Goal: Task Accomplishment & Management: Manage account settings

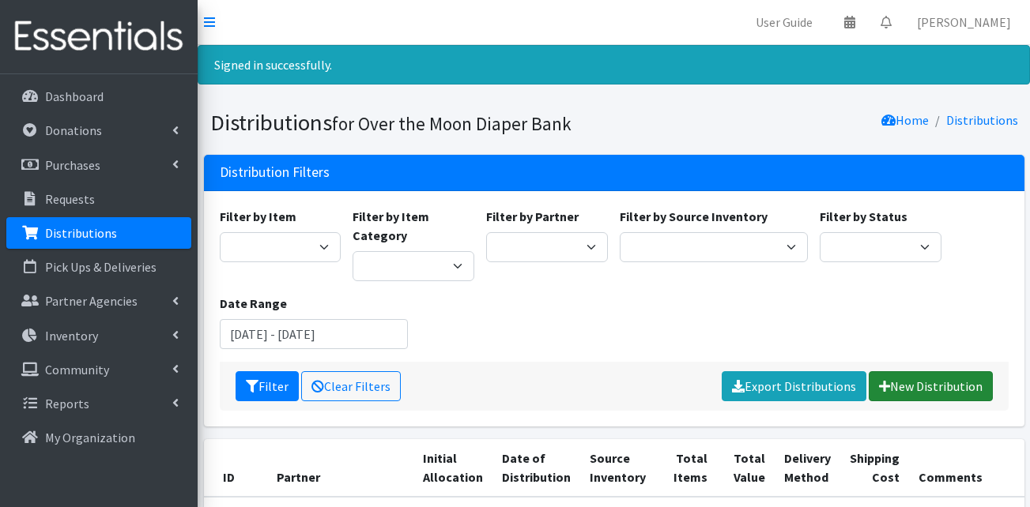
click at [933, 389] on link "New Distribution" at bounding box center [931, 387] width 124 height 30
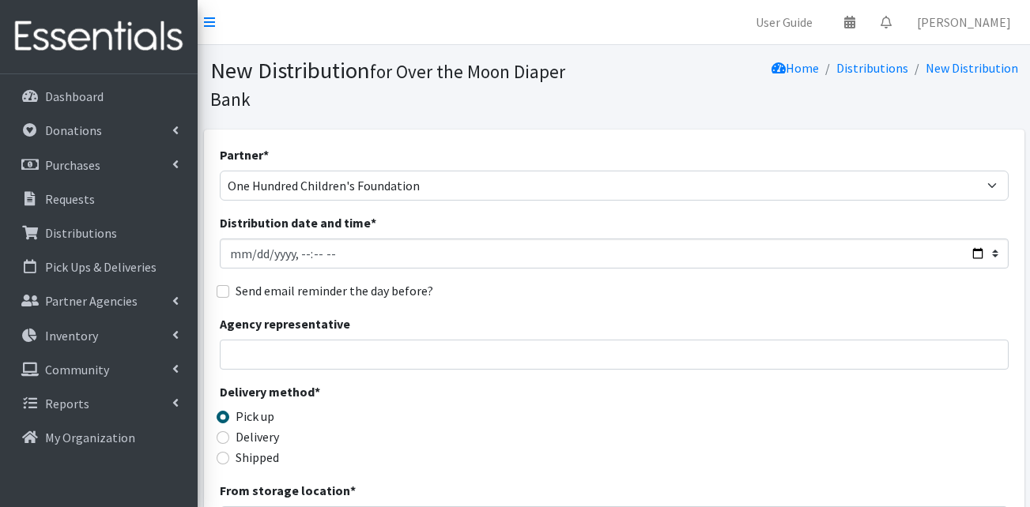
select select "4549"
click at [972, 239] on input "Distribution date and time *" at bounding box center [614, 254] width 789 height 30
click at [313, 239] on input "Distribution date and time *" at bounding box center [614, 254] width 789 height 30
click at [334, 239] on input "Distribution date and time *" at bounding box center [614, 254] width 789 height 30
type input "2025-09-22T11:00"
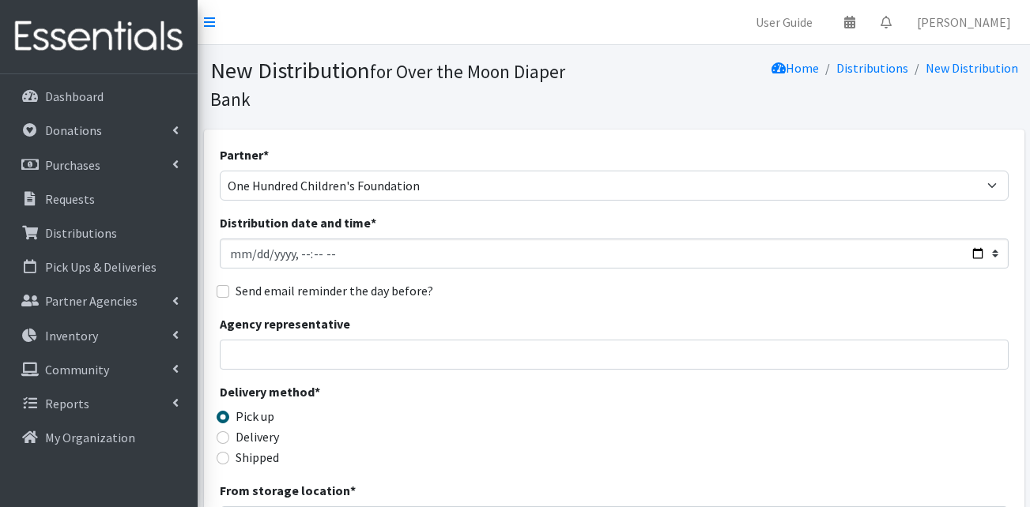
click at [385, 407] on div "Pick up" at bounding box center [319, 416] width 198 height 19
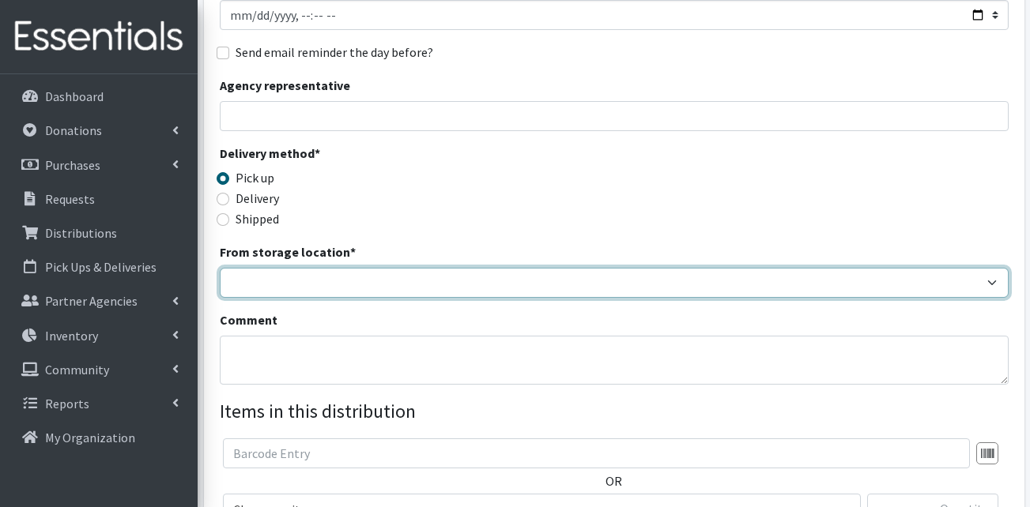
scroll to position [240, 0]
click at [287, 267] on select "OTM Warehouse" at bounding box center [614, 282] width 789 height 30
select select "385"
click at [220, 267] on select "OTM Warehouse" at bounding box center [614, 282] width 789 height 30
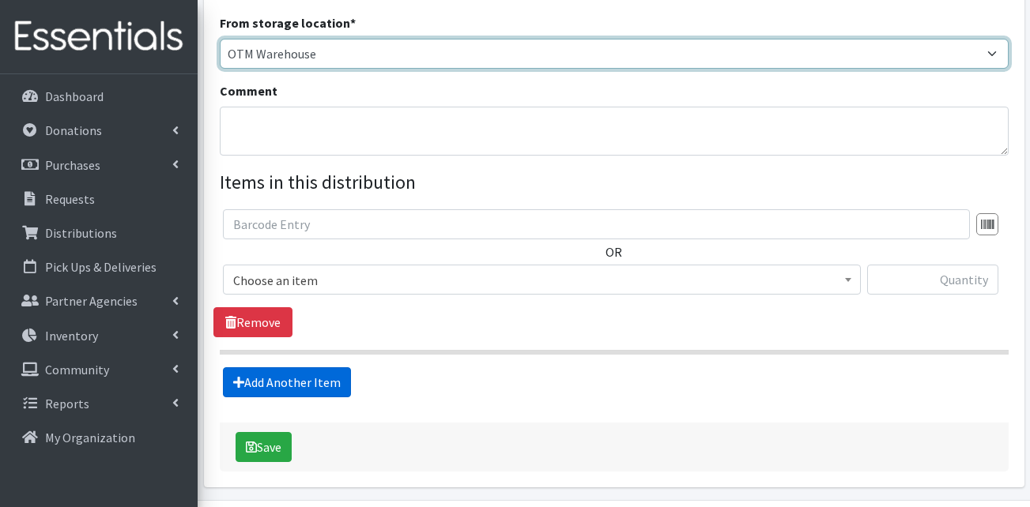
scroll to position [493, 0]
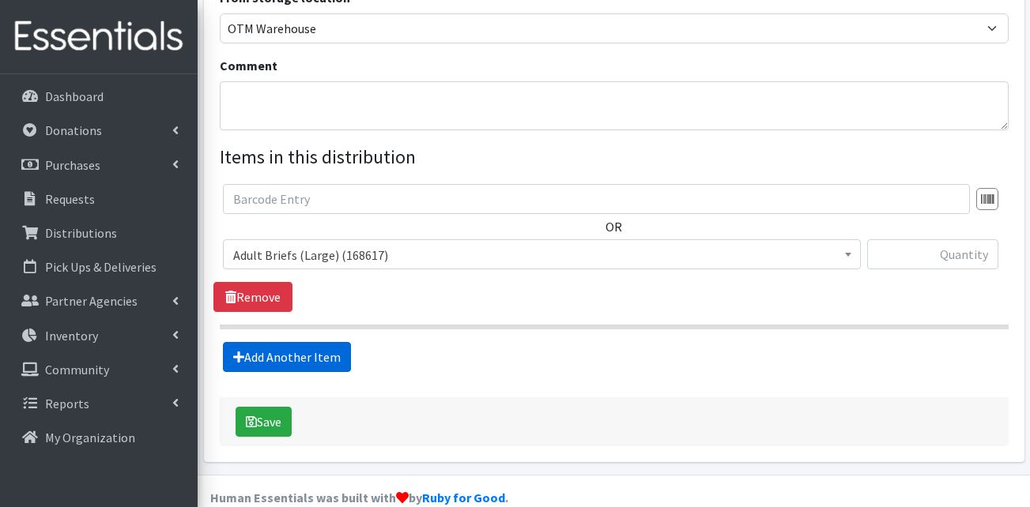
click at [265, 342] on link "Add Another Item" at bounding box center [287, 357] width 128 height 30
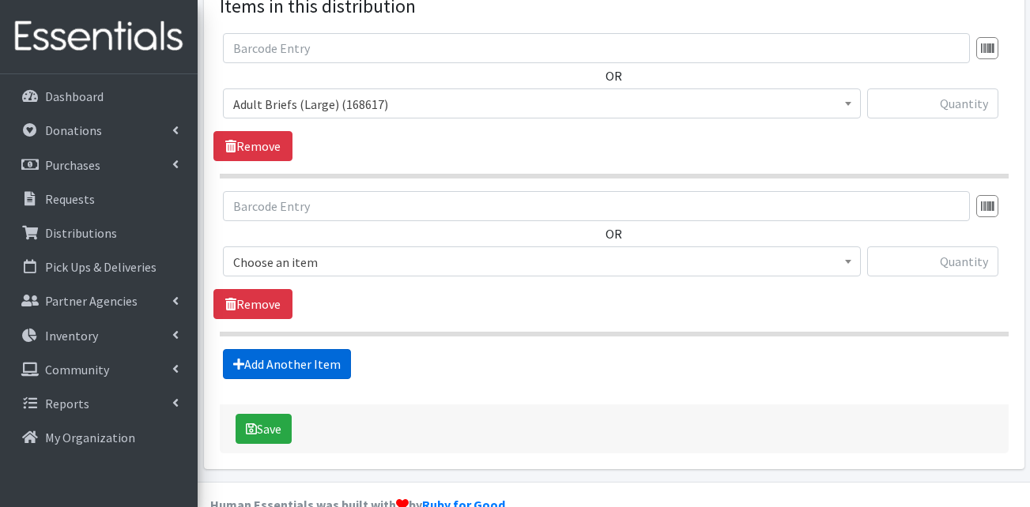
scroll to position [651, 0]
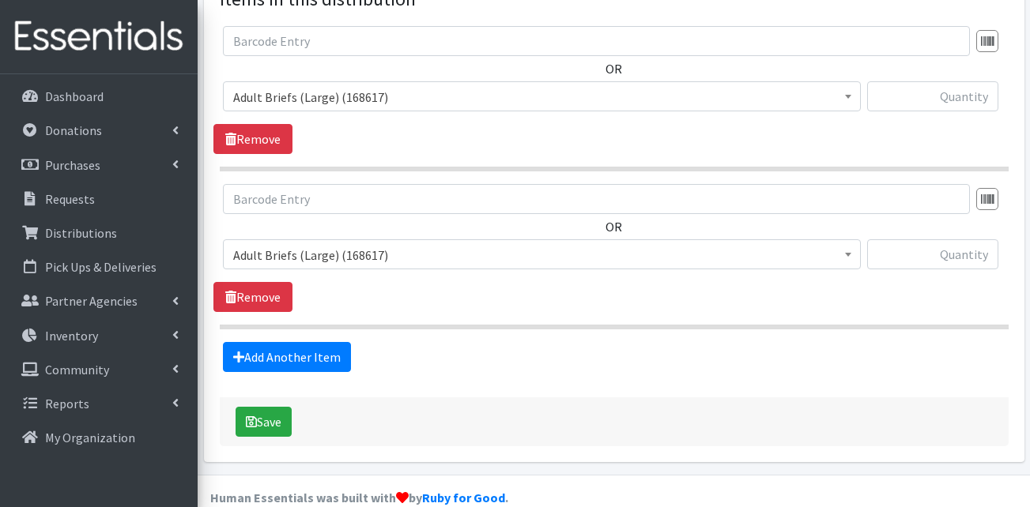
click at [387, 86] on span "Adult Briefs (Large) (168617)" at bounding box center [541, 97] width 617 height 22
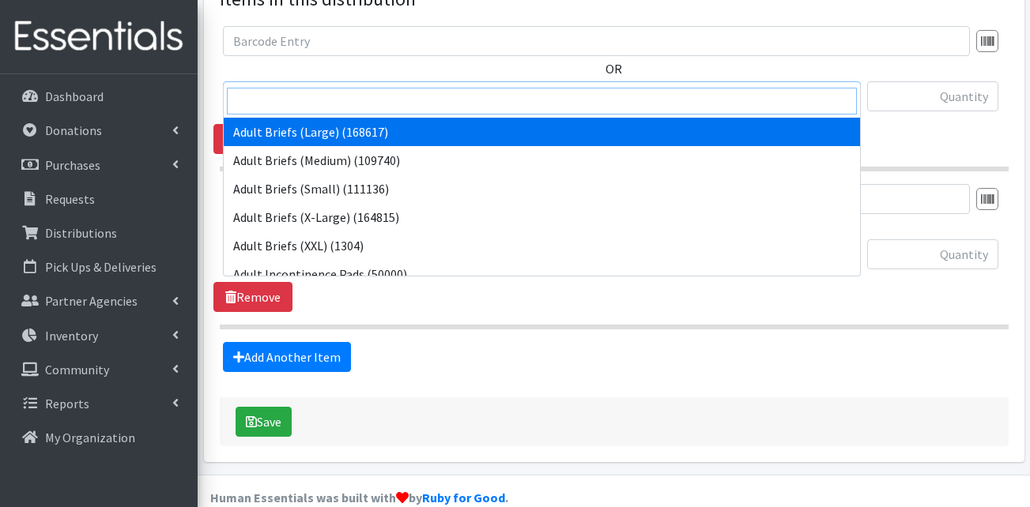
click at [354, 104] on input "search" at bounding box center [542, 101] width 630 height 27
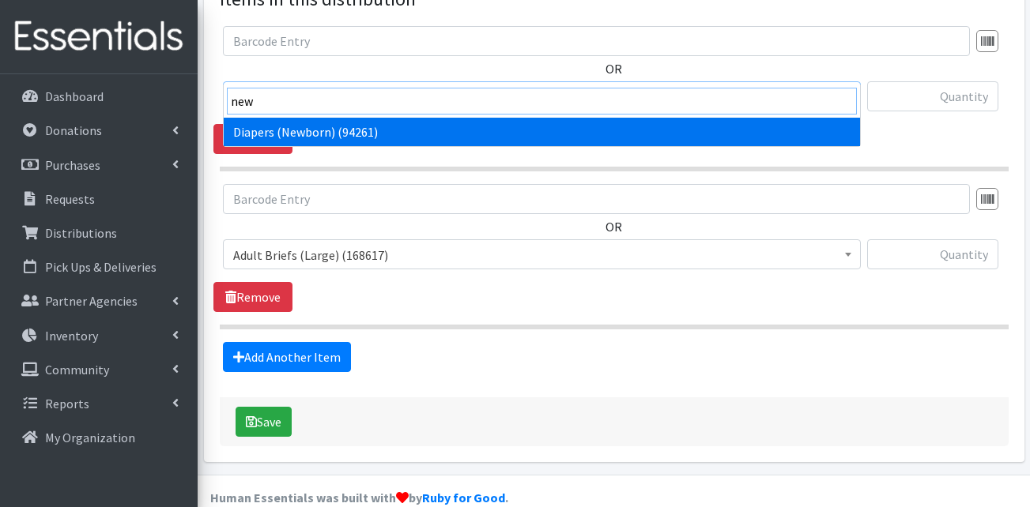
type input "new"
select select "13417"
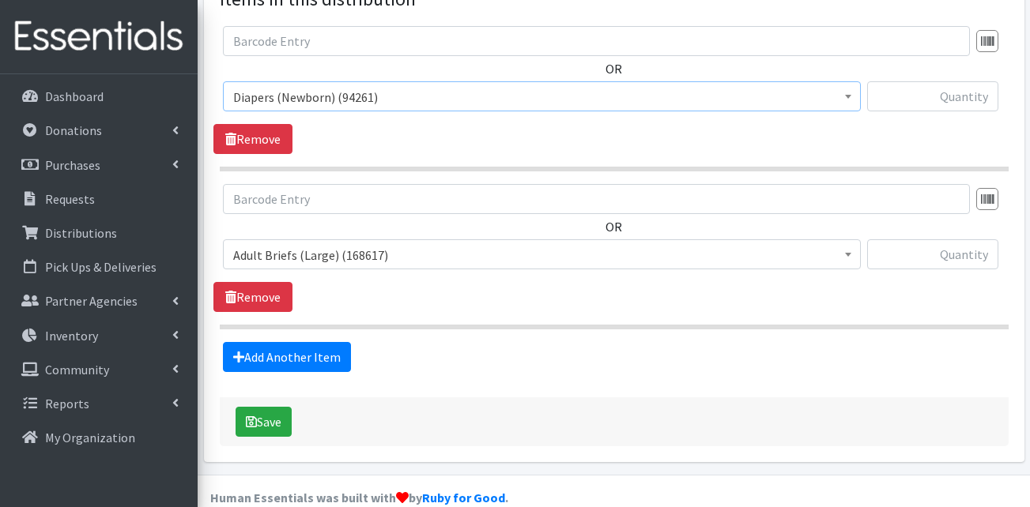
click at [281, 244] on span "Adult Briefs (Large) (168617)" at bounding box center [541, 255] width 617 height 22
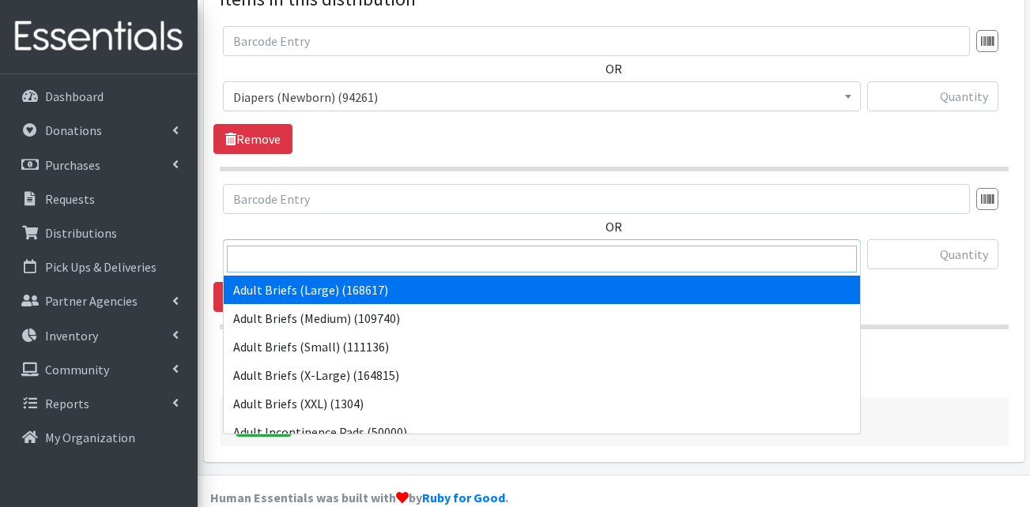
click at [281, 255] on input "search" at bounding box center [542, 259] width 630 height 27
type input "siz"
select select "13420"
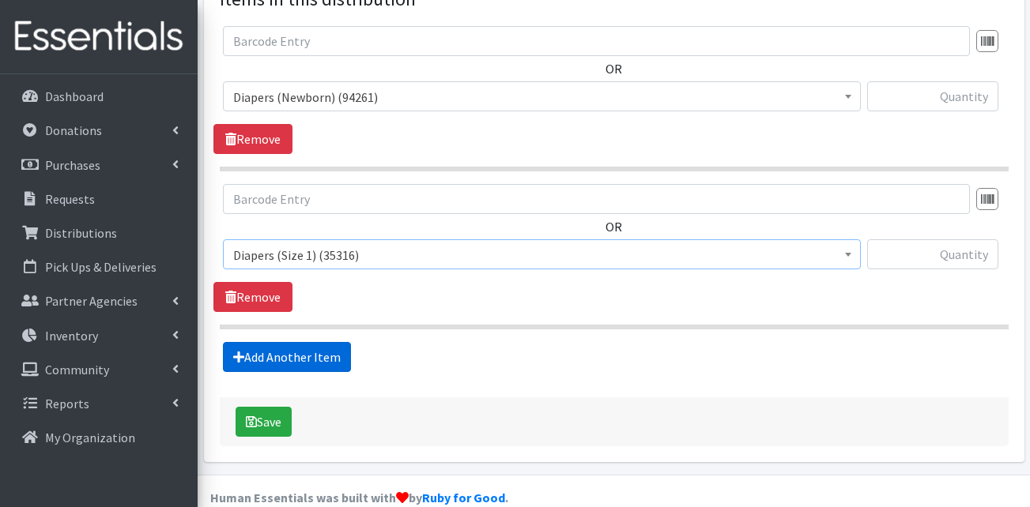
click at [286, 342] on link "Add Another Item" at bounding box center [287, 357] width 128 height 30
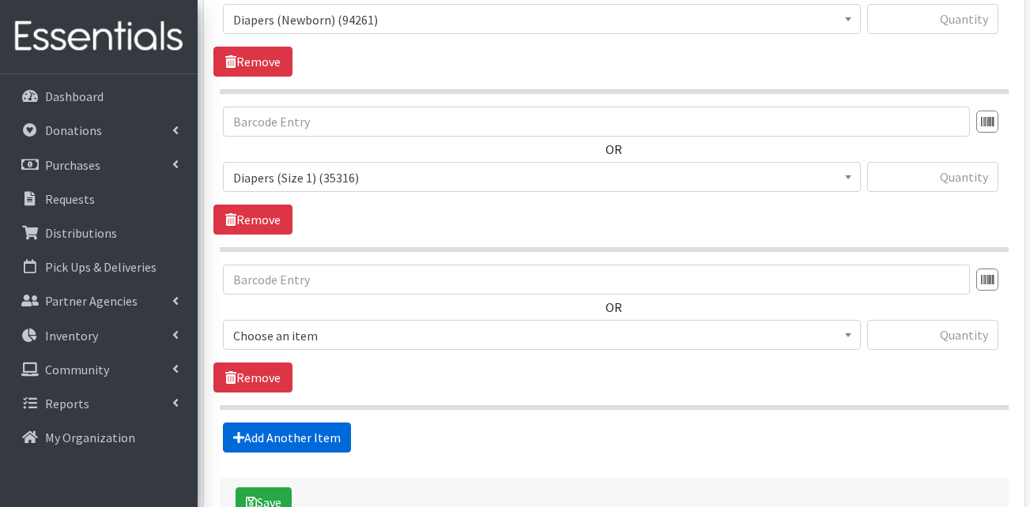
scroll to position [809, 0]
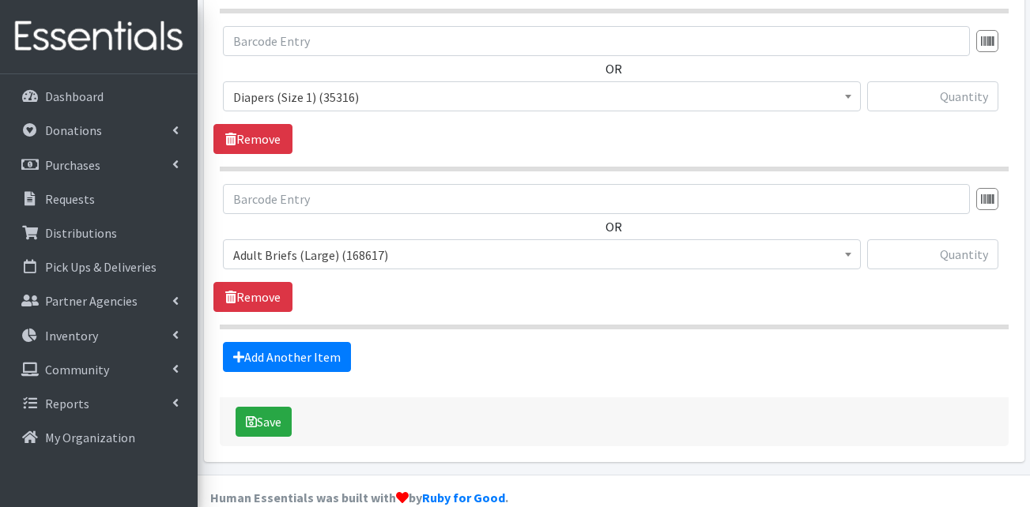
click at [319, 244] on span "Adult Briefs (Large) (168617)" at bounding box center [541, 255] width 617 height 22
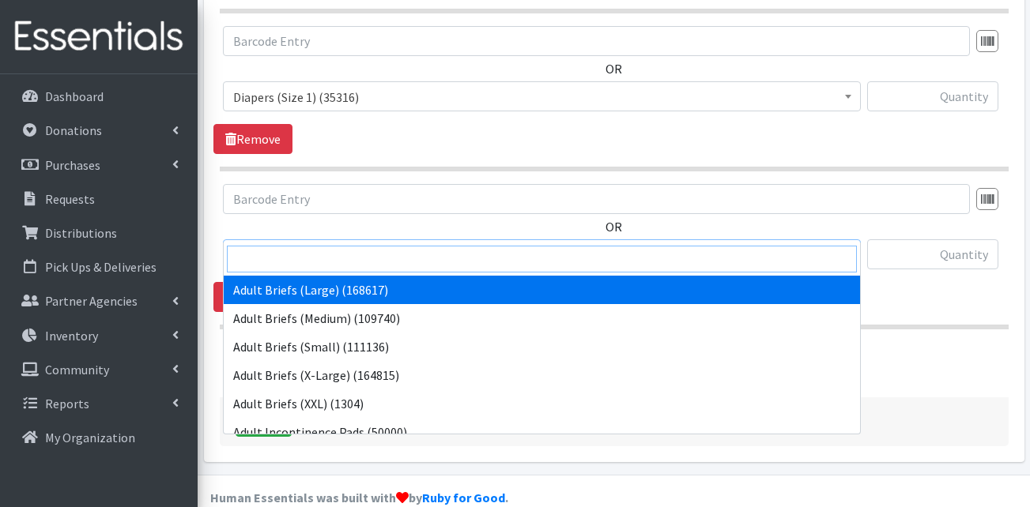
click at [309, 261] on input "search" at bounding box center [542, 259] width 630 height 27
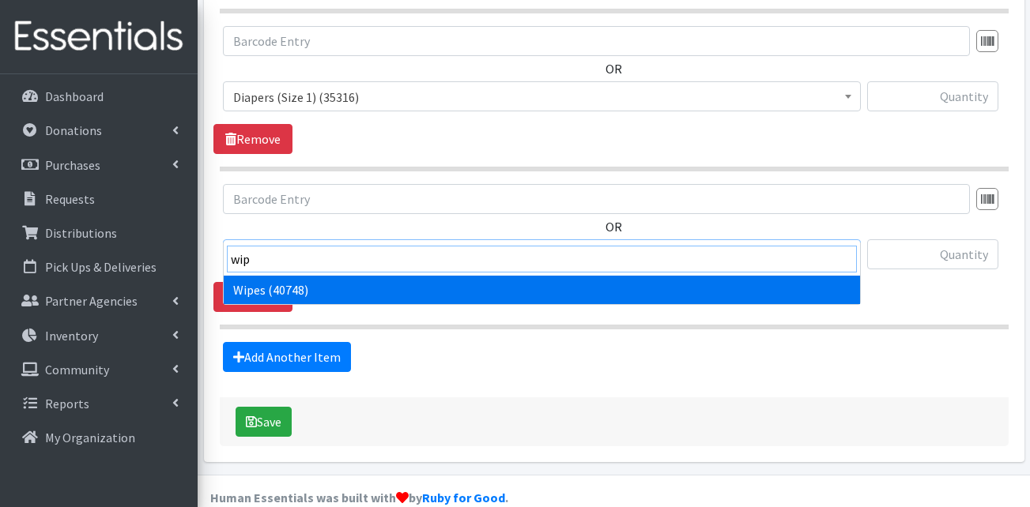
type input "wip"
select select "13405"
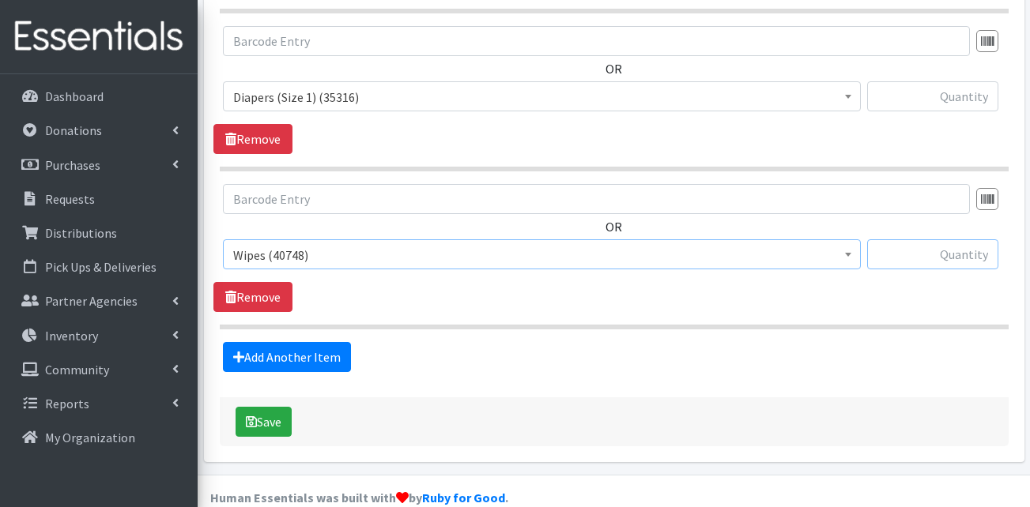
click at [922, 240] on input "text" at bounding box center [932, 255] width 131 height 30
type input "24"
click at [946, 81] on input "text" at bounding box center [932, 96] width 131 height 30
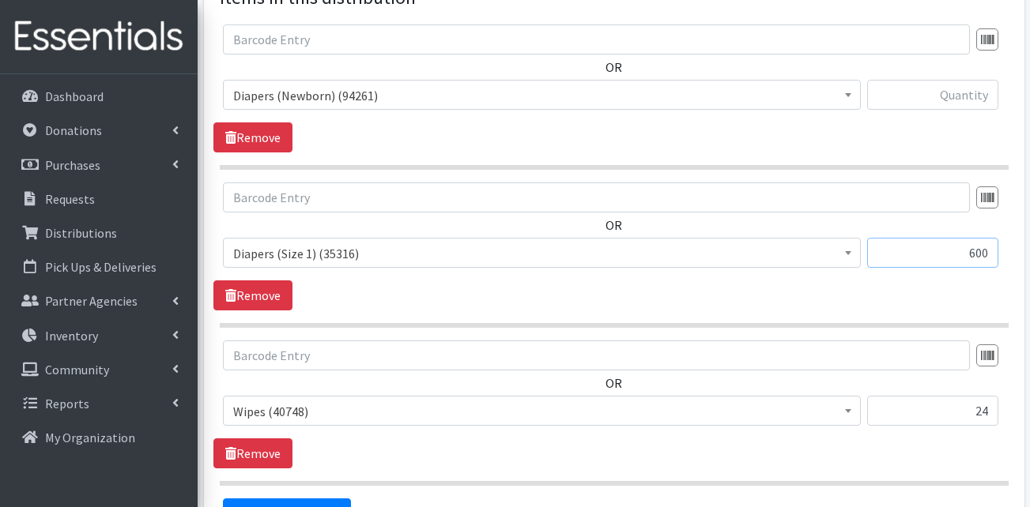
scroll to position [651, 0]
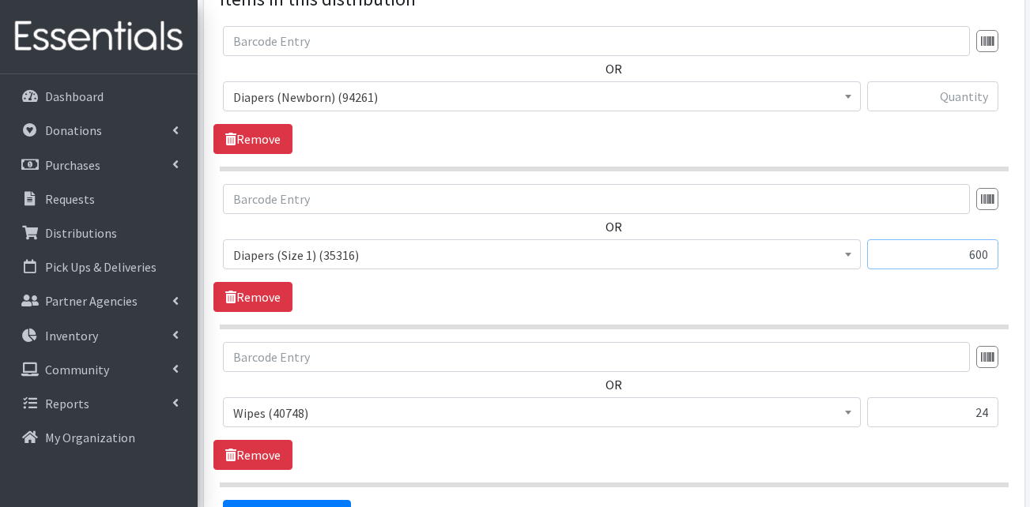
type input "600"
click at [947, 81] on input "text" at bounding box center [932, 96] width 131 height 30
type input "8"
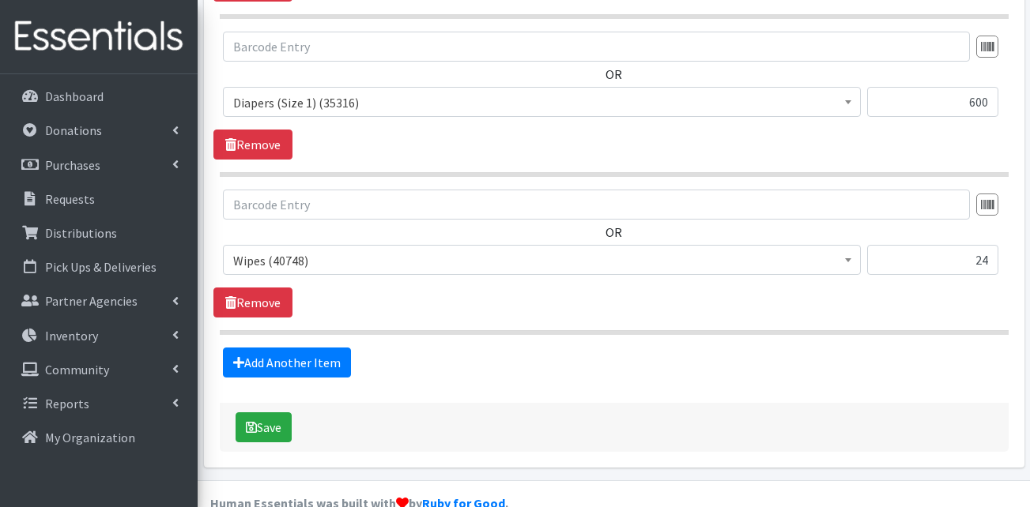
scroll to position [809, 0]
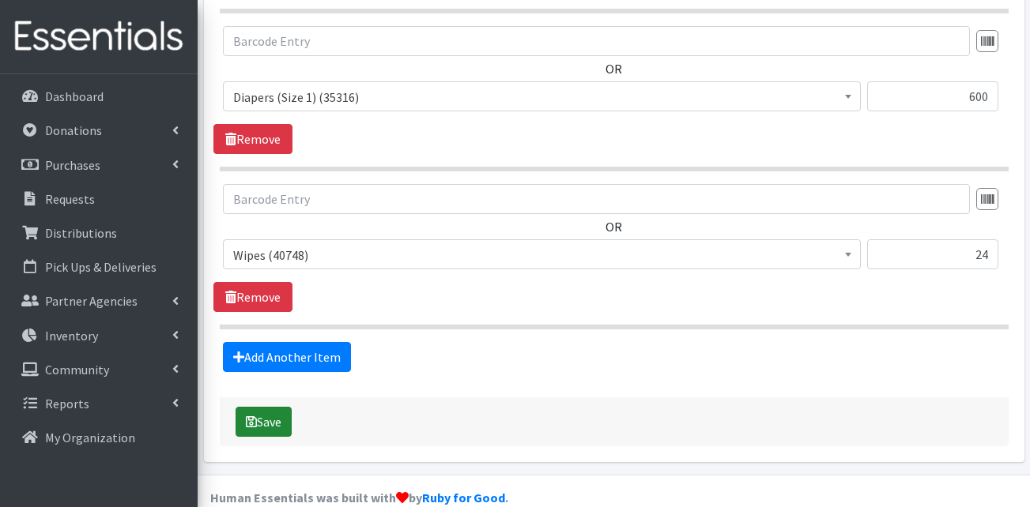
type input "600"
click at [273, 409] on button "Save" at bounding box center [264, 422] width 56 height 30
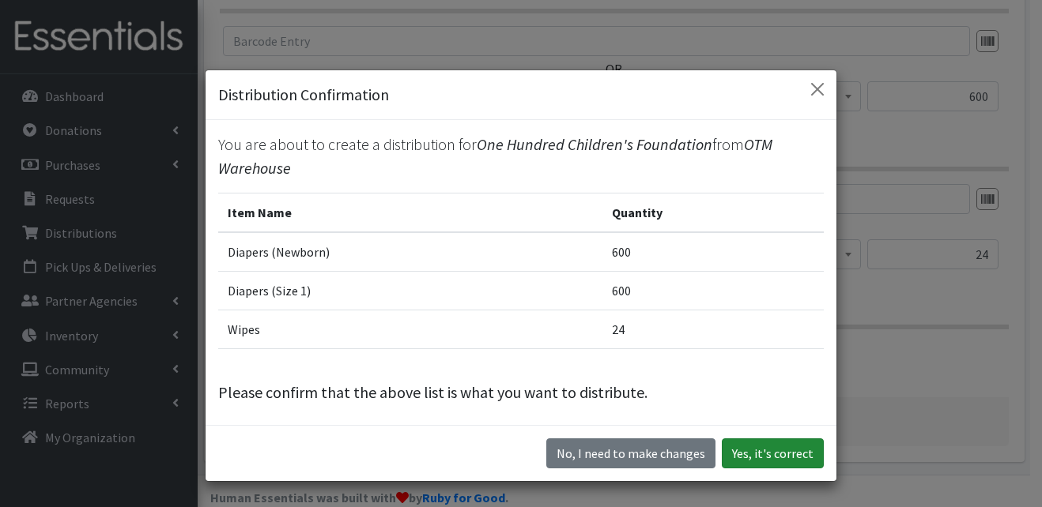
click at [790, 450] on button "Yes, it's correct" at bounding box center [773, 454] width 102 height 30
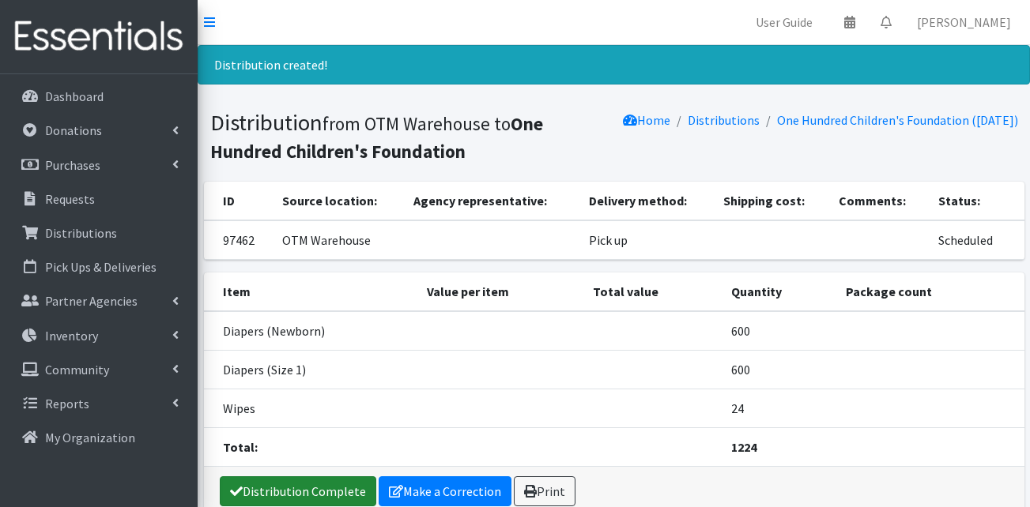
click at [310, 494] on link "Distribution Complete" at bounding box center [298, 492] width 157 height 30
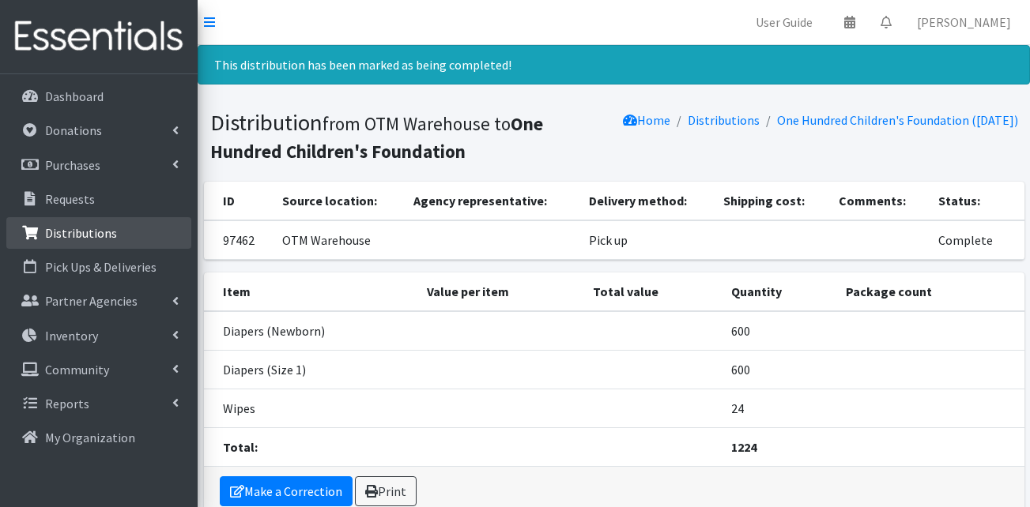
click at [74, 228] on p "Distributions" at bounding box center [81, 233] width 72 height 16
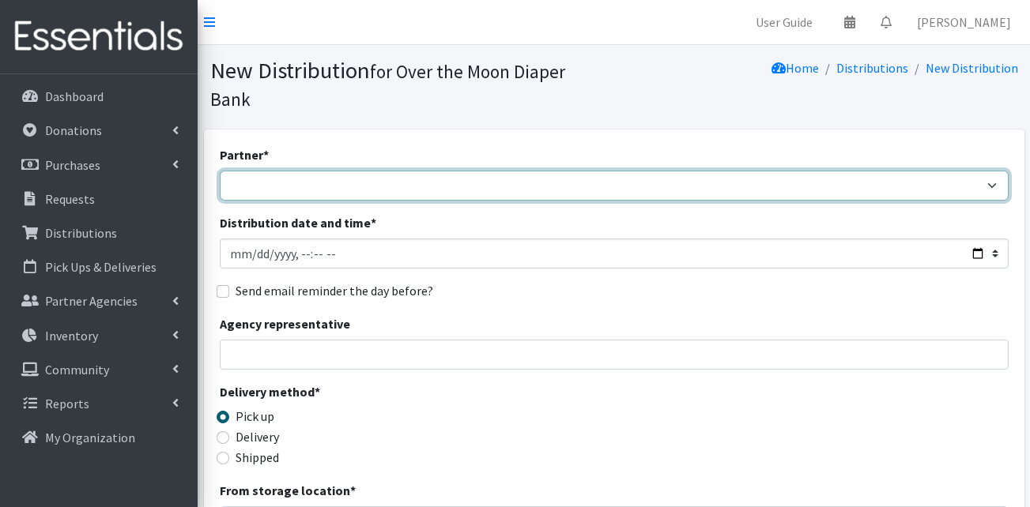
click at [353, 171] on select "AHJ Library System Amerigroup Back To School Event CCC Henderson Lighthouse CEM…" at bounding box center [614, 186] width 789 height 30
select select "5229"
click at [220, 171] on select "AHJ Library System Amerigroup Back To School Event CCC Henderson Lighthouse CEM…" at bounding box center [614, 186] width 789 height 30
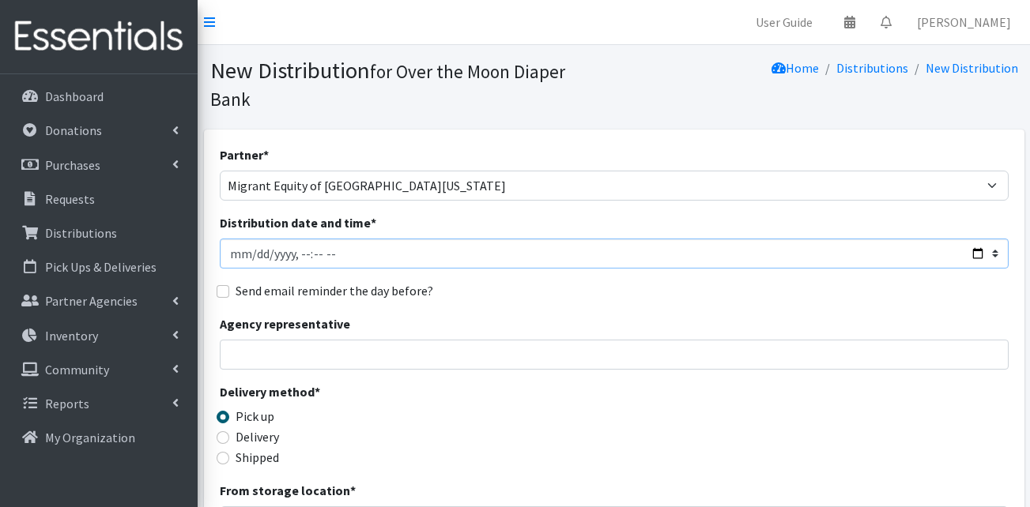
click at [237, 239] on input "Distribution date and time *" at bounding box center [614, 254] width 789 height 30
click at [317, 239] on input "Distribution date and time *" at bounding box center [614, 254] width 789 height 30
click at [327, 239] on input "Distribution date and time *" at bounding box center [614, 254] width 789 height 30
type input "2025-09-19T11:00"
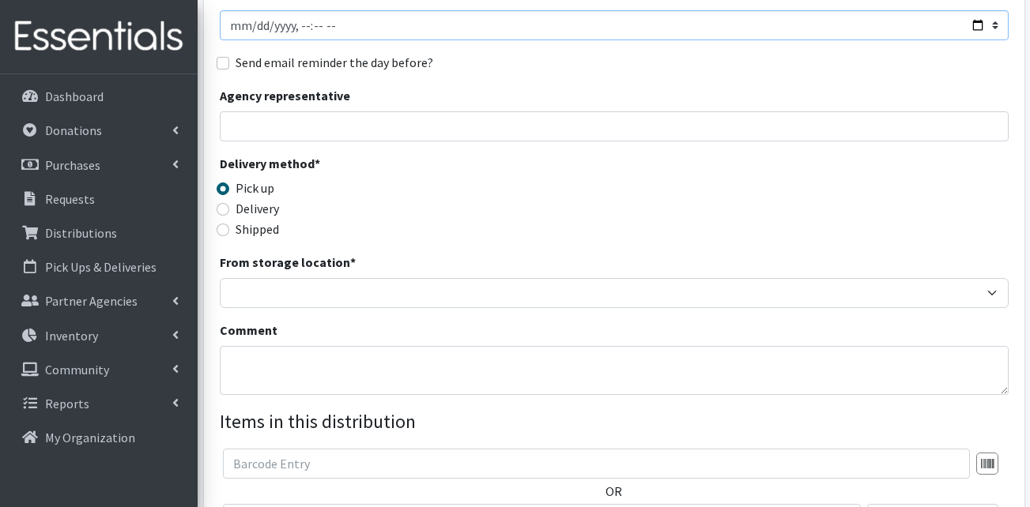
scroll to position [237, 0]
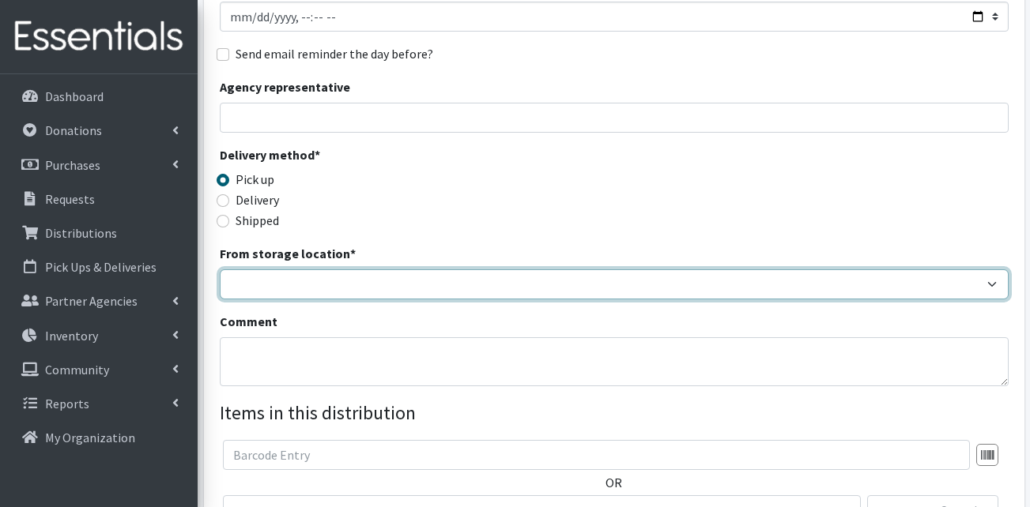
click at [322, 272] on select "OTM Warehouse" at bounding box center [614, 285] width 789 height 30
select select "385"
click at [220, 270] on select "OTM Warehouse" at bounding box center [614, 285] width 789 height 30
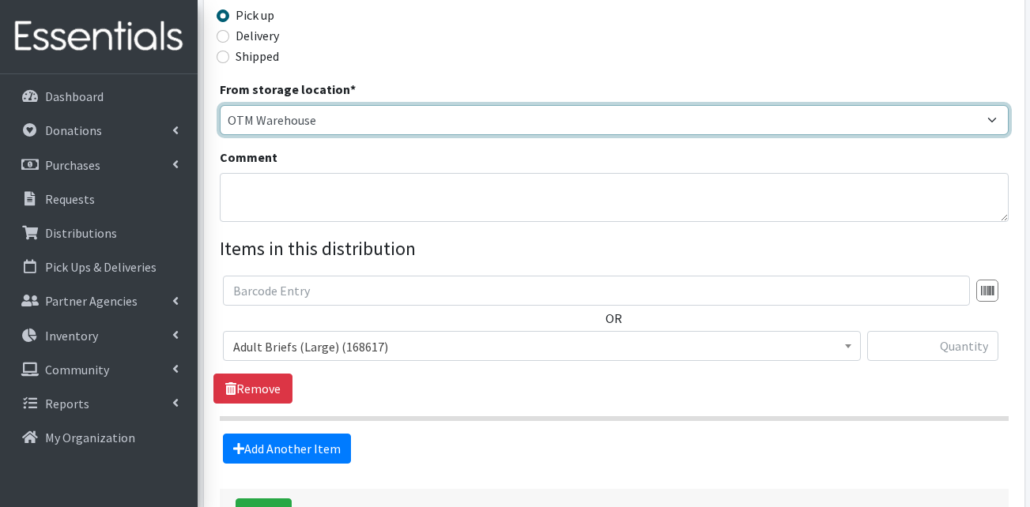
scroll to position [474, 0]
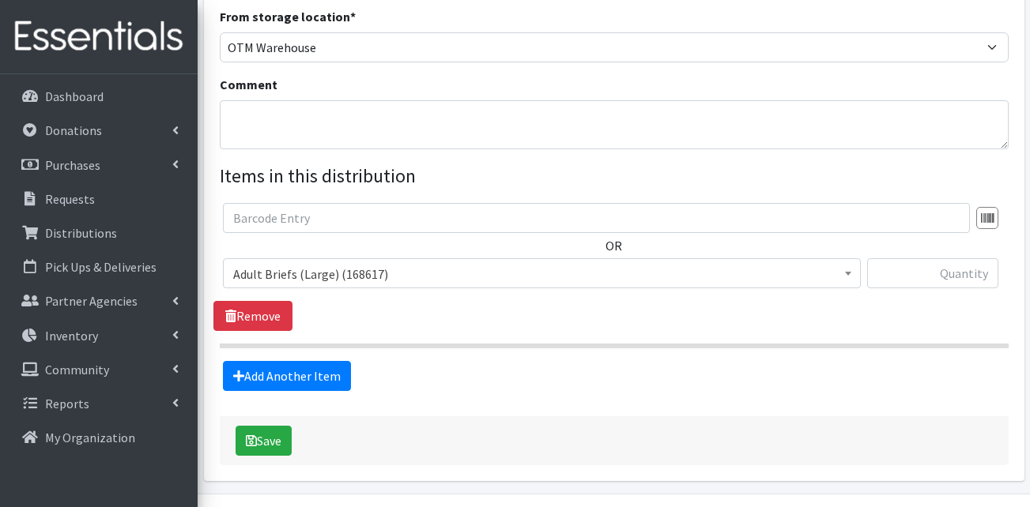
click at [317, 263] on span "Adult Briefs (Large) (168617)" at bounding box center [541, 274] width 617 height 22
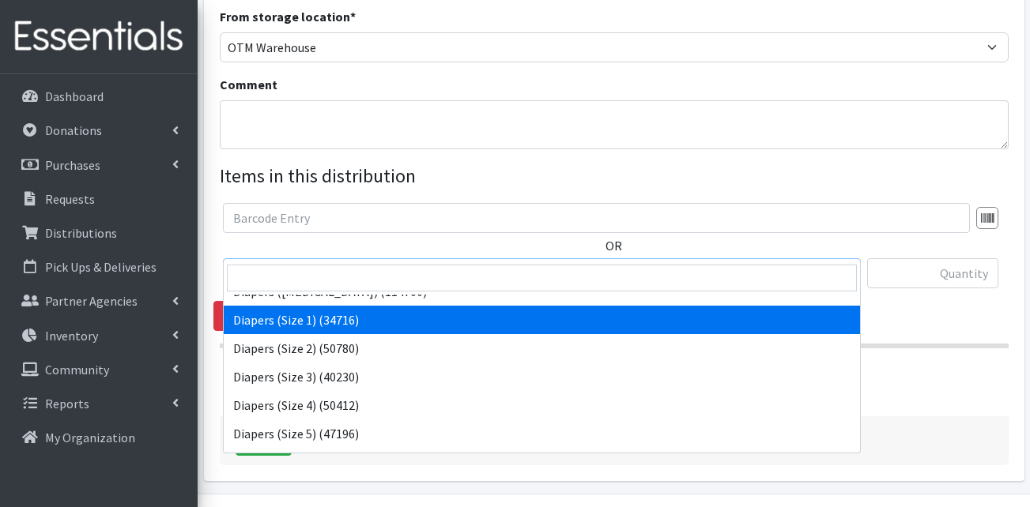
scroll to position [316, 0]
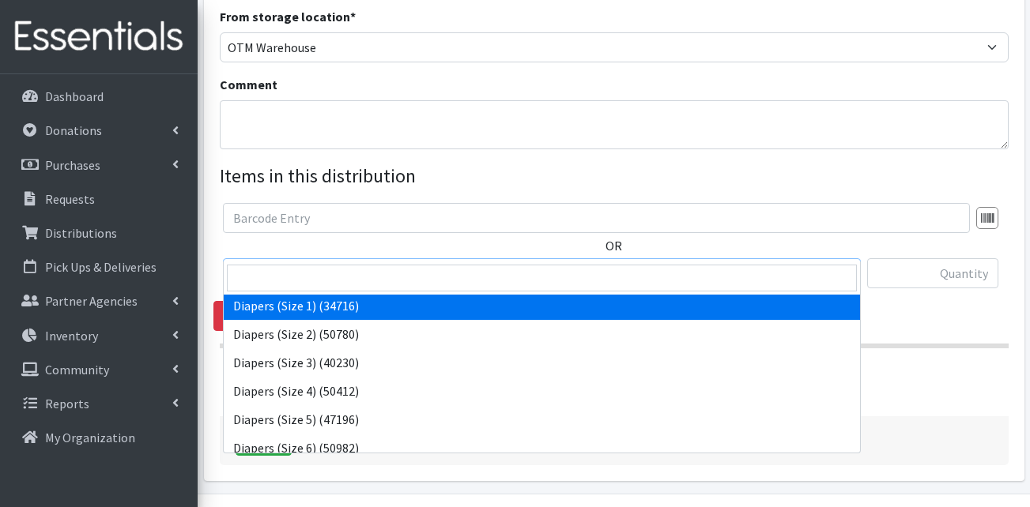
select select "13420"
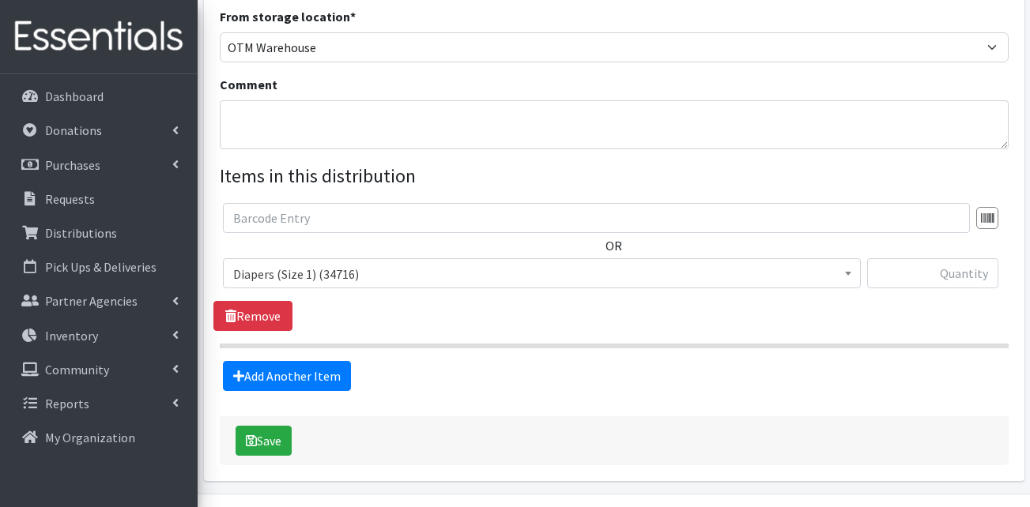
drag, startPoint x: 334, startPoint y: 272, endPoint x: 855, endPoint y: 289, distance: 520.4
click at [855, 289] on div "OR Adult Briefs (Large) (168617) Adult Briefs (Medium) (109740) Adult Briefs (S…" at bounding box center [613, 267] width 801 height 128
click at [956, 258] on input "text" at bounding box center [932, 273] width 131 height 30
type input "400"
click at [286, 361] on link "Add Another Item" at bounding box center [287, 376] width 128 height 30
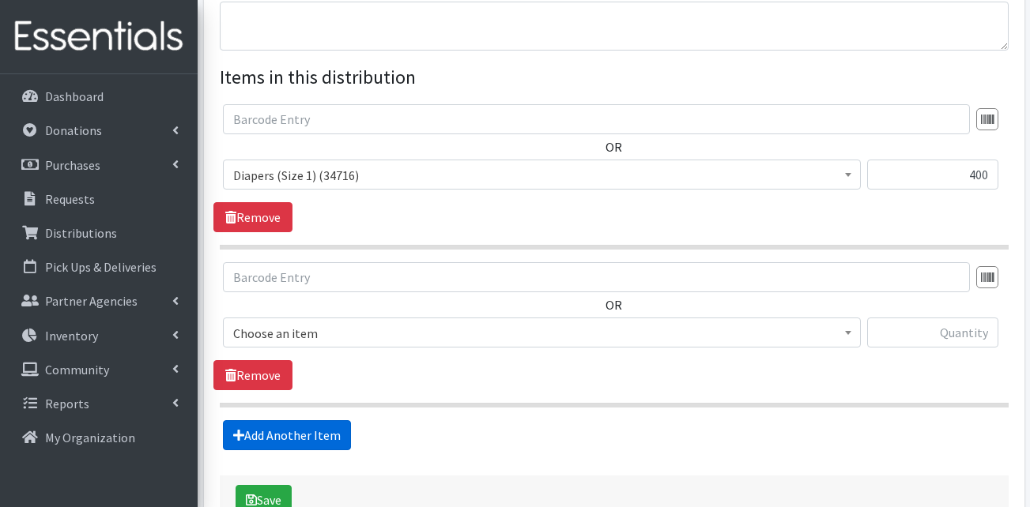
scroll to position [651, 0]
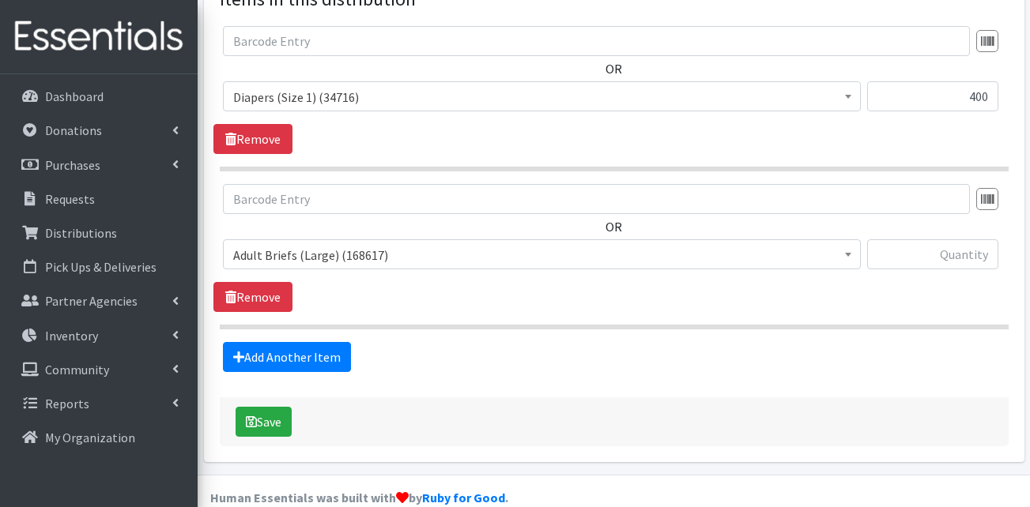
click at [366, 244] on span "Adult Briefs (Large) (168617)" at bounding box center [541, 255] width 617 height 22
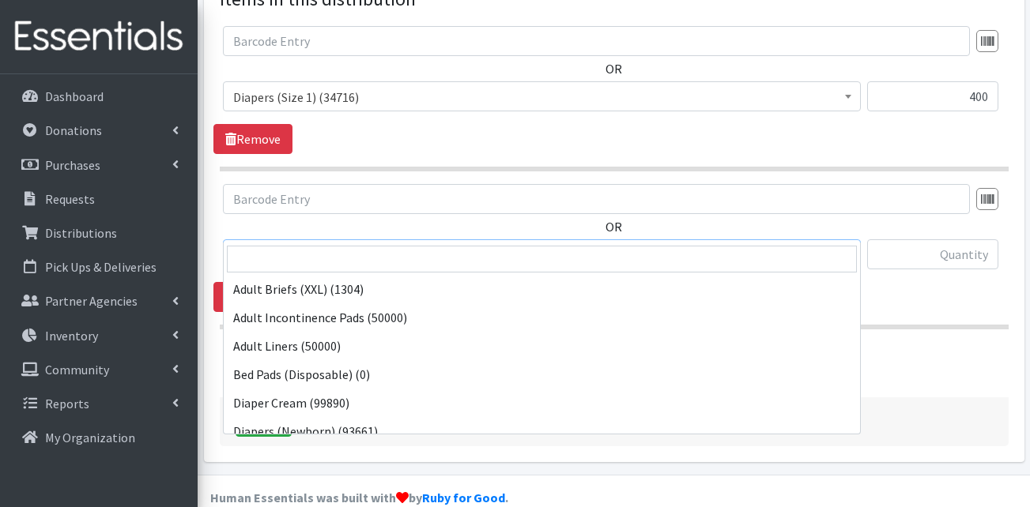
scroll to position [237, 0]
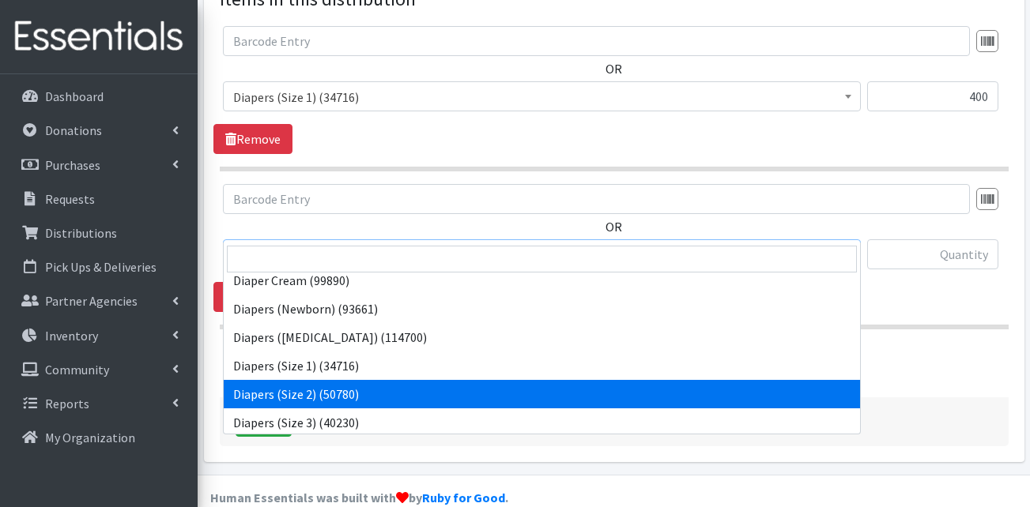
select select "13421"
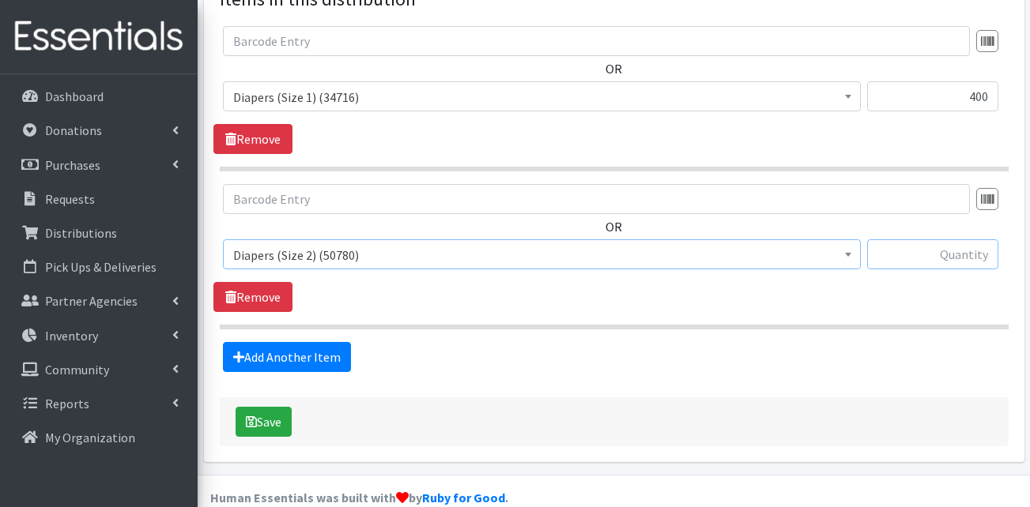
click at [964, 240] on input "text" at bounding box center [932, 255] width 131 height 30
click at [931, 240] on input "text" at bounding box center [932, 255] width 131 height 30
type input "200"
click at [307, 342] on link "Add Another Item" at bounding box center [287, 357] width 128 height 30
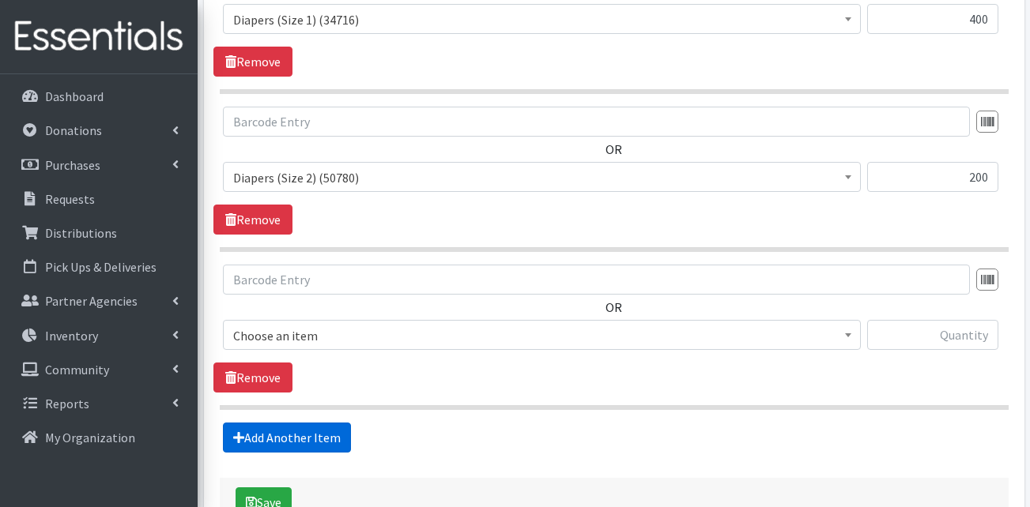
scroll to position [808, 0]
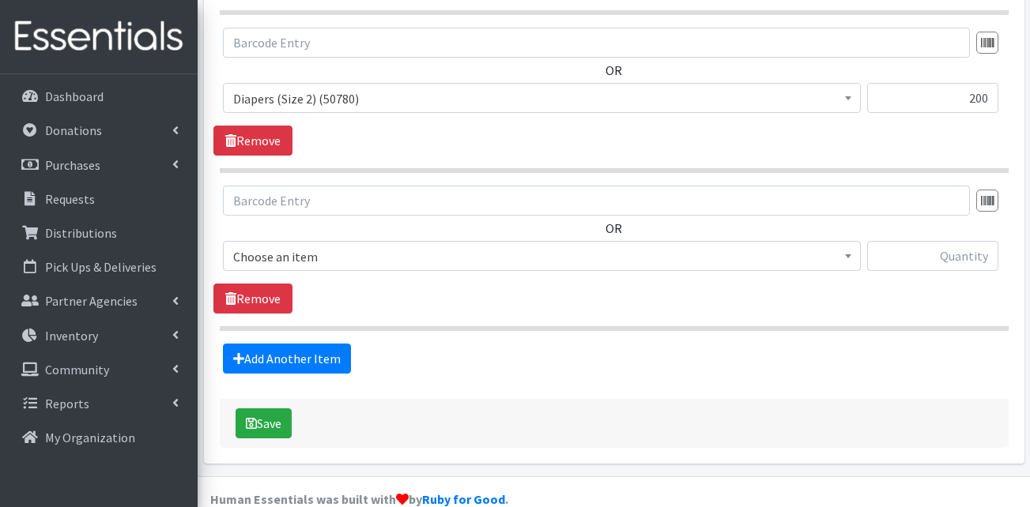
click at [330, 246] on span "Choose an item" at bounding box center [541, 257] width 617 height 22
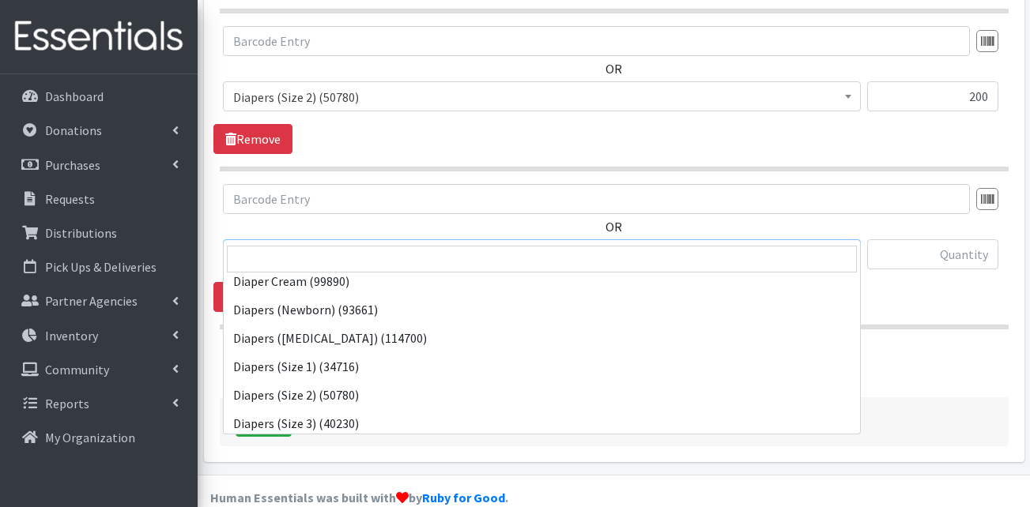
scroll to position [237, 0]
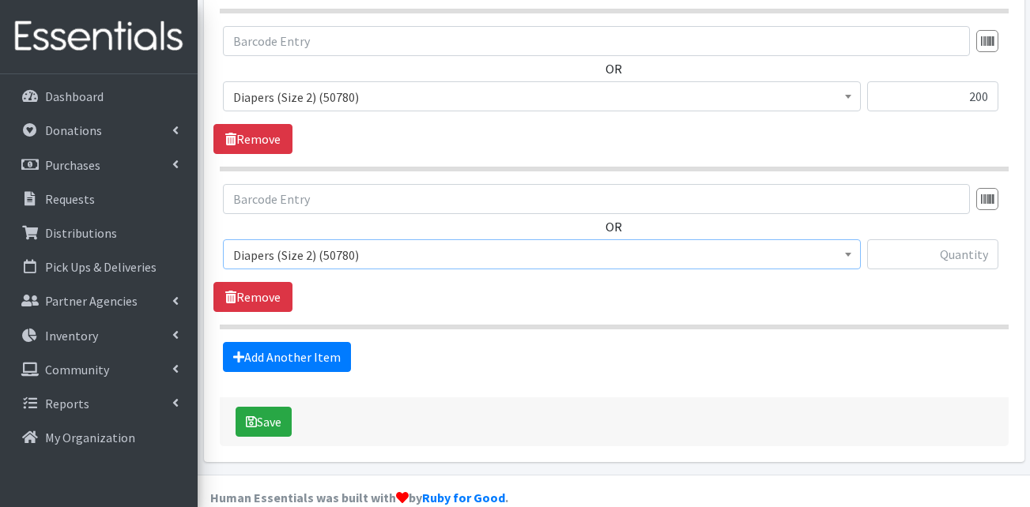
click at [353, 244] on span "Diapers (Size 2) (50780)" at bounding box center [541, 255] width 617 height 22
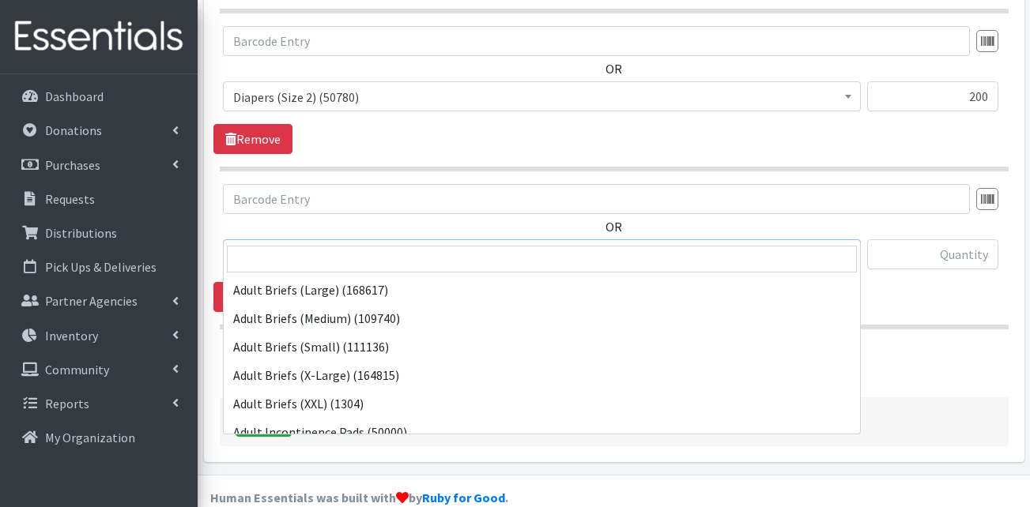
scroll to position [313, 0]
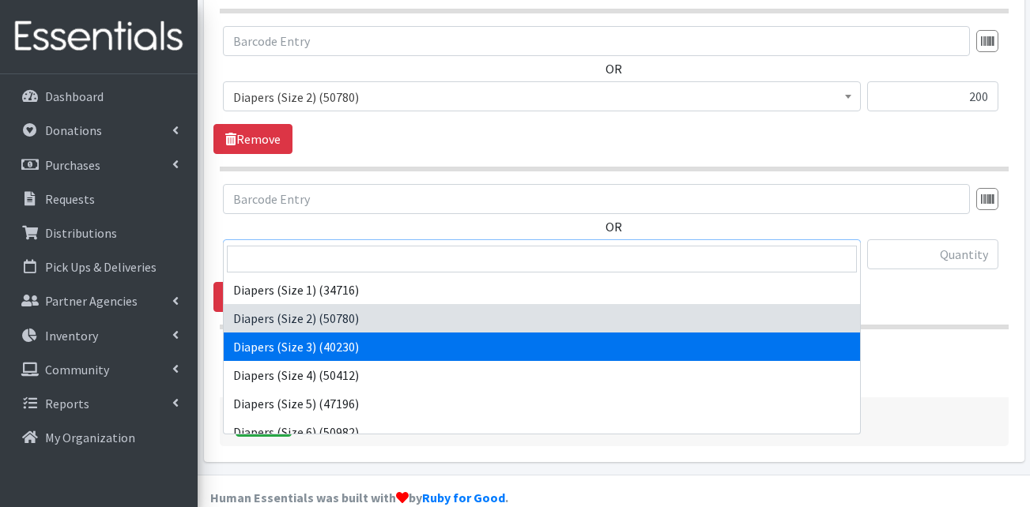
select select "13422"
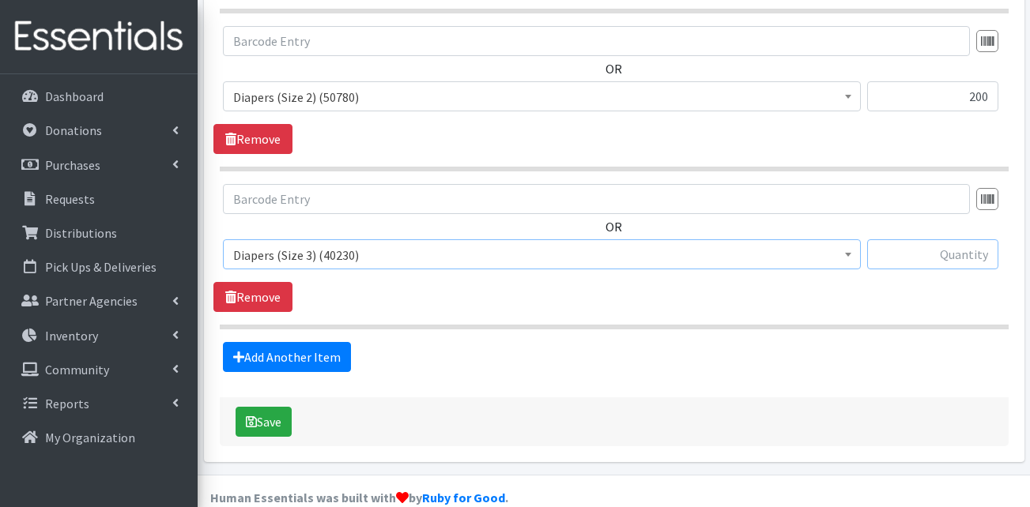
click at [945, 240] on input "text" at bounding box center [932, 255] width 131 height 30
type input "225"
click at [303, 342] on link "Add Another Item" at bounding box center [287, 357] width 128 height 30
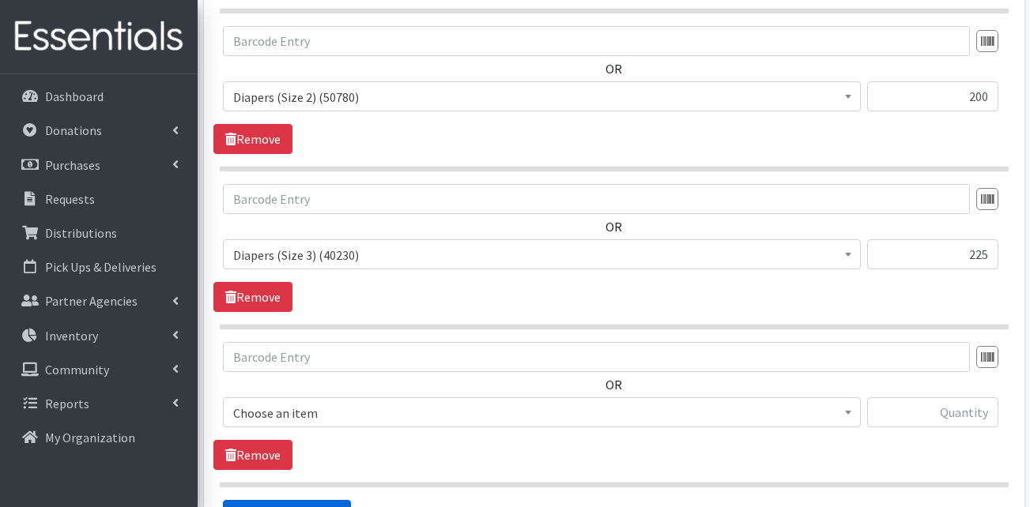
scroll to position [968, 0]
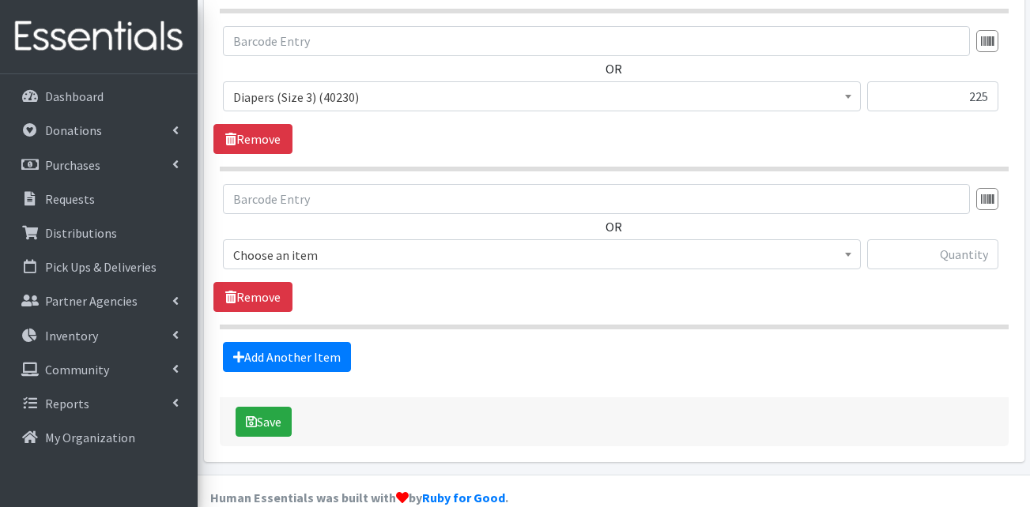
click at [334, 244] on span "Choose an item" at bounding box center [541, 255] width 617 height 22
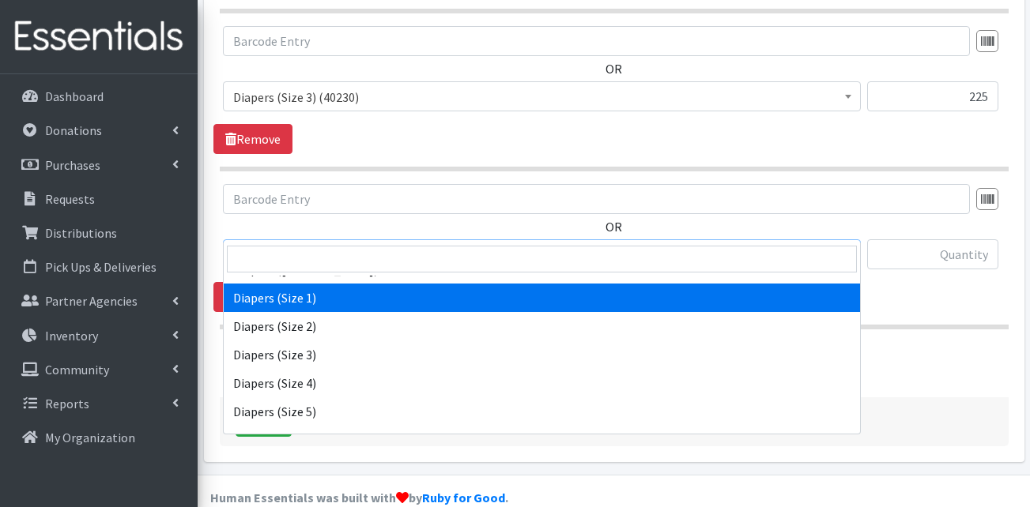
scroll to position [395, 0]
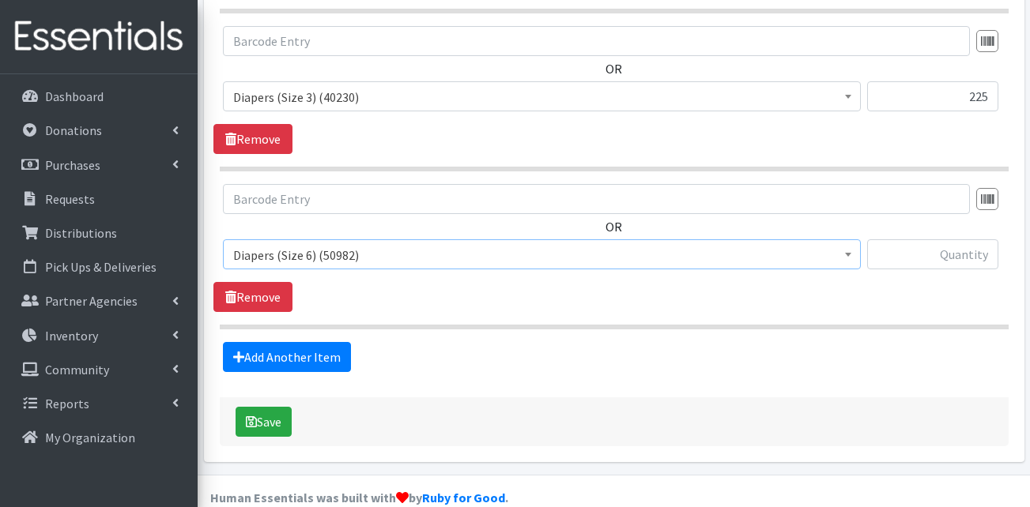
click at [379, 244] on span "Diapers (Size 6) (50982)" at bounding box center [541, 255] width 617 height 22
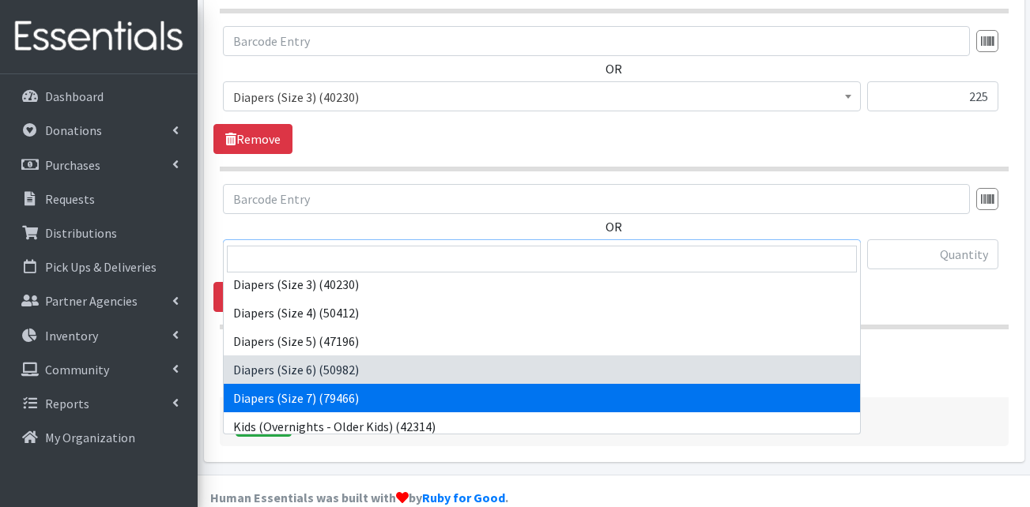
scroll to position [348, 0]
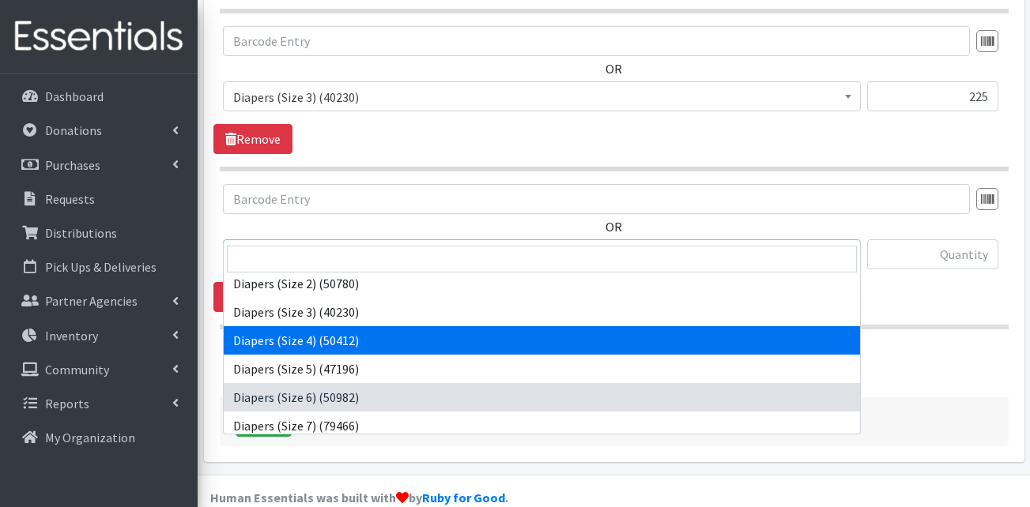
select select "13416"
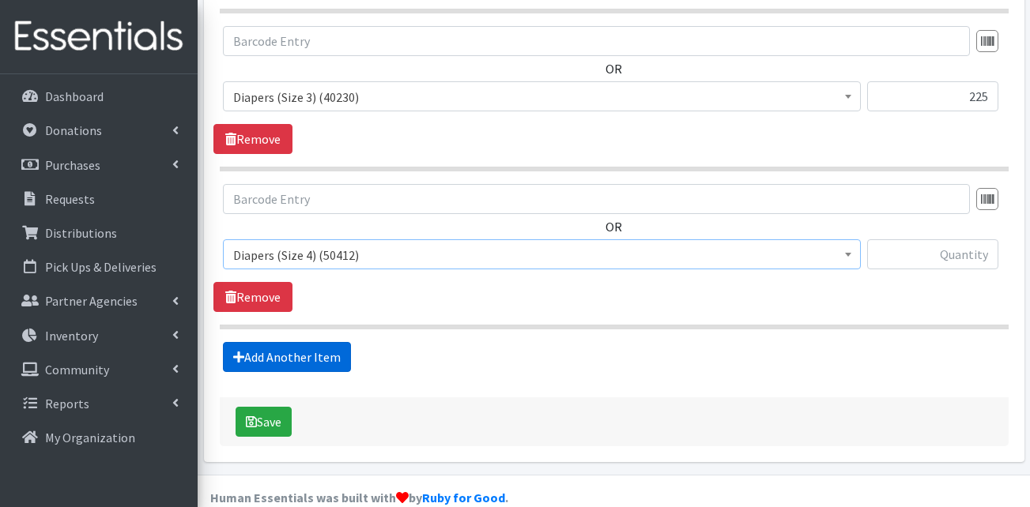
click at [335, 342] on link "Add Another Item" at bounding box center [287, 357] width 128 height 30
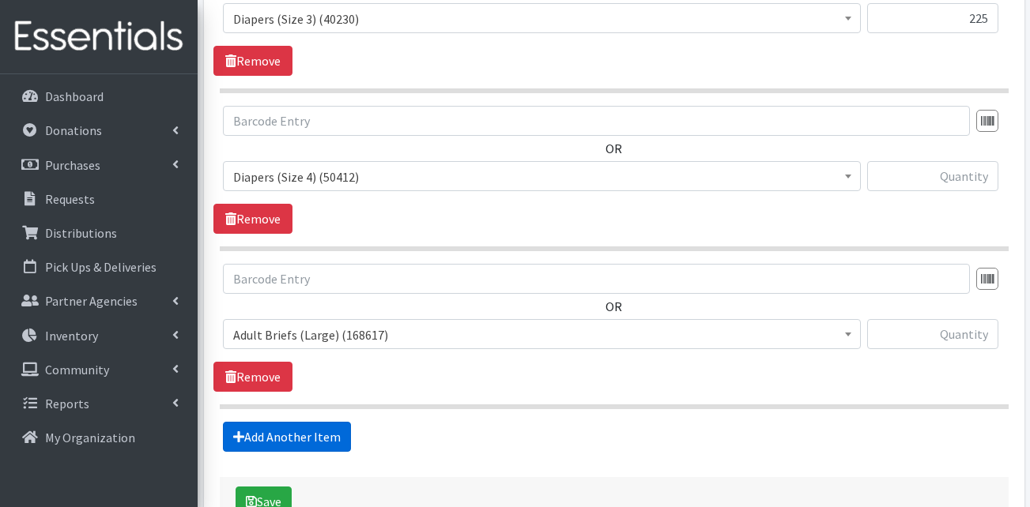
scroll to position [1126, 0]
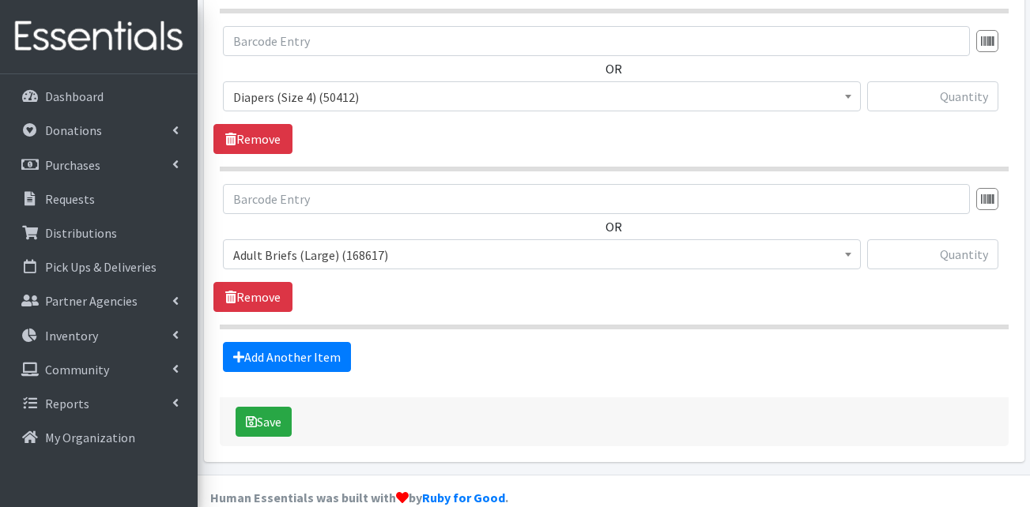
click at [382, 244] on span "Adult Briefs (Large) (168617)" at bounding box center [541, 255] width 617 height 22
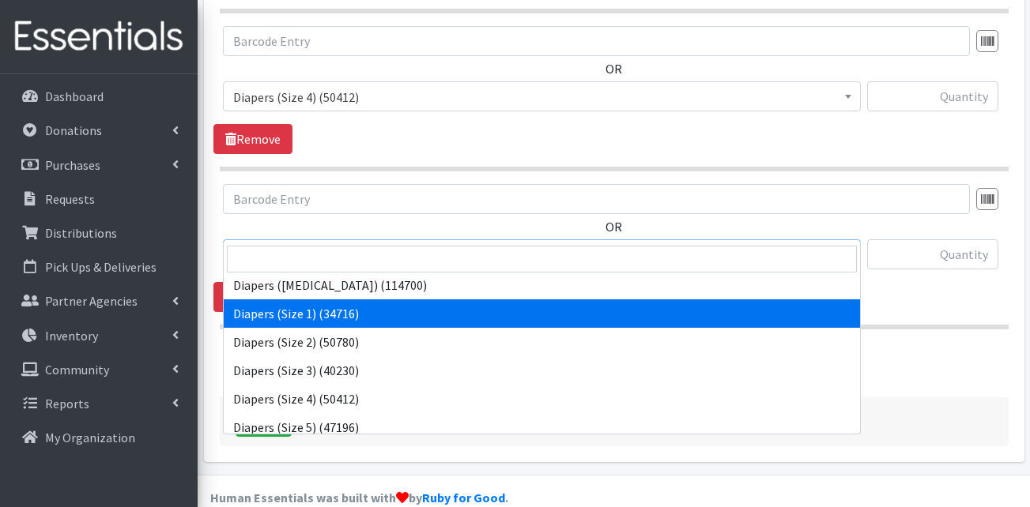
scroll to position [316, 0]
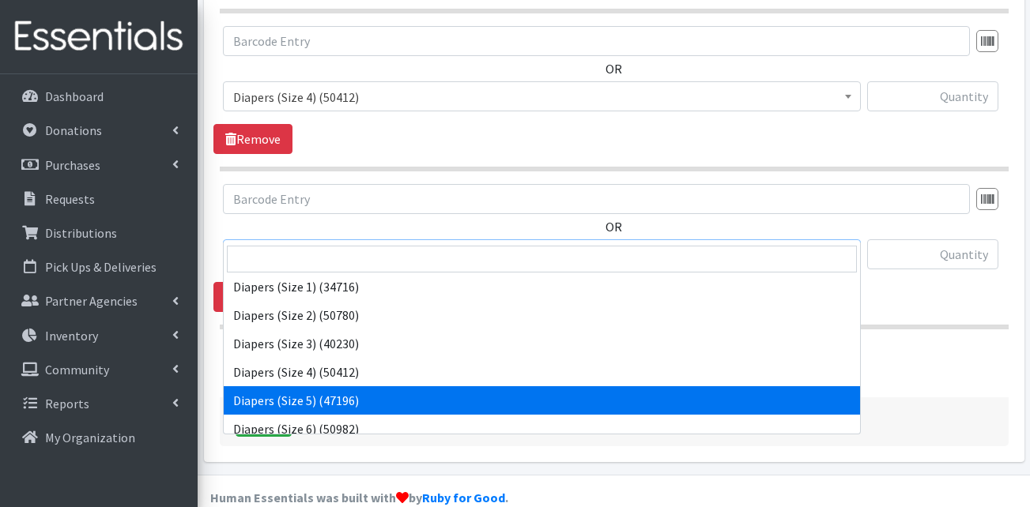
select select "13389"
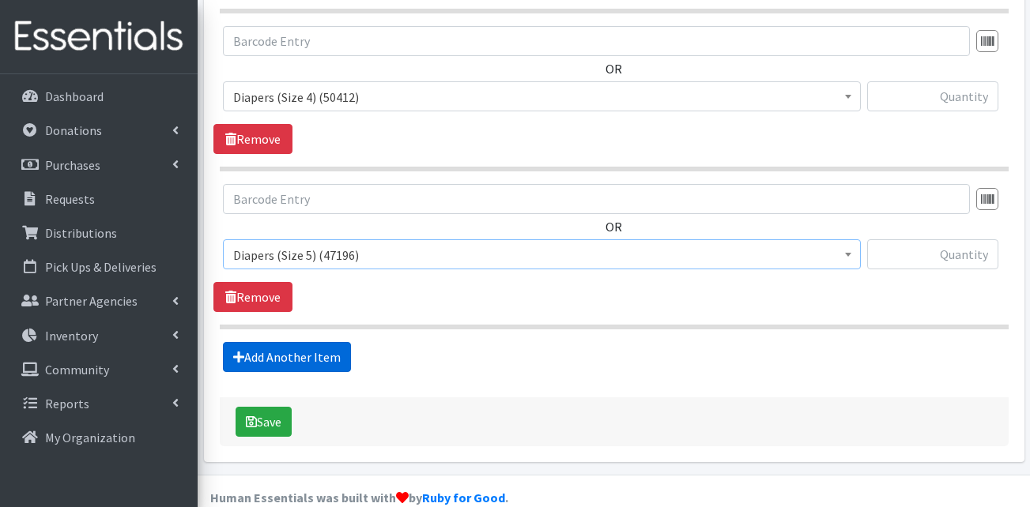
click at [329, 342] on link "Add Another Item" at bounding box center [287, 357] width 128 height 30
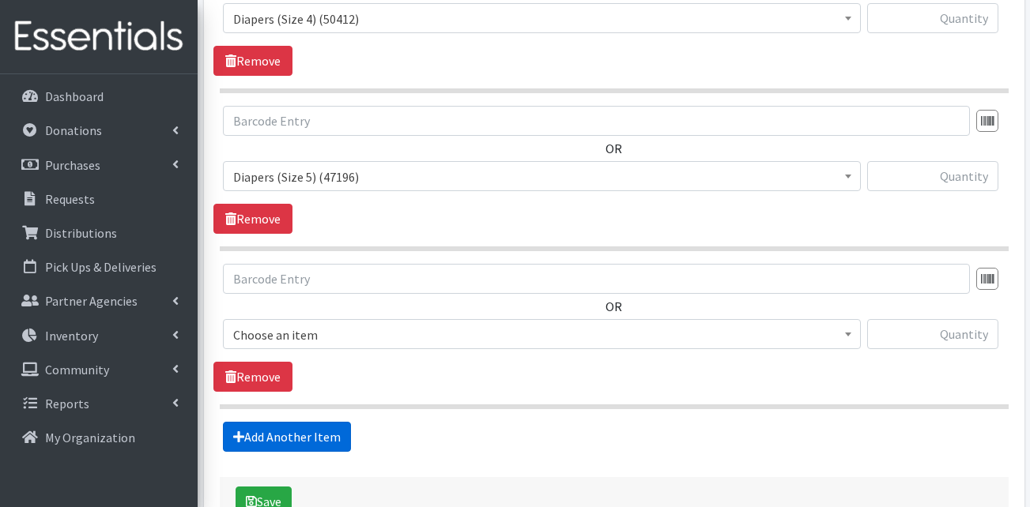
scroll to position [1284, 0]
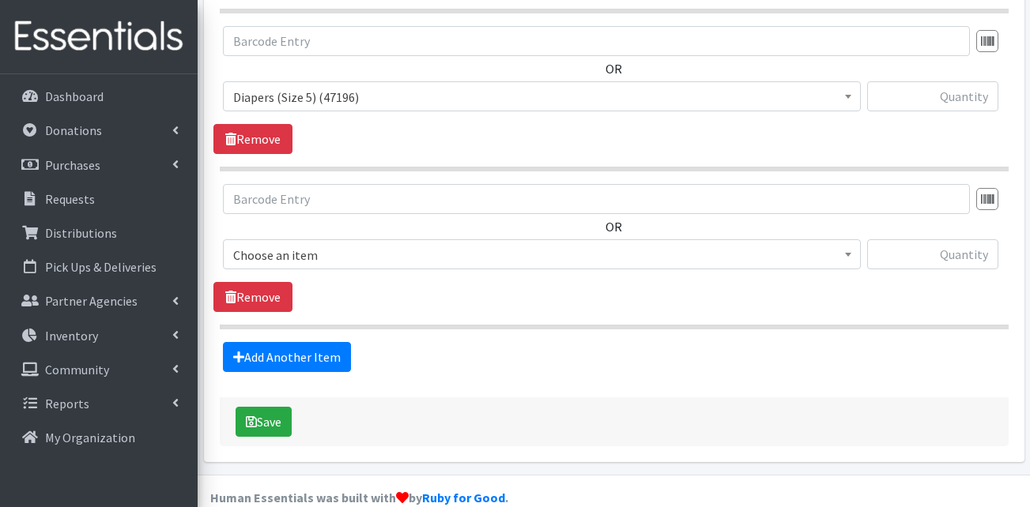
click at [383, 244] on span "Choose an item" at bounding box center [541, 255] width 617 height 22
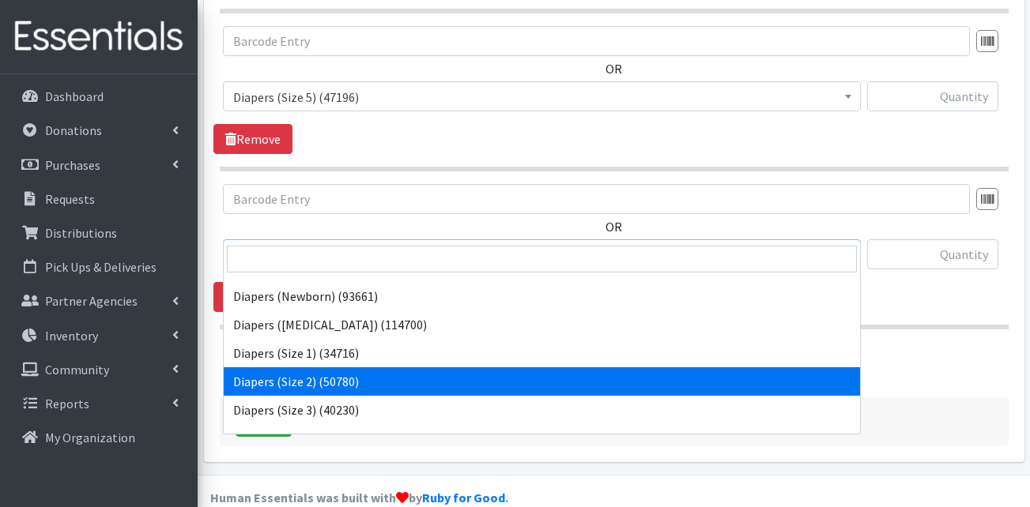
scroll to position [408, 0]
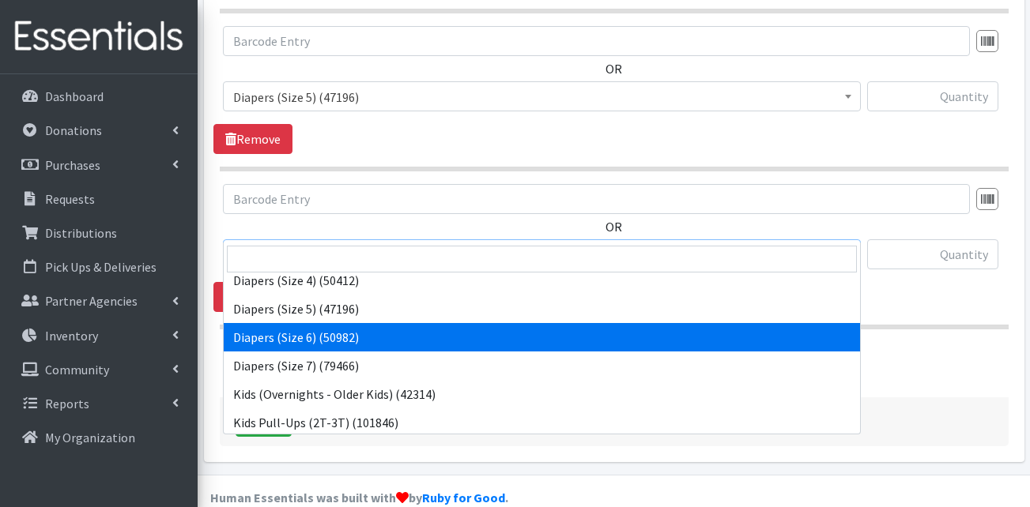
select select "13390"
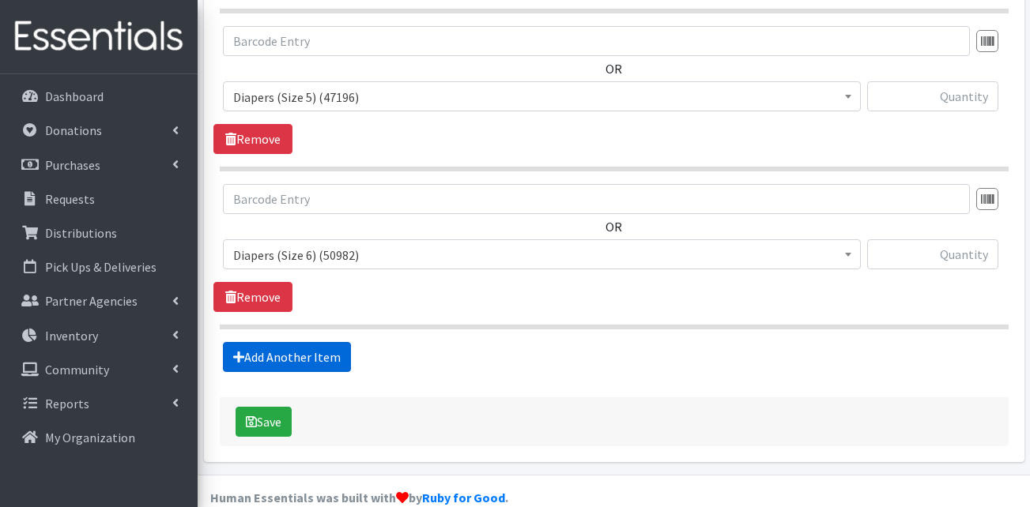
click at [307, 342] on link "Add Another Item" at bounding box center [287, 357] width 128 height 30
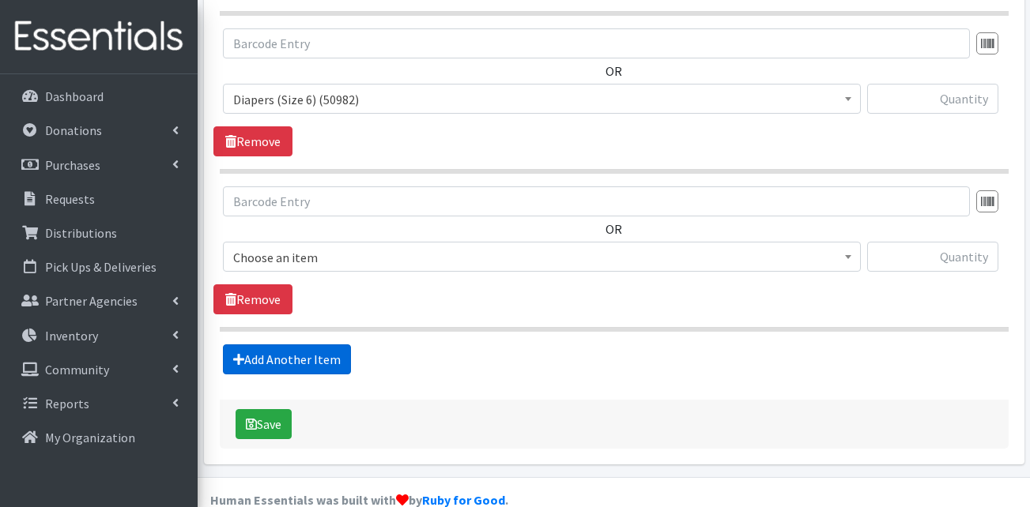
scroll to position [1442, 0]
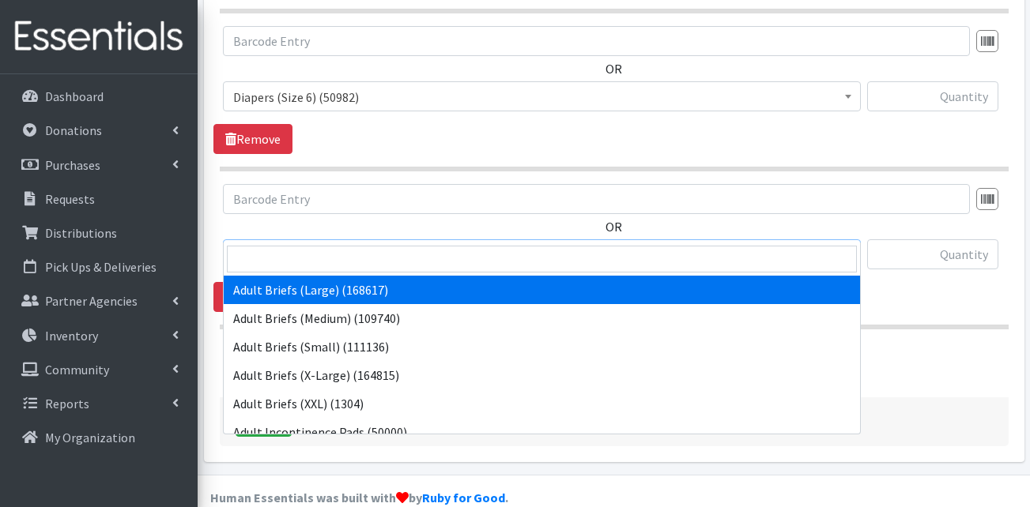
click at [376, 244] on span "Adult Briefs (Large) (168617)" at bounding box center [541, 255] width 617 height 22
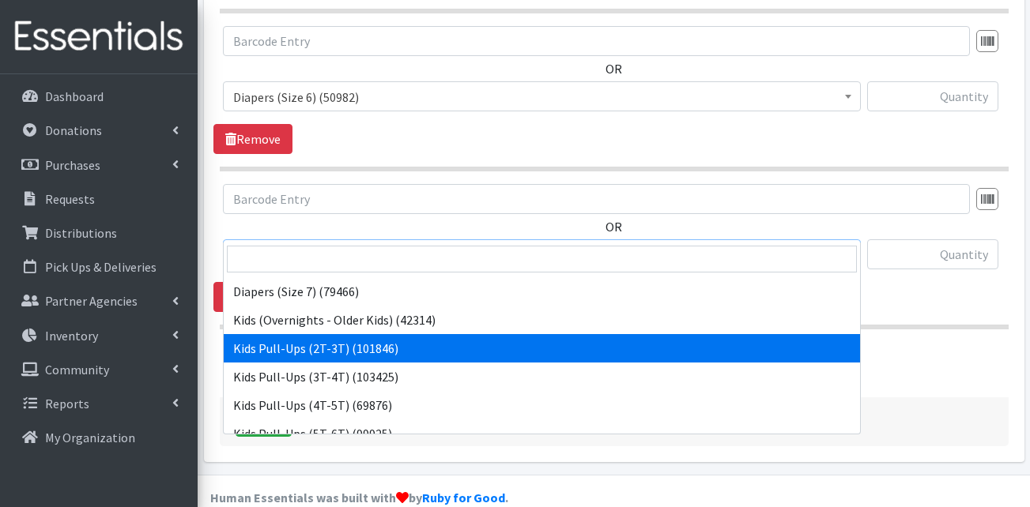
scroll to position [474, 0]
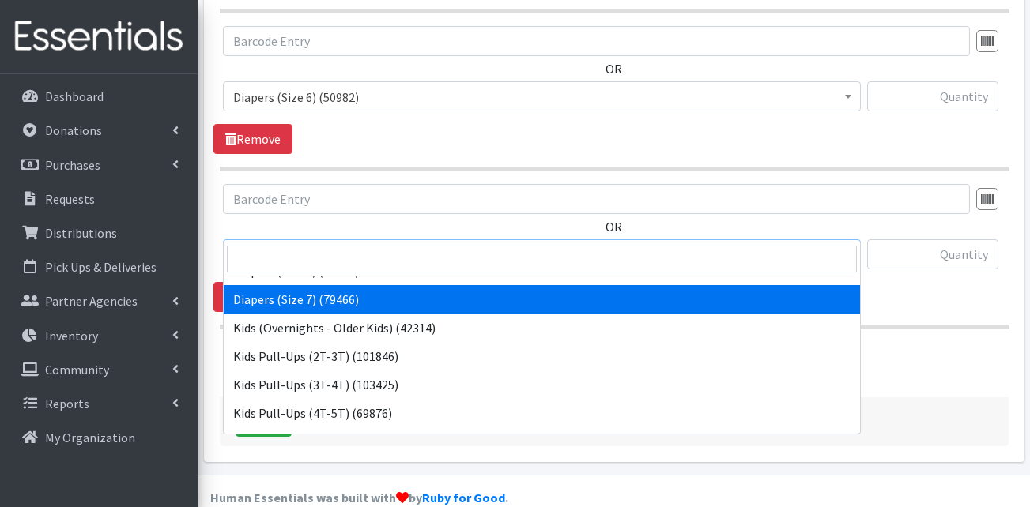
select select "13423"
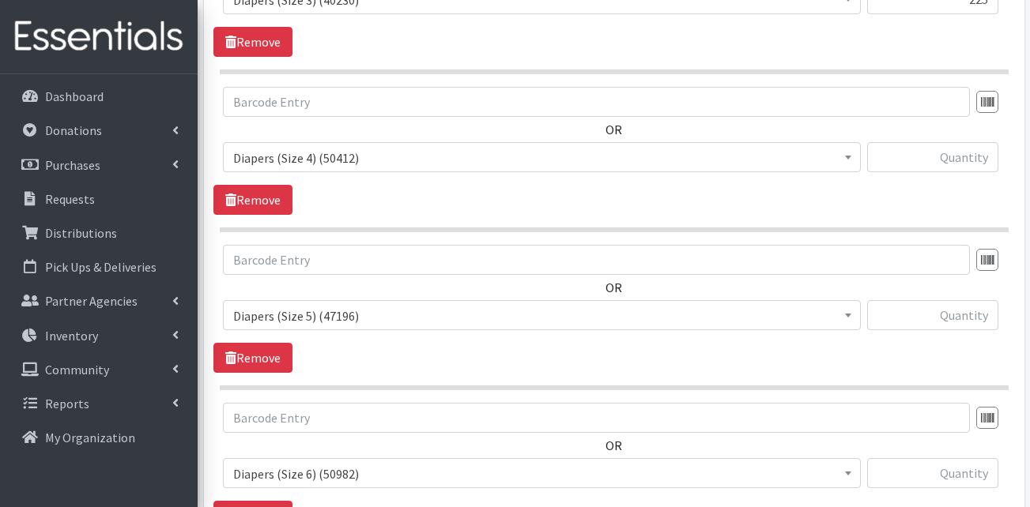
scroll to position [1047, 0]
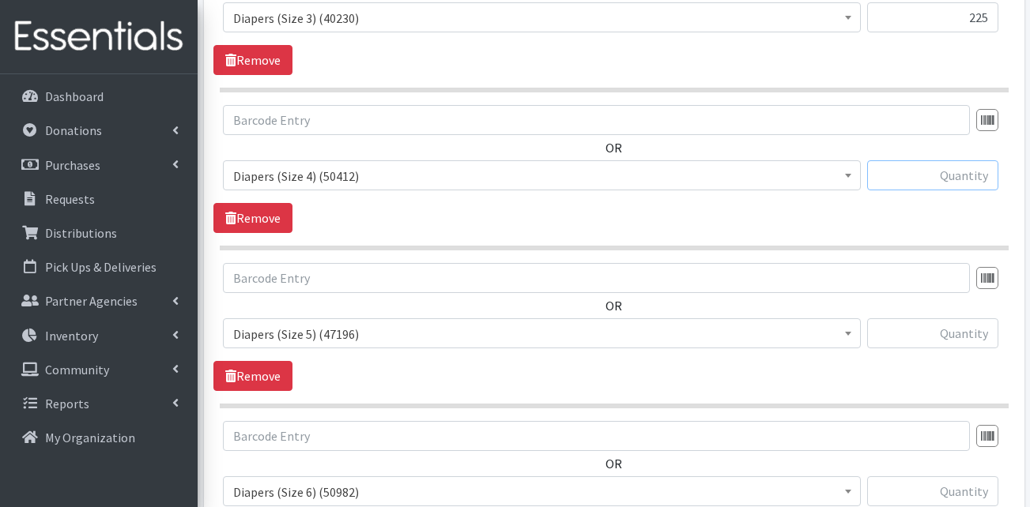
click at [934, 160] on input "text" at bounding box center [932, 175] width 131 height 30
type input "600"
click at [965, 319] on input "text" at bounding box center [932, 334] width 131 height 30
type input "750"
click at [956, 477] on input "text" at bounding box center [932, 492] width 131 height 30
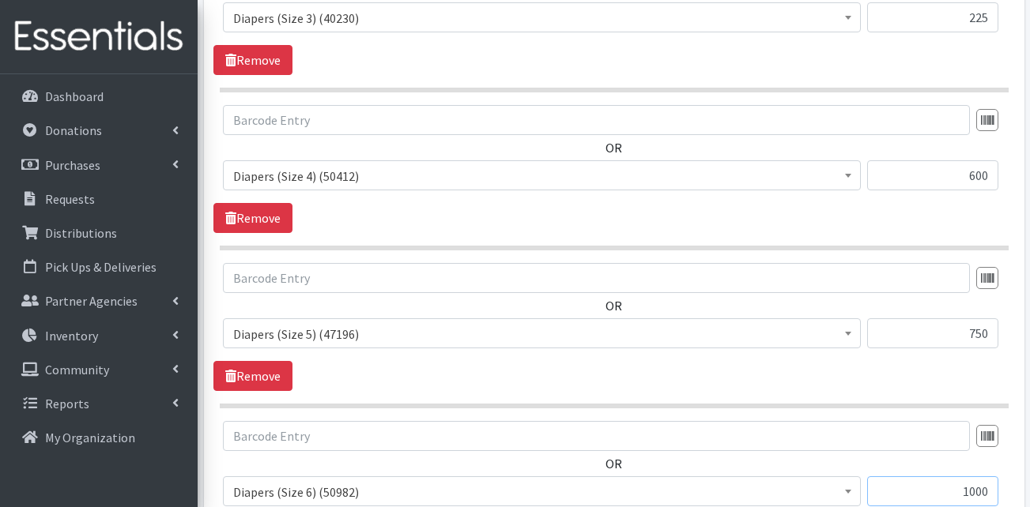
type input "1000"
click at [894, 372] on section "OR Adult Briefs (Large) (168617) Adult Briefs (Medium) (109740) Adult Briefs (S…" at bounding box center [614, 335] width 789 height 145
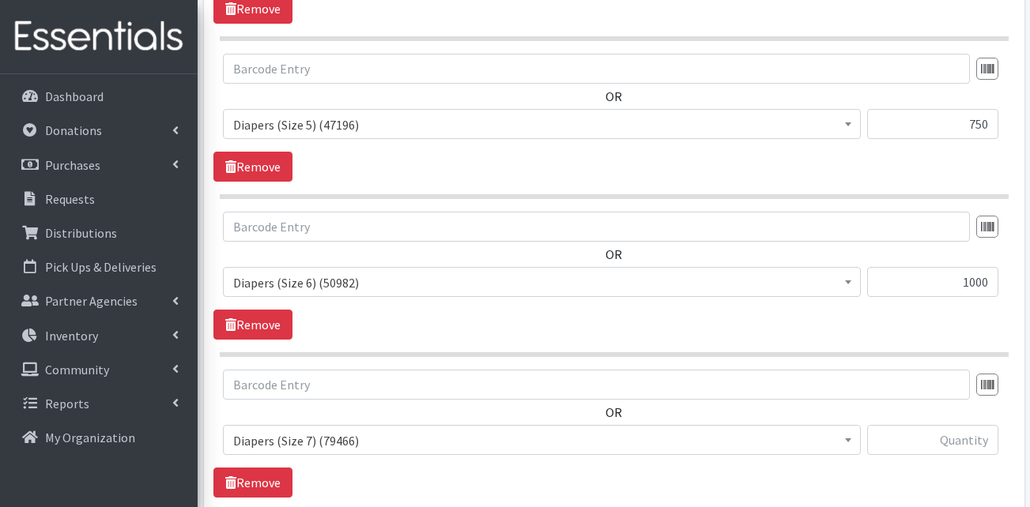
scroll to position [1284, 0]
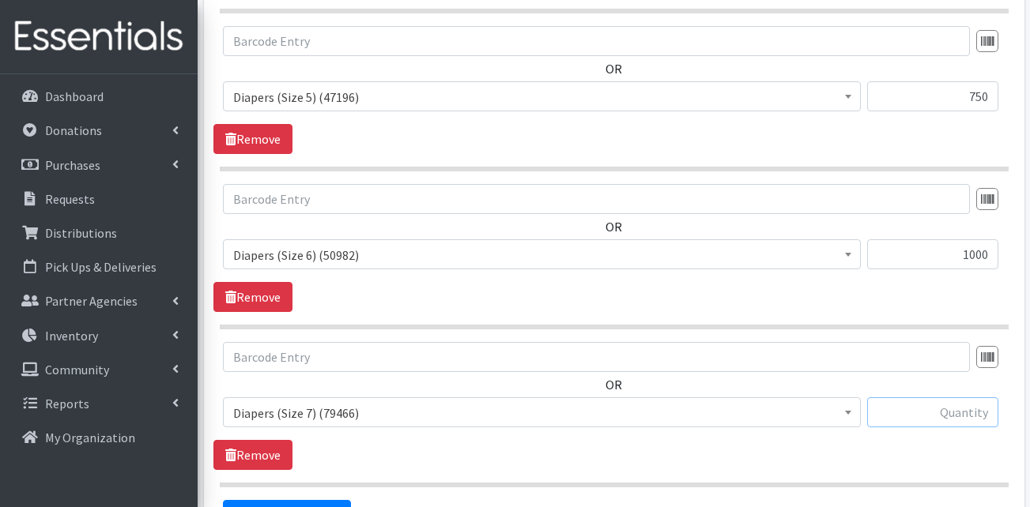
click at [954, 398] on input "text" at bounding box center [932, 413] width 131 height 30
type input "300"
click at [894, 443] on div "OR Adult Briefs (Large) (168617) Adult Briefs (Medium) (109740) Adult Briefs (S…" at bounding box center [613, 406] width 801 height 128
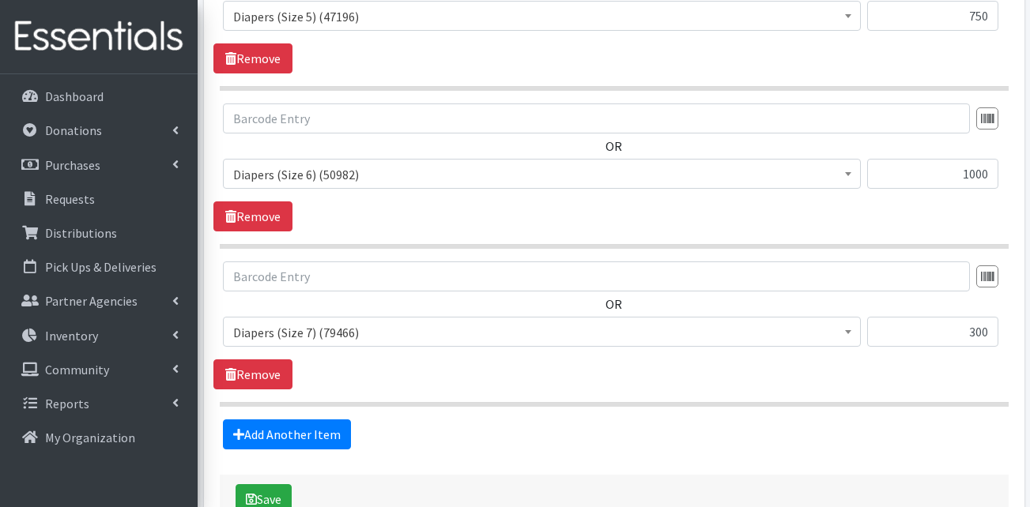
scroll to position [1442, 0]
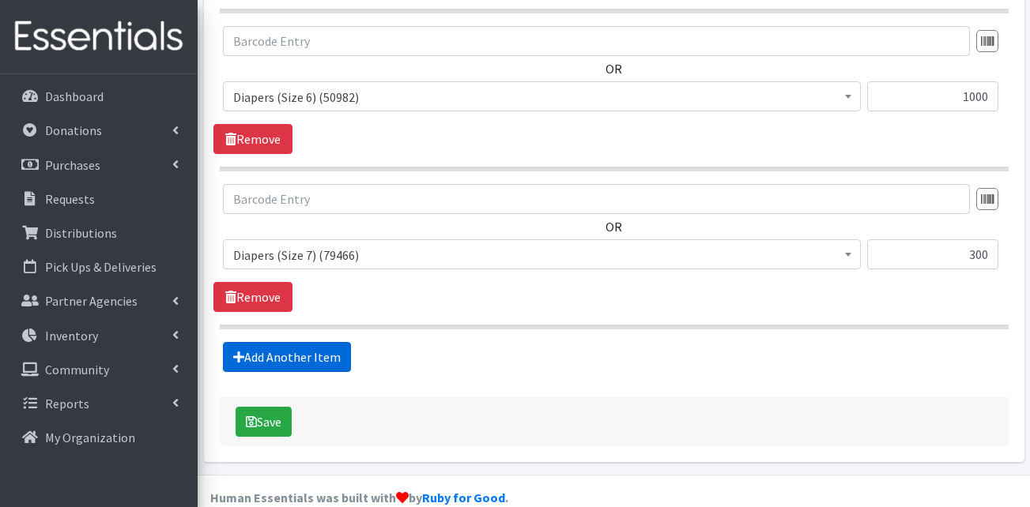
click at [276, 342] on link "Add Another Item" at bounding box center [287, 357] width 128 height 30
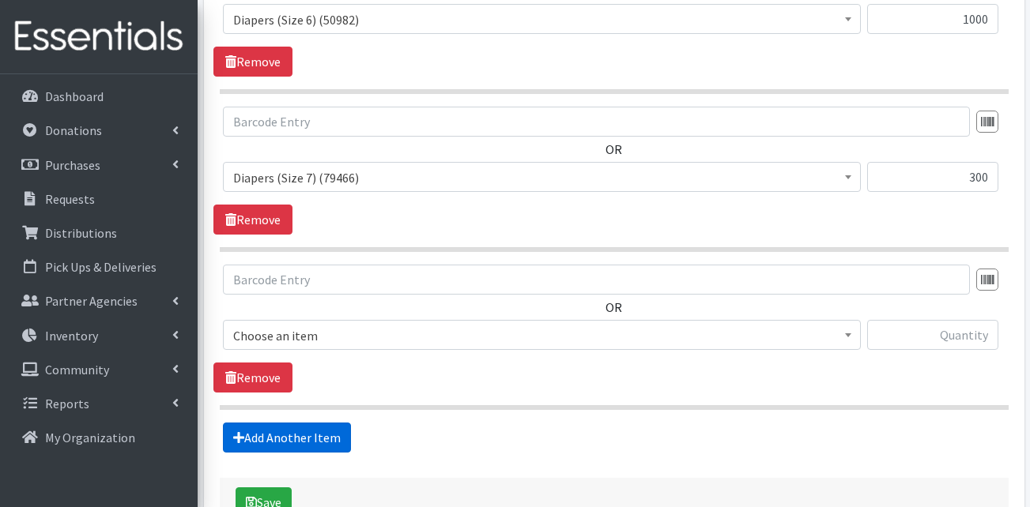
scroll to position [1600, 0]
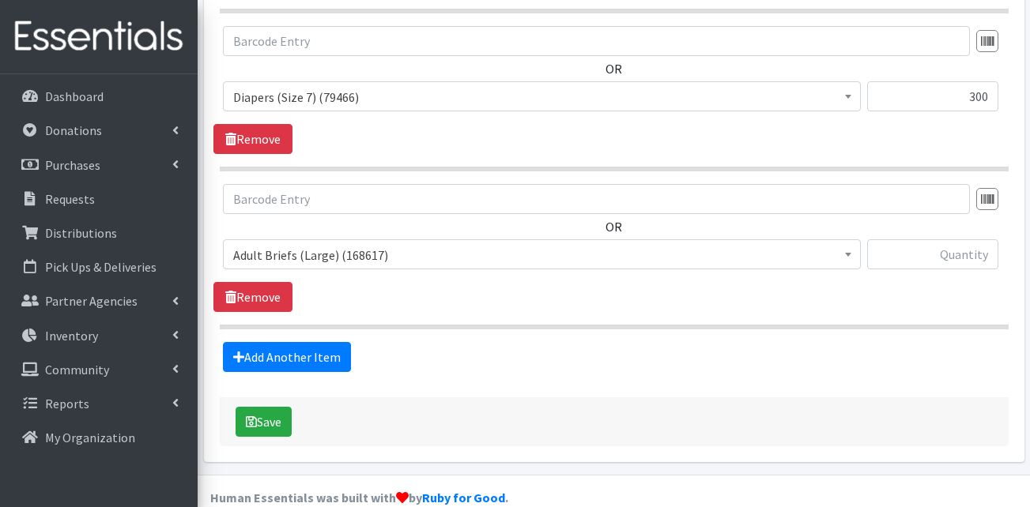
click at [338, 244] on span "Adult Briefs (Large) (168617)" at bounding box center [541, 255] width 617 height 22
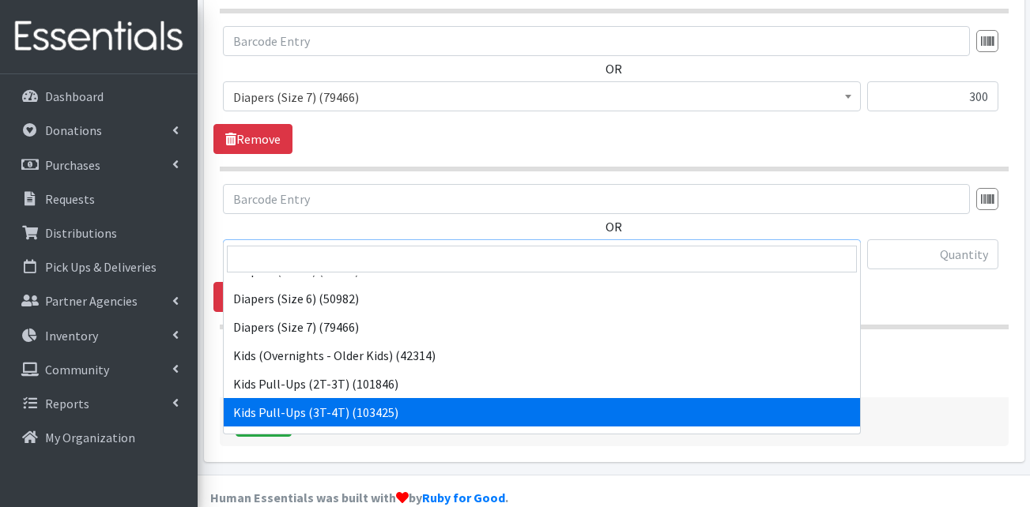
scroll to position [474, 0]
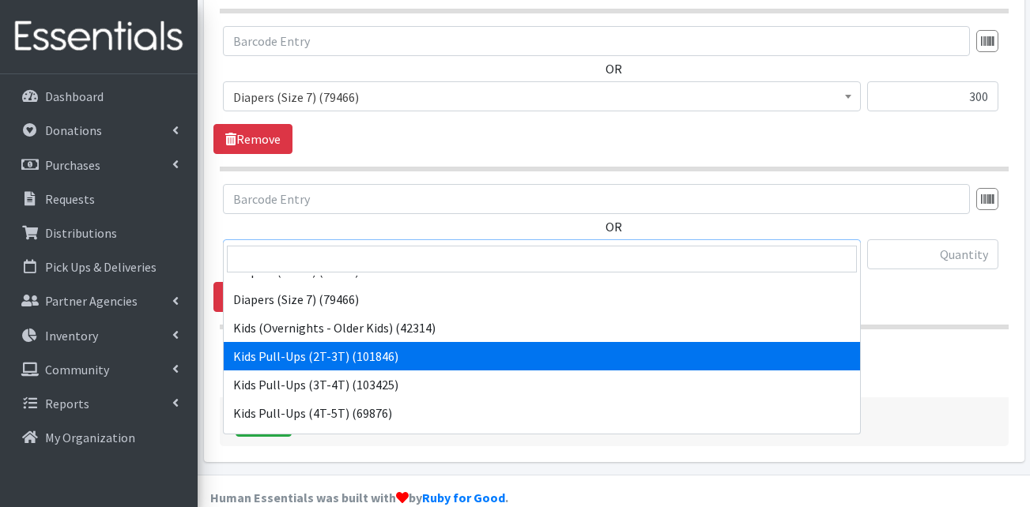
select select "13408"
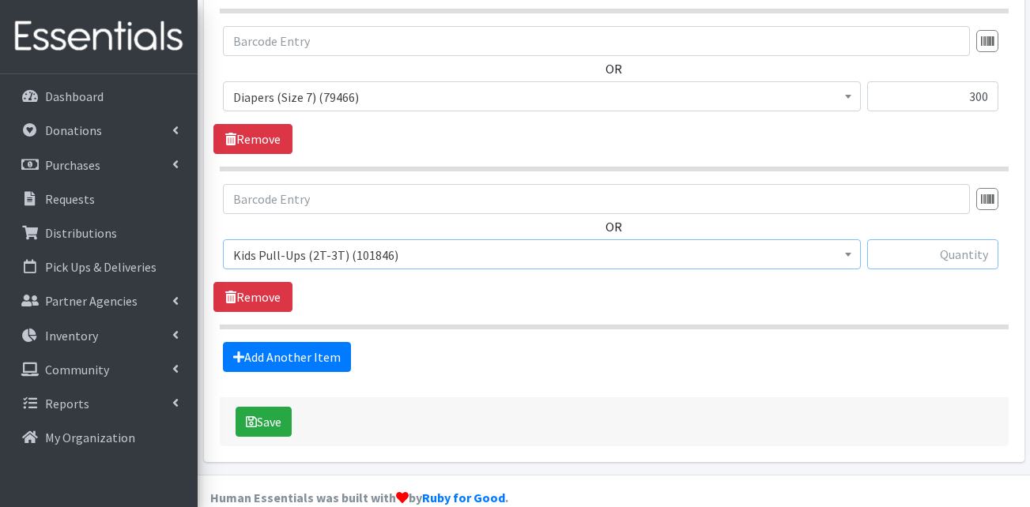
click at [968, 240] on input "text" at bounding box center [932, 255] width 131 height 30
type input "100"
click at [292, 342] on link "Add Another Item" at bounding box center [287, 357] width 128 height 30
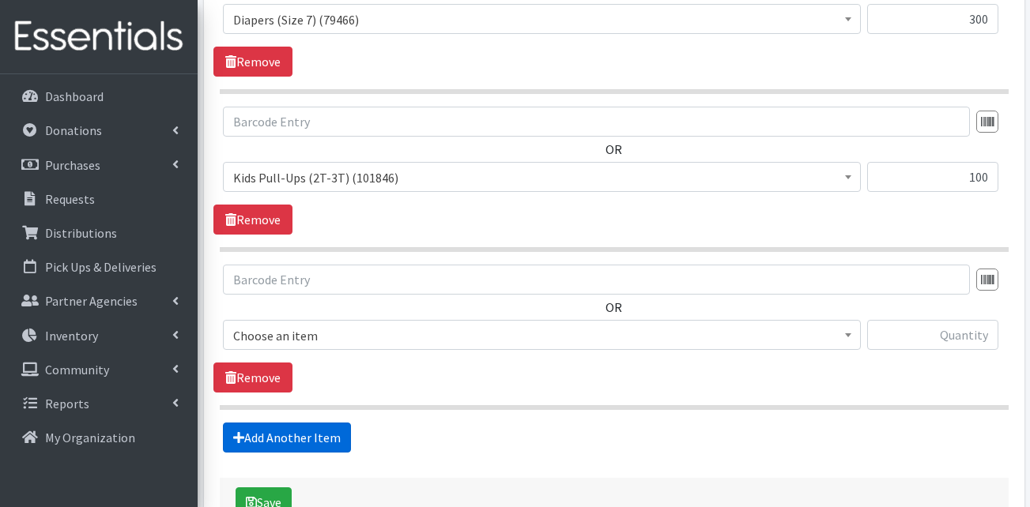
scroll to position [1758, 0]
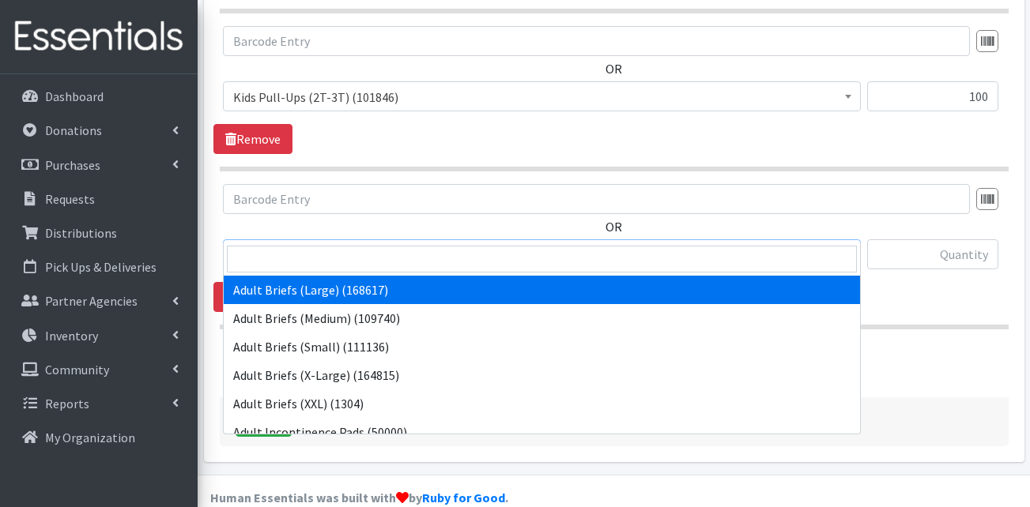
click at [365, 244] on span "Adult Briefs (Large) (168617)" at bounding box center [541, 255] width 617 height 22
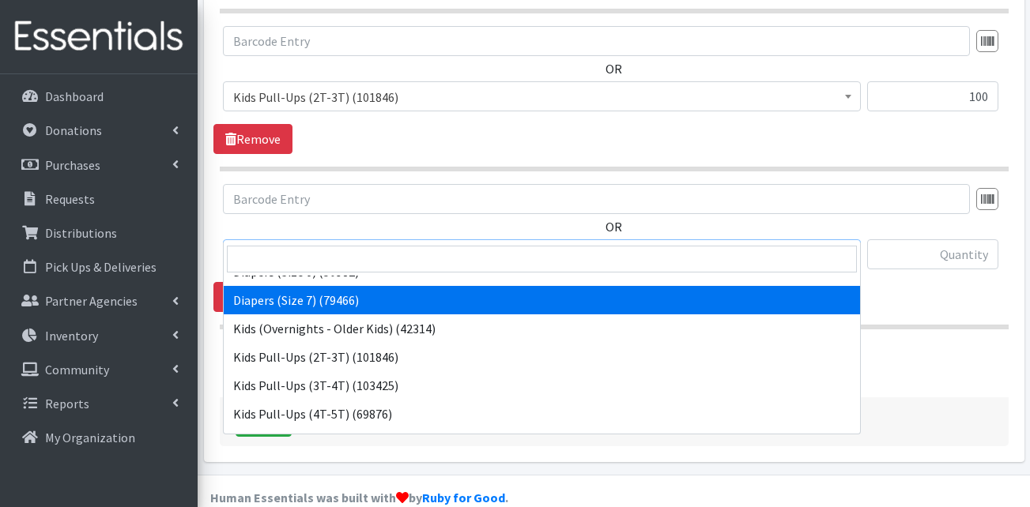
scroll to position [474, 0]
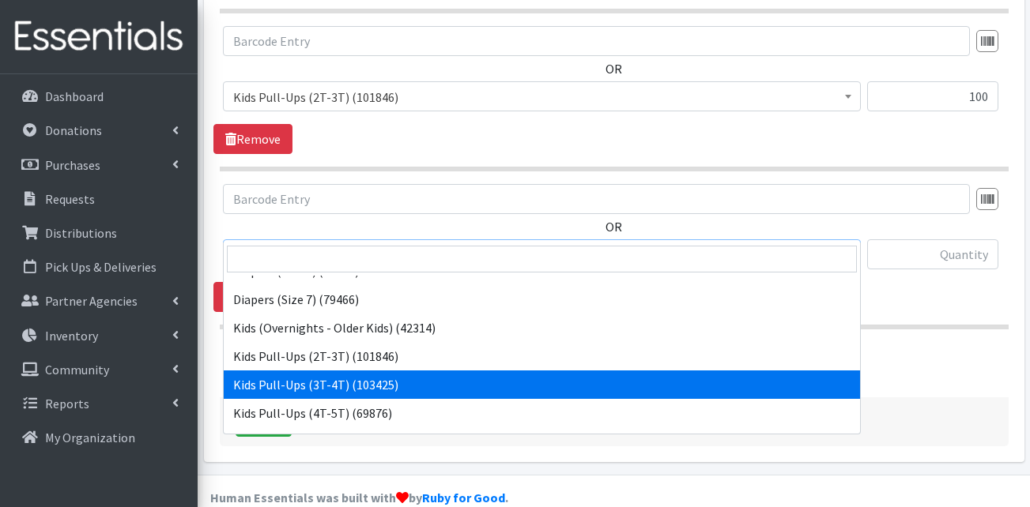
select select "13409"
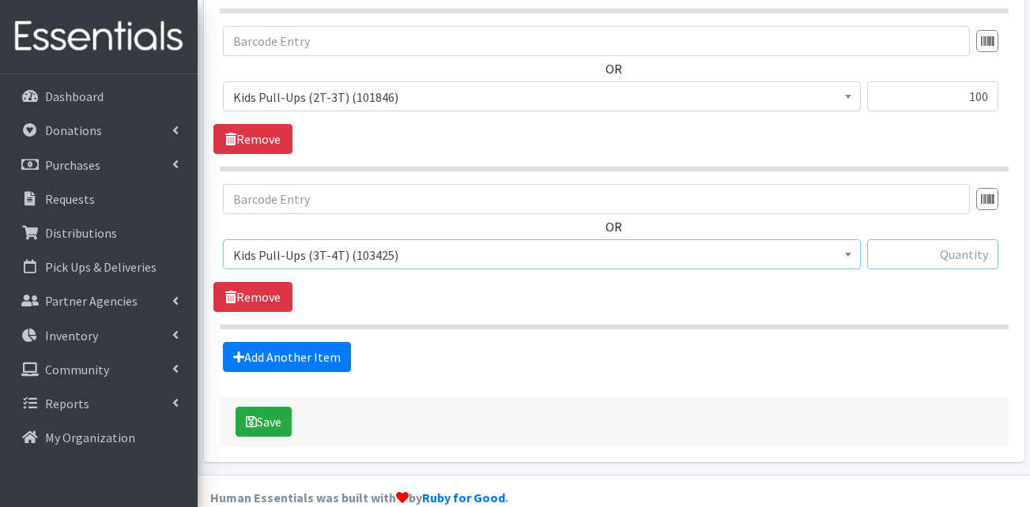
click at [928, 240] on input "text" at bounding box center [932, 255] width 131 height 30
type input "100"
click at [284, 342] on link "Add Another Item" at bounding box center [287, 357] width 128 height 30
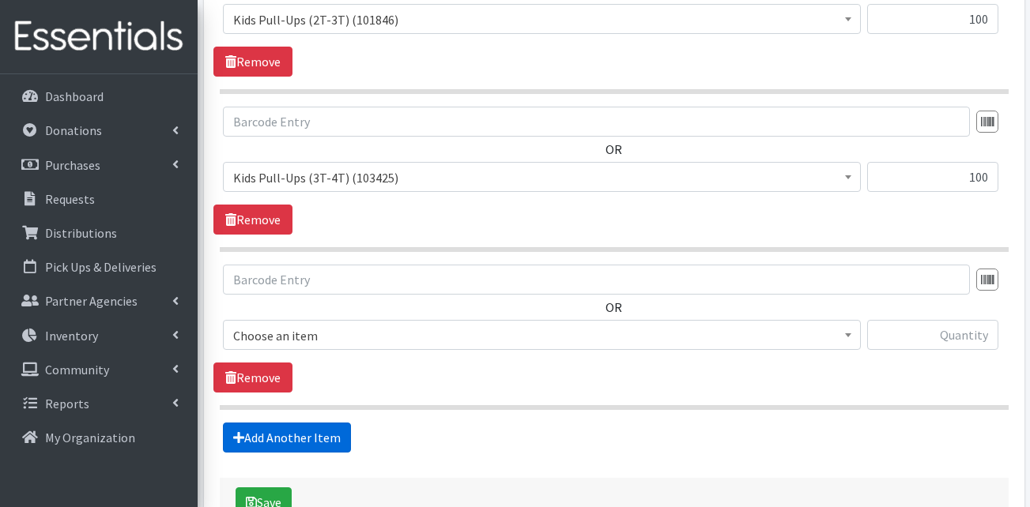
scroll to position [1916, 0]
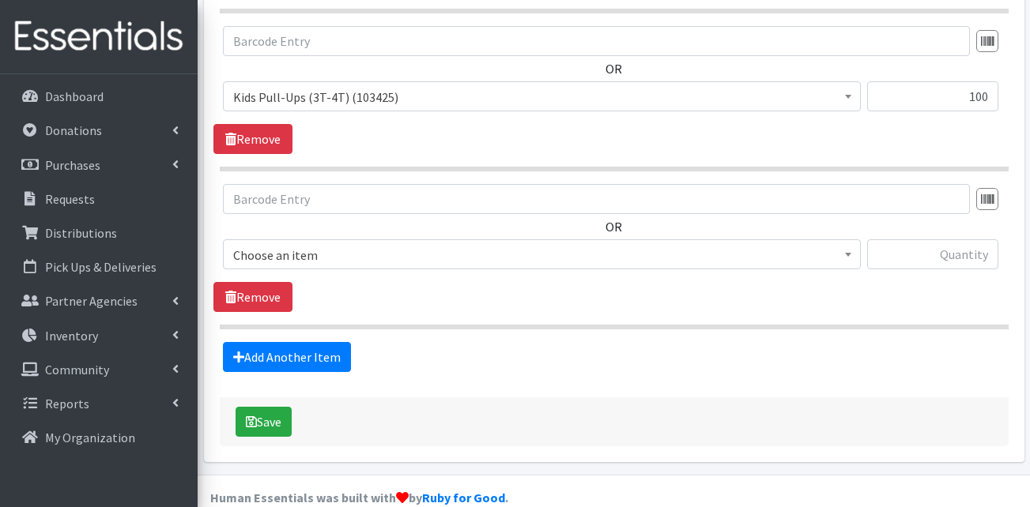
click at [333, 244] on span "Choose an item" at bounding box center [541, 255] width 617 height 22
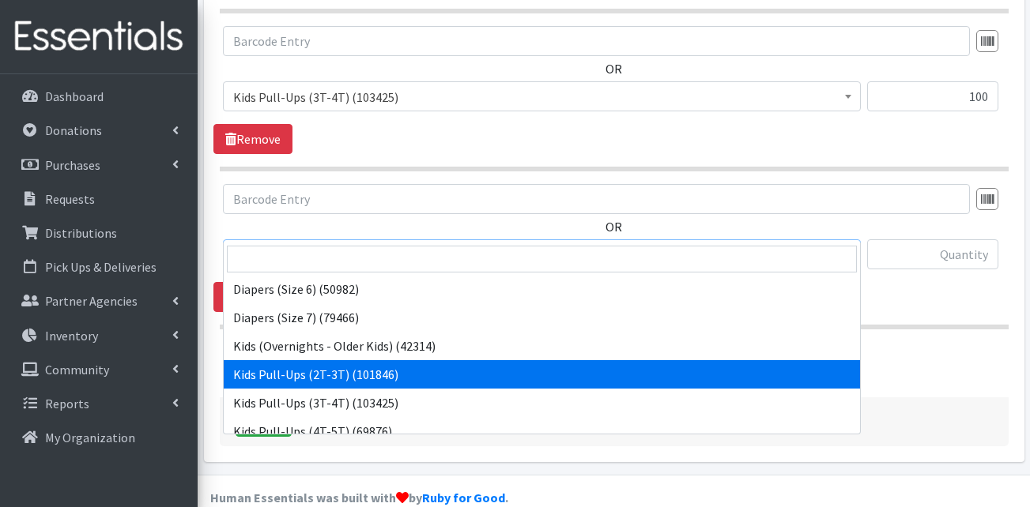
scroll to position [474, 0]
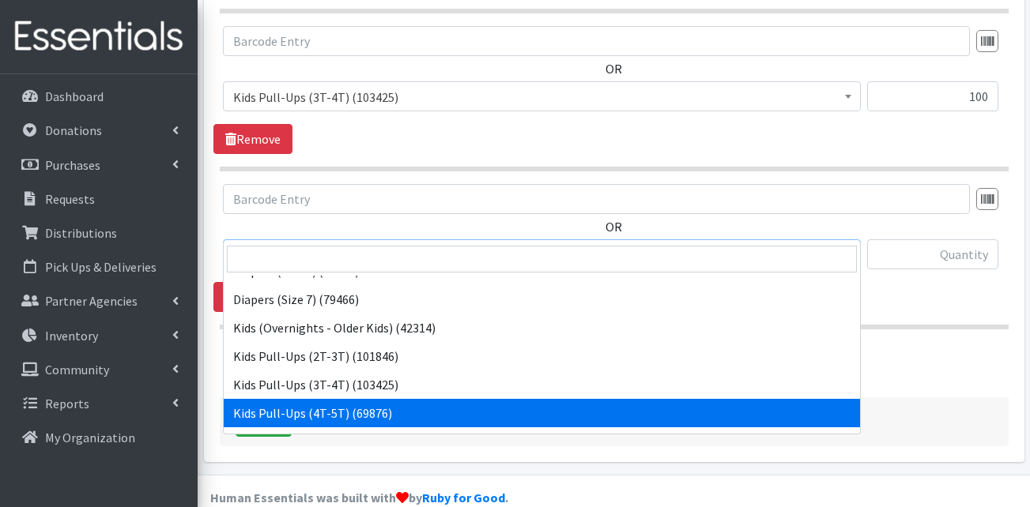
select select "13424"
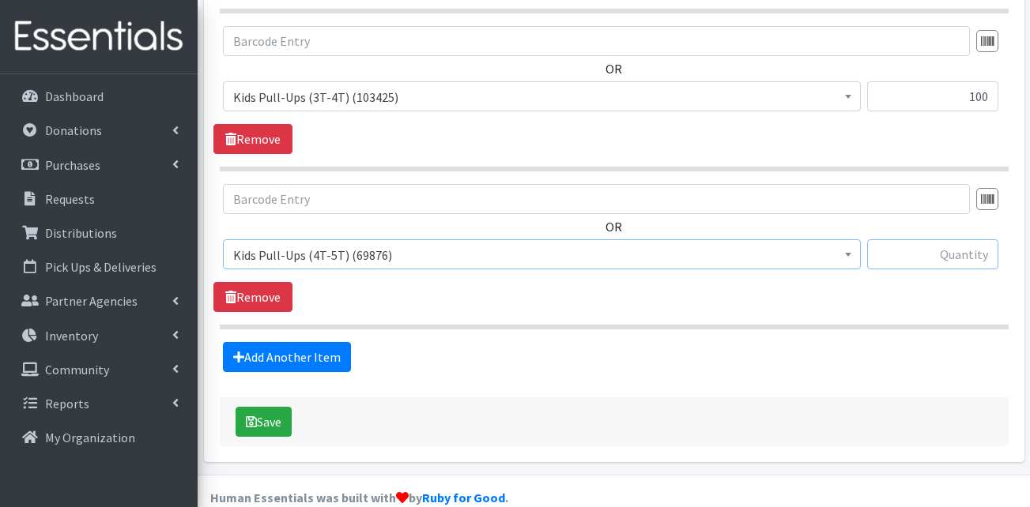
click at [914, 242] on input "text" at bounding box center [932, 255] width 131 height 30
type input "100"
click at [300, 342] on link "Add Another Item" at bounding box center [287, 357] width 128 height 30
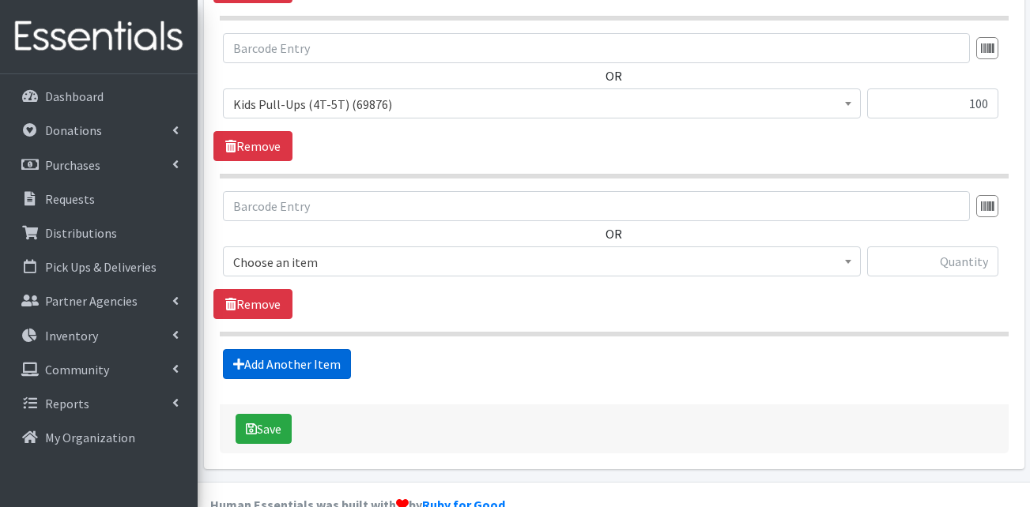
scroll to position [2074, 0]
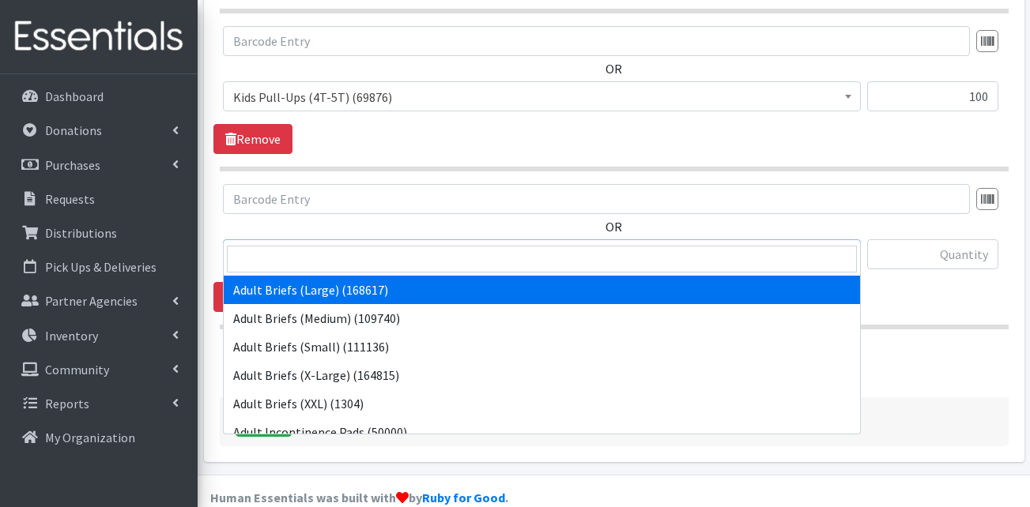
click at [372, 244] on span "Adult Briefs (Large) (168617)" at bounding box center [541, 255] width 617 height 22
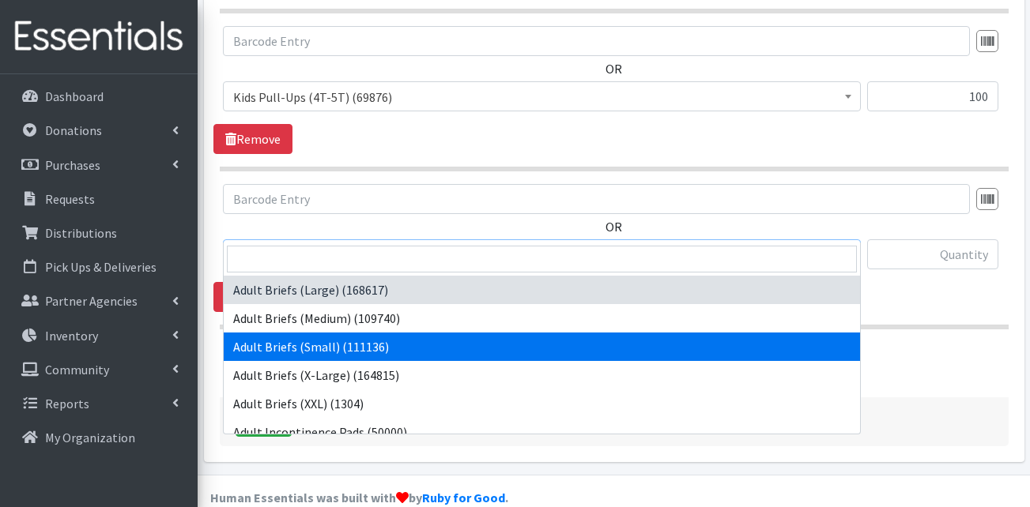
select select "13412"
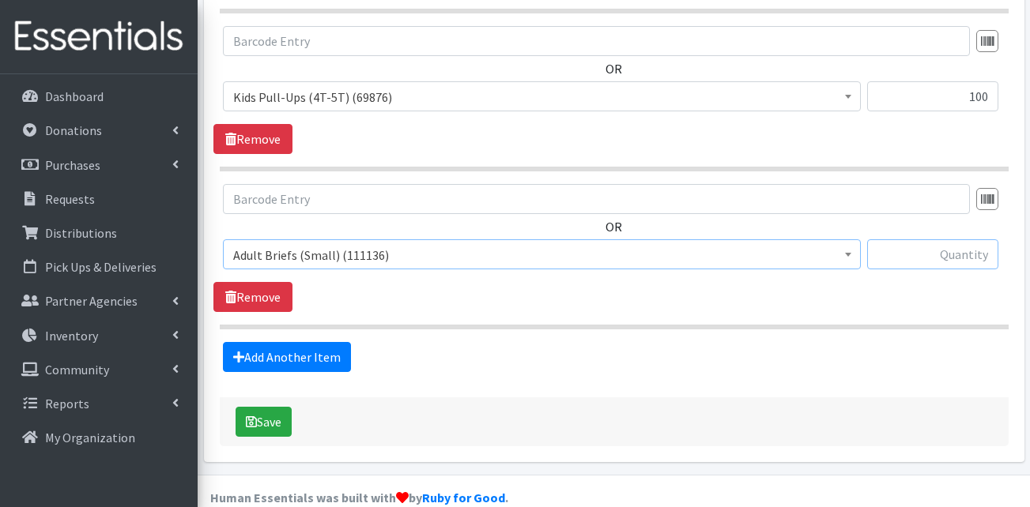
click at [904, 240] on input "text" at bounding box center [932, 255] width 131 height 30
type input "60"
click at [266, 342] on link "Add Another Item" at bounding box center [287, 357] width 128 height 30
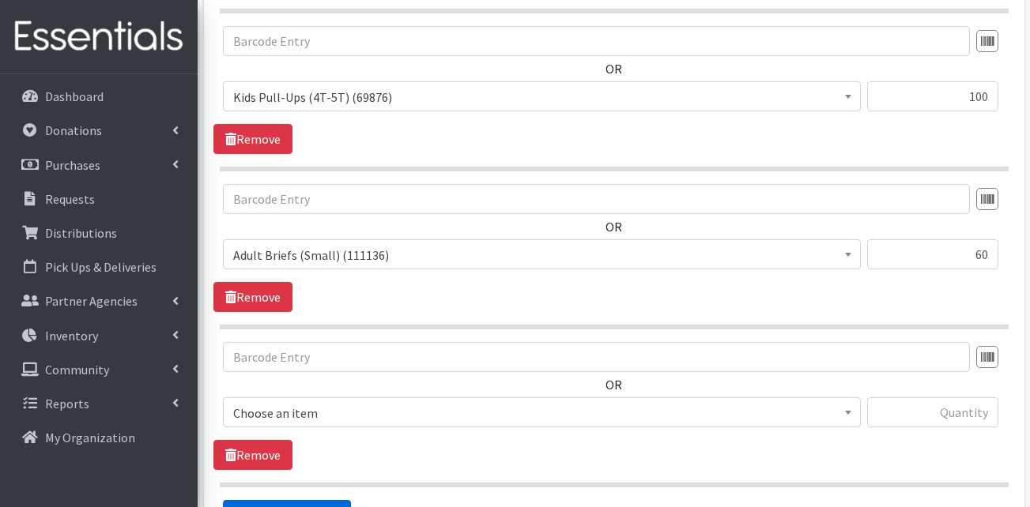
scroll to position [2232, 0]
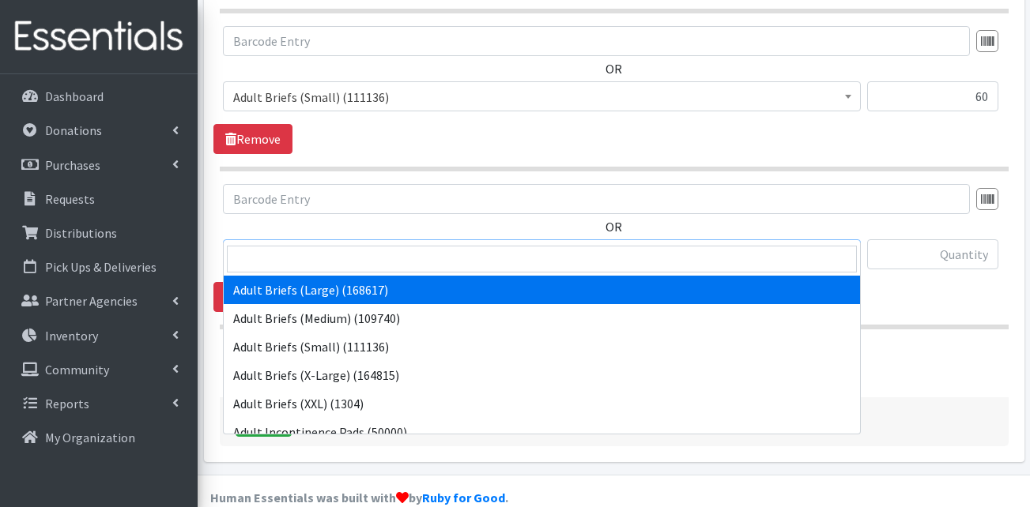
click at [372, 244] on span "Adult Briefs (Large) (168617)" at bounding box center [541, 255] width 617 height 22
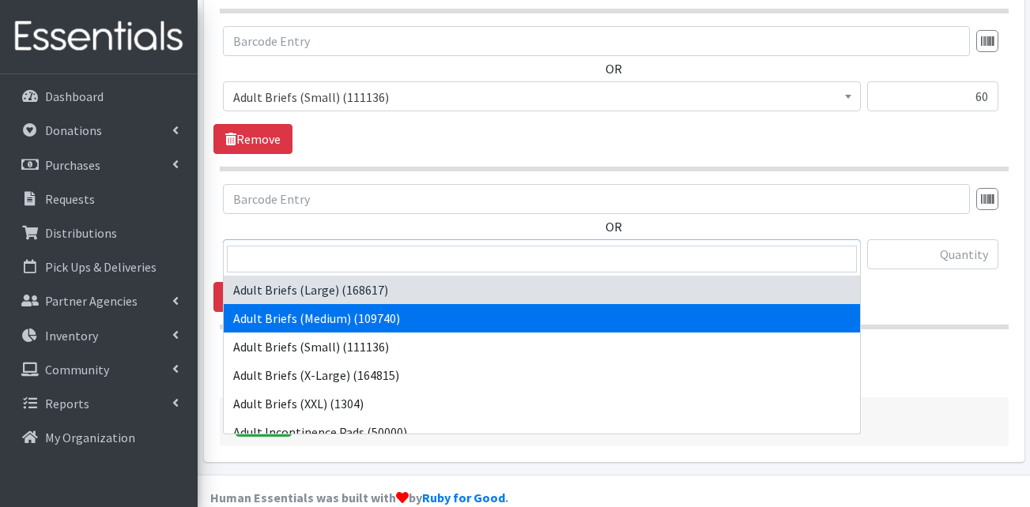
select select "13414"
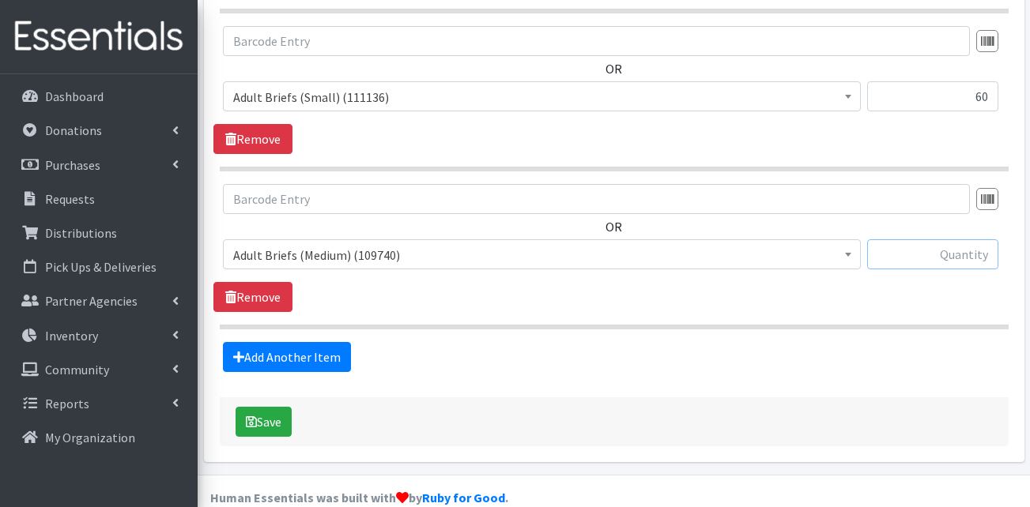
click at [954, 240] on input "text" at bounding box center [932, 255] width 131 height 30
type input "80"
click at [318, 342] on link "Add Another Item" at bounding box center [287, 357] width 128 height 30
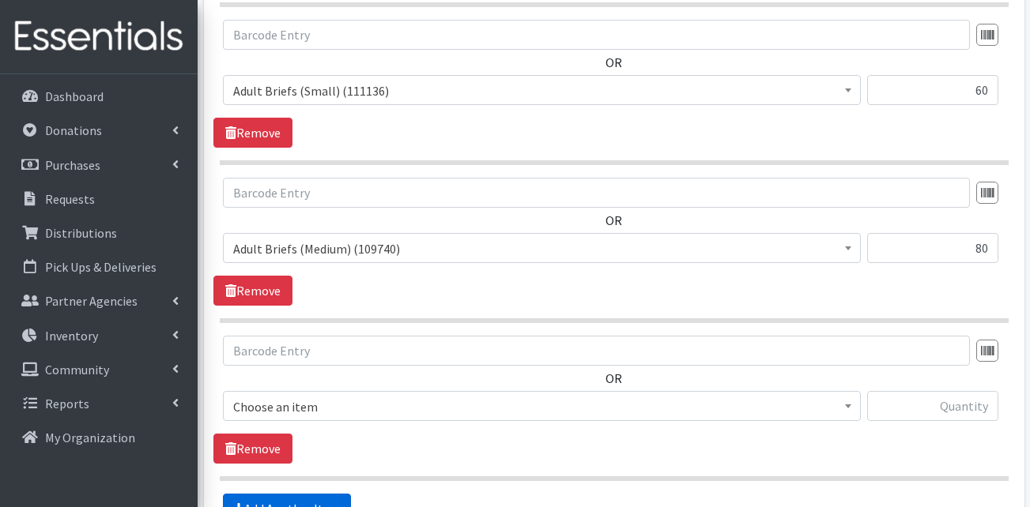
scroll to position [2390, 0]
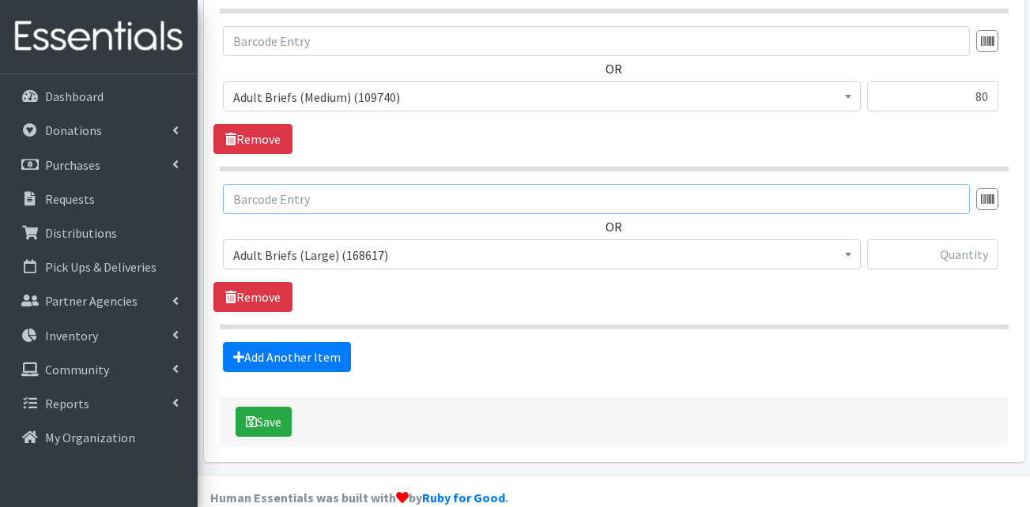
click at [312, 184] on input "text" at bounding box center [596, 199] width 747 height 30
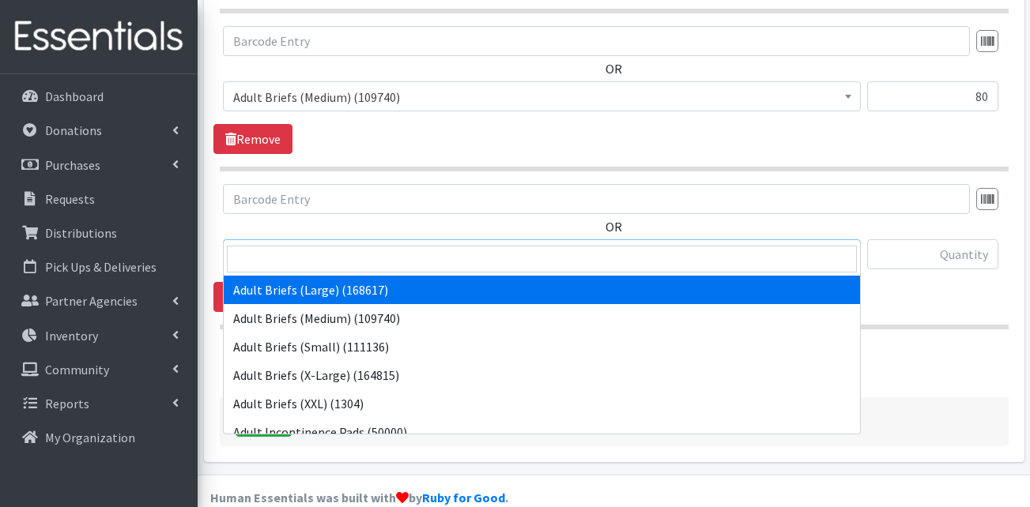
click at [306, 244] on span "Adult Briefs (Large) (168617)" at bounding box center [541, 255] width 617 height 22
click at [302, 272] on input "search" at bounding box center [542, 259] width 630 height 27
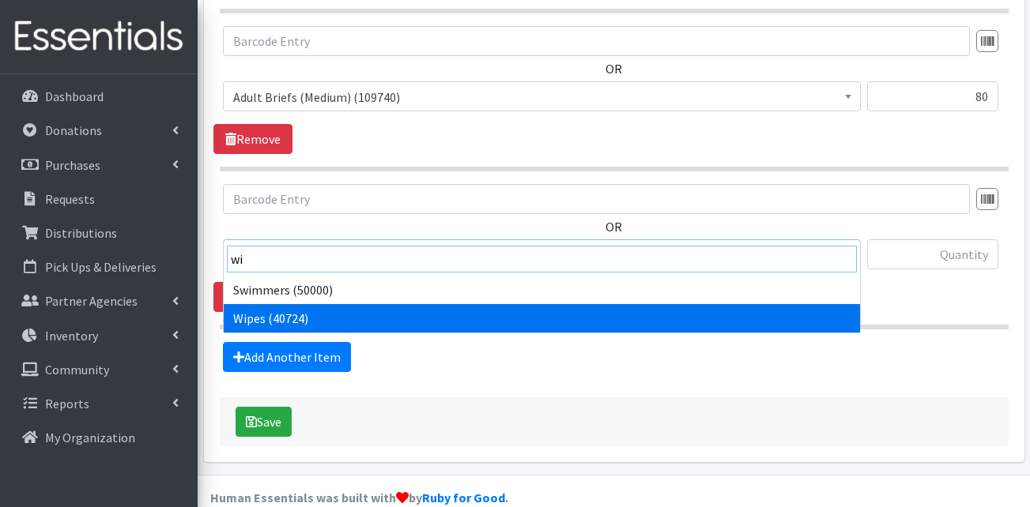
type input "wi"
select select "13405"
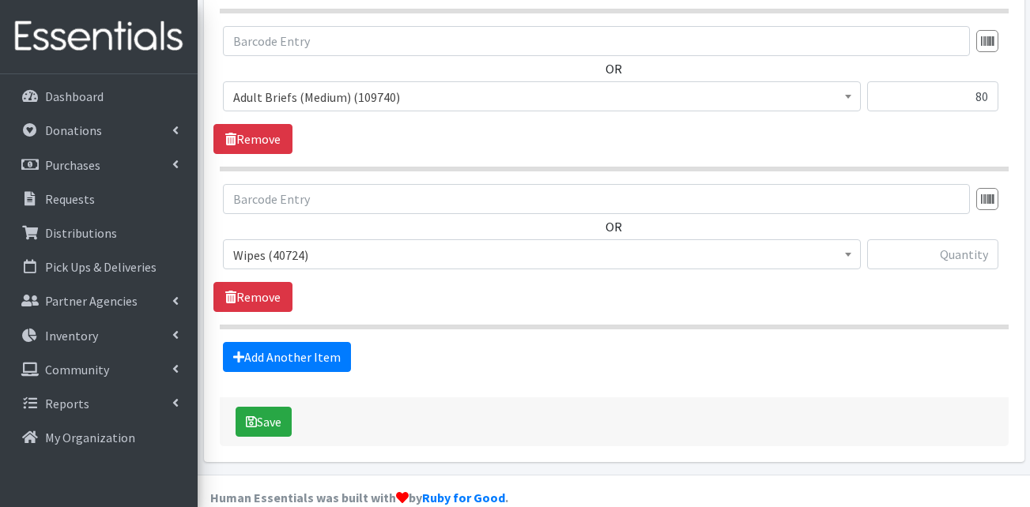
click at [475, 342] on div "Add Another Item" at bounding box center [613, 357] width 801 height 30
click at [955, 240] on input "text" at bounding box center [932, 255] width 131 height 30
type input "84"
click at [813, 398] on div "Save" at bounding box center [614, 422] width 789 height 49
click at [273, 407] on button "Save" at bounding box center [264, 422] width 56 height 30
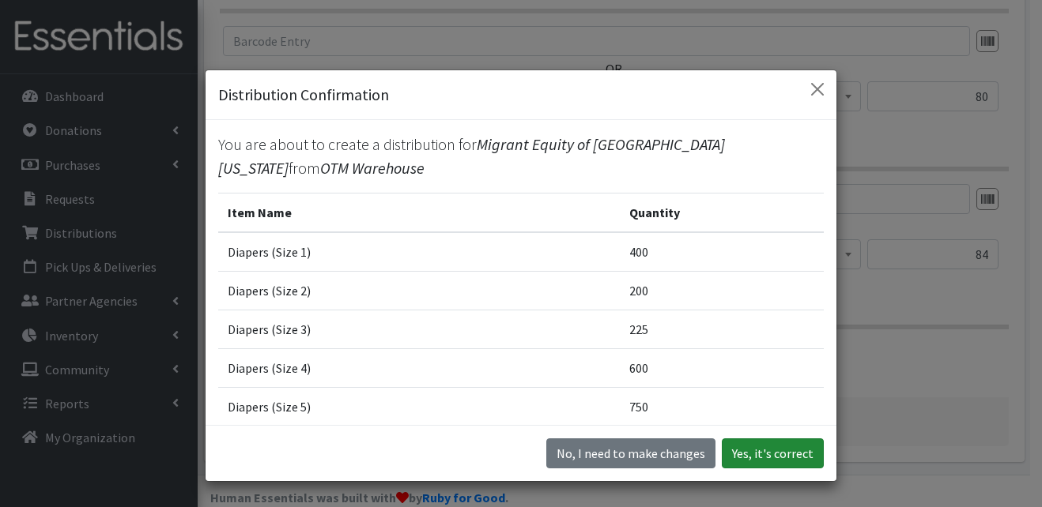
click at [772, 457] on button "Yes, it's correct" at bounding box center [773, 454] width 102 height 30
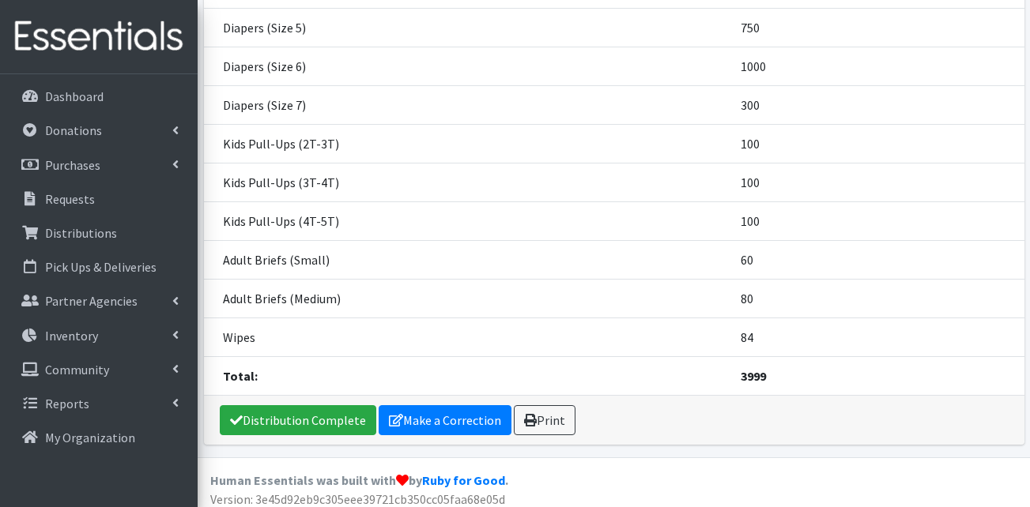
scroll to position [468, 0]
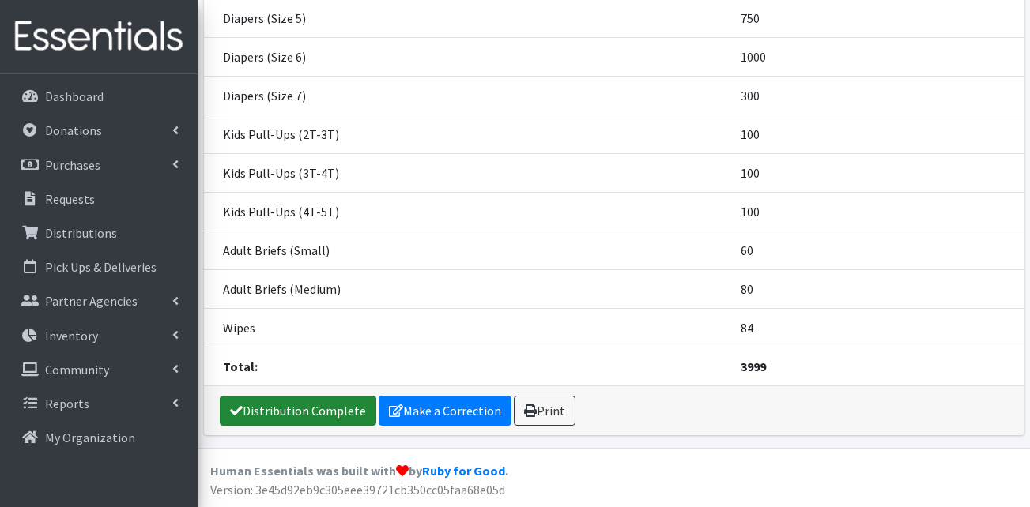
click at [314, 408] on link "Distribution Complete" at bounding box center [298, 411] width 157 height 30
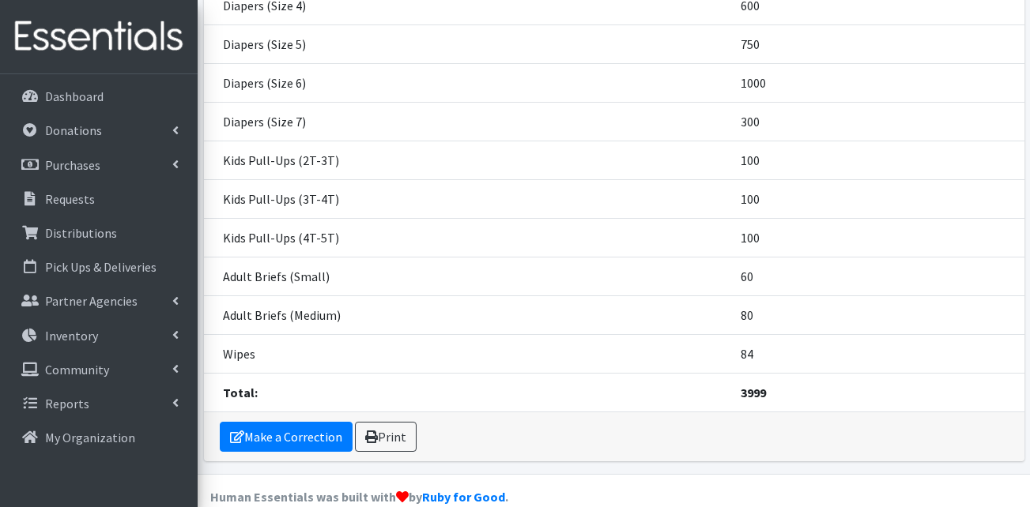
scroll to position [152, 0]
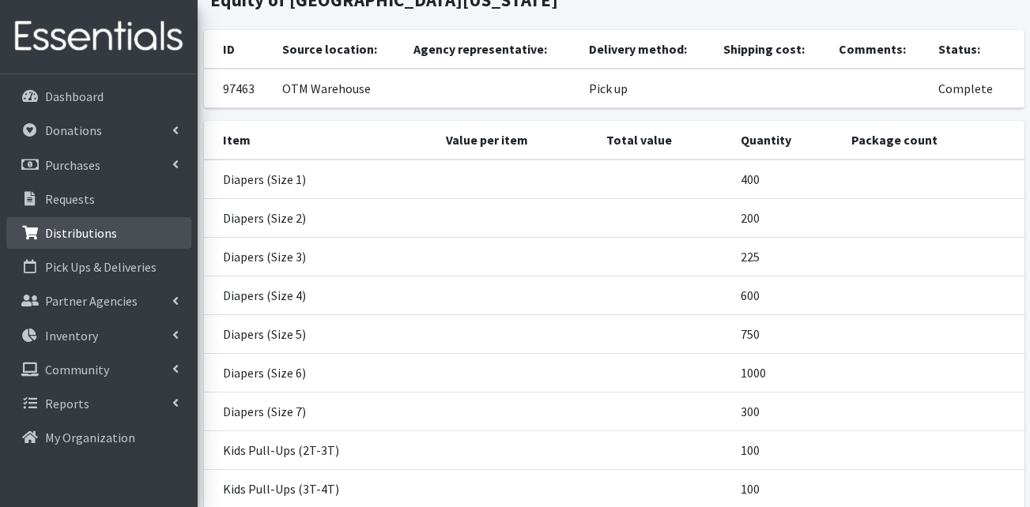
click at [70, 231] on p "Distributions" at bounding box center [81, 233] width 72 height 16
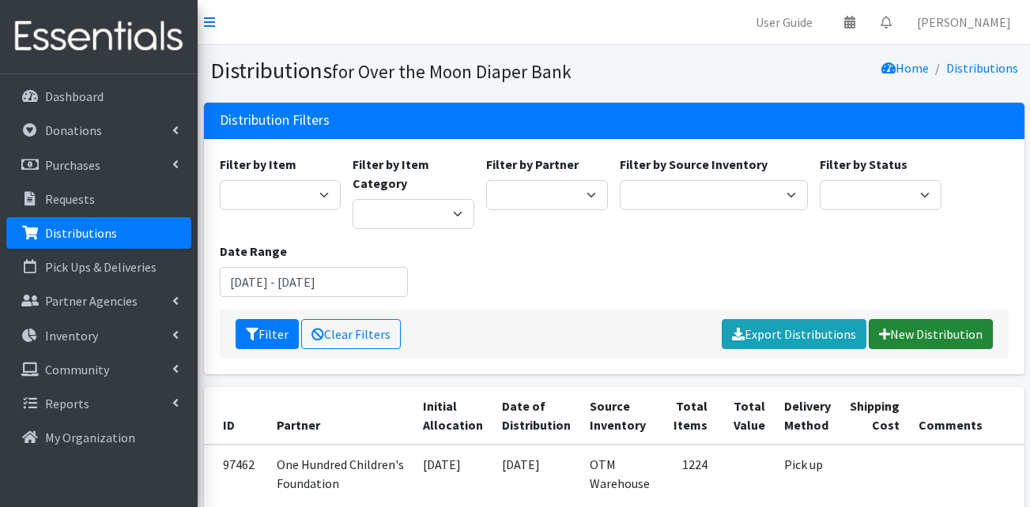
click at [938, 336] on link "New Distribution" at bounding box center [931, 334] width 124 height 30
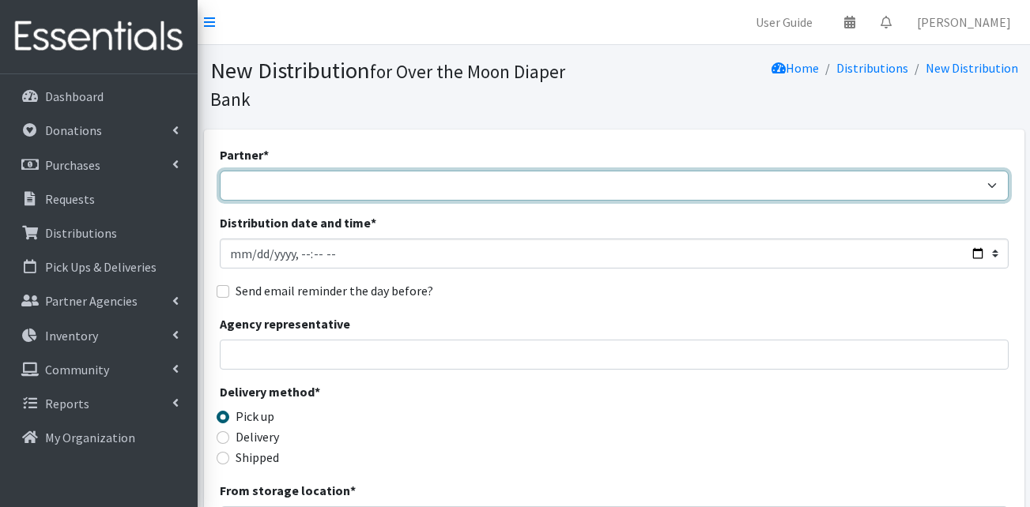
click at [372, 171] on select "AHJ Library System Amerigroup Back To School Event CCC Henderson Lighthouse CEM…" at bounding box center [614, 186] width 789 height 30
select select "4674"
click at [220, 171] on select "AHJ Library System Amerigroup Back To School Event CCC Henderson Lighthouse CEM…" at bounding box center [614, 186] width 789 height 30
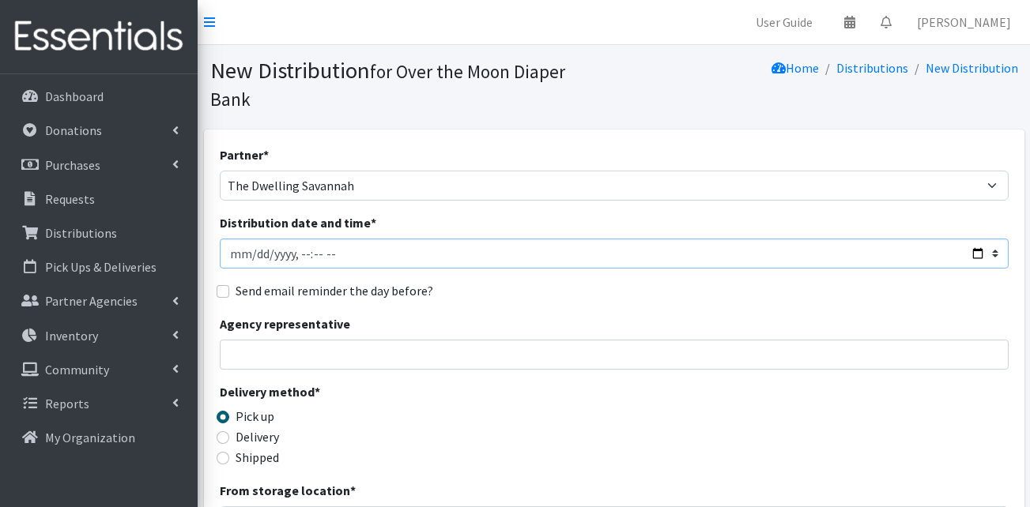
click at [230, 239] on input "Distribution date and time *" at bounding box center [614, 254] width 789 height 30
click at [299, 239] on input "Distribution date and time *" at bounding box center [614, 254] width 789 height 30
click at [334, 239] on input "Distribution date and time *" at bounding box center [614, 254] width 789 height 30
type input "2025-09-19T10:00"
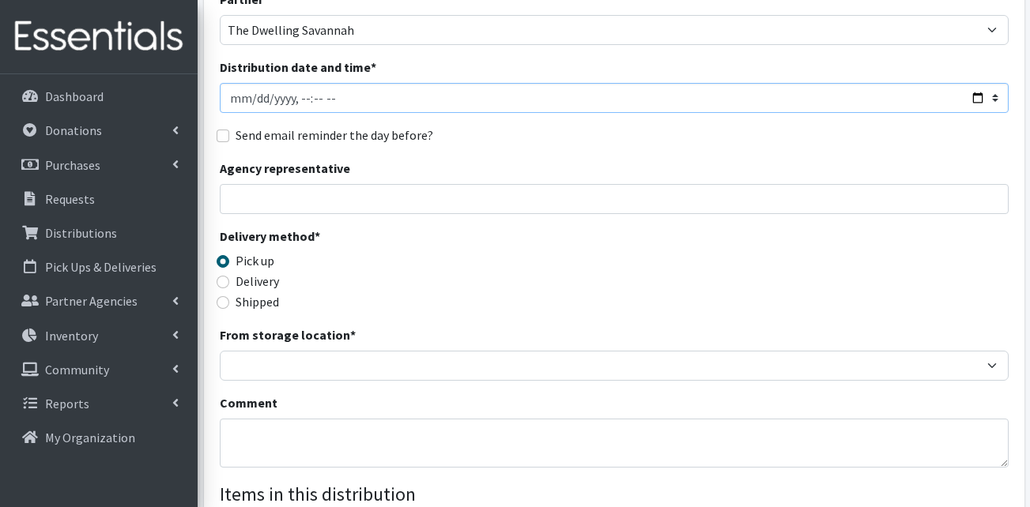
scroll to position [158, 0]
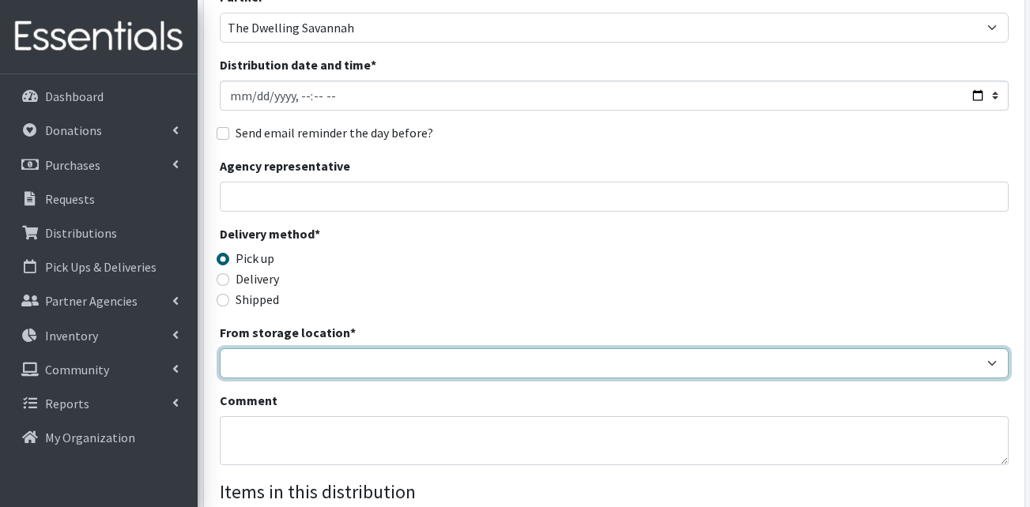
drag, startPoint x: 314, startPoint y: 341, endPoint x: 311, endPoint y: 353, distance: 13.0
click at [314, 349] on select "OTM Warehouse" at bounding box center [614, 364] width 789 height 30
select select "385"
click at [220, 349] on select "OTM Warehouse" at bounding box center [614, 364] width 789 height 30
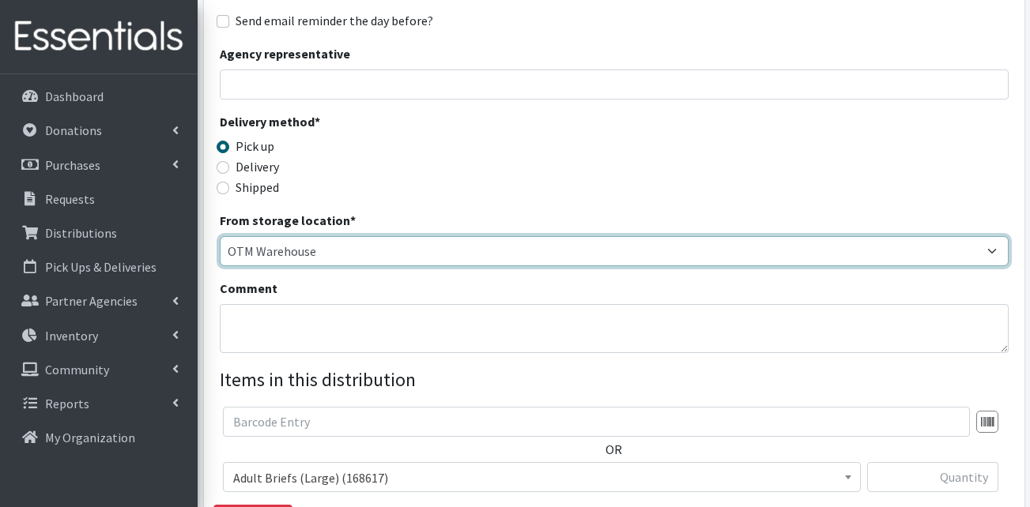
scroll to position [493, 0]
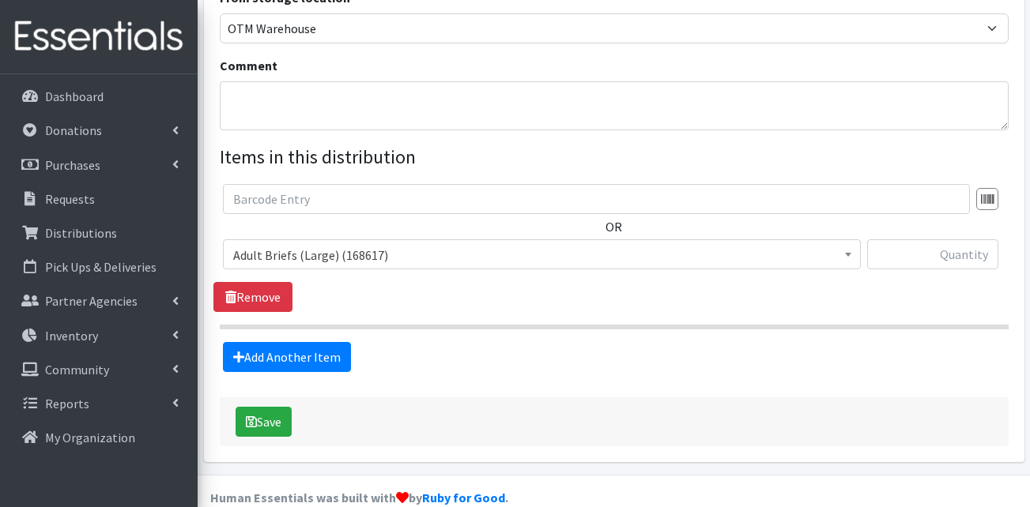
click at [341, 244] on span "Adult Briefs (Large) (168617)" at bounding box center [541, 255] width 617 height 22
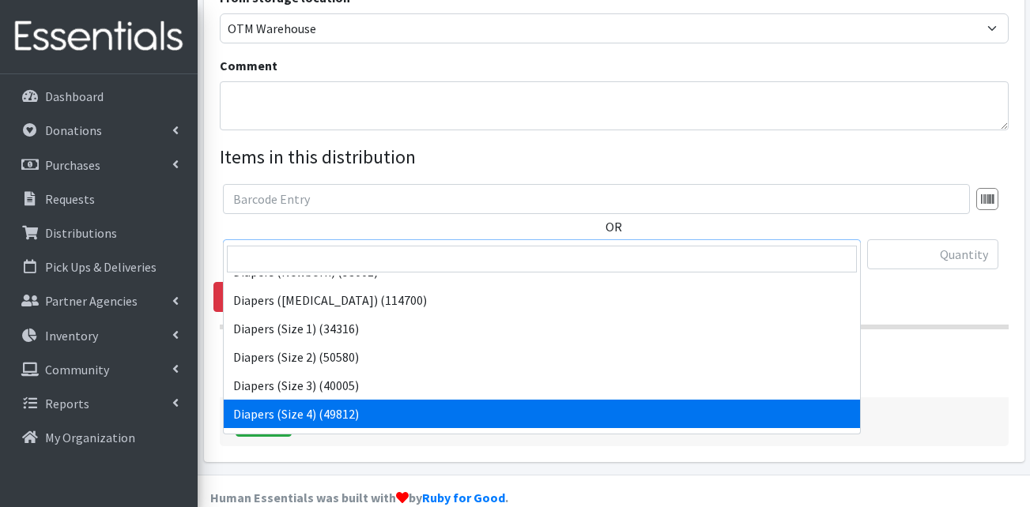
scroll to position [237, 0]
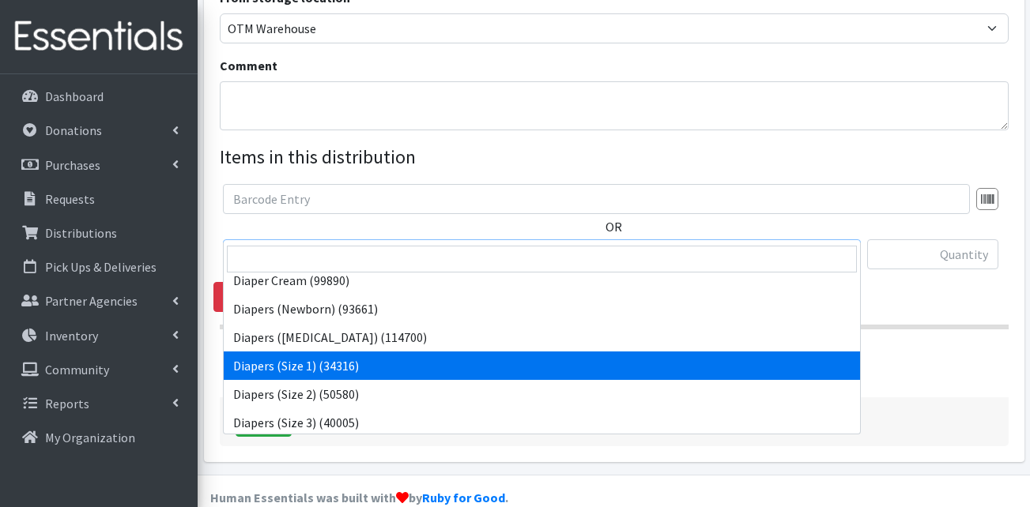
select select "13420"
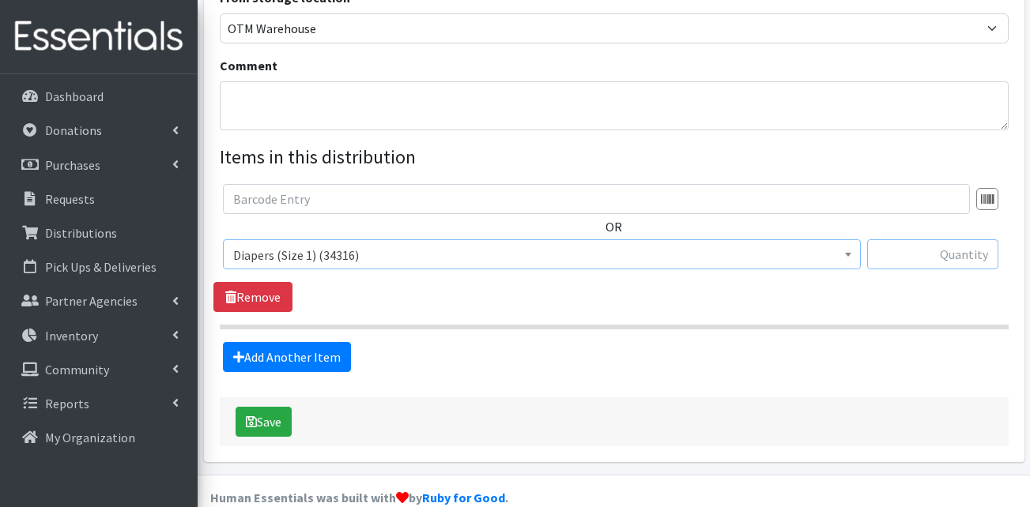
click at [904, 240] on input "text" at bounding box center [932, 255] width 131 height 30
type input "200"
drag, startPoint x: 579, startPoint y: 357, endPoint x: 405, endPoint y: 320, distance: 177.7
click at [579, 356] on form "Partner * AHJ Library System Amerigroup Back To School Event CCC [PERSON_NAME] …" at bounding box center [614, 49] width 789 height 794
click at [304, 342] on link "Add Another Item" at bounding box center [287, 357] width 128 height 30
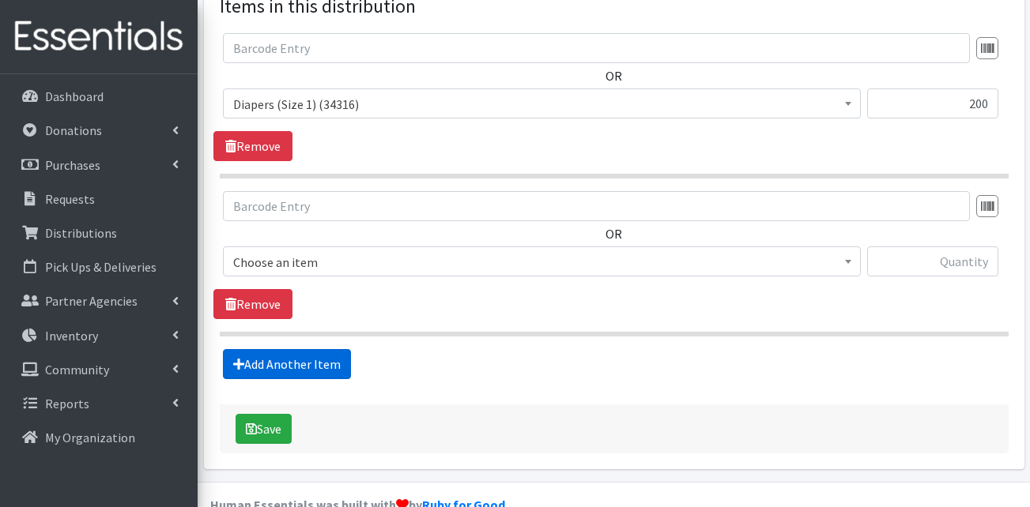
scroll to position [651, 0]
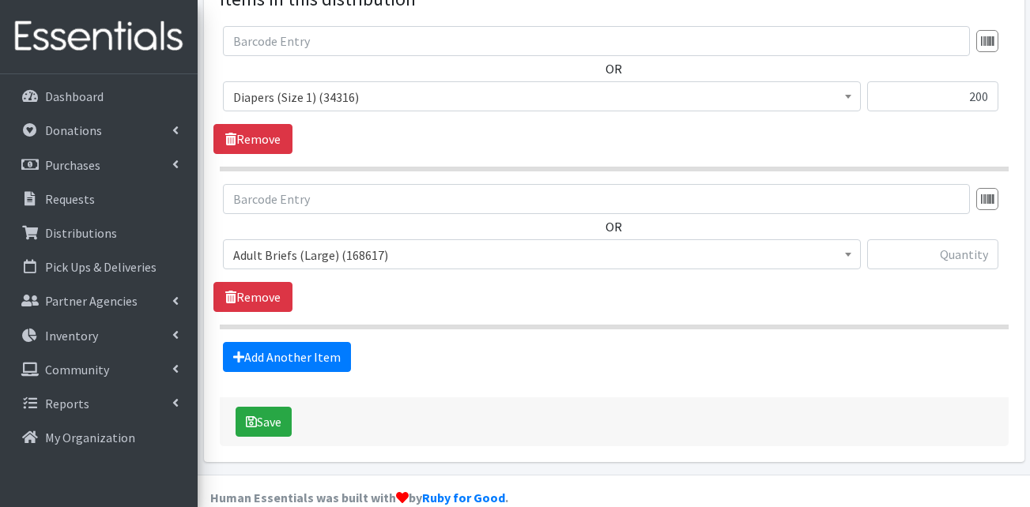
click at [314, 244] on span "Adult Briefs (Large) (168617)" at bounding box center [541, 255] width 617 height 22
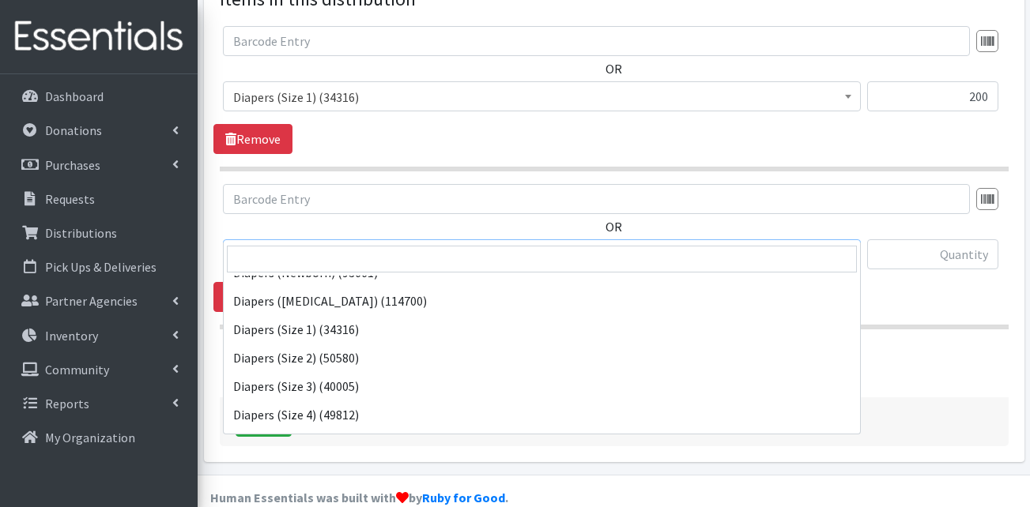
scroll to position [237, 0]
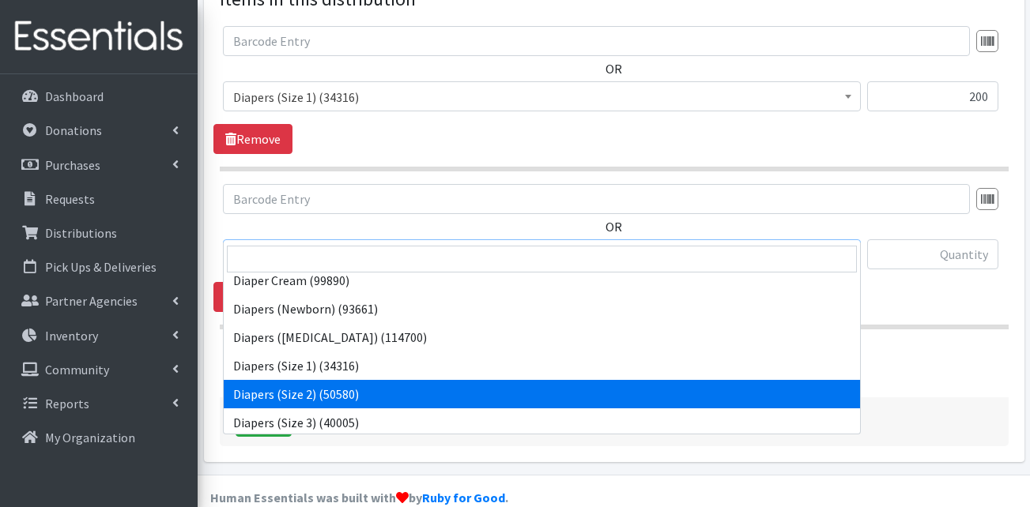
select select "13421"
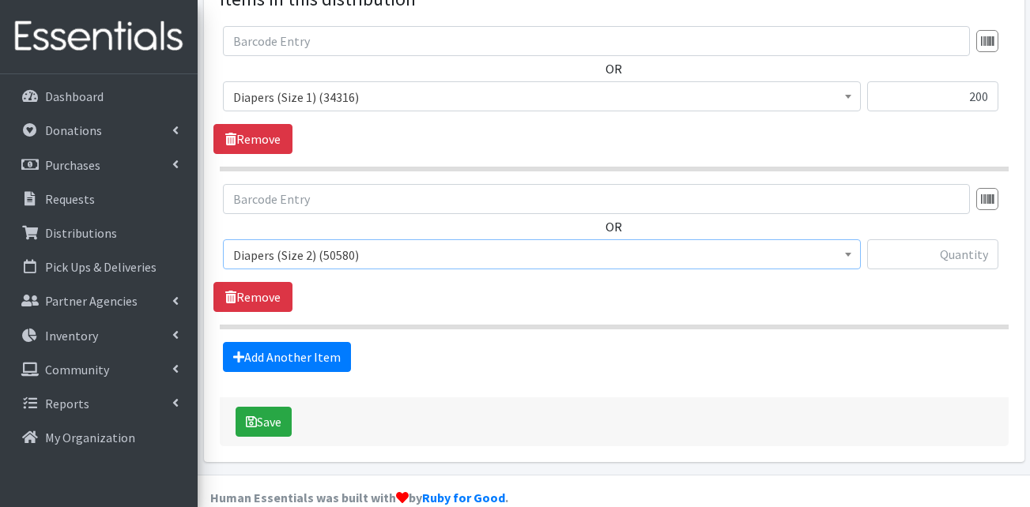
click at [511, 345] on div "Add Another Item" at bounding box center [613, 357] width 801 height 30
click at [921, 240] on input "text" at bounding box center [932, 255] width 131 height 30
type input "200"
click at [335, 342] on link "Add Another Item" at bounding box center [287, 357] width 128 height 30
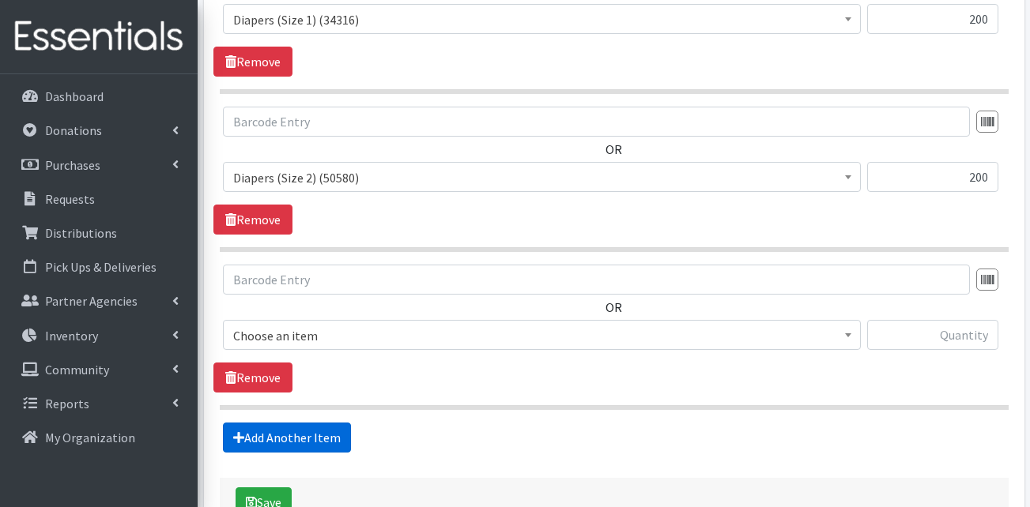
scroll to position [809, 0]
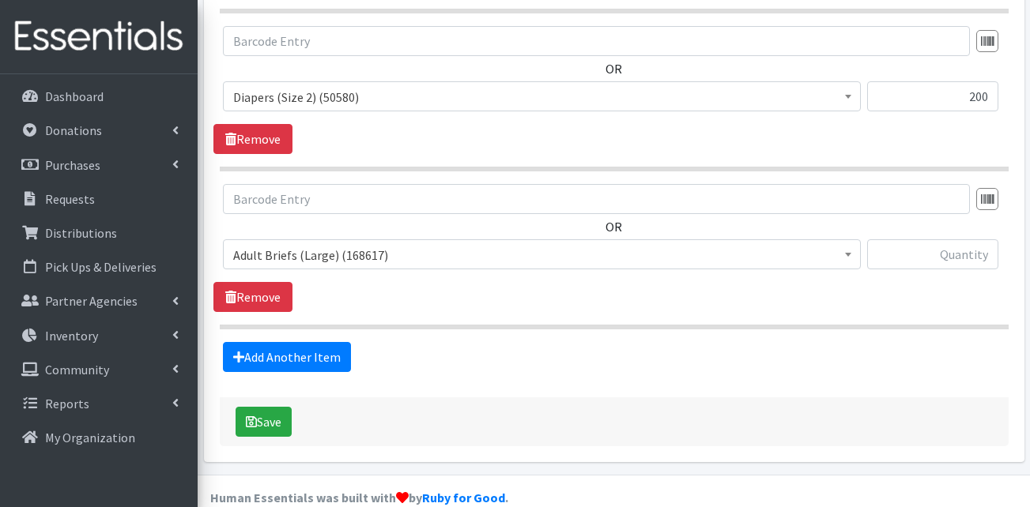
click at [328, 244] on span "Adult Briefs (Large) (168617)" at bounding box center [541, 255] width 617 height 22
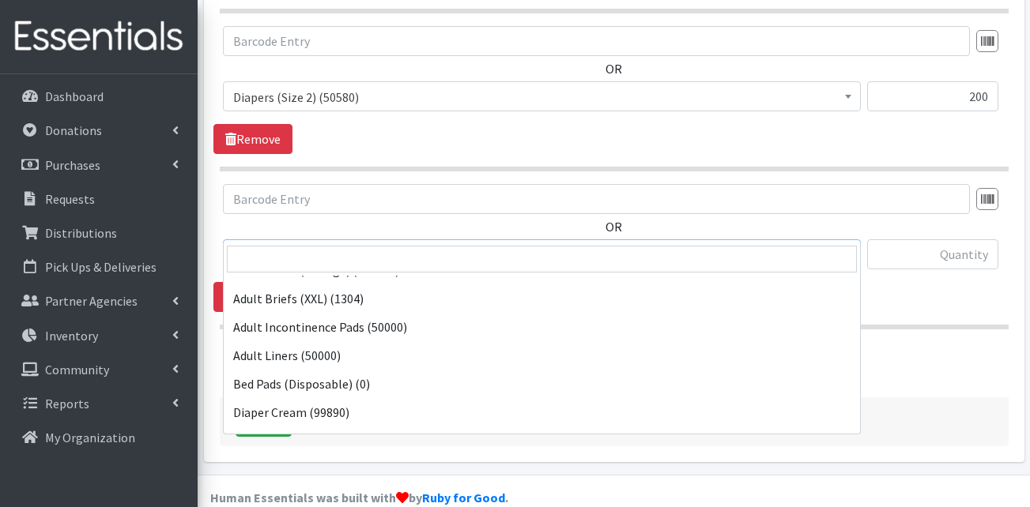
scroll to position [237, 0]
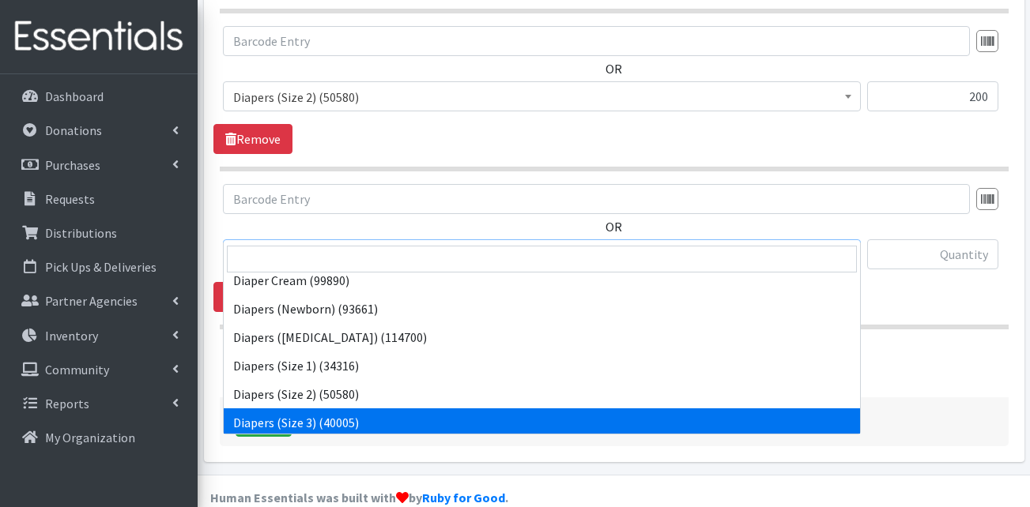
select select "13422"
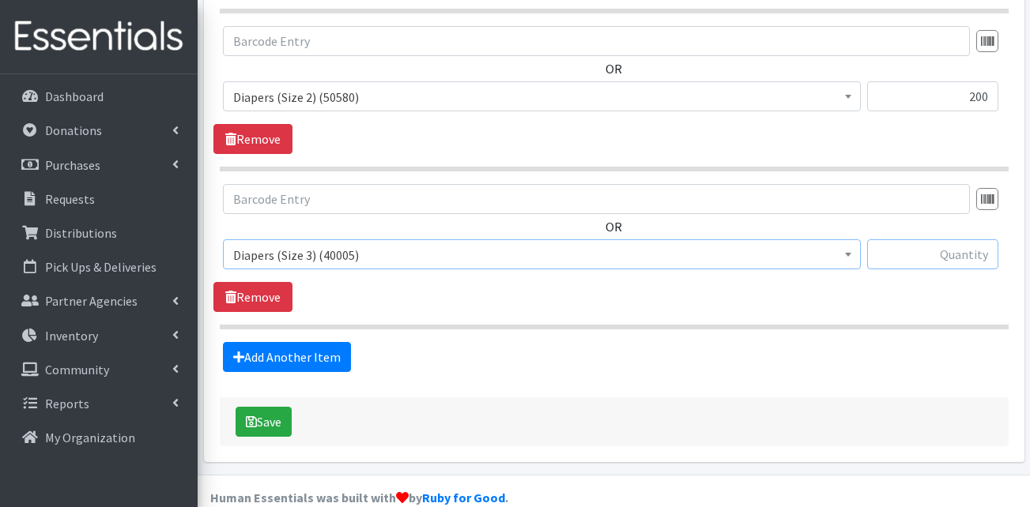
click at [913, 240] on input "text" at bounding box center [932, 255] width 131 height 30
type input "200"
click at [304, 342] on link "Add Another Item" at bounding box center [287, 357] width 128 height 30
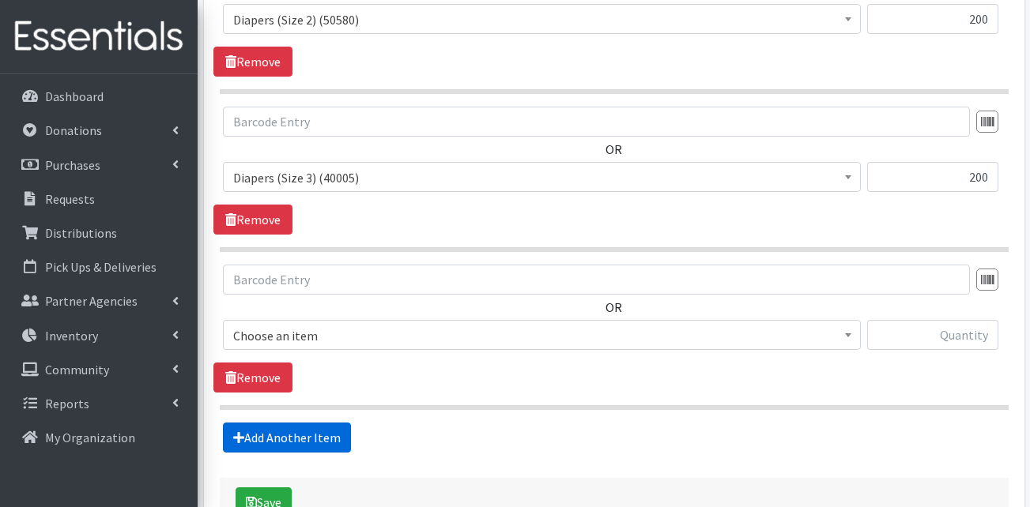
scroll to position [968, 0]
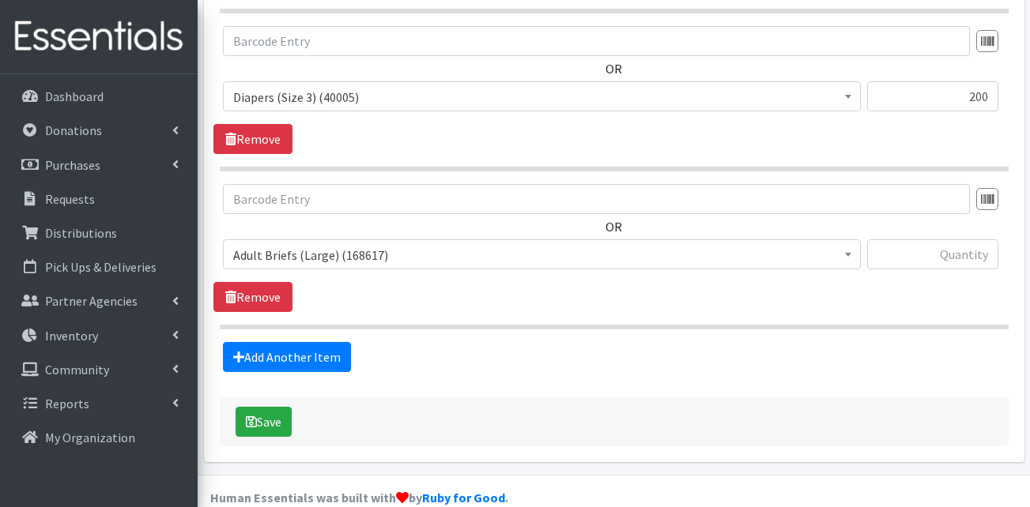
click at [337, 244] on span "Adult Briefs (Large) (168617)" at bounding box center [541, 255] width 617 height 22
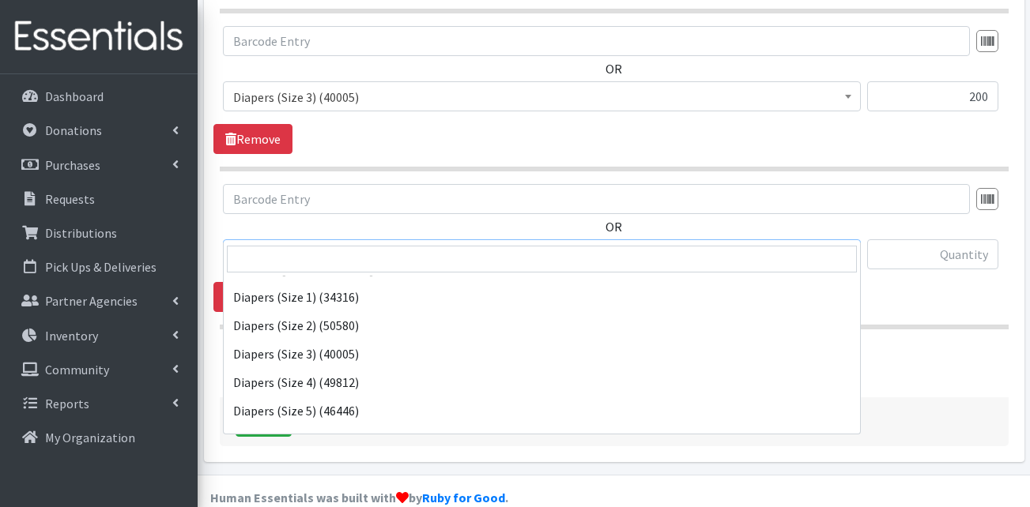
scroll to position [316, 0]
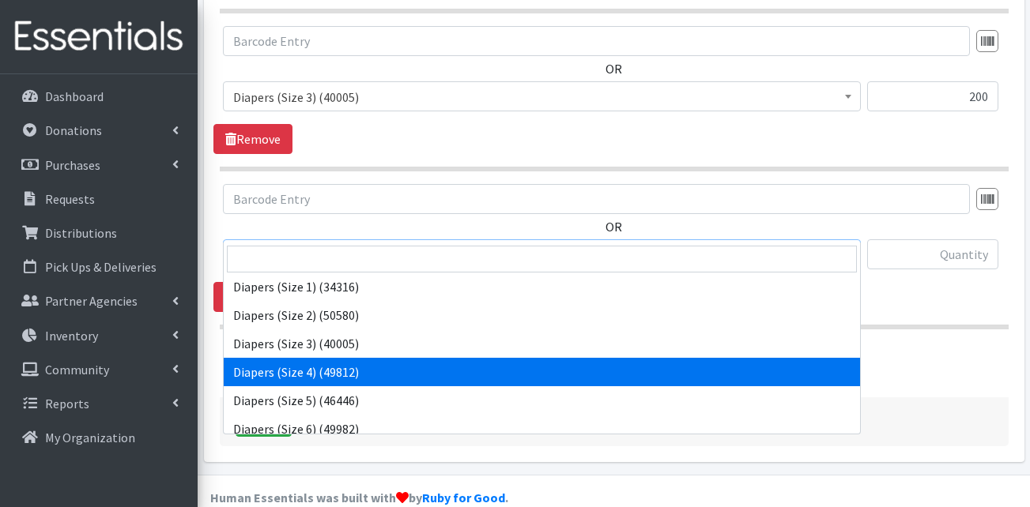
select select "13416"
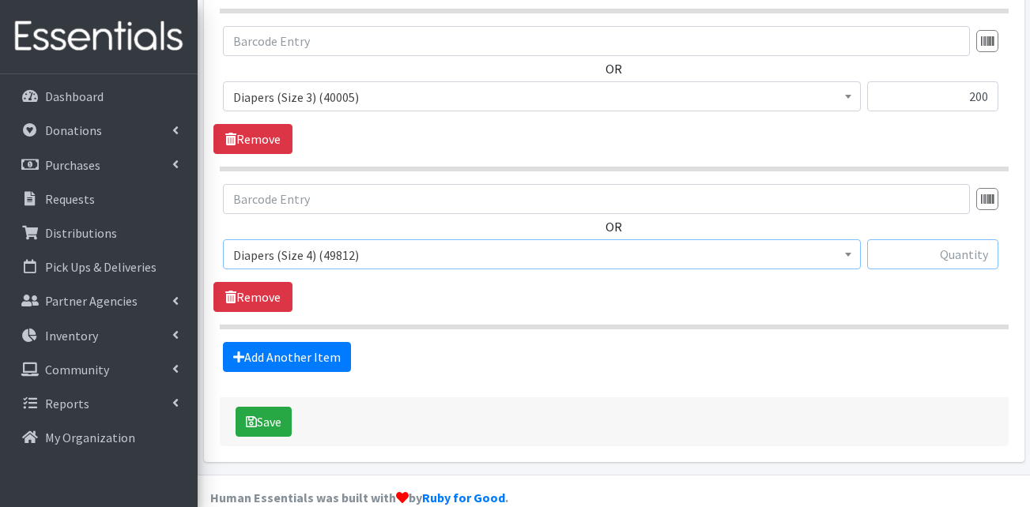
click at [930, 240] on input "text" at bounding box center [932, 255] width 131 height 30
type input "200"
click at [313, 342] on link "Add Another Item" at bounding box center [287, 357] width 128 height 30
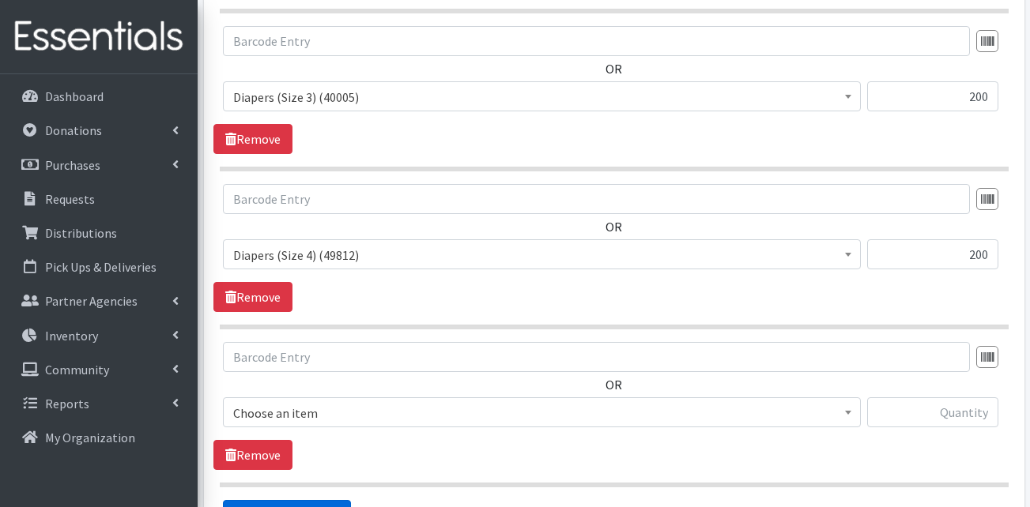
scroll to position [1126, 0]
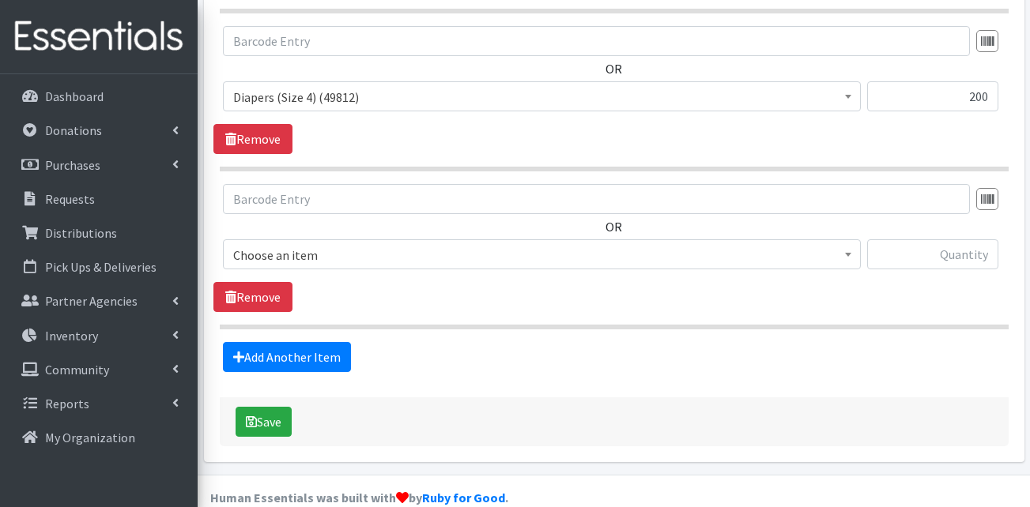
click at [327, 240] on span "Choose an item" at bounding box center [542, 255] width 638 height 30
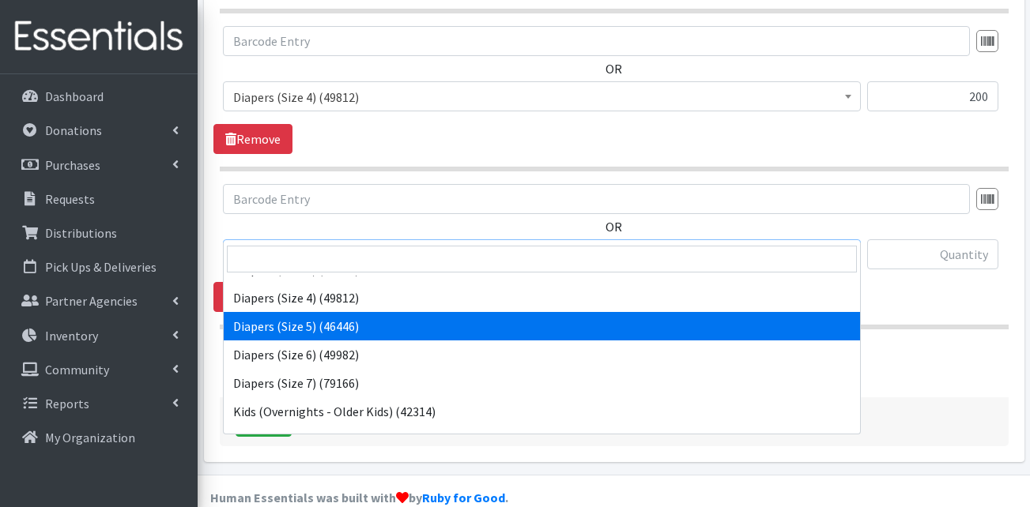
scroll to position [395, 0]
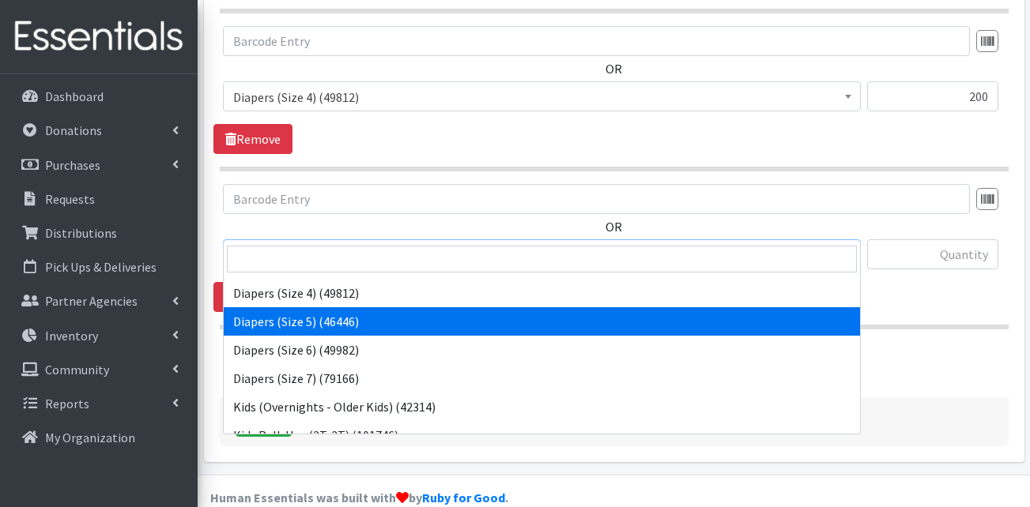
select select "13389"
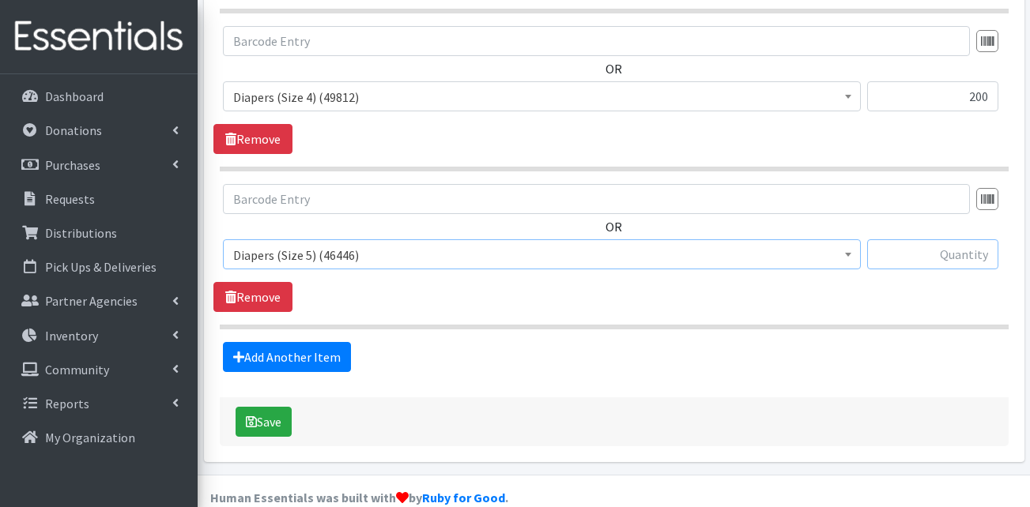
click at [892, 240] on input "text" at bounding box center [932, 255] width 131 height 30
type input "150"
click at [793, 342] on div "Add Another Item" at bounding box center [613, 357] width 801 height 30
click at [304, 342] on link "Add Another Item" at bounding box center [287, 357] width 128 height 30
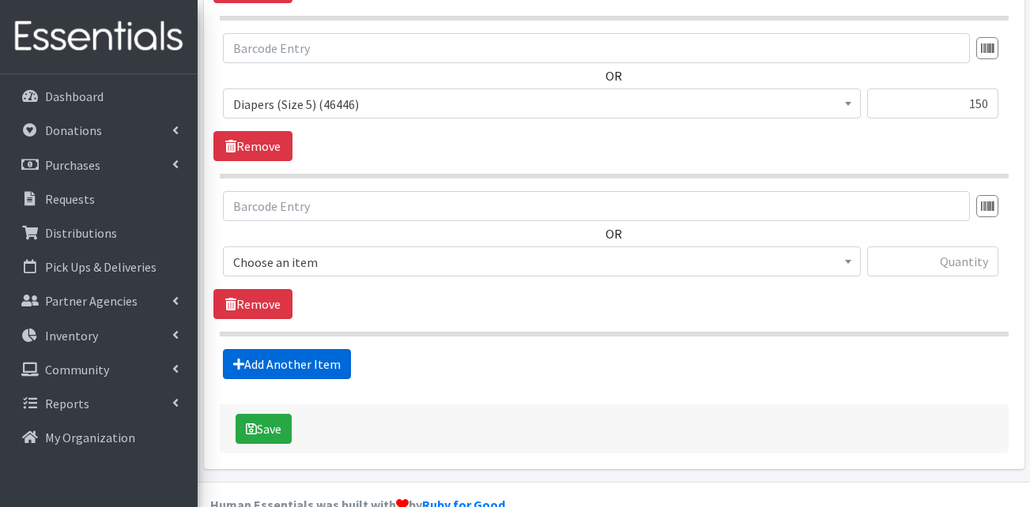
scroll to position [1284, 0]
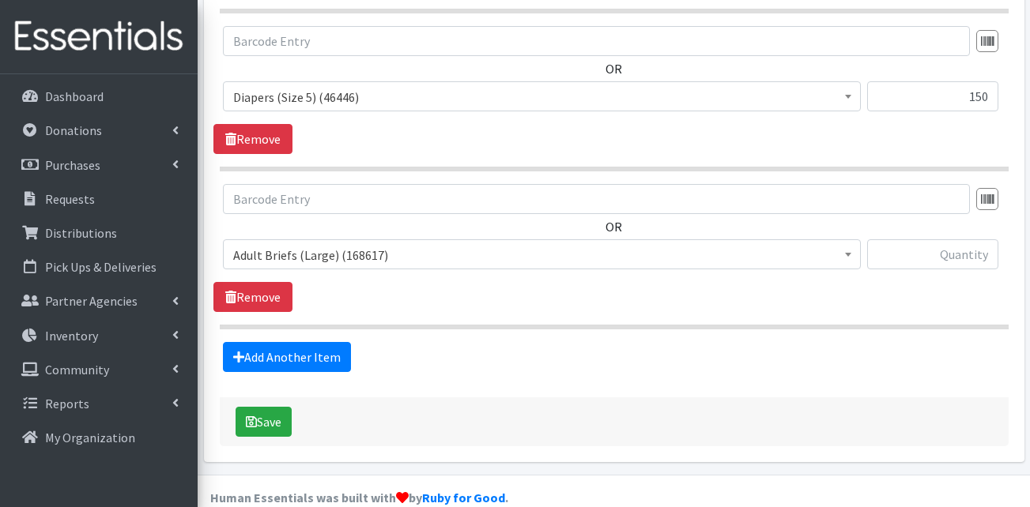
click at [318, 244] on span "Adult Briefs (Large) (168617)" at bounding box center [541, 255] width 617 height 22
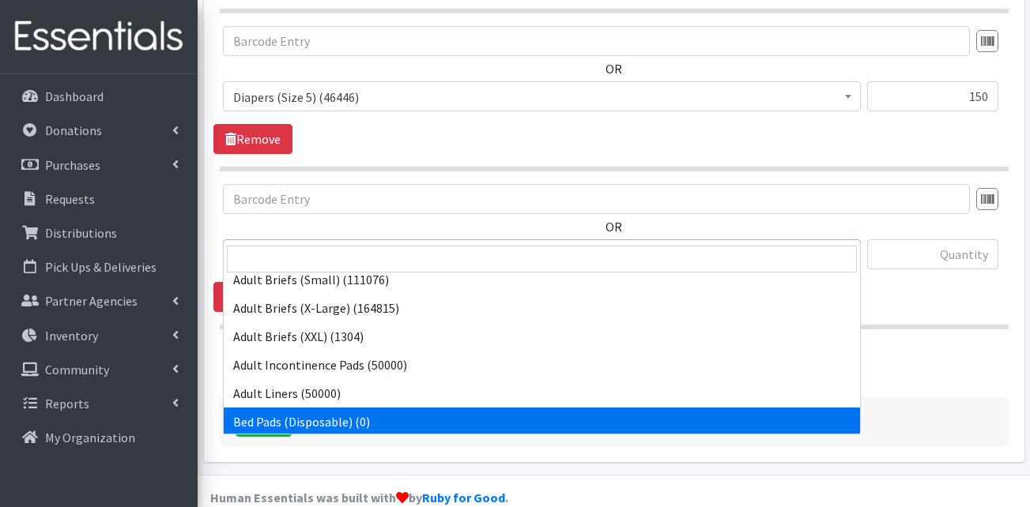
scroll to position [316, 0]
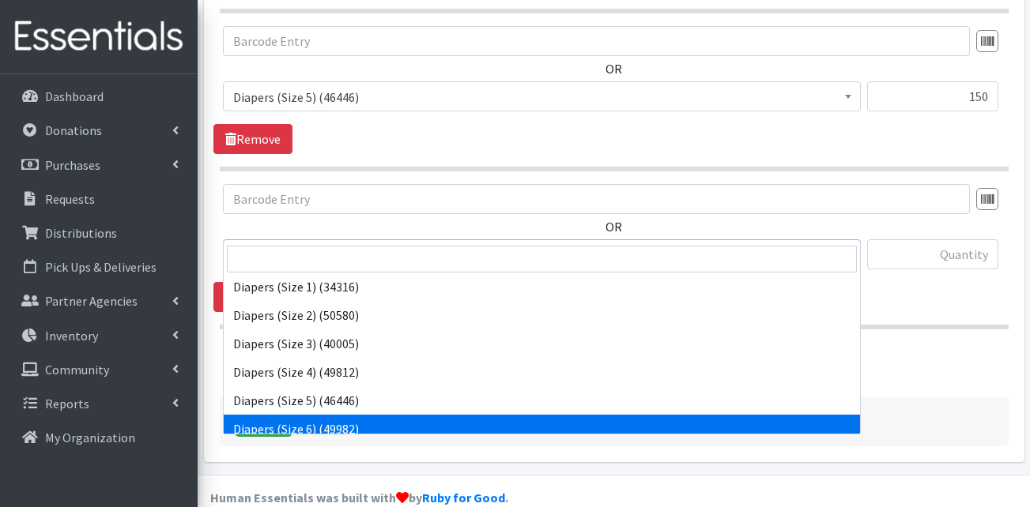
select select "13390"
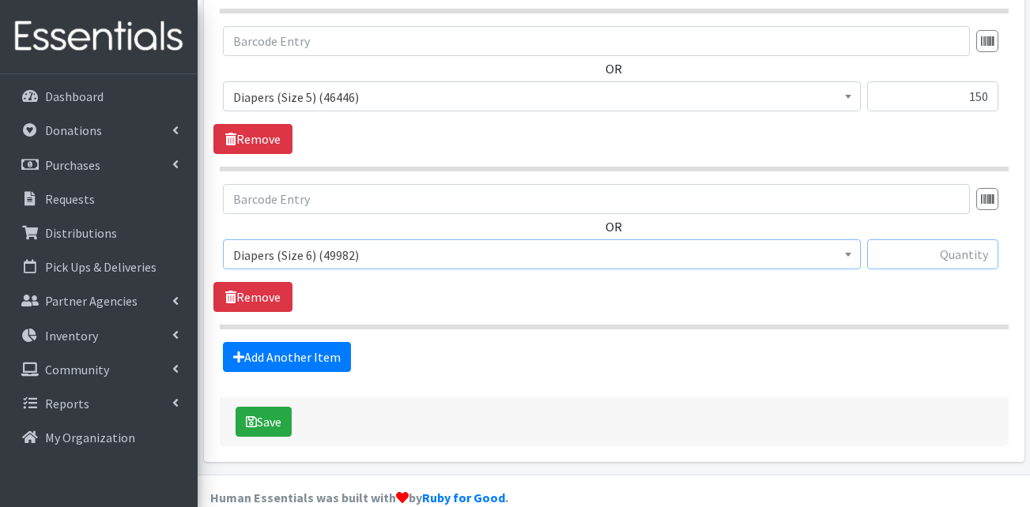
click at [951, 240] on input "text" at bounding box center [932, 255] width 131 height 30
type input "200"
click at [316, 342] on link "Add Another Item" at bounding box center [287, 357] width 128 height 30
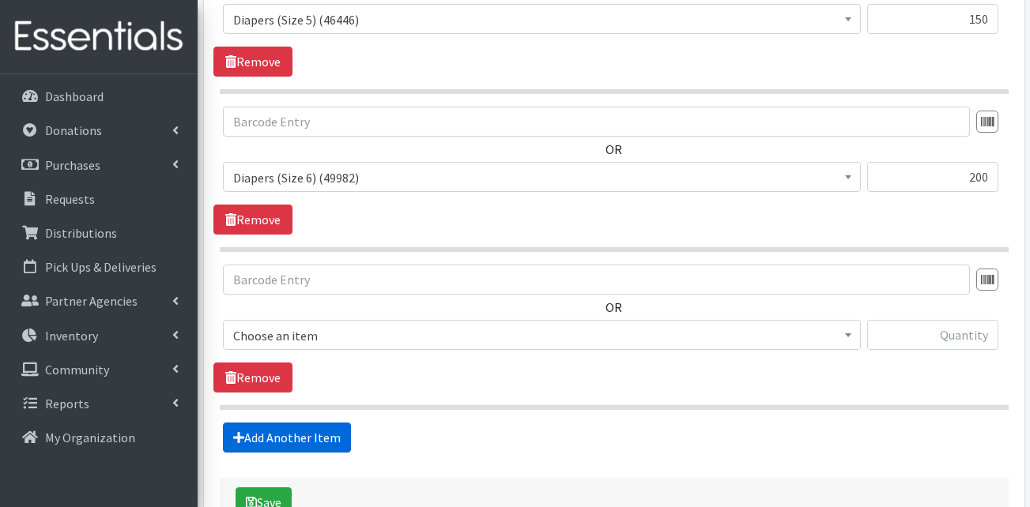
scroll to position [1442, 0]
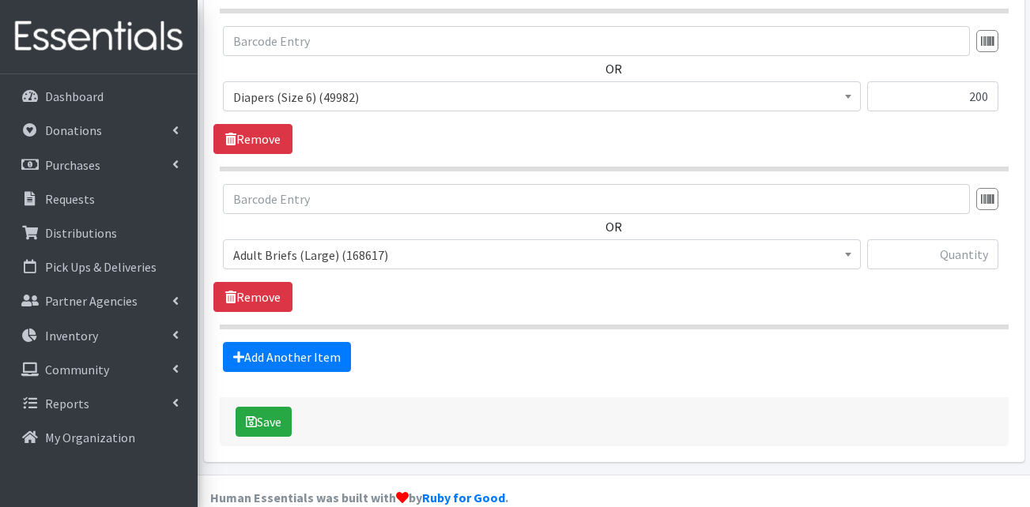
click at [332, 244] on span "Adult Briefs (Large) (168617)" at bounding box center [541, 255] width 617 height 22
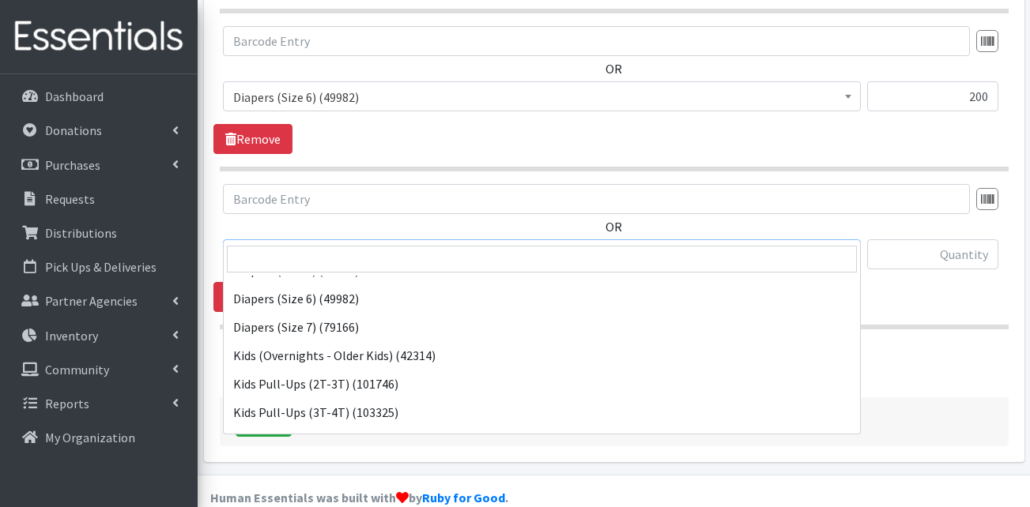
scroll to position [474, 0]
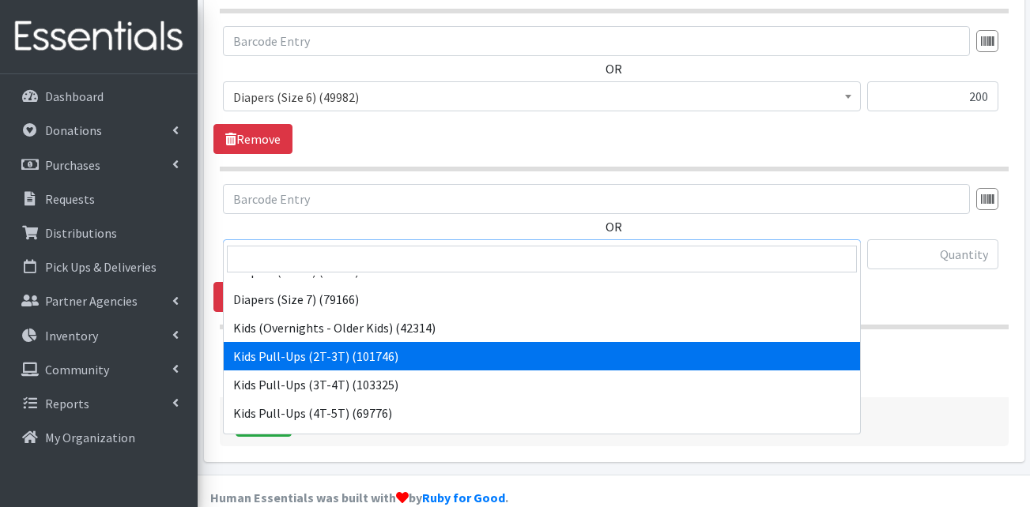
select select "13408"
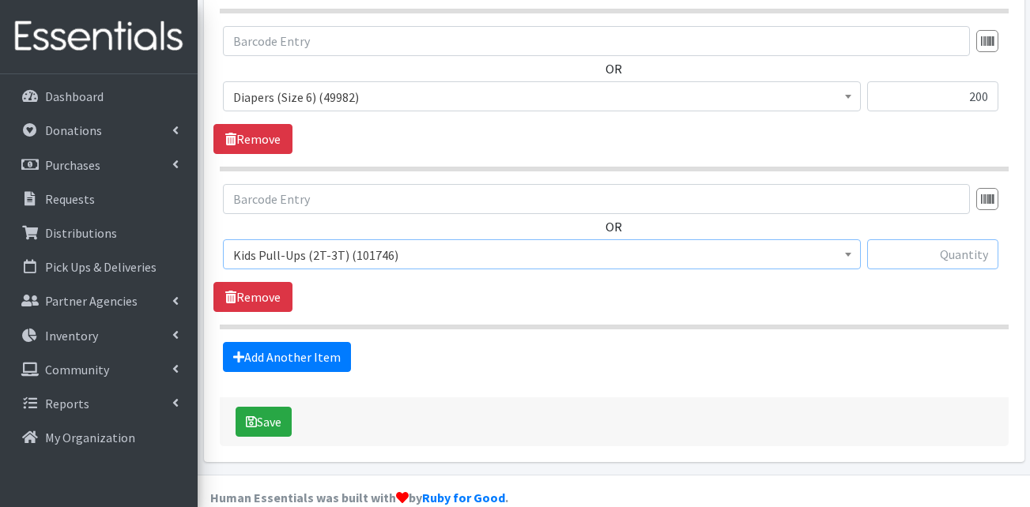
click at [948, 240] on input "text" at bounding box center [932, 255] width 131 height 30
type input "100"
click at [307, 342] on link "Add Another Item" at bounding box center [287, 357] width 128 height 30
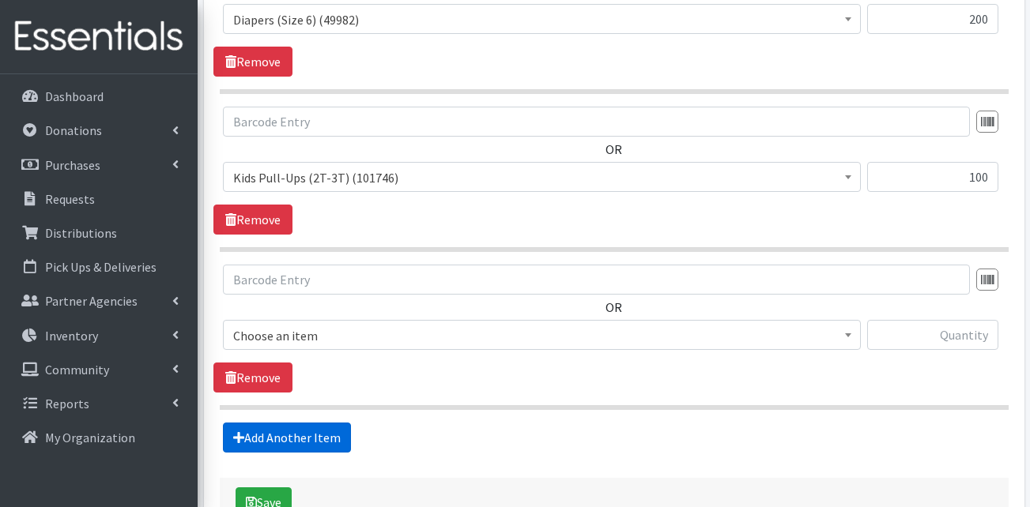
scroll to position [1600, 0]
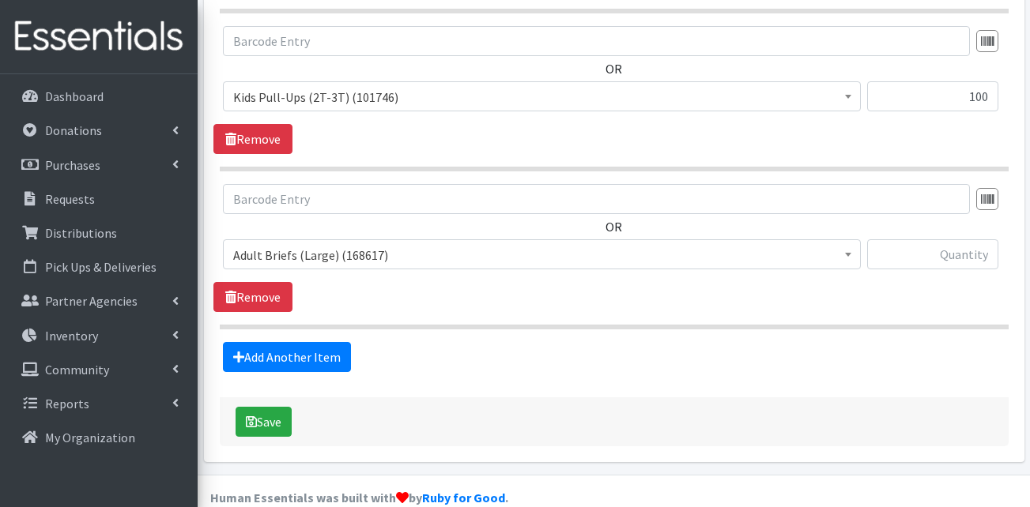
click at [360, 244] on span "Adult Briefs (Large) (168617)" at bounding box center [541, 255] width 617 height 22
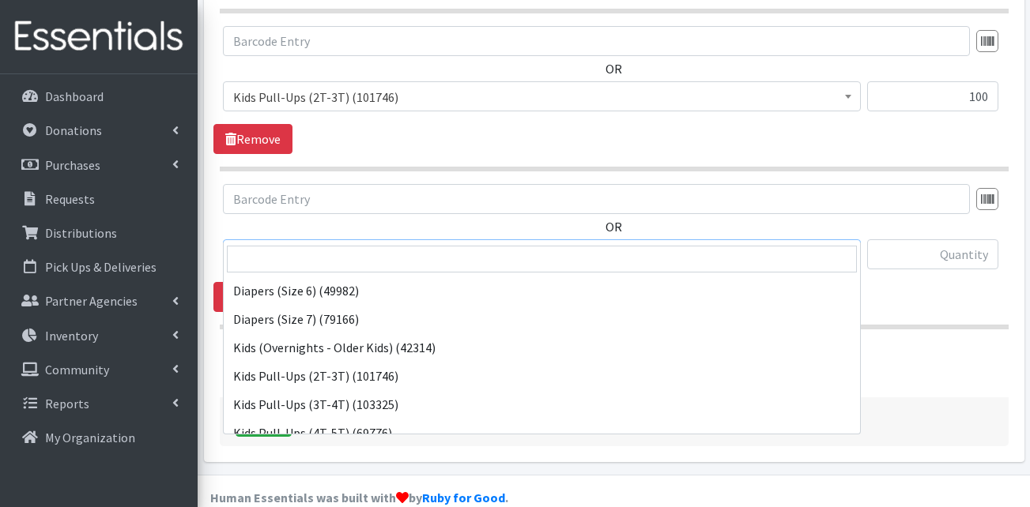
scroll to position [474, 0]
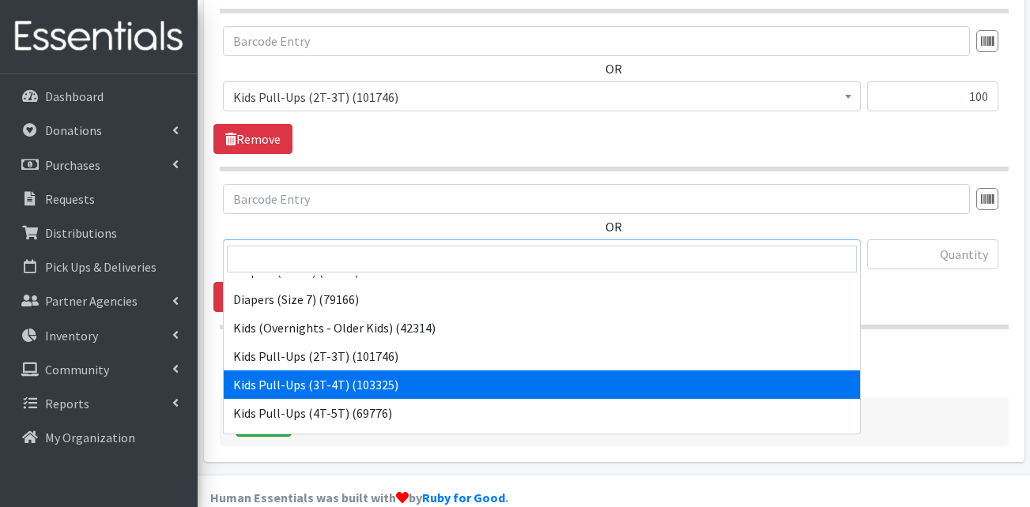
select select "13409"
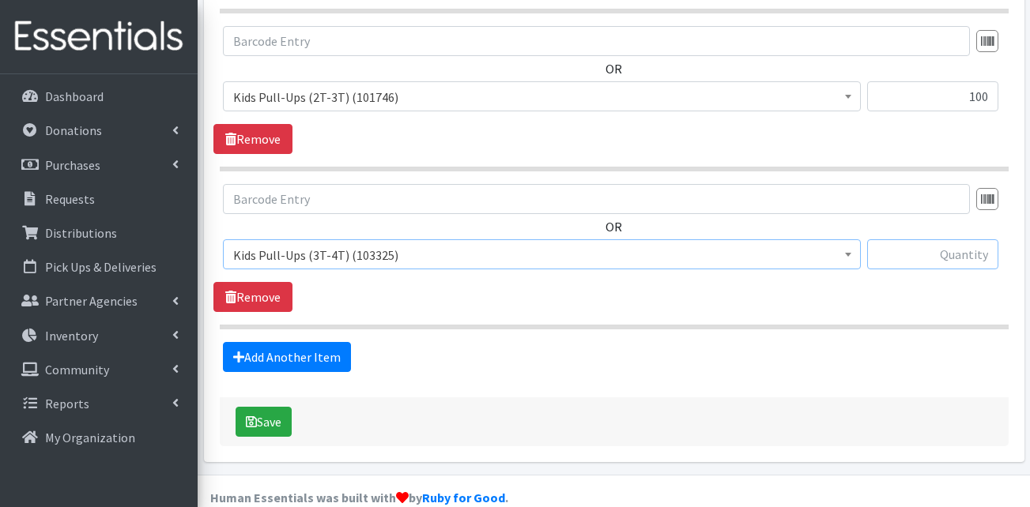
click at [957, 240] on input "text" at bounding box center [932, 255] width 131 height 30
type input "100"
click at [304, 342] on link "Add Another Item" at bounding box center [287, 357] width 128 height 30
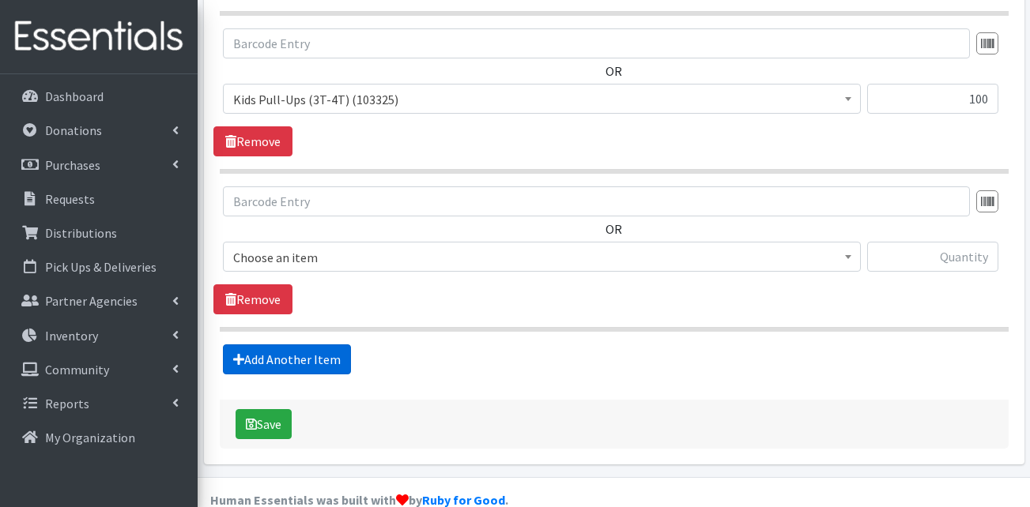
scroll to position [1758, 0]
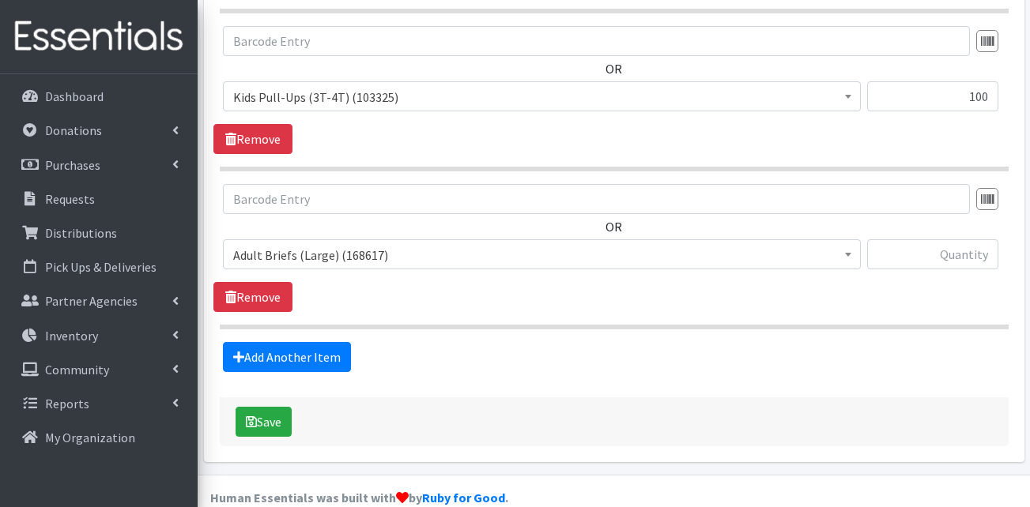
click at [318, 244] on span "Adult Briefs (Large) (168617)" at bounding box center [541, 255] width 617 height 22
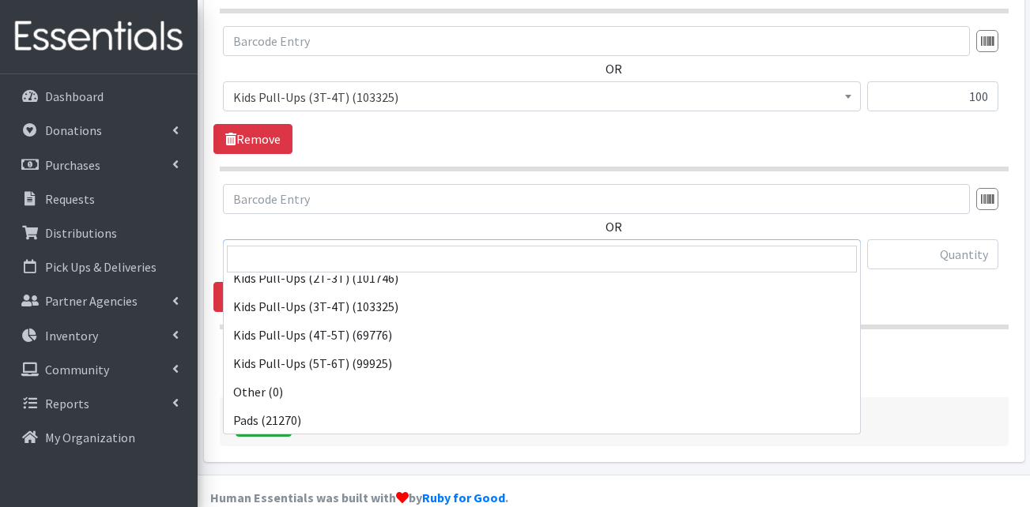
scroll to position [553, 0]
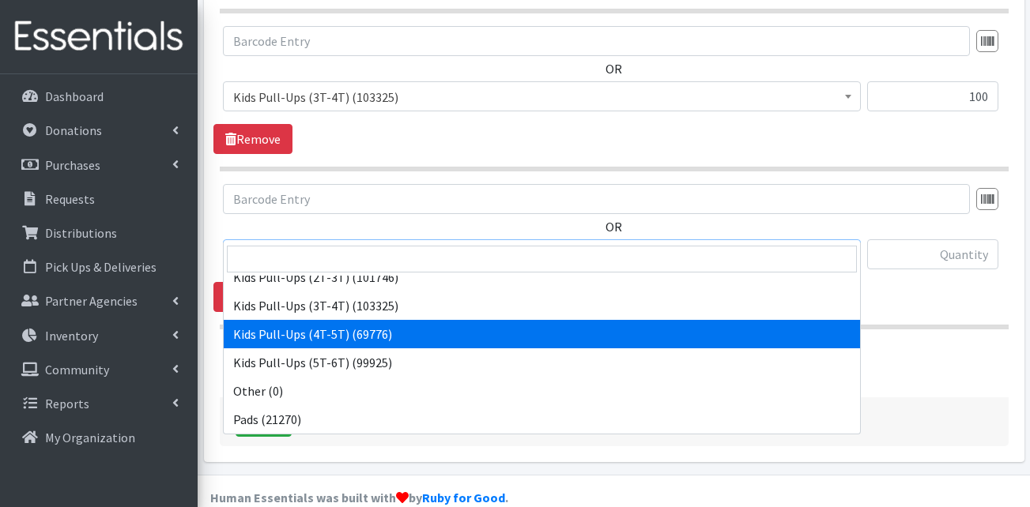
select select "13424"
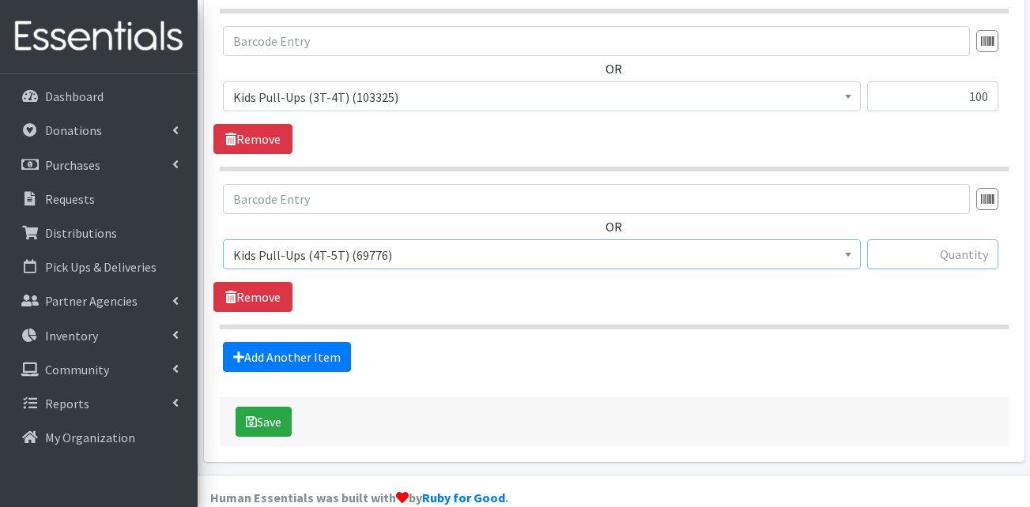
click at [909, 240] on input "text" at bounding box center [932, 255] width 131 height 30
type input "100"
click at [320, 342] on link "Add Another Item" at bounding box center [287, 357] width 128 height 30
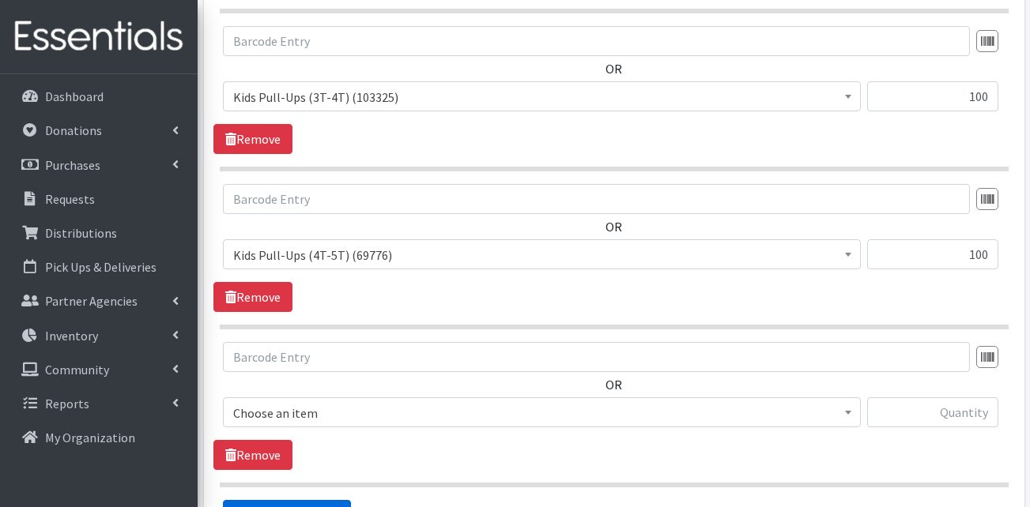
scroll to position [1916, 0]
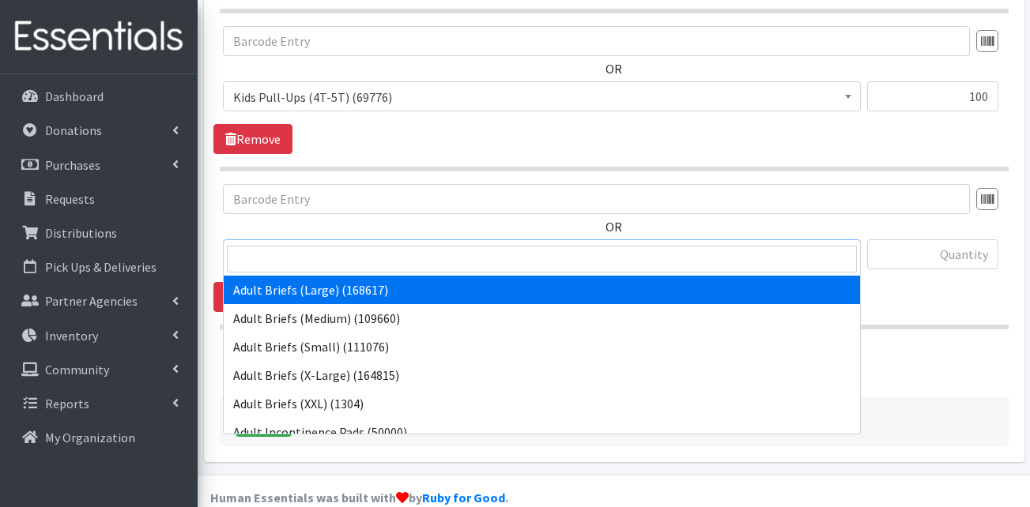
click at [372, 244] on span "Adult Briefs (Large) (168617)" at bounding box center [541, 255] width 617 height 22
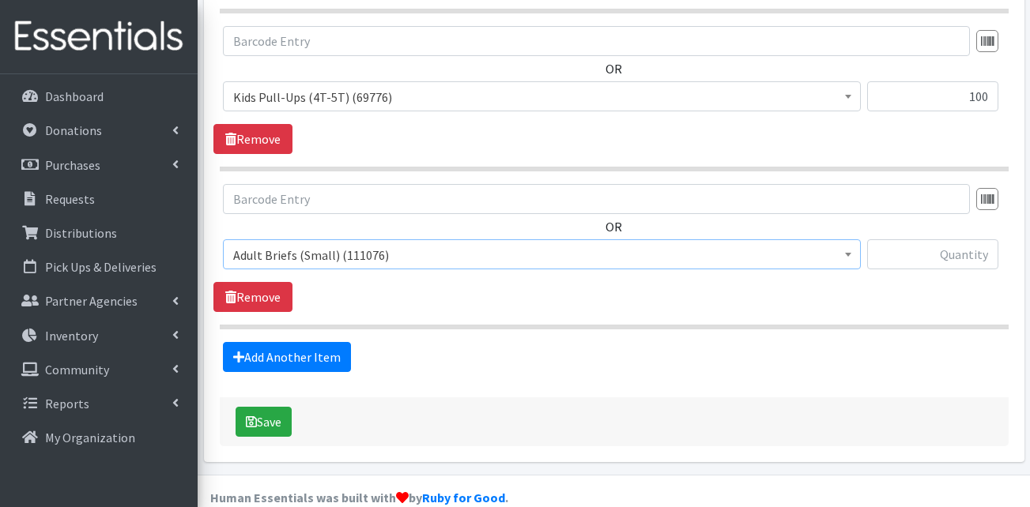
select select "13412"
click at [938, 241] on input "text" at bounding box center [932, 255] width 131 height 30
type input "120"
click at [314, 342] on link "Add Another Item" at bounding box center [287, 357] width 128 height 30
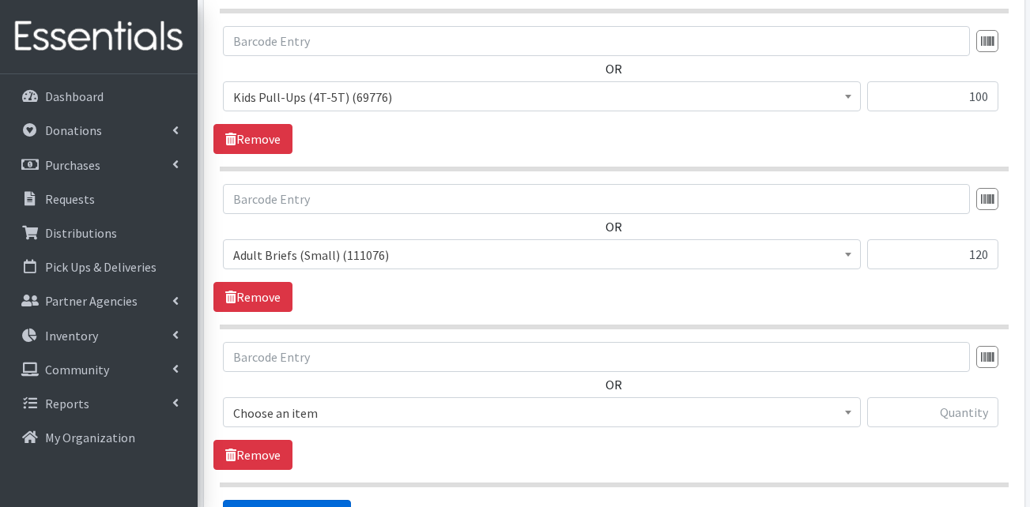
scroll to position [2074, 0]
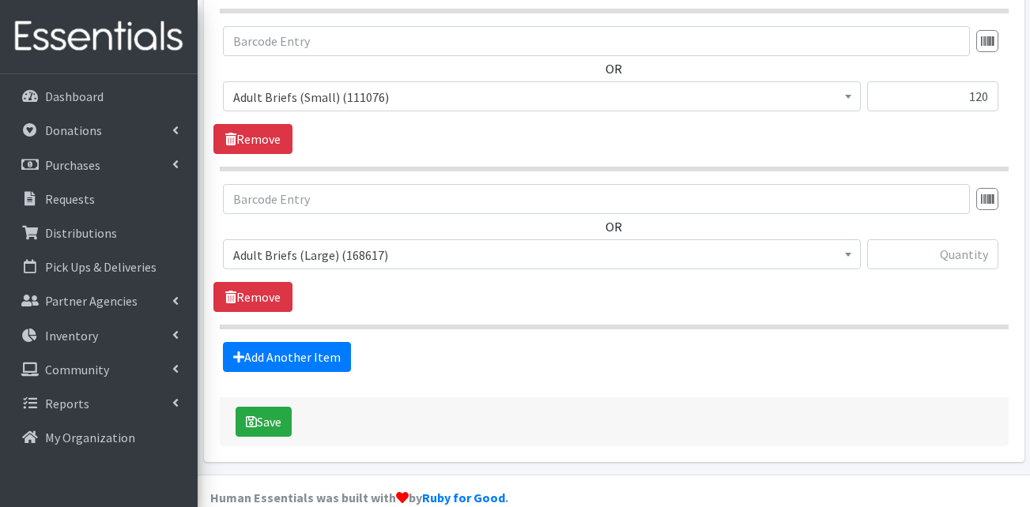
click at [345, 244] on span "Adult Briefs (Large) (168617)" at bounding box center [541, 255] width 617 height 22
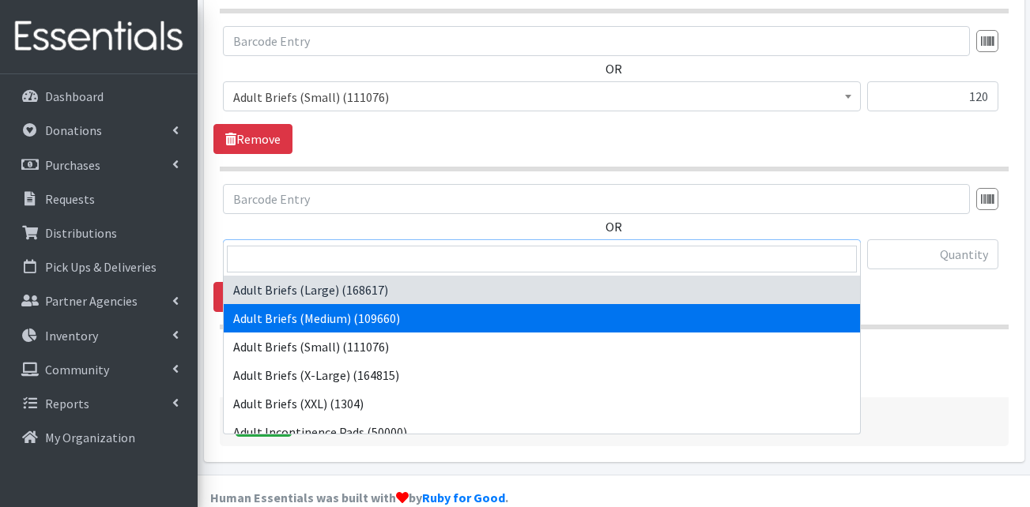
select select "13414"
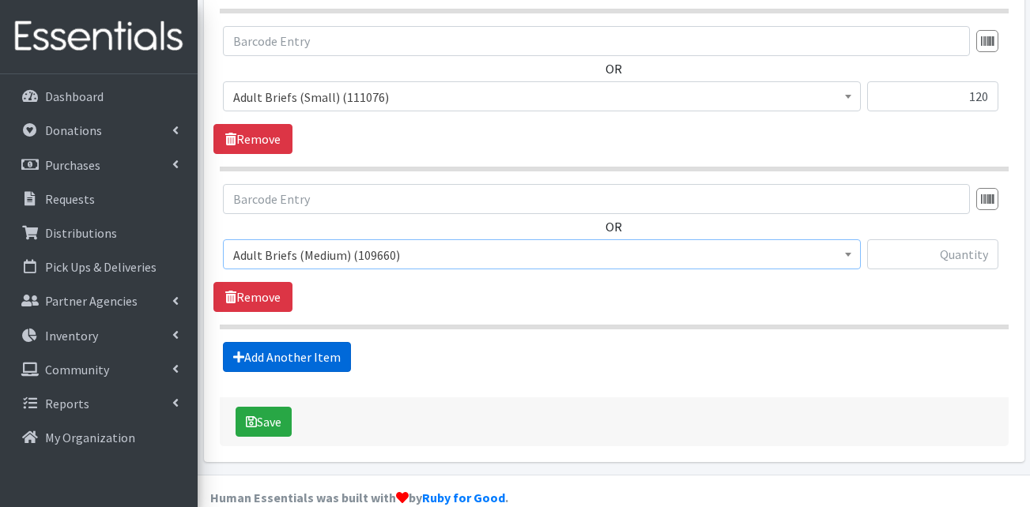
click at [291, 342] on link "Add Another Item" at bounding box center [287, 357] width 128 height 30
click at [287, 342] on link "Add Another Item" at bounding box center [287, 357] width 128 height 30
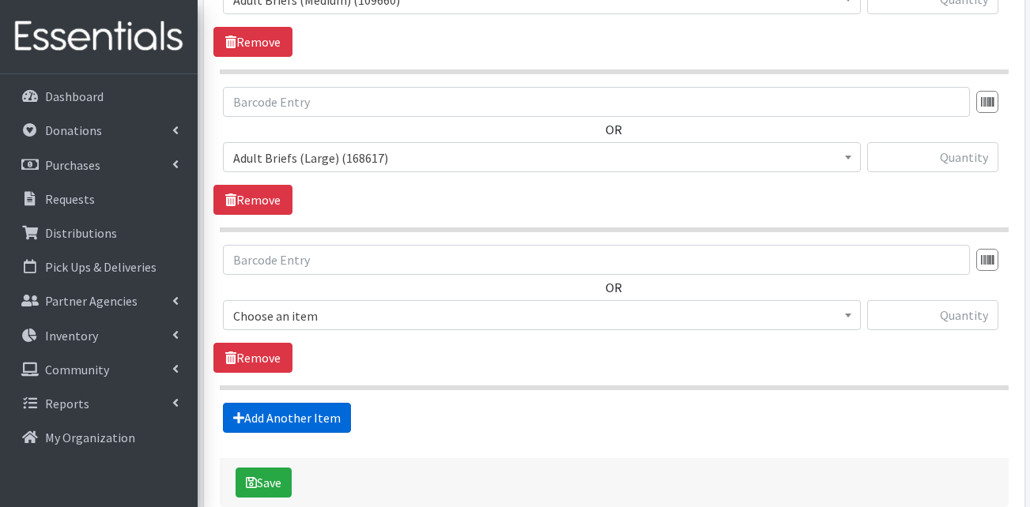
scroll to position [2390, 0]
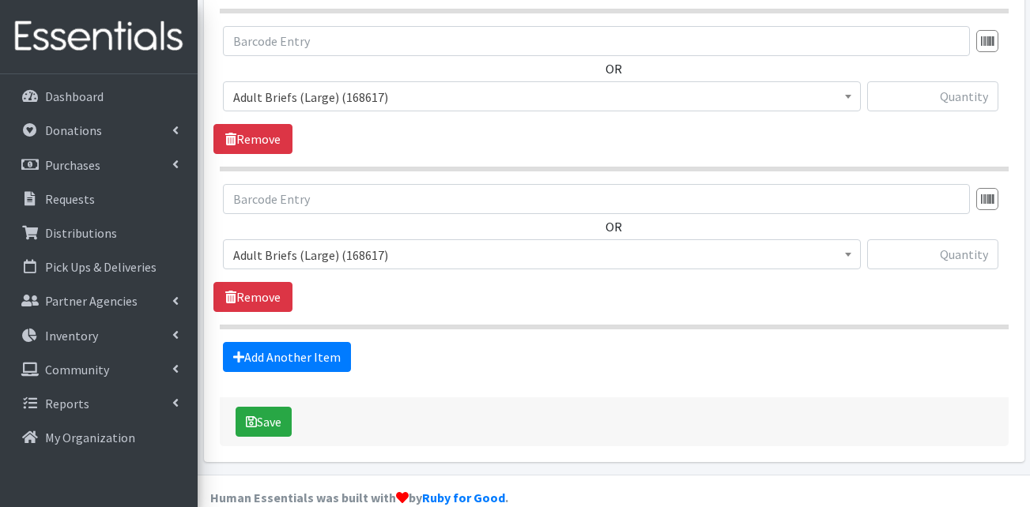
click at [344, 244] on span "Adult Briefs (Large) (168617)" at bounding box center [541, 255] width 617 height 22
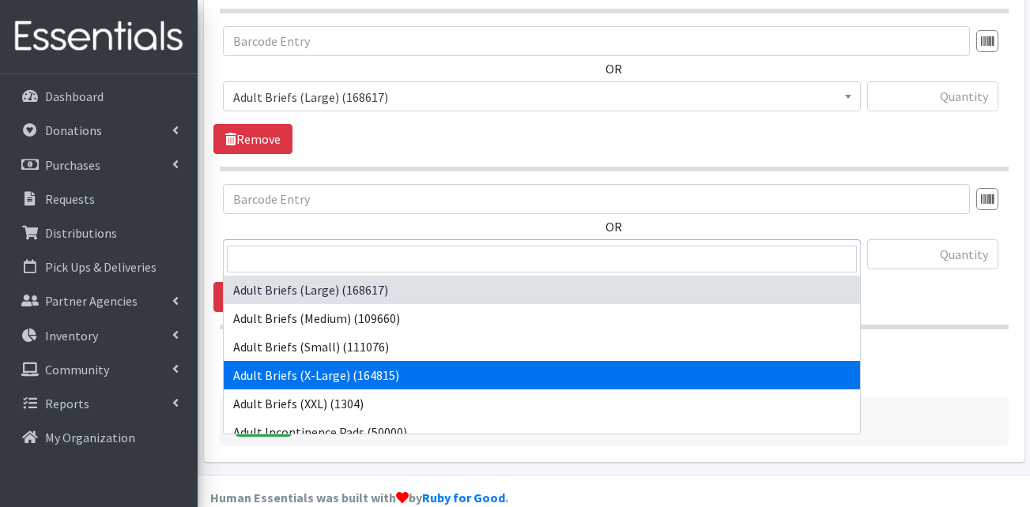
select select "15292"
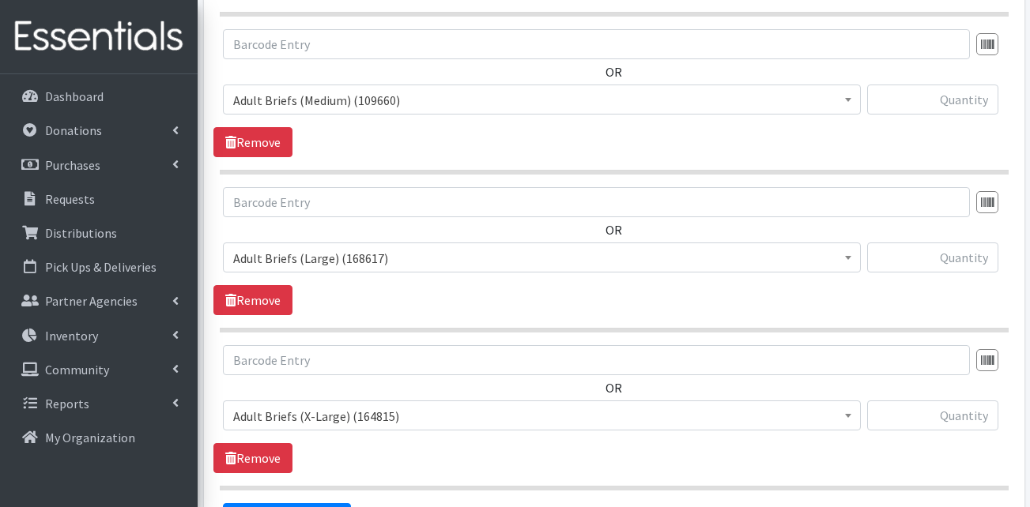
scroll to position [2153, 0]
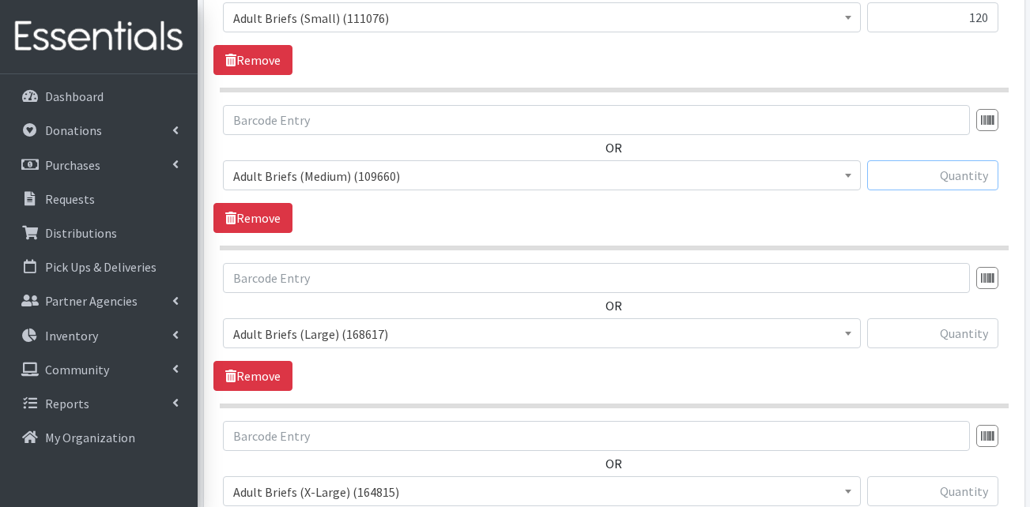
click at [907, 160] on input "text" at bounding box center [932, 175] width 131 height 30
type input "160"
click at [843, 212] on section "OR Adult Briefs (Large) (168617) Adult Briefs (Medium) (109660) Adult Briefs (S…" at bounding box center [614, 177] width 789 height 145
click at [965, 319] on input "text" at bounding box center [932, 334] width 131 height 30
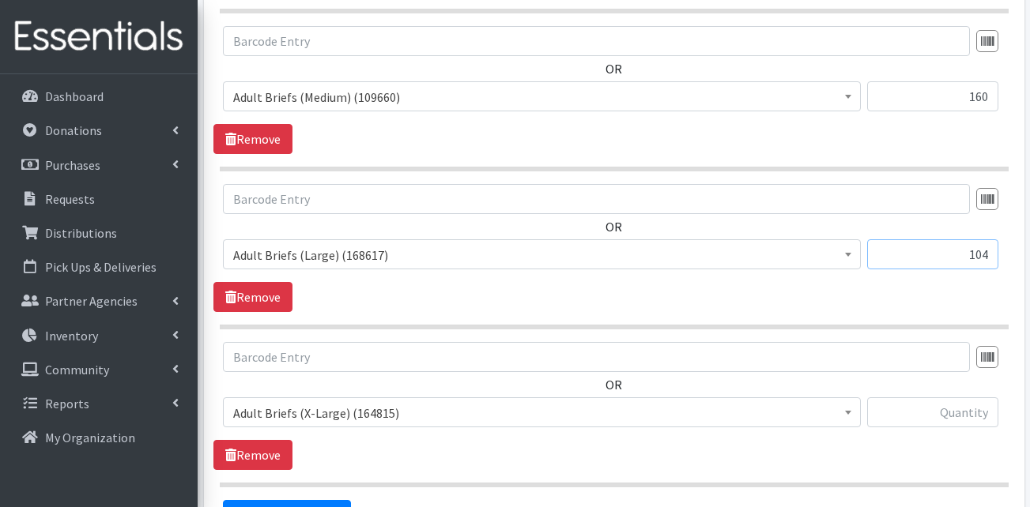
type input "104"
click at [938, 398] on input "text" at bounding box center [932, 413] width 131 height 30
type input "96"
click at [881, 443] on div "OR Adult Briefs (Large) (168617) Adult Briefs (Medium) (109660) Adult Briefs (S…" at bounding box center [613, 406] width 801 height 128
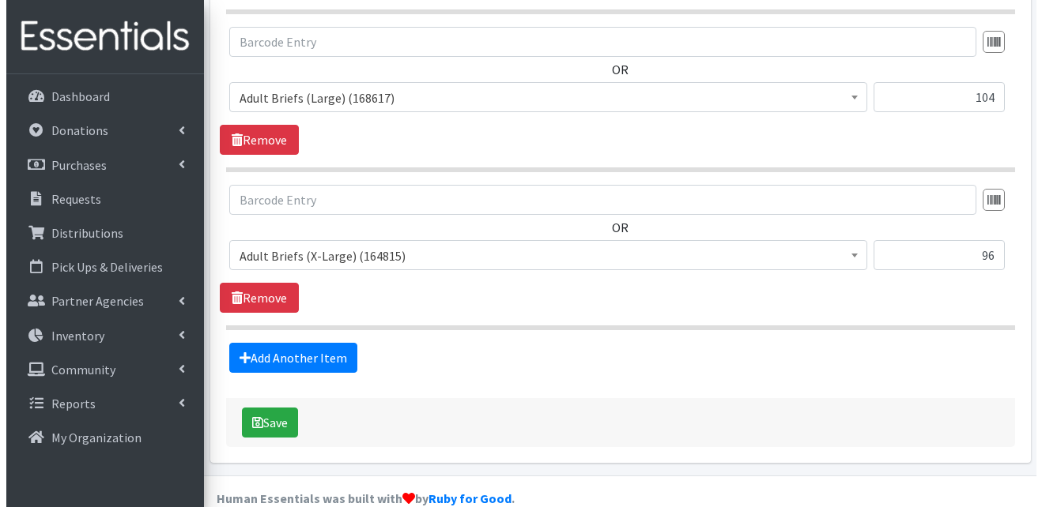
scroll to position [2390, 0]
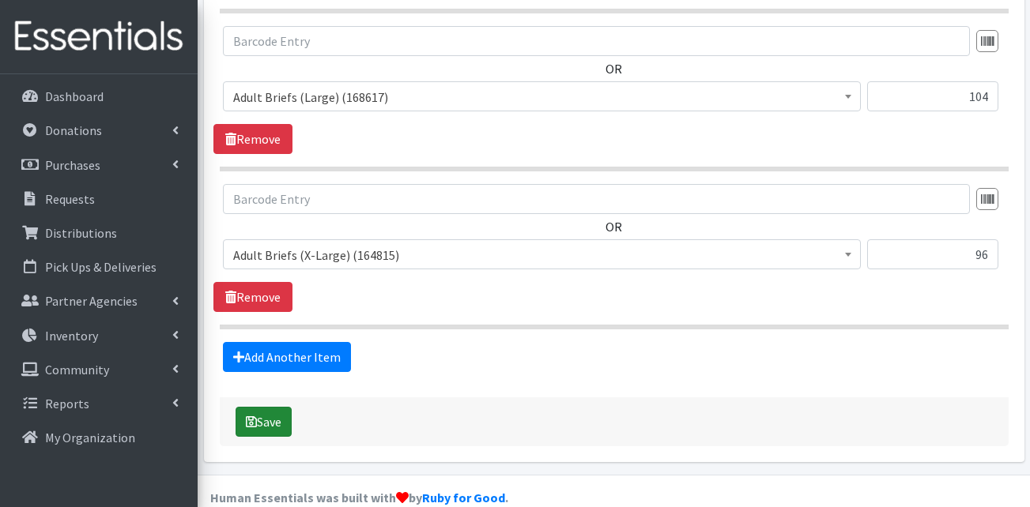
click at [282, 407] on button "Save" at bounding box center [264, 422] width 56 height 30
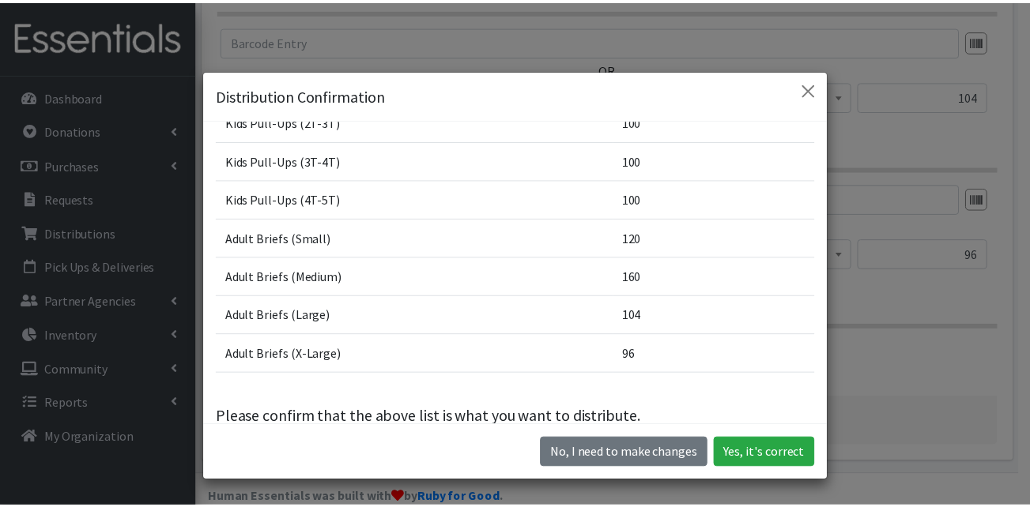
scroll to position [368, 0]
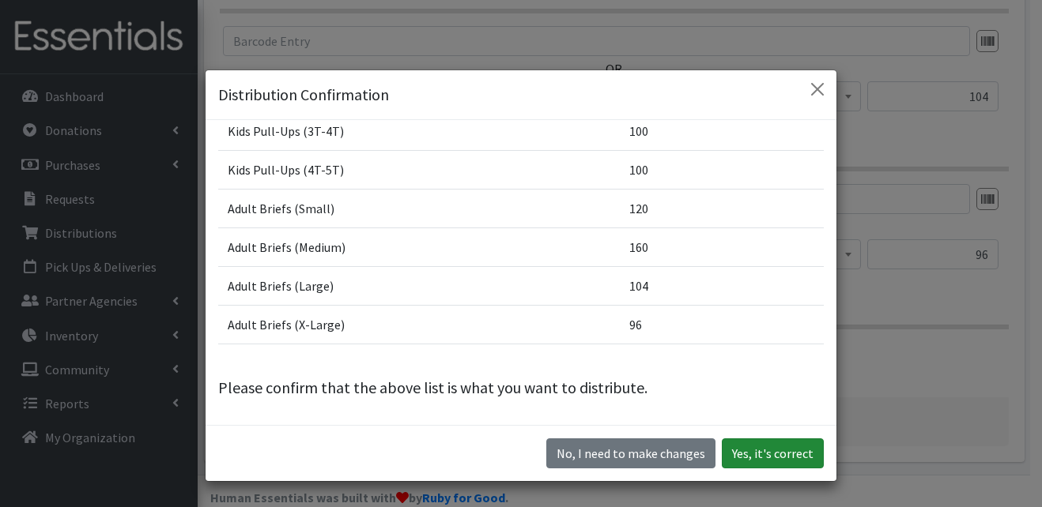
click at [780, 453] on button "Yes, it's correct" at bounding box center [773, 454] width 102 height 30
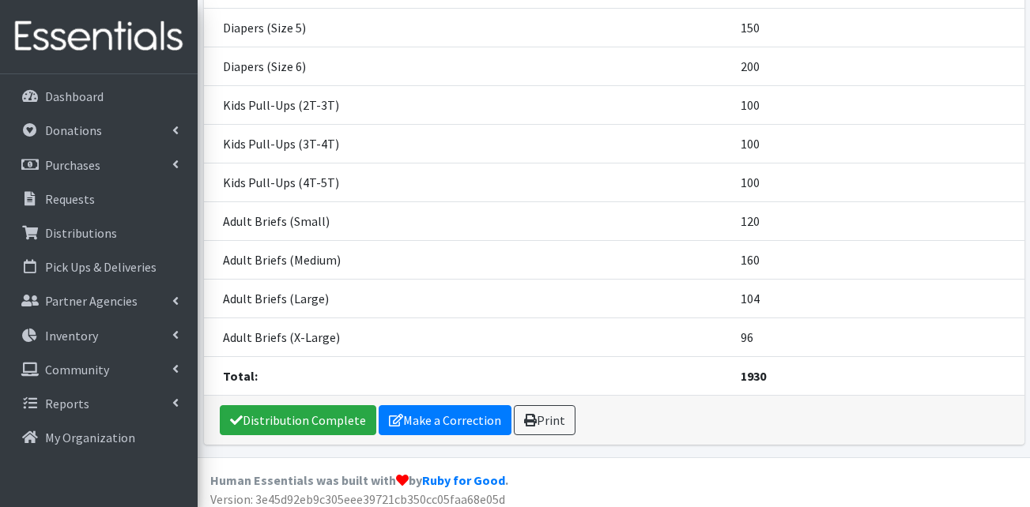
scroll to position [468, 0]
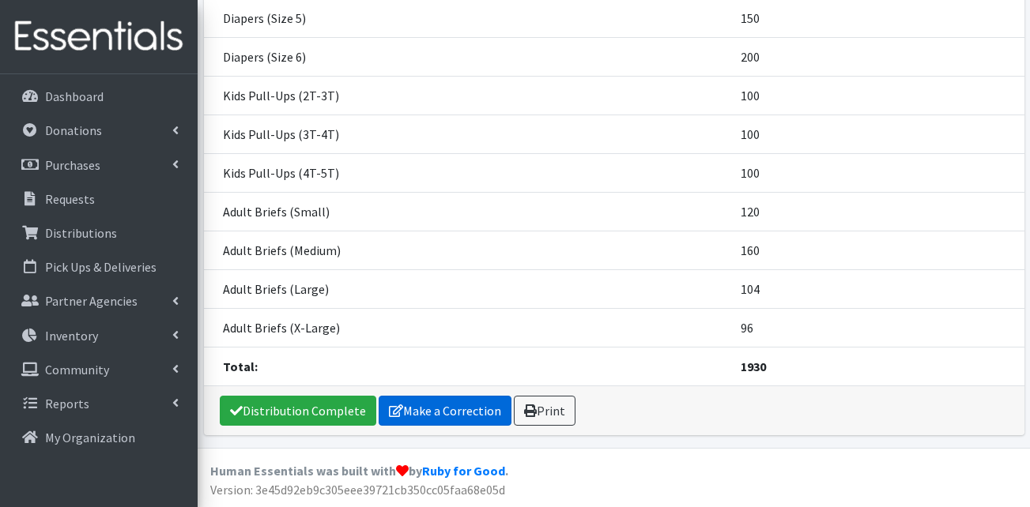
click at [444, 404] on link "Make a Correction" at bounding box center [445, 411] width 133 height 30
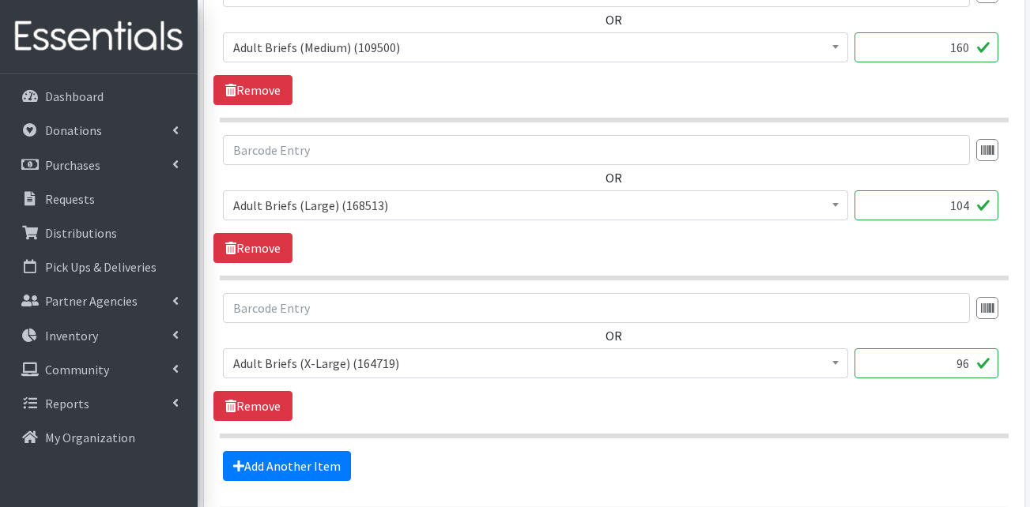
scroll to position [2462, 0]
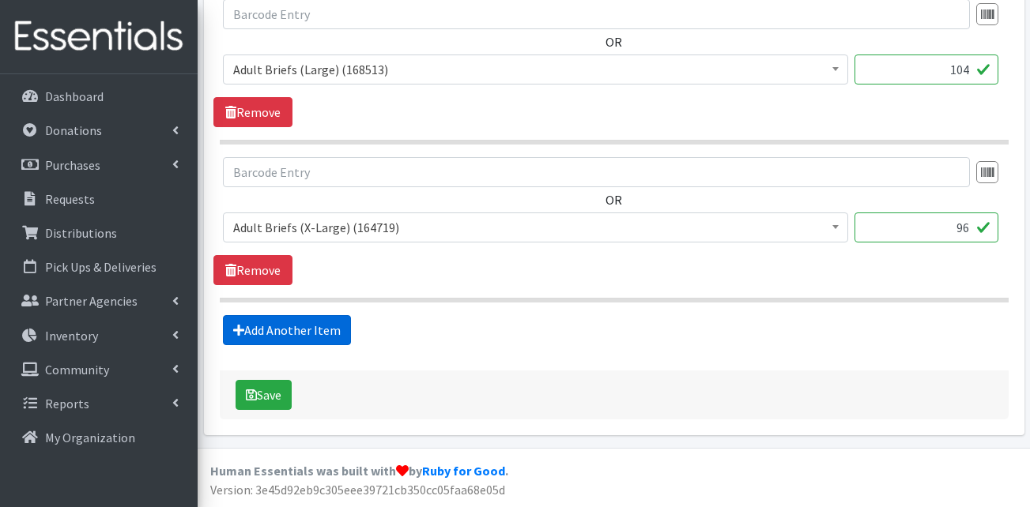
click at [301, 338] on link "Add Another Item" at bounding box center [287, 330] width 128 height 30
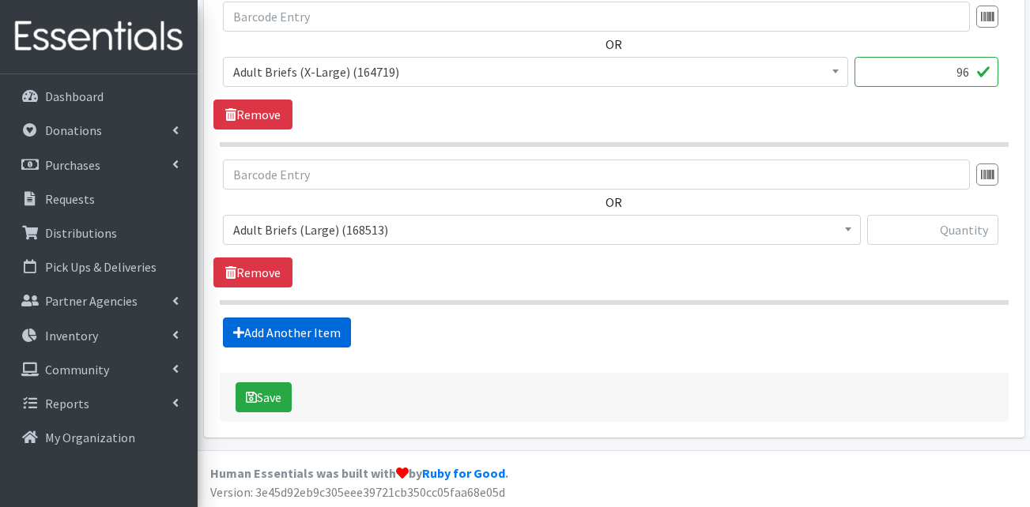
scroll to position [2620, 0]
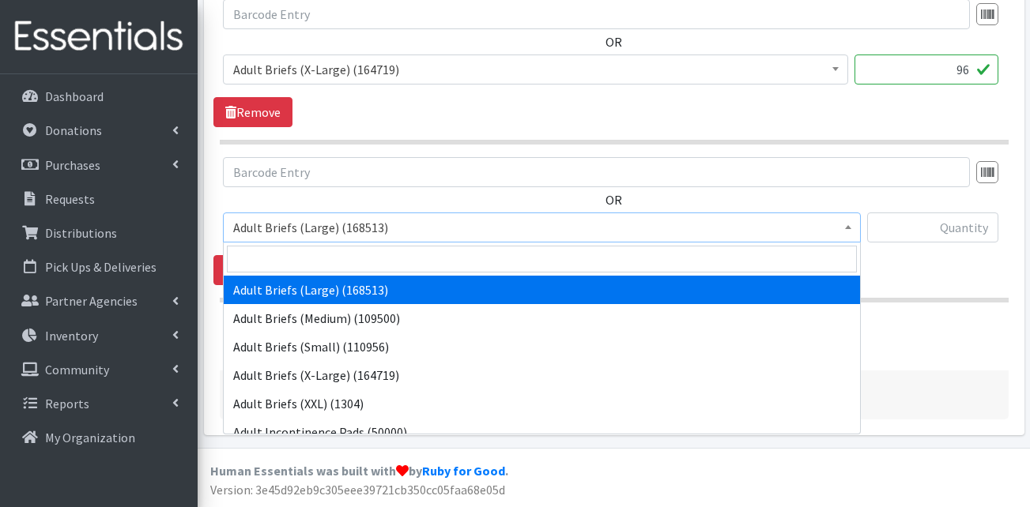
click at [380, 215] on span "Adult Briefs (Large) (168513)" at bounding box center [542, 228] width 638 height 30
click at [349, 264] on input "search" at bounding box center [542, 259] width 630 height 27
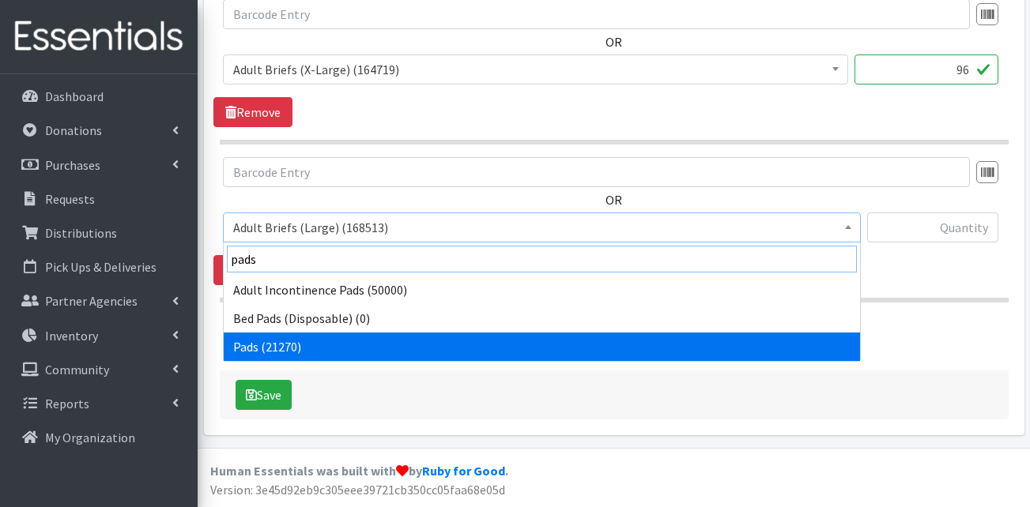
type input "pads"
select select "13402"
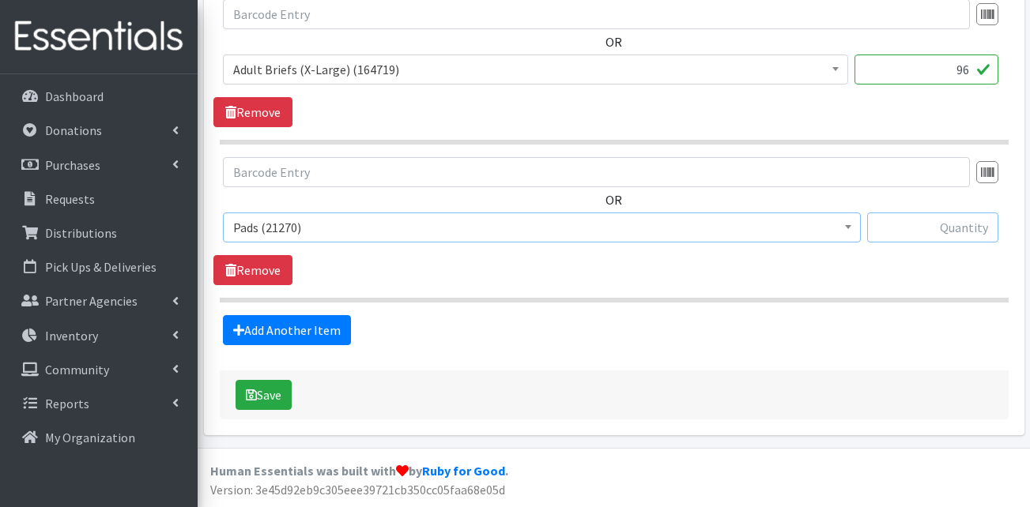
click at [903, 225] on input "text" at bounding box center [932, 228] width 131 height 30
type input "20"
click at [291, 333] on link "Add Another Item" at bounding box center [287, 330] width 128 height 30
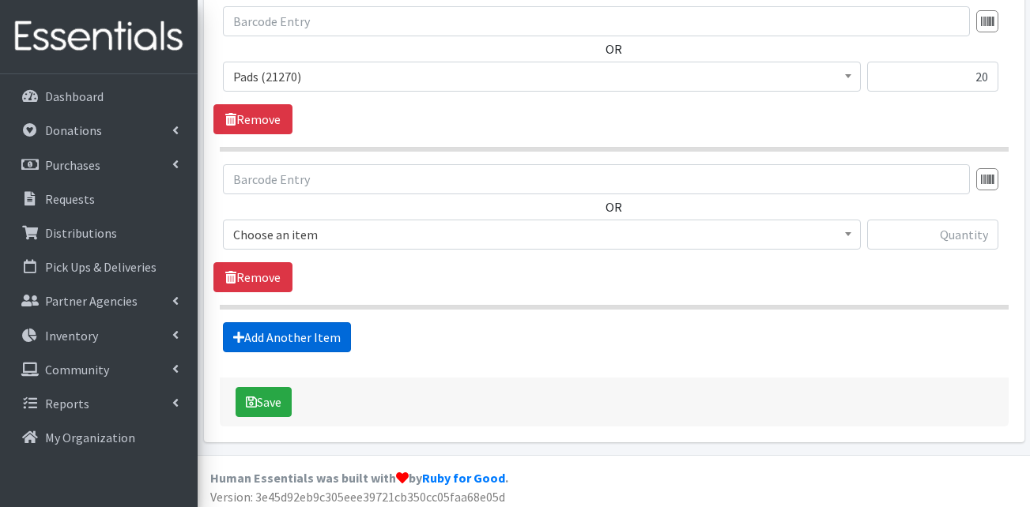
scroll to position [2778, 0]
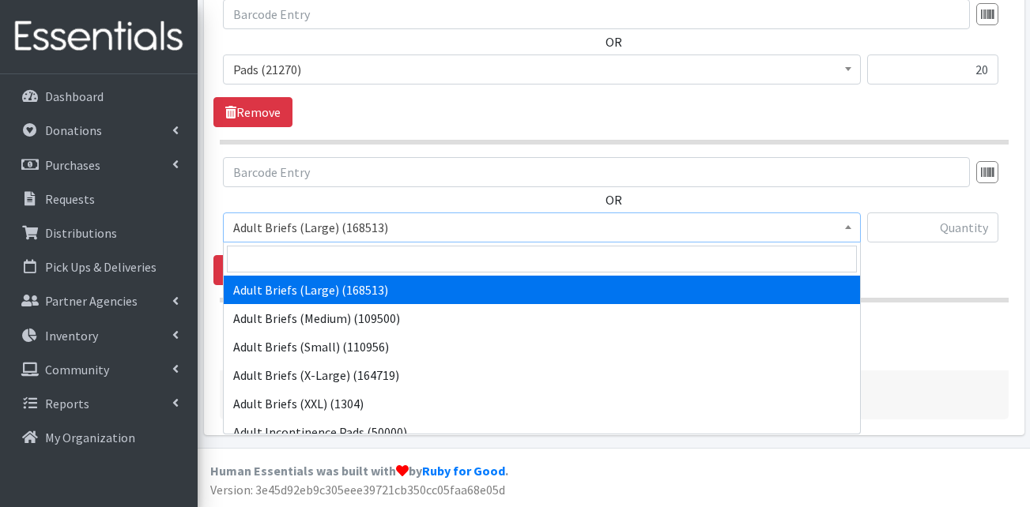
click at [286, 234] on span "Adult Briefs (Large) (168513)" at bounding box center [541, 228] width 617 height 22
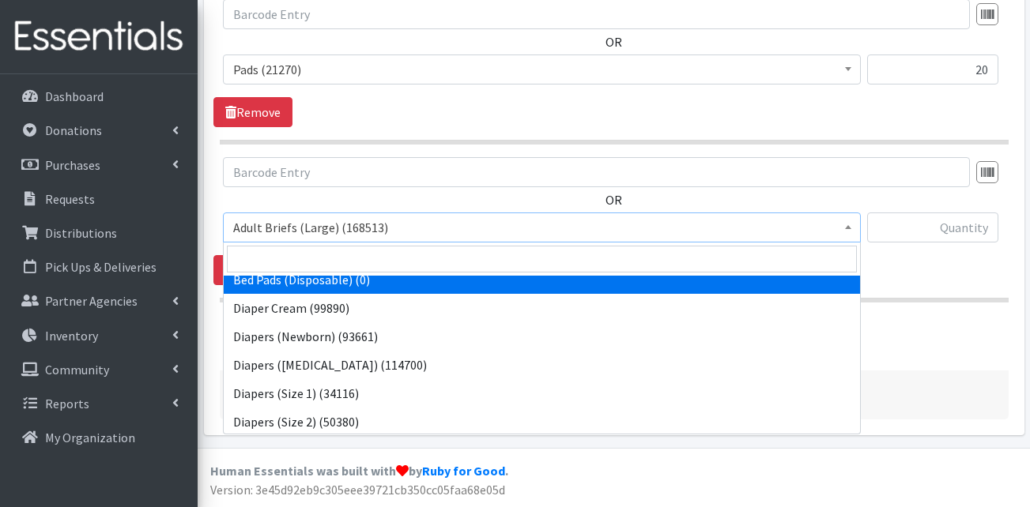
scroll to position [237, 0]
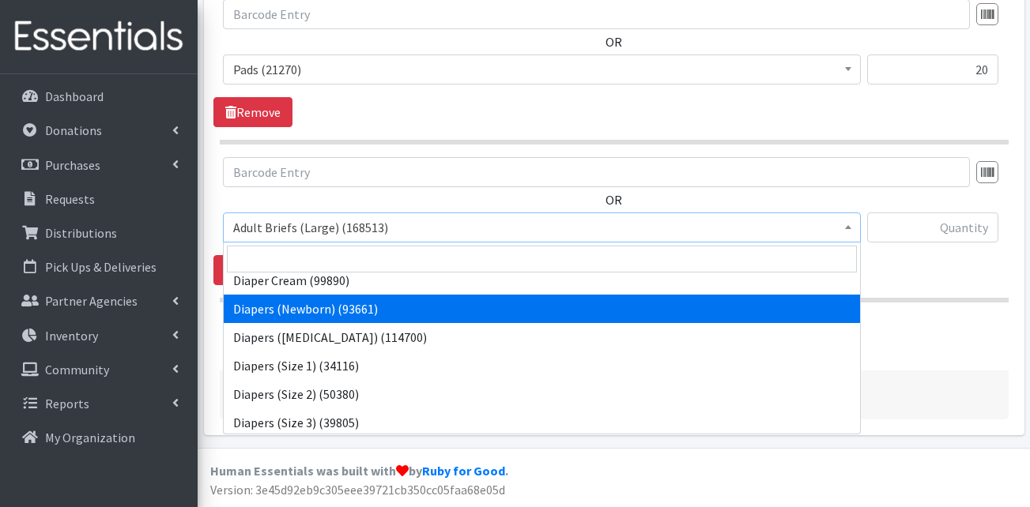
select select "13417"
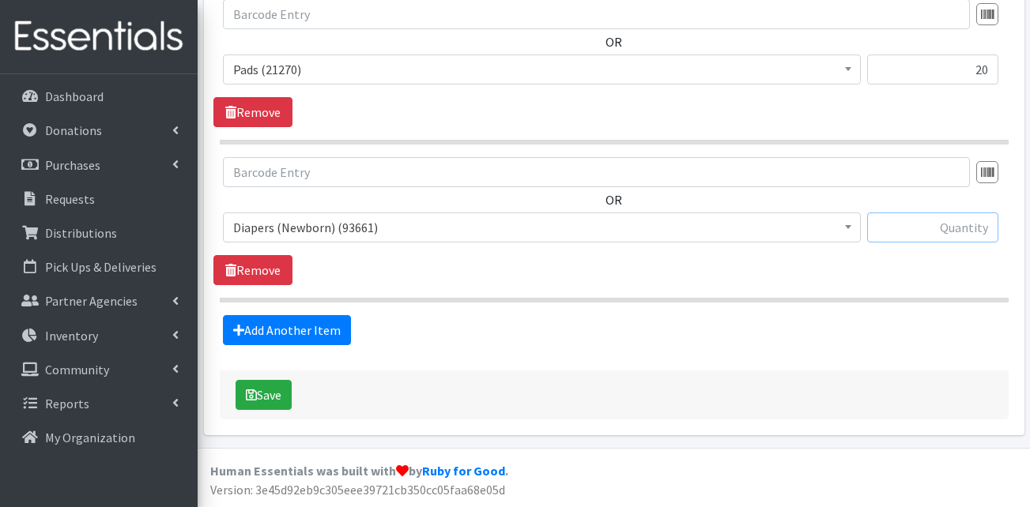
click at [926, 236] on input "text" at bounding box center [932, 228] width 131 height 30
type input "200"
click at [322, 332] on link "Add Another Item" at bounding box center [287, 330] width 128 height 30
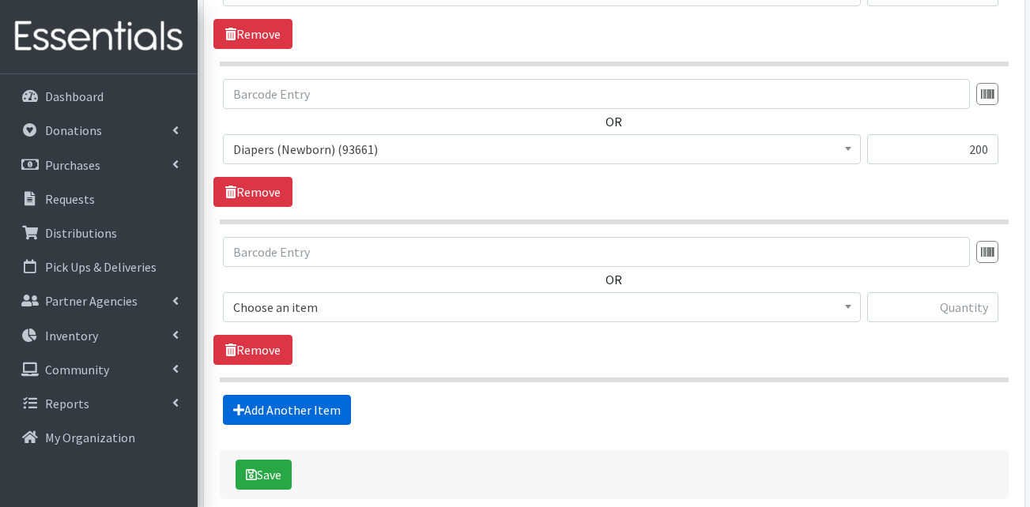
scroll to position [2936, 0]
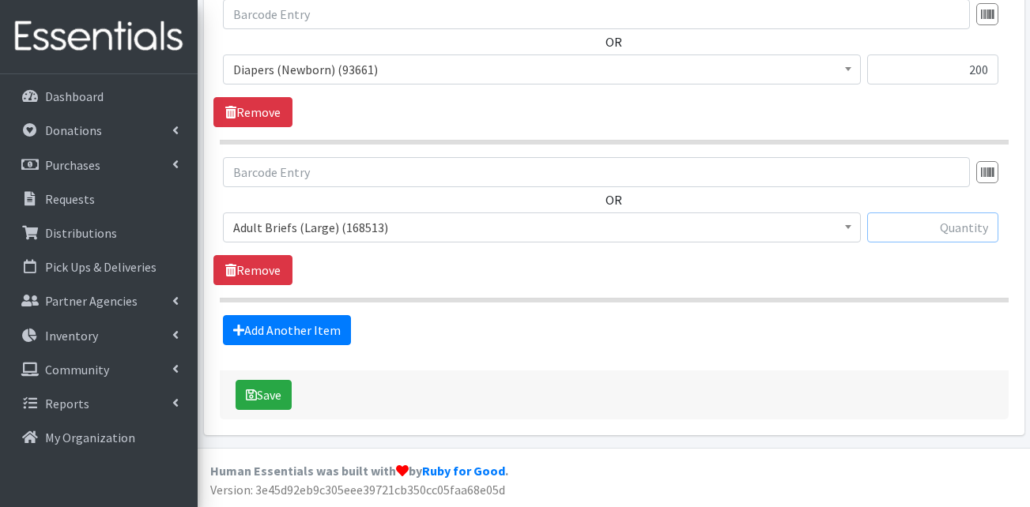
click at [919, 227] on input "text" at bounding box center [932, 228] width 131 height 30
type input "120"
click at [458, 226] on span "Adult Briefs (Large) (168513)" at bounding box center [541, 228] width 617 height 22
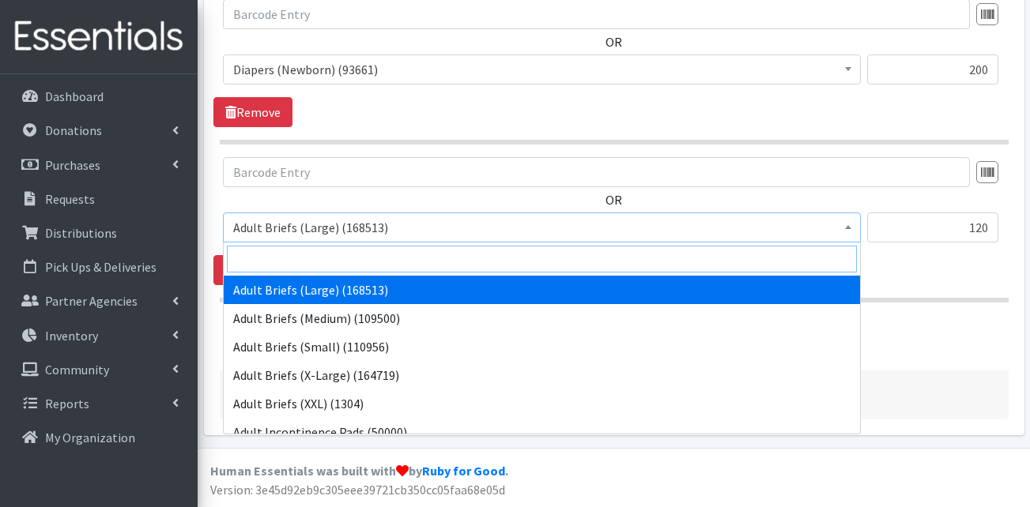
click at [345, 261] on input "search" at bounding box center [542, 259] width 630 height 27
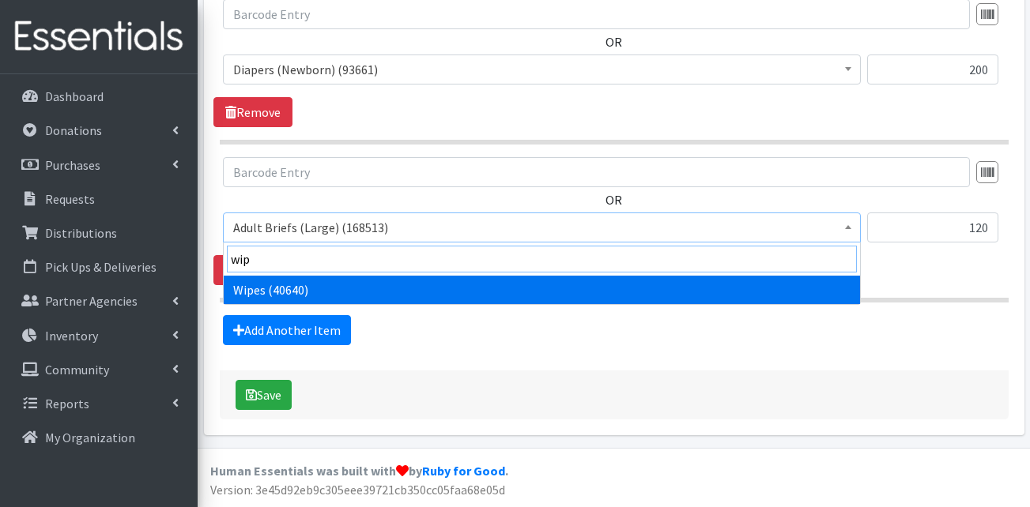
type input "wip"
select select "13405"
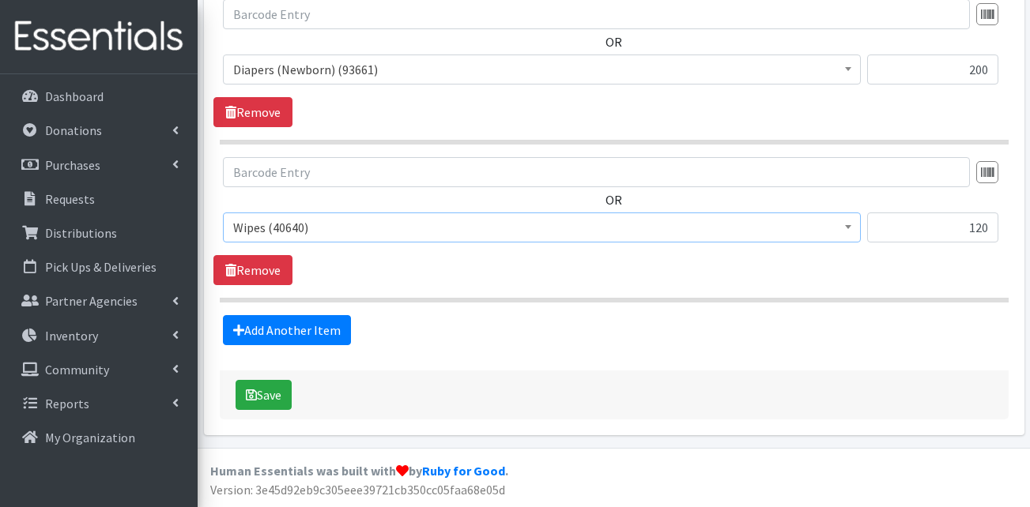
click at [315, 336] on link "Add Another Item" at bounding box center [287, 330] width 128 height 30
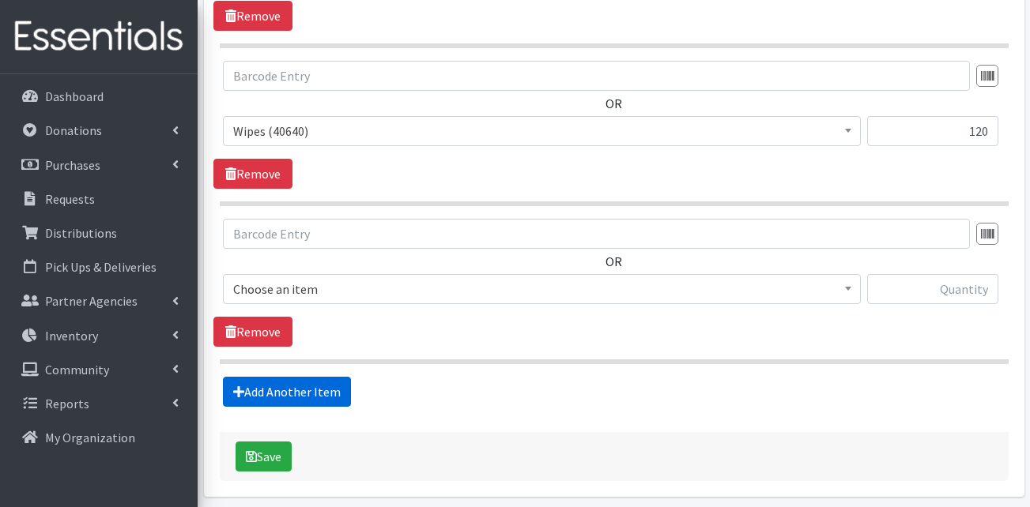
scroll to position [3094, 0]
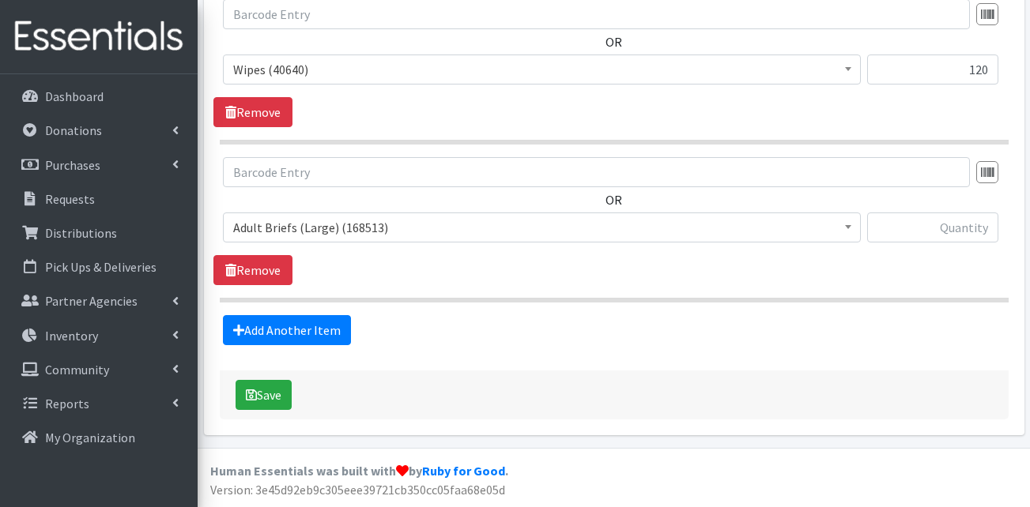
click at [309, 227] on span "Adult Briefs (Large) (168513)" at bounding box center [541, 228] width 617 height 22
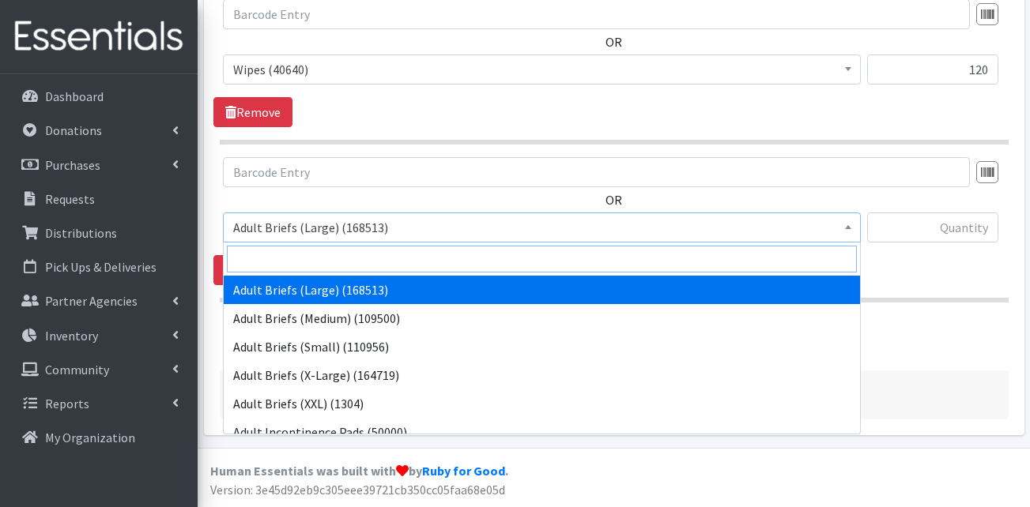
click at [285, 266] on input "search" at bounding box center [542, 259] width 630 height 27
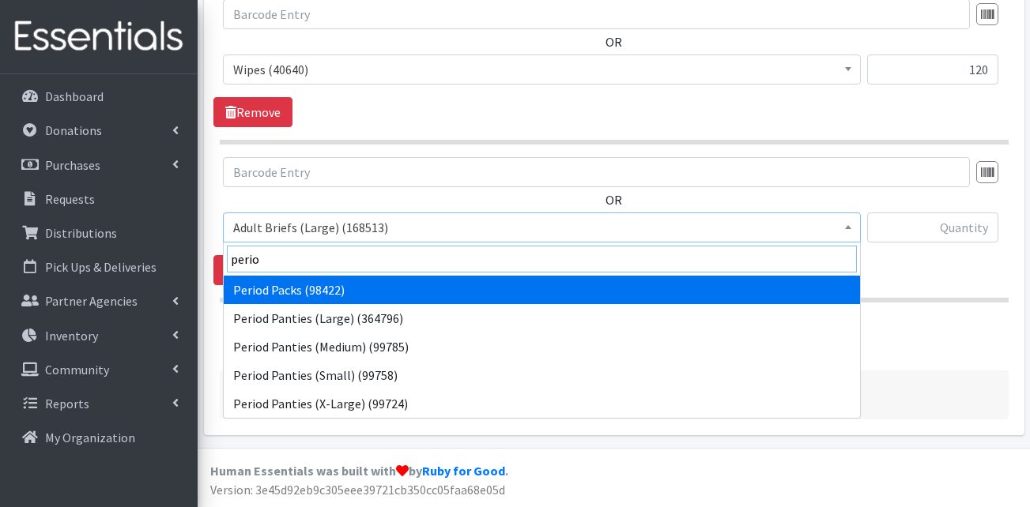
type input "perio"
select select "15291"
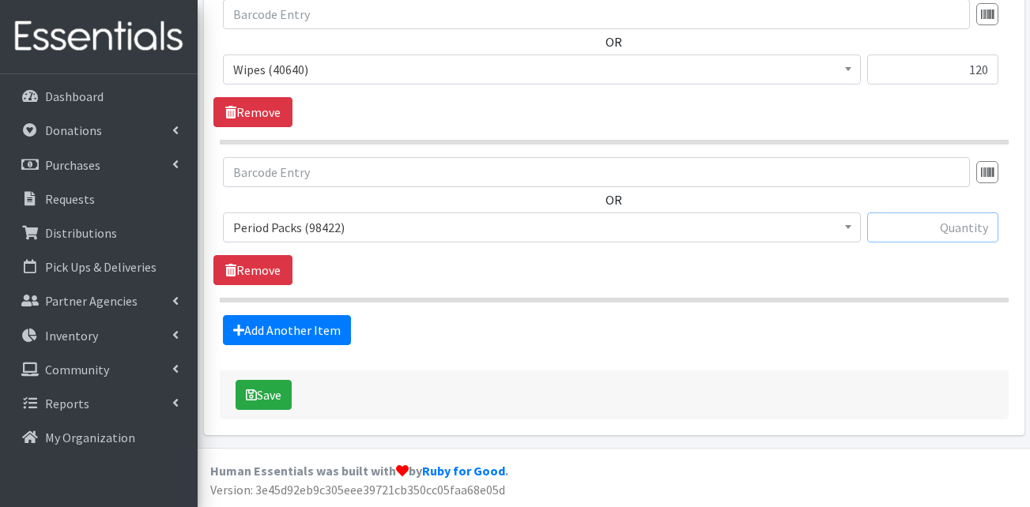
click at [960, 228] on input "text" at bounding box center [932, 228] width 131 height 30
type input "20"
click at [276, 398] on button "Save" at bounding box center [264, 395] width 56 height 30
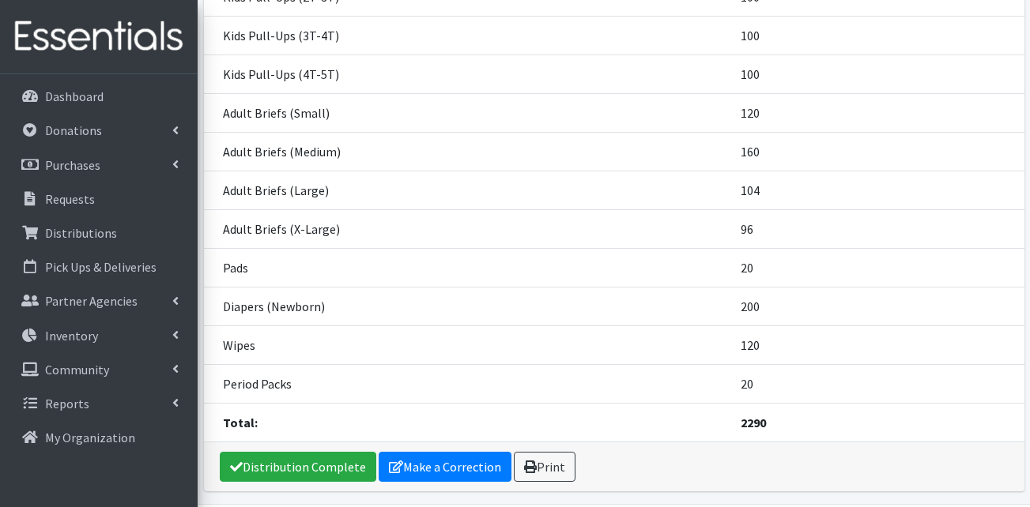
scroll to position [623, 0]
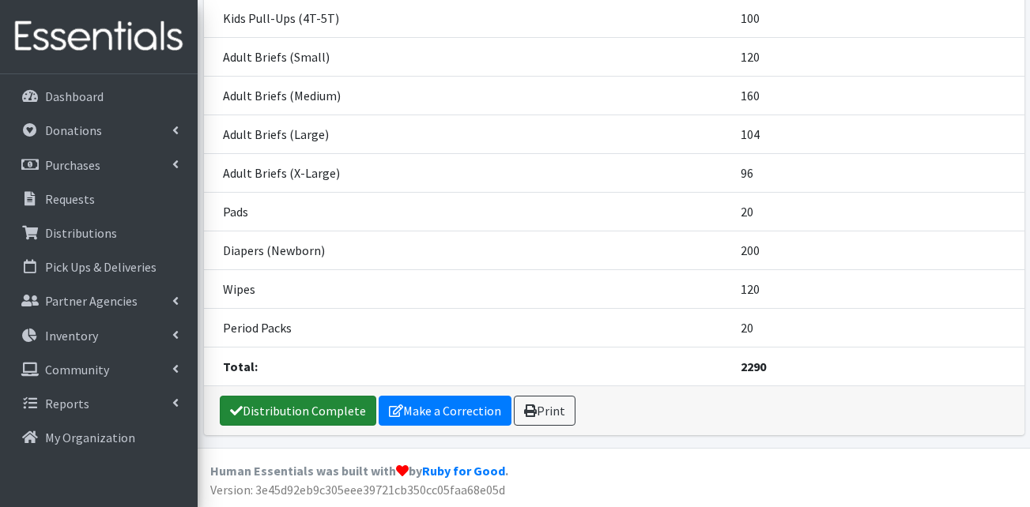
click at [300, 409] on link "Distribution Complete" at bounding box center [298, 411] width 157 height 30
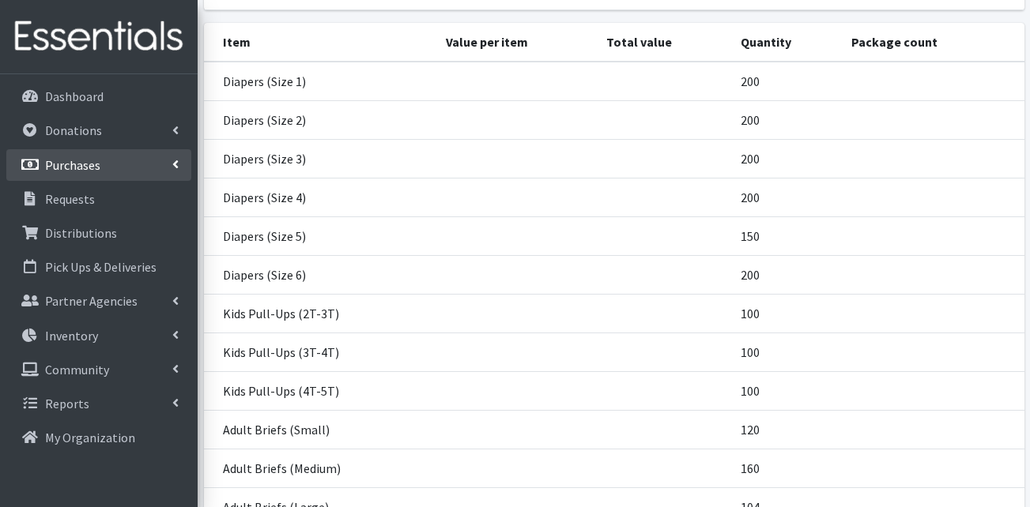
scroll to position [228, 0]
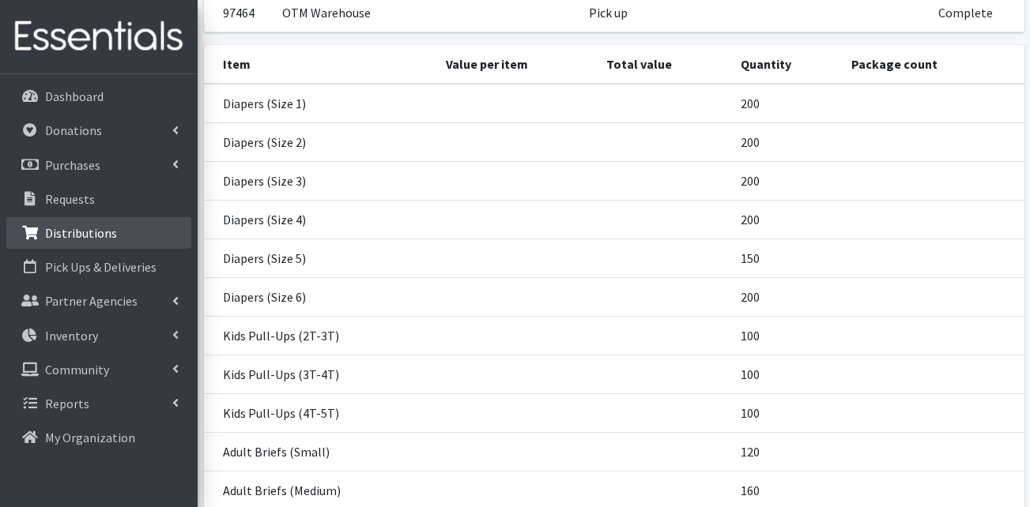
click at [76, 232] on p "Distributions" at bounding box center [81, 233] width 72 height 16
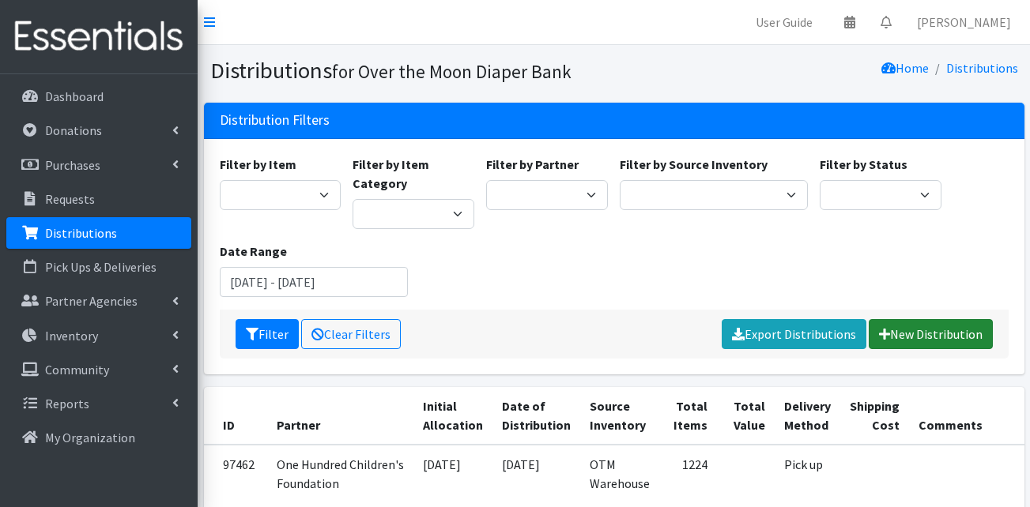
click at [921, 335] on link "New Distribution" at bounding box center [931, 334] width 124 height 30
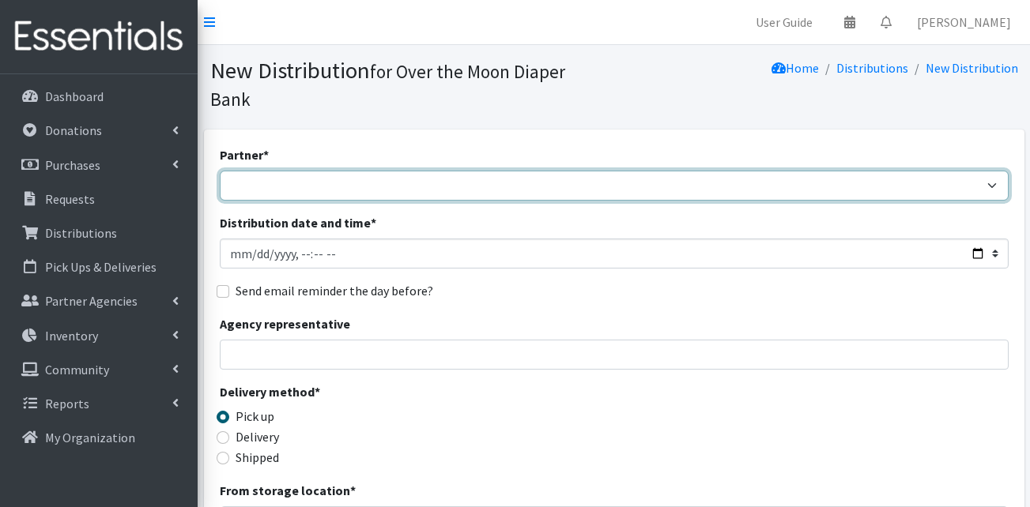
click at [383, 171] on select "AHJ Library System Amerigroup Back To School Event CCC [PERSON_NAME] Lighthouse…" at bounding box center [614, 186] width 789 height 30
select select "7315"
click at [220, 171] on select "AHJ Library System Amerigroup Back To School Event CCC [PERSON_NAME] Lighthouse…" at bounding box center [614, 186] width 789 height 30
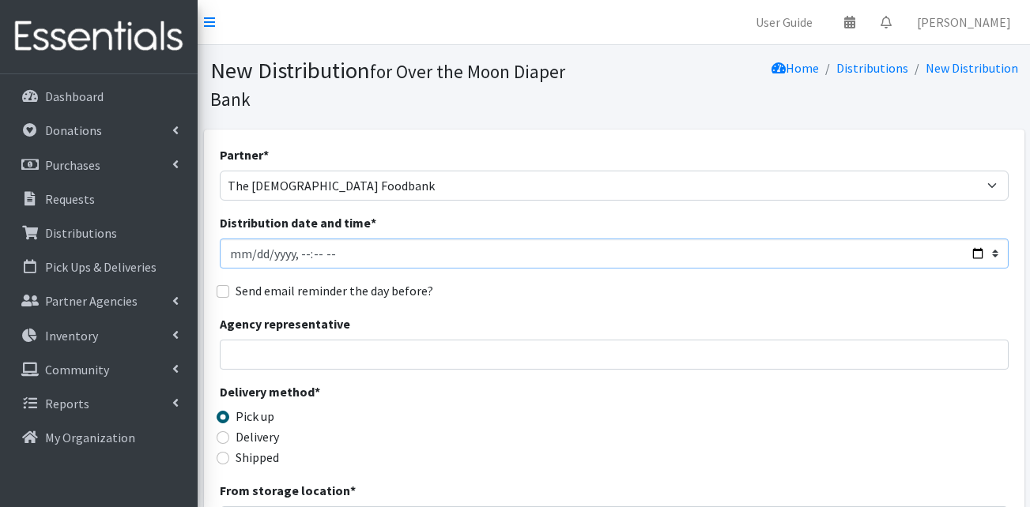
click at [236, 239] on input "Distribution date and time *" at bounding box center [614, 254] width 789 height 30
click at [300, 239] on input "Distribution date and time *" at bounding box center [614, 254] width 789 height 30
type input "[DATE]T12:00"
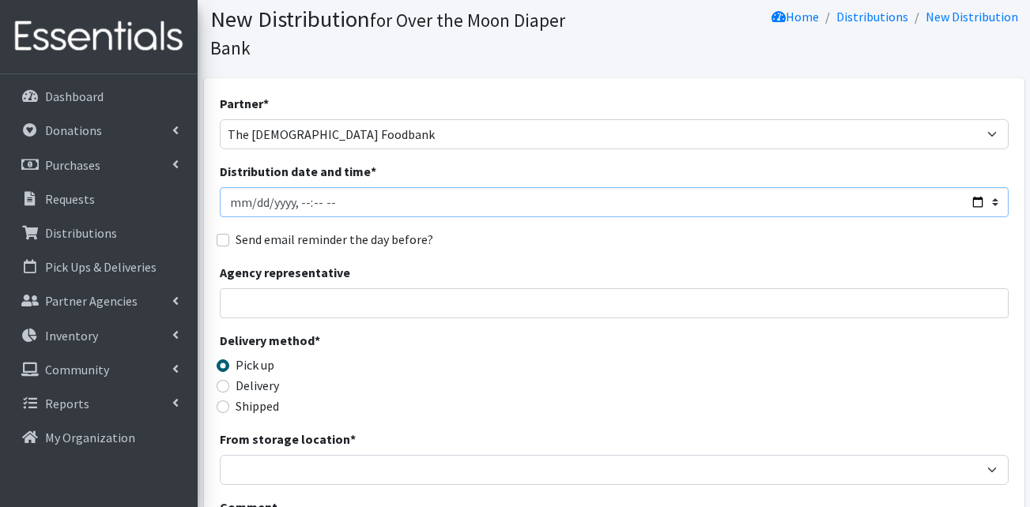
scroll to position [79, 0]
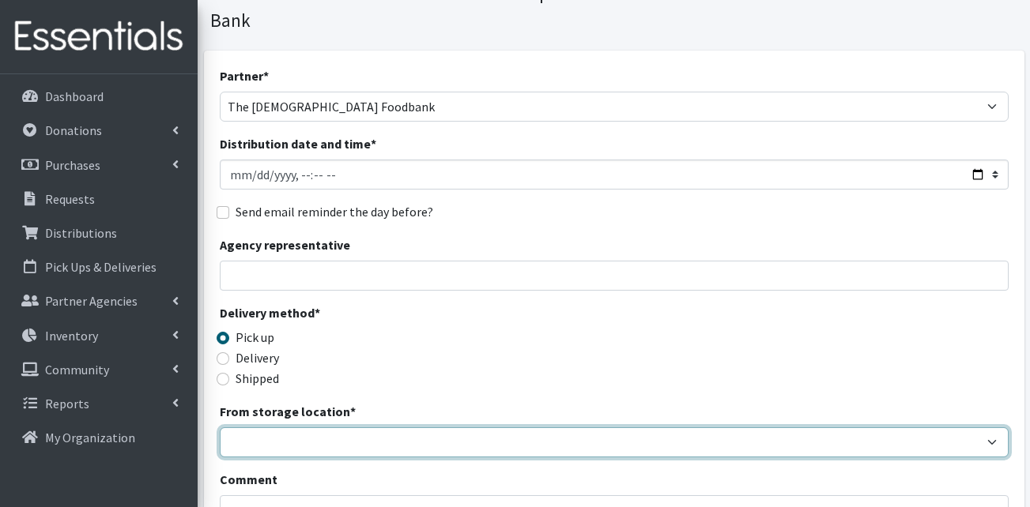
click at [347, 428] on select "OTM Warehouse" at bounding box center [614, 443] width 789 height 30
select select "385"
click at [220, 428] on select "OTM Warehouse" at bounding box center [614, 443] width 789 height 30
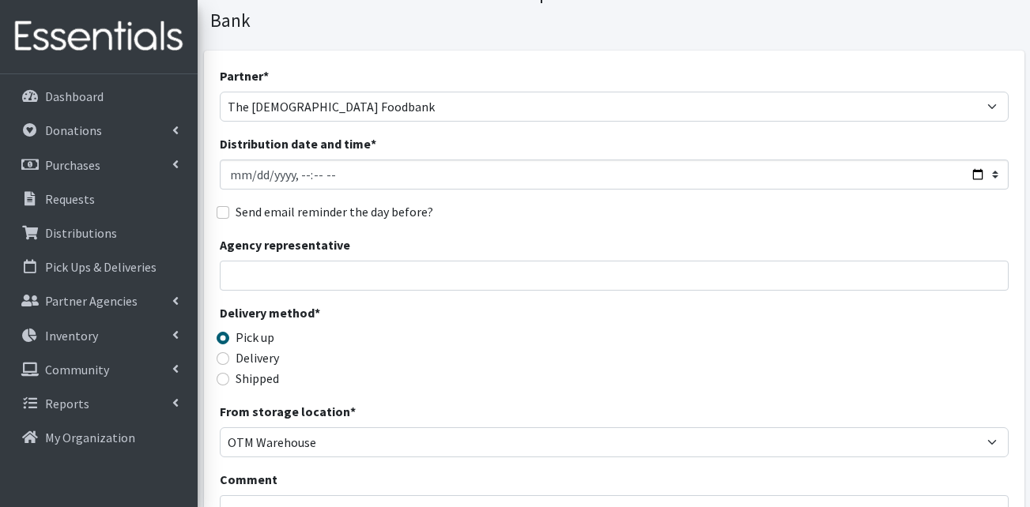
click at [409, 369] on div "Shipped" at bounding box center [319, 378] width 198 height 19
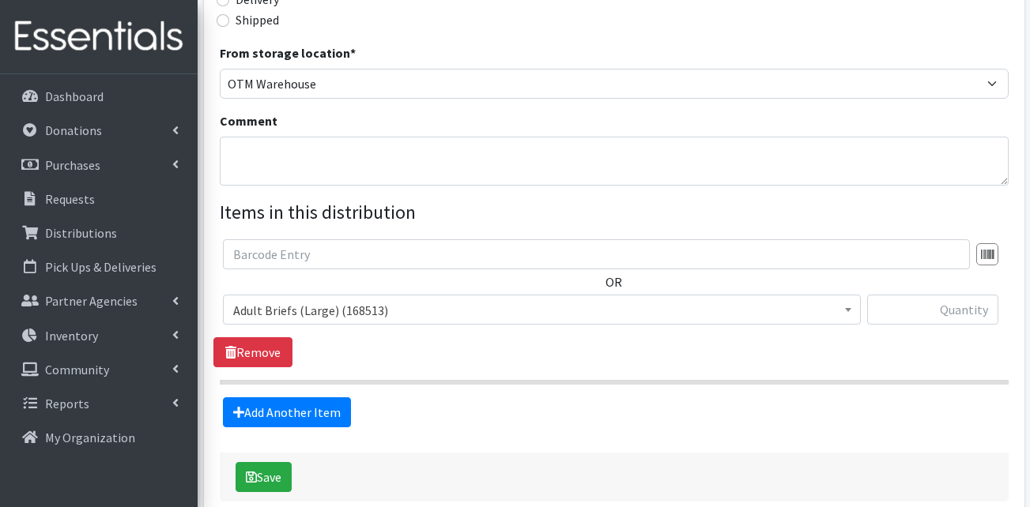
scroll to position [493, 0]
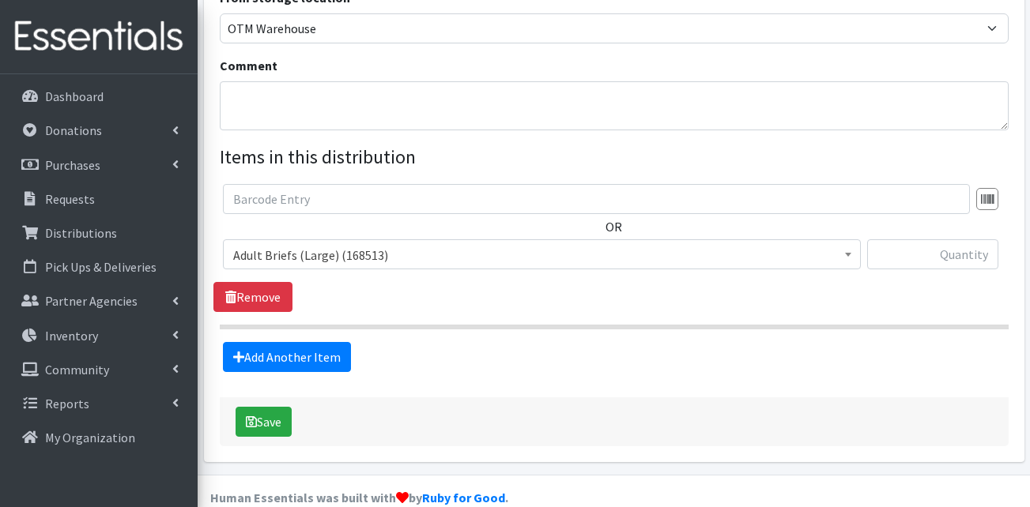
click at [343, 244] on span "Adult Briefs (Large) (168513)" at bounding box center [541, 255] width 617 height 22
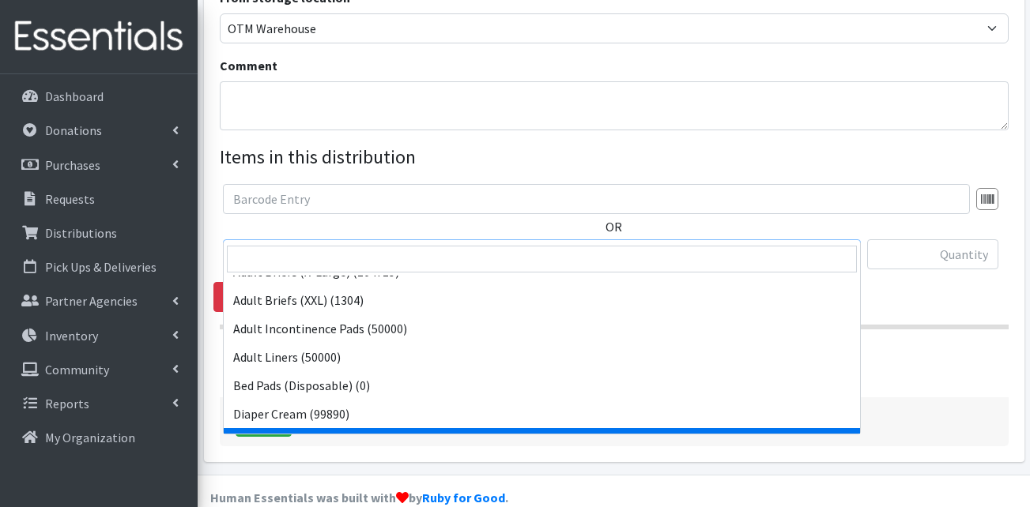
scroll to position [237, 0]
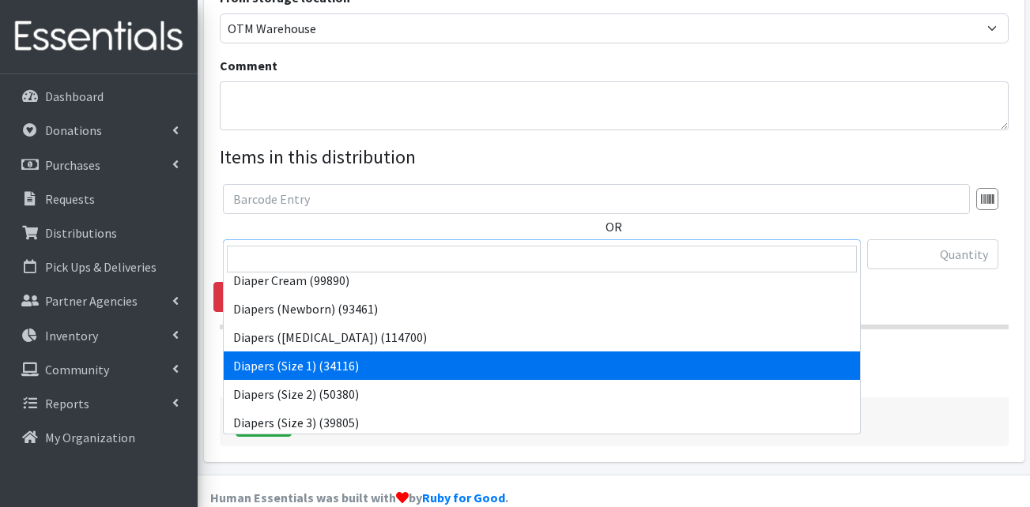
select select "13420"
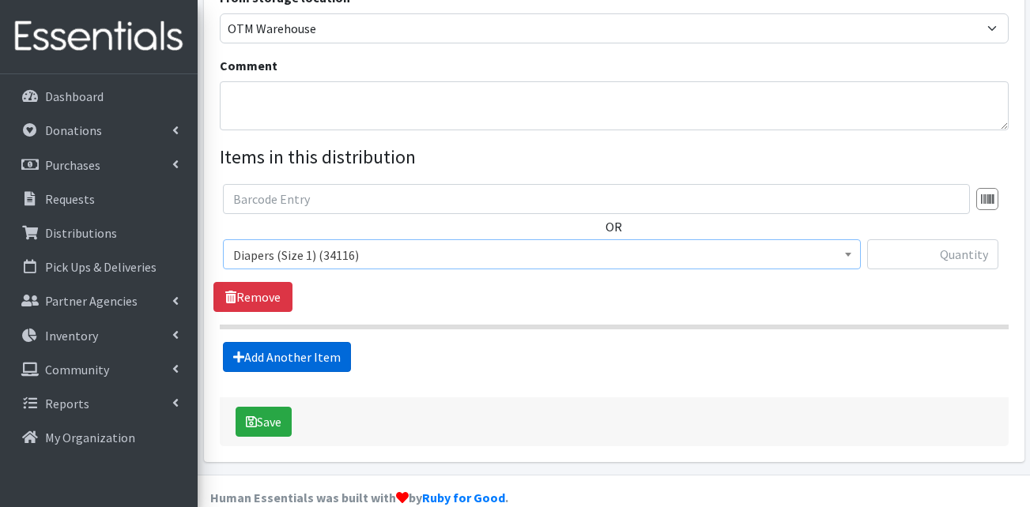
click at [297, 342] on link "Add Another Item" at bounding box center [287, 357] width 128 height 30
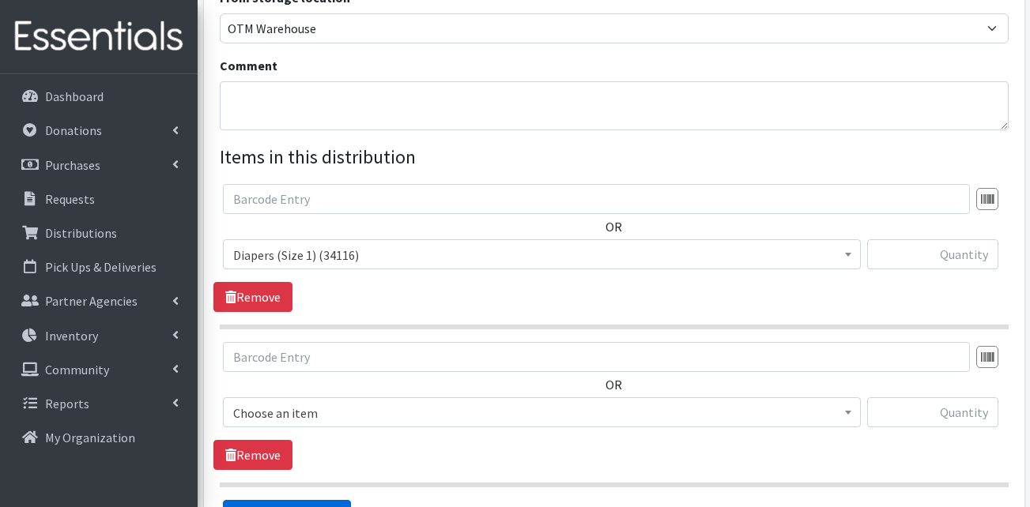
scroll to position [651, 0]
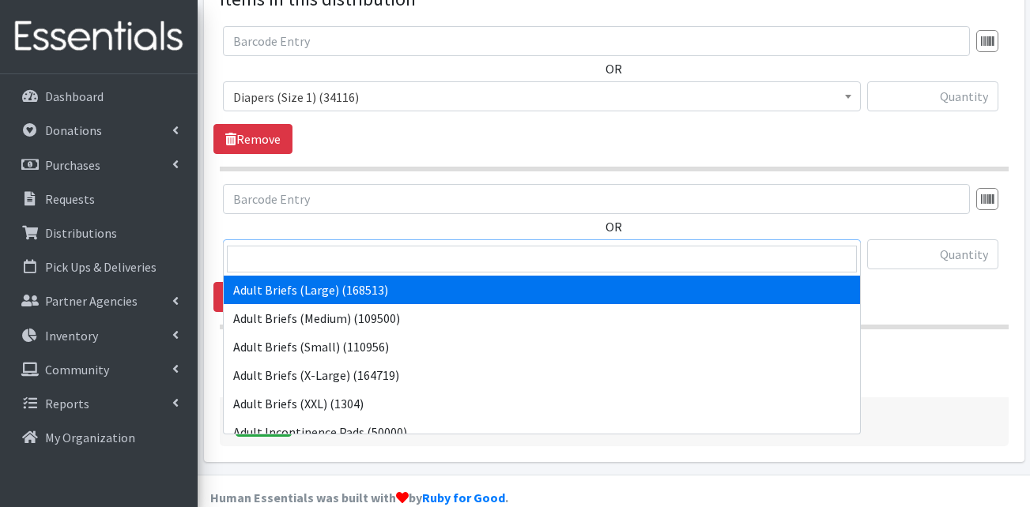
click at [336, 244] on span "Adult Briefs (Large) (168513)" at bounding box center [541, 255] width 617 height 22
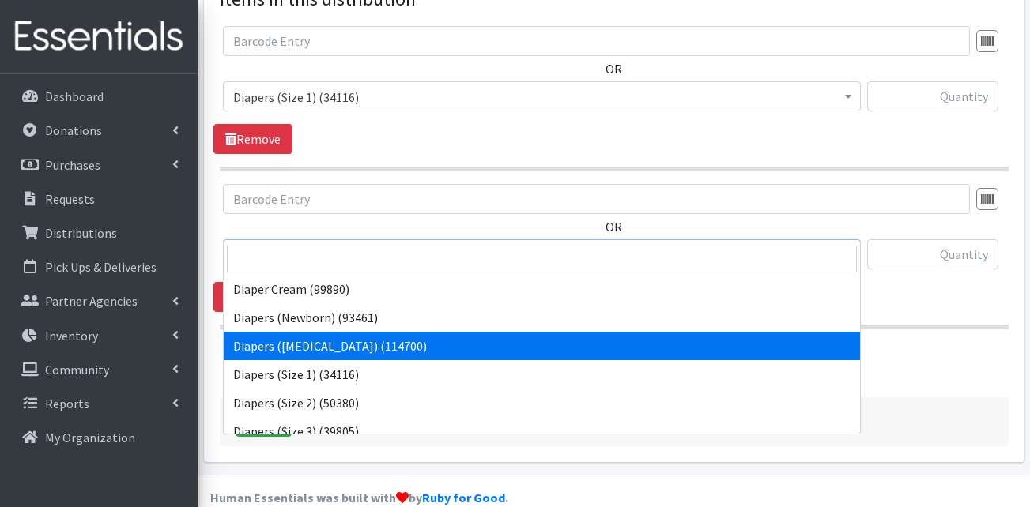
scroll to position [237, 0]
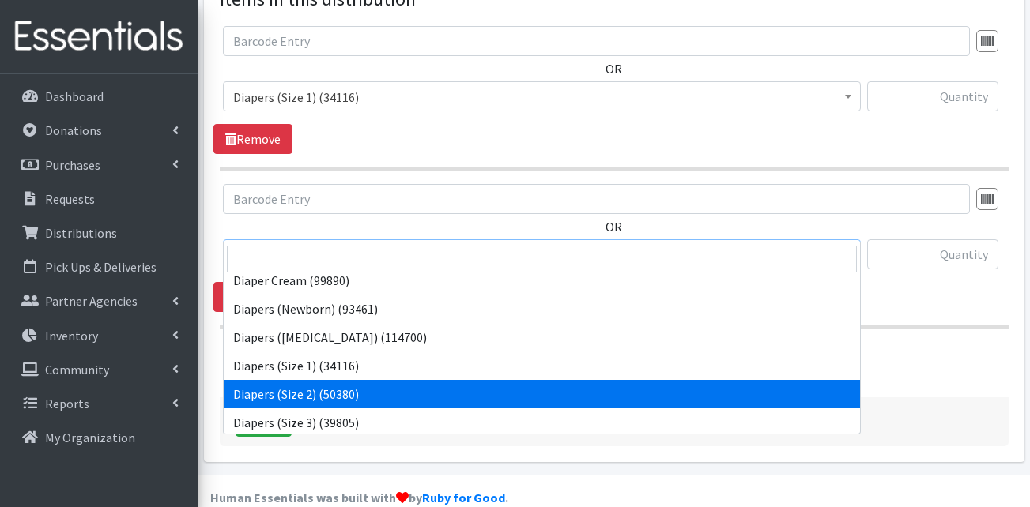
select select "13421"
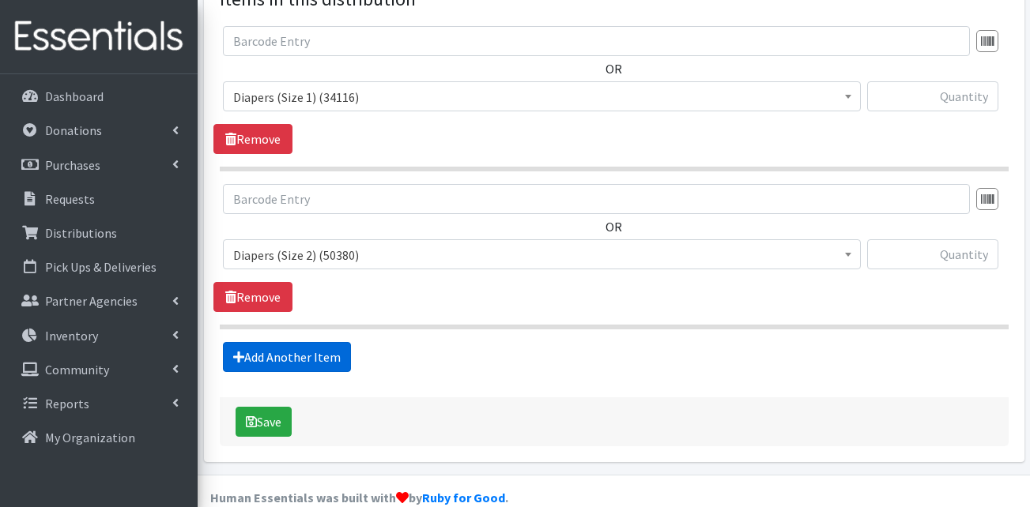
click at [285, 342] on link "Add Another Item" at bounding box center [287, 357] width 128 height 30
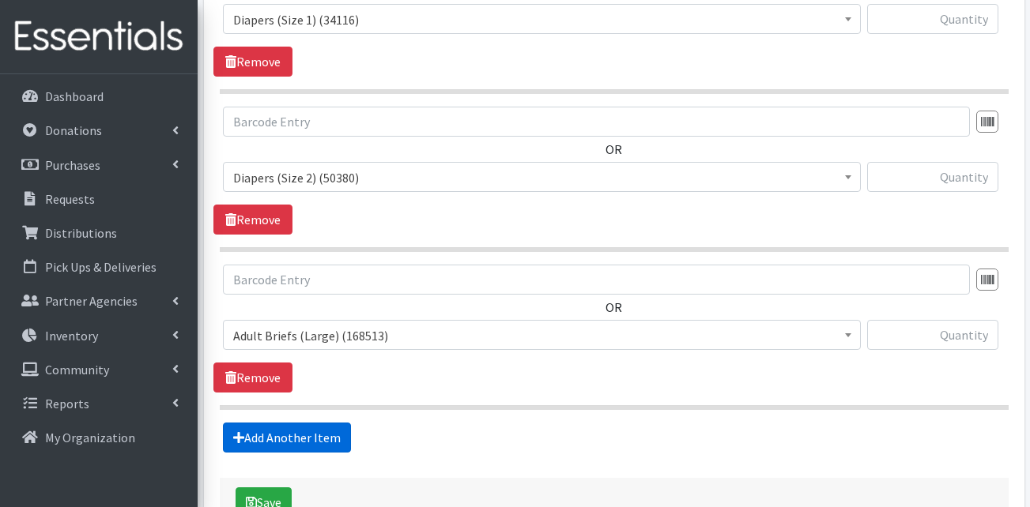
scroll to position [809, 0]
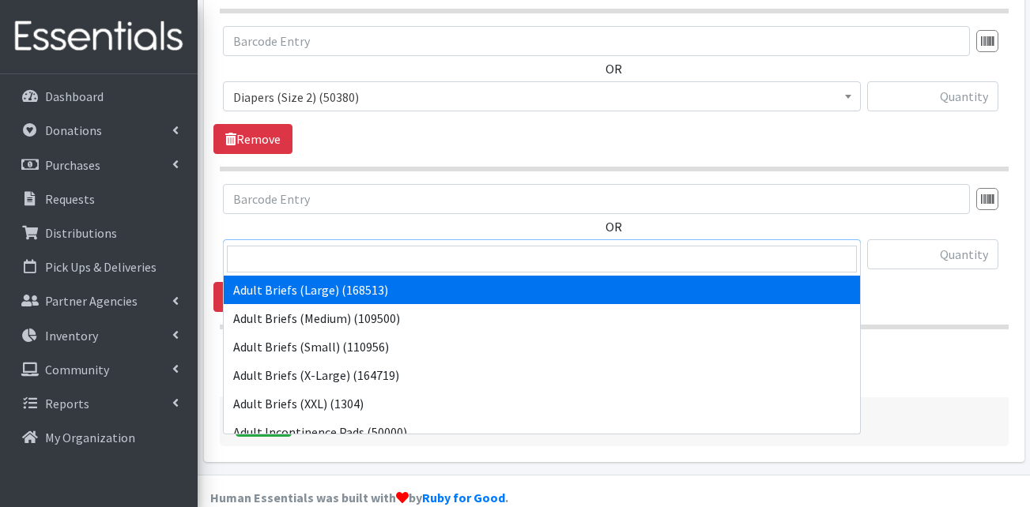
click at [324, 244] on span "Adult Briefs (Large) (168513)" at bounding box center [541, 255] width 617 height 22
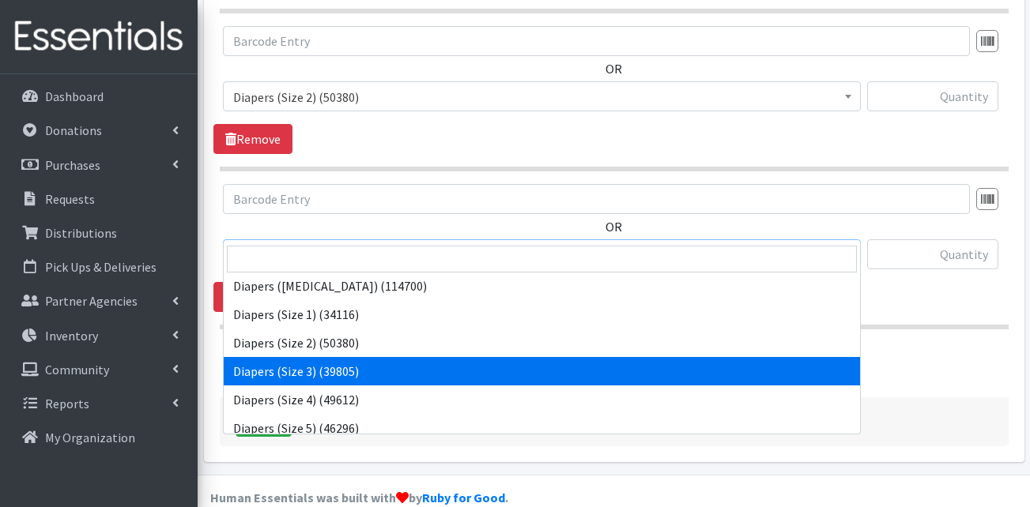
scroll to position [316, 0]
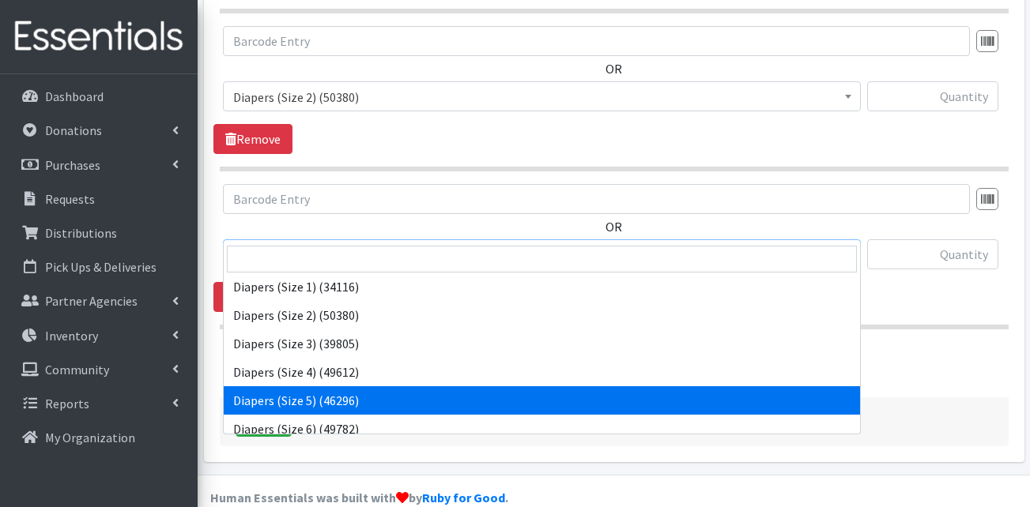
select select "13389"
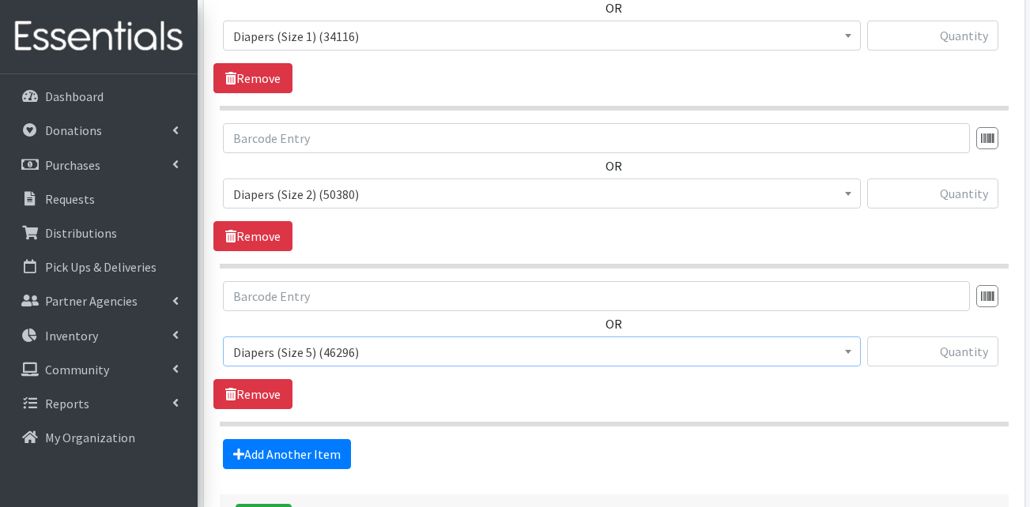
scroll to position [572, 0]
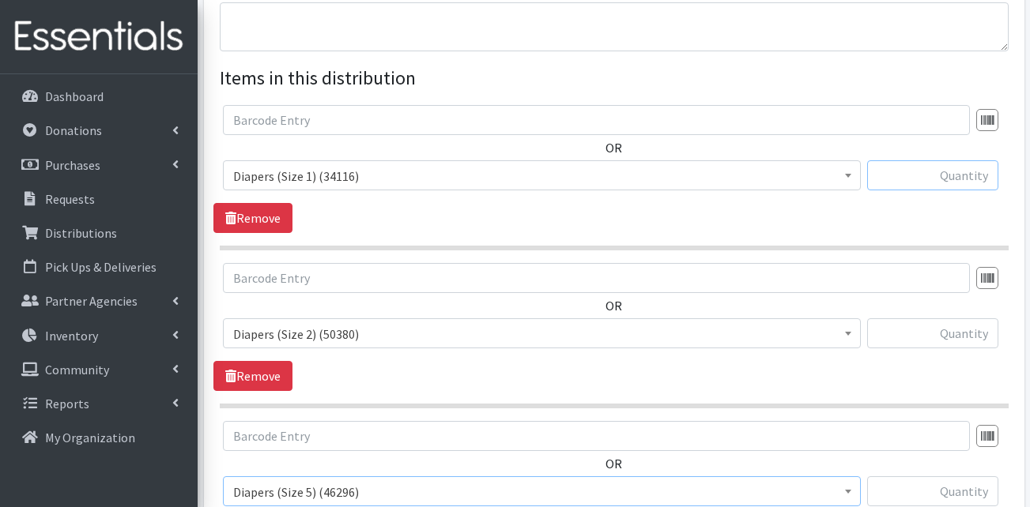
click at [934, 160] on input "text" at bounding box center [932, 175] width 131 height 30
type input "400"
click at [940, 319] on input "text" at bounding box center [932, 334] width 131 height 30
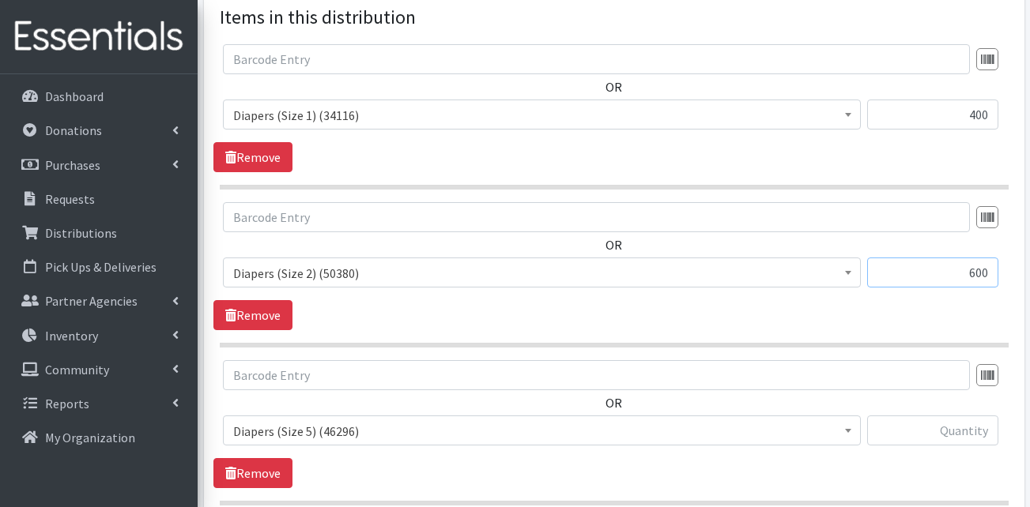
scroll to position [651, 0]
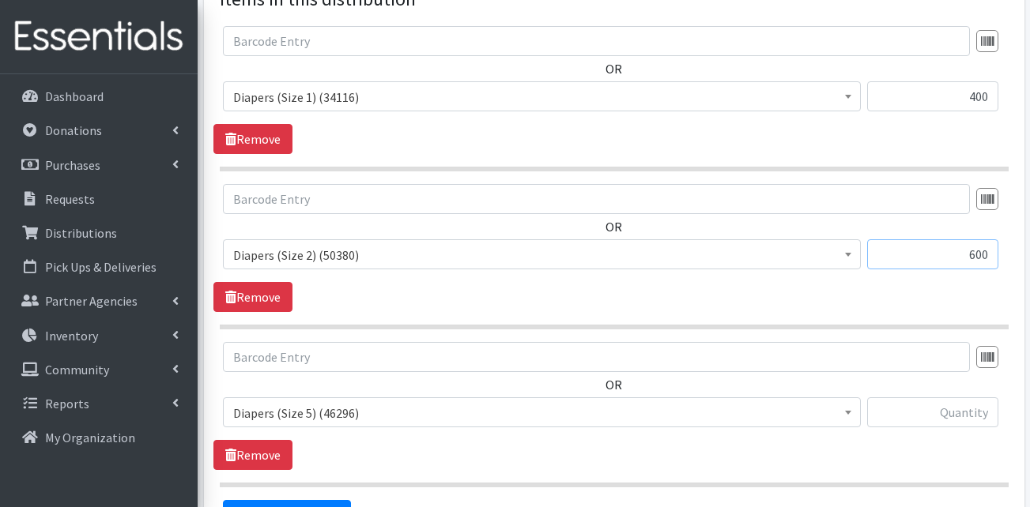
type input "600"
click at [970, 398] on input "text" at bounding box center [932, 413] width 131 height 30
type input "600"
click at [944, 432] on div "OR Adult Briefs (Large) (168513) Adult Briefs (Medium) (109500) Adult Briefs (S…" at bounding box center [613, 406] width 801 height 128
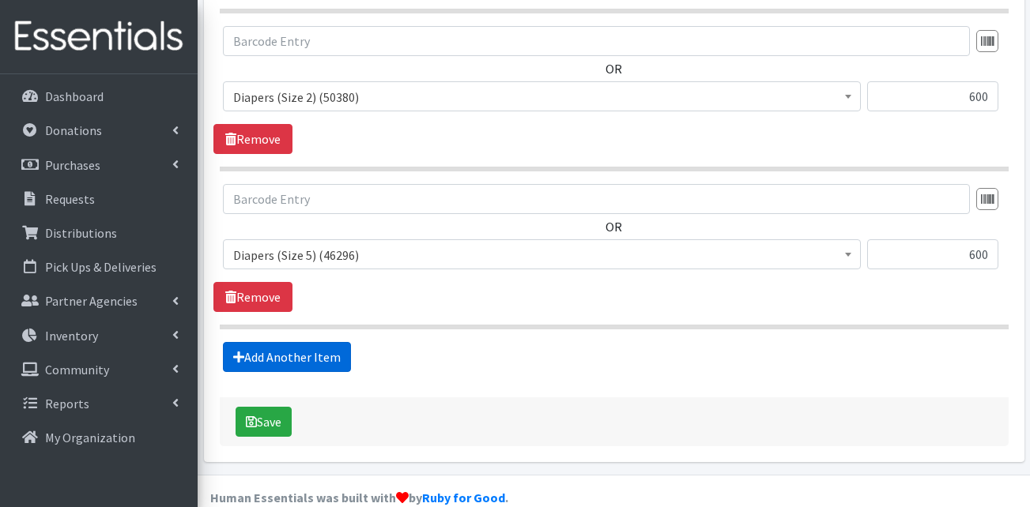
click at [311, 342] on link "Add Another Item" at bounding box center [287, 357] width 128 height 30
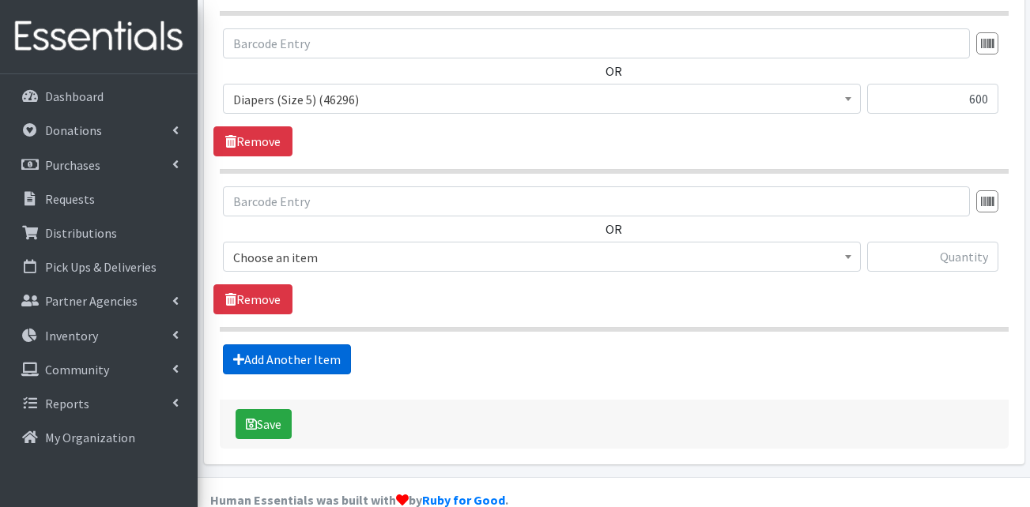
scroll to position [968, 0]
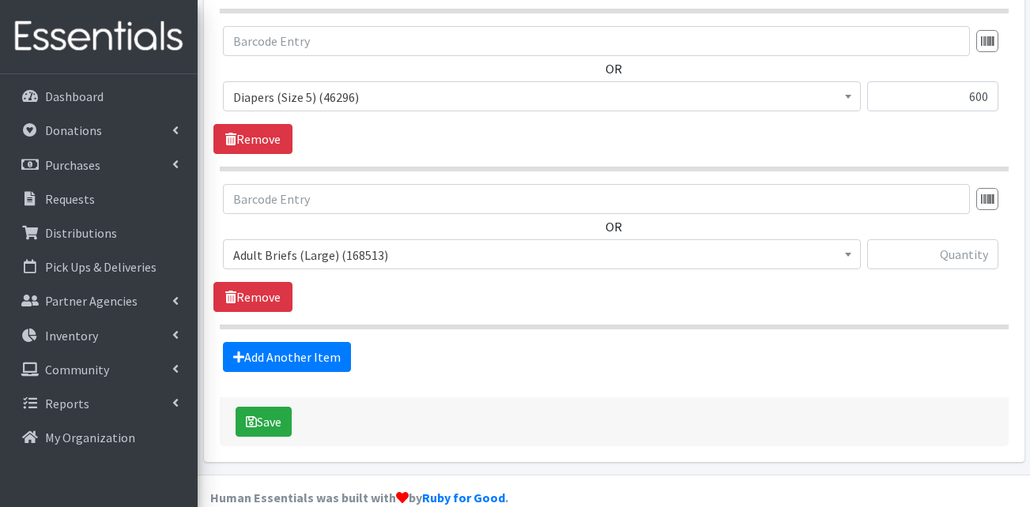
click at [319, 244] on span "Adult Briefs (Large) (168513)" at bounding box center [541, 255] width 617 height 22
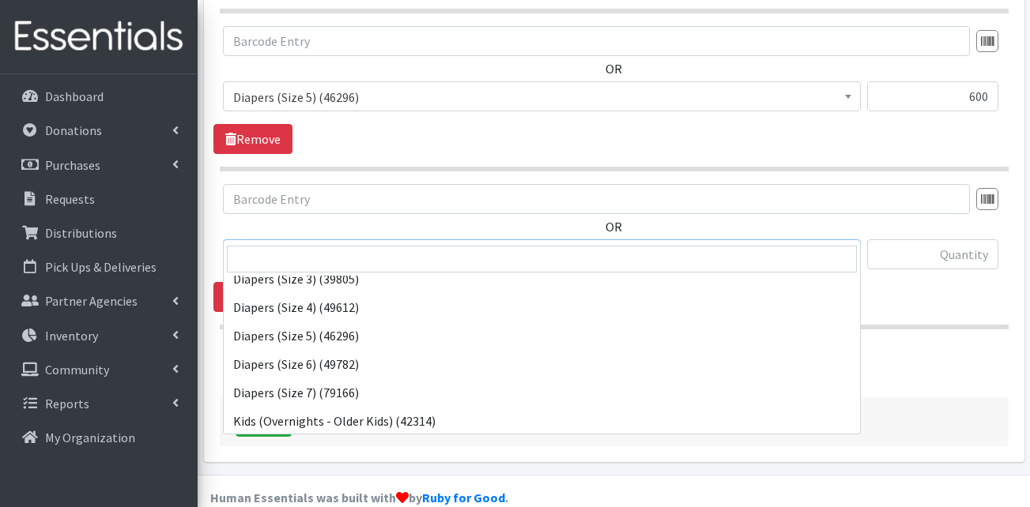
scroll to position [395, 0]
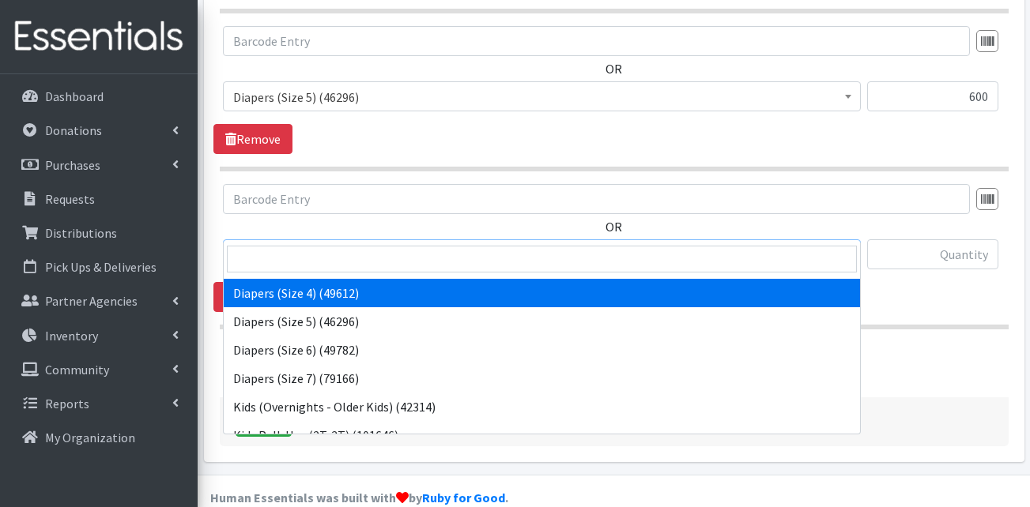
select select "13416"
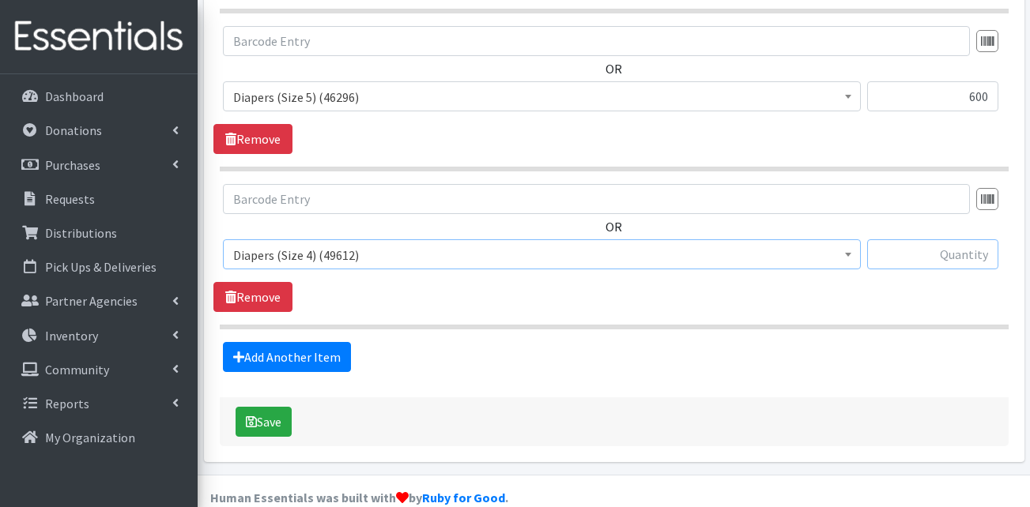
click at [918, 240] on input "text" at bounding box center [932, 255] width 131 height 30
click at [945, 240] on input "text" at bounding box center [932, 255] width 131 height 30
type input "500"
click at [333, 342] on link "Add Another Item" at bounding box center [287, 357] width 128 height 30
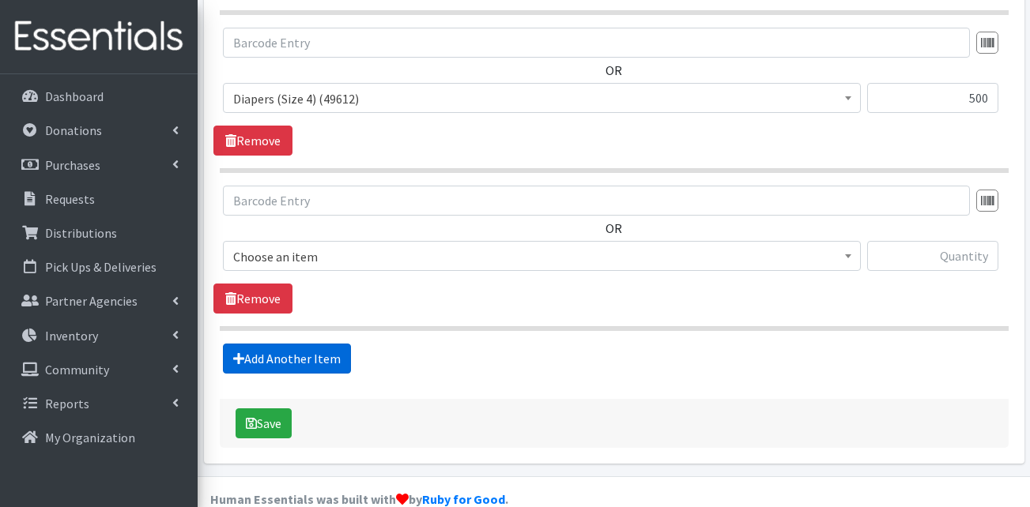
scroll to position [1126, 0]
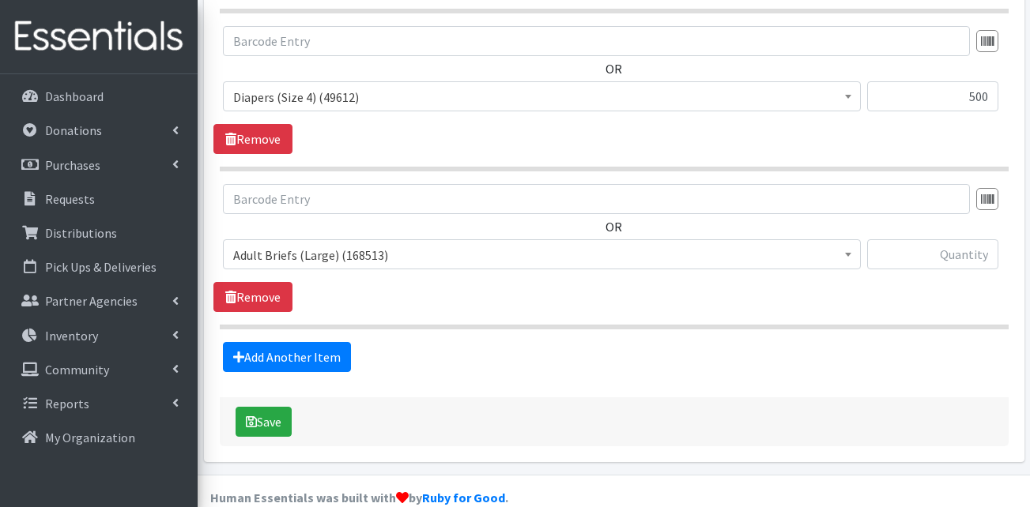
click at [326, 251] on span "Adult Briefs (Large) (168513) Adult Briefs (Medium) (109500) Adult Briefs (Smal…" at bounding box center [542, 261] width 638 height 43
click at [327, 244] on span "Adult Briefs (Large) (168513)" at bounding box center [541, 255] width 617 height 22
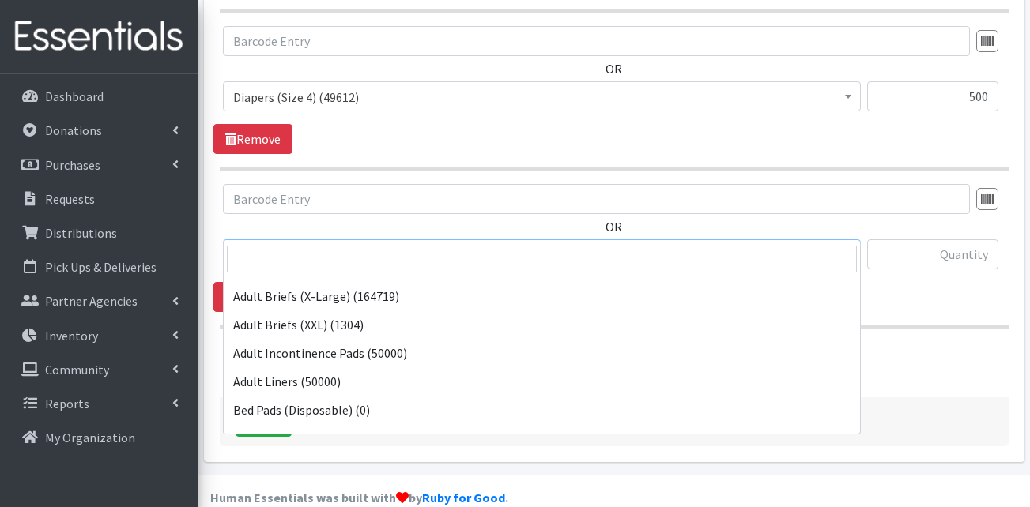
scroll to position [316, 0]
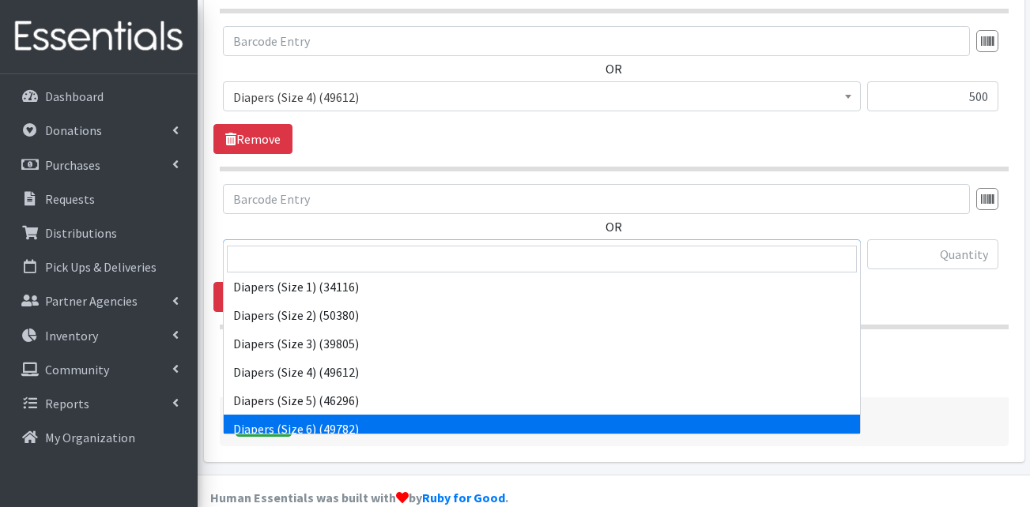
select select "13390"
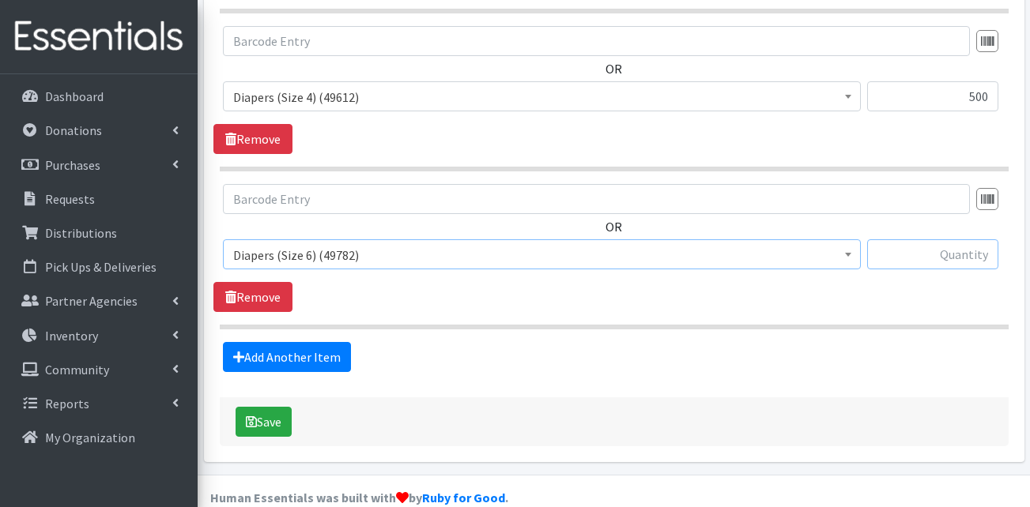
click at [972, 240] on input "text" at bounding box center [932, 255] width 131 height 30
type input "800"
click at [307, 342] on link "Add Another Item" at bounding box center [287, 357] width 128 height 30
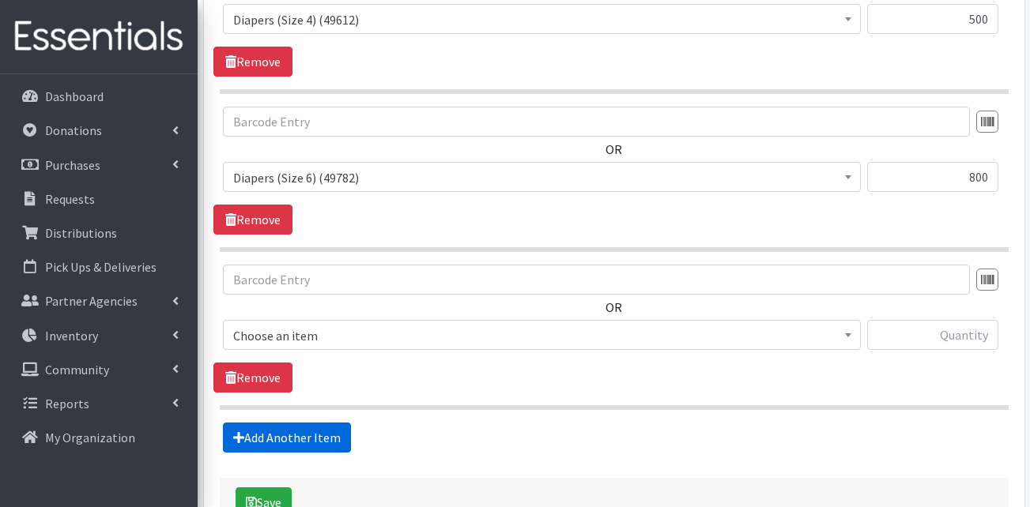
scroll to position [1284, 0]
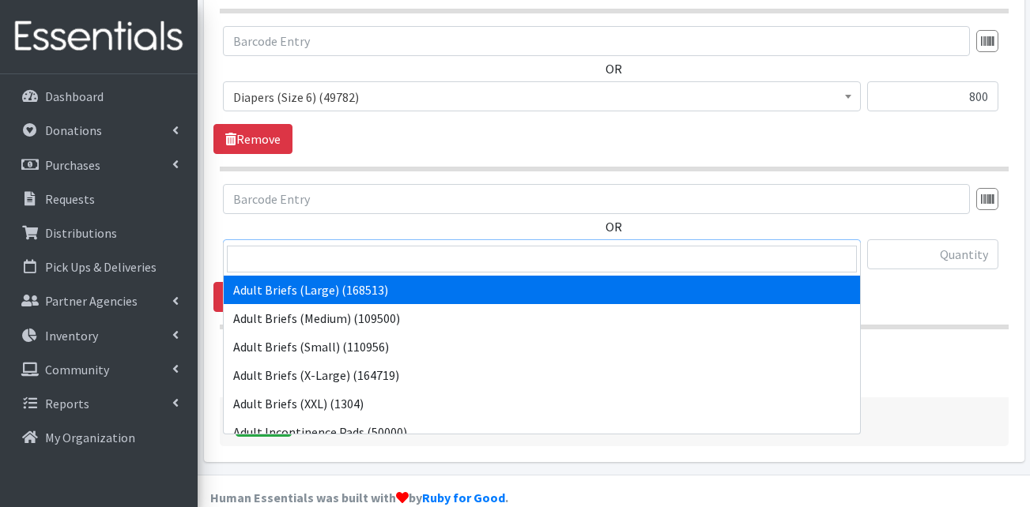
click at [323, 244] on span "Adult Briefs (Large) (168513)" at bounding box center [541, 255] width 617 height 22
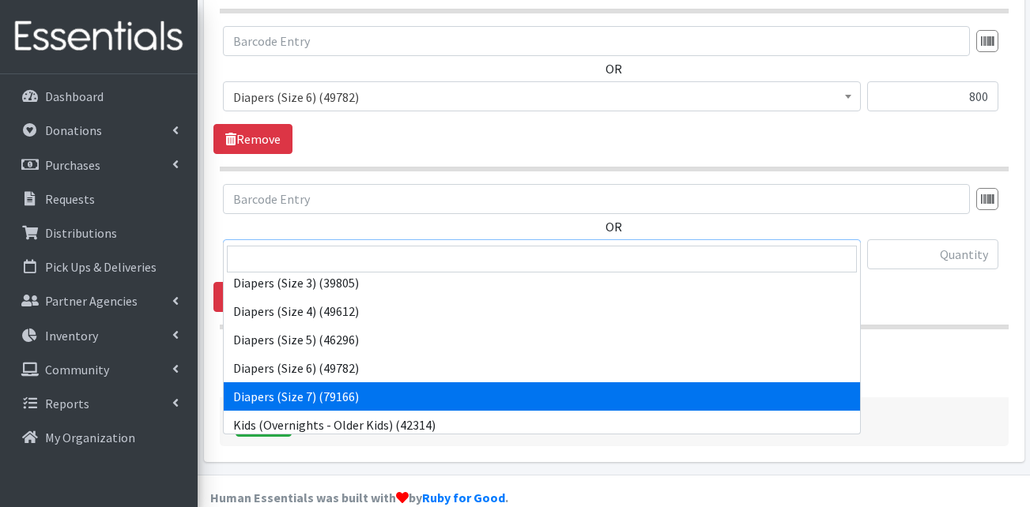
scroll to position [395, 0]
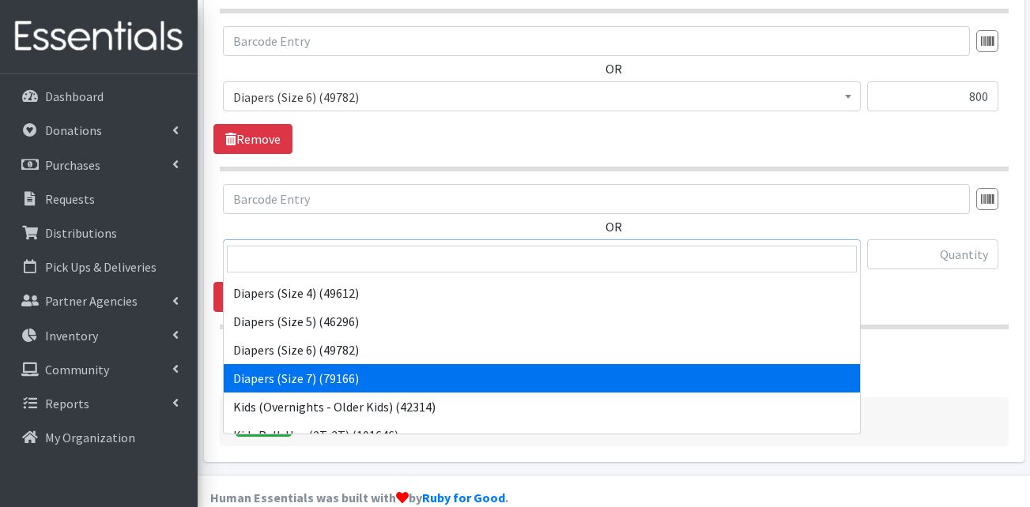
select select "13423"
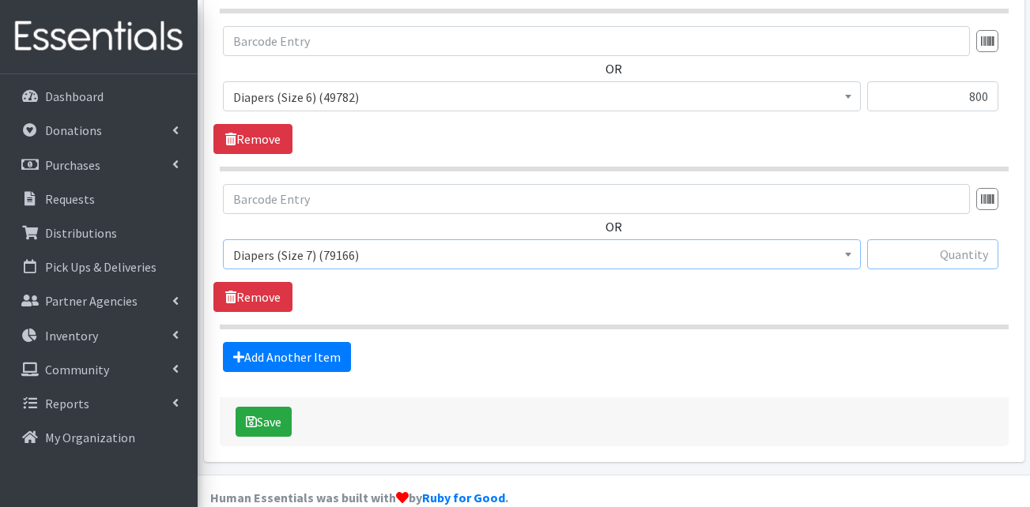
click at [975, 240] on input "text" at bounding box center [932, 255] width 131 height 30
type input "100"
click at [314, 342] on link "Add Another Item" at bounding box center [287, 357] width 128 height 30
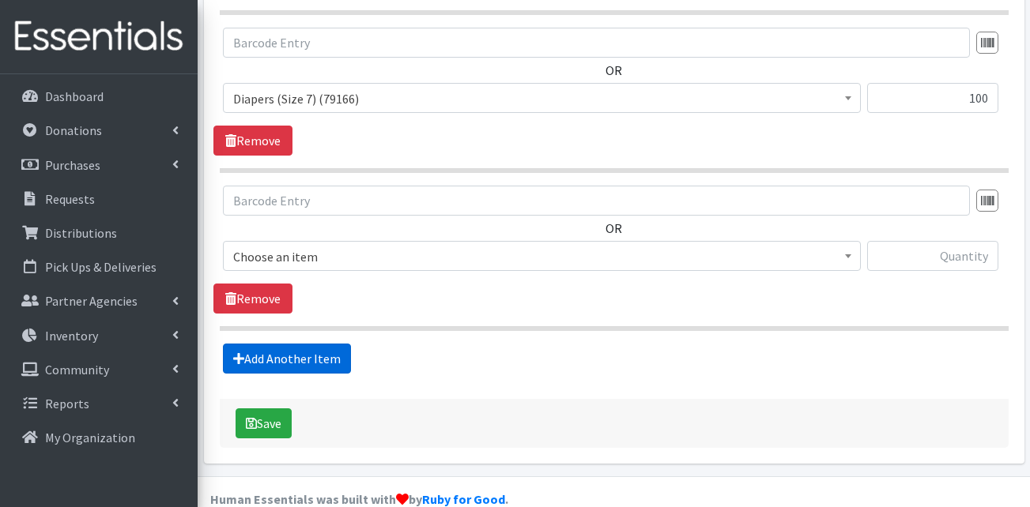
scroll to position [1442, 0]
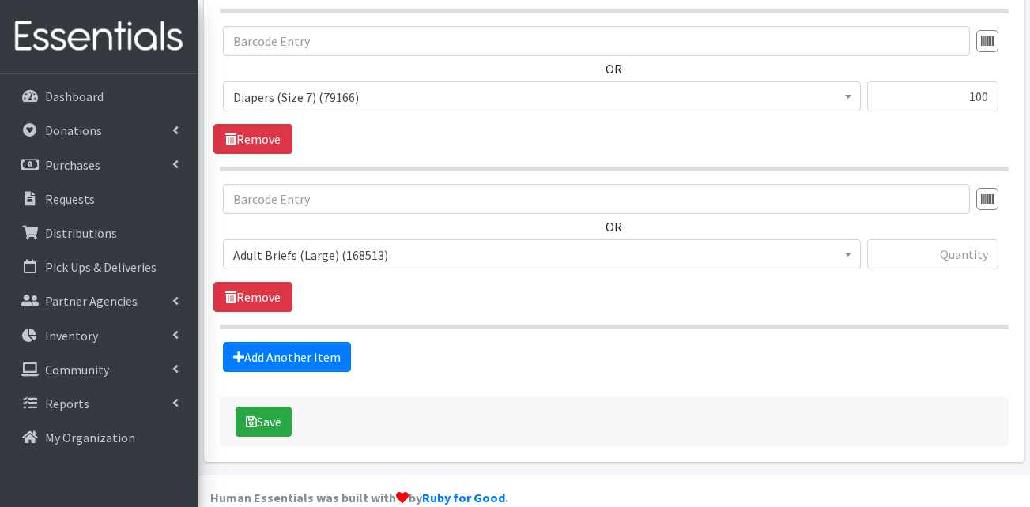
click at [306, 244] on span "Adult Briefs (Large) (168513)" at bounding box center [541, 255] width 617 height 22
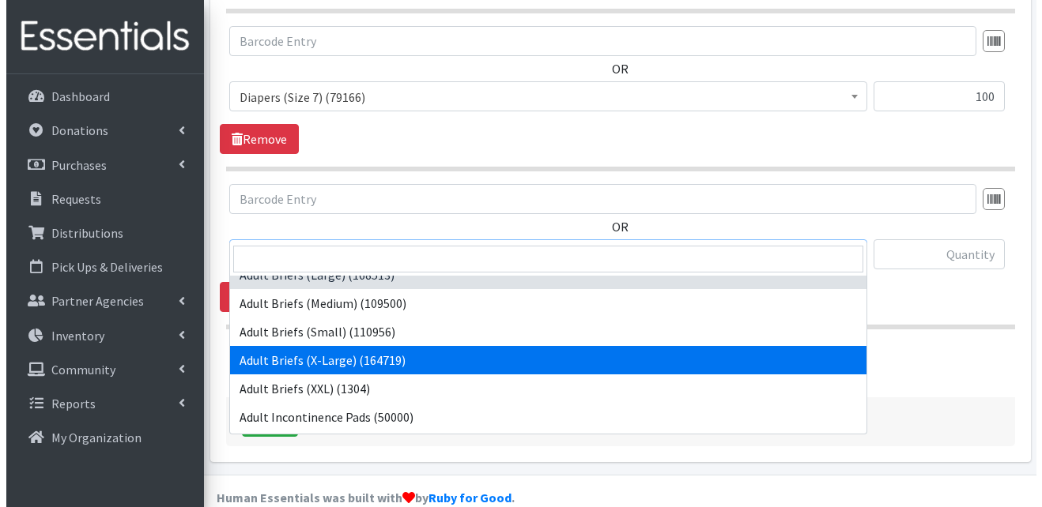
scroll to position [0, 0]
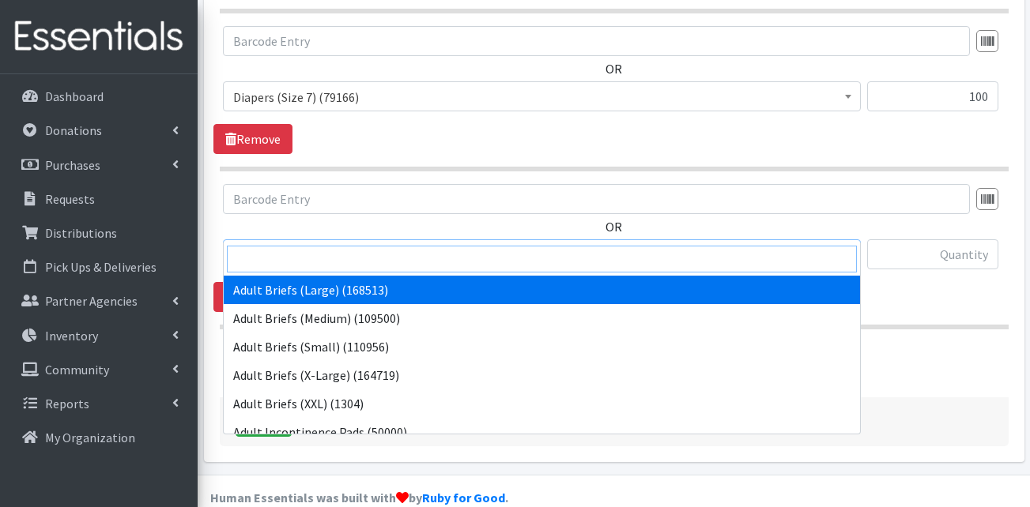
click at [329, 264] on input "search" at bounding box center [542, 259] width 630 height 27
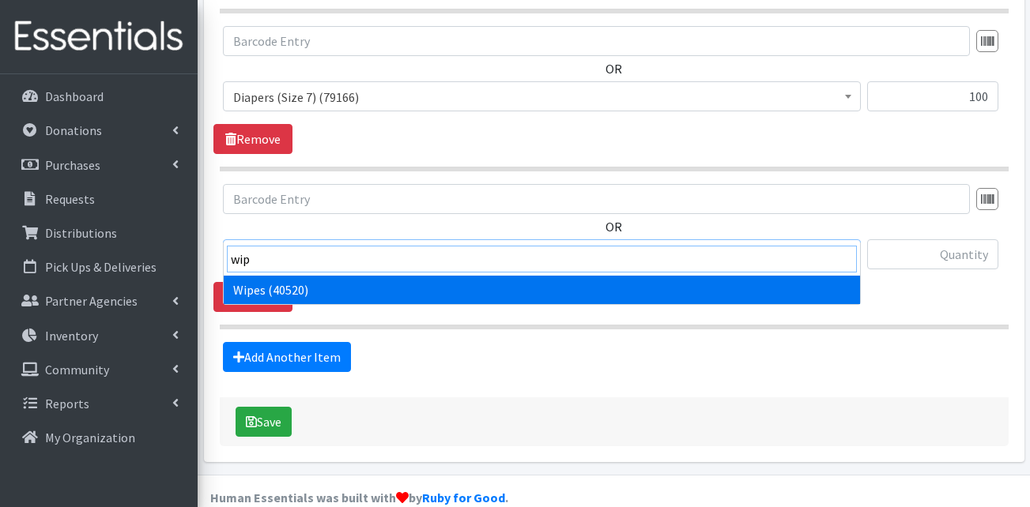
type input "wip"
select select "13405"
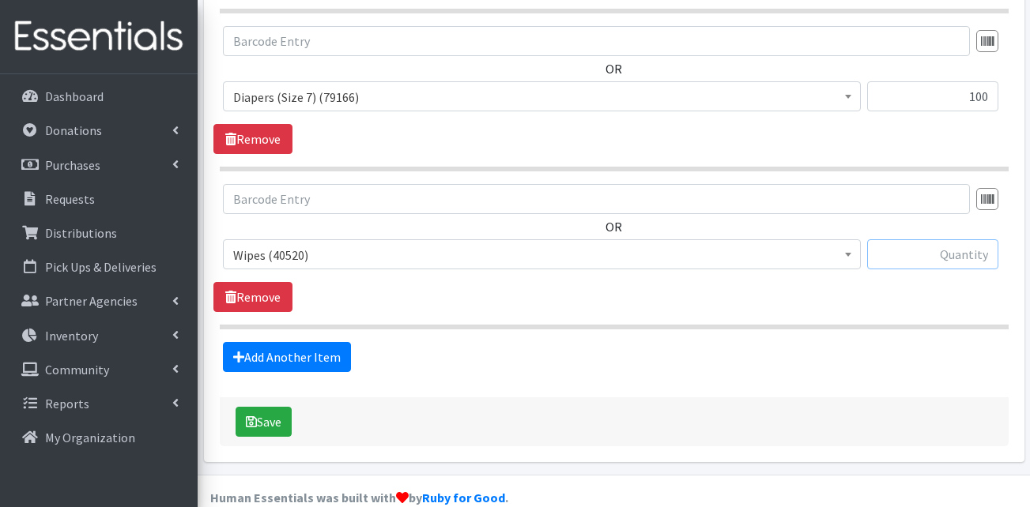
click at [896, 240] on input "text" at bounding box center [932, 255] width 131 height 30
click at [987, 240] on input "text" at bounding box center [932, 255] width 131 height 30
type input "96"
click at [877, 342] on div "Add Another Item" at bounding box center [613, 357] width 801 height 30
click at [295, 398] on div "Save" at bounding box center [614, 422] width 789 height 49
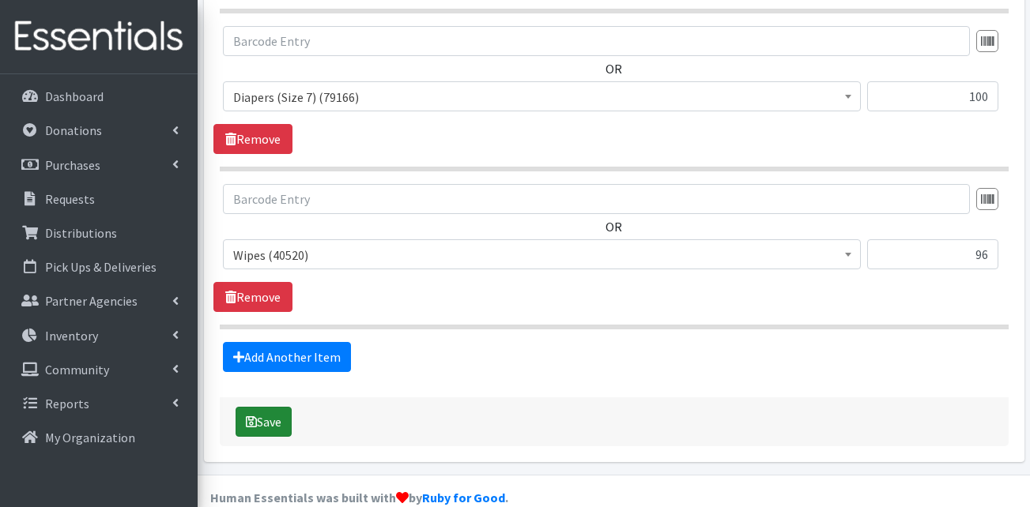
click at [285, 407] on button "Save" at bounding box center [264, 422] width 56 height 30
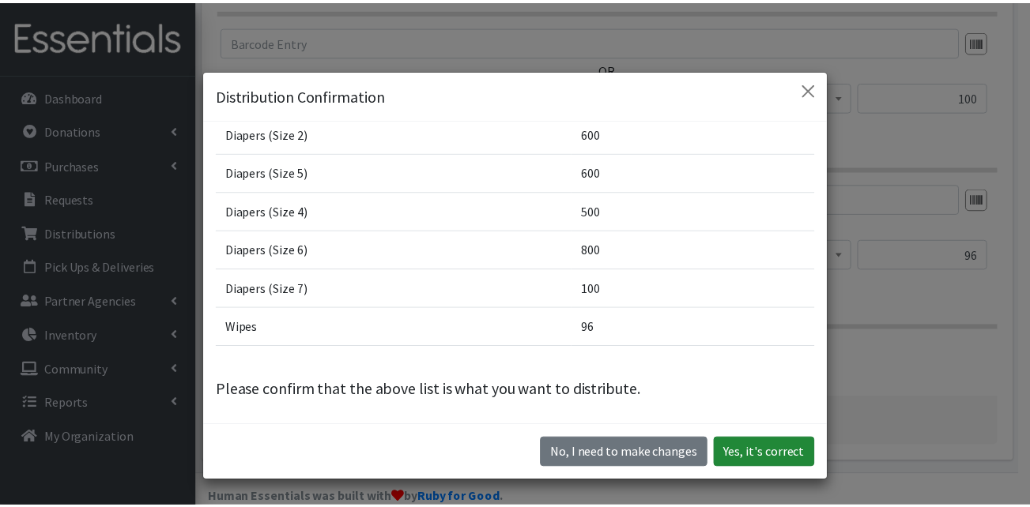
scroll to position [160, 0]
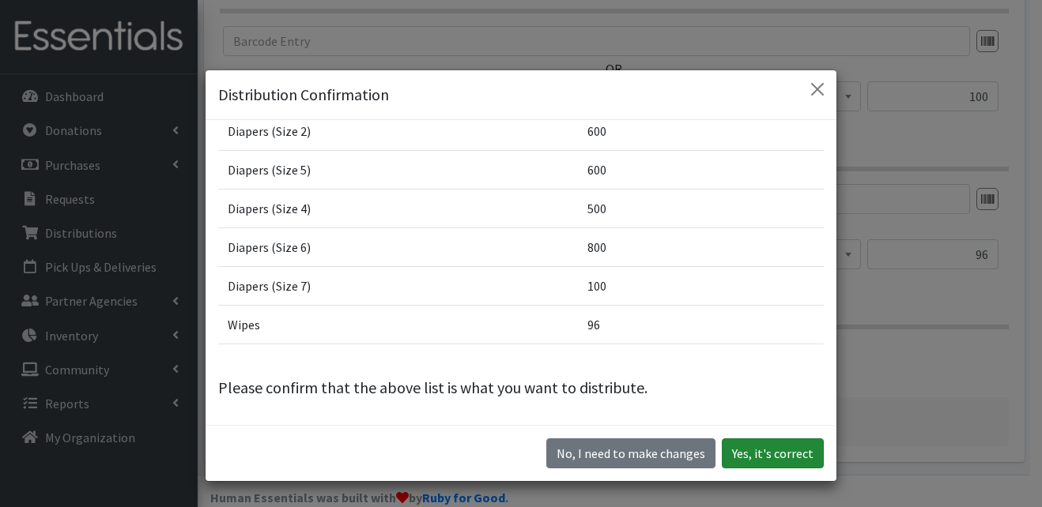
click at [768, 449] on button "Yes, it's correct" at bounding box center [773, 454] width 102 height 30
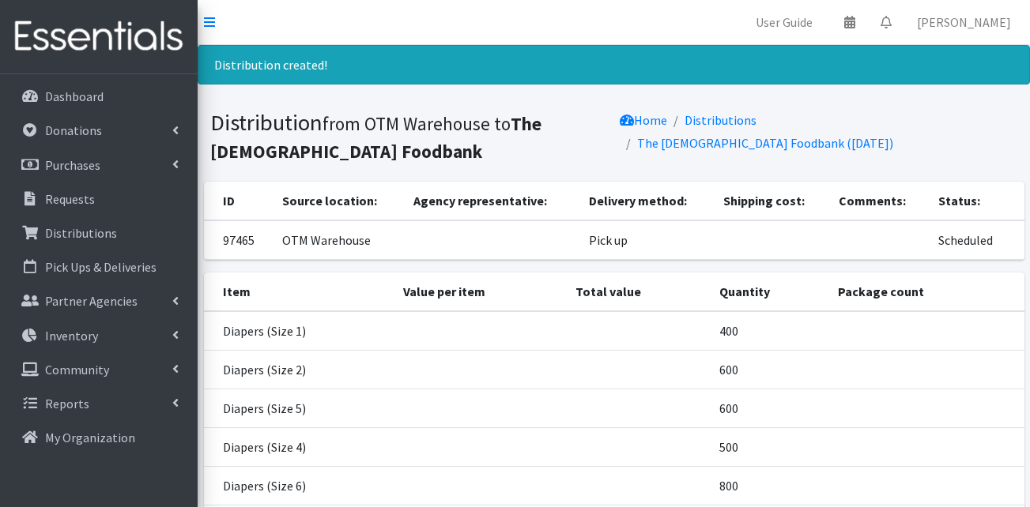
click at [469, 40] on nav "User Guide 0 Pick-ups remaining this week View Calendar 0 Requests 0 Partner Ag…" at bounding box center [614, 22] width 832 height 45
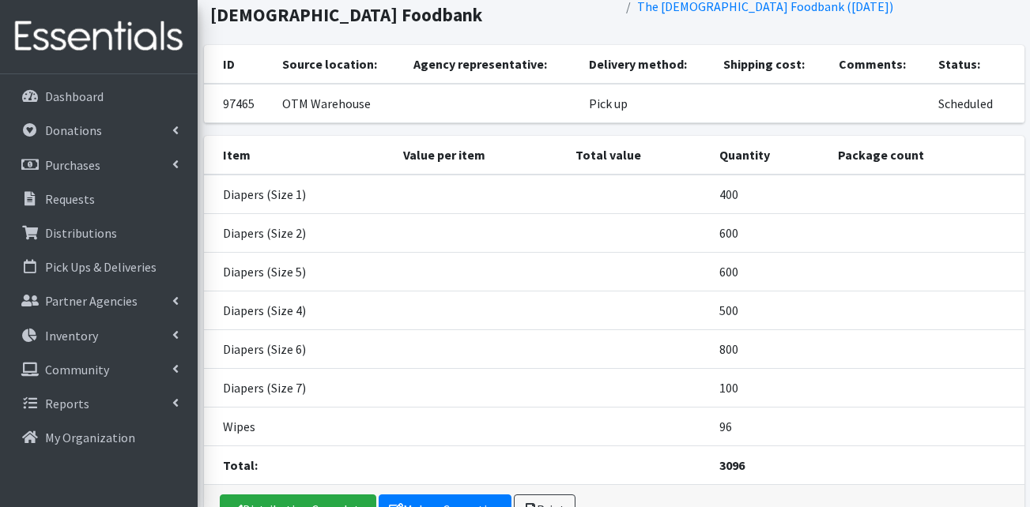
scroll to position [236, 0]
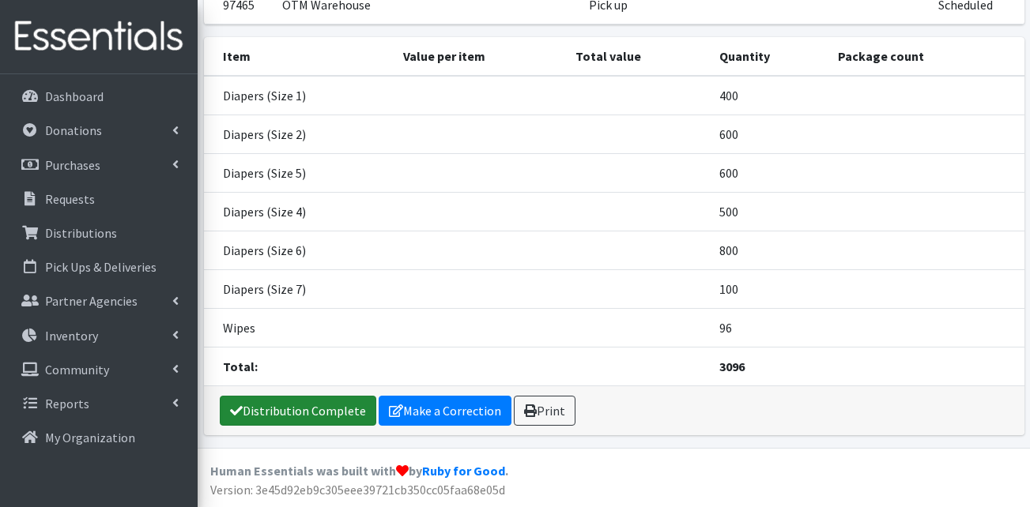
click at [280, 404] on link "Distribution Complete" at bounding box center [298, 411] width 157 height 30
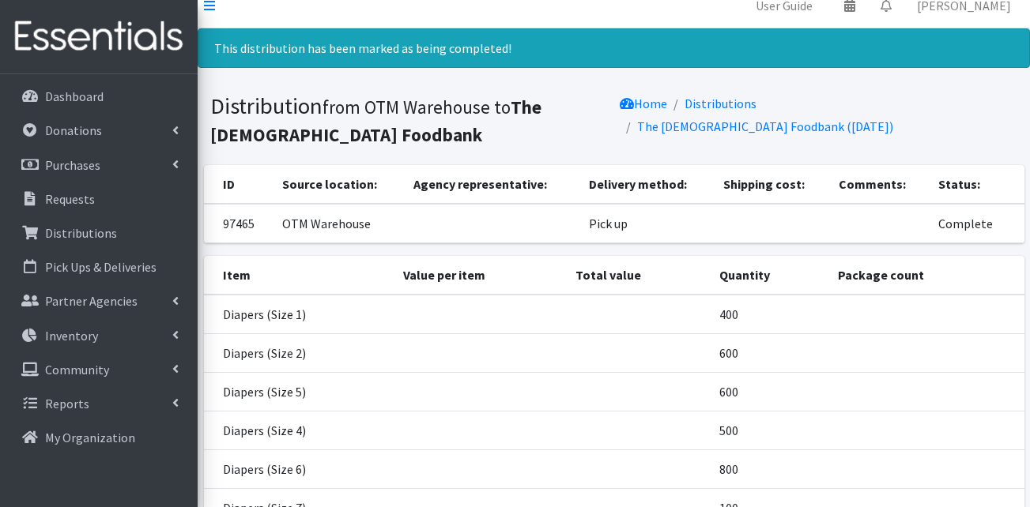
scroll to position [0, 0]
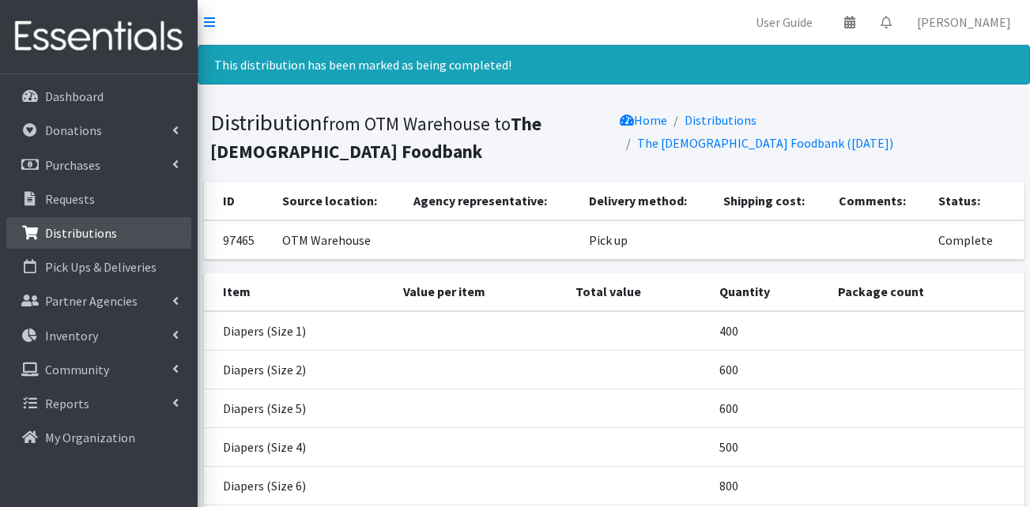
click at [54, 236] on p "Distributions" at bounding box center [81, 233] width 72 height 16
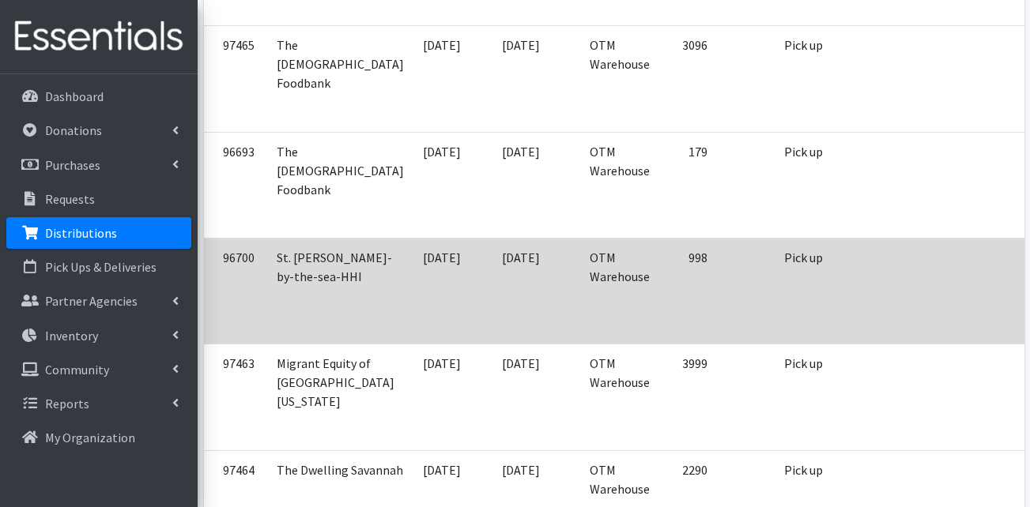
scroll to position [632, 0]
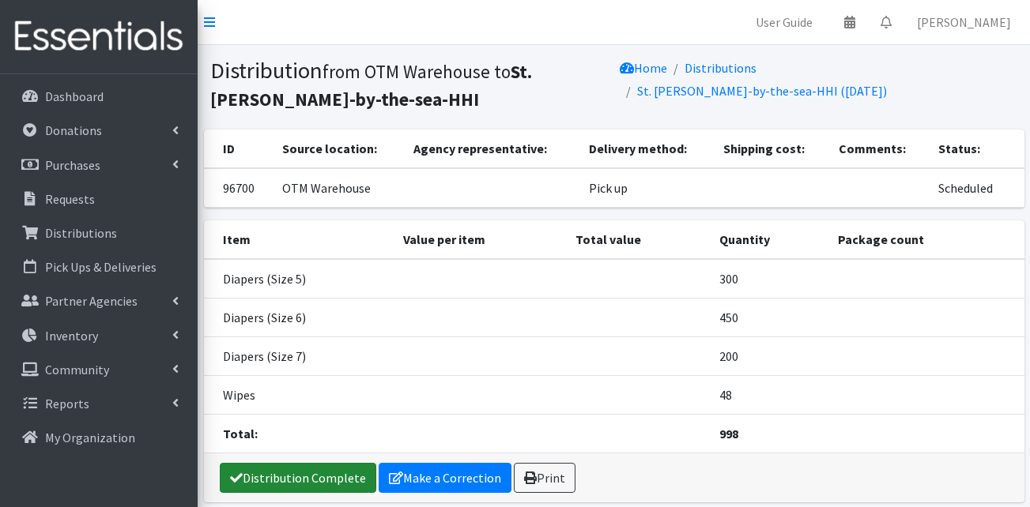
click at [310, 472] on link "Distribution Complete" at bounding box center [298, 478] width 157 height 30
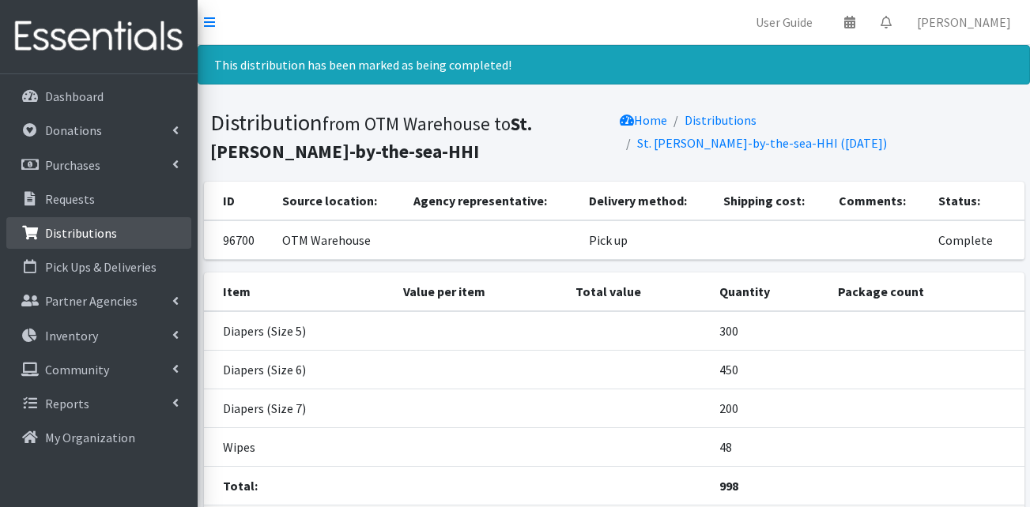
click at [91, 218] on link "Distributions" at bounding box center [98, 233] width 185 height 32
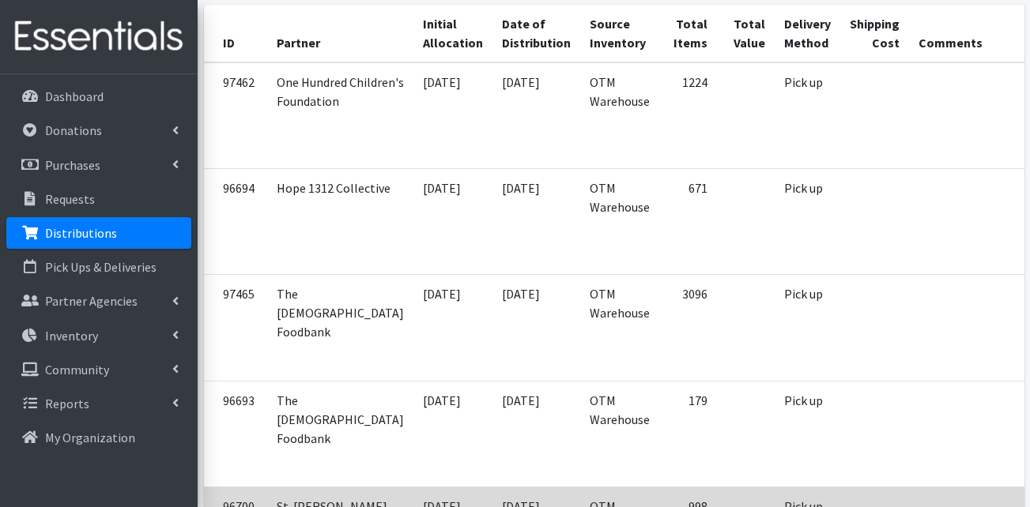
scroll to position [474, 0]
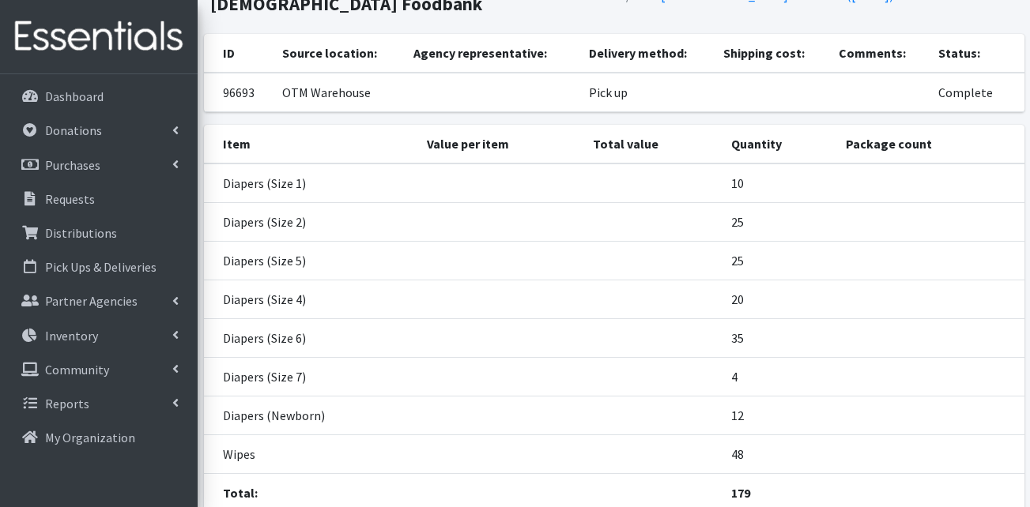
scroll to position [222, 0]
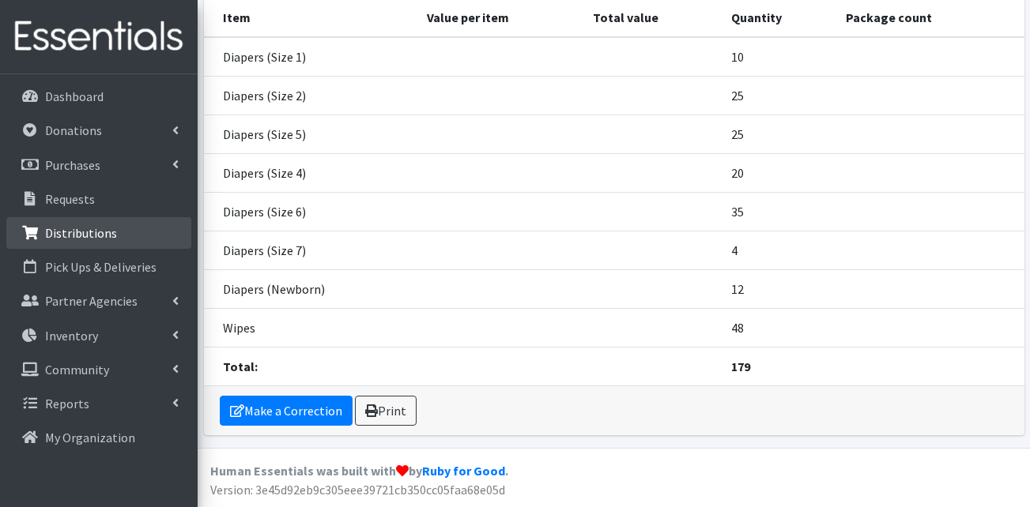
click at [55, 240] on p "Distributions" at bounding box center [81, 233] width 72 height 16
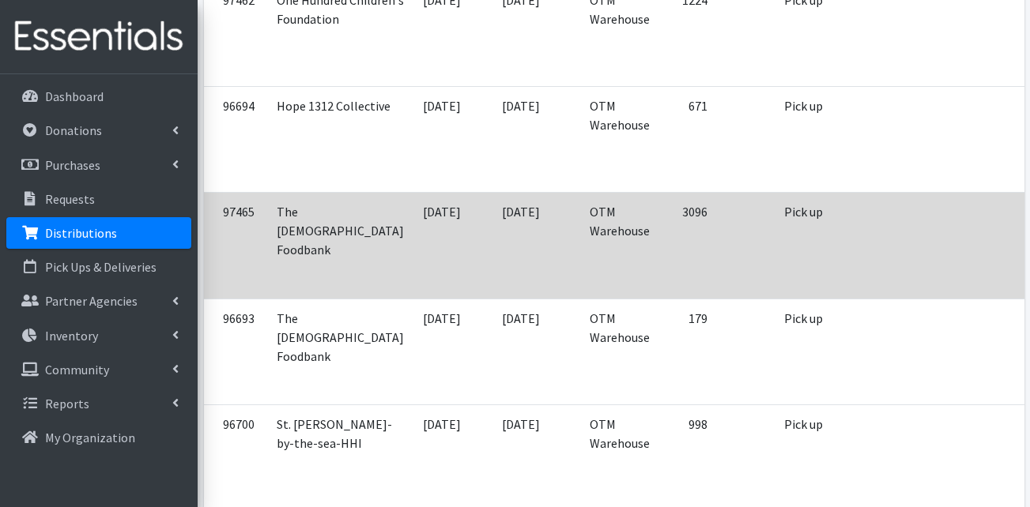
scroll to position [474, 0]
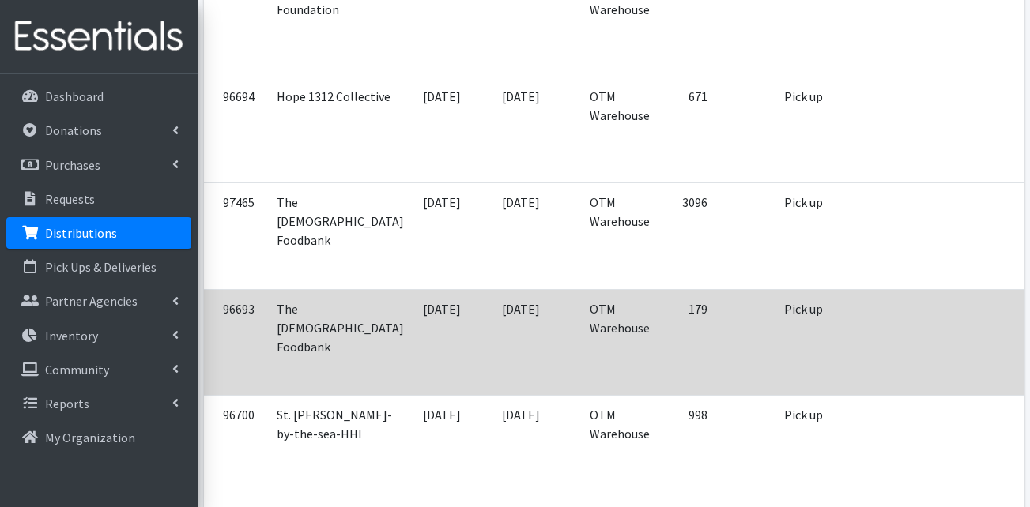
click at [775, 367] on td "Pick up" at bounding box center [808, 342] width 66 height 106
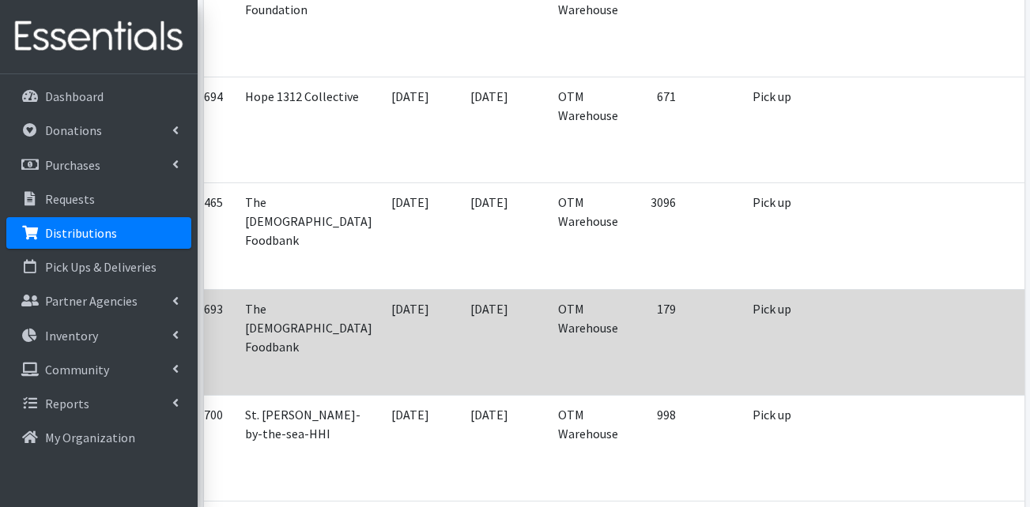
scroll to position [0, 43]
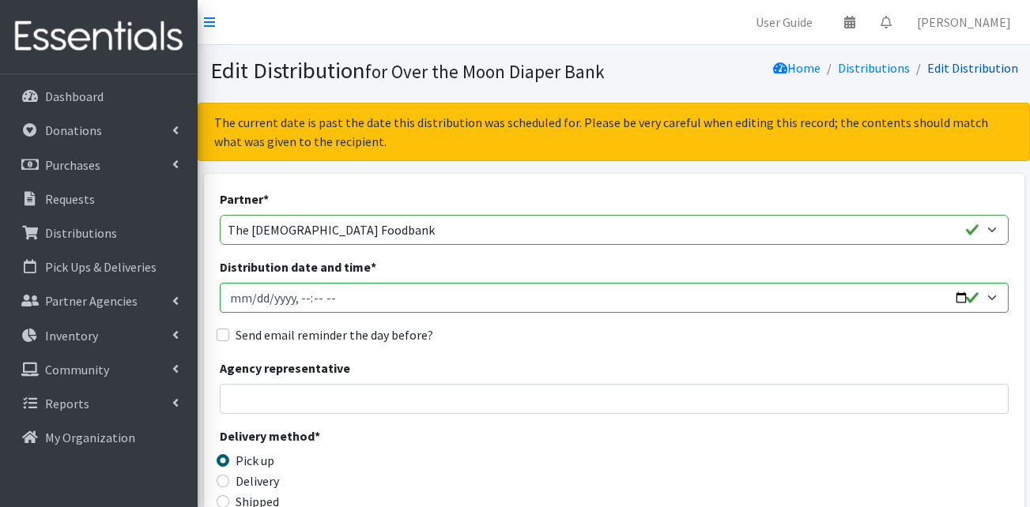
click at [960, 68] on link "Edit Distribution" at bounding box center [972, 68] width 91 height 16
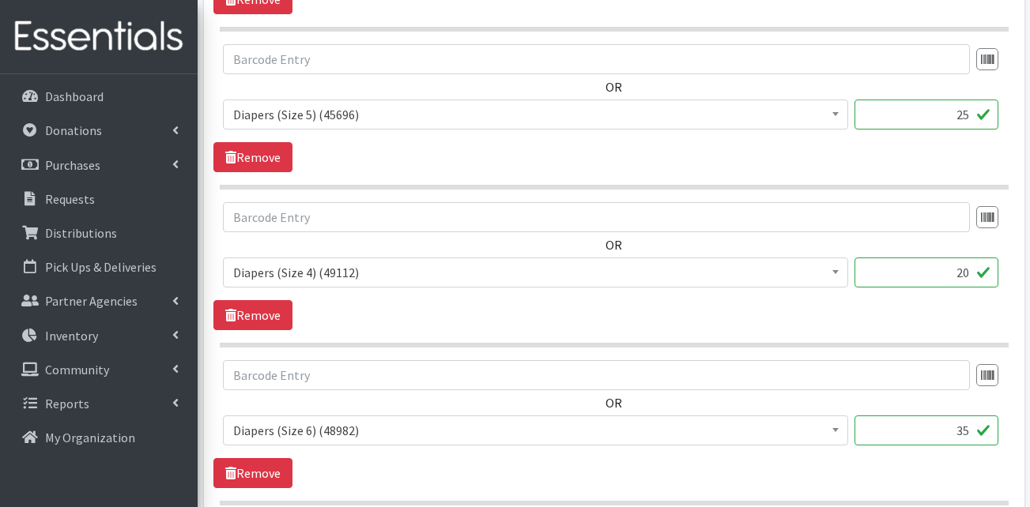
scroll to position [1028, 0]
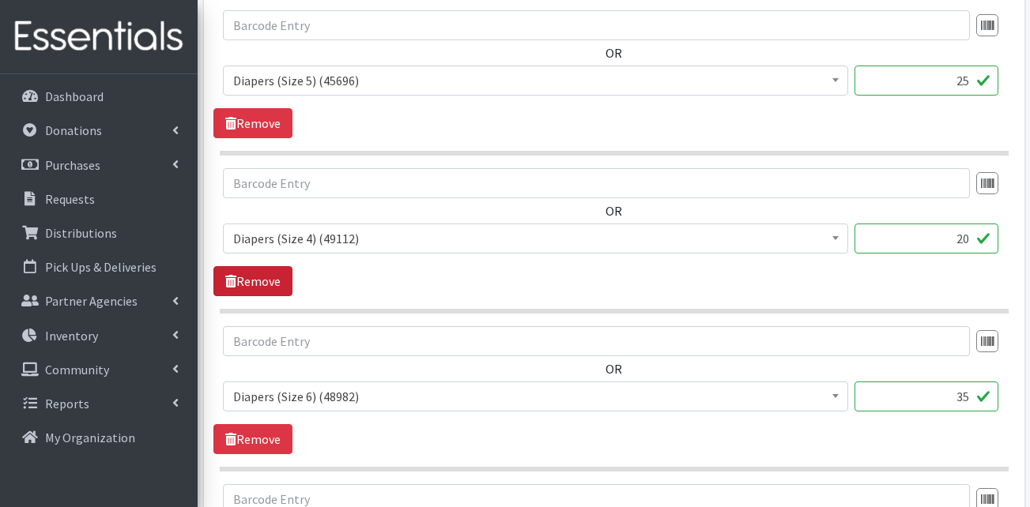
click at [278, 283] on link "Remove" at bounding box center [252, 281] width 79 height 30
click at [258, 138] on link "Remove" at bounding box center [252, 123] width 79 height 30
click at [258, 132] on link "Remove" at bounding box center [252, 123] width 79 height 30
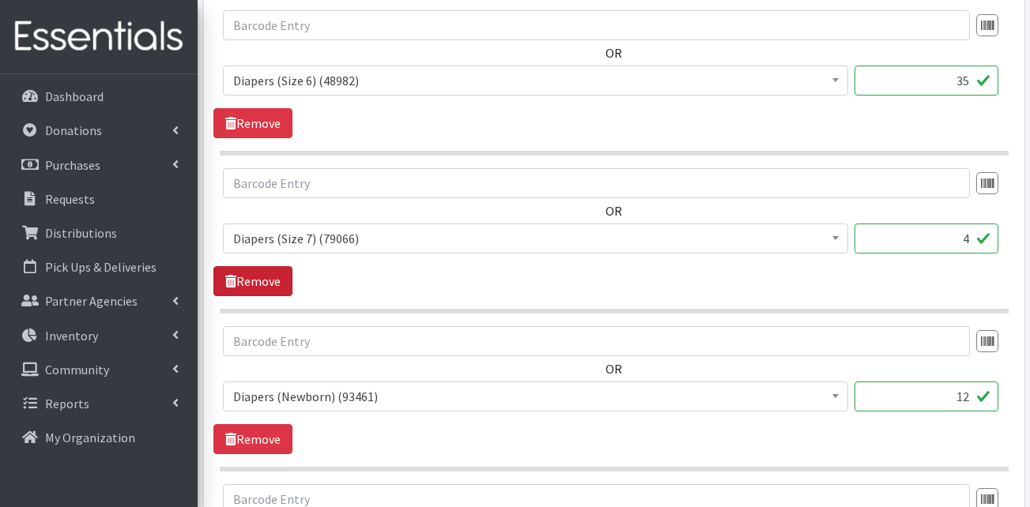
click at [258, 266] on link "Remove" at bounding box center [252, 281] width 79 height 30
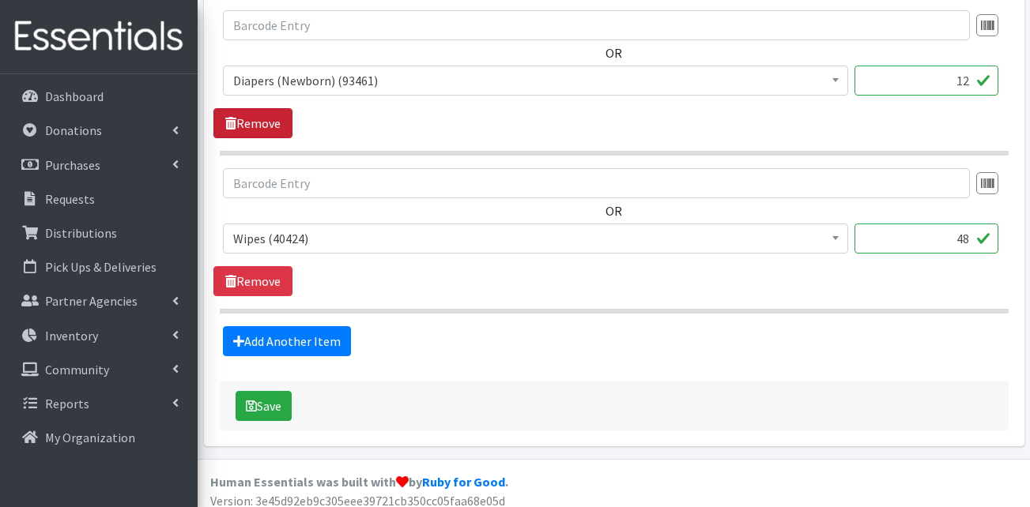
click at [258, 132] on link "Remove" at bounding box center [252, 123] width 79 height 30
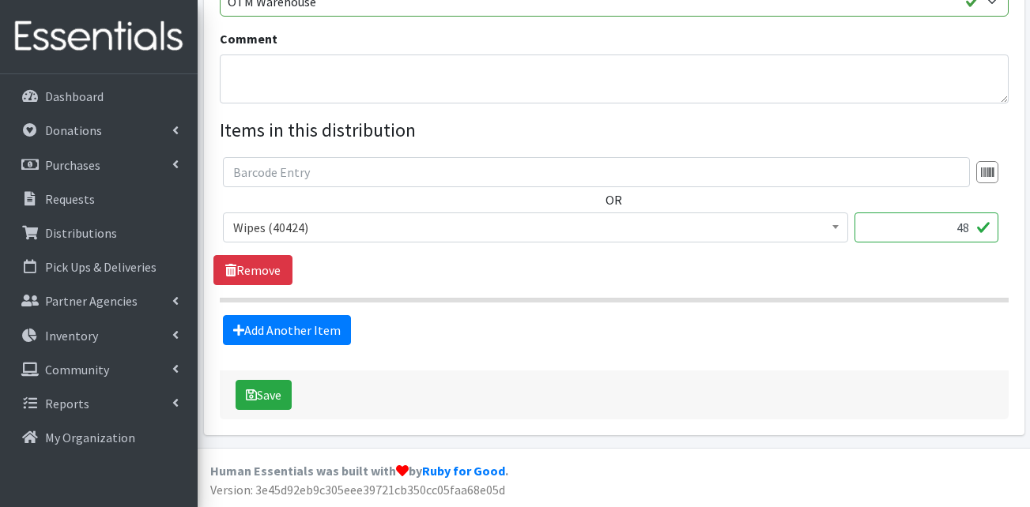
scroll to position [564, 0]
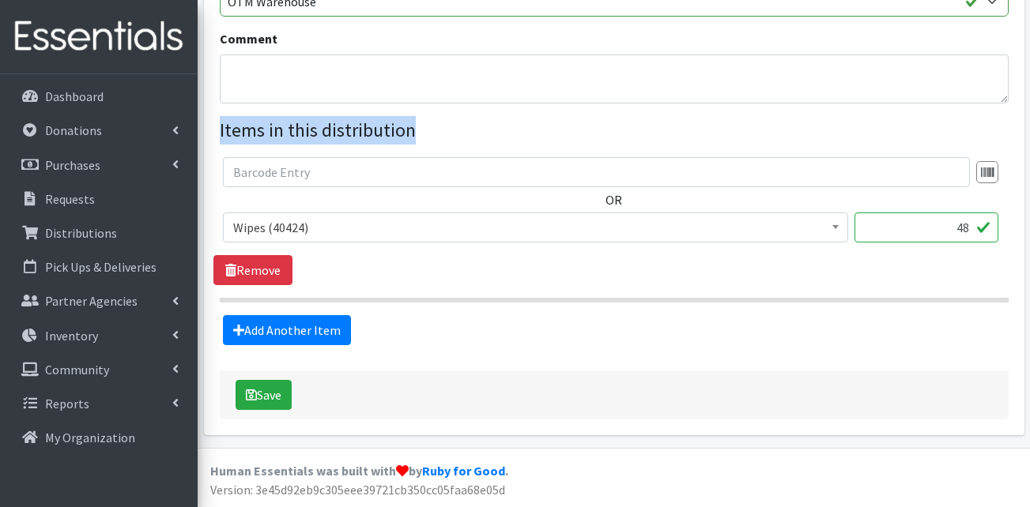
click at [258, 132] on legend "Items in this distribution" at bounding box center [614, 130] width 789 height 28
drag, startPoint x: 258, startPoint y: 132, endPoint x: 247, endPoint y: 276, distance: 144.3
click at [247, 277] on link "Remove" at bounding box center [252, 270] width 79 height 30
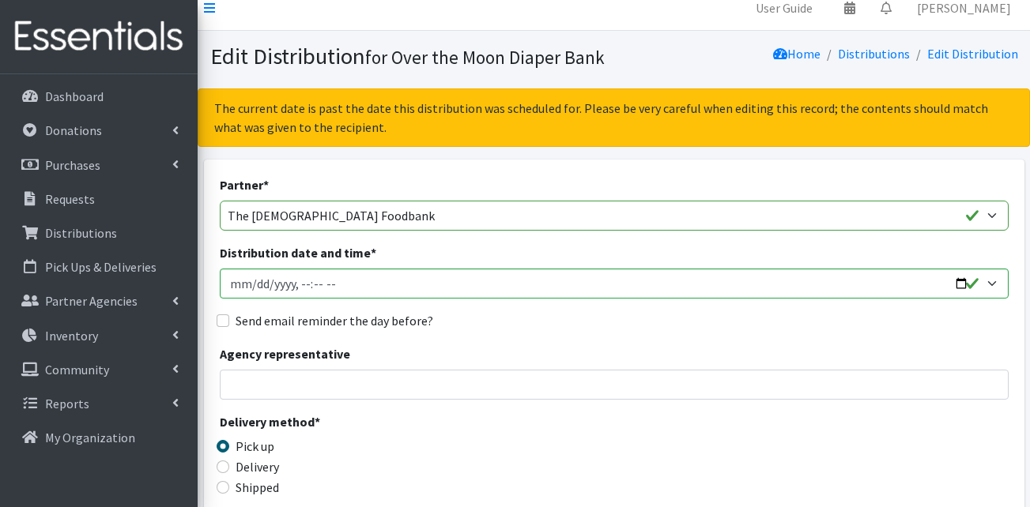
scroll to position [5, 0]
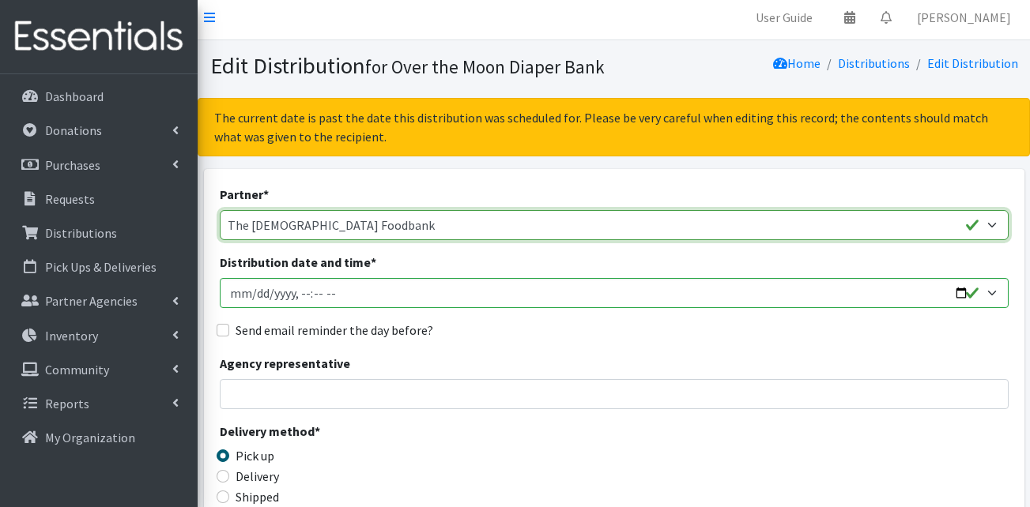
click at [411, 221] on select "AHJ Library System Amerigroup Back To School Event CCC Henderson Lighthouse CEM…" at bounding box center [614, 225] width 789 height 30
select select "7310"
click at [220, 210] on select "AHJ Library System Amerigroup Back To School Event CCC Henderson Lighthouse CEM…" at bounding box center [614, 225] width 789 height 30
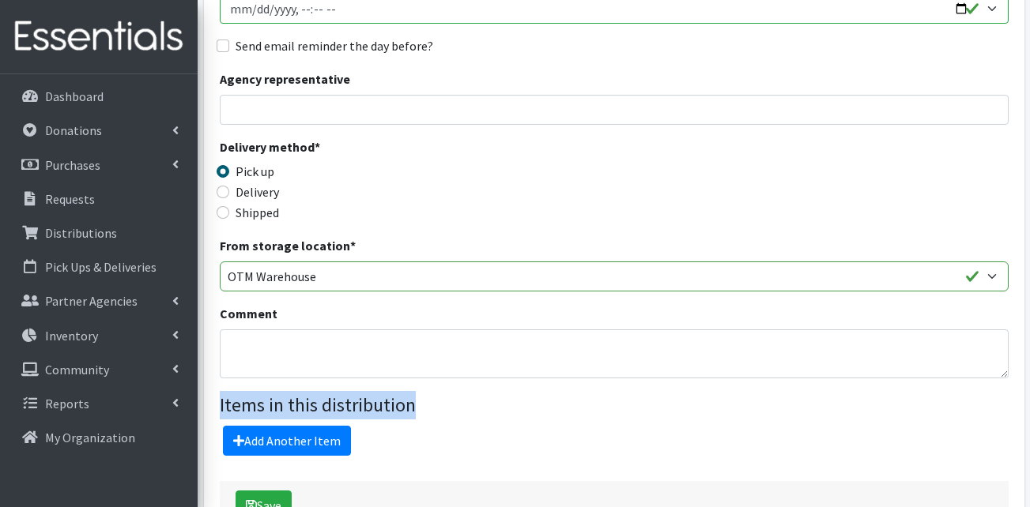
scroll to position [321, 0]
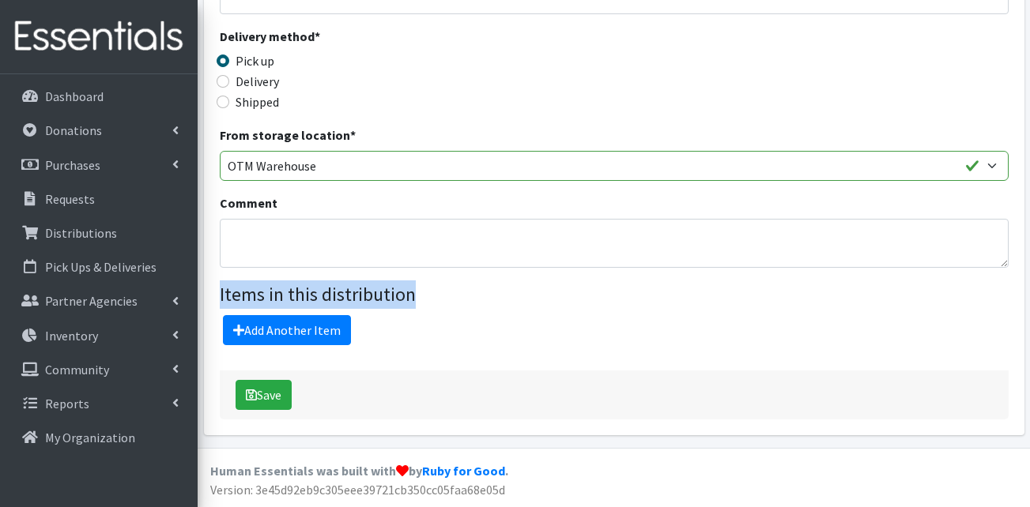
click at [501, 363] on form "Partner * AHJ Library System Amerigroup Back To School Event CCC Henderson Ligh…" at bounding box center [614, 105] width 789 height 630
click at [299, 319] on link "Add Another Item" at bounding box center [287, 330] width 128 height 30
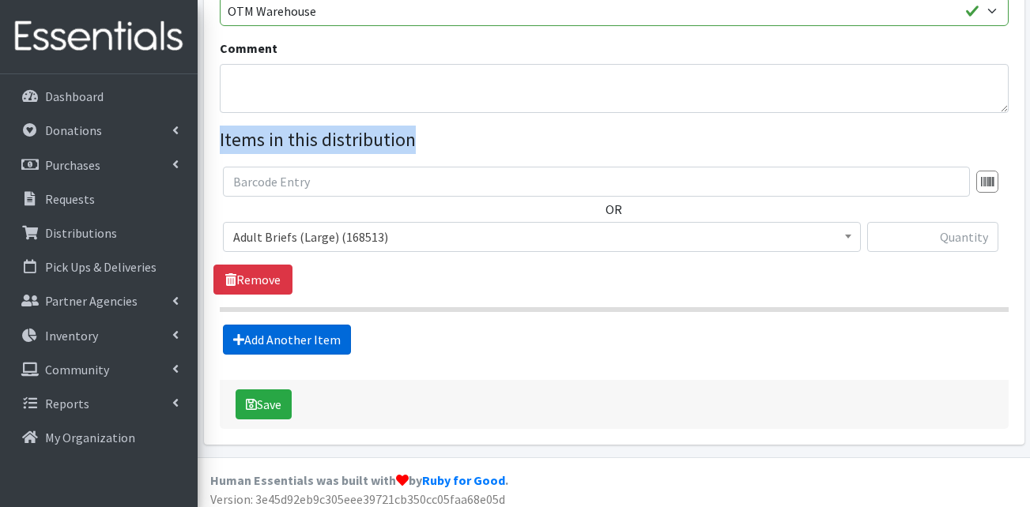
scroll to position [564, 0]
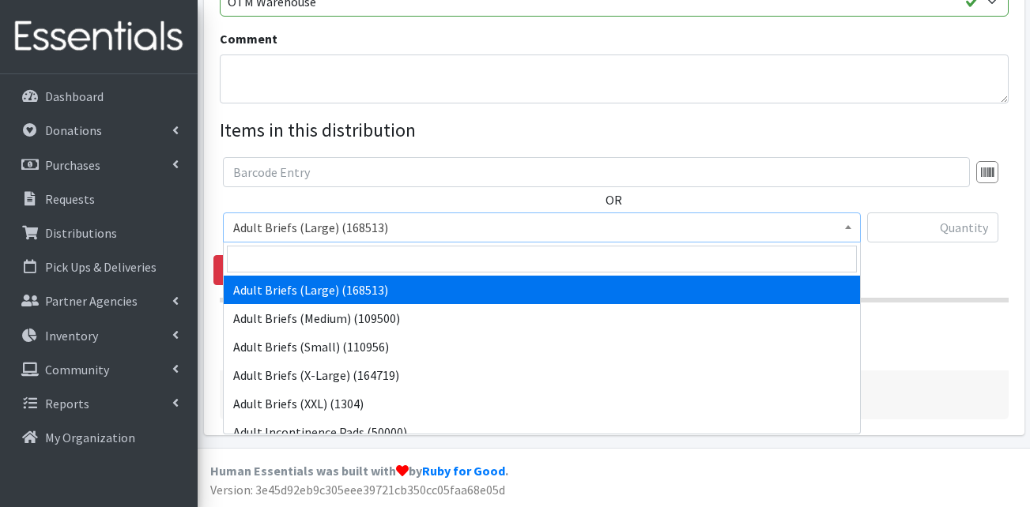
click at [311, 231] on span "Adult Briefs (Large) (168513)" at bounding box center [541, 228] width 617 height 22
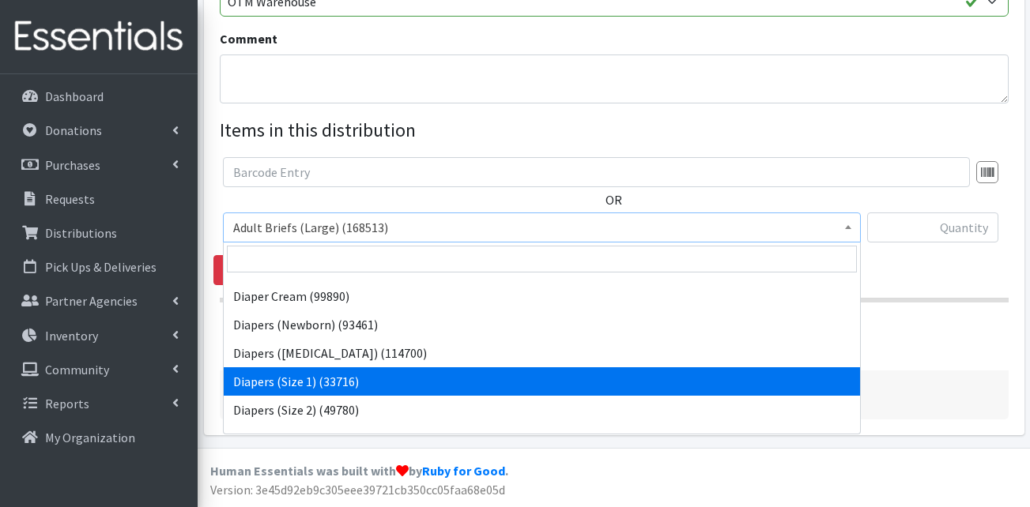
scroll to position [237, 0]
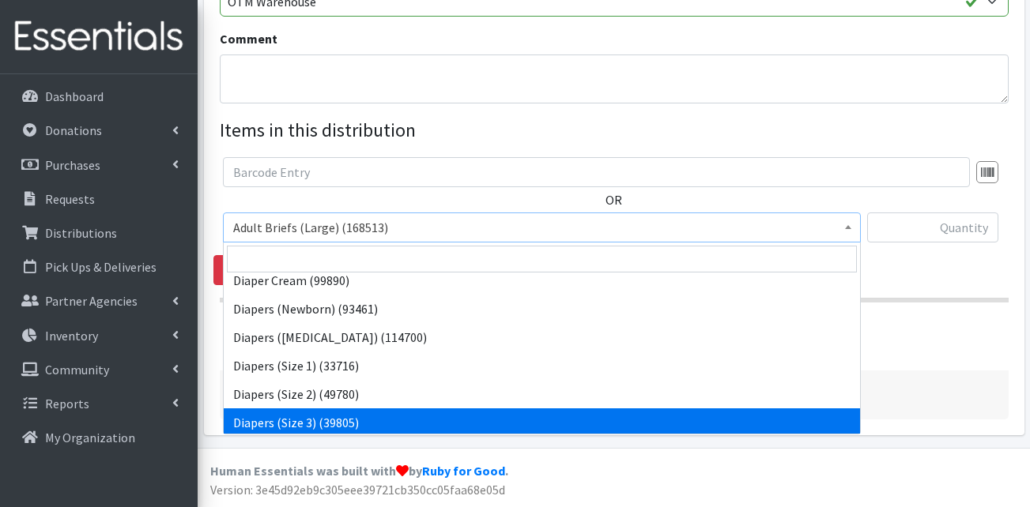
select select "13422"
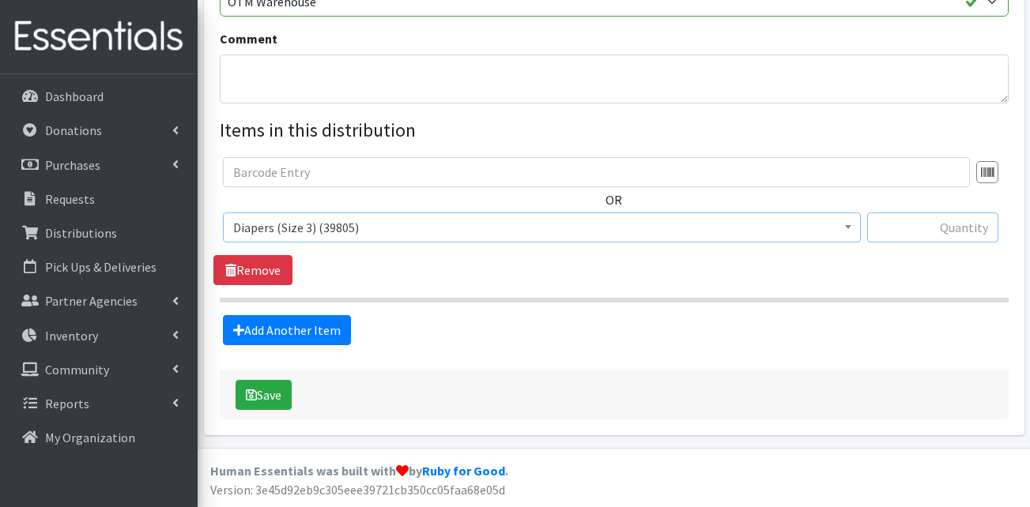
click at [926, 230] on input "text" at bounding box center [932, 228] width 131 height 30
click at [297, 327] on link "Add Another Item" at bounding box center [287, 330] width 128 height 30
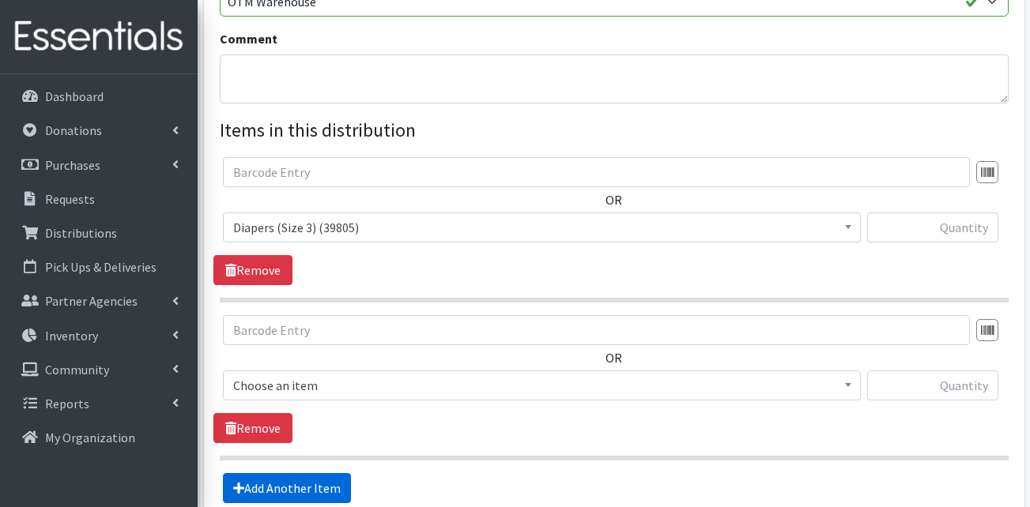
scroll to position [723, 0]
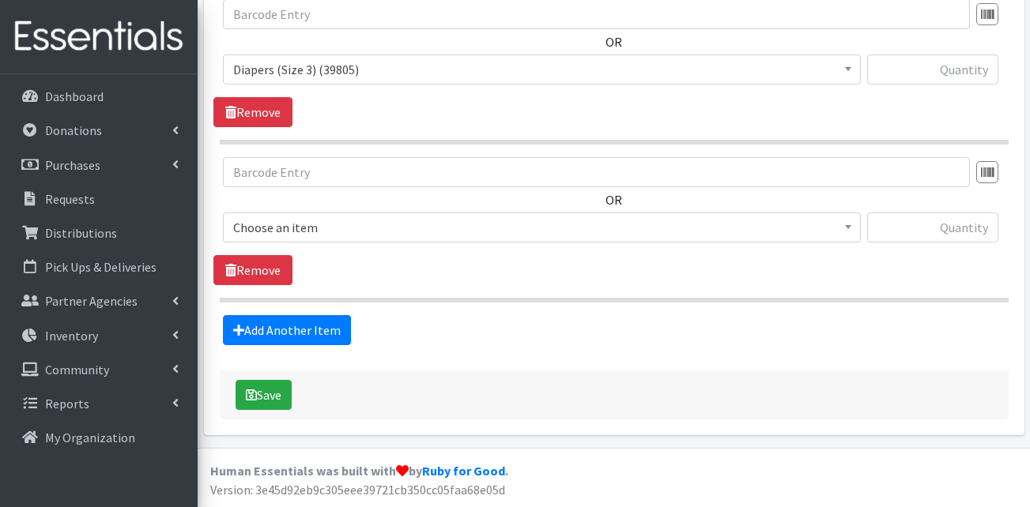
click at [334, 228] on span "Choose an item" at bounding box center [541, 228] width 617 height 22
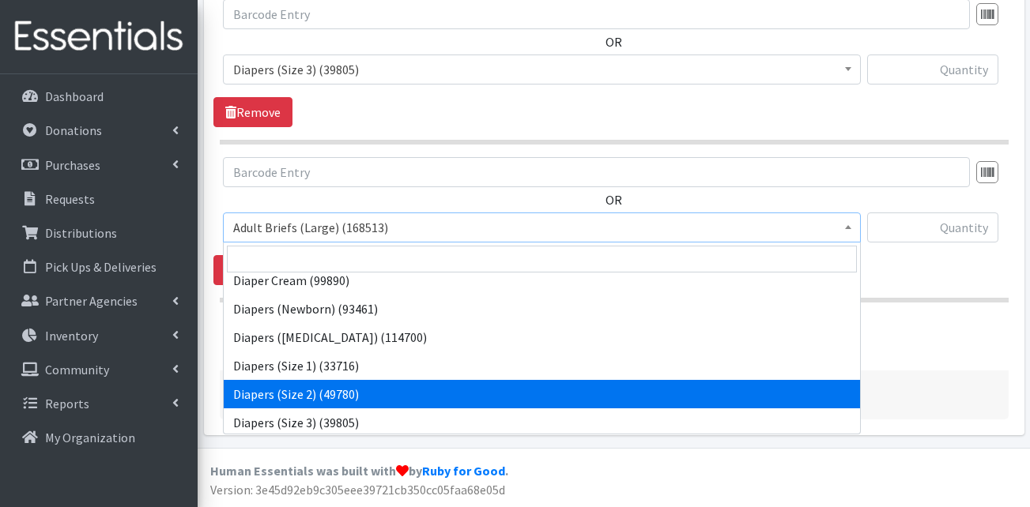
scroll to position [316, 0]
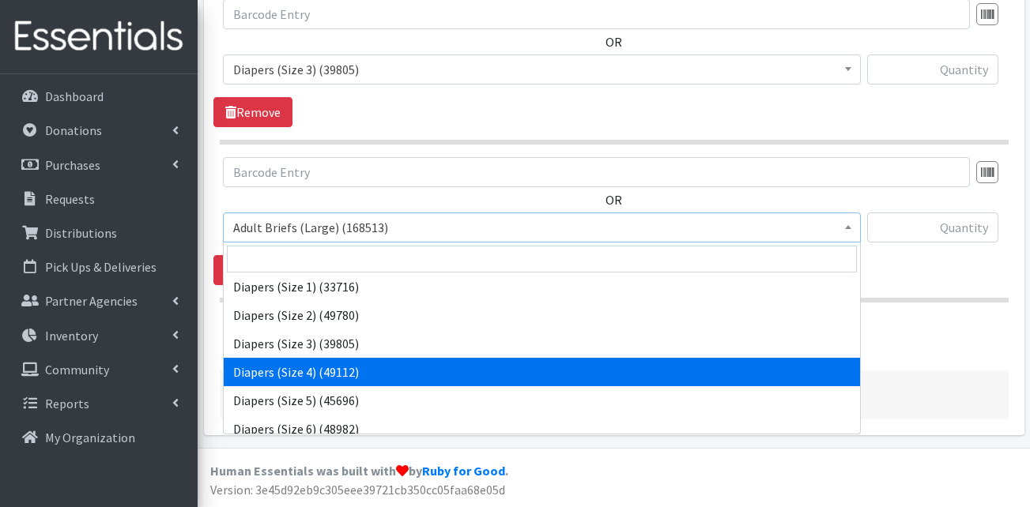
select select "13416"
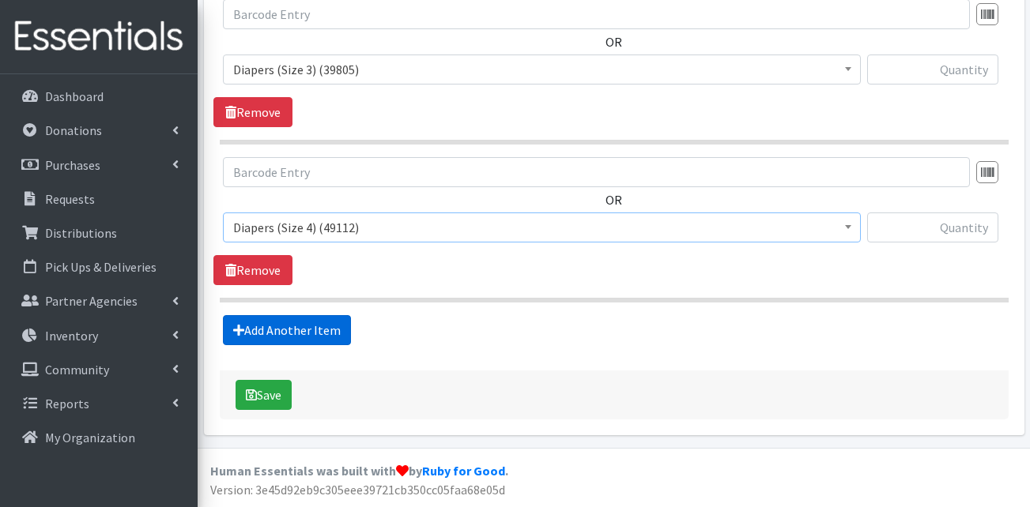
click at [238, 329] on icon at bounding box center [238, 330] width 11 height 13
click at [310, 331] on link "Add Another Item" at bounding box center [287, 330] width 128 height 30
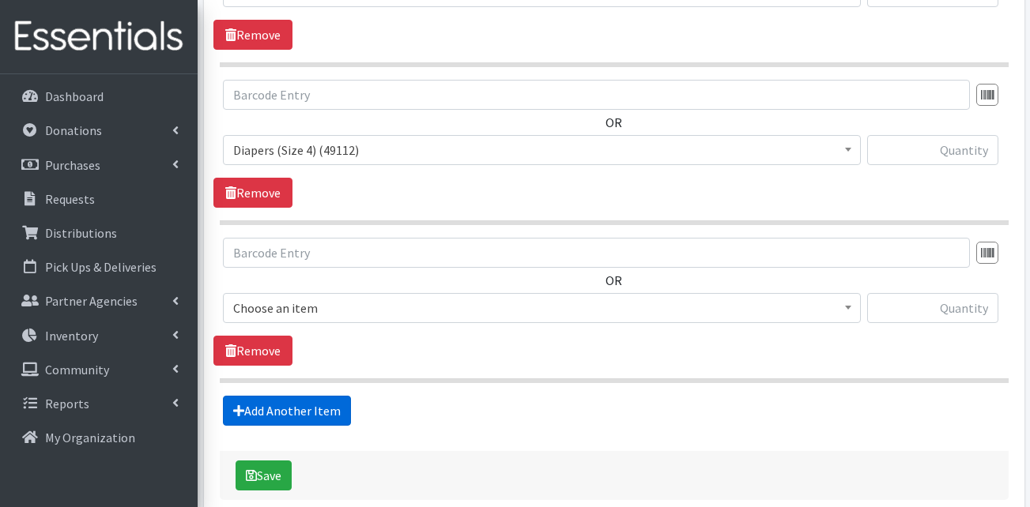
scroll to position [881, 0]
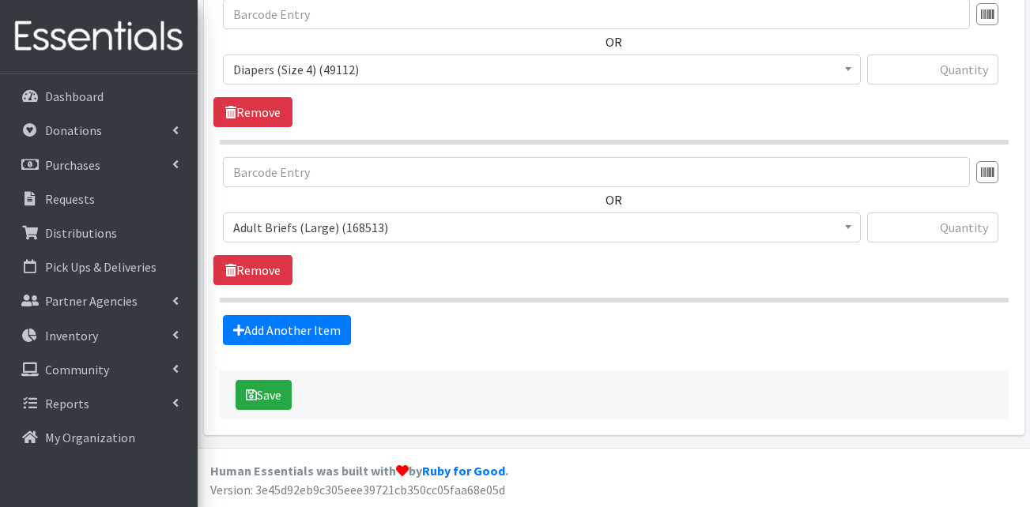
click at [330, 230] on span "Adult Briefs (Large) (168513)" at bounding box center [541, 228] width 617 height 22
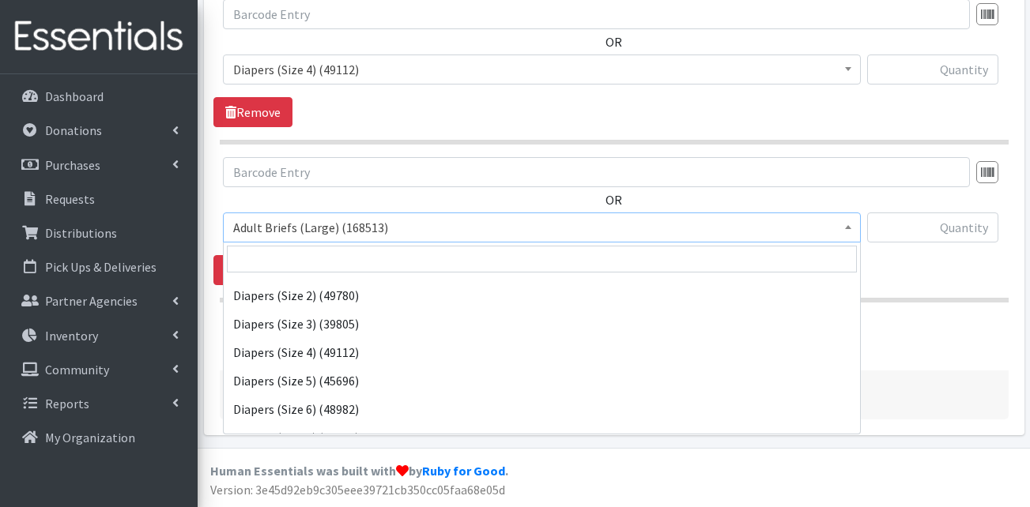
scroll to position [395, 0]
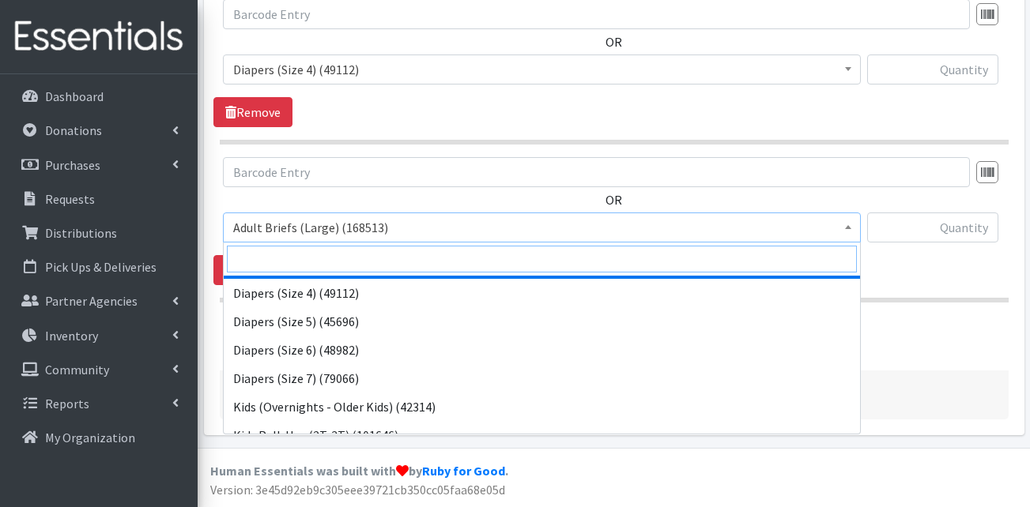
click at [330, 262] on input "search" at bounding box center [542, 259] width 630 height 27
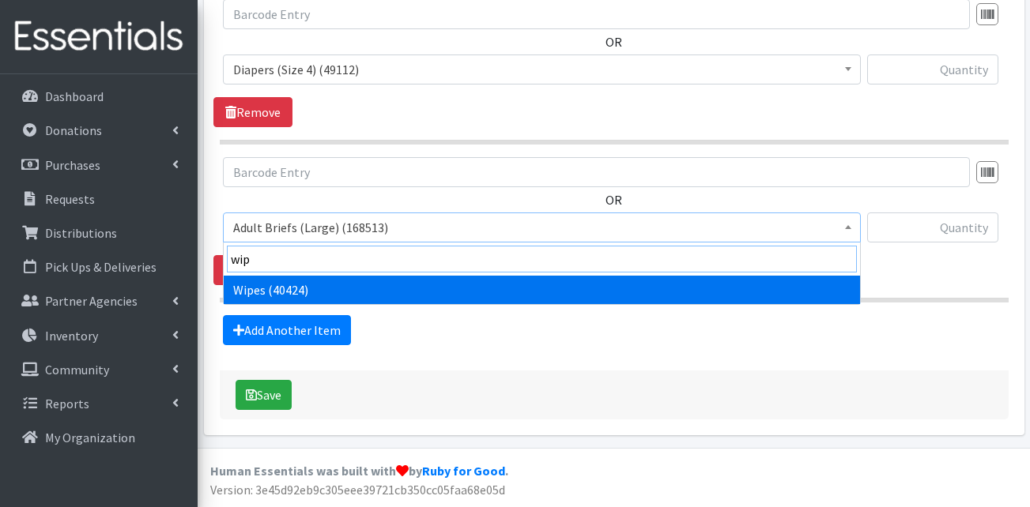
type input "wip"
select select "13405"
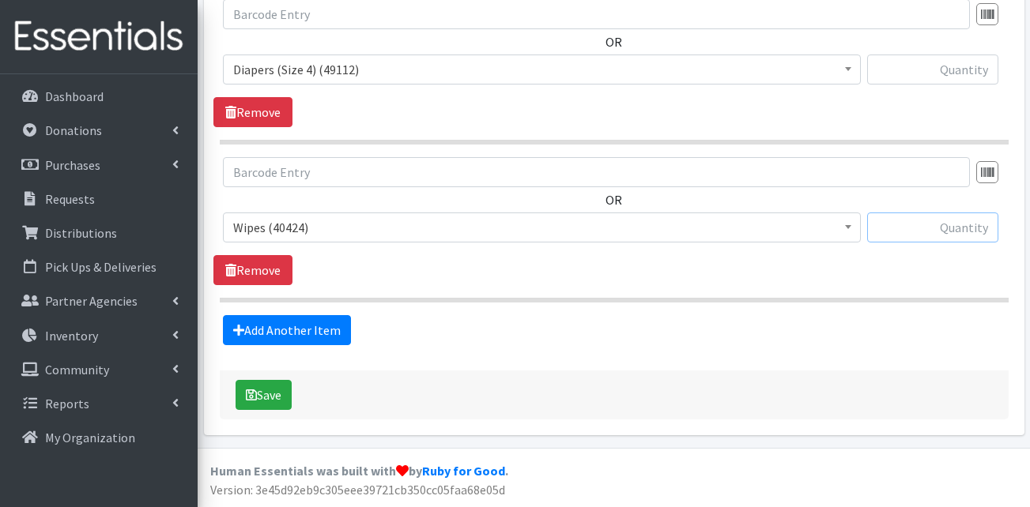
click at [978, 233] on input "text" at bounding box center [932, 228] width 131 height 30
type input "120"
click at [436, 289] on section "OR Adult Briefs (Large) (168513) Adult Briefs (Medium) (109500) Adult Briefs (S…" at bounding box center [614, 229] width 789 height 145
click at [291, 338] on link "Add Another Item" at bounding box center [287, 330] width 128 height 30
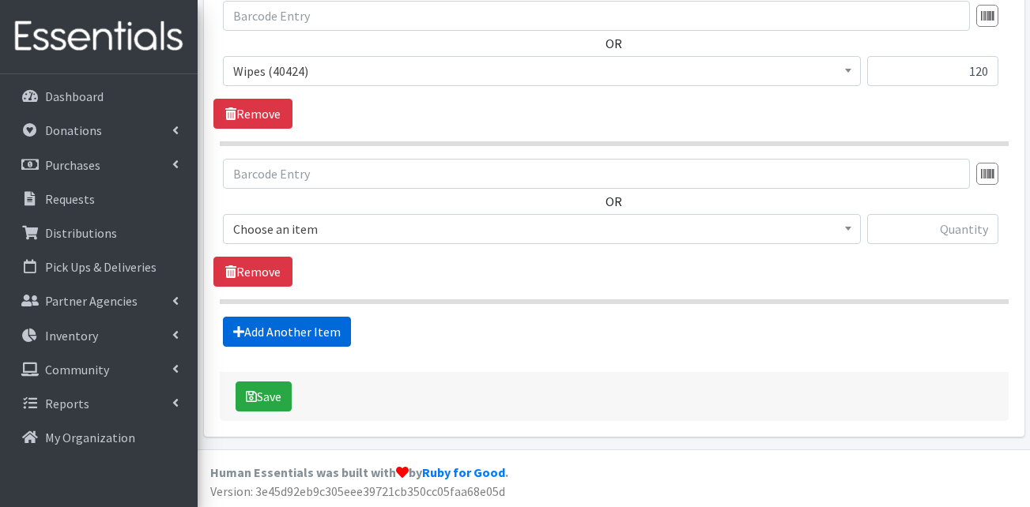
scroll to position [1039, 0]
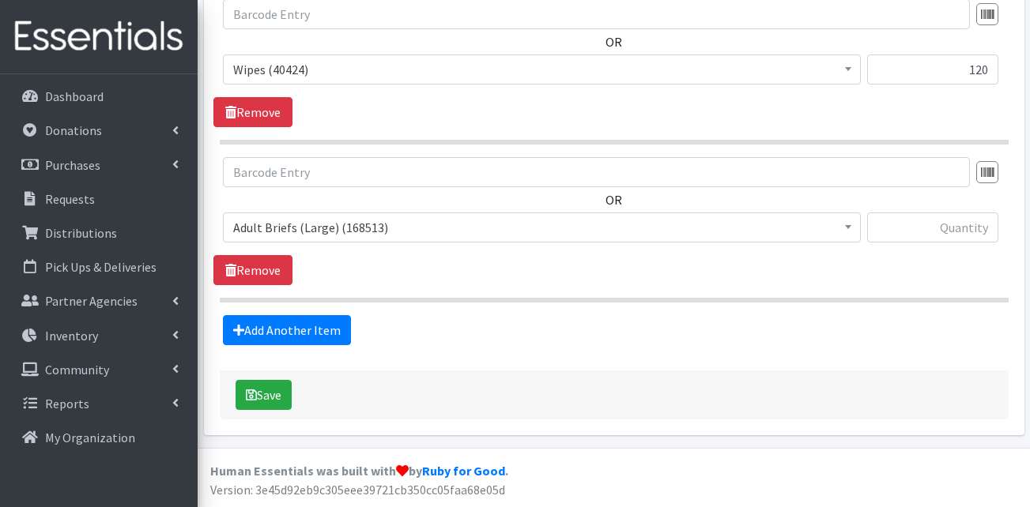
click at [331, 234] on span "Adult Briefs (Large) (168513)" at bounding box center [541, 228] width 617 height 22
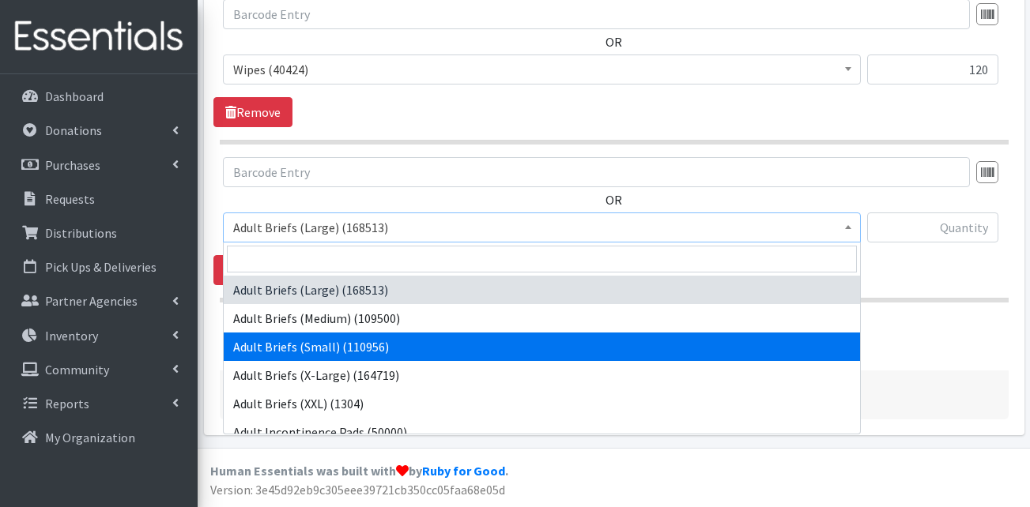
select select "13414"
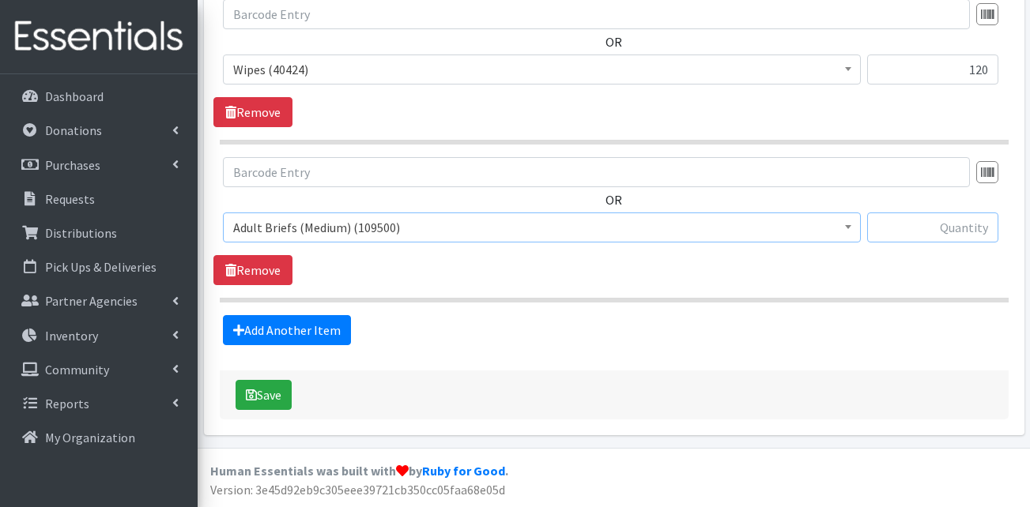
click at [963, 228] on input "text" at bounding box center [932, 228] width 131 height 30
type input "240"
click at [726, 324] on div "Add Another Item" at bounding box center [613, 330] width 801 height 30
click at [292, 342] on link "Add Another Item" at bounding box center [287, 330] width 128 height 30
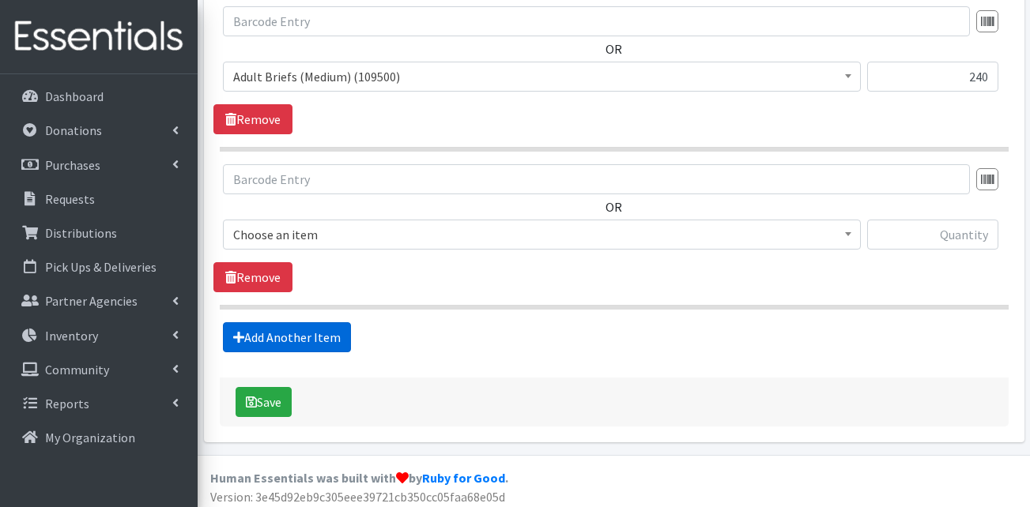
scroll to position [1197, 0]
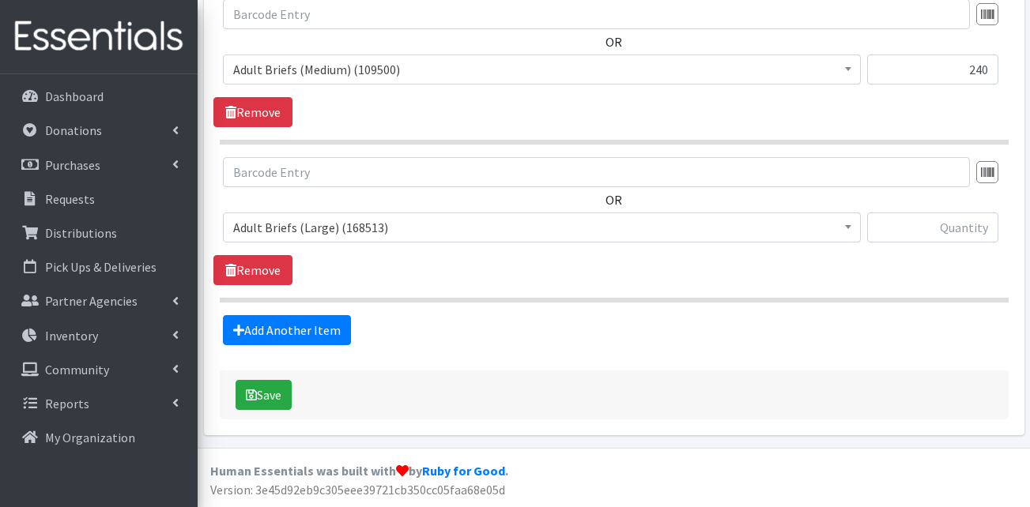
click at [303, 199] on div "OR Adult Briefs (Large) (168513) Adult Briefs (Medium) (109500) Adult Briefs (S…" at bounding box center [613, 206] width 801 height 98
click at [300, 221] on span "Adult Briefs (Large) (168513)" at bounding box center [541, 228] width 617 height 22
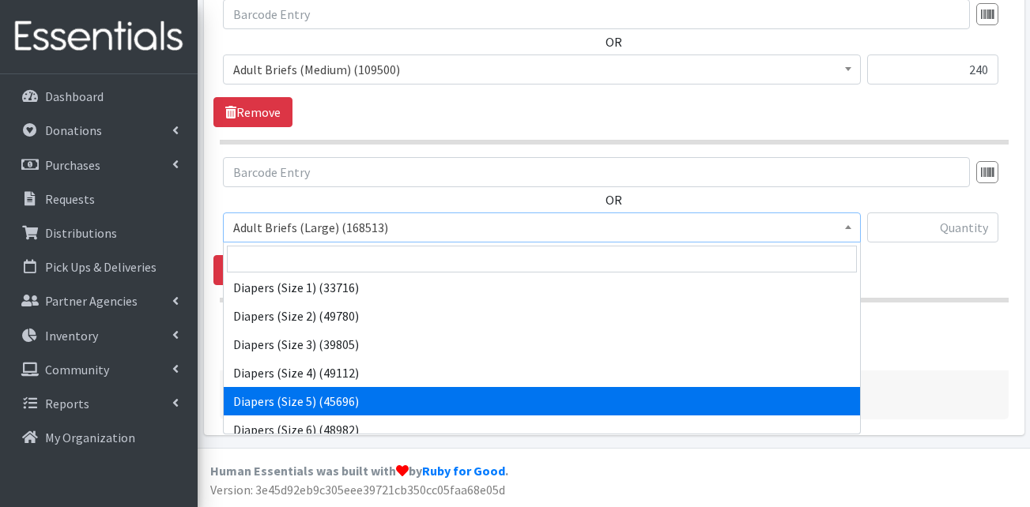
scroll to position [316, 0]
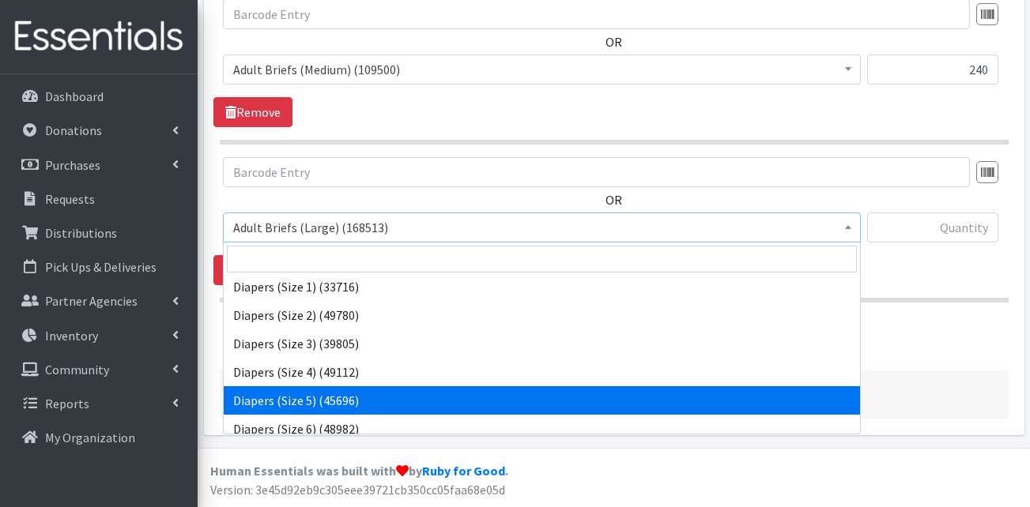
select select "13389"
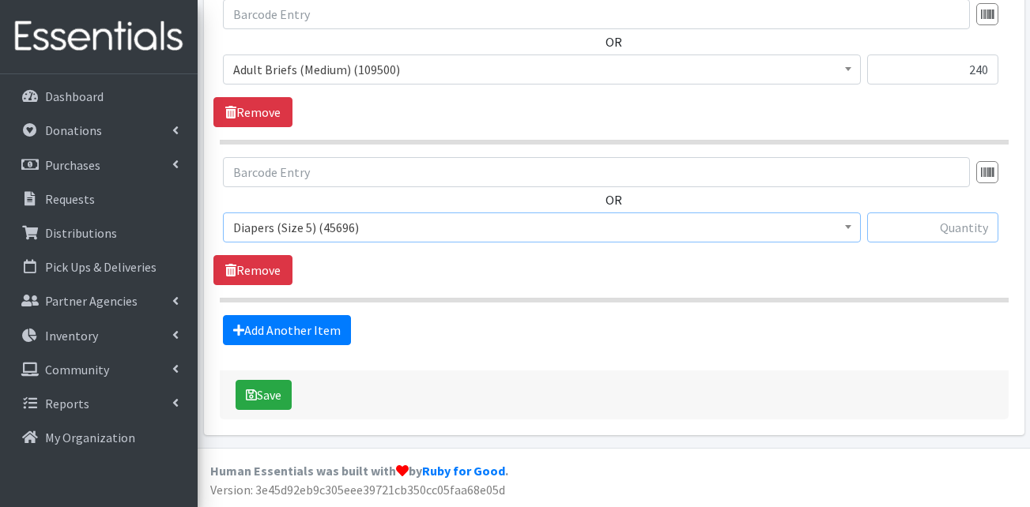
click at [916, 221] on input "text" at bounding box center [932, 228] width 131 height 30
type input "300"
click at [880, 289] on section "OR Adult Briefs (Large) (168513) Adult Briefs (Medium) (109500) Adult Briefs (S…" at bounding box center [614, 229] width 789 height 145
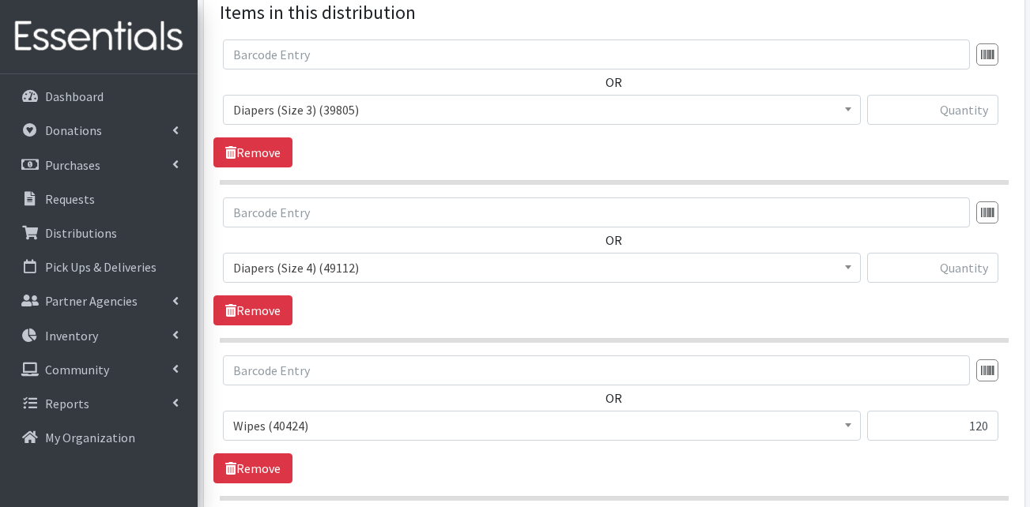
scroll to position [643, 0]
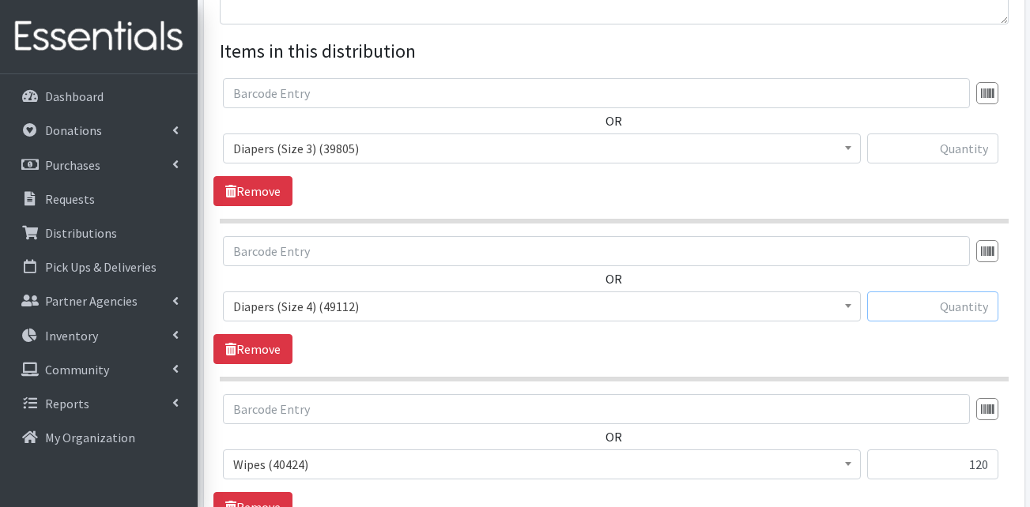
click at [913, 313] on input "text" at bounding box center [932, 307] width 131 height 30
click at [895, 311] on input "400" at bounding box center [932, 307] width 131 height 30
type input "400"
click at [945, 154] on input "text" at bounding box center [932, 149] width 131 height 30
type input "400"
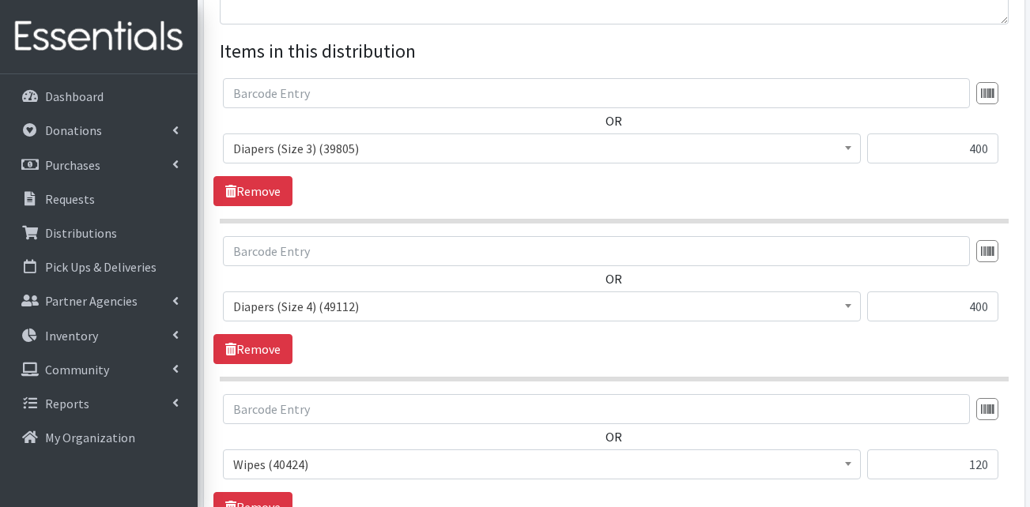
click at [937, 171] on div "400" at bounding box center [932, 155] width 131 height 43
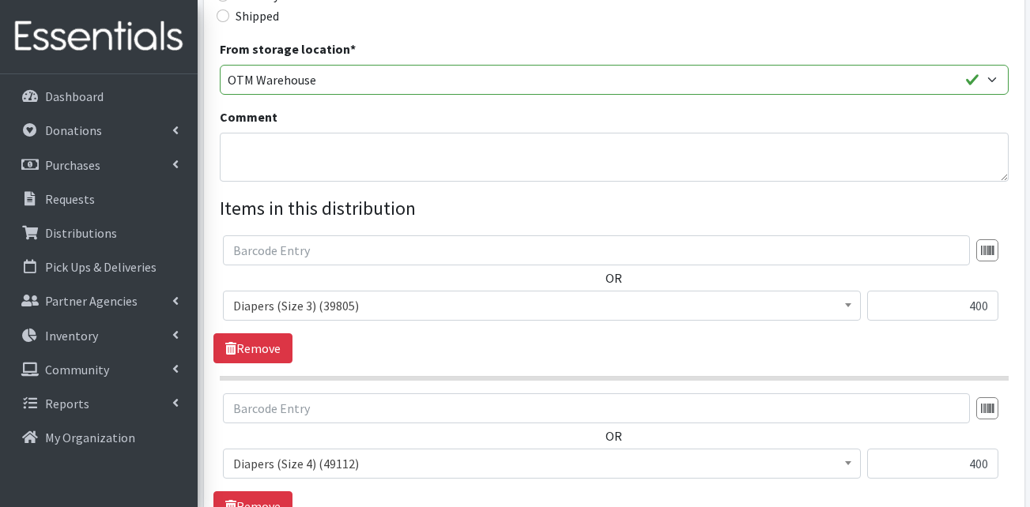
scroll to position [485, 0]
click at [295, 176] on textarea "Comment" at bounding box center [614, 158] width 789 height 49
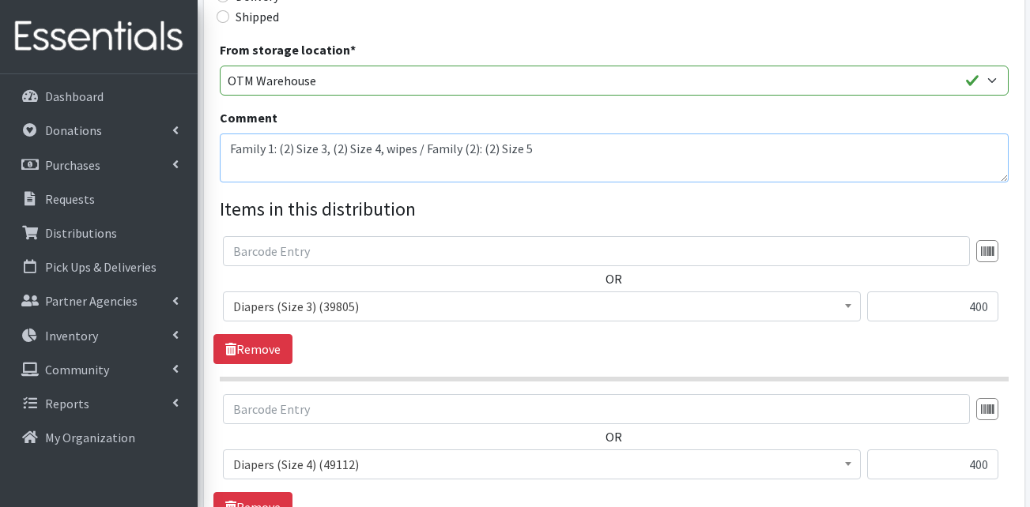
click at [545, 147] on textarea "Family 1: (2) Size 3, (2) Size 4, wipes / Family (2): (2) Size 5" at bounding box center [614, 158] width 789 height 49
click at [756, 154] on textarea "Family 1: (2) Size 3, (2) Size 4, wipes / Family (2): (2) Size 5, wipes/ Family…" at bounding box center [614, 158] width 789 height 49
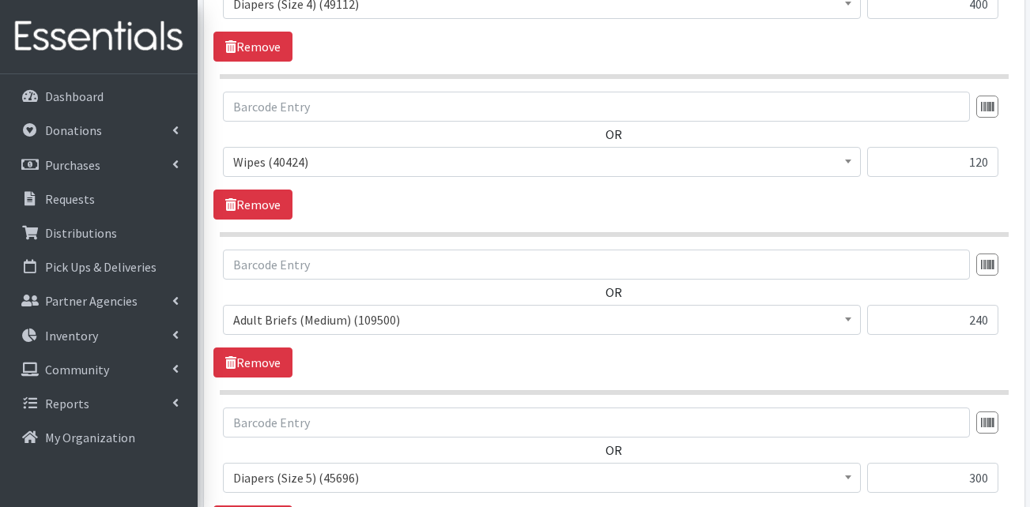
scroll to position [1197, 0]
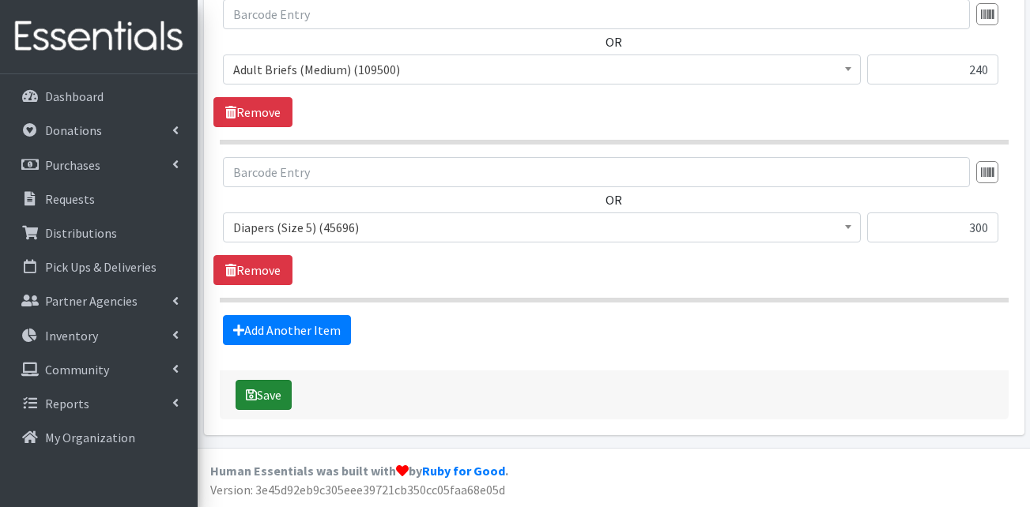
type textarea "Family 1: (2) Size 3, (2) Size 4, wipes / Family (2): (2) Size 5, wipes/ Family…"
click at [281, 398] on button "Save" at bounding box center [264, 395] width 56 height 30
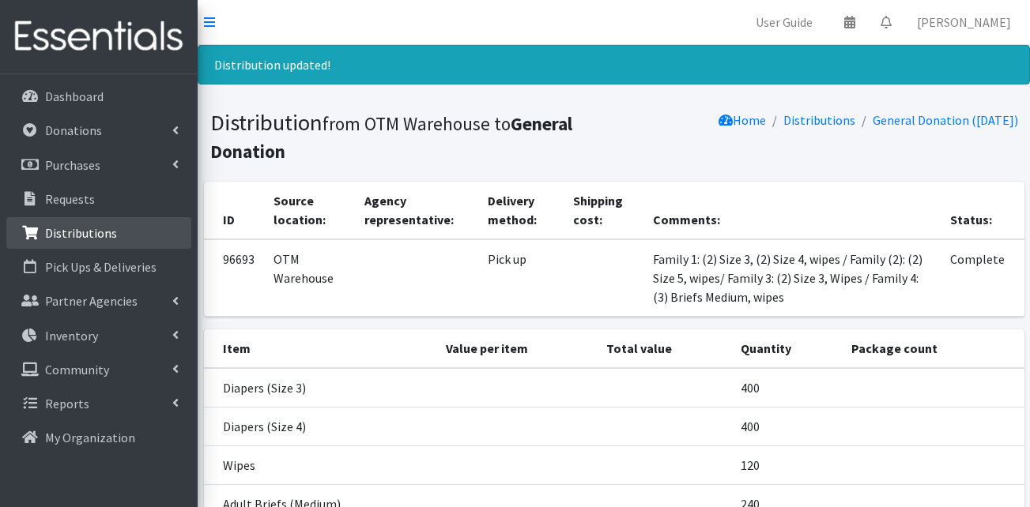
click at [80, 238] on p "Distributions" at bounding box center [81, 233] width 72 height 16
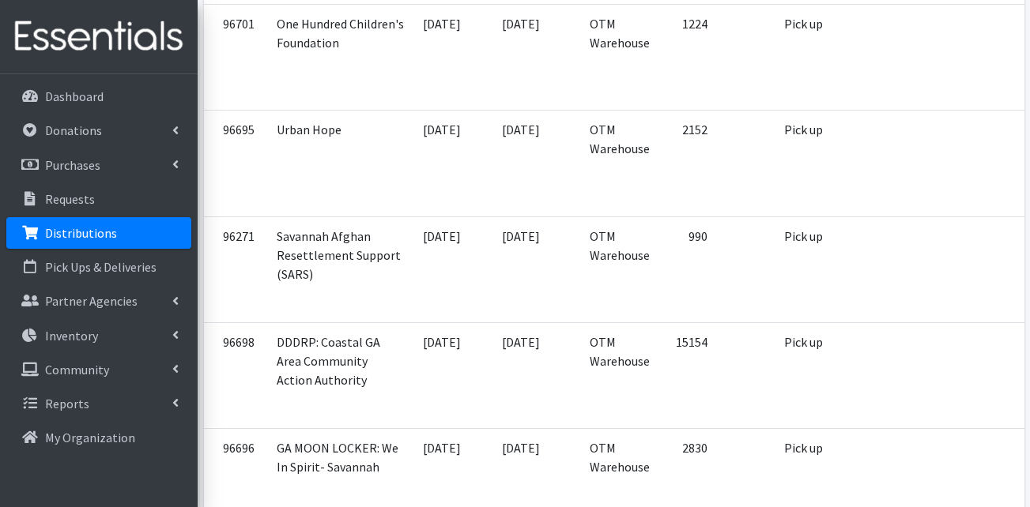
scroll to position [1344, 0]
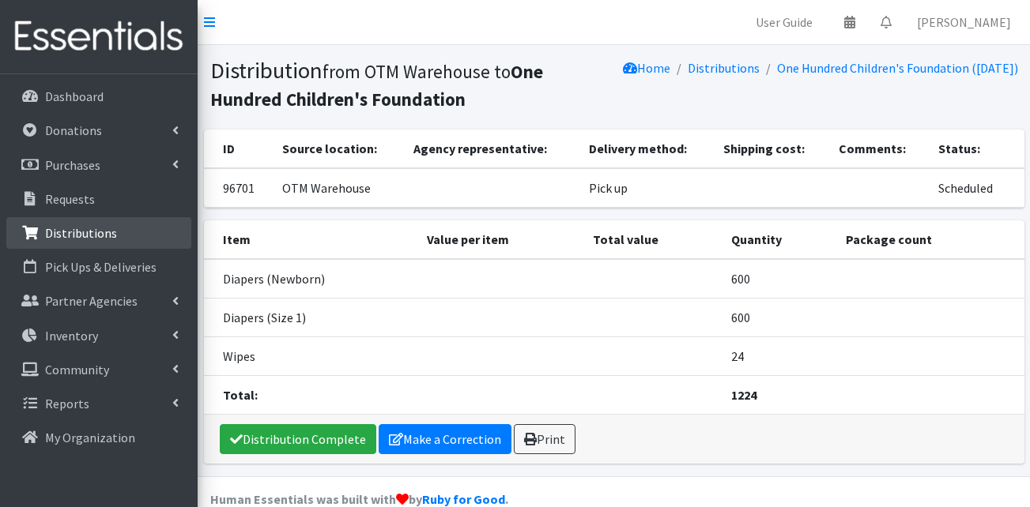
click at [84, 232] on p "Distributions" at bounding box center [81, 233] width 72 height 16
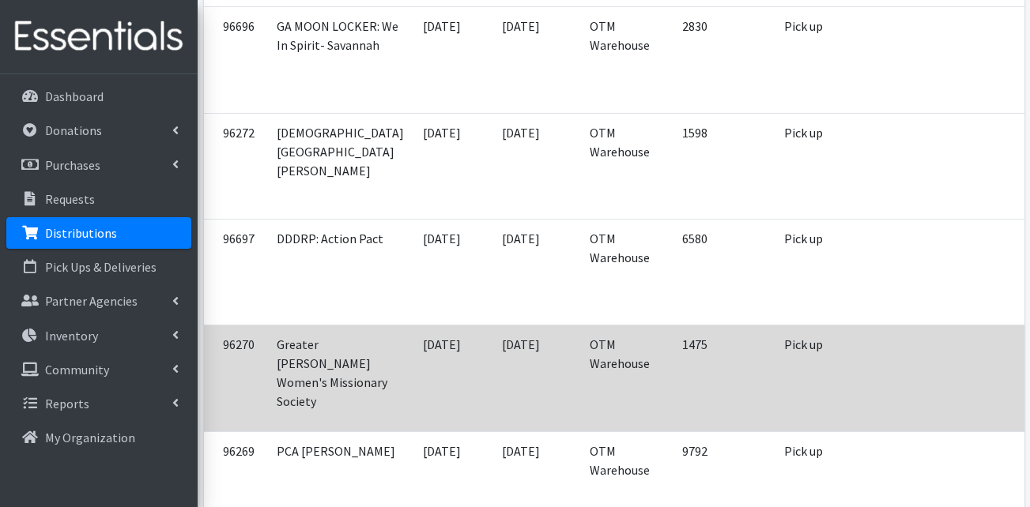
scroll to position [1739, 0]
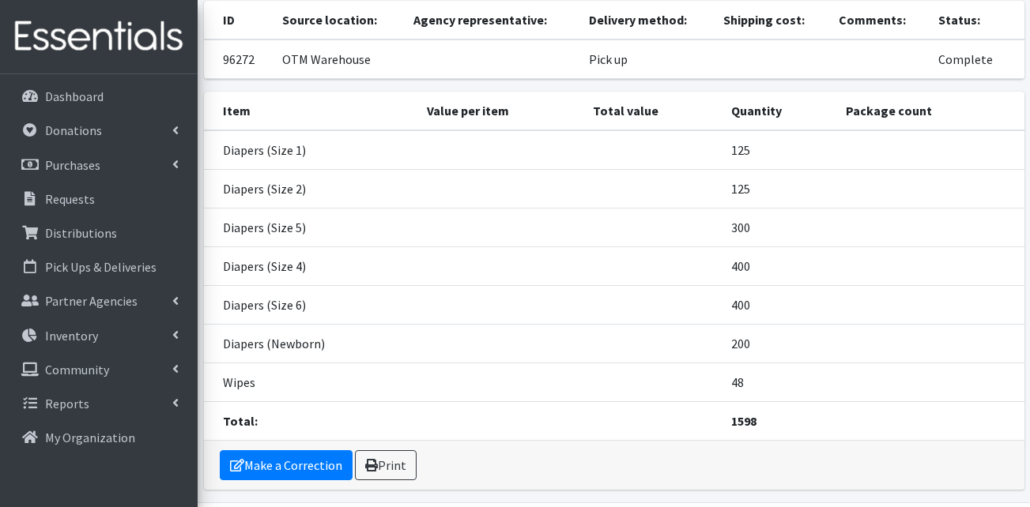
scroll to position [158, 0]
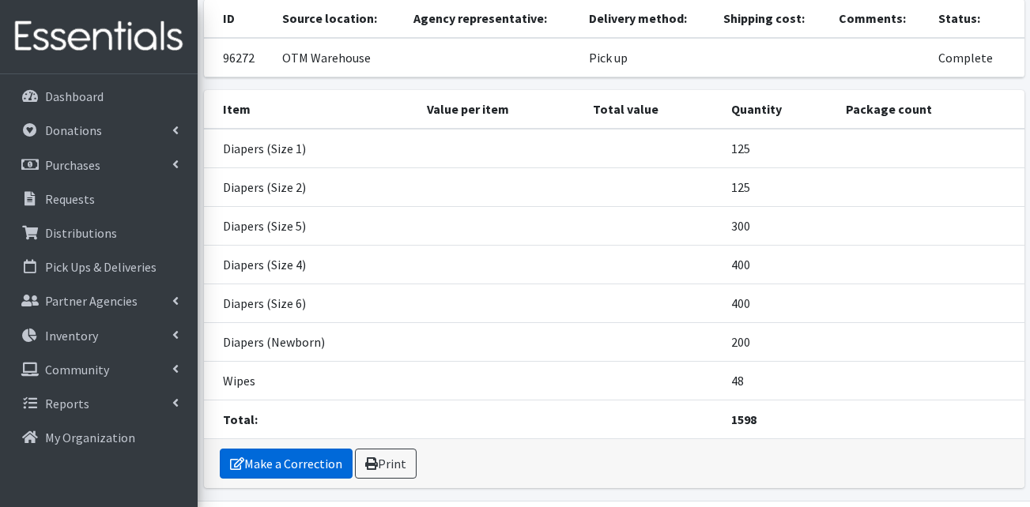
click at [310, 449] on link "Make a Correction" at bounding box center [286, 464] width 133 height 30
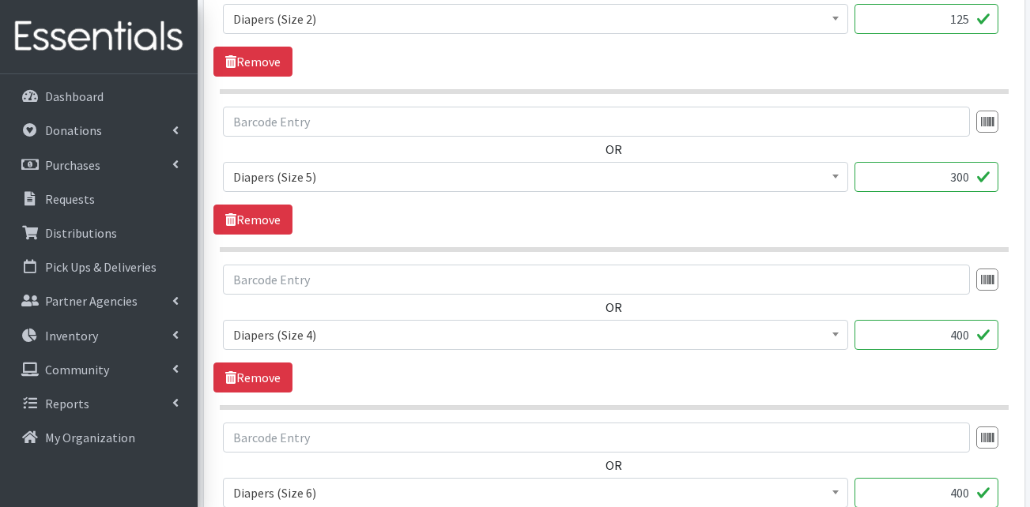
scroll to position [870, 0]
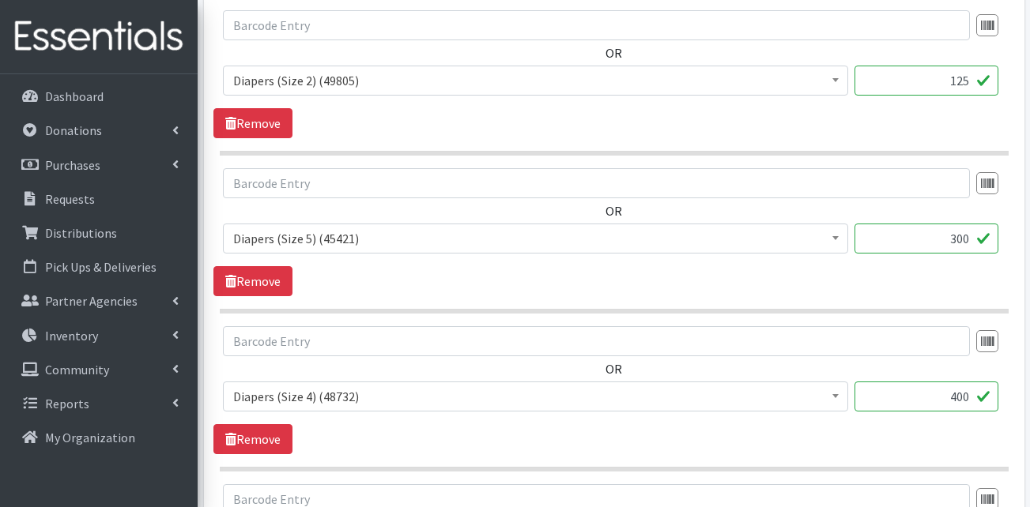
click at [932, 238] on input "300" at bounding box center [927, 239] width 144 height 30
drag, startPoint x: 945, startPoint y: 243, endPoint x: 1005, endPoint y: 243, distance: 60.9
click at [1005, 243] on div "OR Adult Briefs (Large) (168513) Adult Briefs (Medium) (109260) Adult Briefs (S…" at bounding box center [613, 217] width 801 height 98
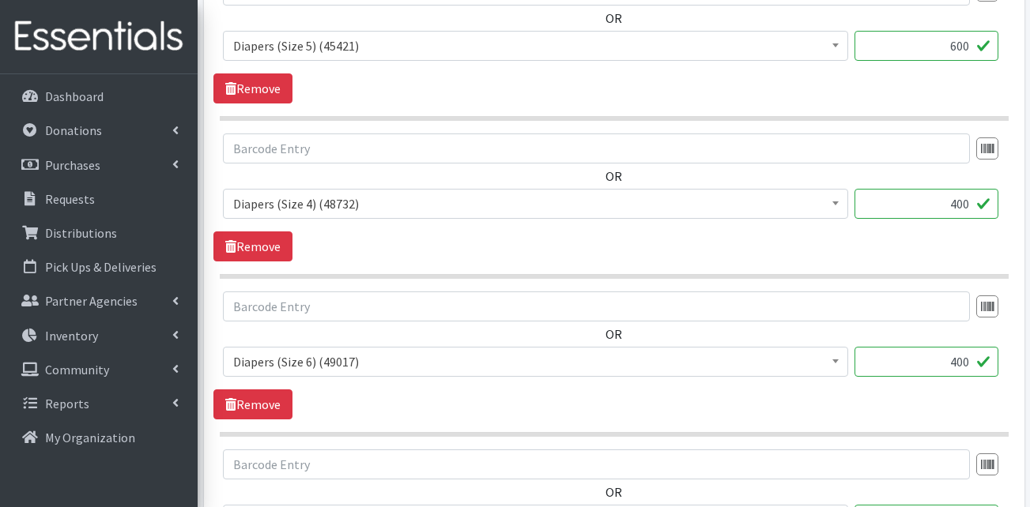
scroll to position [1107, 0]
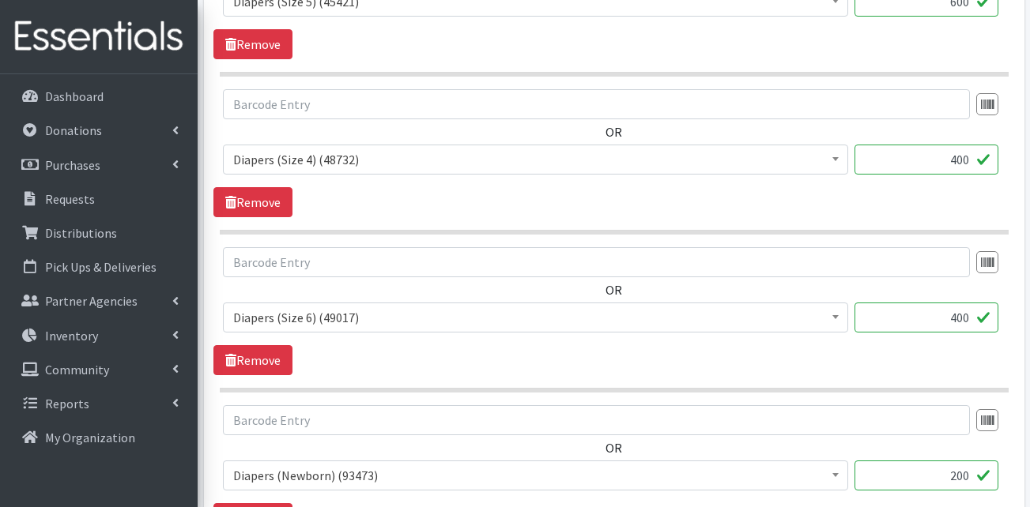
type input "600"
drag, startPoint x: 922, startPoint y: 315, endPoint x: 1008, endPoint y: 316, distance: 85.4
click at [1008, 316] on div "OR Adult Briefs (Large) (168513) Adult Briefs (Medium) (109260) Adult Briefs (S…" at bounding box center [613, 296] width 801 height 98
type input "800"
click at [939, 363] on div "OR Adult Briefs (Large) (168513) Adult Briefs (Medium) (109260) Adult Briefs (S…" at bounding box center [613, 311] width 801 height 128
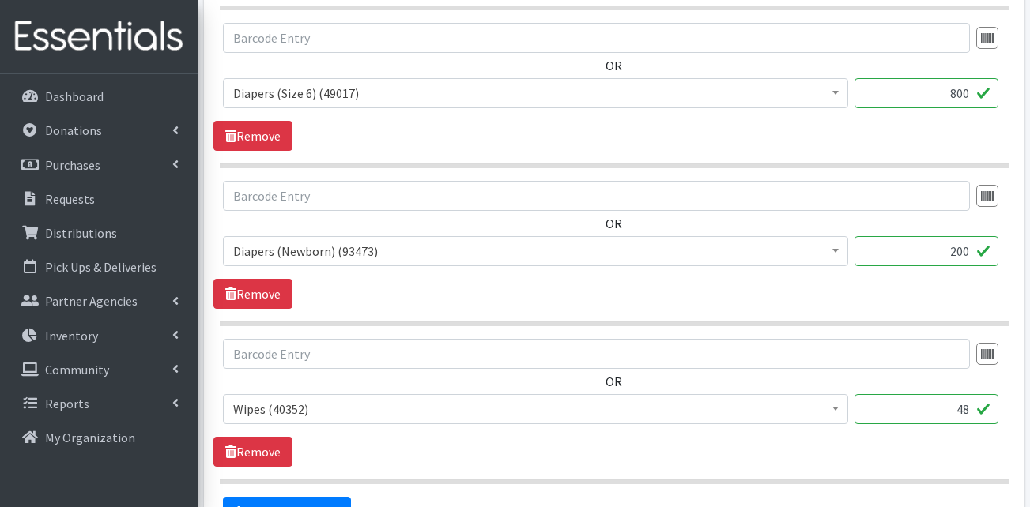
scroll to position [1344, 0]
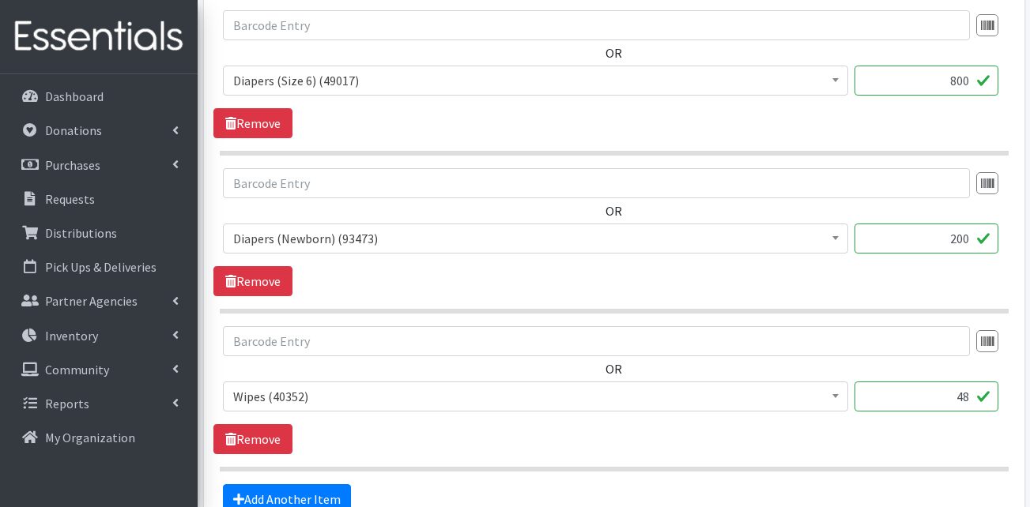
drag, startPoint x: 945, startPoint y: 402, endPoint x: 994, endPoint y: 402, distance: 49.0
click at [994, 402] on input "48" at bounding box center [927, 397] width 144 height 30
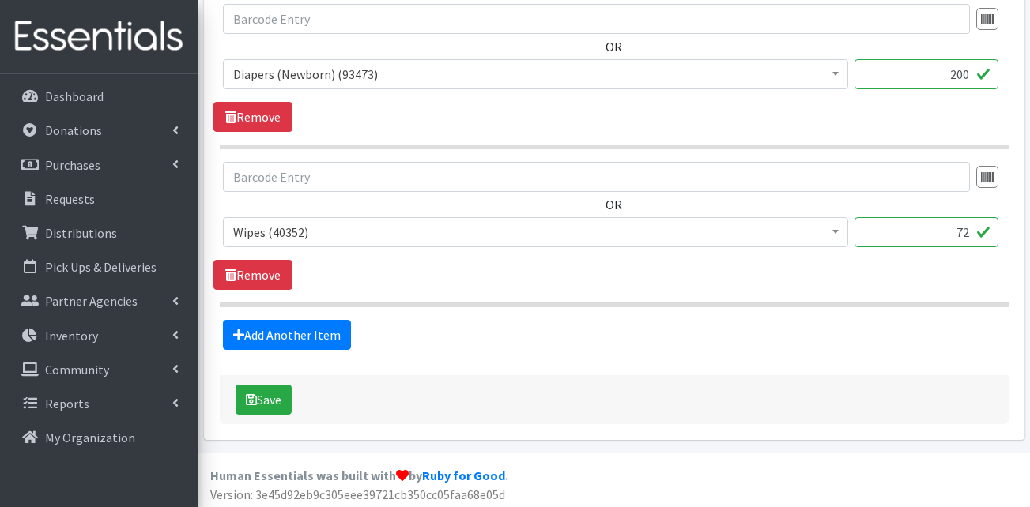
scroll to position [1513, 0]
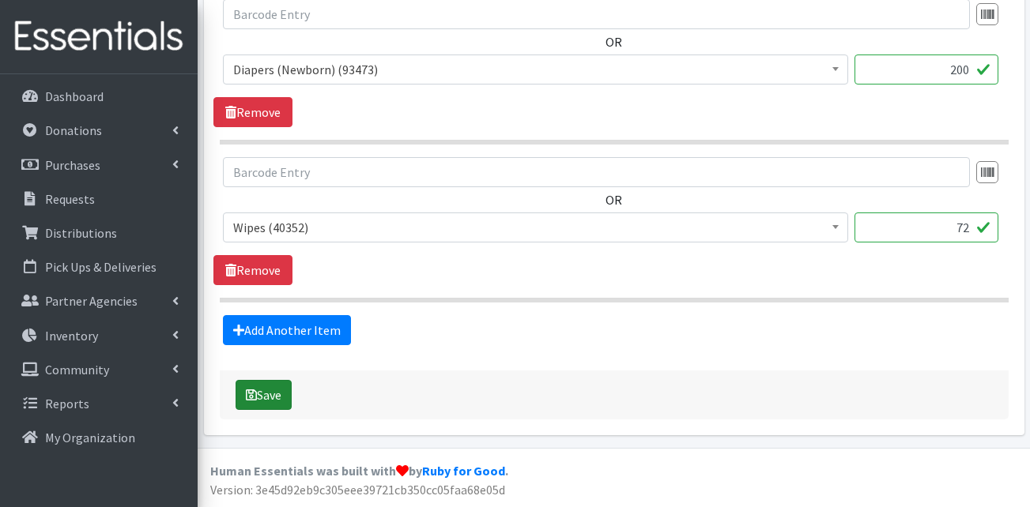
type input "72"
click at [262, 393] on button "Save" at bounding box center [264, 395] width 56 height 30
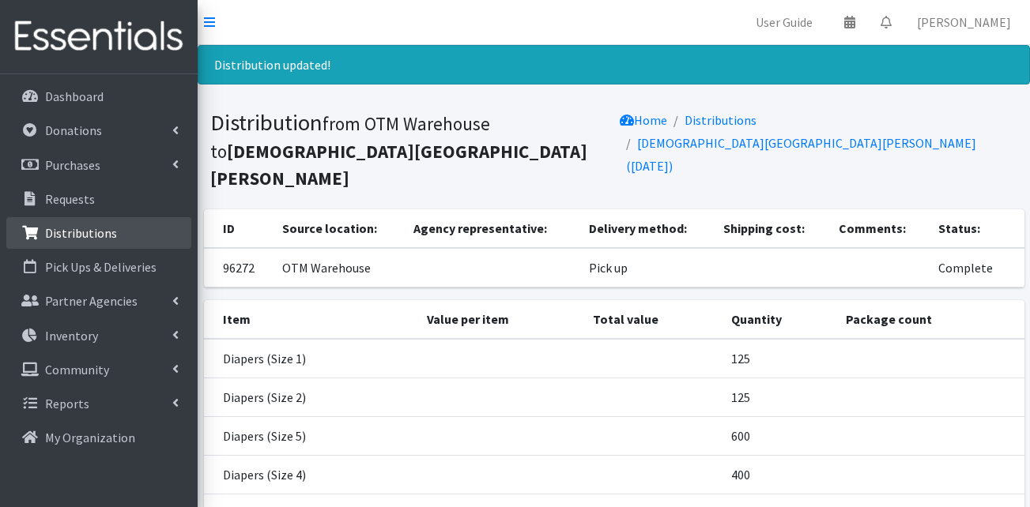
scroll to position [236, 0]
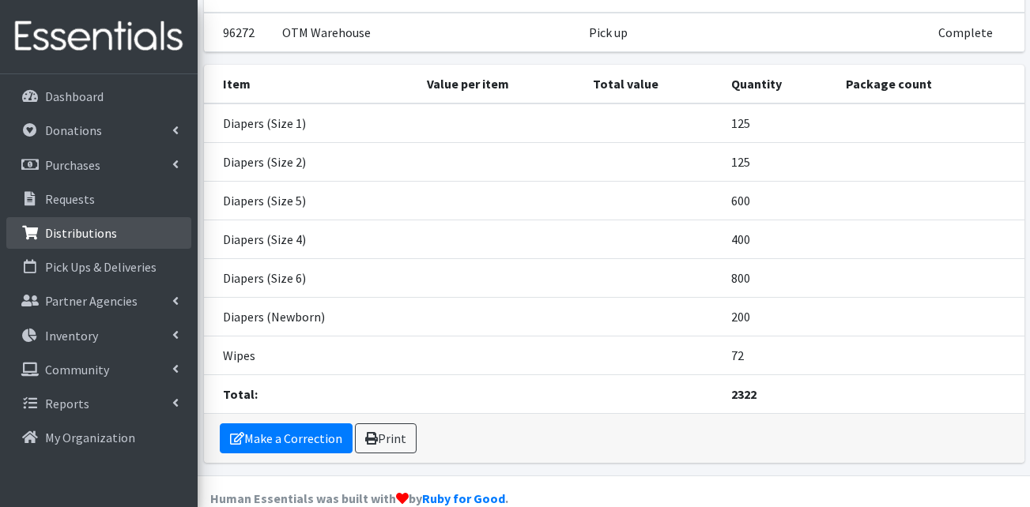
click at [63, 232] on p "Distributions" at bounding box center [81, 233] width 72 height 16
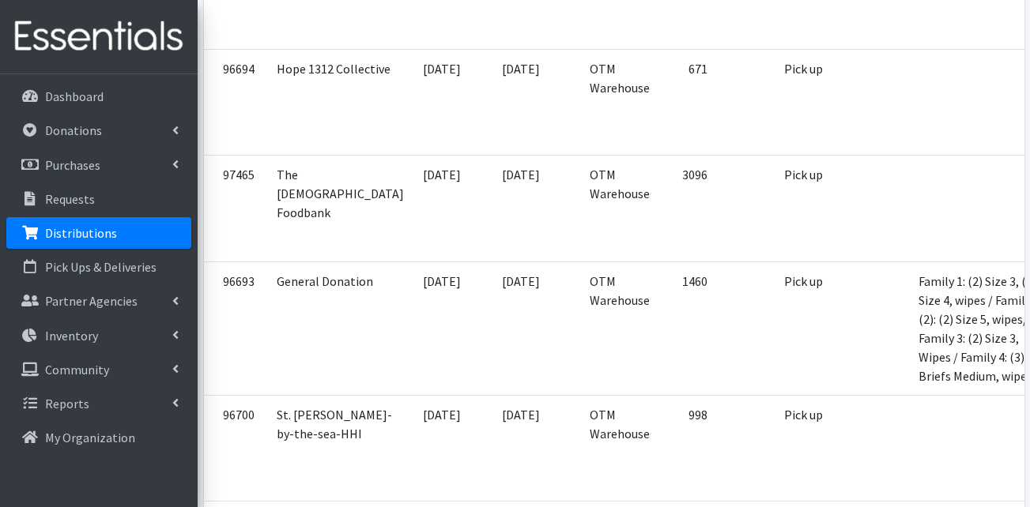
scroll to position [395, 0]
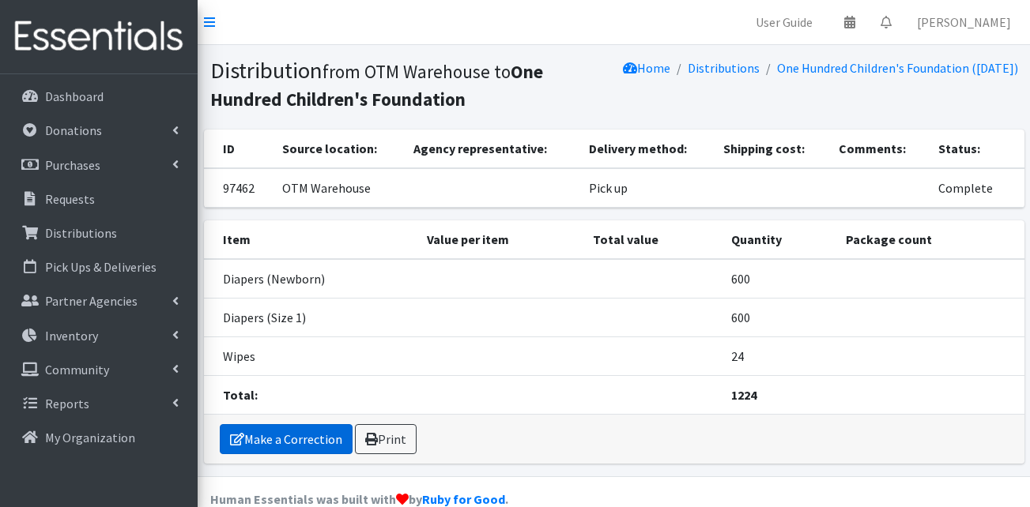
click at [317, 438] on link "Make a Correction" at bounding box center [286, 439] width 133 height 30
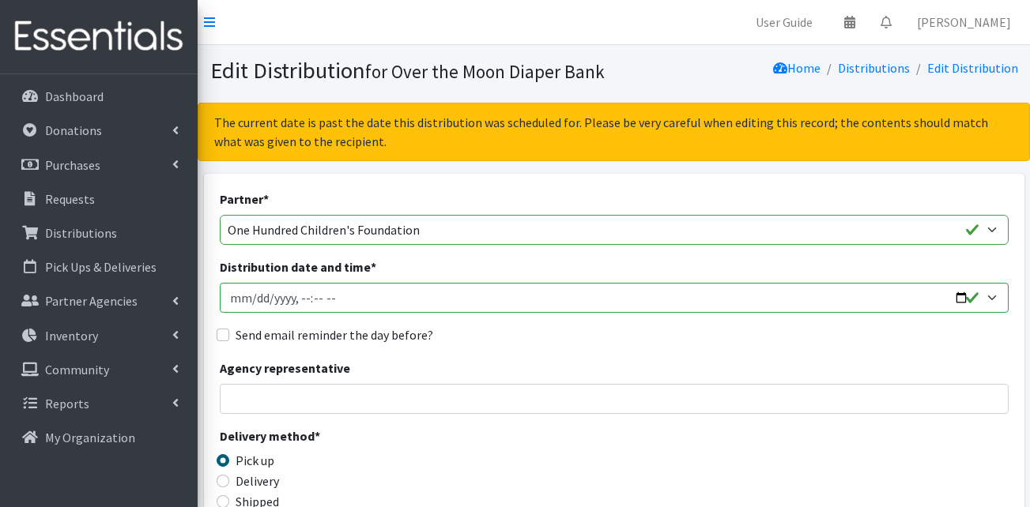
select select "5716"
click at [220, 215] on select "AHJ Library System Amerigroup Back To School Event CCC [PERSON_NAME] Lighthouse…" at bounding box center [614, 230] width 789 height 30
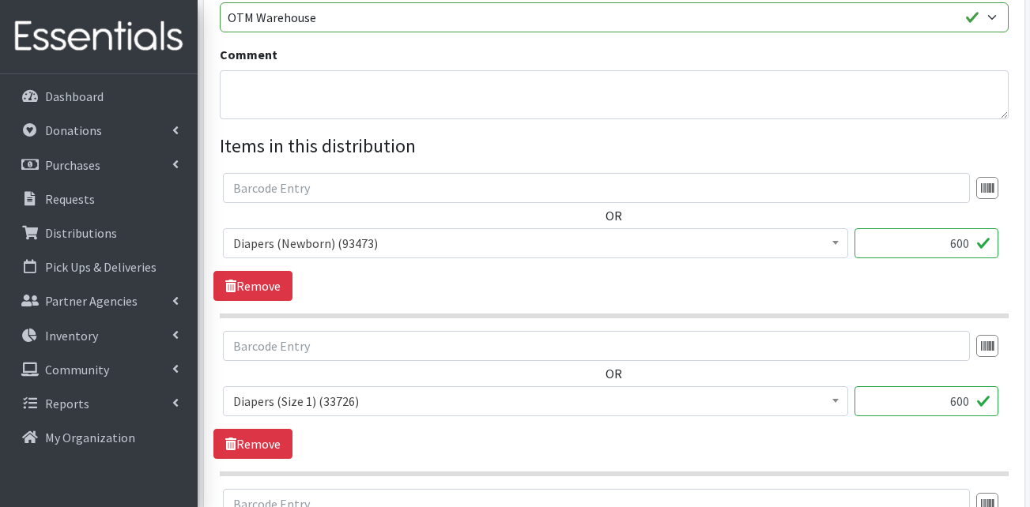
scroll to position [553, 0]
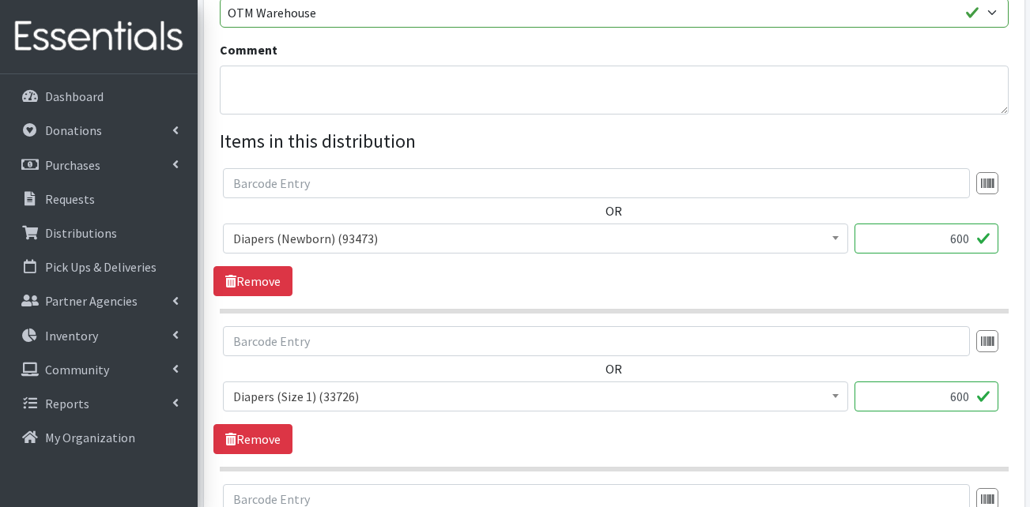
click at [326, 248] on span "Diapers (Newborn) (93473)" at bounding box center [535, 239] width 605 height 22
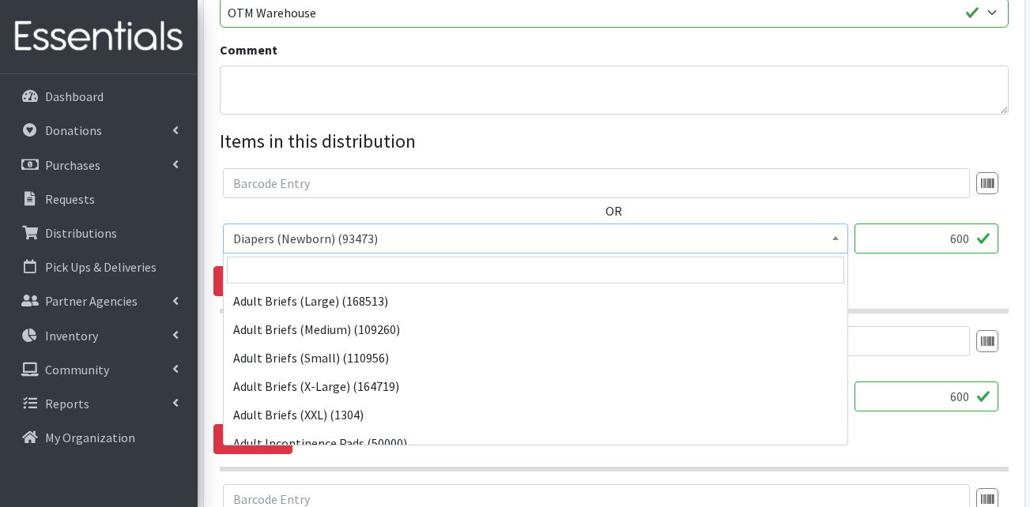
scroll to position [199, 0]
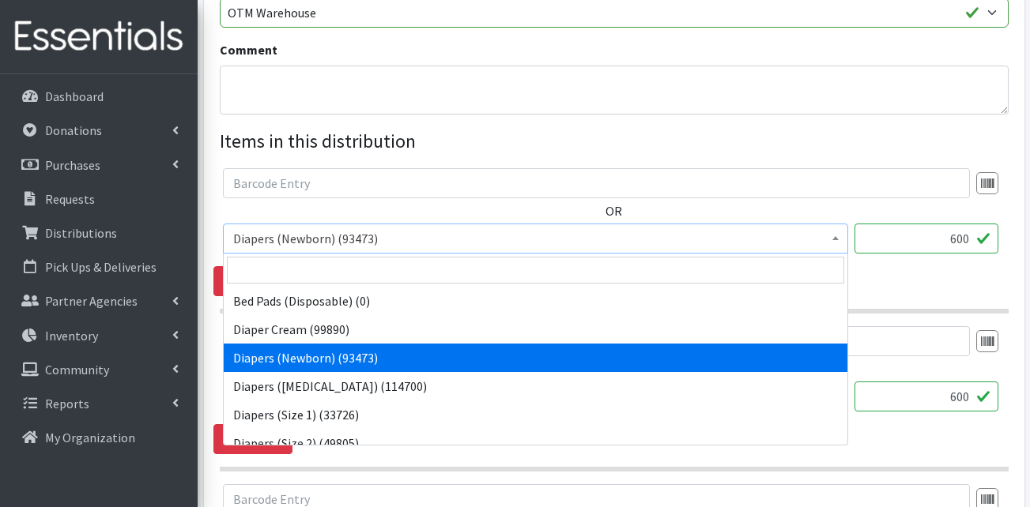
click at [326, 248] on span "Diapers (Newborn) (93473)" at bounding box center [535, 239] width 605 height 22
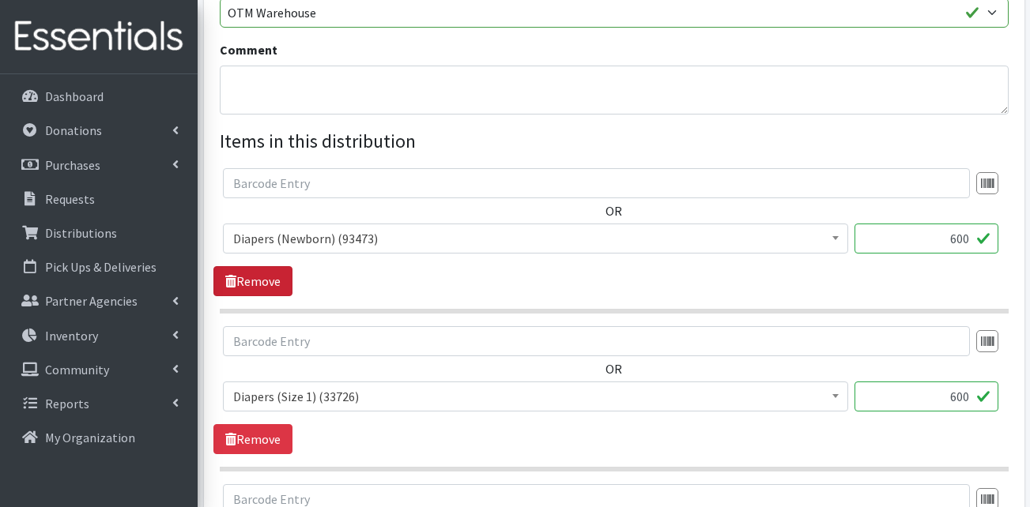
click at [280, 279] on link "Remove" at bounding box center [252, 281] width 79 height 30
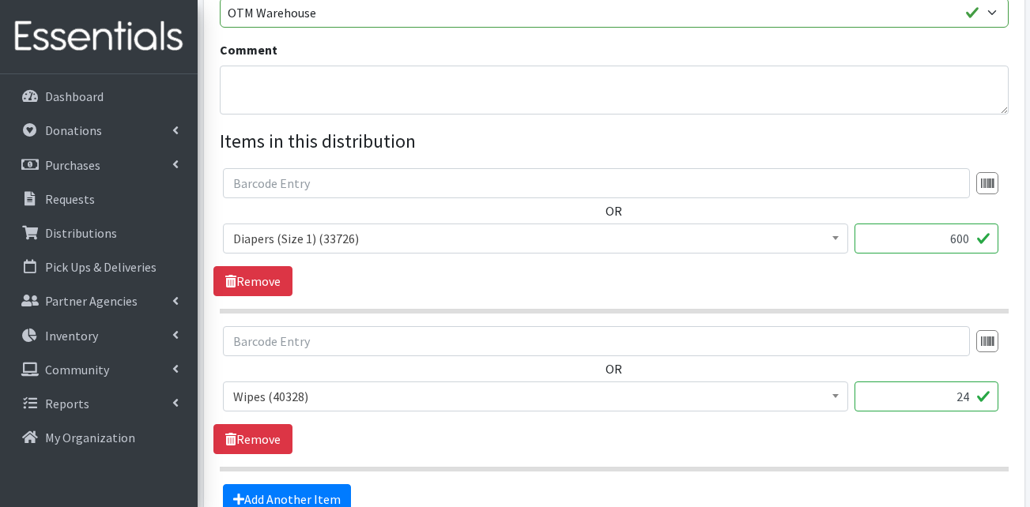
drag, startPoint x: 935, startPoint y: 240, endPoint x: 1048, endPoint y: 242, distance: 113.1
click at [1029, 242] on html "User Guide 0 Pick-ups remaining this week View Calendar 0 Requests 0 Partner Ag…" at bounding box center [515, 62] width 1030 height 1230
type input "50"
click at [668, 300] on section "OR Adult Briefs (Large) (168513) Adult Briefs (Medium) (109260) Adult Briefs (S…" at bounding box center [614, 240] width 789 height 145
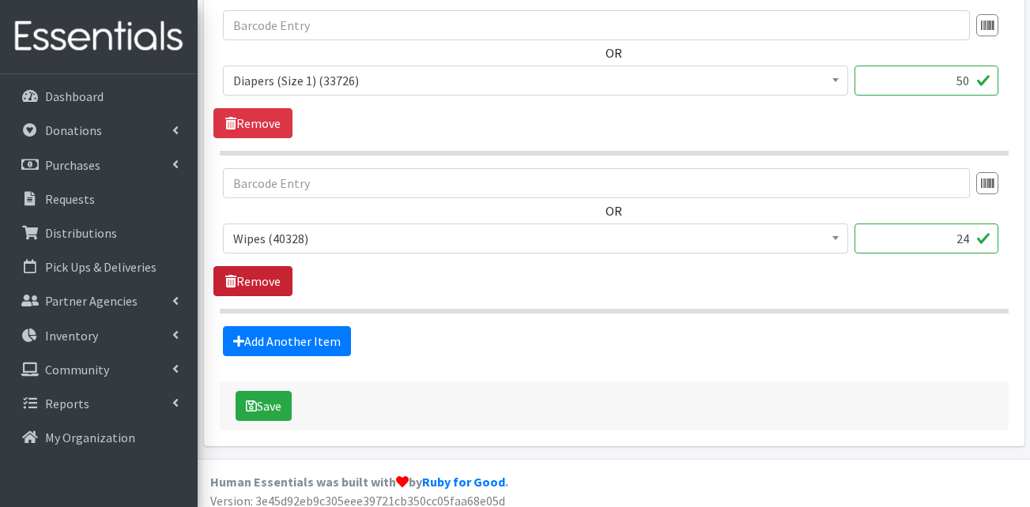
click at [248, 277] on link "Remove" at bounding box center [252, 281] width 79 height 30
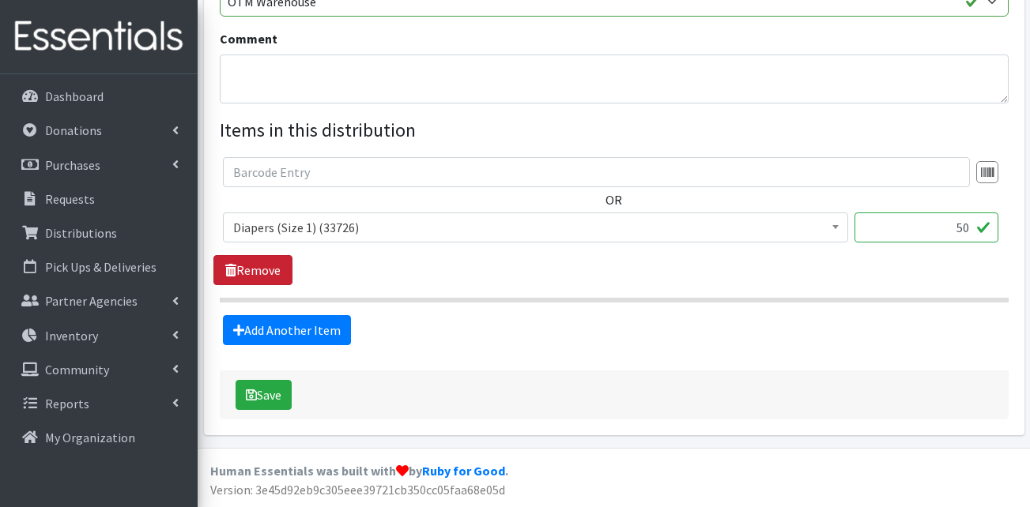
click at [256, 277] on link "Remove" at bounding box center [252, 270] width 79 height 30
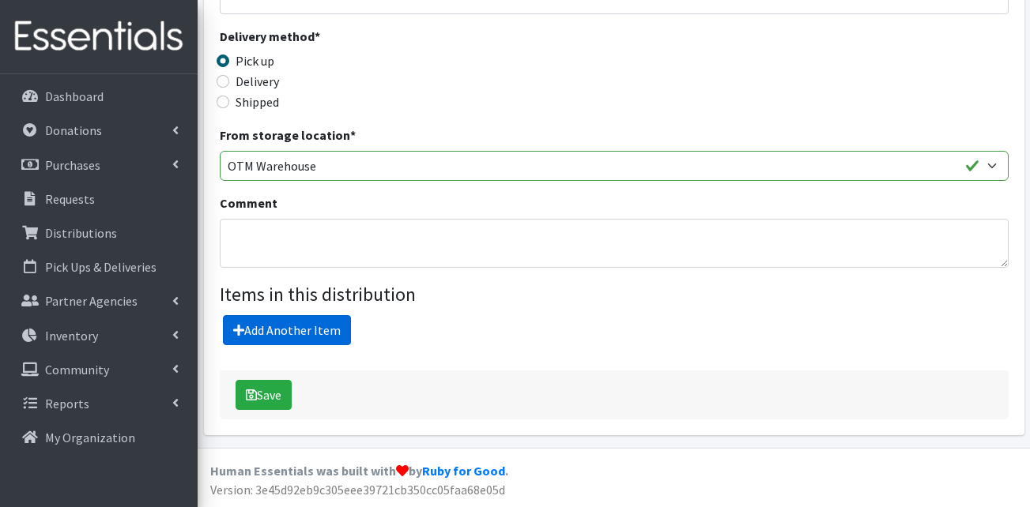
click at [266, 336] on link "Add Another Item" at bounding box center [287, 330] width 128 height 30
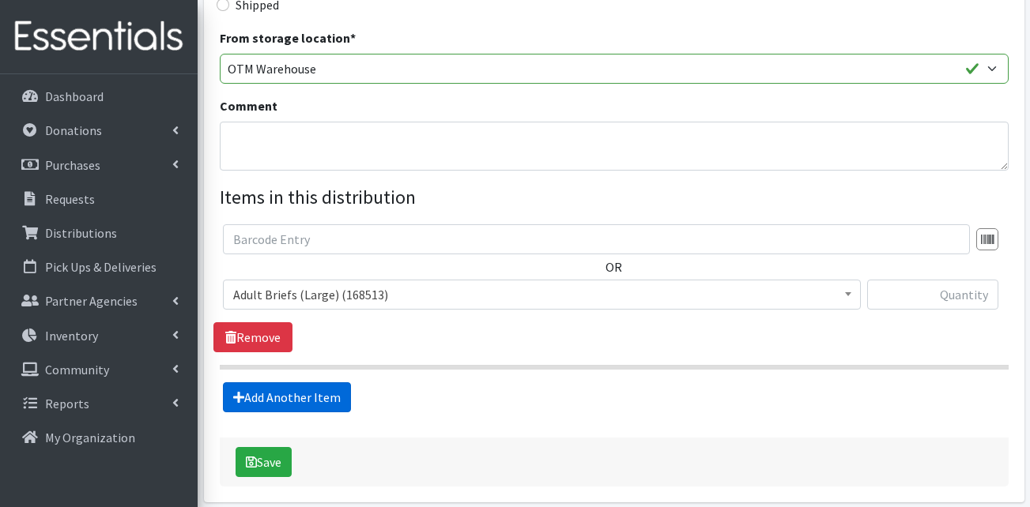
scroll to position [564, 0]
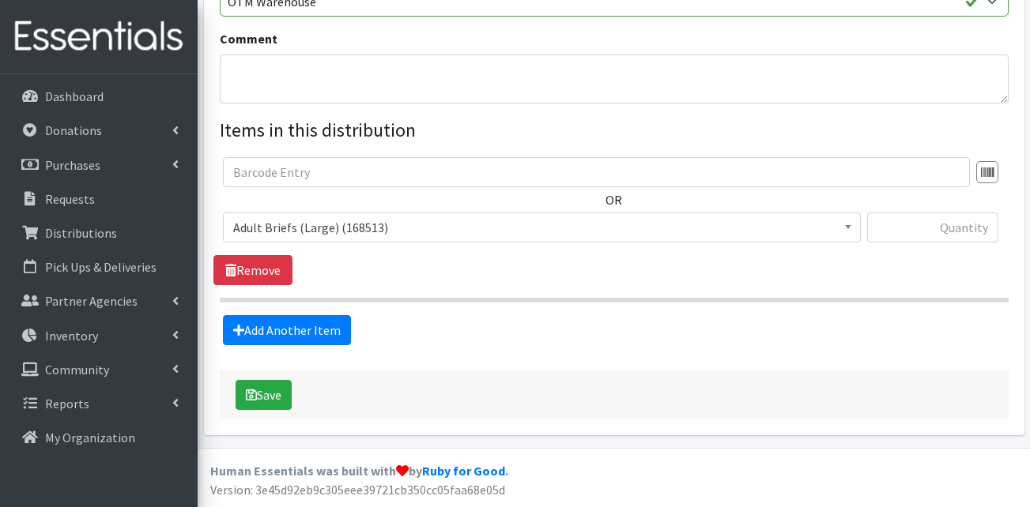
click at [341, 218] on span "Adult Briefs (Large) (168513)" at bounding box center [541, 228] width 617 height 22
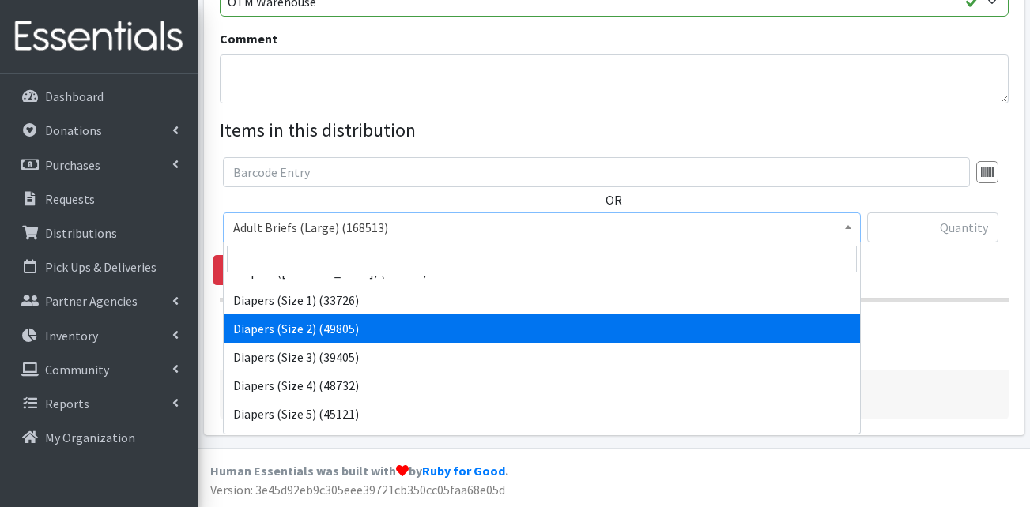
scroll to position [316, 0]
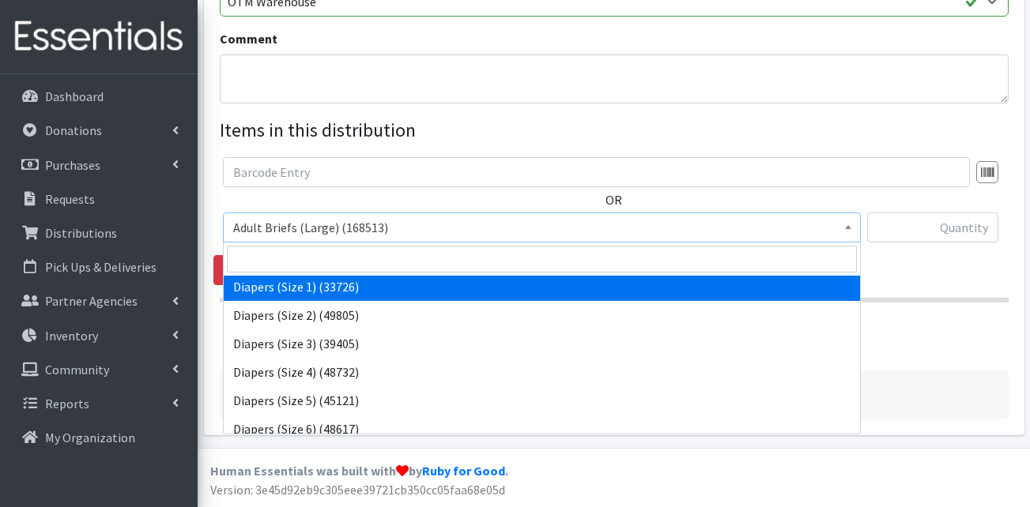
select select "13420"
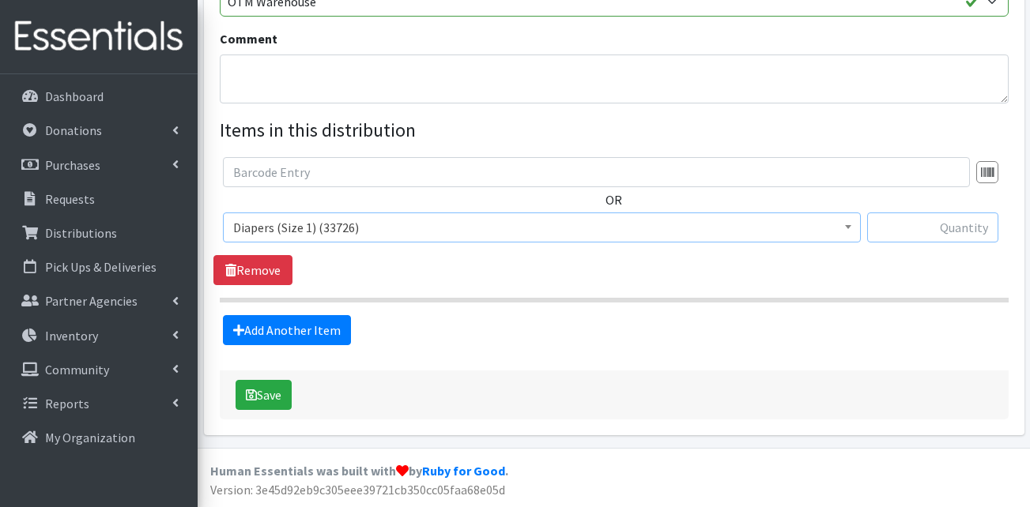
click at [921, 221] on input "text" at bounding box center [932, 228] width 131 height 30
type input "50"
click at [295, 348] on form "Partner * AHJ Library System Amerigroup Back To School Event CCC Henderson Ligh…" at bounding box center [614, 22] width 789 height 794
click at [296, 332] on link "Add Another Item" at bounding box center [287, 330] width 128 height 30
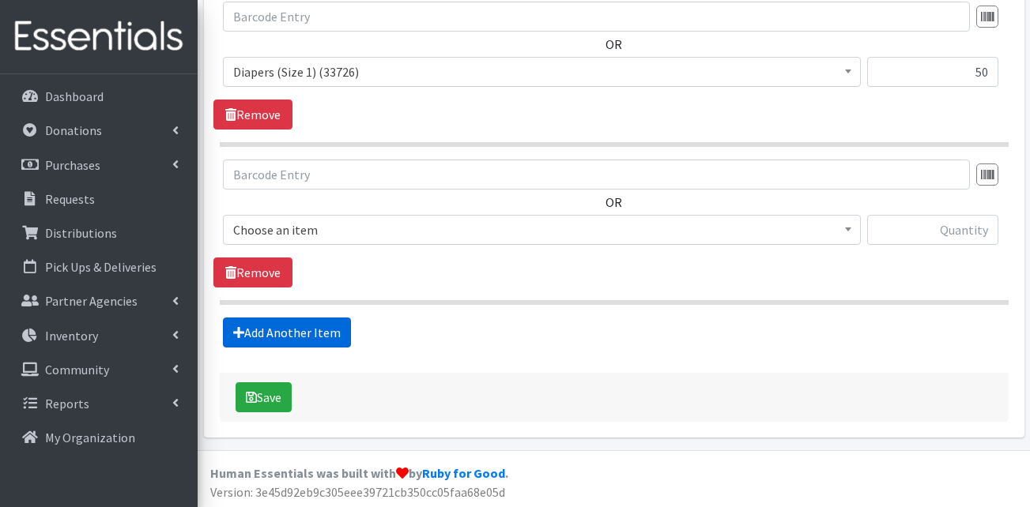
scroll to position [723, 0]
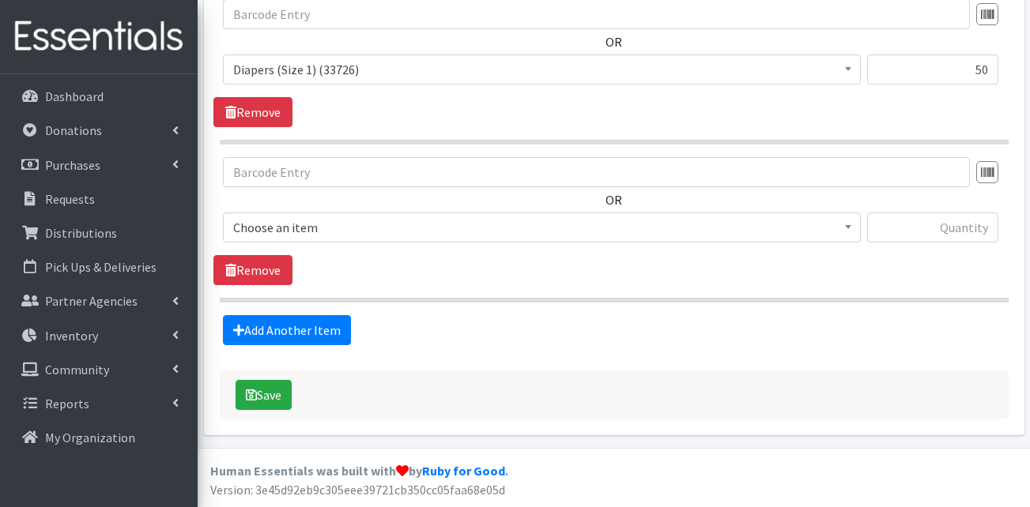
click at [323, 232] on span "Choose an item" at bounding box center [541, 228] width 617 height 22
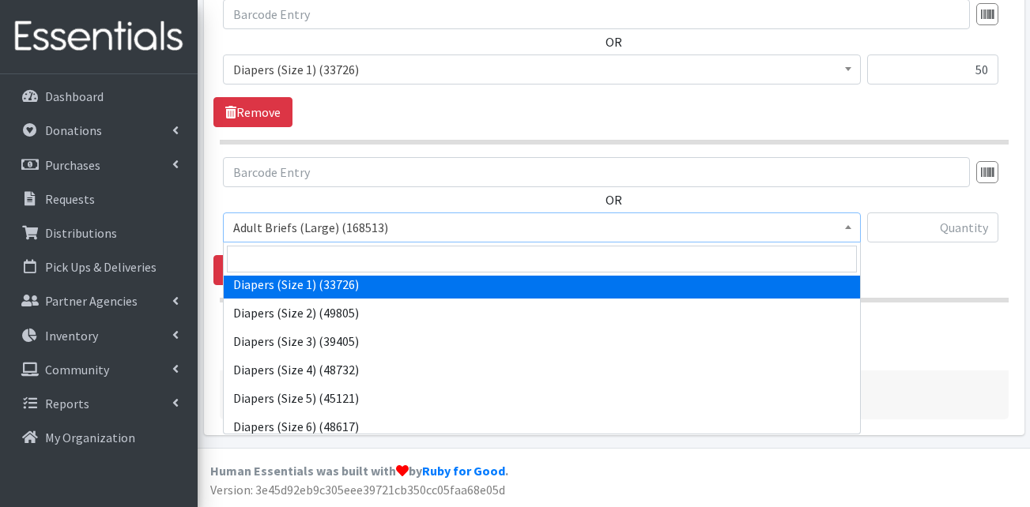
scroll to position [237, 0]
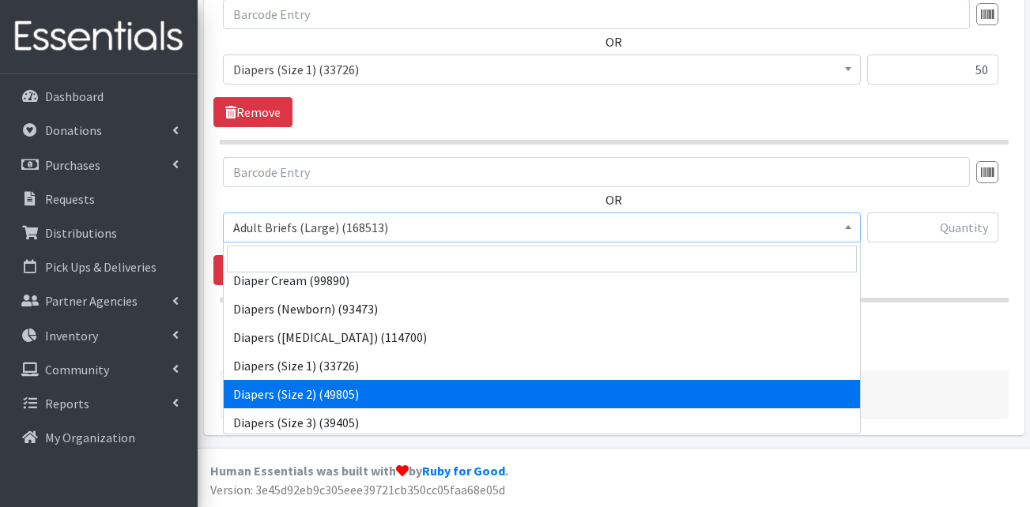
select select "13421"
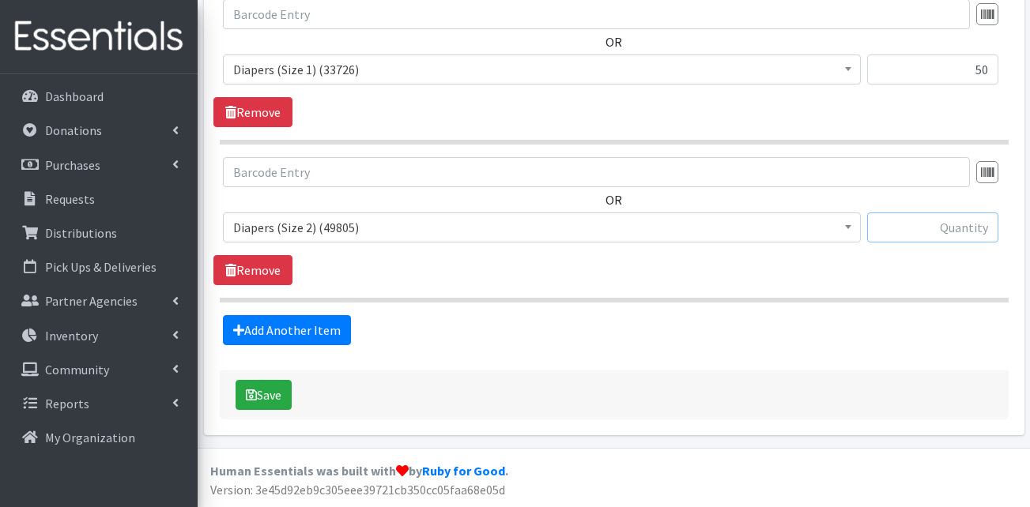
click at [919, 228] on input "text" at bounding box center [932, 228] width 131 height 30
type input "50"
click at [319, 329] on link "Add Another Item" at bounding box center [287, 330] width 128 height 30
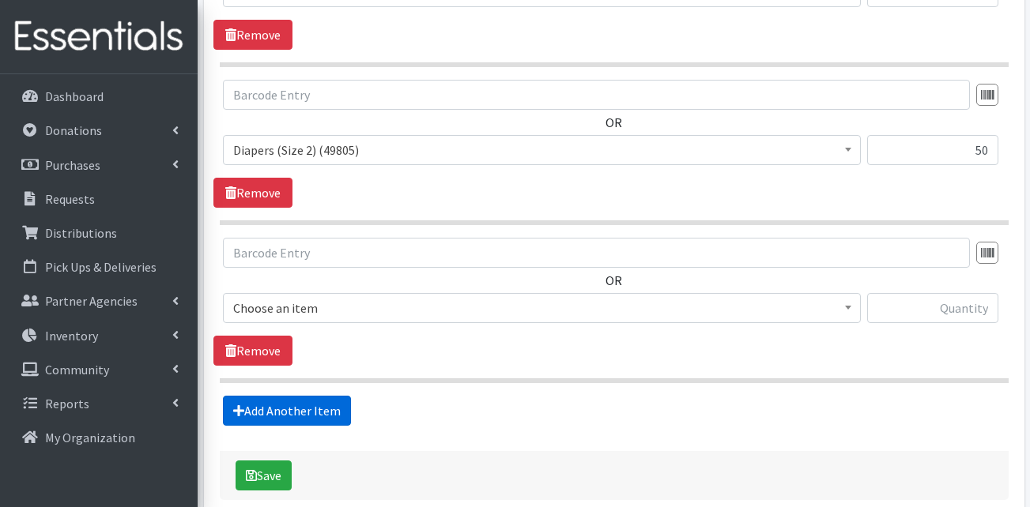
scroll to position [881, 0]
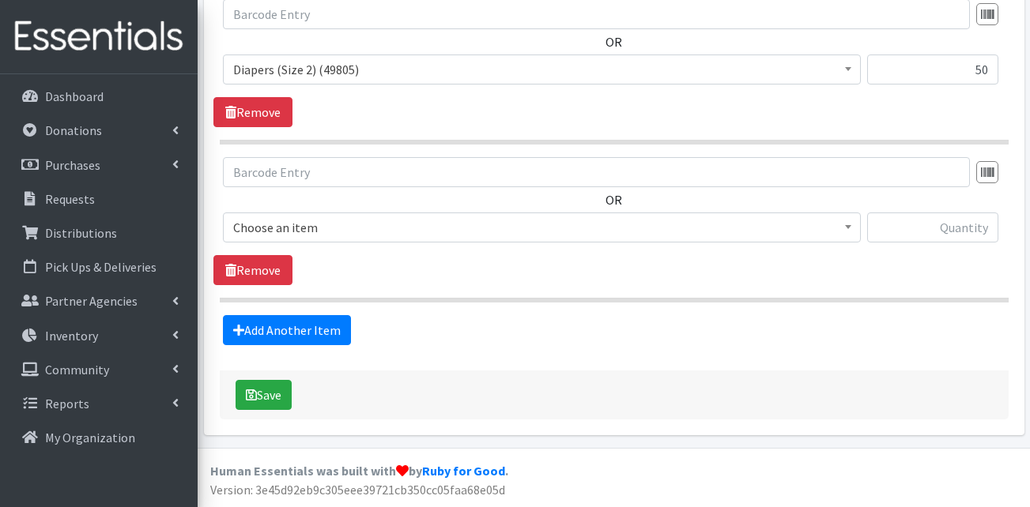
click at [310, 225] on span "Choose an item" at bounding box center [541, 228] width 617 height 22
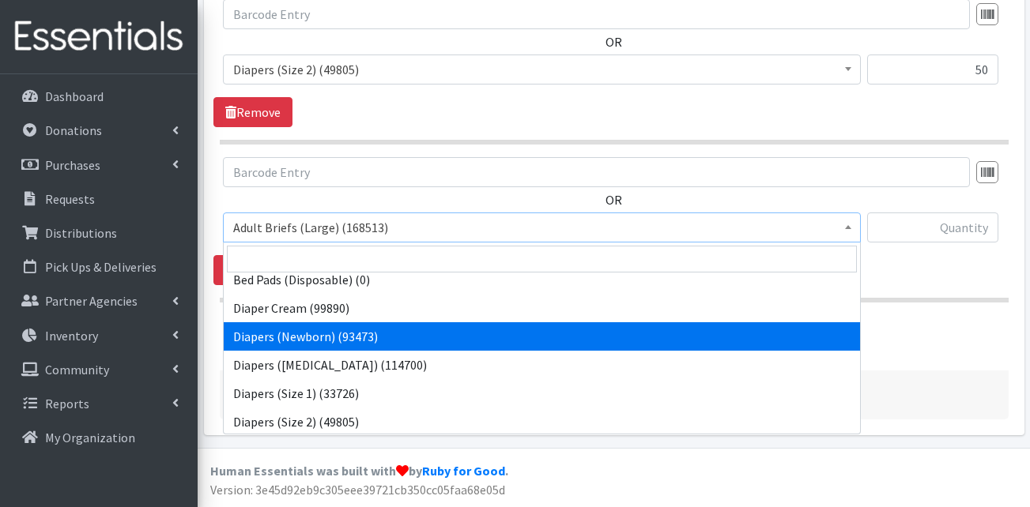
scroll to position [237, 0]
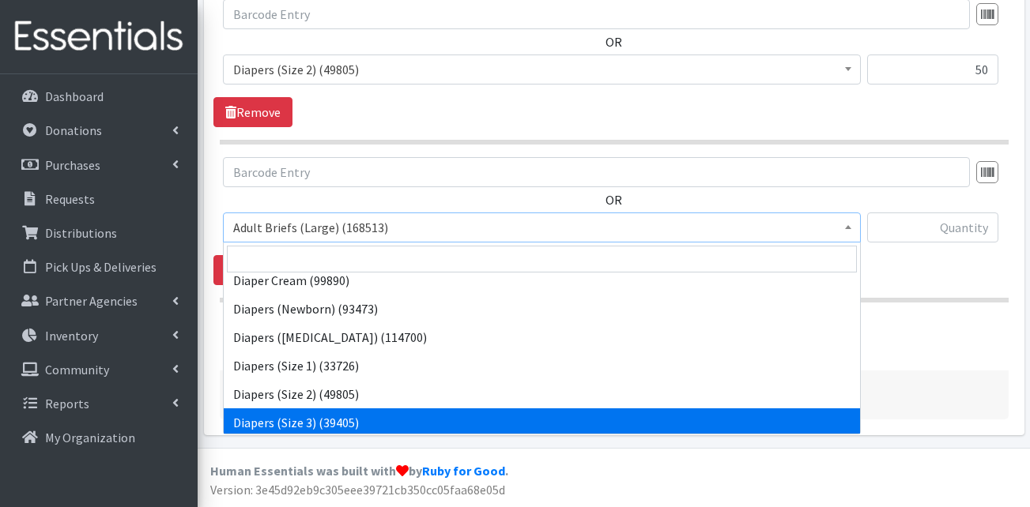
select select "13422"
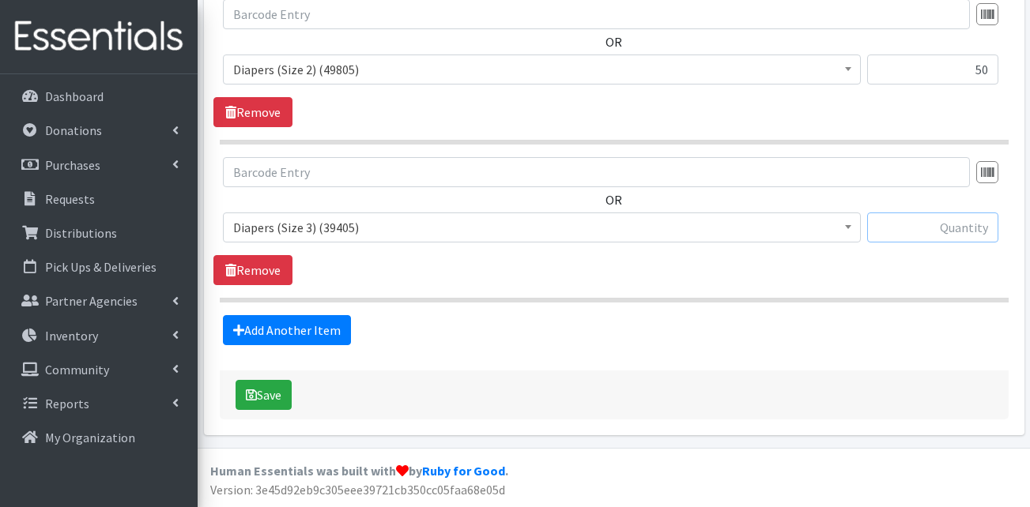
click at [975, 236] on input "text" at bounding box center [932, 228] width 131 height 30
type input "100"
click at [304, 332] on link "Add Another Item" at bounding box center [287, 330] width 128 height 30
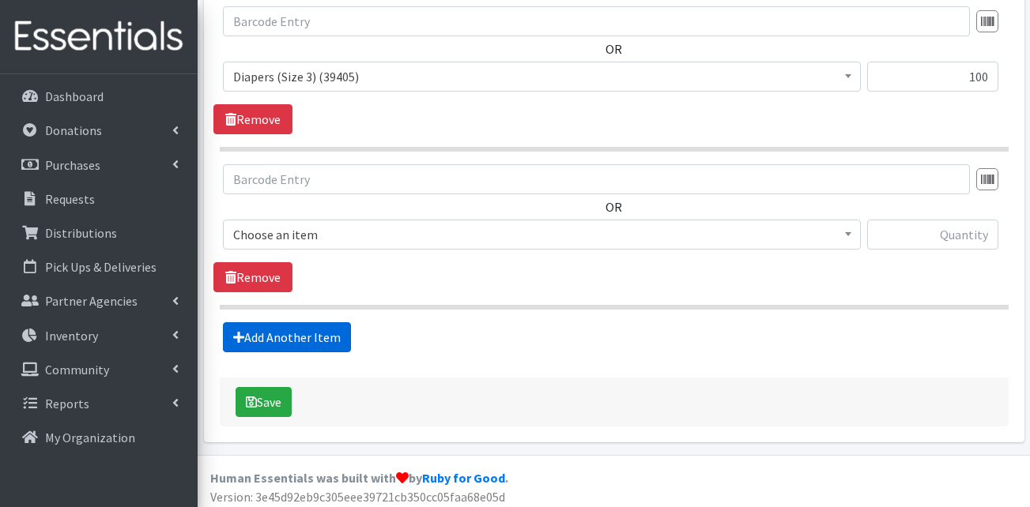
scroll to position [1039, 0]
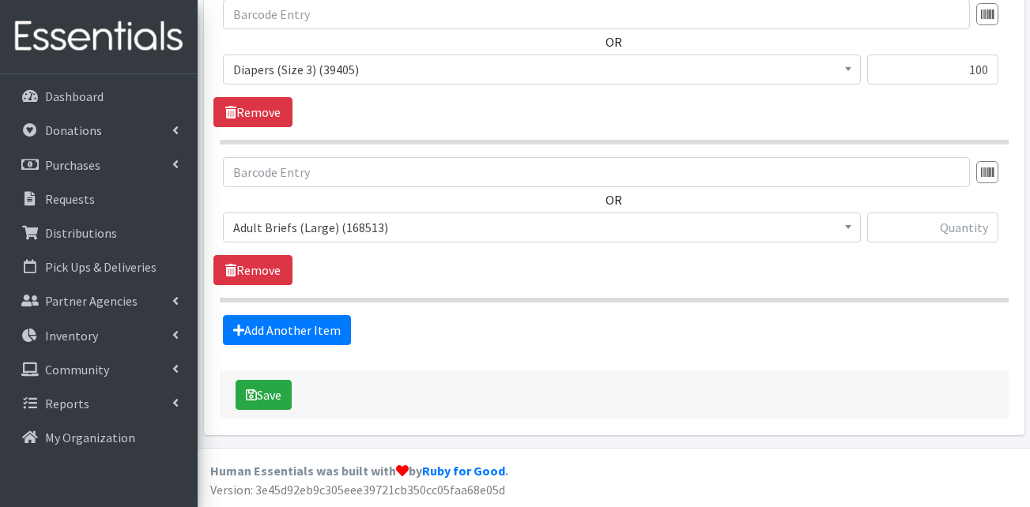
click at [293, 231] on span "Adult Briefs (Large) (168513)" at bounding box center [541, 228] width 617 height 22
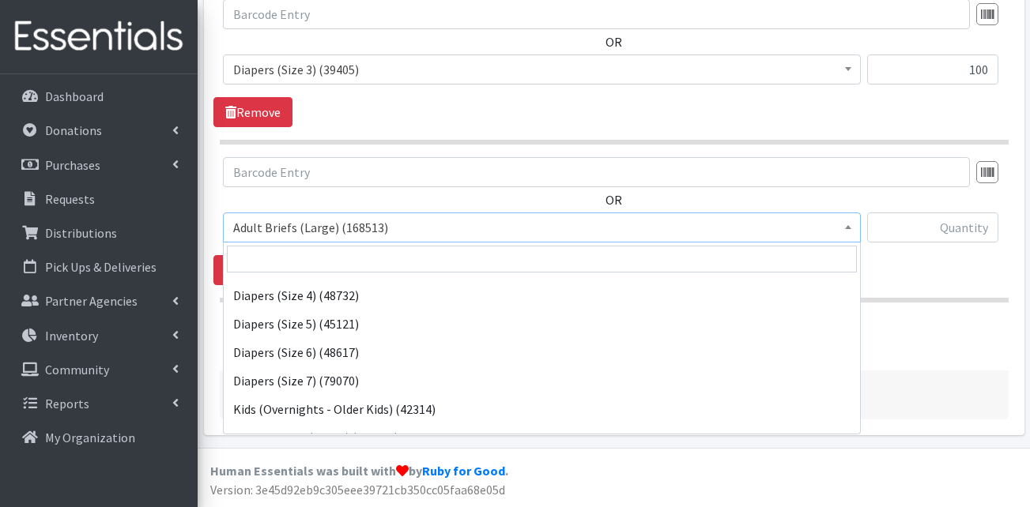
scroll to position [395, 0]
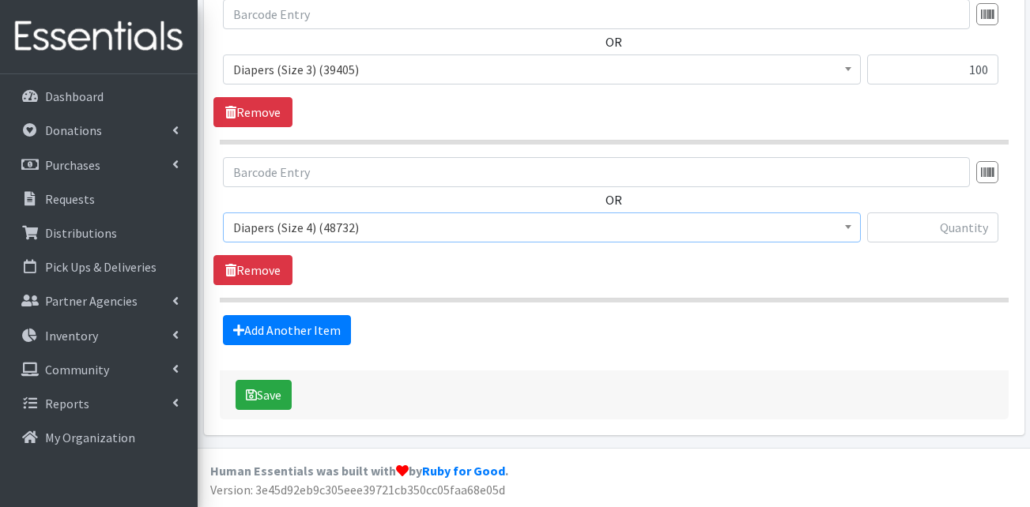
click at [394, 236] on span "Diapers (Size 4) (48732)" at bounding box center [541, 228] width 617 height 22
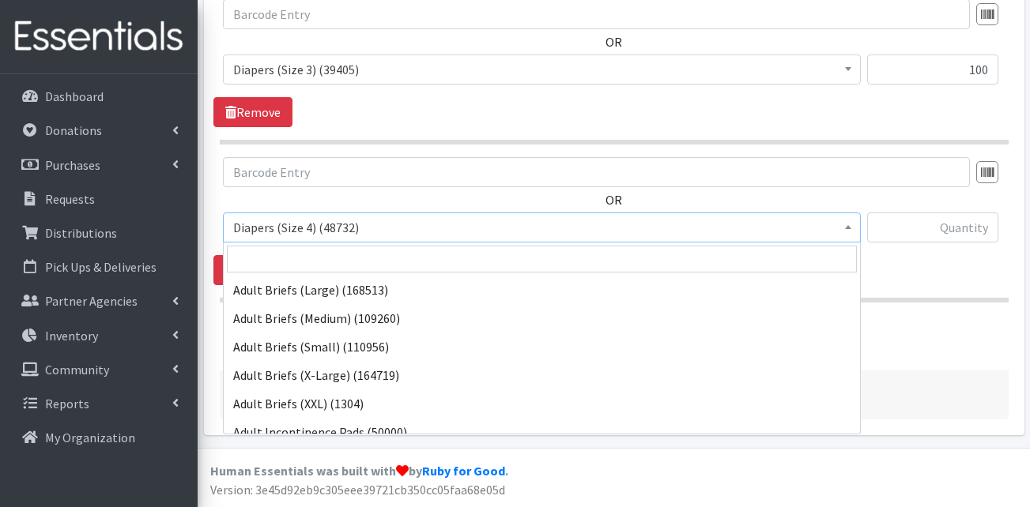
scroll to position [370, 0]
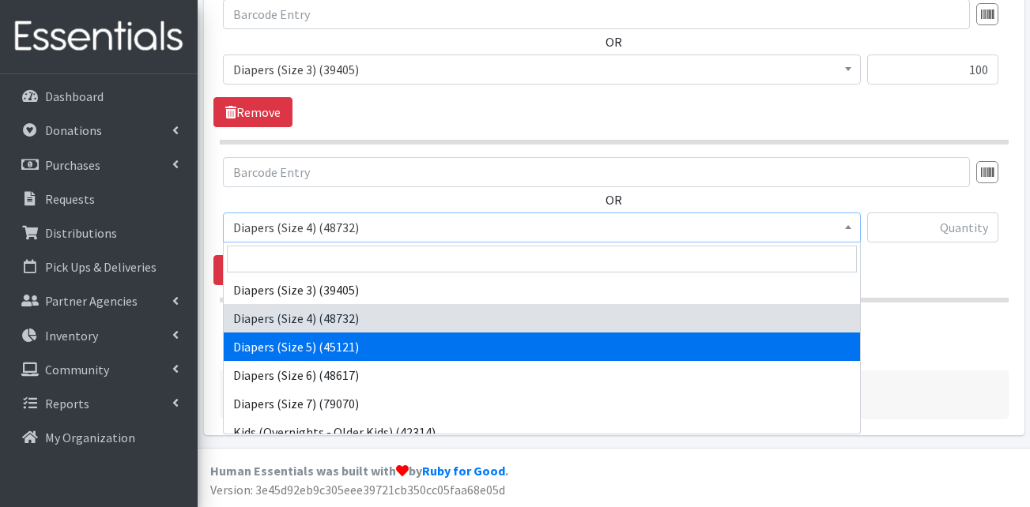
select select "13389"
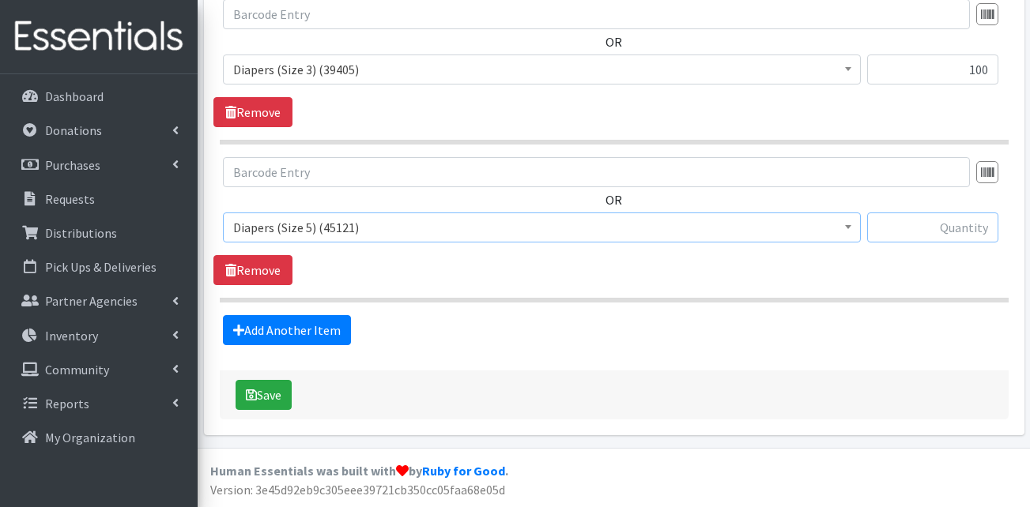
click at [934, 216] on input "text" at bounding box center [932, 228] width 131 height 30
type input "100"
click at [235, 327] on icon at bounding box center [238, 330] width 11 height 13
click at [307, 327] on link "Add Another Item" at bounding box center [287, 330] width 128 height 30
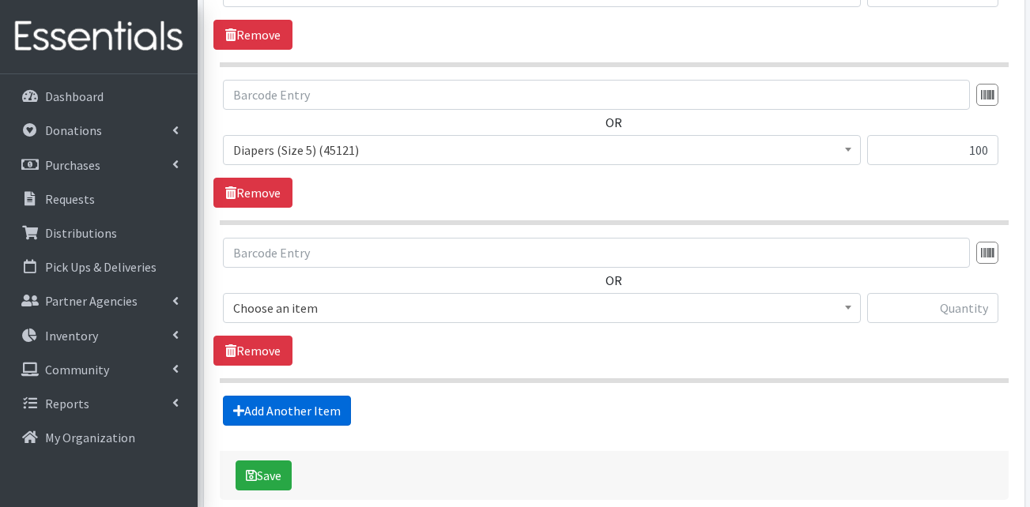
scroll to position [1197, 0]
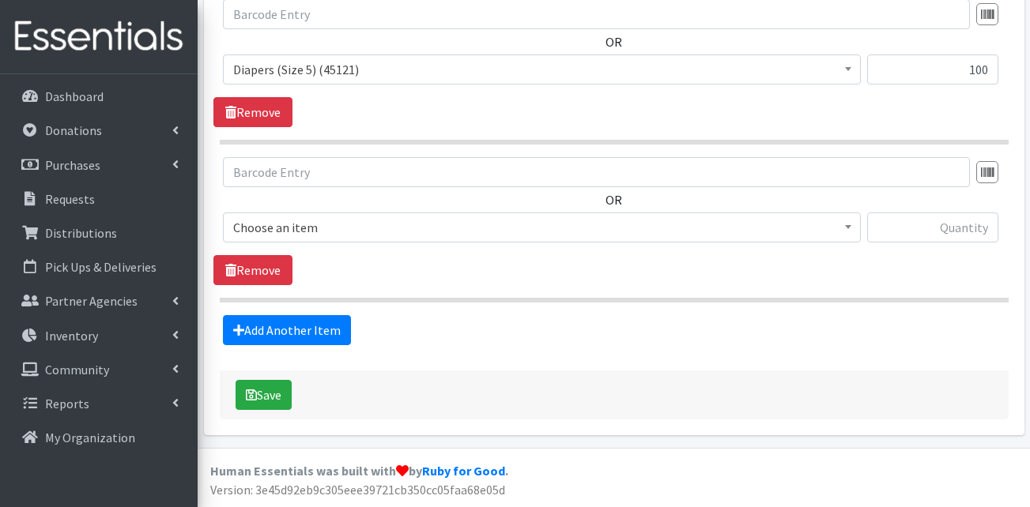
click at [334, 244] on span "Choose an item Adult Briefs (Large) Adult Briefs (Medium) Adult Briefs (Small) …" at bounding box center [542, 234] width 638 height 43
click at [335, 231] on span "Choose an item" at bounding box center [541, 228] width 617 height 22
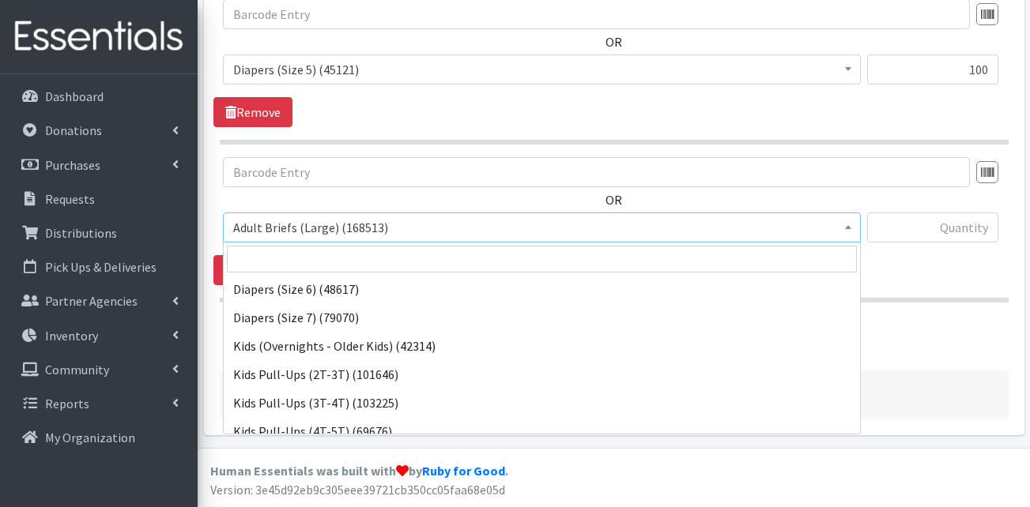
scroll to position [474, 0]
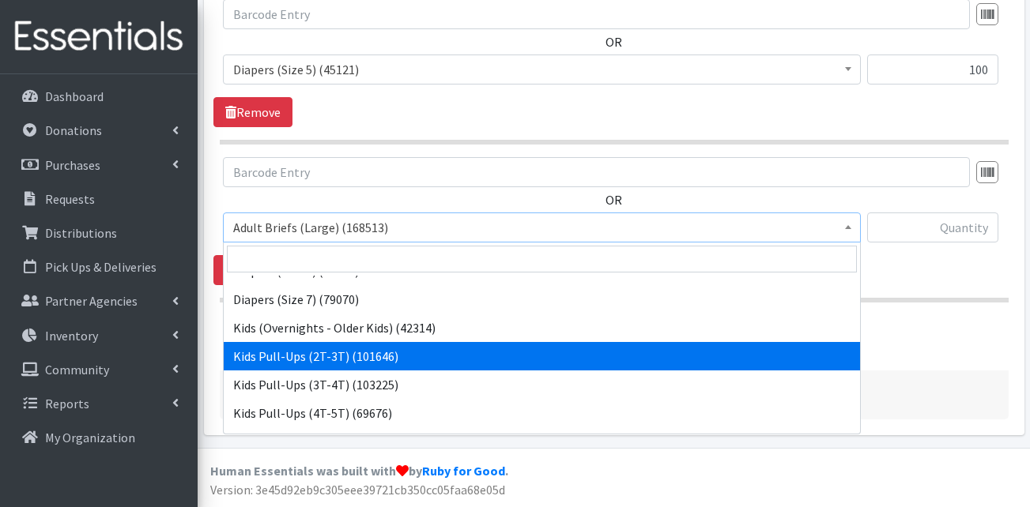
select select "13408"
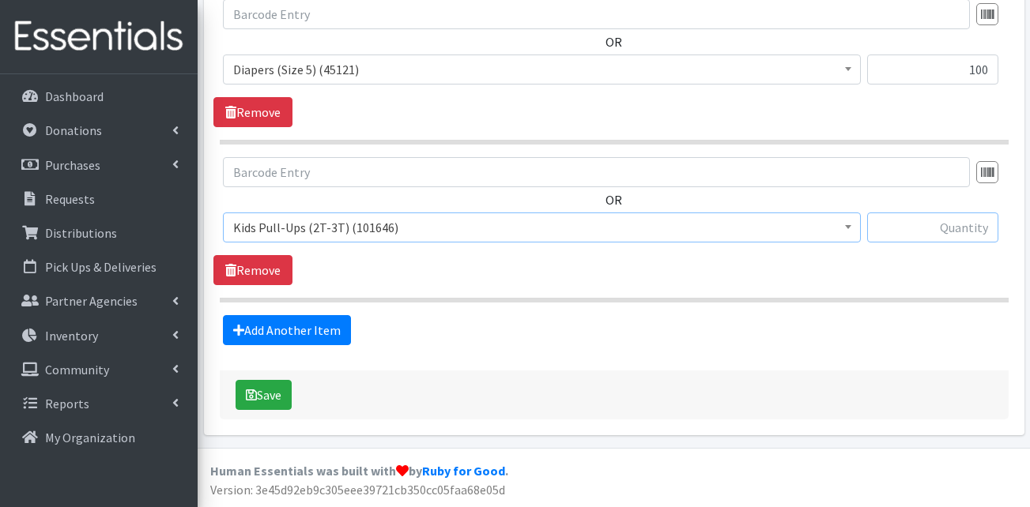
click at [926, 234] on input "text" at bounding box center [932, 228] width 131 height 30
type input "100"
click at [285, 338] on link "Add Another Item" at bounding box center [287, 330] width 128 height 30
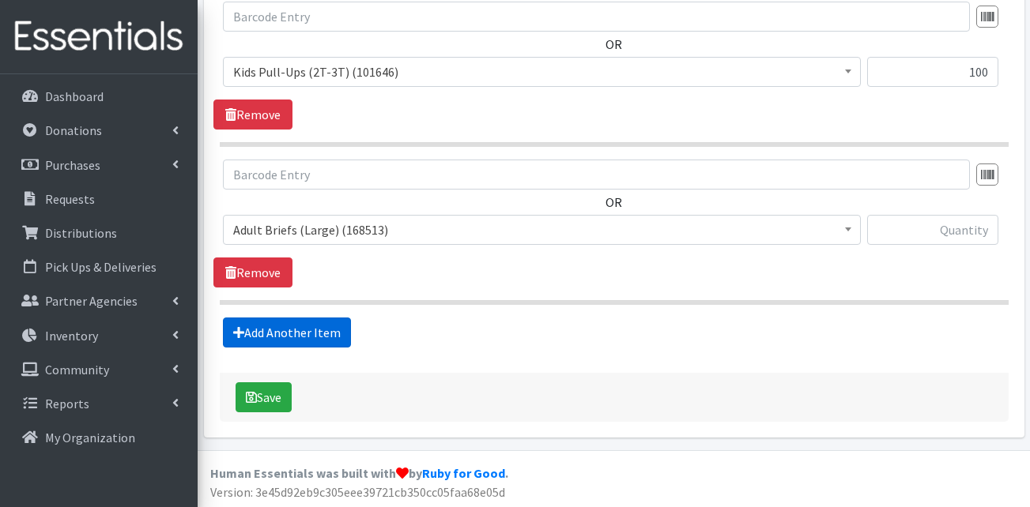
scroll to position [1355, 0]
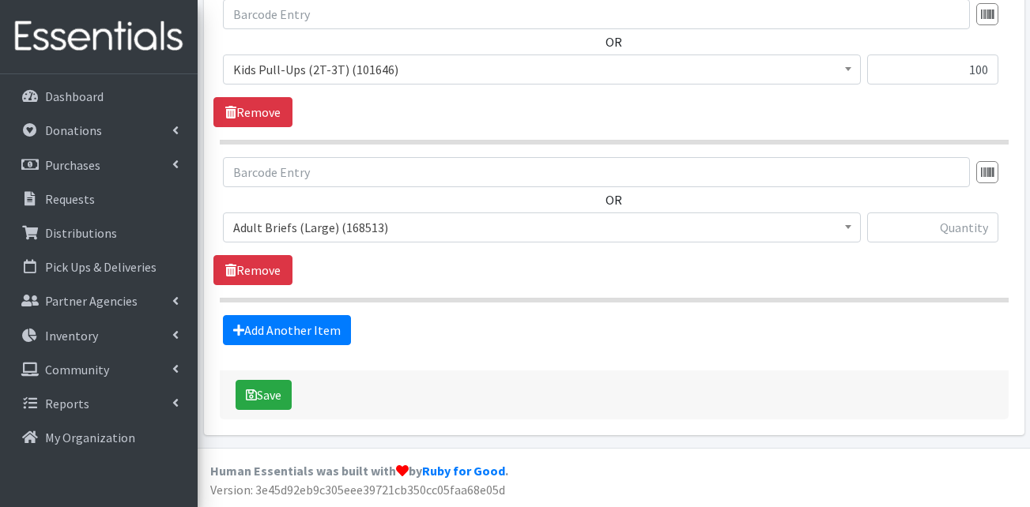
click at [413, 221] on span "Adult Briefs (Large) (168513)" at bounding box center [541, 228] width 617 height 22
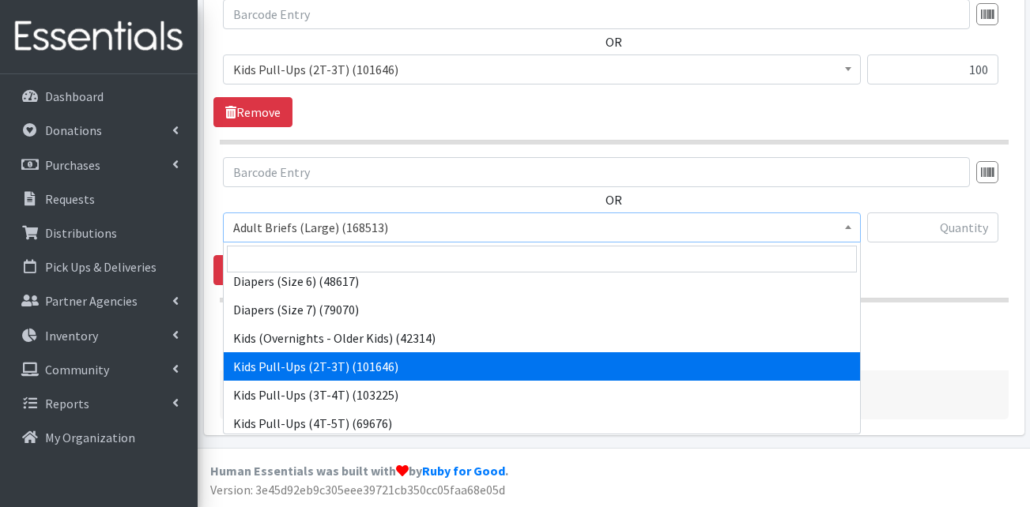
scroll to position [474, 0]
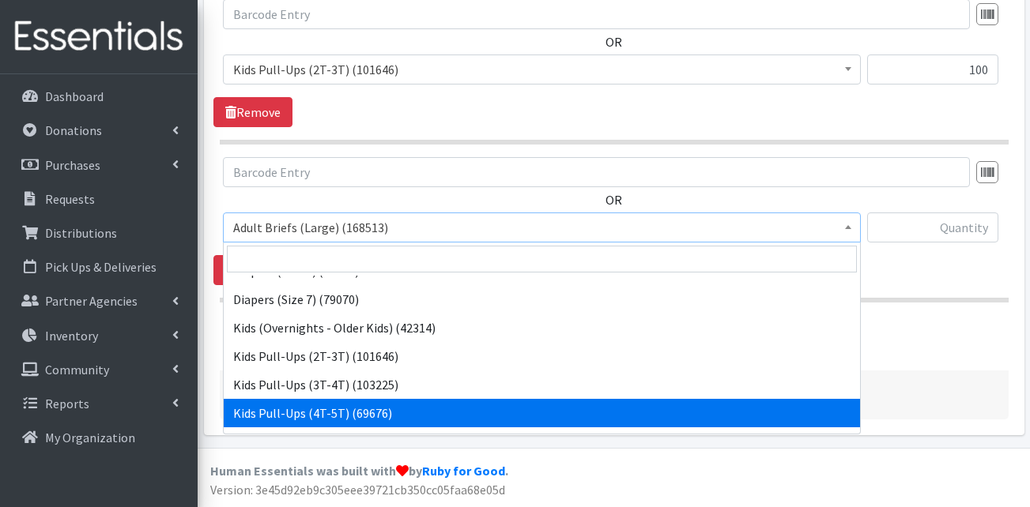
select select "13424"
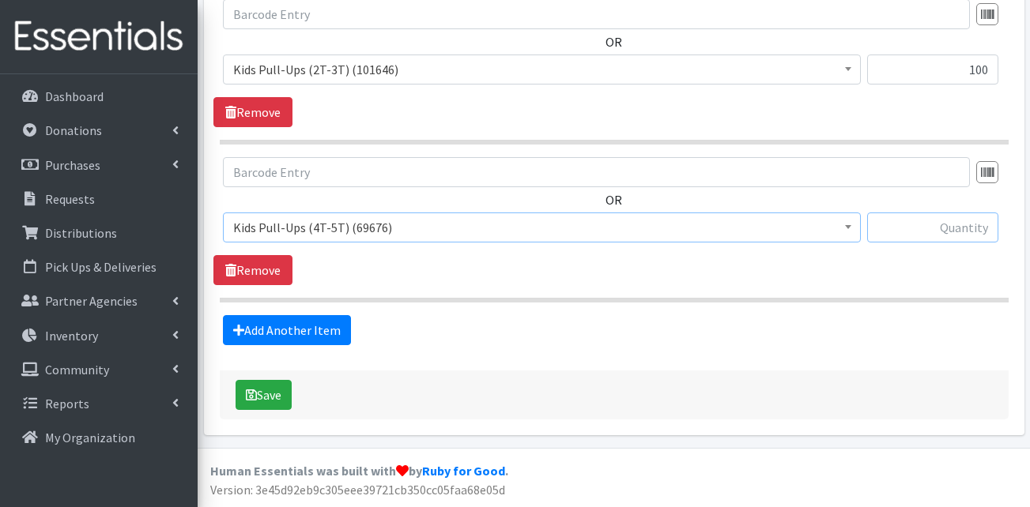
click at [914, 222] on input "text" at bounding box center [932, 228] width 131 height 30
type input "100"
click at [265, 335] on link "Add Another Item" at bounding box center [287, 330] width 128 height 30
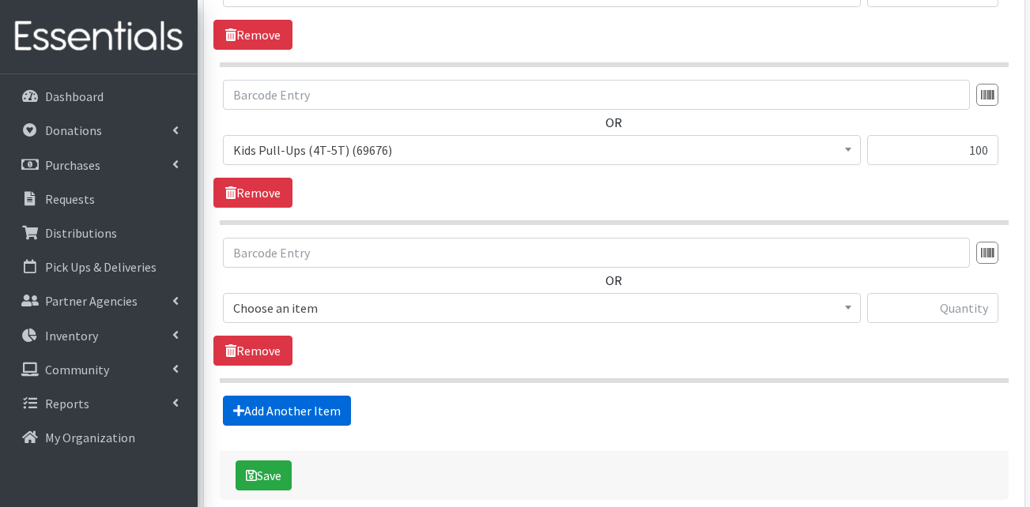
scroll to position [1513, 0]
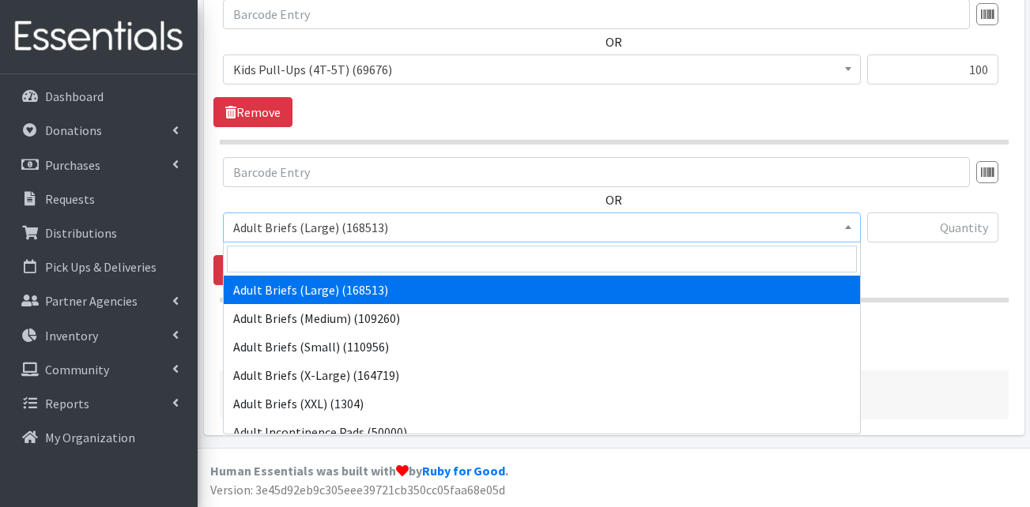
click at [341, 235] on span "Adult Briefs (Large) (168513)" at bounding box center [541, 228] width 617 height 22
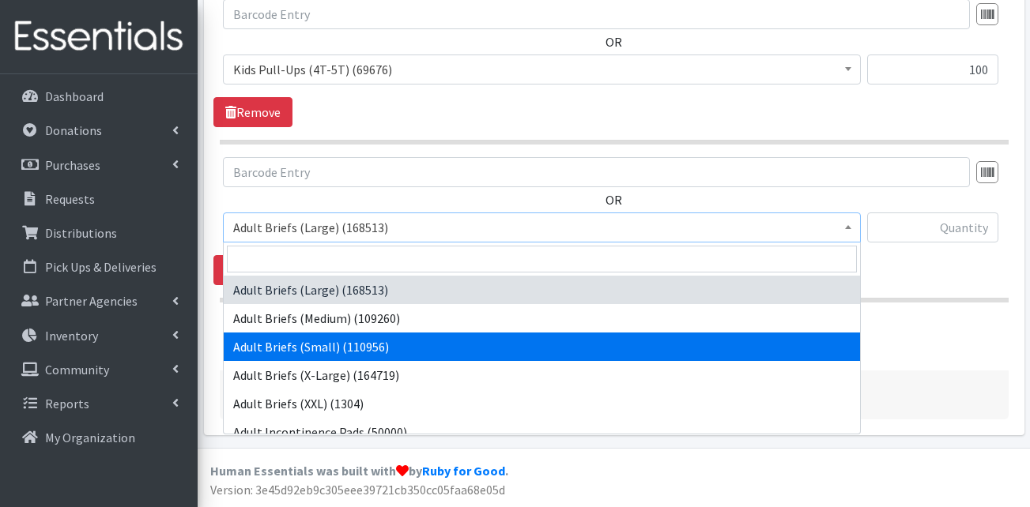
select select "13412"
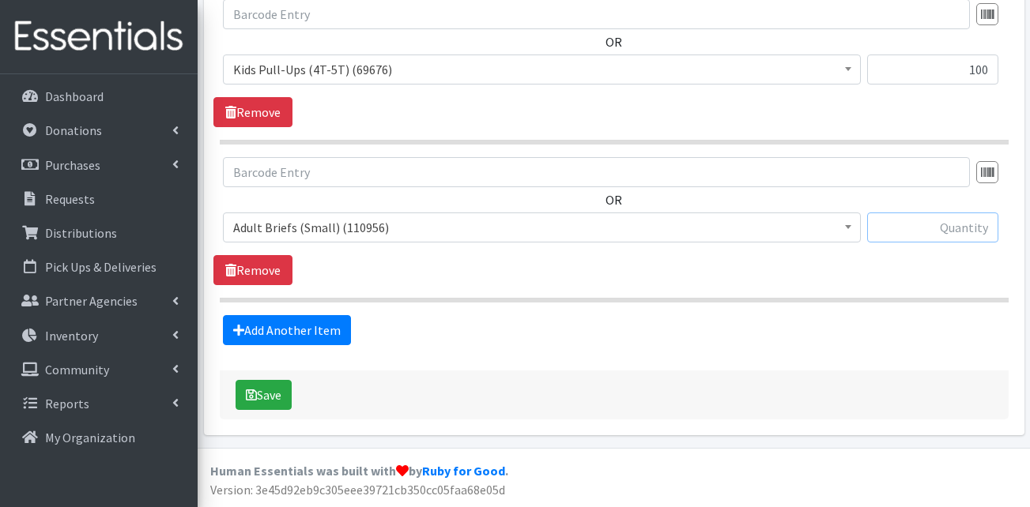
click at [961, 229] on input "text" at bounding box center [932, 228] width 131 height 30
type input "120"
click at [307, 325] on link "Add Another Item" at bounding box center [287, 330] width 128 height 30
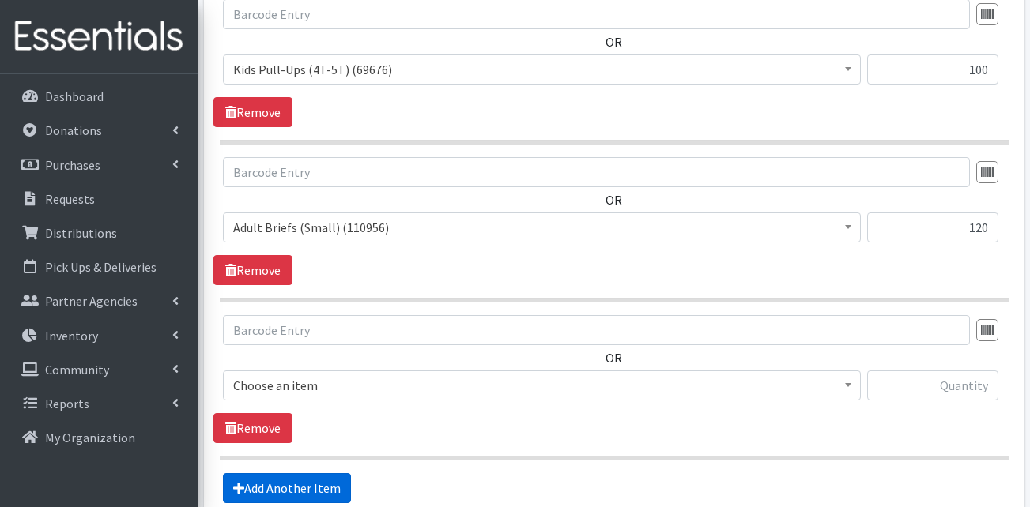
scroll to position [1671, 0]
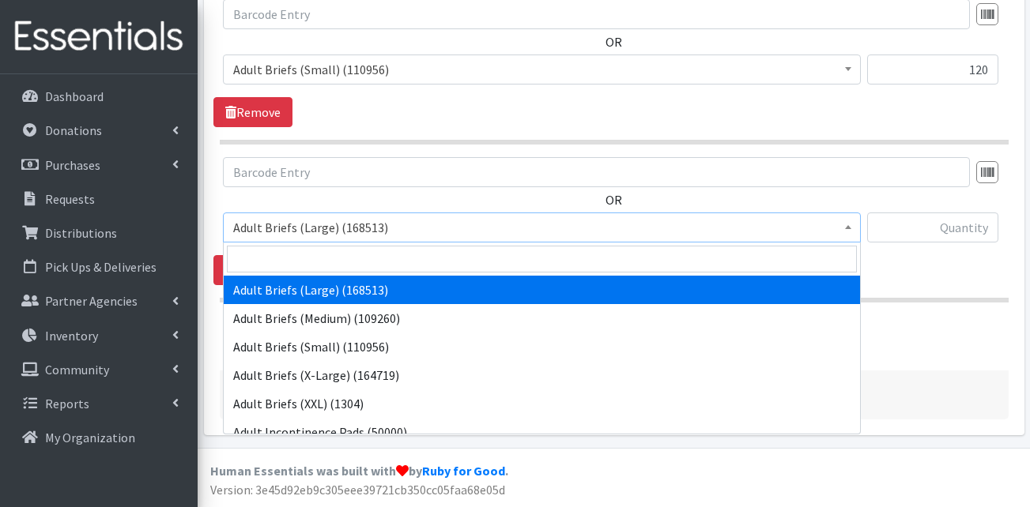
click at [462, 231] on span "Adult Briefs (Large) (168513)" at bounding box center [541, 228] width 617 height 22
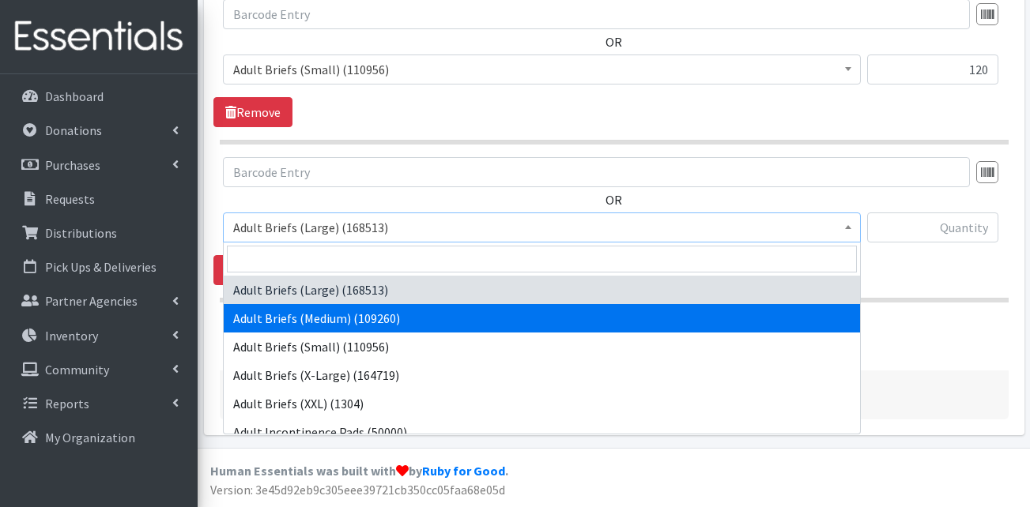
select select "13414"
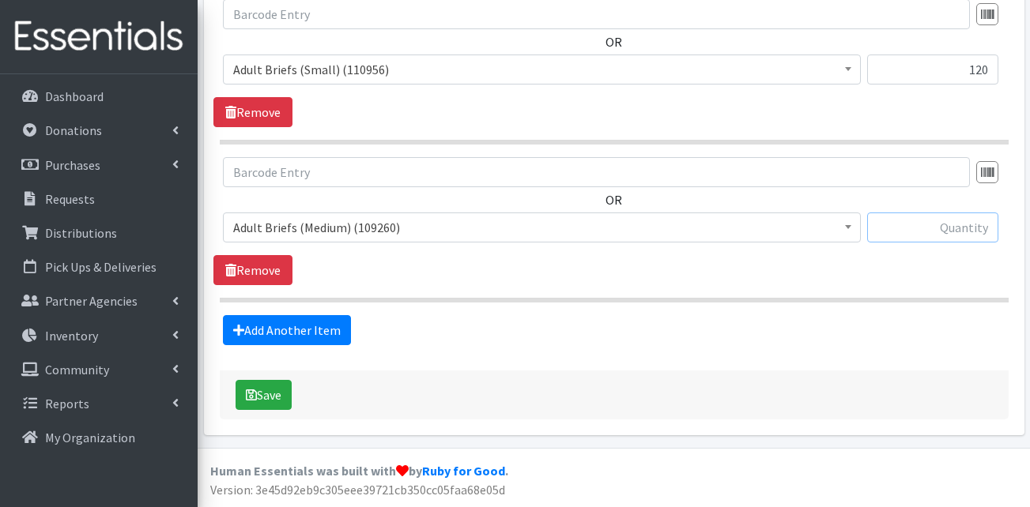
click at [933, 229] on input "text" at bounding box center [932, 228] width 131 height 30
type input "160"
click at [260, 329] on link "Add Another Item" at bounding box center [287, 330] width 128 height 30
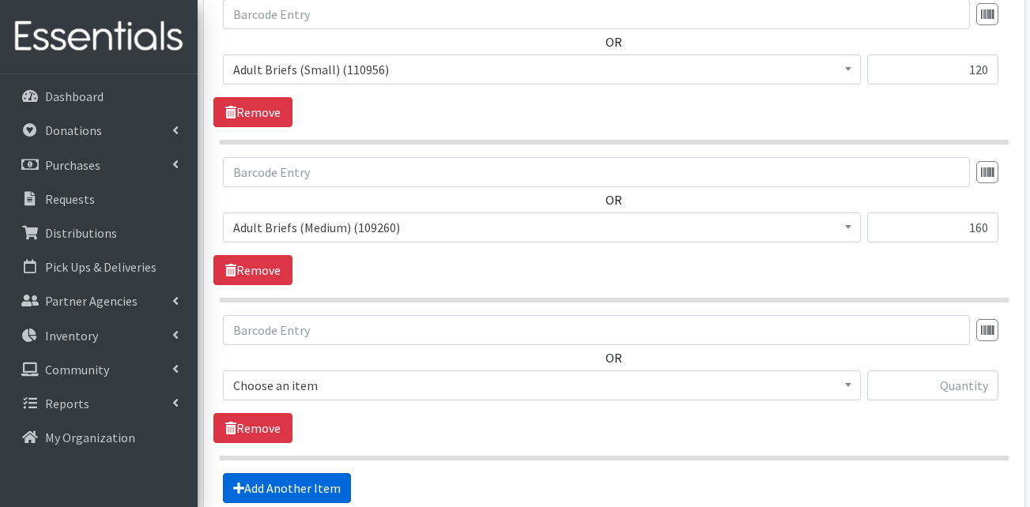
scroll to position [1829, 0]
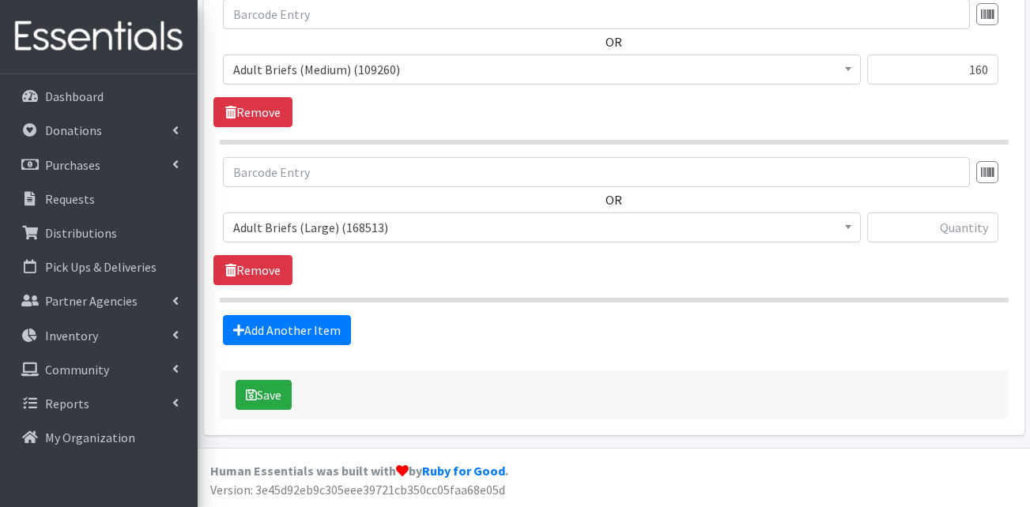
click at [304, 218] on span "Adult Briefs (Large) (168513)" at bounding box center [541, 228] width 617 height 22
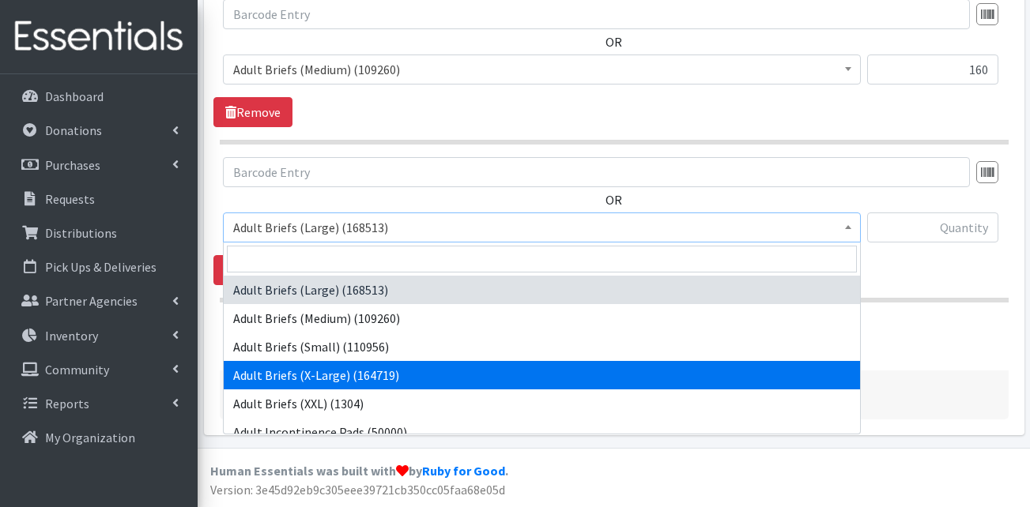
drag, startPoint x: 314, startPoint y: 381, endPoint x: 325, endPoint y: 372, distance: 14.6
select select "15292"
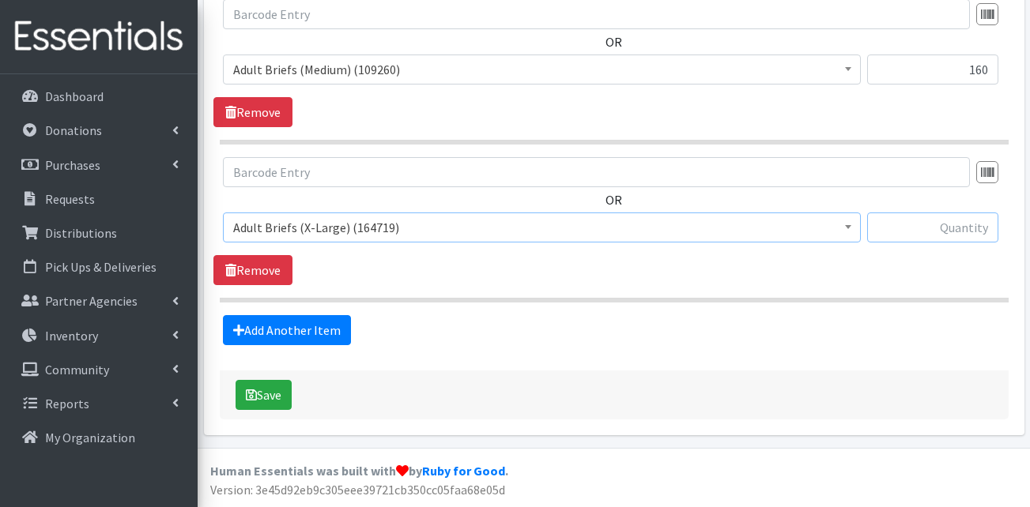
click at [942, 236] on input "text" at bounding box center [932, 228] width 131 height 30
type input "80"
click at [326, 330] on link "Add Another Item" at bounding box center [287, 330] width 128 height 30
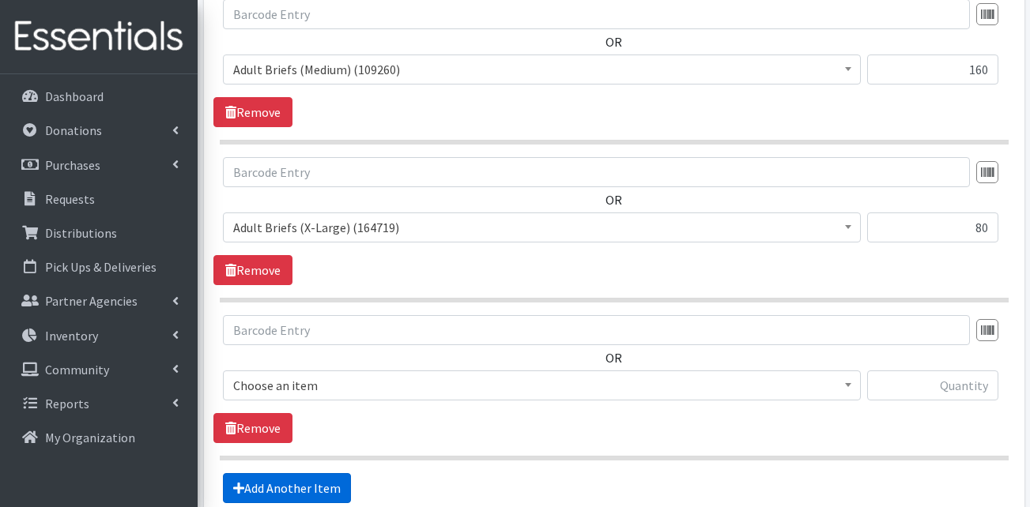
scroll to position [1987, 0]
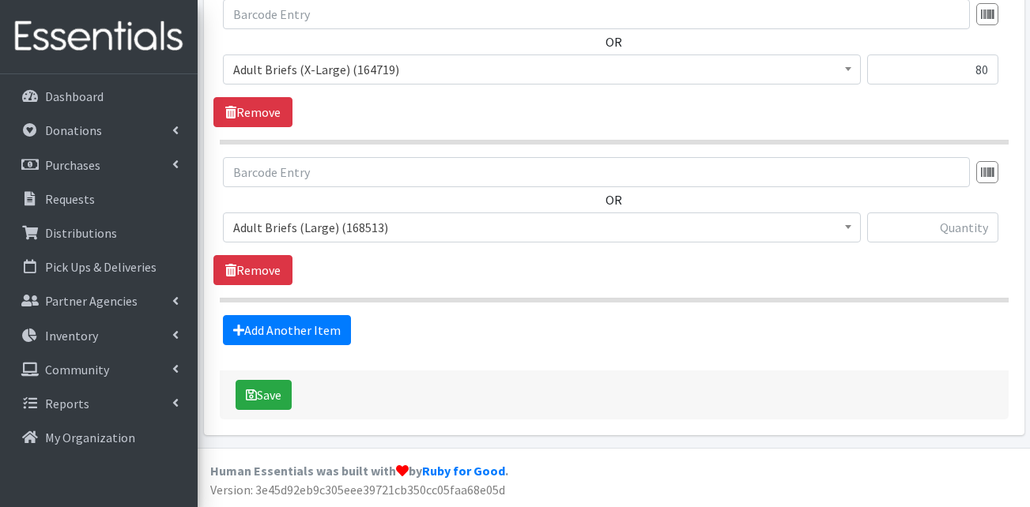
click at [326, 223] on span "Adult Briefs (Large) (168513)" at bounding box center [541, 228] width 617 height 22
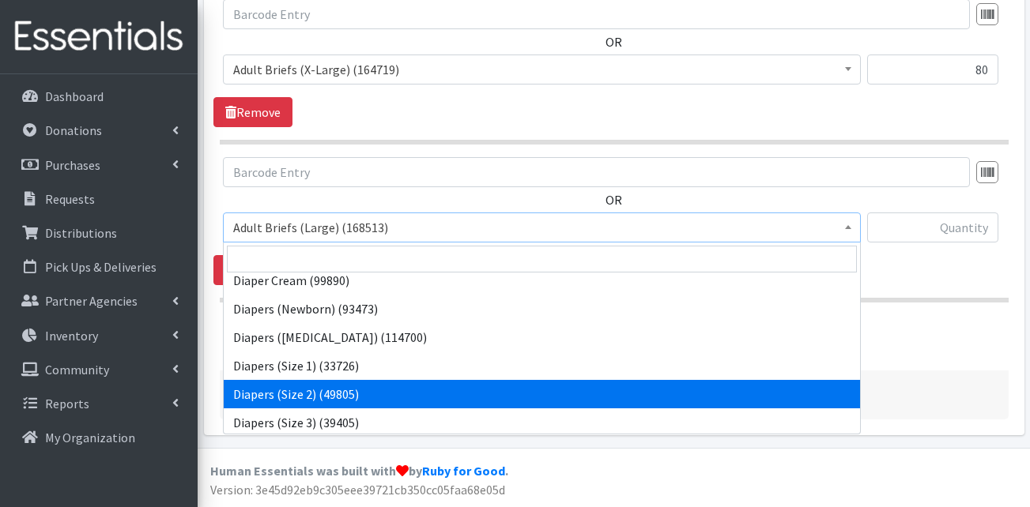
scroll to position [395, 0]
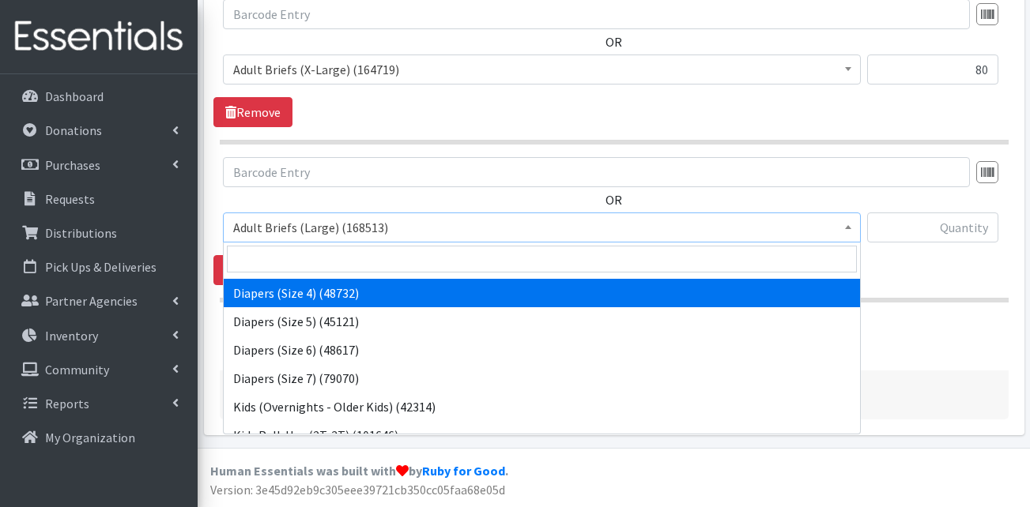
select select "13416"
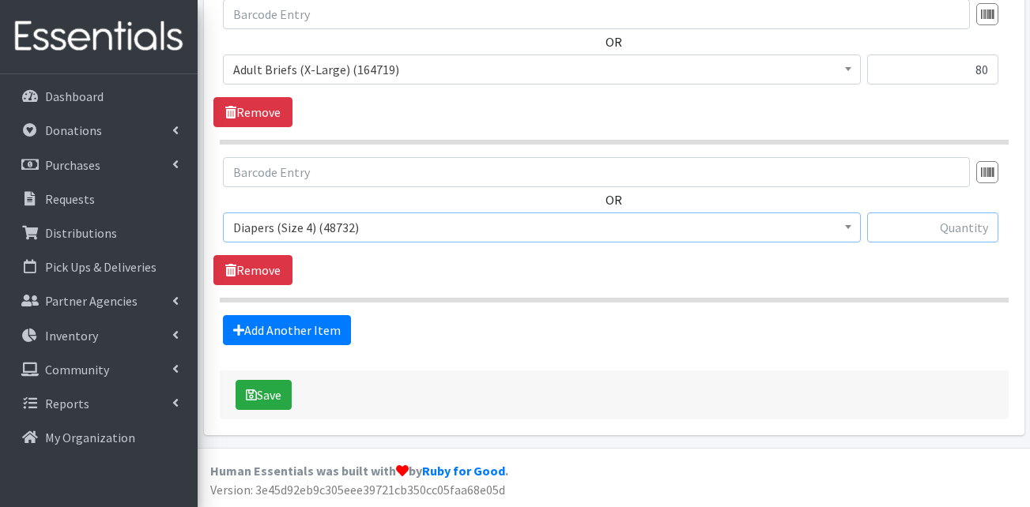
click at [917, 225] on input "text" at bounding box center [932, 228] width 131 height 30
type input "200"
click at [281, 323] on link "Add Another Item" at bounding box center [287, 330] width 128 height 30
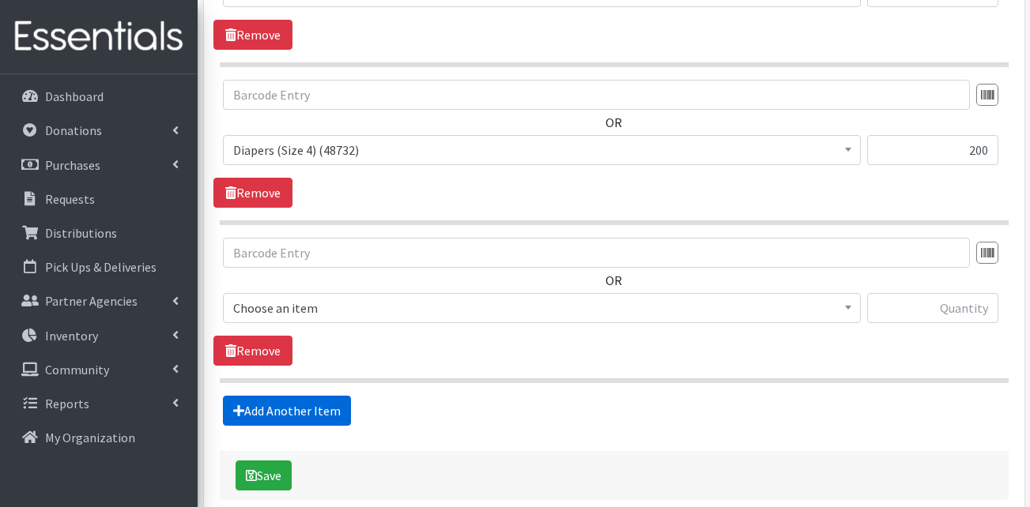
scroll to position [2145, 0]
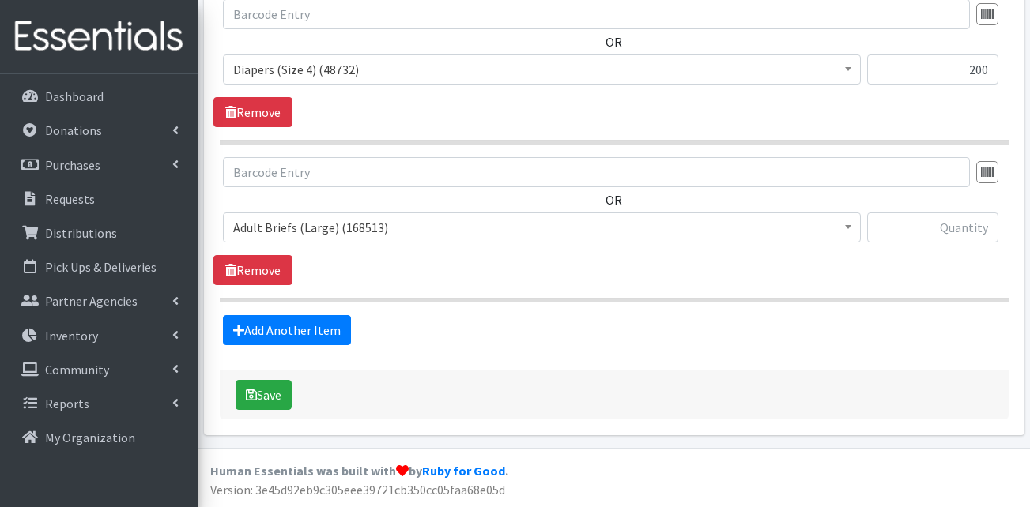
click at [304, 226] on span "Adult Briefs (Large) (168513)" at bounding box center [541, 228] width 617 height 22
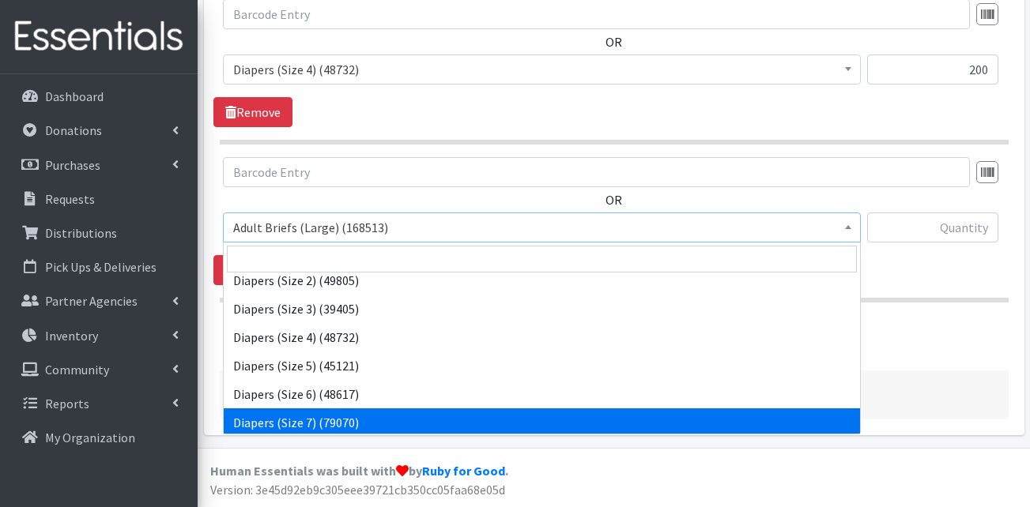
scroll to position [395, 0]
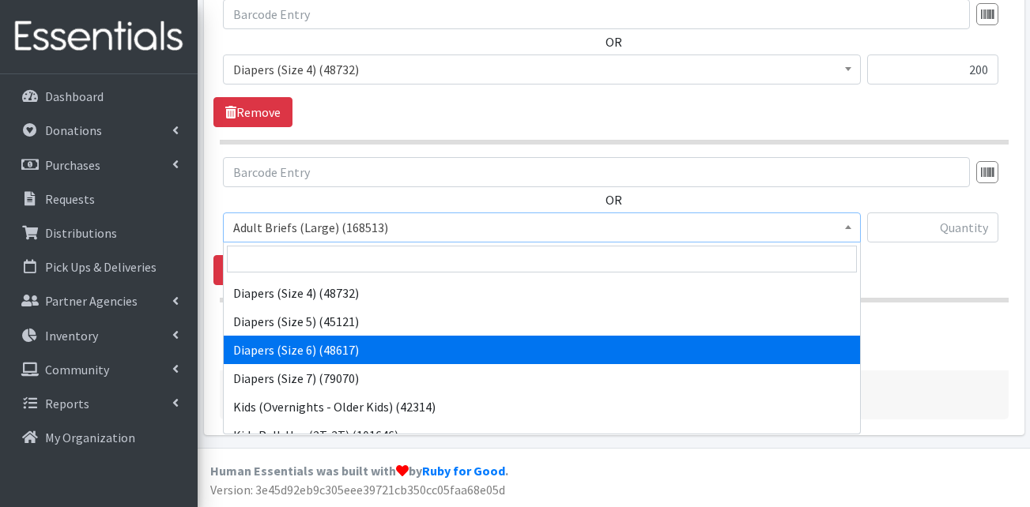
select select "13390"
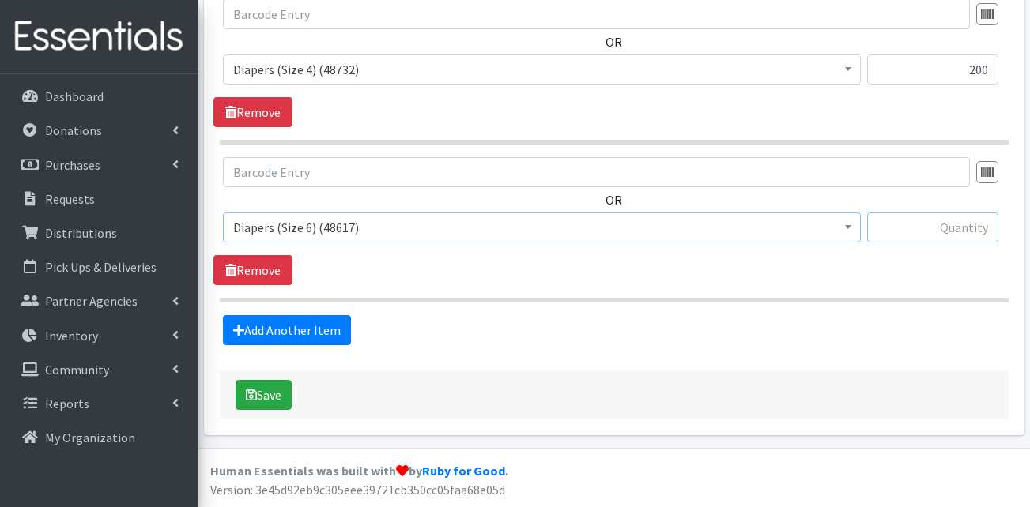
click at [944, 235] on input "text" at bounding box center [932, 228] width 131 height 30
type input "200"
click at [324, 339] on link "Add Another Item" at bounding box center [287, 330] width 128 height 30
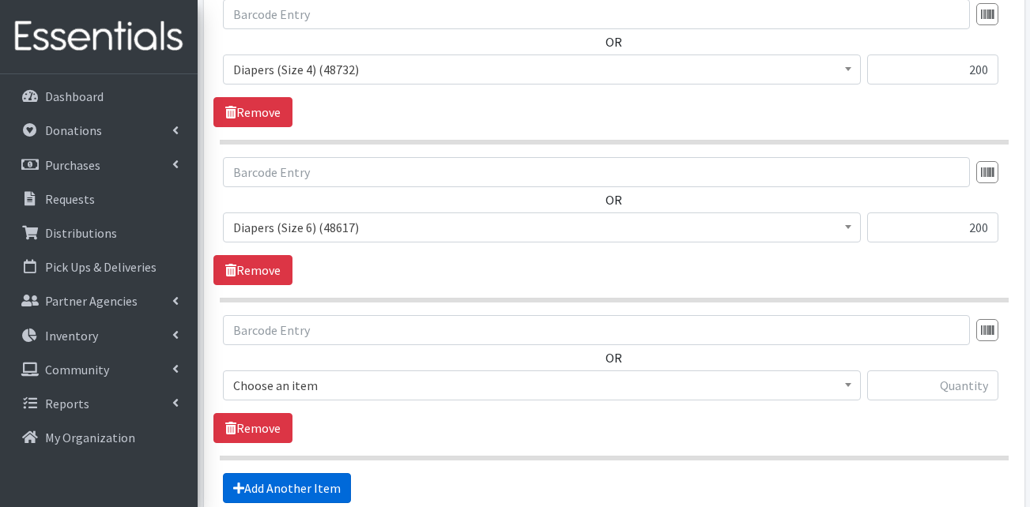
scroll to position [2303, 0]
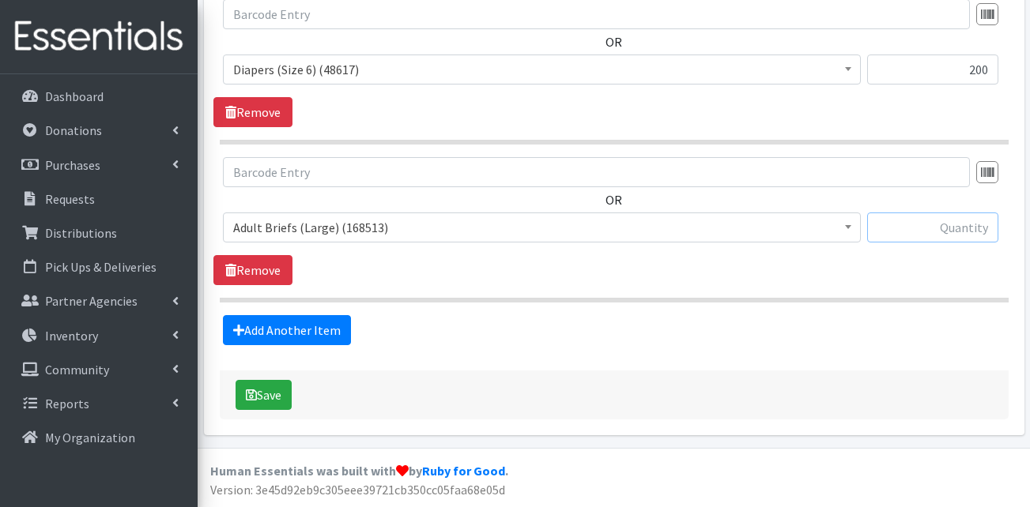
click at [956, 231] on input "text" at bounding box center [932, 228] width 131 height 30
type input "100"
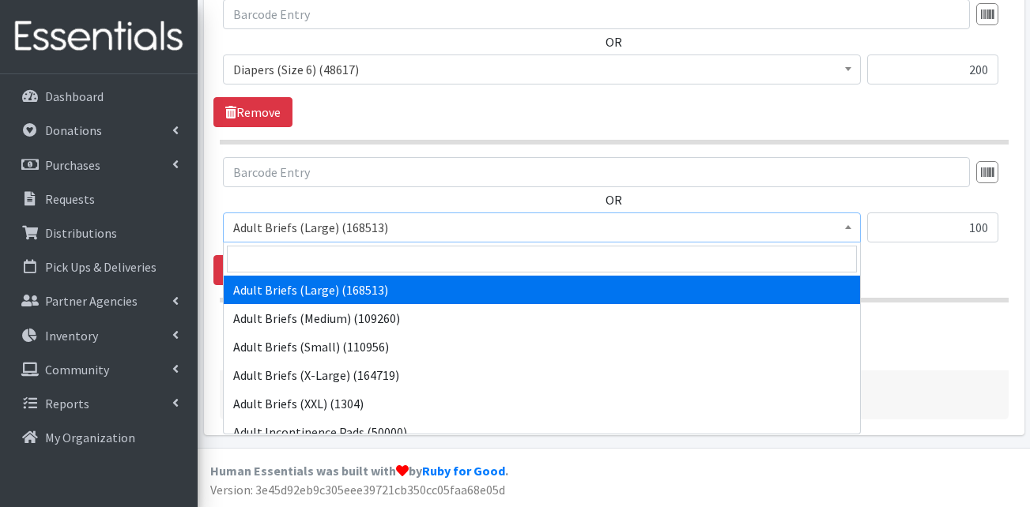
click at [497, 218] on span "Adult Briefs (Large) (168513)" at bounding box center [541, 228] width 617 height 22
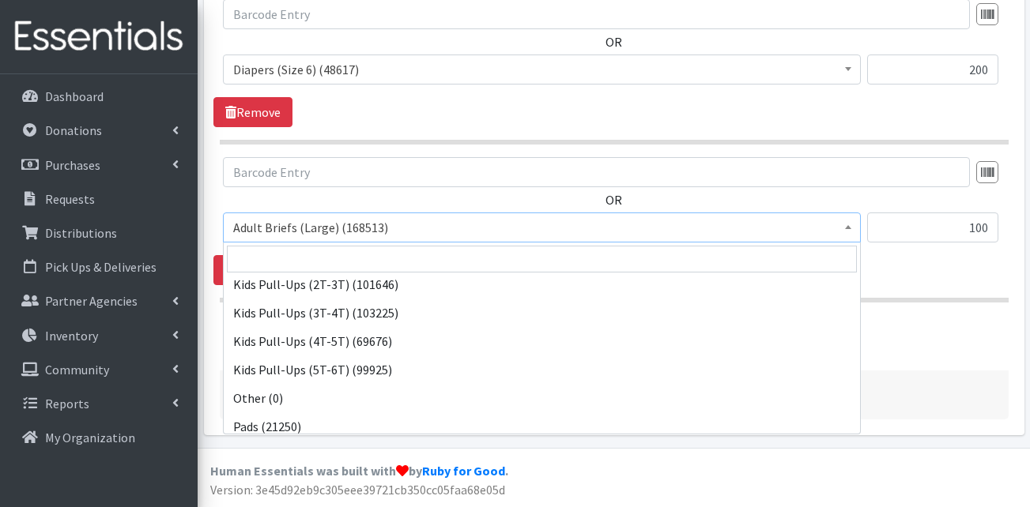
scroll to position [553, 0]
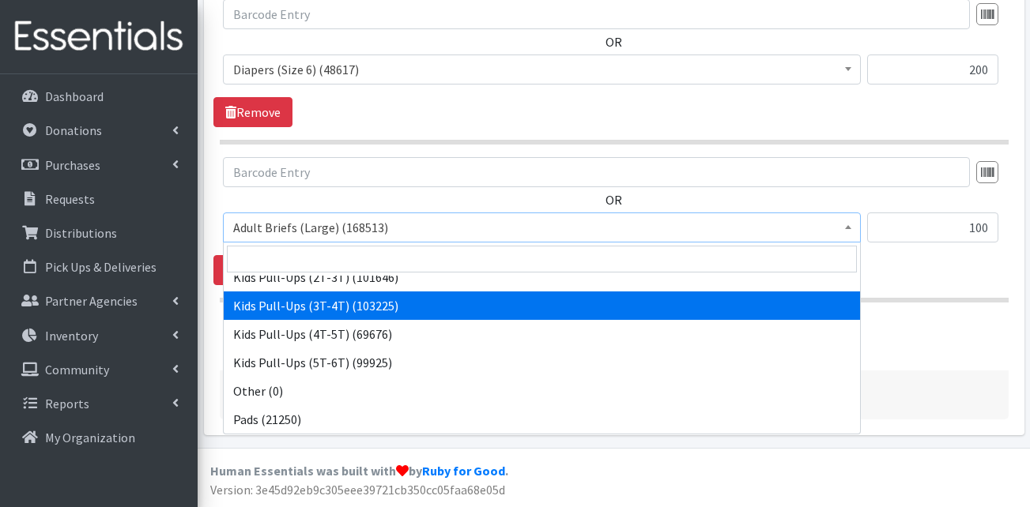
select select "13409"
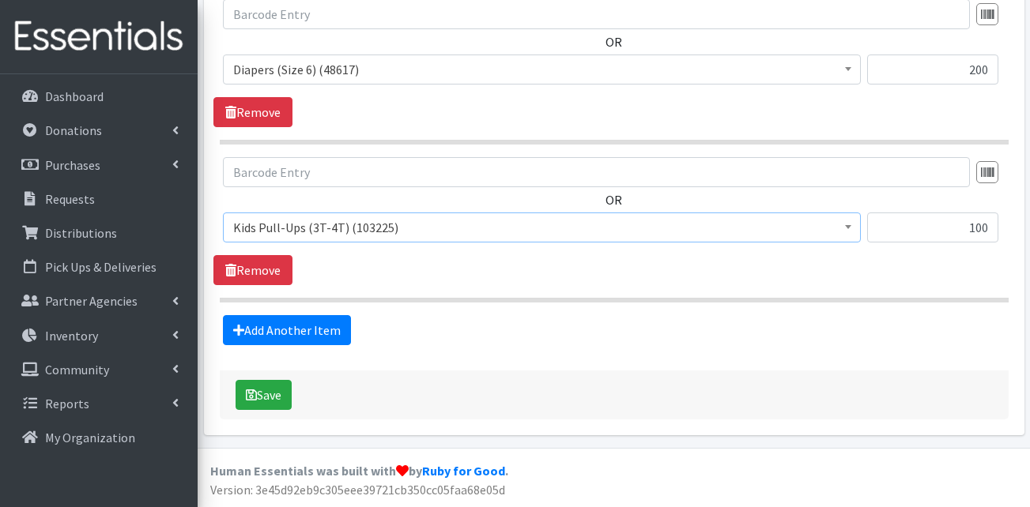
click at [288, 321] on link "Add Another Item" at bounding box center [287, 330] width 128 height 30
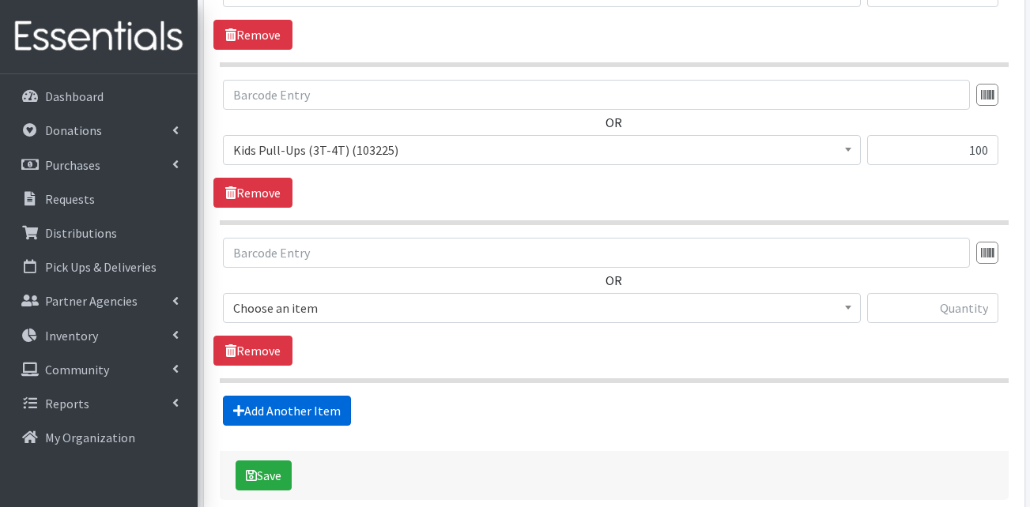
scroll to position [2462, 0]
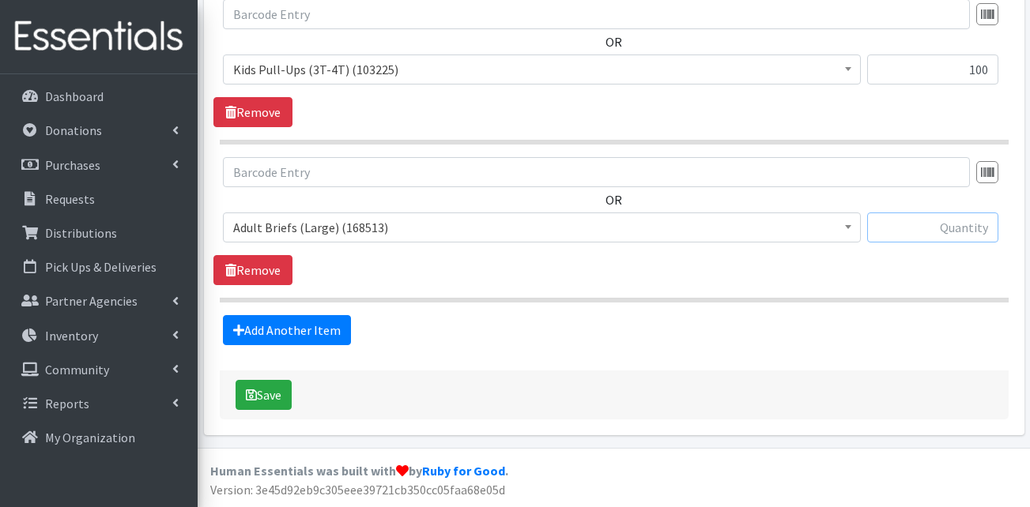
click at [919, 222] on input "text" at bounding box center [932, 228] width 131 height 30
type input "52"
click at [320, 337] on link "Add Another Item" at bounding box center [287, 330] width 128 height 30
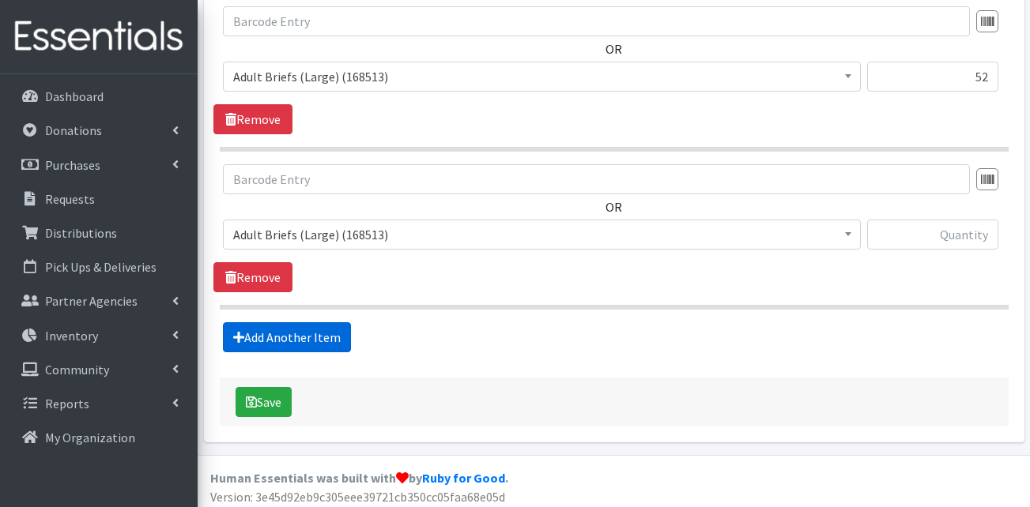
scroll to position [2620, 0]
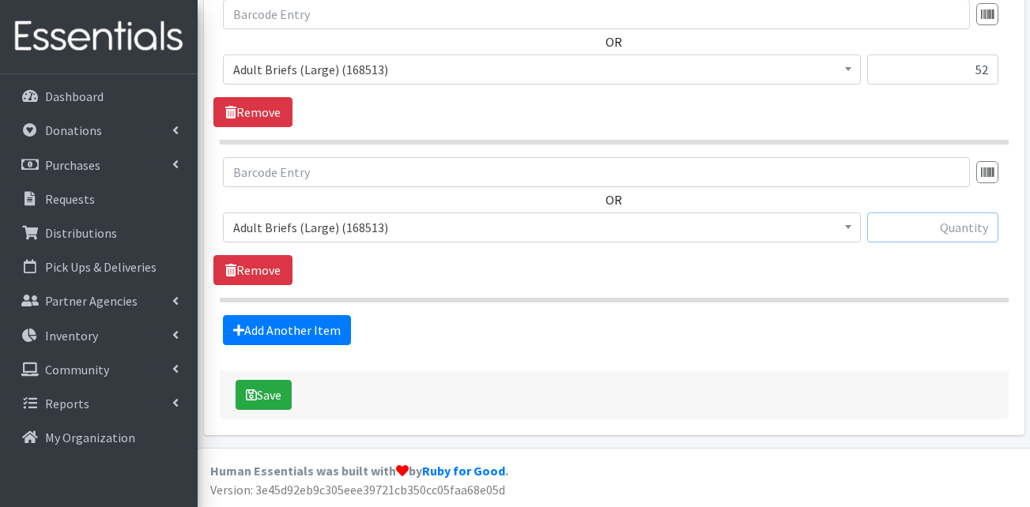
click at [897, 237] on input "text" at bounding box center [932, 228] width 131 height 30
type input "20"
click at [441, 210] on div "OR Adult Briefs (Large) (168513) Adult Briefs (Medium) (109260) Adult Briefs (S…" at bounding box center [613, 206] width 801 height 98
click at [427, 229] on span "Adult Briefs (Large) (168513)" at bounding box center [541, 228] width 617 height 22
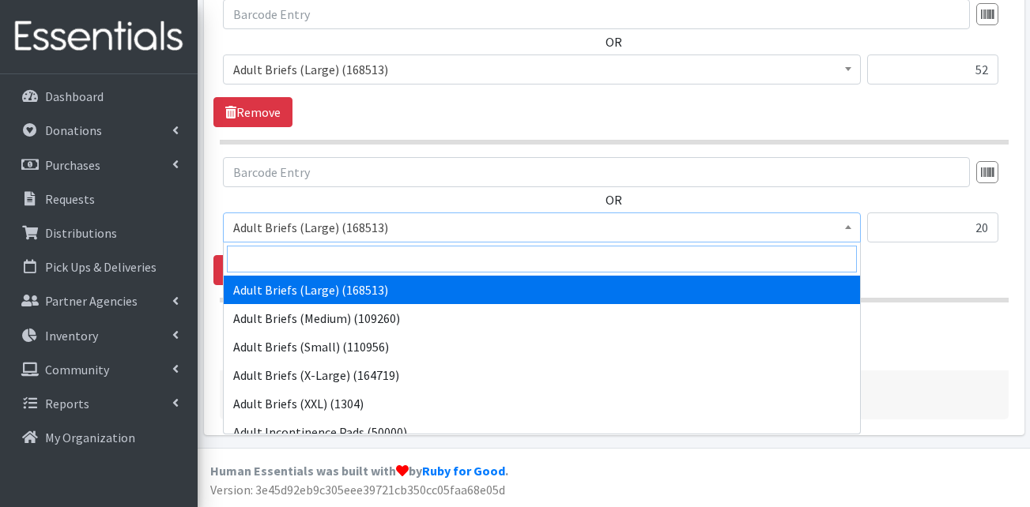
click at [348, 270] on input "search" at bounding box center [542, 259] width 630 height 27
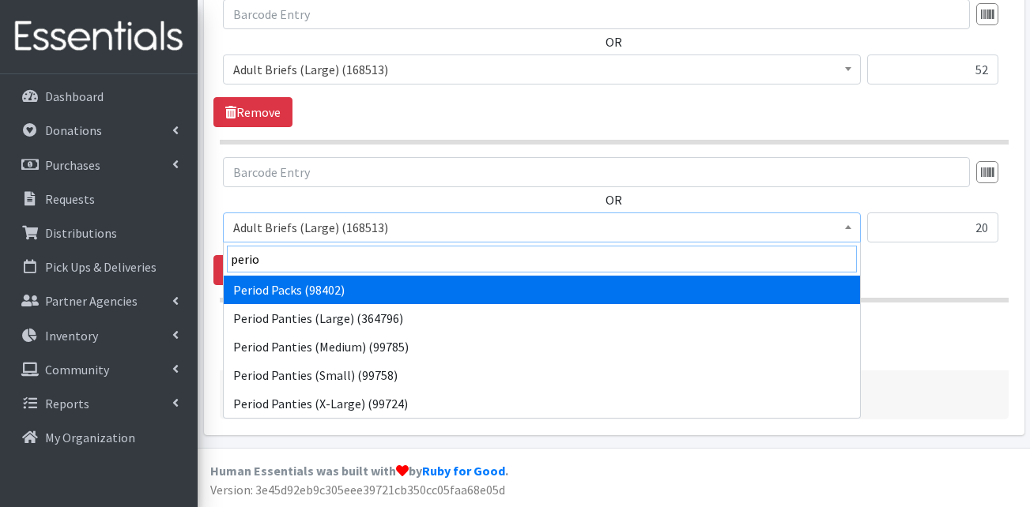
type input "perio"
select select "15291"
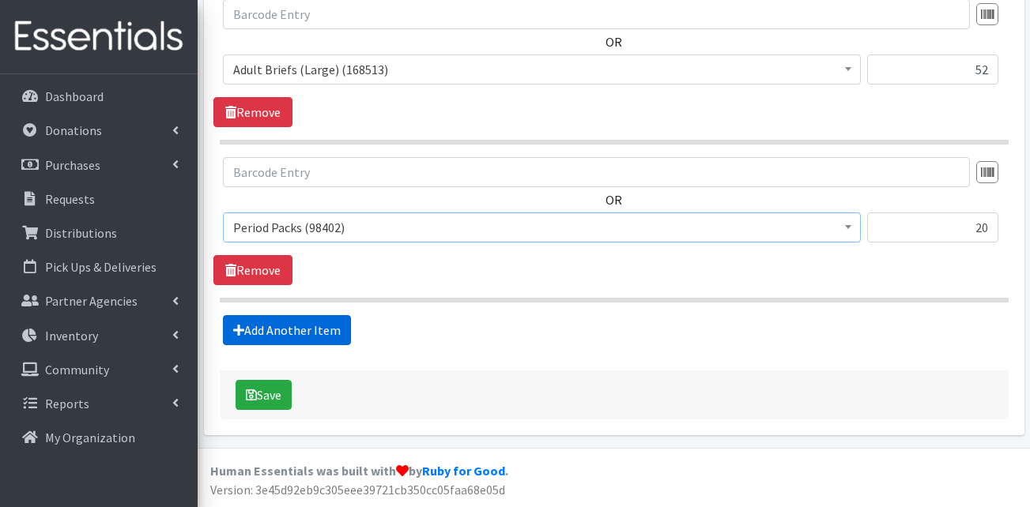
click at [306, 324] on link "Add Another Item" at bounding box center [287, 330] width 128 height 30
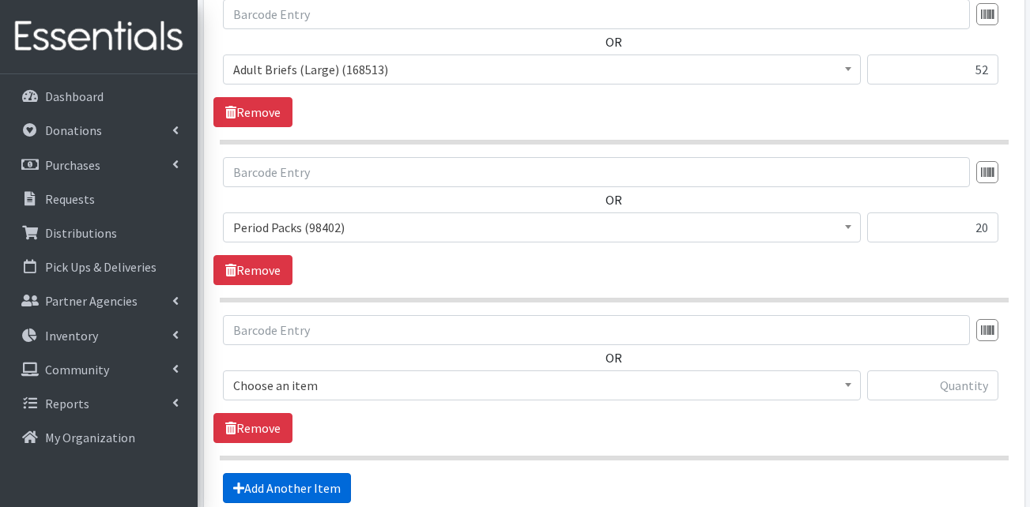
scroll to position [2778, 0]
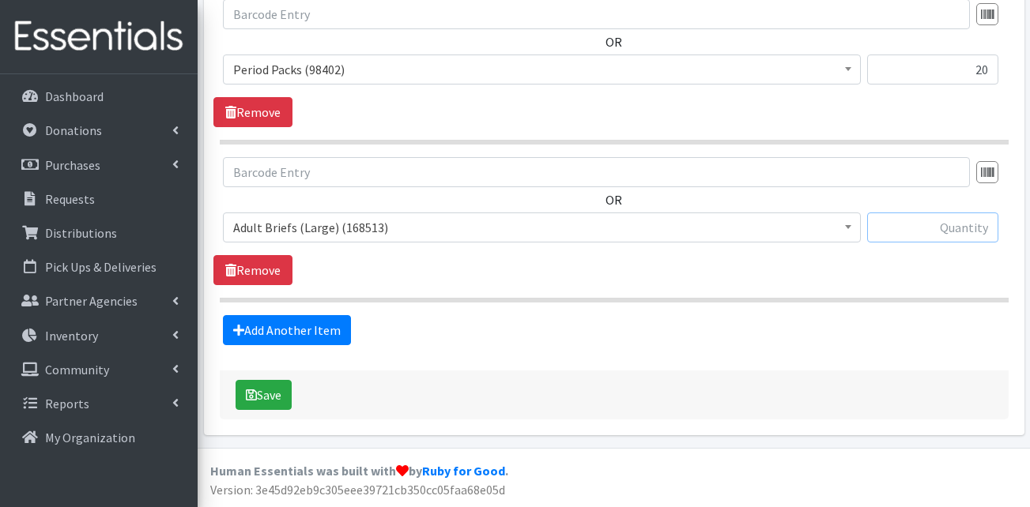
click at [974, 235] on input "text" at bounding box center [932, 228] width 131 height 30
type input "88"
click at [649, 280] on div "OR Adult Briefs (Large) (168513) Adult Briefs (Medium) (109260) Adult Briefs (S…" at bounding box center [613, 221] width 801 height 128
click at [451, 224] on span "Adult Briefs (Large) (168513)" at bounding box center [541, 228] width 617 height 22
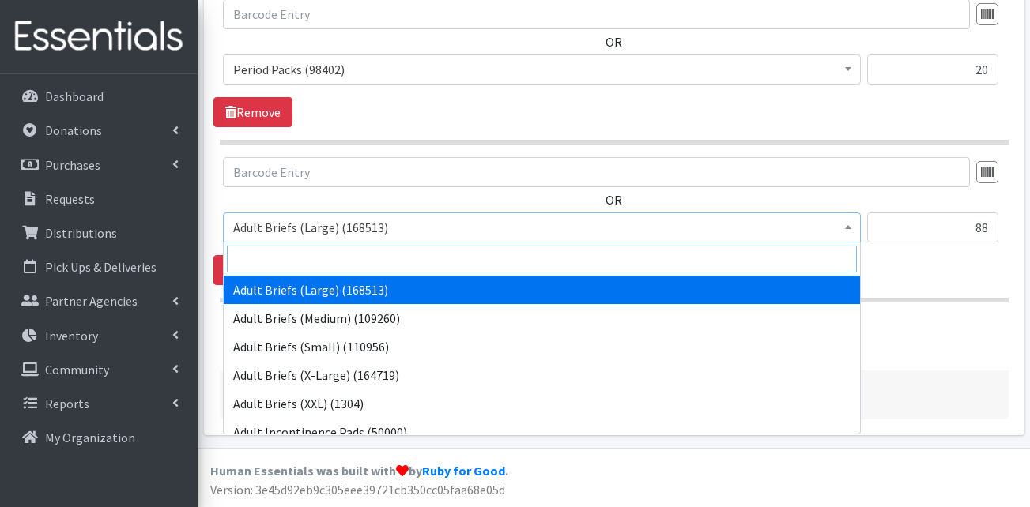
click at [354, 260] on input "search" at bounding box center [542, 259] width 630 height 27
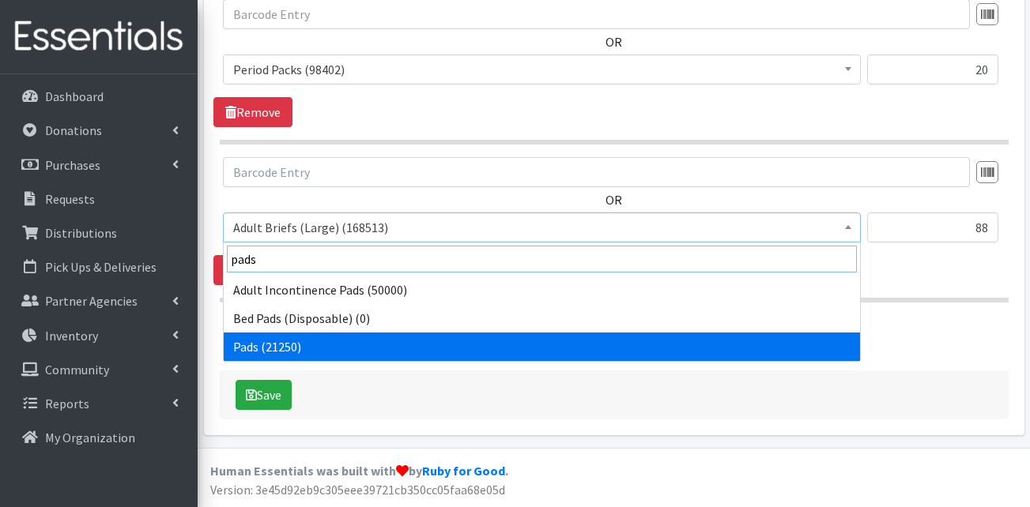
type input "pads"
select select "13402"
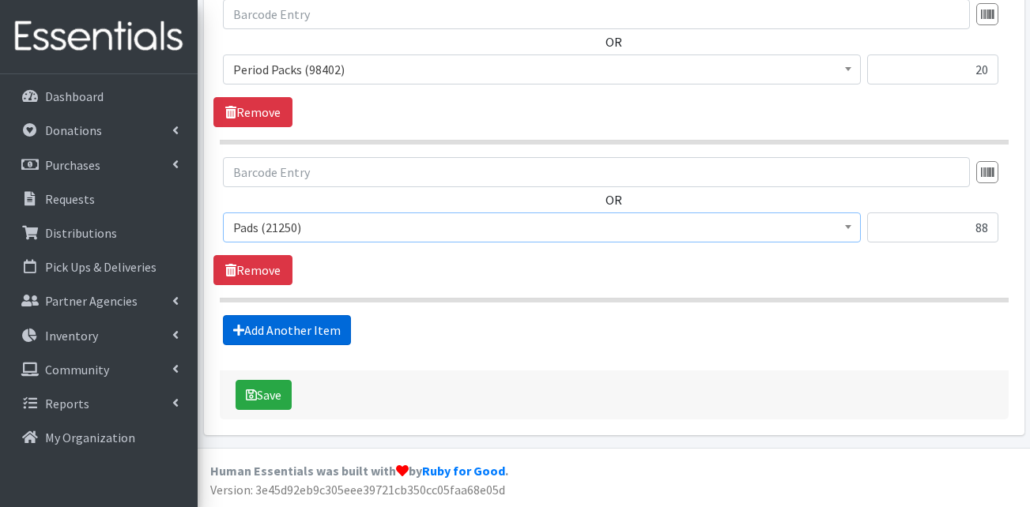
click at [319, 341] on link "Add Another Item" at bounding box center [287, 330] width 128 height 30
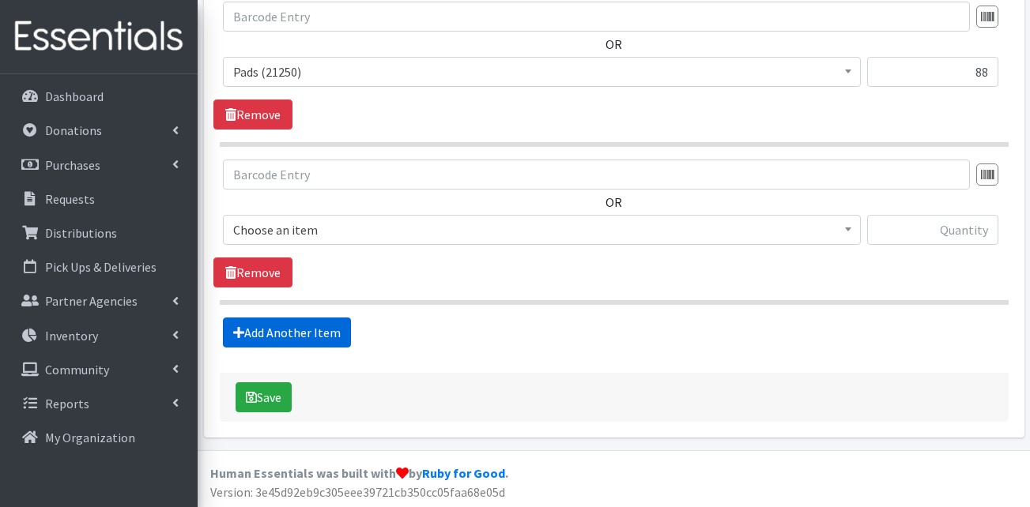
scroll to position [2936, 0]
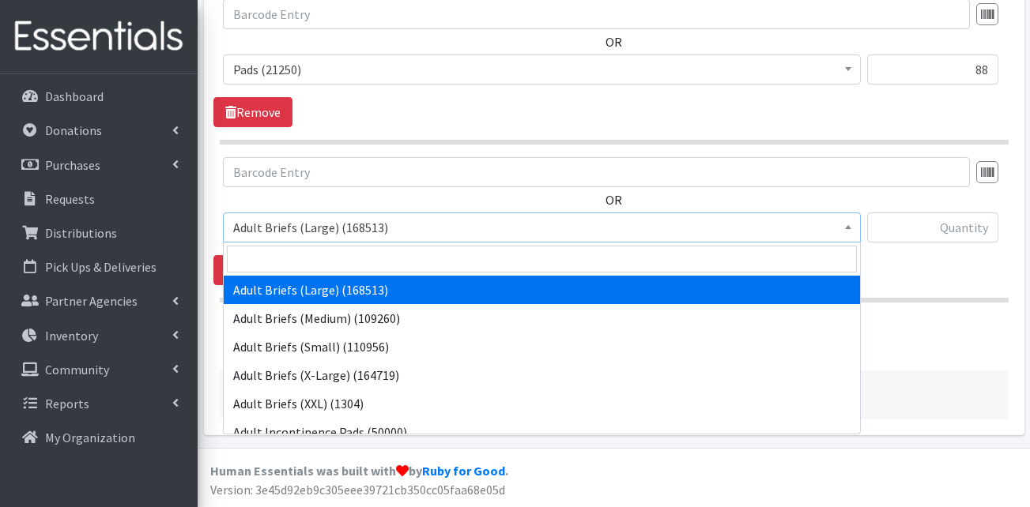
click at [349, 228] on span "Adult Briefs (Large) (168513)" at bounding box center [541, 228] width 617 height 22
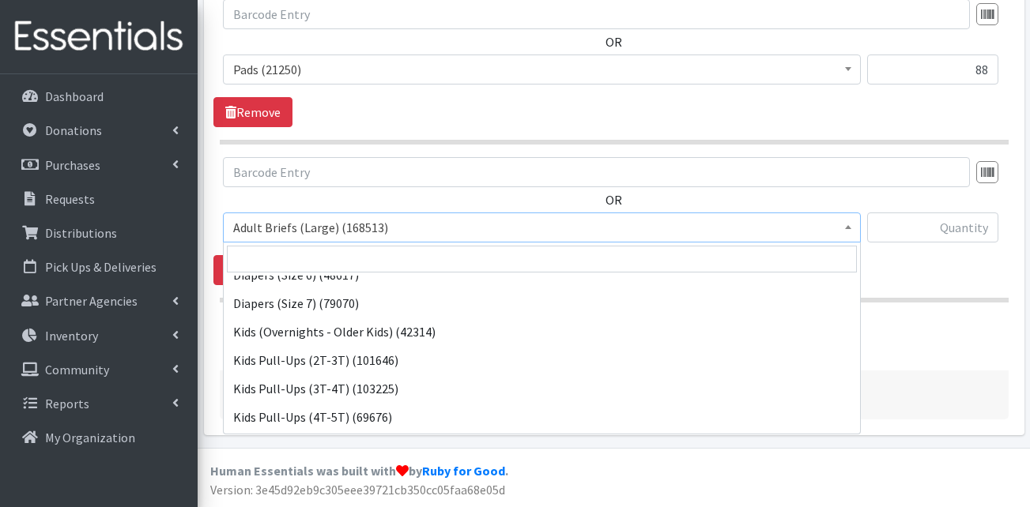
scroll to position [474, 0]
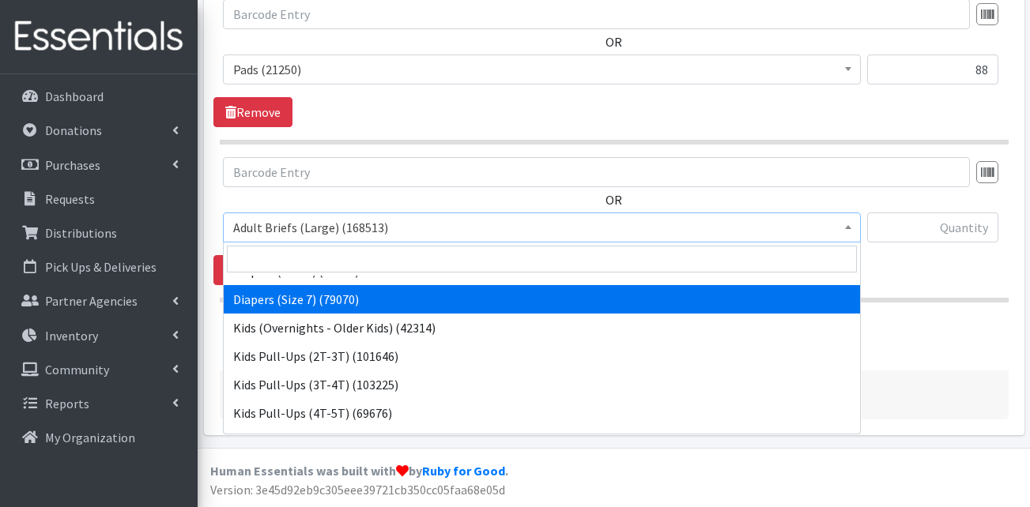
drag, startPoint x: 330, startPoint y: 307, endPoint x: 341, endPoint y: 298, distance: 14.7
select select "13423"
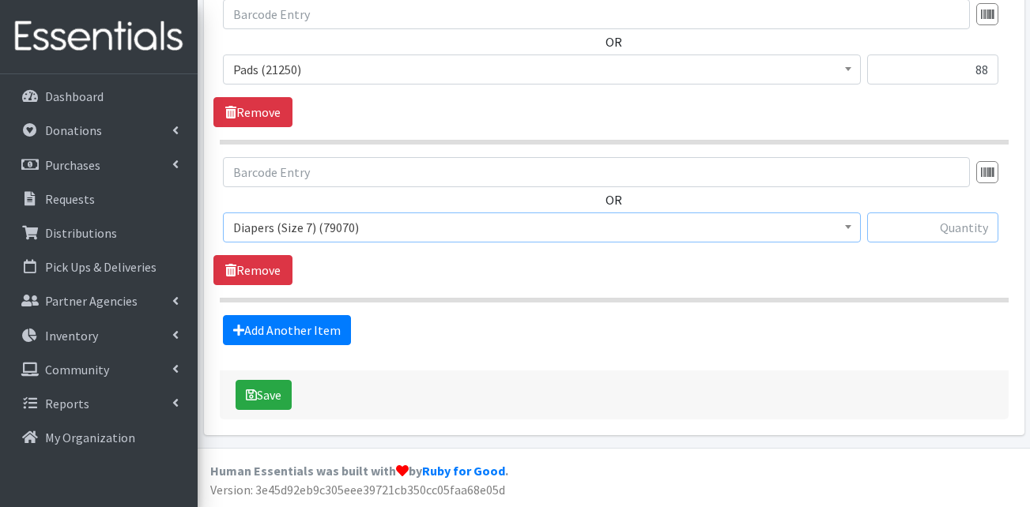
click at [922, 228] on input "text" at bounding box center [932, 228] width 131 height 30
type input "100"
click at [316, 339] on link "Add Another Item" at bounding box center [287, 330] width 128 height 30
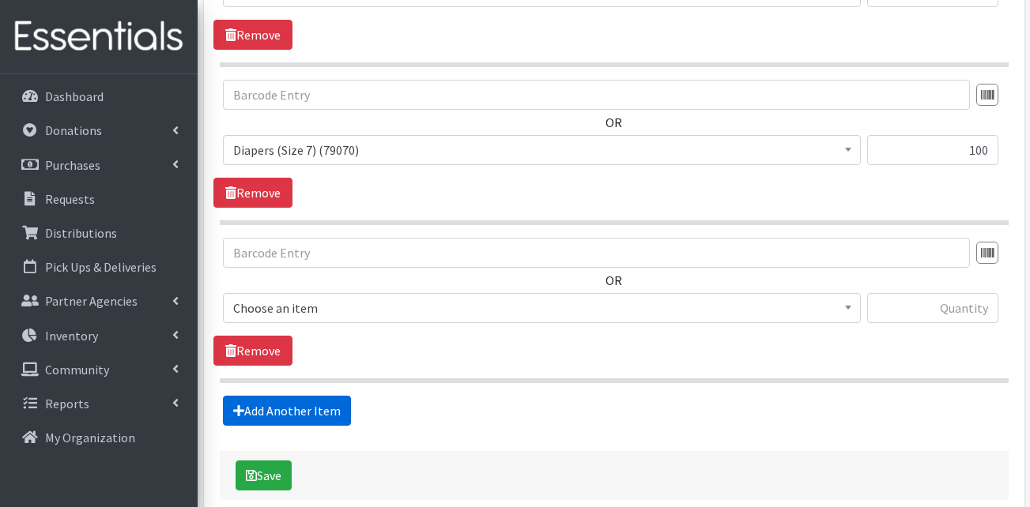
scroll to position [3094, 0]
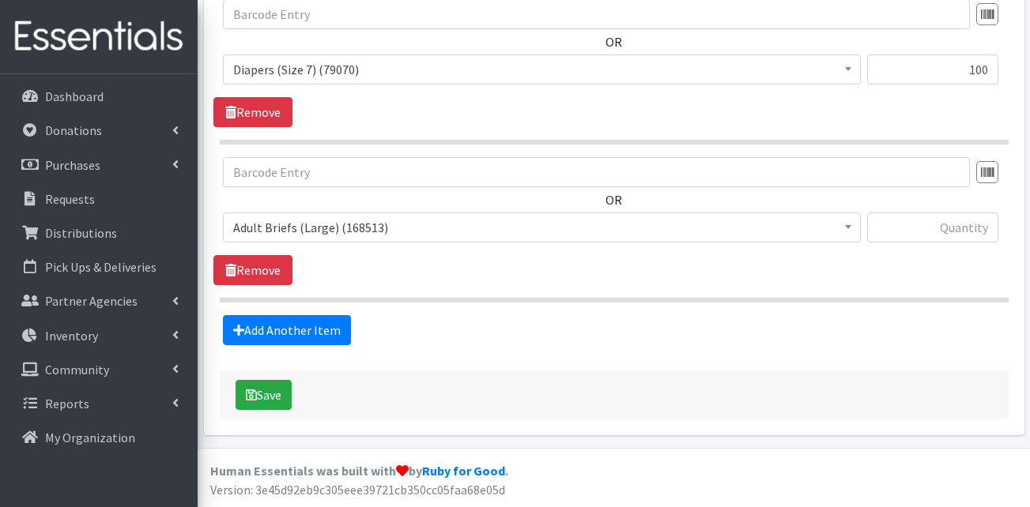
click at [319, 236] on span "Adult Briefs (Large) (168513)" at bounding box center [541, 228] width 617 height 22
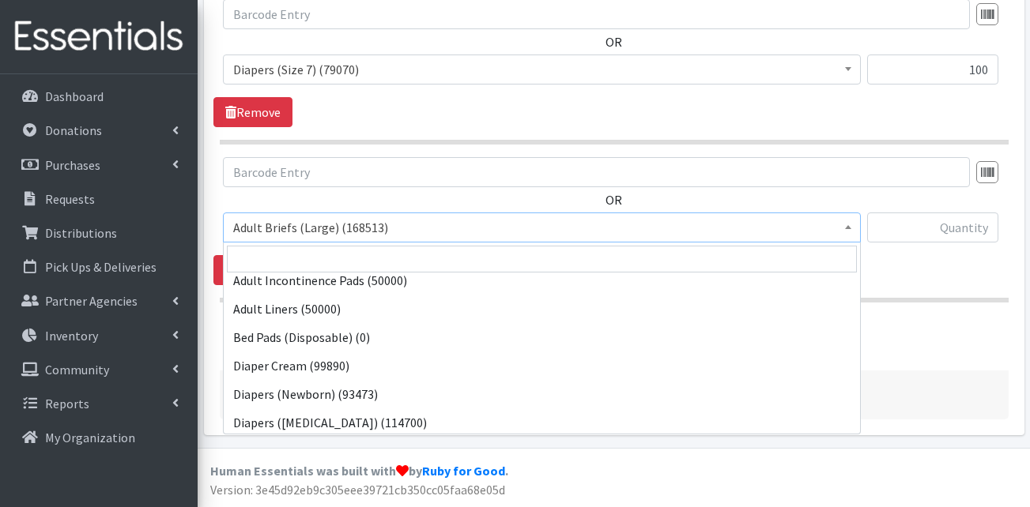
scroll to position [158, 0]
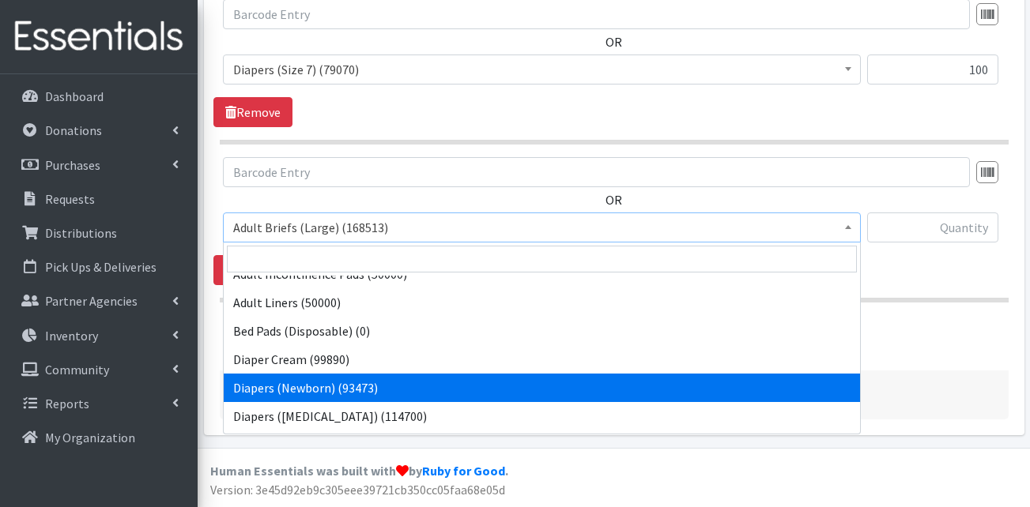
select select "13417"
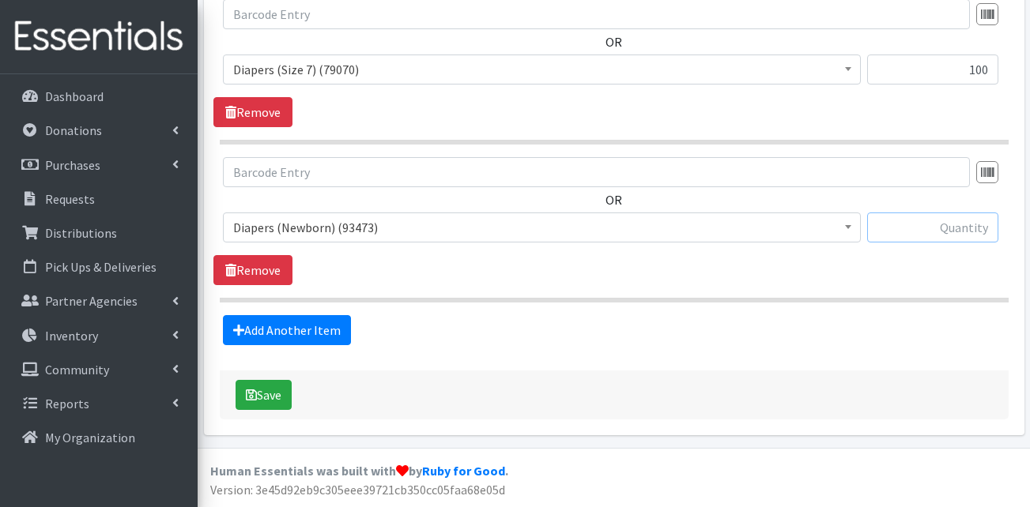
click at [960, 229] on input "text" at bounding box center [932, 228] width 131 height 30
type input "50"
click at [923, 324] on div "Add Another Item" at bounding box center [613, 330] width 801 height 30
drag, startPoint x: 283, startPoint y: 328, endPoint x: 314, endPoint y: 270, distance: 66.1
click at [283, 328] on link "Add Another Item" at bounding box center [287, 330] width 128 height 30
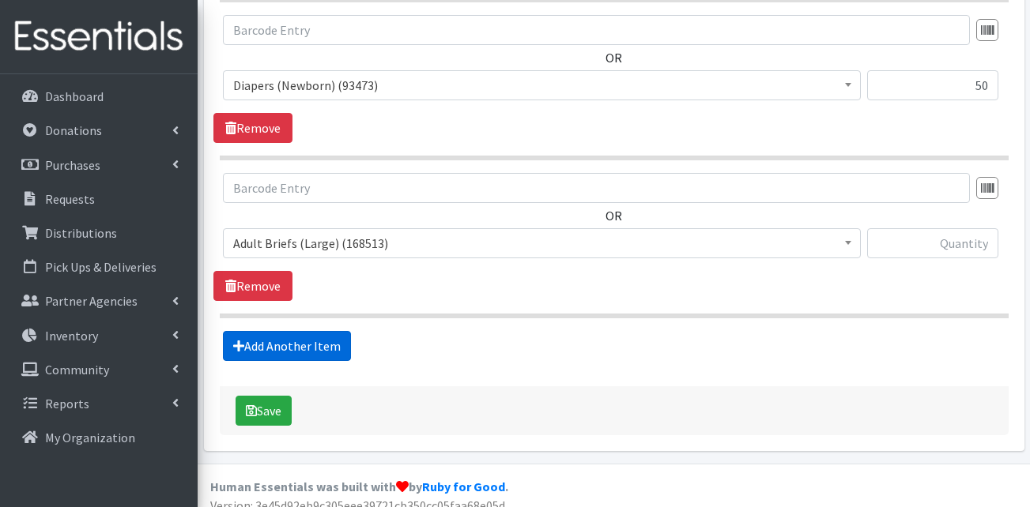
scroll to position [3252, 0]
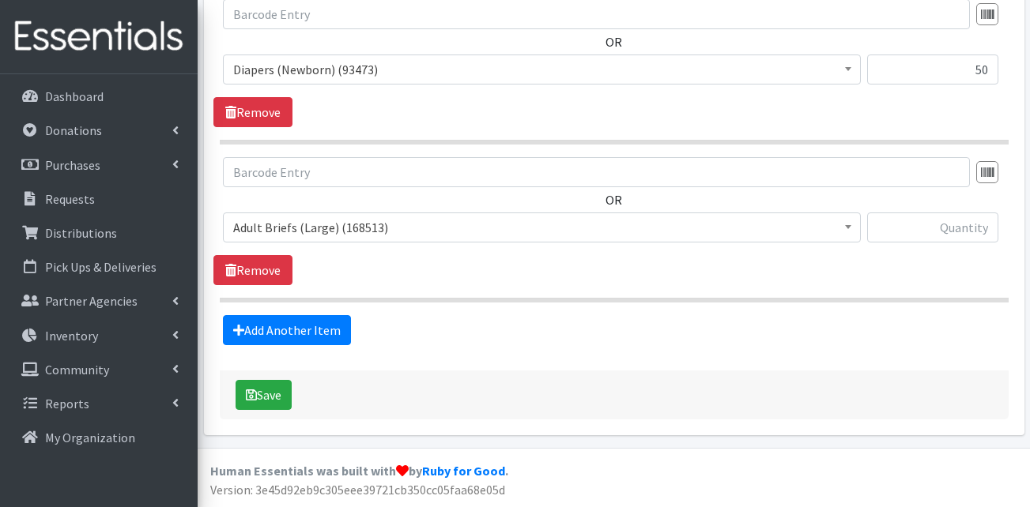
click at [341, 235] on span "Adult Briefs (Large) (168513)" at bounding box center [541, 228] width 617 height 22
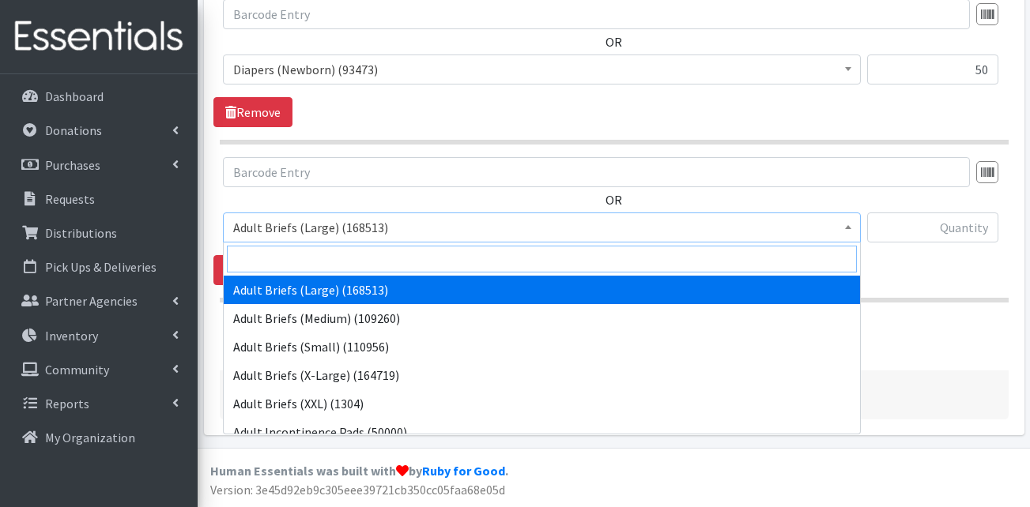
click at [352, 258] on input "search" at bounding box center [542, 259] width 630 height 27
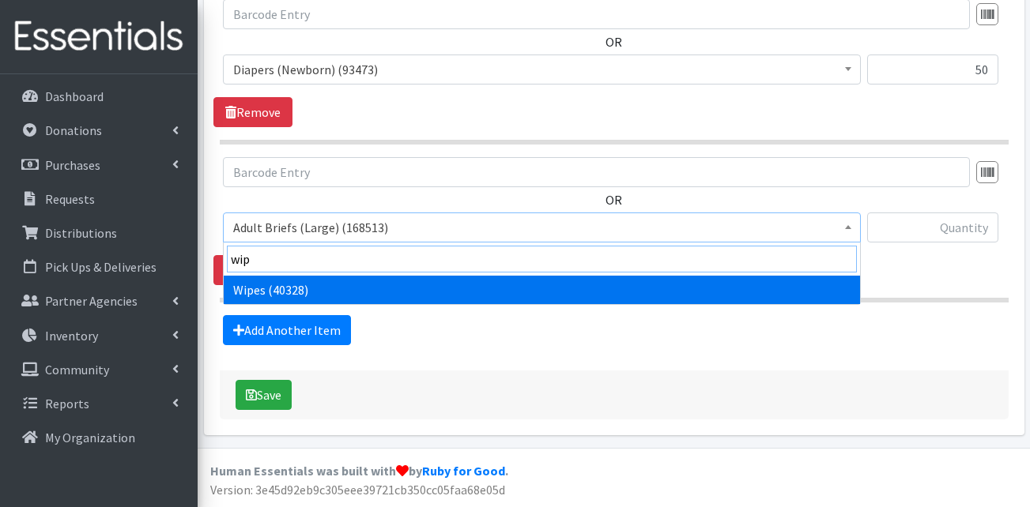
type input "wip"
select select "13405"
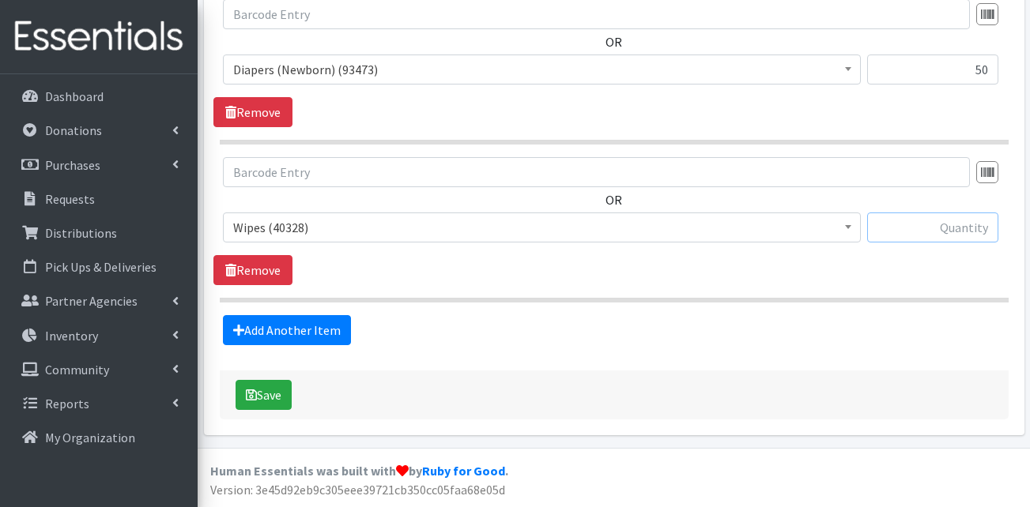
click at [971, 224] on input "text" at bounding box center [932, 228] width 131 height 30
type input "48"
click at [315, 319] on link "Add Another Item" at bounding box center [287, 330] width 128 height 30
click at [266, 264] on link "Remove" at bounding box center [252, 270] width 79 height 30
click at [270, 395] on button "Save" at bounding box center [264, 395] width 56 height 30
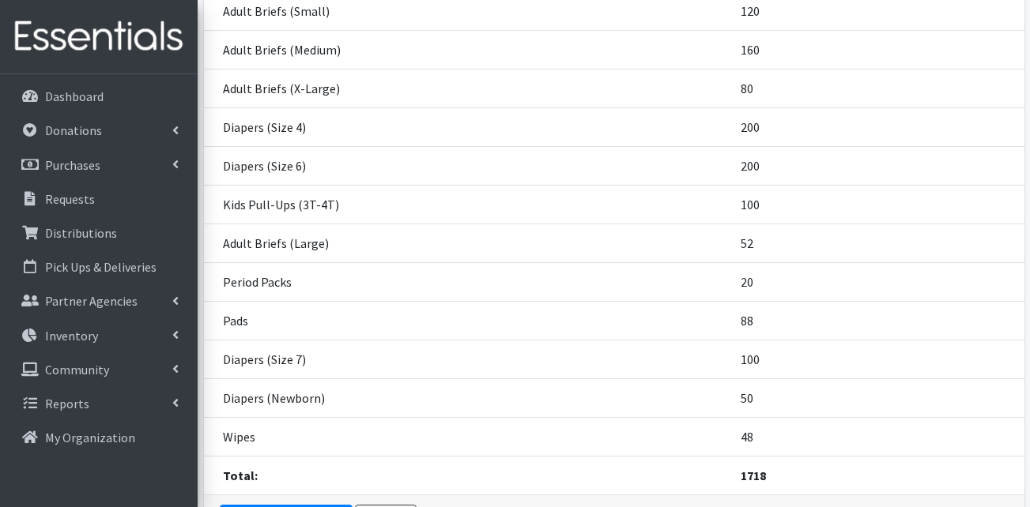
scroll to position [662, 0]
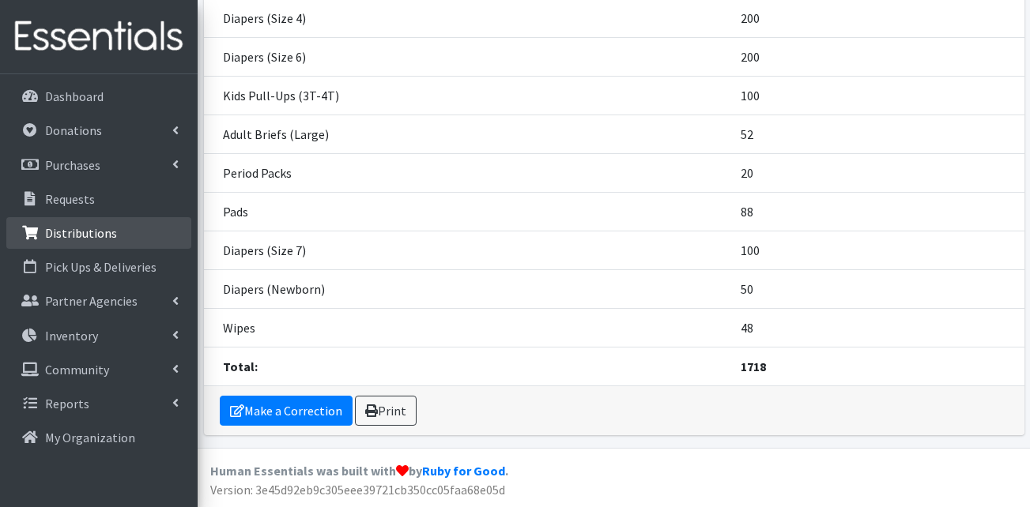
click at [78, 233] on p "Distributions" at bounding box center [81, 233] width 72 height 16
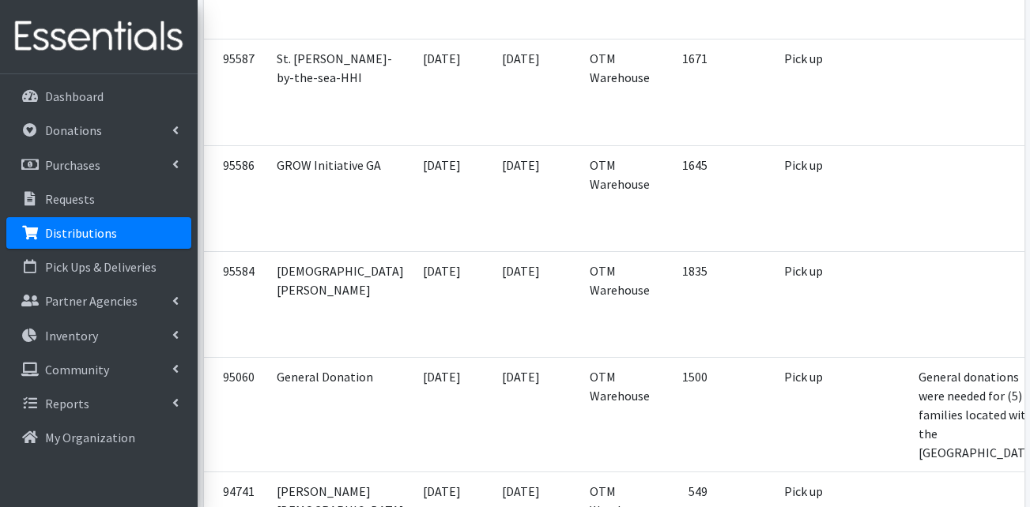
scroll to position [2292, 0]
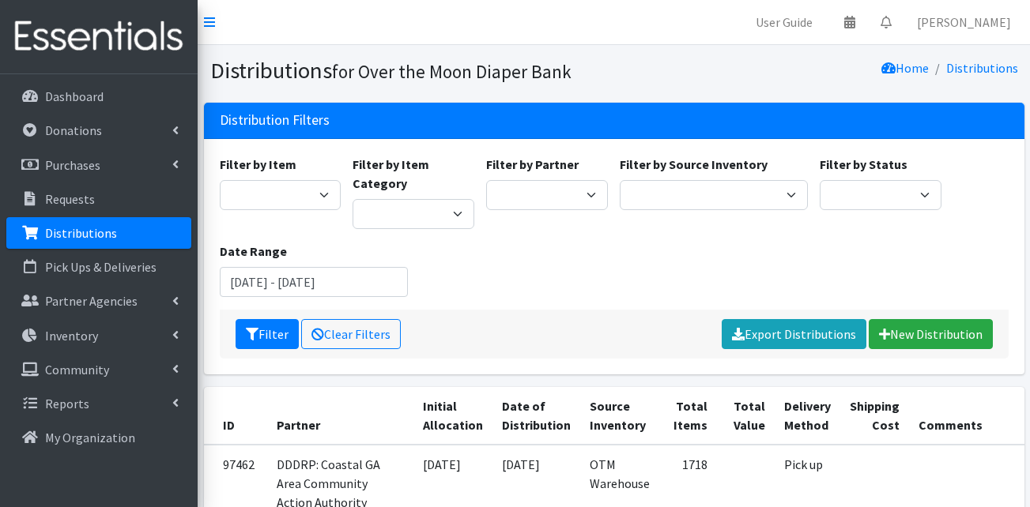
scroll to position [2281, 0]
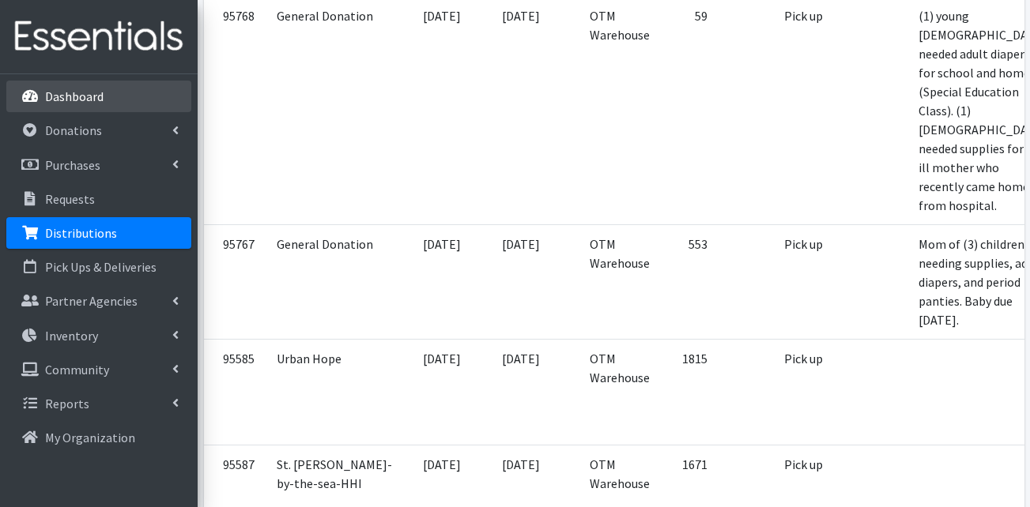
click at [74, 96] on p "Dashboard" at bounding box center [74, 97] width 58 height 16
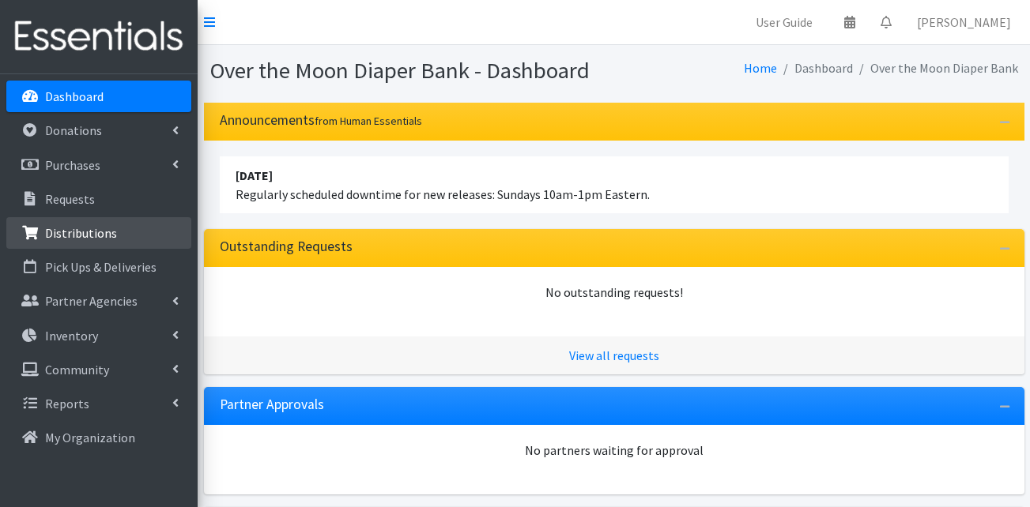
click at [62, 235] on p "Distributions" at bounding box center [81, 233] width 72 height 16
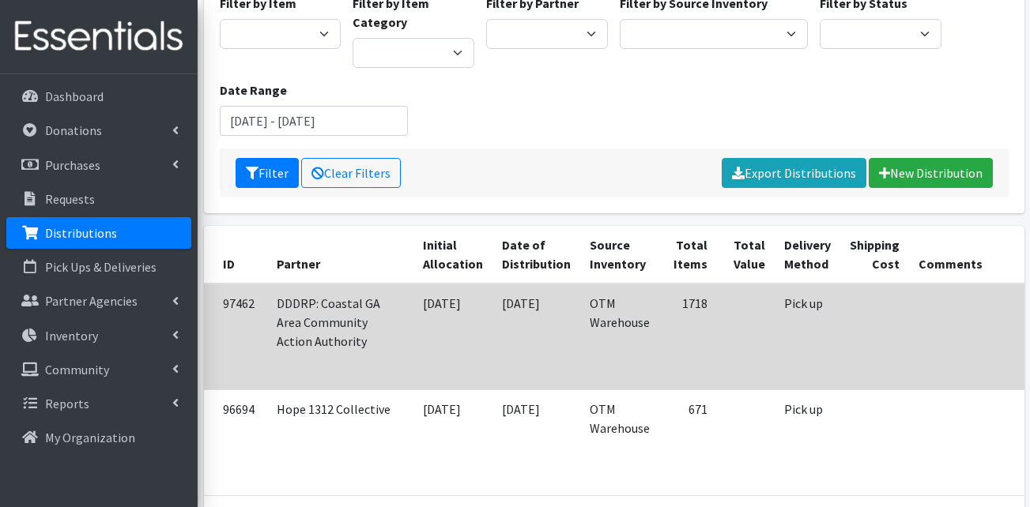
scroll to position [237, 0]
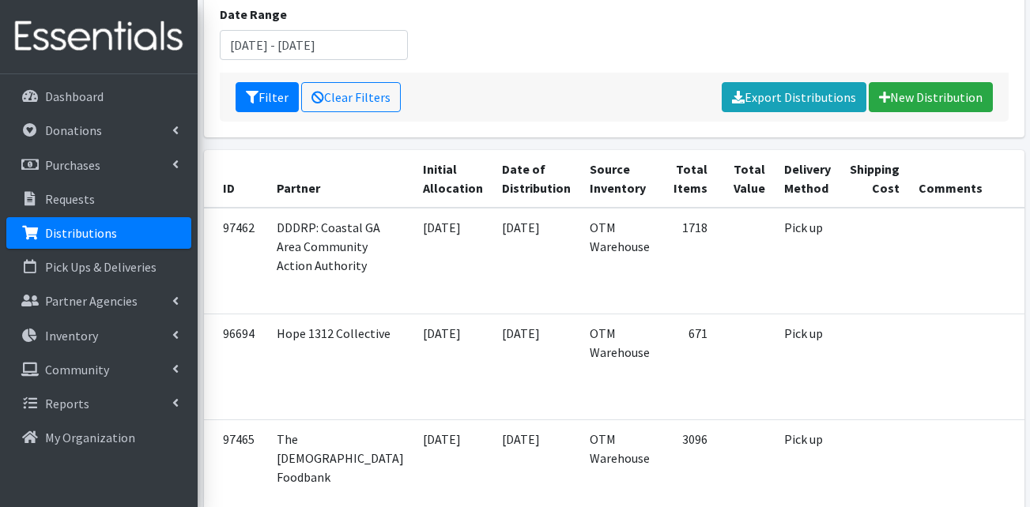
click at [413, 177] on th "Initial Allocation" at bounding box center [452, 179] width 79 height 58
click at [413, 183] on th "Initial Allocation" at bounding box center [452, 179] width 79 height 58
click at [492, 183] on th "Date of Distribution" at bounding box center [536, 179] width 88 height 58
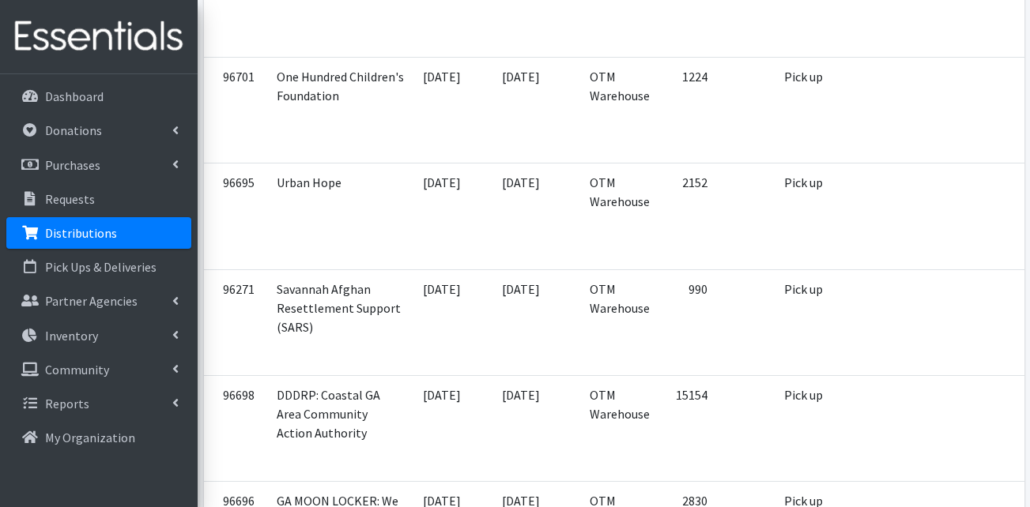
scroll to position [0, 0]
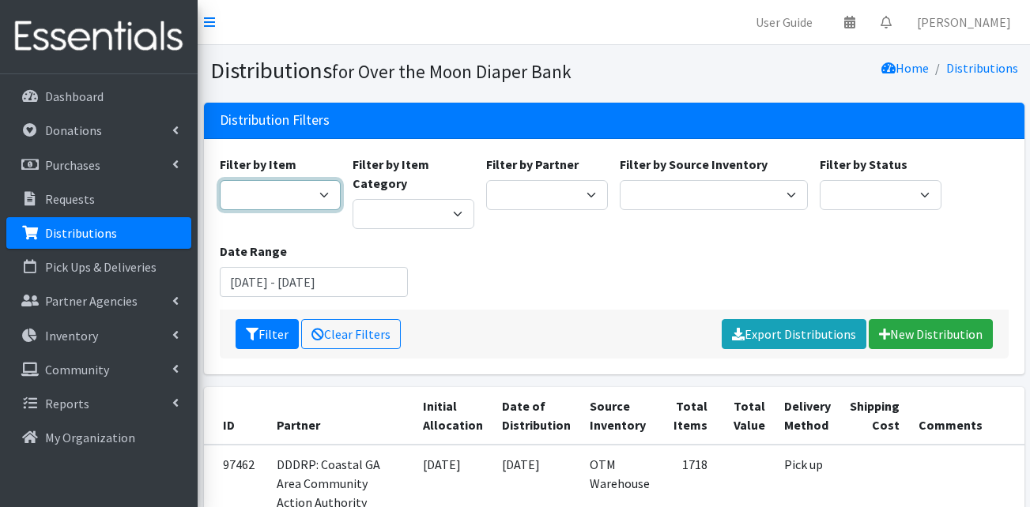
click at [312, 200] on select "Adult Briefs (Large) Adult Briefs (Medium) Adult Briefs (Small) Adult Briefs (X…" at bounding box center [281, 195] width 122 height 30
drag, startPoint x: 312, startPoint y: 200, endPoint x: 335, endPoint y: 198, distance: 23.0
click at [312, 200] on select "Adult Briefs (Large) Adult Briefs (Medium) Adult Briefs (Small) Adult Briefs (X…" at bounding box center [281, 195] width 122 height 30
click at [556, 194] on select "AHJ Library System Amerigroup Back To School Event CCC Henderson Lighthouse CEM…" at bounding box center [547, 195] width 122 height 30
click at [596, 195] on select "AHJ Library System Amerigroup Back To School Event CCC Henderson Lighthouse CEM…" at bounding box center [547, 195] width 122 height 30
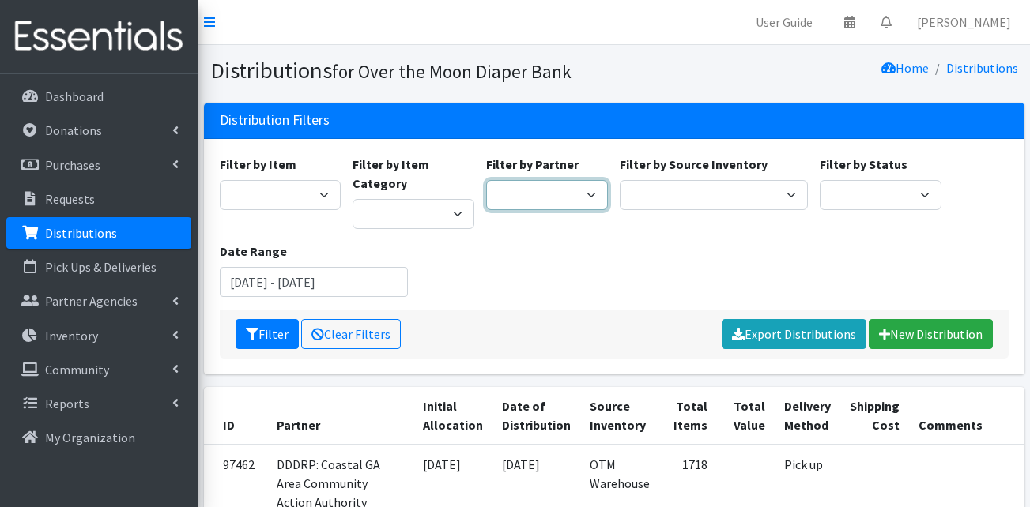
click at [592, 194] on select "AHJ Library System Amerigroup Back To School Event CCC Henderson Lighthouse CEM…" at bounding box center [547, 195] width 122 height 30
select select "5469"
click at [486, 180] on select "AHJ Library System Amerigroup Back To School Event CCC Henderson Lighthouse CEM…" at bounding box center [547, 195] width 122 height 30
click at [558, 277] on div "Filter by Item Adult Briefs (Large) Adult Briefs (Medium) Adult Briefs (Small) …" at bounding box center [613, 232] width 801 height 155
click at [547, 197] on select "AHJ Library System Amerigroup Back To School Event CCC Henderson Lighthouse CEM…" at bounding box center [547, 195] width 122 height 30
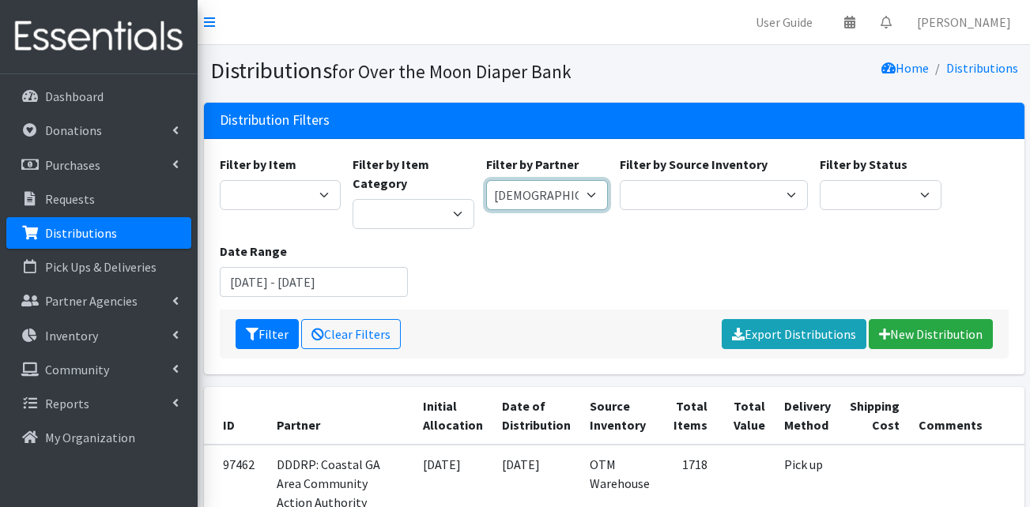
click at [486, 180] on select "AHJ Library System Amerigroup Back To School Event CCC Henderson Lighthouse CEM…" at bounding box center [547, 195] width 122 height 30
click at [645, 249] on div "Filter by Item Adult Briefs (Large) Adult Briefs (Medium) Adult Briefs (Small) …" at bounding box center [613, 232] width 801 height 155
click at [647, 252] on div "Filter by Item Adult Briefs (Large) Adult Briefs (Medium) Adult Briefs (Small) …" at bounding box center [613, 232] width 801 height 155
click at [266, 333] on button "Filter" at bounding box center [267, 334] width 63 height 30
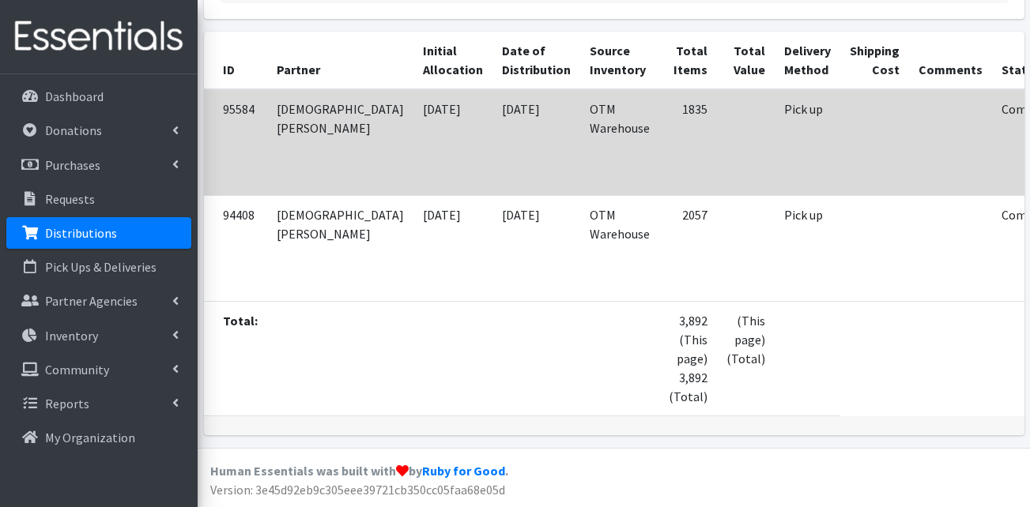
scroll to position [289, 0]
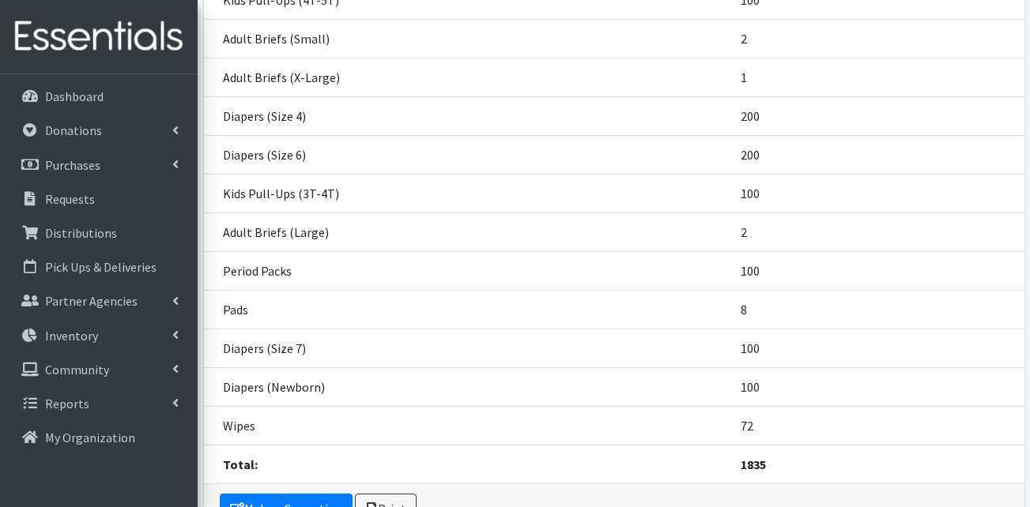
scroll to position [474, 0]
click at [276, 502] on link "Make a Correction" at bounding box center [286, 507] width 133 height 30
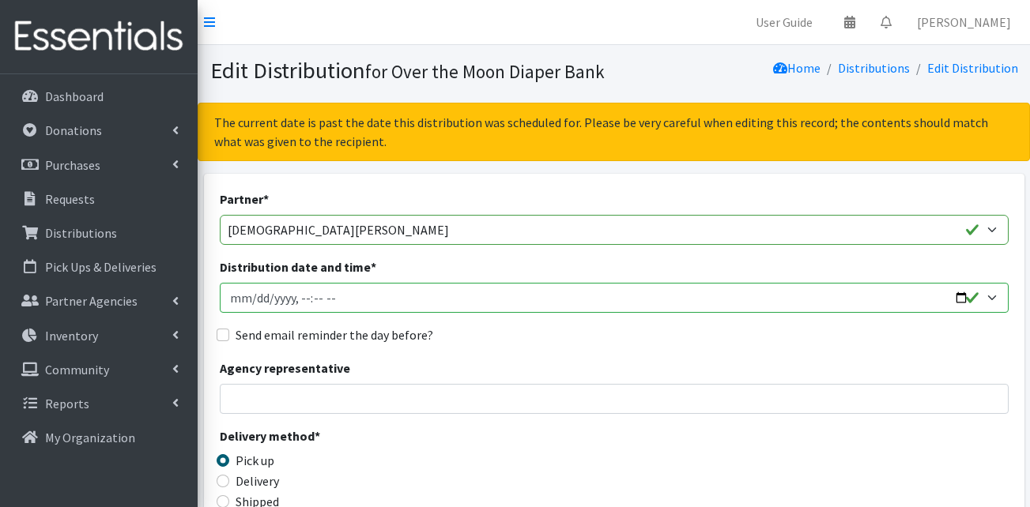
click at [228, 299] on input "Distribution date and time *" at bounding box center [614, 298] width 789 height 30
type input "2025-09-16T10:00"
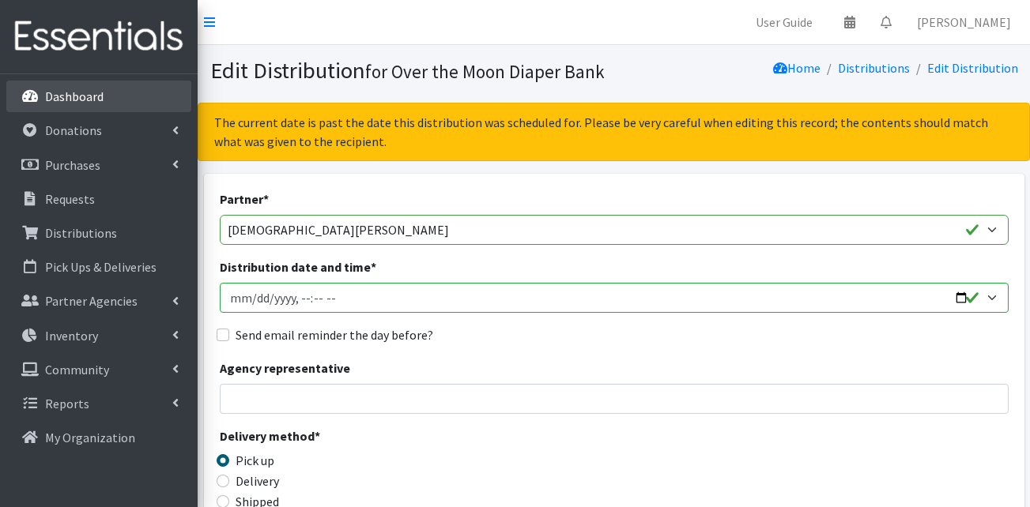
click at [91, 93] on p "Dashboard" at bounding box center [74, 97] width 58 height 16
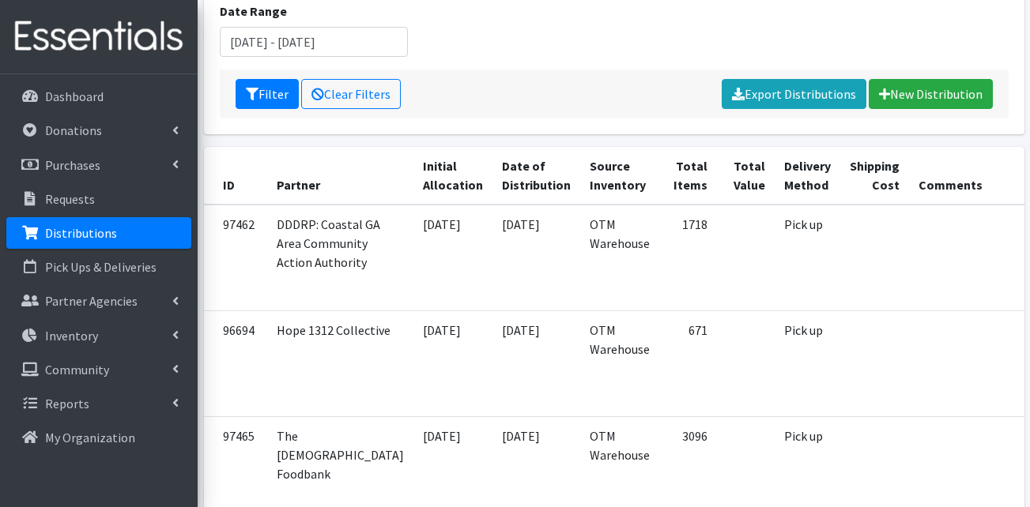
scroll to position [158, 0]
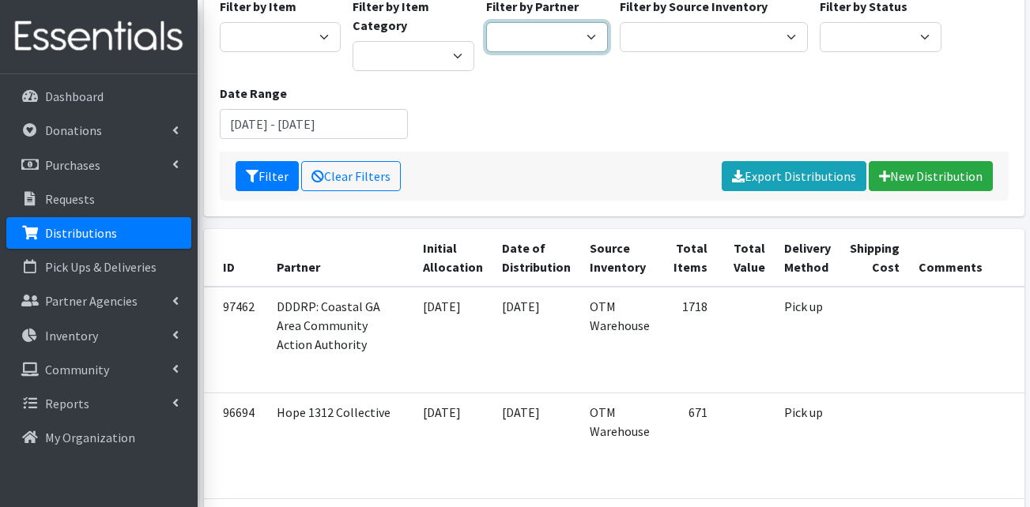
click at [575, 28] on select "AHJ Library System Amerigroup Back To School Event CCC Henderson Lighthouse CEM…" at bounding box center [547, 37] width 122 height 30
select select "5469"
click at [486, 22] on select "AHJ Library System Amerigroup Back To School Event CCC Henderson Lighthouse CEM…" at bounding box center [547, 37] width 122 height 30
click at [513, 142] on div "Filter by Item Adult Briefs (Large) Adult Briefs (Medium) Adult Briefs (Small) …" at bounding box center [613, 74] width 801 height 155
click at [274, 181] on button "Filter" at bounding box center [267, 176] width 63 height 30
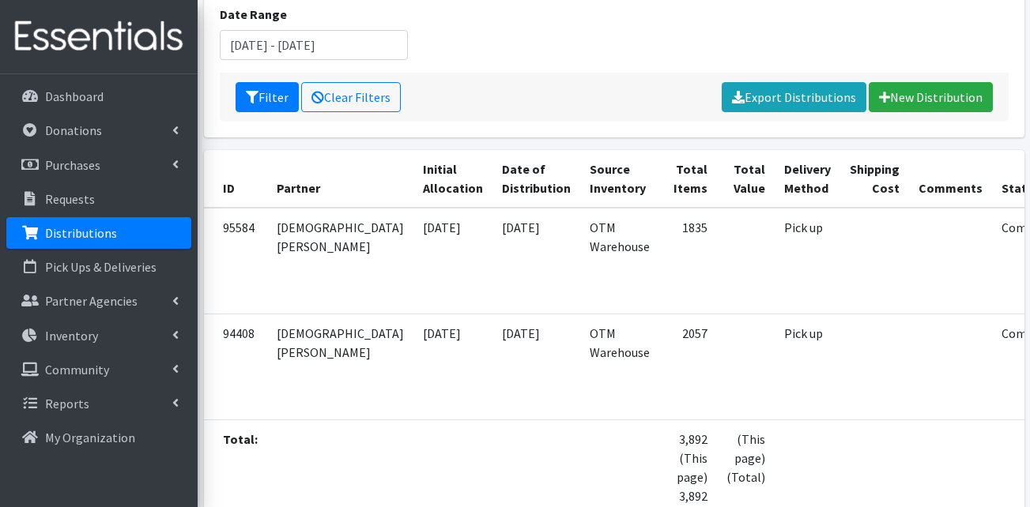
scroll to position [158, 0]
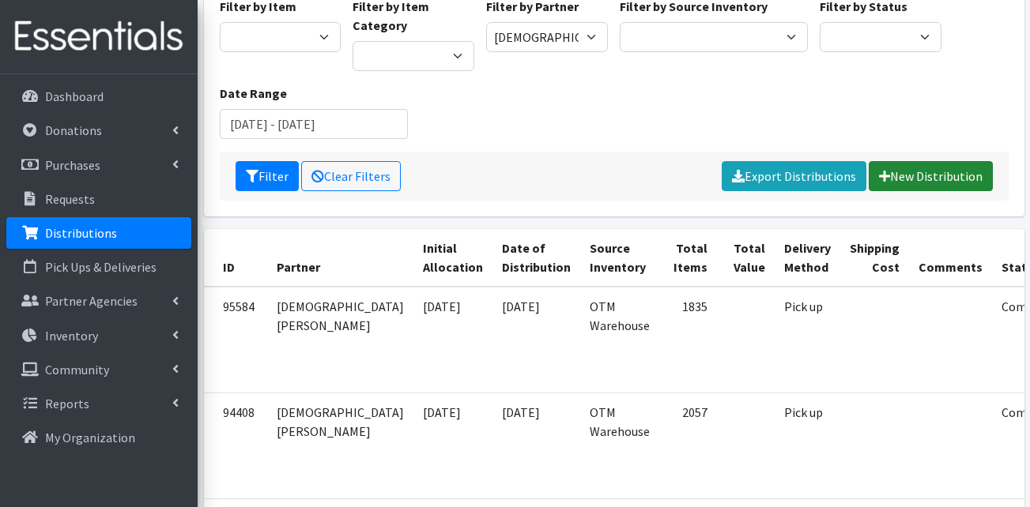
click at [935, 180] on link "New Distribution" at bounding box center [931, 176] width 124 height 30
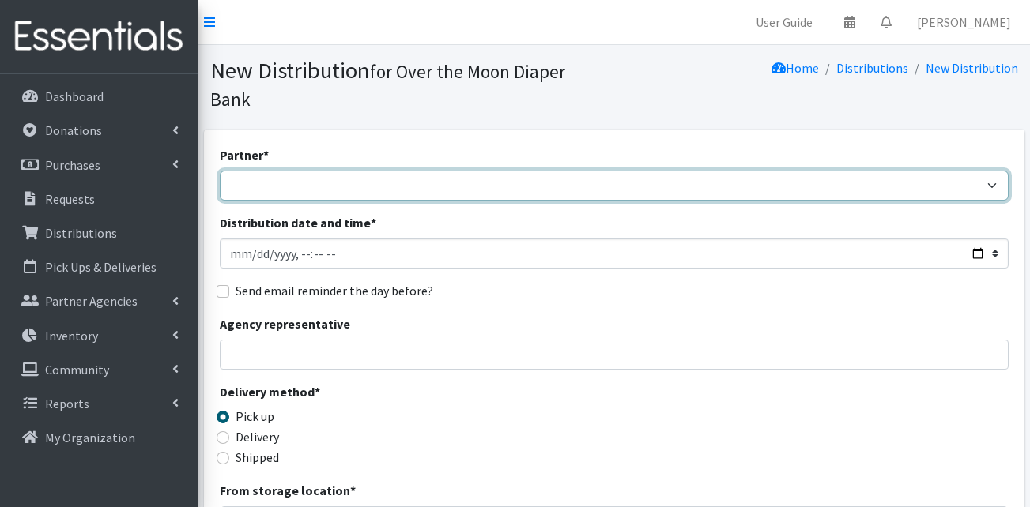
click at [673, 171] on select "AHJ Library System Amerigroup Back To School Event CCC Henderson Lighthouse CEM…" at bounding box center [614, 186] width 789 height 30
select select "5469"
click at [220, 171] on select "AHJ Library System Amerigroup Back To School Event CCC Henderson Lighthouse CEM…" at bounding box center [614, 186] width 789 height 30
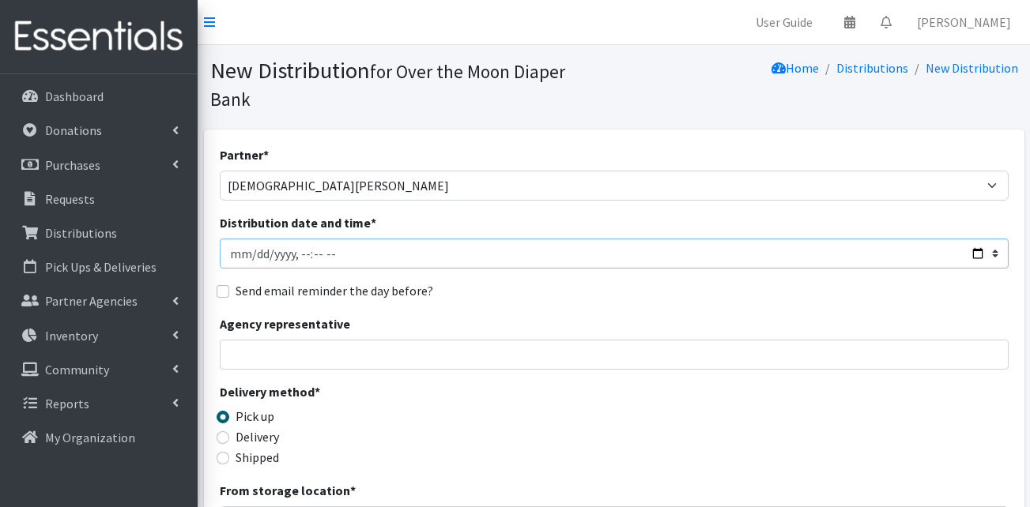
click at [229, 239] on input "Distribution date and time *" at bounding box center [614, 254] width 789 height 30
click at [296, 239] on input "Distribution date and time *" at bounding box center [614, 254] width 789 height 30
click at [319, 239] on input "Distribution date and time *" at bounding box center [614, 254] width 789 height 30
click at [340, 239] on input "Distribution date and time *" at bounding box center [614, 254] width 789 height 30
type input "2025-09-16T11:00"
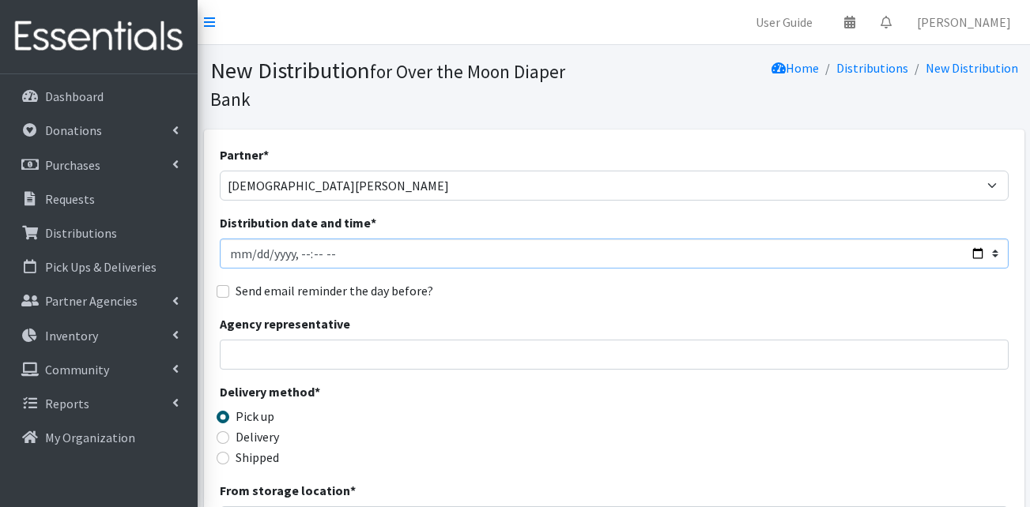
scroll to position [158, 0]
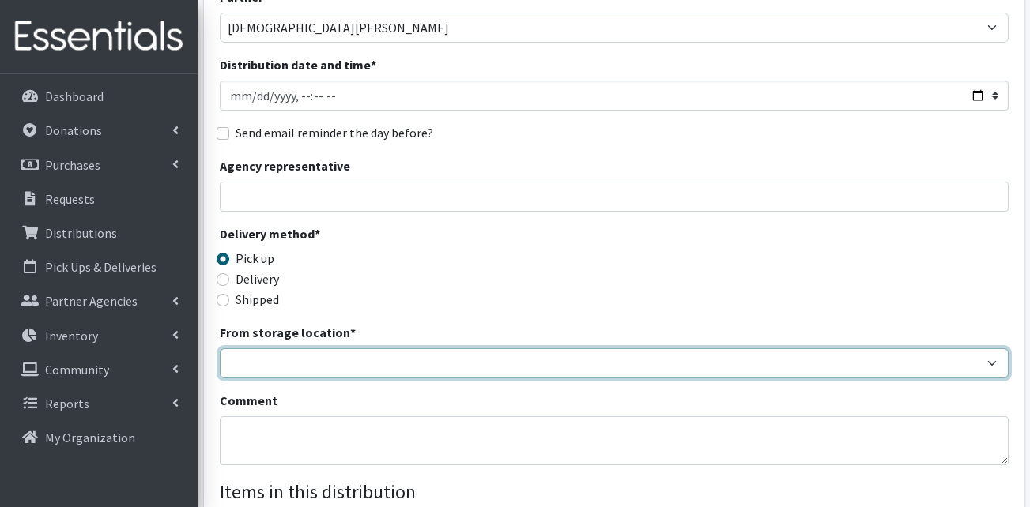
click at [305, 349] on select "OTM Warehouse" at bounding box center [614, 364] width 789 height 30
select select "385"
click at [220, 349] on select "OTM Warehouse" at bounding box center [614, 364] width 789 height 30
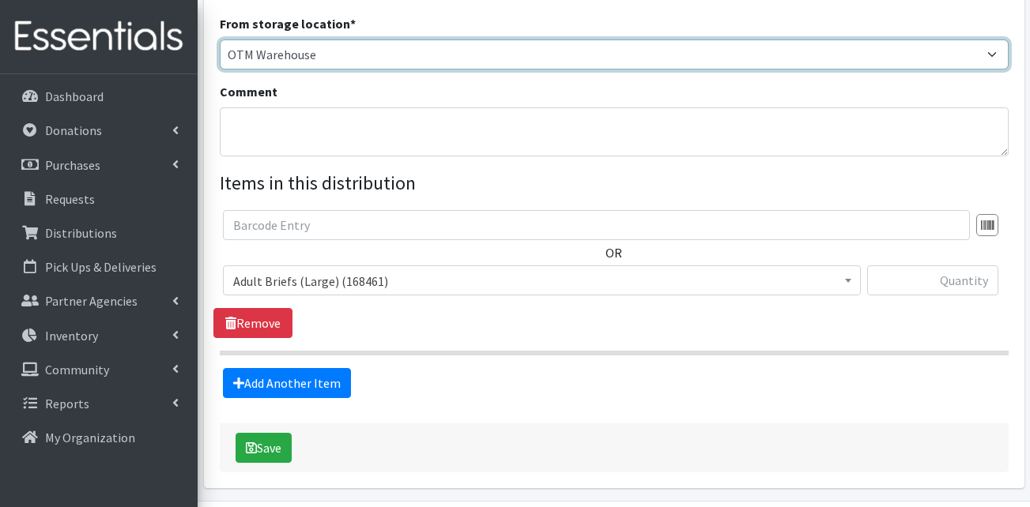
scroll to position [474, 0]
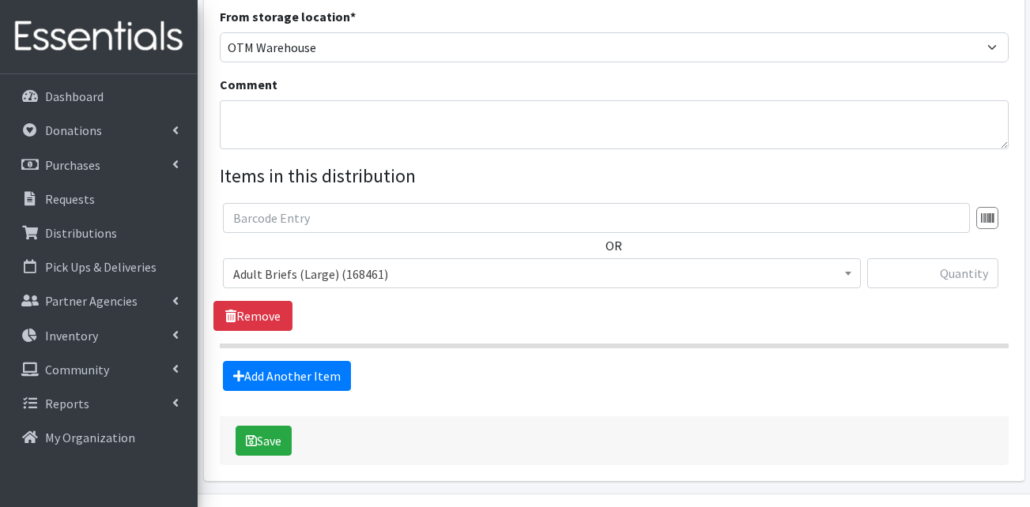
click at [307, 263] on span "Adult Briefs (Large) (168461)" at bounding box center [541, 274] width 617 height 22
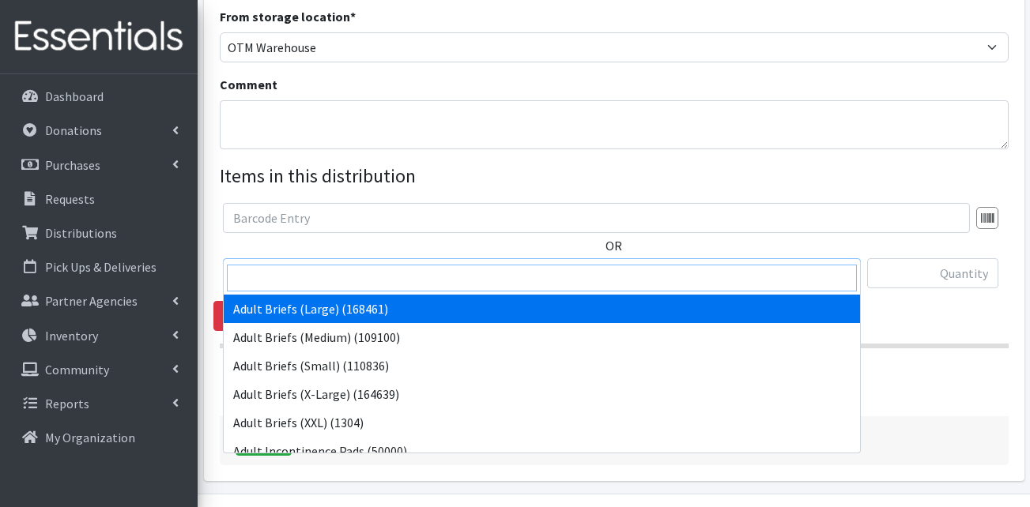
click at [328, 285] on input "search" at bounding box center [542, 278] width 630 height 27
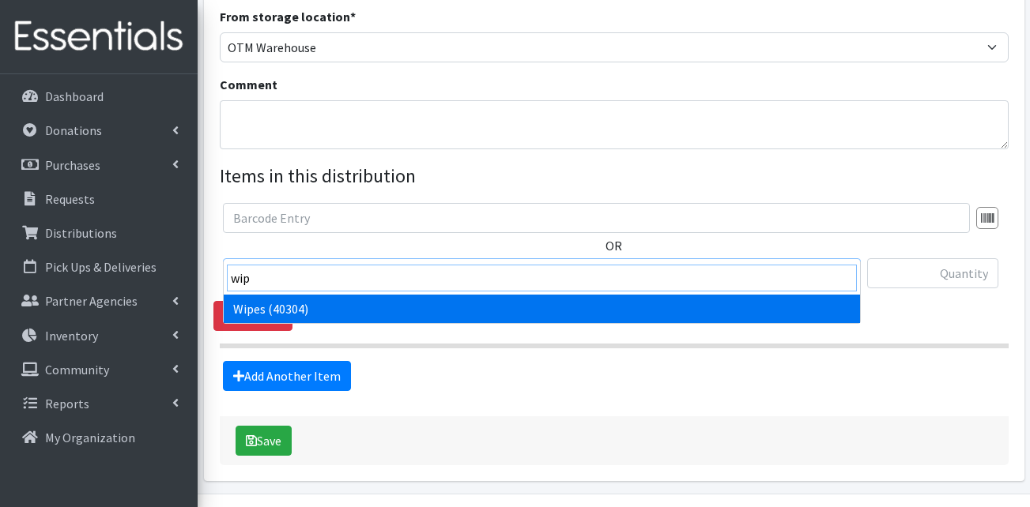
type input "wip"
select select "13405"
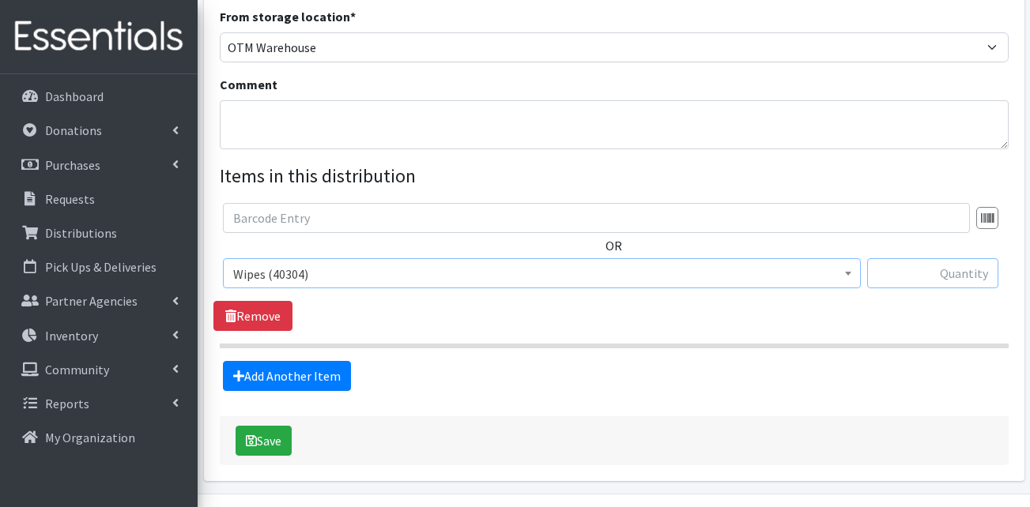
click at [966, 258] on input "text" at bounding box center [932, 273] width 131 height 30
type input "48"
click at [282, 361] on link "Add Another Item" at bounding box center [287, 376] width 128 height 30
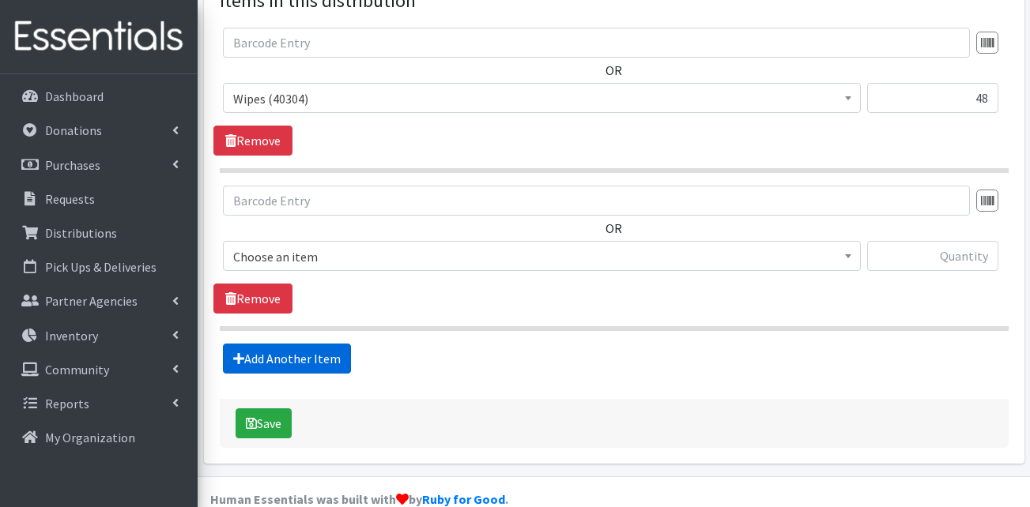
scroll to position [651, 0]
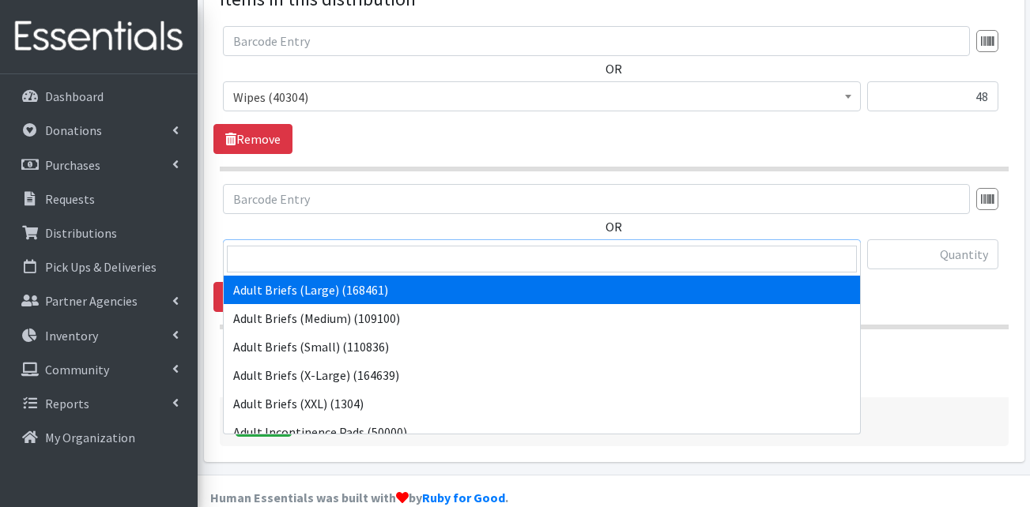
click at [326, 244] on span "Adult Briefs (Large) (168461)" at bounding box center [541, 255] width 617 height 22
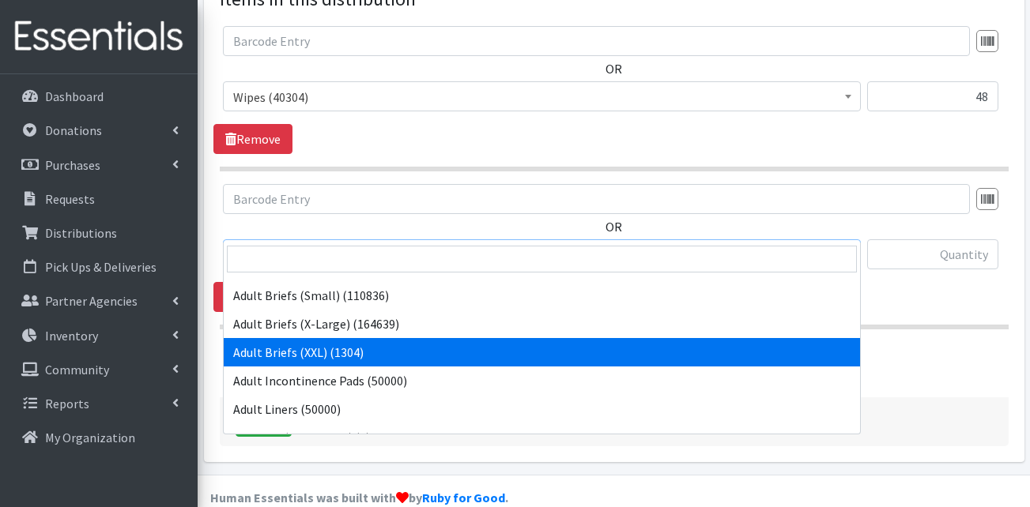
scroll to position [79, 0]
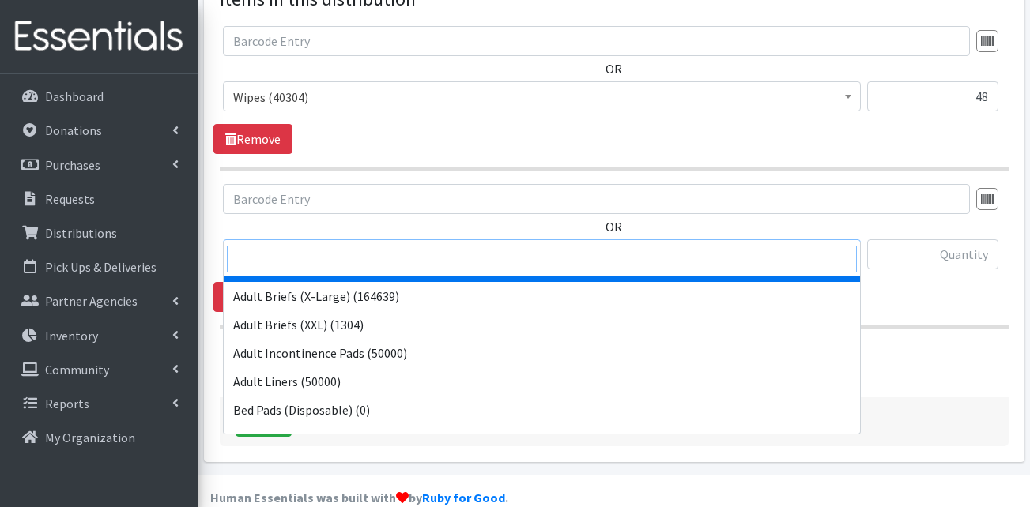
click at [341, 258] on input "search" at bounding box center [542, 259] width 630 height 27
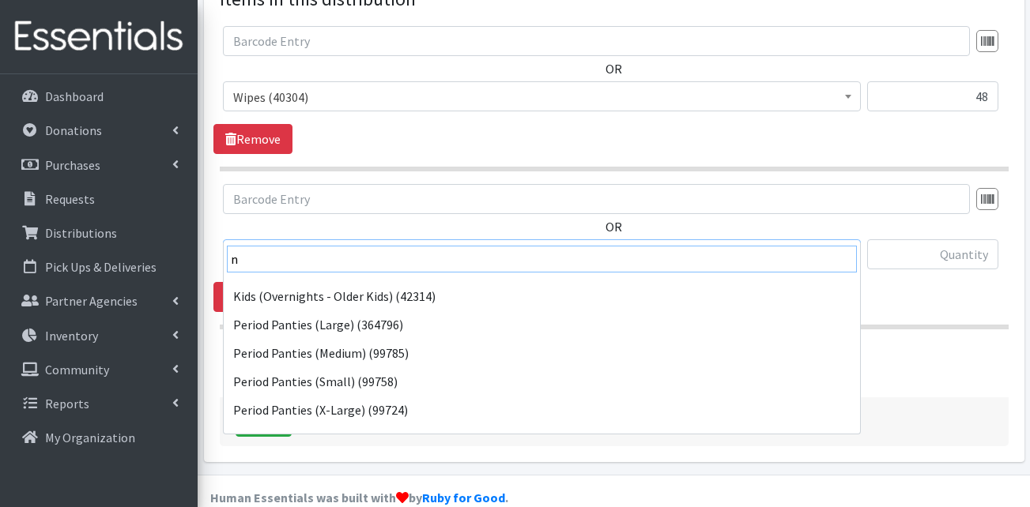
scroll to position [0, 0]
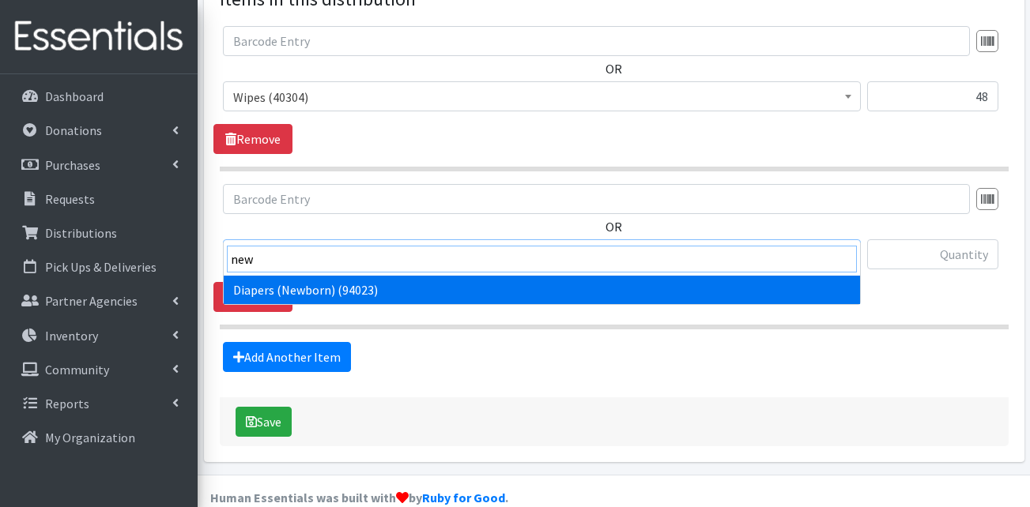
type input "new"
select select "13417"
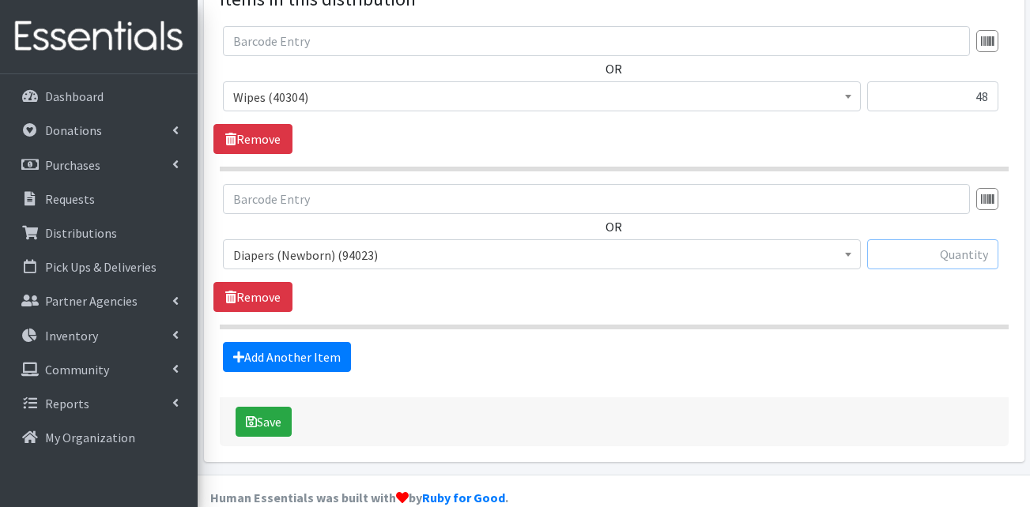
click at [898, 240] on input "text" at bounding box center [932, 255] width 131 height 30
type input "50"
click at [813, 281] on div "OR Adult Briefs (Large) (168461) Adult Briefs (Medium) (109100) Adult Briefs (S…" at bounding box center [613, 248] width 801 height 128
click at [307, 342] on link "Add Another Item" at bounding box center [287, 357] width 128 height 30
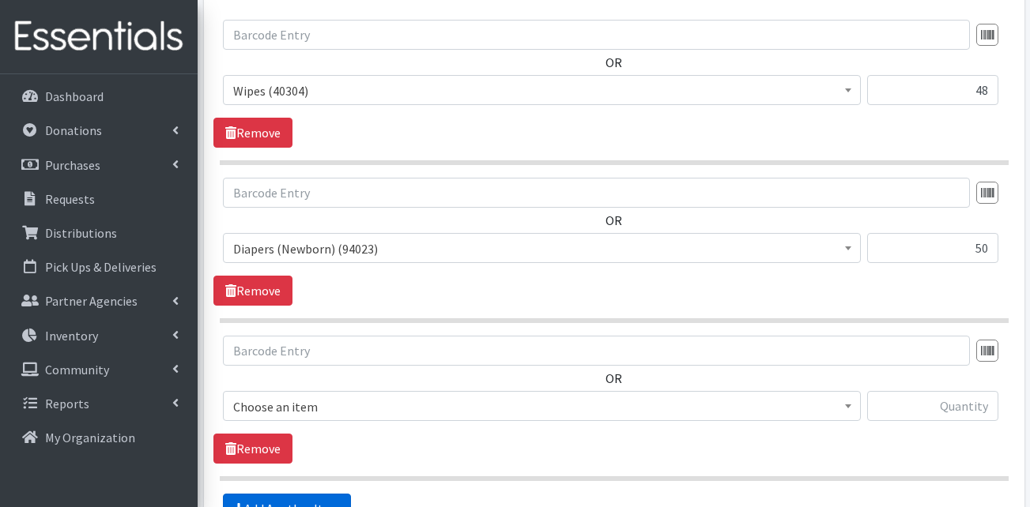
scroll to position [809, 0]
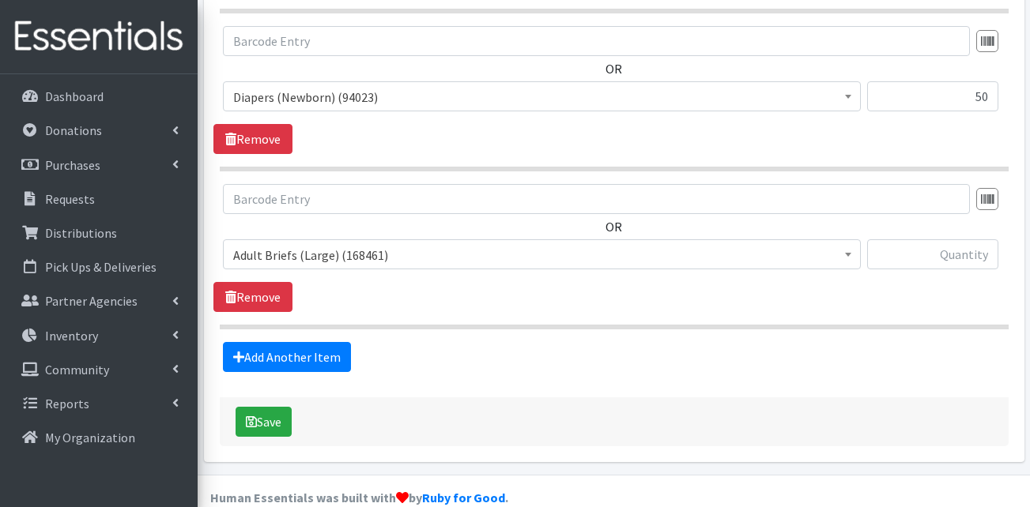
click at [296, 244] on span "Adult Briefs (Large) (168461)" at bounding box center [541, 255] width 617 height 22
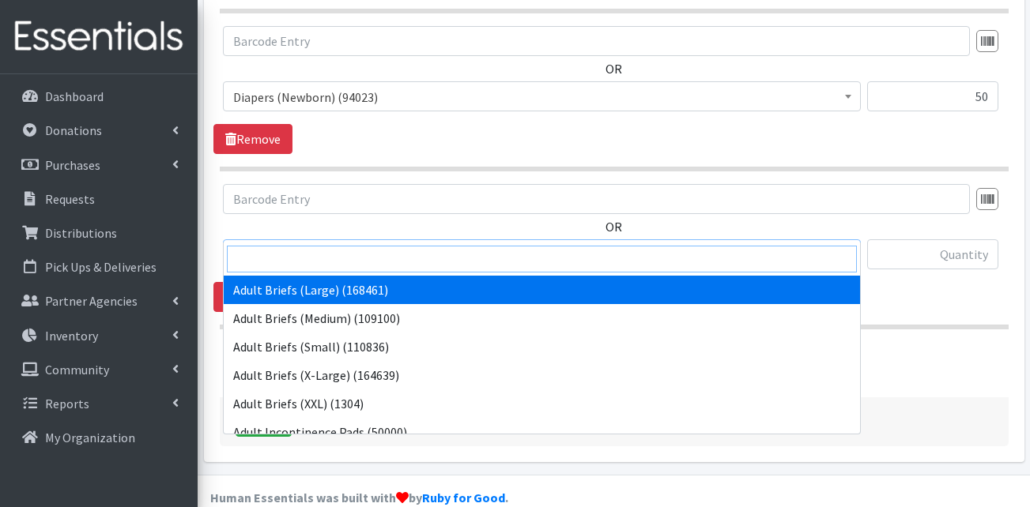
click at [334, 254] on input "search" at bounding box center [542, 259] width 630 height 27
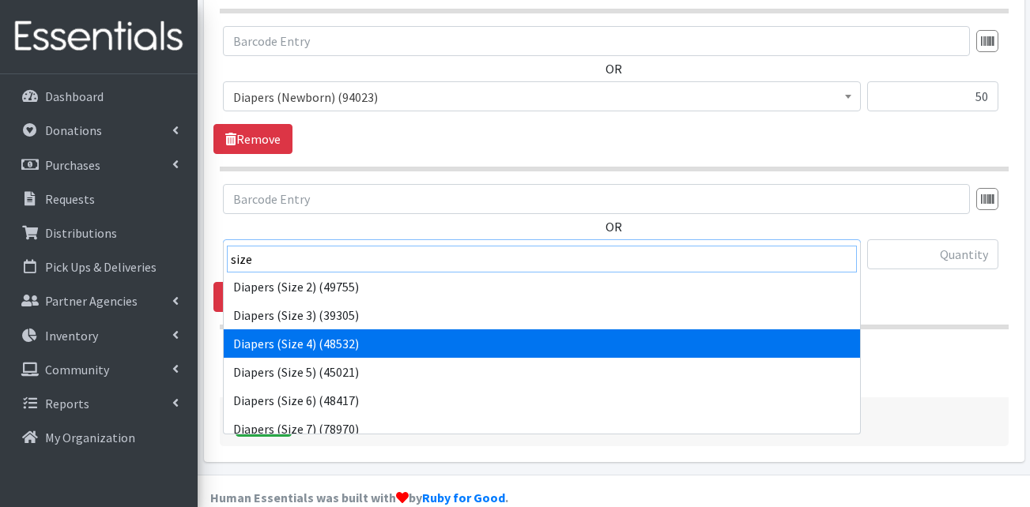
scroll to position [41, 0]
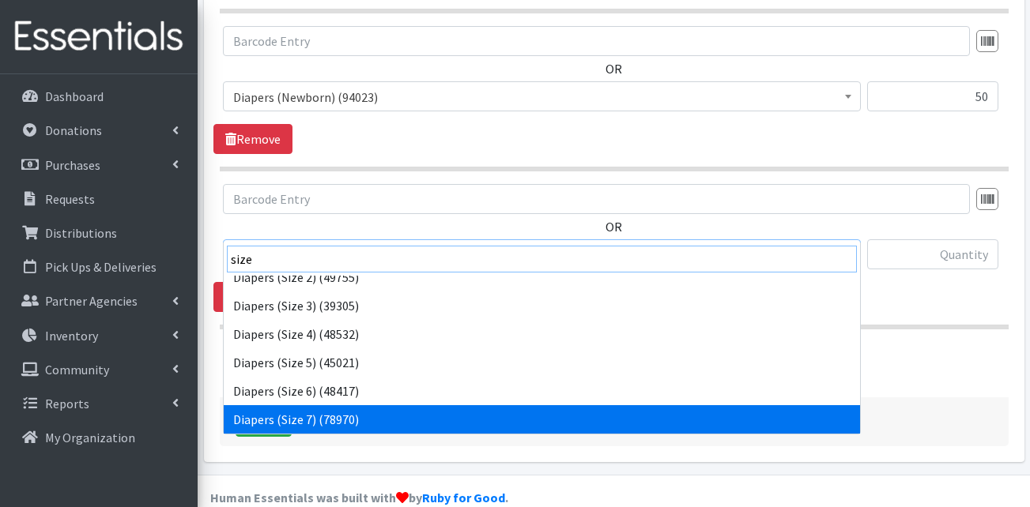
type input "size"
select select "13423"
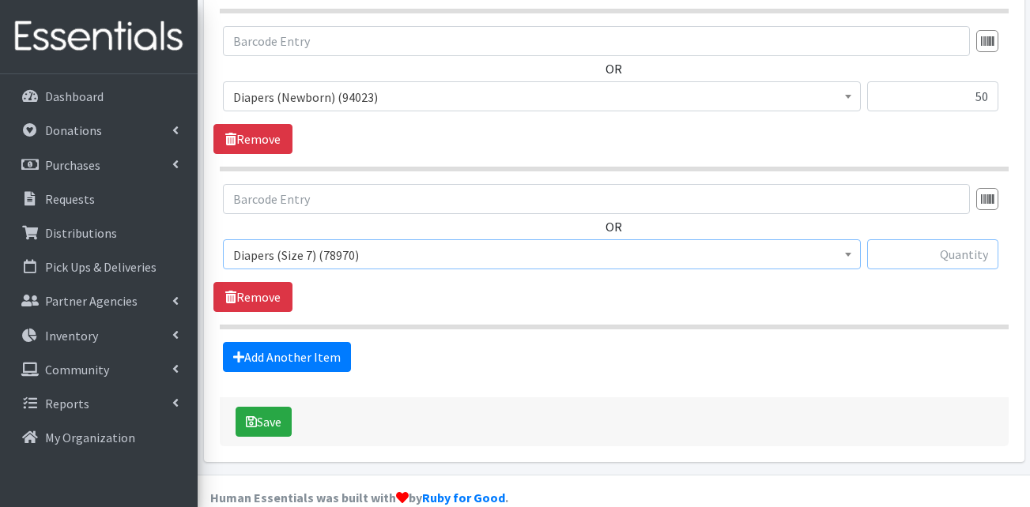
click at [897, 240] on input "text" at bounding box center [932, 255] width 131 height 30
type input "100"
click at [300, 342] on link "Add Another Item" at bounding box center [287, 357] width 128 height 30
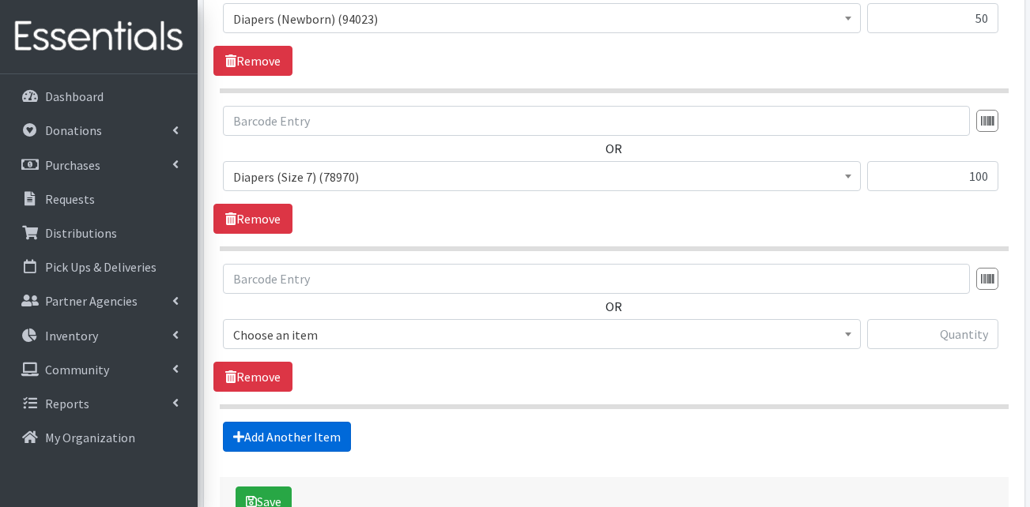
scroll to position [968, 0]
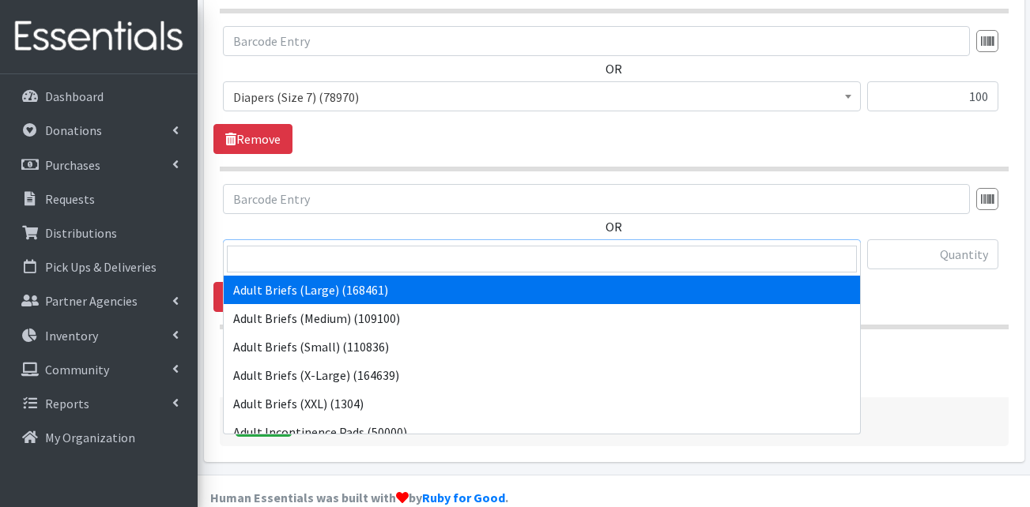
click at [329, 244] on span "Adult Briefs (Large) (168461)" at bounding box center [541, 255] width 617 height 22
click at [318, 267] on input "search" at bounding box center [542, 259] width 630 height 27
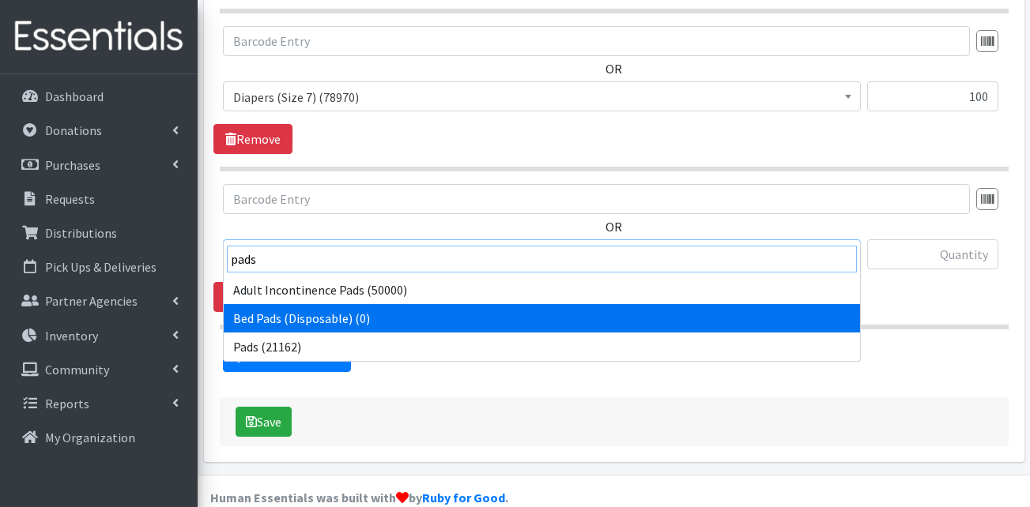
type input "pads"
select select "13402"
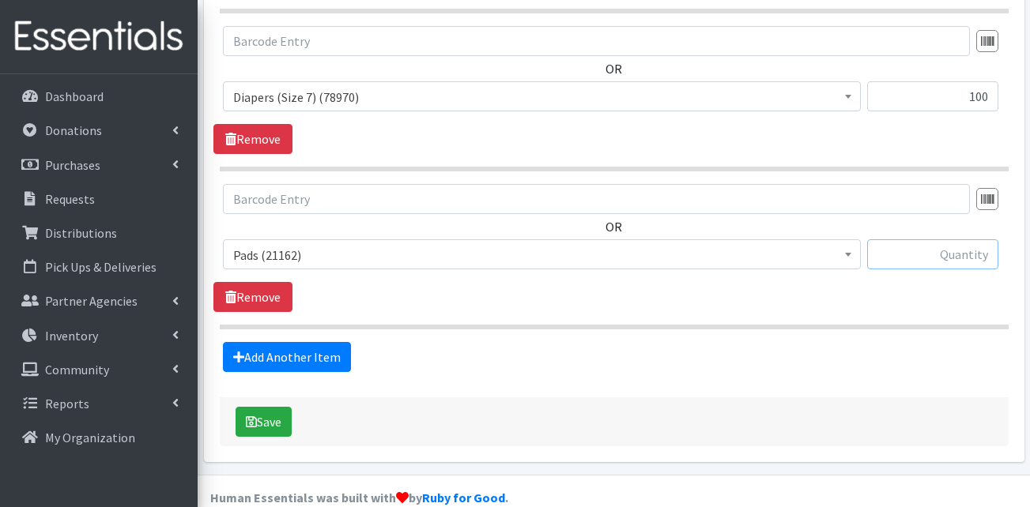
click at [951, 240] on input "text" at bounding box center [932, 255] width 131 height 30
type input "88"
click at [253, 342] on link "Add Another Item" at bounding box center [287, 357] width 128 height 30
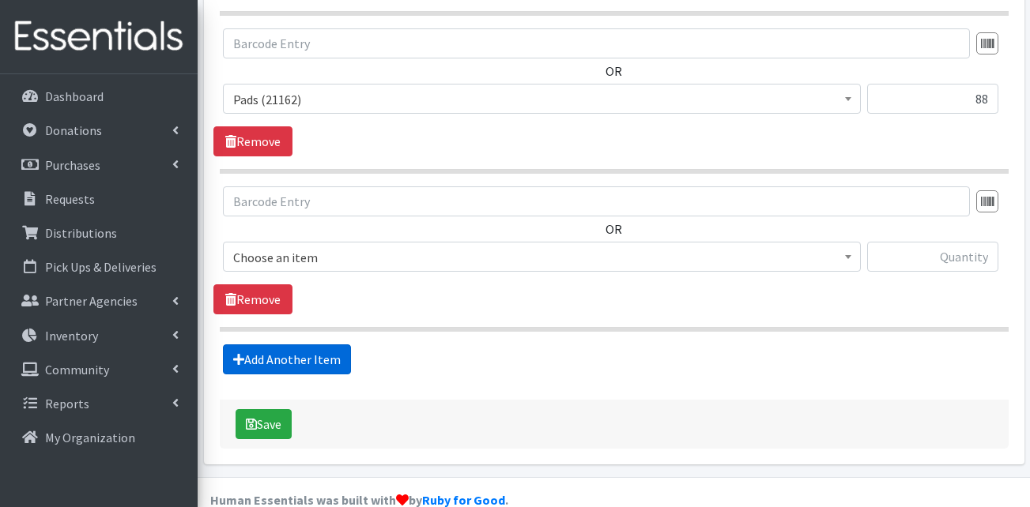
scroll to position [1126, 0]
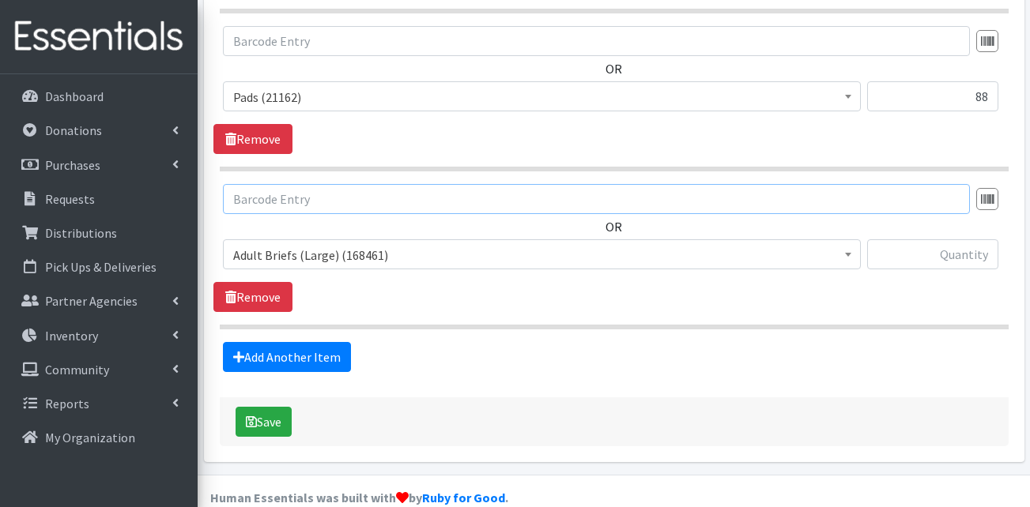
click at [345, 184] on input "text" at bounding box center [596, 199] width 747 height 30
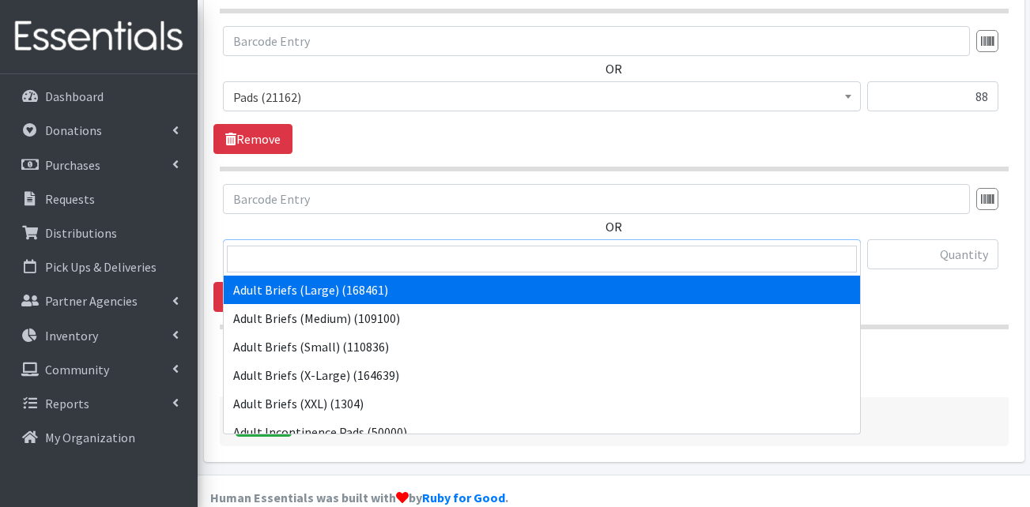
click at [345, 244] on span "Adult Briefs (Large) (168461)" at bounding box center [541, 255] width 617 height 22
click at [339, 262] on input "search" at bounding box center [542, 259] width 630 height 27
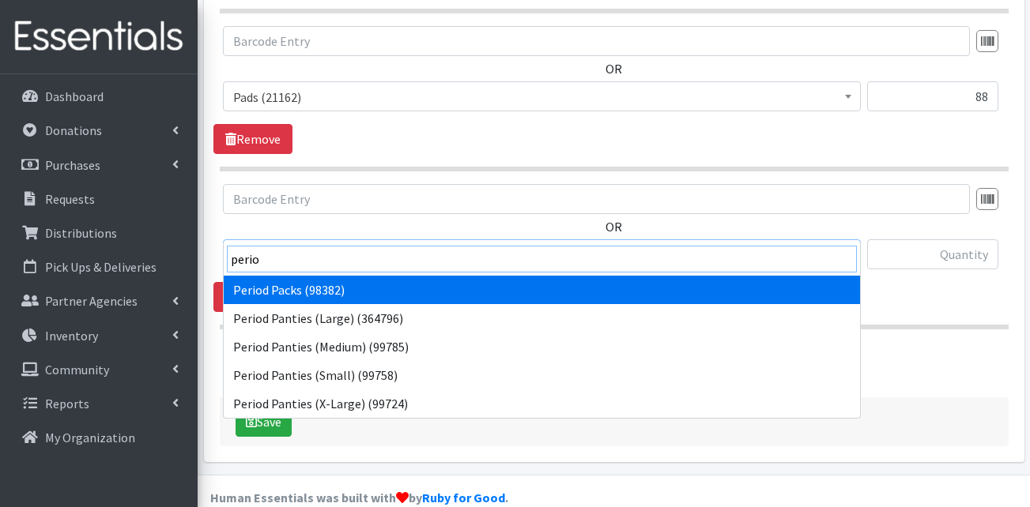
type input "perio"
select select "15291"
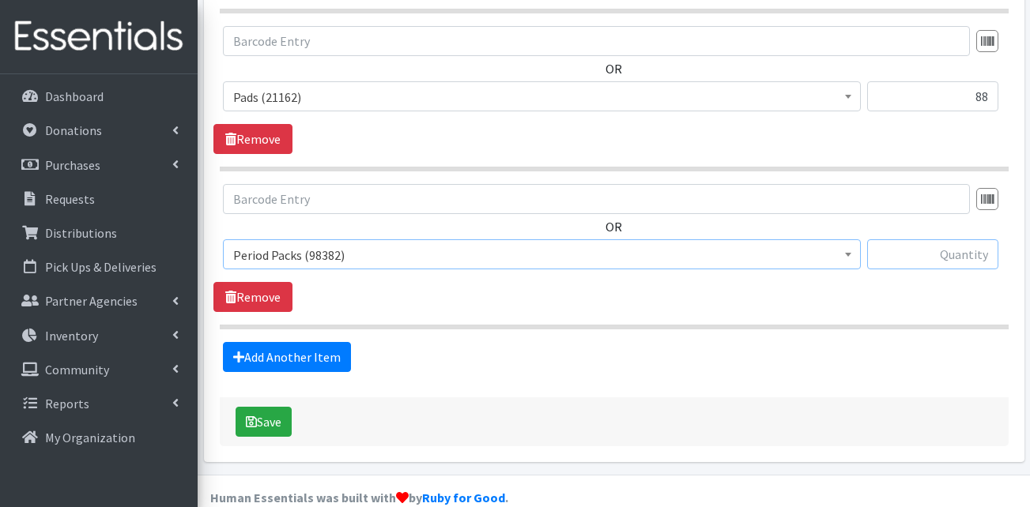
click at [954, 240] on input "text" at bounding box center [932, 255] width 131 height 30
type input "20"
click at [269, 342] on link "Add Another Item" at bounding box center [287, 357] width 128 height 30
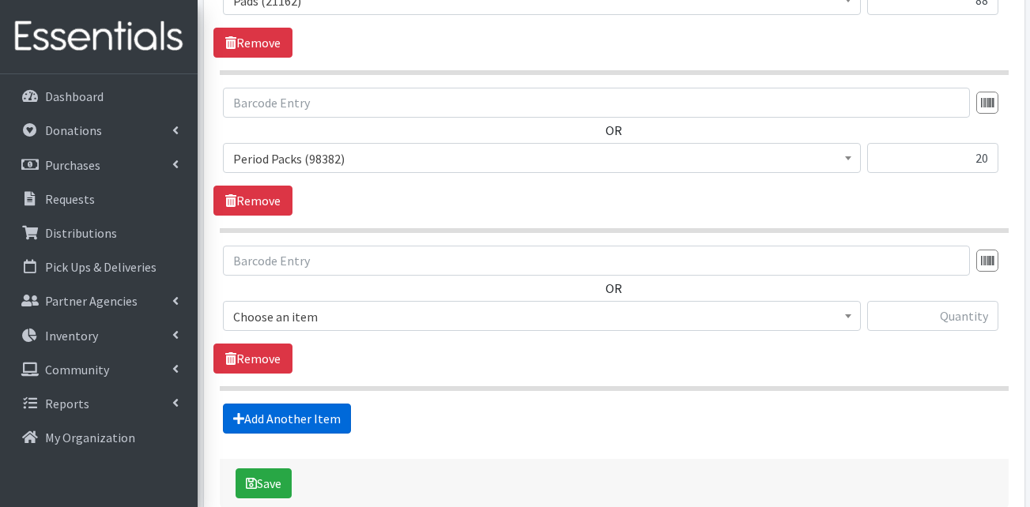
scroll to position [1284, 0]
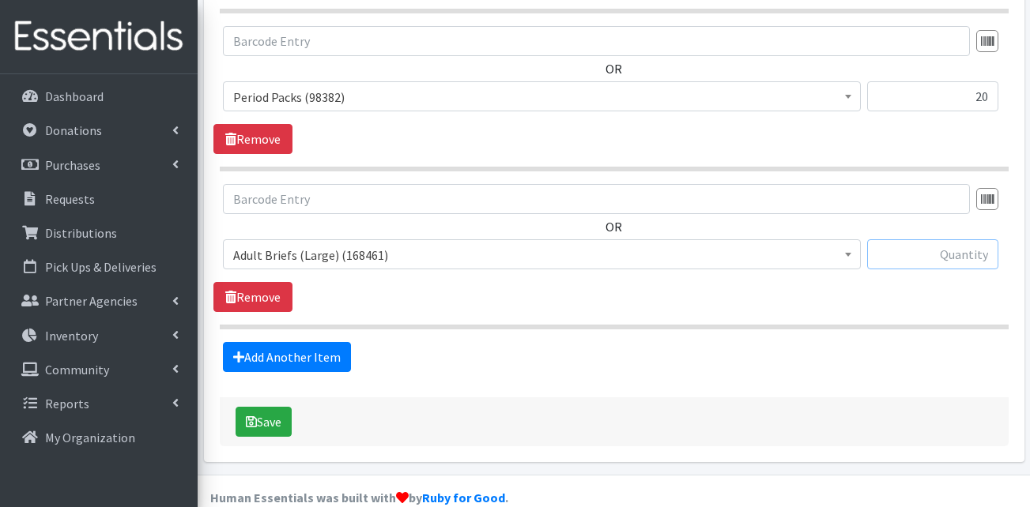
click at [960, 240] on input "text" at bounding box center [932, 255] width 131 height 30
type input "52"
click at [306, 342] on link "Add Another Item" at bounding box center [287, 357] width 128 height 30
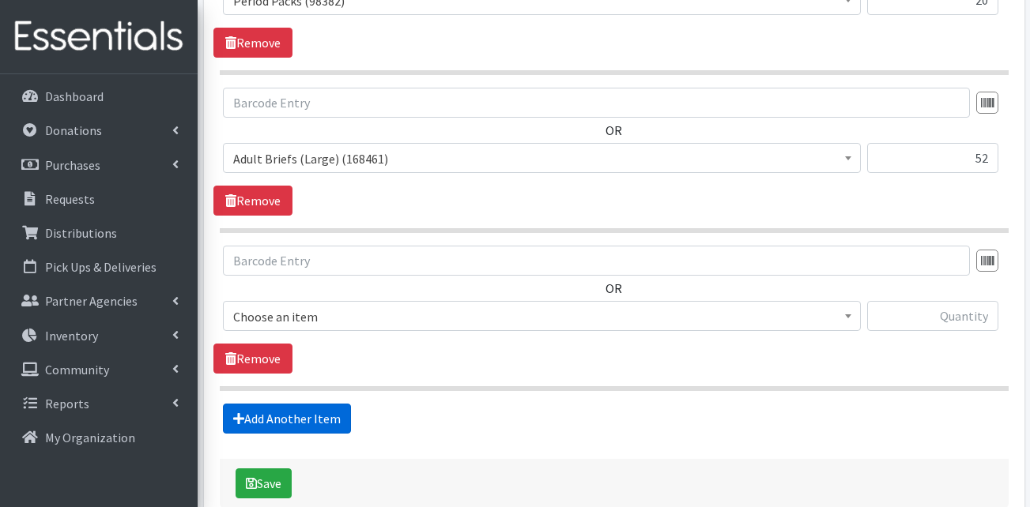
scroll to position [1442, 0]
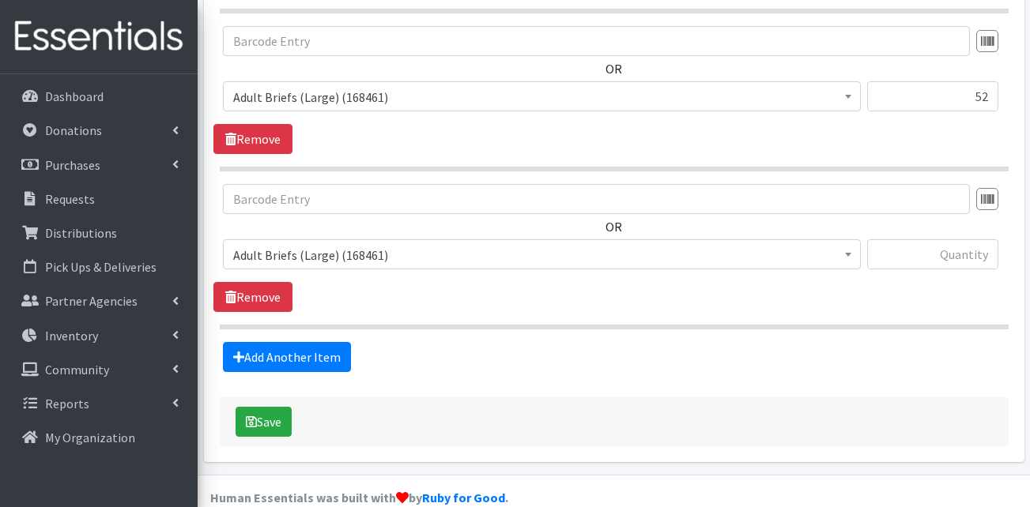
click at [296, 244] on span "Adult Briefs (Large) (168461)" at bounding box center [541, 255] width 617 height 22
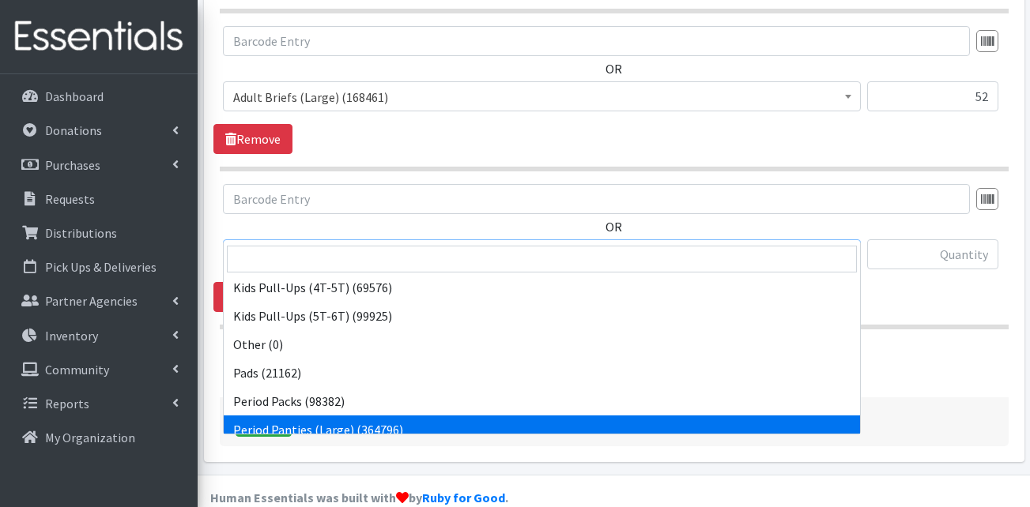
scroll to position [572, 0]
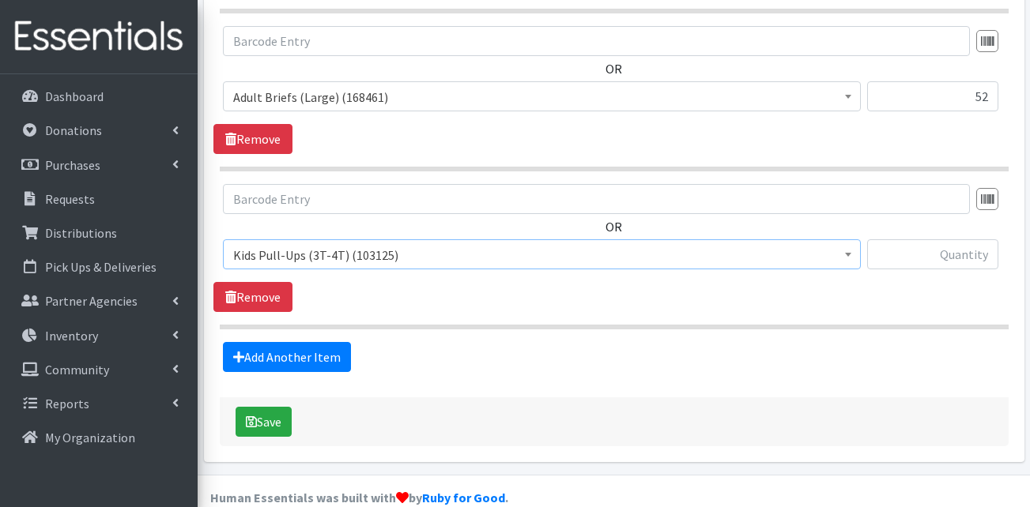
select select "13409"
click at [930, 240] on input "text" at bounding box center [932, 255] width 131 height 30
type input "100"
click at [302, 342] on link "Add Another Item" at bounding box center [287, 357] width 128 height 30
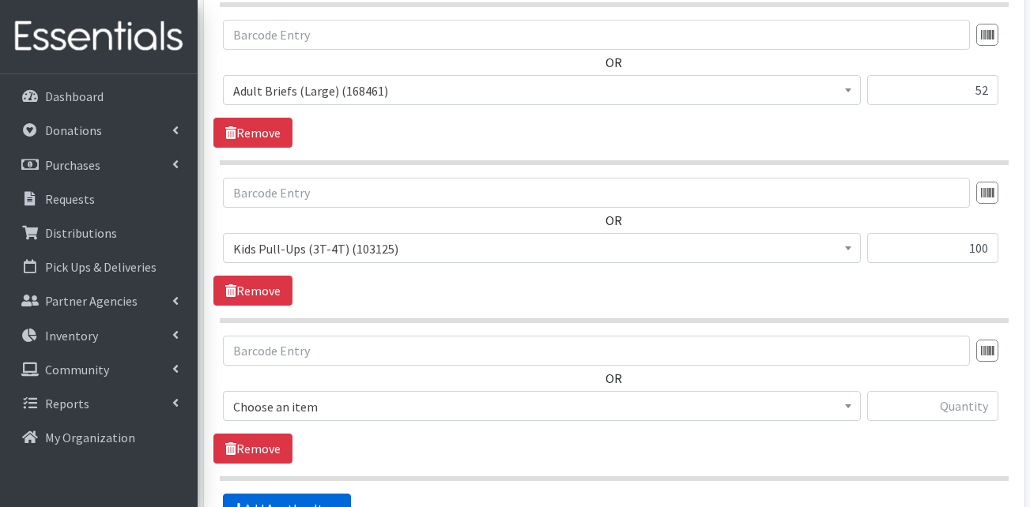
scroll to position [1600, 0]
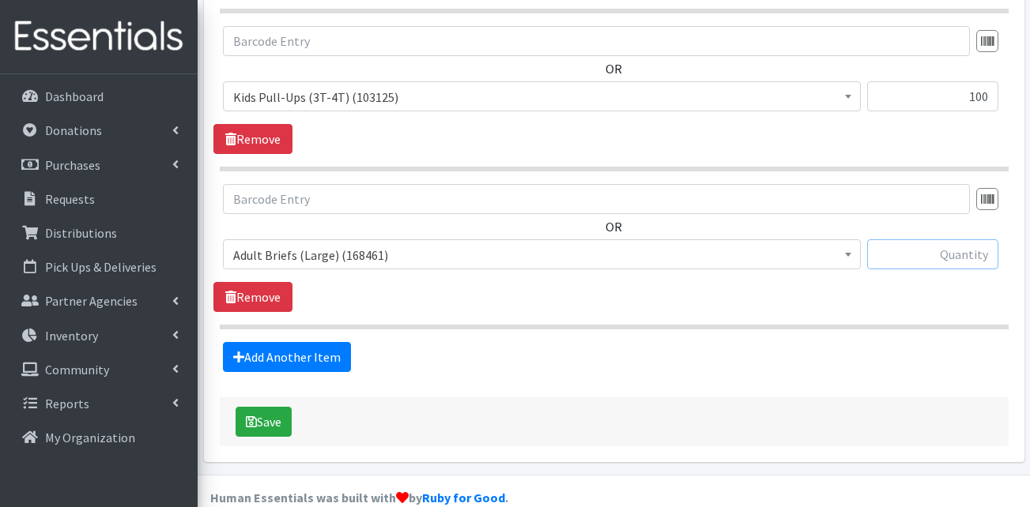
click at [951, 240] on input "text" at bounding box center [932, 255] width 131 height 30
type input "200"
click at [304, 244] on span "Adult Briefs (Large) (168461)" at bounding box center [541, 255] width 617 height 22
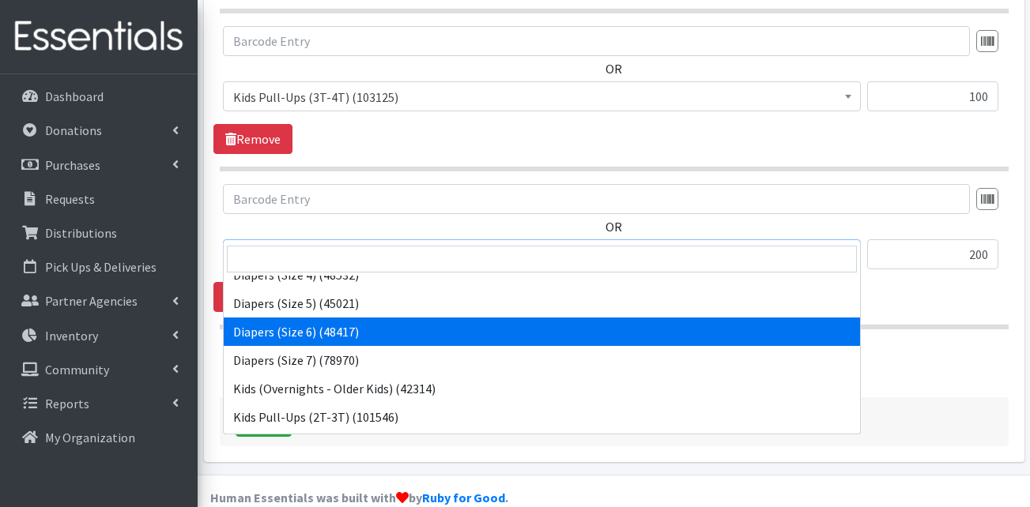
scroll to position [395, 0]
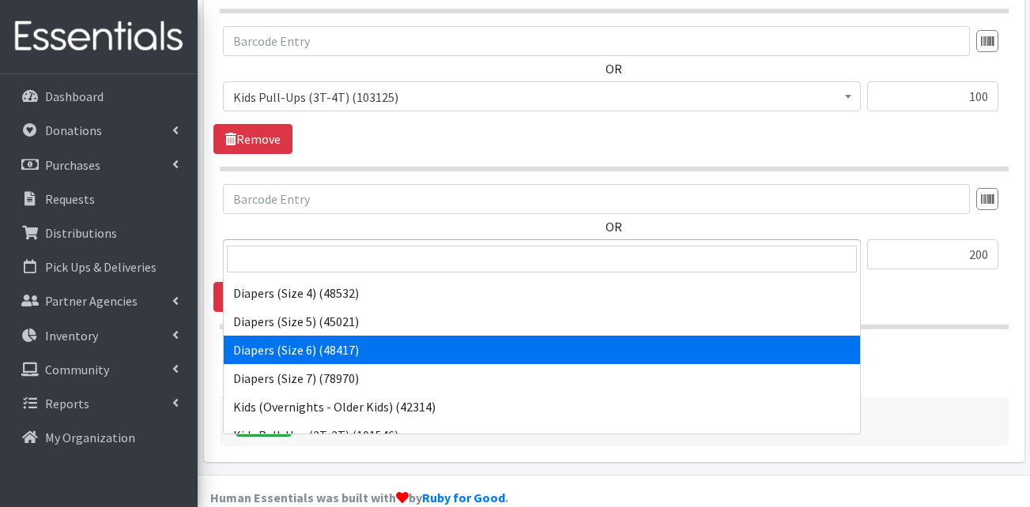
select select "13390"
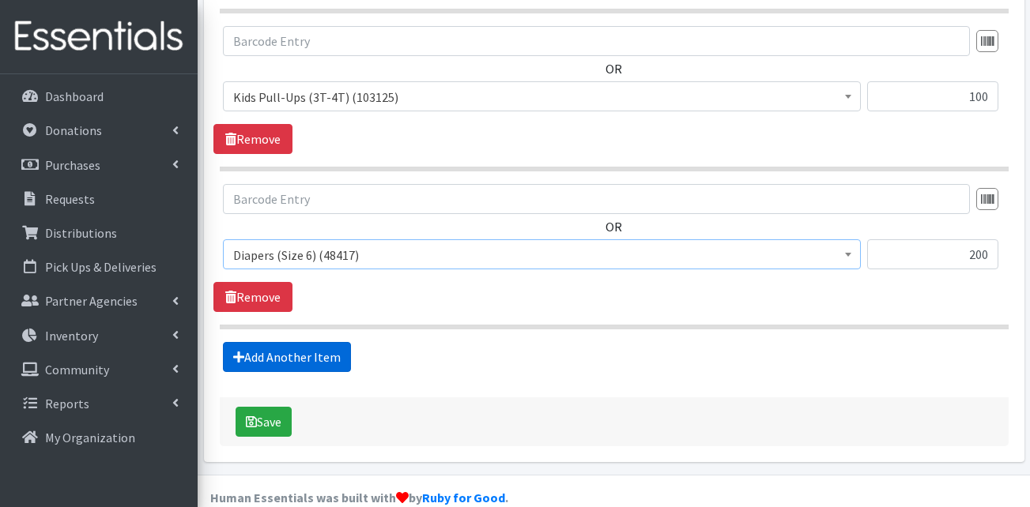
click at [304, 342] on link "Add Another Item" at bounding box center [287, 357] width 128 height 30
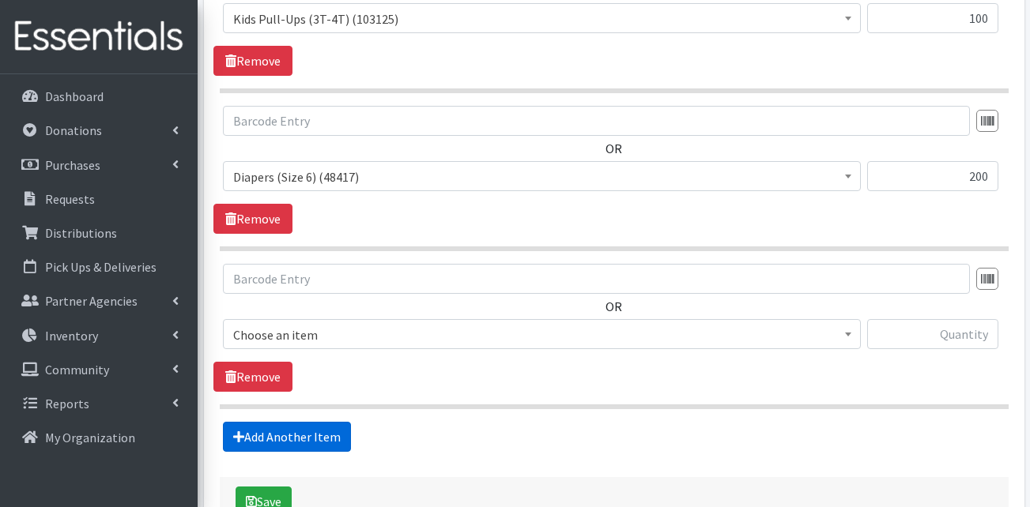
scroll to position [1758, 0]
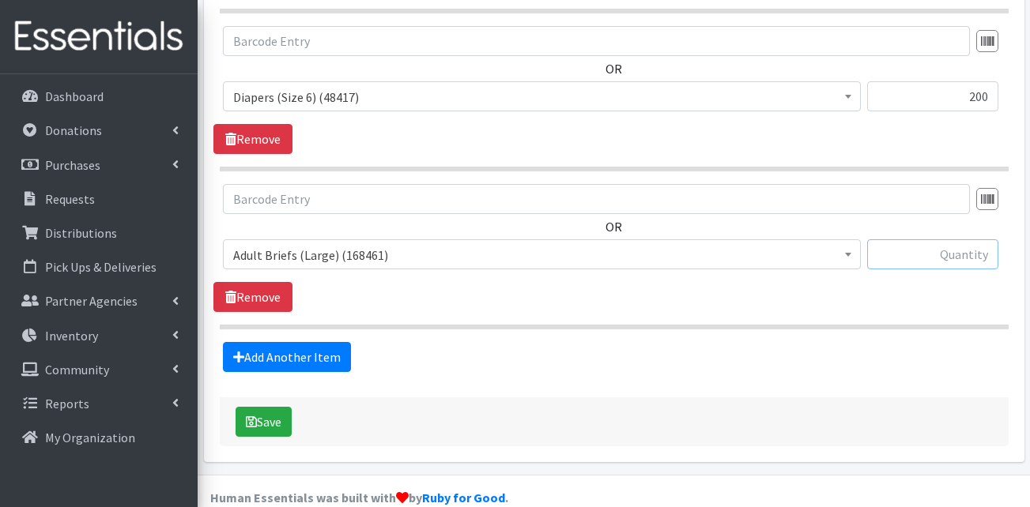
click at [973, 240] on input "text" at bounding box center [932, 255] width 131 height 30
type input "200"
click at [406, 244] on span "Adult Briefs (Large) (168461)" at bounding box center [541, 255] width 617 height 22
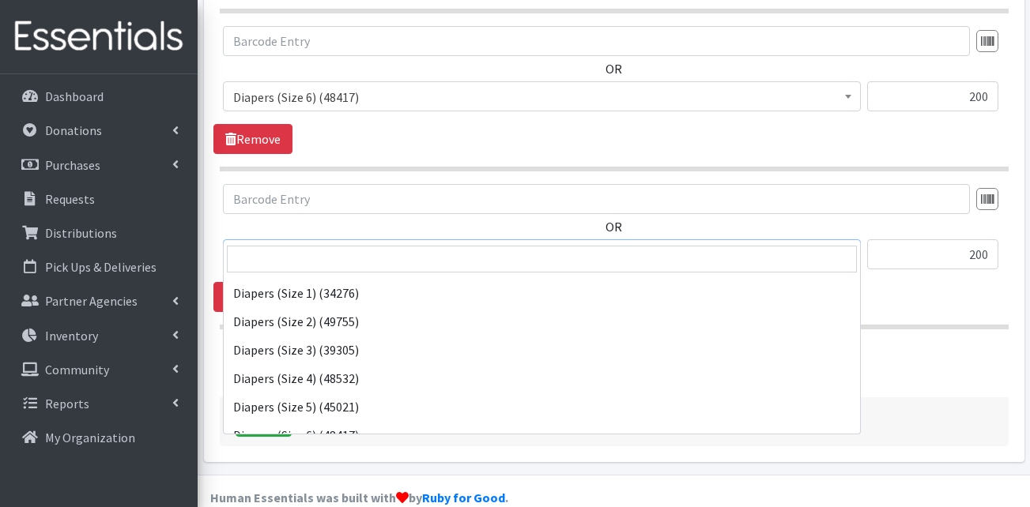
scroll to position [316, 0]
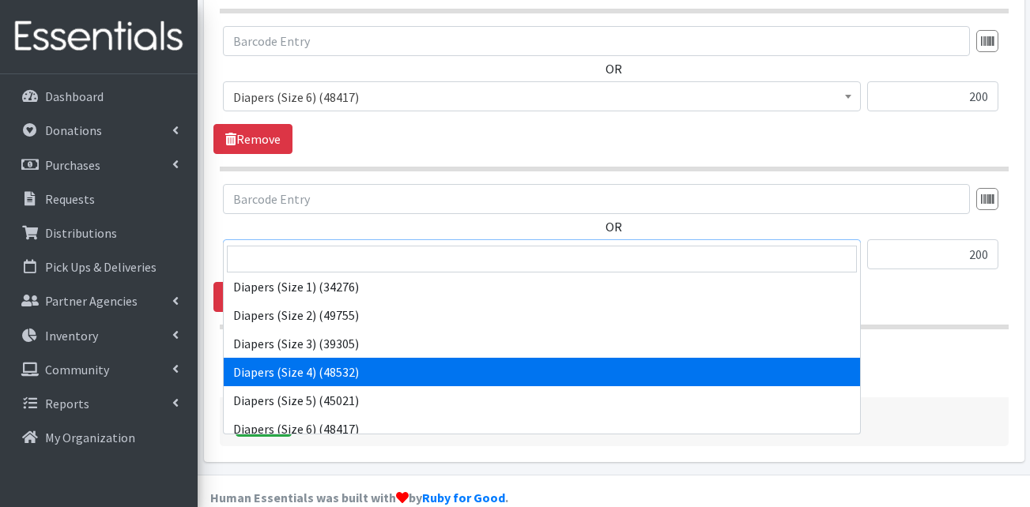
select select "13416"
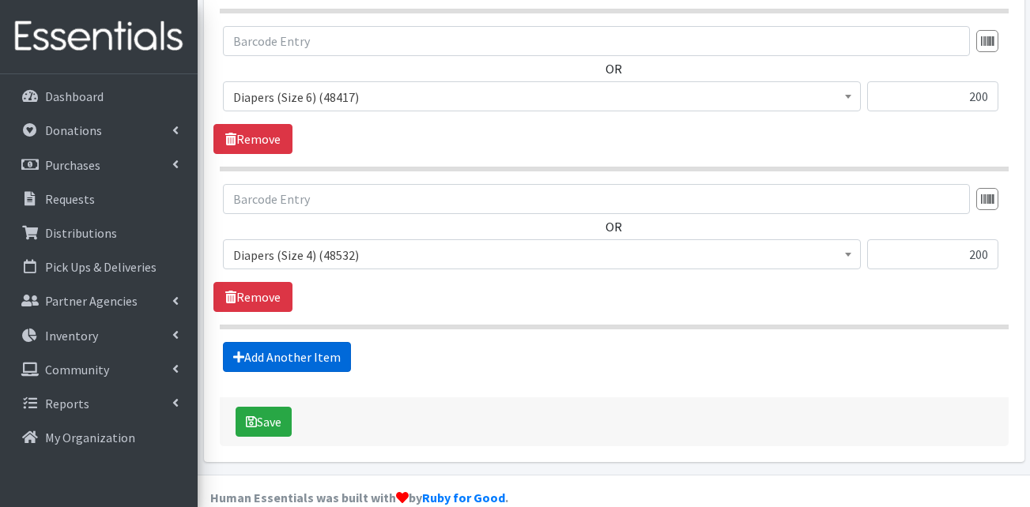
click at [299, 342] on link "Add Another Item" at bounding box center [287, 357] width 128 height 30
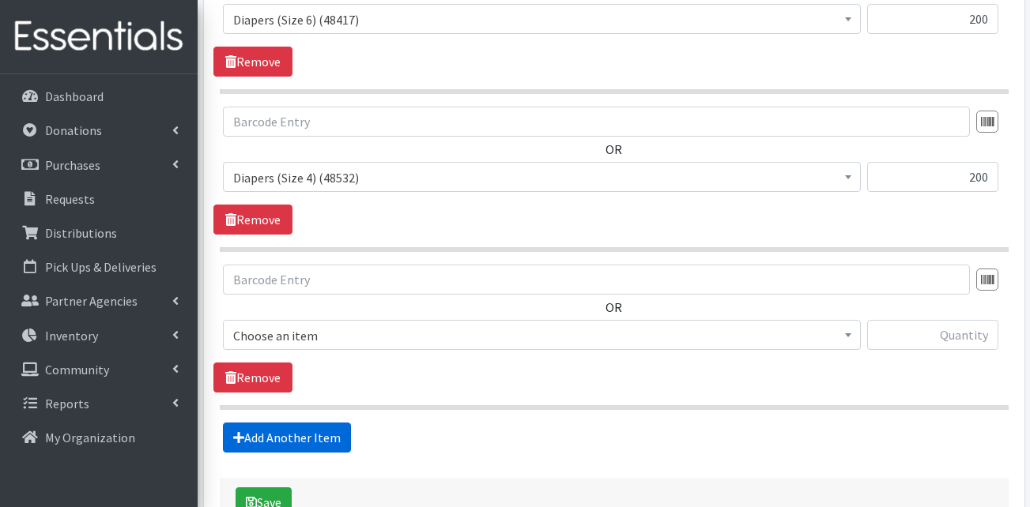
scroll to position [1916, 0]
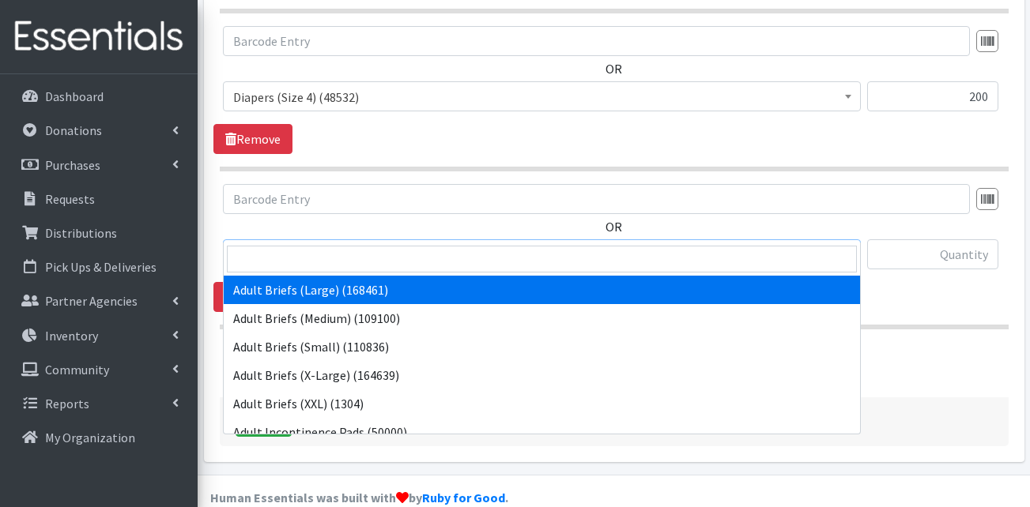
click at [315, 244] on span "Adult Briefs (Large) (168461)" at bounding box center [541, 255] width 617 height 22
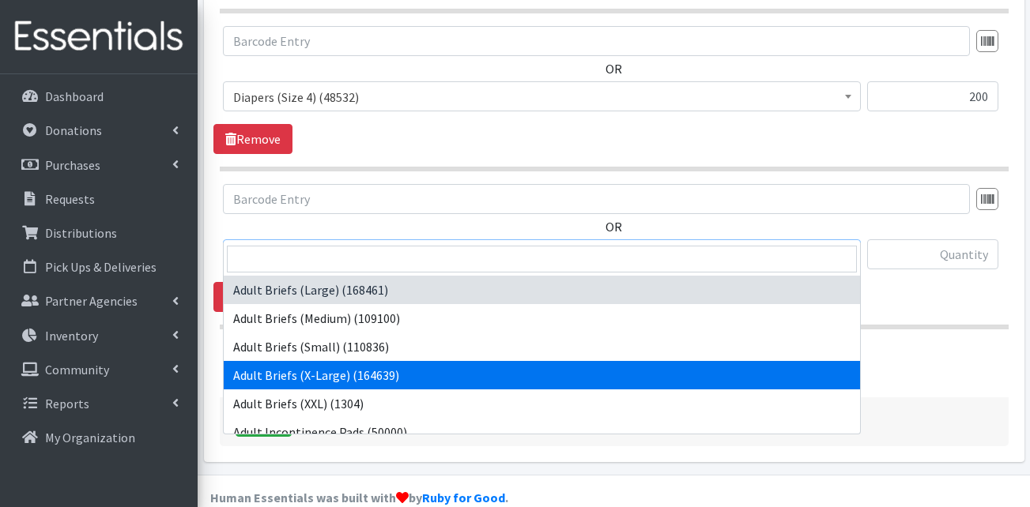
select select "15292"
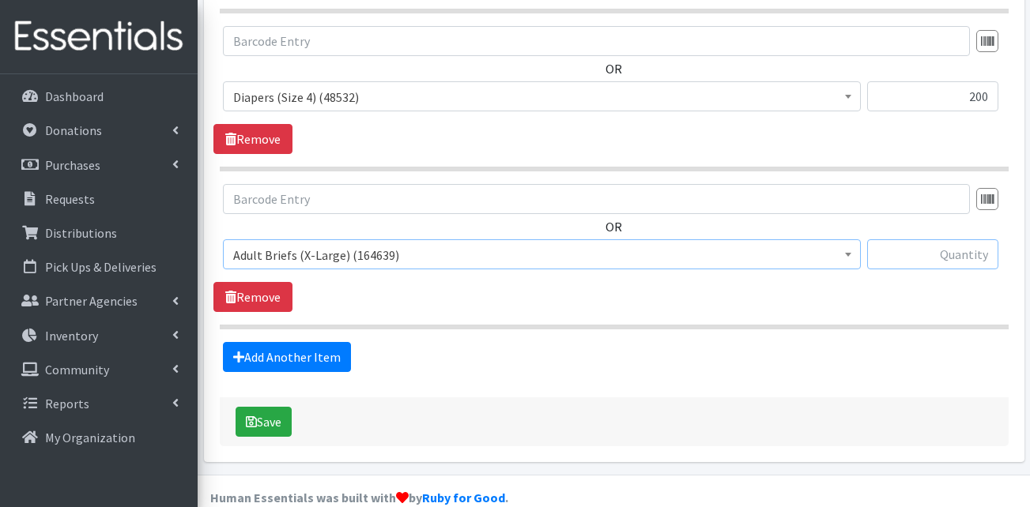
click at [944, 240] on input "text" at bounding box center [932, 255] width 131 height 30
type input "48"
click at [310, 342] on link "Add Another Item" at bounding box center [287, 357] width 128 height 30
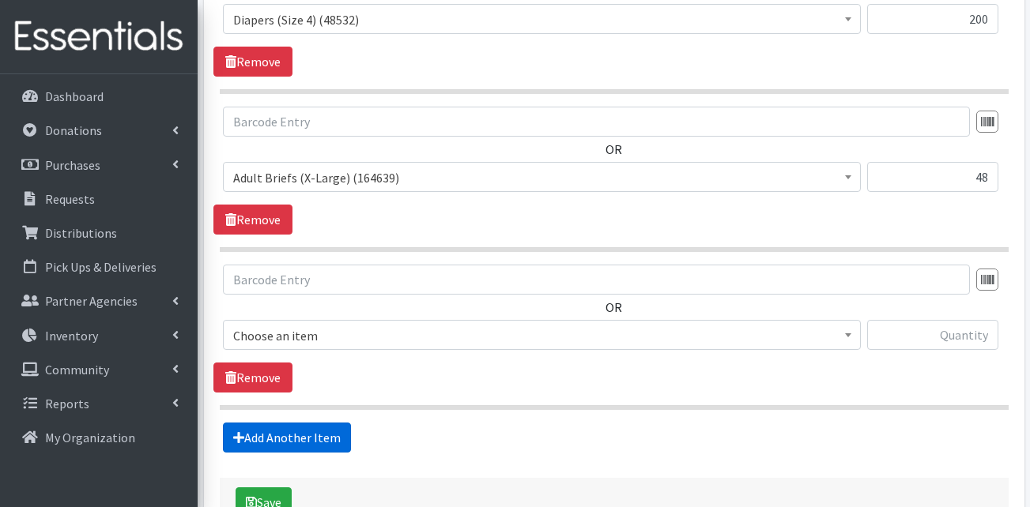
scroll to position [2074, 0]
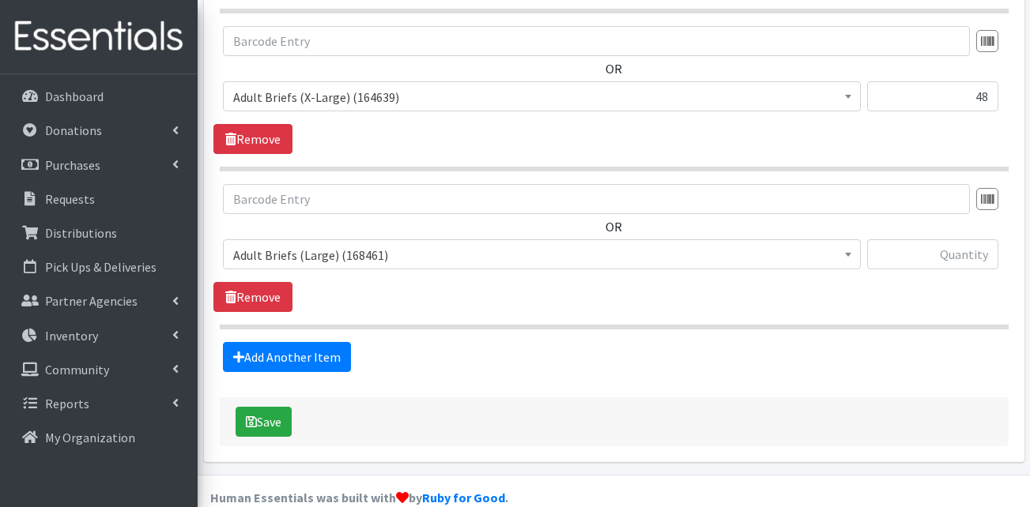
click at [337, 244] on span "Adult Briefs (Large) (168461)" at bounding box center [541, 255] width 617 height 22
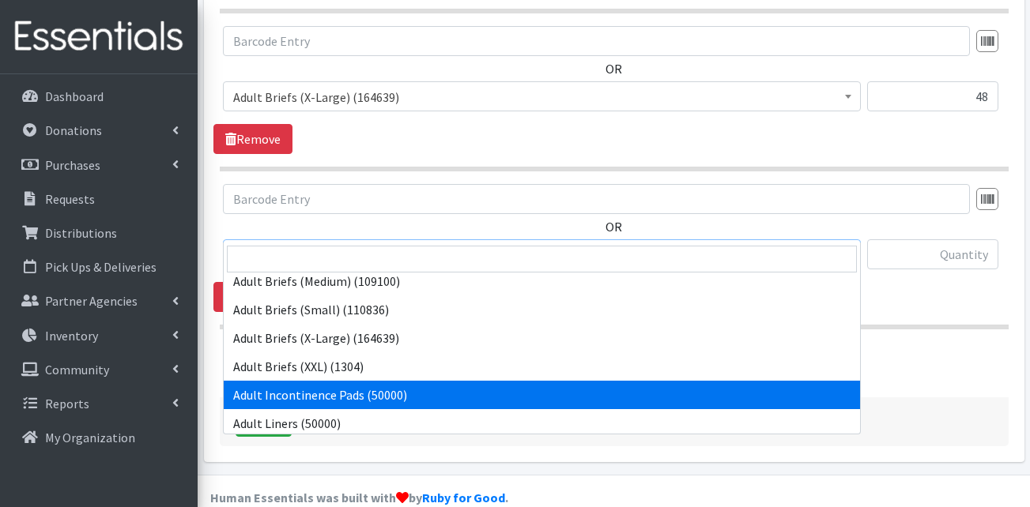
scroll to position [0, 0]
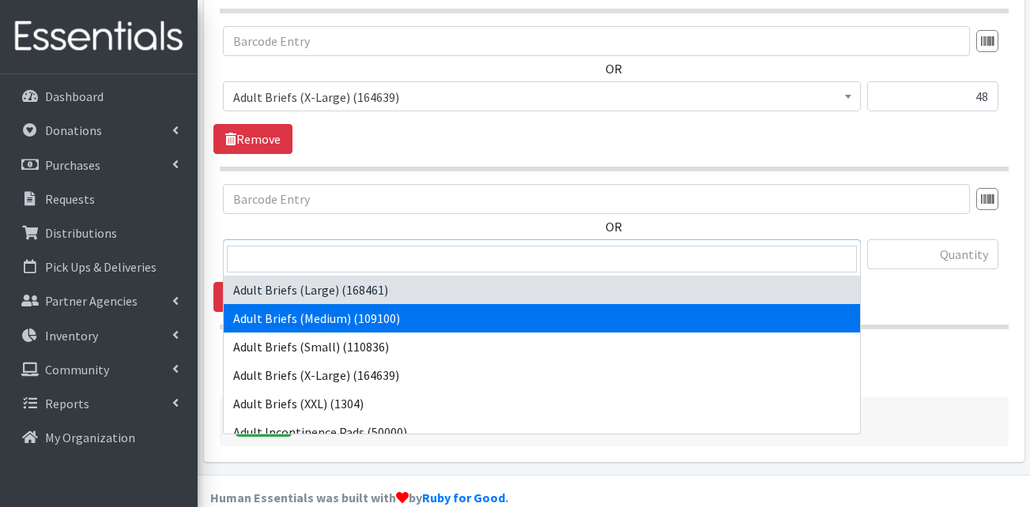
select select "13414"
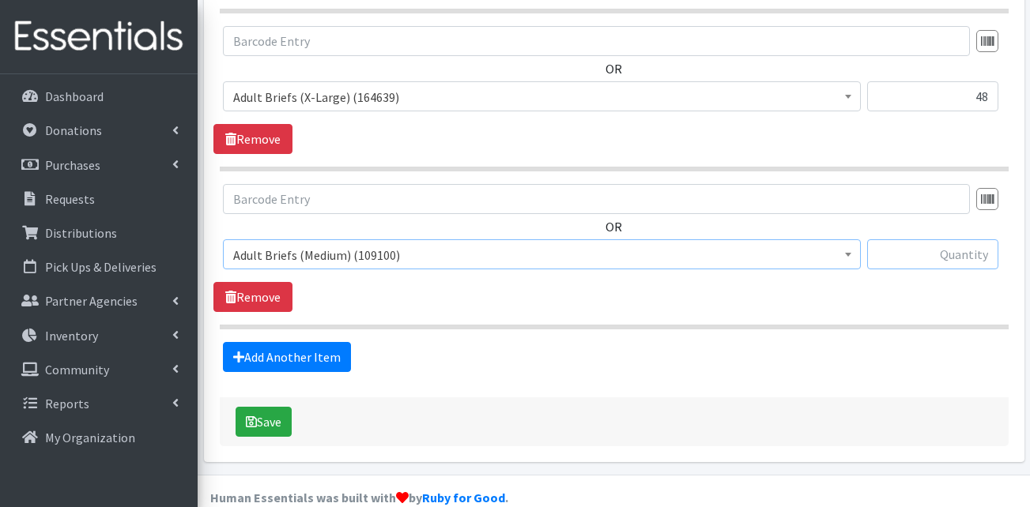
click at [949, 240] on input "text" at bounding box center [932, 255] width 131 height 30
type input "160"
click at [297, 342] on link "Add Another Item" at bounding box center [287, 357] width 128 height 30
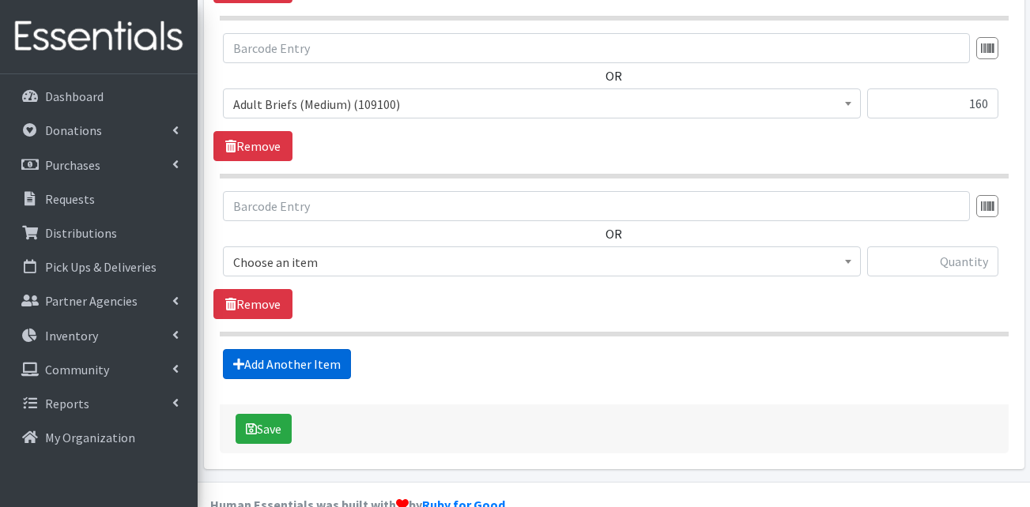
scroll to position [2232, 0]
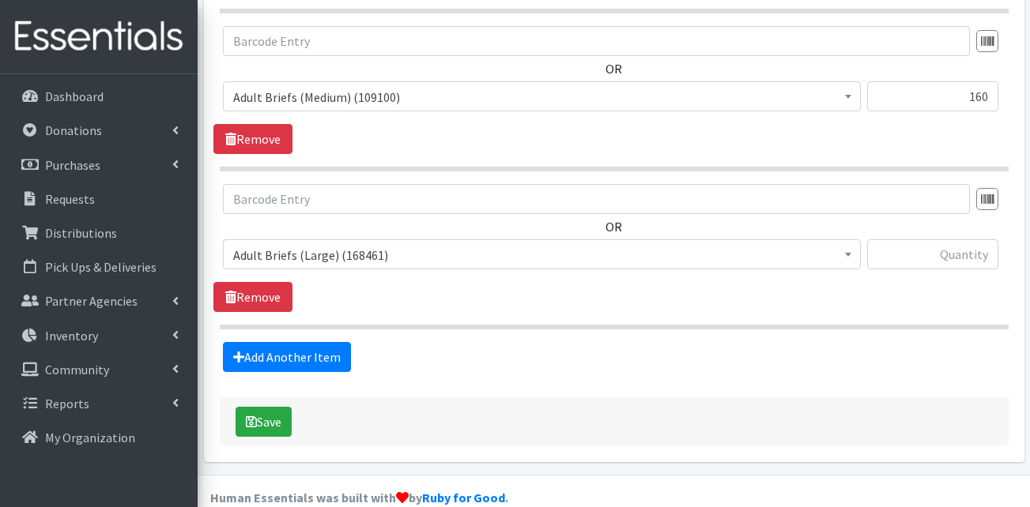
click at [314, 244] on span "Adult Briefs (Large) (168461)" at bounding box center [541, 255] width 617 height 22
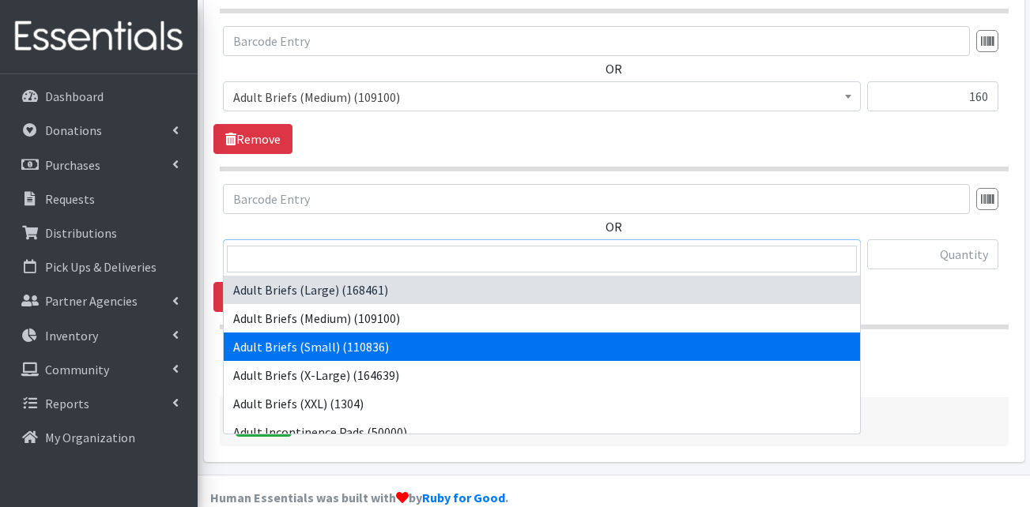
select select "13412"
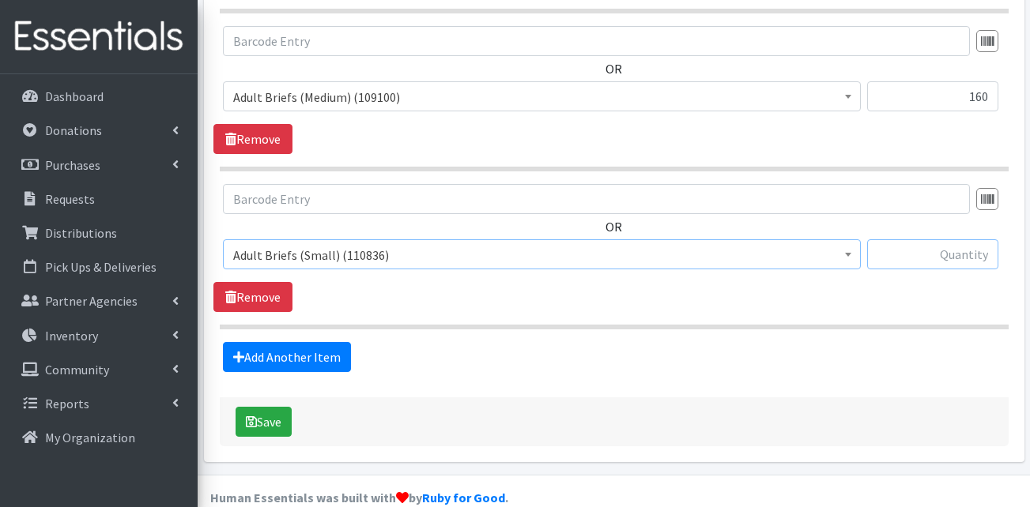
click at [959, 240] on input "text" at bounding box center [932, 255] width 131 height 30
type input "120"
click at [908, 342] on div "Add Another Item" at bounding box center [613, 357] width 801 height 30
click at [290, 342] on link "Add Another Item" at bounding box center [287, 357] width 128 height 30
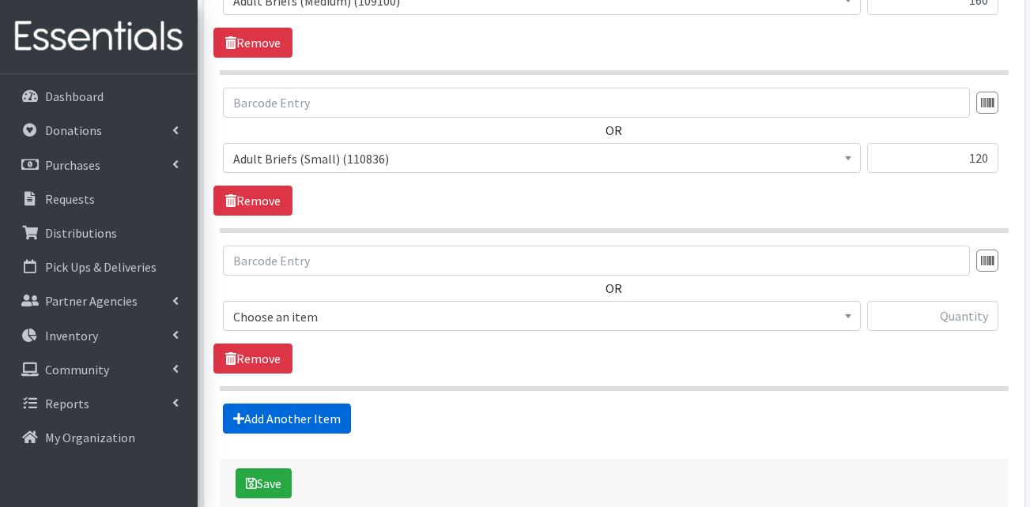
scroll to position [2390, 0]
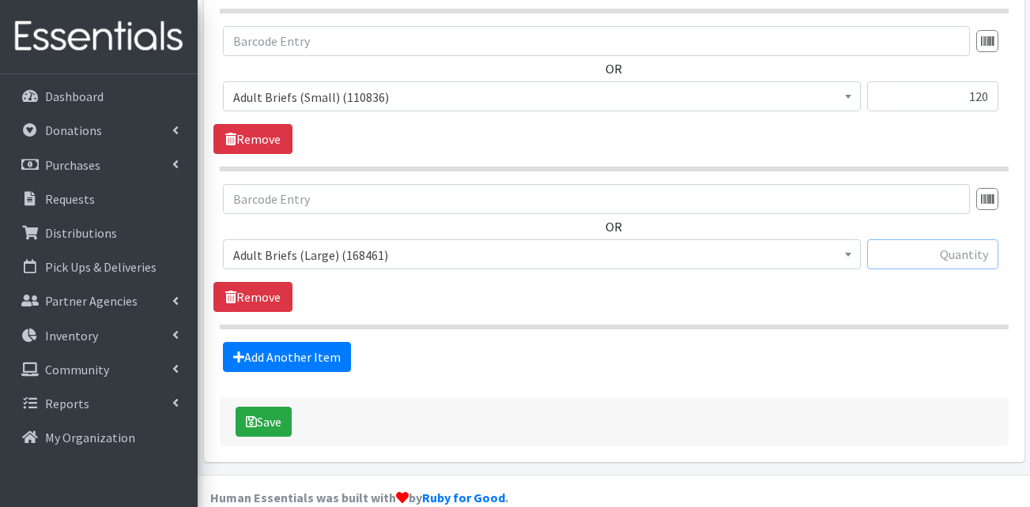
click at [923, 240] on input "text" at bounding box center [932, 255] width 131 height 30
type input "100"
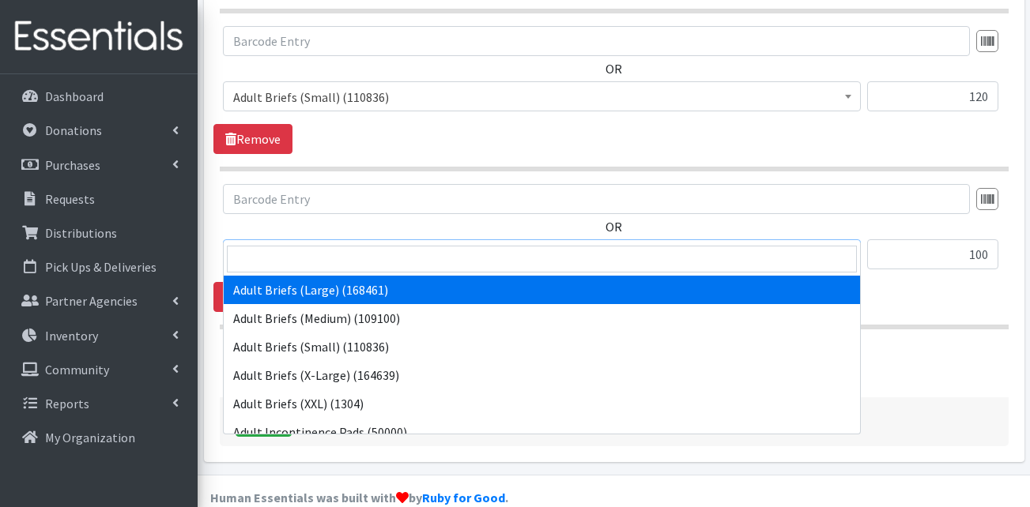
click at [447, 244] on span "Adult Briefs (Large) (168461)" at bounding box center [541, 255] width 617 height 22
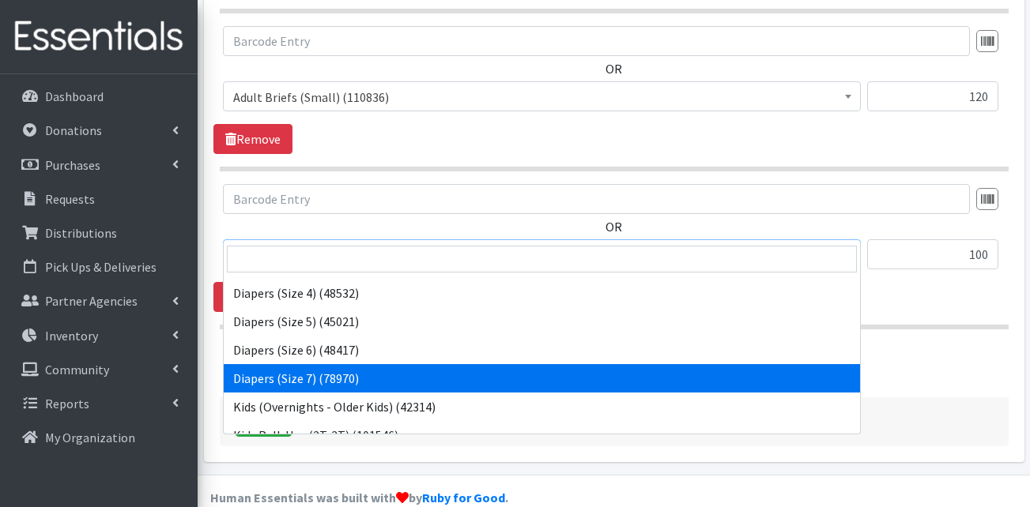
scroll to position [474, 0]
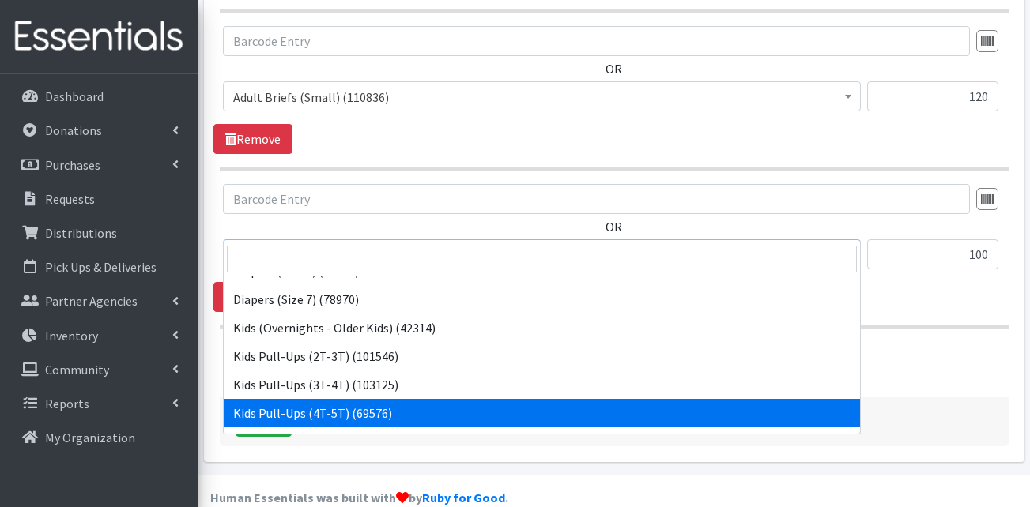
select select "13424"
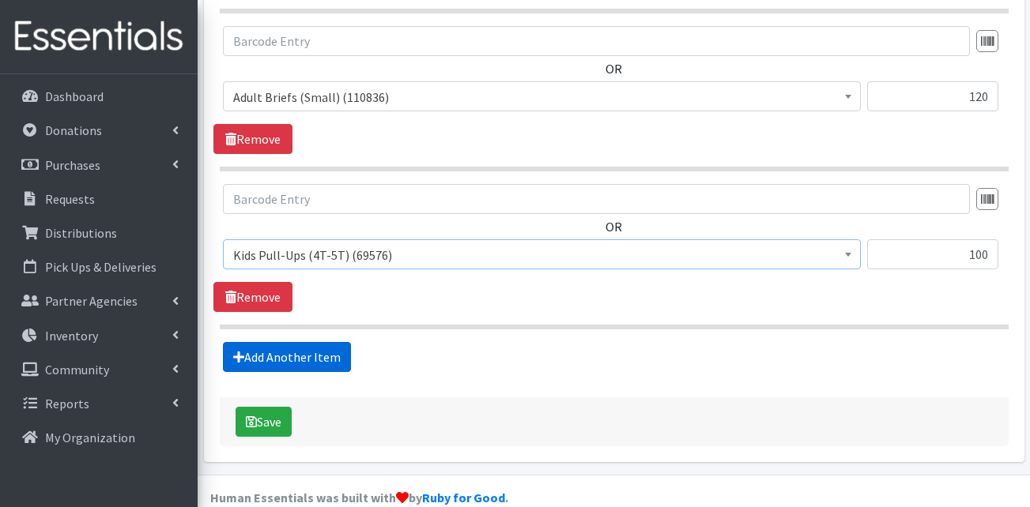
click at [315, 342] on link "Add Another Item" at bounding box center [287, 357] width 128 height 30
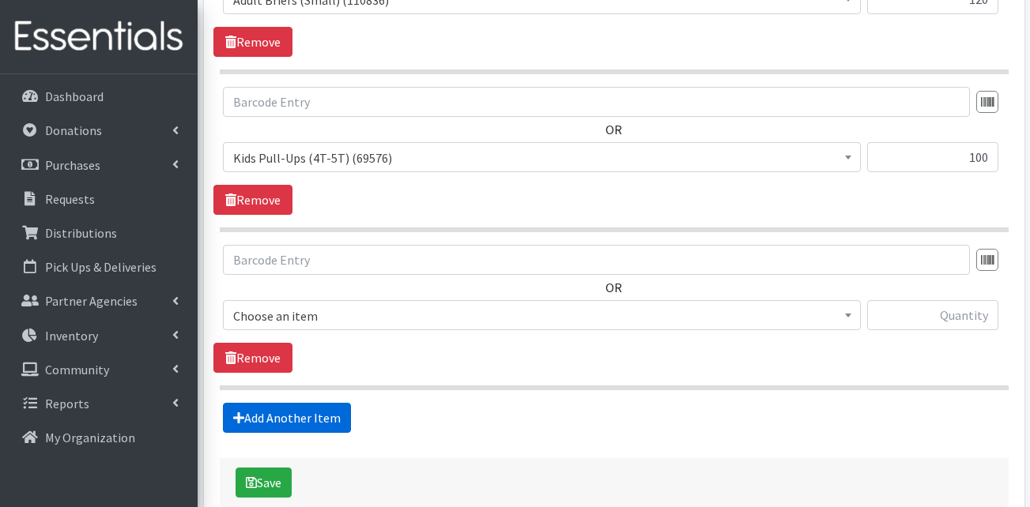
scroll to position [2549, 0]
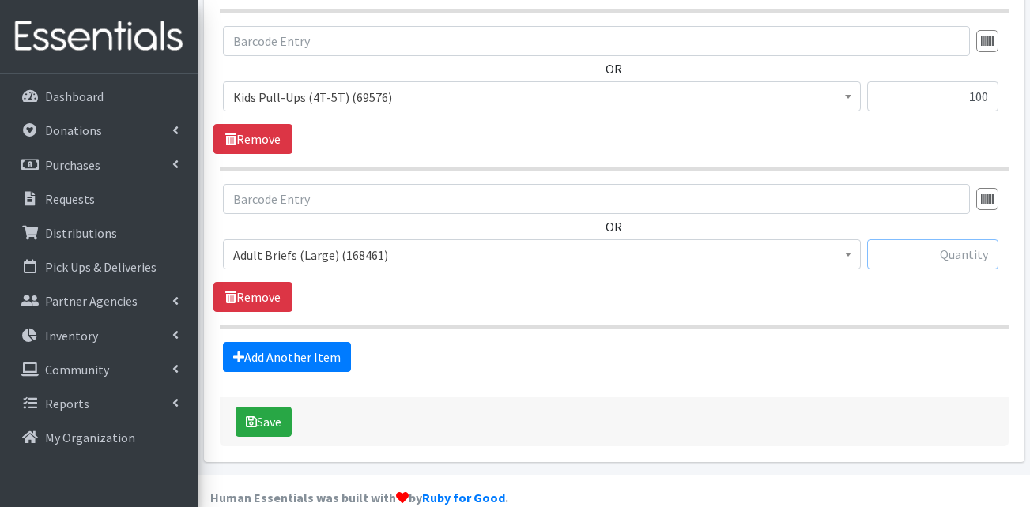
click at [953, 240] on input "text" at bounding box center [932, 255] width 131 height 30
type input "100"
click at [296, 244] on span "Adult Briefs (Large) (168461)" at bounding box center [541, 255] width 617 height 22
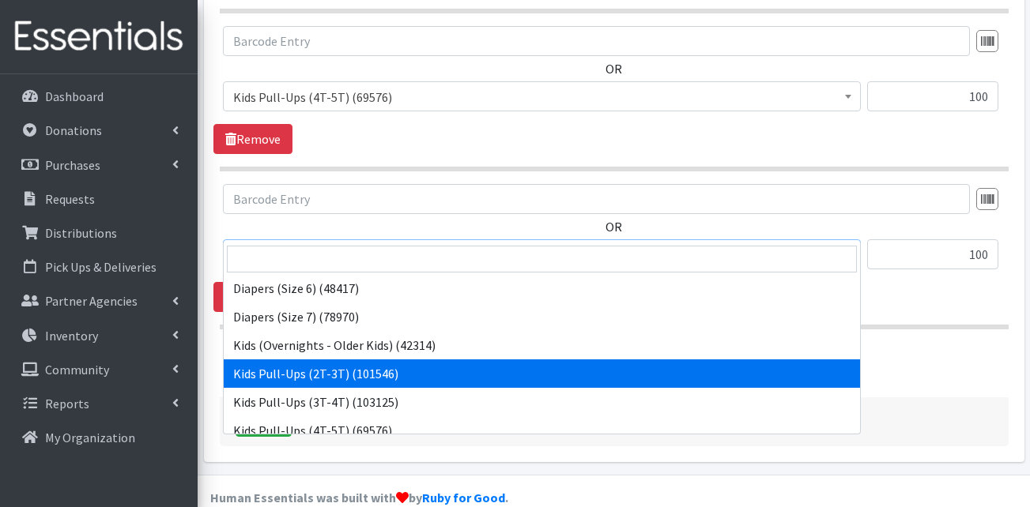
scroll to position [474, 0]
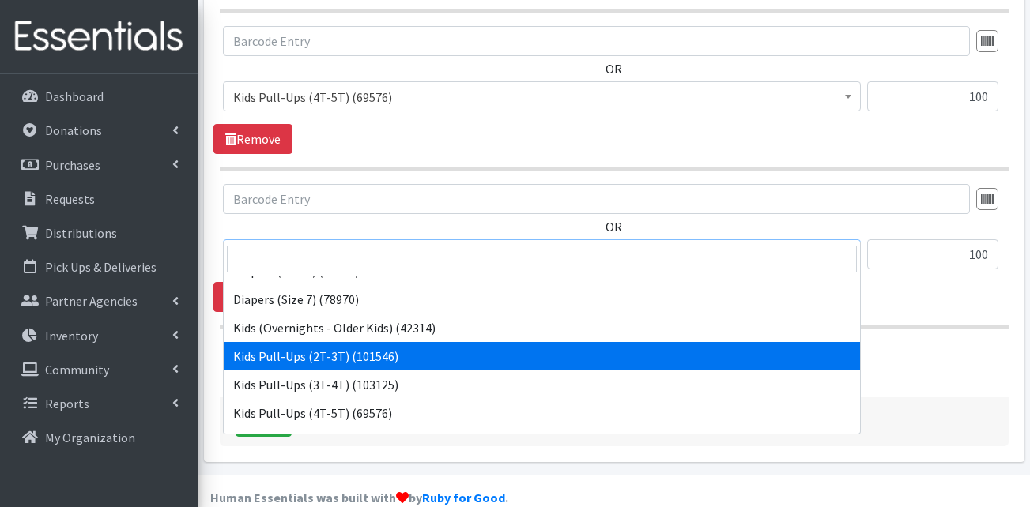
select select "13408"
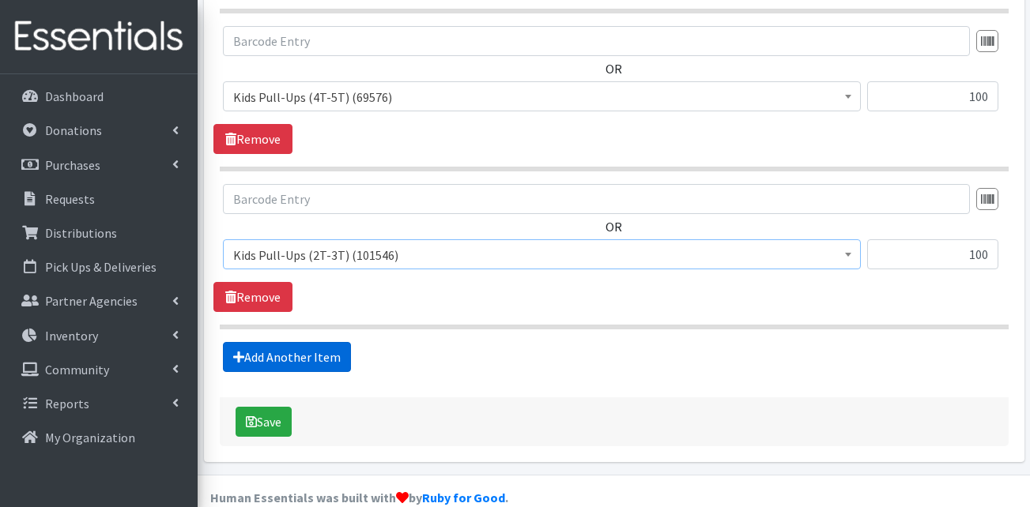
click at [289, 342] on link "Add Another Item" at bounding box center [287, 357] width 128 height 30
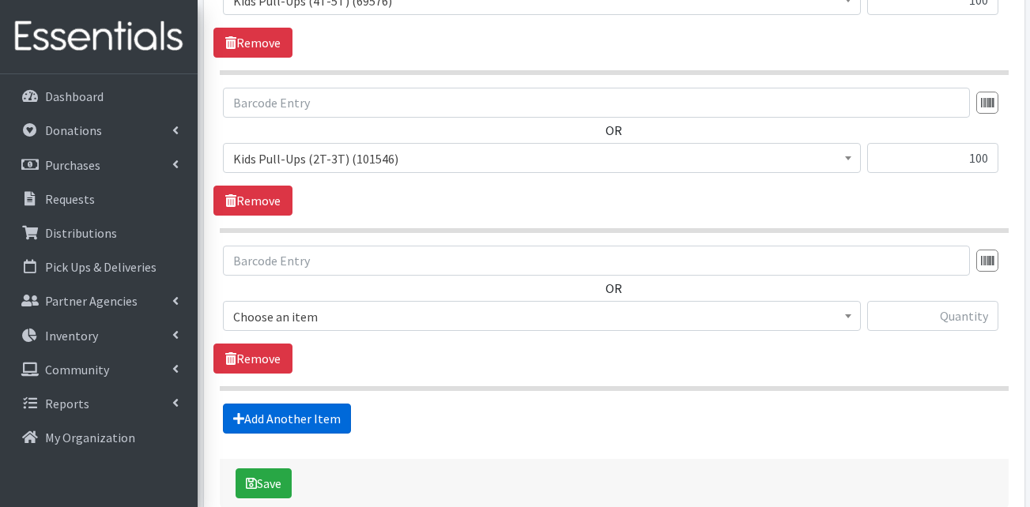
scroll to position [2707, 0]
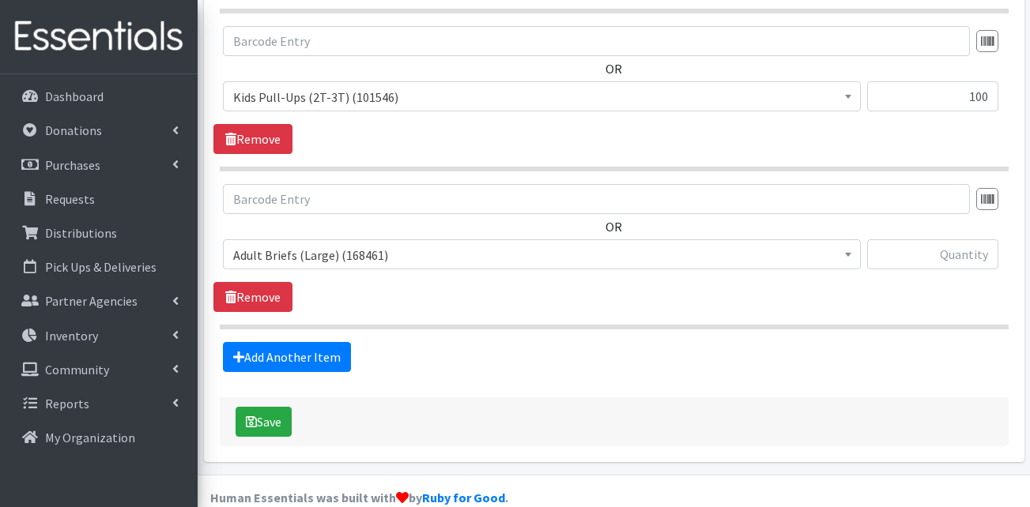
click at [324, 244] on span "Adult Briefs (Large) (168461)" at bounding box center [541, 255] width 617 height 22
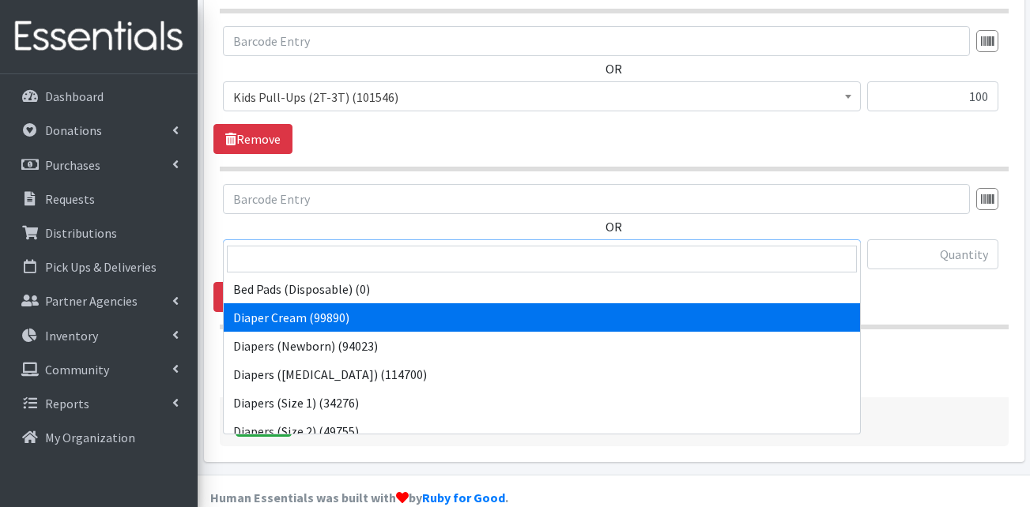
scroll to position [316, 0]
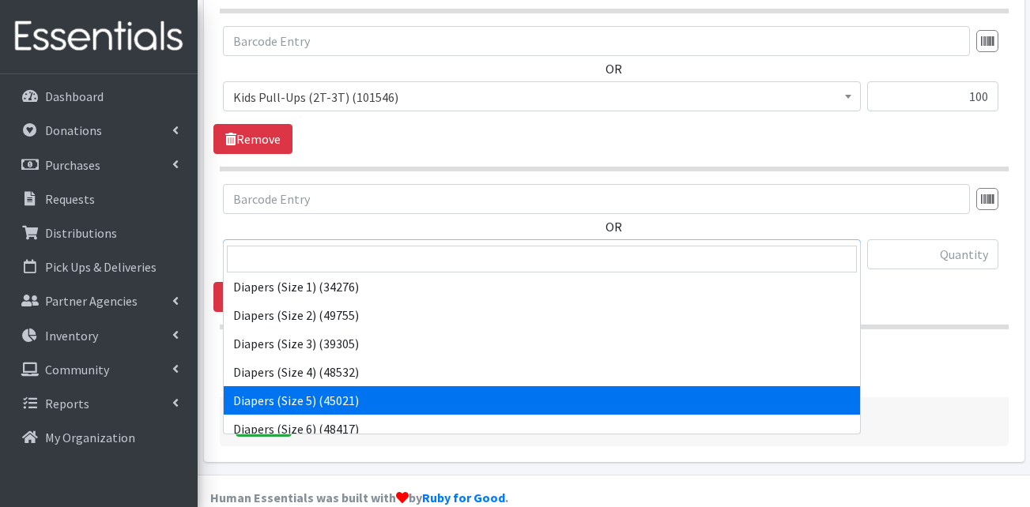
select select "13389"
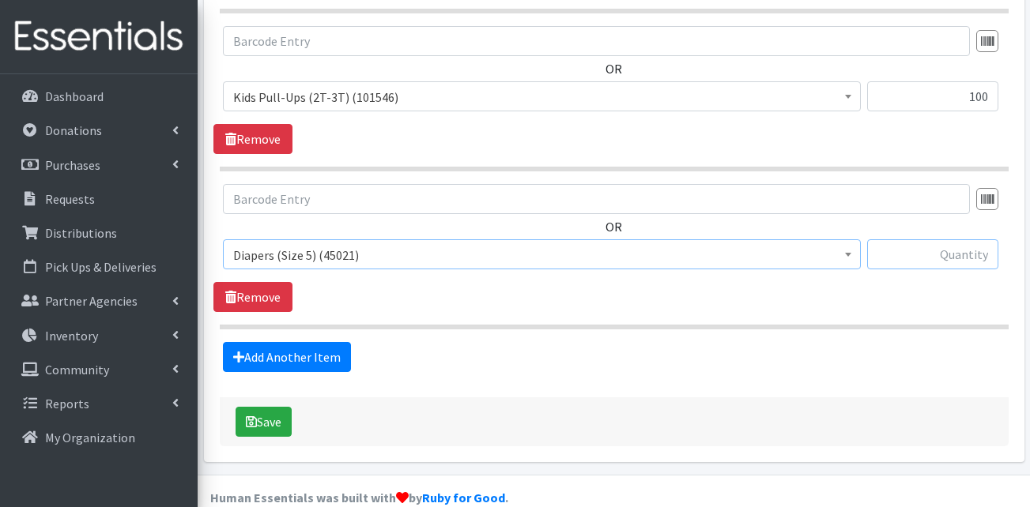
click at [942, 240] on input "text" at bounding box center [932, 255] width 131 height 30
type input "100"
click at [868, 284] on div "OR Adult Briefs (Large) (168461) Adult Briefs (Medium) (109100) Adult Briefs (S…" at bounding box center [613, 248] width 801 height 128
click at [282, 342] on link "Add Another Item" at bounding box center [287, 357] width 128 height 30
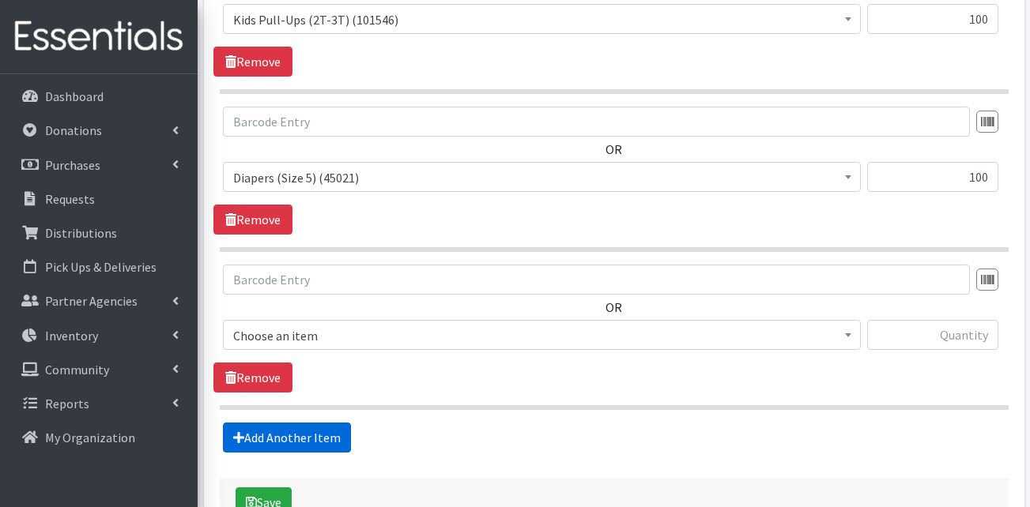
scroll to position [2865, 0]
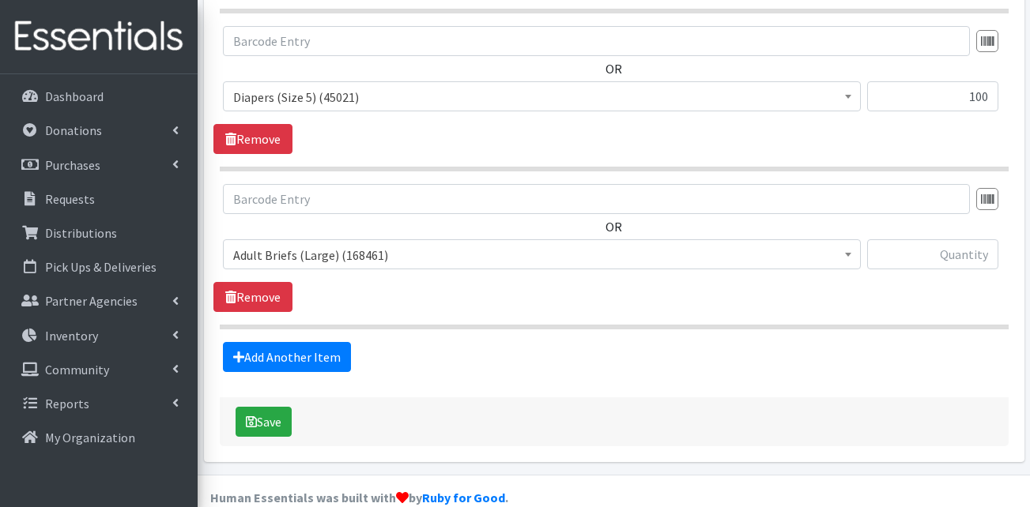
click at [331, 244] on span "Adult Briefs (Large) (168461)" at bounding box center [541, 255] width 617 height 22
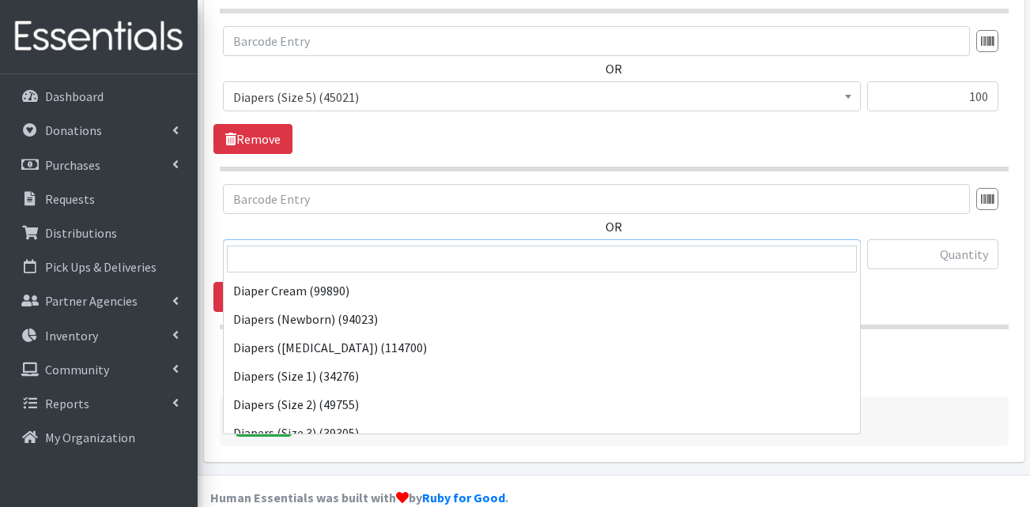
scroll to position [316, 0]
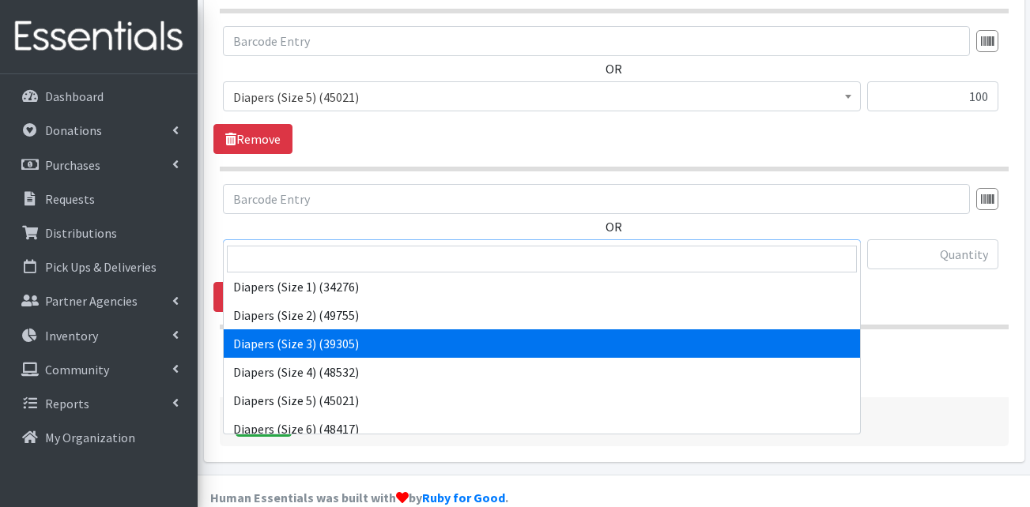
select select "13422"
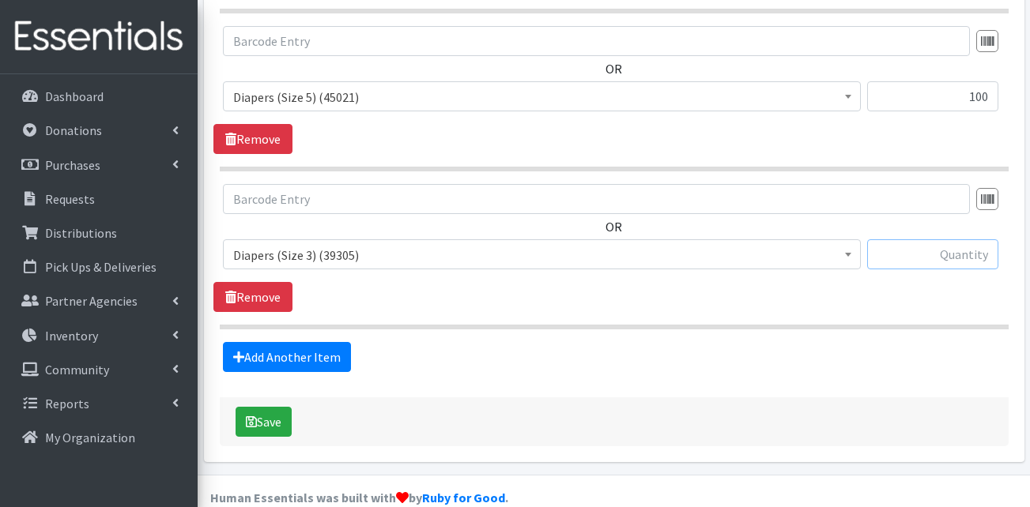
click at [944, 240] on input "text" at bounding box center [932, 255] width 131 height 30
type input "100"
drag, startPoint x: 699, startPoint y: 323, endPoint x: 586, endPoint y: 323, distance: 113.0
click at [695, 342] on div "Add Another Item" at bounding box center [613, 357] width 801 height 30
click at [334, 342] on link "Add Another Item" at bounding box center [287, 357] width 128 height 30
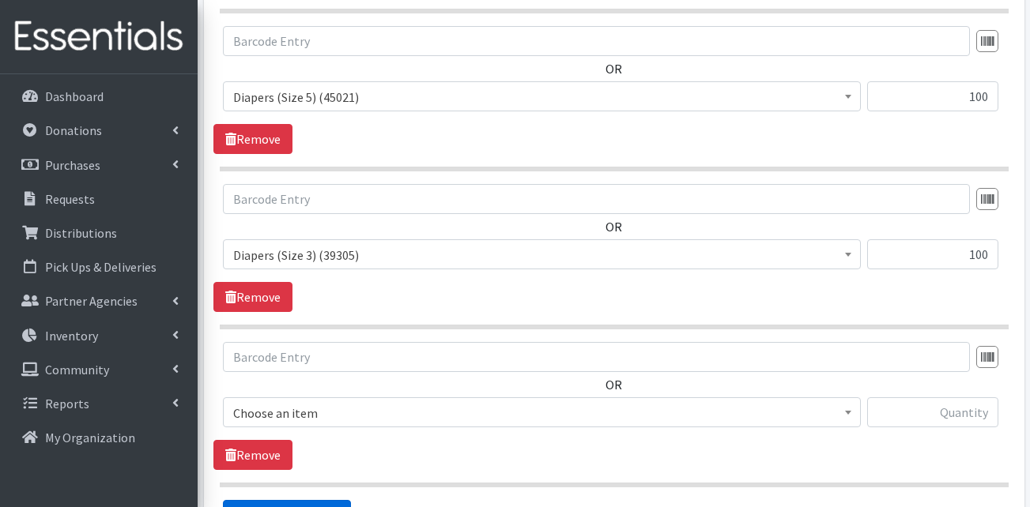
scroll to position [3023, 0]
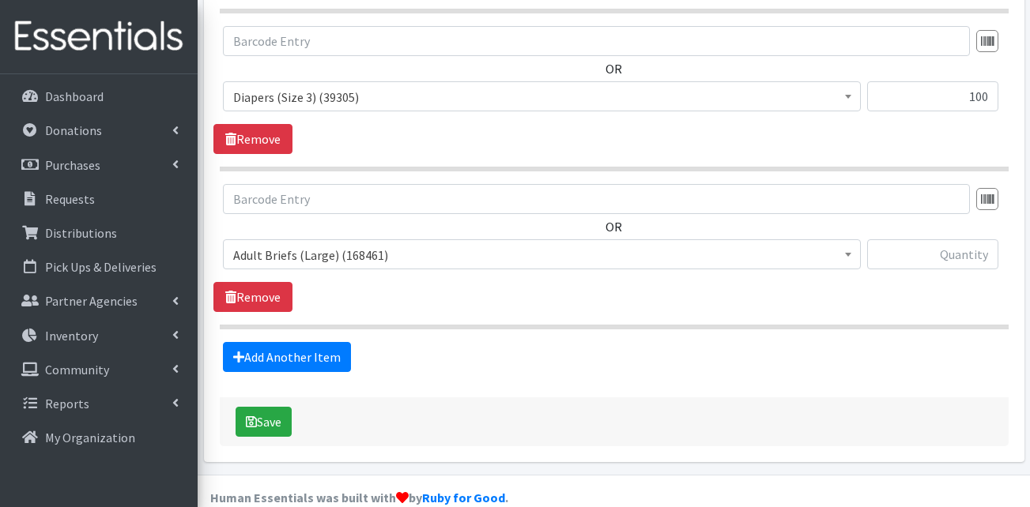
click at [367, 244] on span "Adult Briefs (Large) (168461)" at bounding box center [541, 255] width 617 height 22
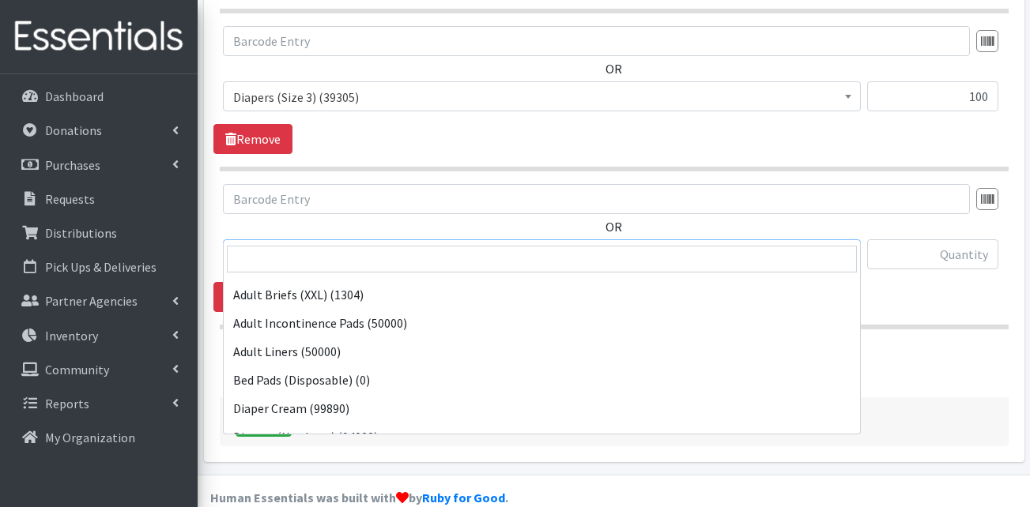
scroll to position [237, 0]
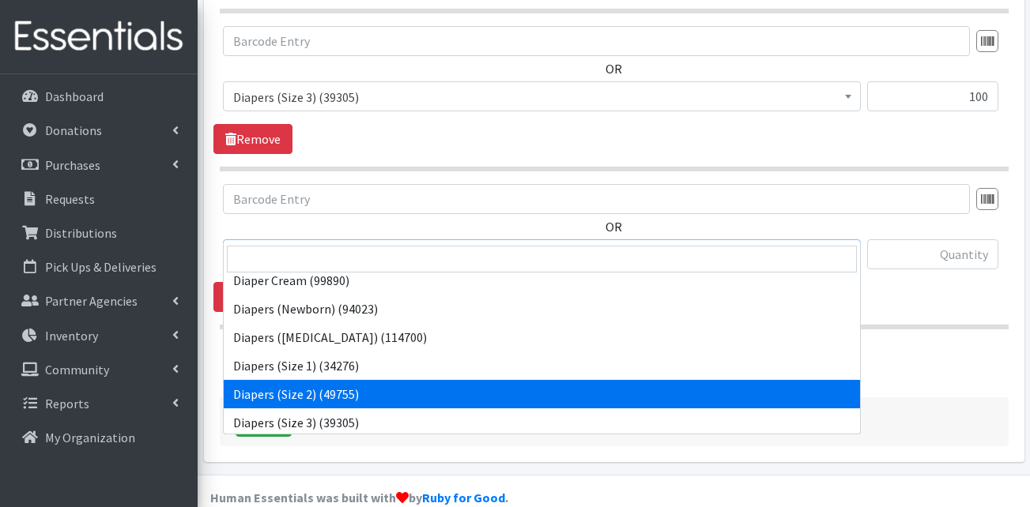
select select "13421"
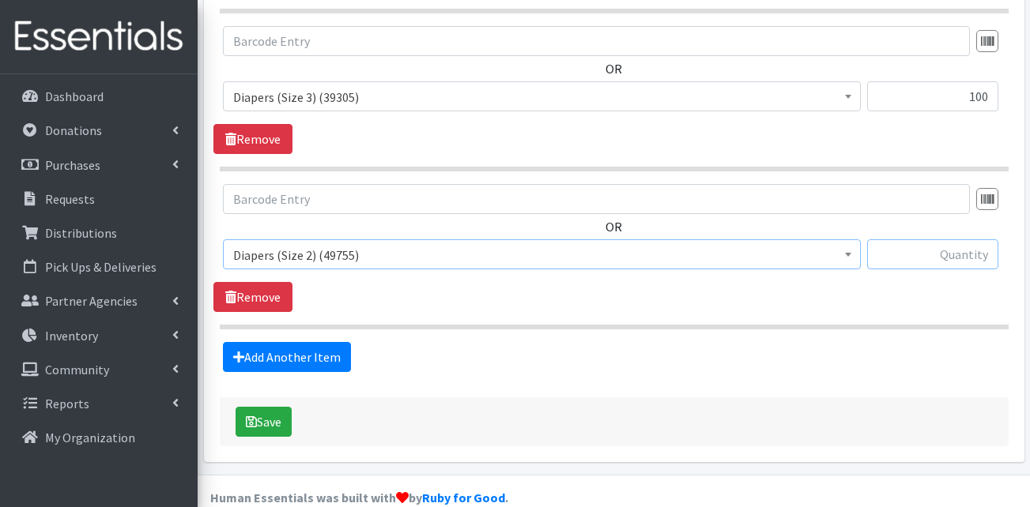
click at [960, 240] on input "text" at bounding box center [932, 255] width 131 height 30
type input "50"
click at [314, 342] on link "Add Another Item" at bounding box center [287, 357] width 128 height 30
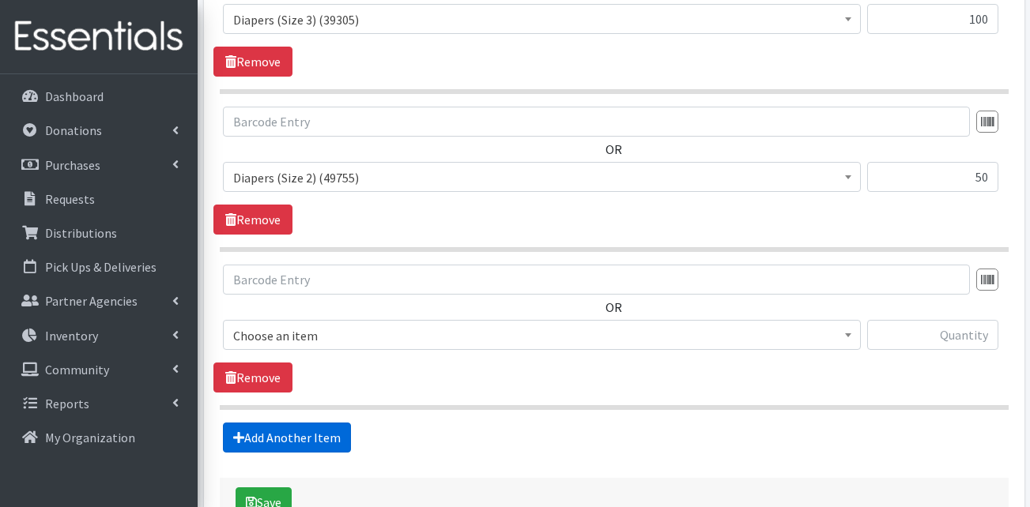
scroll to position [3181, 0]
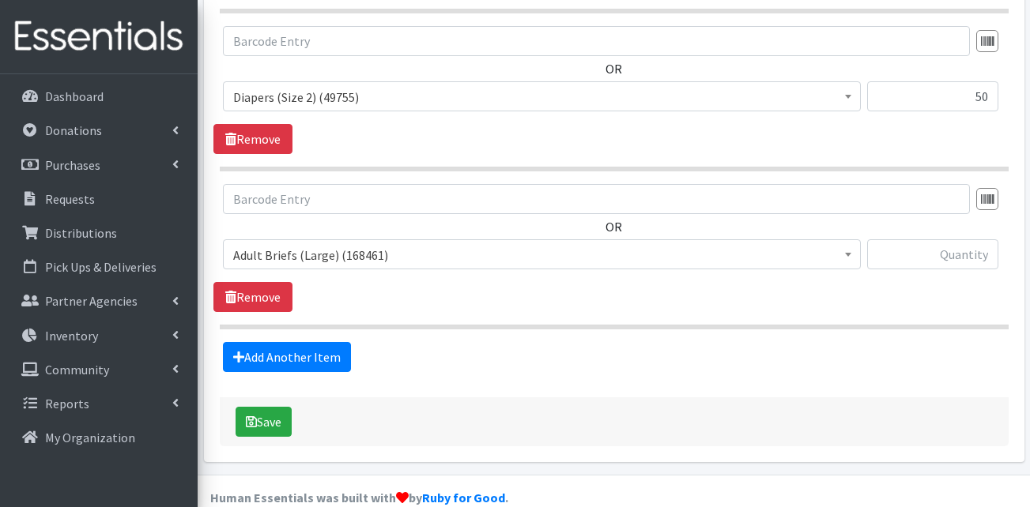
click at [310, 244] on span "Adult Briefs (Large) (168461)" at bounding box center [541, 255] width 617 height 22
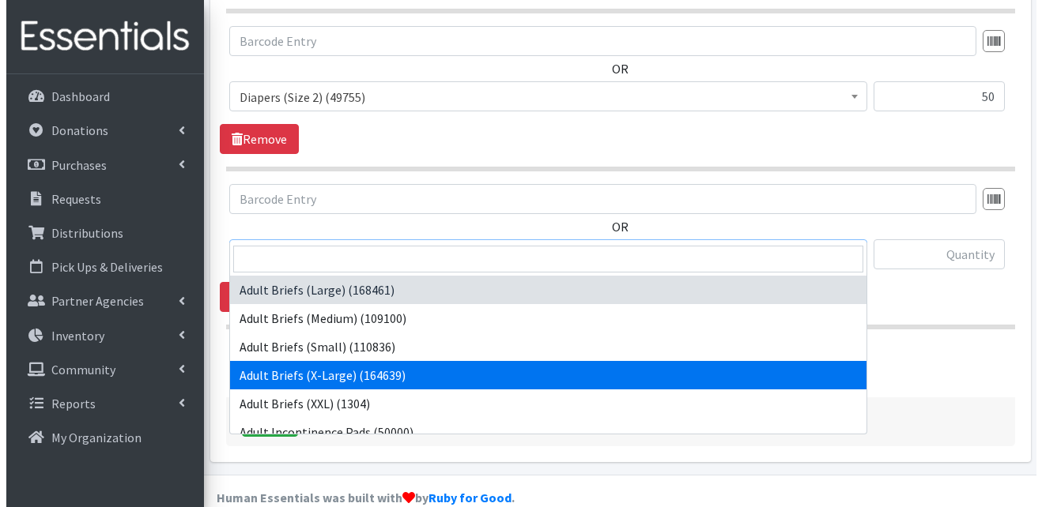
scroll to position [316, 0]
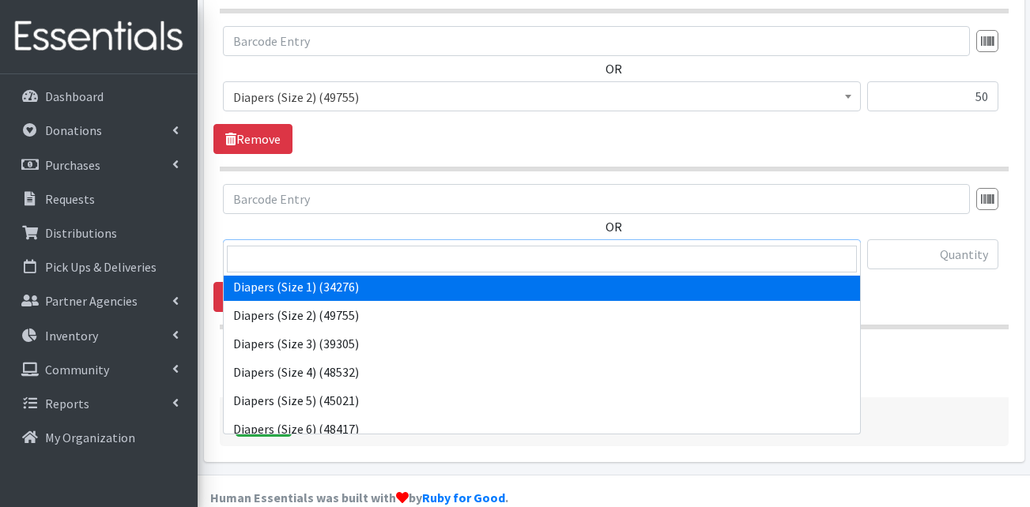
select select "13420"
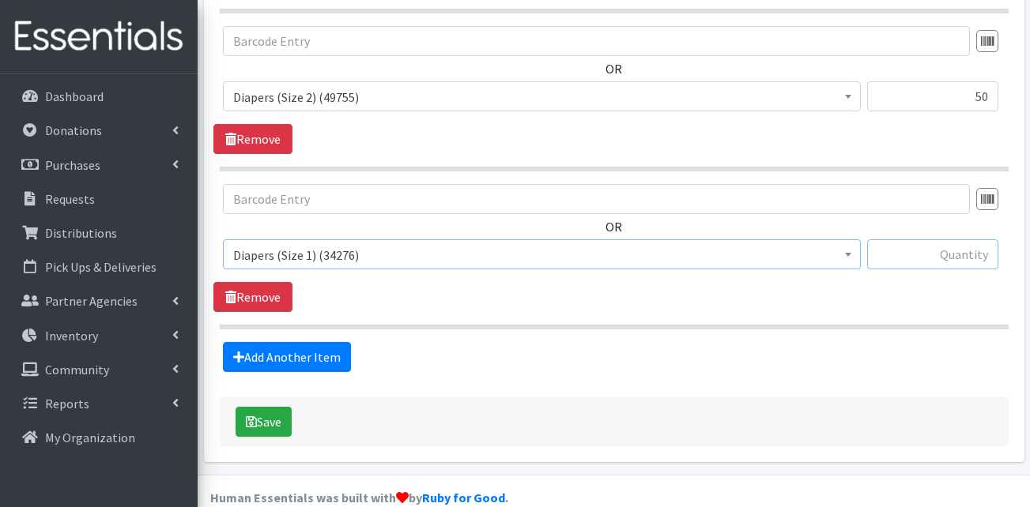
click at [924, 240] on input "text" at bounding box center [932, 255] width 131 height 30
type input "50"
click at [260, 407] on button "Save" at bounding box center [264, 422] width 56 height 30
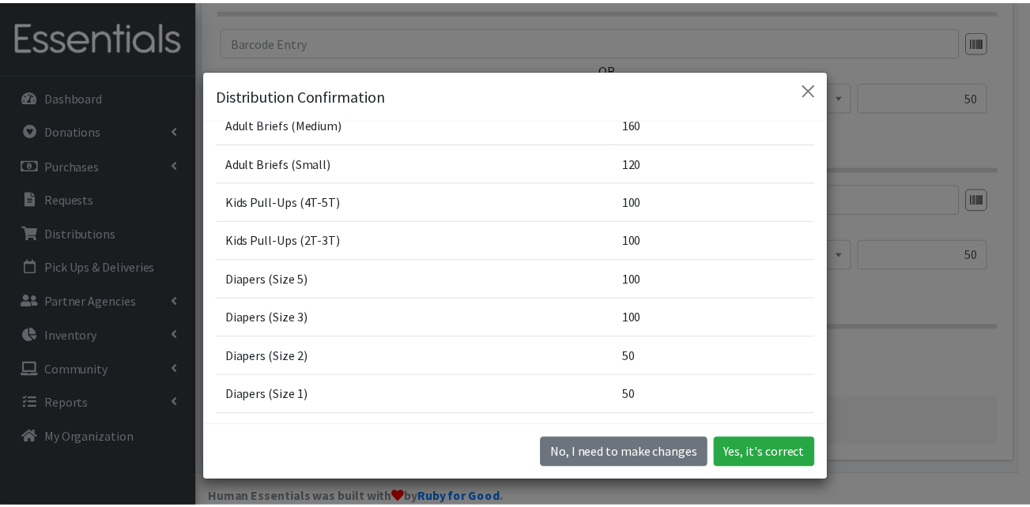
scroll to position [562, 0]
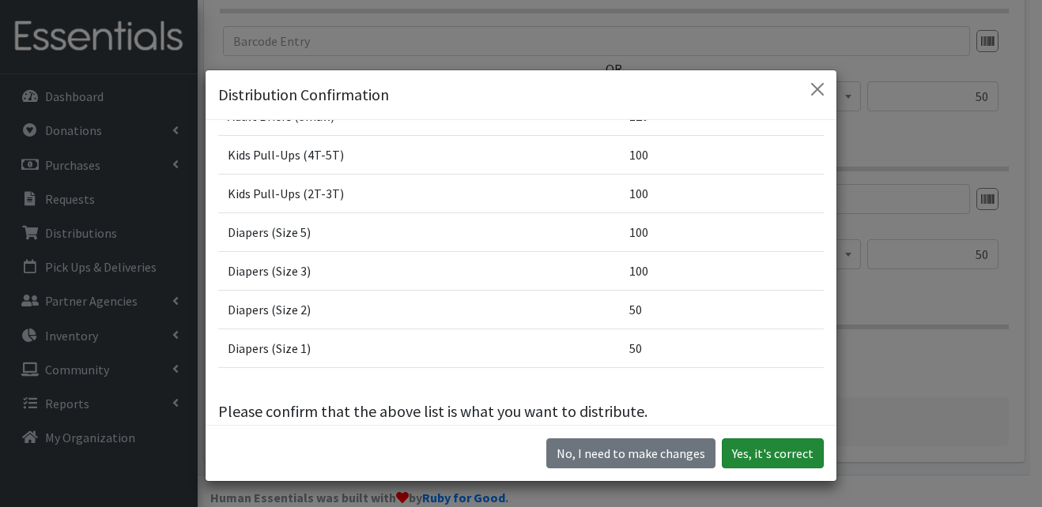
click at [765, 448] on button "Yes, it's correct" at bounding box center [773, 454] width 102 height 30
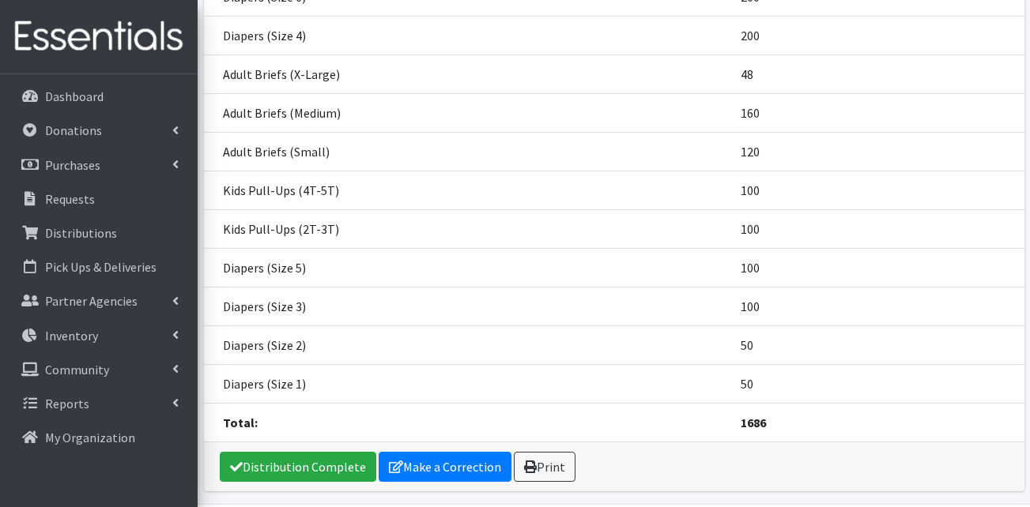
scroll to position [632, 0]
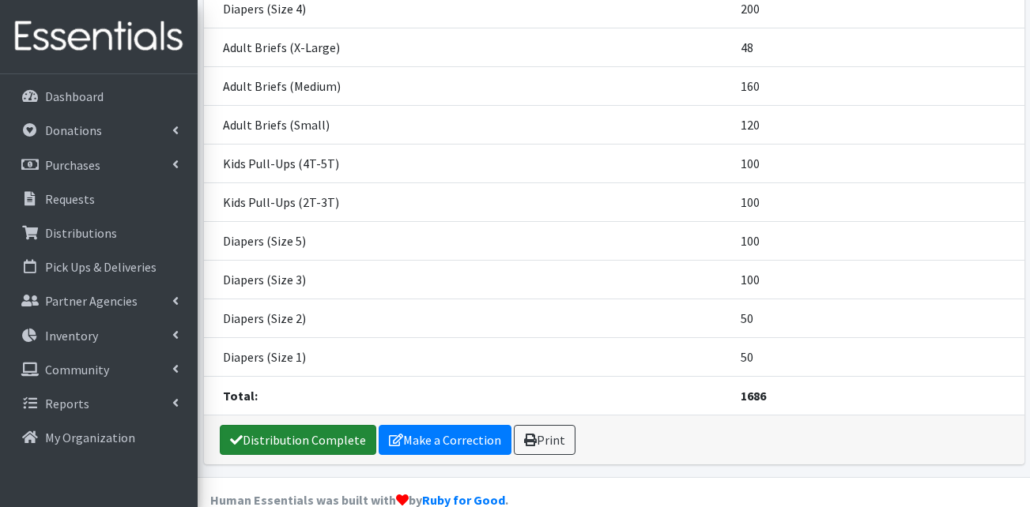
click at [293, 440] on link "Distribution Complete" at bounding box center [298, 440] width 157 height 30
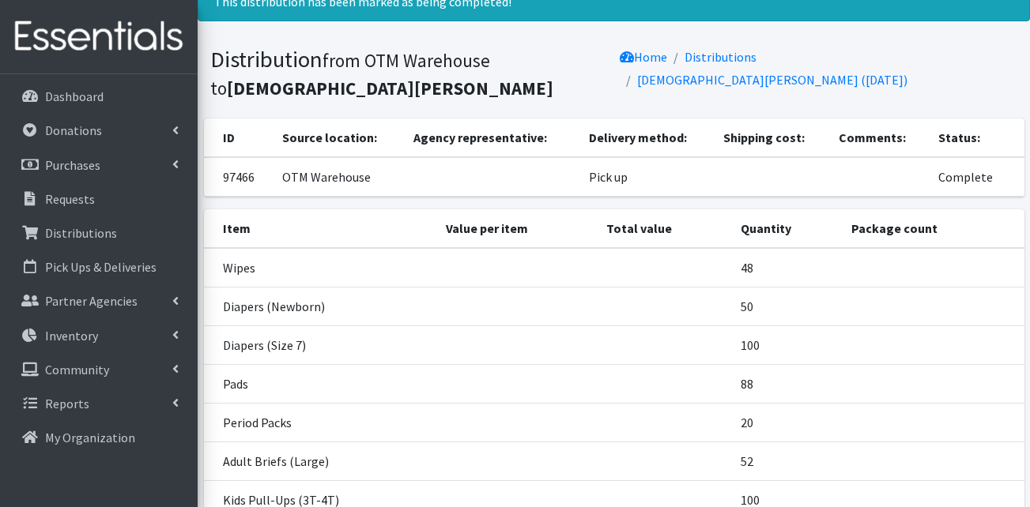
scroll to position [0, 0]
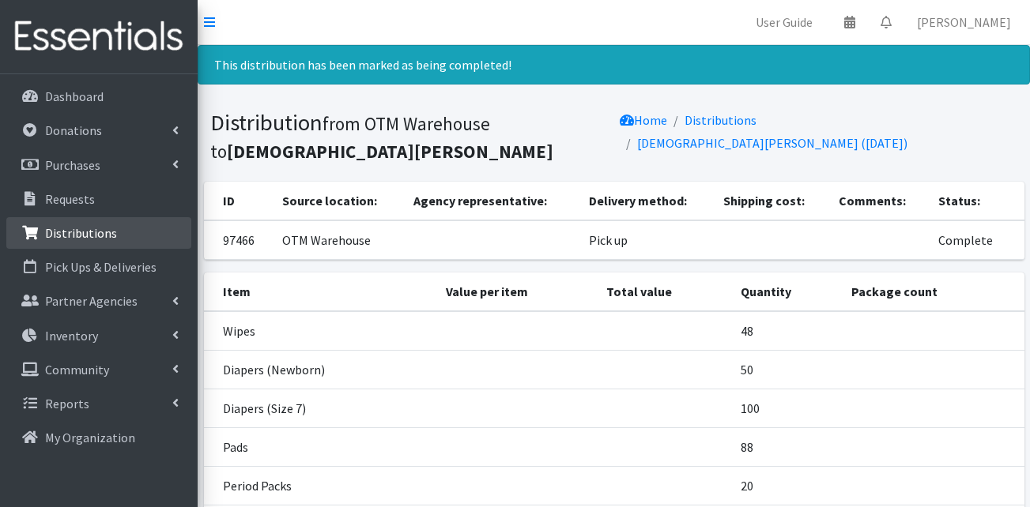
click at [87, 240] on p "Distributions" at bounding box center [81, 233] width 72 height 16
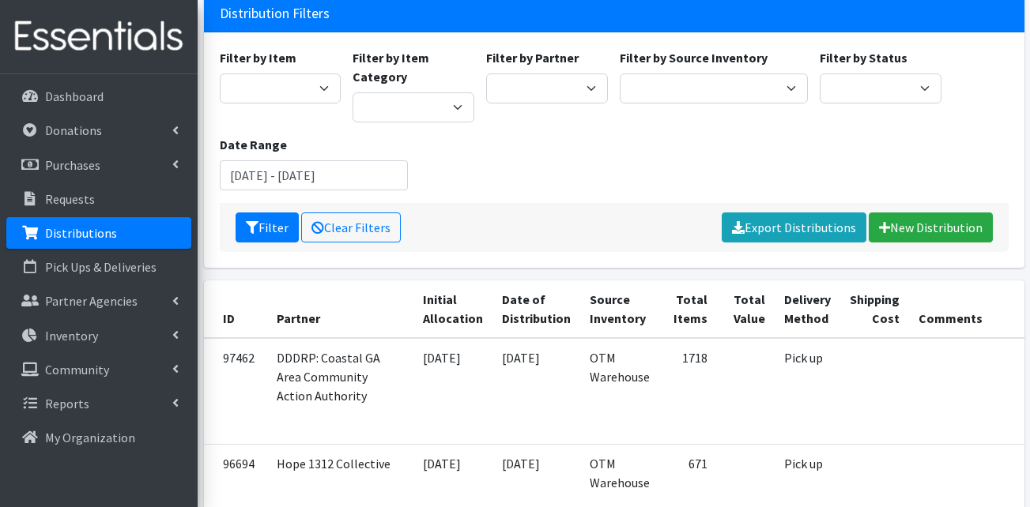
scroll to position [79, 0]
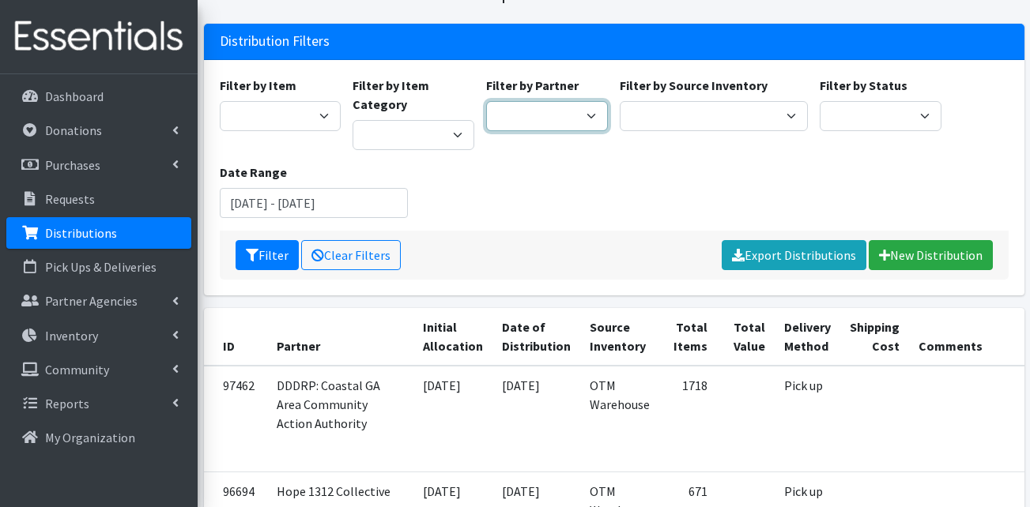
click at [572, 118] on select "AHJ Library System Amerigroup Back To School Event CCC Henderson Lighthouse CEM…" at bounding box center [547, 116] width 122 height 30
select select "5469"
click at [486, 101] on select "AHJ Library System Amerigroup Back To School Event CCC [PERSON_NAME] Lighthouse…" at bounding box center [547, 116] width 122 height 30
click at [253, 259] on icon "submit" at bounding box center [252, 255] width 13 height 13
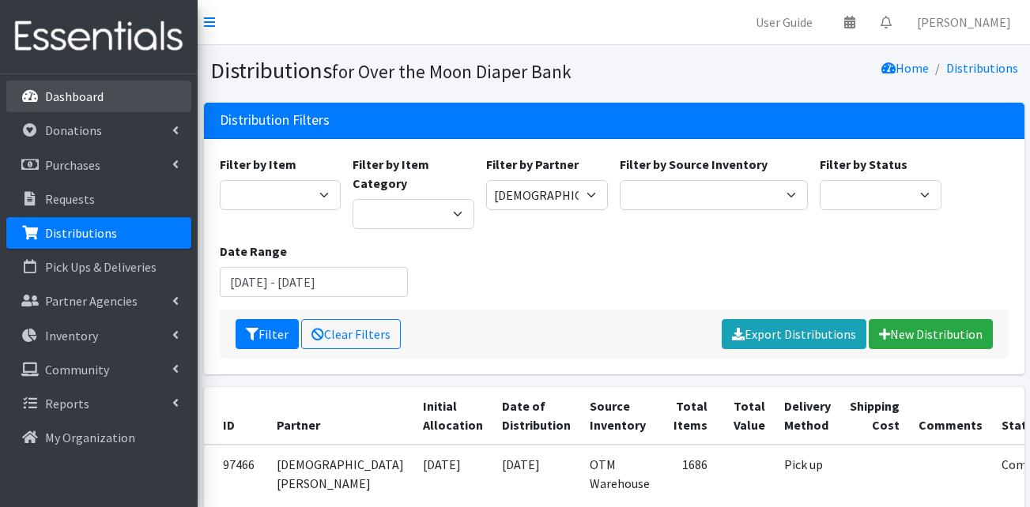
click at [75, 103] on p "Dashboard" at bounding box center [74, 97] width 58 height 16
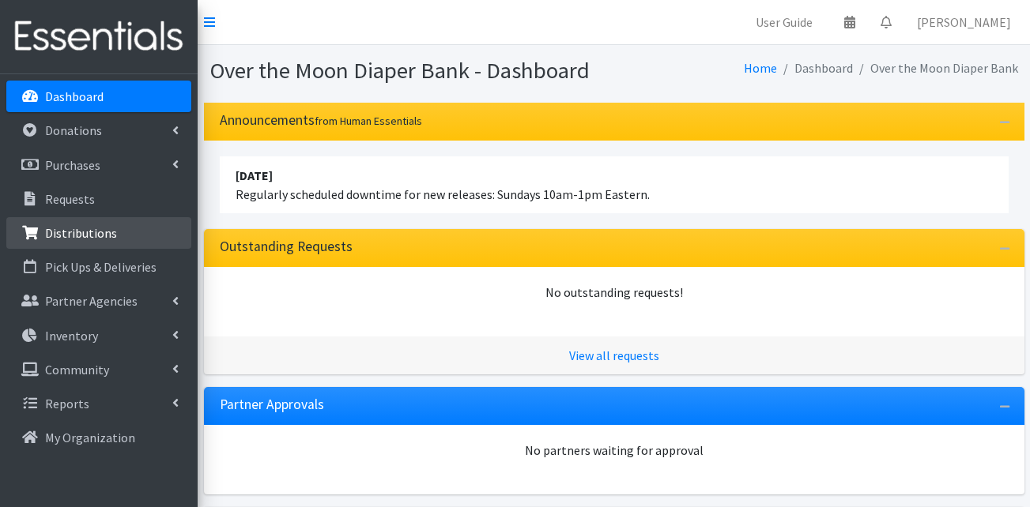
click at [103, 238] on p "Distributions" at bounding box center [81, 233] width 72 height 16
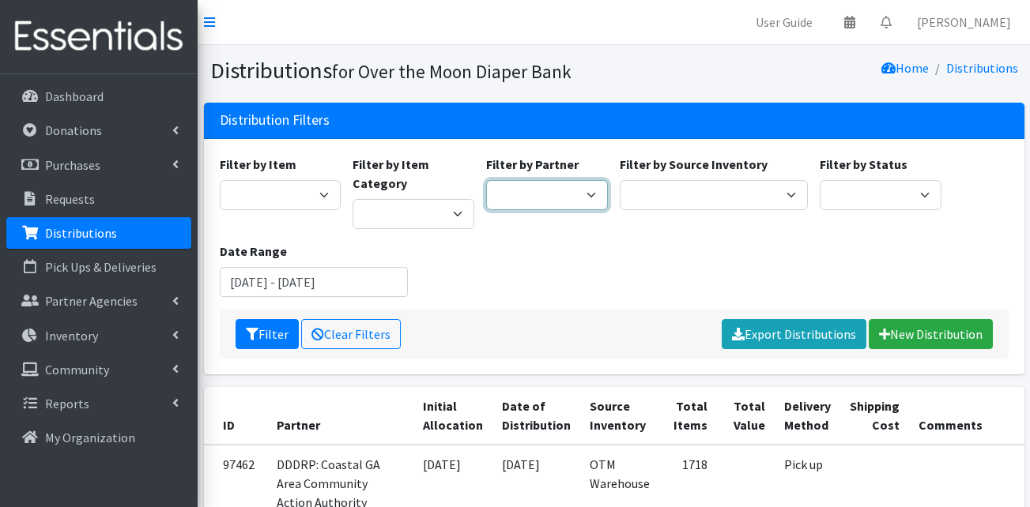
click at [575, 190] on select "AHJ Library System Amerigroup Back To School Event CCC [PERSON_NAME] Lighthouse…" at bounding box center [547, 195] width 122 height 30
click at [422, 266] on div "Filter by Item Adult Briefs (Large) Adult Briefs (Medium) Adult Briefs (Small) …" at bounding box center [613, 232] width 801 height 155
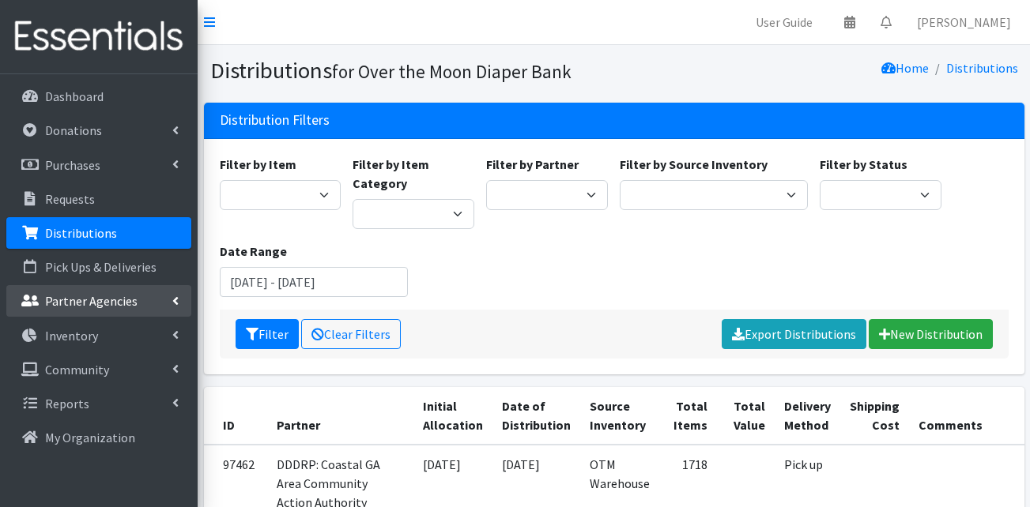
click at [118, 296] on p "Partner Agencies" at bounding box center [91, 301] width 92 height 16
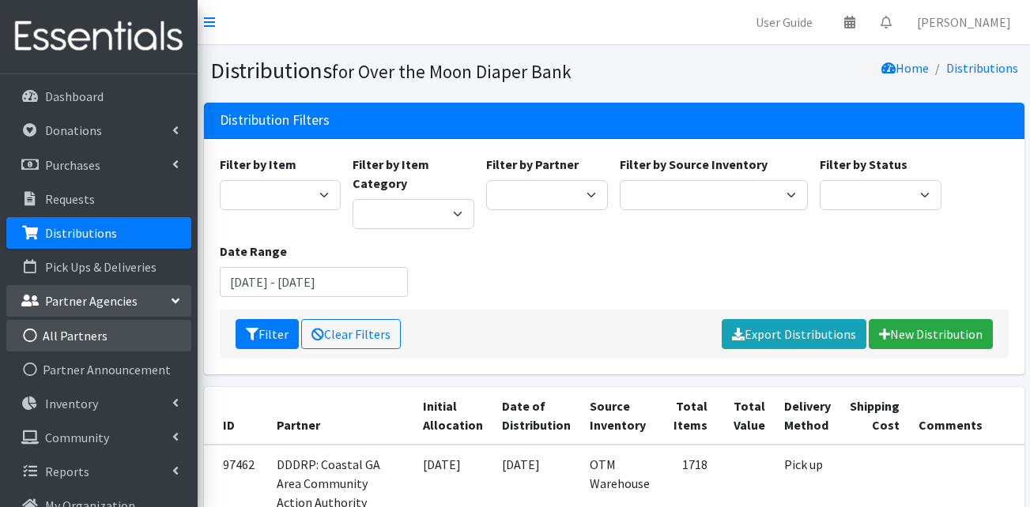
click at [110, 337] on link "All Partners" at bounding box center [98, 336] width 185 height 32
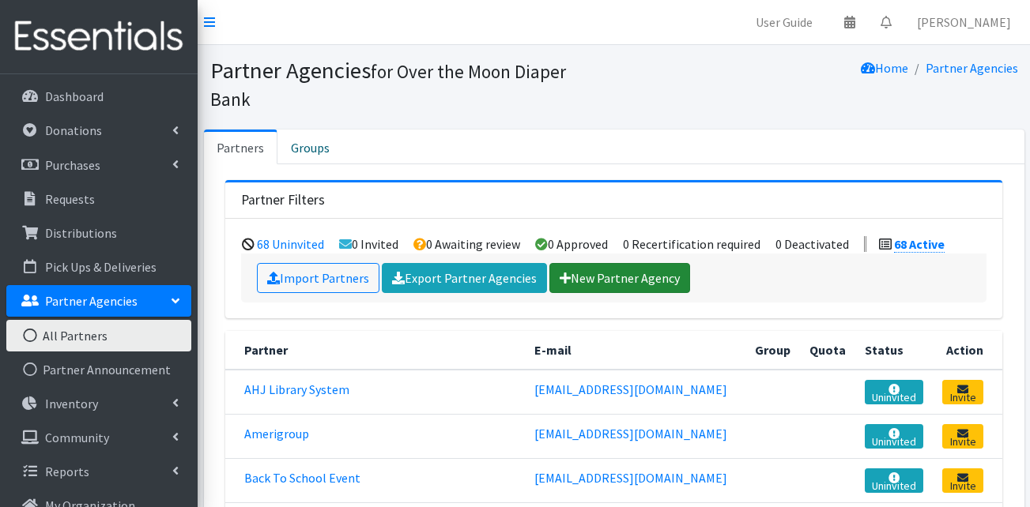
click at [606, 263] on link "New Partner Agency" at bounding box center [619, 278] width 141 height 30
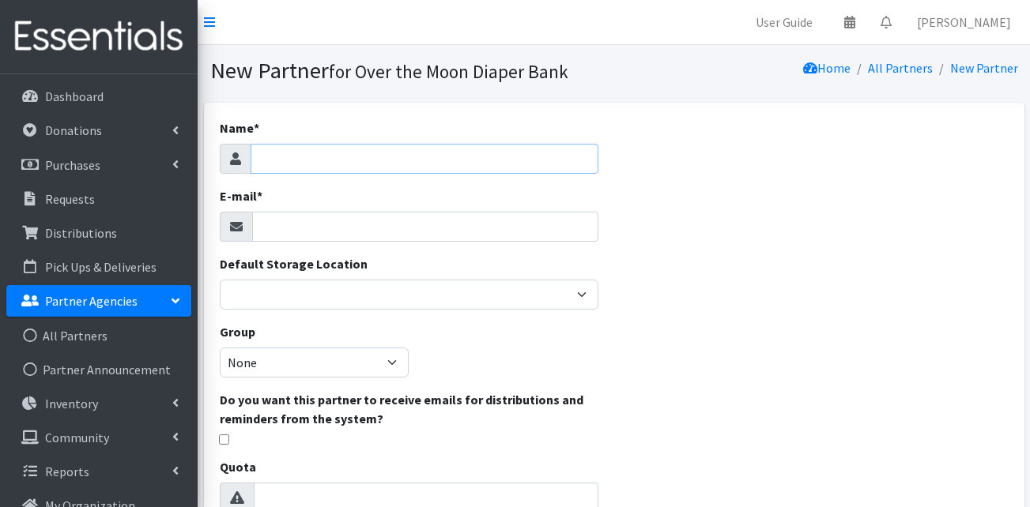
click at [342, 169] on input "Name *" at bounding box center [425, 159] width 348 height 30
type input "Good Ground"
click at [296, 232] on input "E-mail *" at bounding box center [425, 227] width 346 height 30
type input "goodground@gmail.com"
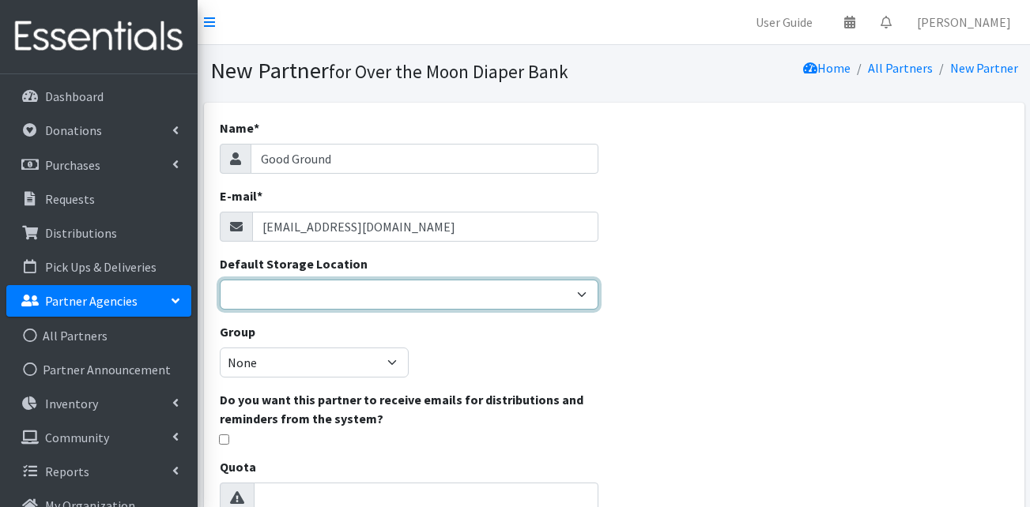
click at [588, 307] on select "Event Donation OTM Warehouse Website Donation" at bounding box center [409, 295] width 379 height 30
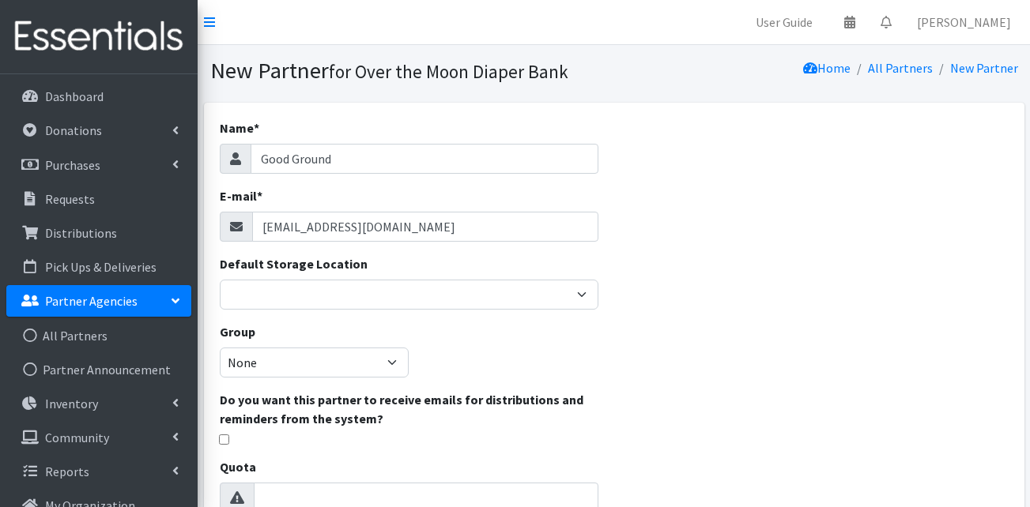
click at [726, 319] on div "Name * Good Ground E-mail * goodground@gmail.com Default Storage Location Event…" at bounding box center [614, 479] width 821 height 753
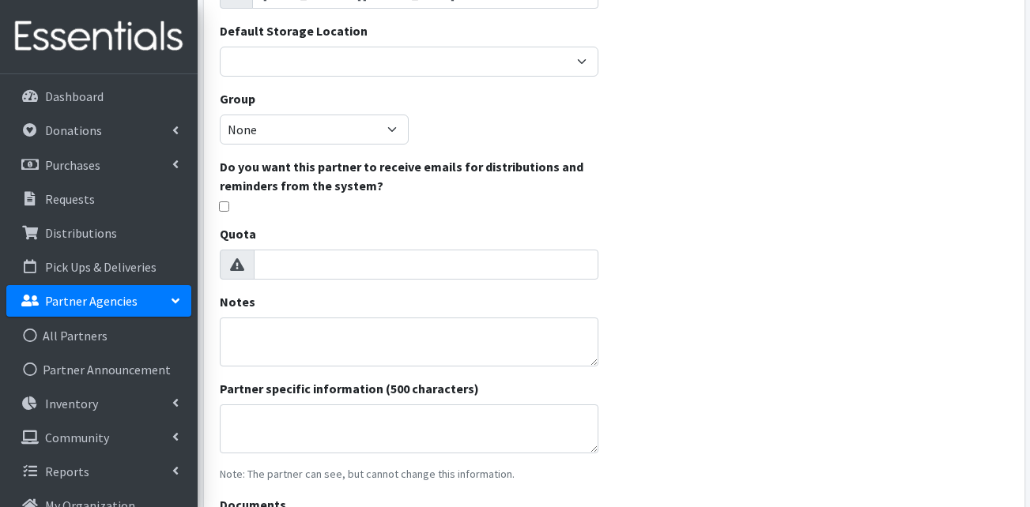
scroll to position [237, 0]
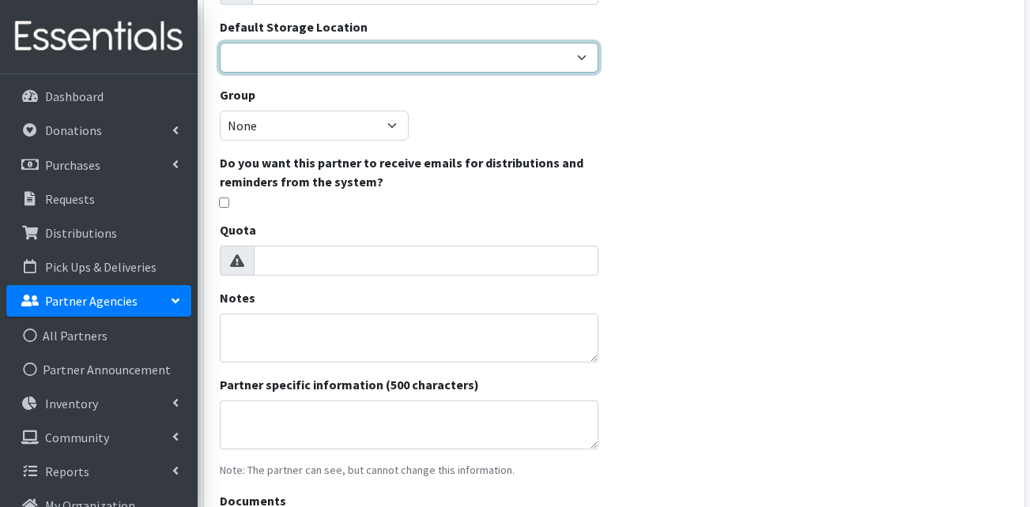
click at [383, 69] on select "Event Donation OTM Warehouse Website Donation" at bounding box center [409, 58] width 379 height 30
select select "385"
click at [220, 43] on select "Event Donation OTM Warehouse Website Donation" at bounding box center [409, 58] width 379 height 30
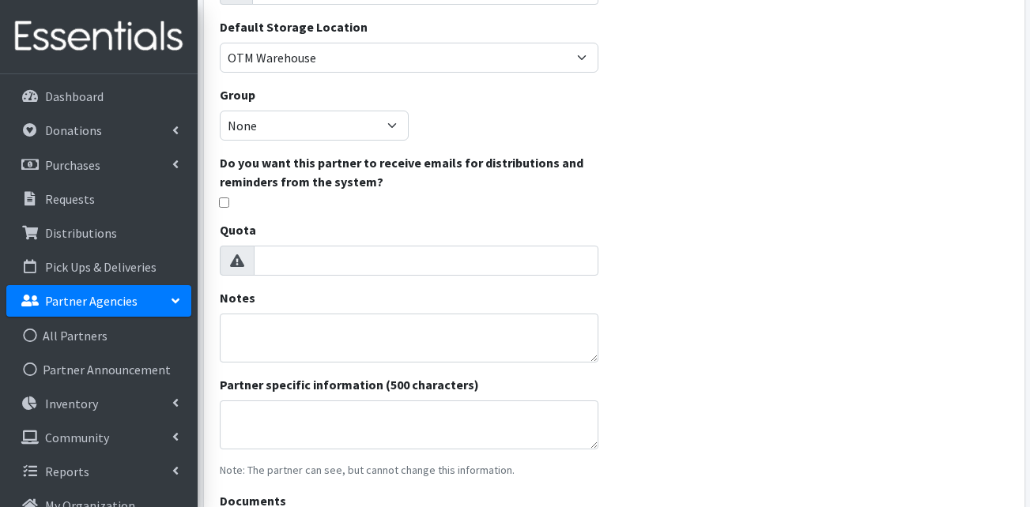
click at [670, 139] on div "Name * Good Ground E-mail * goodground@gmail.com Default Storage Location Event…" at bounding box center [614, 242] width 821 height 753
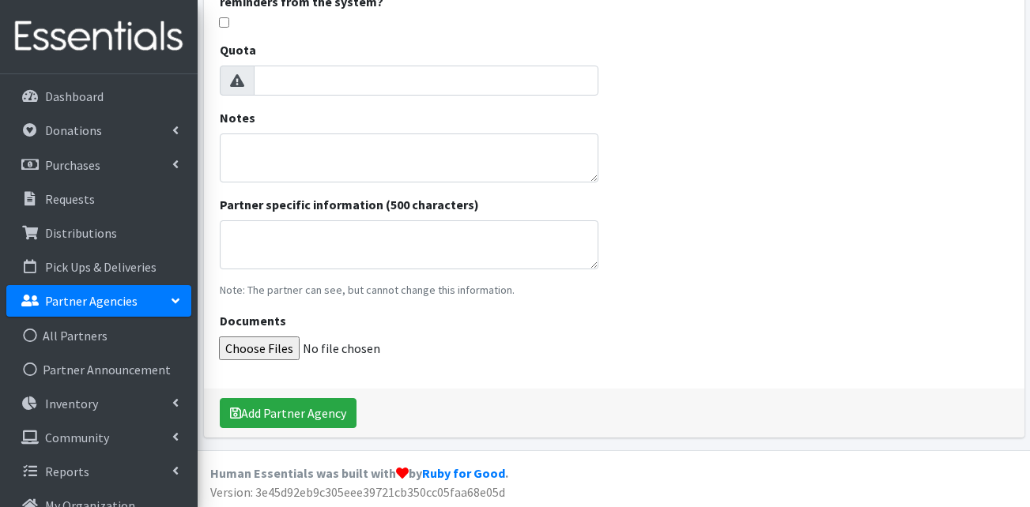
scroll to position [420, 0]
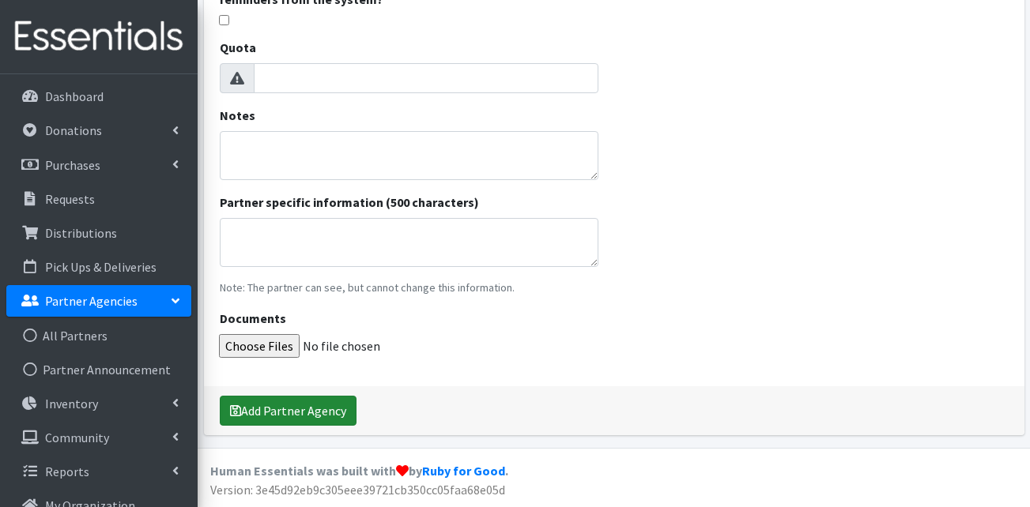
click at [276, 409] on button "Add Partner Agency" at bounding box center [288, 411] width 137 height 30
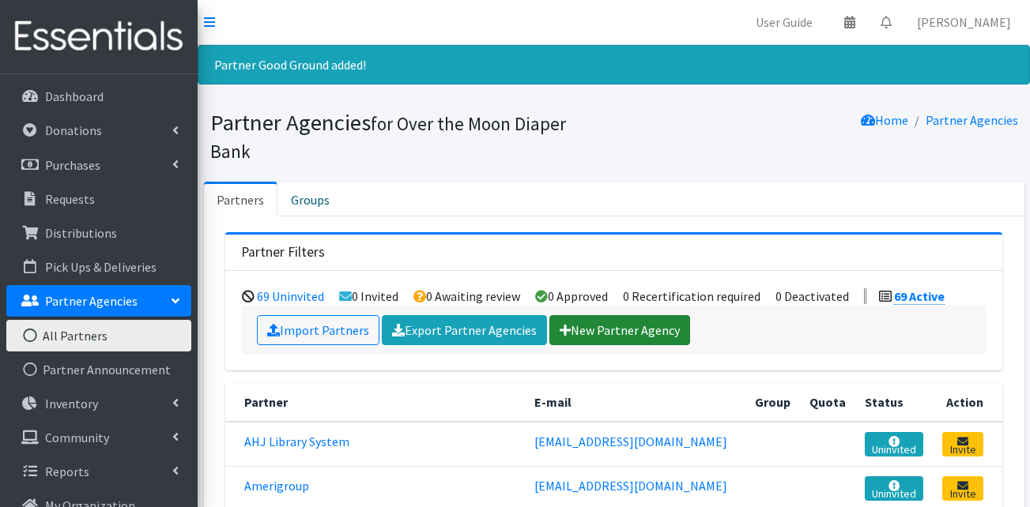
click at [651, 315] on link "New Partner Agency" at bounding box center [619, 330] width 141 height 30
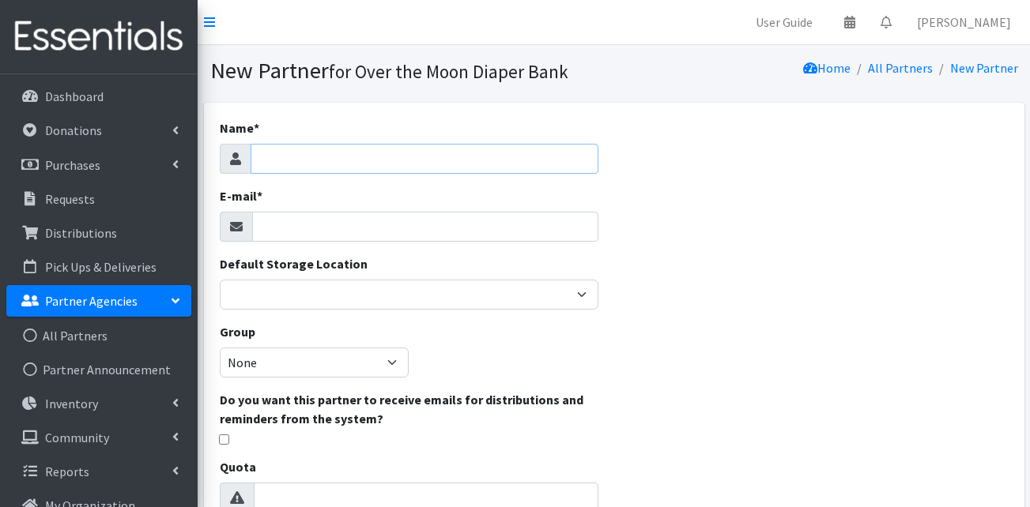
click at [429, 153] on input "Name *" at bounding box center [425, 159] width 348 height 30
type input "[DEMOGRAPHIC_DATA] & Jam of [GEOGRAPHIC_DATA]"
click at [394, 236] on input "E-mail *" at bounding box center [425, 227] width 346 height 30
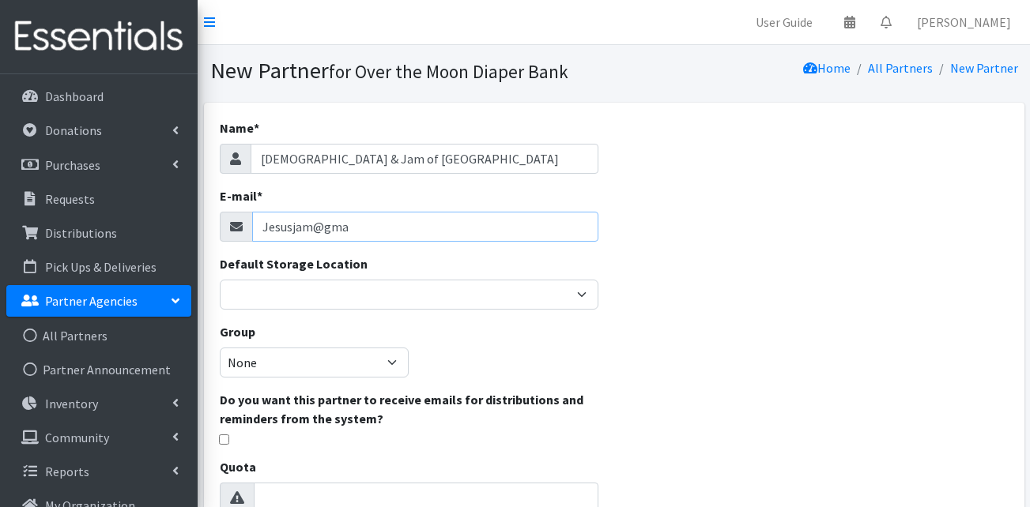
type input "Jesusjam@gmai"
drag, startPoint x: 372, startPoint y: 217, endPoint x: 183, endPoint y: 243, distance: 189.8
click at [183, 243] on div "User Guide 0 Pick-ups remaining this week View Calendar 0 Requests 0 Partner Ag…" at bounding box center [515, 463] width 1030 height 927
paste input "[EMAIL_ADDRESS][DOMAIN_NAME]"
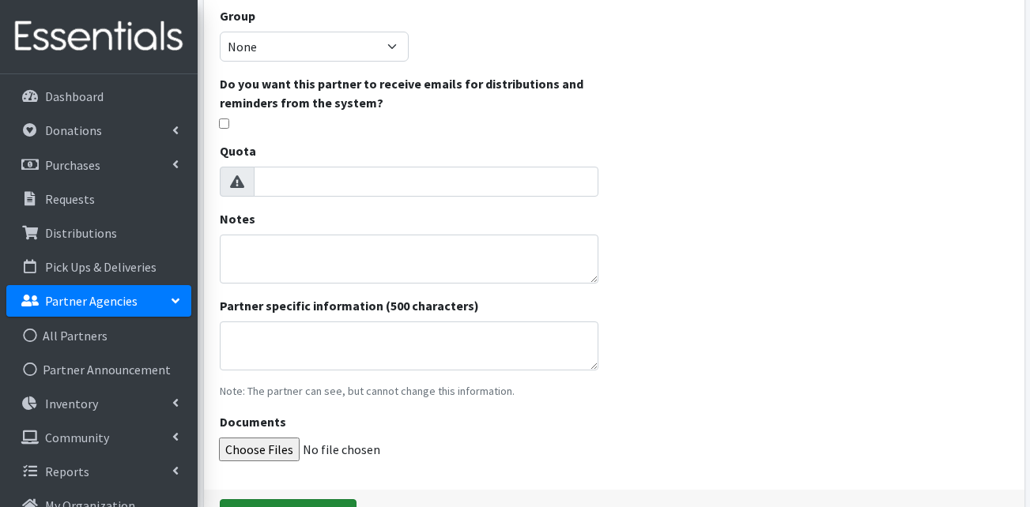
type input "[EMAIL_ADDRESS][DOMAIN_NAME]"
click at [315, 417] on div "Documents" at bounding box center [409, 437] width 379 height 49
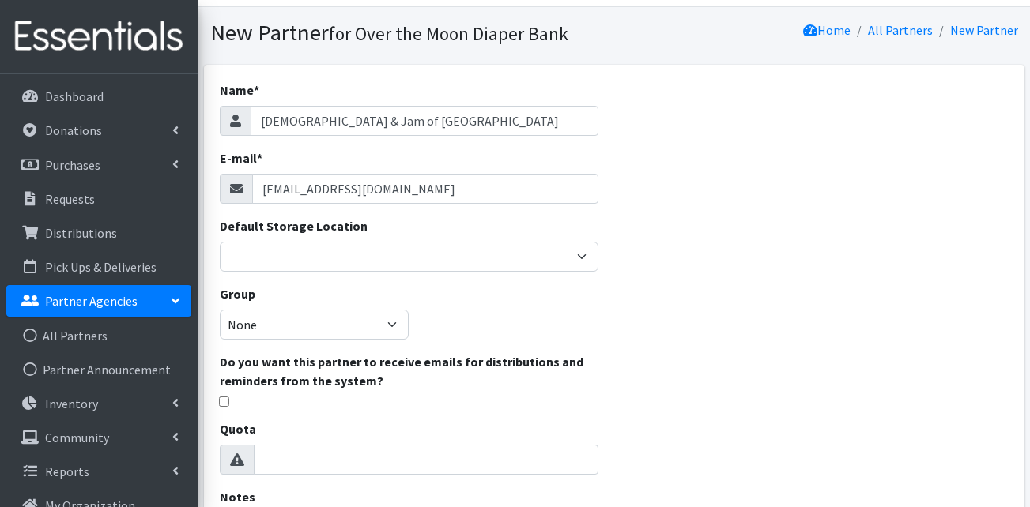
scroll to position [25, 0]
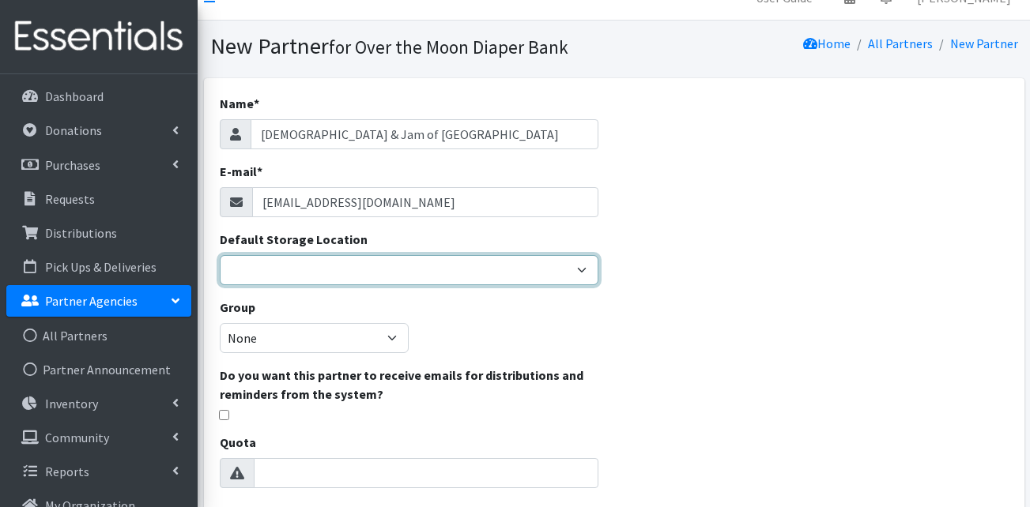
drag, startPoint x: 382, startPoint y: 280, endPoint x: 379, endPoint y: 288, distance: 8.3
click at [382, 280] on select "Event Donation OTM Warehouse Website Donation" at bounding box center [409, 270] width 379 height 30
select select "385"
click at [220, 255] on select "Event Donation OTM Warehouse Website Donation" at bounding box center [409, 270] width 379 height 30
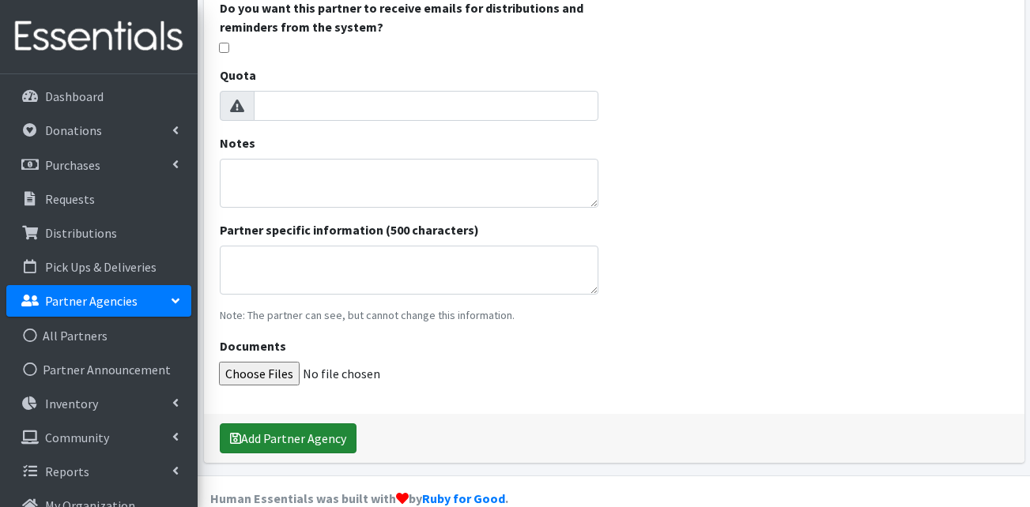
scroll to position [420, 0]
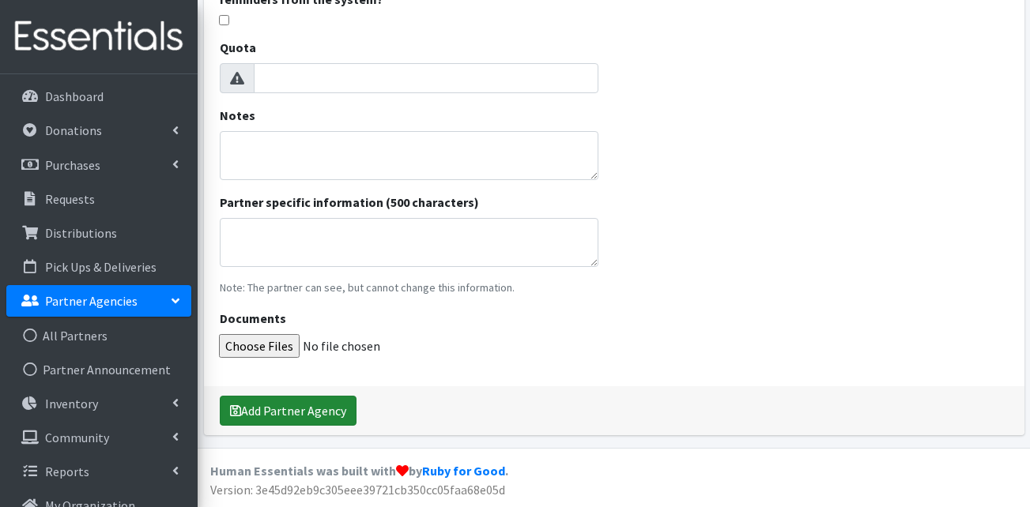
click at [287, 413] on button "Add Partner Agency" at bounding box center [288, 411] width 137 height 30
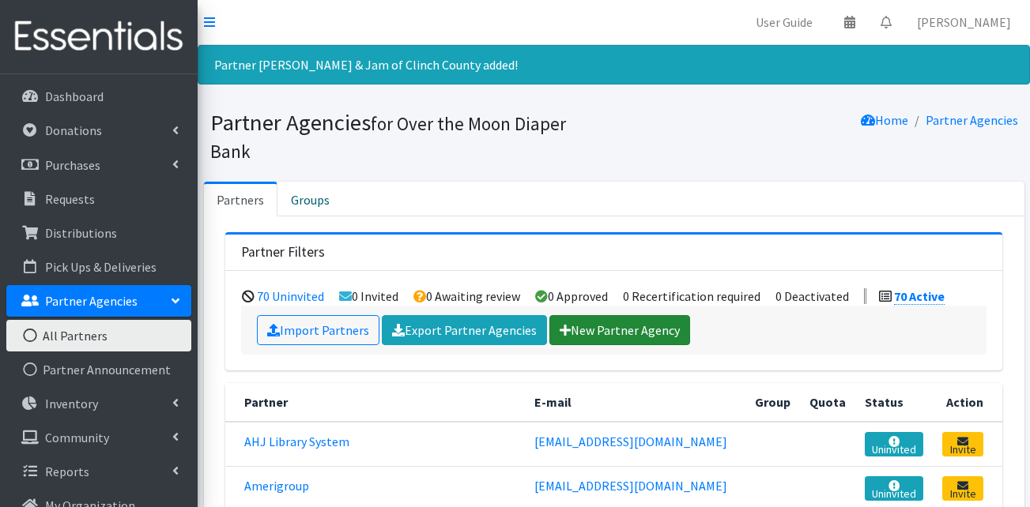
click at [603, 315] on link "New Partner Agency" at bounding box center [619, 330] width 141 height 30
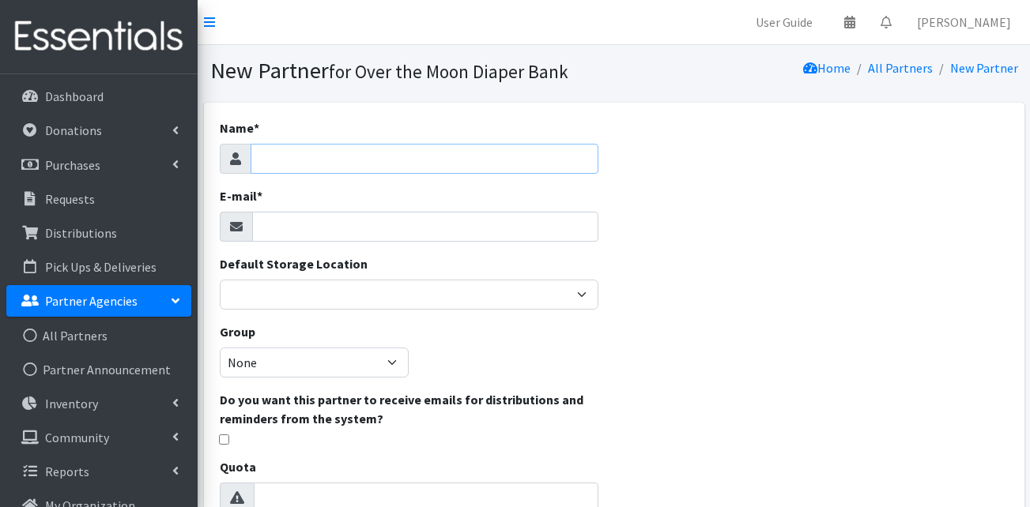
click at [389, 167] on input "Name *" at bounding box center [425, 159] width 348 height 30
type input "[GEOGRAPHIC_DATA]"
click at [296, 230] on input "E-mail *" at bounding box center [425, 227] width 346 height 30
paste input "[EMAIL_ADDRESS][DOMAIN_NAME]"
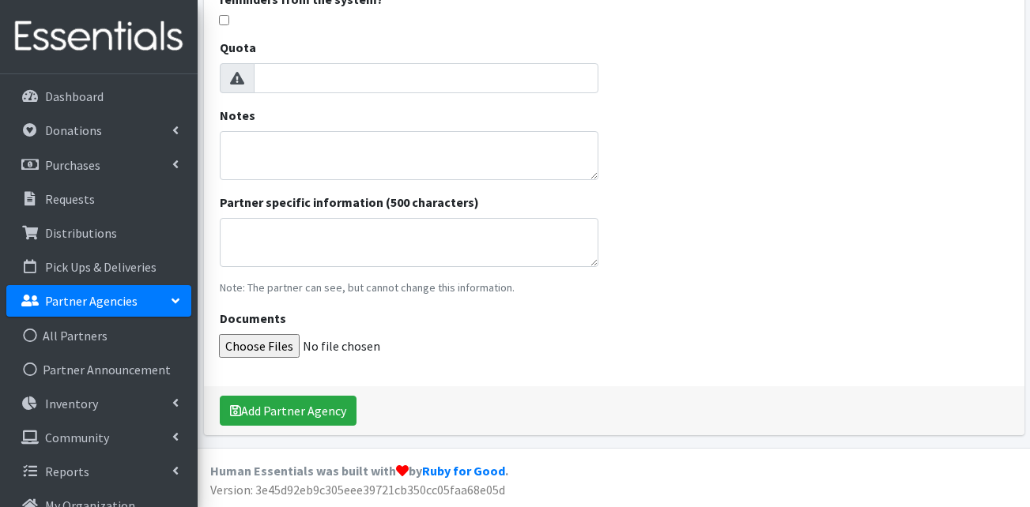
scroll to position [262, 0]
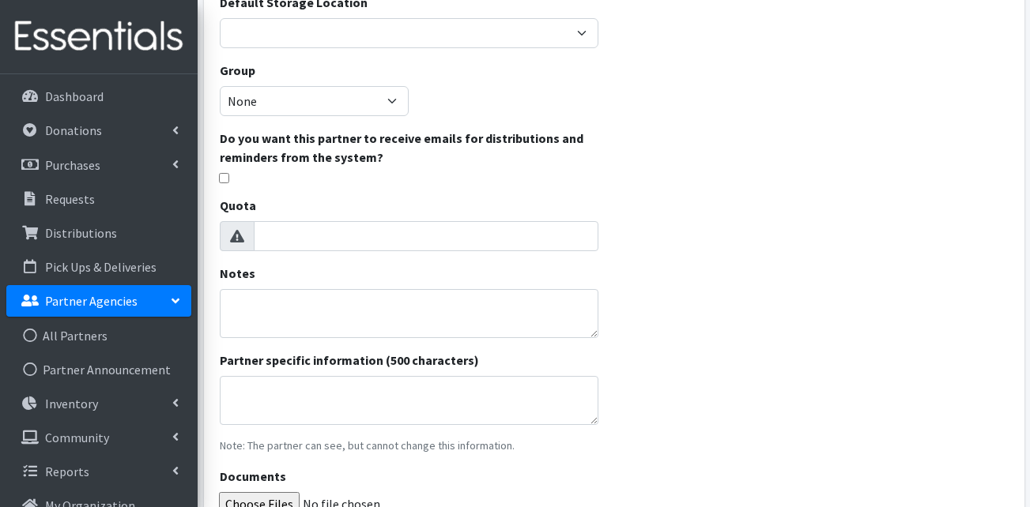
type input "[EMAIL_ADDRESS][DOMAIN_NAME]"
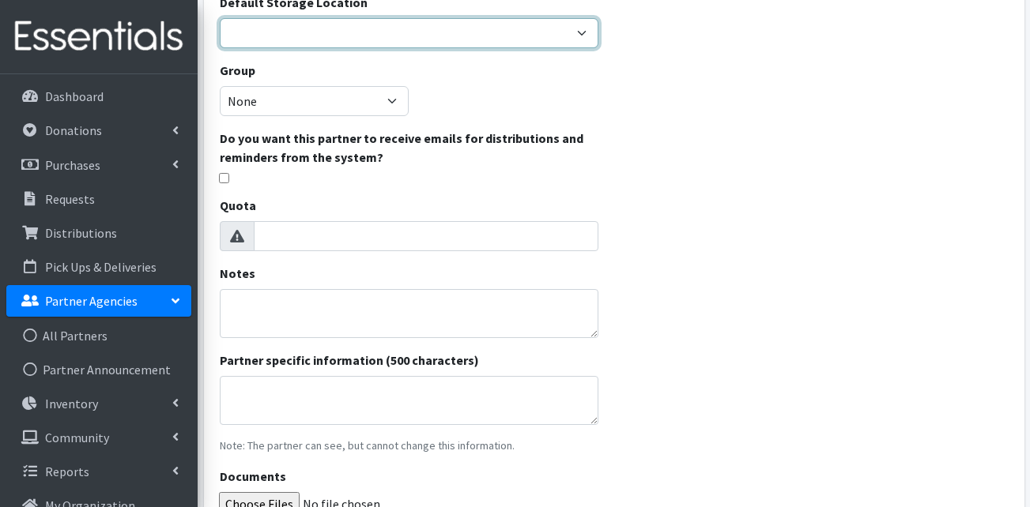
drag, startPoint x: 341, startPoint y: 32, endPoint x: 339, endPoint y: 48, distance: 16.0
click at [341, 32] on select "Event Donation OTM Warehouse Website Donation" at bounding box center [409, 33] width 379 height 30
select select "385"
click at [220, 18] on select "Event Donation OTM Warehouse Website Donation" at bounding box center [409, 33] width 379 height 30
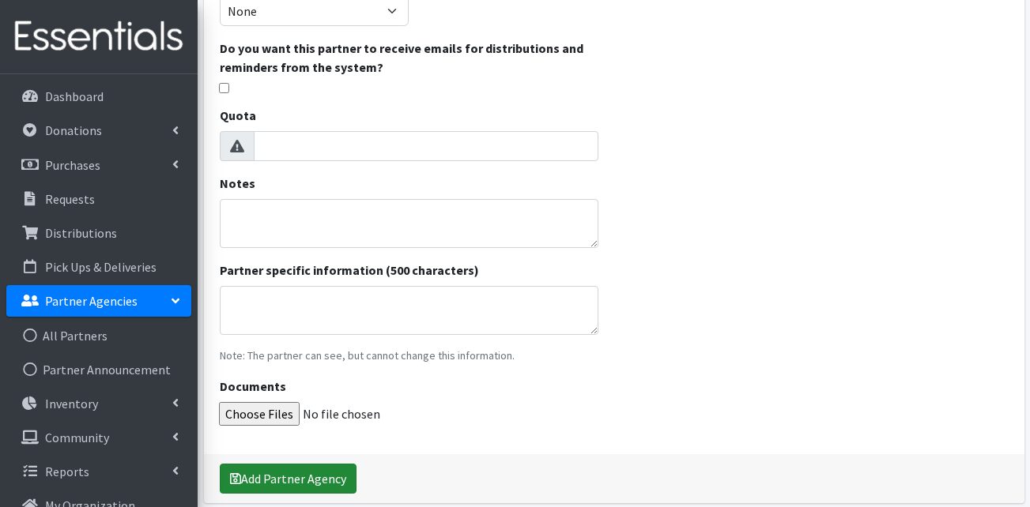
scroll to position [420, 0]
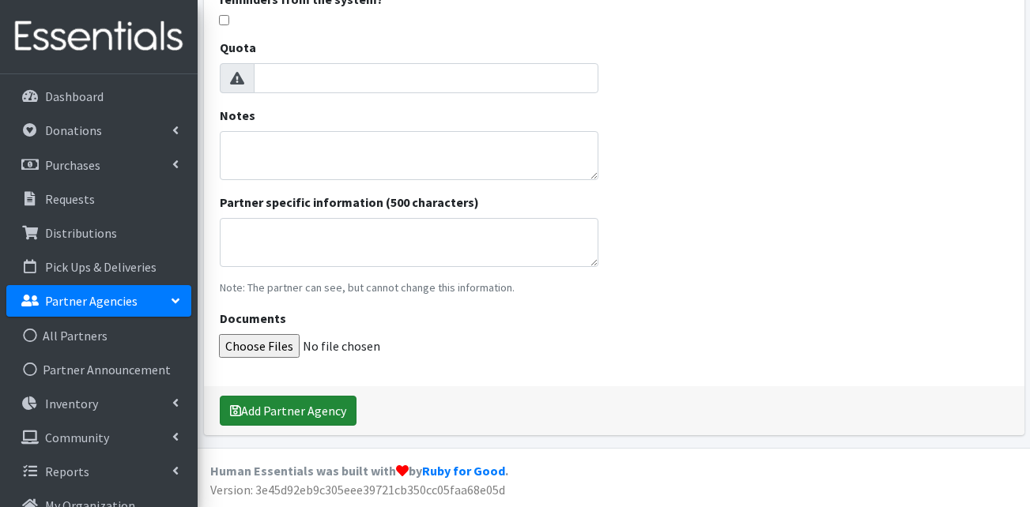
click at [256, 406] on button "Add Partner Agency" at bounding box center [288, 411] width 137 height 30
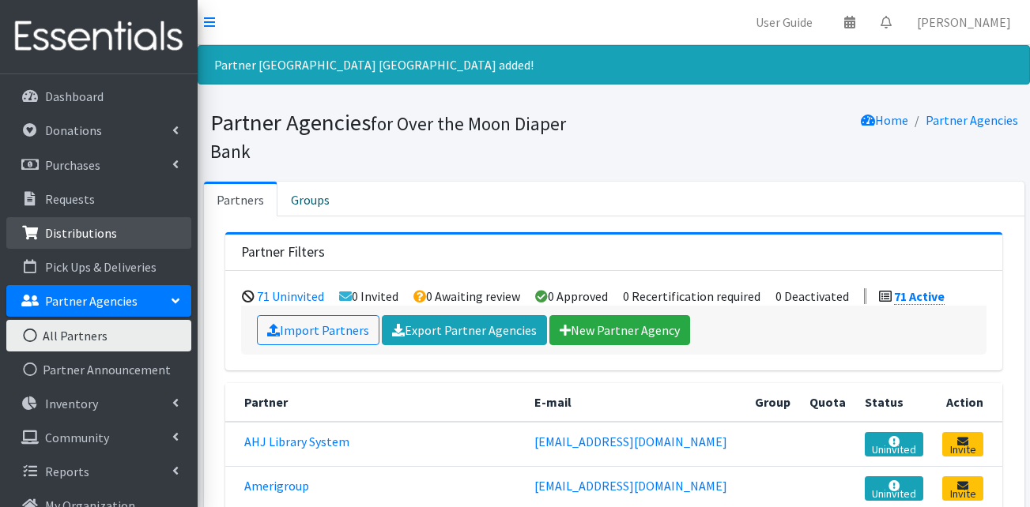
click at [74, 231] on p "Distributions" at bounding box center [81, 233] width 72 height 16
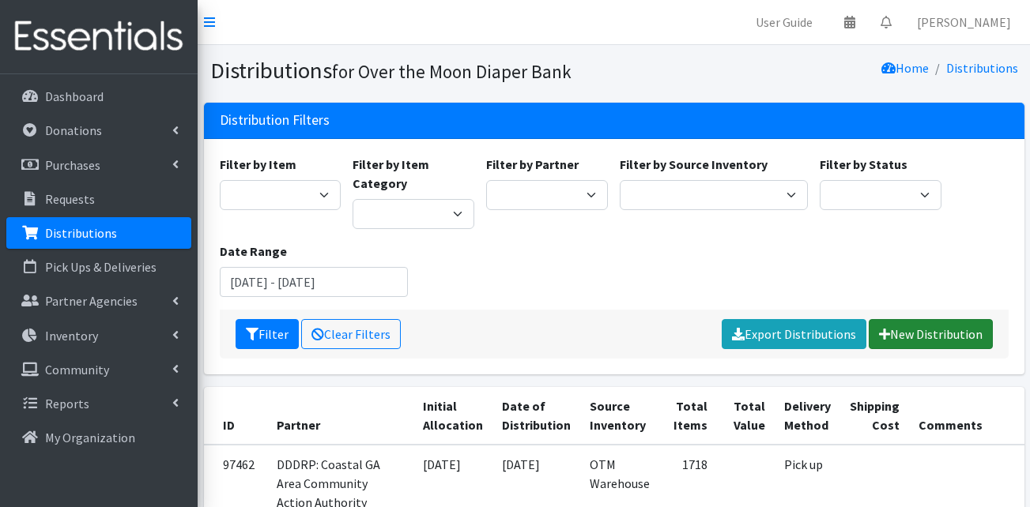
click at [932, 327] on link "New Distribution" at bounding box center [931, 334] width 124 height 30
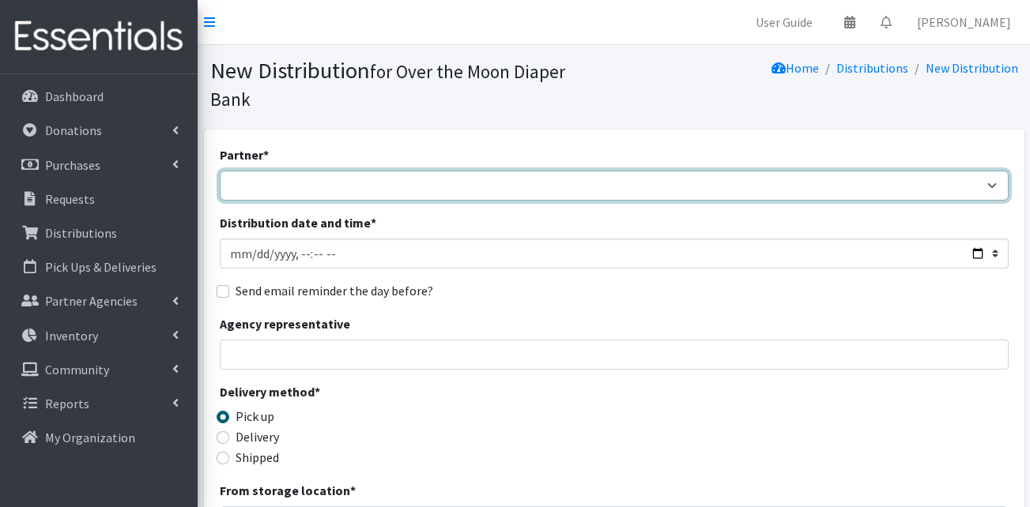
click at [477, 171] on select "AHJ Library System Amerigroup Back To School Event Bay Harbour Brantley Church …" at bounding box center [614, 186] width 789 height 30
select select "8213"
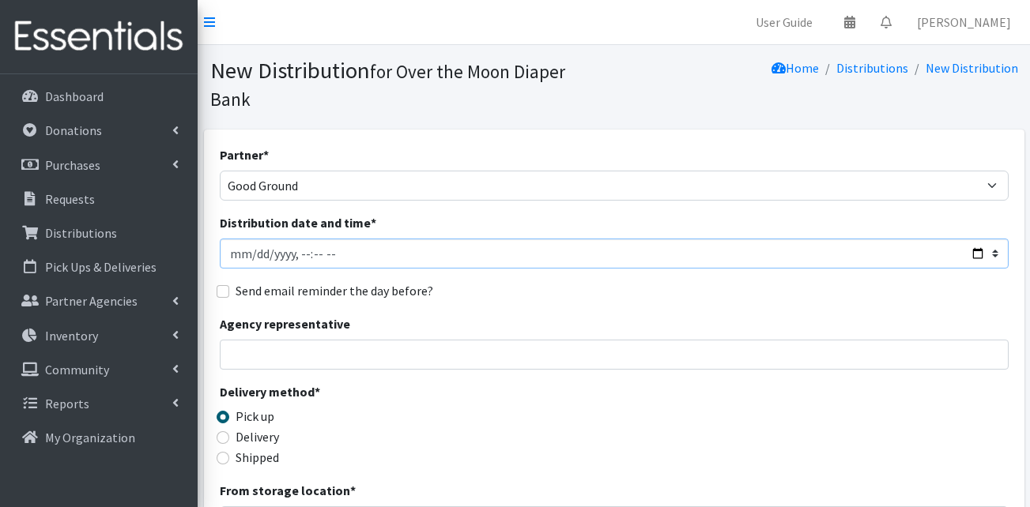
click at [236, 239] on input "Distribution date and time *" at bounding box center [614, 254] width 789 height 30
type input "2025-09-30T23:59"
click at [321, 239] on input "Distribution date and time *" at bounding box center [614, 254] width 789 height 30
click at [296, 239] on input "Distribution date and time *" at bounding box center [614, 254] width 789 height 30
type input "2025-09-30T09:00"
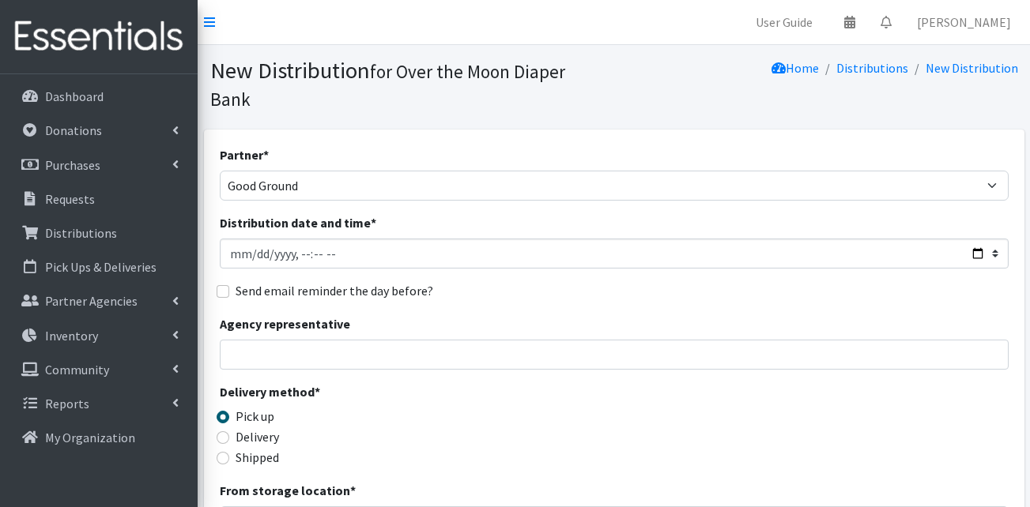
click at [359, 428] on div "Delivery" at bounding box center [319, 437] width 198 height 19
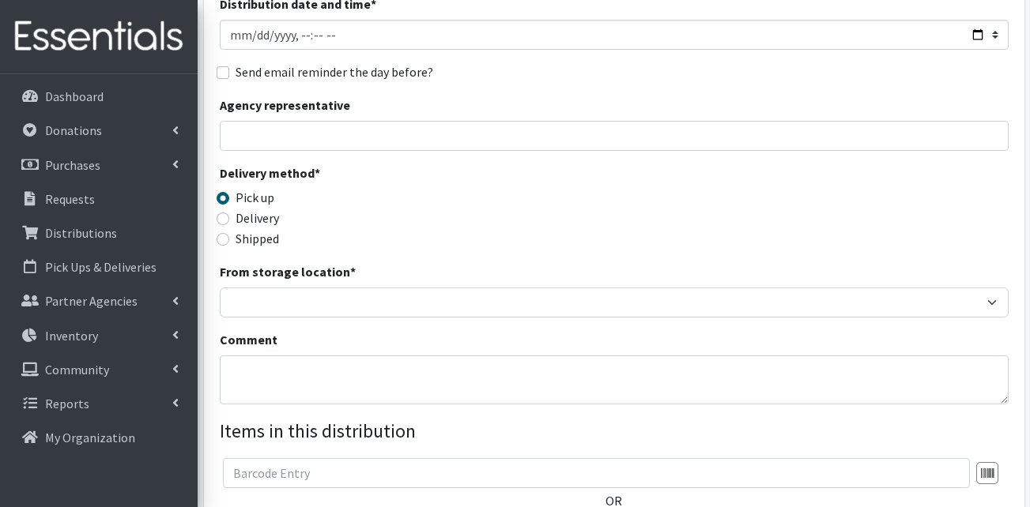
scroll to position [237, 0]
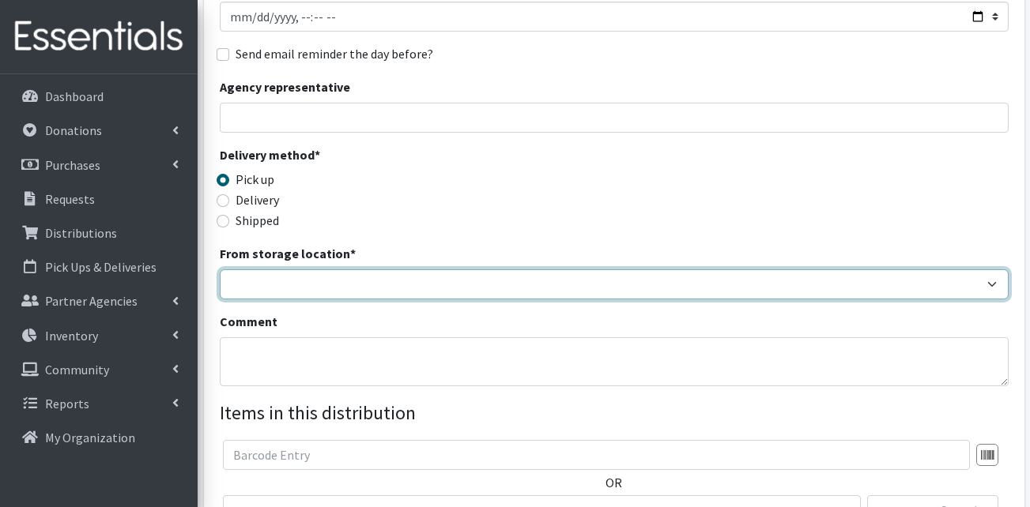
click at [316, 270] on select "OTM Warehouse" at bounding box center [614, 285] width 789 height 30
select select "385"
click at [220, 270] on select "OTM Warehouse" at bounding box center [614, 285] width 789 height 30
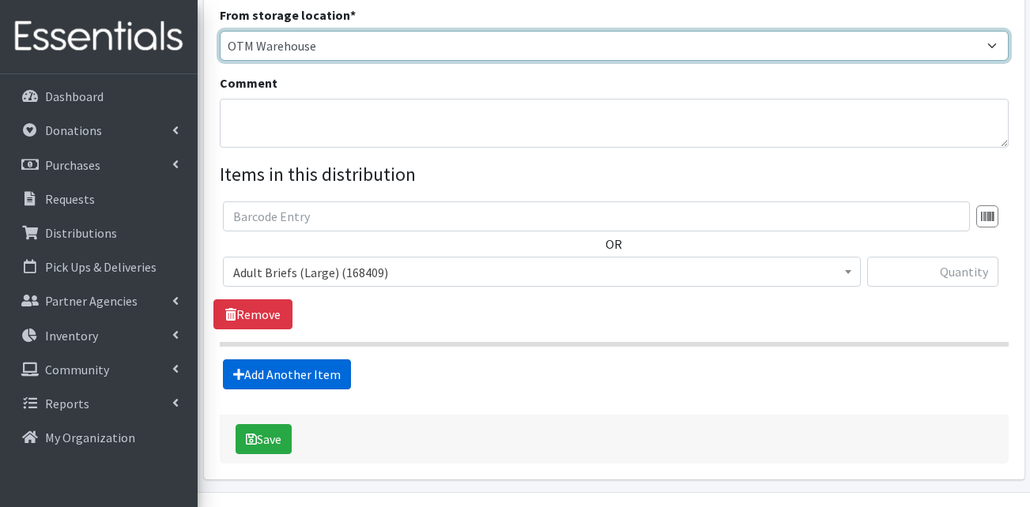
scroll to position [493, 0]
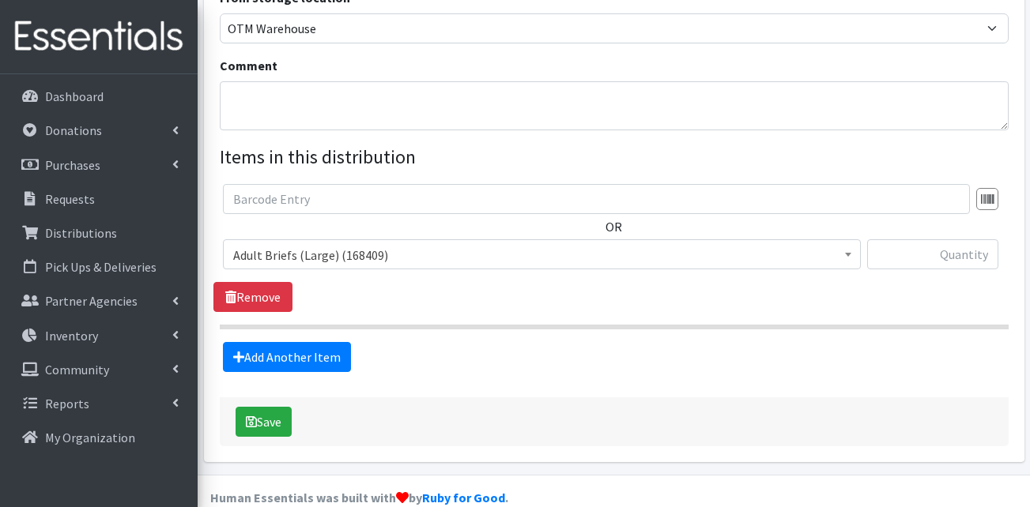
click at [349, 244] on span "Adult Briefs (Large) (168409)" at bounding box center [541, 255] width 617 height 22
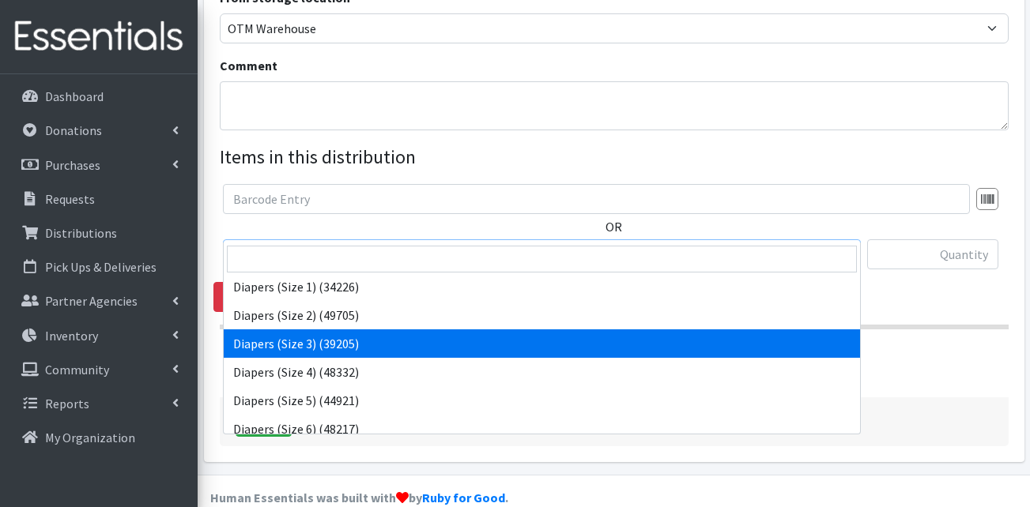
scroll to position [237, 0]
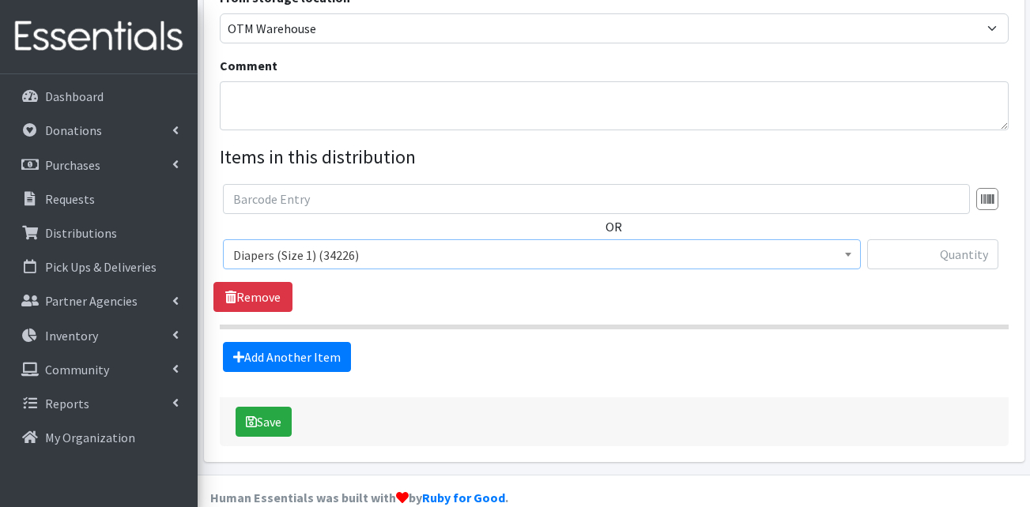
select select "13420"
click at [308, 342] on link "Add Another Item" at bounding box center [287, 357] width 128 height 30
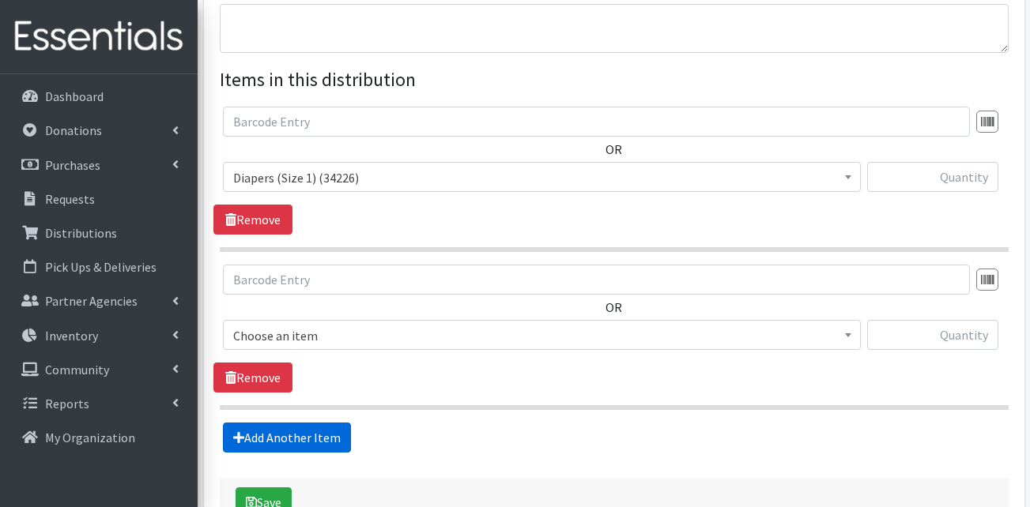
scroll to position [651, 0]
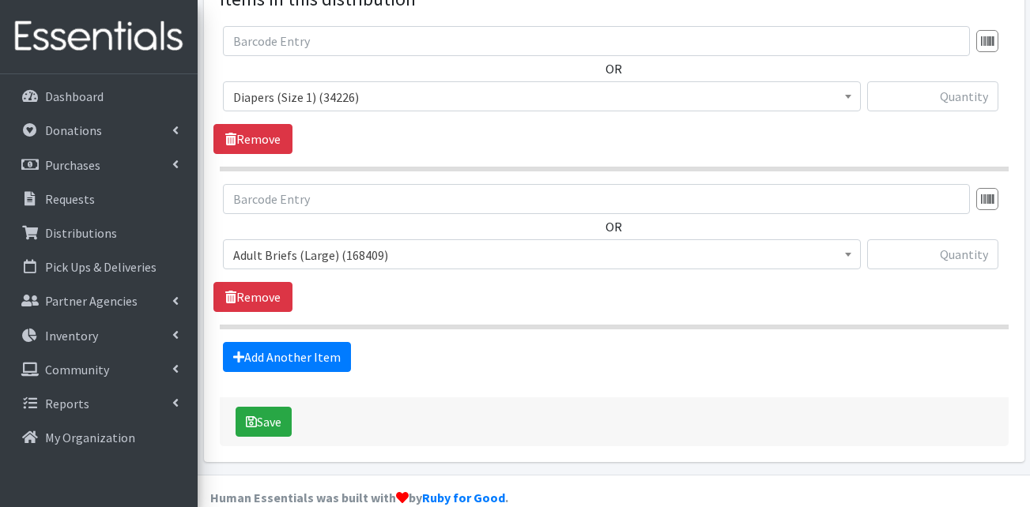
click at [353, 244] on span "Adult Briefs (Large) (168409)" at bounding box center [541, 255] width 617 height 22
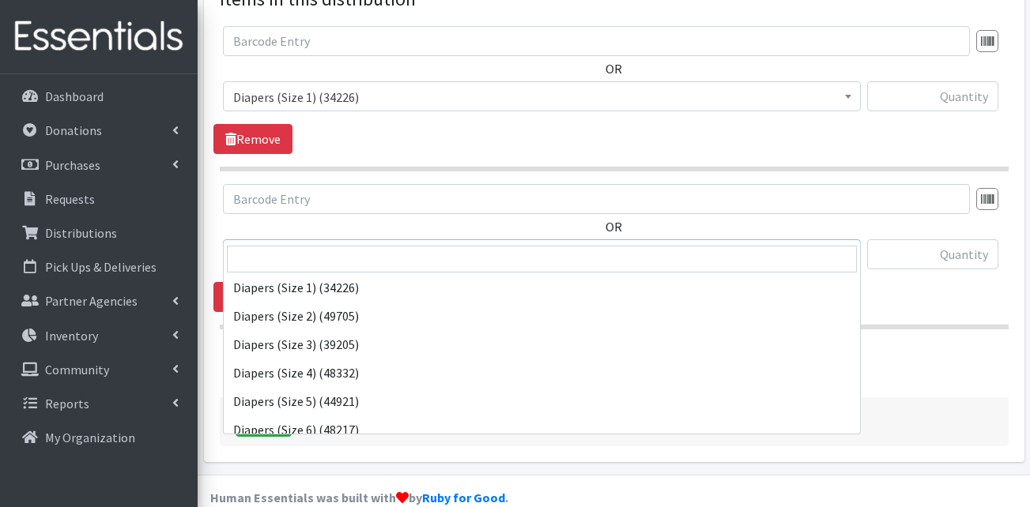
scroll to position [316, 0]
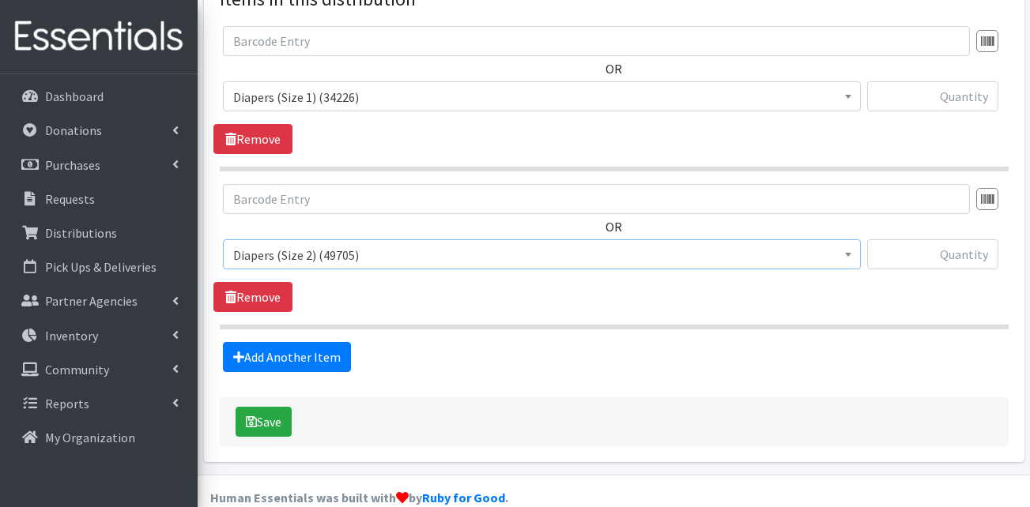
select select "13421"
click at [306, 342] on link "Add Another Item" at bounding box center [287, 357] width 128 height 30
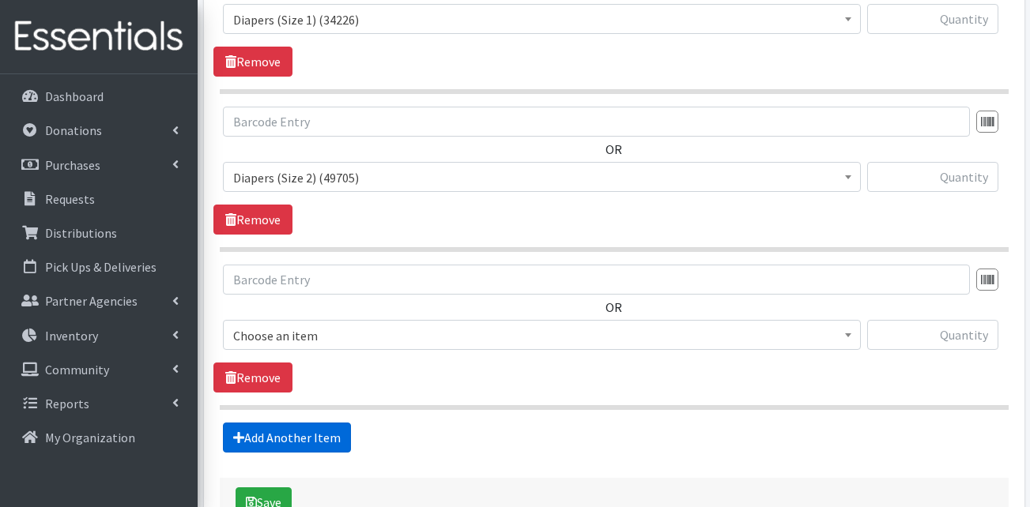
scroll to position [809, 0]
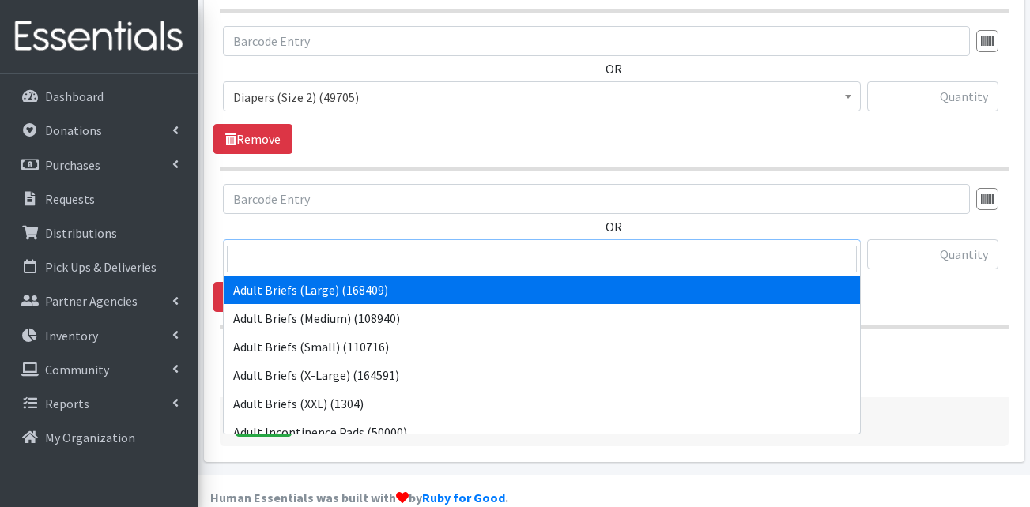
click at [358, 244] on span "Adult Briefs (Large) (168409)" at bounding box center [541, 255] width 617 height 22
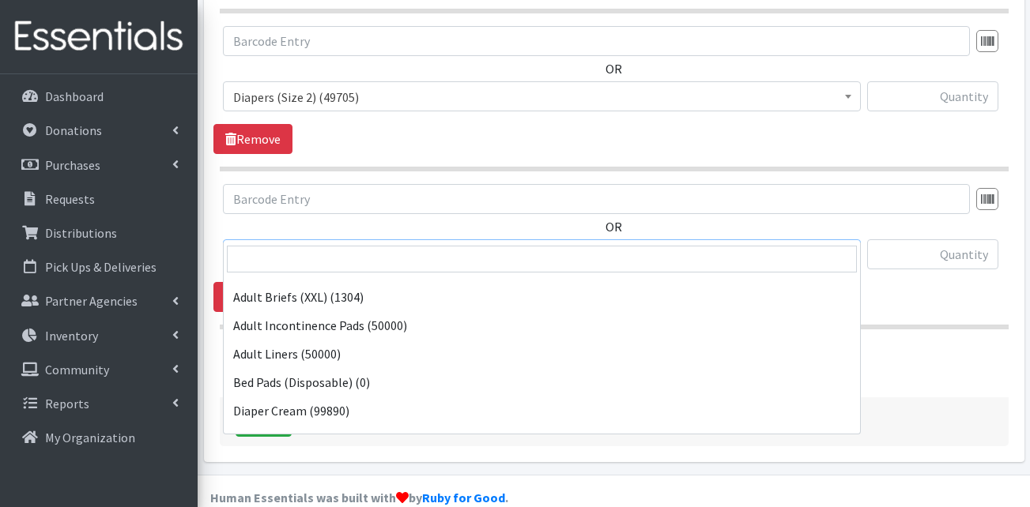
scroll to position [237, 0]
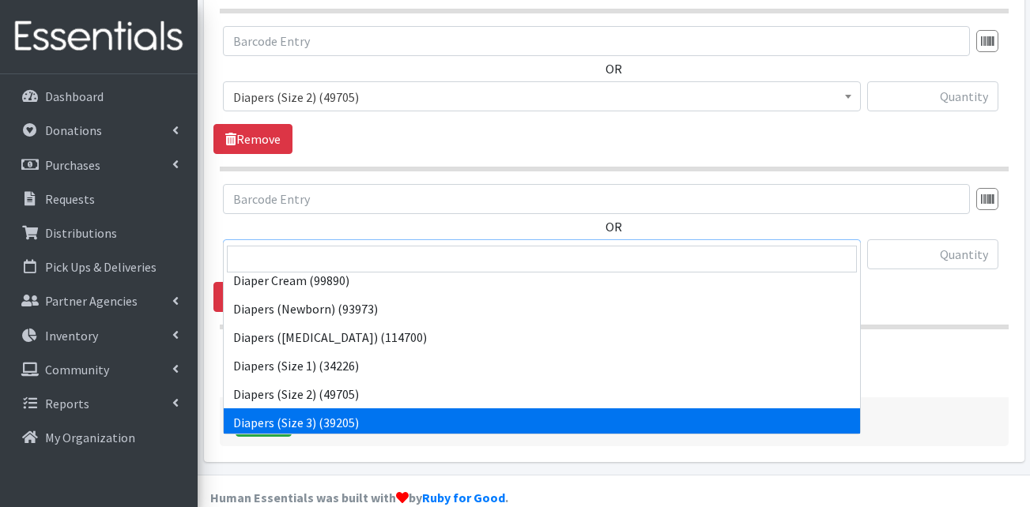
select select "13422"
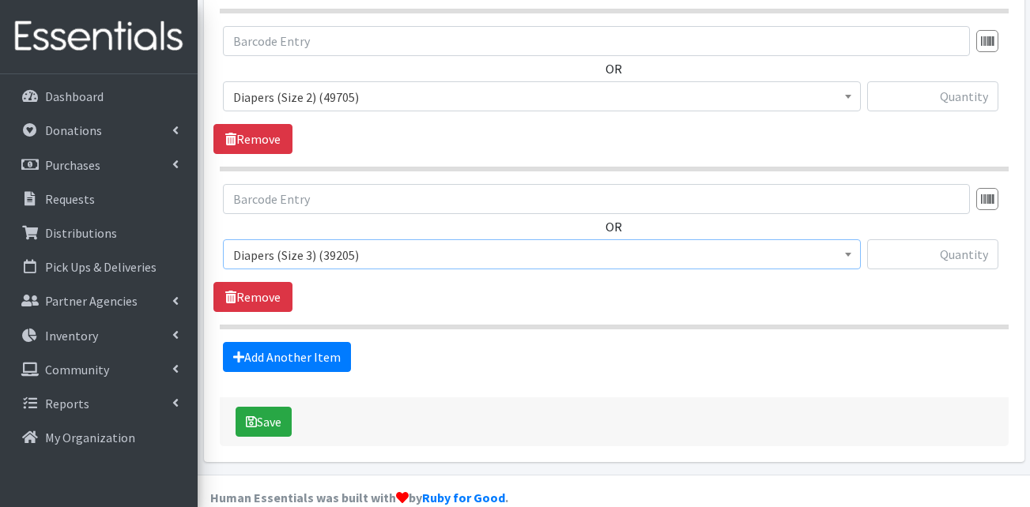
click at [418, 292] on section "OR Adult Briefs (Large) (168409) Adult Briefs (Medium) (108940) Adult Briefs (S…" at bounding box center [614, 256] width 789 height 145
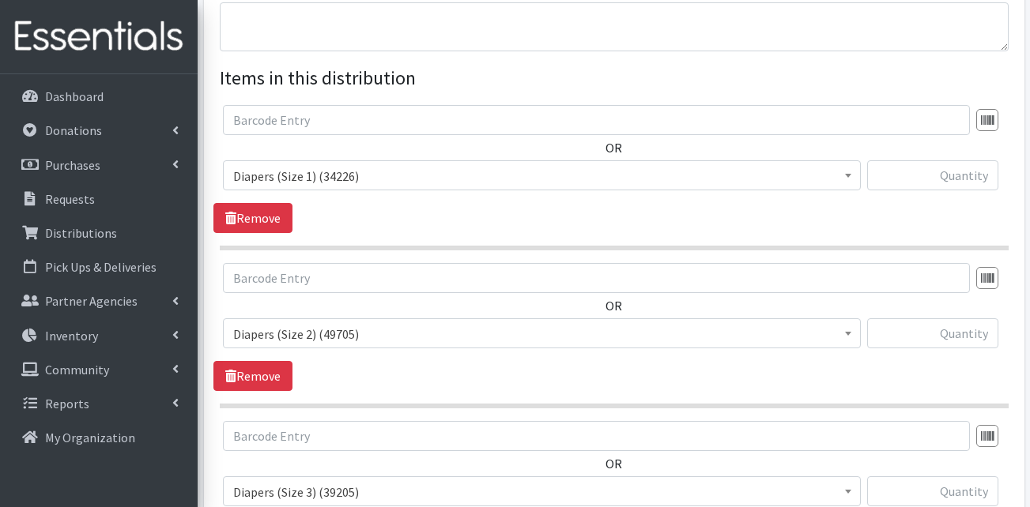
scroll to position [651, 0]
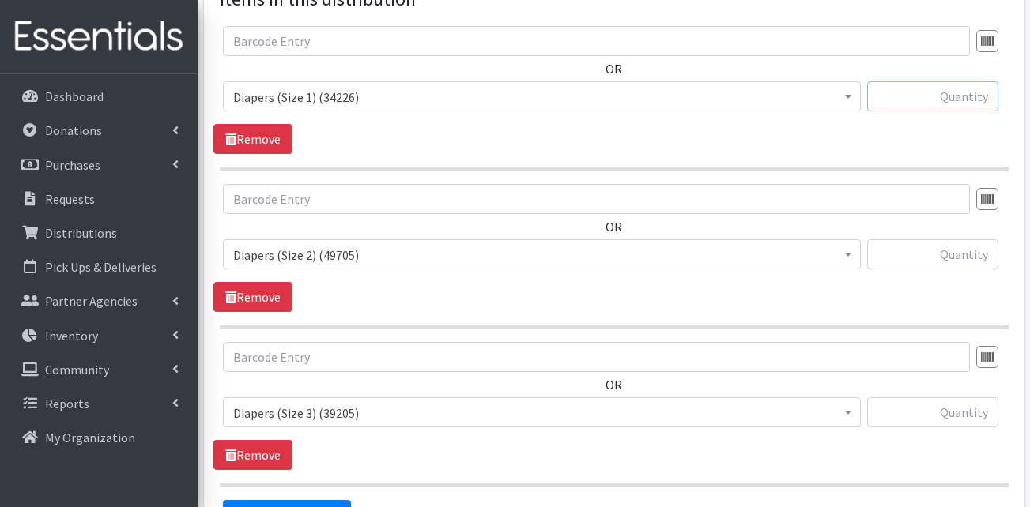
click at [922, 81] on input "text" at bounding box center [932, 96] width 131 height 30
type input "q"
type input "100"
click at [934, 242] on input "text" at bounding box center [932, 255] width 131 height 30
type input "100"
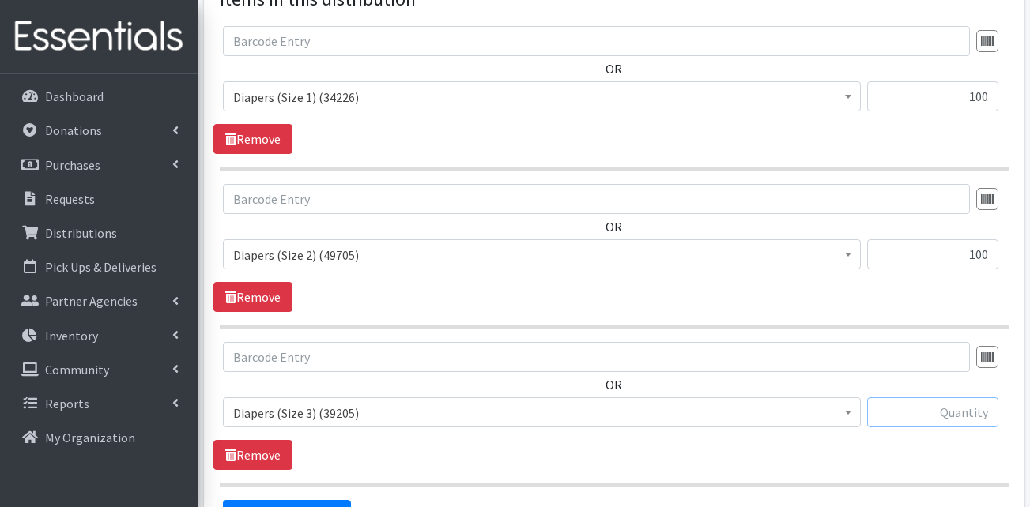
click at [930, 398] on input "text" at bounding box center [932, 413] width 131 height 30
click at [957, 398] on input "text" at bounding box center [932, 413] width 131 height 30
type input "325"
click at [919, 443] on div "OR Adult Briefs (Large) (168409) Adult Briefs (Medium) (108940) Adult Briefs (S…" at bounding box center [613, 406] width 801 height 128
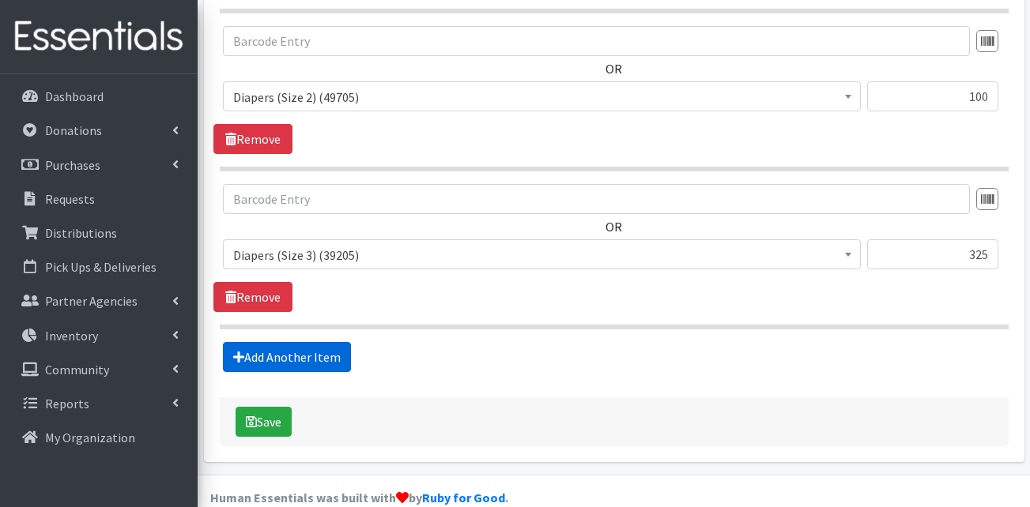
click at [324, 342] on link "Add Another Item" at bounding box center [287, 357] width 128 height 30
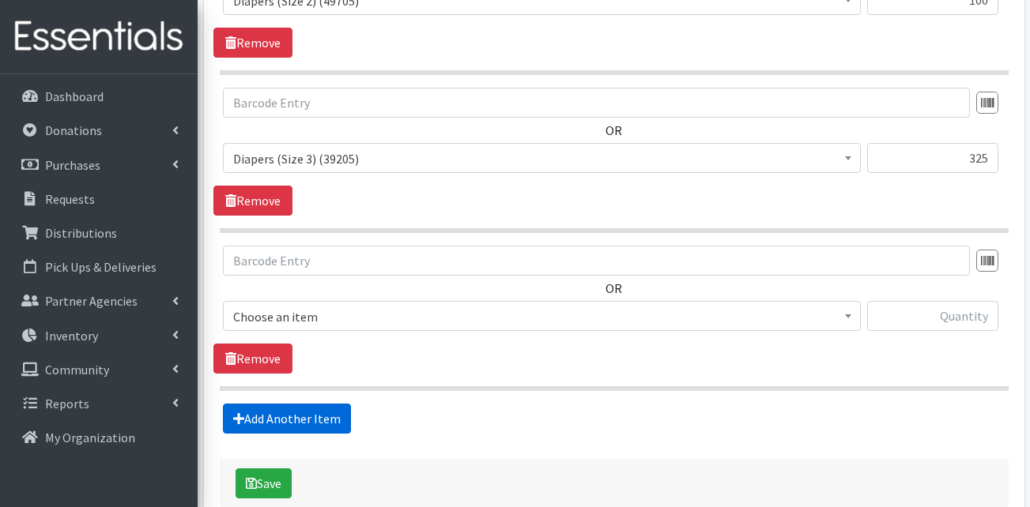
scroll to position [968, 0]
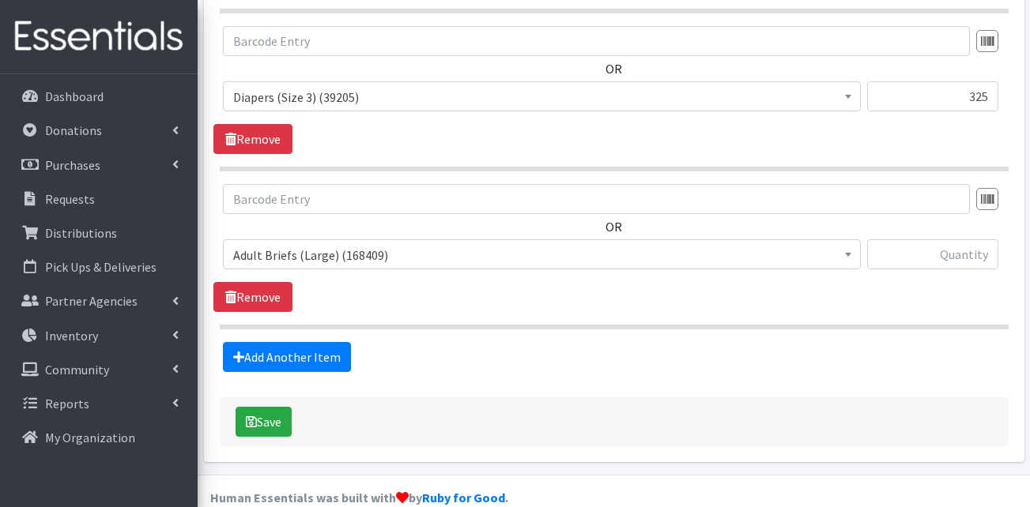
click at [357, 244] on span "Adult Briefs (Large) (168409)" at bounding box center [541, 255] width 617 height 22
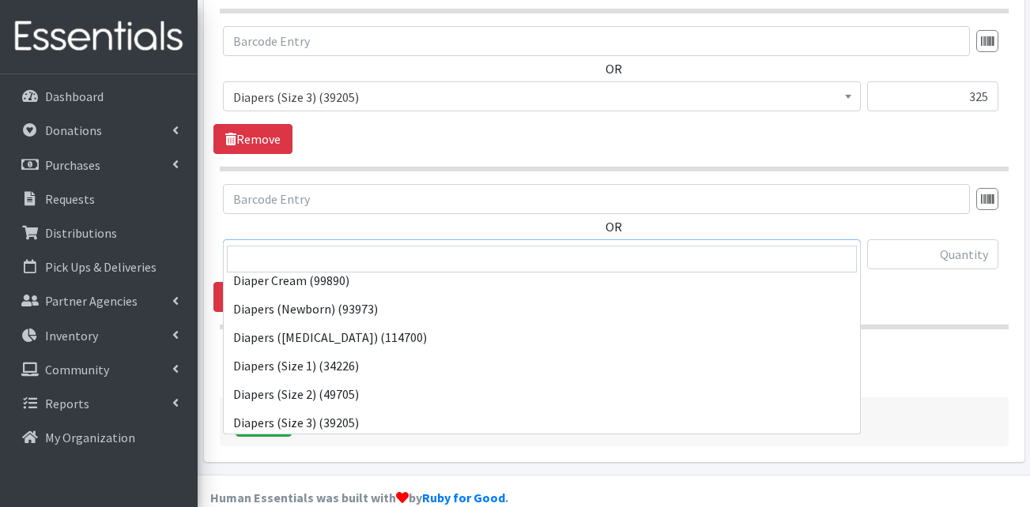
scroll to position [316, 0]
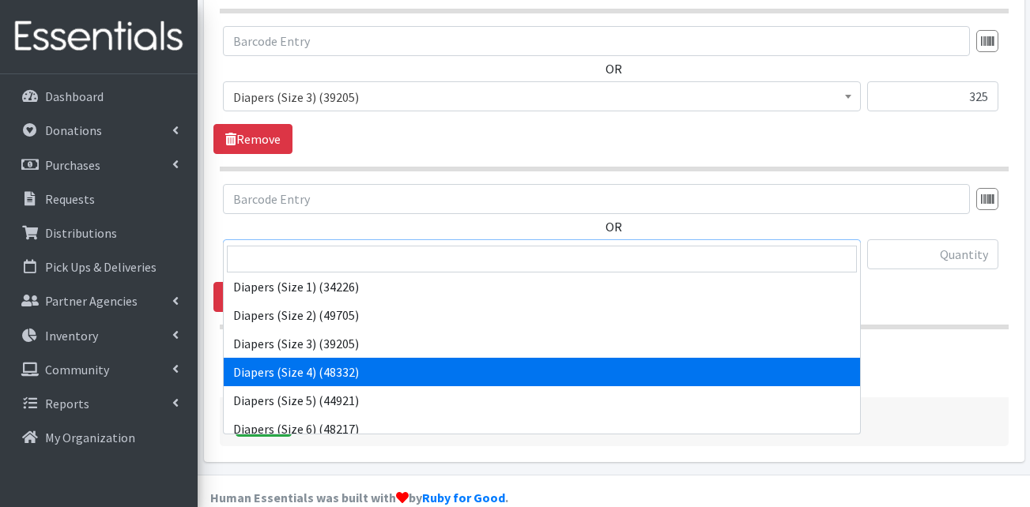
select select "13416"
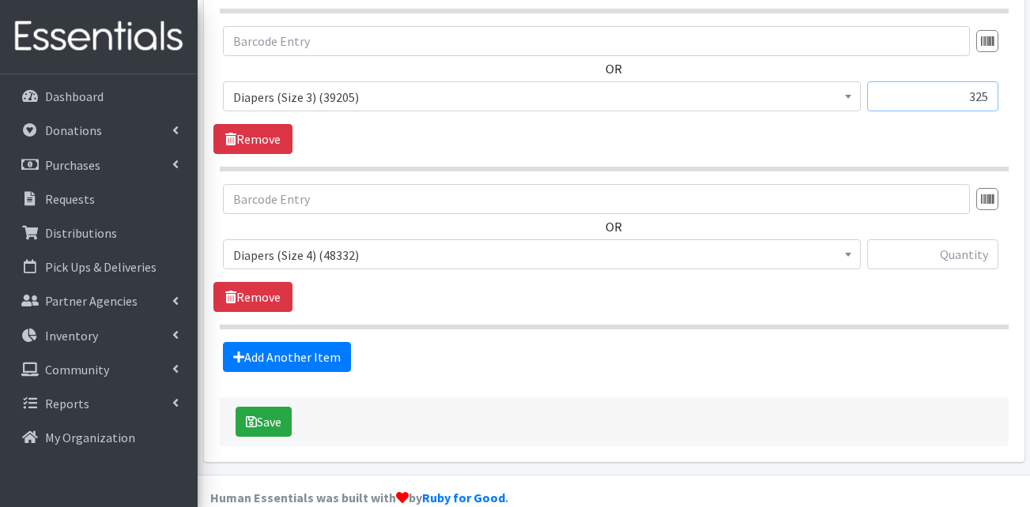
drag, startPoint x: 954, startPoint y: 71, endPoint x: 1005, endPoint y: 65, distance: 51.0
click at [1005, 65] on div "OR Adult Briefs (Large) (168409) Adult Briefs (Medium) (108940) Adult Briefs (S…" at bounding box center [613, 75] width 801 height 98
click at [966, 240] on input "text" at bounding box center [932, 255] width 131 height 30
paste input "325"
type input "325"
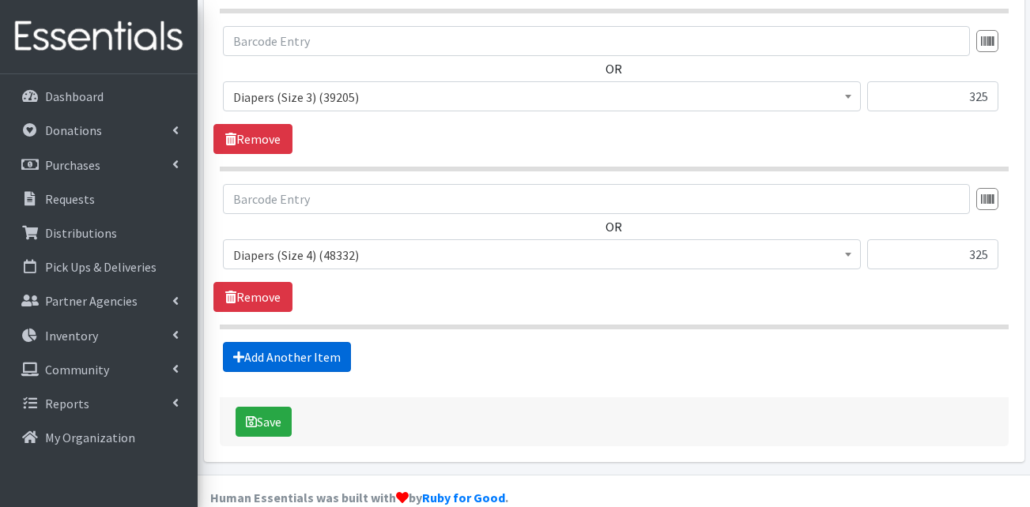
click at [316, 342] on link "Add Another Item" at bounding box center [287, 357] width 128 height 30
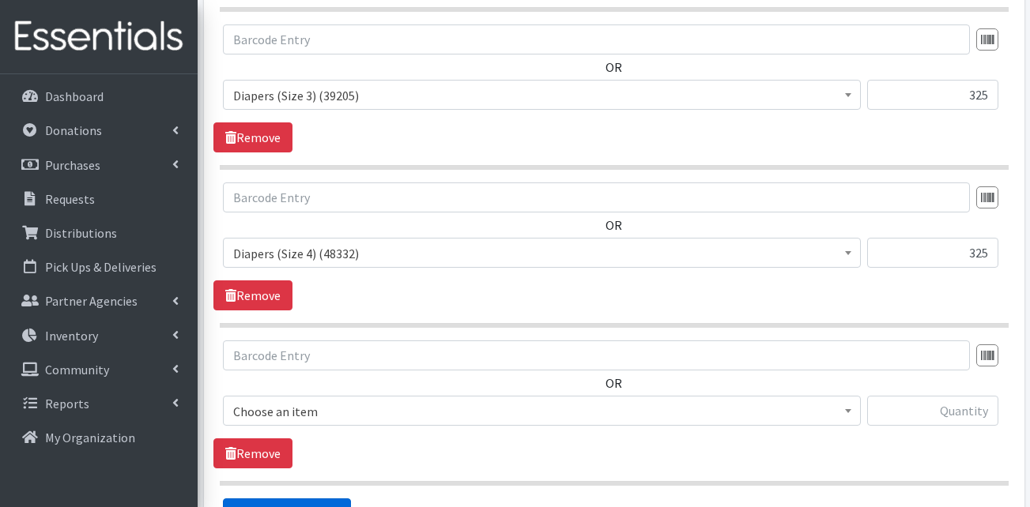
scroll to position [1126, 0]
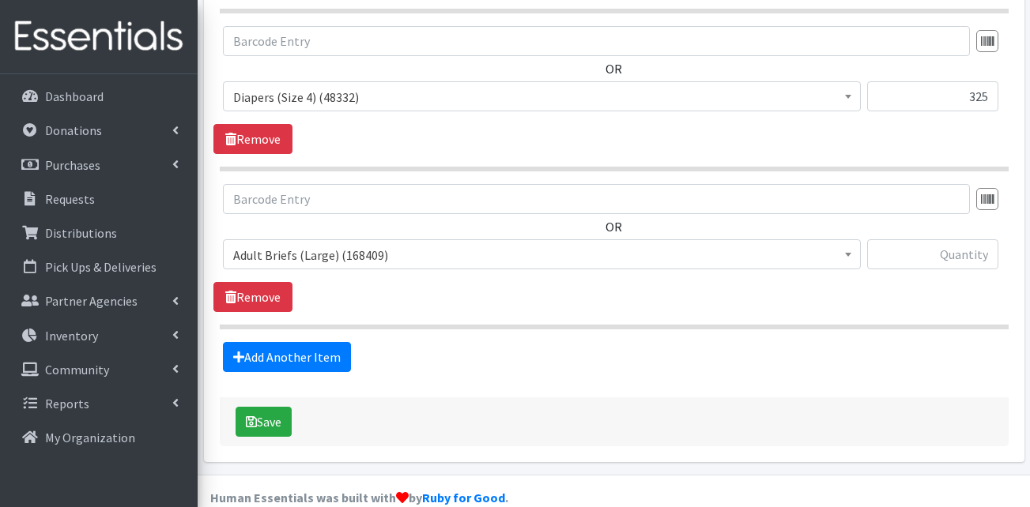
click at [344, 244] on span "Adult Briefs (Large) (168409)" at bounding box center [541, 255] width 617 height 22
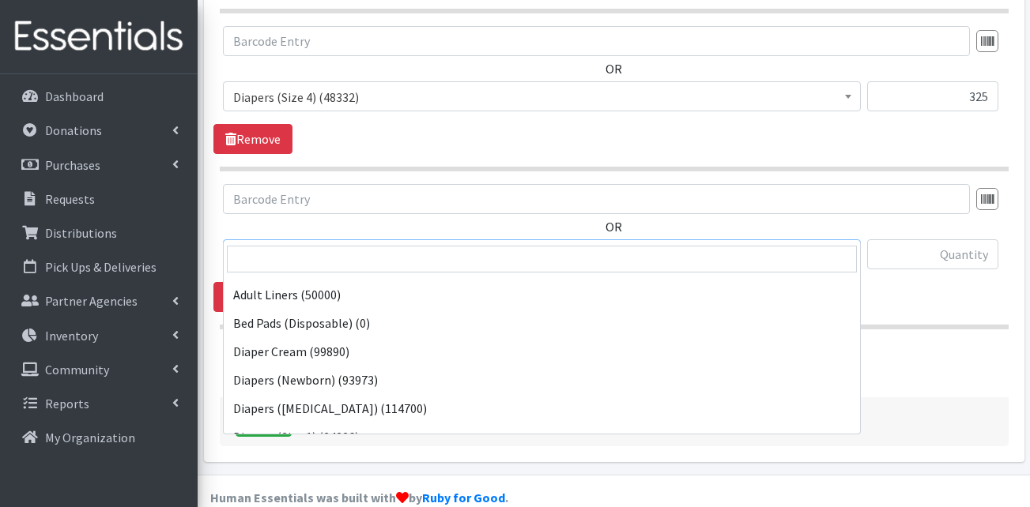
scroll to position [395, 0]
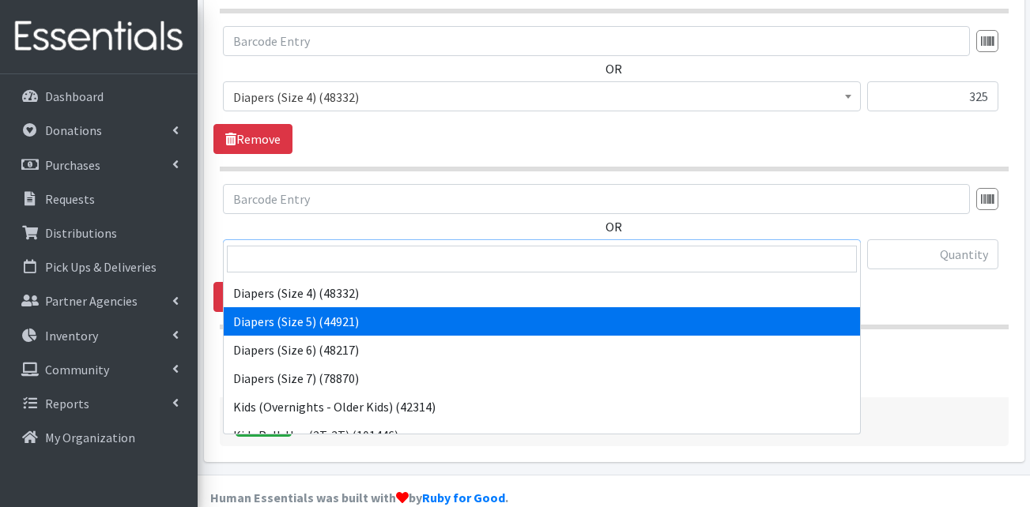
select select "13389"
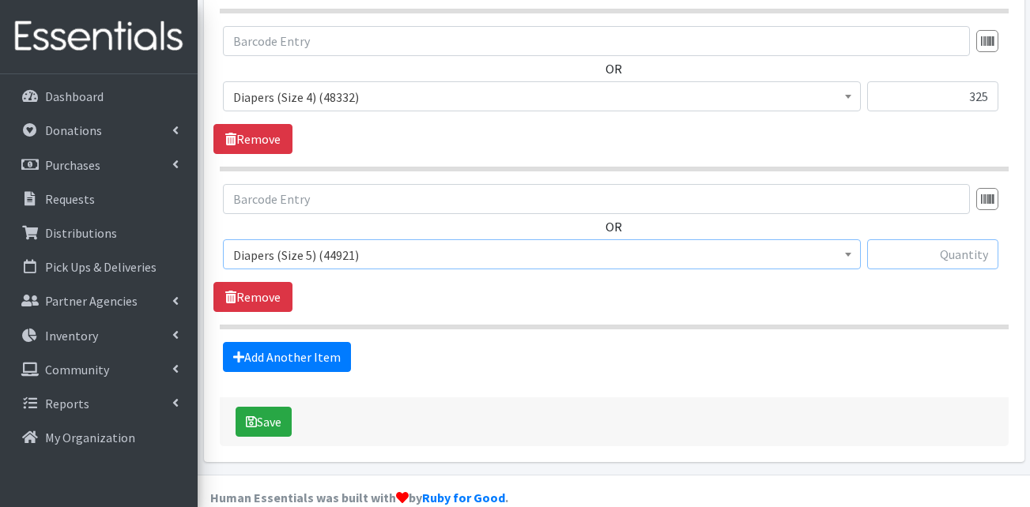
click at [973, 240] on input "text" at bounding box center [932, 255] width 131 height 30
type input "250"
click at [318, 342] on link "Add Another Item" at bounding box center [287, 357] width 128 height 30
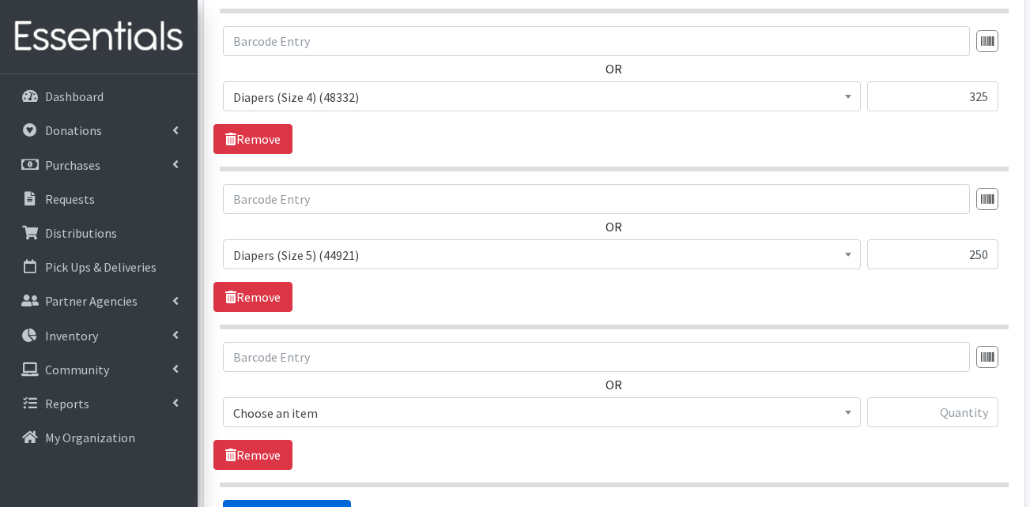
scroll to position [1284, 0]
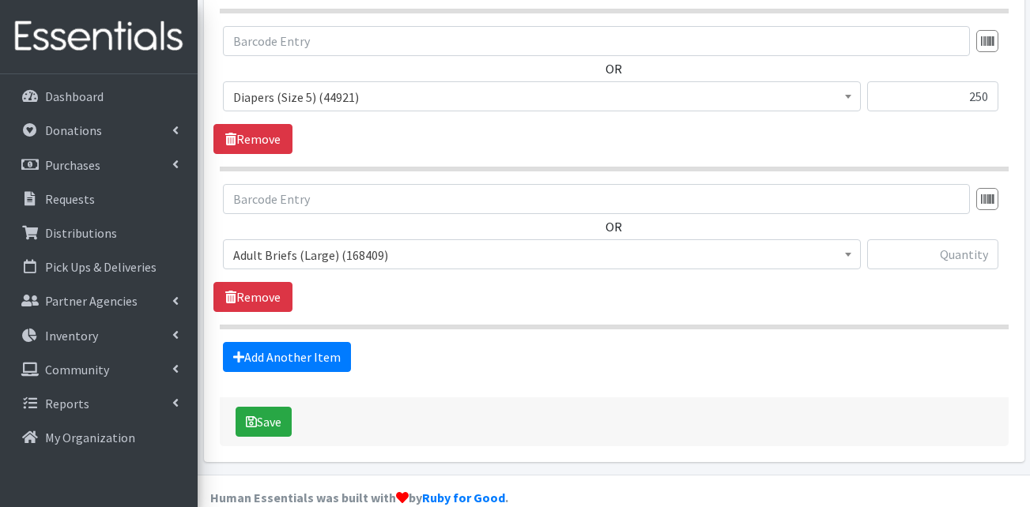
click at [311, 244] on span "Adult Briefs (Large) (168409)" at bounding box center [541, 255] width 617 height 22
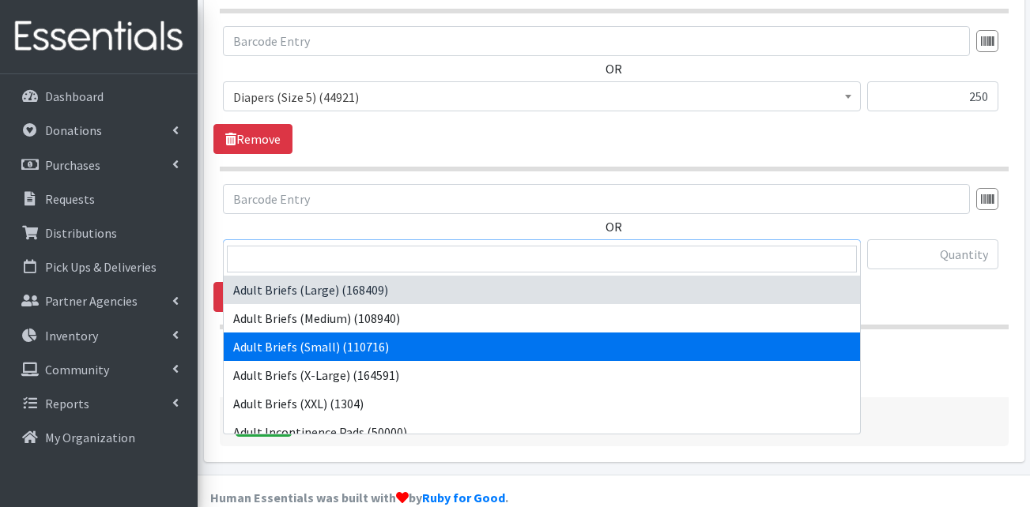
select select "13412"
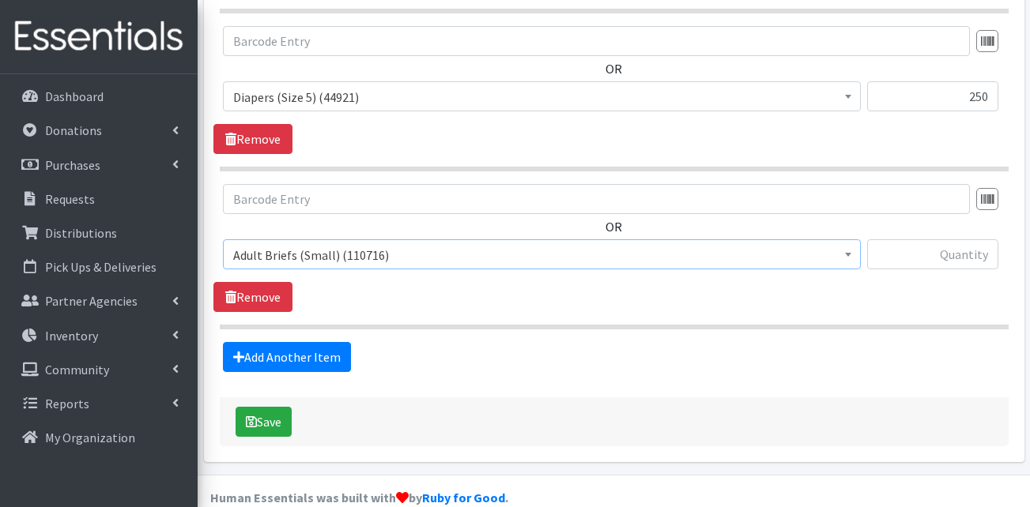
click at [936, 240] on input "text" at bounding box center [932, 255] width 131 height 30
type input "600"
click at [312, 342] on link "Add Another Item" at bounding box center [287, 357] width 128 height 30
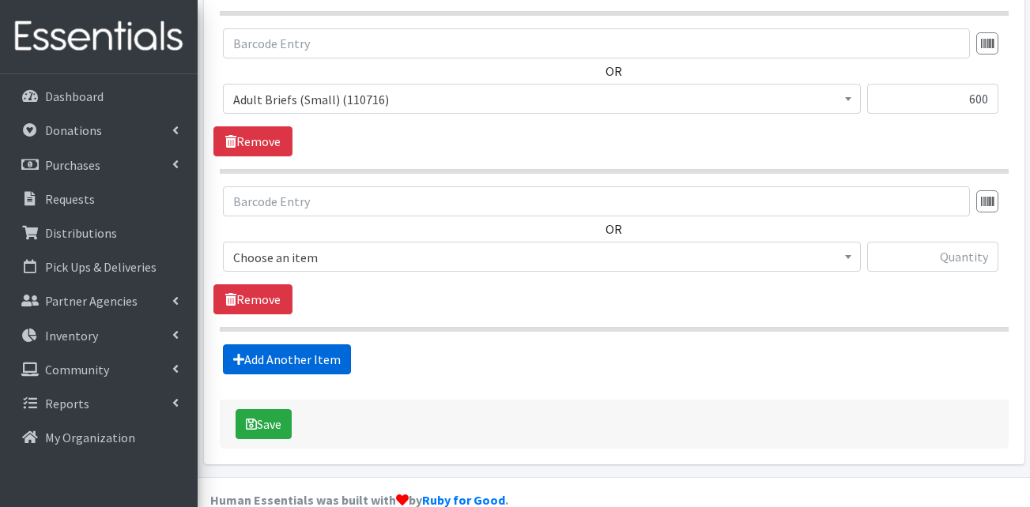
scroll to position [1442, 0]
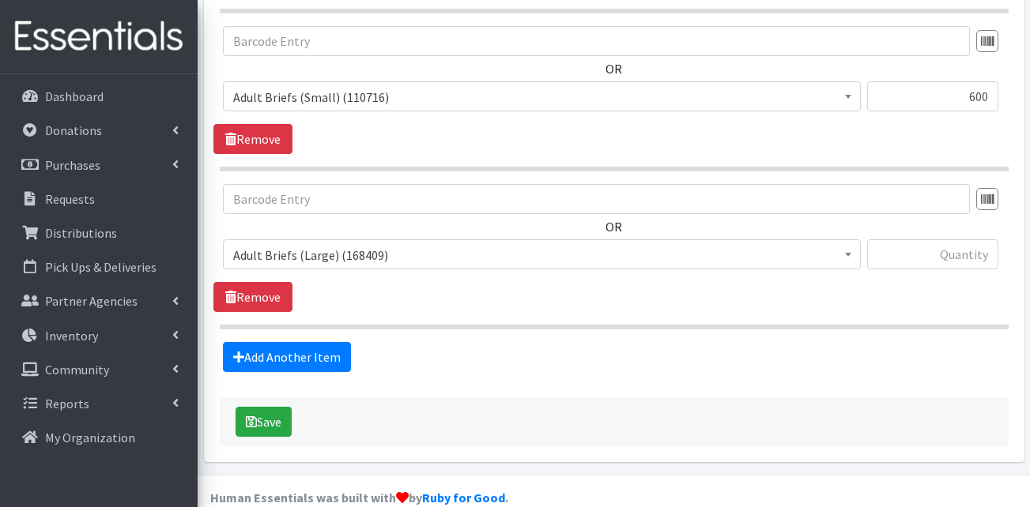
click at [387, 244] on span "Adult Briefs (Large) (168409)" at bounding box center [541, 255] width 617 height 22
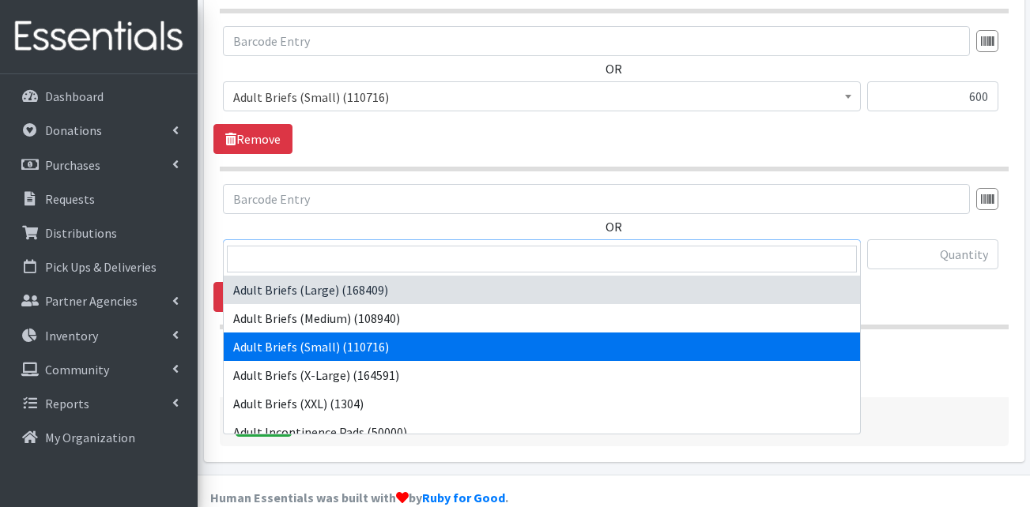
select select "13414"
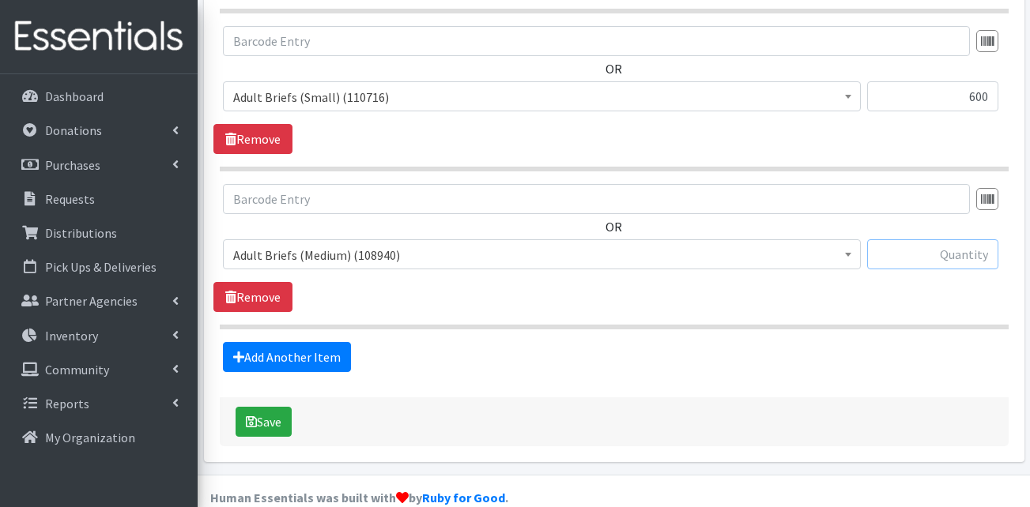
click at [964, 240] on input "text" at bounding box center [932, 255] width 131 height 30
type input "320"
click at [324, 342] on link "Add Another Item" at bounding box center [287, 357] width 128 height 30
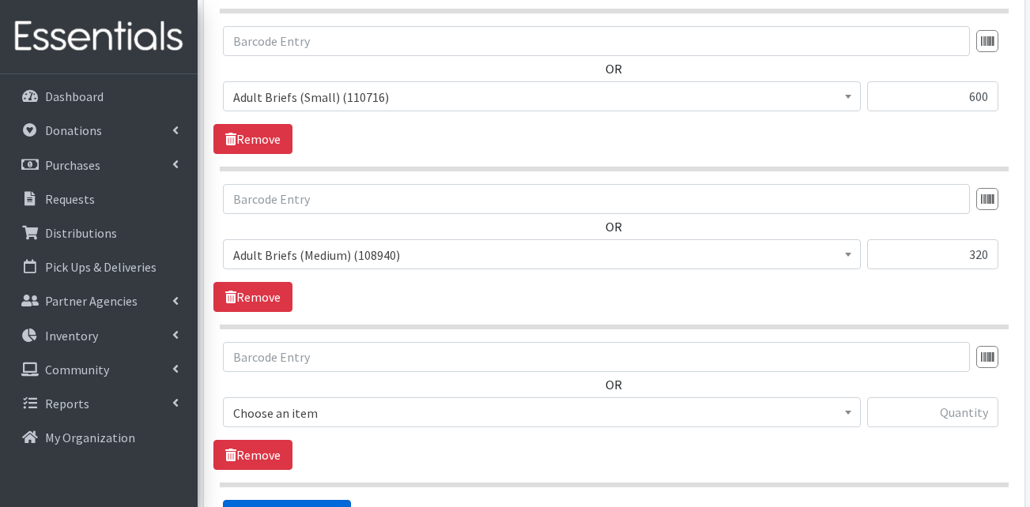
scroll to position [1600, 0]
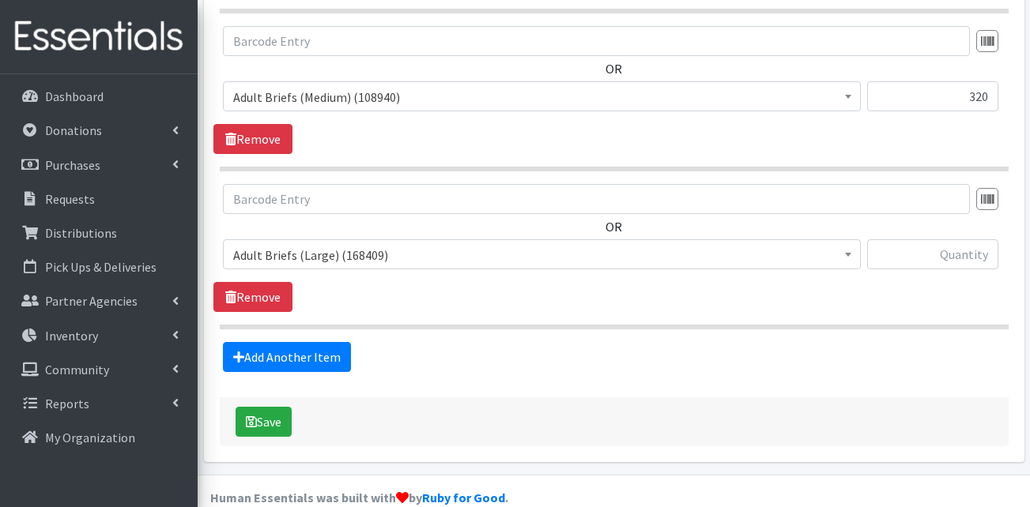
click at [365, 244] on span "Adult Briefs (Large) (168409)" at bounding box center [541, 255] width 617 height 22
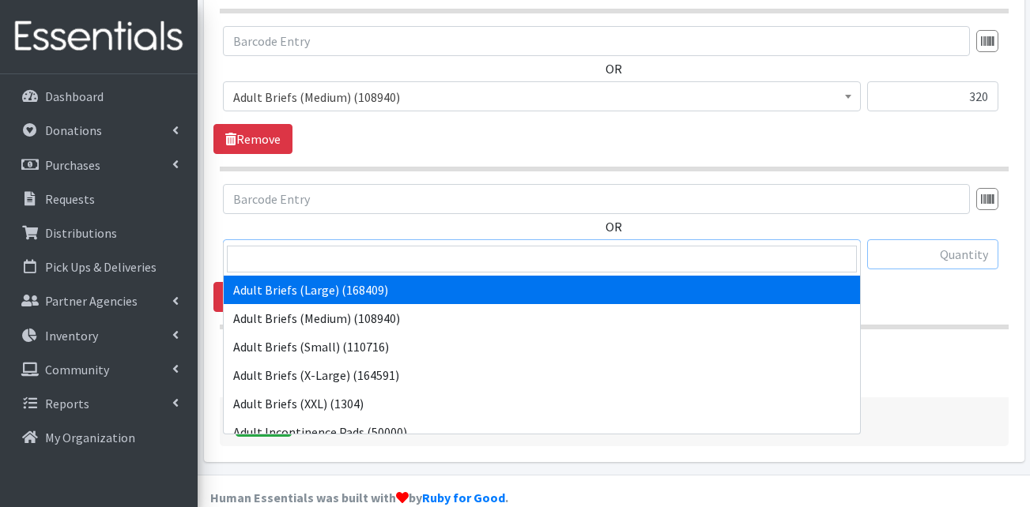
click at [953, 240] on input "text" at bounding box center [932, 255] width 131 height 30
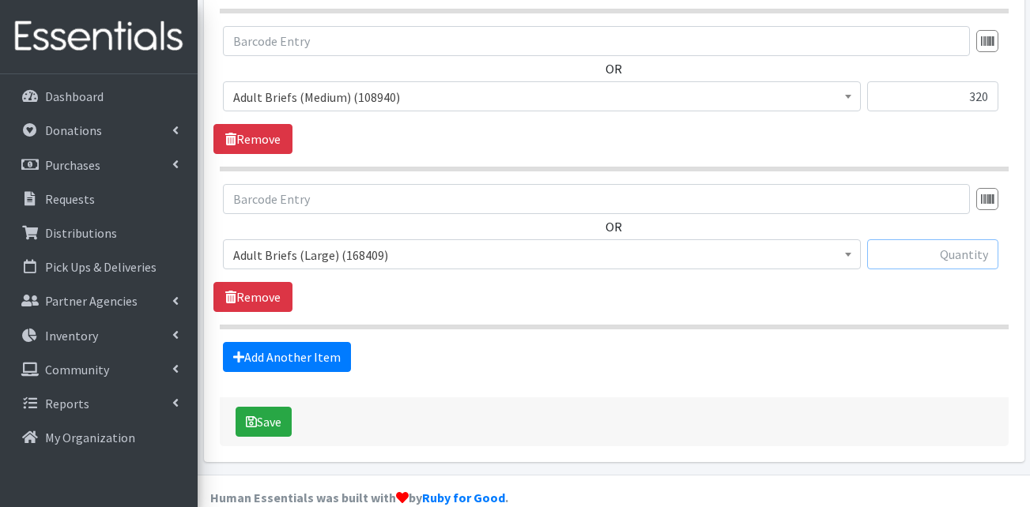
type input "6"
type input "520"
click at [271, 342] on link "Add Another Item" at bounding box center [287, 357] width 128 height 30
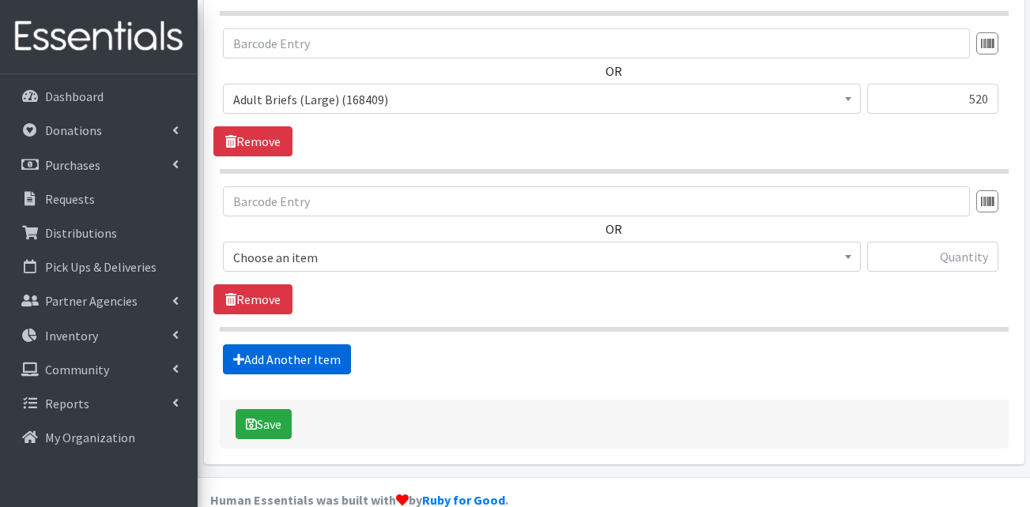
scroll to position [1758, 0]
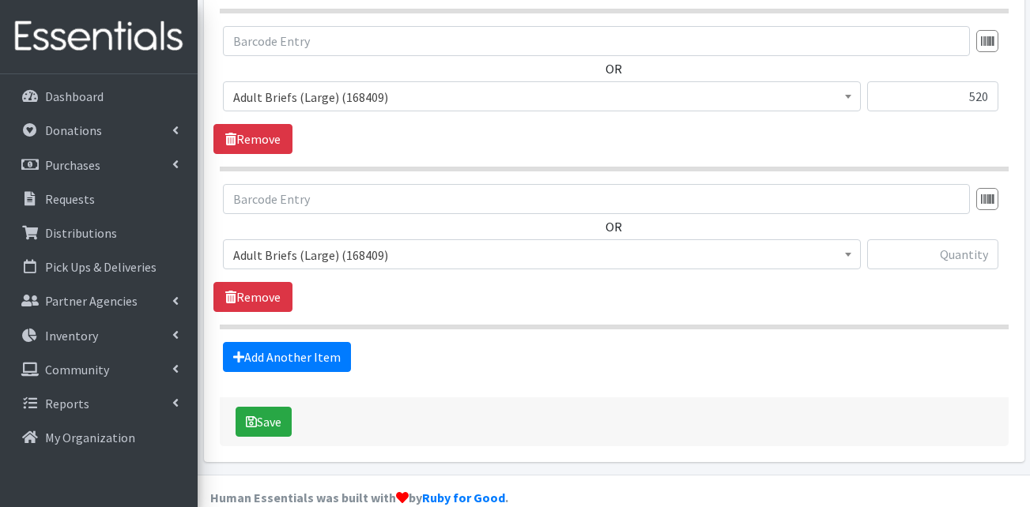
click at [341, 244] on span "Adult Briefs (Large) (168409)" at bounding box center [541, 255] width 617 height 22
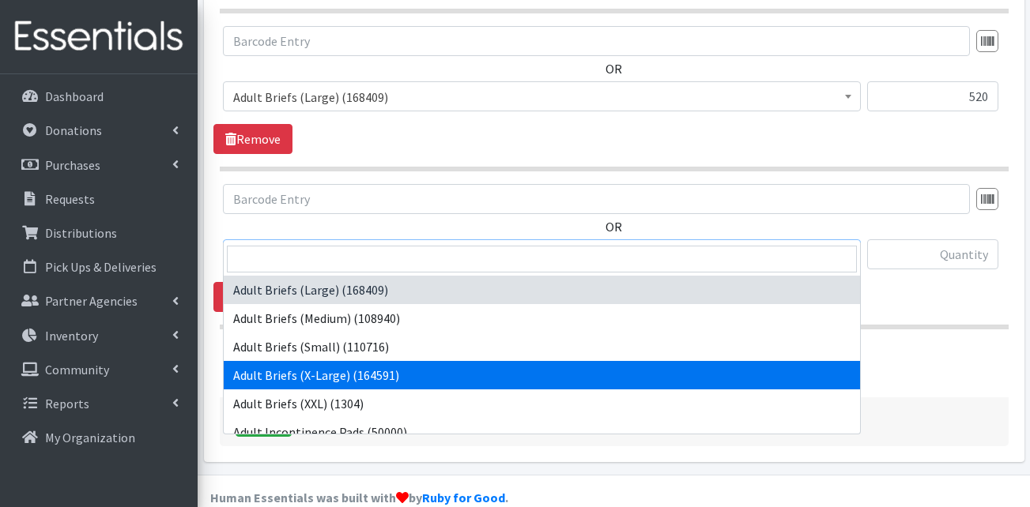
select select "15292"
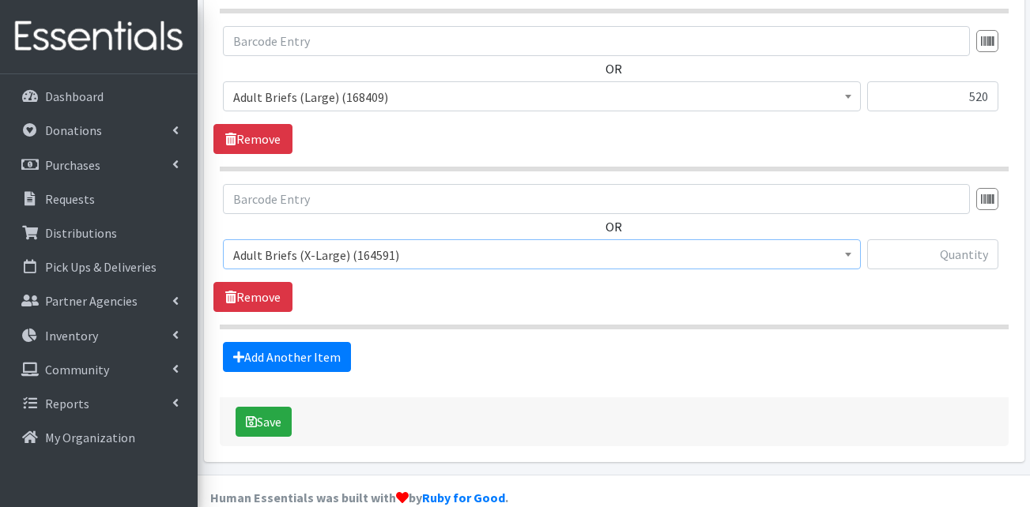
click at [563, 342] on div "Add Another Item" at bounding box center [613, 357] width 801 height 30
click at [908, 240] on input "text" at bounding box center [932, 255] width 131 height 30
type input "480"
click at [270, 342] on link "Add Another Item" at bounding box center [287, 357] width 128 height 30
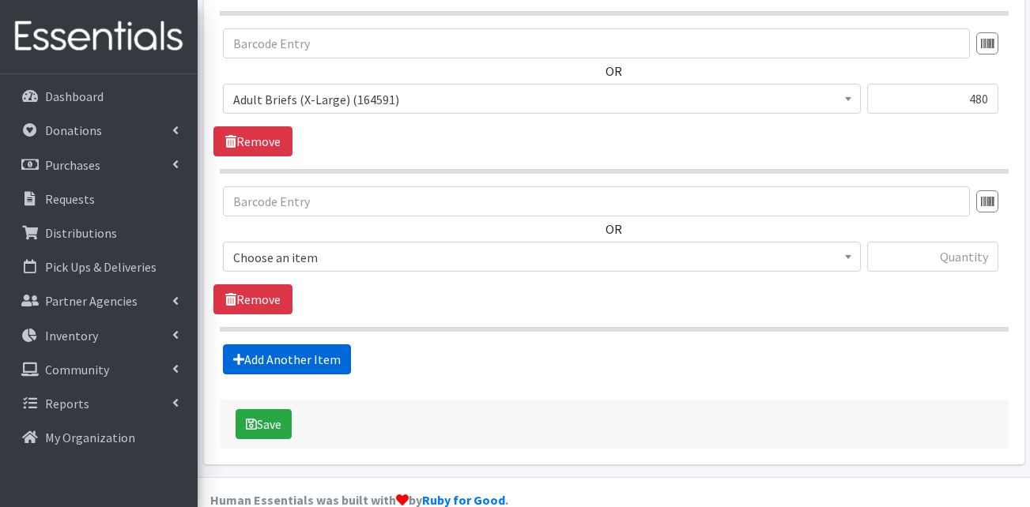
scroll to position [1916, 0]
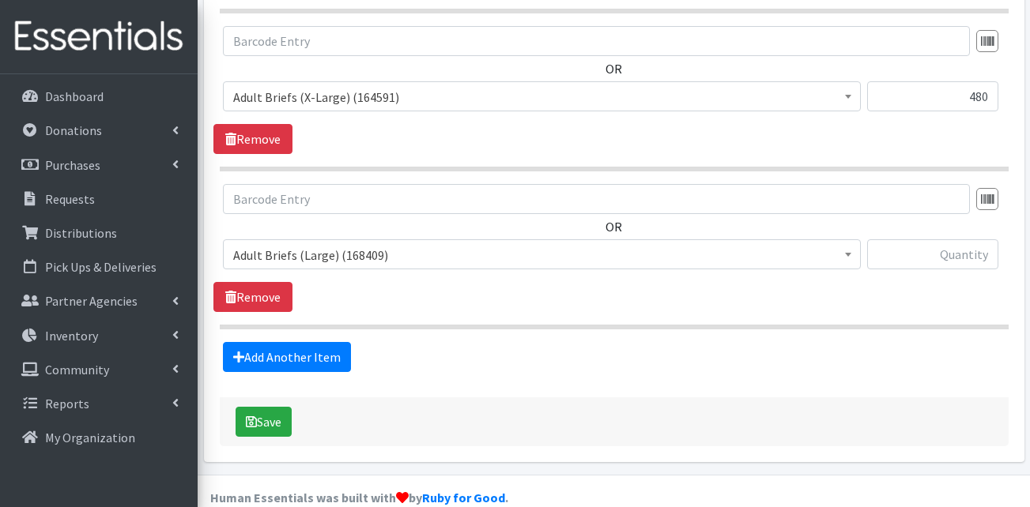
click at [327, 244] on span "Adult Briefs (Large) (168409)" at bounding box center [541, 255] width 617 height 22
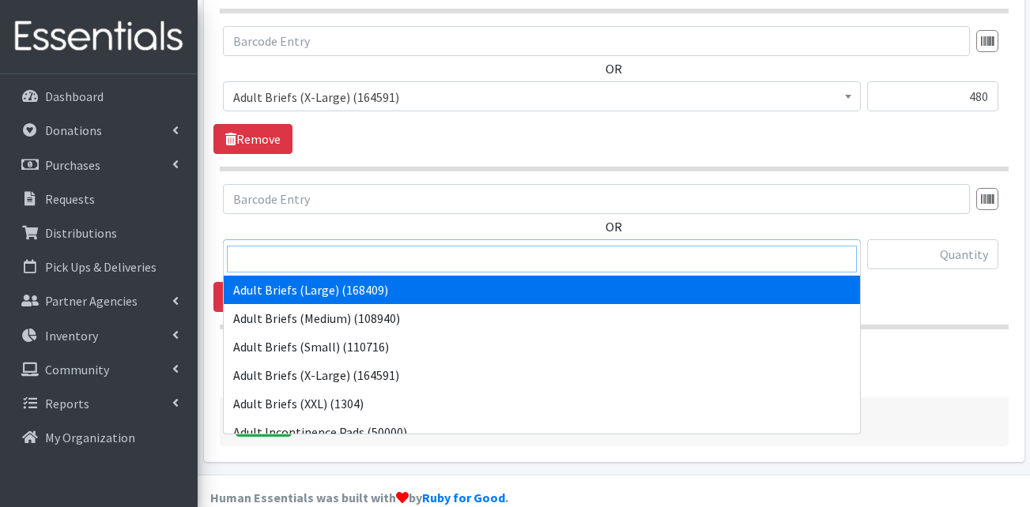
click at [312, 258] on input "search" at bounding box center [542, 259] width 630 height 27
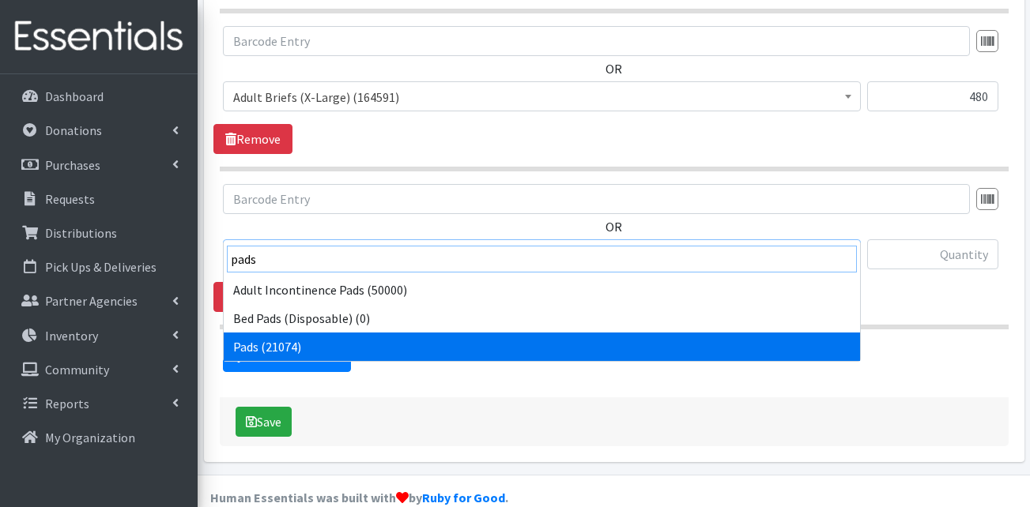
type input "pads"
select select "13402"
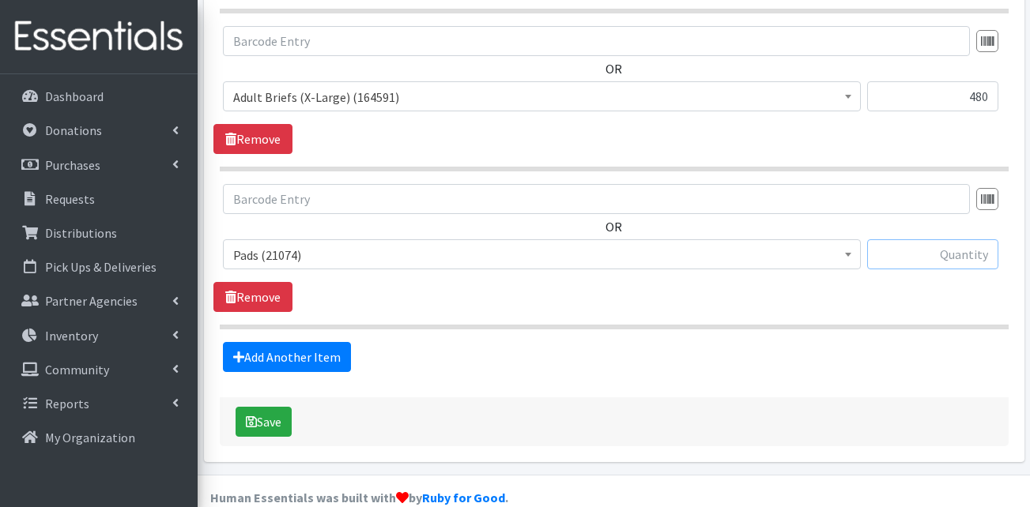
click at [964, 240] on input "text" at bounding box center [932, 255] width 131 height 30
type input "25"
click at [889, 283] on div "OR Adult Briefs (Large) (168409) Adult Briefs (Medium) (108940) Adult Briefs (S…" at bounding box center [613, 248] width 801 height 128
click at [333, 342] on link "Add Another Item" at bounding box center [287, 357] width 128 height 30
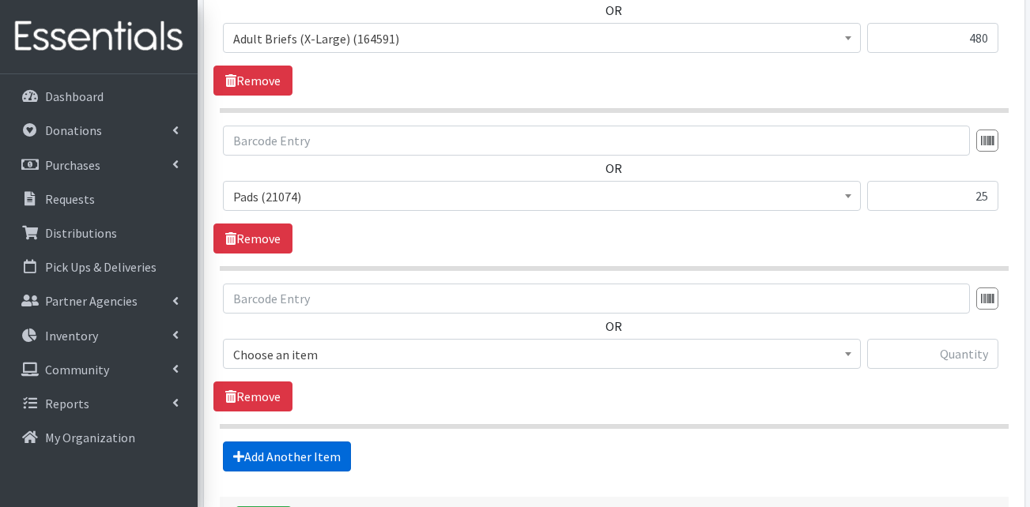
scroll to position [2074, 0]
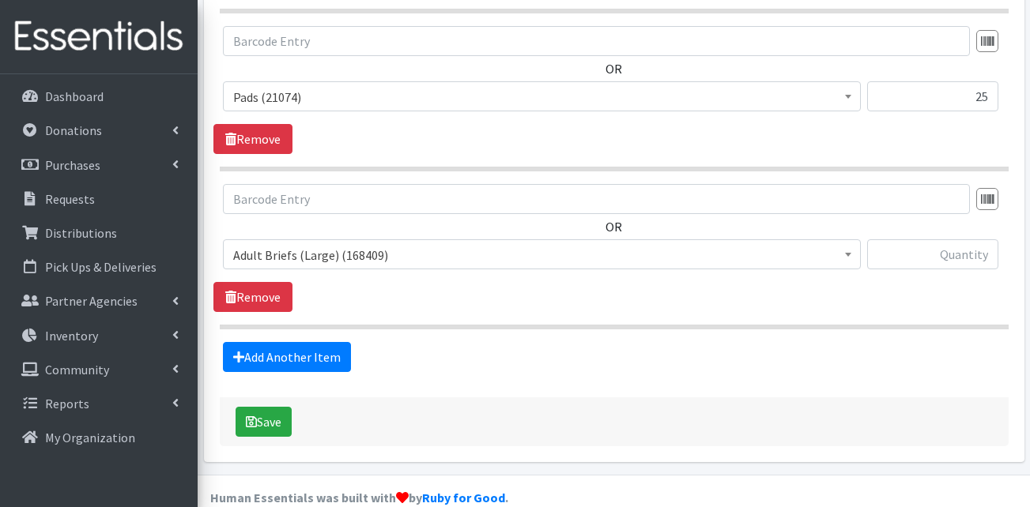
click at [324, 244] on span "Adult Briefs (Large) (168409)" at bounding box center [541, 255] width 617 height 22
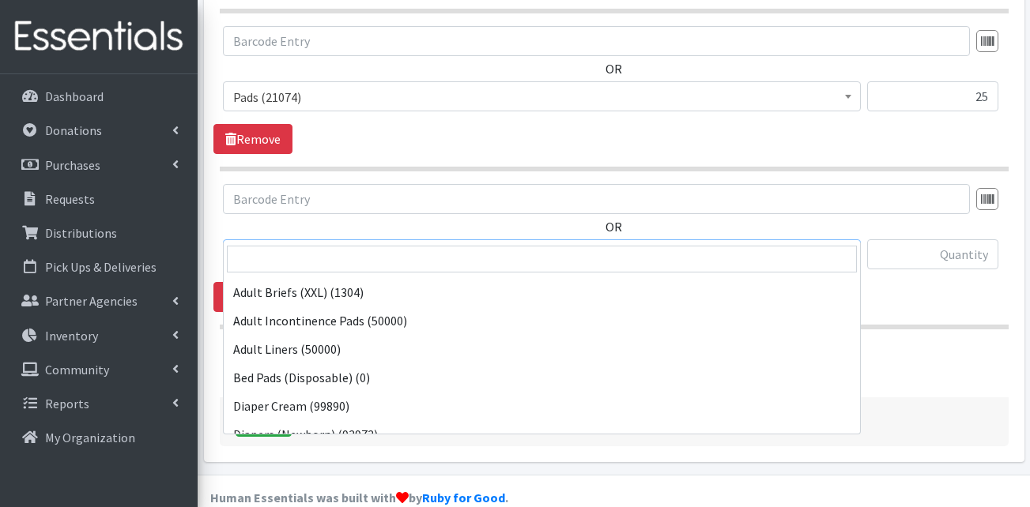
scroll to position [395, 0]
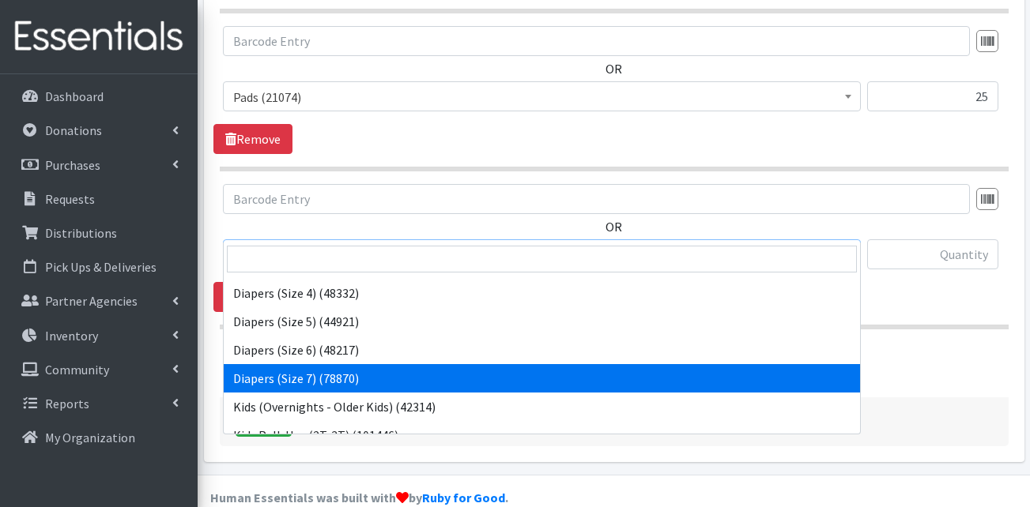
select select "13423"
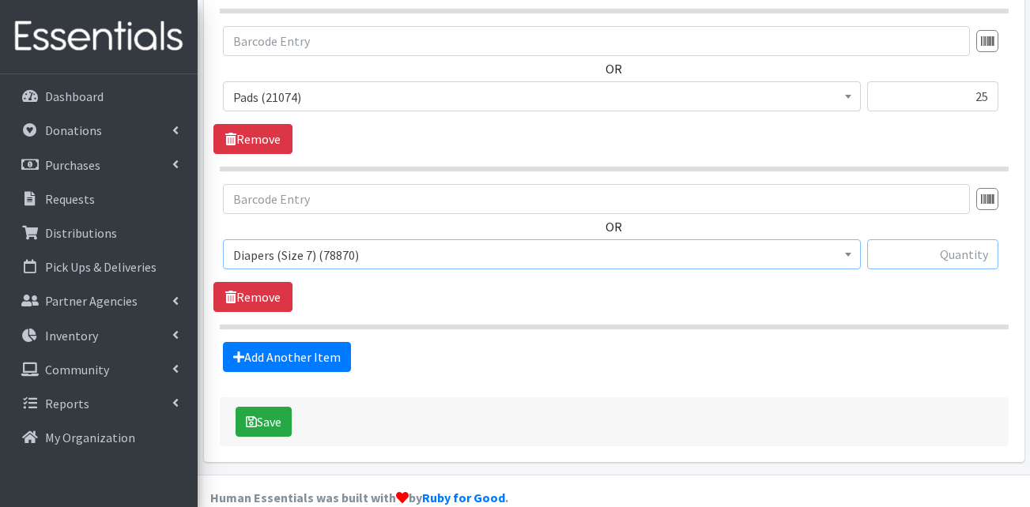
click at [940, 240] on input "text" at bounding box center [932, 255] width 131 height 30
type input "300"
click at [881, 282] on div "OR Adult Briefs (Large) (168409) Adult Briefs (Medium) (108940) Adult Briefs (S…" at bounding box center [613, 248] width 801 height 128
click at [294, 342] on link "Add Another Item" at bounding box center [287, 357] width 128 height 30
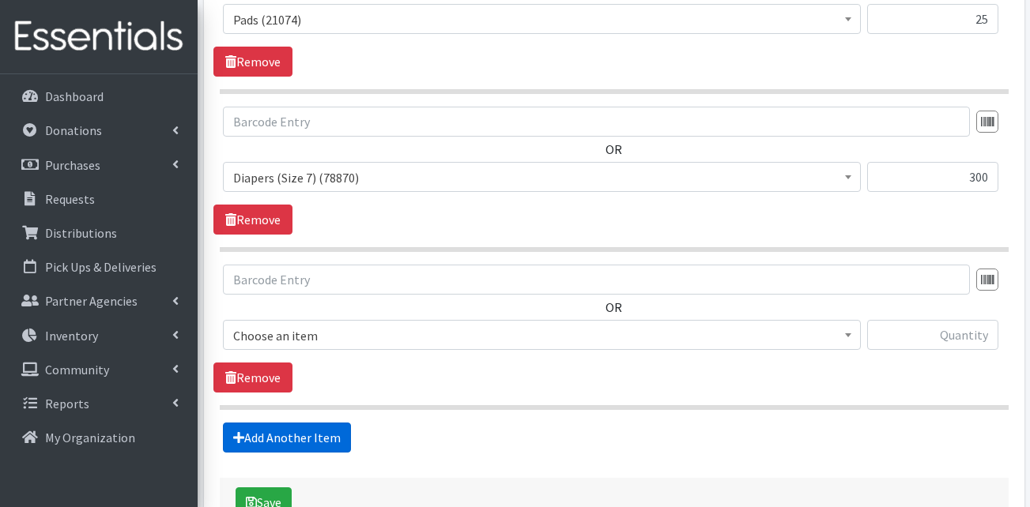
scroll to position [2232, 0]
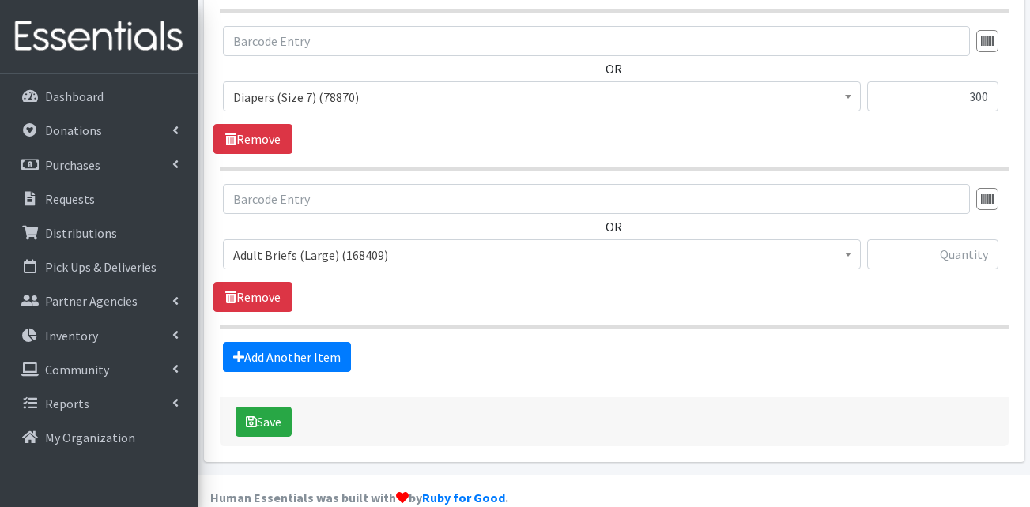
click at [300, 200] on div "OR Adult Briefs (Large) (168409) Adult Briefs (Medium) (108940) Adult Briefs (S…" at bounding box center [613, 233] width 801 height 98
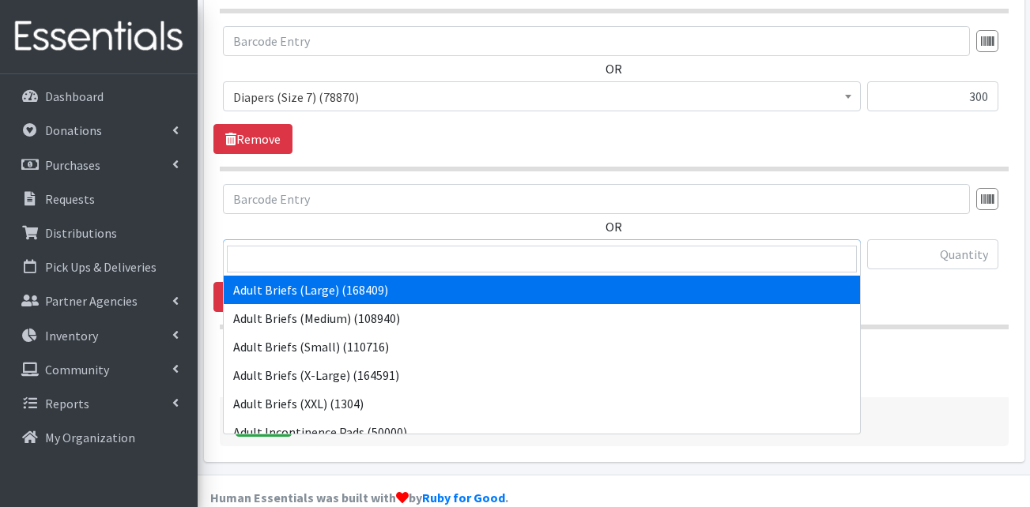
click at [304, 244] on span "Adult Briefs (Large) (168409)" at bounding box center [541, 255] width 617 height 22
click at [350, 252] on input "search" at bounding box center [542, 259] width 630 height 27
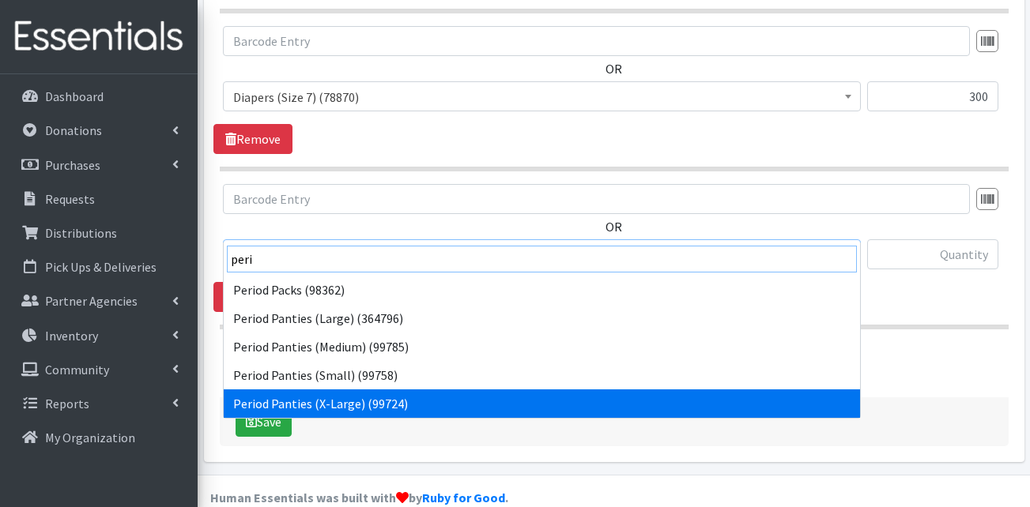
type input "peri"
select select "15423"
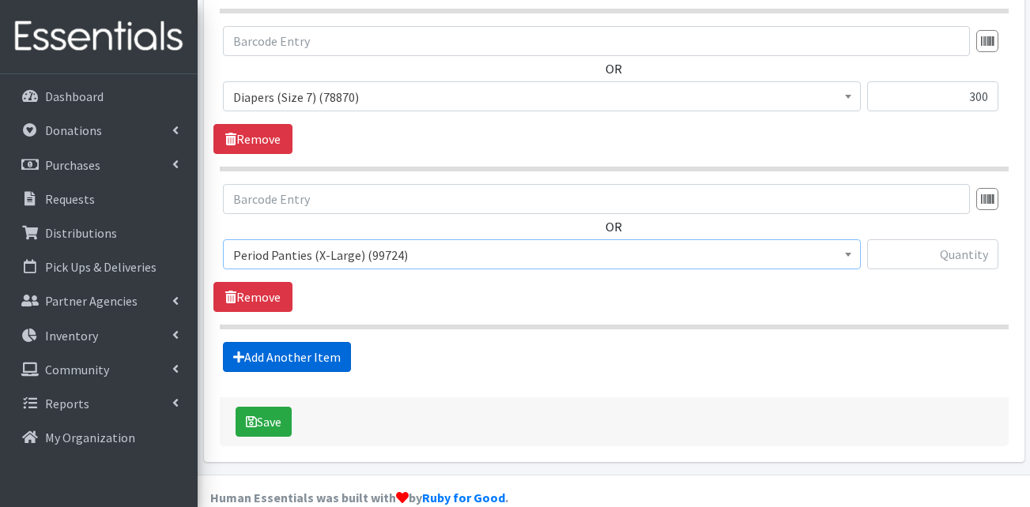
click at [276, 342] on link "Add Another Item" at bounding box center [287, 357] width 128 height 30
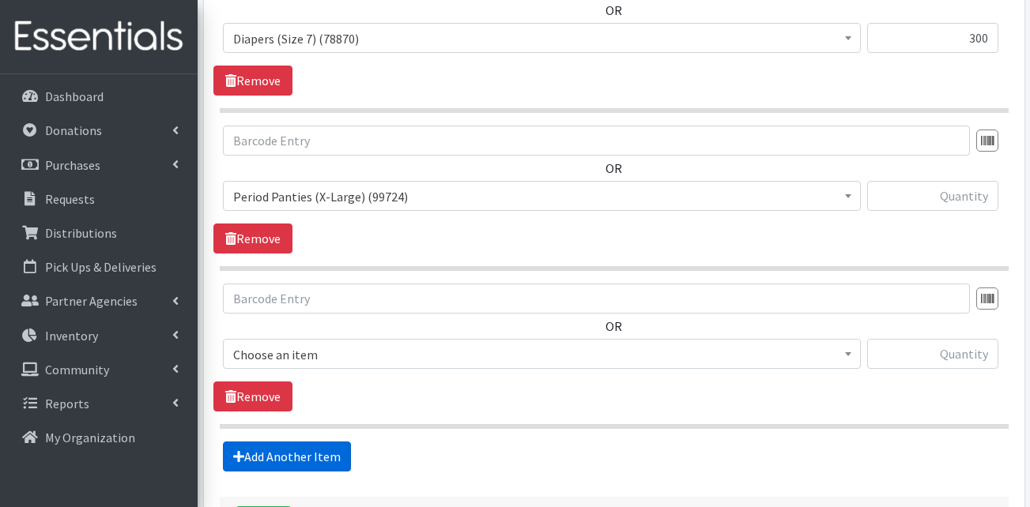
scroll to position [2390, 0]
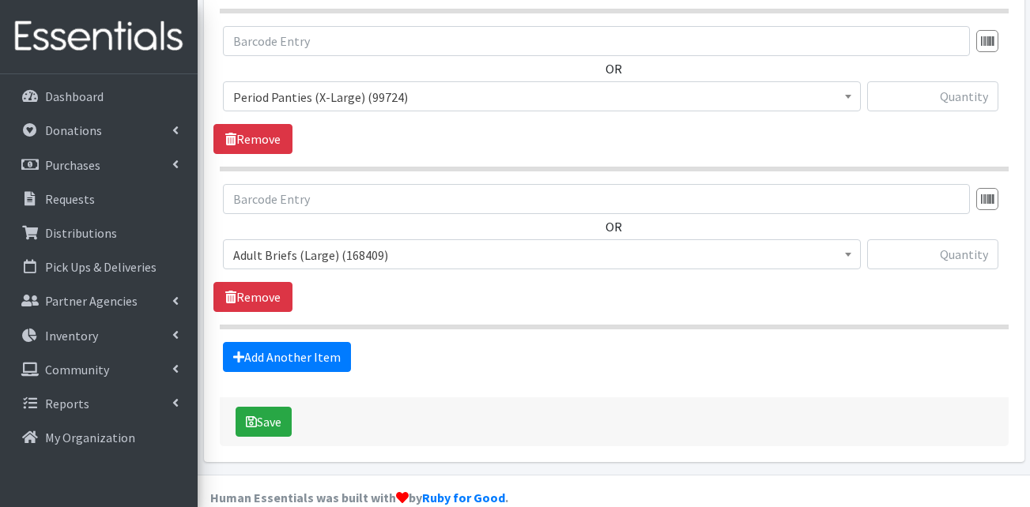
click at [315, 248] on span "Adult Briefs (Large) (168409) Adult Briefs (Medium) (108940) Adult Briefs (Smal…" at bounding box center [542, 261] width 638 height 43
click at [319, 244] on span "Adult Briefs (Large) (168409)" at bounding box center [541, 255] width 617 height 22
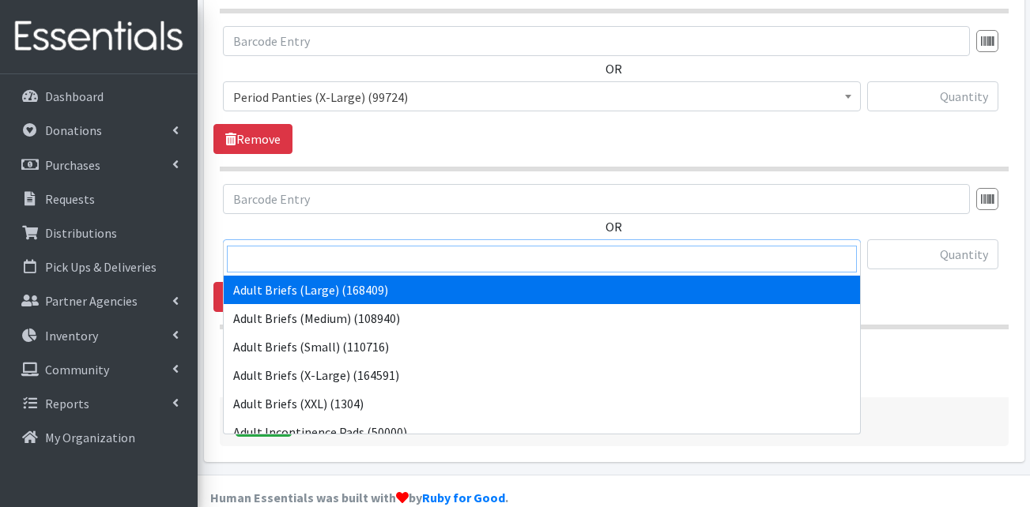
click at [313, 266] on input "search" at bounding box center [542, 259] width 630 height 27
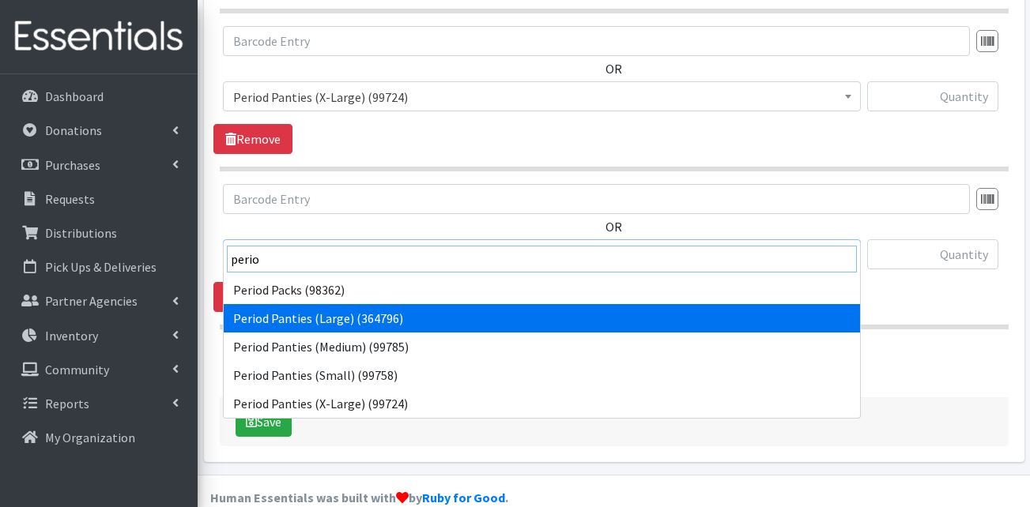
type input "perio"
select select "15422"
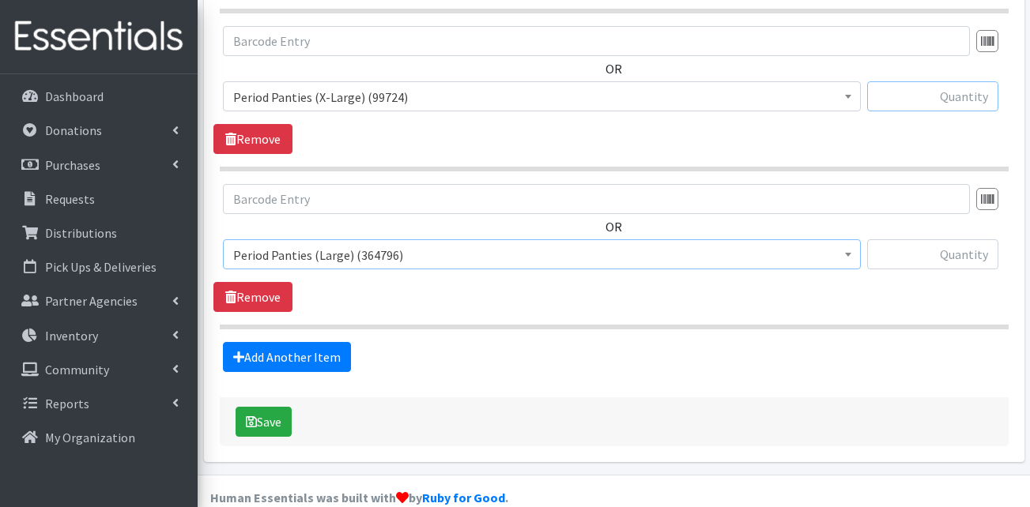
click at [945, 81] on input "text" at bounding box center [932, 96] width 131 height 30
type input "120"
click at [951, 240] on input "text" at bounding box center [932, 255] width 131 height 30
type input "120"
click at [278, 342] on link "Add Another Item" at bounding box center [287, 357] width 128 height 30
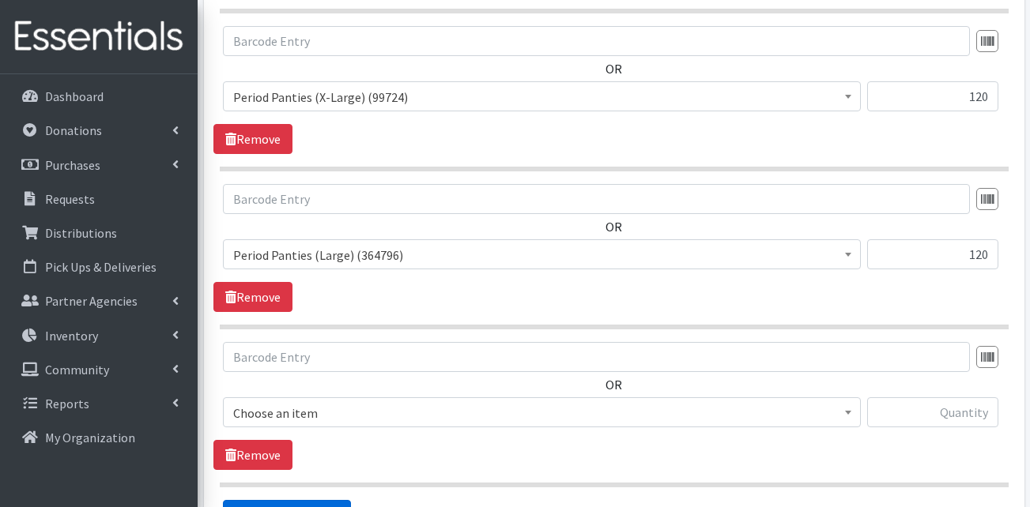
scroll to position [2549, 0]
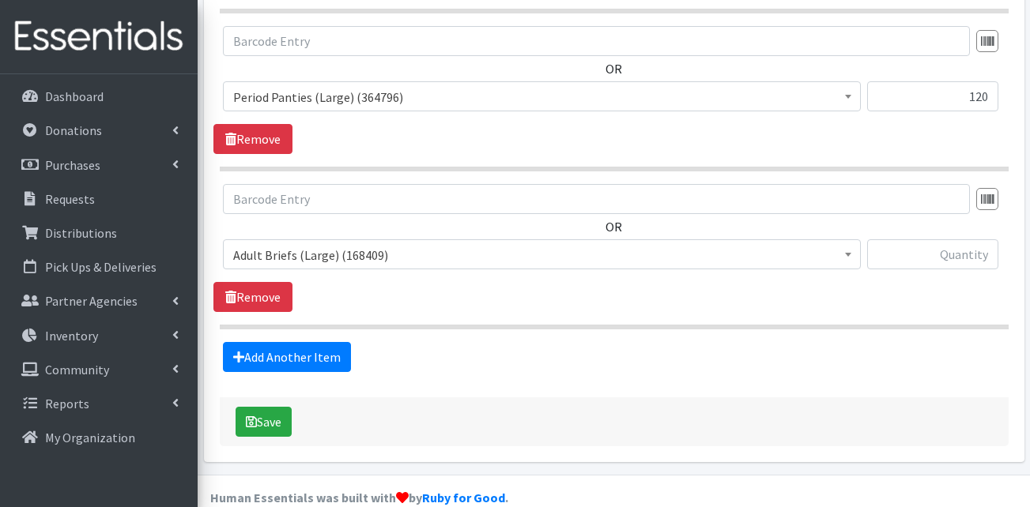
click at [312, 244] on span "Adult Briefs (Large) (168409)" at bounding box center [541, 255] width 617 height 22
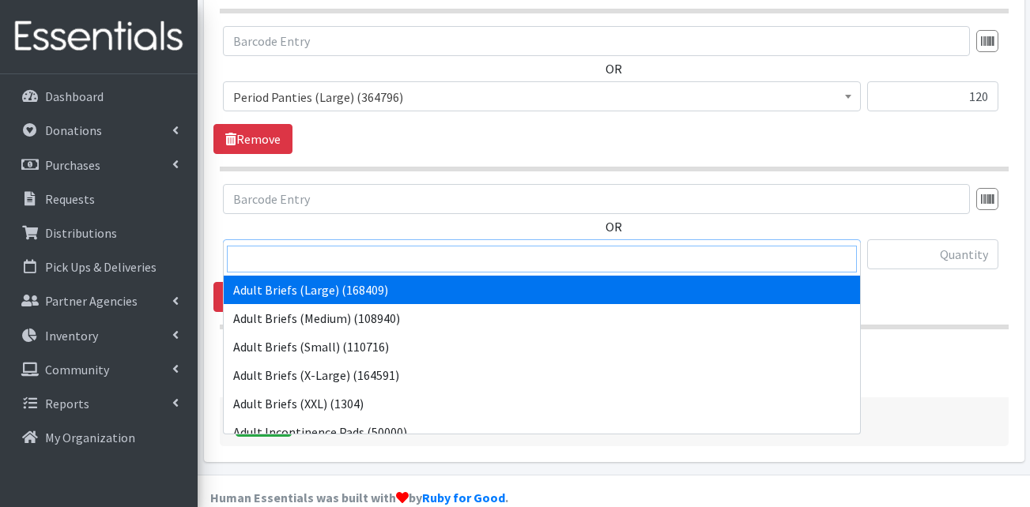
click at [319, 263] on input "search" at bounding box center [542, 259] width 630 height 27
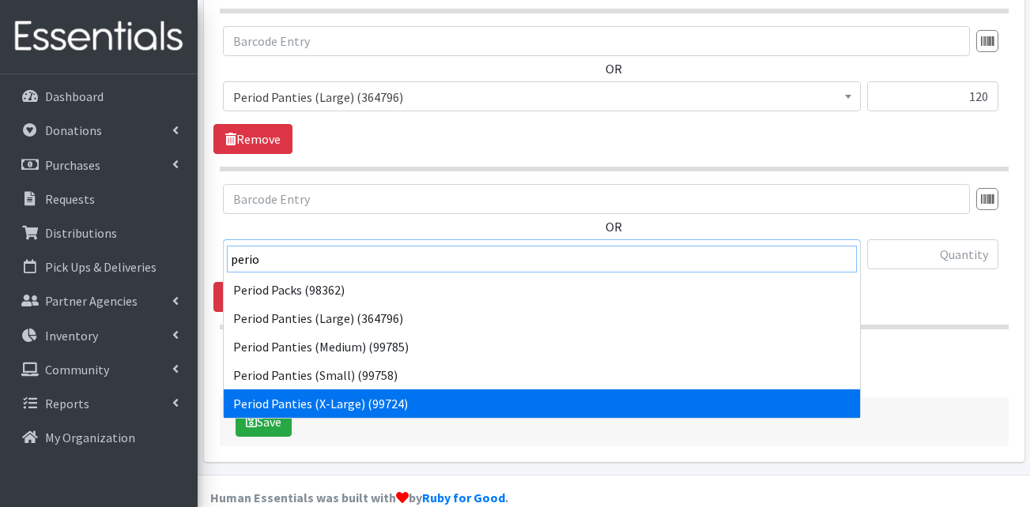
type input "perio"
select select "15423"
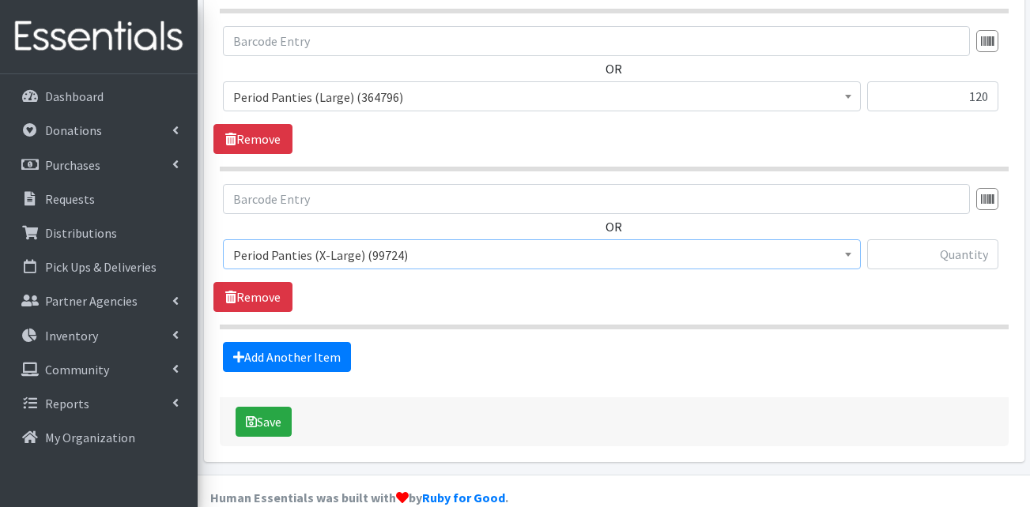
click at [334, 244] on span "Period Panties (X-Large) (99724)" at bounding box center [541, 255] width 617 height 22
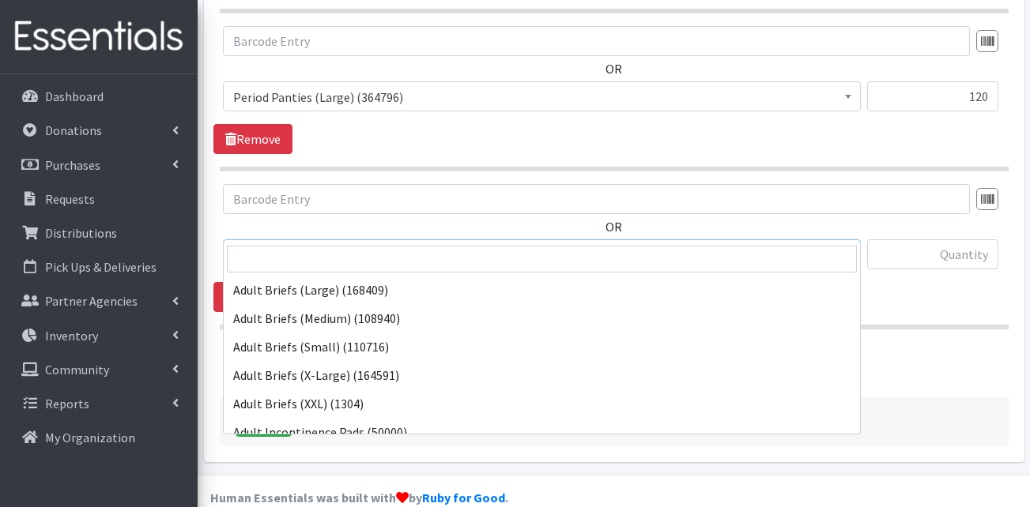
scroll to position [768, 0]
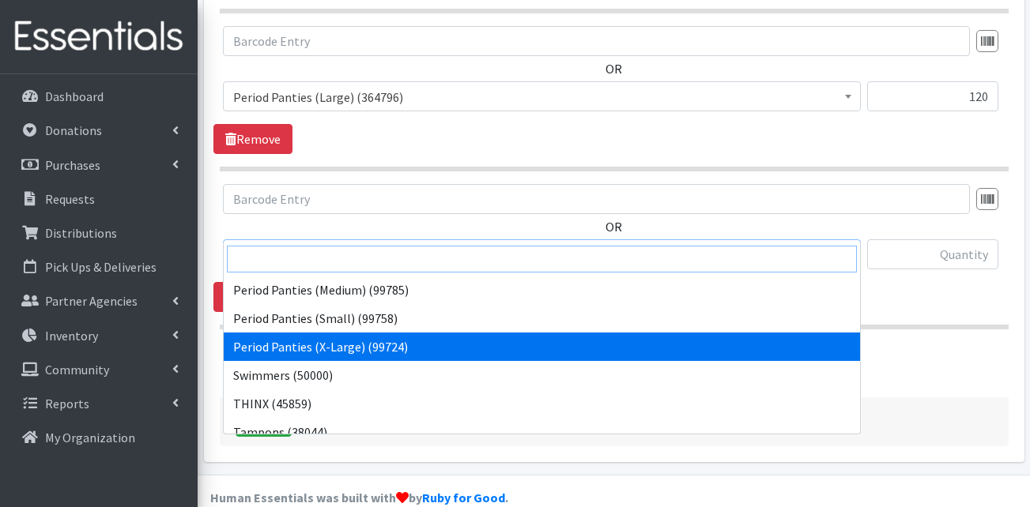
click at [345, 263] on input "search" at bounding box center [542, 259] width 630 height 27
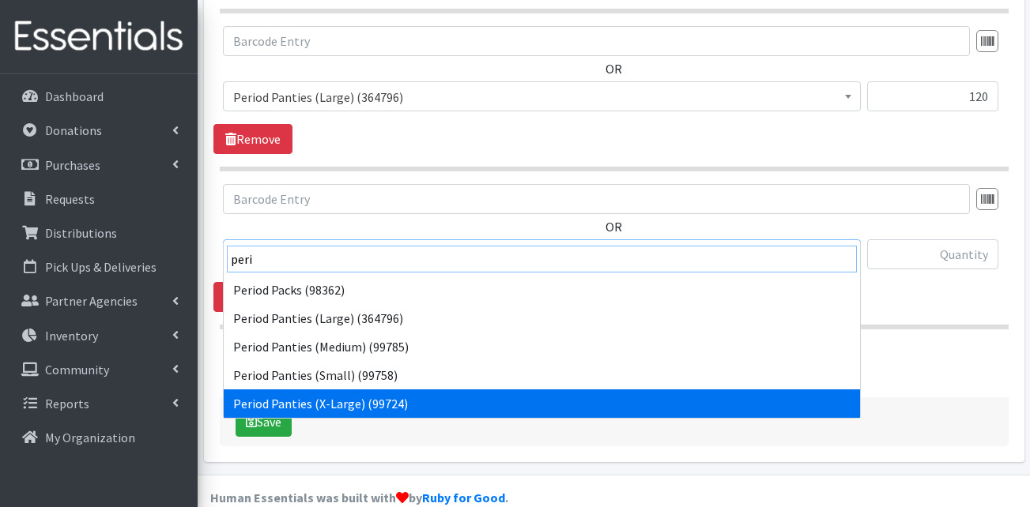
scroll to position [0, 0]
type input "perio"
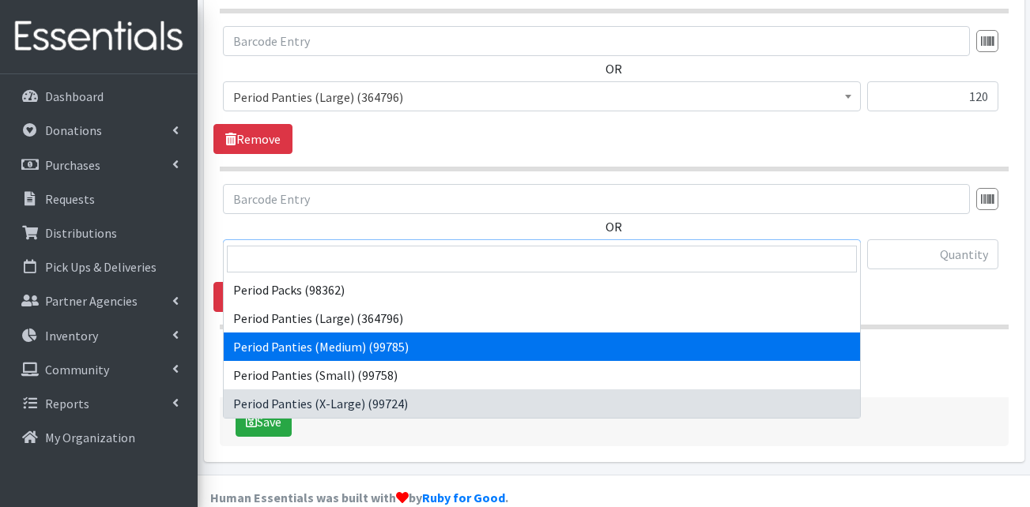
click at [929, 342] on div "Add Another Item" at bounding box center [613, 357] width 801 height 30
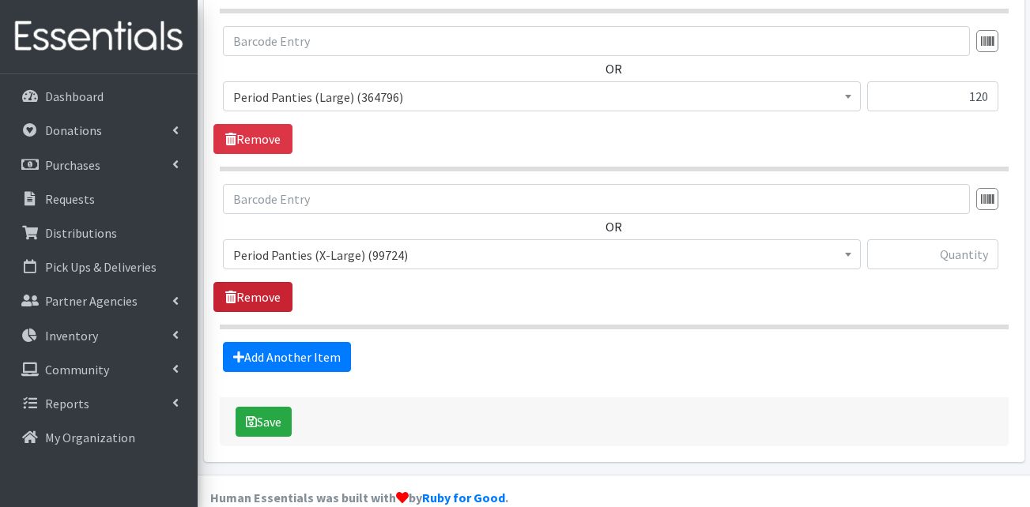
click at [270, 282] on link "Remove" at bounding box center [252, 297] width 79 height 30
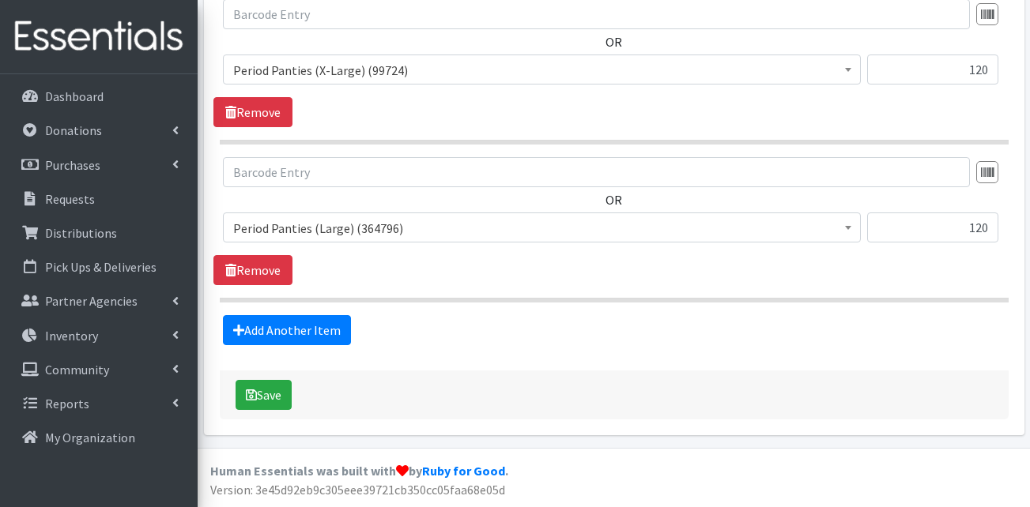
scroll to position [2390, 0]
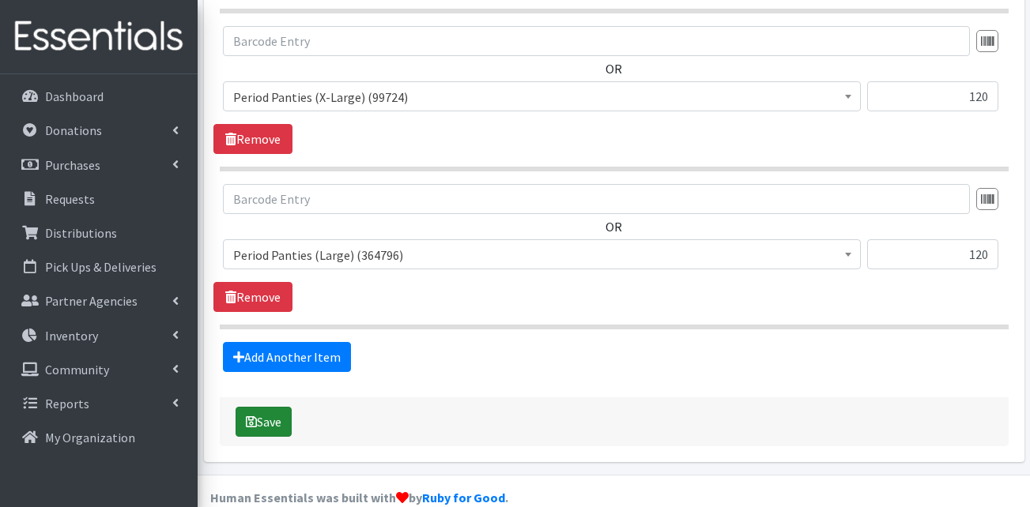
click at [259, 407] on button "Save" at bounding box center [264, 422] width 56 height 30
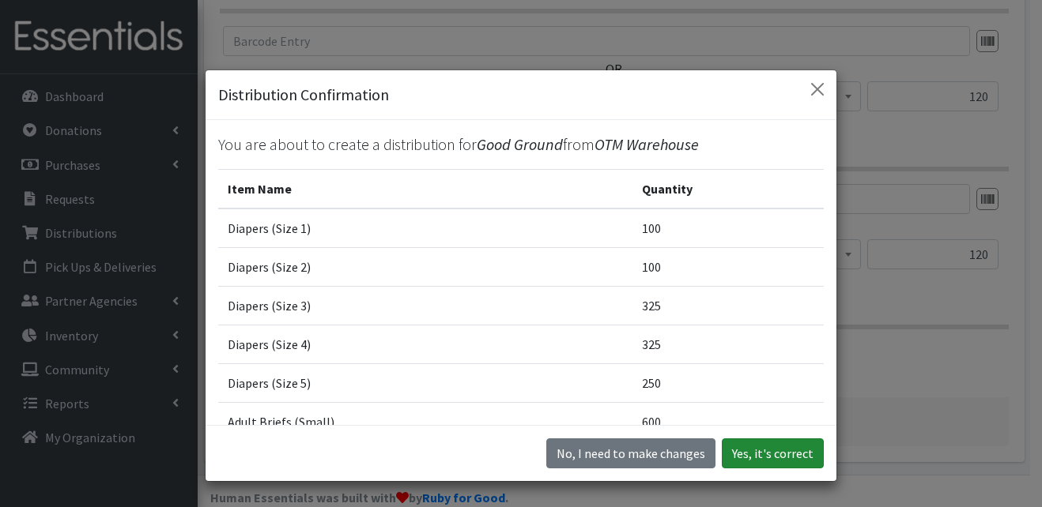
click at [756, 452] on button "Yes, it's correct" at bounding box center [773, 454] width 102 height 30
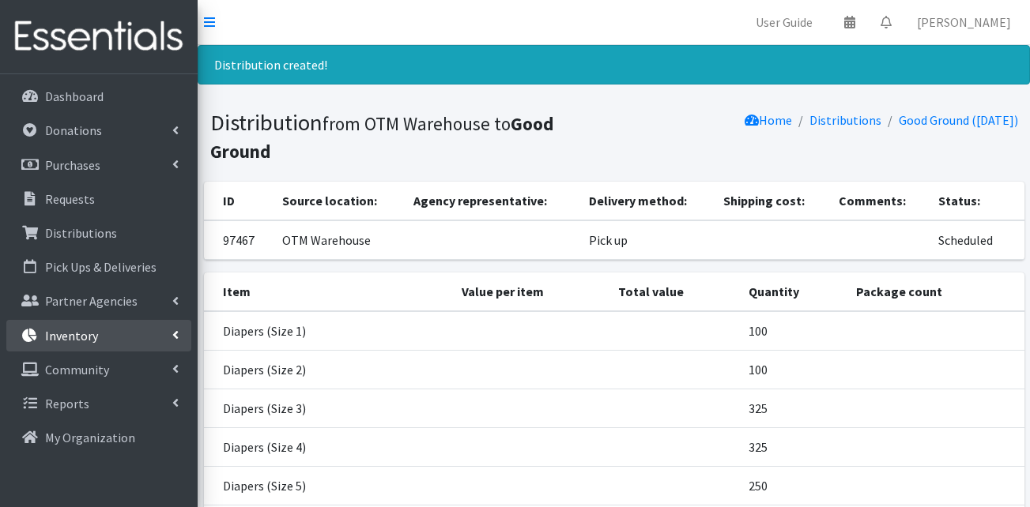
click at [125, 338] on link "Inventory" at bounding box center [98, 336] width 185 height 32
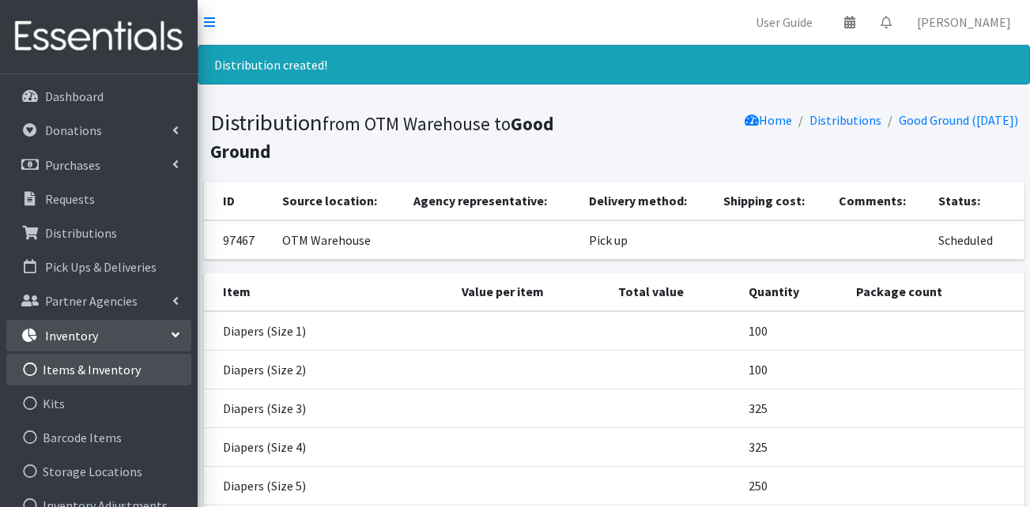
click at [121, 364] on link "Items & Inventory" at bounding box center [98, 370] width 185 height 32
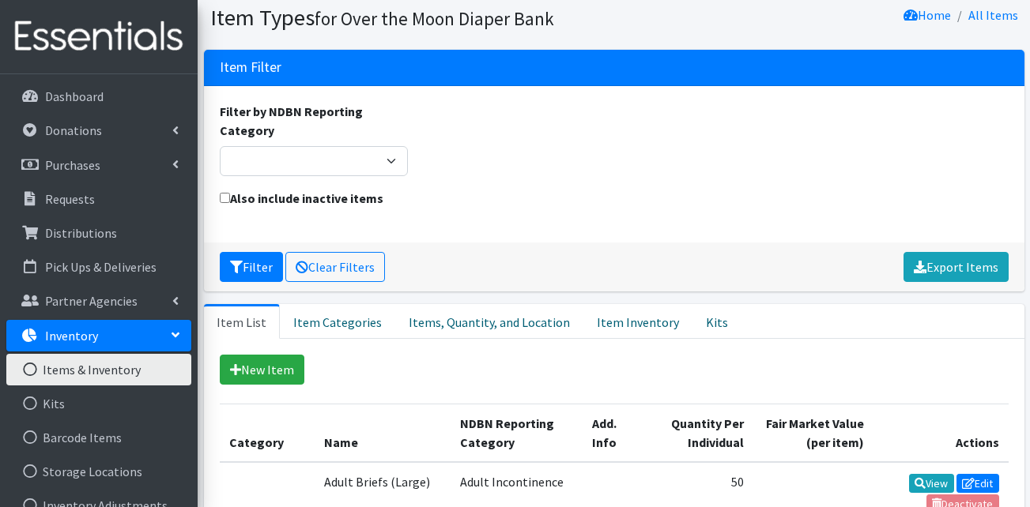
scroll to position [79, 0]
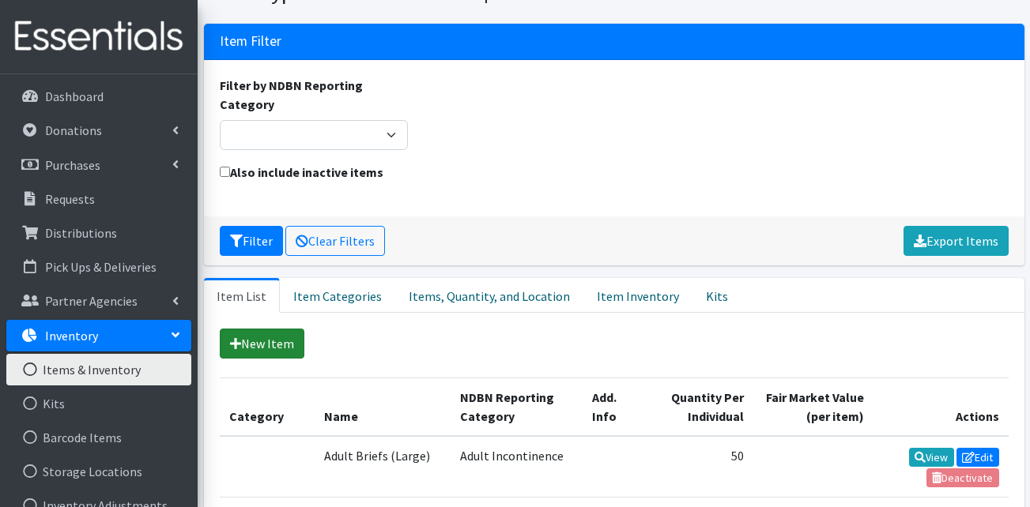
click at [266, 339] on link "New Item" at bounding box center [262, 344] width 85 height 30
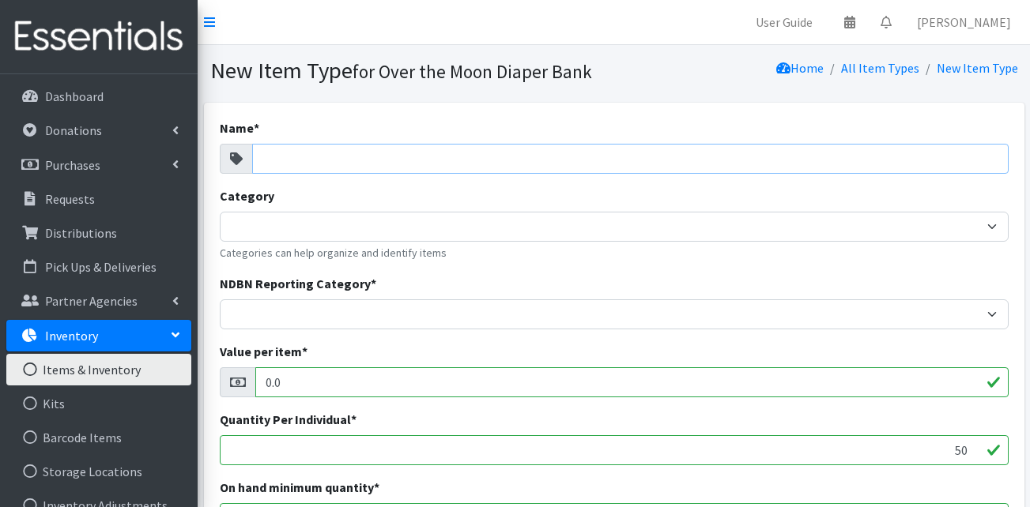
click at [329, 165] on input "Name *" at bounding box center [630, 159] width 756 height 30
type input "["
click at [136, 324] on link "Inventory" at bounding box center [98, 336] width 185 height 32
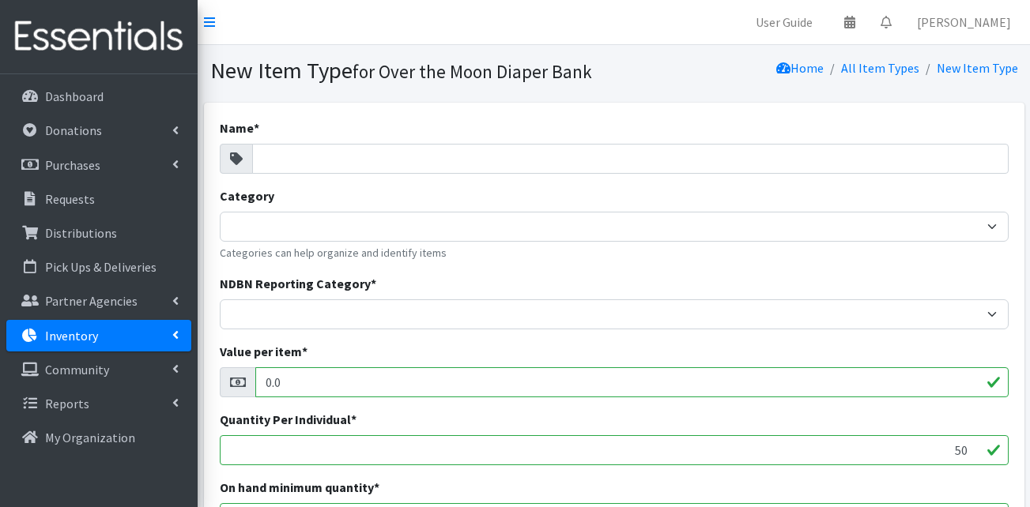
click at [122, 351] on link "Inventory" at bounding box center [98, 336] width 185 height 32
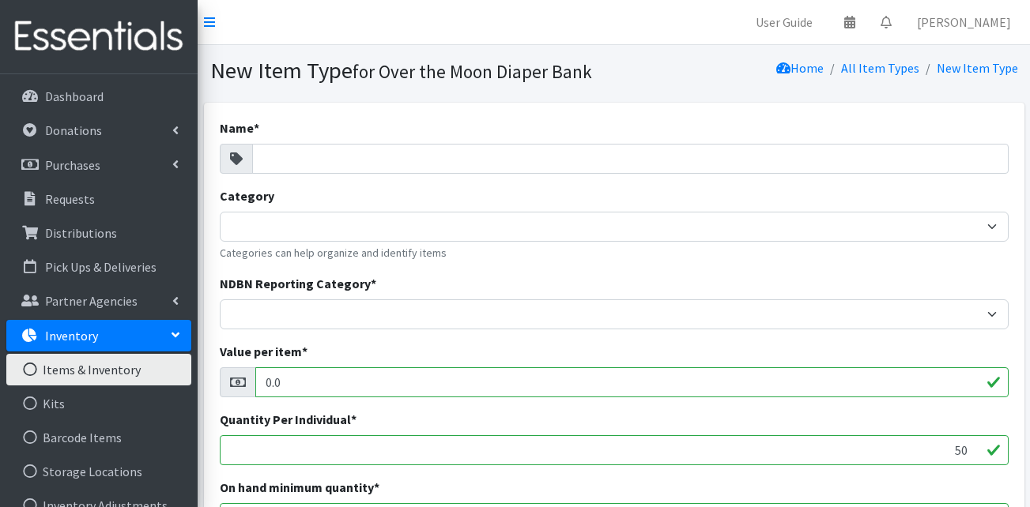
click at [111, 372] on link "Items & Inventory" at bounding box center [98, 370] width 185 height 32
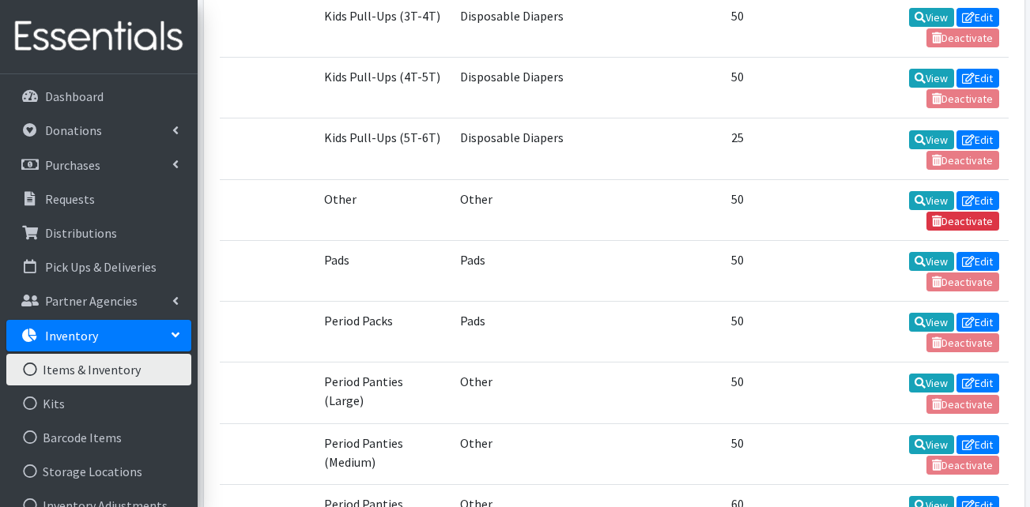
scroll to position [1976, 0]
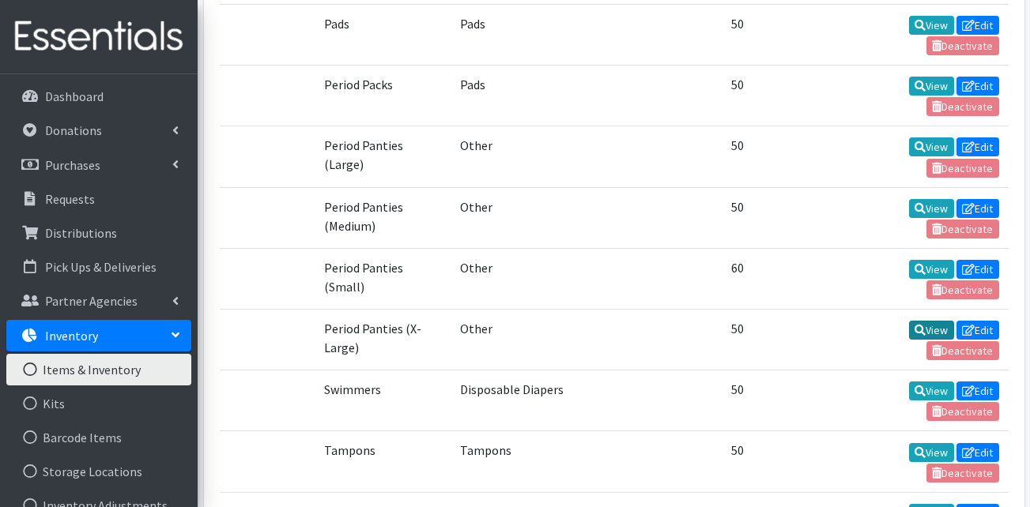
click at [922, 332] on link "View" at bounding box center [931, 330] width 45 height 19
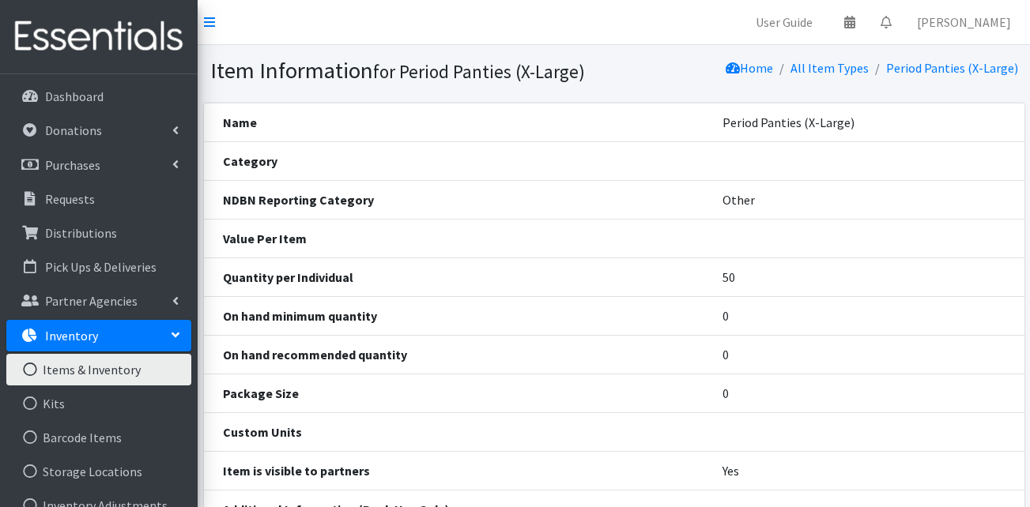
click at [103, 339] on link "Inventory" at bounding box center [98, 336] width 185 height 32
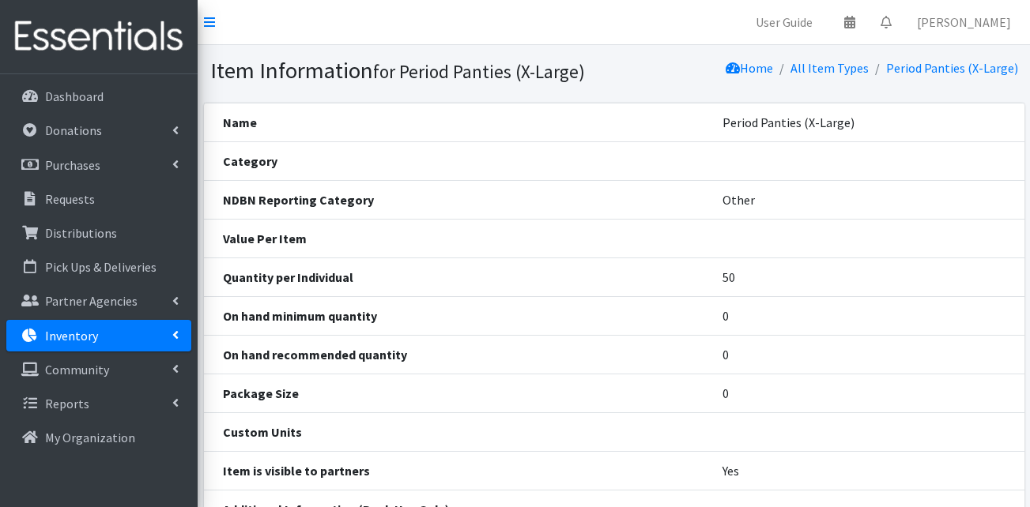
click at [103, 341] on link "Inventory" at bounding box center [98, 336] width 185 height 32
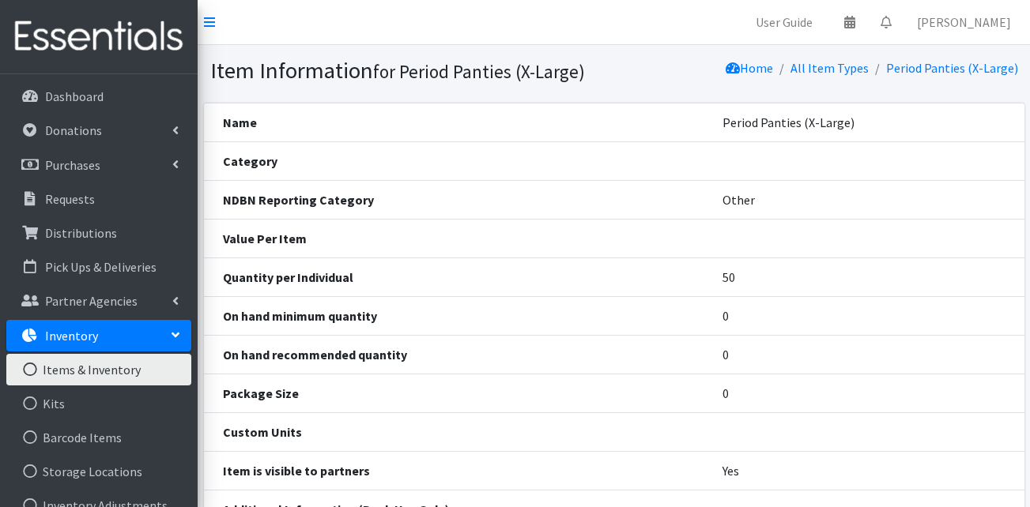
click at [100, 368] on link "Items & Inventory" at bounding box center [98, 370] width 185 height 32
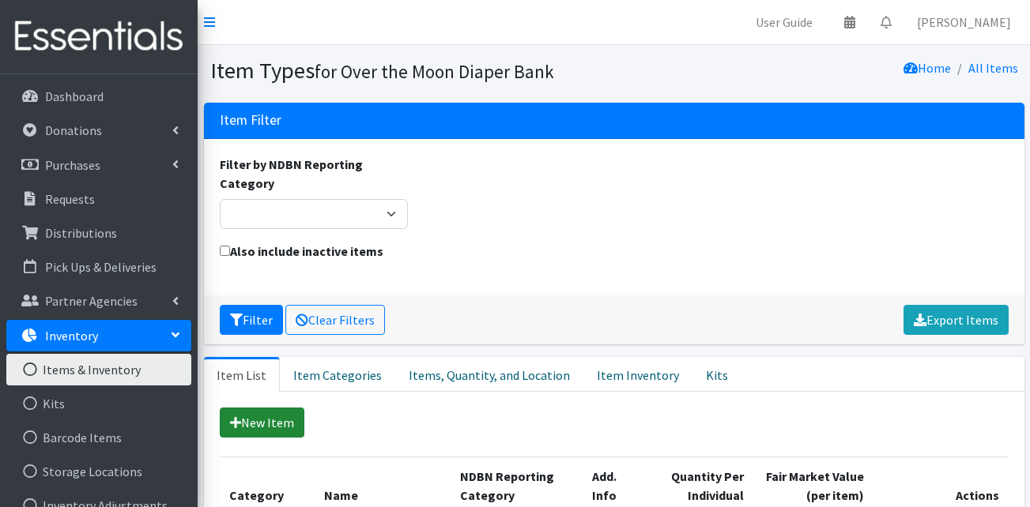
click at [270, 421] on link "New Item" at bounding box center [262, 423] width 85 height 30
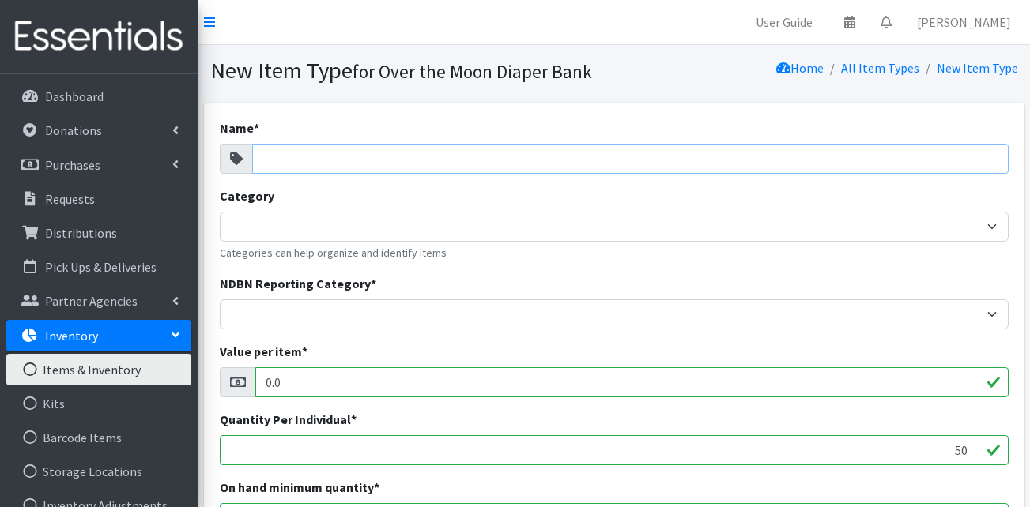
click at [323, 154] on input "Name *" at bounding box center [630, 159] width 756 height 30
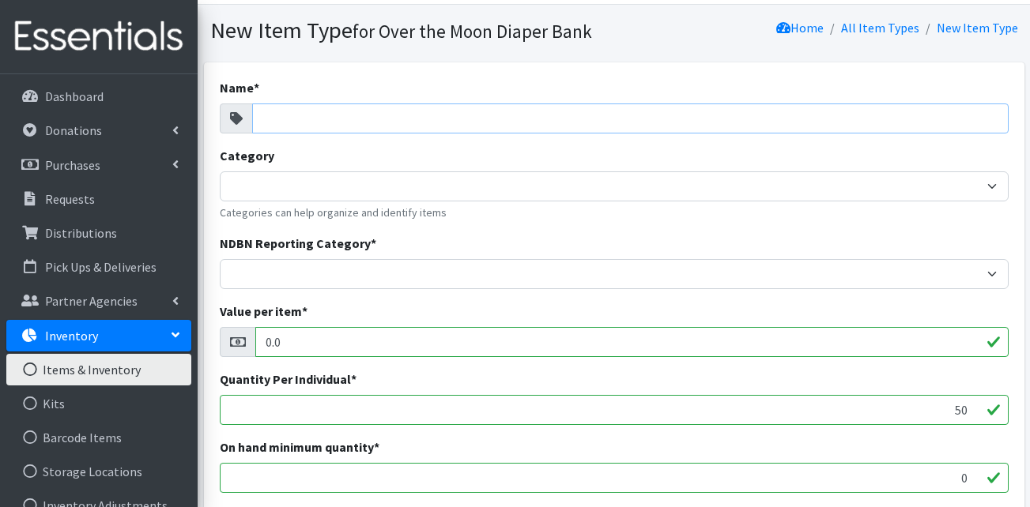
scroll to position [79, 0]
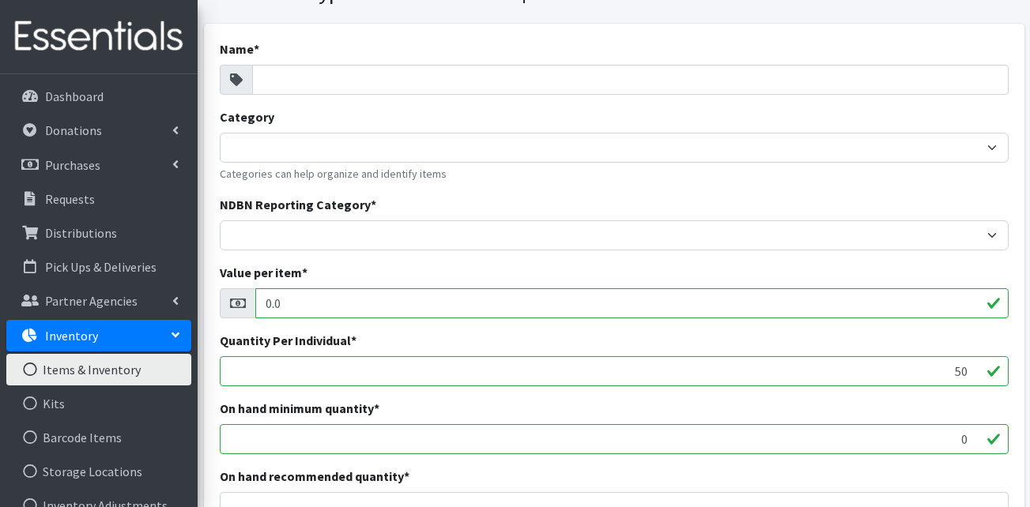
click at [77, 369] on link "Items & Inventory" at bounding box center [98, 370] width 185 height 32
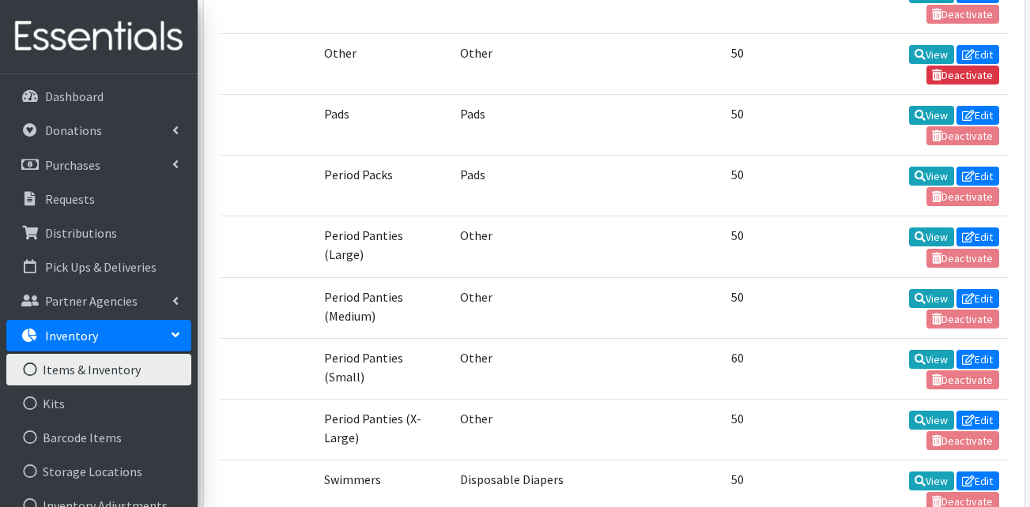
scroll to position [1897, 0]
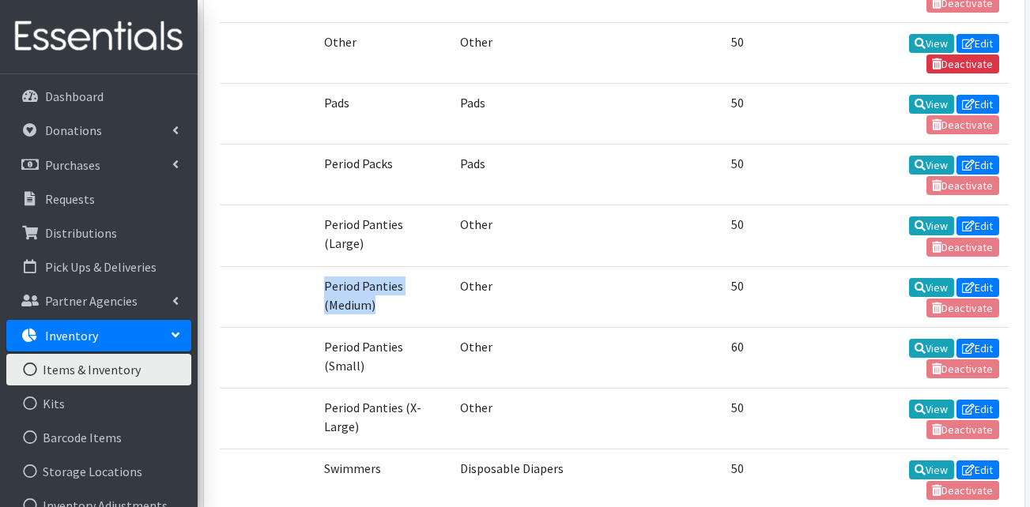
drag, startPoint x: 325, startPoint y: 281, endPoint x: 409, endPoint y: 325, distance: 95.1
click at [409, 325] on td "Period Panties (Medium)" at bounding box center [383, 296] width 136 height 61
copy td "Period Panties (Medium)"
click at [79, 375] on link "Items & Inventory" at bounding box center [98, 370] width 185 height 32
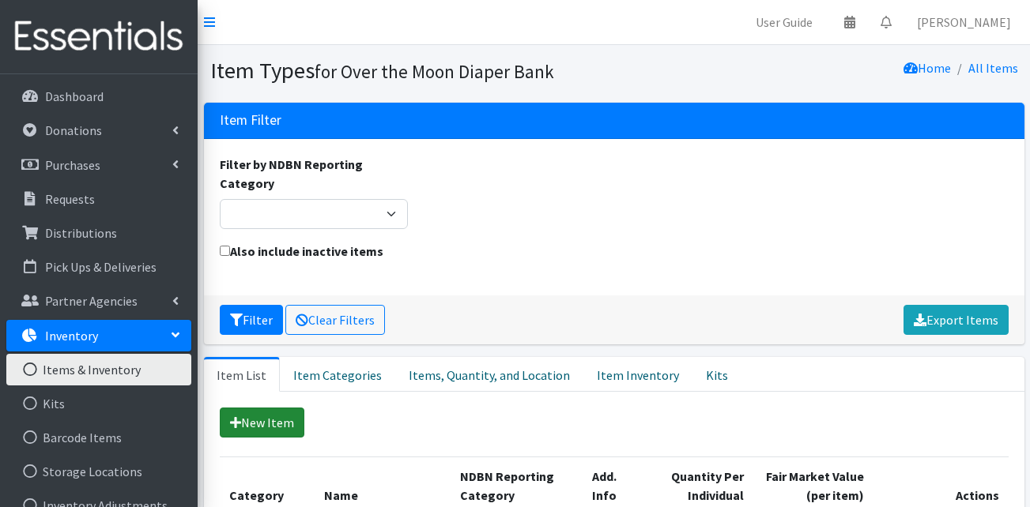
click at [270, 424] on link "New Item" at bounding box center [262, 423] width 85 height 30
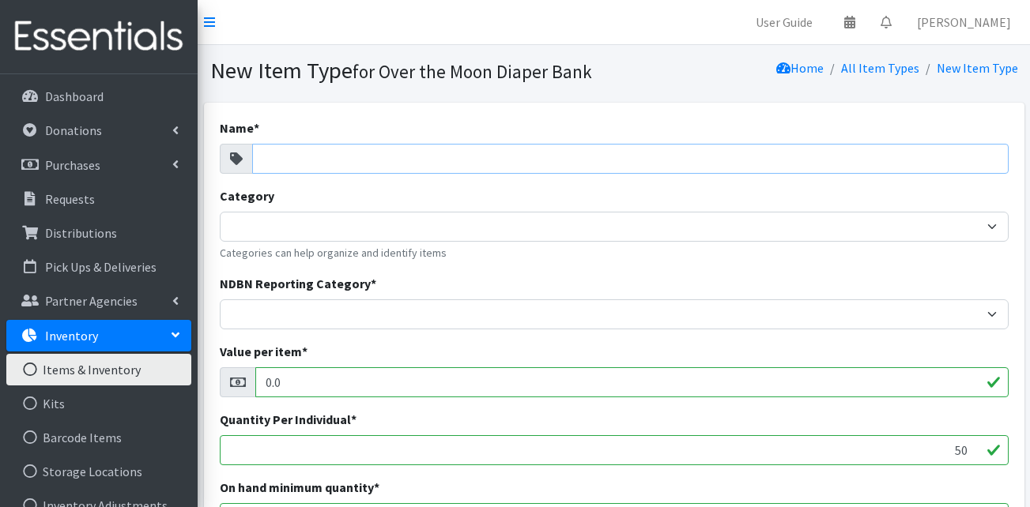
click at [294, 146] on input "Name *" at bounding box center [630, 159] width 756 height 30
paste input "Period Panties (Medium)"
click at [386, 158] on input "Period Panties (Medium)" at bounding box center [630, 159] width 756 height 30
type input "Period Panties (1x)"
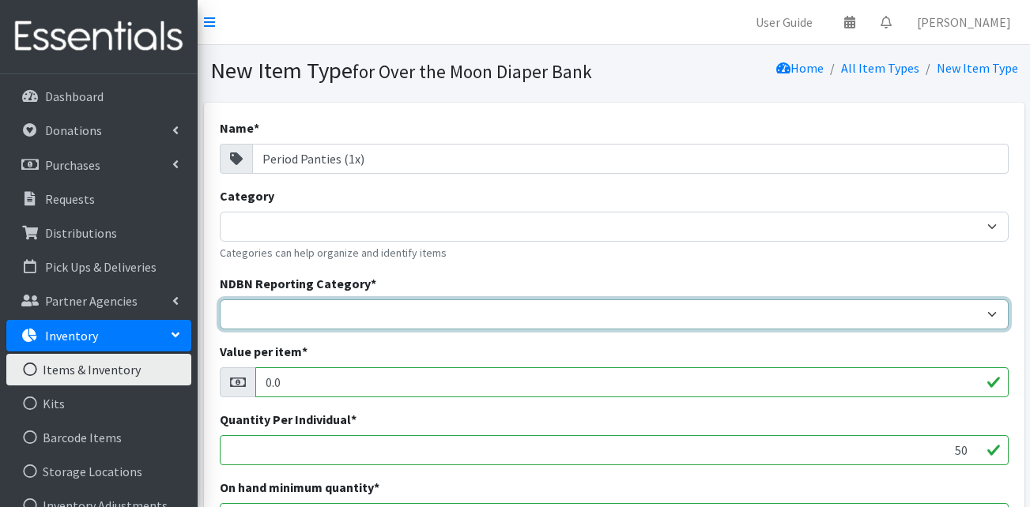
click at [319, 310] on select "Adult Incontinence Cloth Diapers Disposable Diapers Pads Period Liners Period O…" at bounding box center [614, 315] width 789 height 30
select select "period_underwear"
click at [220, 300] on select "Adult Incontinence Cloth Diapers Disposable Diapers Pads Period Liners Period O…" at bounding box center [614, 315] width 789 height 30
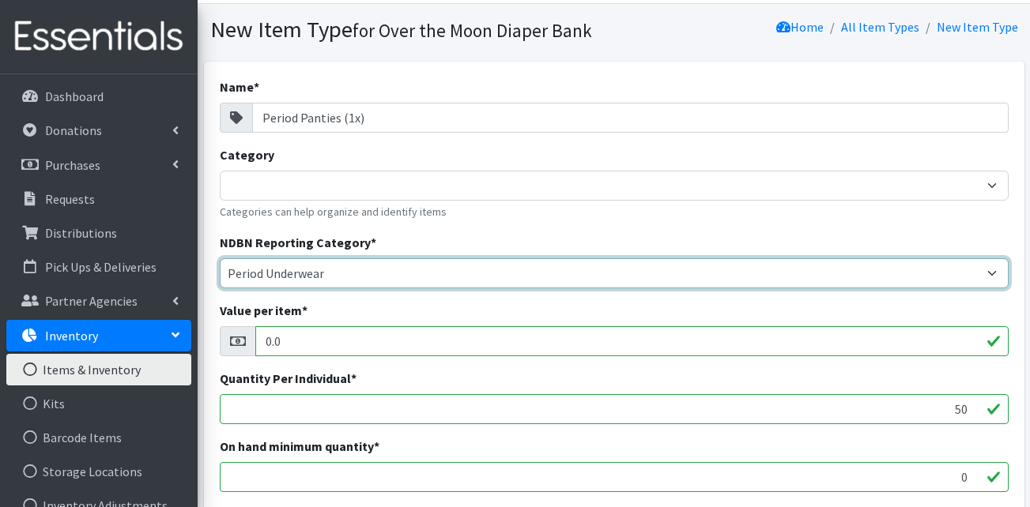
scroll to position [79, 0]
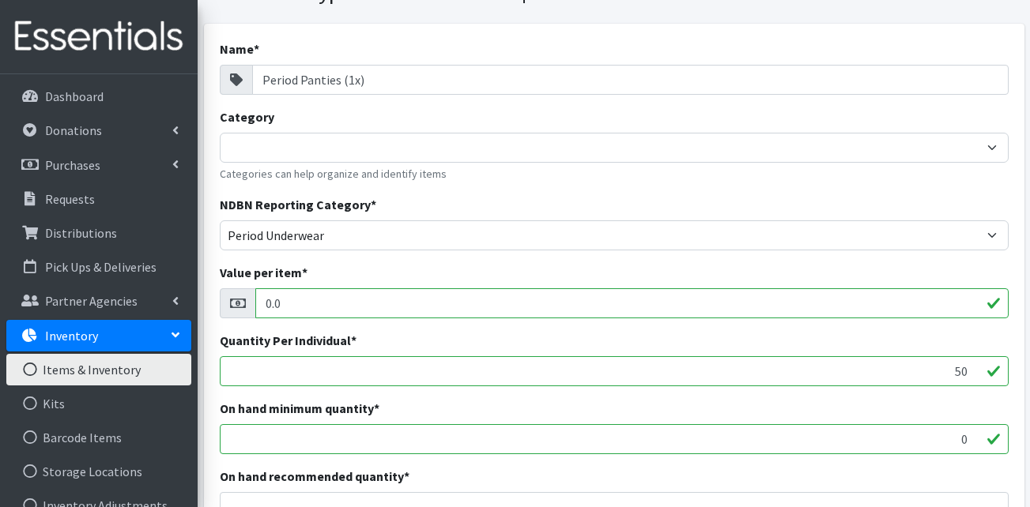
click at [300, 300] on input "0.0" at bounding box center [631, 304] width 753 height 30
type input "0.00"
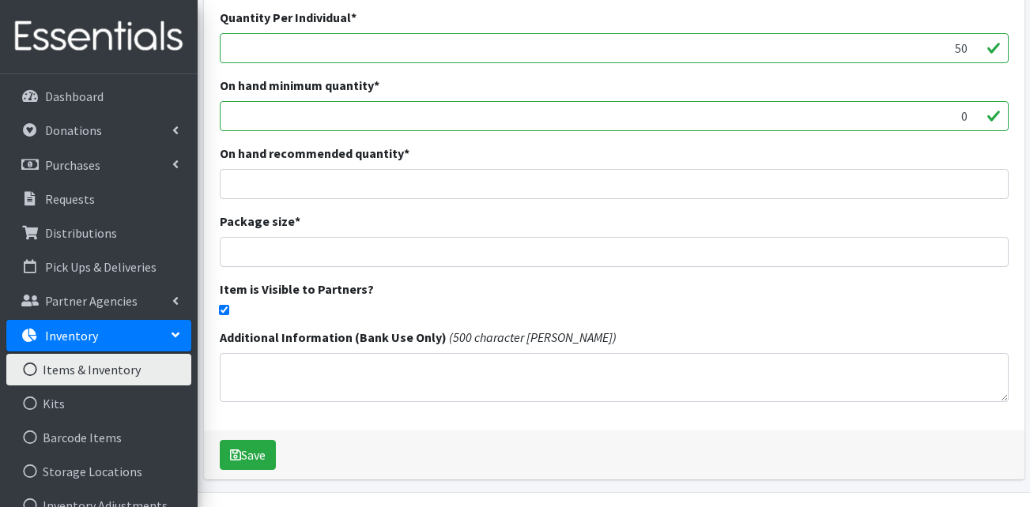
scroll to position [447, 0]
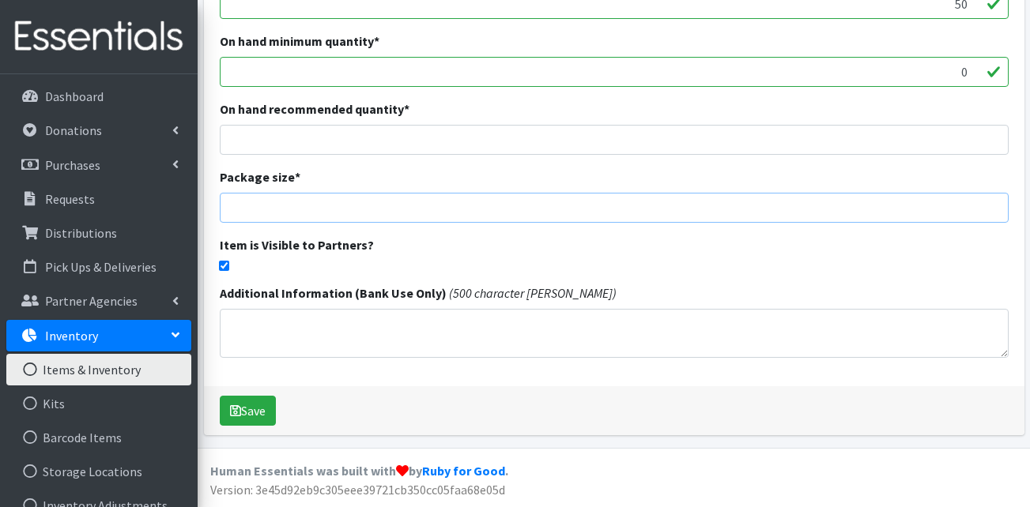
click at [319, 200] on input "number" at bounding box center [614, 208] width 789 height 30
type input "1"
click at [232, 422] on button "Save" at bounding box center [248, 411] width 56 height 30
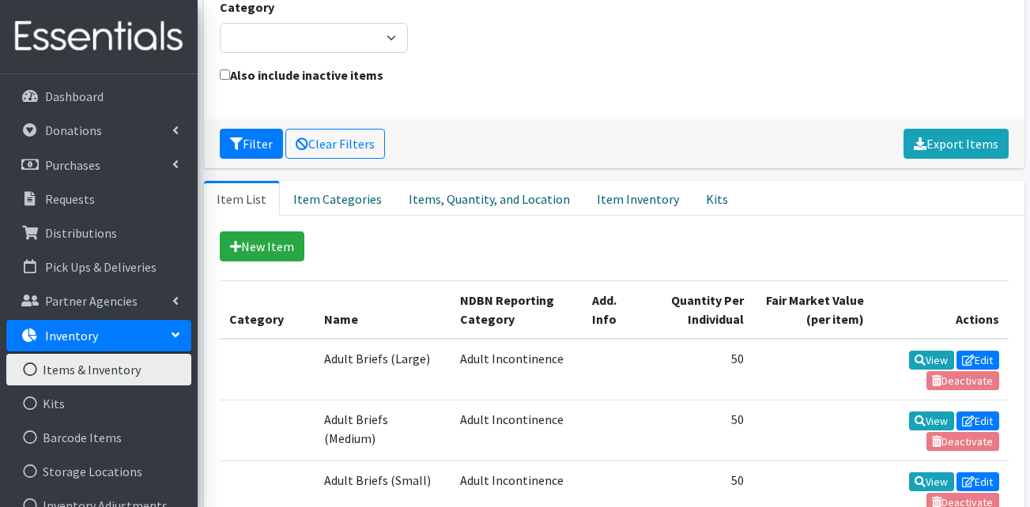
scroll to position [237, 0]
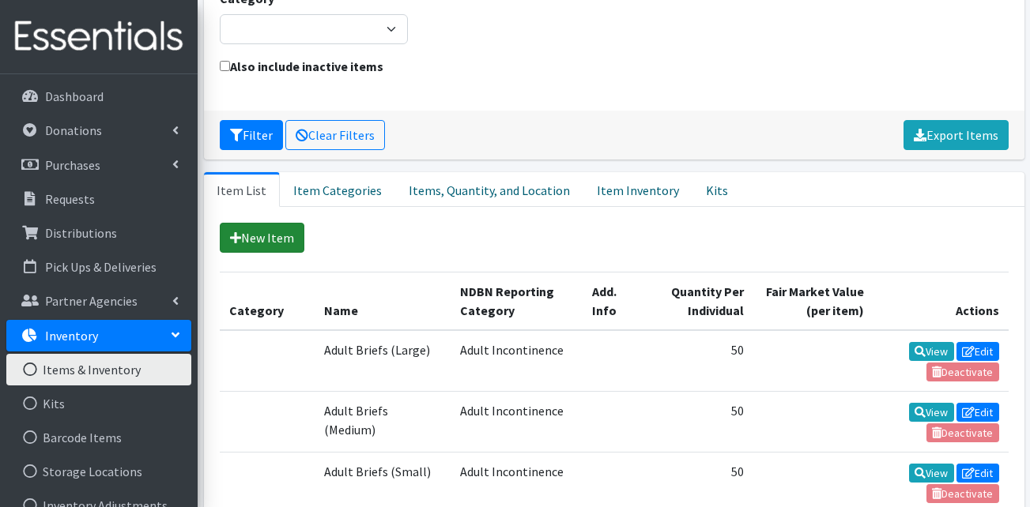
click at [288, 237] on link "New Item" at bounding box center [262, 238] width 85 height 30
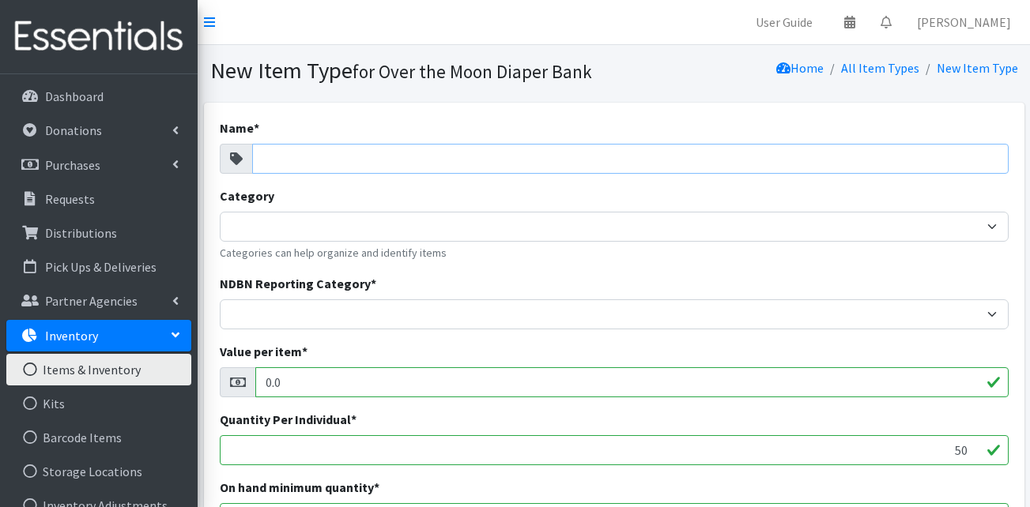
click at [289, 144] on input "Name *" at bounding box center [630, 159] width 756 height 30
paste input "Period Panties (Medium)"
drag, startPoint x: 386, startPoint y: 160, endPoint x: 345, endPoint y: 165, distance: 40.6
click at [345, 165] on input "Period Panties (Medium)" at bounding box center [630, 159] width 756 height 30
type input "Period Panties (2x)"
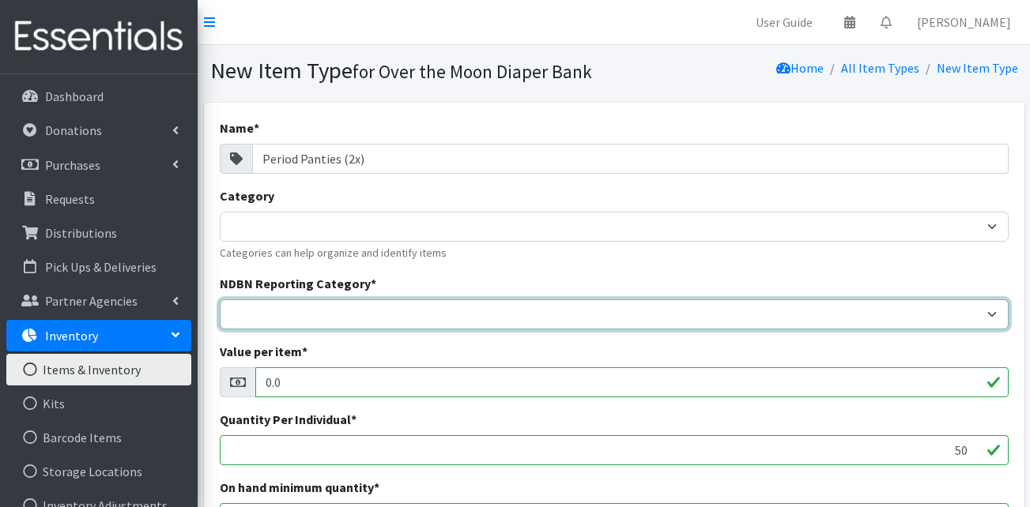
click at [296, 327] on select "Adult Incontinence Cloth Diapers Disposable Diapers Pads Period Liners Period O…" at bounding box center [614, 315] width 789 height 30
select select "period_underwear"
click at [220, 300] on select "Adult Incontinence Cloth Diapers Disposable Diapers Pads Period Liners Period O…" at bounding box center [614, 315] width 789 height 30
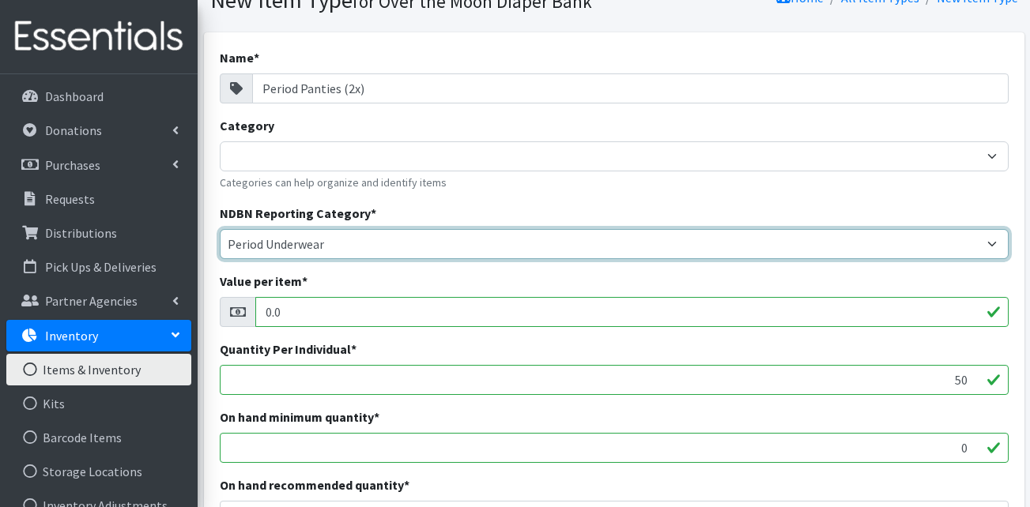
scroll to position [237, 0]
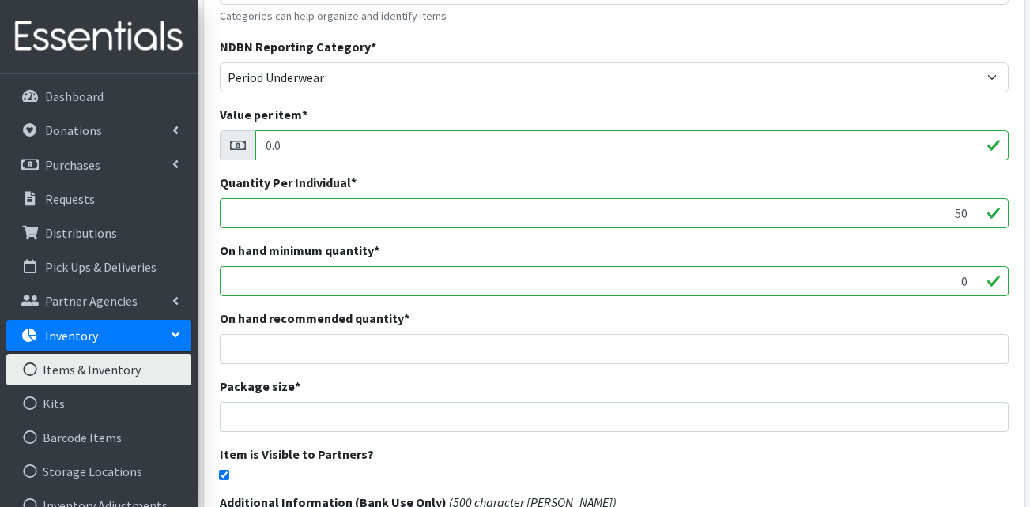
click at [317, 143] on input "0.0" at bounding box center [631, 145] width 753 height 30
type input "0.00"
click at [443, 110] on div "Value per item * 0.00" at bounding box center [614, 132] width 789 height 55
click at [331, 289] on input "0" at bounding box center [614, 281] width 789 height 30
type input "1"
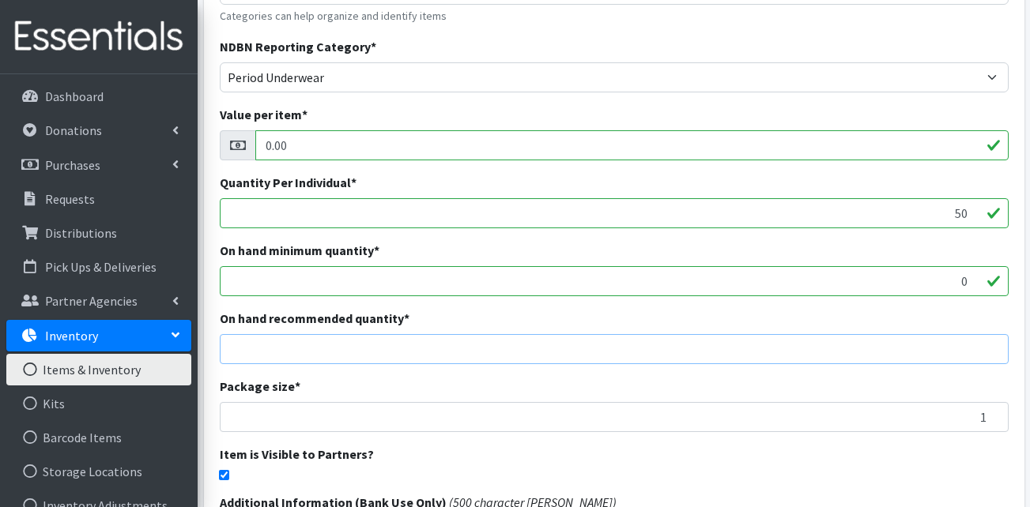
click at [514, 361] on input "number" at bounding box center [614, 349] width 789 height 30
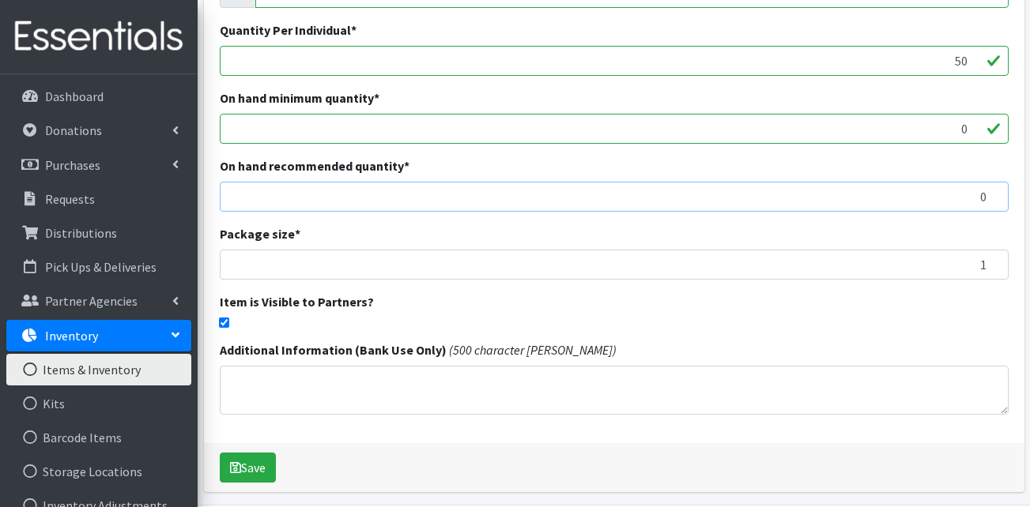
scroll to position [395, 0]
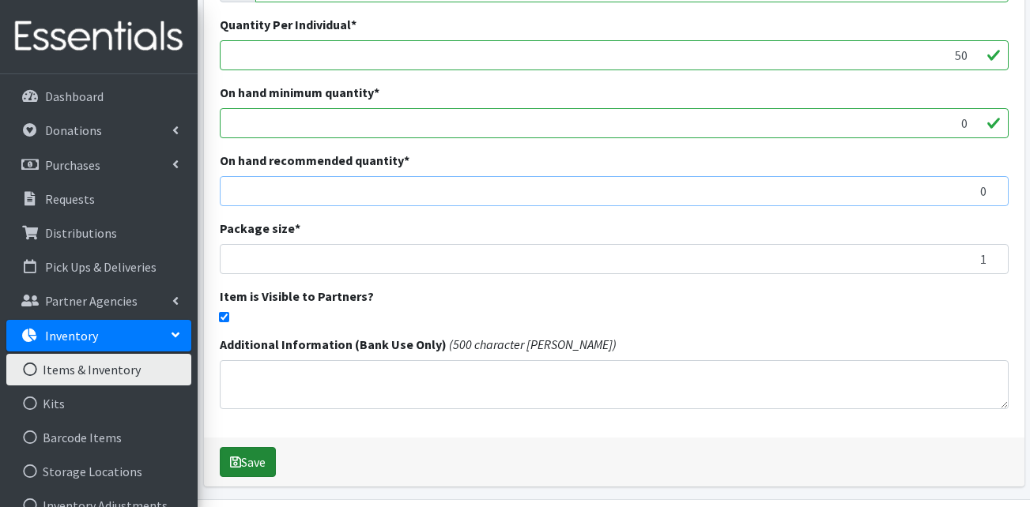
type input "0"
click at [242, 465] on button "Save" at bounding box center [248, 462] width 56 height 30
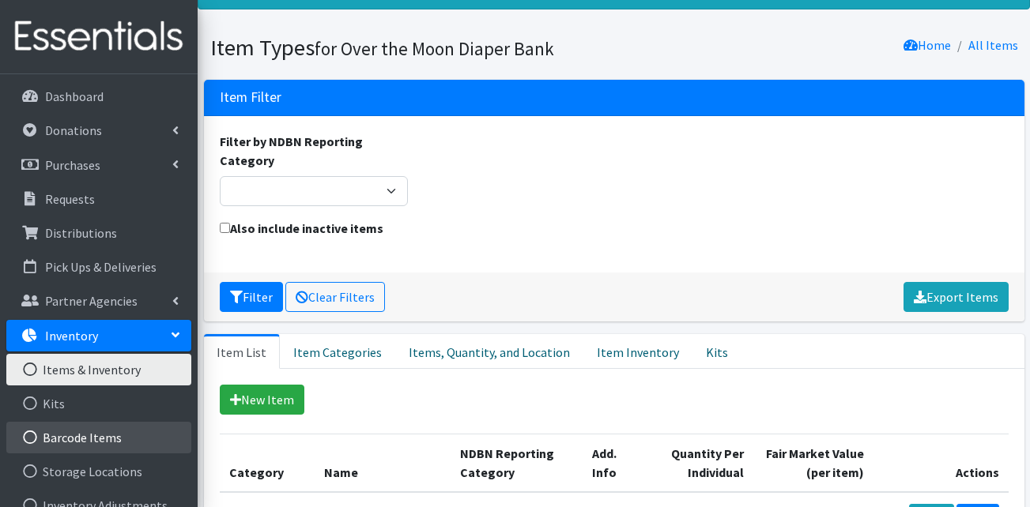
scroll to position [79, 0]
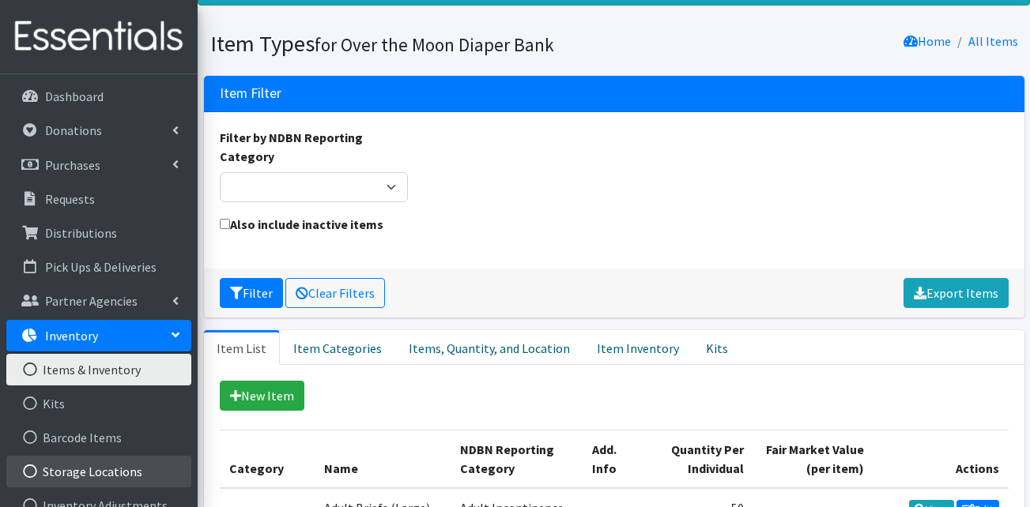
click at [92, 482] on link "Storage Locations" at bounding box center [98, 472] width 185 height 32
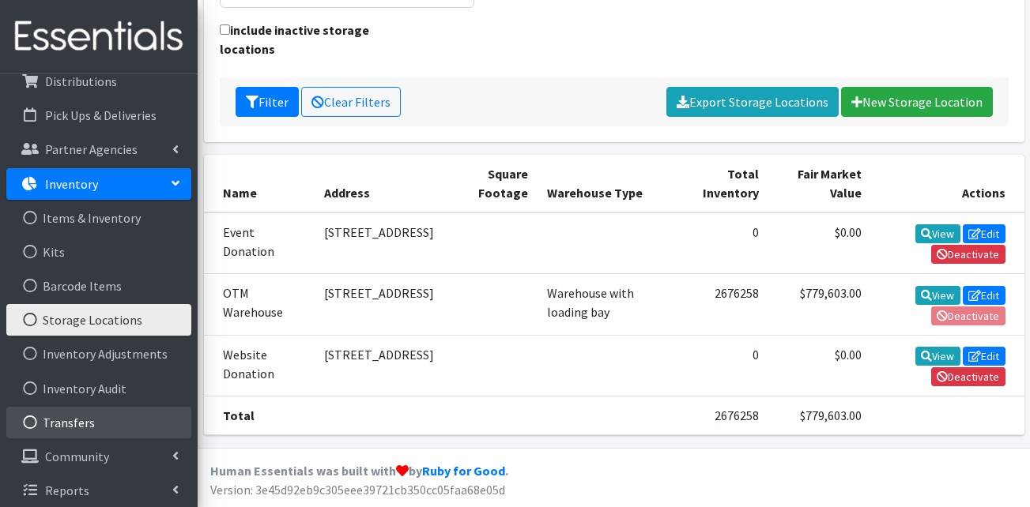
scroll to position [158, 0]
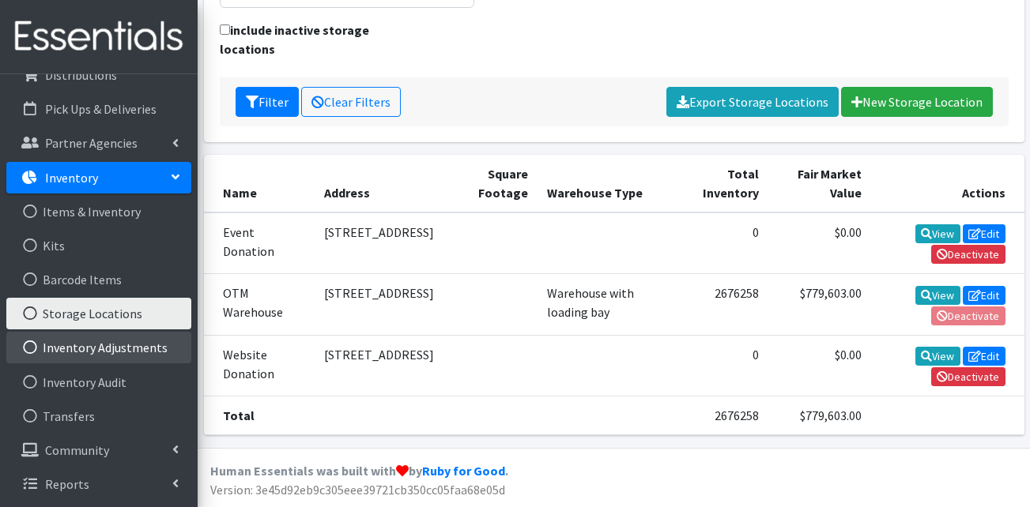
click at [123, 344] on link "Inventory Adjustments" at bounding box center [98, 348] width 185 height 32
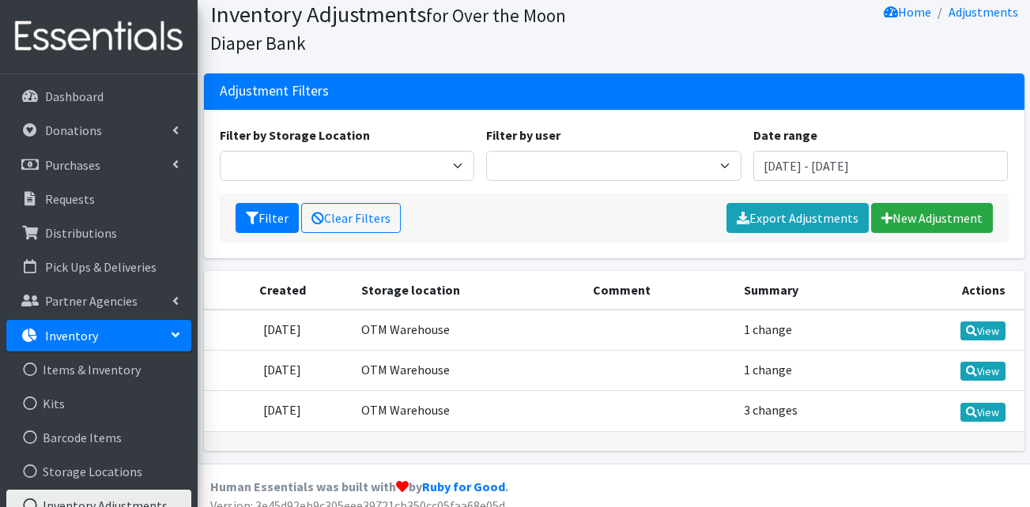
scroll to position [72, 0]
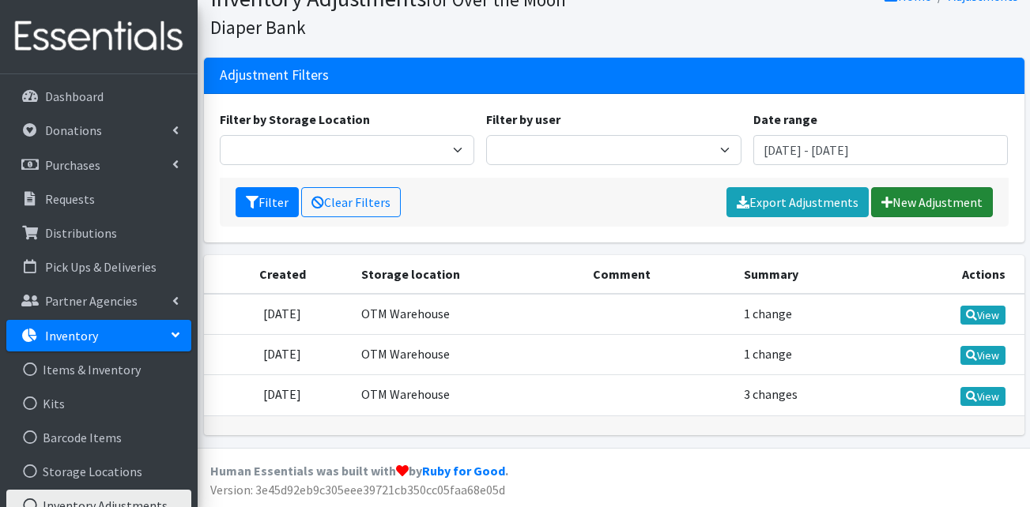
click at [907, 194] on link "New Adjustment" at bounding box center [932, 202] width 122 height 30
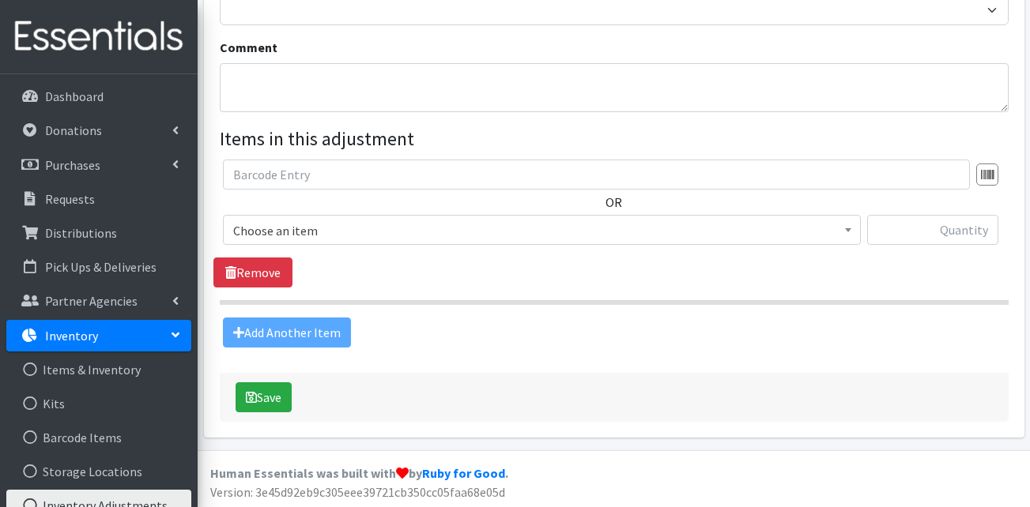
scroll to position [273, 0]
click at [501, 231] on span "Choose an item" at bounding box center [541, 230] width 617 height 22
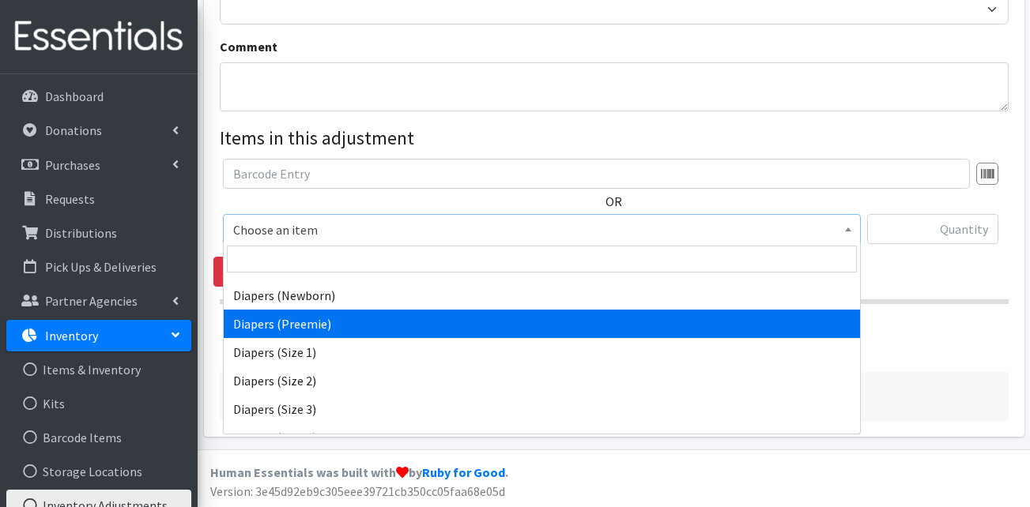
scroll to position [316, 0]
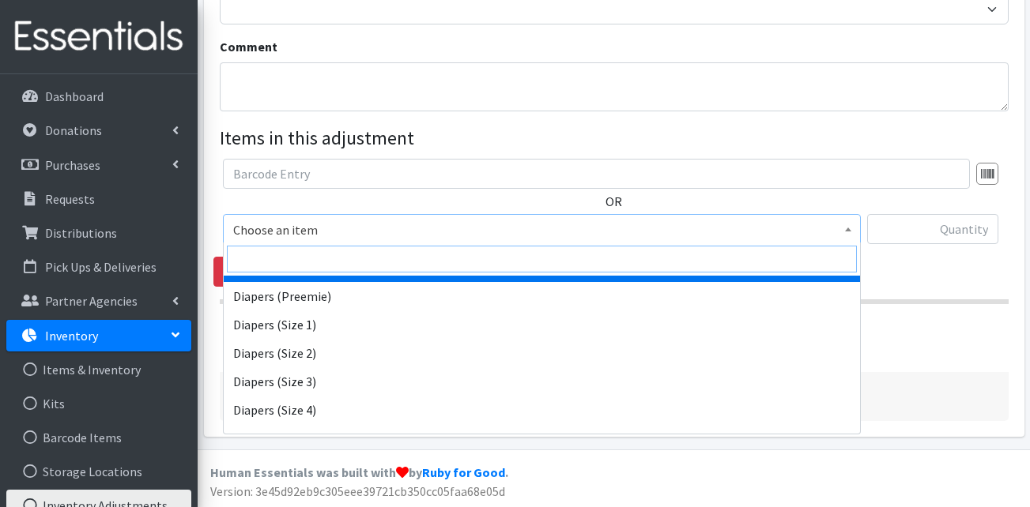
click at [375, 266] on input "search" at bounding box center [542, 259] width 630 height 27
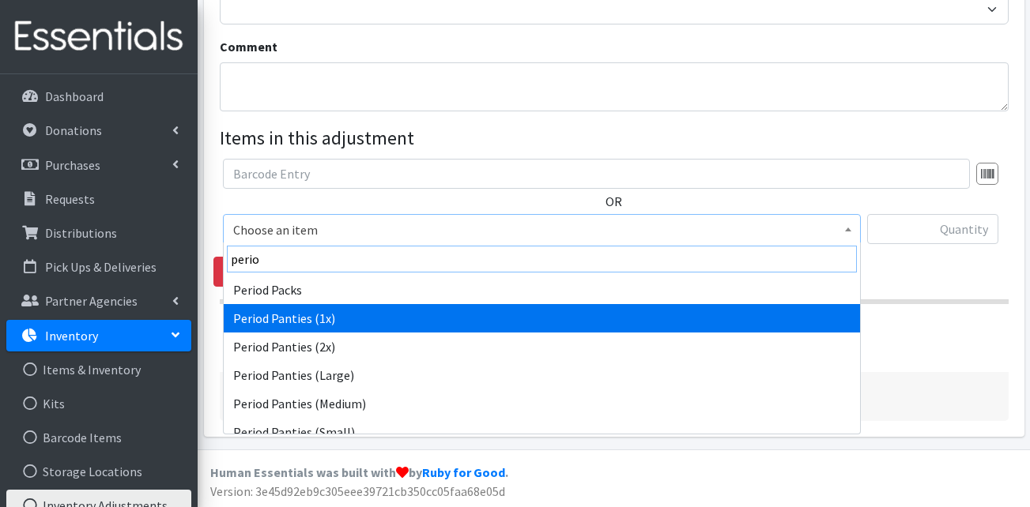
type input "perio"
select select "15588"
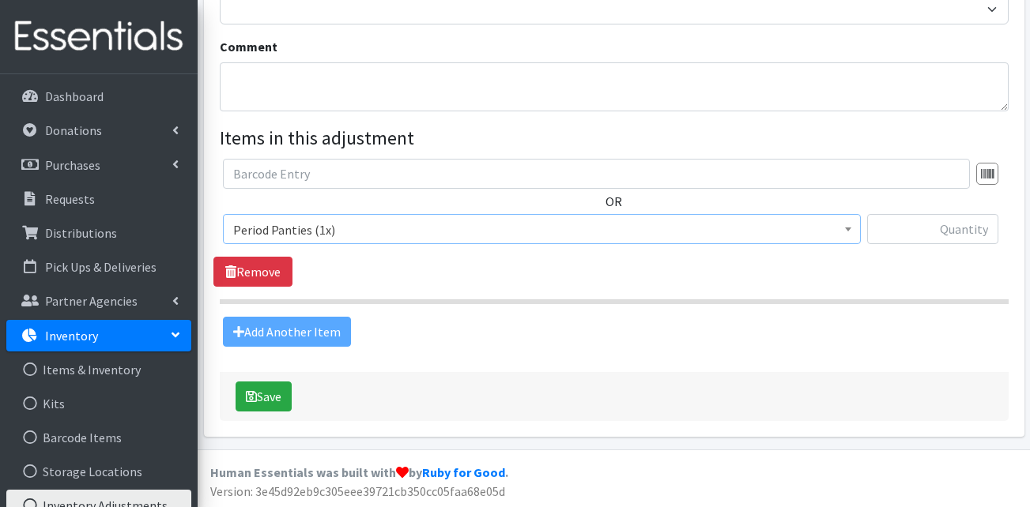
click at [302, 331] on div "Add Another Item" at bounding box center [613, 332] width 801 height 30
click at [307, 334] on div "Add Another Item" at bounding box center [613, 332] width 801 height 30
click at [944, 228] on input "text" at bounding box center [932, 229] width 131 height 30
type input "100000"
click at [322, 335] on div "Add Another Item" at bounding box center [613, 332] width 801 height 30
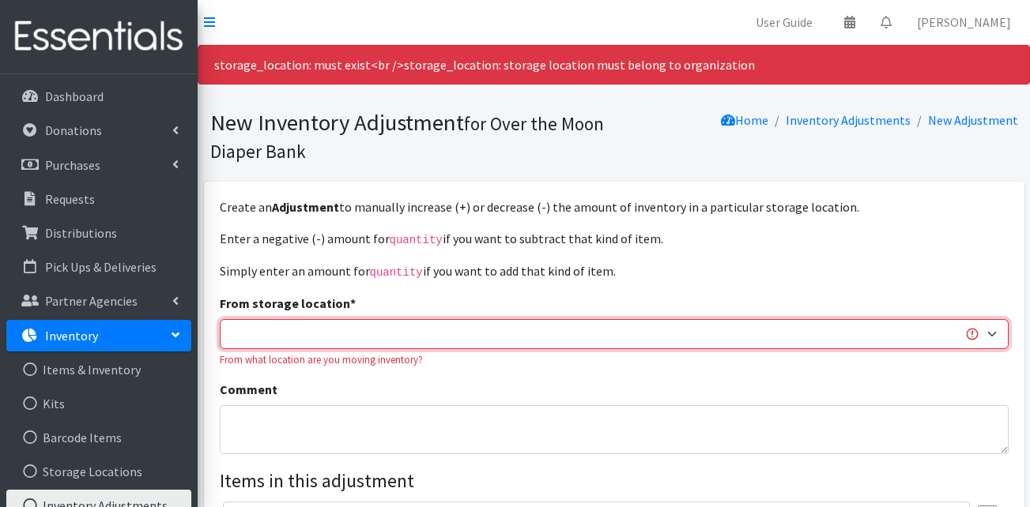
click at [373, 335] on select "OTM Warehouse Website Donation Event Donation" at bounding box center [614, 334] width 789 height 30
select select "385"
click at [220, 319] on select "OTM Warehouse Website Donation Event Donation" at bounding box center [614, 334] width 789 height 30
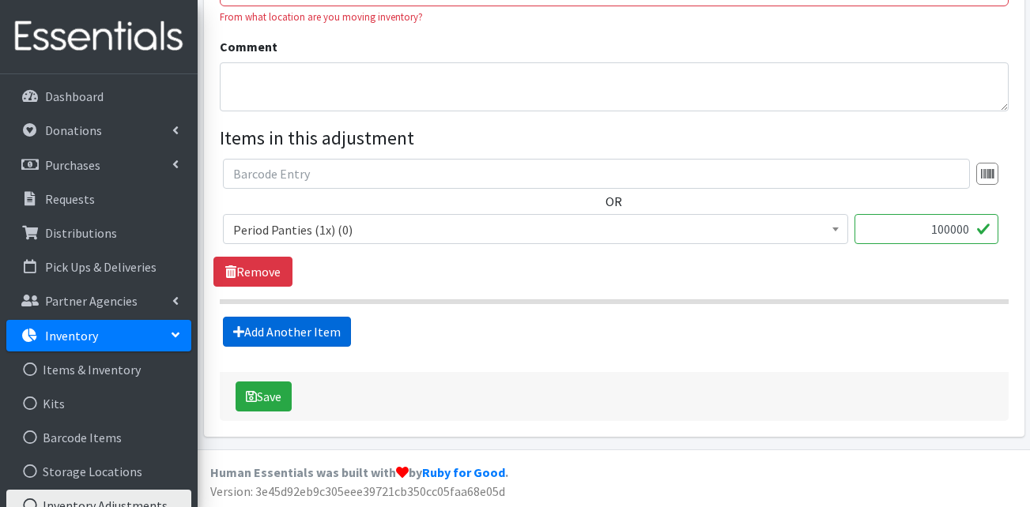
click at [294, 335] on link "Add Another Item" at bounding box center [287, 332] width 128 height 30
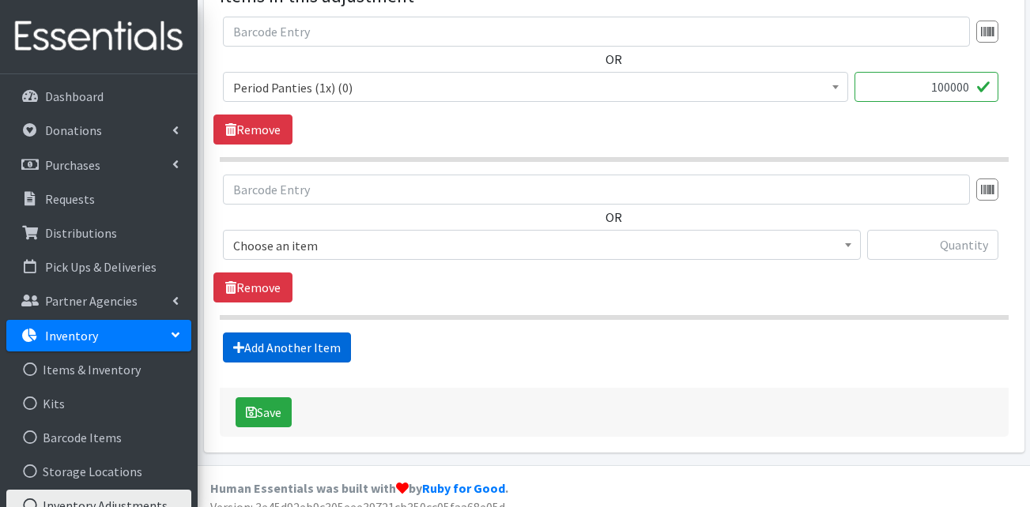
scroll to position [501, 0]
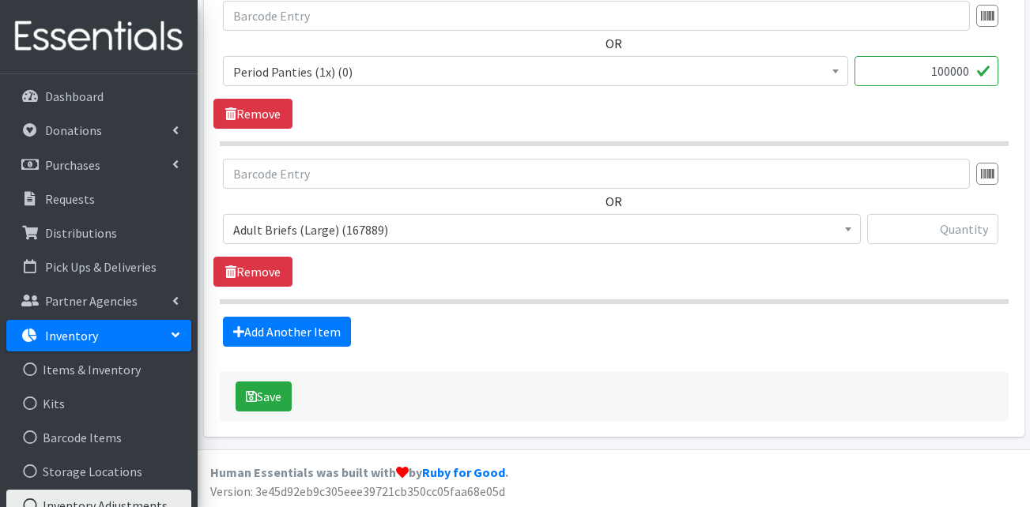
click at [330, 223] on span "Adult Briefs (Large) (167889)" at bounding box center [541, 230] width 617 height 22
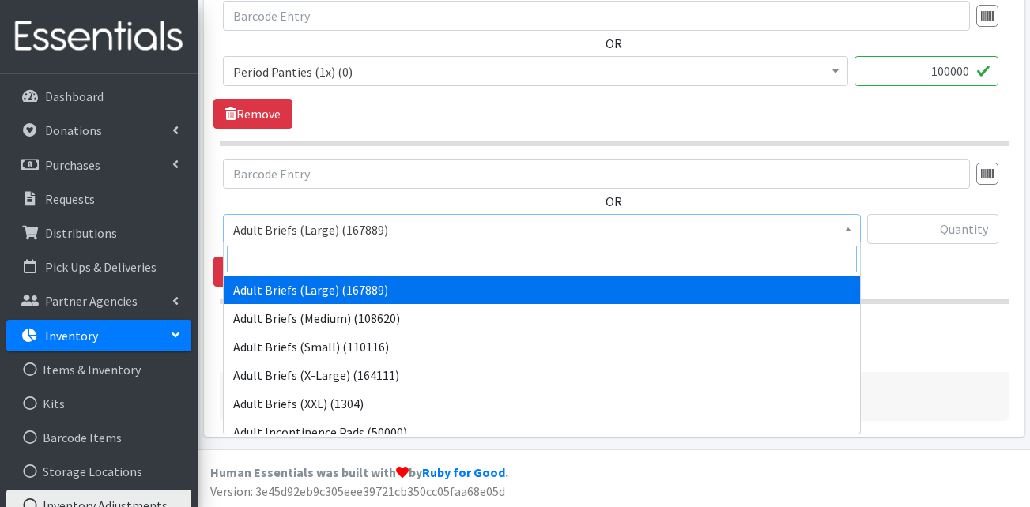
click at [330, 255] on input "search" at bounding box center [542, 259] width 630 height 27
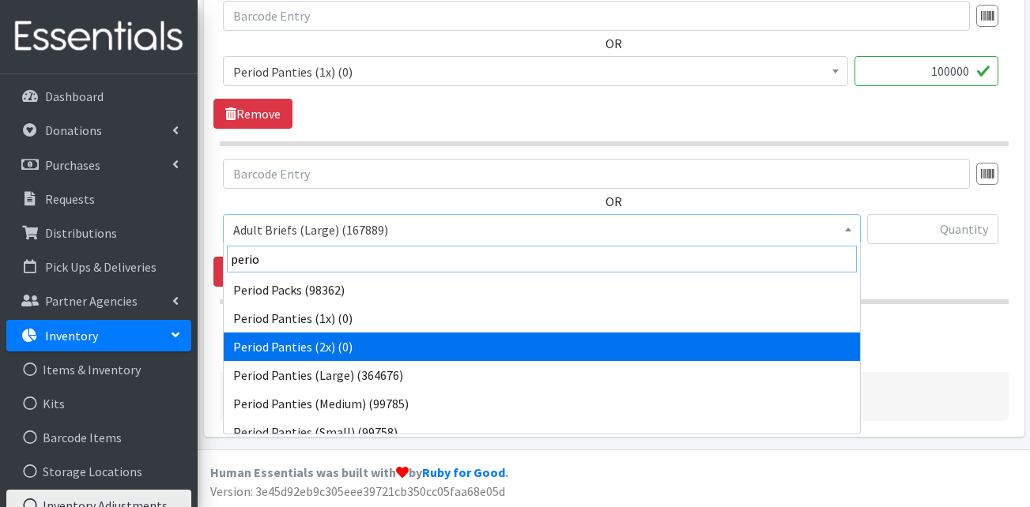
type input "perio"
select select "15589"
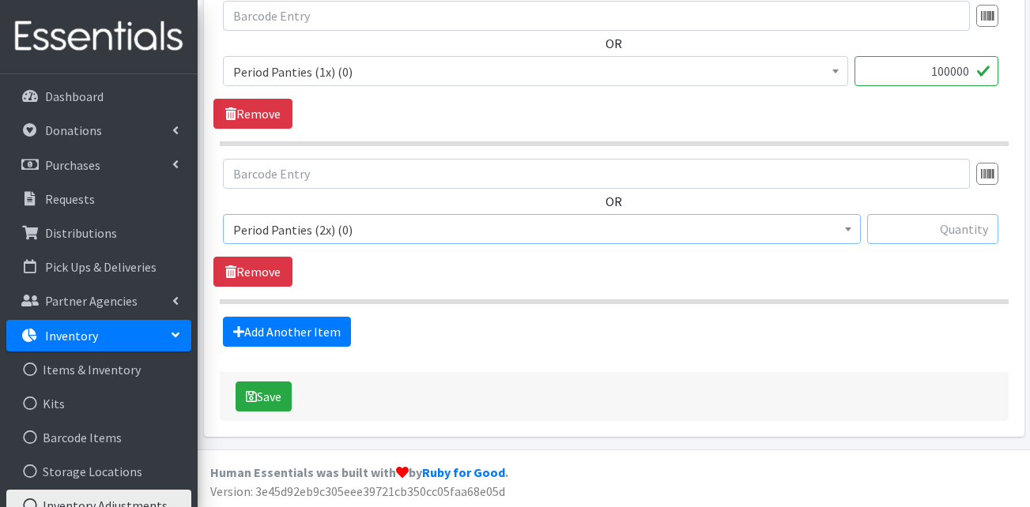
click at [960, 221] on input "text" at bounding box center [932, 229] width 131 height 30
drag, startPoint x: 927, startPoint y: 74, endPoint x: 982, endPoint y: 71, distance: 54.6
click at [982, 71] on input "100000" at bounding box center [927, 71] width 144 height 30
drag, startPoint x: 956, startPoint y: 225, endPoint x: 1006, endPoint y: 233, distance: 50.4
click at [1006, 233] on div "OR Adult Briefs (Large) (167889) Adult Briefs (Medium) (108620) Adult Briefs (S…" at bounding box center [613, 208] width 801 height 98
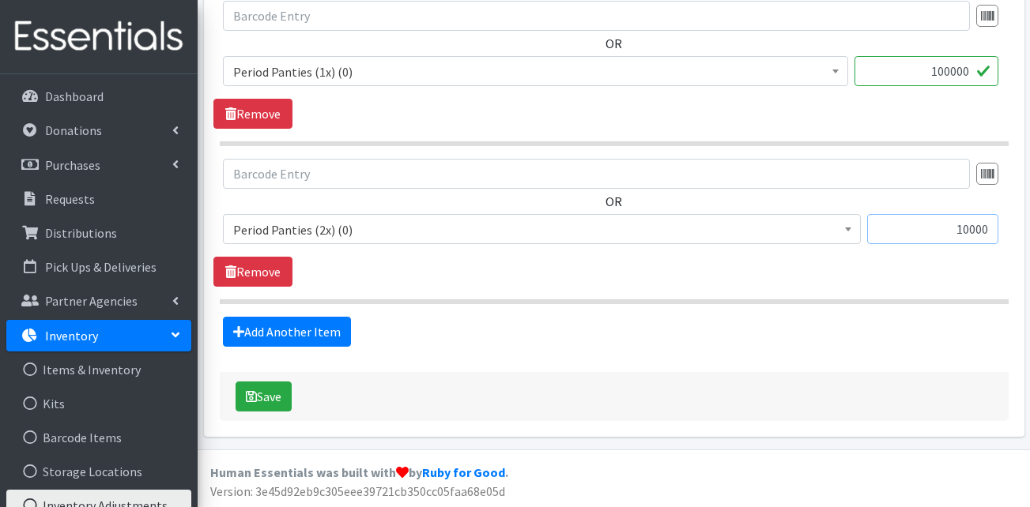
paste input "0"
type input "100000"
click at [259, 385] on button "Save" at bounding box center [264, 397] width 56 height 30
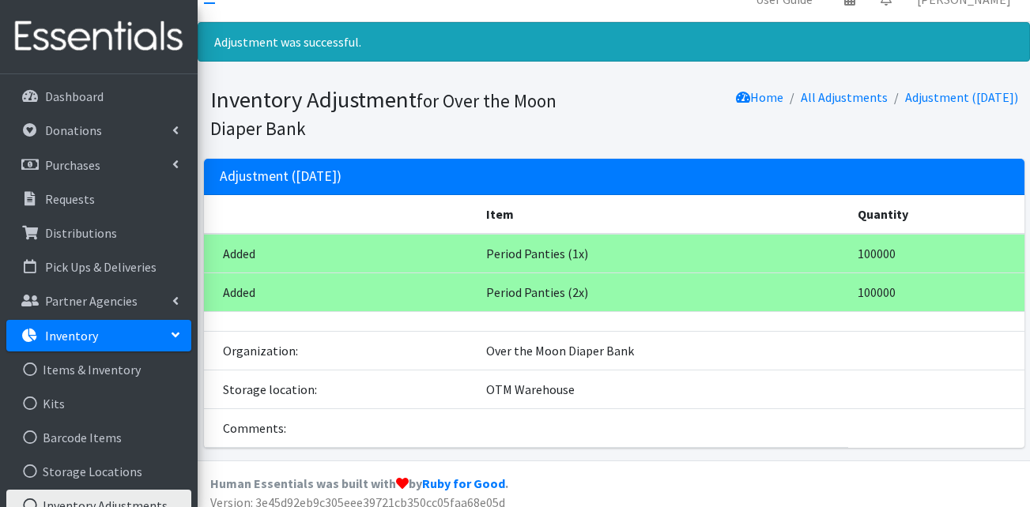
scroll to position [36, 0]
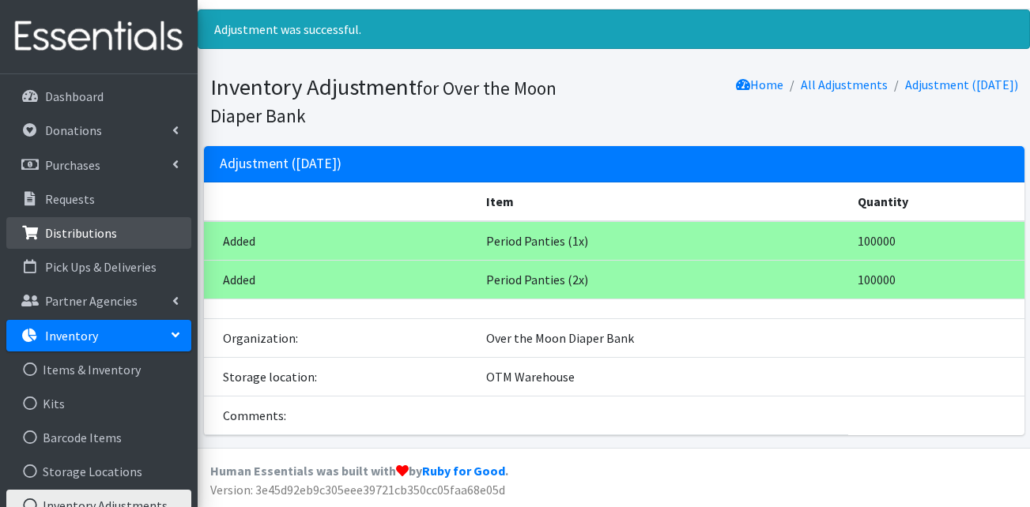
click at [91, 242] on link "Distributions" at bounding box center [98, 233] width 185 height 32
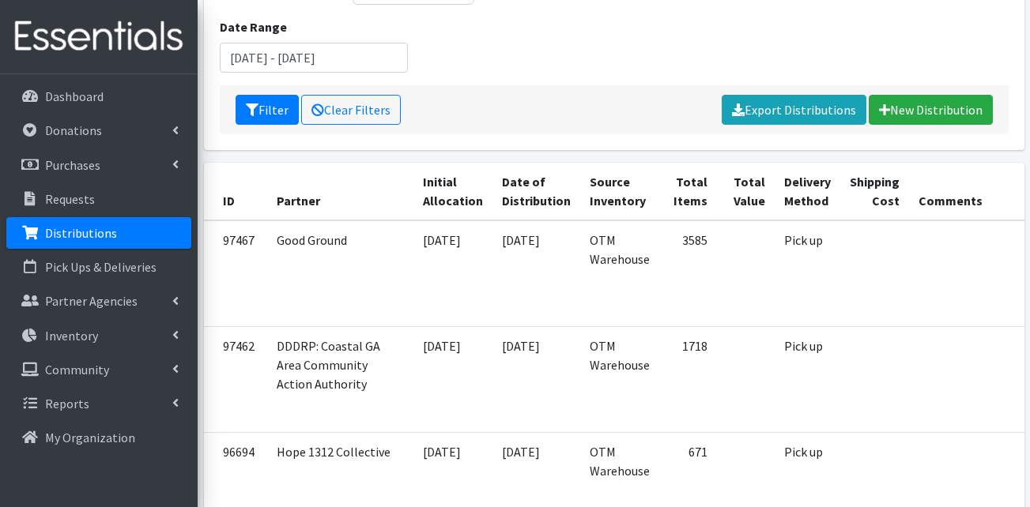
scroll to position [237, 0]
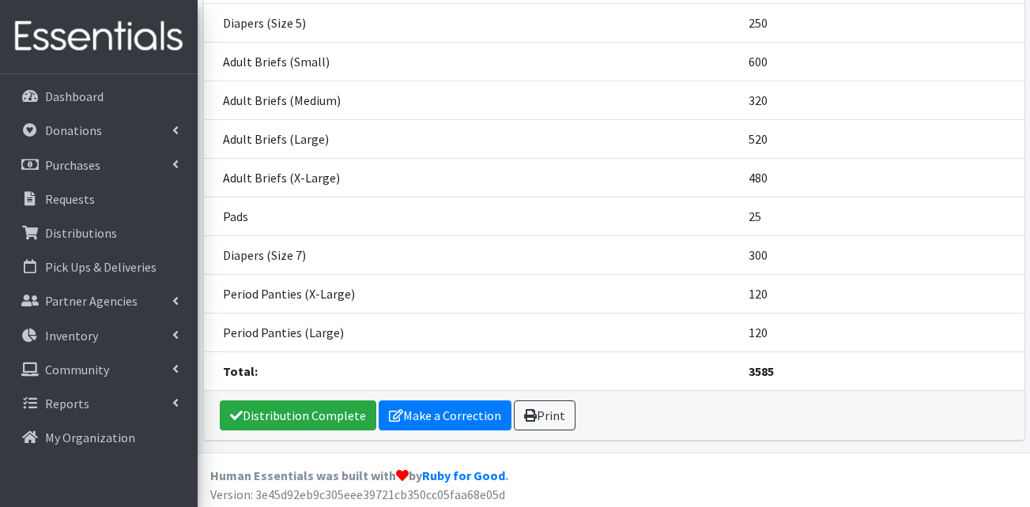
scroll to position [416, 0]
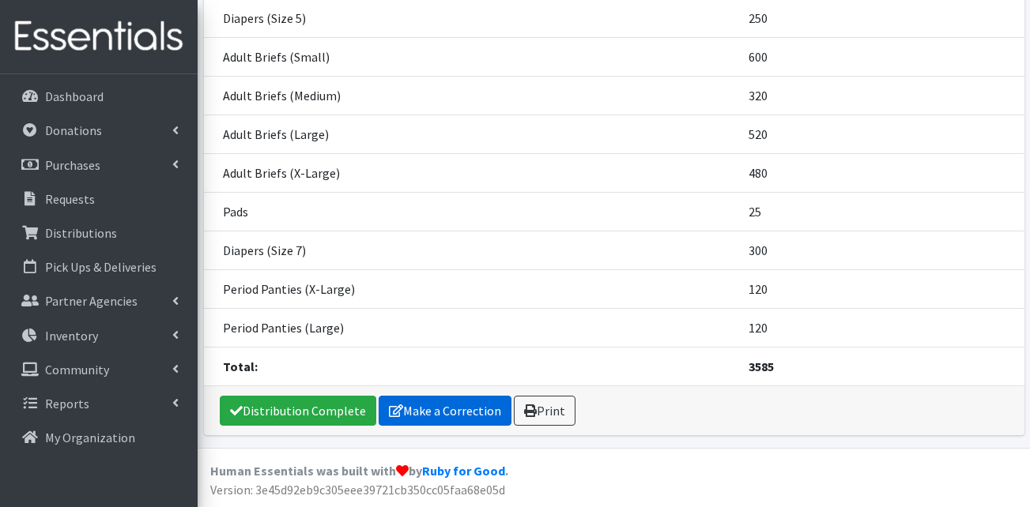
click at [458, 406] on link "Make a Correction" at bounding box center [445, 411] width 133 height 30
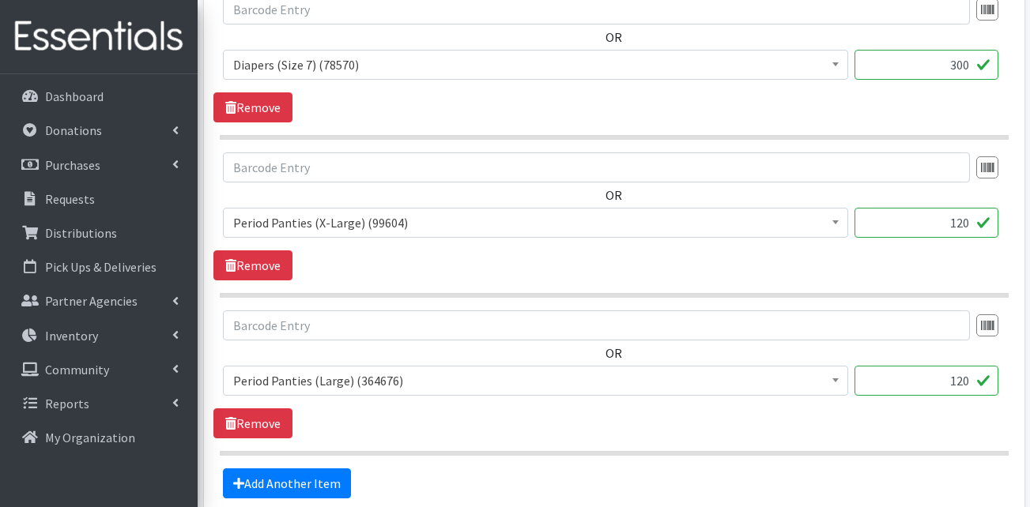
scroll to position [2303, 0]
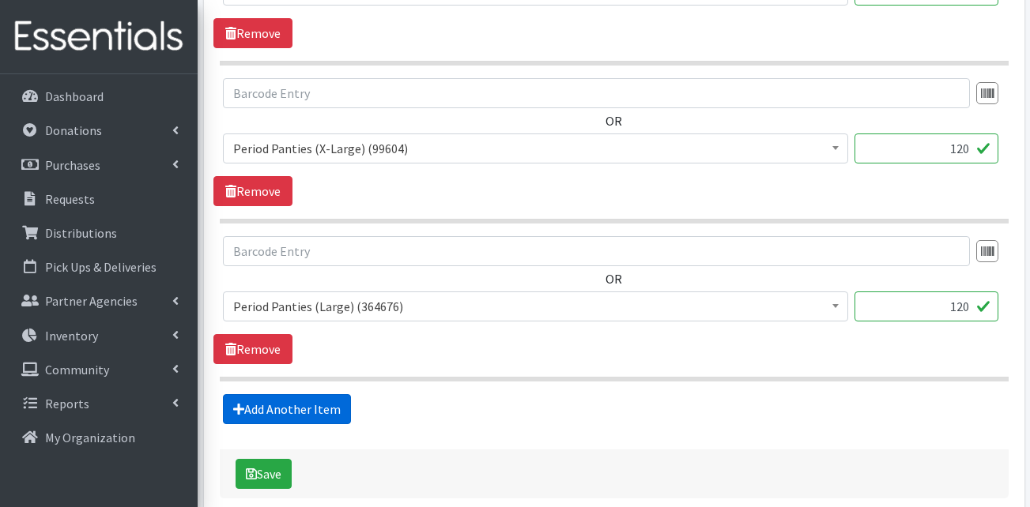
click at [270, 403] on link "Add Another Item" at bounding box center [287, 409] width 128 height 30
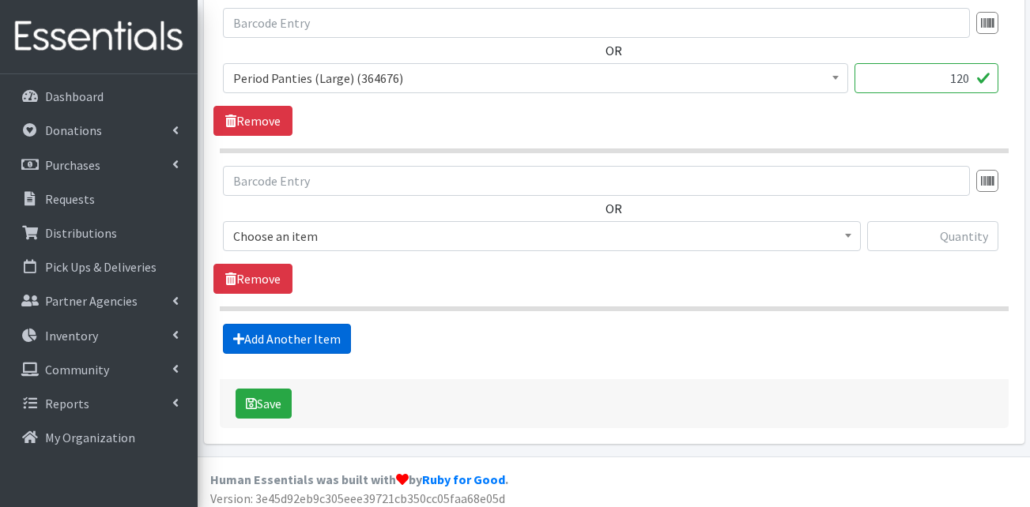
scroll to position [2620, 0]
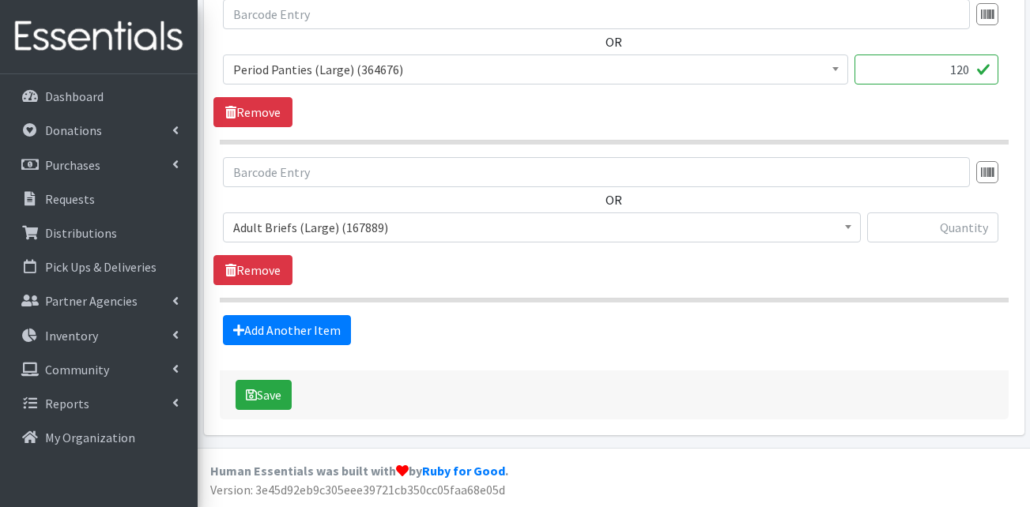
click at [341, 224] on span "Adult Briefs (Large) (167889)" at bounding box center [541, 228] width 617 height 22
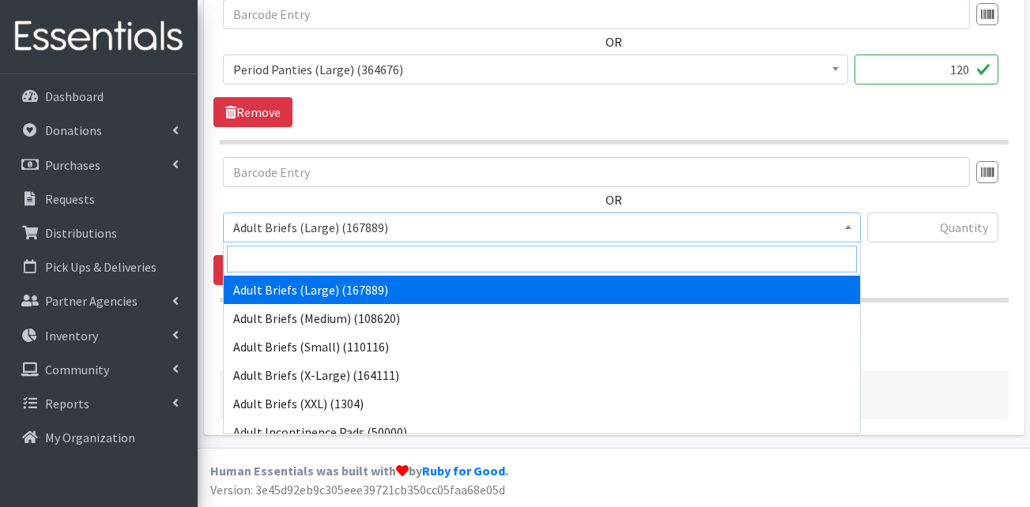
click at [327, 255] on input "search" at bounding box center [542, 259] width 630 height 27
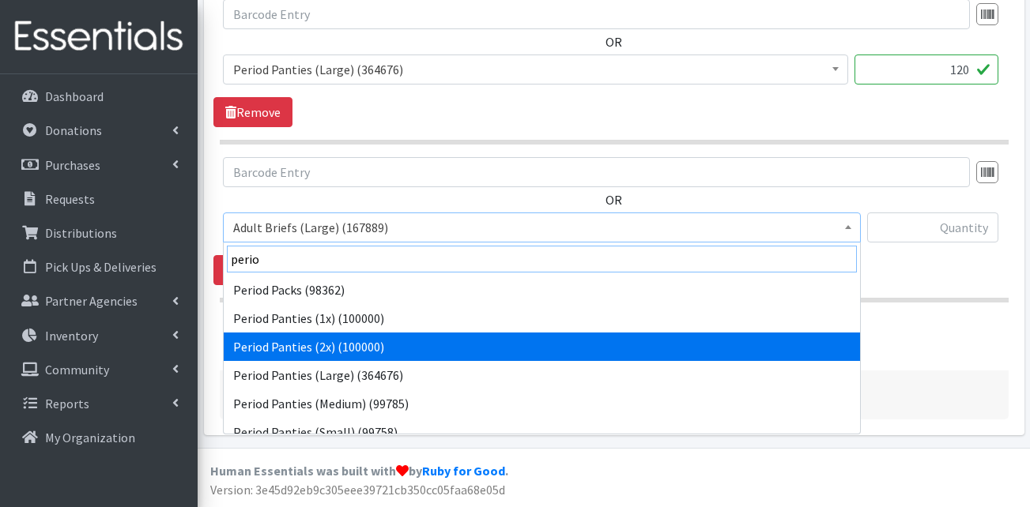
type input "perio"
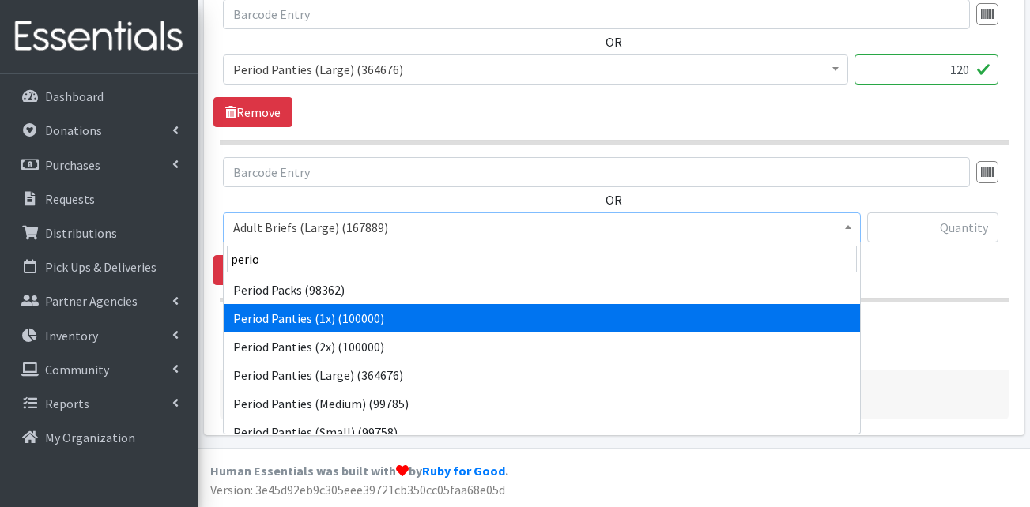
select select "15588"
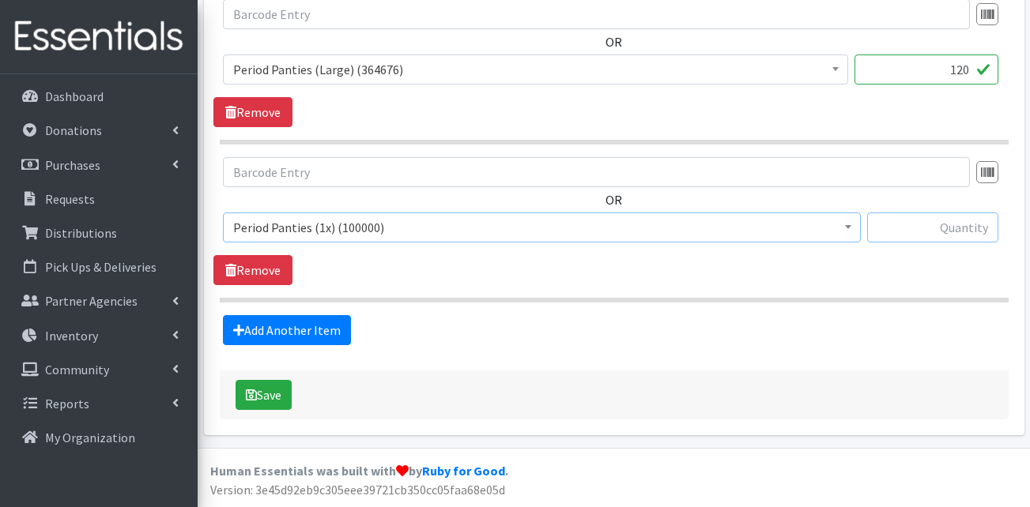
click at [901, 235] on input "text" at bounding box center [932, 228] width 131 height 30
type input "120"
click at [320, 343] on link "Add Another Item" at bounding box center [287, 330] width 128 height 30
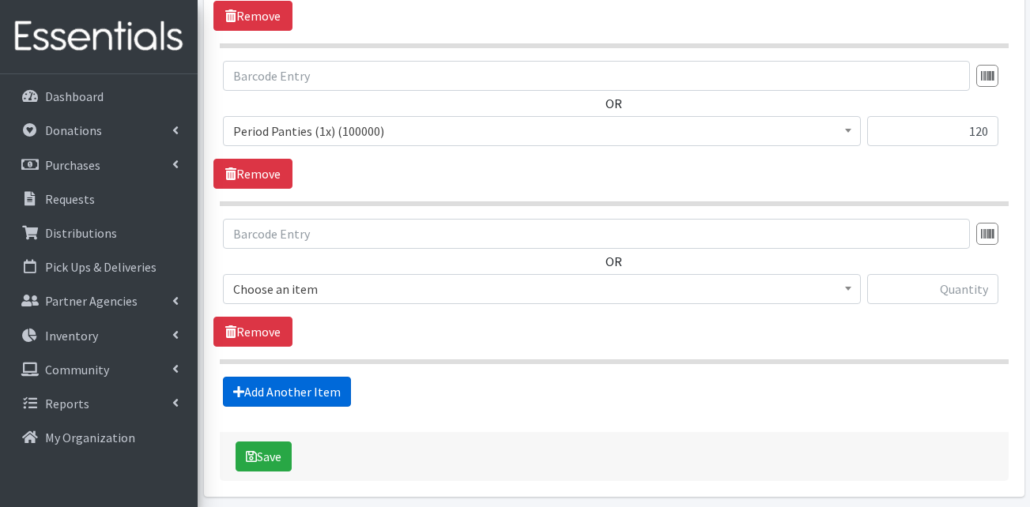
scroll to position [2778, 0]
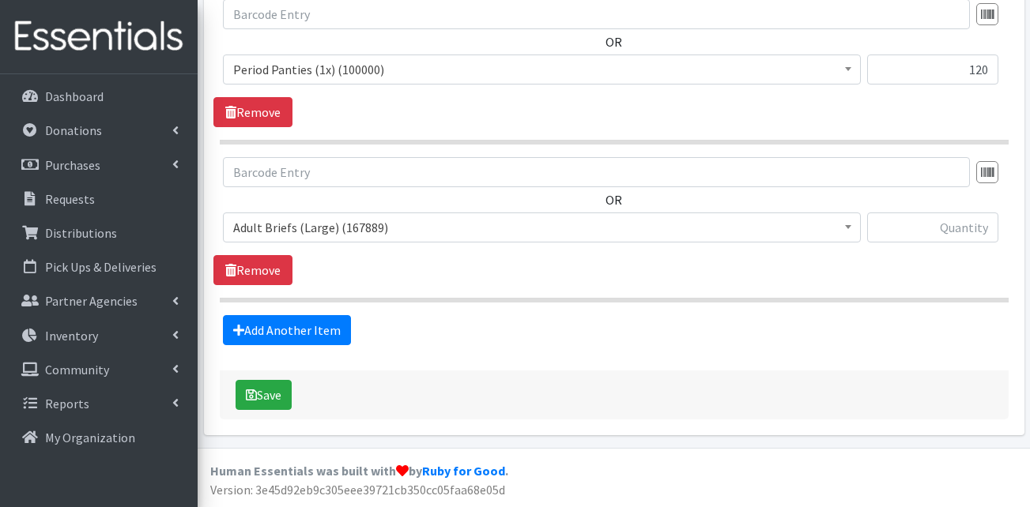
click at [326, 228] on span "Adult Briefs (Large) (167889)" at bounding box center [541, 228] width 617 height 22
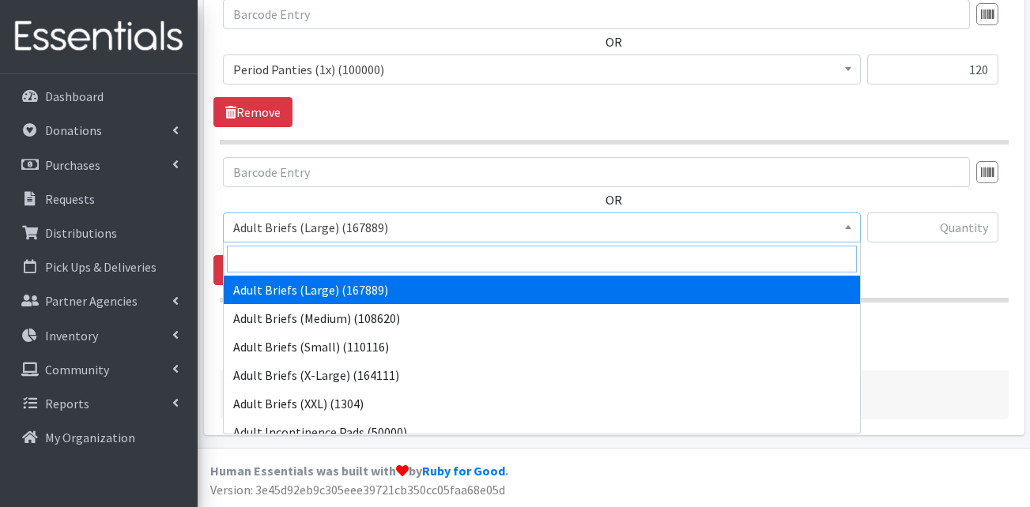
click at [326, 263] on input "search" at bounding box center [542, 259] width 630 height 27
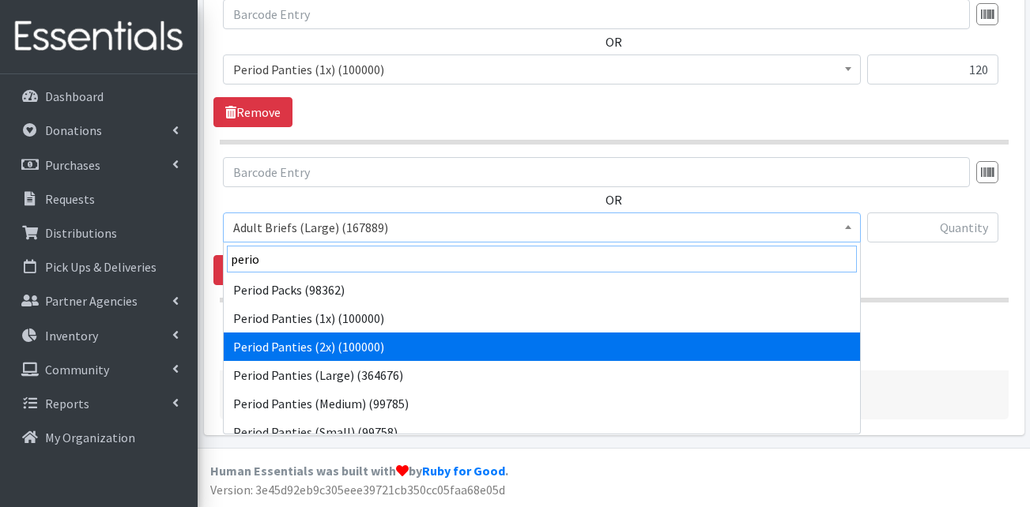
type input "perio"
drag, startPoint x: 327, startPoint y: 348, endPoint x: 391, endPoint y: 338, distance: 64.7
select select "15589"
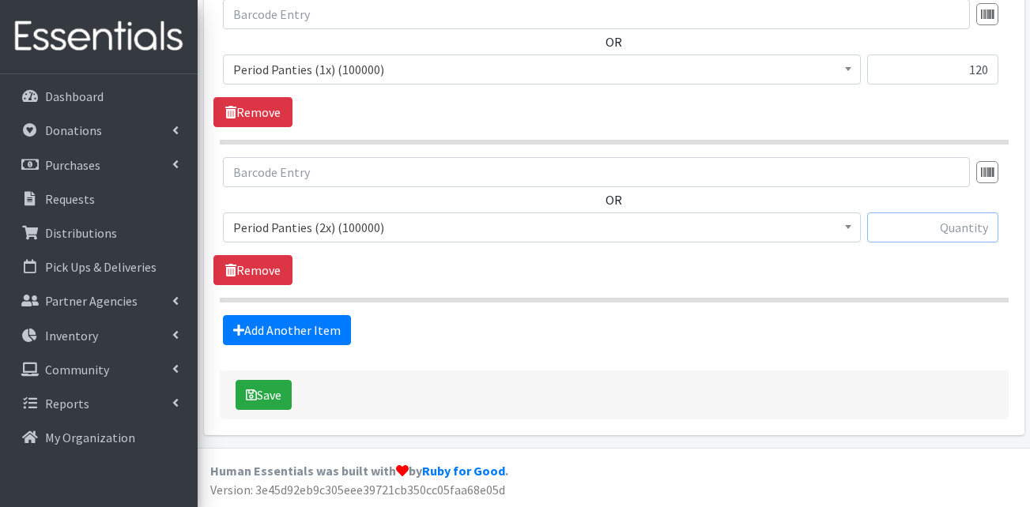
click at [965, 236] on input "text" at bounding box center [932, 228] width 131 height 30
type input "120"
click at [293, 333] on link "Add Another Item" at bounding box center [287, 330] width 128 height 30
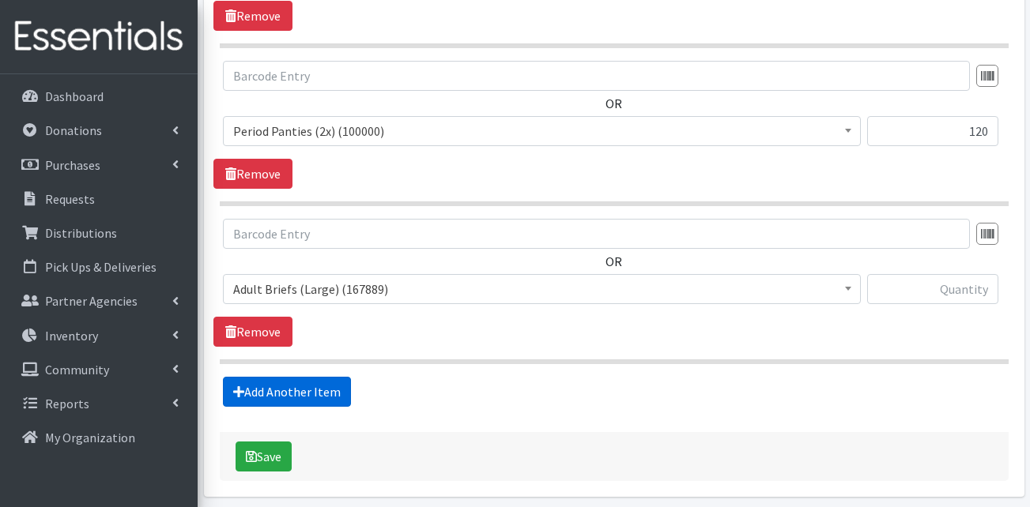
scroll to position [2936, 0]
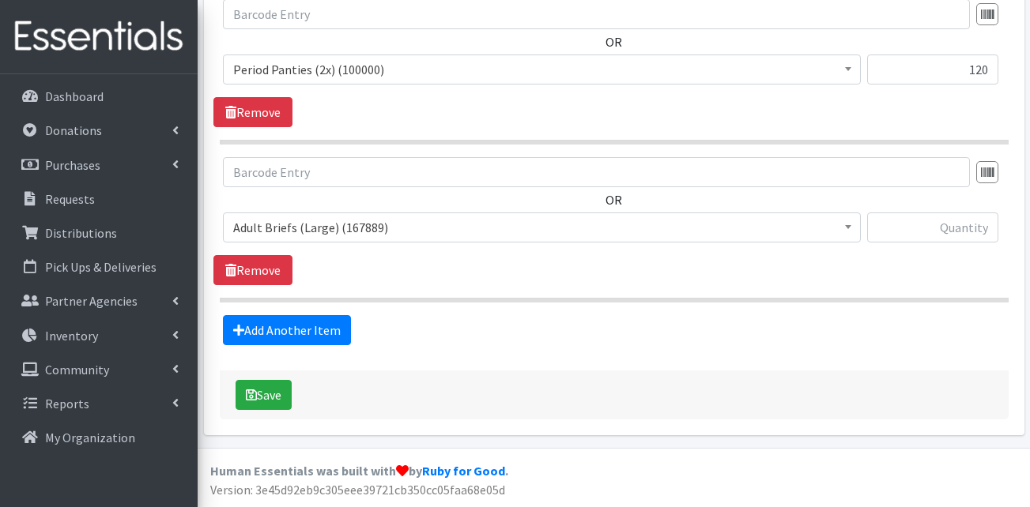
click at [315, 229] on span "Adult Briefs (Large) (167889)" at bounding box center [541, 228] width 617 height 22
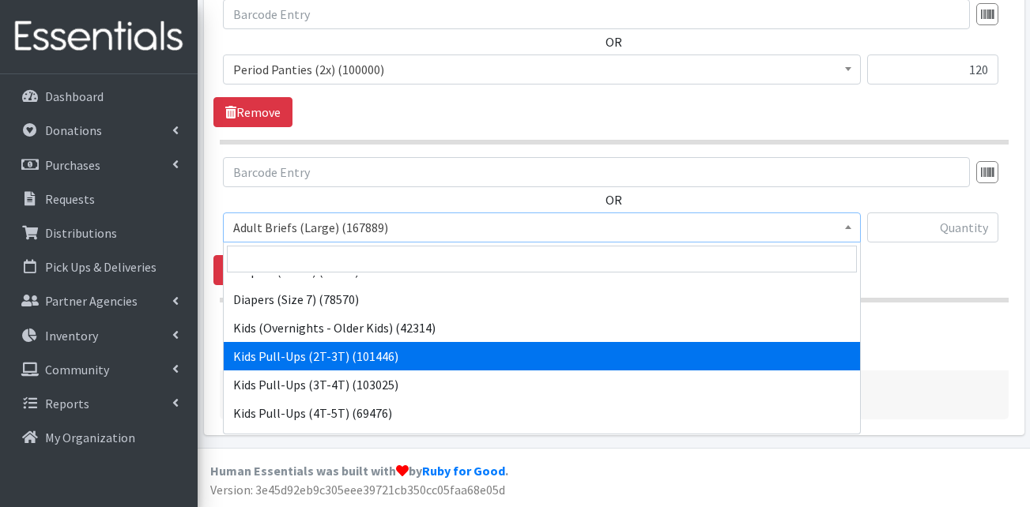
scroll to position [395, 0]
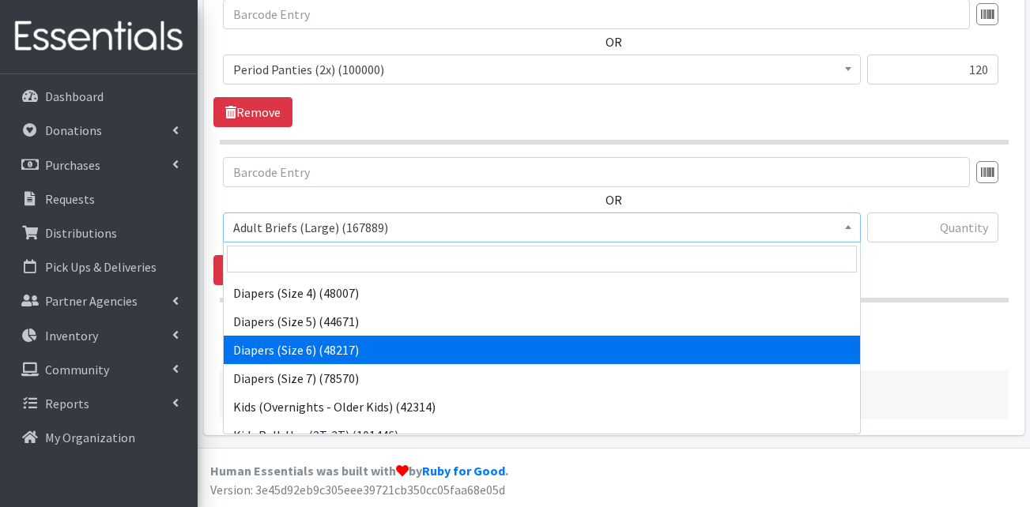
select select "13390"
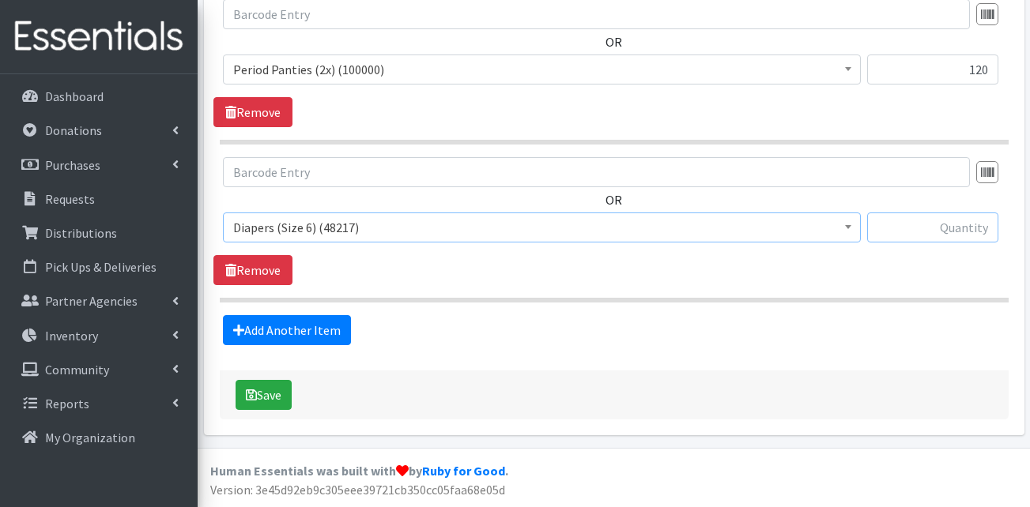
click at [903, 237] on input "text" at bounding box center [932, 228] width 131 height 30
click at [926, 228] on input "text" at bounding box center [932, 228] width 131 height 30
type input "300"
click at [273, 394] on button "Save" at bounding box center [264, 395] width 56 height 30
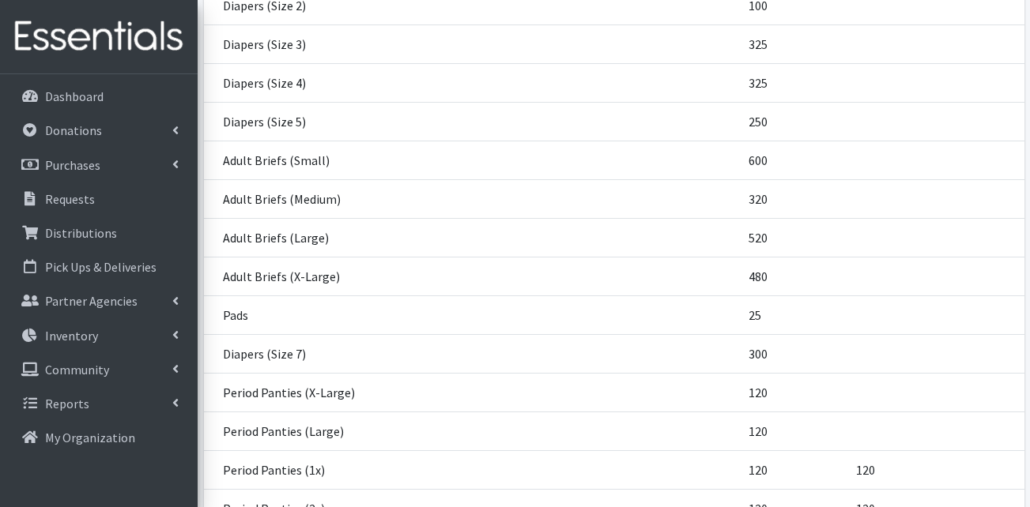
scroll to position [584, 0]
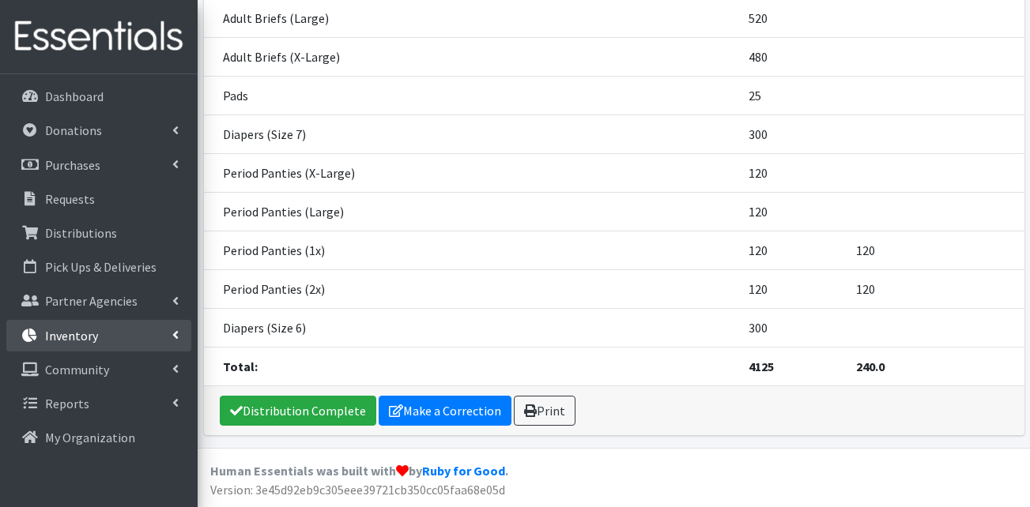
click at [130, 338] on link "Inventory" at bounding box center [98, 336] width 185 height 32
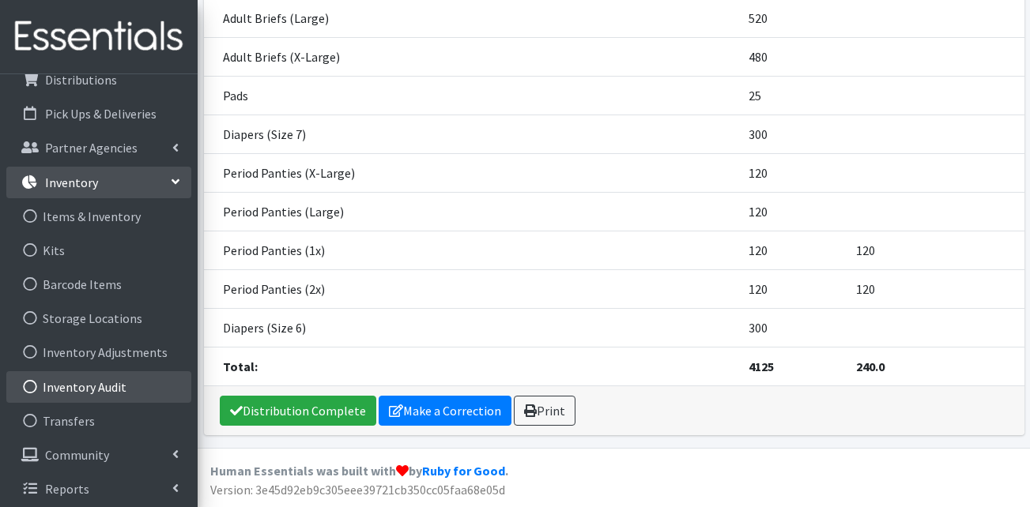
scroll to position [158, 0]
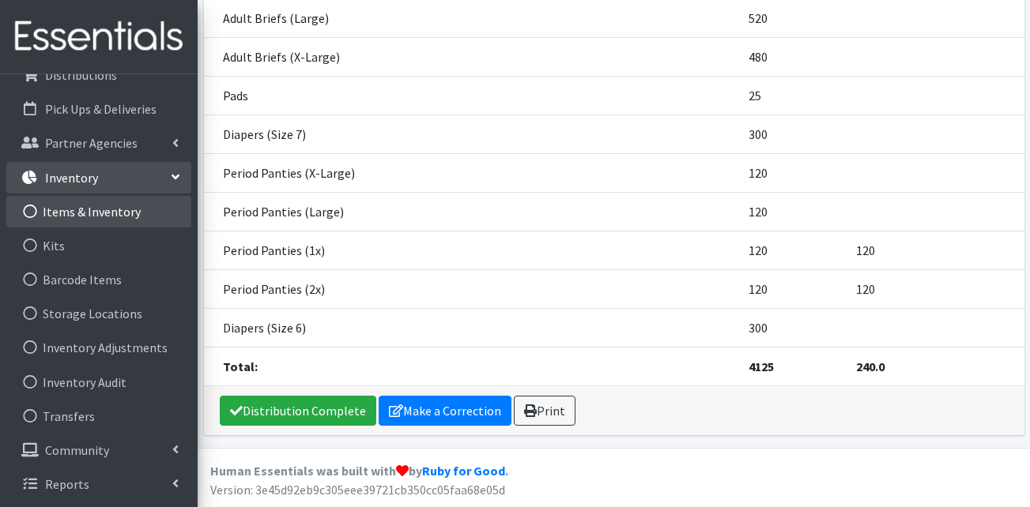
click at [123, 215] on link "Items & Inventory" at bounding box center [98, 212] width 185 height 32
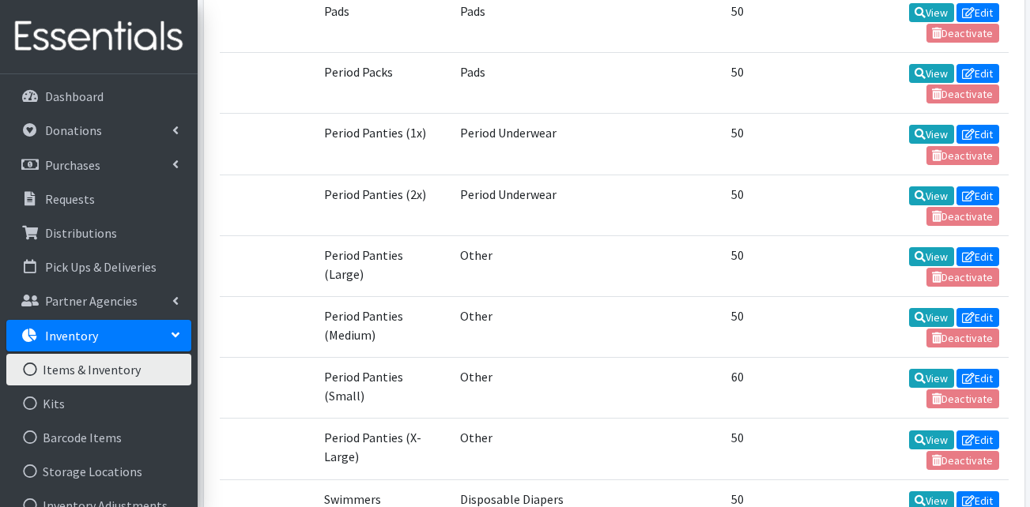
scroll to position [1976, 0]
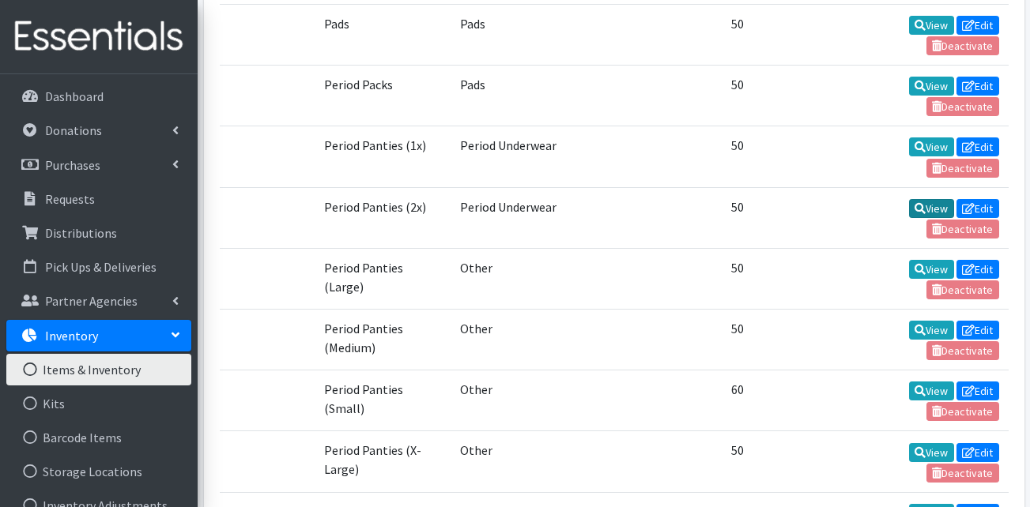
click at [924, 204] on link "View" at bounding box center [931, 208] width 45 height 19
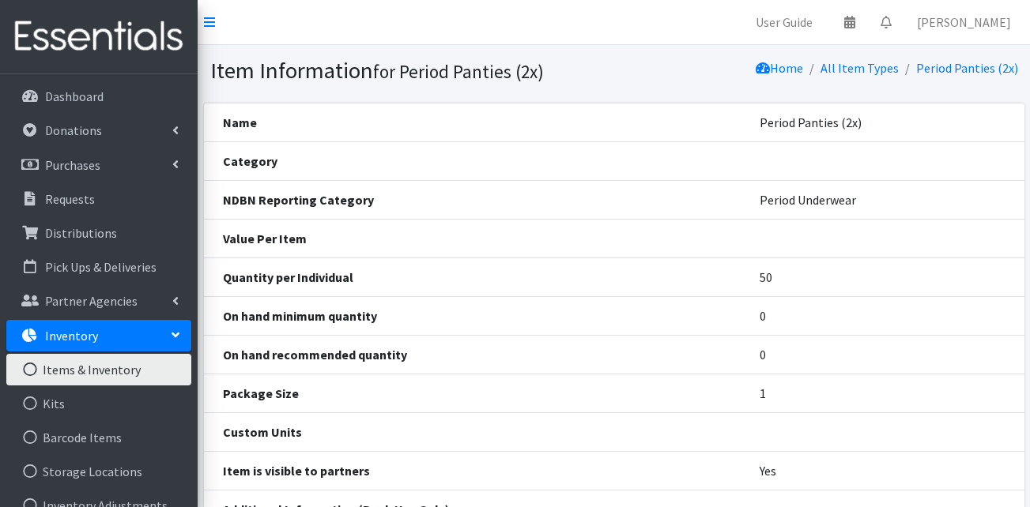
click at [113, 367] on link "Items & Inventory" at bounding box center [98, 370] width 185 height 32
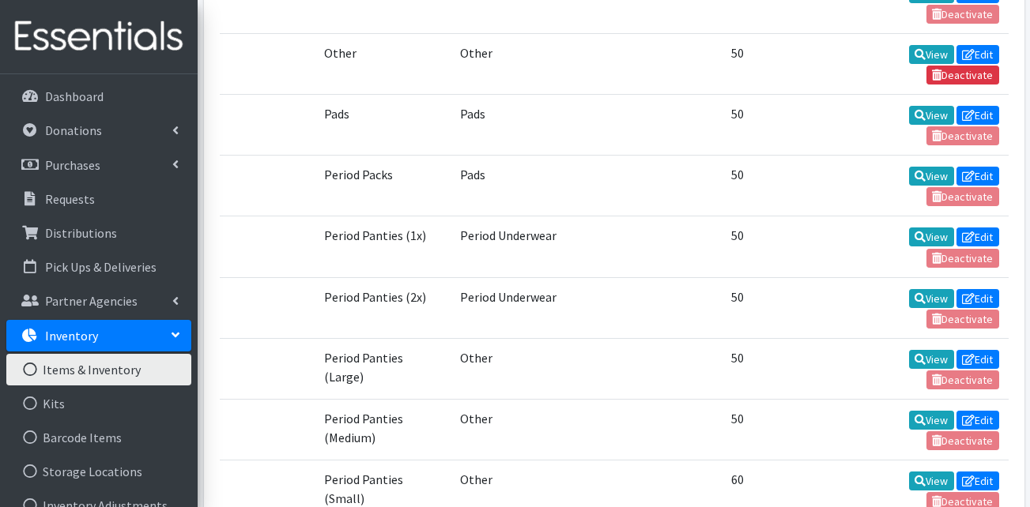
scroll to position [1897, 0]
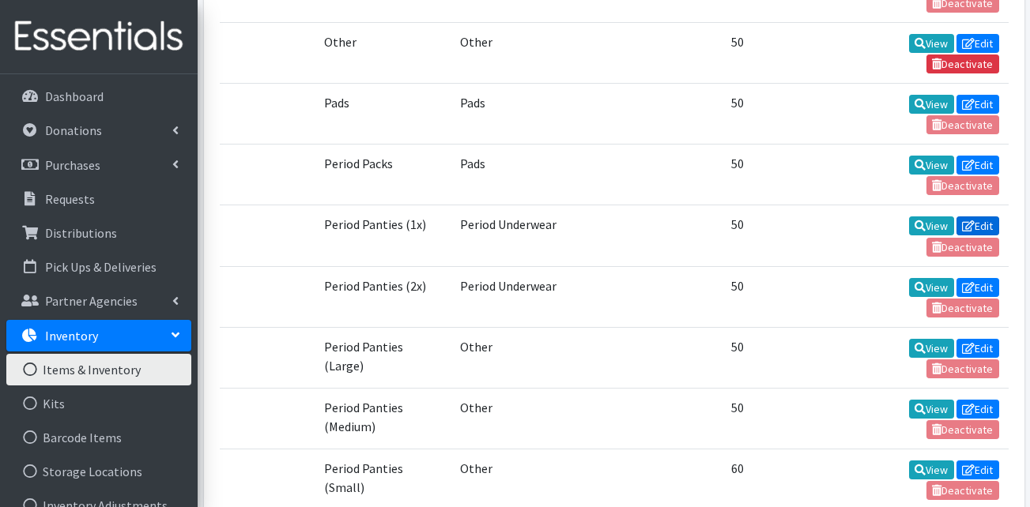
click at [983, 226] on link "Edit" at bounding box center [977, 226] width 43 height 19
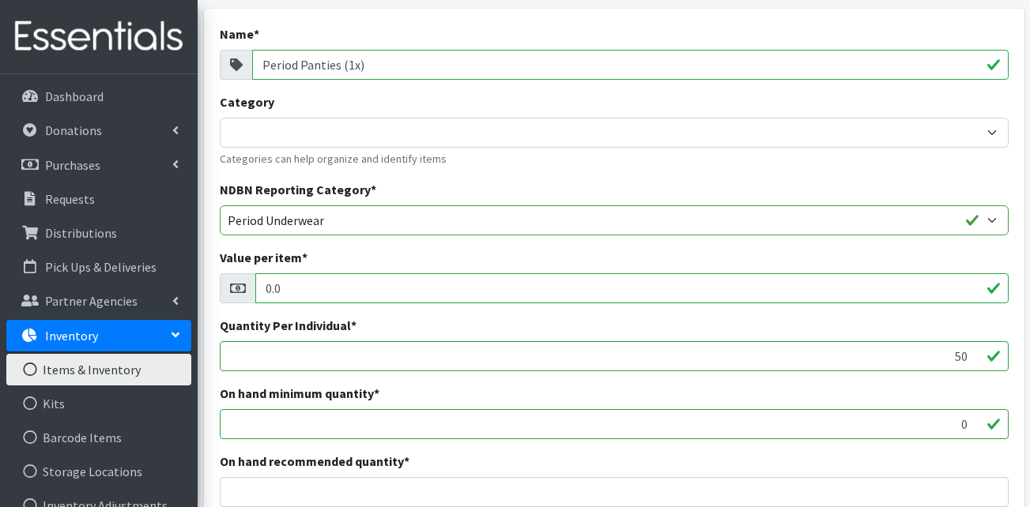
scroll to position [237, 0]
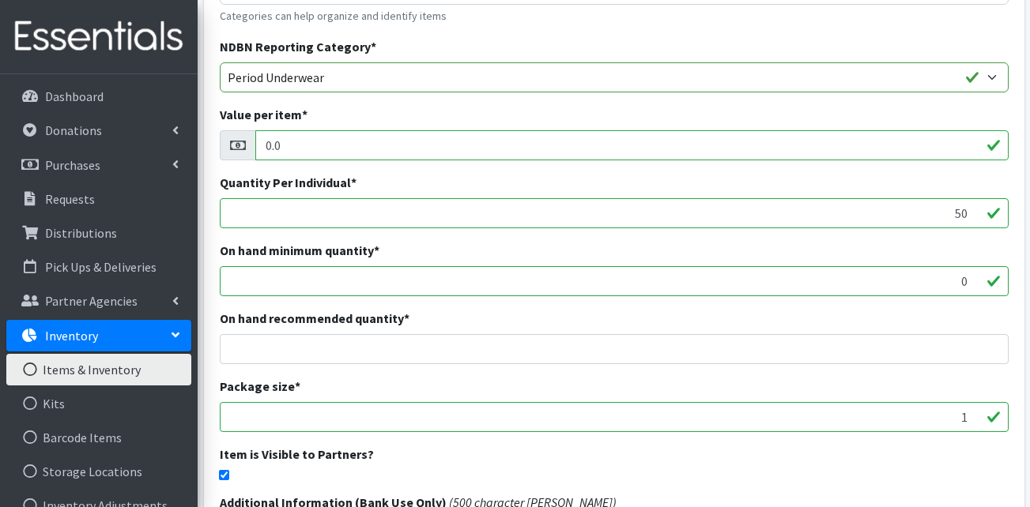
drag, startPoint x: 941, startPoint y: 424, endPoint x: 1005, endPoint y: 420, distance: 63.4
click at [1005, 420] on input "1" at bounding box center [614, 417] width 789 height 30
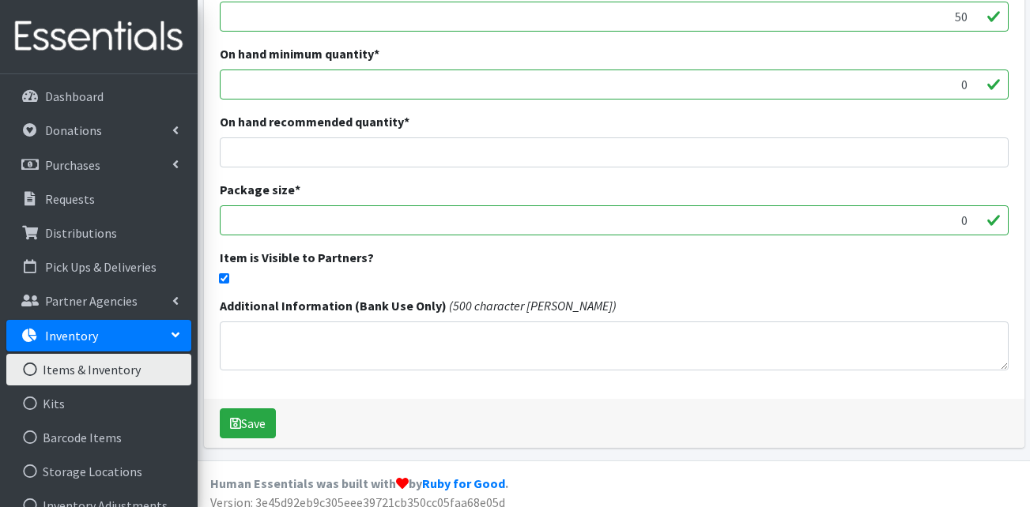
scroll to position [447, 0]
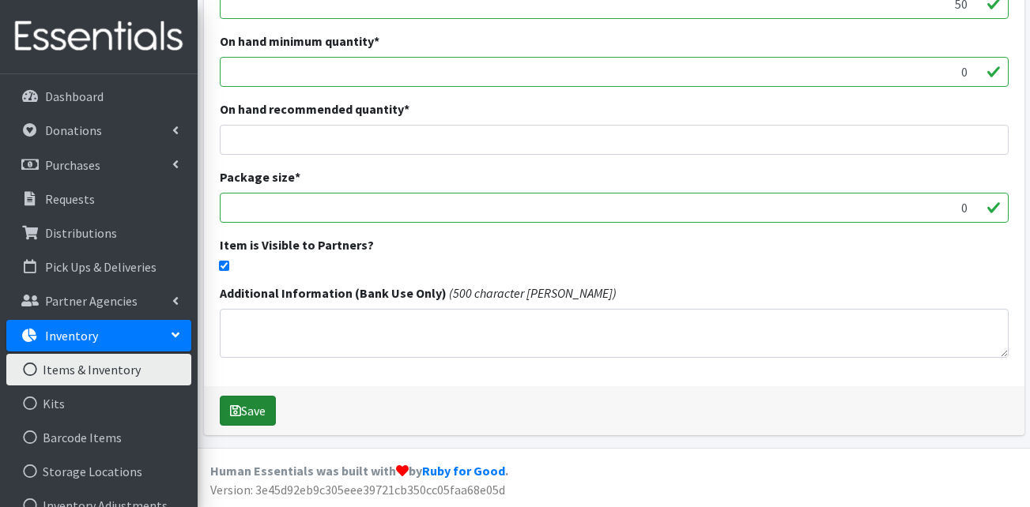
type input "0"
click at [262, 414] on button "Save" at bounding box center [248, 411] width 56 height 30
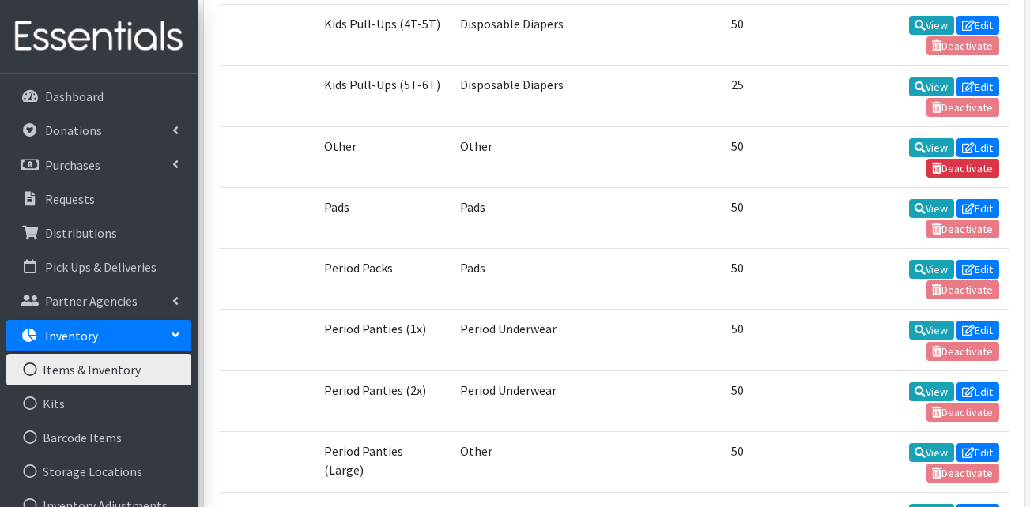
scroll to position [1897, 0]
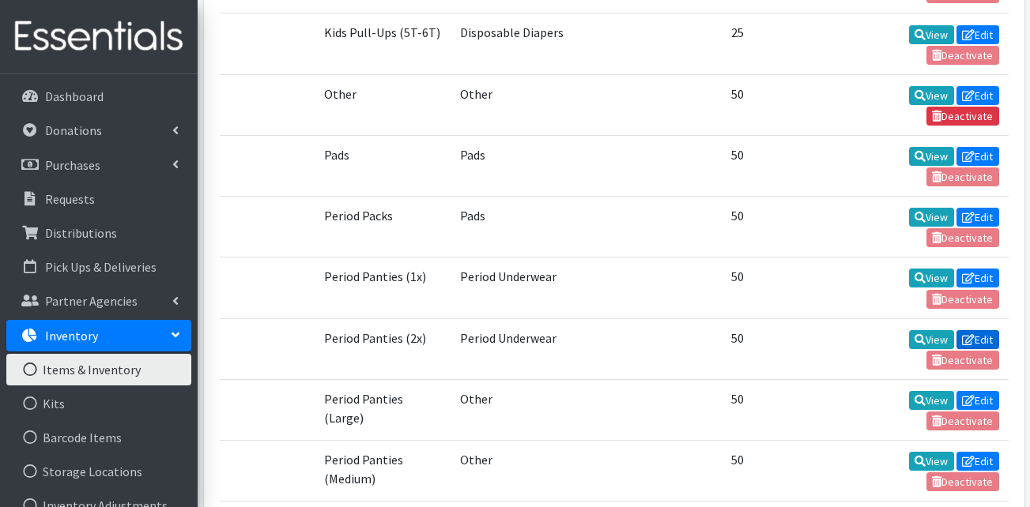
click at [981, 340] on link "Edit" at bounding box center [977, 339] width 43 height 19
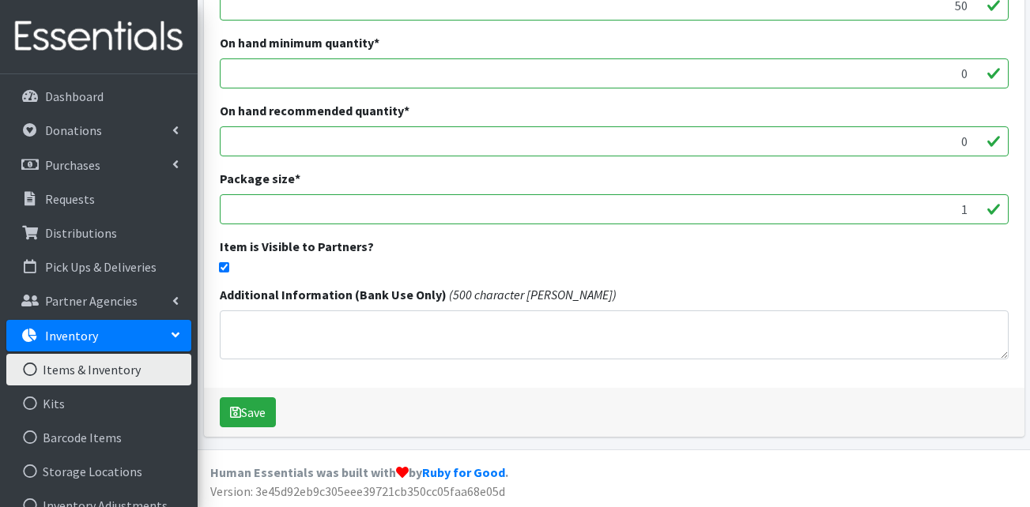
scroll to position [447, 0]
drag, startPoint x: 934, startPoint y: 215, endPoint x: 979, endPoint y: 212, distance: 45.2
click at [979, 212] on input "1" at bounding box center [614, 208] width 789 height 30
type input "1"
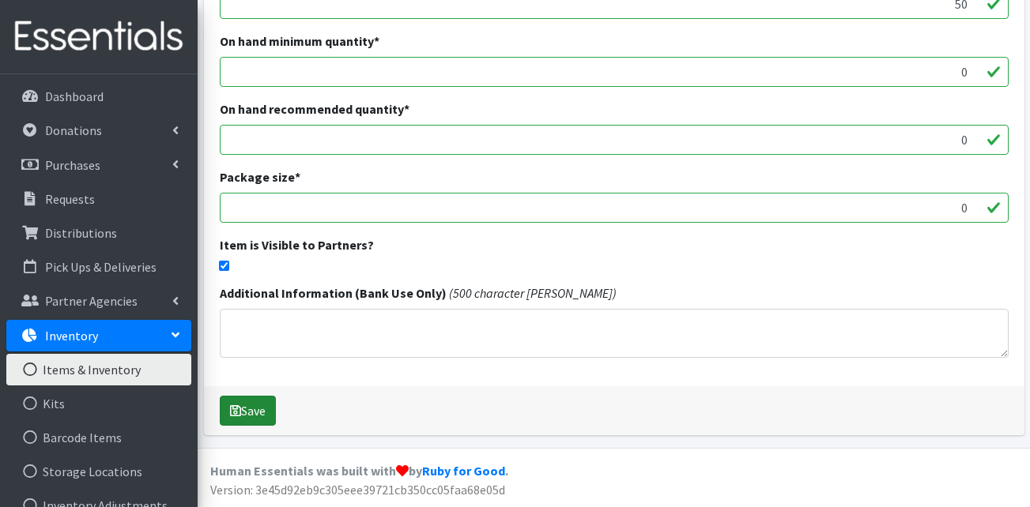
type input "0"
click at [257, 405] on button "Save" at bounding box center [248, 411] width 56 height 30
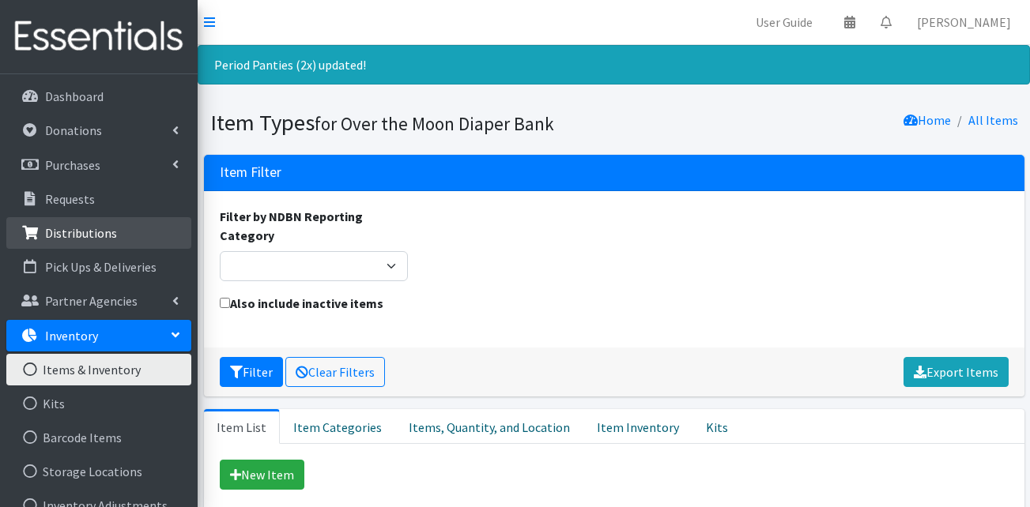
click at [92, 232] on p "Distributions" at bounding box center [81, 233] width 72 height 16
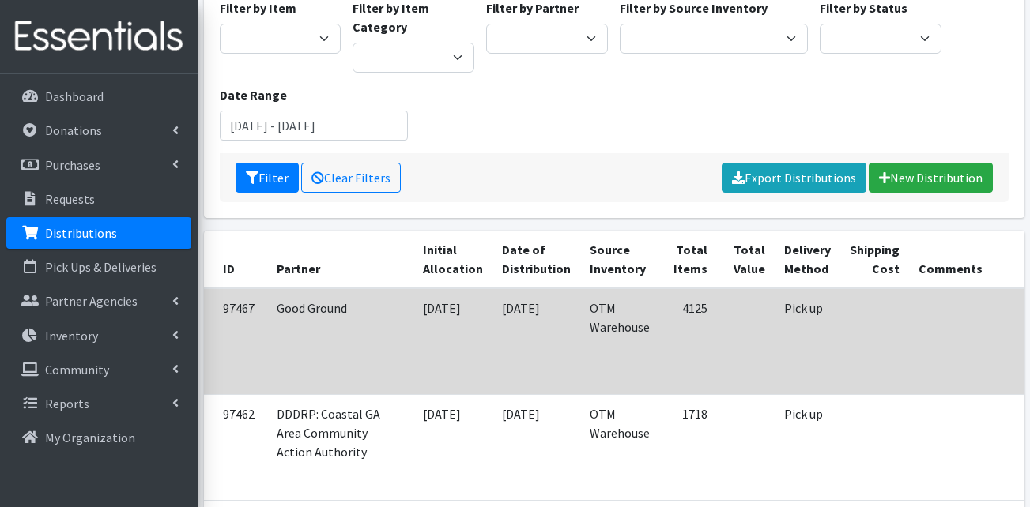
scroll to position [158, 0]
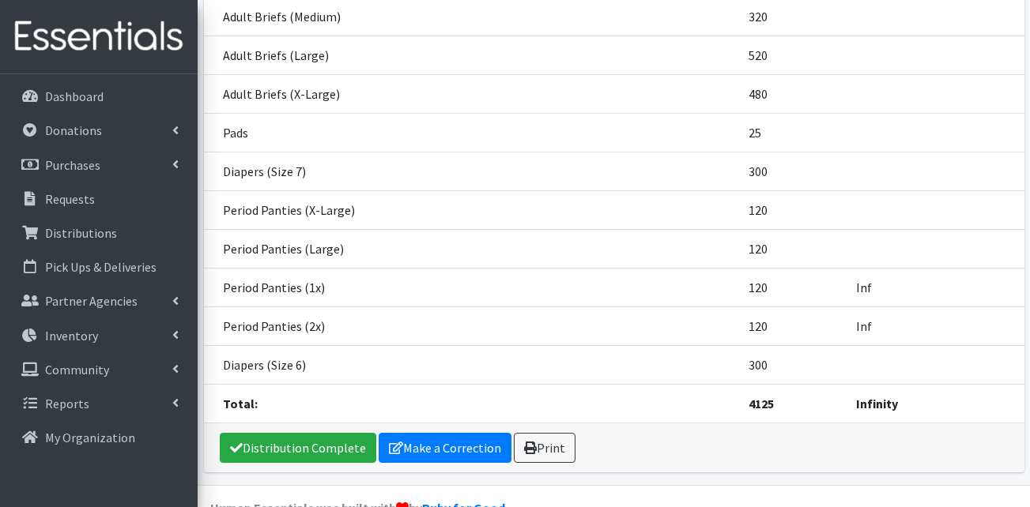
scroll to position [532, 0]
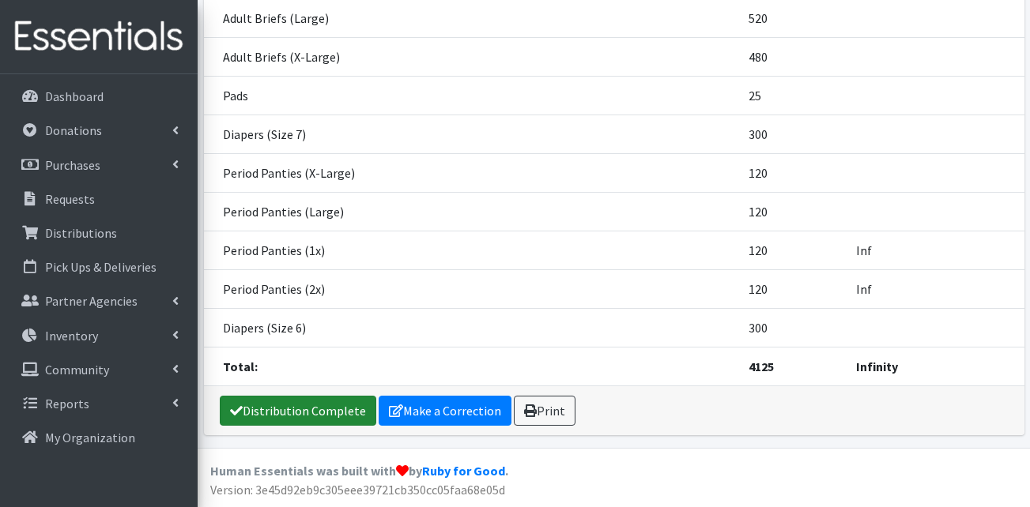
click at [303, 410] on link "Distribution Complete" at bounding box center [298, 411] width 157 height 30
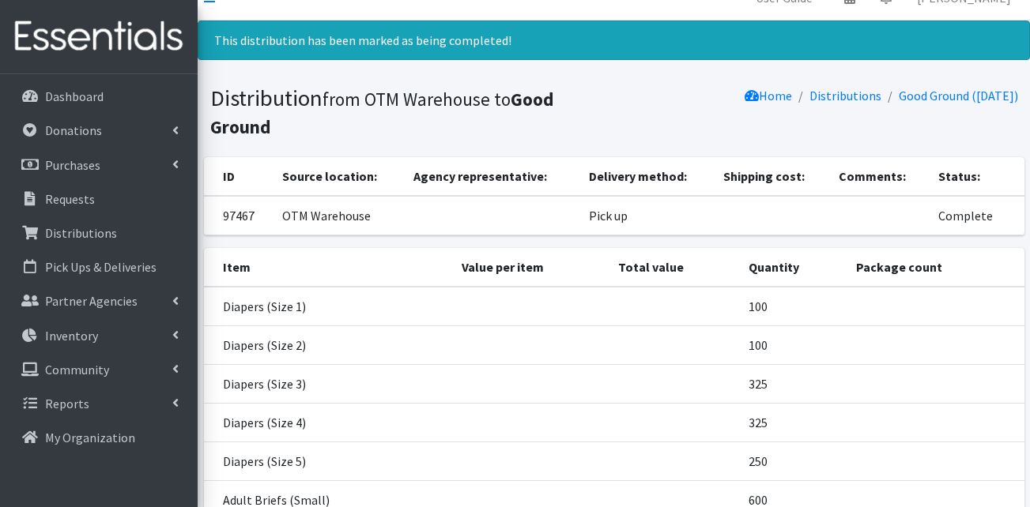
scroll to position [0, 0]
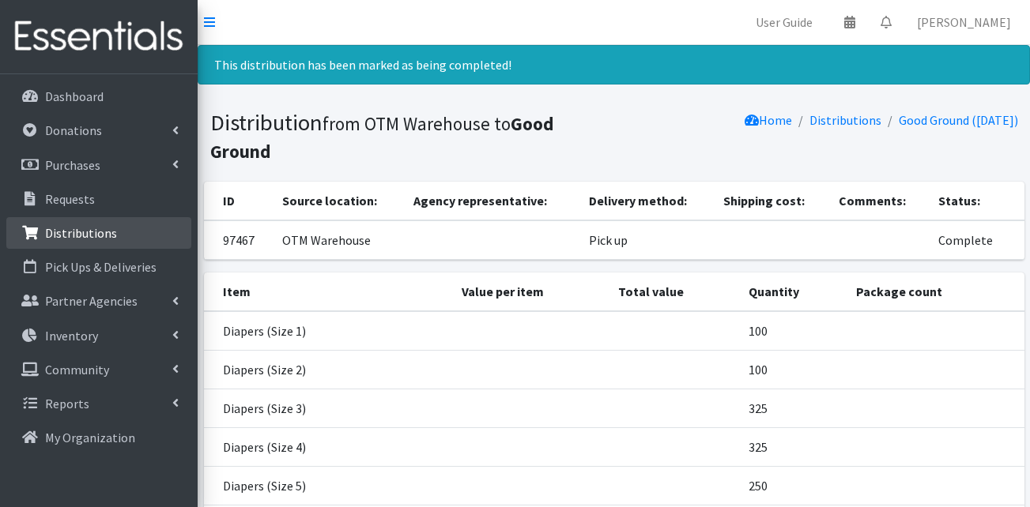
click at [70, 243] on link "Distributions" at bounding box center [98, 233] width 185 height 32
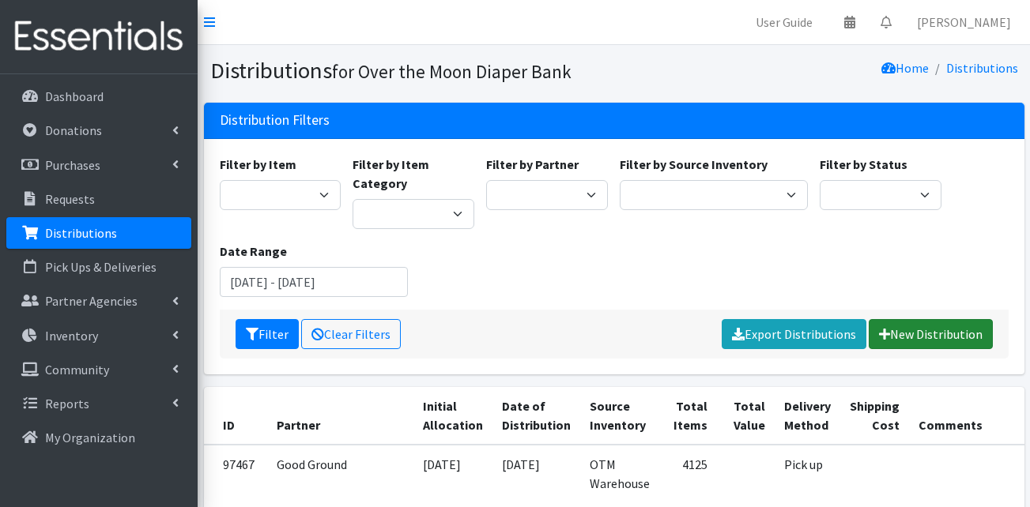
click at [936, 336] on link "New Distribution" at bounding box center [931, 334] width 124 height 30
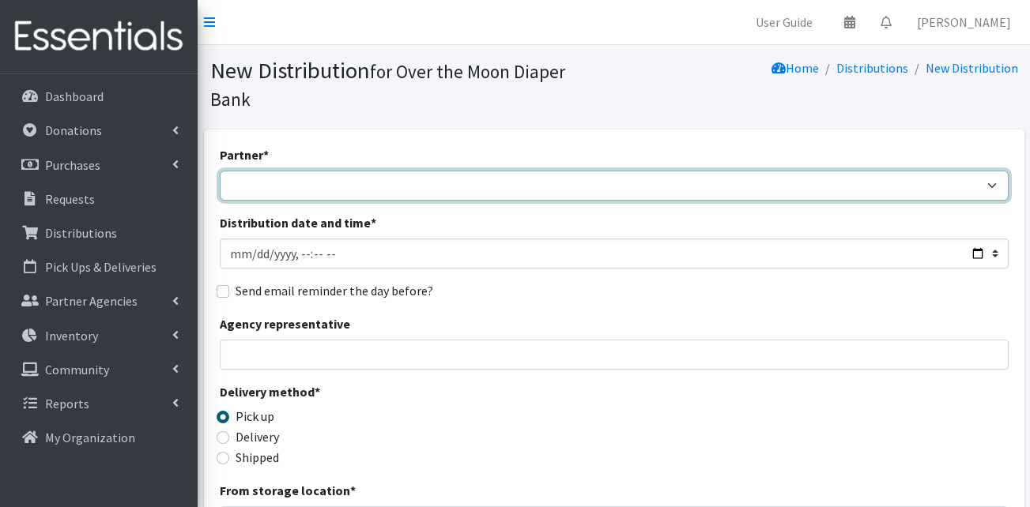
drag, startPoint x: 417, startPoint y: 157, endPoint x: 401, endPoint y: 176, distance: 25.3
click at [416, 171] on select "AHJ Library System Amerigroup Back To School Event [GEOGRAPHIC_DATA] [GEOGRAPHI…" at bounding box center [614, 186] width 789 height 30
select select "8214"
click at [220, 171] on select "AHJ Library System Amerigroup Back To School Event [GEOGRAPHIC_DATA] [GEOGRAPHI…" at bounding box center [614, 186] width 789 height 30
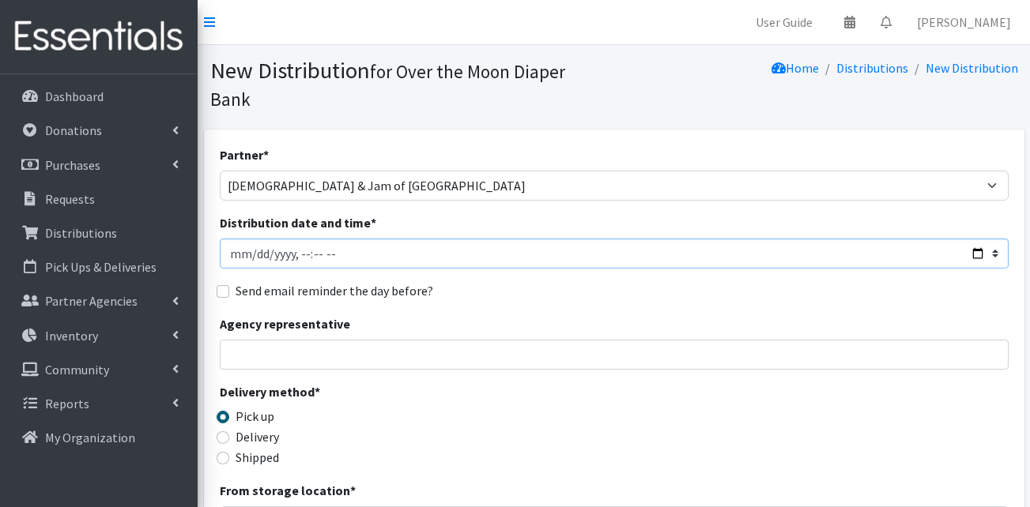
click at [237, 239] on input "Distribution date and time *" at bounding box center [614, 254] width 789 height 30
type input "2025-09-01T23:59"
type input "2025-09-24T10:00"
click at [411, 440] on fieldset "Delivery method * Pick up Delivery Shipped" at bounding box center [319, 426] width 198 height 86
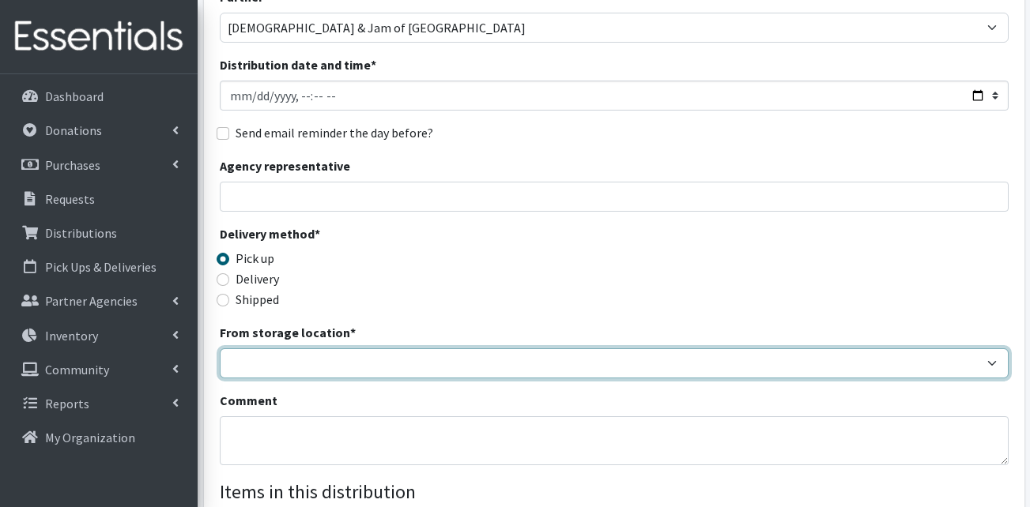
click at [329, 349] on select "OTM Warehouse" at bounding box center [614, 364] width 789 height 30
select select "385"
click at [220, 349] on select "OTM Warehouse" at bounding box center [614, 364] width 789 height 30
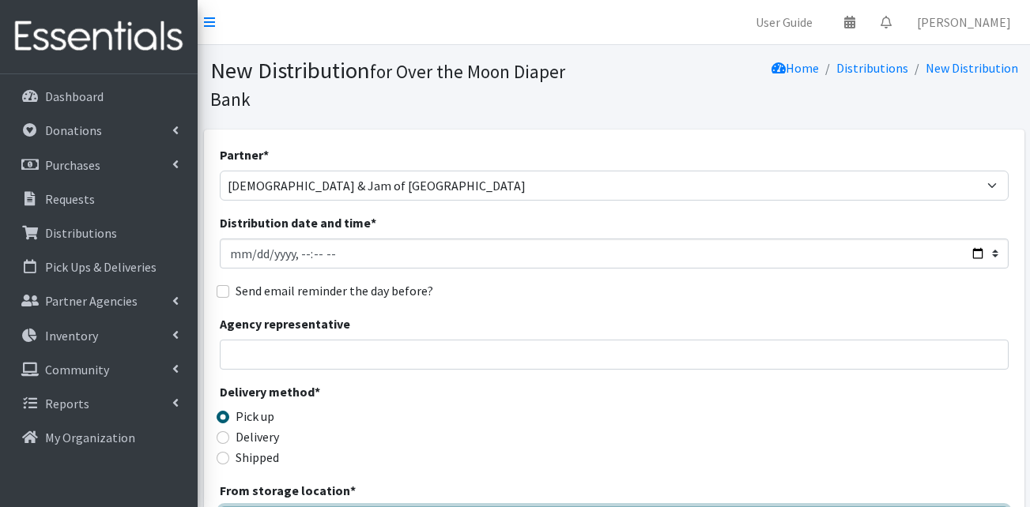
scroll to position [395, 0]
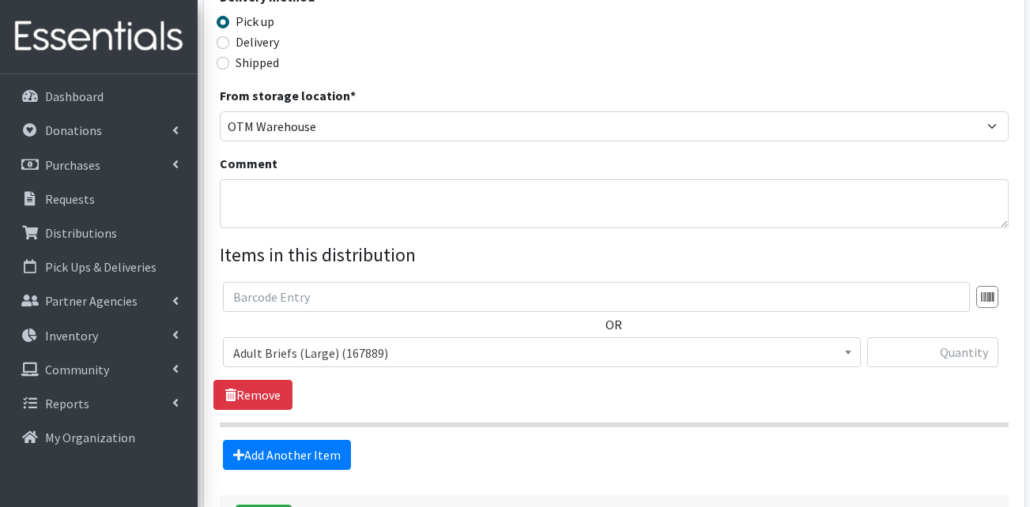
click at [616, 342] on span "Adult Briefs (Large) (167889)" at bounding box center [541, 353] width 617 height 22
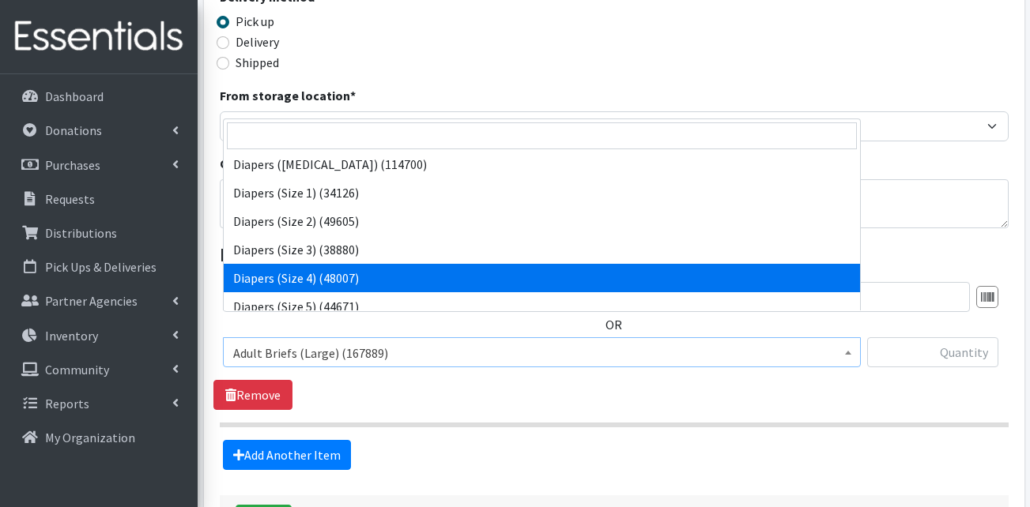
scroll to position [316, 0]
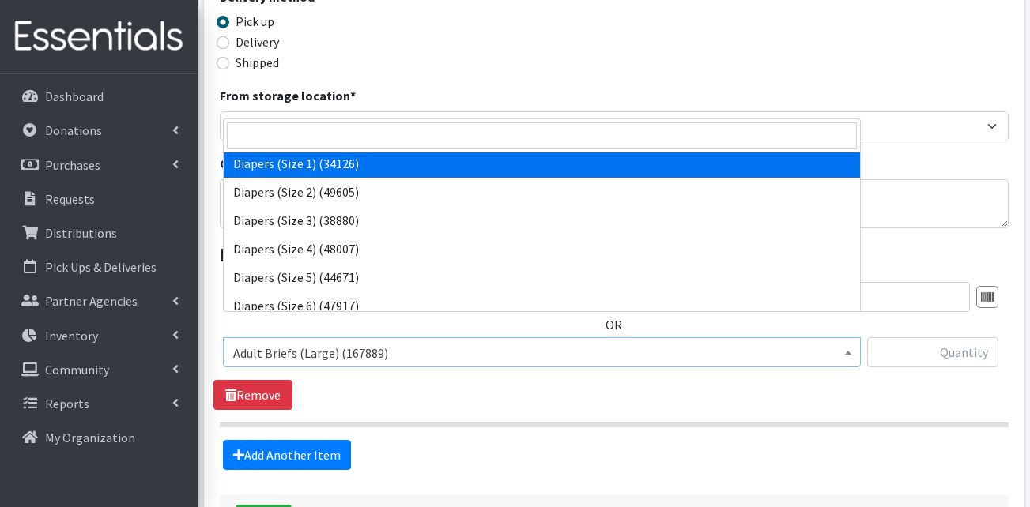
select select "13420"
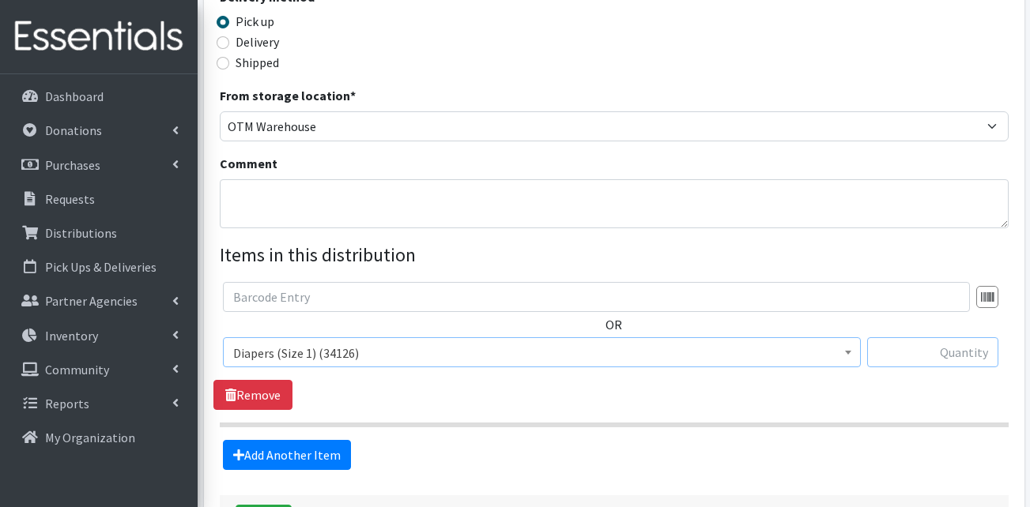
click at [921, 338] on input "text" at bounding box center [932, 353] width 131 height 30
type input "800"
click at [299, 440] on link "Add Another Item" at bounding box center [287, 455] width 128 height 30
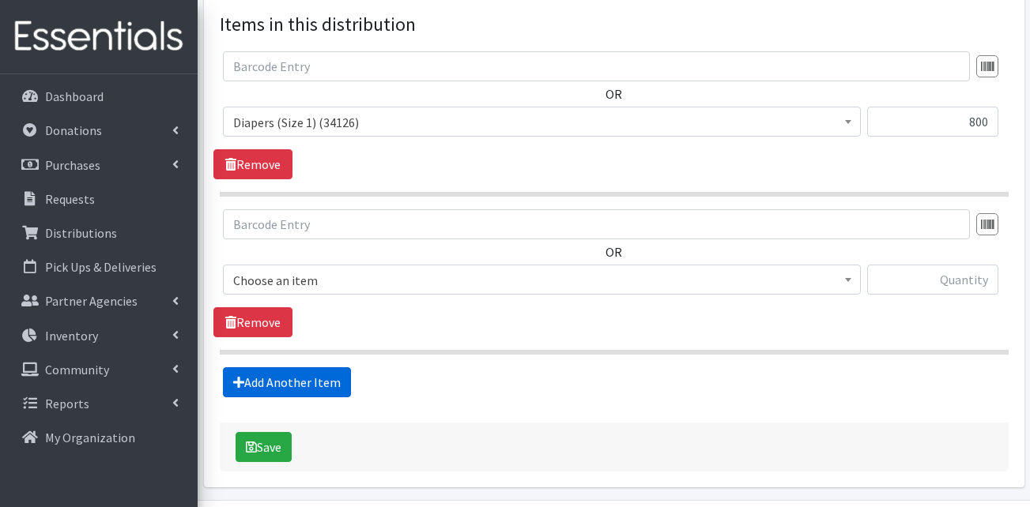
scroll to position [651, 0]
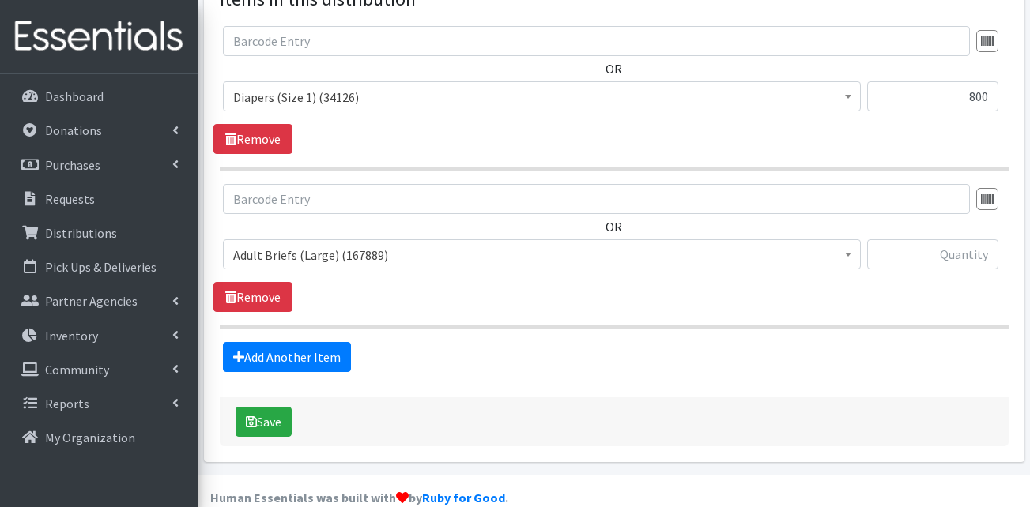
click at [383, 244] on span "Adult Briefs (Large) (167889)" at bounding box center [541, 255] width 617 height 22
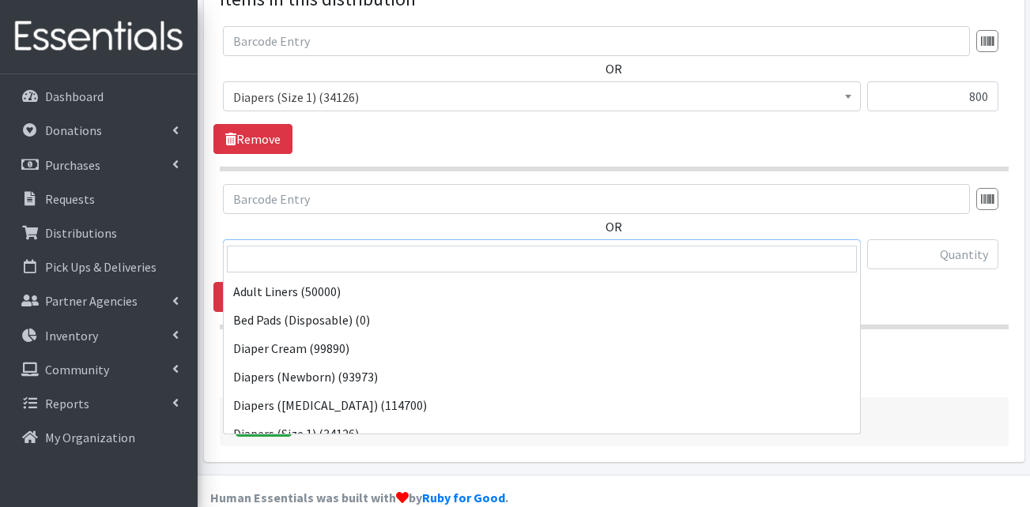
scroll to position [237, 0]
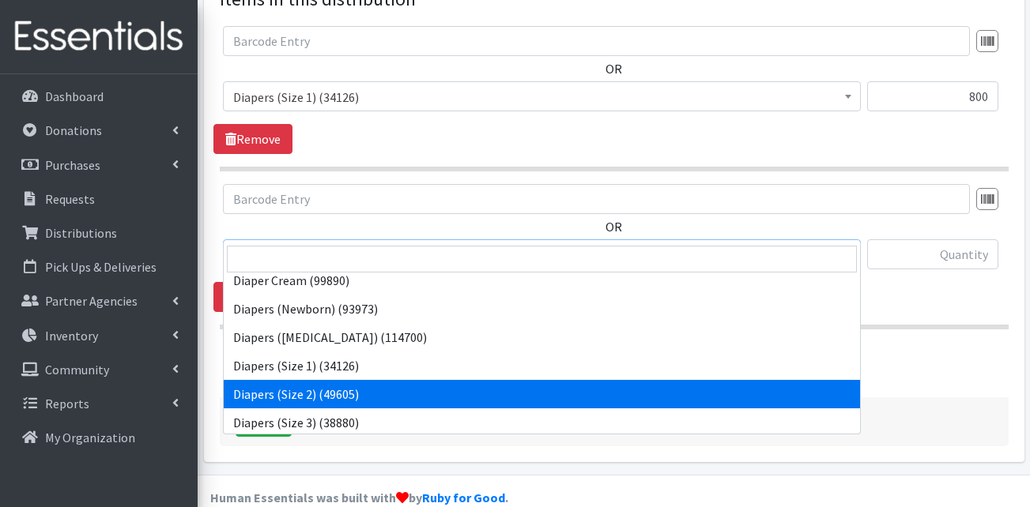
select select "13421"
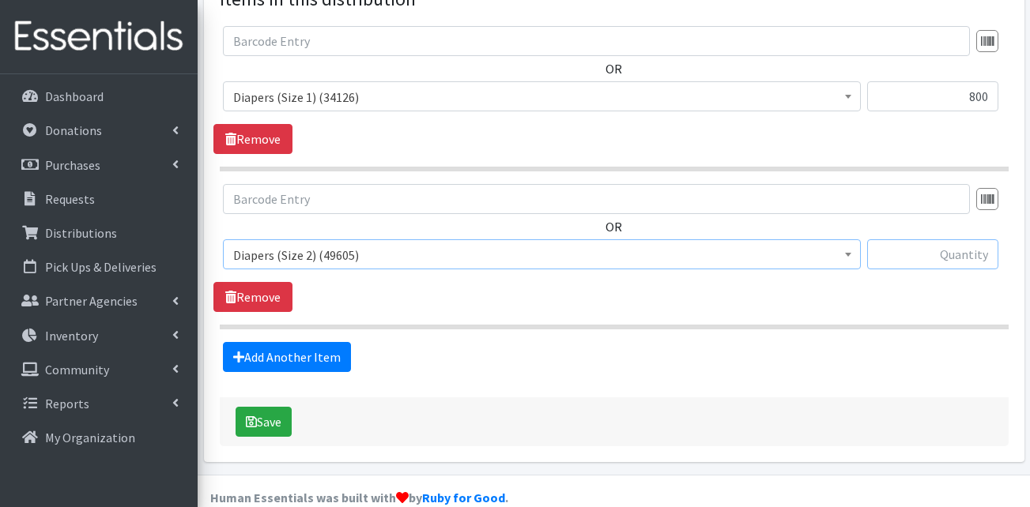
click at [971, 240] on input "text" at bounding box center [932, 255] width 131 height 30
type input "800"
click at [315, 342] on link "Add Another Item" at bounding box center [287, 357] width 128 height 30
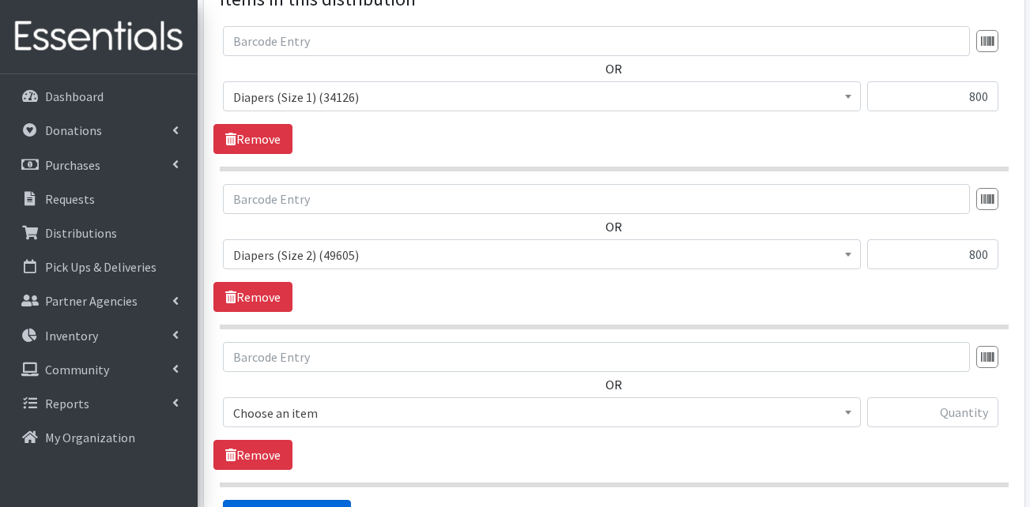
scroll to position [809, 0]
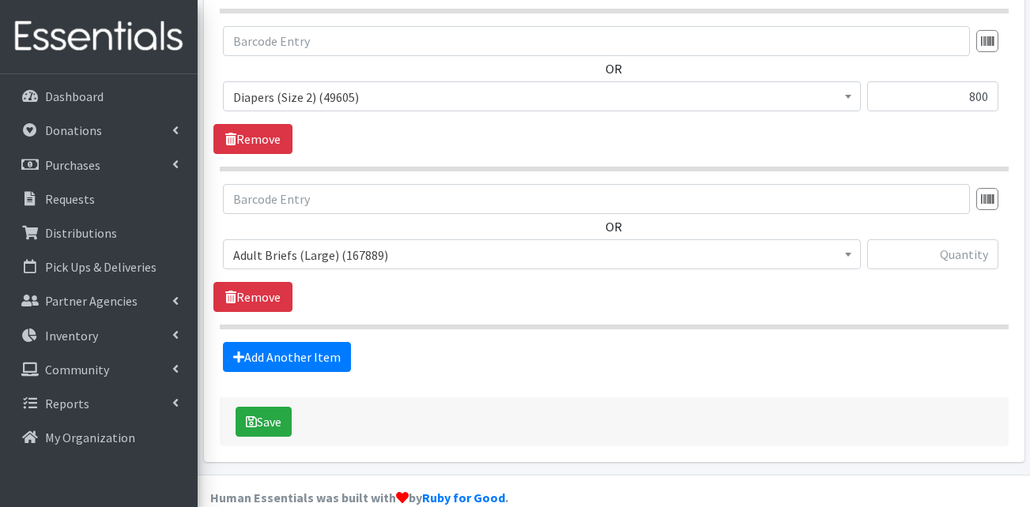
click at [351, 244] on span "Adult Briefs (Large) (167889)" at bounding box center [541, 255] width 617 height 22
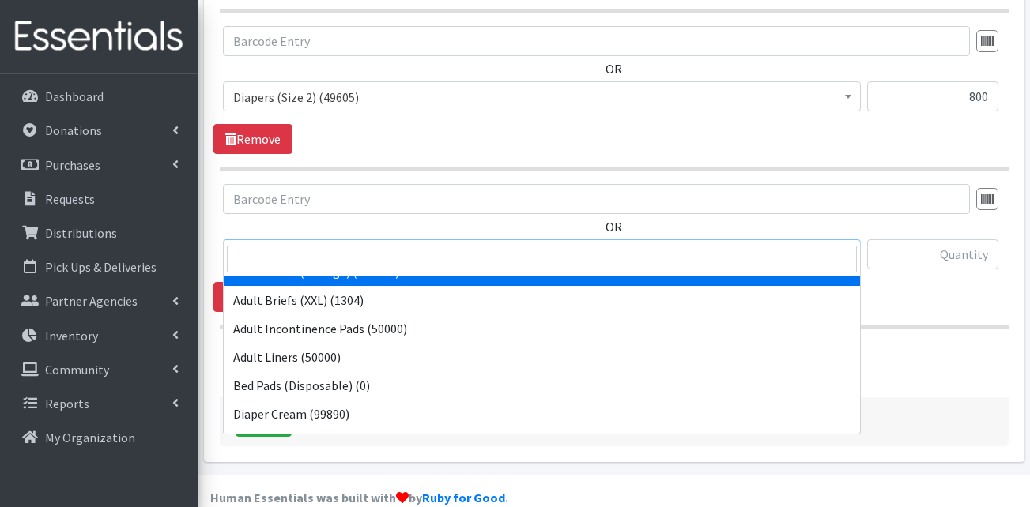
scroll to position [237, 0]
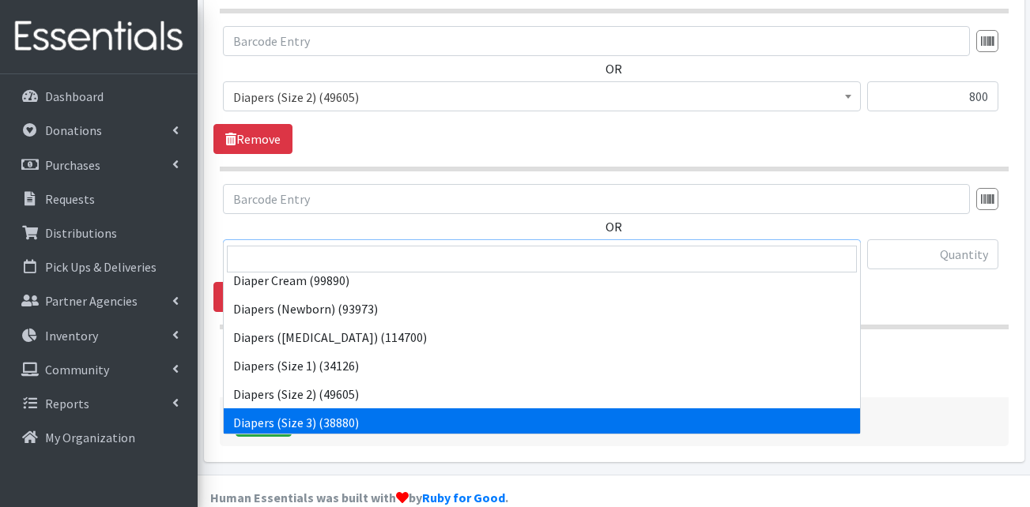
select select "13422"
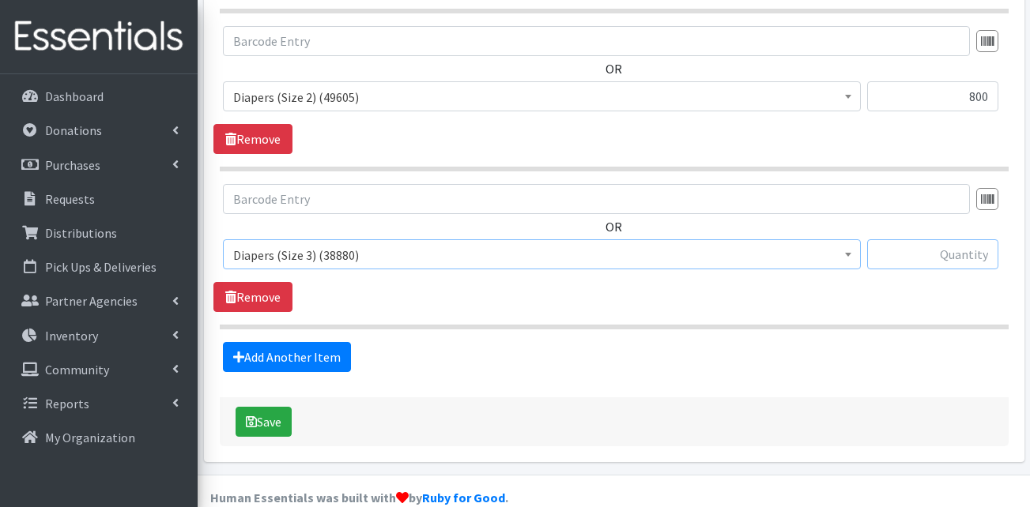
click at [907, 240] on input "text" at bounding box center [932, 255] width 131 height 30
click at [926, 240] on input "text" at bounding box center [932, 255] width 131 height 30
type input "624"
click at [315, 342] on link "Add Another Item" at bounding box center [287, 357] width 128 height 30
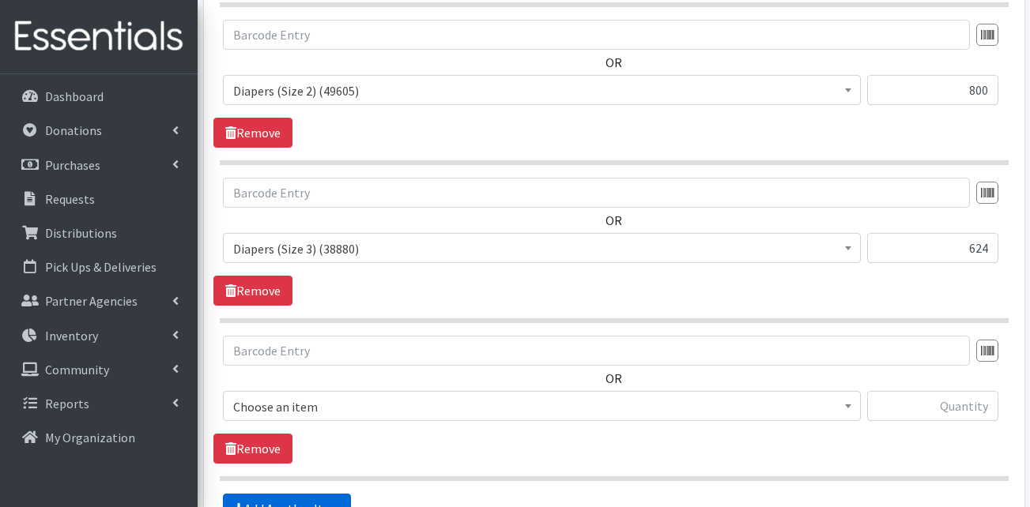
scroll to position [968, 0]
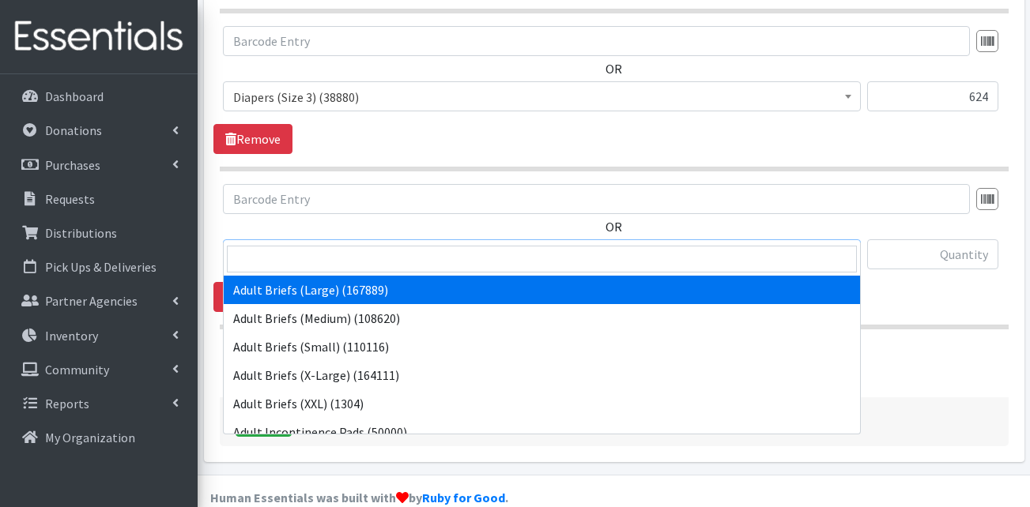
click at [480, 244] on span "Adult Briefs (Large) (167889)" at bounding box center [541, 255] width 617 height 22
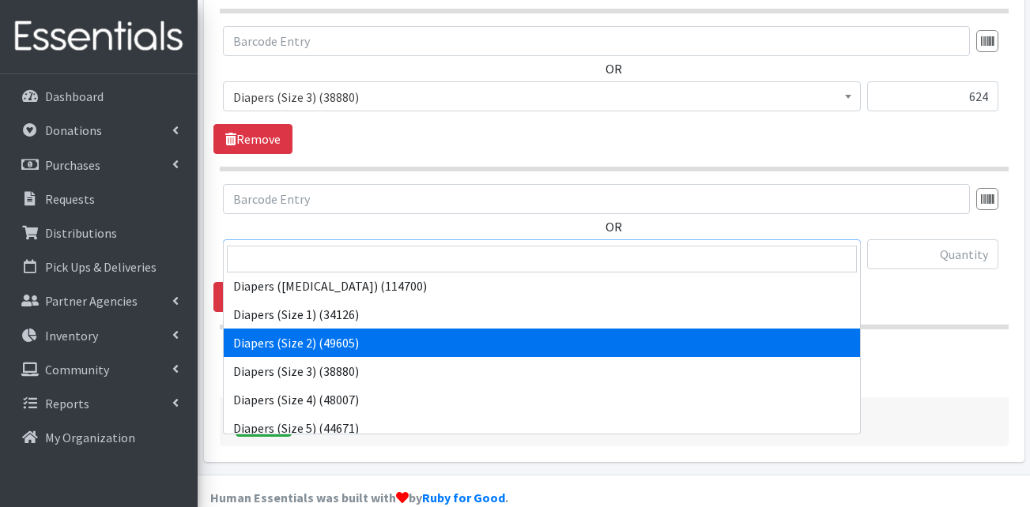
scroll to position [316, 0]
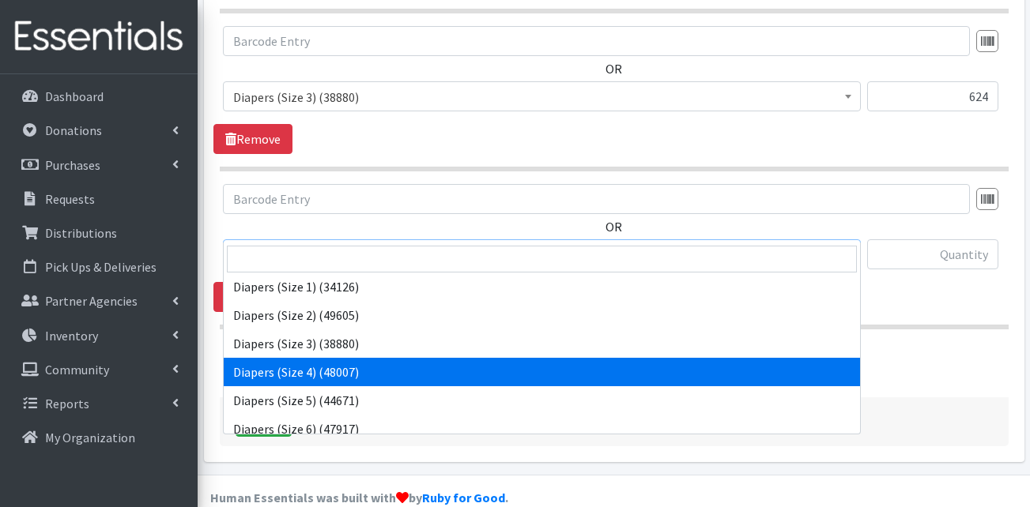
select select "13416"
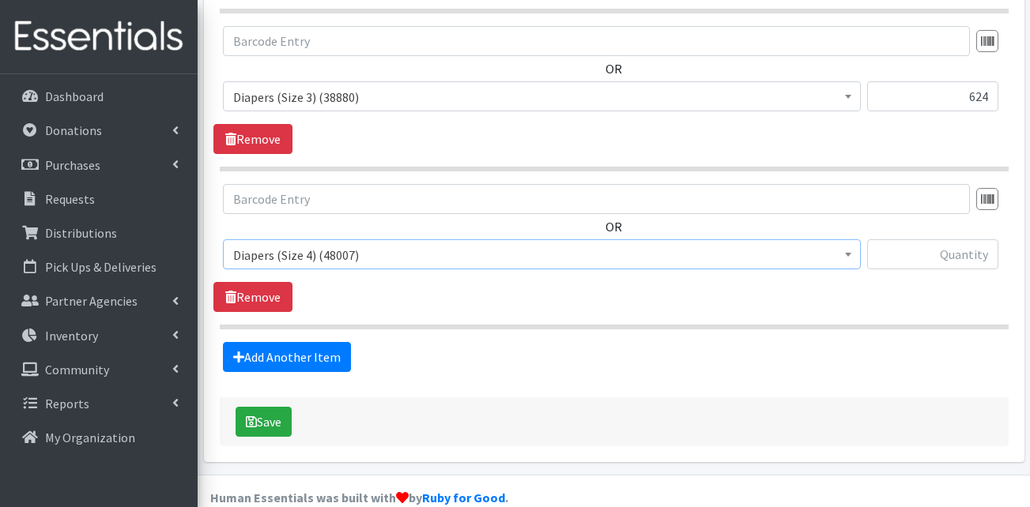
click at [507, 398] on div "Save" at bounding box center [614, 422] width 789 height 49
click at [290, 342] on link "Add Another Item" at bounding box center [287, 357] width 128 height 30
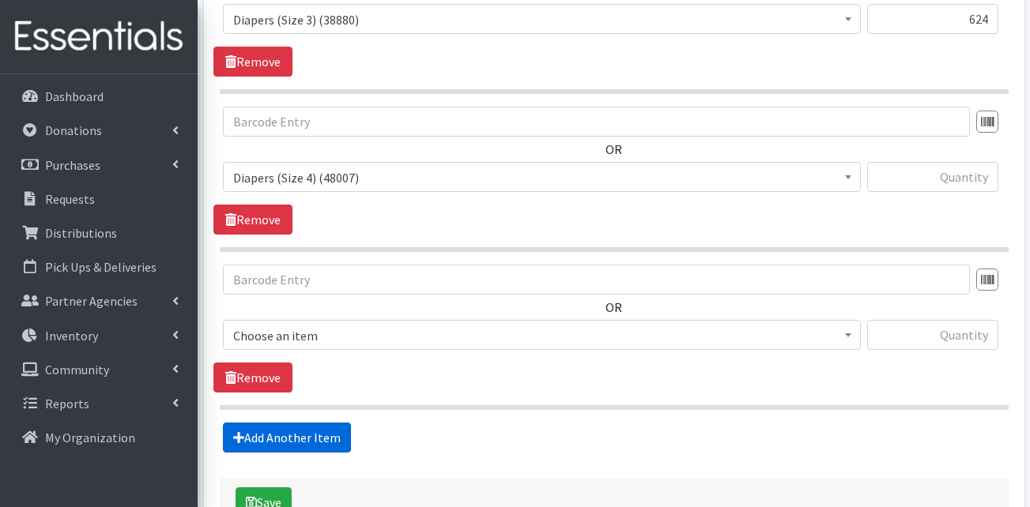
scroll to position [1126, 0]
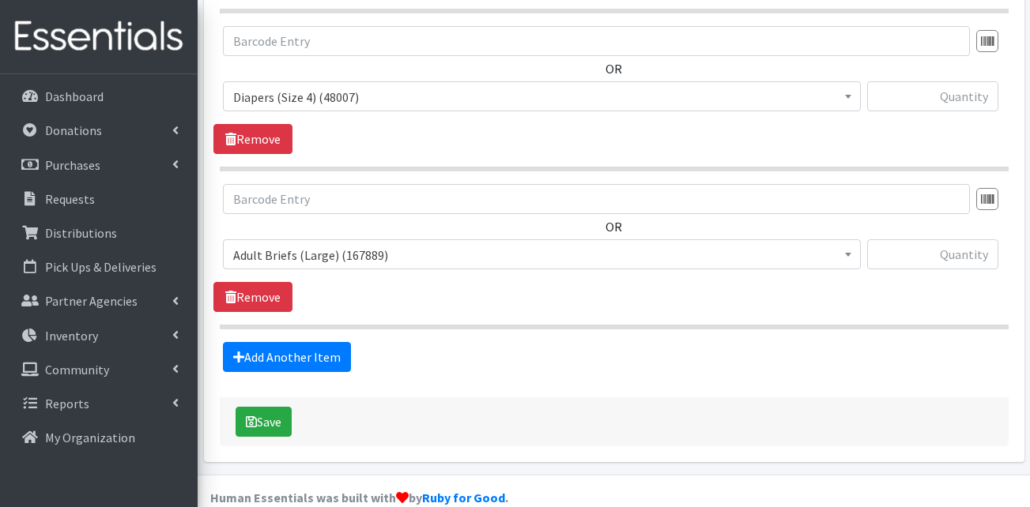
click at [354, 244] on span "Adult Briefs (Large) (167889)" at bounding box center [541, 255] width 617 height 22
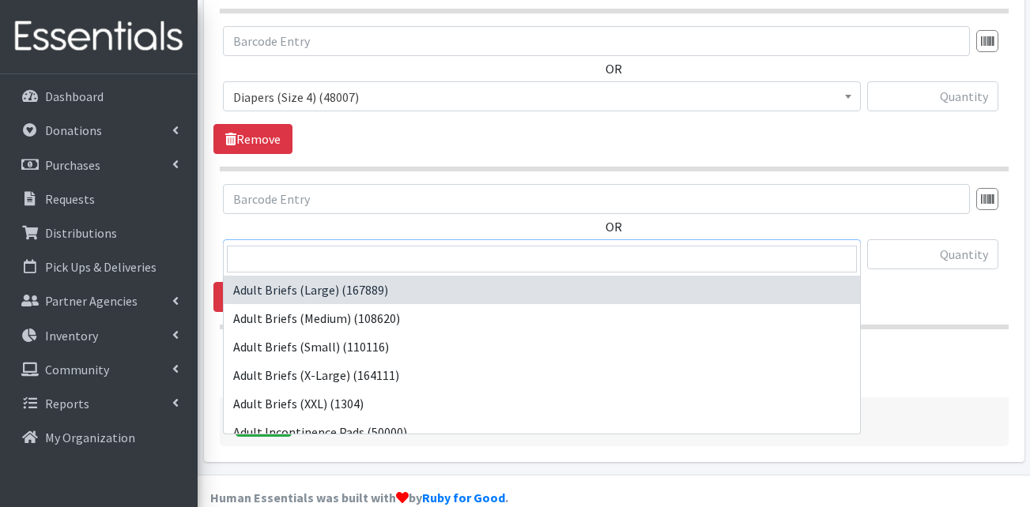
scroll to position [395, 0]
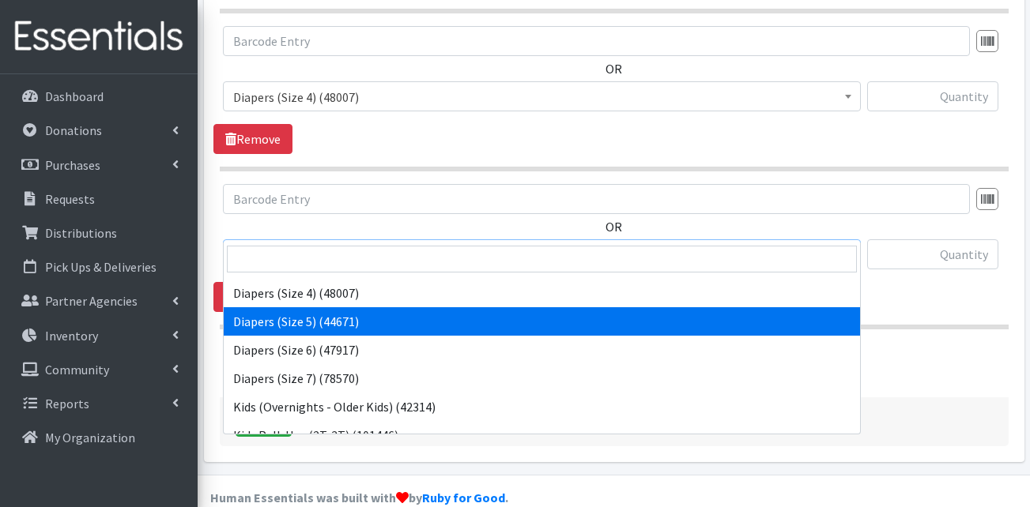
select select "13389"
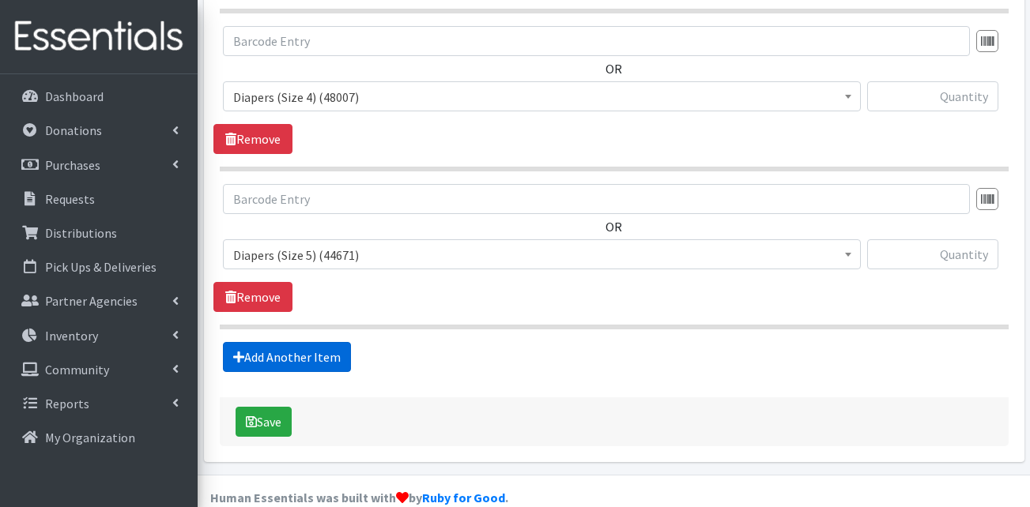
click at [278, 342] on link "Add Another Item" at bounding box center [287, 357] width 128 height 30
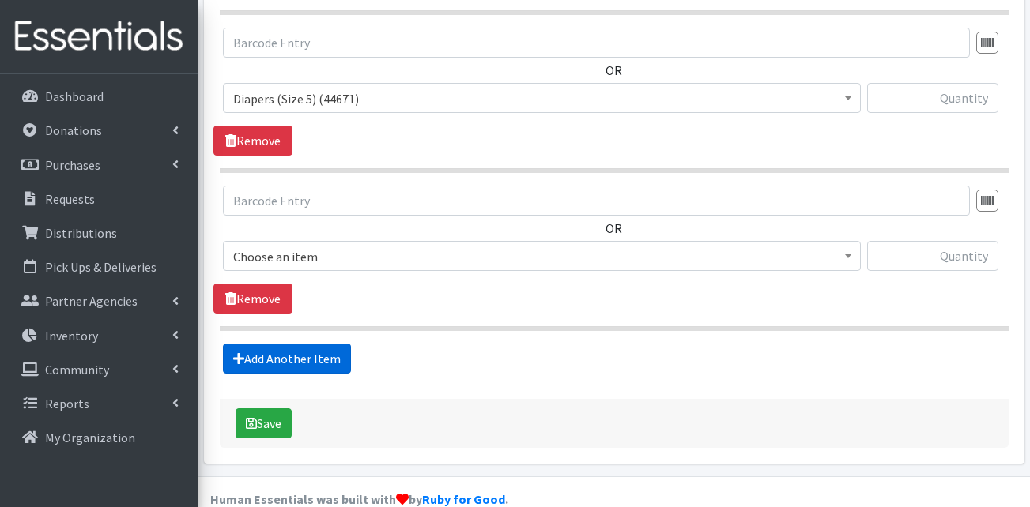
scroll to position [1284, 0]
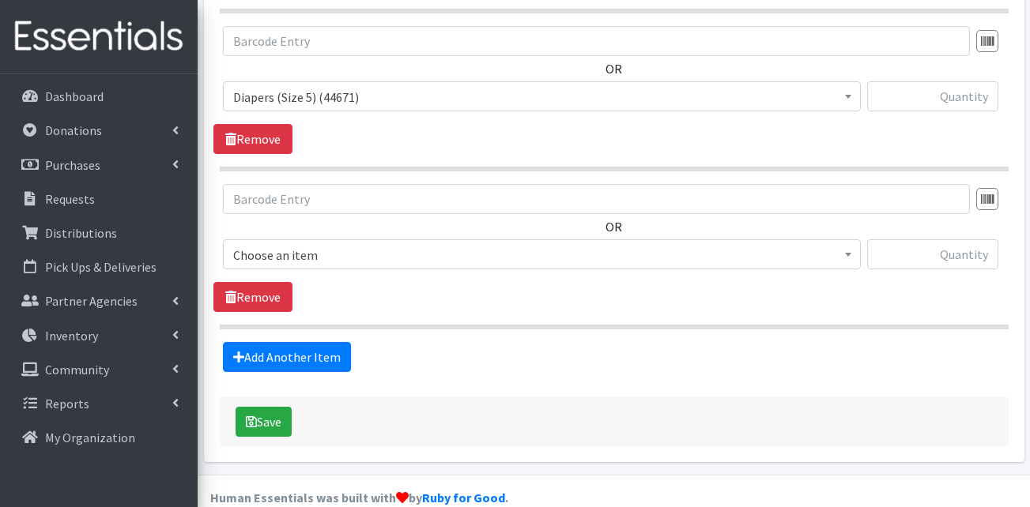
click at [384, 209] on div "OR Choose an item Adult Briefs (Large) Adult Briefs (Medium) Adult Briefs (Smal…" at bounding box center [613, 233] width 801 height 98
click at [373, 240] on span "Choose an item" at bounding box center [542, 255] width 638 height 30
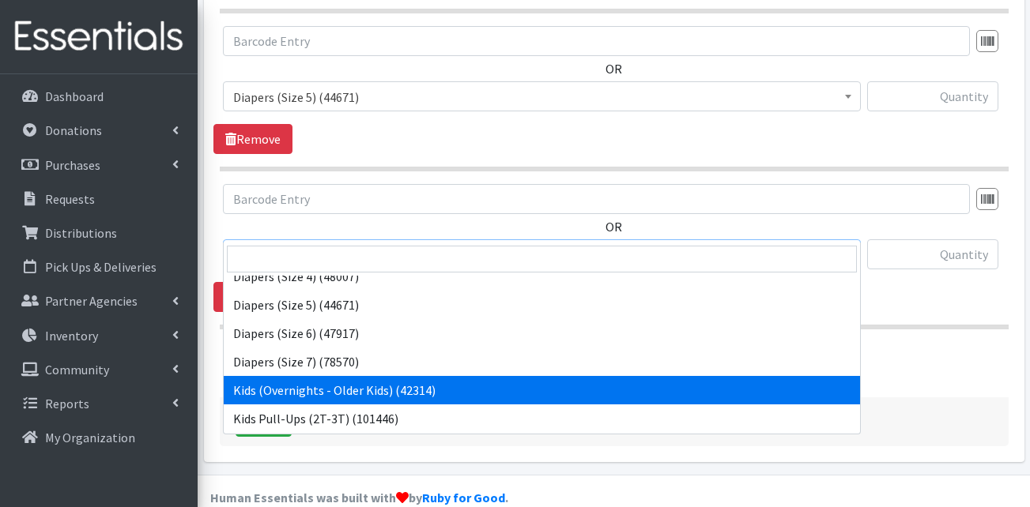
scroll to position [395, 0]
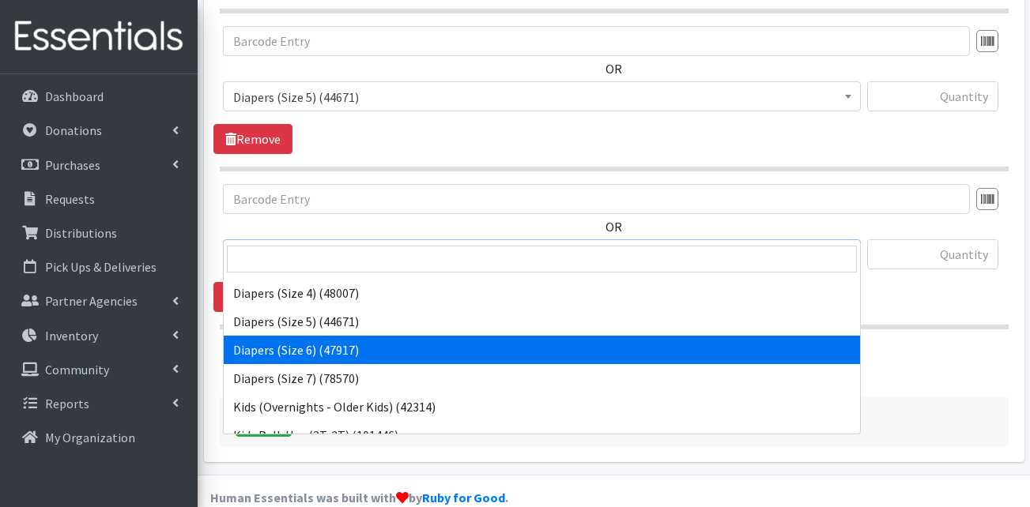
select select "13390"
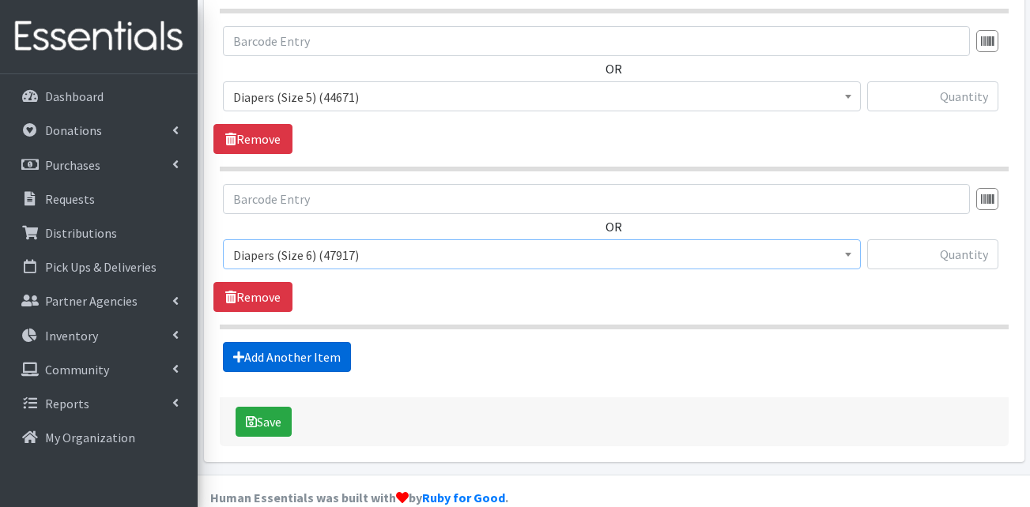
click at [313, 342] on link "Add Another Item" at bounding box center [287, 357] width 128 height 30
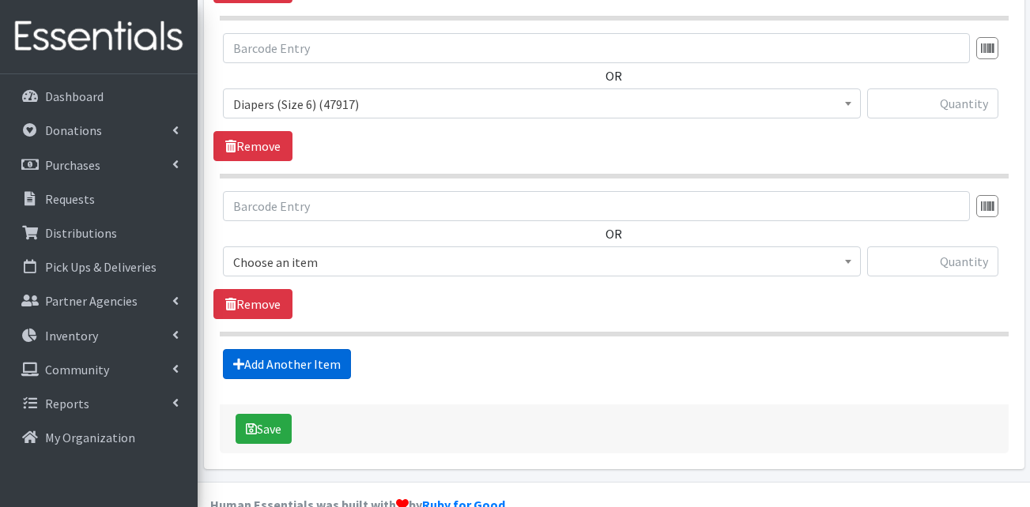
scroll to position [1442, 0]
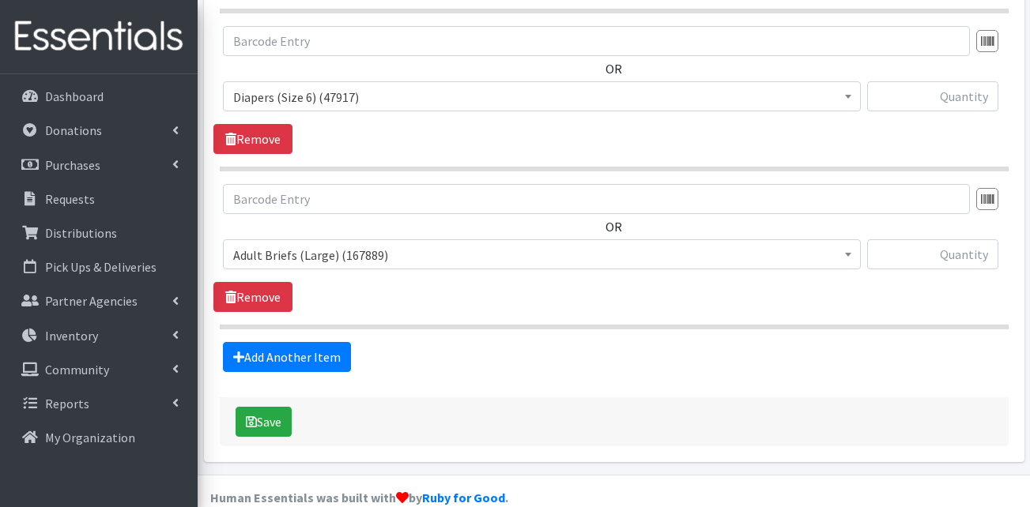
click at [348, 243] on span "Adult Briefs (Large) (167889) Adult Briefs (Medium) (108620) Adult Briefs (Smal…" at bounding box center [542, 261] width 638 height 43
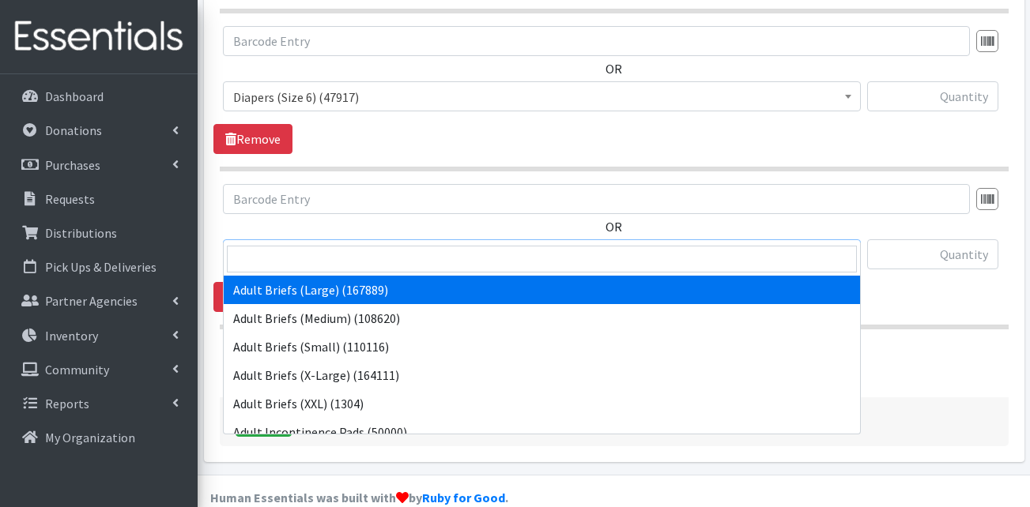
click at [349, 244] on span "Adult Briefs (Large) (167889)" at bounding box center [541, 255] width 617 height 22
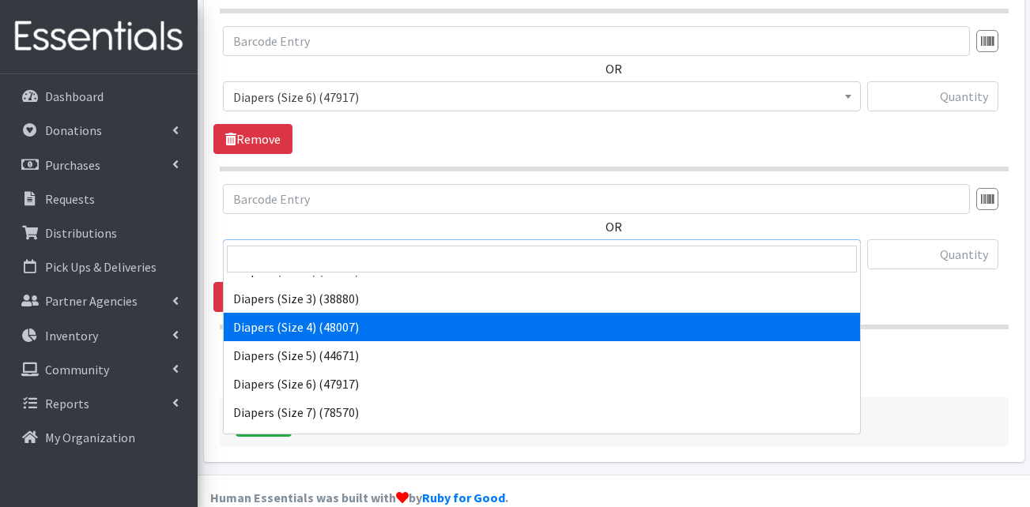
scroll to position [395, 0]
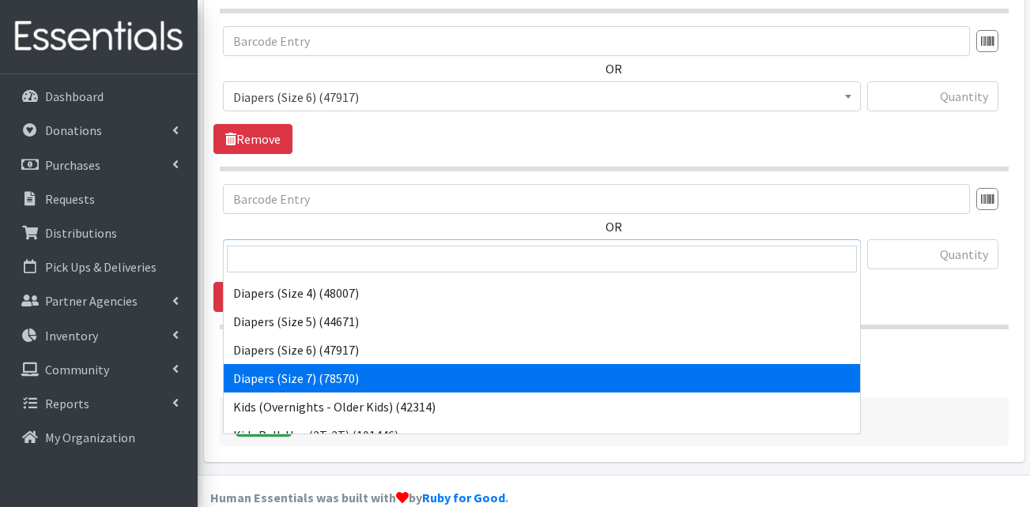
select select "13423"
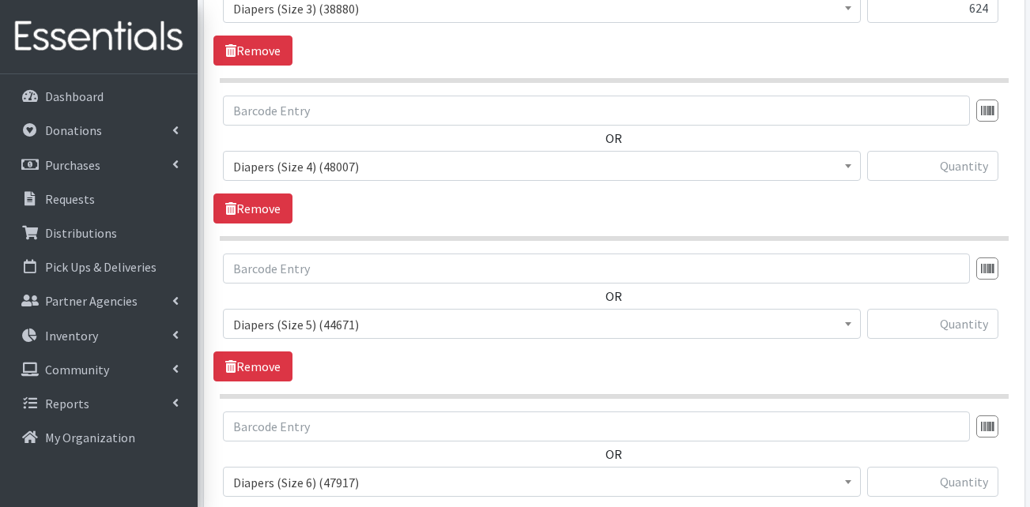
scroll to position [968, 0]
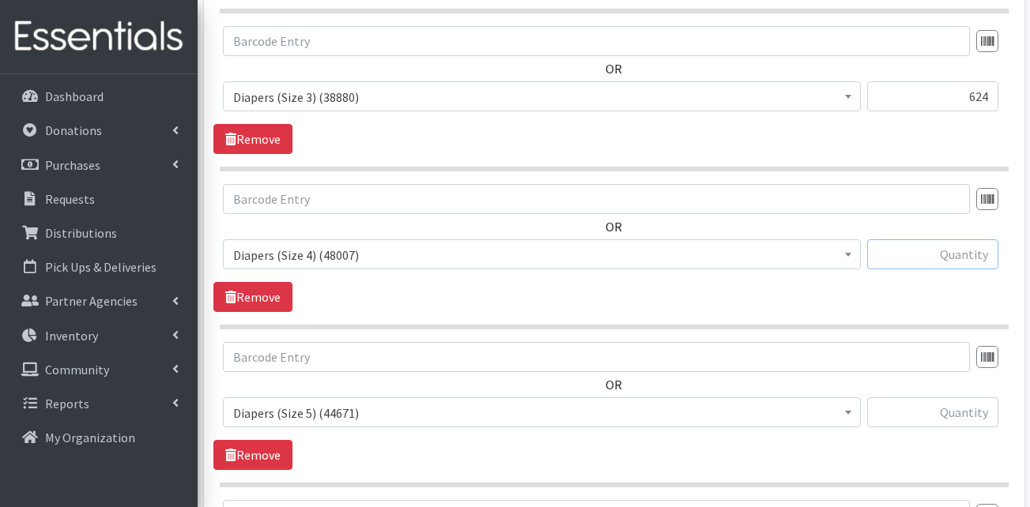
click at [894, 240] on input "text" at bounding box center [932, 255] width 131 height 30
type input "768"
click at [925, 240] on input "text" at bounding box center [932, 255] width 131 height 30
click at [919, 240] on input "text" at bounding box center [932, 255] width 131 height 30
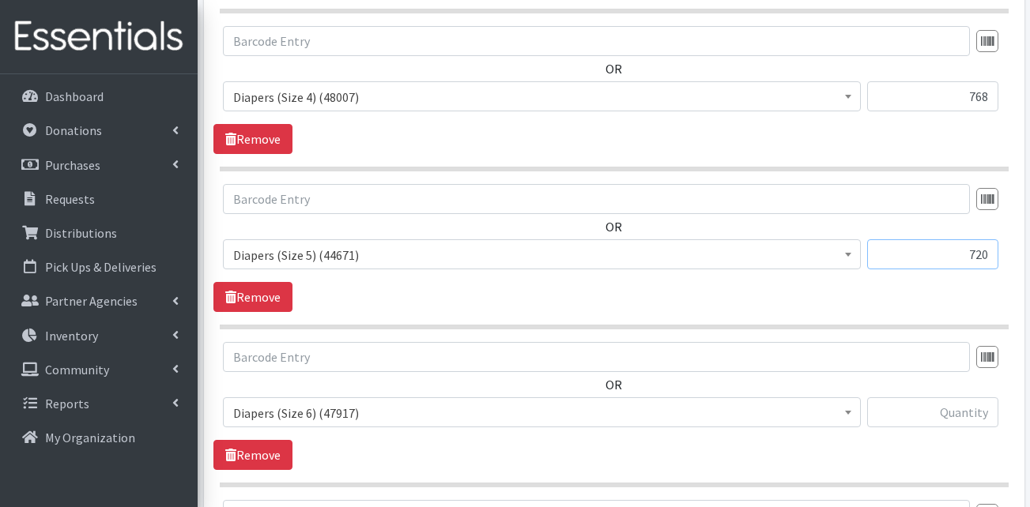
type input "720"
click at [902, 296] on section "OR Adult Briefs (Large) (167889) Adult Briefs (Medium) (108620) Adult Briefs (S…" at bounding box center [614, 256] width 789 height 145
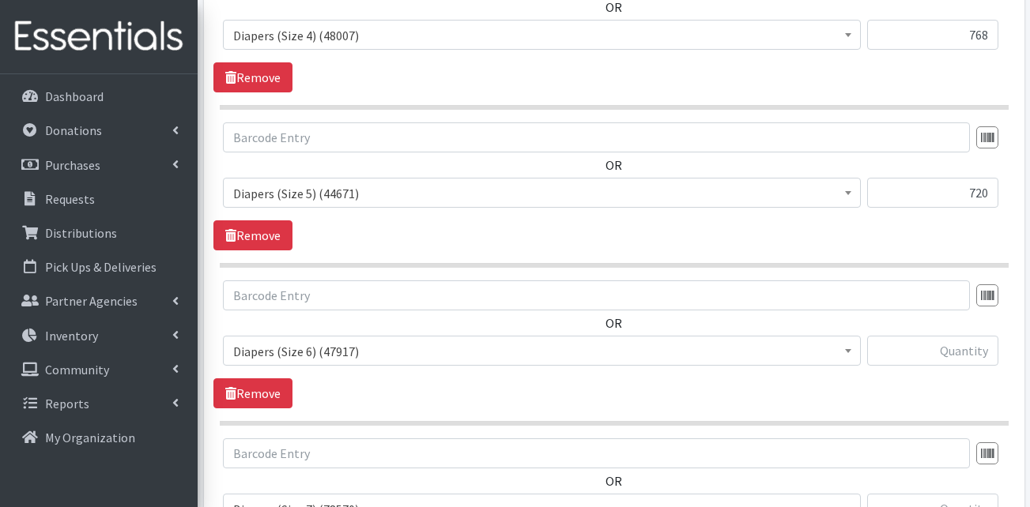
scroll to position [1205, 0]
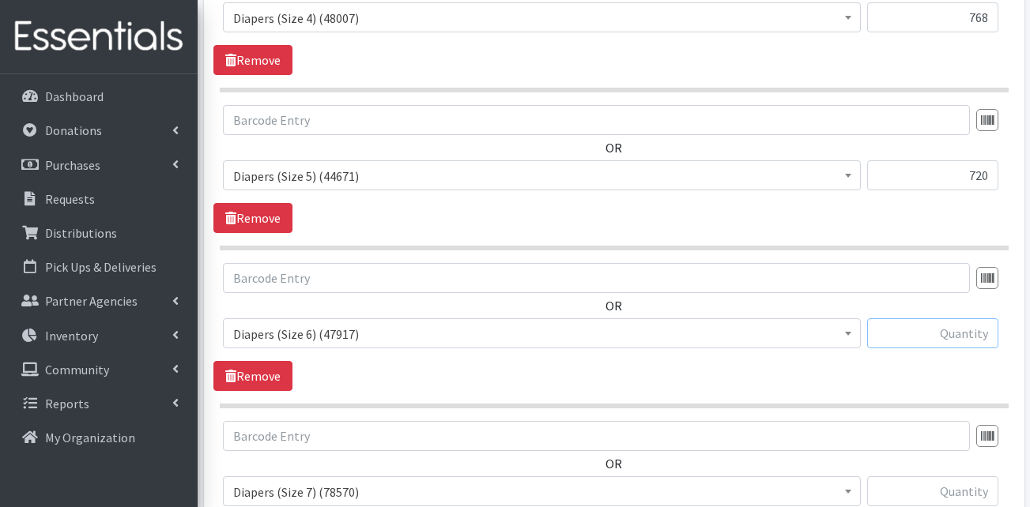
click at [923, 319] on input "text" at bounding box center [932, 334] width 131 height 30
type input "576"
click at [877, 281] on div "OR Adult Briefs (Large) (167889) Adult Briefs (Medium) (108620) Adult Briefs (S…" at bounding box center [613, 312] width 801 height 98
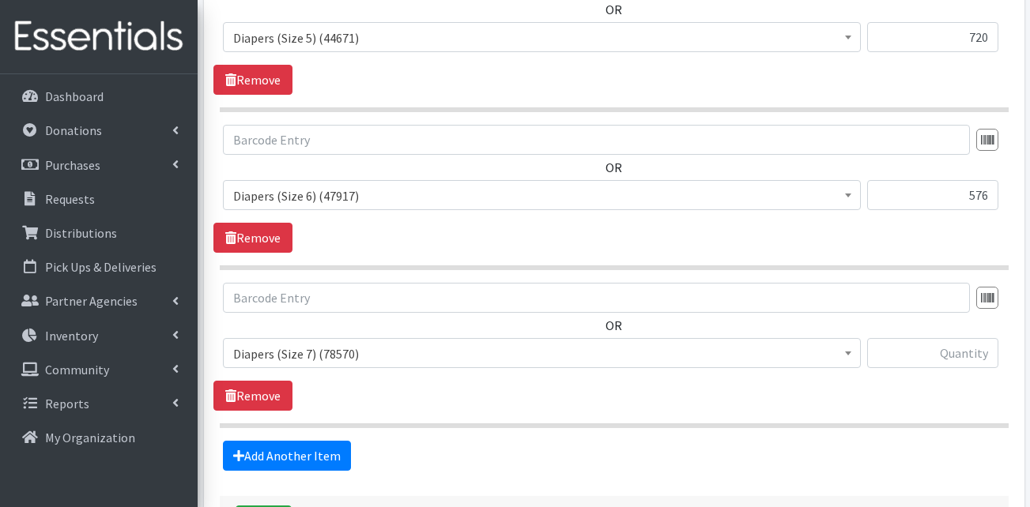
scroll to position [1363, 0]
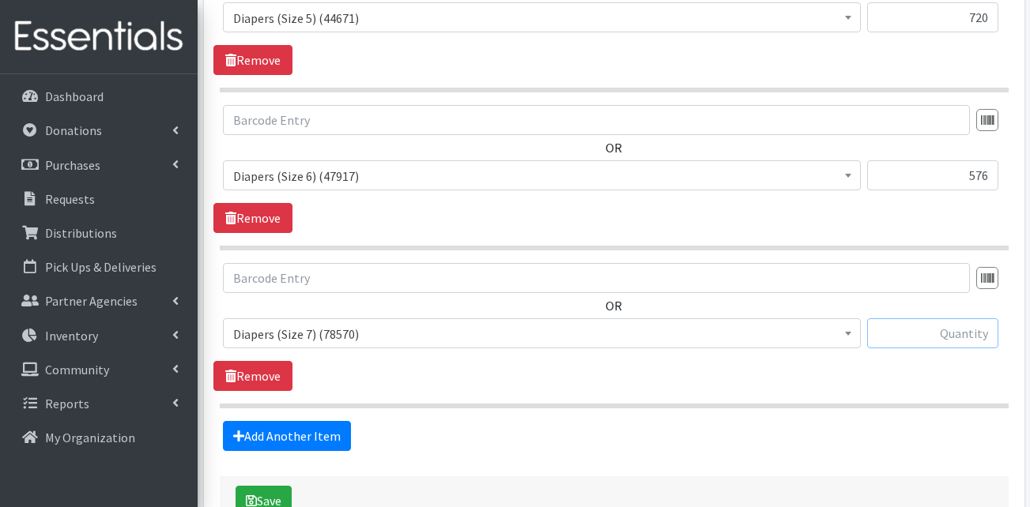
click at [960, 319] on input "text" at bounding box center [932, 334] width 131 height 30
click at [936, 319] on input "text" at bounding box center [932, 334] width 131 height 30
click at [952, 319] on input "text" at bounding box center [932, 334] width 131 height 30
type input "528"
click at [945, 373] on section "OR Adult Briefs (Large) (167889) Adult Briefs (Medium) (108620) Adult Briefs (S…" at bounding box center [614, 335] width 789 height 145
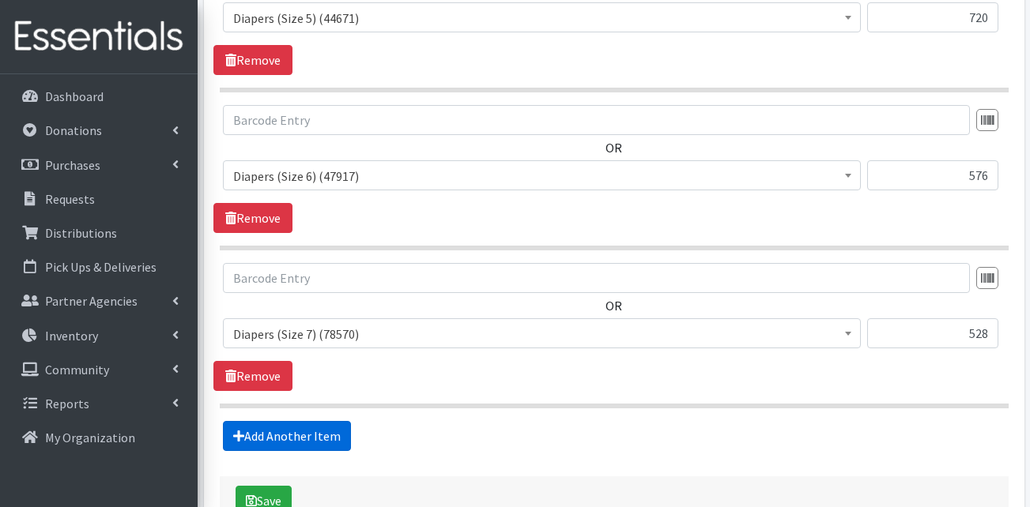
click at [298, 421] on link "Add Another Item" at bounding box center [287, 436] width 128 height 30
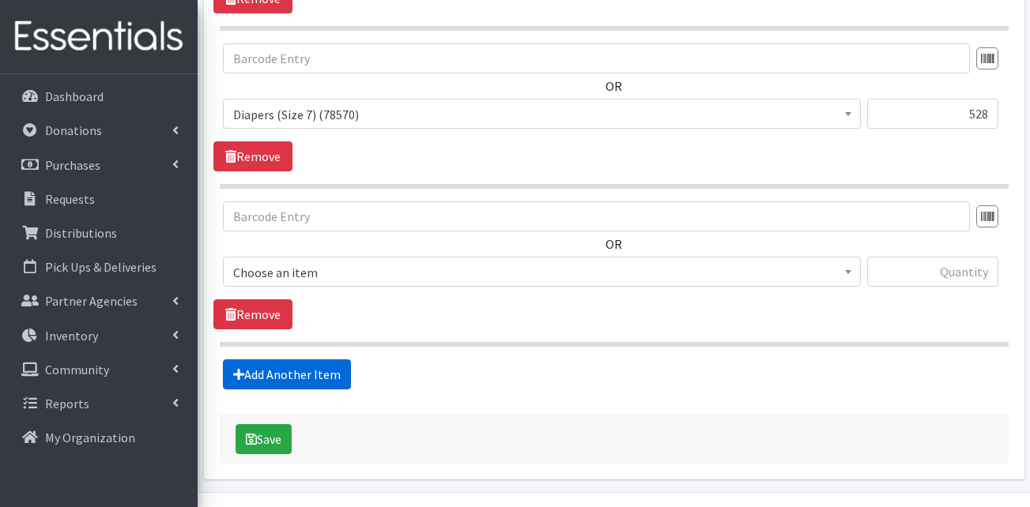
scroll to position [1600, 0]
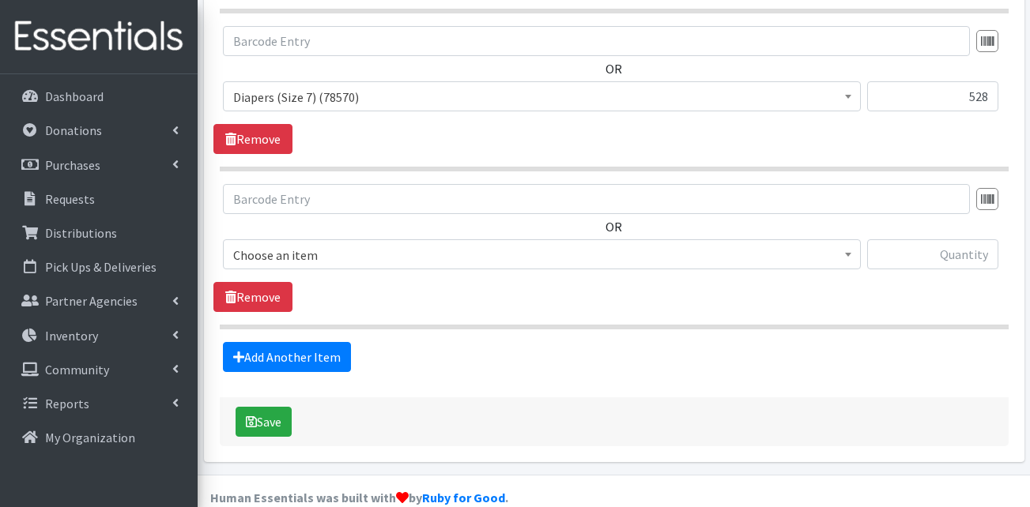
click at [331, 244] on span "Choose an item" at bounding box center [541, 255] width 617 height 22
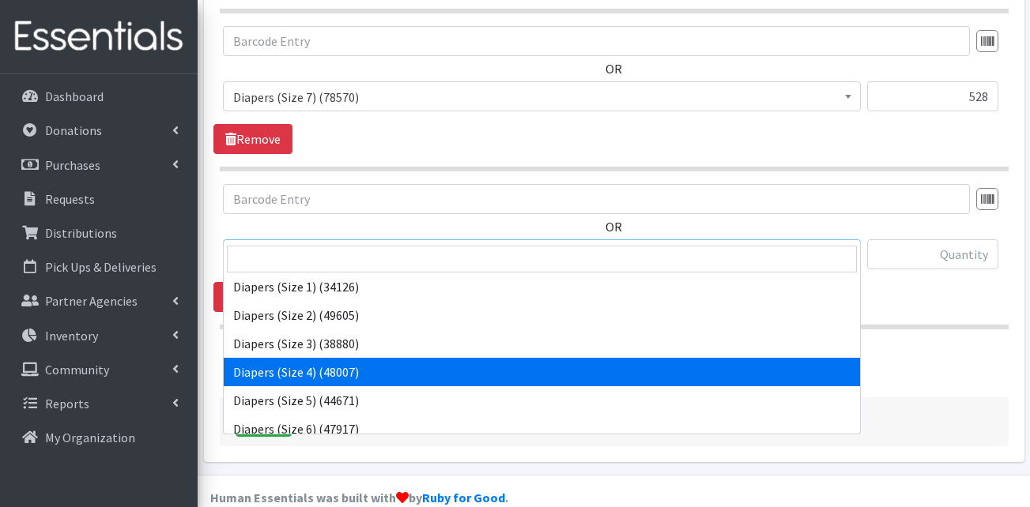
scroll to position [0, 0]
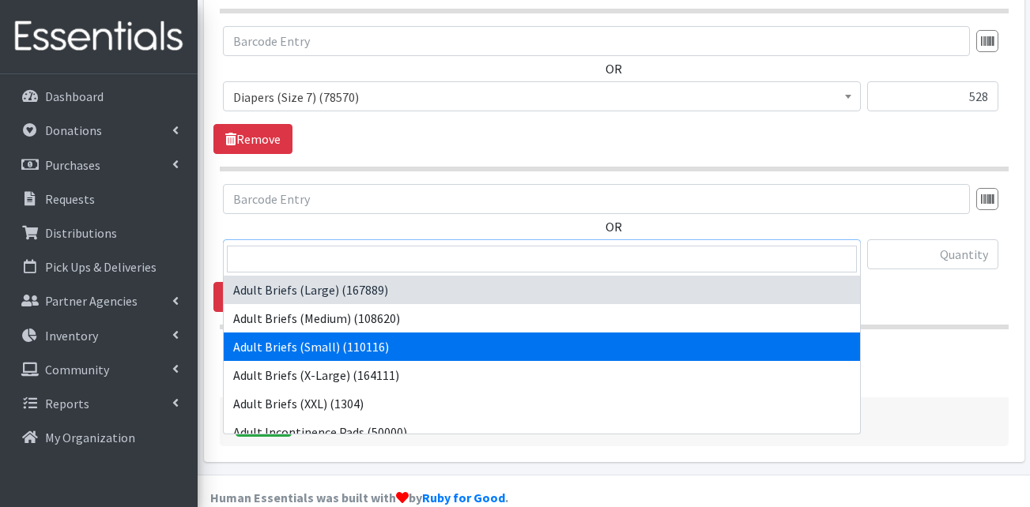
select select "13412"
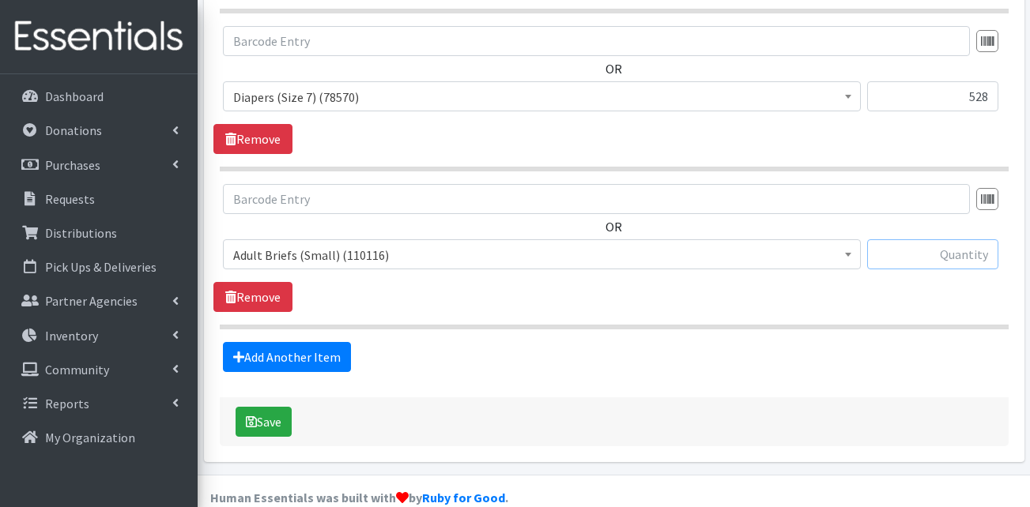
click at [918, 240] on input "text" at bounding box center [932, 255] width 131 height 30
click at [953, 240] on input "text" at bounding box center [932, 255] width 131 height 30
type input "240"
click at [306, 342] on link "Add Another Item" at bounding box center [287, 357] width 128 height 30
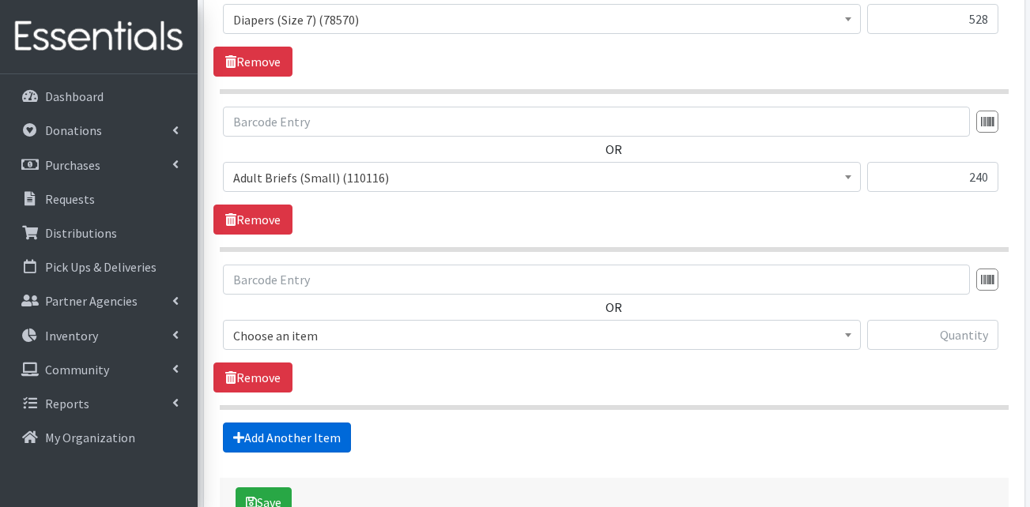
scroll to position [1758, 0]
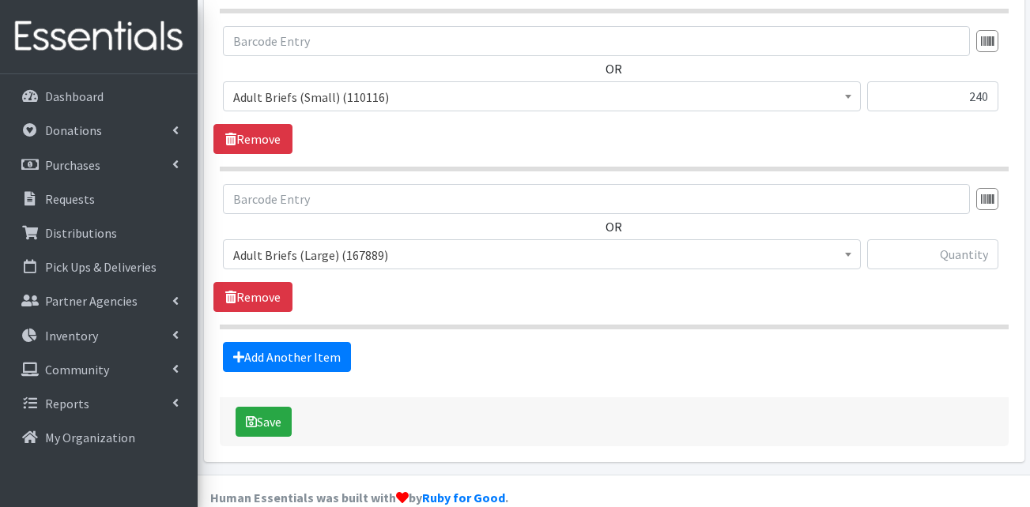
click at [330, 244] on span "Adult Briefs (Large) (167889)" at bounding box center [541, 255] width 617 height 22
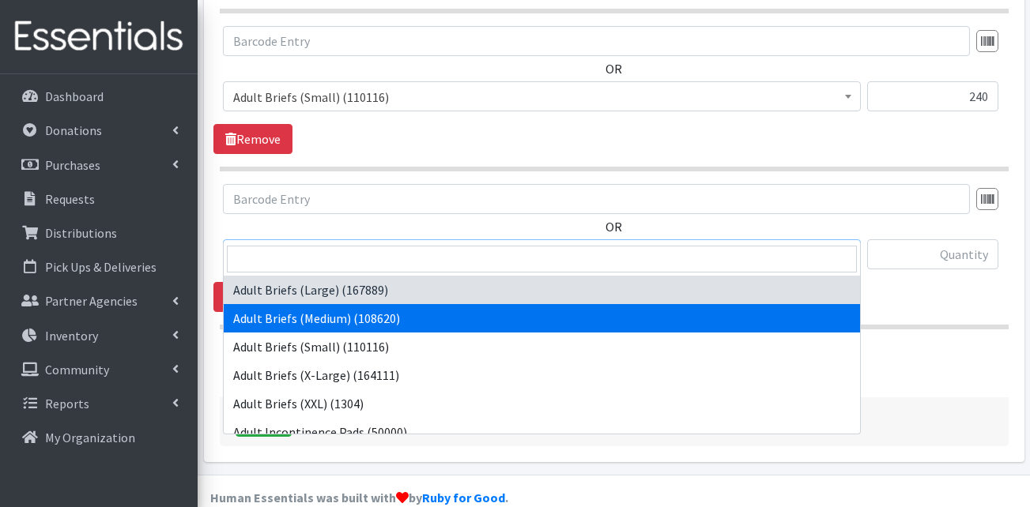
select select "13414"
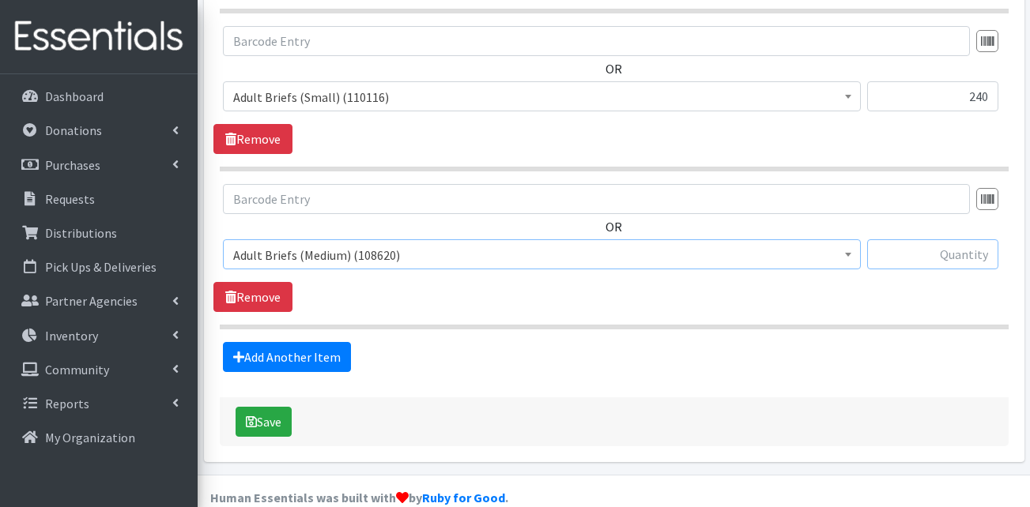
click at [964, 240] on input "text" at bounding box center [932, 255] width 131 height 30
type input "320"
click at [307, 342] on link "Add Another Item" at bounding box center [287, 357] width 128 height 30
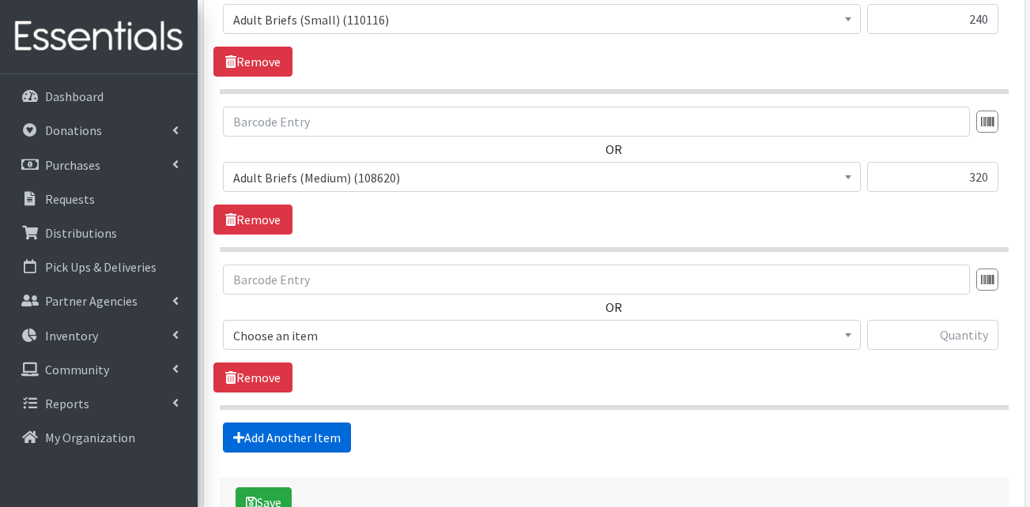
scroll to position [1916, 0]
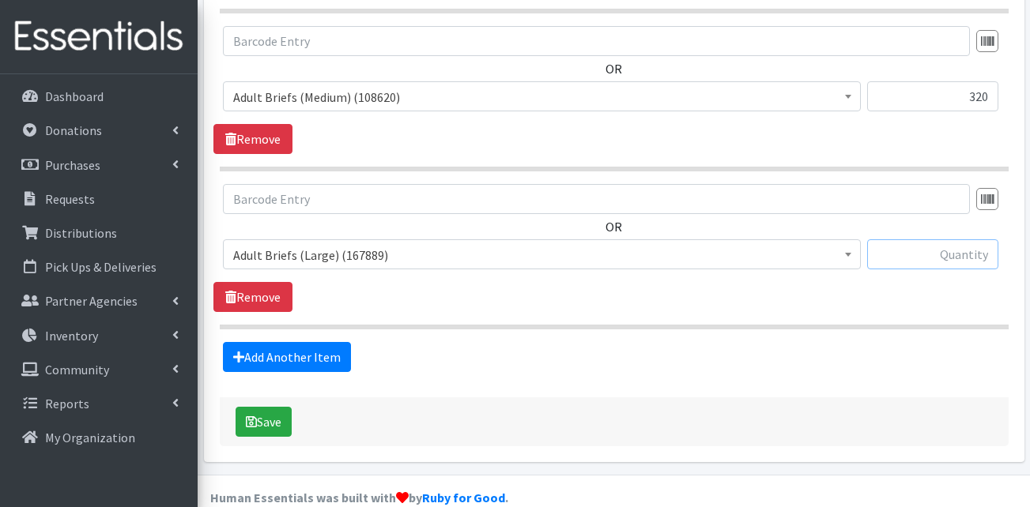
click at [953, 240] on input "text" at bounding box center [932, 255] width 131 height 30
type input "208"
click at [313, 342] on link "Add Another Item" at bounding box center [287, 357] width 128 height 30
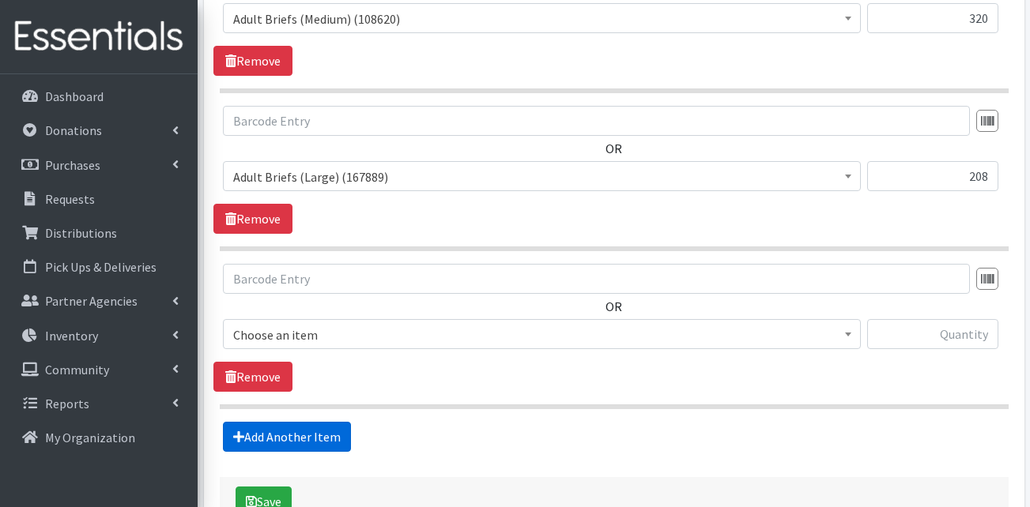
scroll to position [2074, 0]
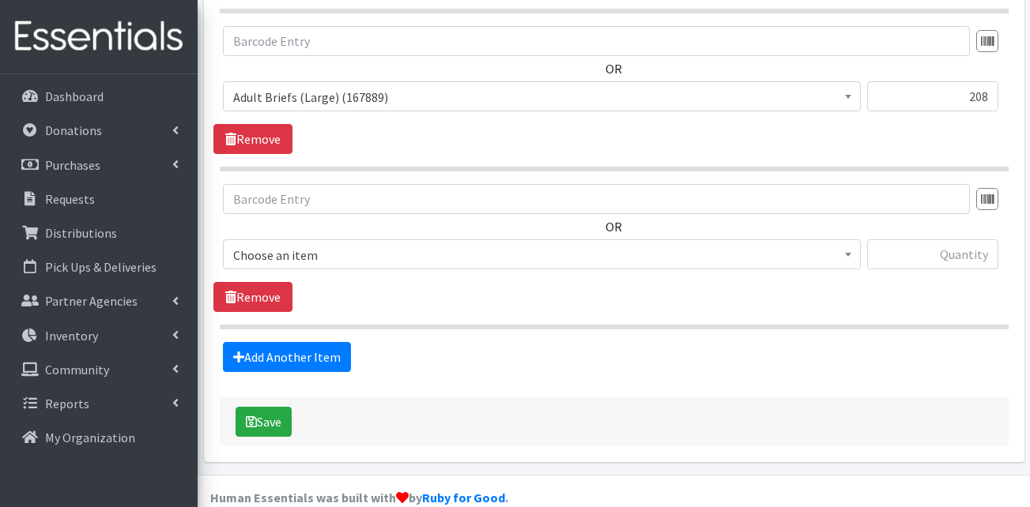
click at [420, 244] on span "Choose an item" at bounding box center [541, 255] width 617 height 22
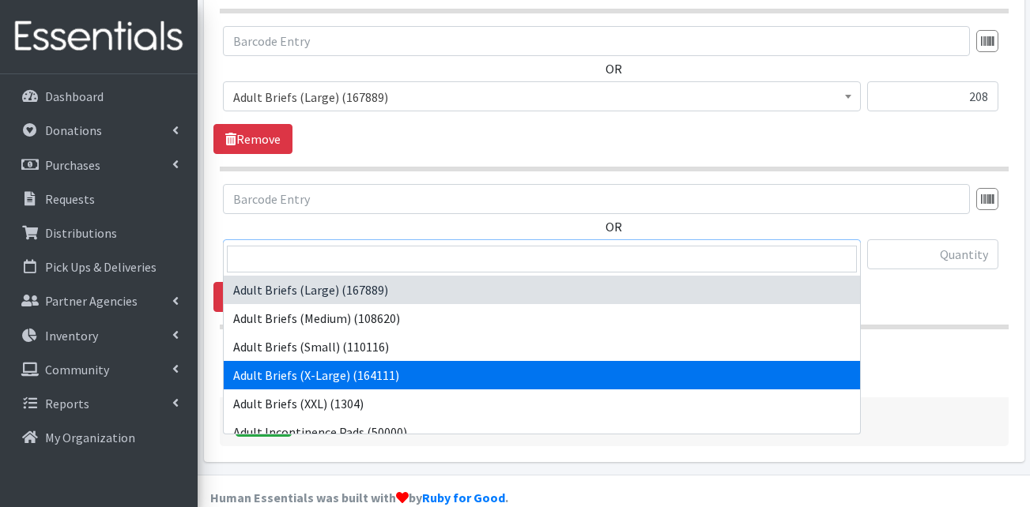
select select "15292"
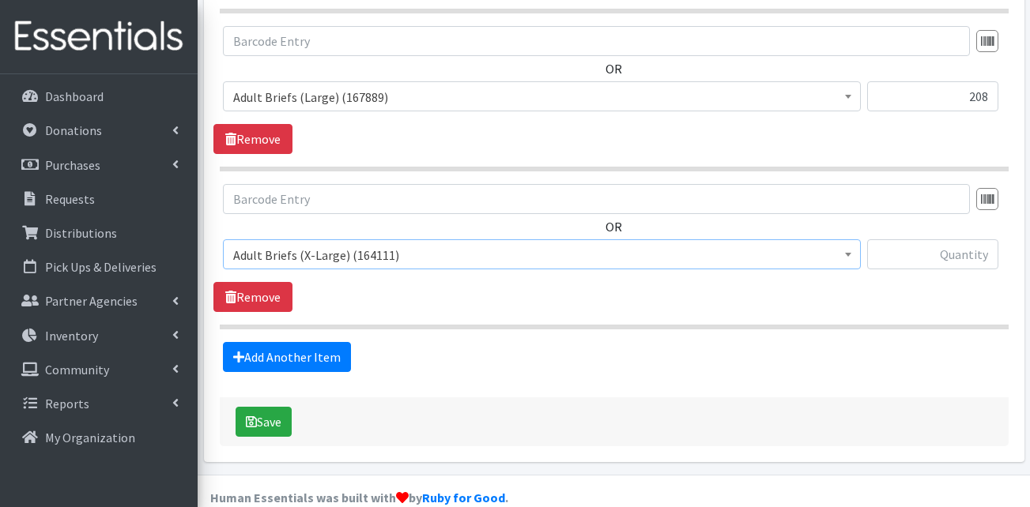
click at [975, 240] on input "text" at bounding box center [932, 255] width 131 height 30
type input "192"
click at [298, 342] on link "Add Another Item" at bounding box center [287, 357] width 128 height 30
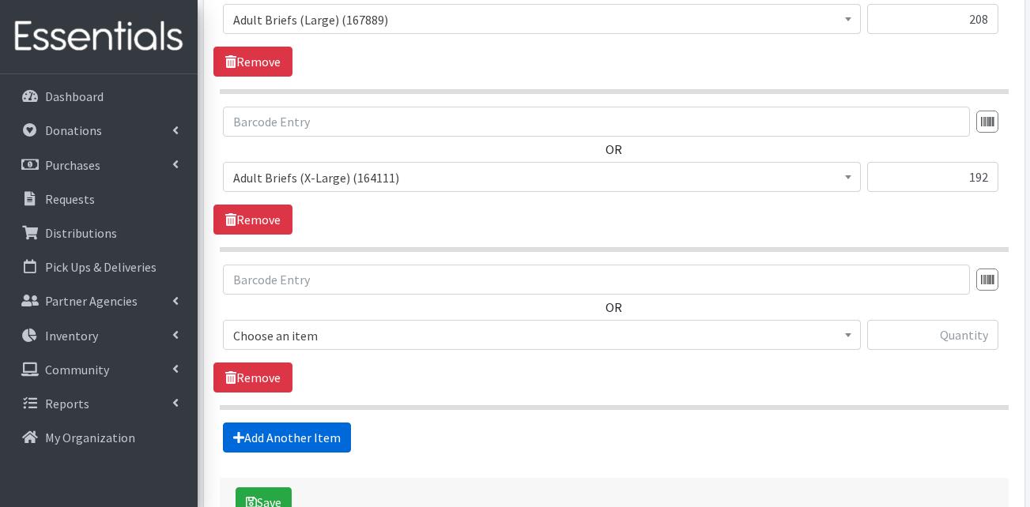
scroll to position [2232, 0]
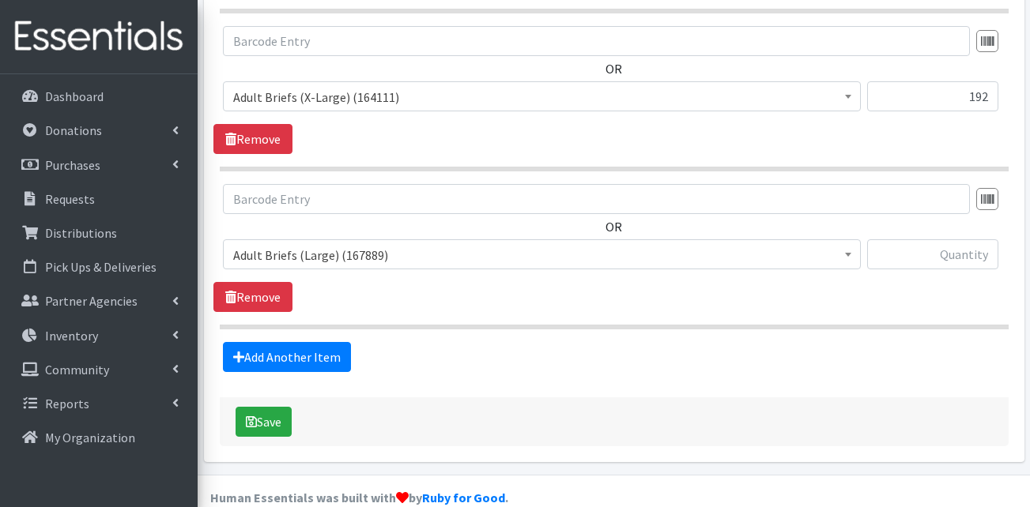
click at [368, 244] on span "Adult Briefs (Large) (167889)" at bounding box center [541, 255] width 617 height 22
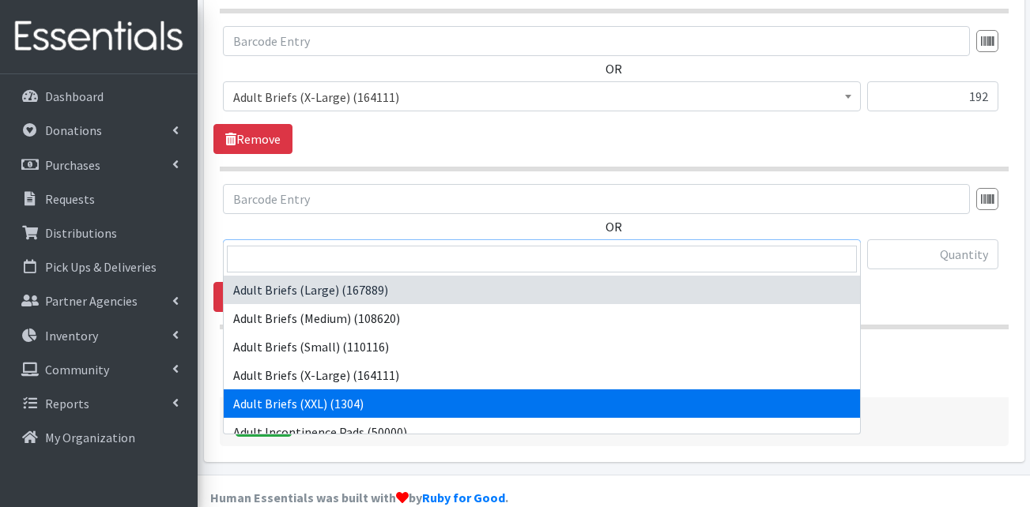
select select "13427"
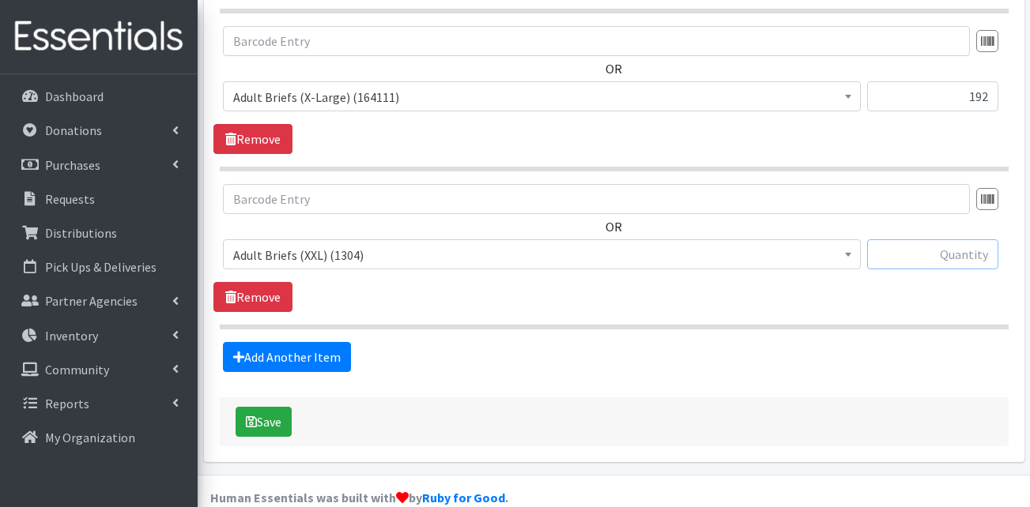
click at [915, 240] on input "text" at bounding box center [932, 255] width 131 height 30
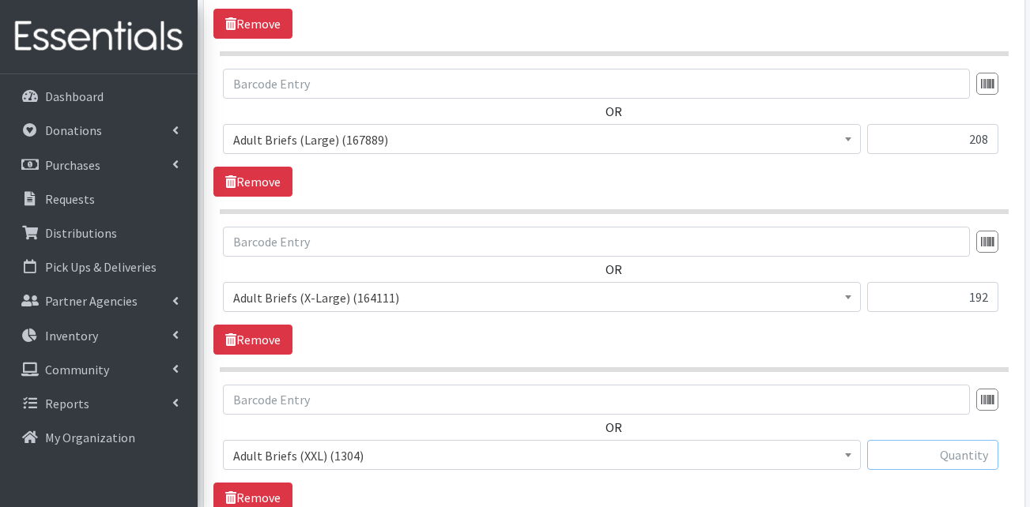
scroll to position [2153, 0]
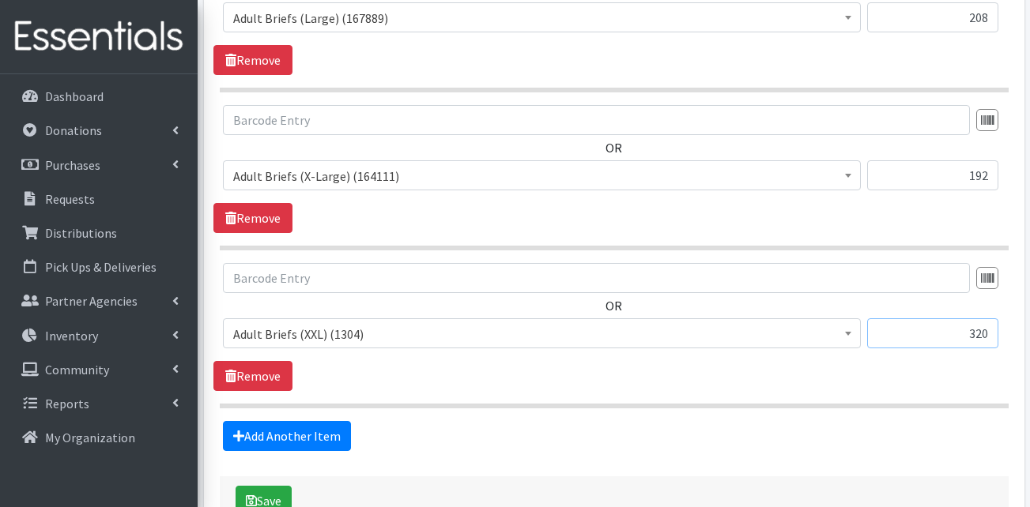
type input "320"
click at [796, 404] on hr at bounding box center [614, 406] width 789 height 5
click at [270, 421] on link "Add Another Item" at bounding box center [287, 436] width 128 height 30
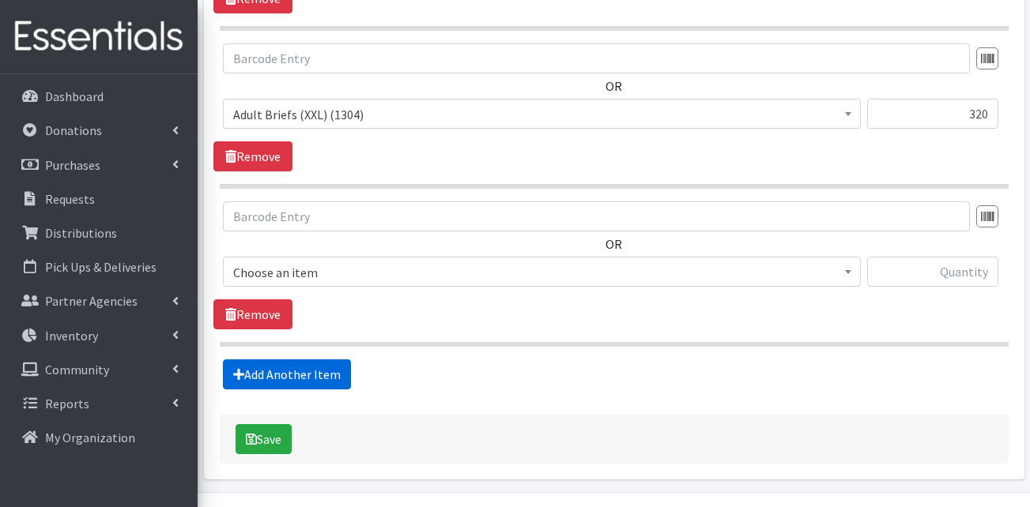
scroll to position [2390, 0]
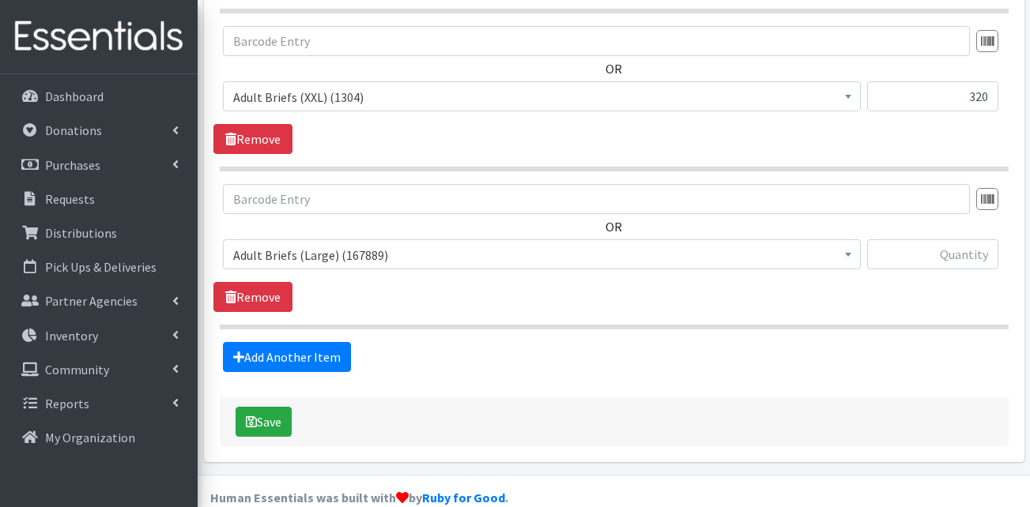
click at [313, 240] on span "Adult Briefs (Large) (167889)" at bounding box center [542, 255] width 638 height 30
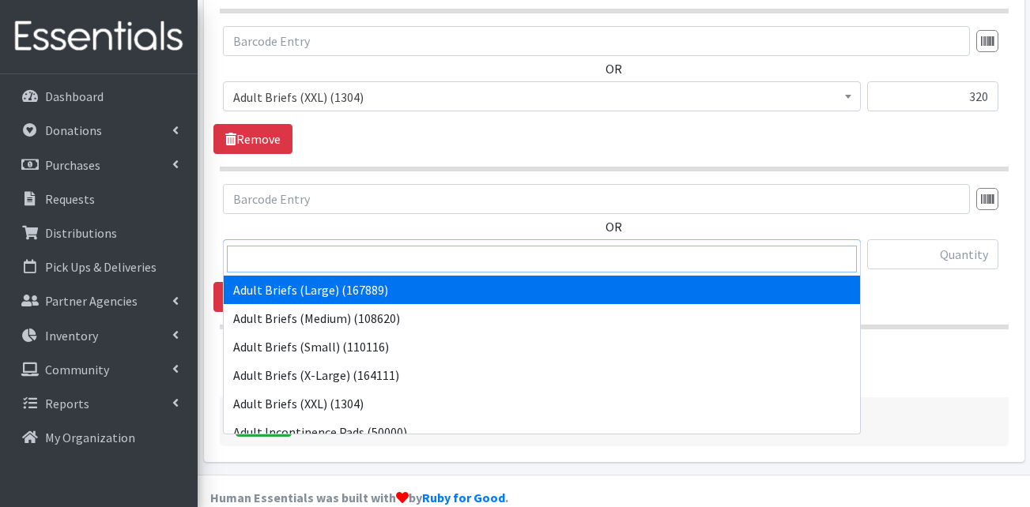
click at [305, 257] on input "search" at bounding box center [542, 259] width 630 height 27
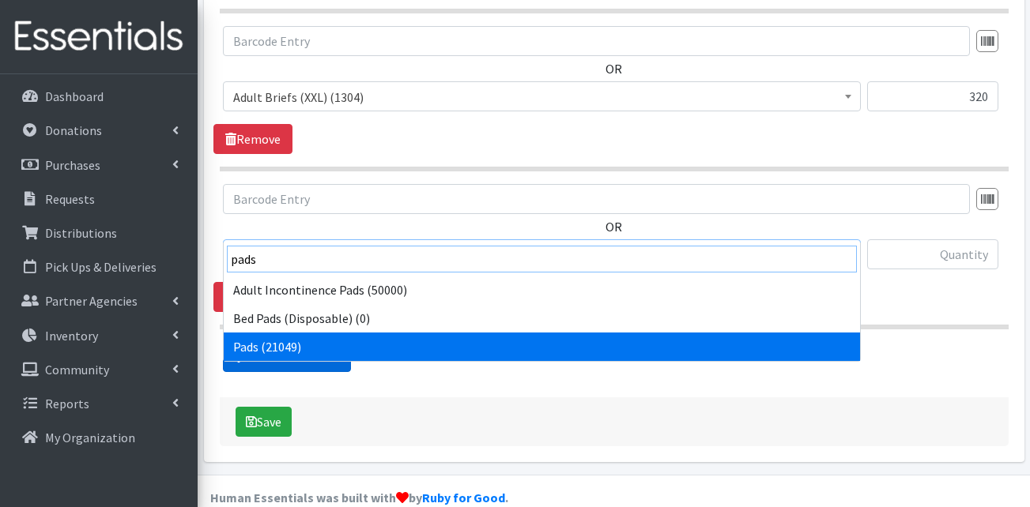
type input "pads"
select select "13402"
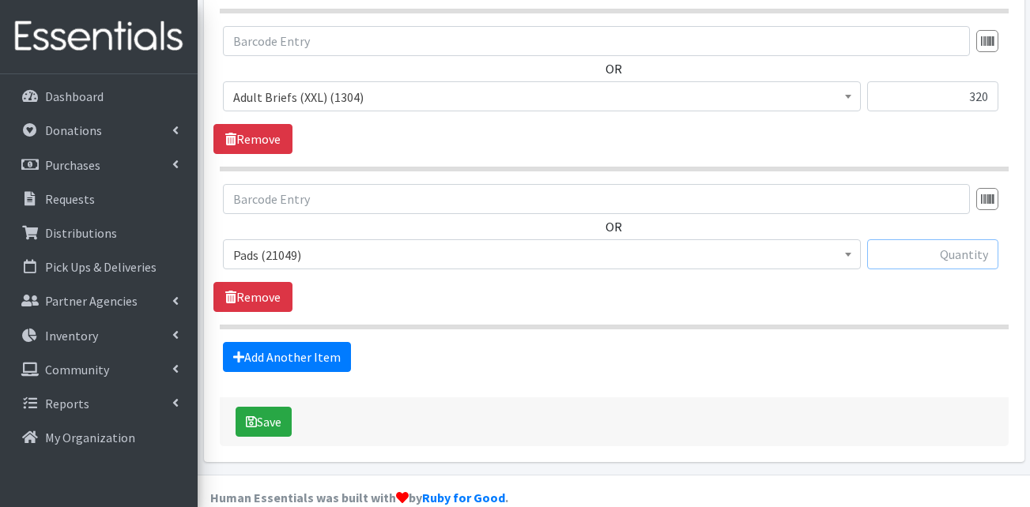
click at [972, 240] on input "text" at bounding box center [932, 255] width 131 height 30
drag, startPoint x: 974, startPoint y: 236, endPoint x: 1016, endPoint y: 233, distance: 42.0
type input "8800"
click at [733, 289] on section "OR Adult Briefs (Large) (167889) Adult Briefs (Medium) (108620) Adult Briefs (S…" at bounding box center [614, 256] width 789 height 145
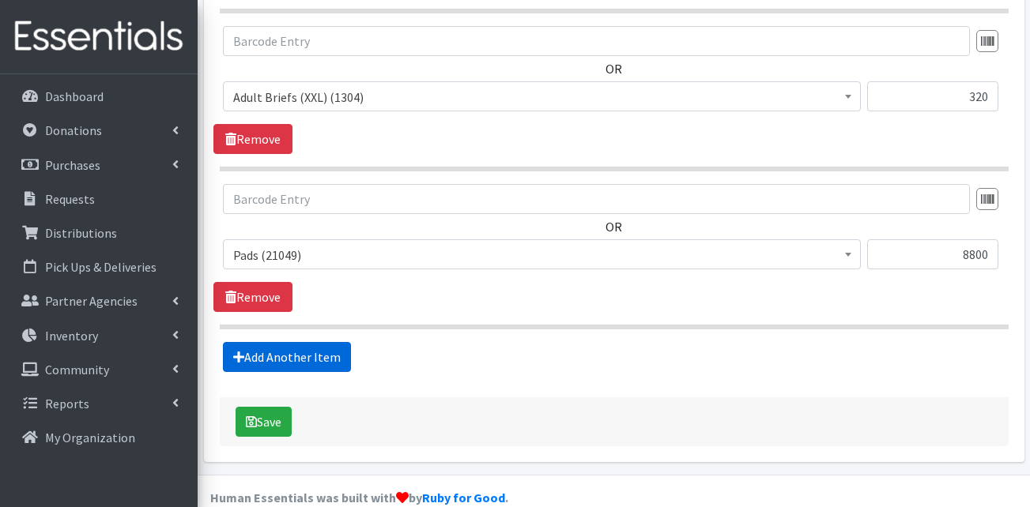
click at [313, 342] on link "Add Another Item" at bounding box center [287, 357] width 128 height 30
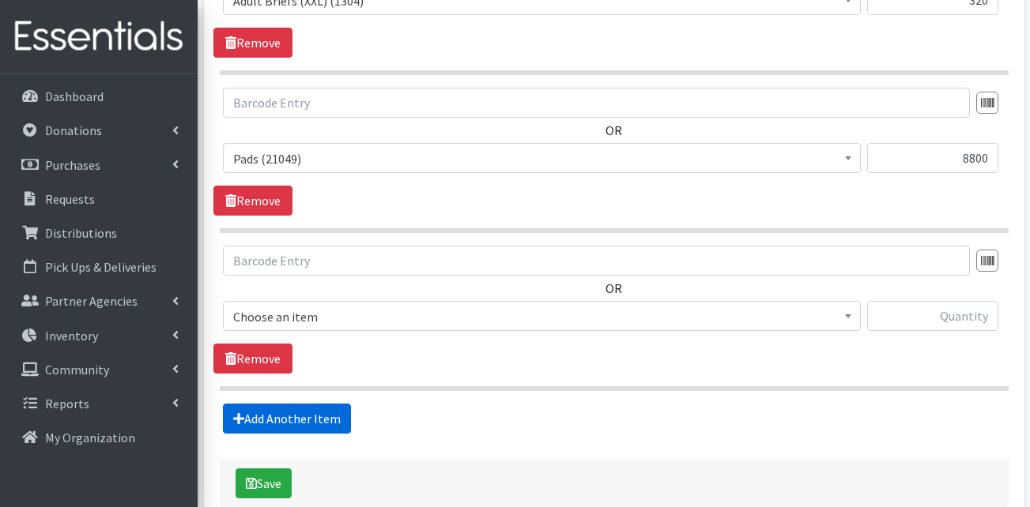
scroll to position [2549, 0]
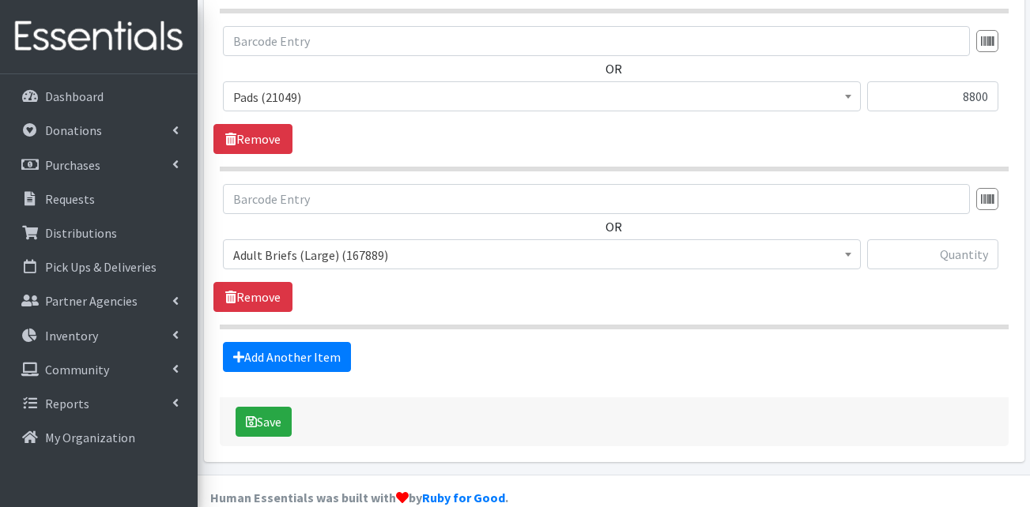
click at [330, 244] on span "Adult Briefs (Large) (167889)" at bounding box center [541, 255] width 617 height 22
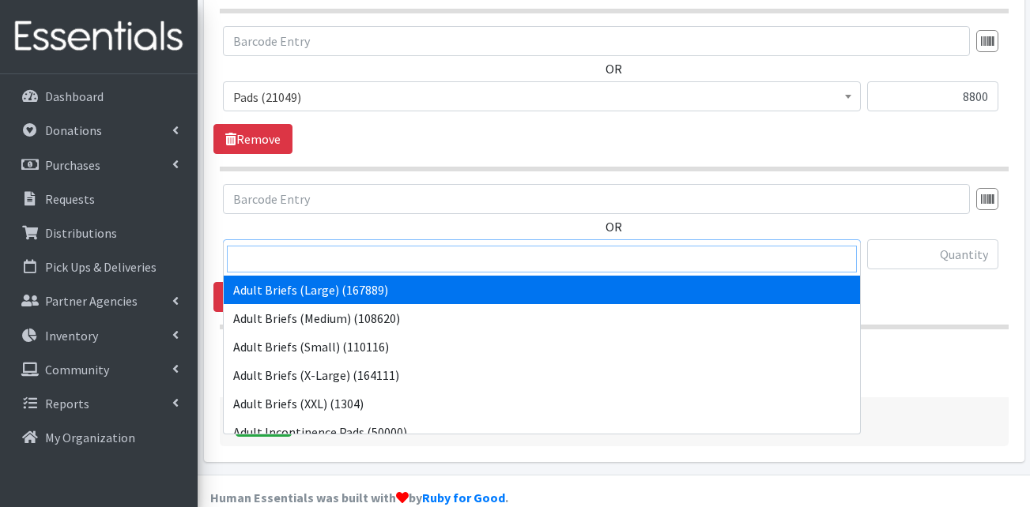
click at [326, 261] on input "search" at bounding box center [542, 259] width 630 height 27
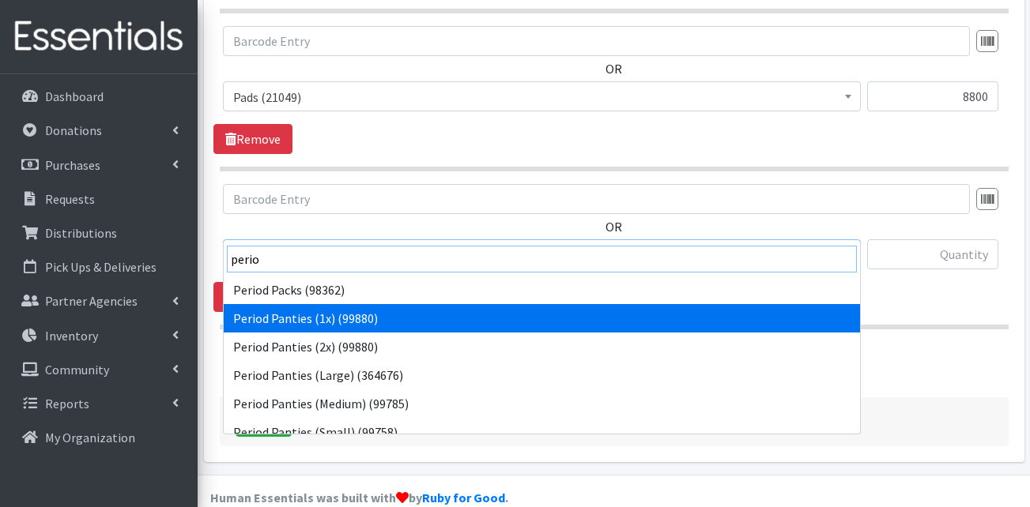
type input "perio"
select select "15588"
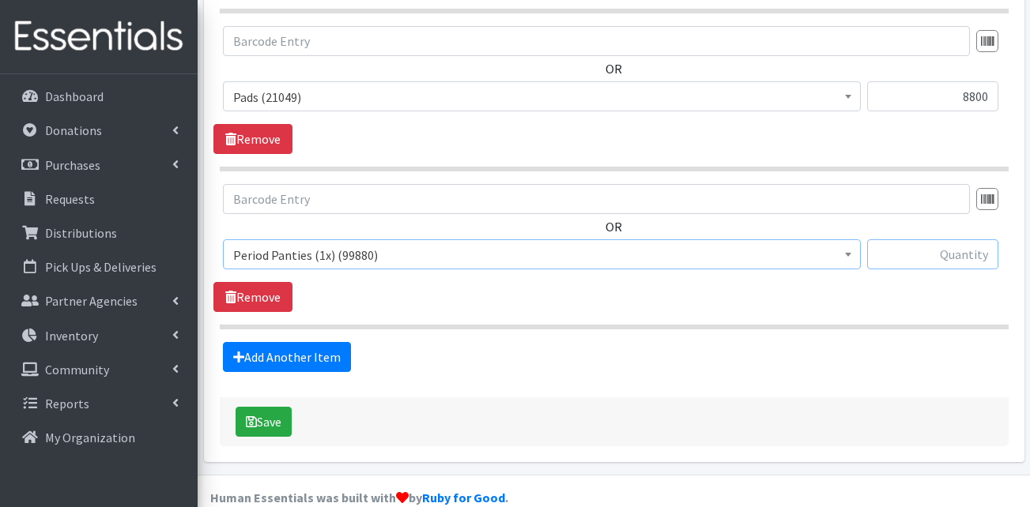
click at [933, 240] on input "text" at bounding box center [932, 255] width 131 height 30
type input "120"
click at [324, 342] on link "Add Another Item" at bounding box center [287, 357] width 128 height 30
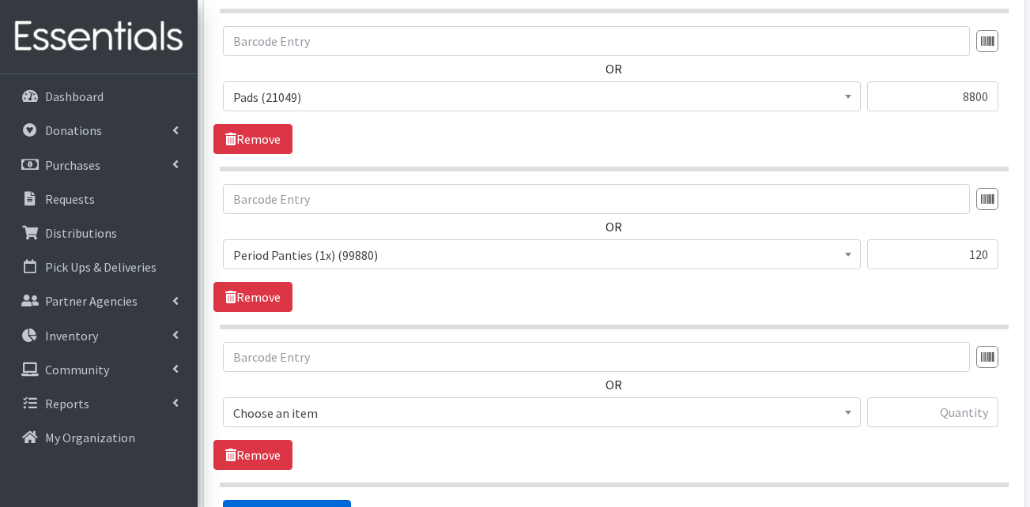
scroll to position [2707, 0]
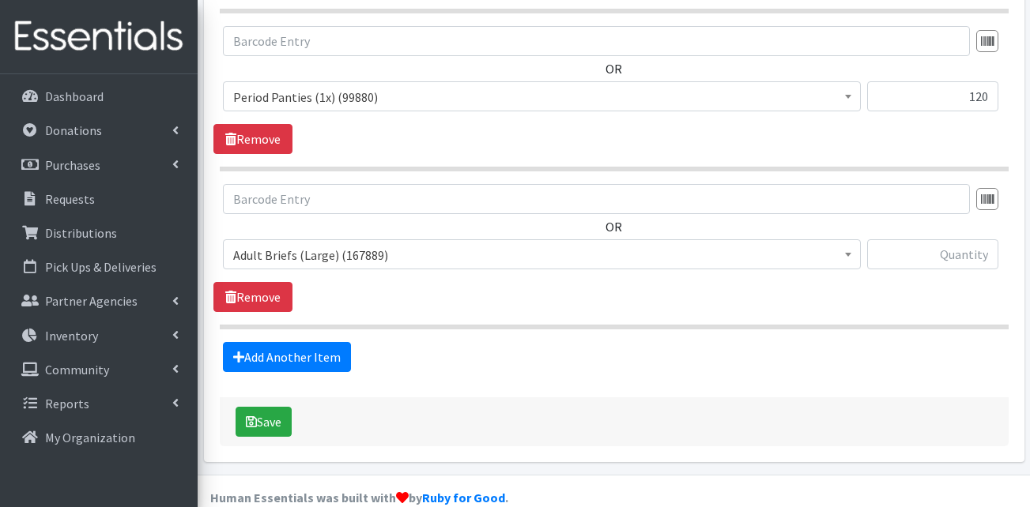
click at [304, 244] on span "Adult Briefs (Large) (167889)" at bounding box center [541, 255] width 617 height 22
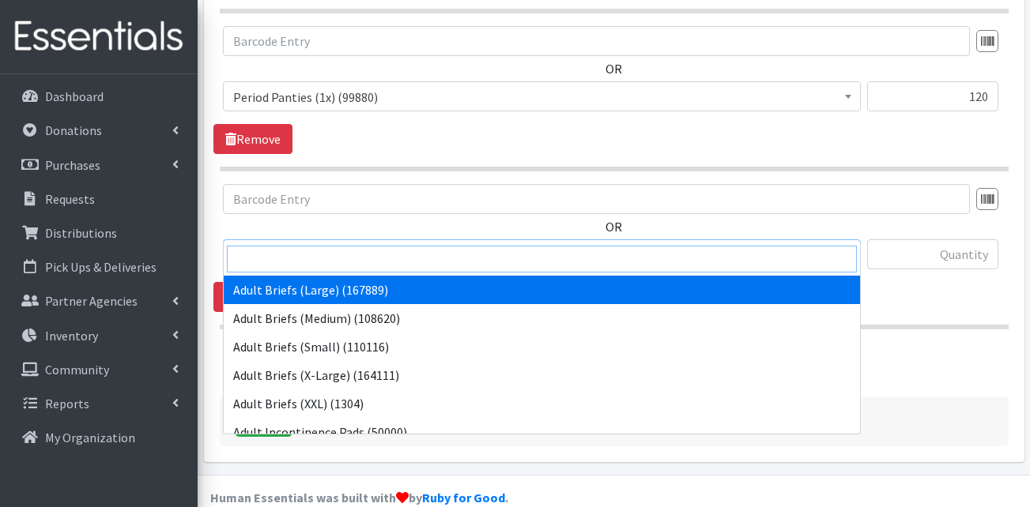
click at [318, 261] on input "search" at bounding box center [542, 259] width 630 height 27
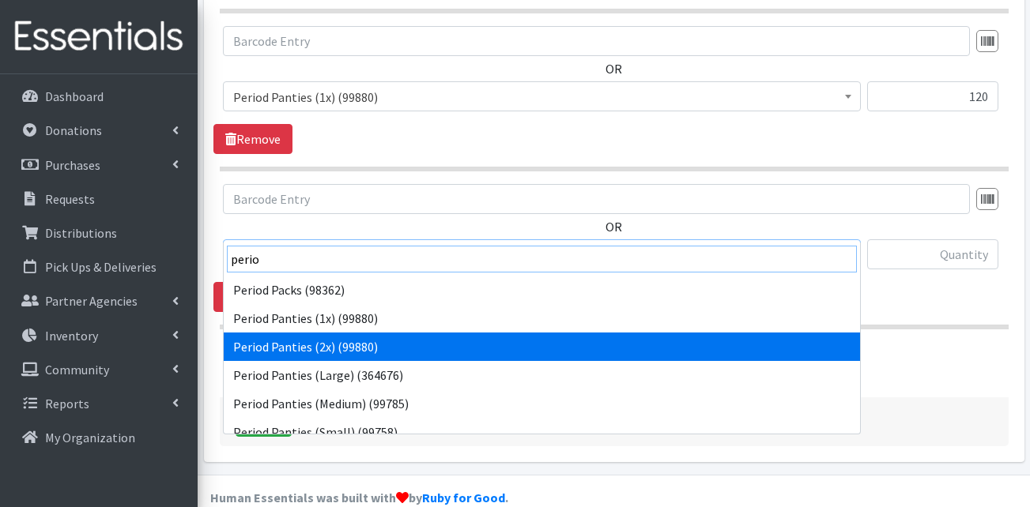
type input "perio"
select select "15589"
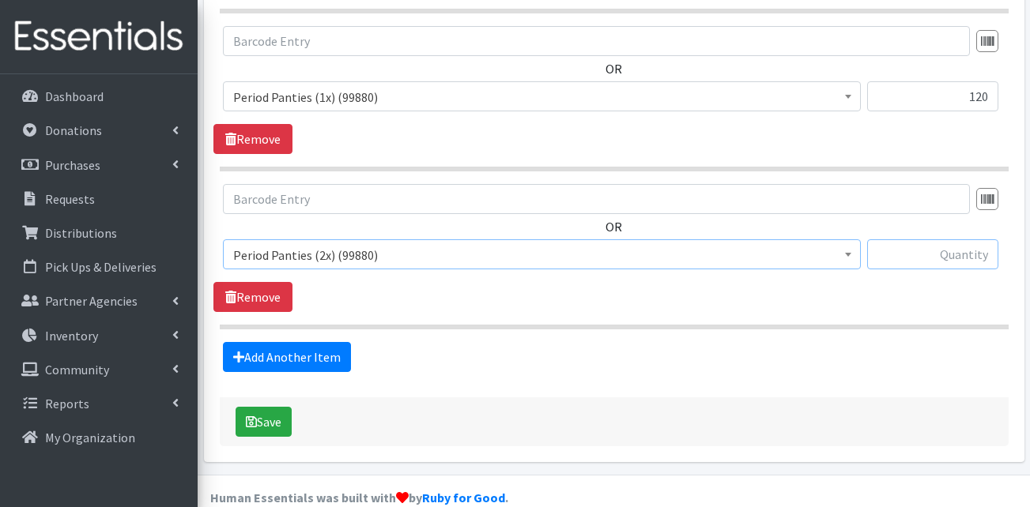
click at [987, 240] on input "text" at bounding box center [932, 255] width 131 height 30
type input "60"
click at [326, 342] on link "Add Another Item" at bounding box center [287, 357] width 128 height 30
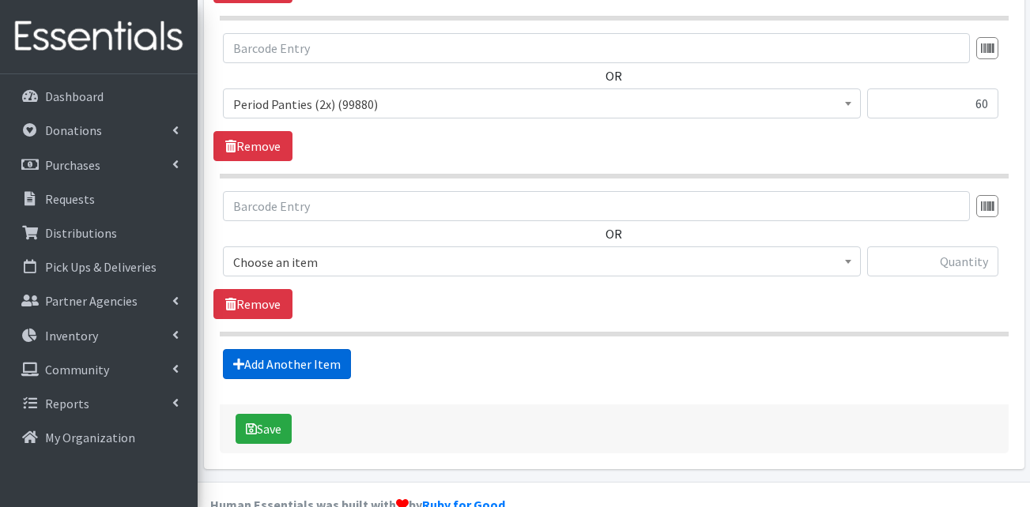
scroll to position [2865, 0]
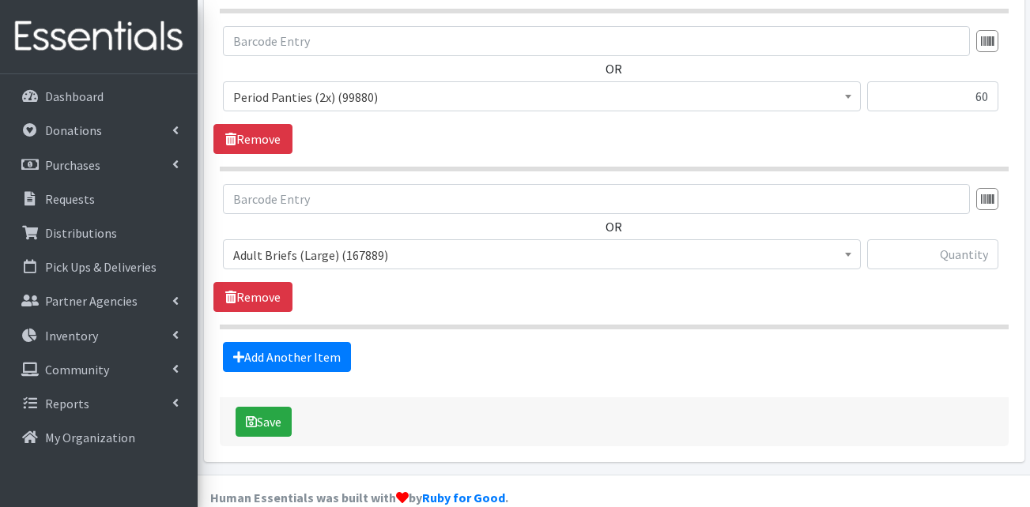
click at [311, 244] on span "Adult Briefs (Large) (167889)" at bounding box center [541, 255] width 617 height 22
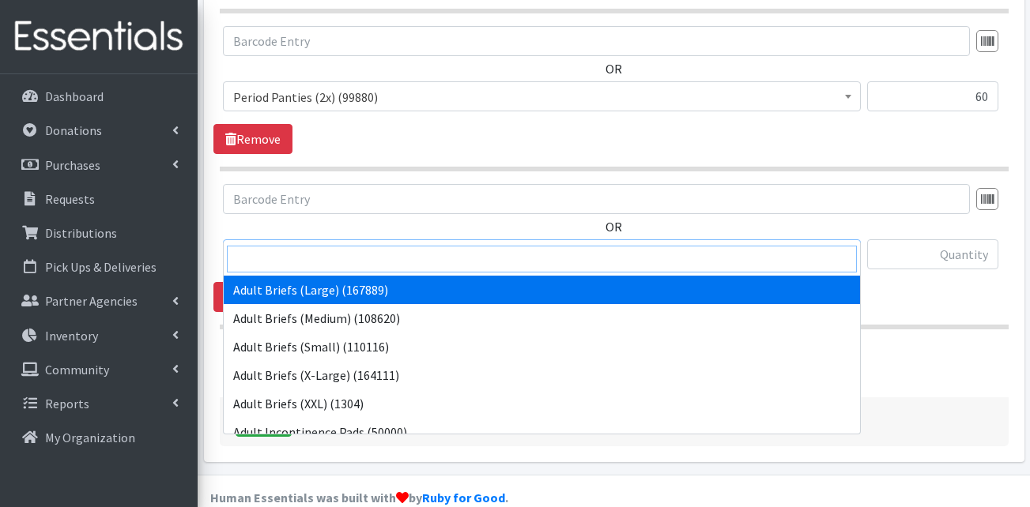
click at [315, 262] on input "search" at bounding box center [542, 259] width 630 height 27
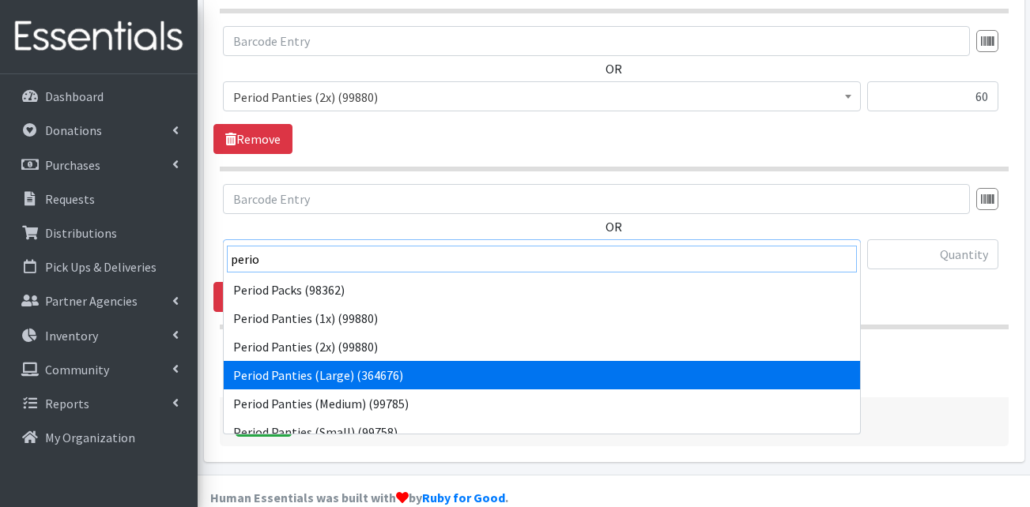
type input "perio"
select select "15422"
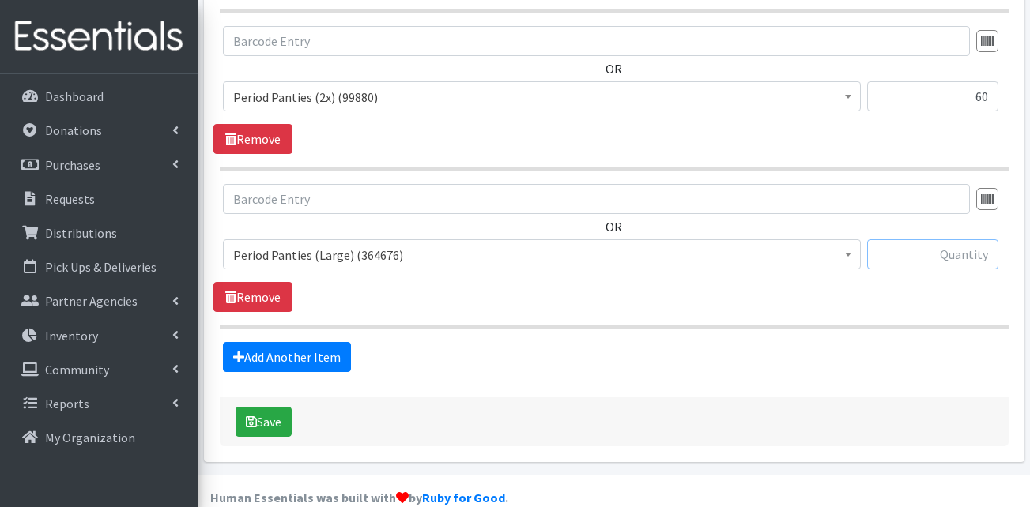
click at [918, 240] on input "text" at bounding box center [932, 255] width 131 height 30
type input "120"
click at [309, 342] on link "Add Another Item" at bounding box center [287, 357] width 128 height 30
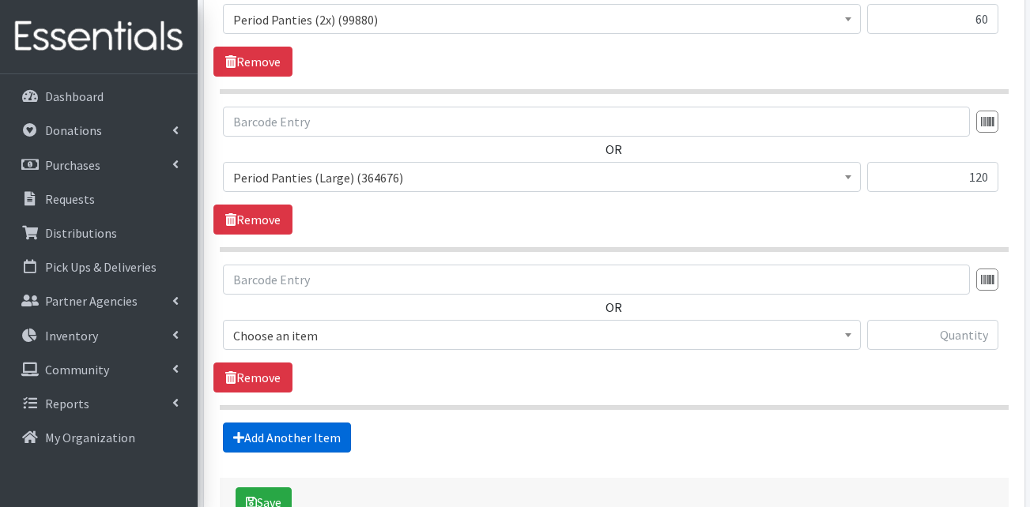
scroll to position [3023, 0]
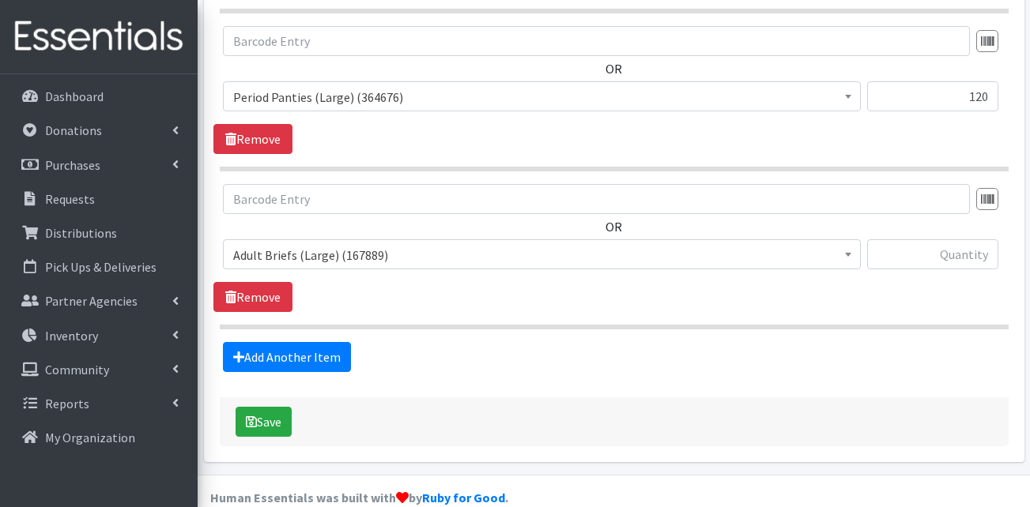
click at [346, 244] on span "Adult Briefs (Large) (167889)" at bounding box center [541, 255] width 617 height 22
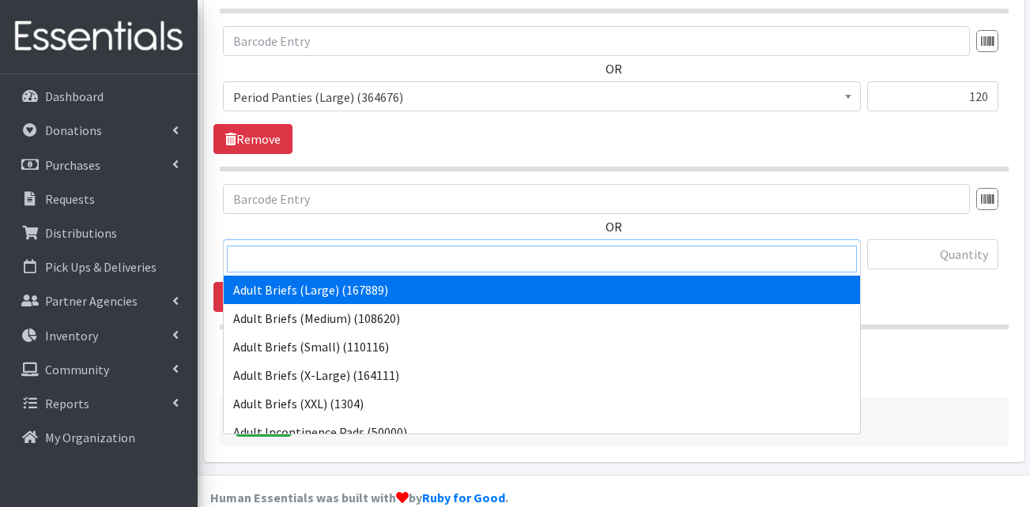
click at [339, 262] on input "search" at bounding box center [542, 259] width 630 height 27
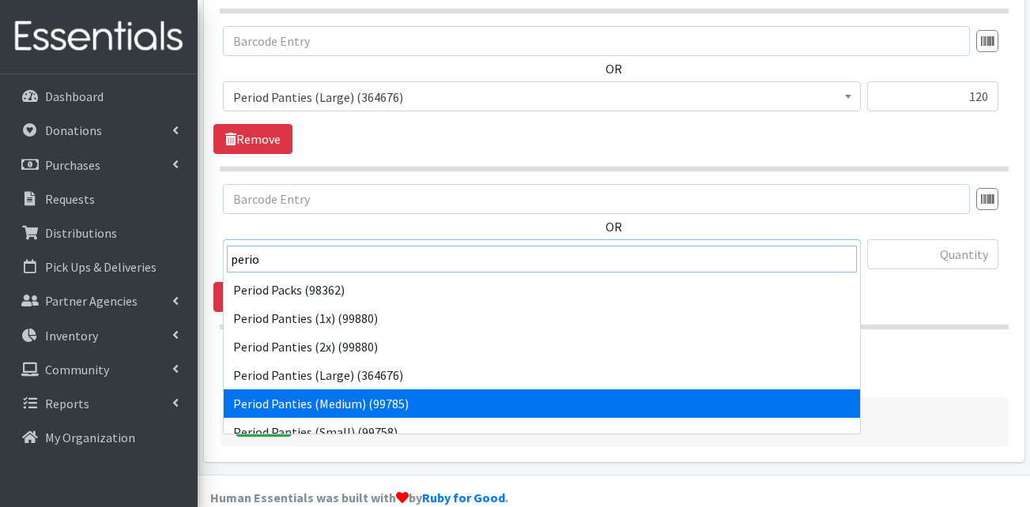
type input "perio"
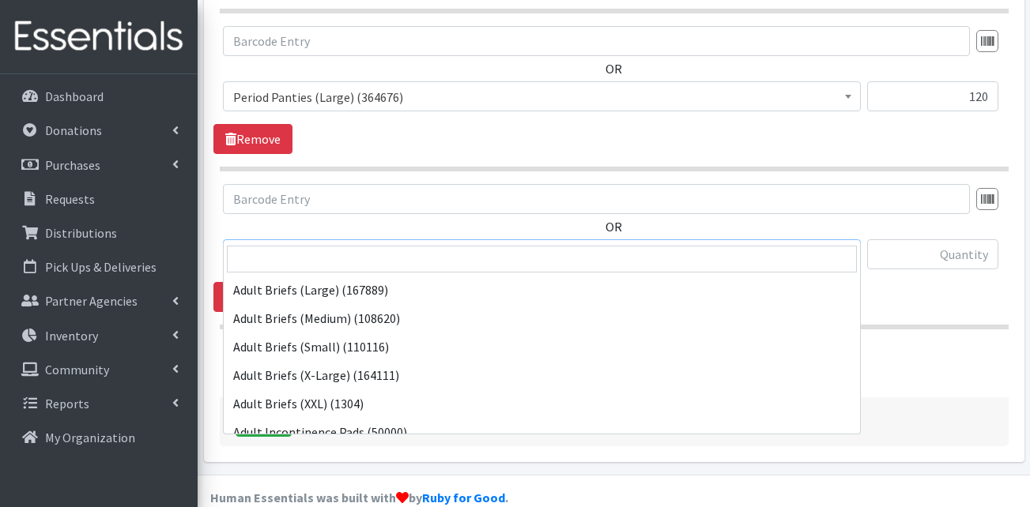
click at [351, 244] on span "Period Panties (Medium) (99785)" at bounding box center [541, 255] width 617 height 22
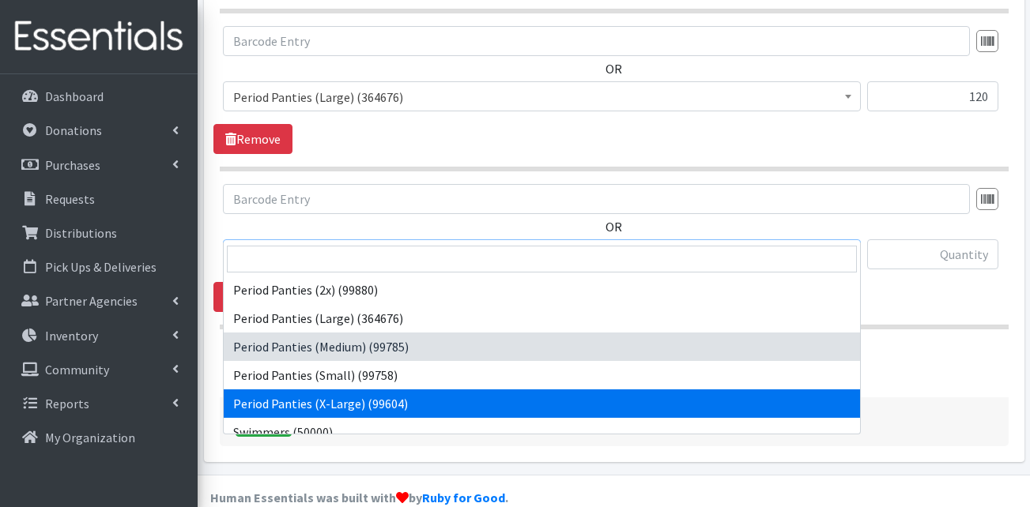
select select "15423"
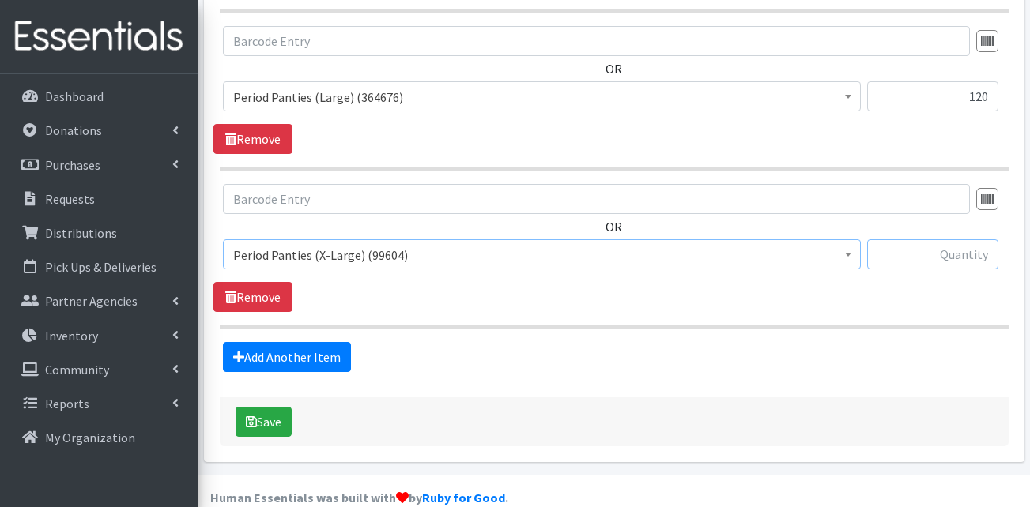
click at [934, 240] on input "text" at bounding box center [932, 255] width 131 height 30
type input "120"
click at [279, 407] on button "Save" at bounding box center [264, 422] width 56 height 30
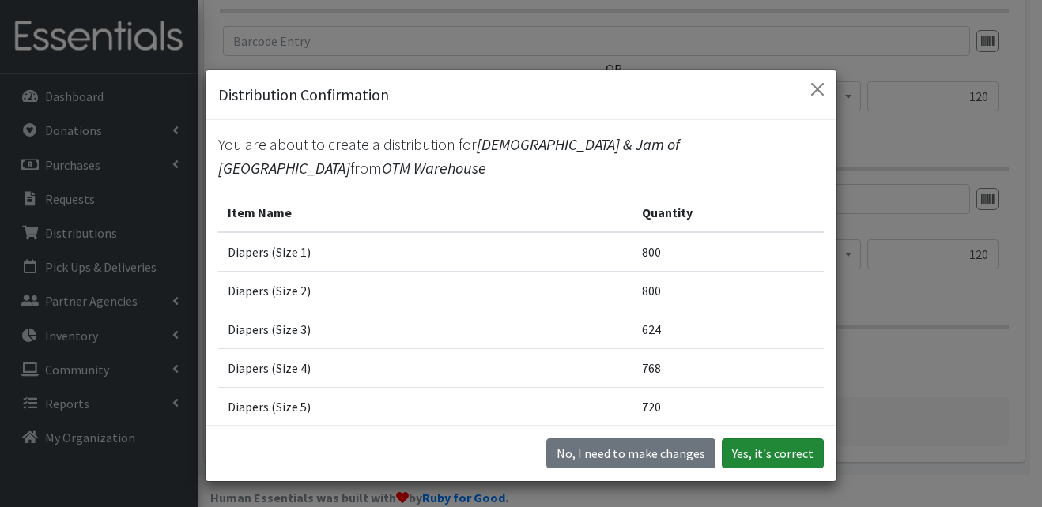
click at [748, 451] on button "Yes, it's correct" at bounding box center [773, 454] width 102 height 30
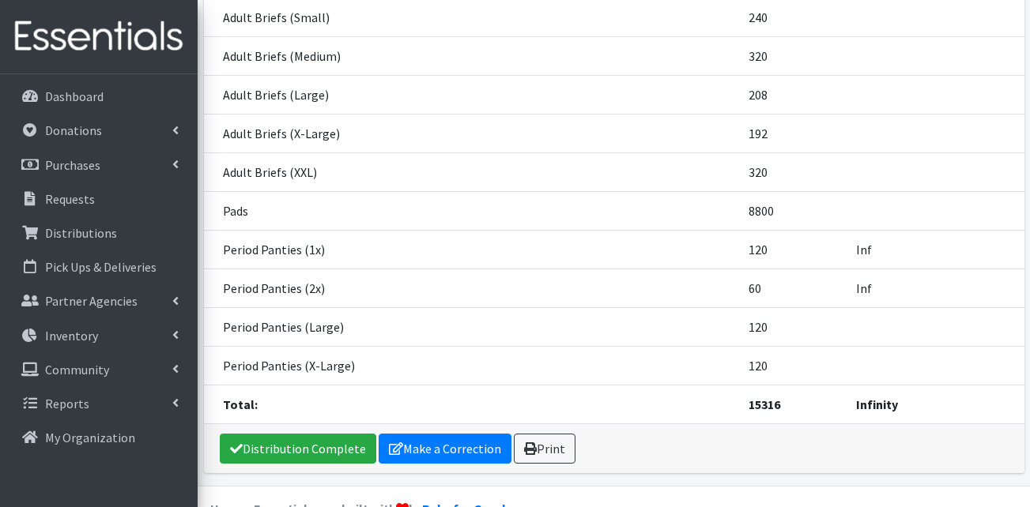
scroll to position [623, 0]
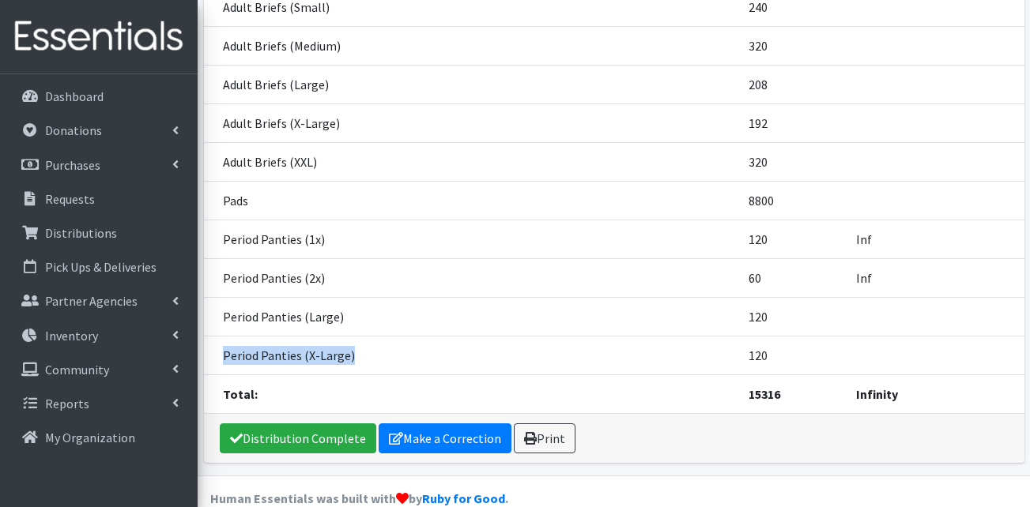
drag, startPoint x: 357, startPoint y: 329, endPoint x: 215, endPoint y: 341, distance: 142.1
click at [215, 341] on td "Period Panties (X-Large)" at bounding box center [328, 355] width 248 height 39
copy td "Period Panties (X-Large)"
click at [89, 326] on link "Inventory" at bounding box center [98, 336] width 185 height 32
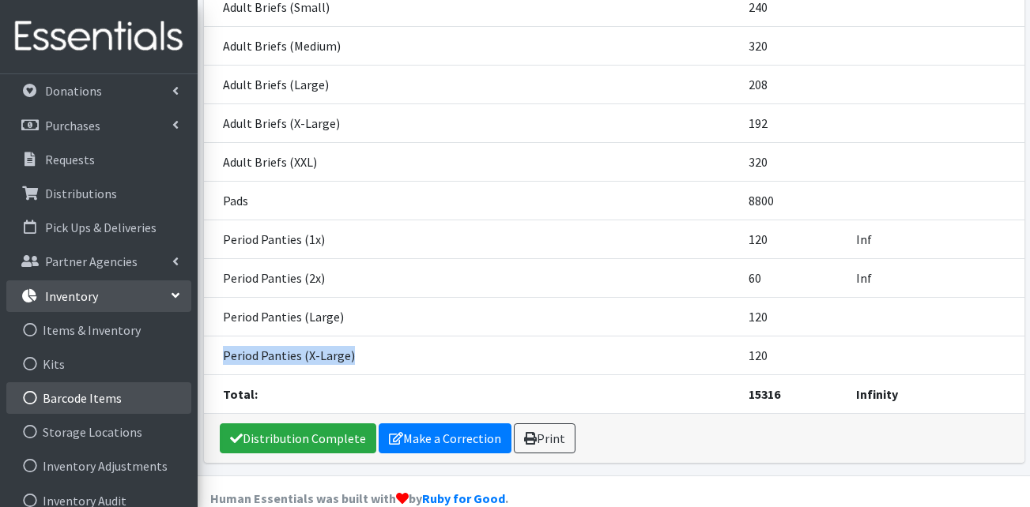
scroll to position [79, 0]
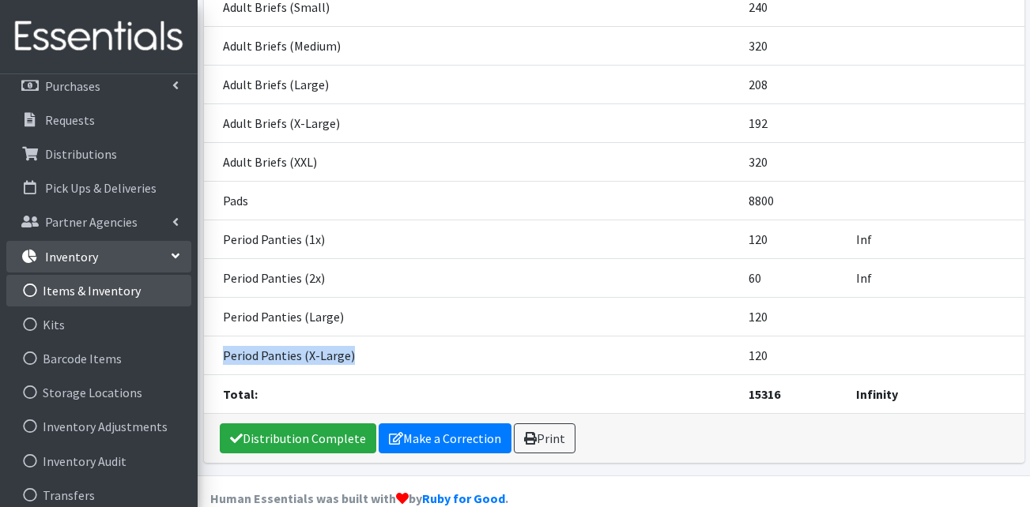
click at [108, 304] on link "Items & Inventory" at bounding box center [98, 291] width 185 height 32
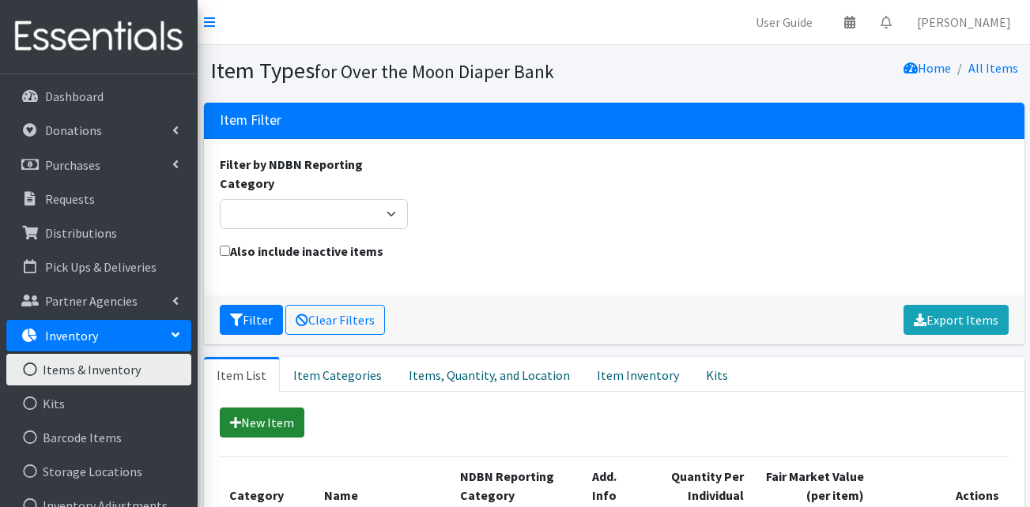
click at [255, 419] on link "New Item" at bounding box center [262, 423] width 85 height 30
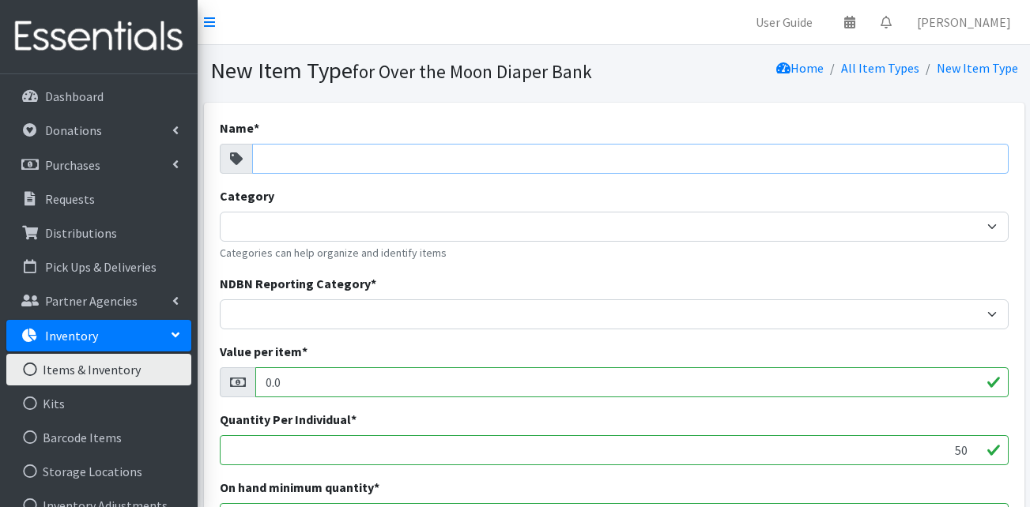
click at [301, 151] on input "Name *" at bounding box center [630, 159] width 756 height 30
paste input "Period Panties (X-Large)"
click at [383, 157] on input "Period Panties (X-Large)" at bounding box center [630, 159] width 756 height 30
type input "Period Panties (X-Small)"
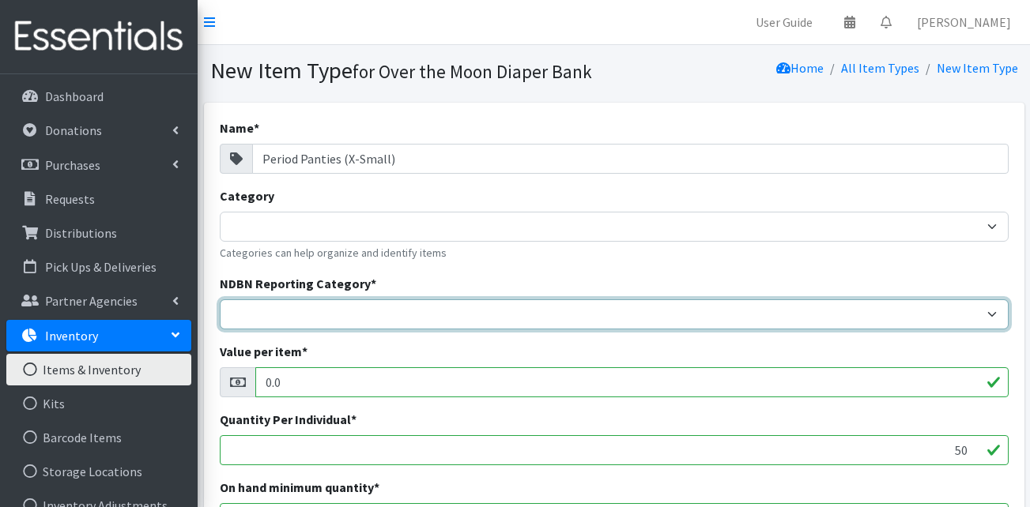
click at [308, 308] on select "Adult Incontinence Cloth Diapers Disposable Diapers Pads Period Liners Period O…" at bounding box center [614, 315] width 789 height 30
select select "period_underwear"
click at [220, 300] on select "Adult Incontinence Cloth Diapers Disposable Diapers Pads Period Liners Period O…" at bounding box center [614, 315] width 789 height 30
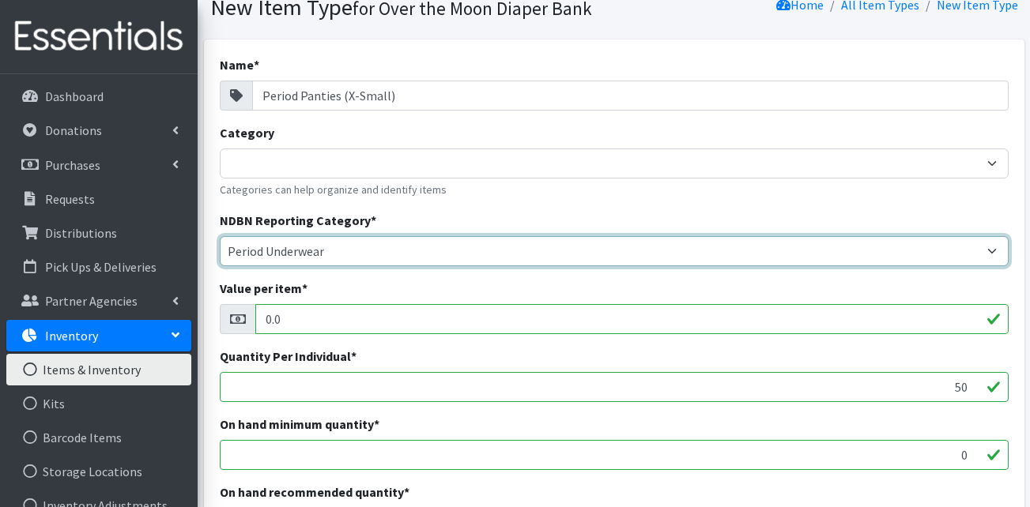
scroll to position [158, 0]
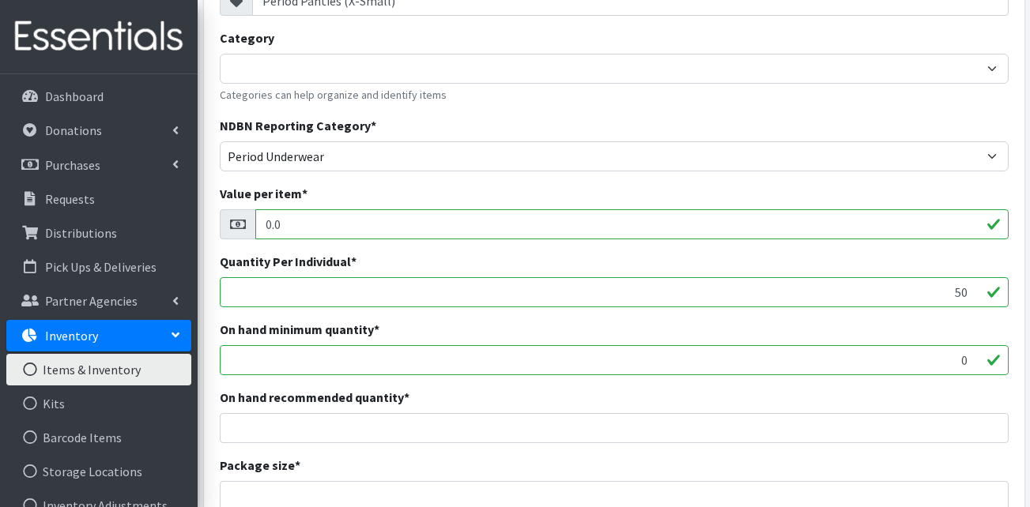
drag, startPoint x: 924, startPoint y: 298, endPoint x: 1004, endPoint y: 294, distance: 79.9
click at [1004, 294] on input "50" at bounding box center [614, 292] width 789 height 30
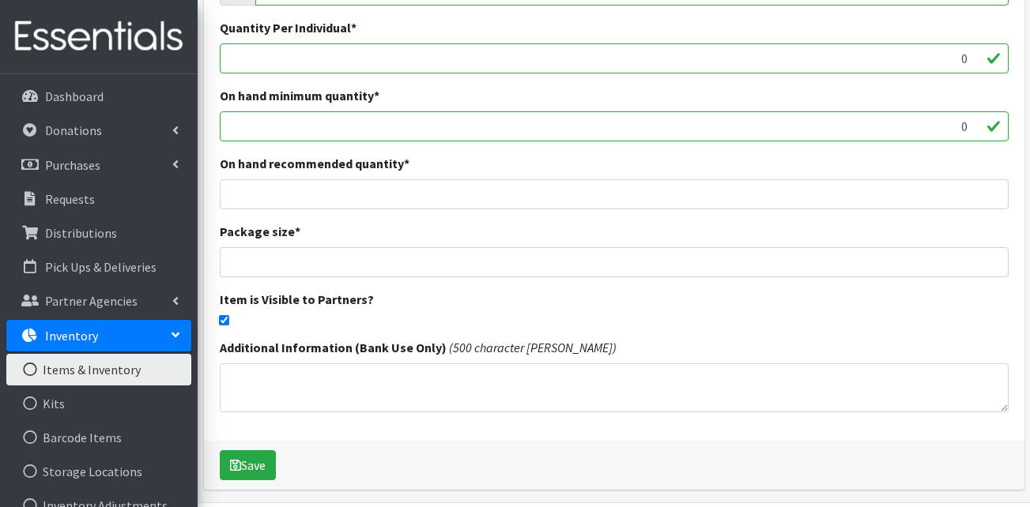
scroll to position [395, 0]
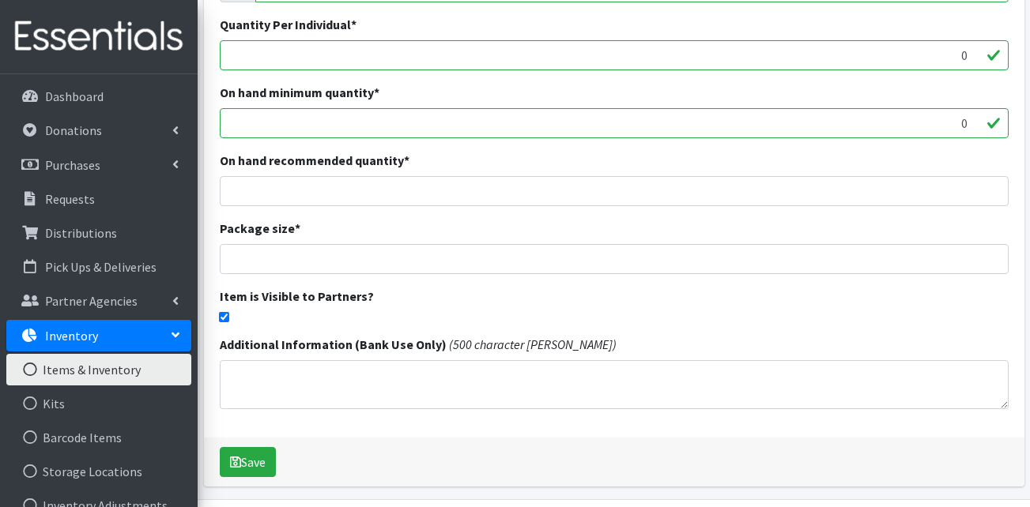
type input "0"
click at [402, 259] on input "number" at bounding box center [614, 259] width 789 height 30
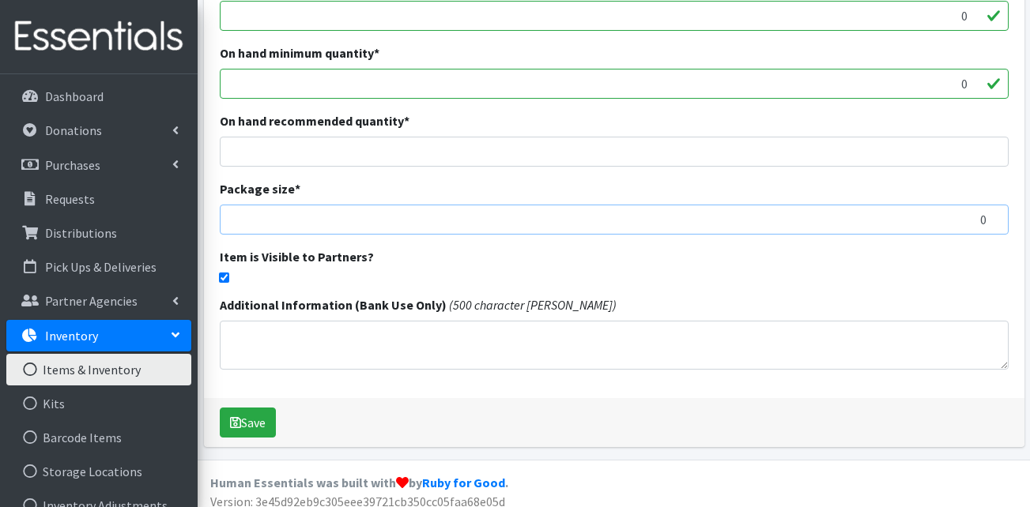
scroll to position [447, 0]
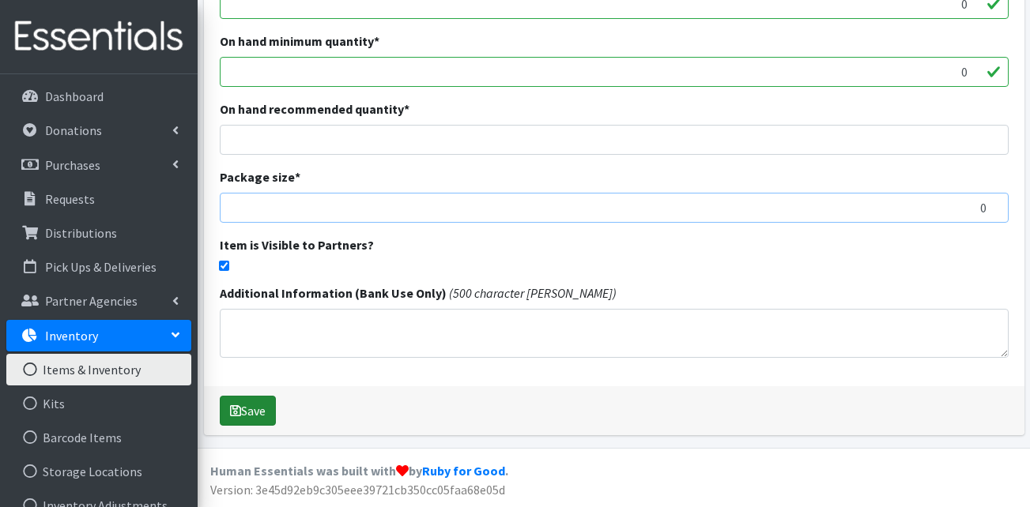
type input "0"
click at [256, 401] on button "Save" at bounding box center [248, 411] width 56 height 30
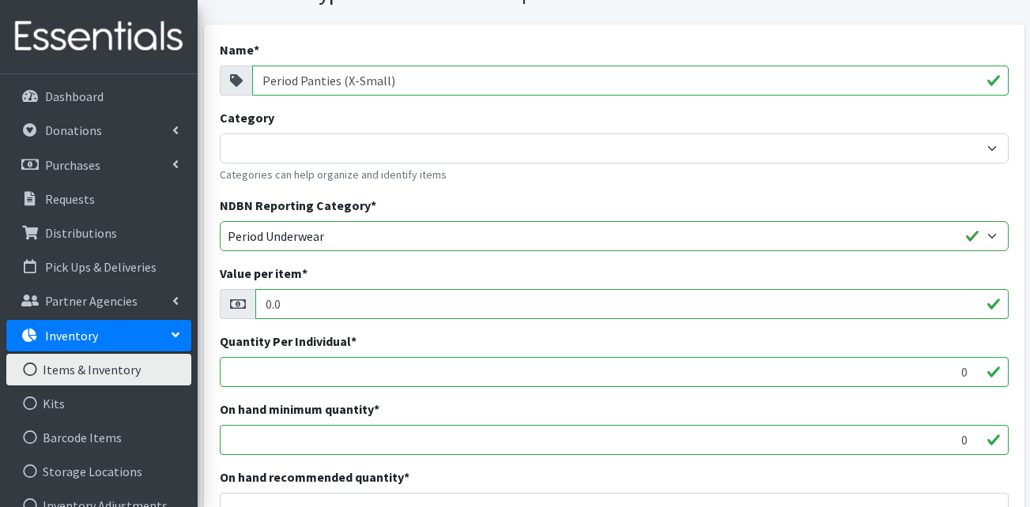
scroll to position [158, 0]
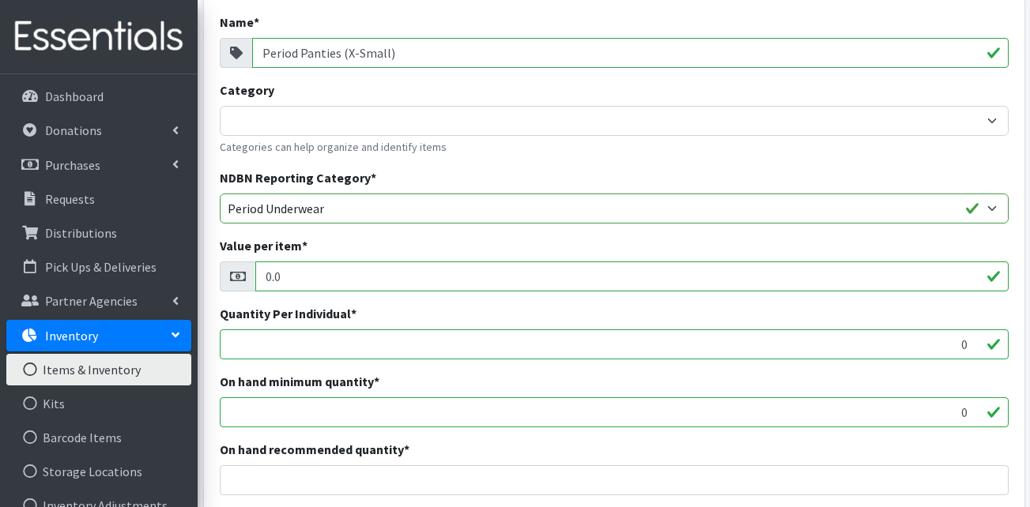
drag, startPoint x: 912, startPoint y: 353, endPoint x: 983, endPoint y: 346, distance: 70.7
click at [983, 346] on input "0" at bounding box center [614, 345] width 789 height 30
type input "5"
type input "1"
click at [777, 303] on div "Name * Period Panties (X-Small) Category Adult Diapers - Children Categories ca…" at bounding box center [614, 362] width 821 height 730
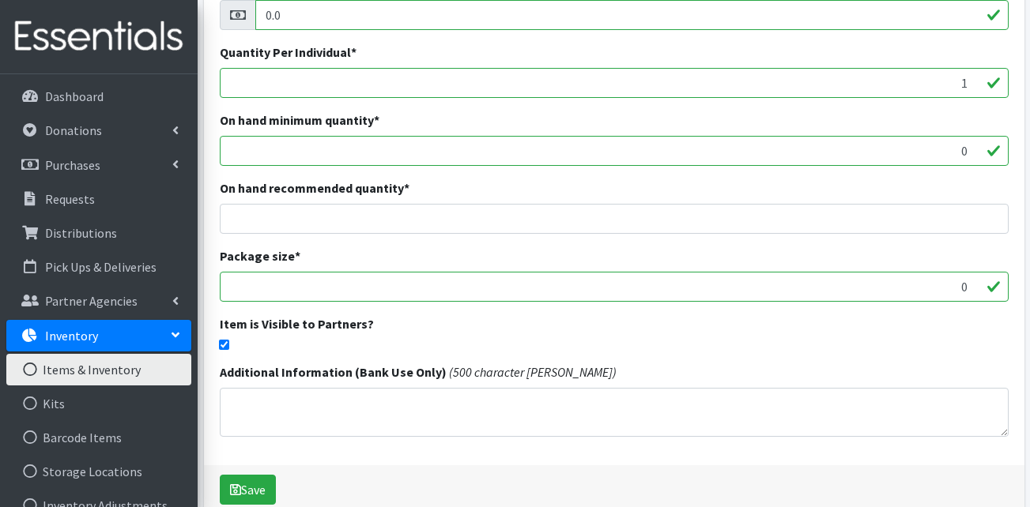
scroll to position [474, 0]
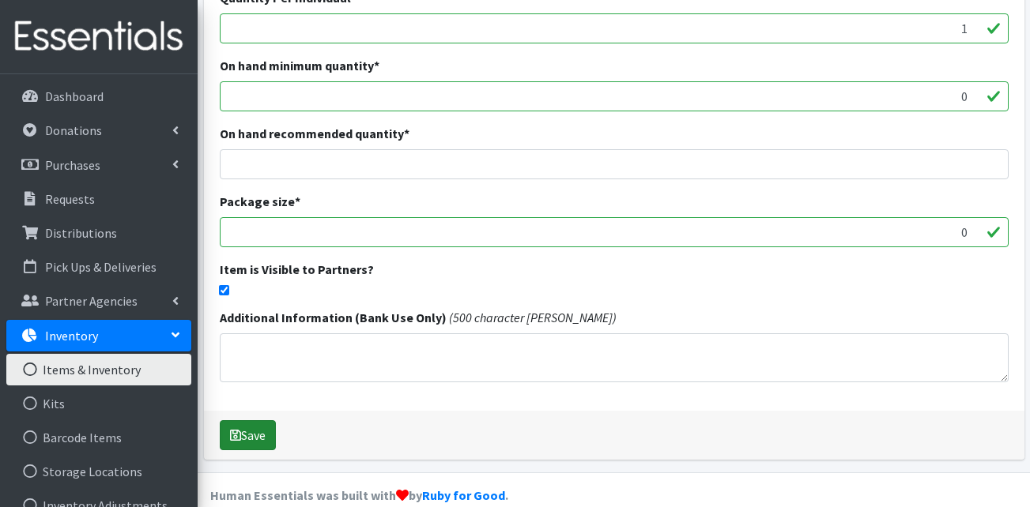
click at [258, 424] on button "Save" at bounding box center [248, 436] width 56 height 30
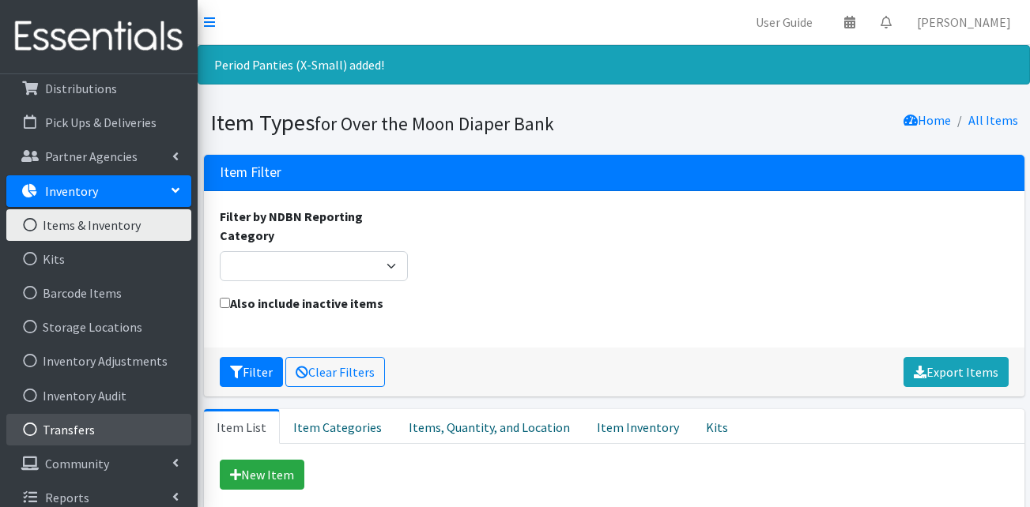
scroll to position [158, 0]
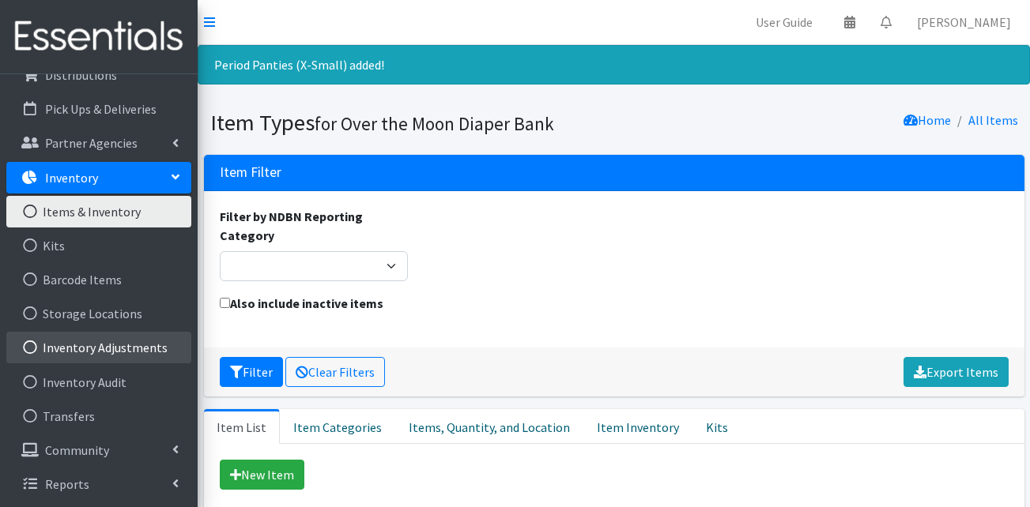
click at [104, 353] on link "Inventory Adjustments" at bounding box center [98, 348] width 185 height 32
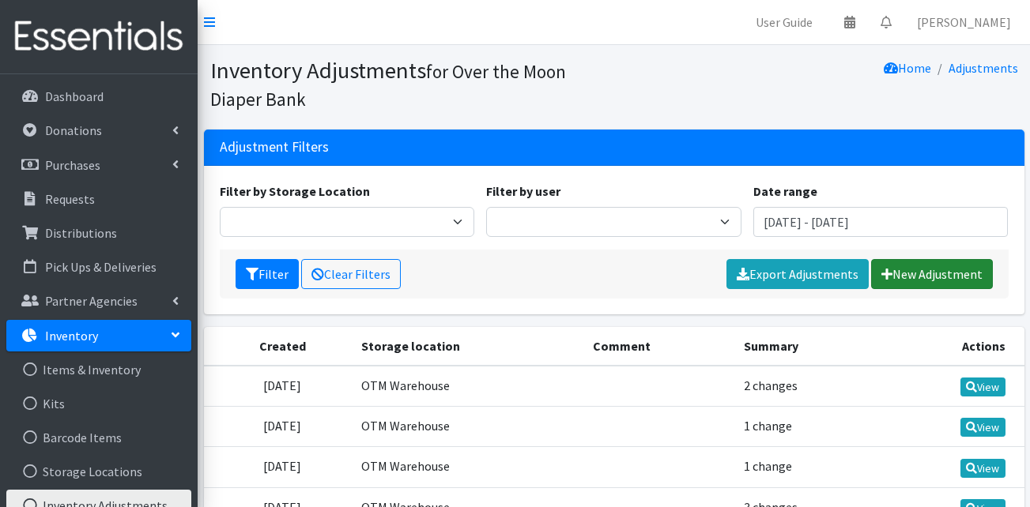
click at [949, 279] on link "New Adjustment" at bounding box center [932, 274] width 122 height 30
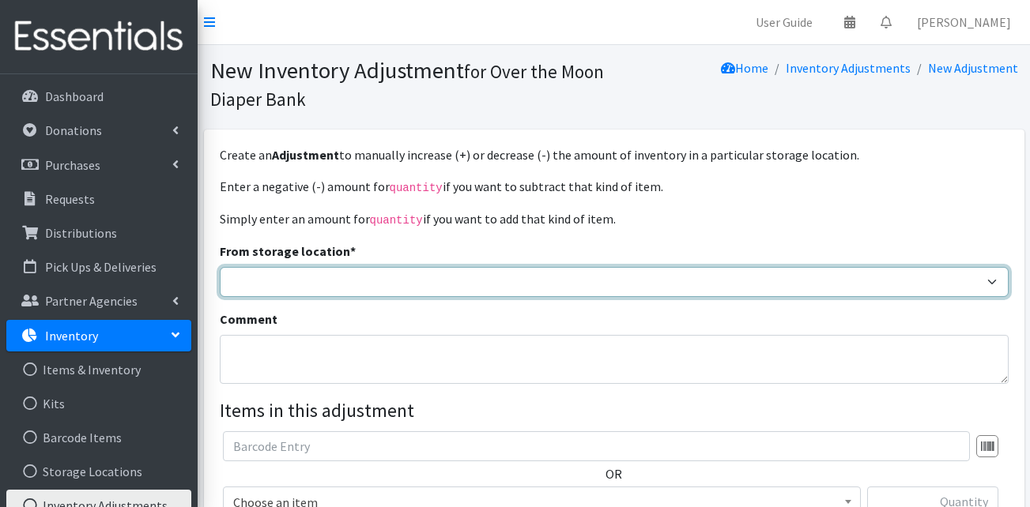
click at [345, 281] on select "OTM Warehouse Website Donation Event Donation" at bounding box center [614, 282] width 789 height 30
select select "385"
click at [220, 267] on select "OTM Warehouse Website Donation Event Donation" at bounding box center [614, 282] width 789 height 30
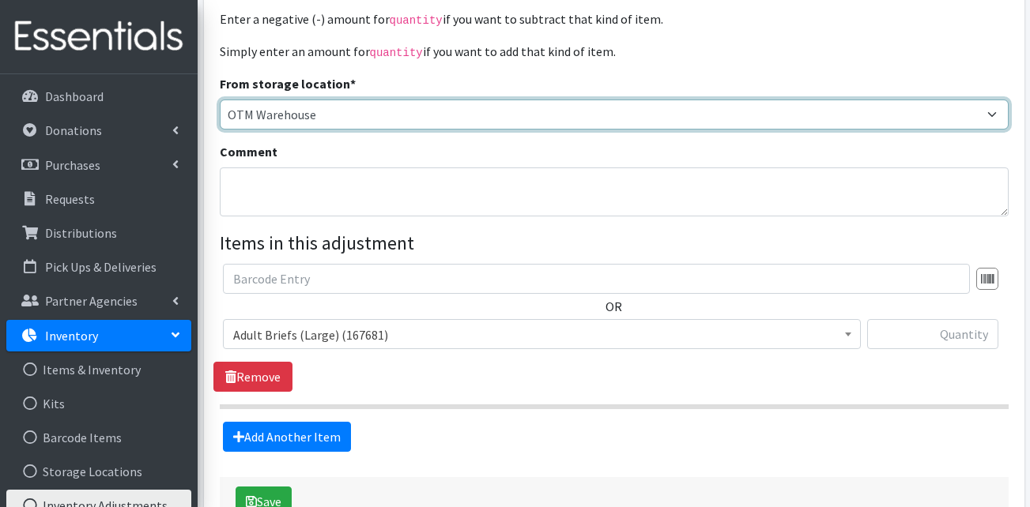
scroll to position [237, 0]
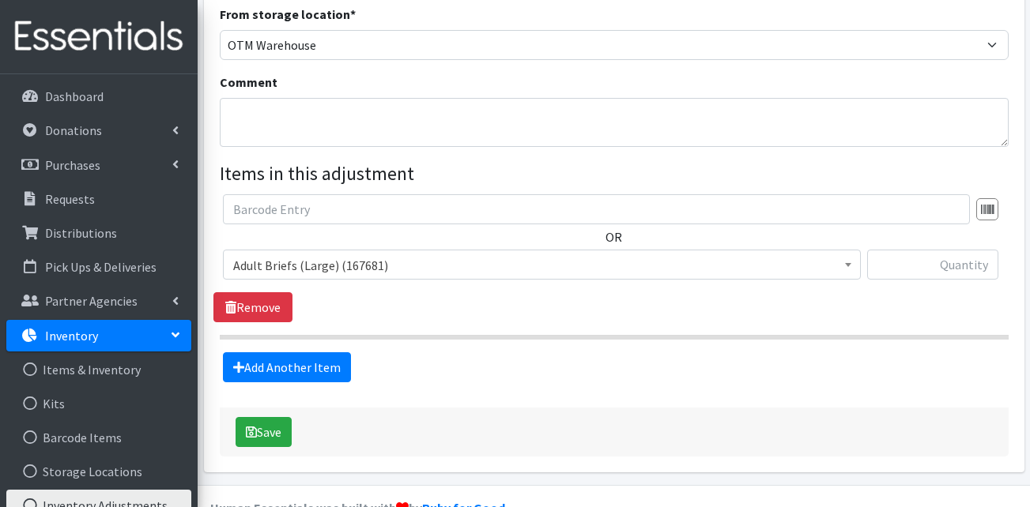
click at [306, 270] on span "Adult Briefs (Large) (167681)" at bounding box center [541, 266] width 617 height 22
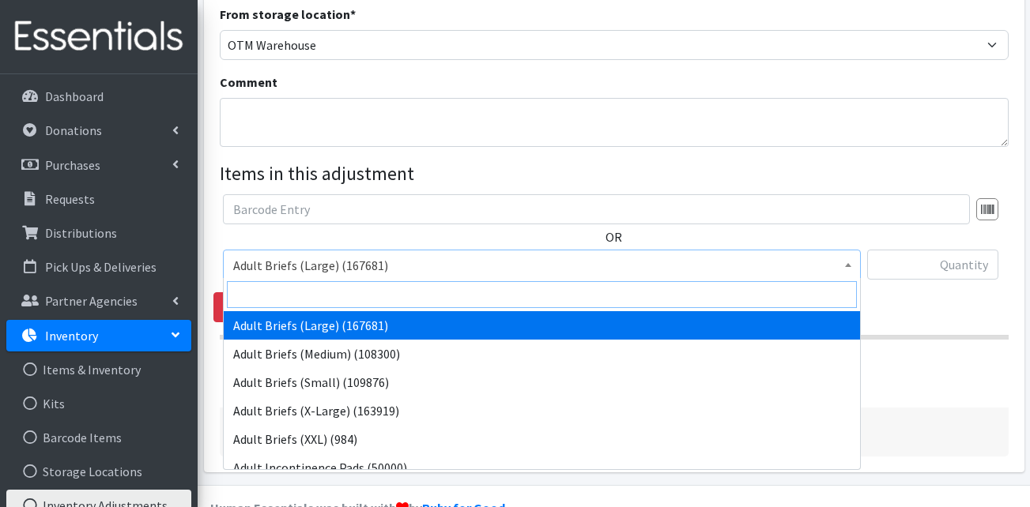
click at [328, 292] on input "search" at bounding box center [542, 294] width 630 height 27
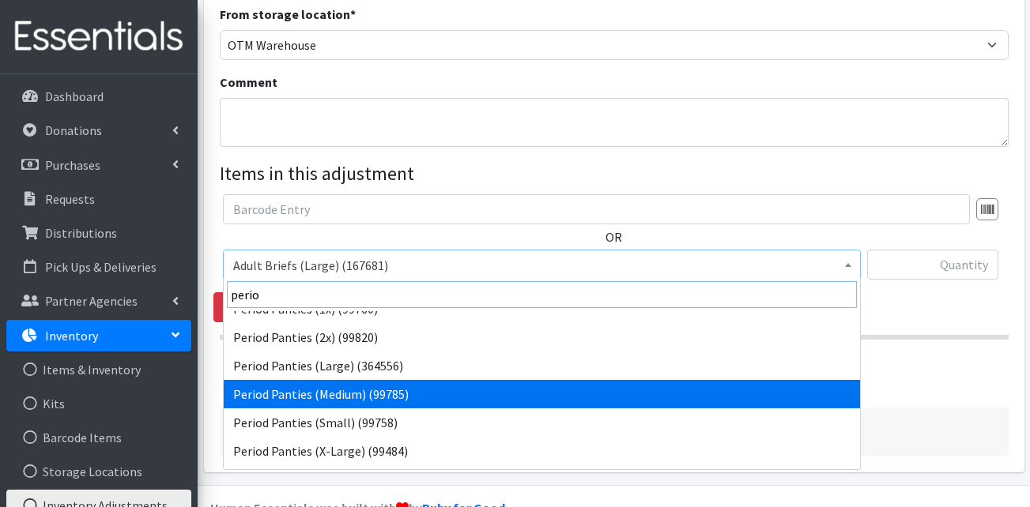
scroll to position [70, 0]
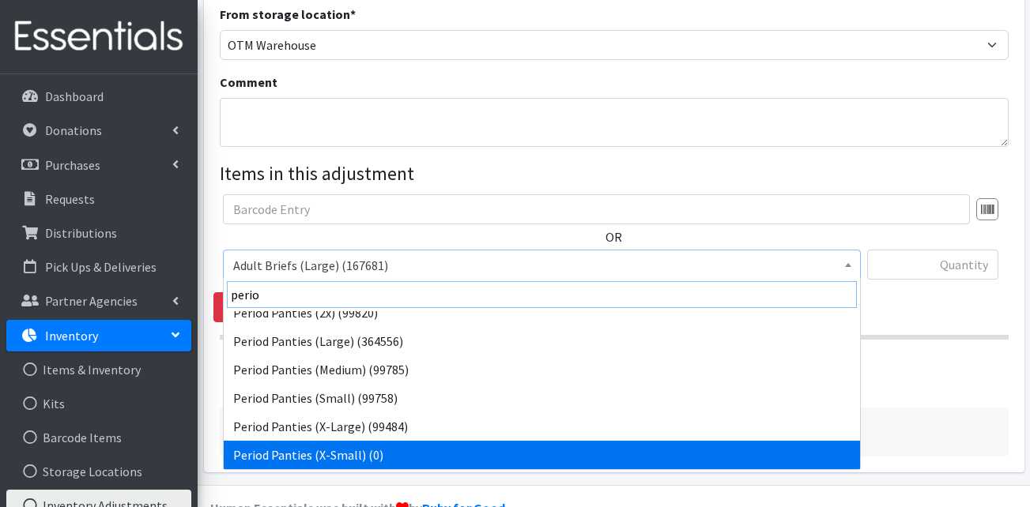
type input "perio"
select select "15590"
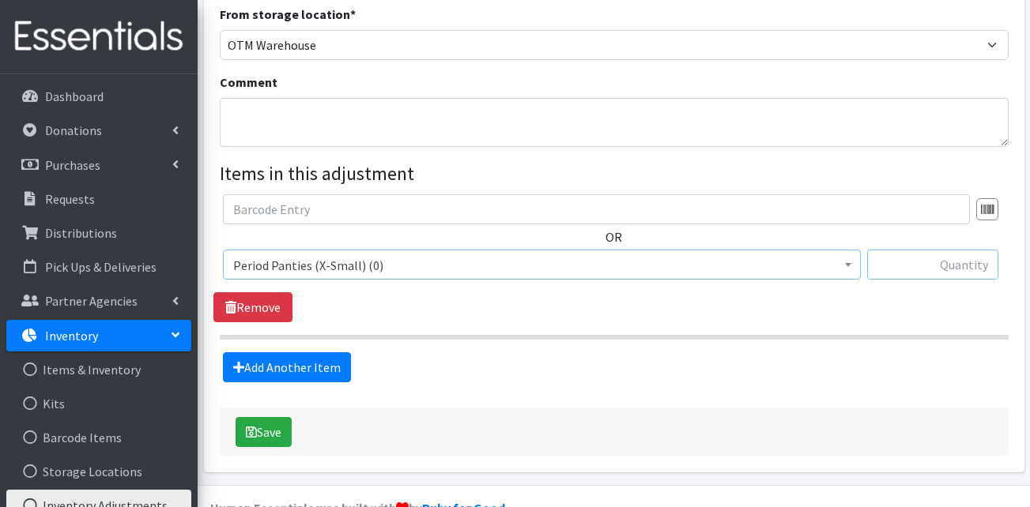
click at [938, 274] on input "text" at bounding box center [932, 265] width 131 height 30
type input "100000"
click at [257, 431] on button "Save" at bounding box center [264, 432] width 56 height 30
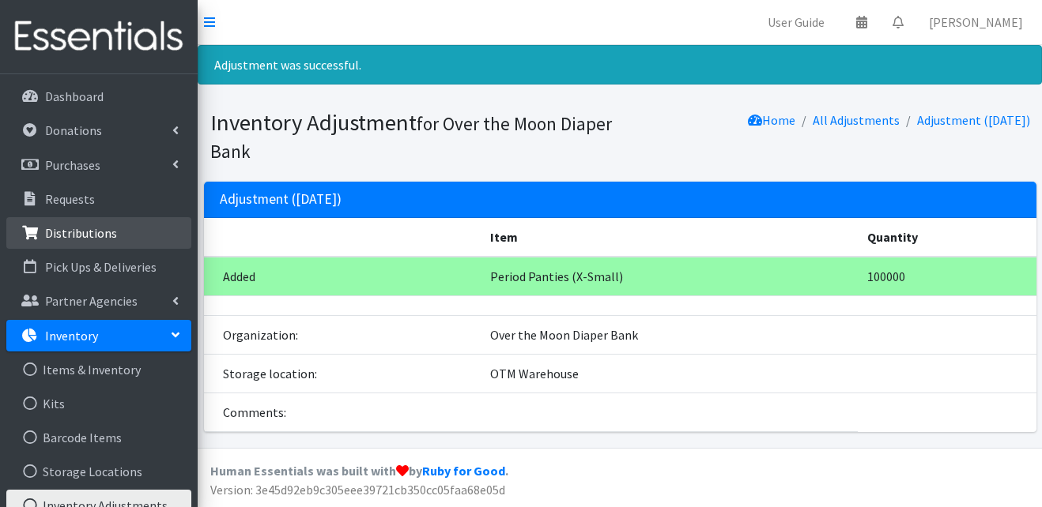
click at [106, 243] on link "Distributions" at bounding box center [98, 233] width 185 height 32
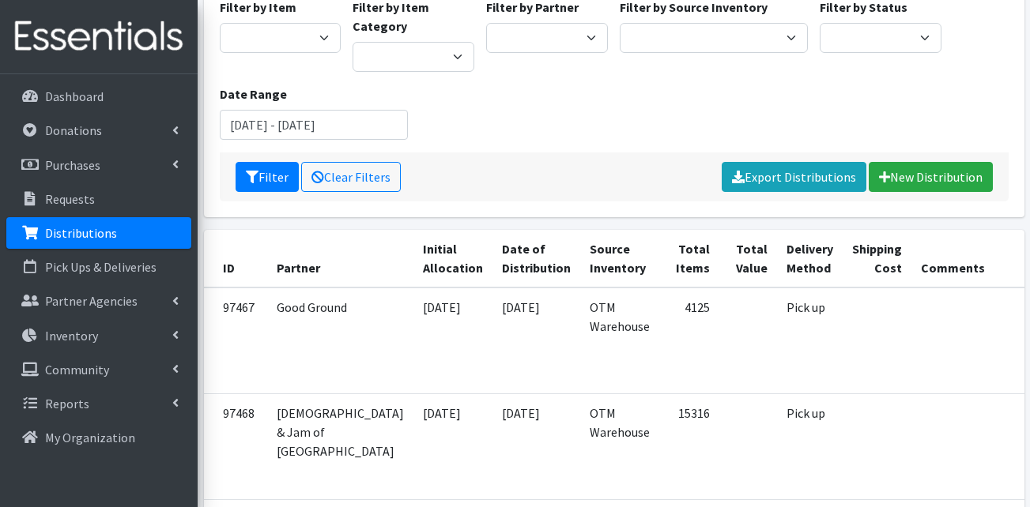
scroll to position [158, 0]
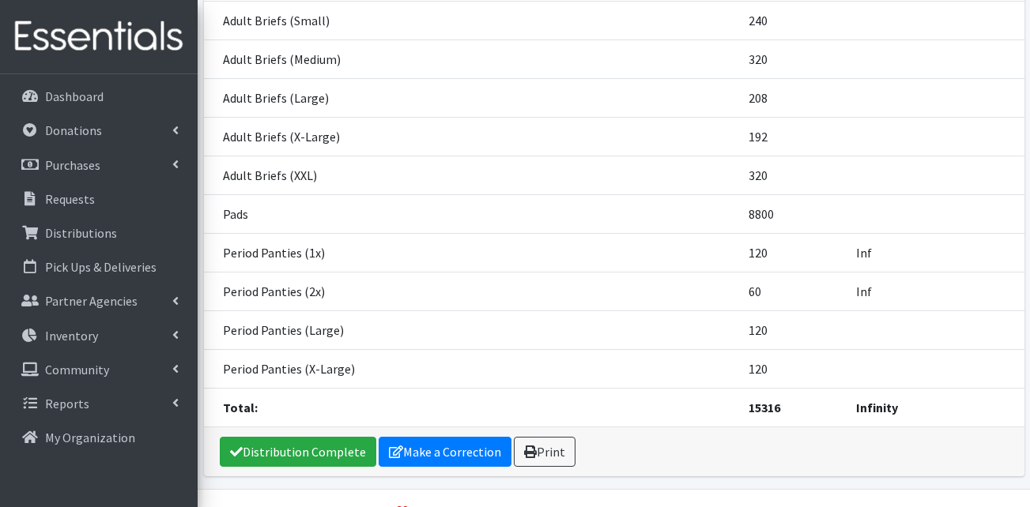
scroll to position [571, 0]
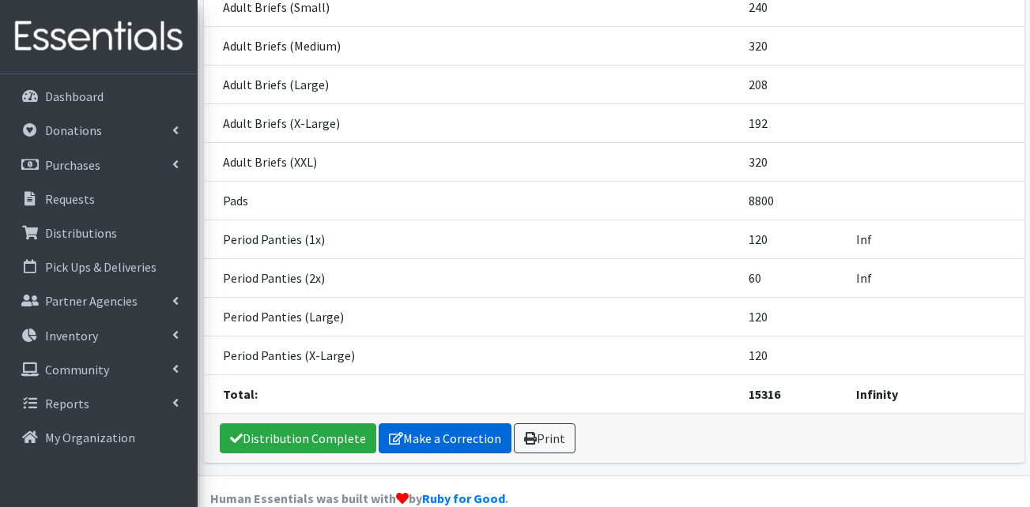
click at [455, 424] on link "Make a Correction" at bounding box center [445, 439] width 133 height 30
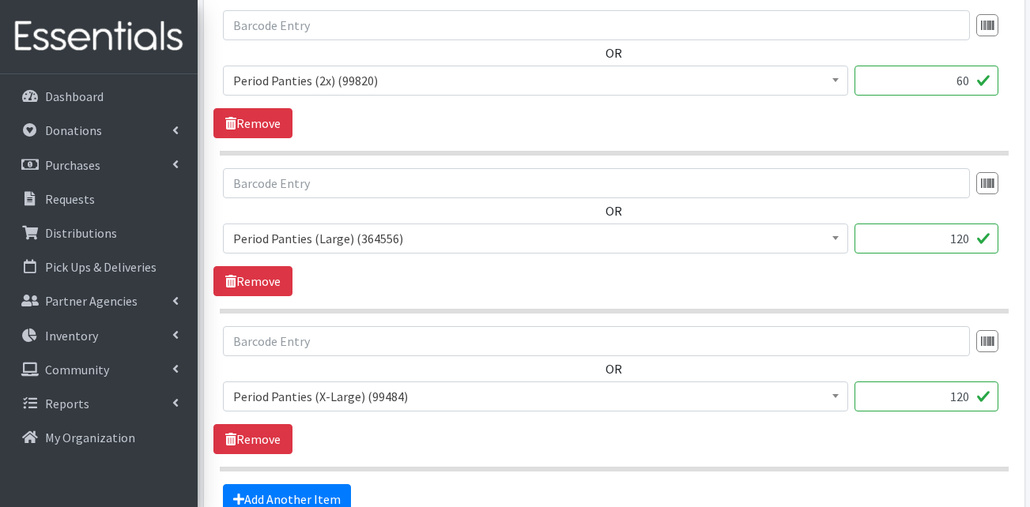
scroll to position [3094, 0]
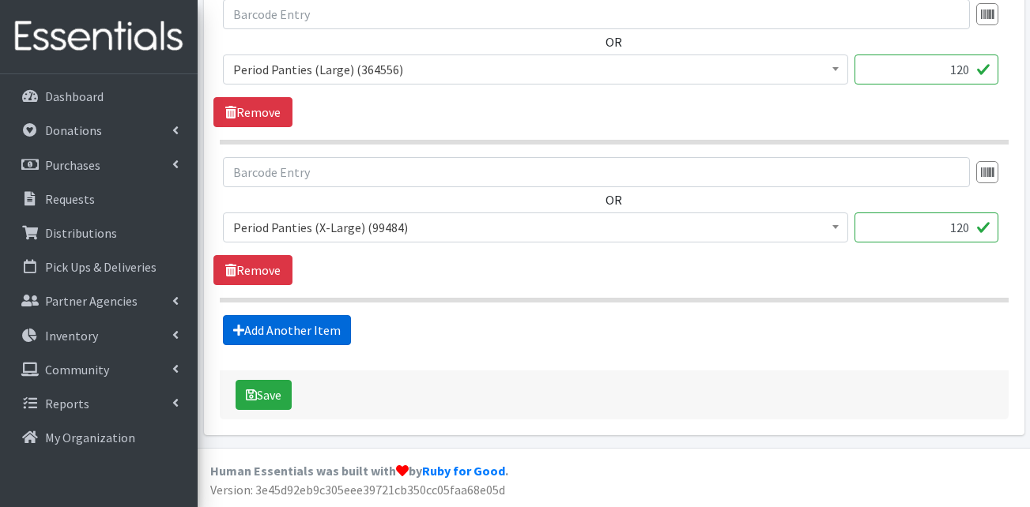
click at [322, 340] on link "Add Another Item" at bounding box center [287, 330] width 128 height 30
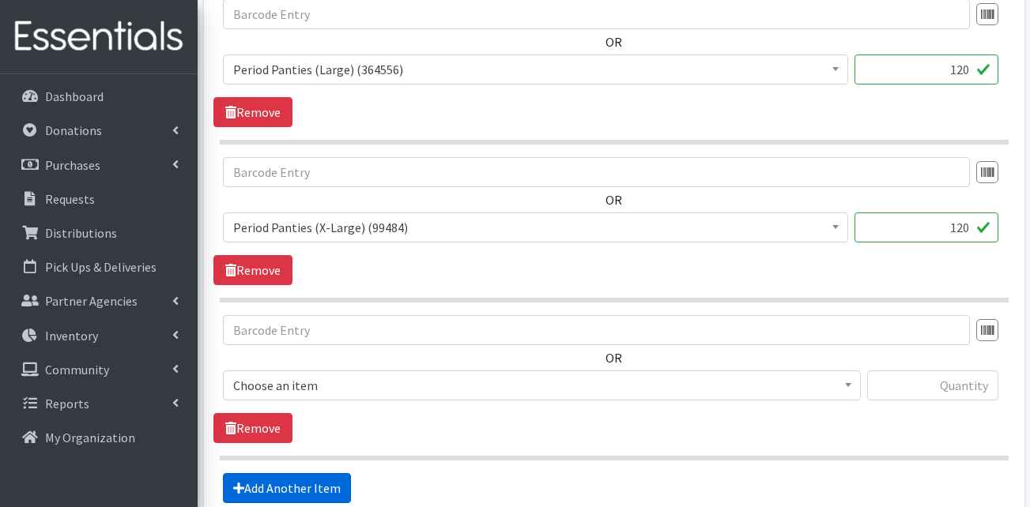
scroll to position [3252, 0]
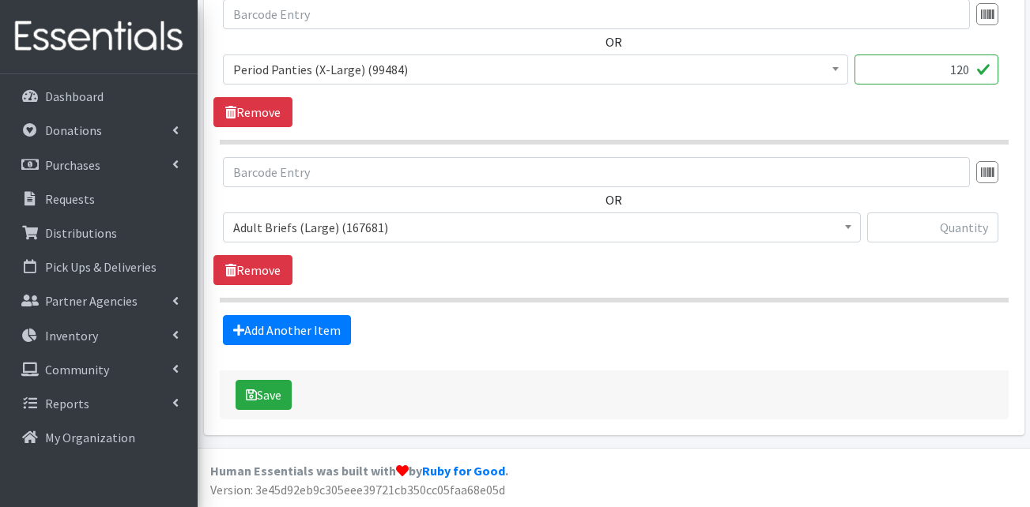
click at [329, 233] on span "Adult Briefs (Large) (167681)" at bounding box center [541, 228] width 617 height 22
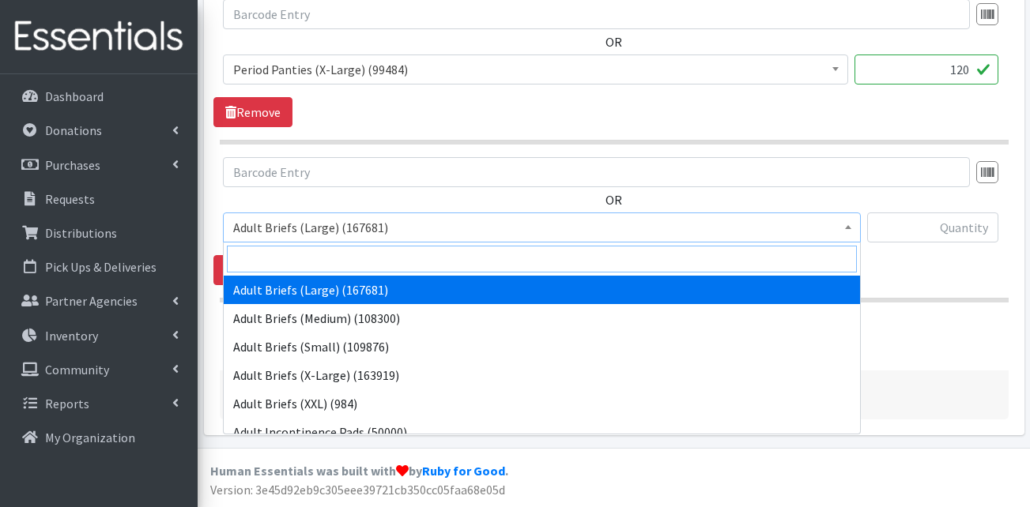
click at [324, 255] on input "search" at bounding box center [542, 259] width 630 height 27
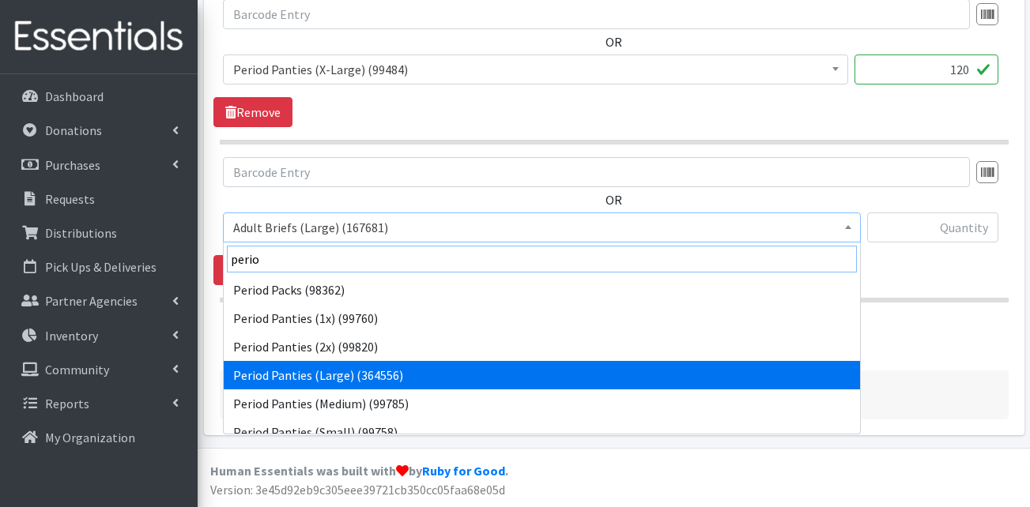
scroll to position [70, 0]
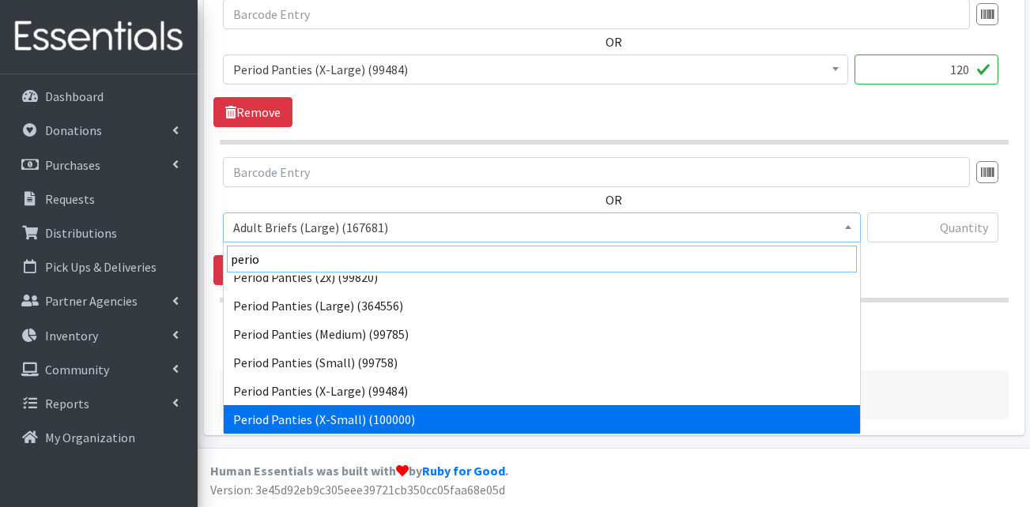
type input "perio"
select select "15590"
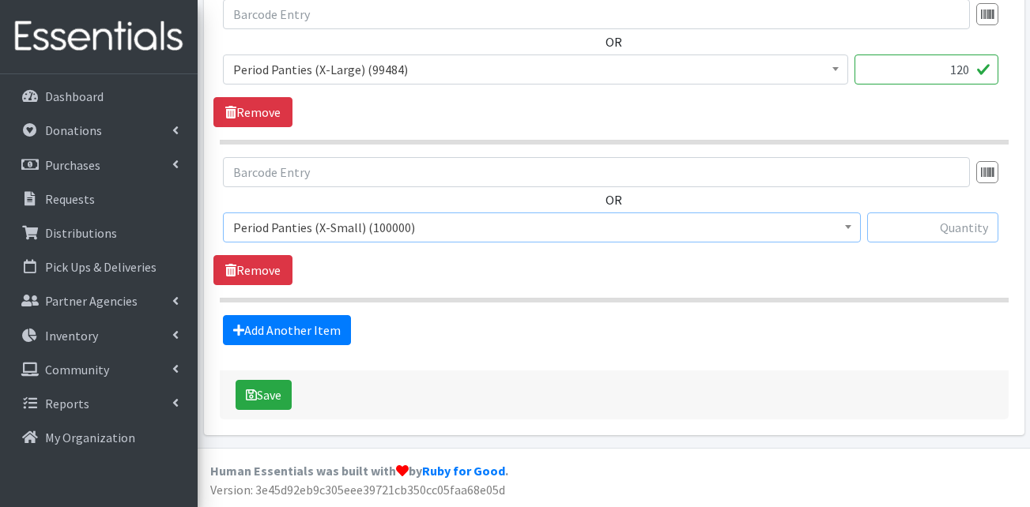
click at [972, 232] on input "text" at bounding box center [932, 228] width 131 height 30
type input "120"
click at [310, 326] on link "Add Another Item" at bounding box center [287, 330] width 128 height 30
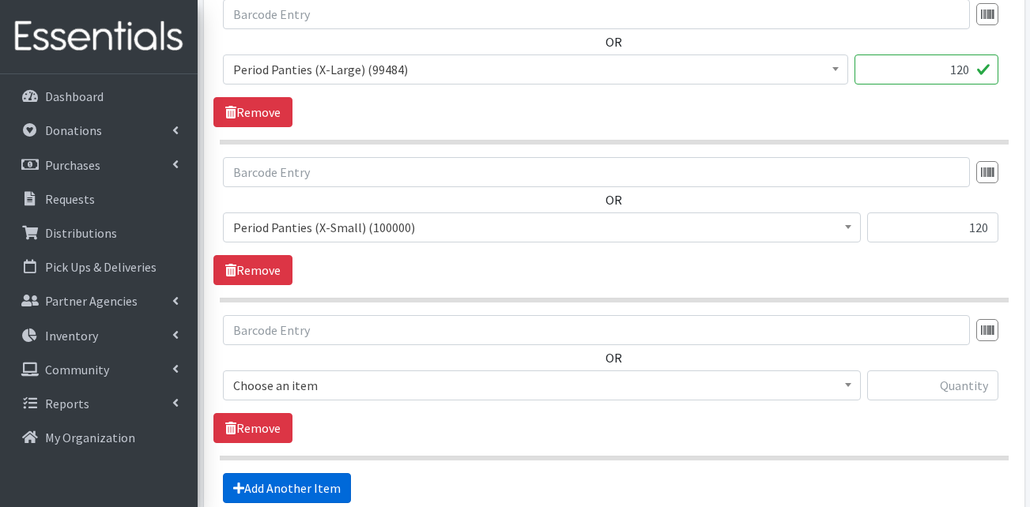
scroll to position [3410, 0]
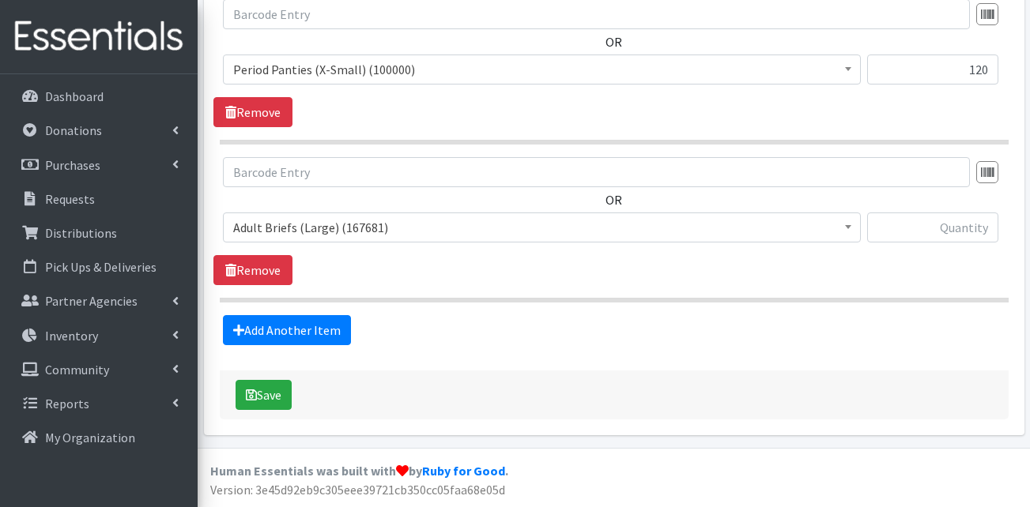
click at [326, 228] on span "Adult Briefs (Large) (167681)" at bounding box center [541, 228] width 617 height 22
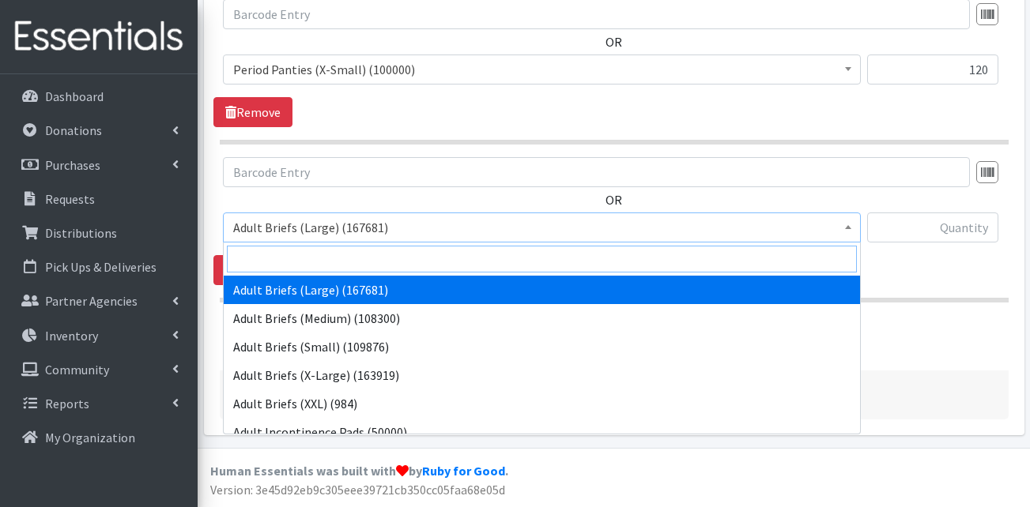
click at [315, 254] on input "search" at bounding box center [542, 259] width 630 height 27
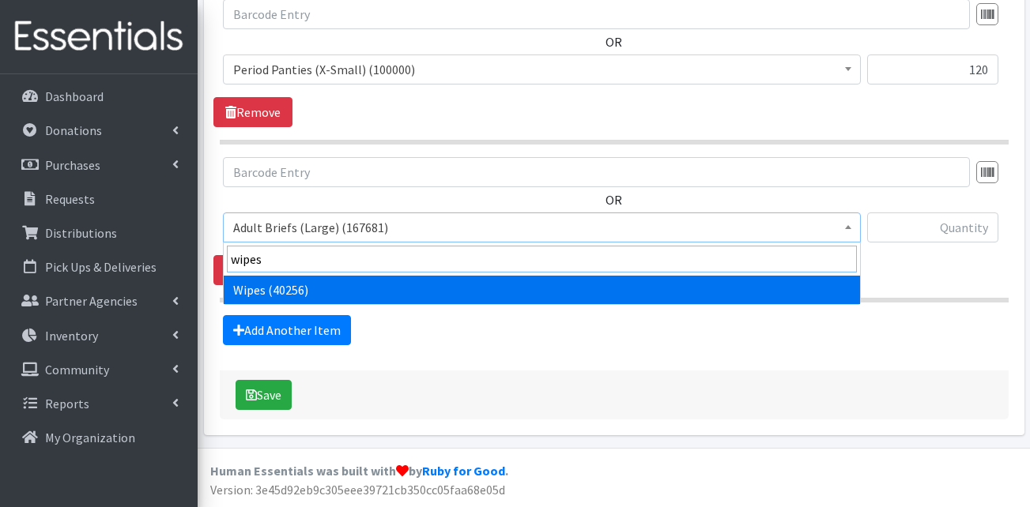
type input "wipes"
select select "13405"
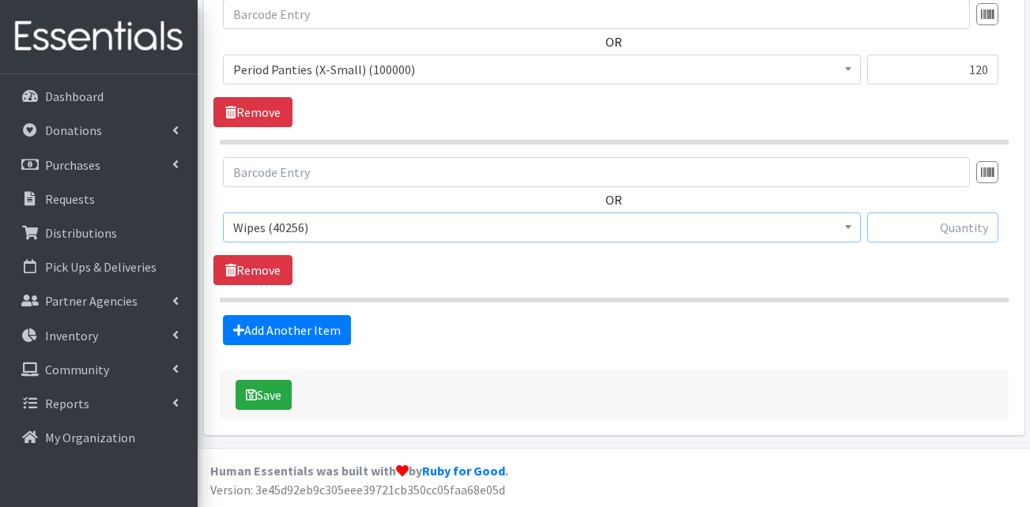
click at [901, 234] on input "text" at bounding box center [932, 228] width 131 height 30
click at [957, 235] on input "text" at bounding box center [932, 228] width 131 height 30
type input "600"
click at [265, 405] on button "Save" at bounding box center [264, 395] width 56 height 30
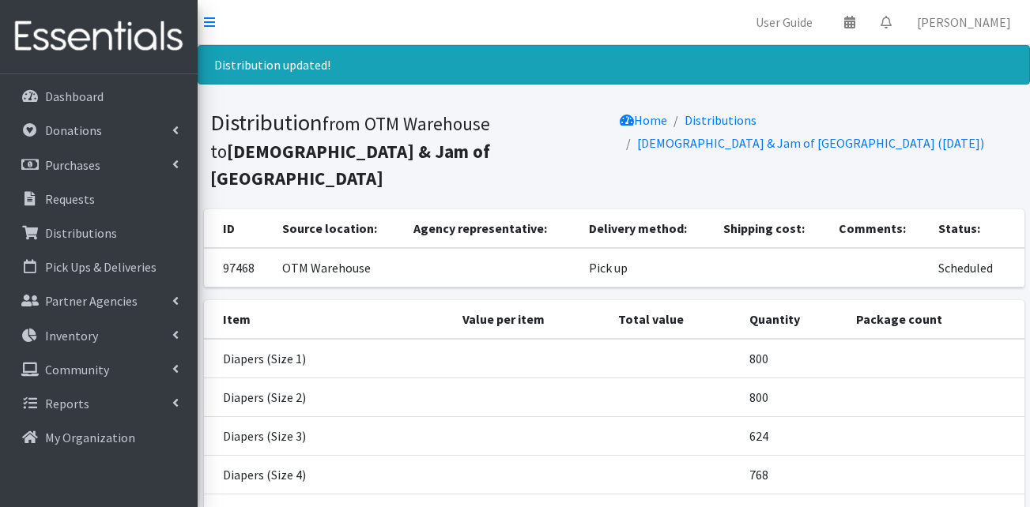
drag, startPoint x: 519, startPoint y: 164, endPoint x: 518, endPoint y: 174, distance: 9.6
click at [519, 164] on section "Distribution from OTM Warehouse to Jesus & Jam of Clinch County Home Distributi…" at bounding box center [614, 153] width 832 height 112
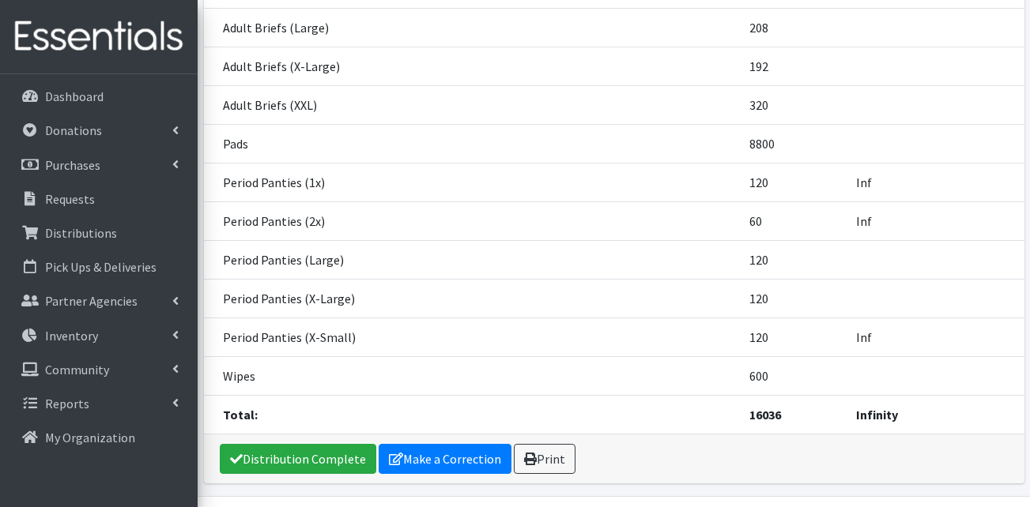
scroll to position [700, 0]
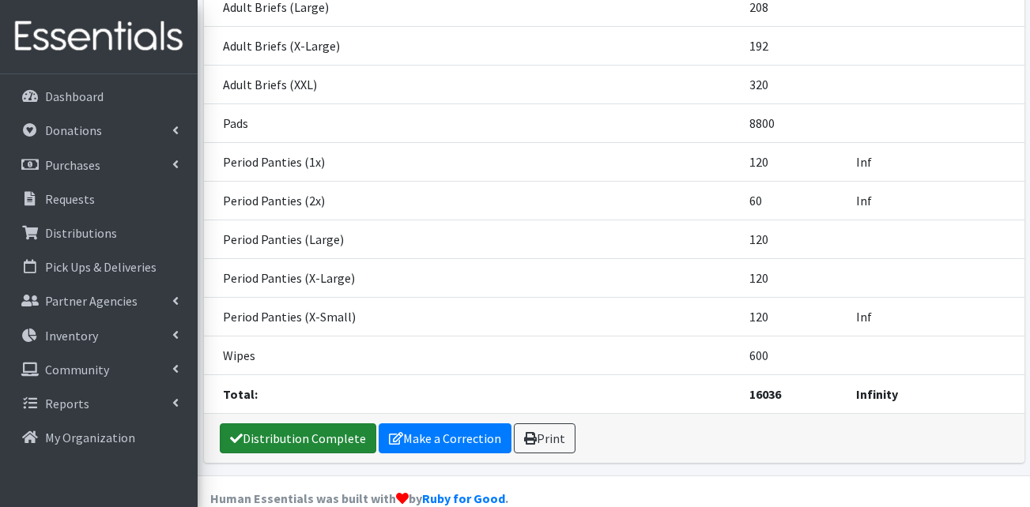
click at [270, 424] on link "Distribution Complete" at bounding box center [298, 439] width 157 height 30
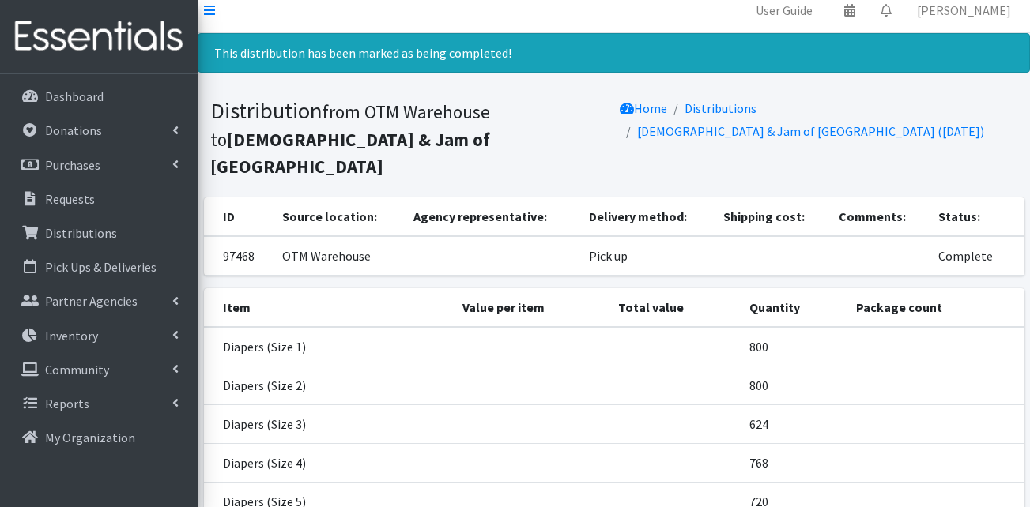
scroll to position [0, 0]
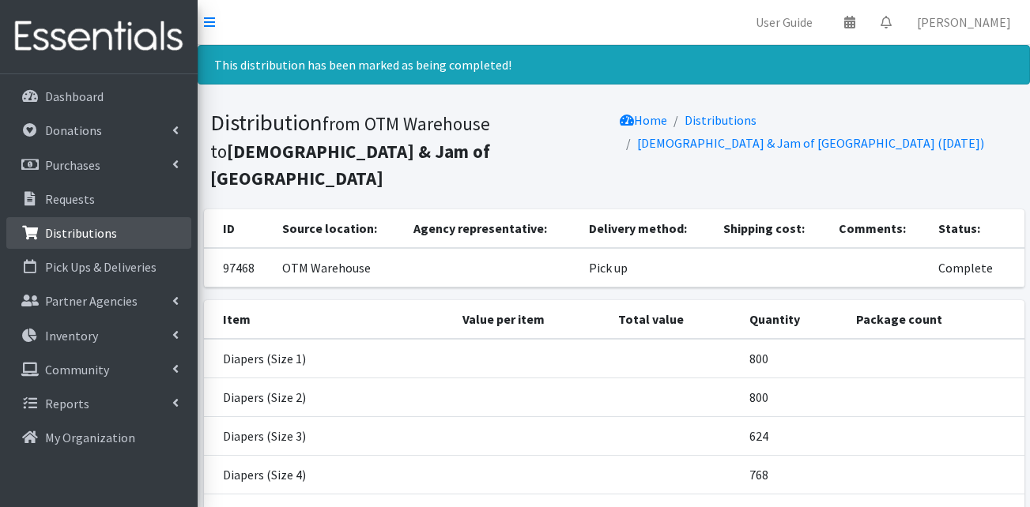
click at [76, 233] on p "Distributions" at bounding box center [81, 233] width 72 height 16
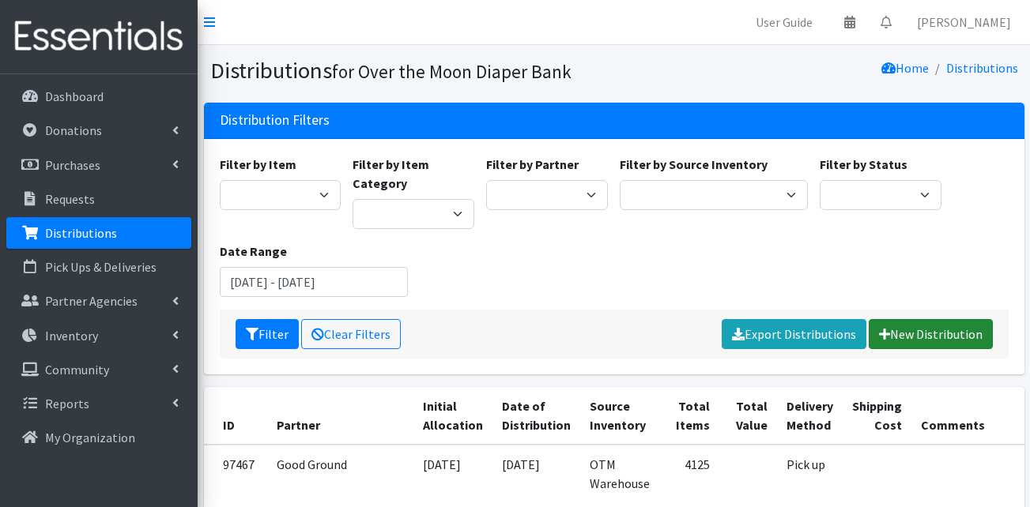
click at [926, 331] on link "New Distribution" at bounding box center [931, 334] width 124 height 30
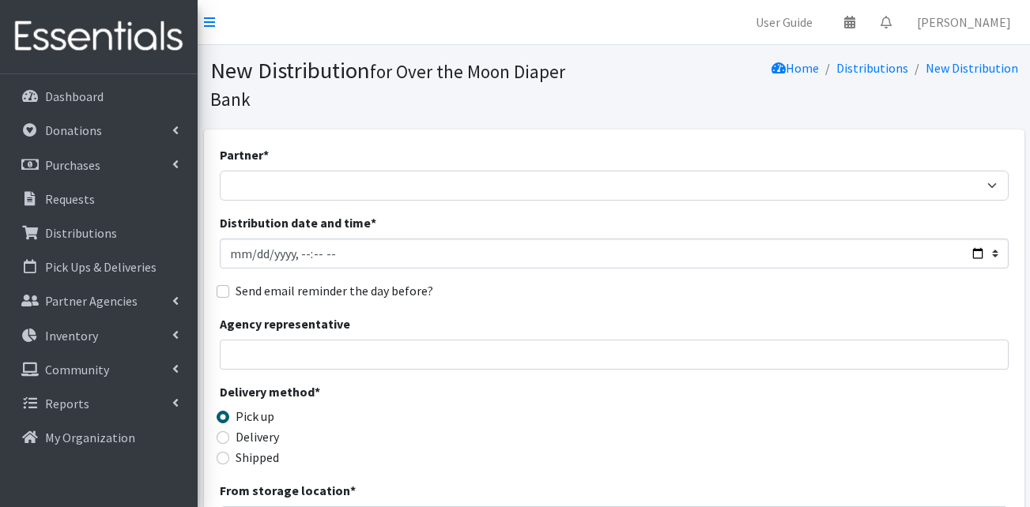
click at [304, 213] on label "Distribution date and time *" at bounding box center [298, 222] width 157 height 19
click at [304, 239] on input "Distribution date and time *" at bounding box center [614, 254] width 789 height 30
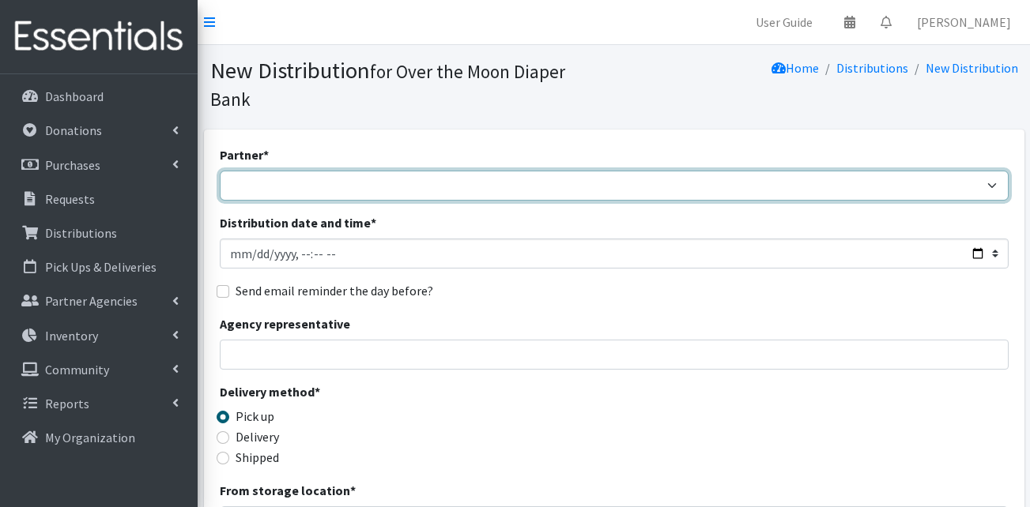
click at [304, 171] on select "AHJ Library System Amerigroup Back To School Event [GEOGRAPHIC_DATA] [GEOGRAPHI…" at bounding box center [614, 186] width 789 height 30
select select "8215"
click at [220, 171] on select "AHJ Library System Amerigroup Back To School Event [GEOGRAPHIC_DATA] [GEOGRAPHI…" at bounding box center [614, 186] width 789 height 30
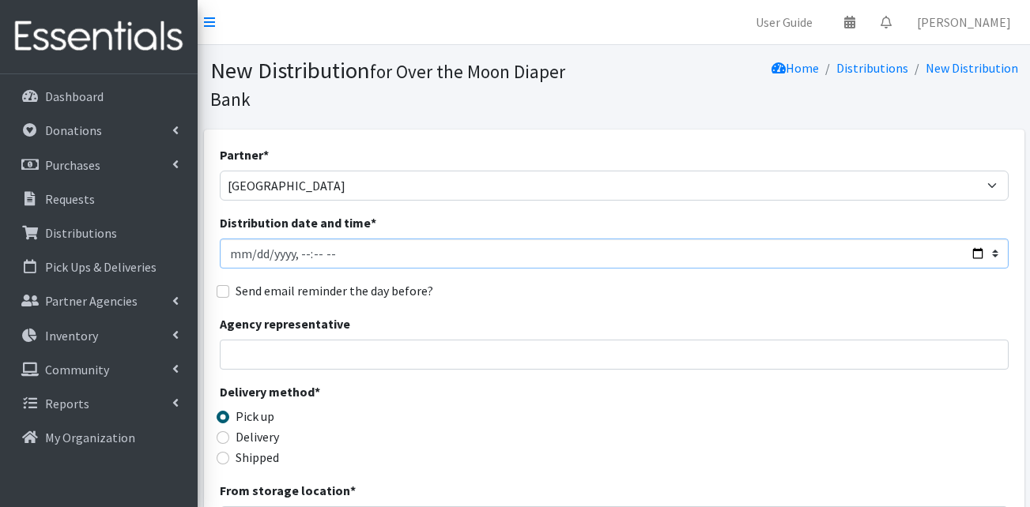
click at [235, 239] on input "Distribution date and time *" at bounding box center [614, 254] width 789 height 30
click at [316, 239] on input "Distribution date and time *" at bounding box center [614, 254] width 789 height 30
click at [330, 239] on input "Distribution date and time *" at bounding box center [614, 254] width 789 height 30
type input "2025-09-24T11:00"
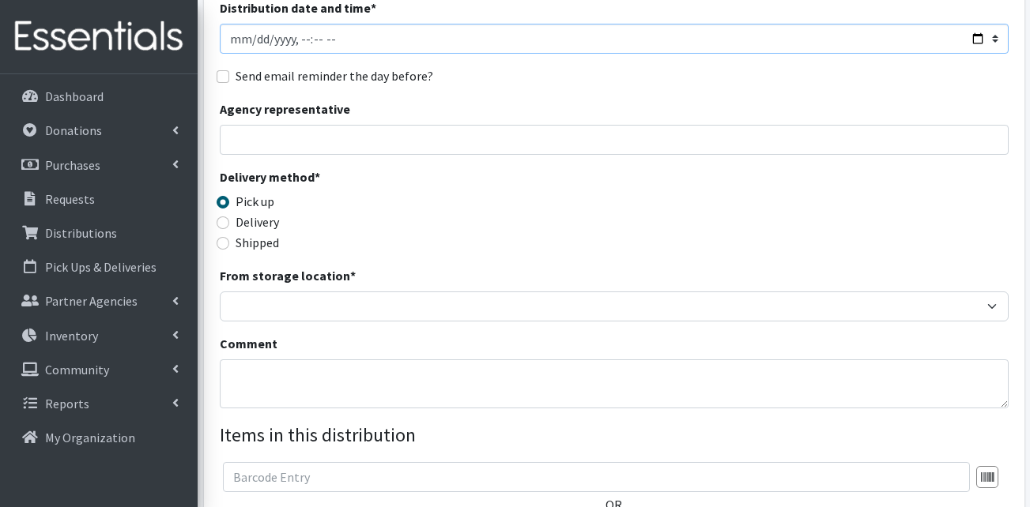
scroll to position [237, 0]
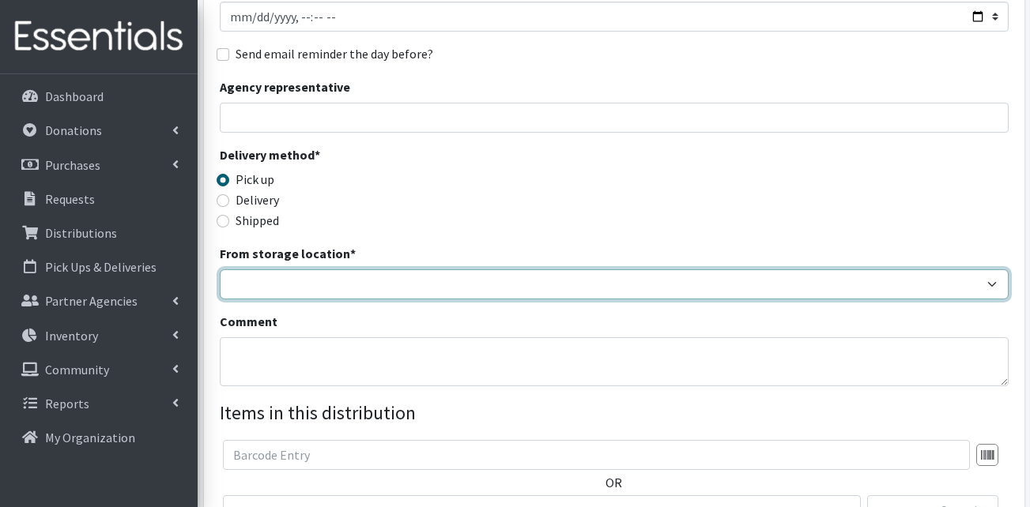
click at [322, 270] on select "OTM Warehouse" at bounding box center [614, 285] width 789 height 30
drag, startPoint x: 313, startPoint y: 262, endPoint x: 311, endPoint y: 274, distance: 12.9
click at [313, 270] on select "OTM Warehouse" at bounding box center [614, 285] width 789 height 30
select select "385"
click at [220, 270] on select "OTM Warehouse" at bounding box center [614, 285] width 789 height 30
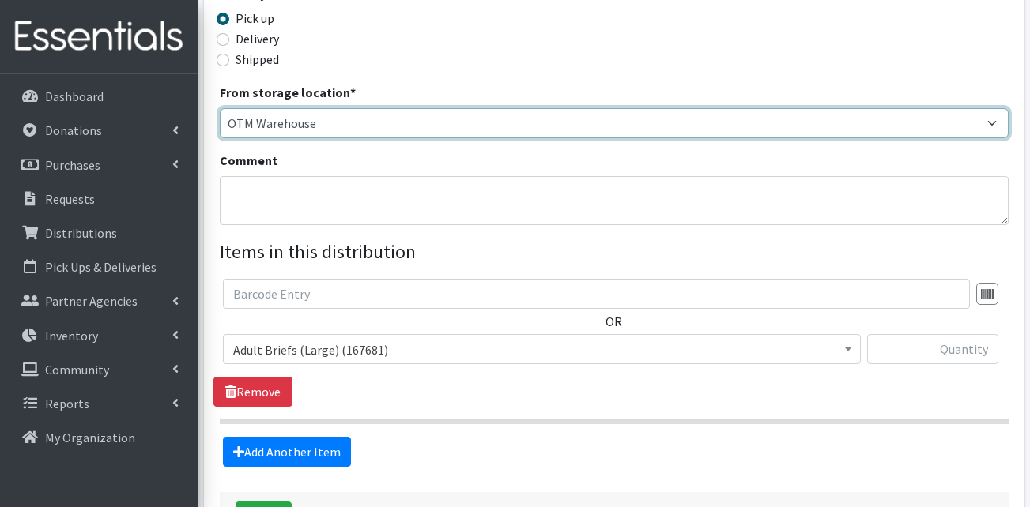
scroll to position [493, 0]
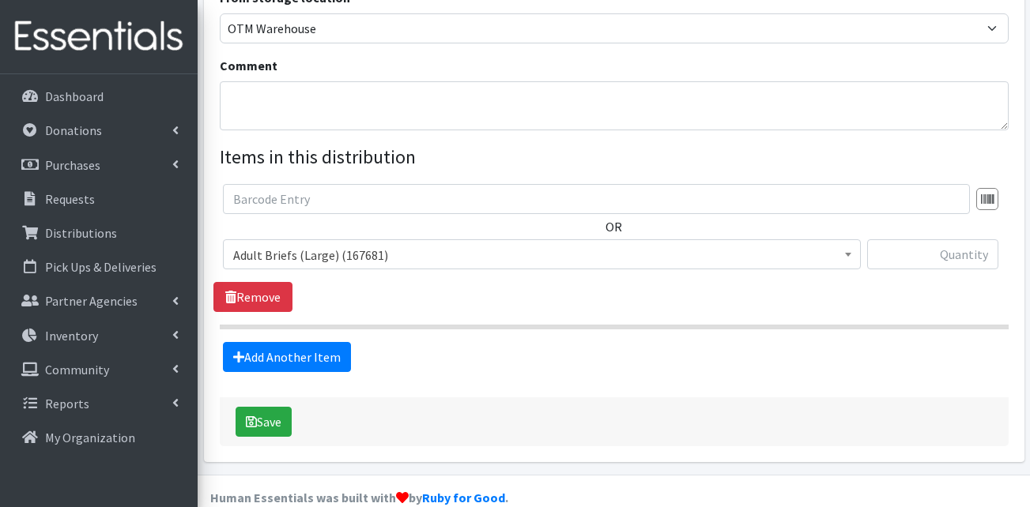
click at [334, 244] on span "Adult Briefs (Large) (167681)" at bounding box center [541, 255] width 617 height 22
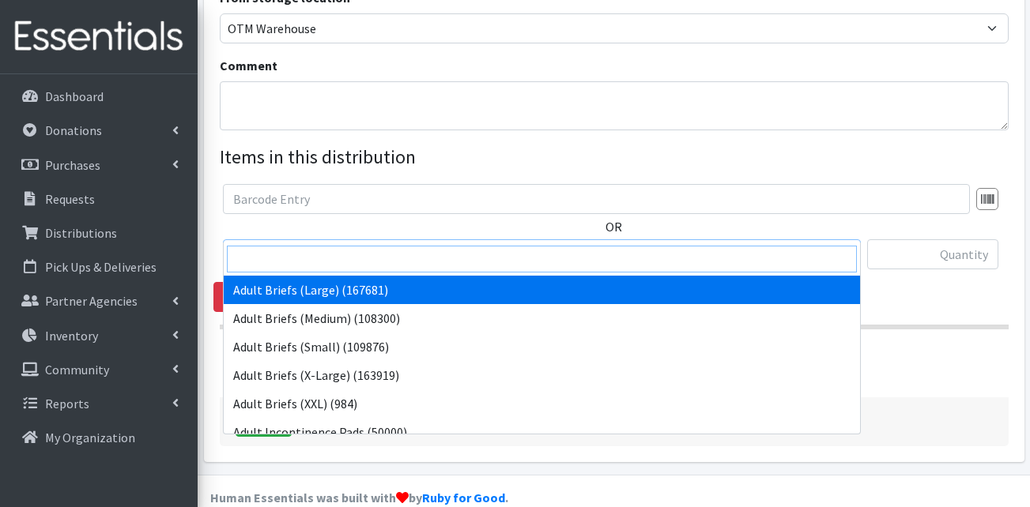
click at [320, 264] on input "search" at bounding box center [542, 259] width 630 height 27
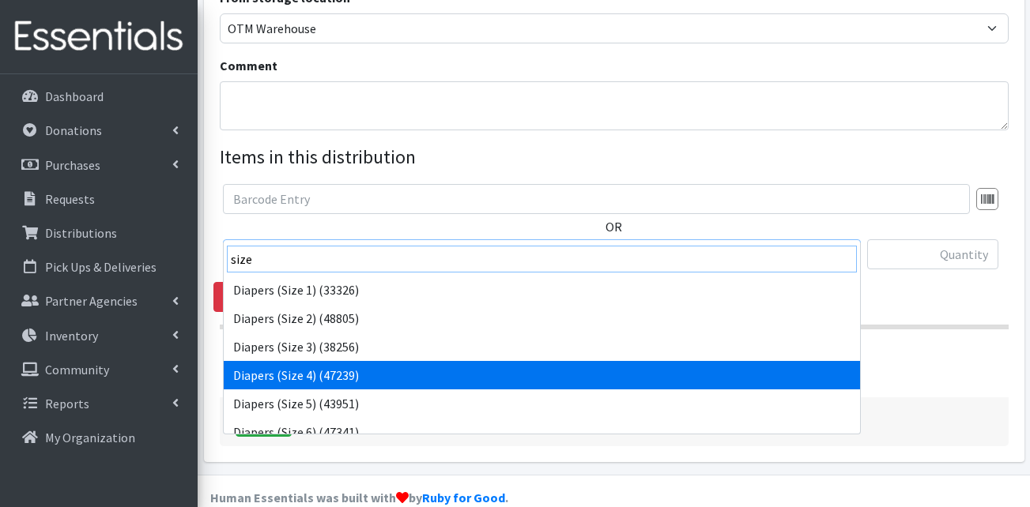
type input "size"
select select "13416"
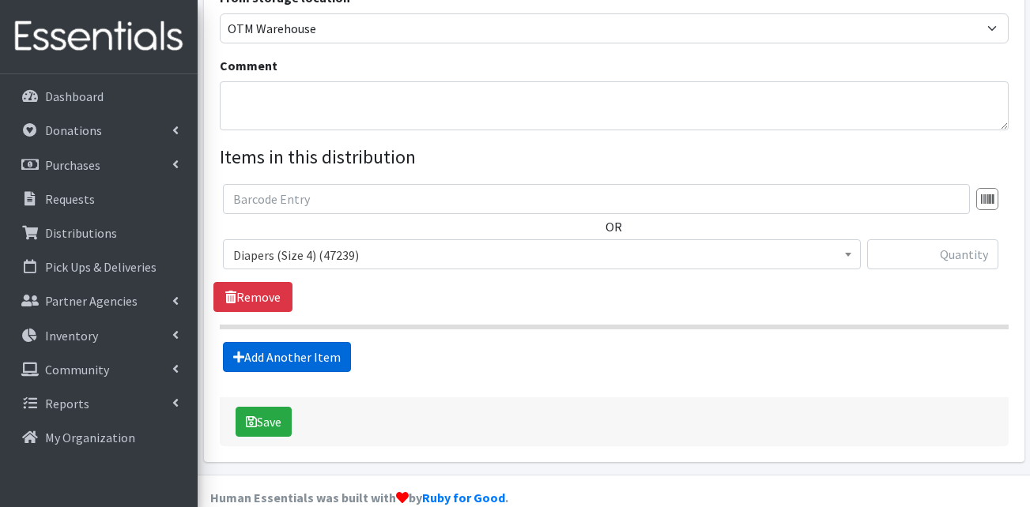
click at [292, 344] on link "Add Another Item" at bounding box center [287, 357] width 128 height 30
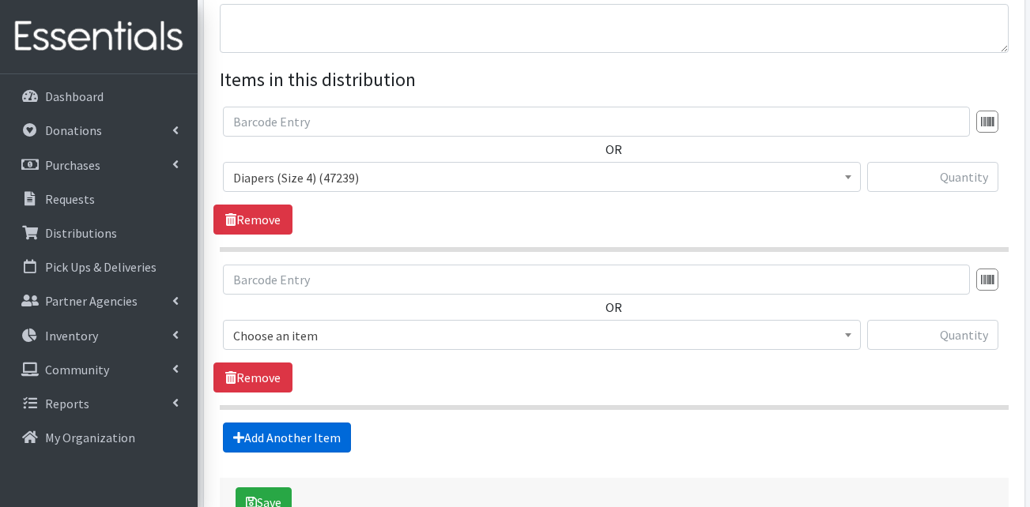
scroll to position [651, 0]
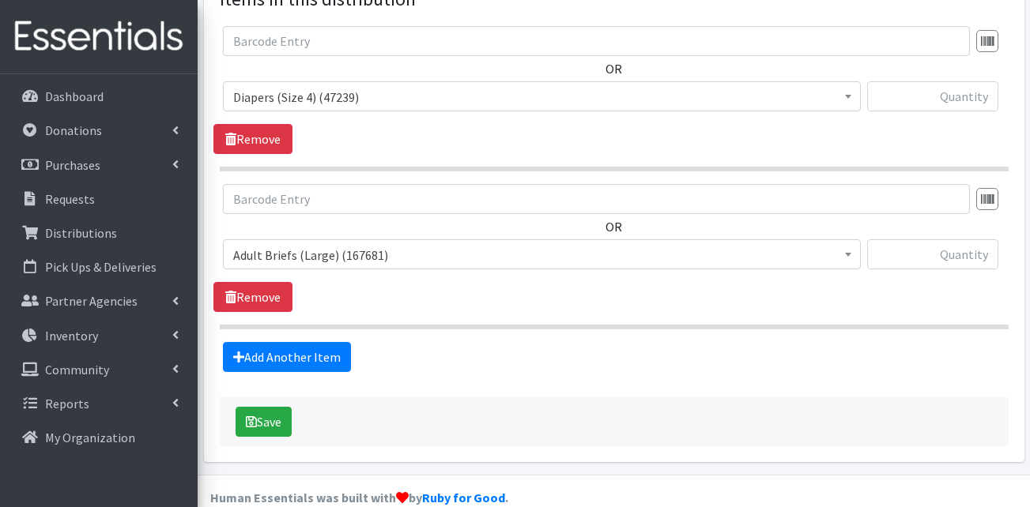
click at [297, 244] on span "Adult Briefs (Large) (167681)" at bounding box center [541, 255] width 617 height 22
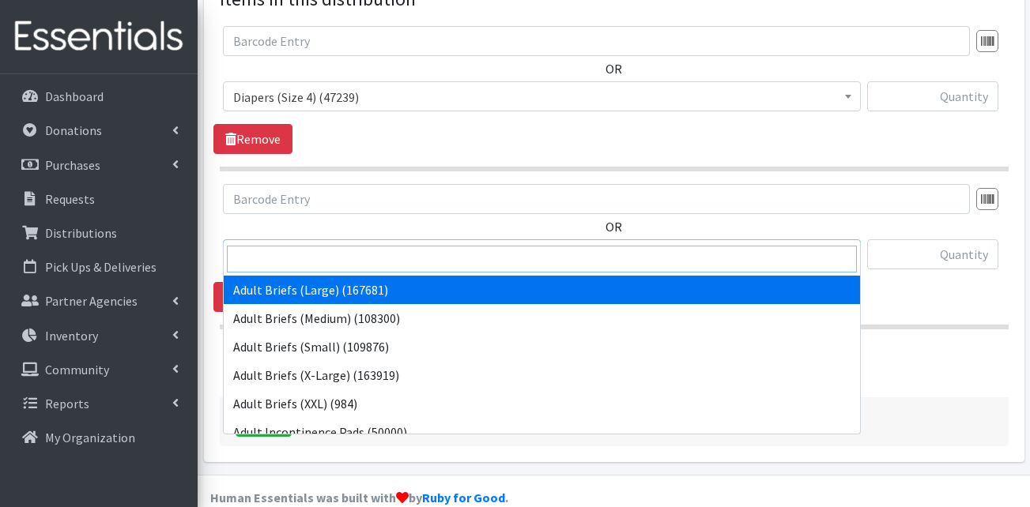
click at [304, 263] on input "search" at bounding box center [542, 259] width 630 height 27
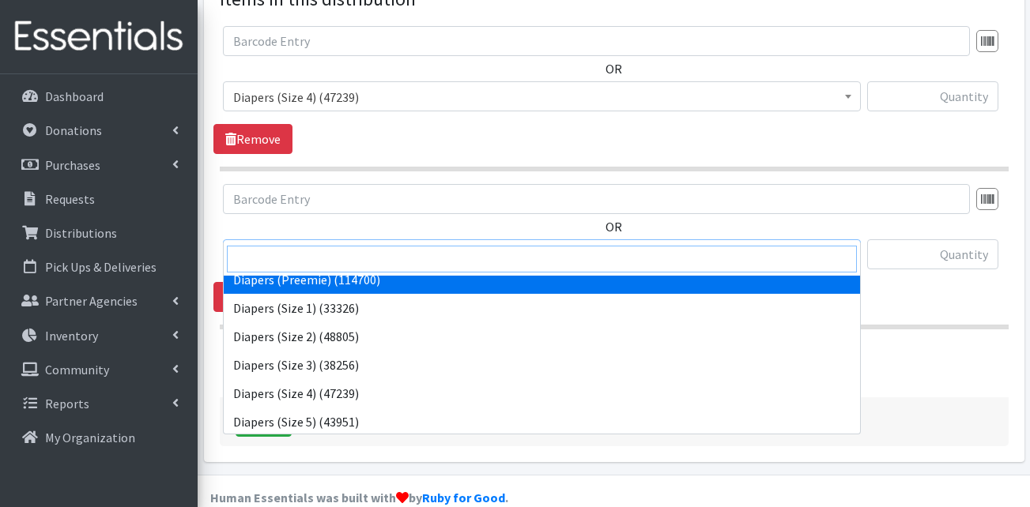
scroll to position [316, 0]
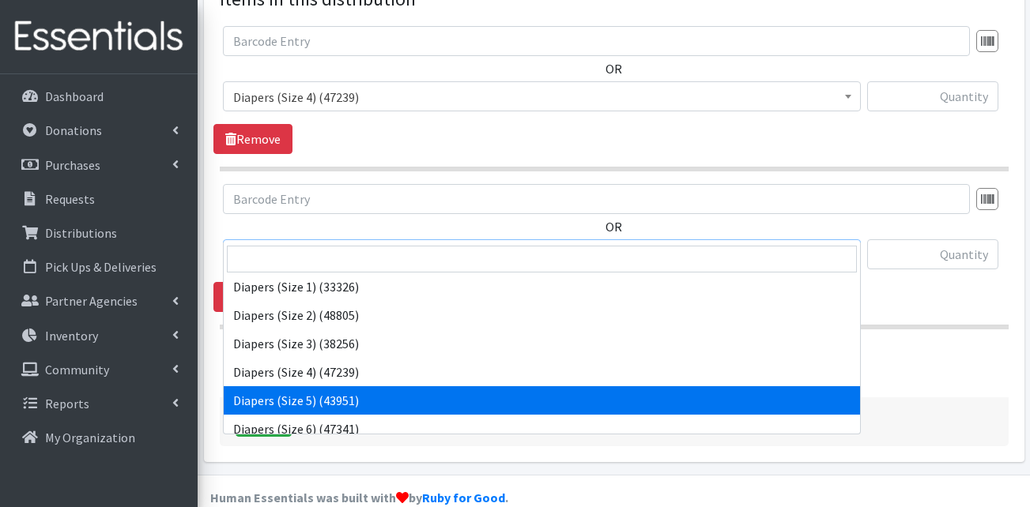
select select "13389"
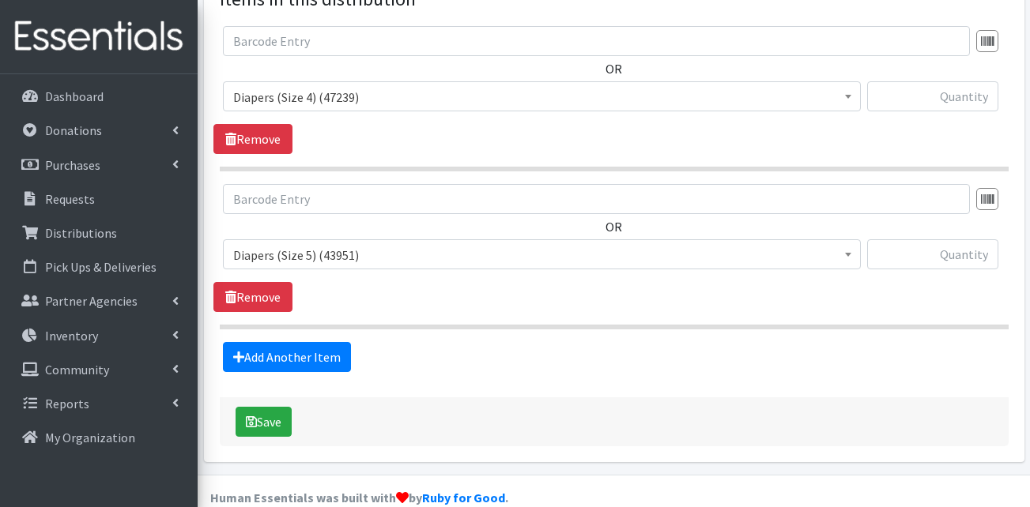
click at [295, 296] on section "OR Adult Briefs (Large) (167681) Adult Briefs (Medium) (108300) Adult Briefs (S…" at bounding box center [614, 256] width 789 height 145
click at [294, 310] on fieldset "Items in this distribution OR Adult Briefs (Large) (167681) Adult Briefs (Mediu…" at bounding box center [614, 178] width 789 height 387
click at [293, 342] on link "Add Another Item" at bounding box center [287, 357] width 128 height 30
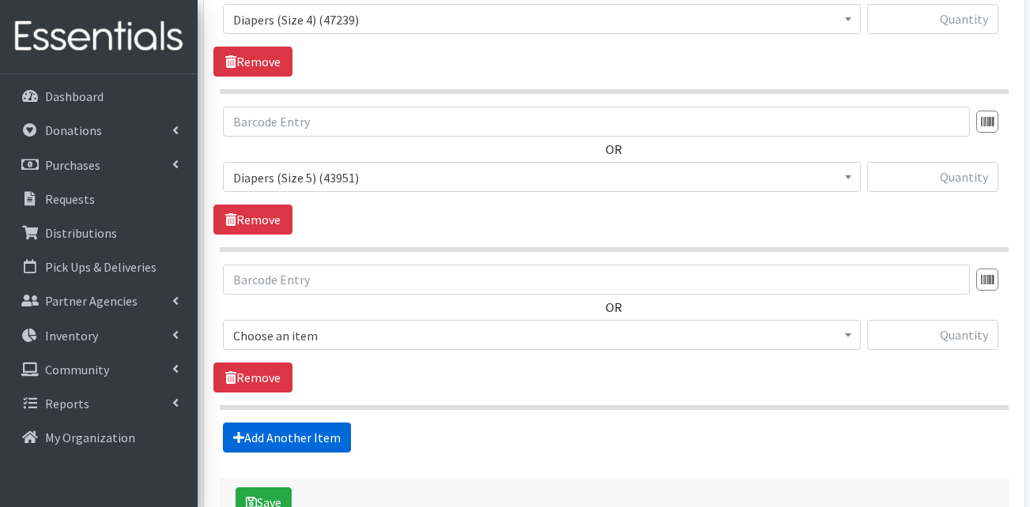
scroll to position [809, 0]
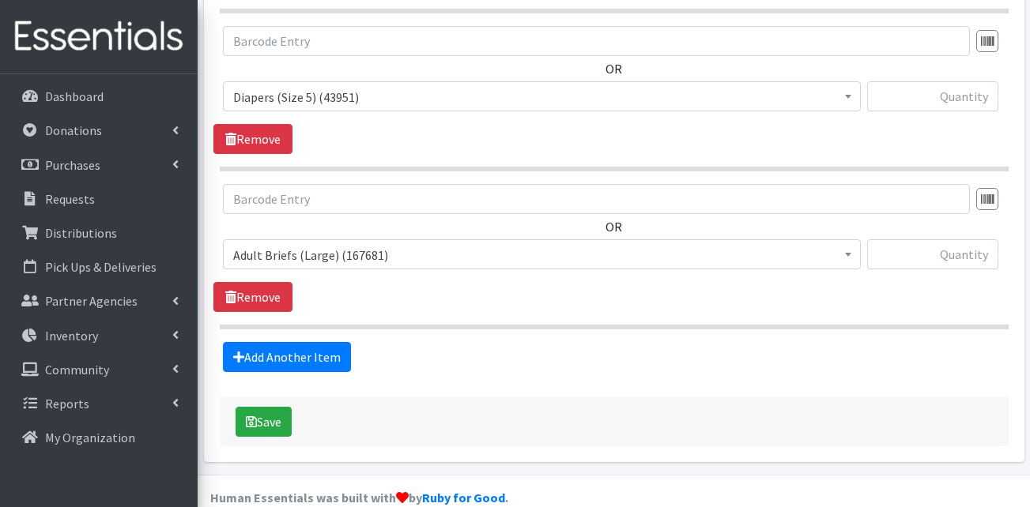
click at [360, 244] on span "Adult Briefs (Large) (167681)" at bounding box center [541, 255] width 617 height 22
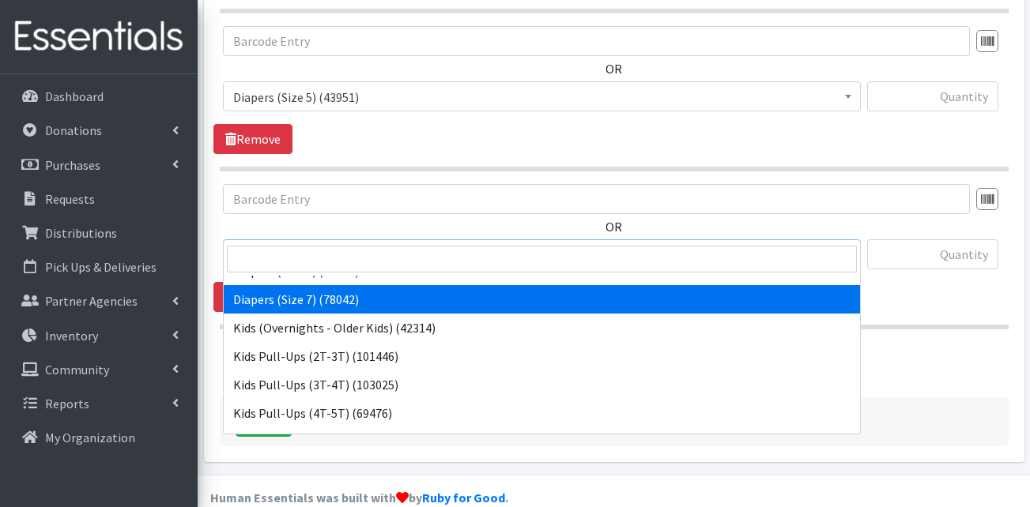
scroll to position [316, 0]
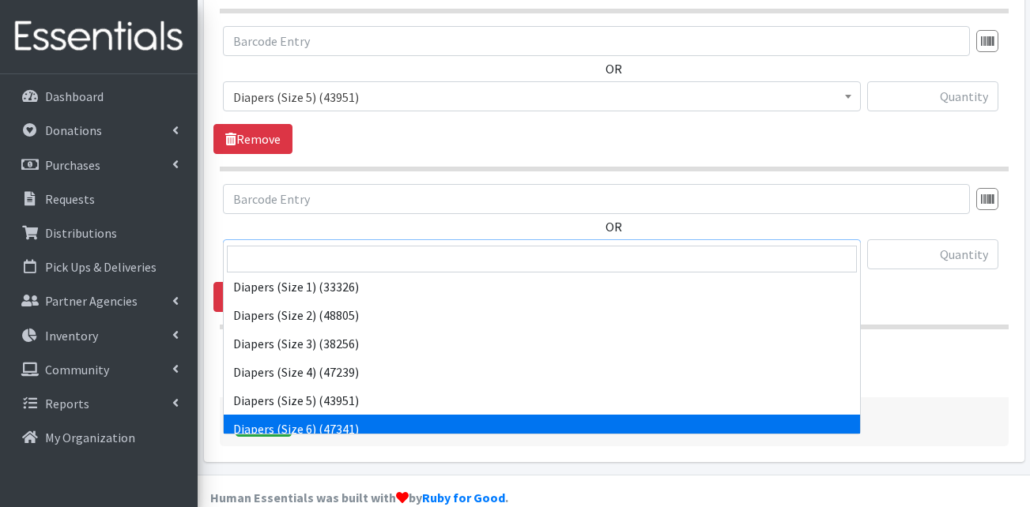
select select "13390"
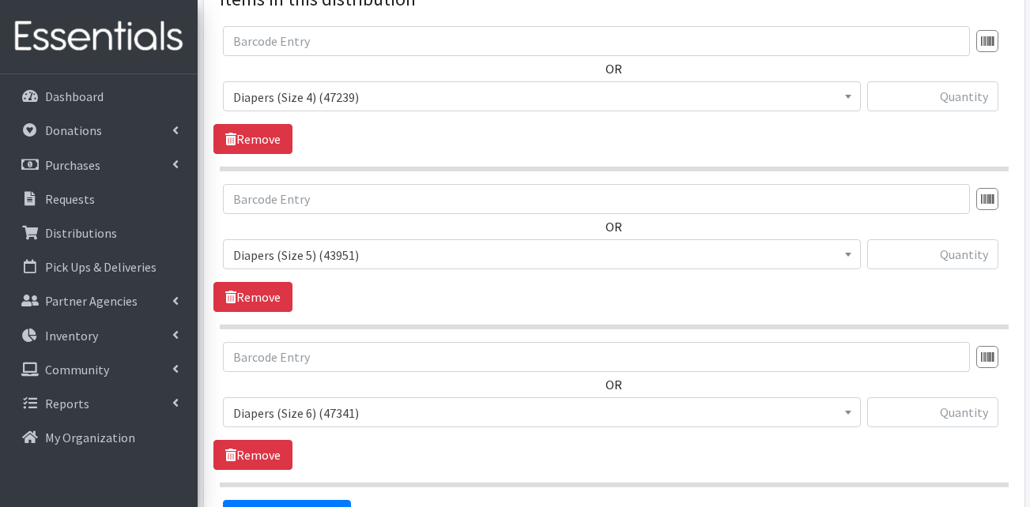
scroll to position [493, 0]
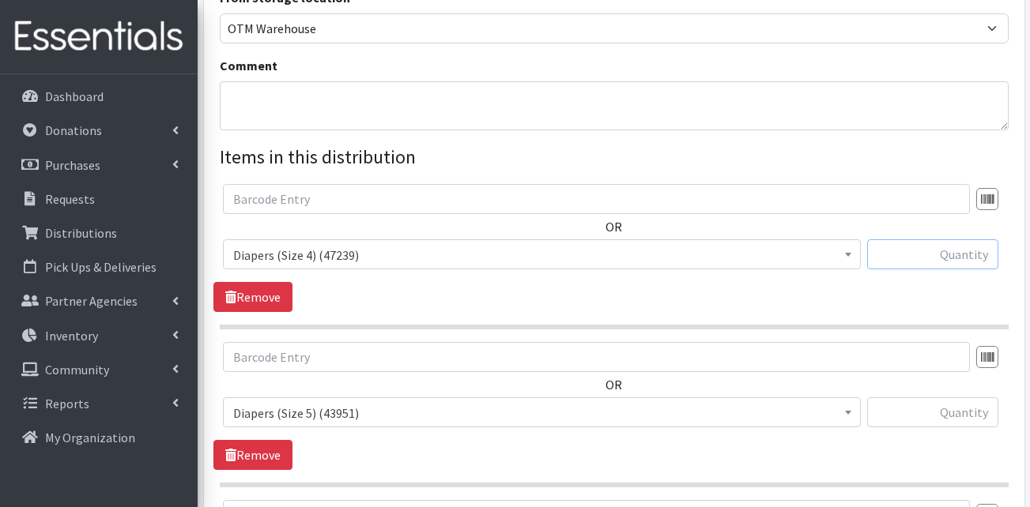
click at [923, 240] on input "text" at bounding box center [932, 255] width 131 height 30
type input "1920"
click at [936, 398] on input "text" at bounding box center [932, 413] width 131 height 30
click at [939, 398] on input "text" at bounding box center [932, 413] width 131 height 30
type input "1800"
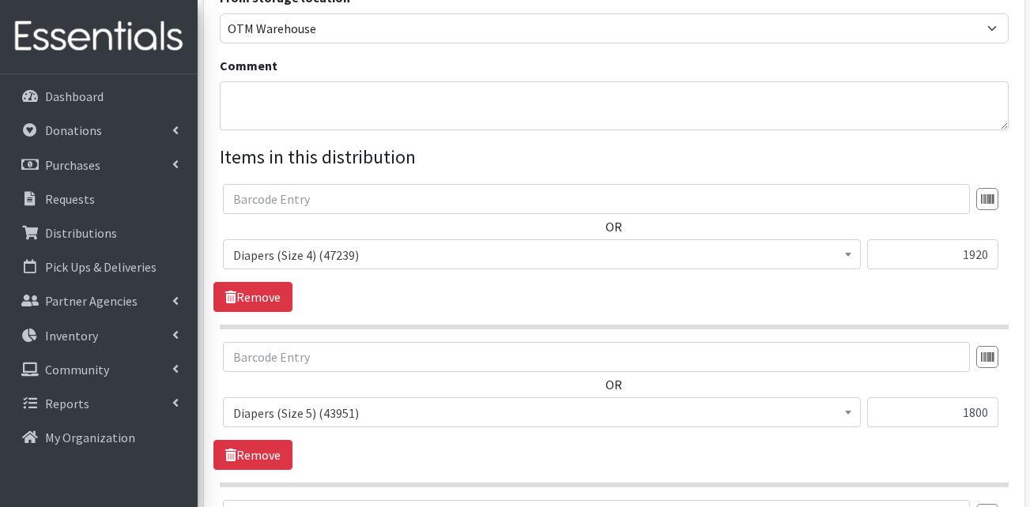
click at [889, 430] on div "OR Adult Briefs (Large) (167681) Adult Briefs (Medium) (108300) Adult Briefs (S…" at bounding box center [613, 406] width 801 height 128
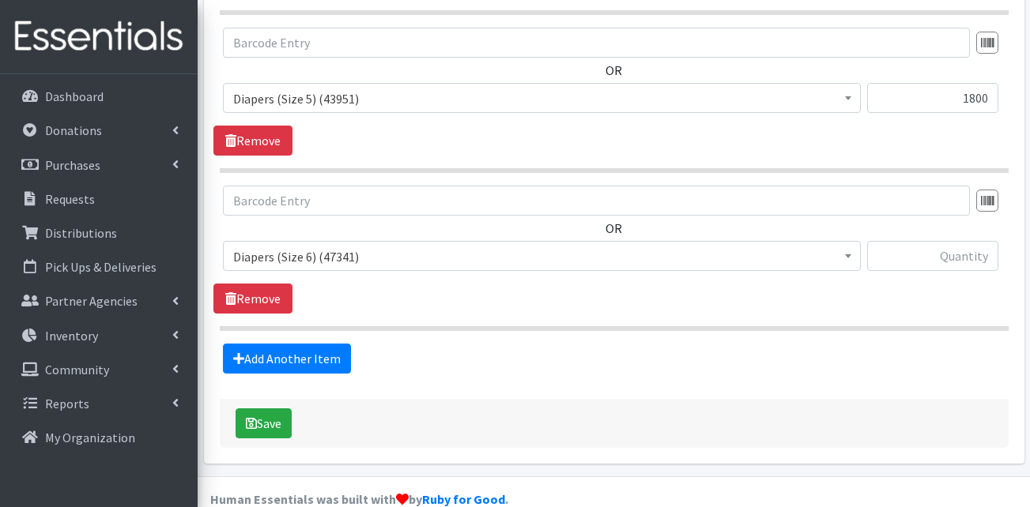
scroll to position [809, 0]
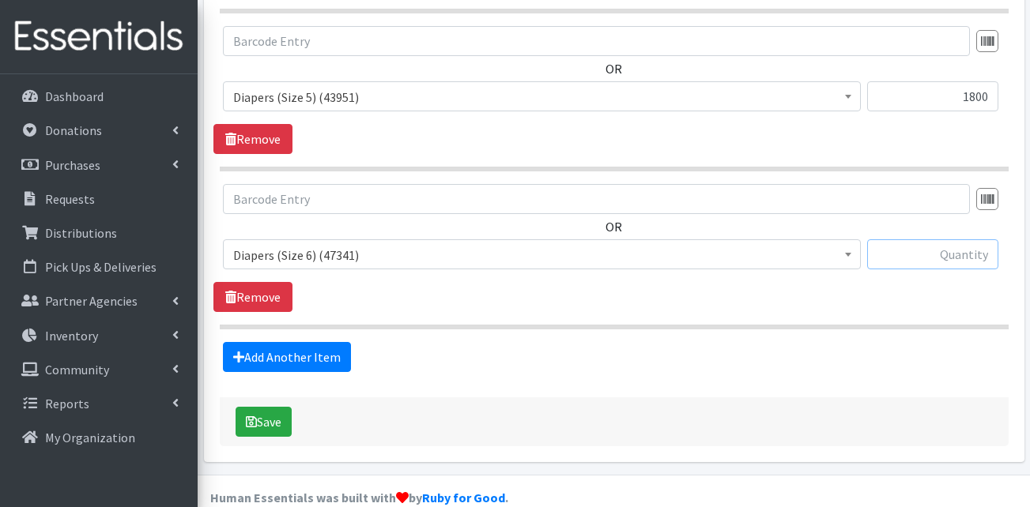
click at [925, 240] on input "text" at bounding box center [932, 255] width 131 height 30
click at [919, 240] on input "text" at bounding box center [932, 255] width 131 height 30
type input "1440"
click at [891, 342] on div "Add Another Item" at bounding box center [613, 357] width 801 height 30
click at [265, 342] on link "Add Another Item" at bounding box center [287, 357] width 128 height 30
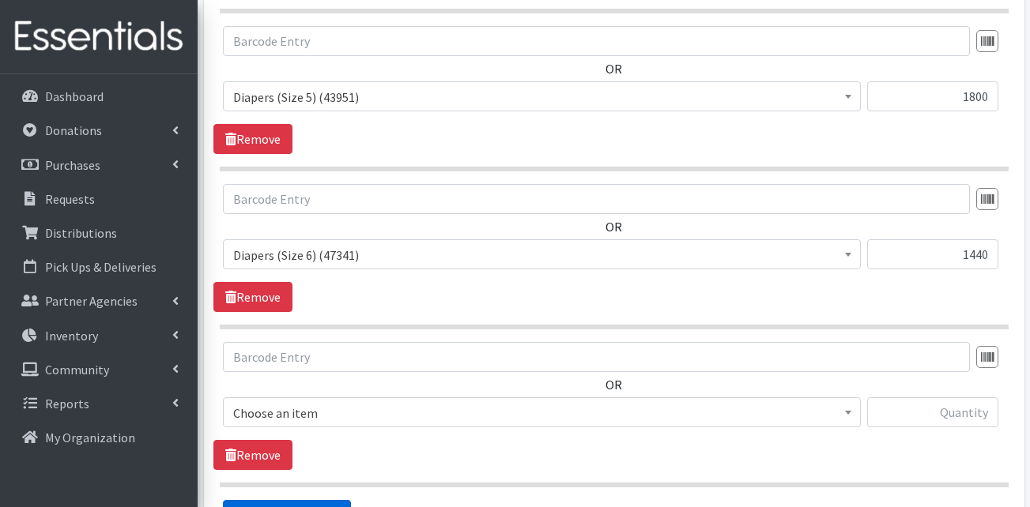
scroll to position [968, 0]
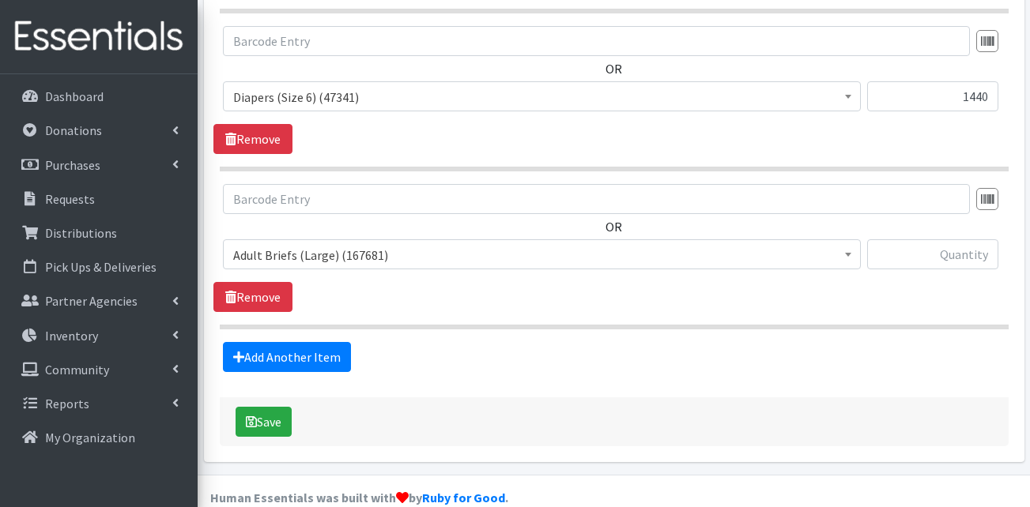
click at [545, 244] on span "Adult Briefs (Large) (167681)" at bounding box center [541, 255] width 617 height 22
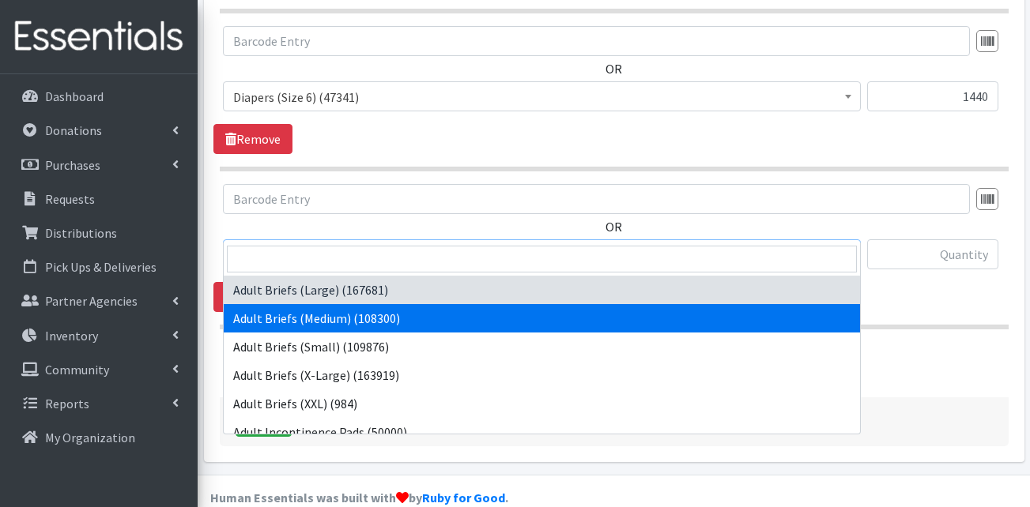
select select "13414"
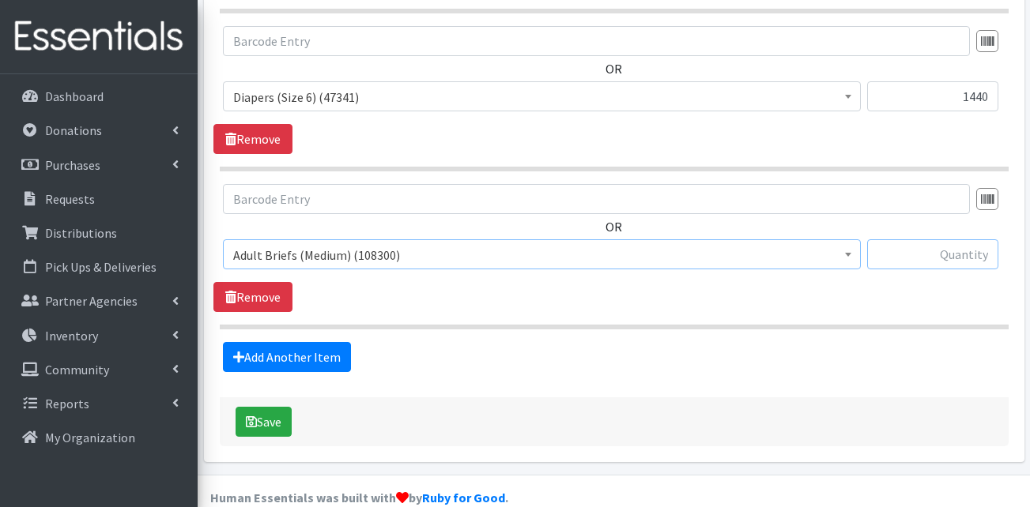
click at [941, 240] on input "text" at bounding box center [932, 255] width 131 height 30
type input "480"
click at [306, 342] on link "Add Another Item" at bounding box center [287, 357] width 128 height 30
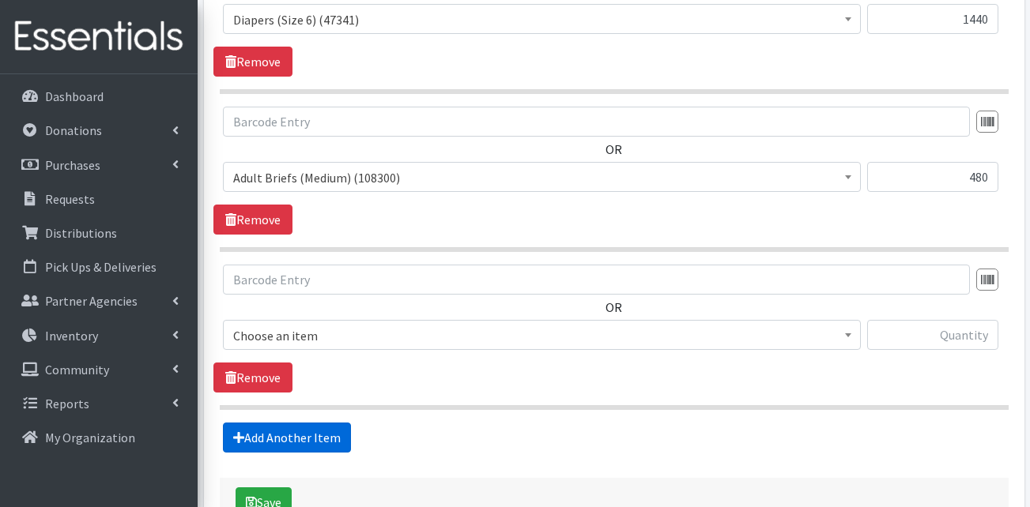
scroll to position [1126, 0]
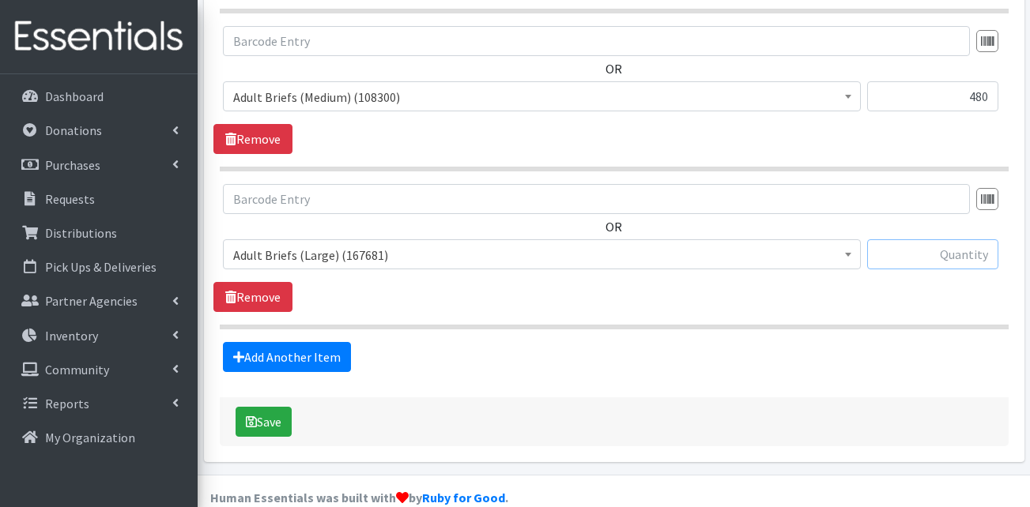
click at [964, 240] on input "text" at bounding box center [932, 255] width 131 height 30
type input "780"
click at [249, 342] on link "Add Another Item" at bounding box center [287, 357] width 128 height 30
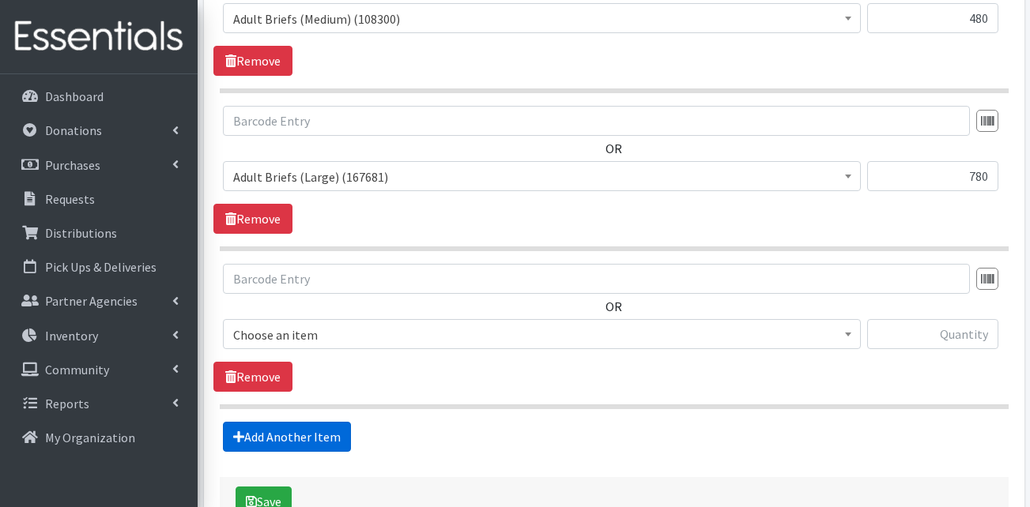
scroll to position [1284, 0]
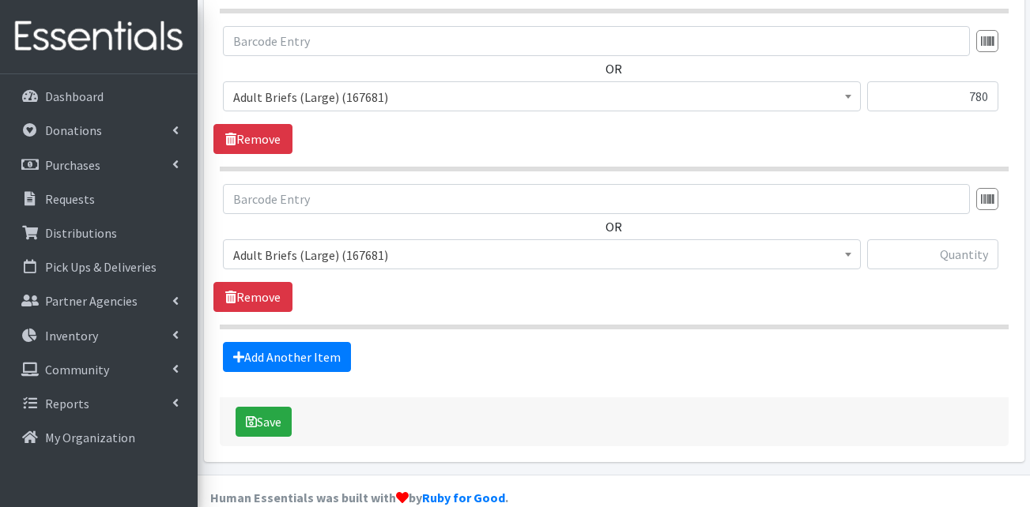
click at [330, 244] on span "Adult Briefs (Large) (167681)" at bounding box center [541, 255] width 617 height 22
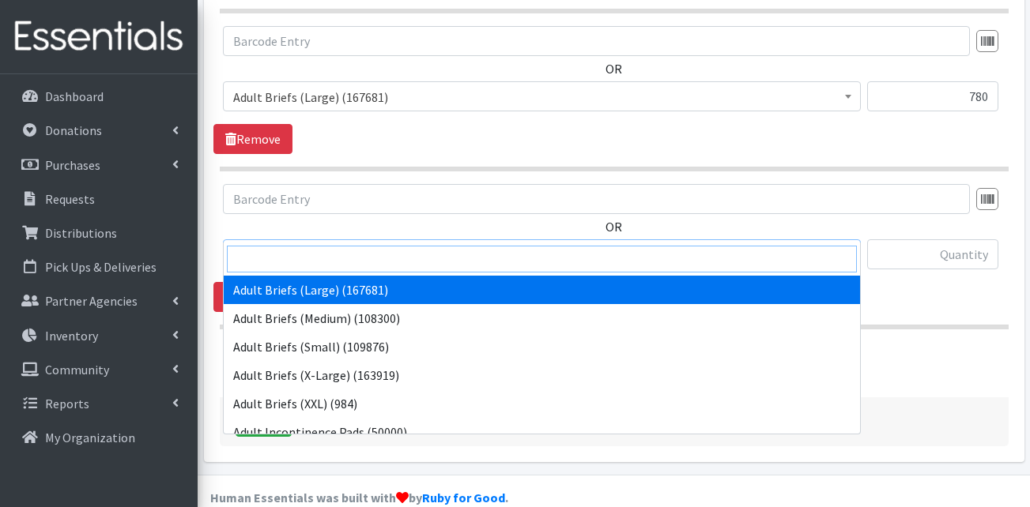
click at [334, 267] on input "search" at bounding box center [542, 259] width 630 height 27
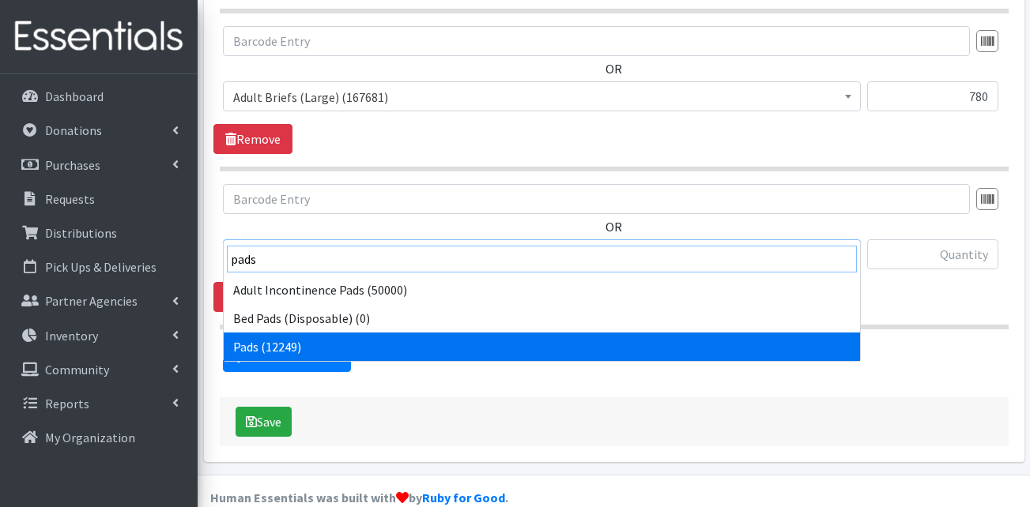
type input "pads"
select select "13402"
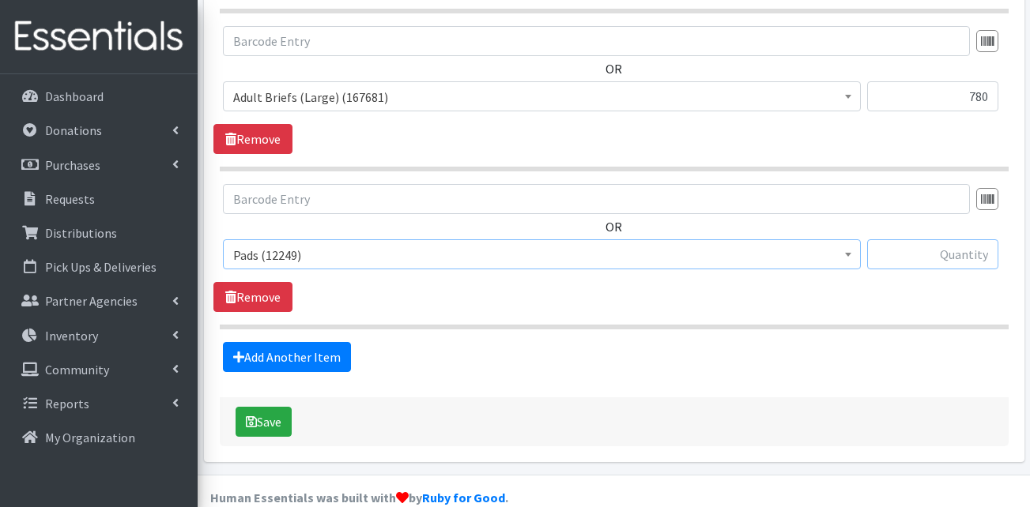
click at [949, 240] on input "text" at bounding box center [932, 255] width 131 height 30
type input "8800"
click at [338, 342] on link "Add Another Item" at bounding box center [287, 357] width 128 height 30
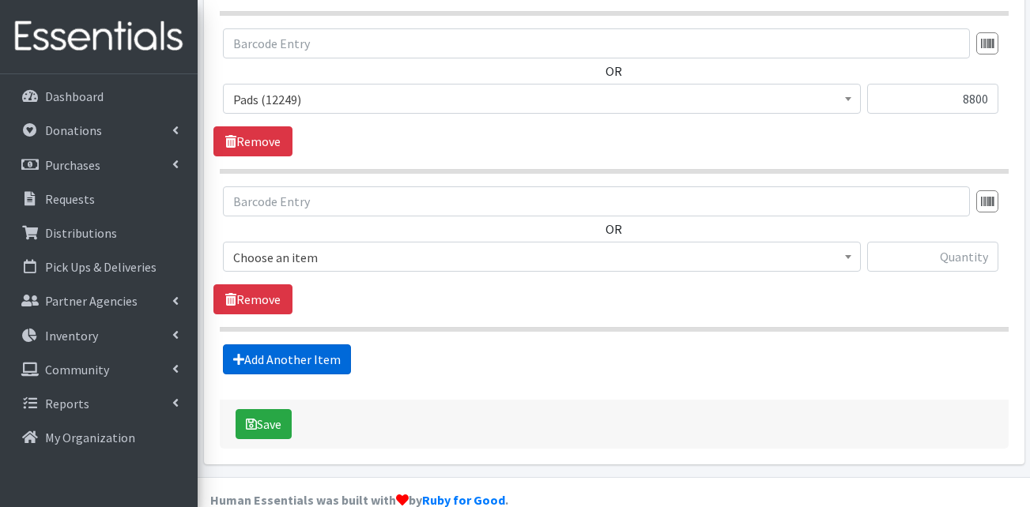
scroll to position [1442, 0]
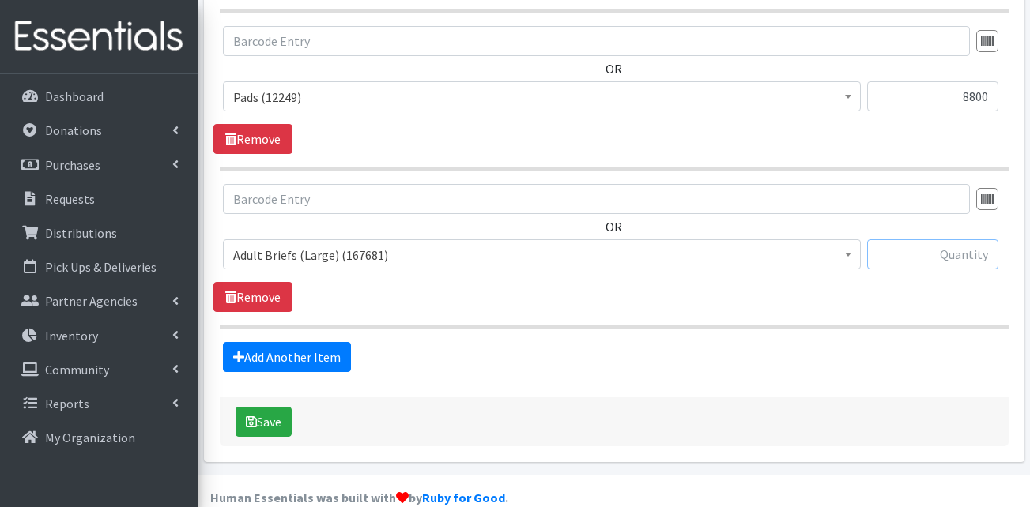
click at [964, 240] on input "text" at bounding box center [932, 255] width 131 height 30
type input "468"
click at [470, 244] on span "Adult Briefs (Large) (167681)" at bounding box center [541, 255] width 617 height 22
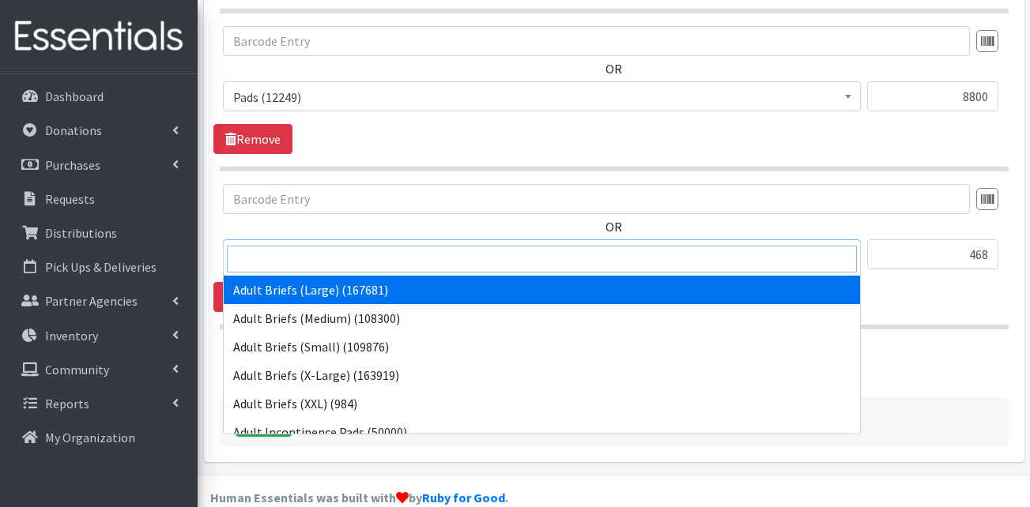
click at [409, 270] on input "search" at bounding box center [542, 259] width 630 height 27
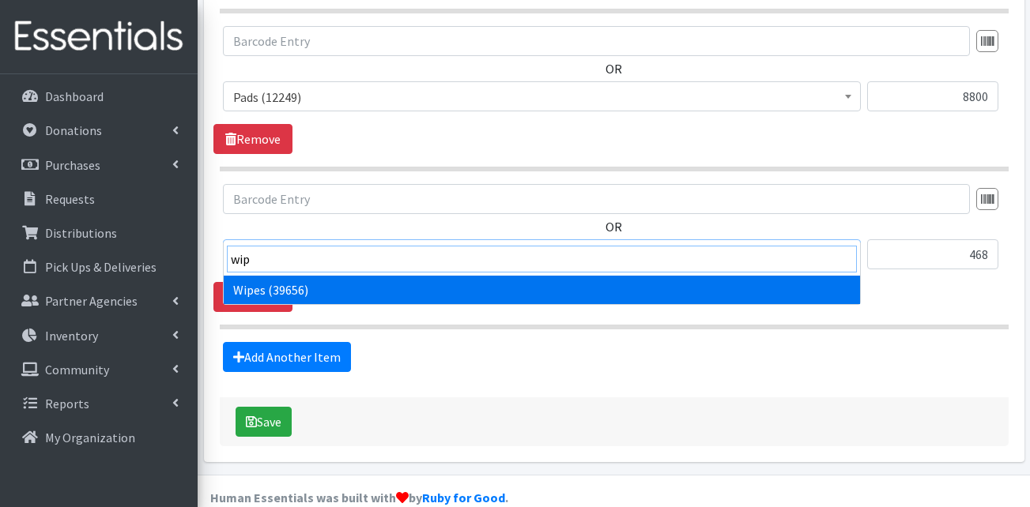
type input "wip"
select select "13405"
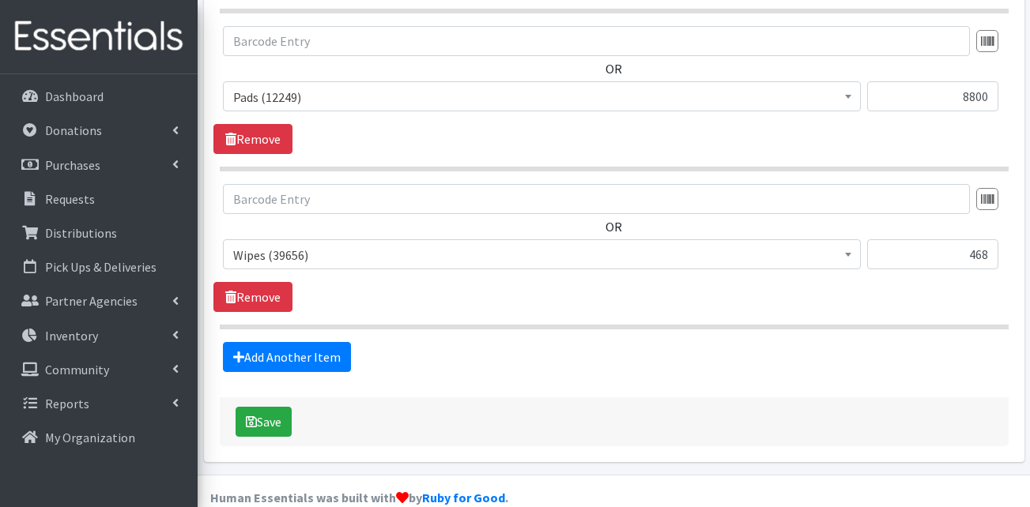
click at [470, 342] on div "Add Another Item" at bounding box center [613, 357] width 801 height 30
click at [249, 342] on link "Add Another Item" at bounding box center [287, 357] width 128 height 30
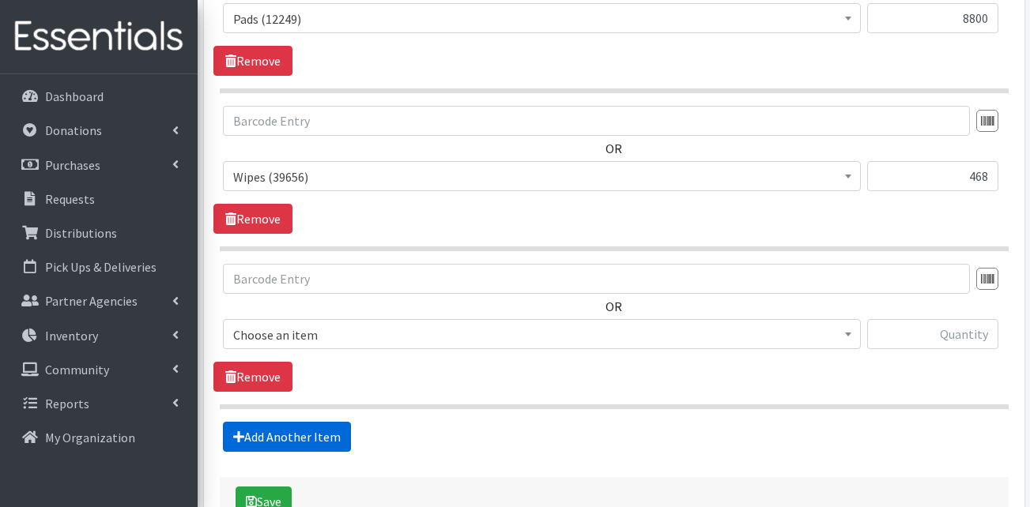
scroll to position [1600, 0]
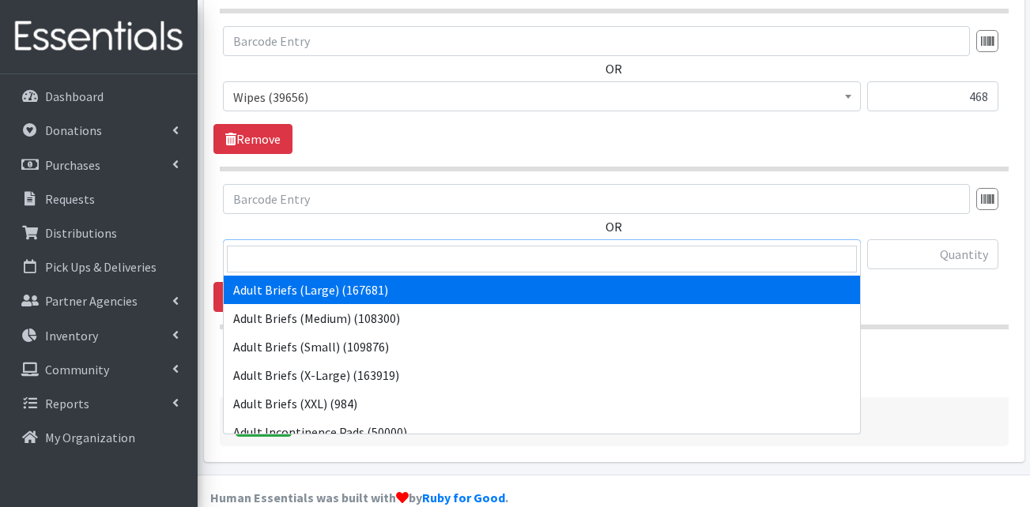
click at [317, 244] on span "Adult Briefs (Large) (167681)" at bounding box center [541, 255] width 617 height 22
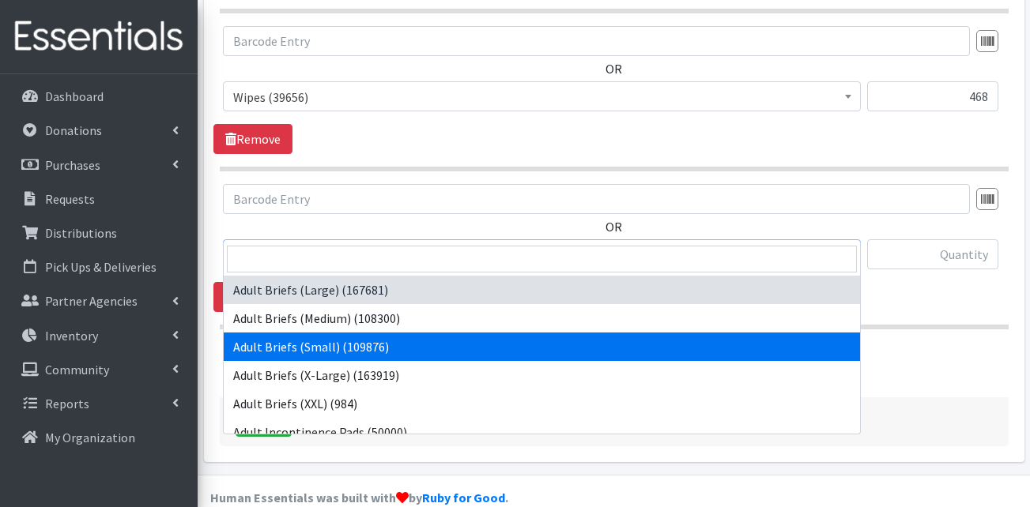
select select "13412"
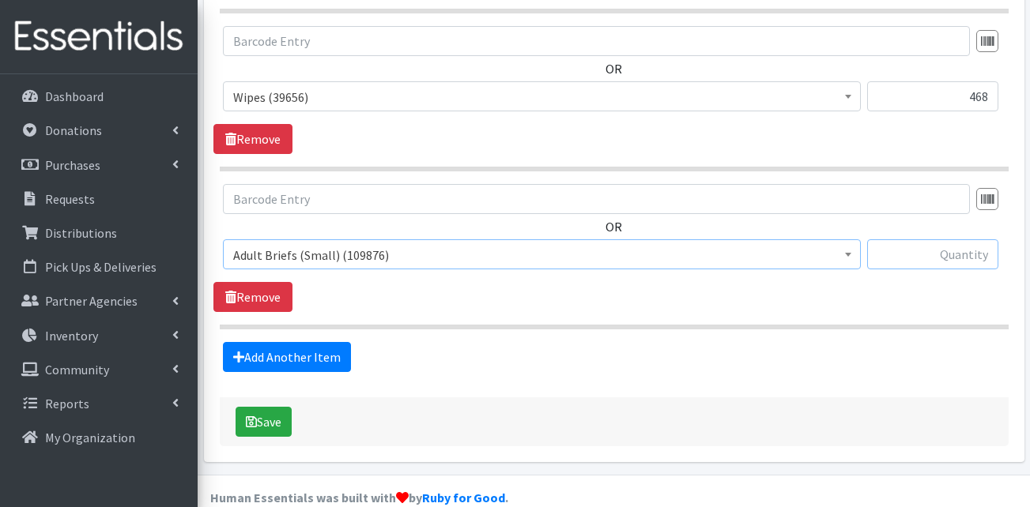
click at [896, 240] on input "text" at bounding box center [932, 255] width 131 height 30
click at [965, 240] on input "text" at bounding box center [932, 255] width 131 height 30
type input "240"
click at [285, 342] on link "Add Another Item" at bounding box center [287, 357] width 128 height 30
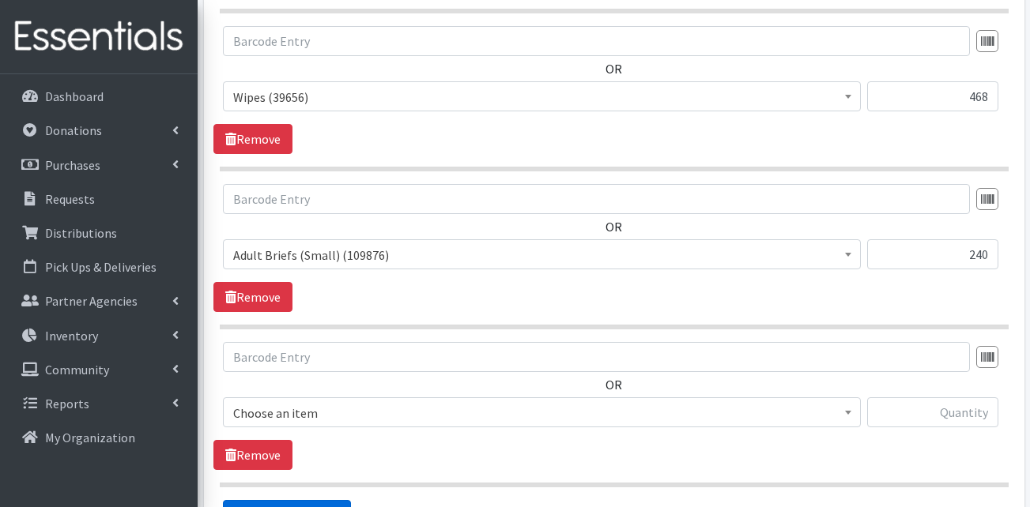
scroll to position [1758, 0]
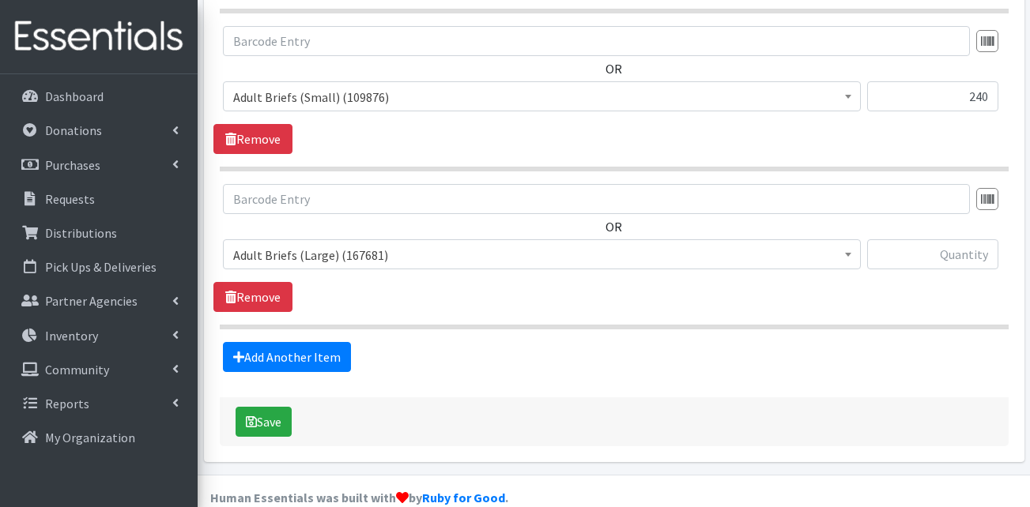
click at [329, 241] on span "Adult Briefs (Large) (167681)" at bounding box center [542, 255] width 638 height 30
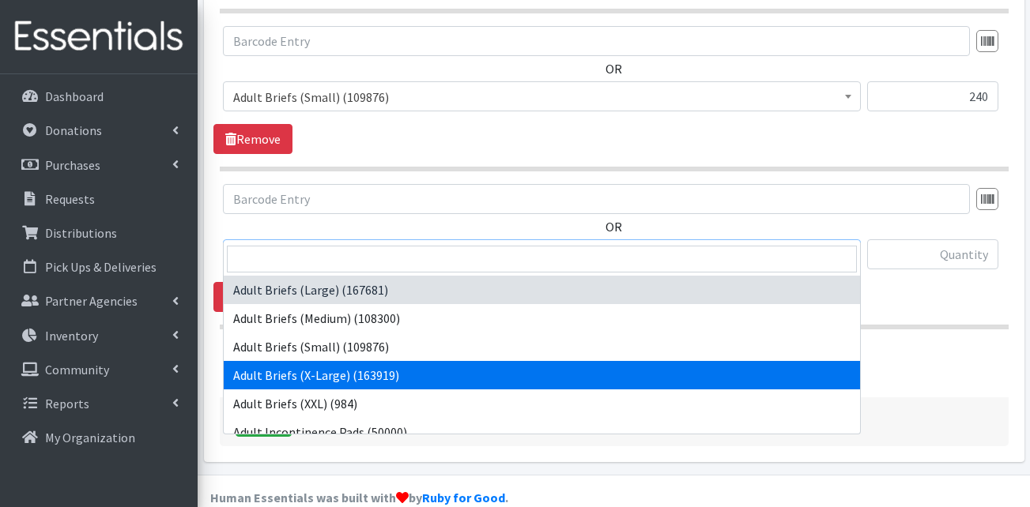
select select "15292"
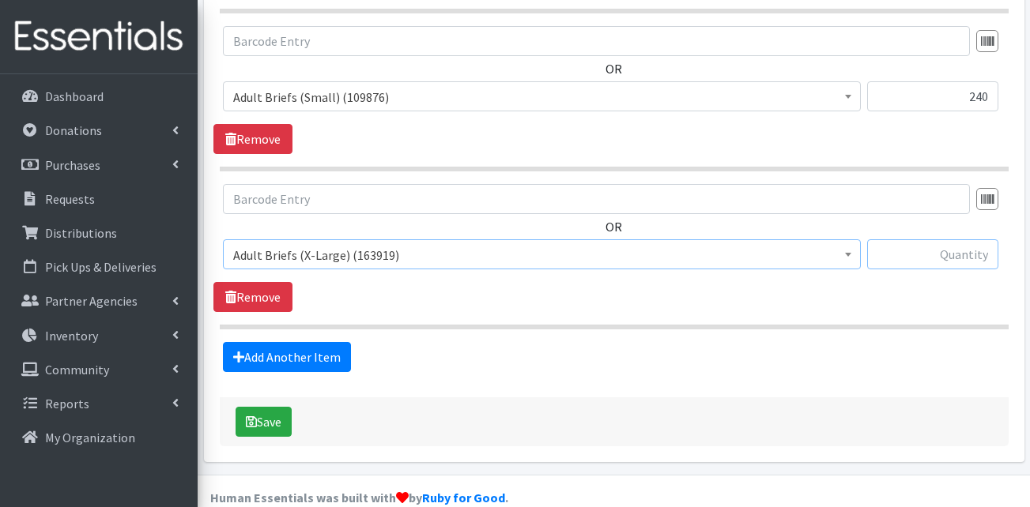
click at [956, 240] on input "text" at bounding box center [932, 255] width 131 height 30
type input "480"
click at [288, 342] on link "Add Another Item" at bounding box center [287, 357] width 128 height 30
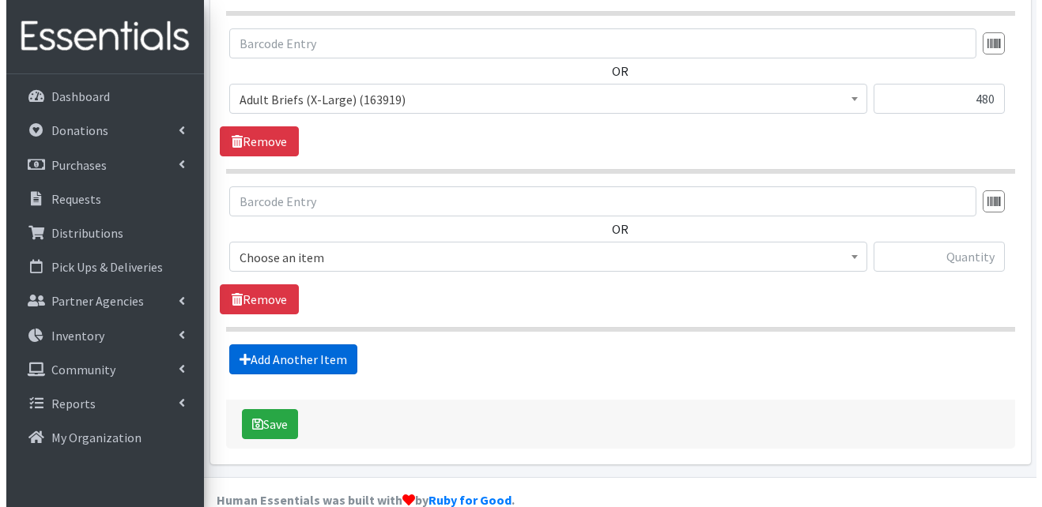
scroll to position [1916, 0]
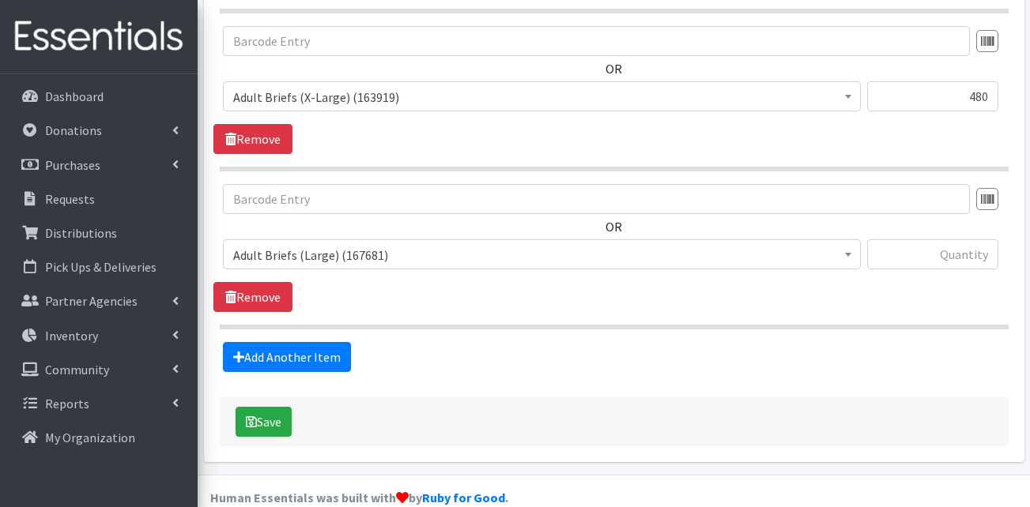
click at [381, 244] on span "Adult Briefs (Large) (167681)" at bounding box center [541, 255] width 617 height 22
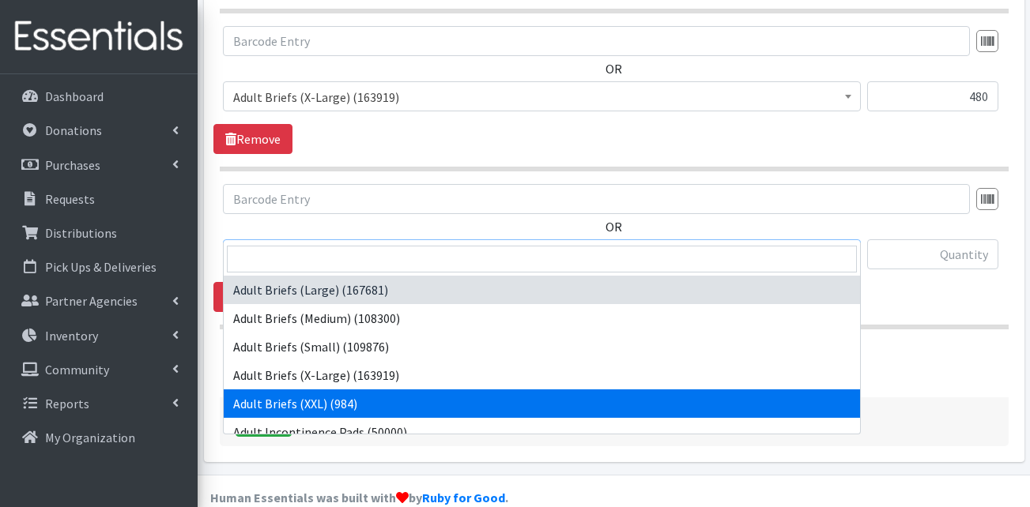
select select "13427"
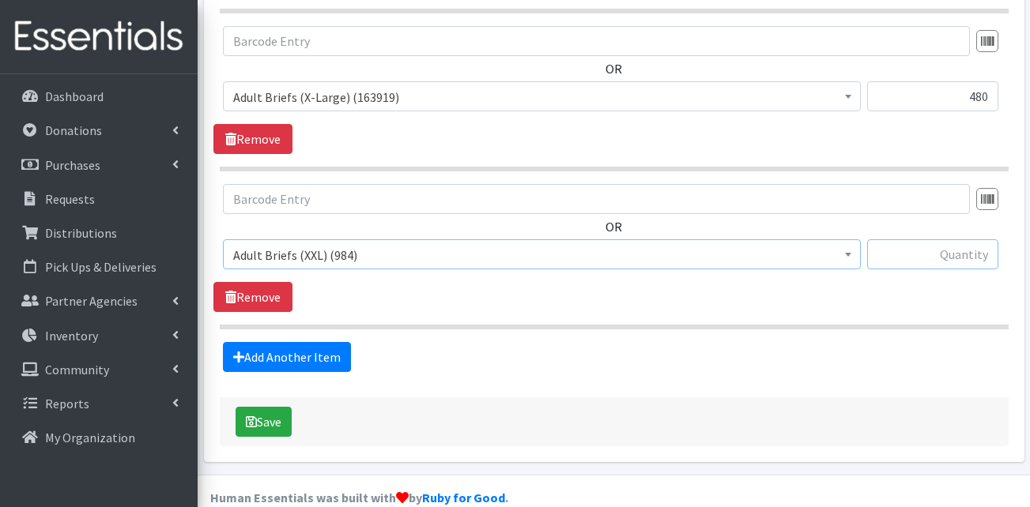
click at [936, 240] on input "text" at bounding box center [932, 255] width 131 height 30
click at [934, 240] on input "text" at bounding box center [932, 255] width 131 height 30
type input "480"
click at [273, 407] on button "Save" at bounding box center [264, 422] width 56 height 30
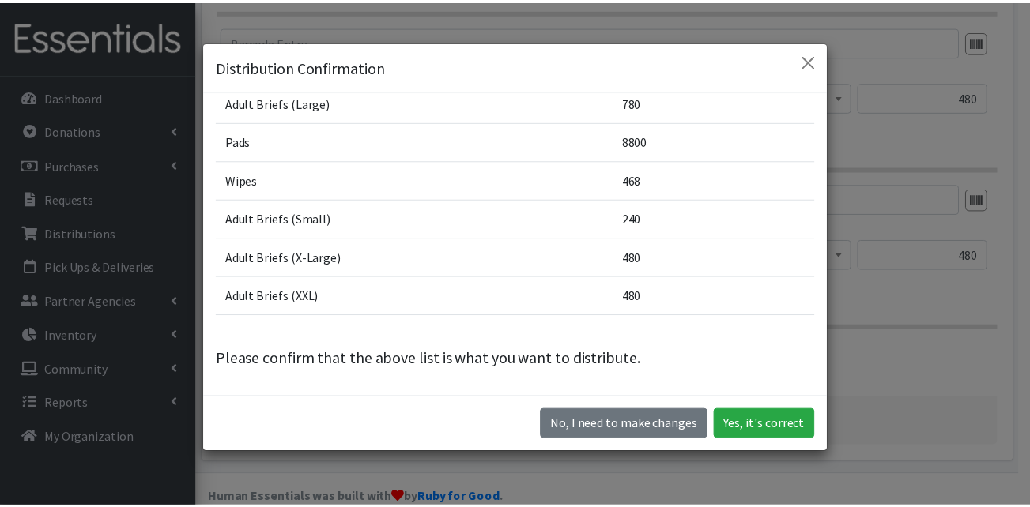
scroll to position [44, 0]
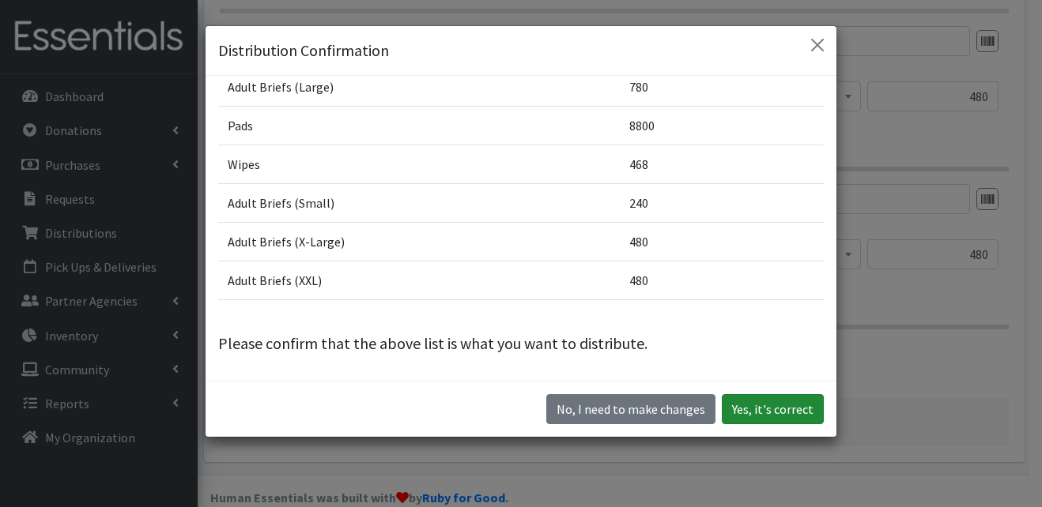
click at [764, 408] on button "Yes, it's correct" at bounding box center [773, 409] width 102 height 30
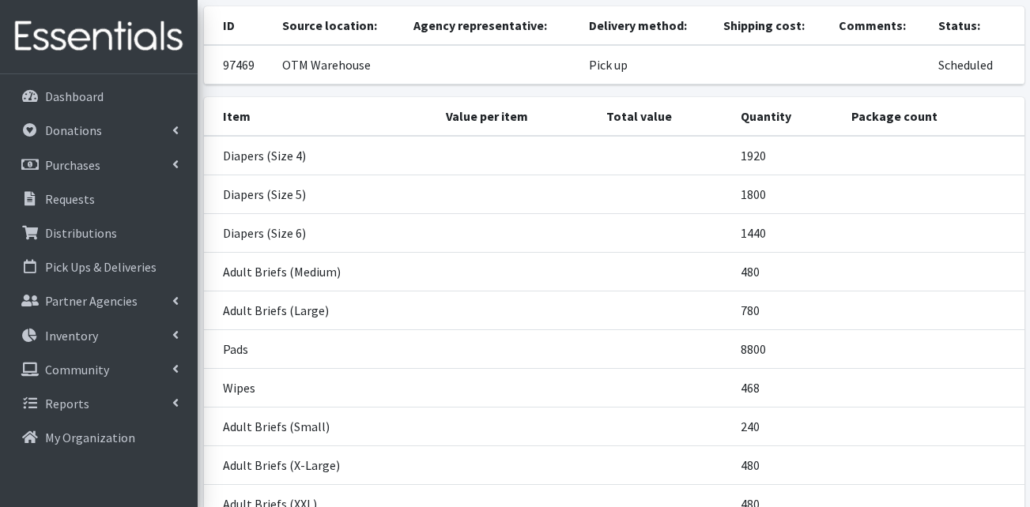
scroll to position [395, 0]
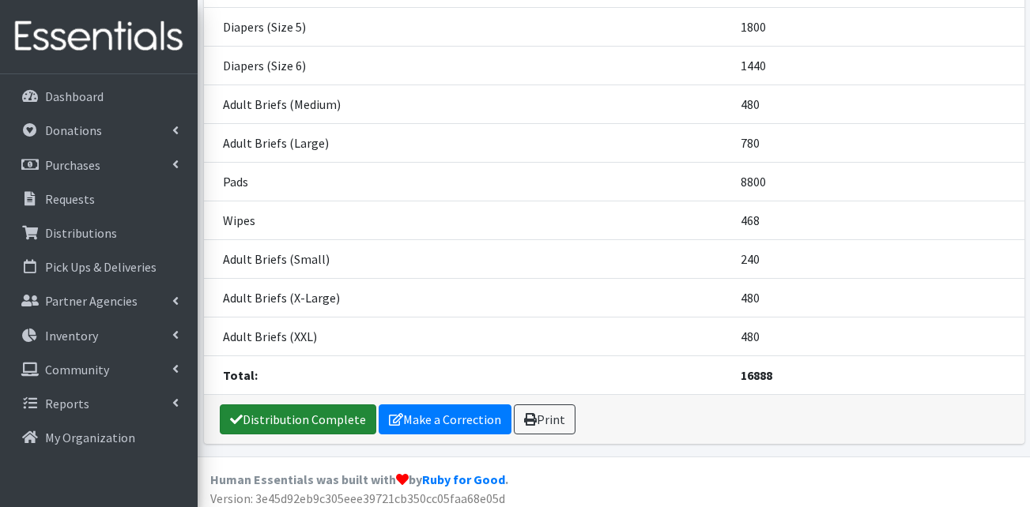
click at [295, 425] on link "Distribution Complete" at bounding box center [298, 420] width 157 height 30
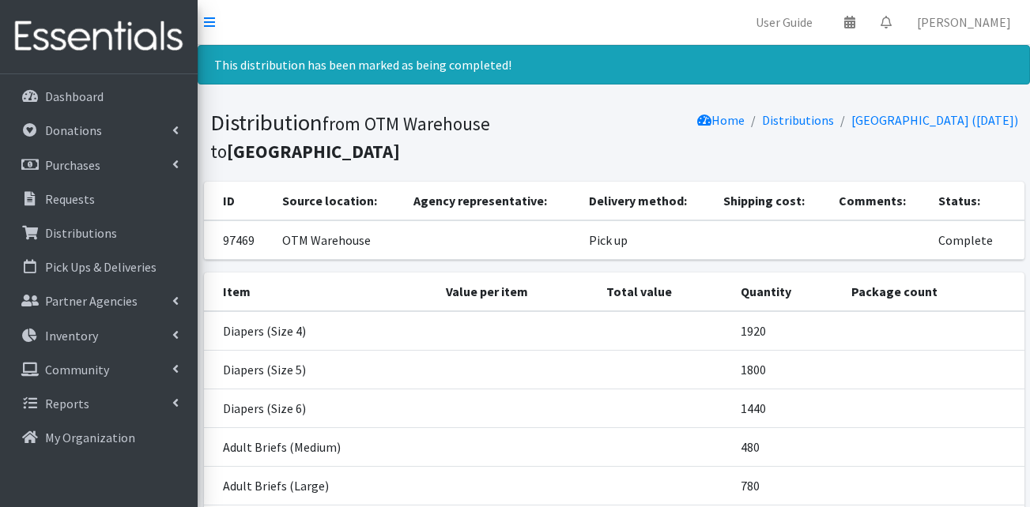
scroll to position [79, 0]
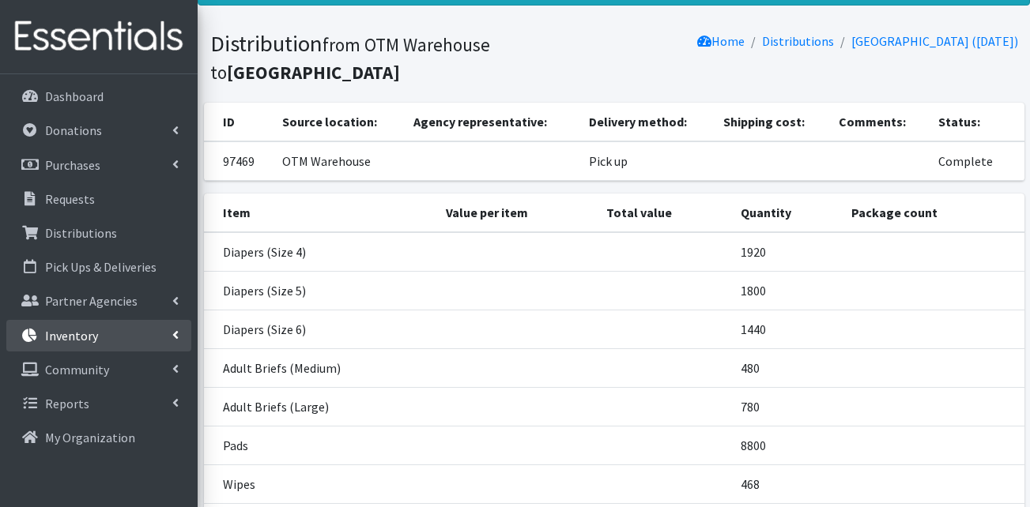
click at [110, 341] on link "Inventory" at bounding box center [98, 336] width 185 height 32
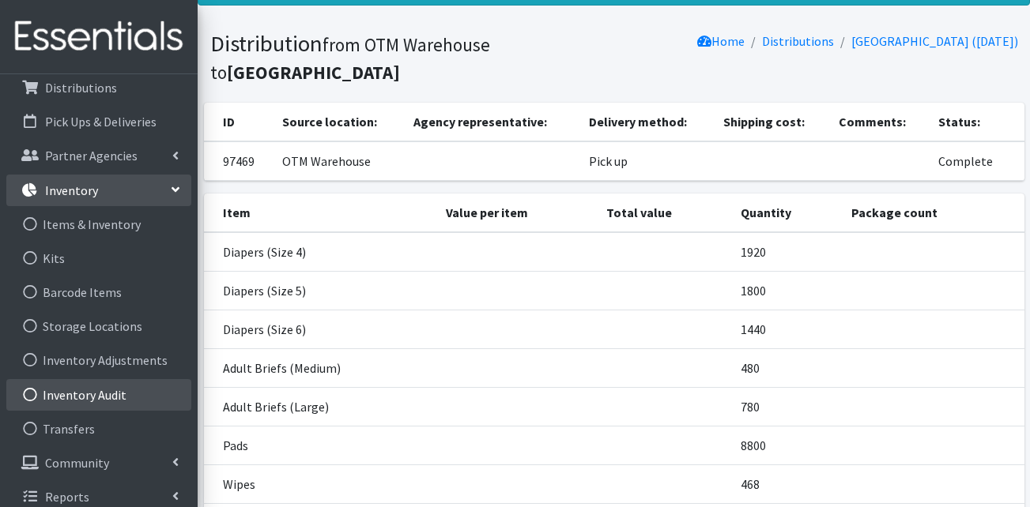
scroll to position [158, 0]
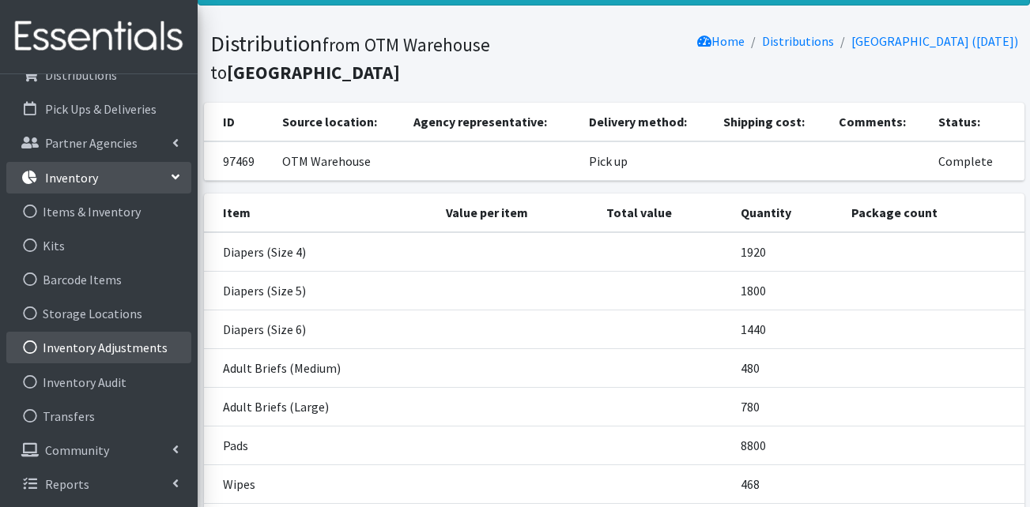
click at [99, 353] on link "Inventory Adjustments" at bounding box center [98, 348] width 185 height 32
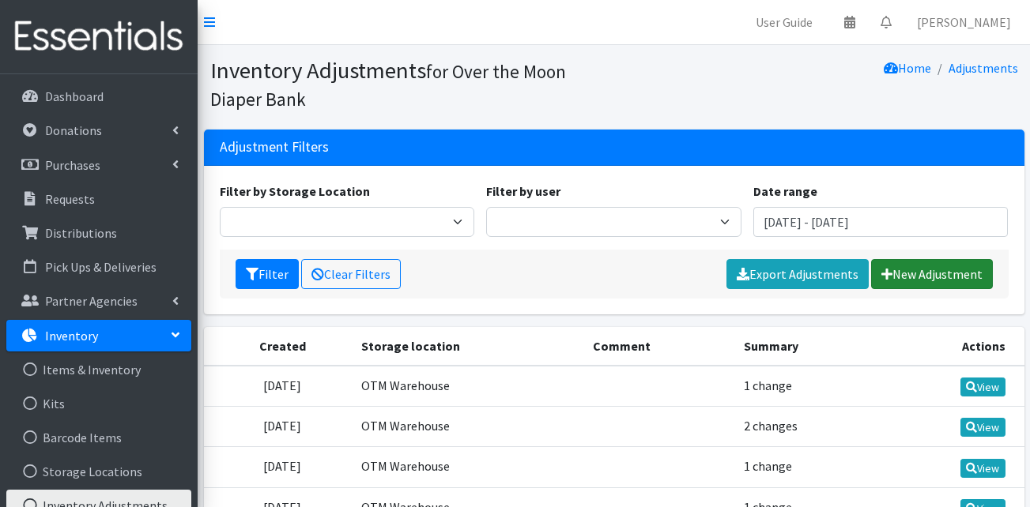
click at [956, 274] on link "New Adjustment" at bounding box center [932, 274] width 122 height 30
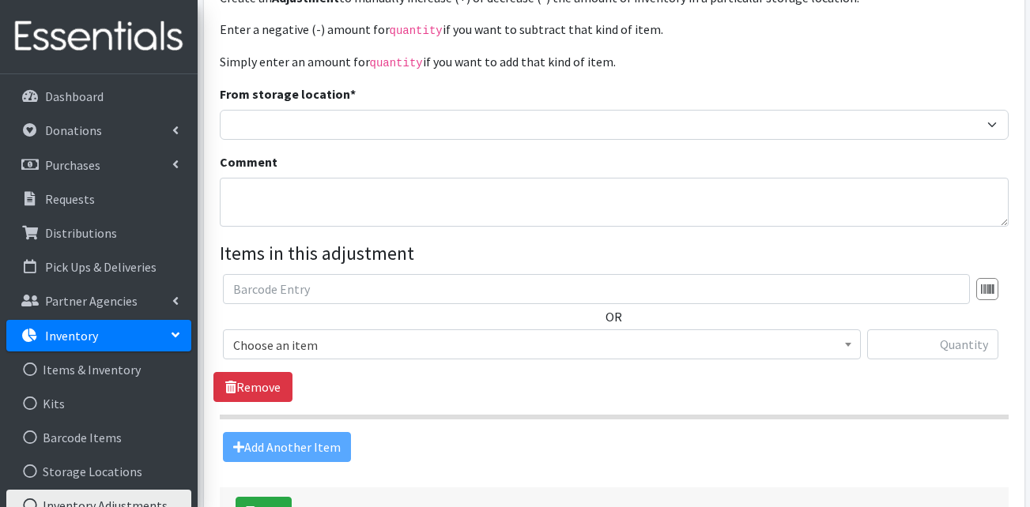
scroll to position [158, 0]
click at [280, 339] on span "Choose an item" at bounding box center [541, 345] width 617 height 22
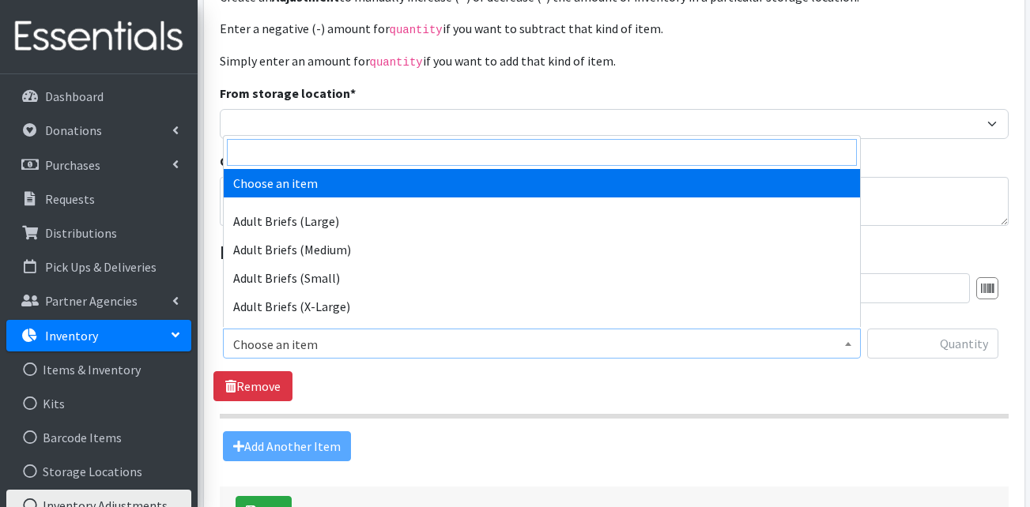
click at [308, 162] on input "search" at bounding box center [542, 152] width 630 height 27
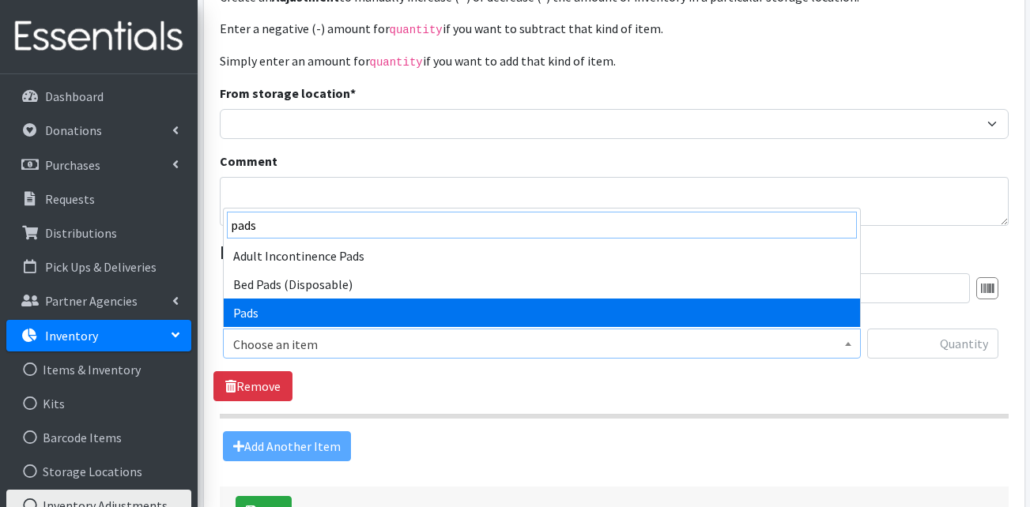
type input "pads"
select select "13402"
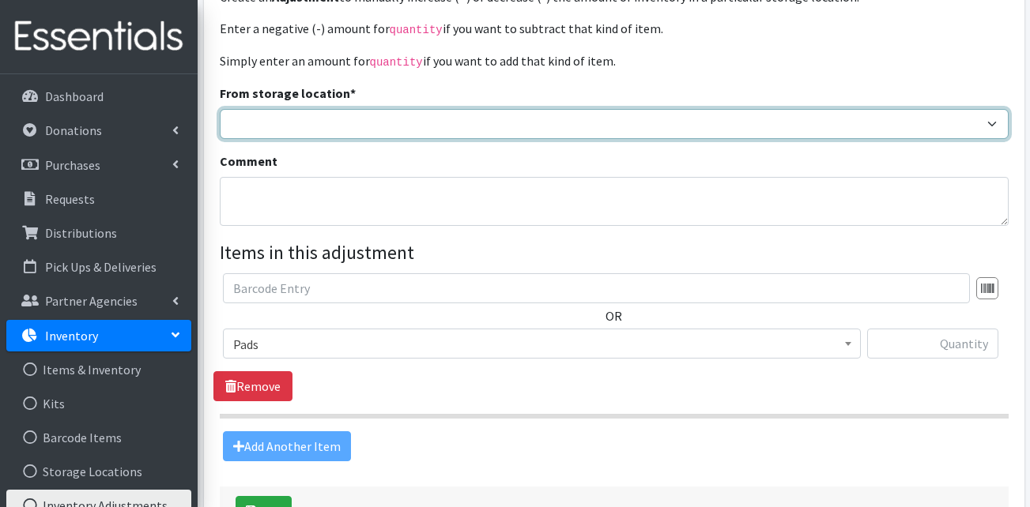
click at [336, 134] on select "OTM Warehouse Website Donation Event Donation" at bounding box center [614, 124] width 789 height 30
select select "385"
click at [220, 109] on select "OTM Warehouse Website Donation Event Donation" at bounding box center [614, 124] width 789 height 30
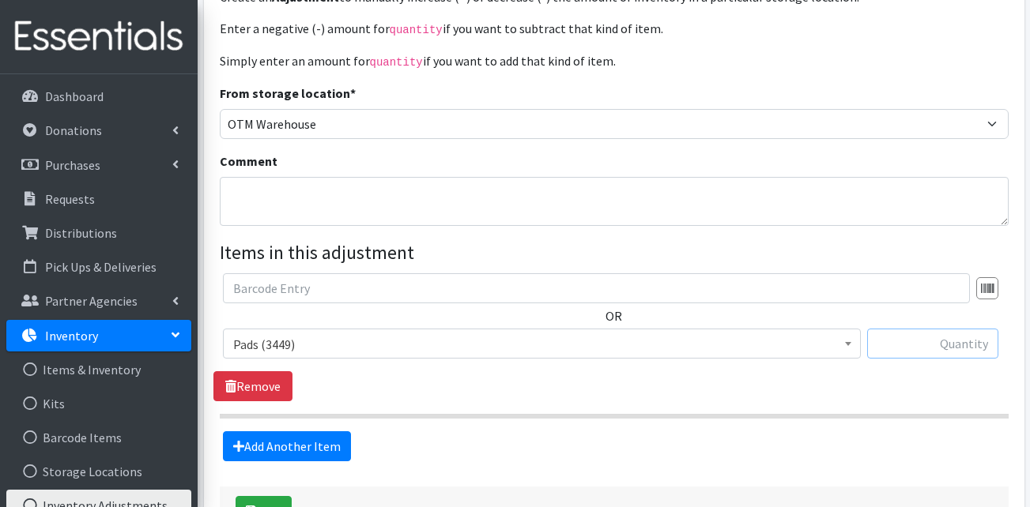
click at [959, 338] on input "text" at bounding box center [932, 344] width 131 height 30
type input "100000"
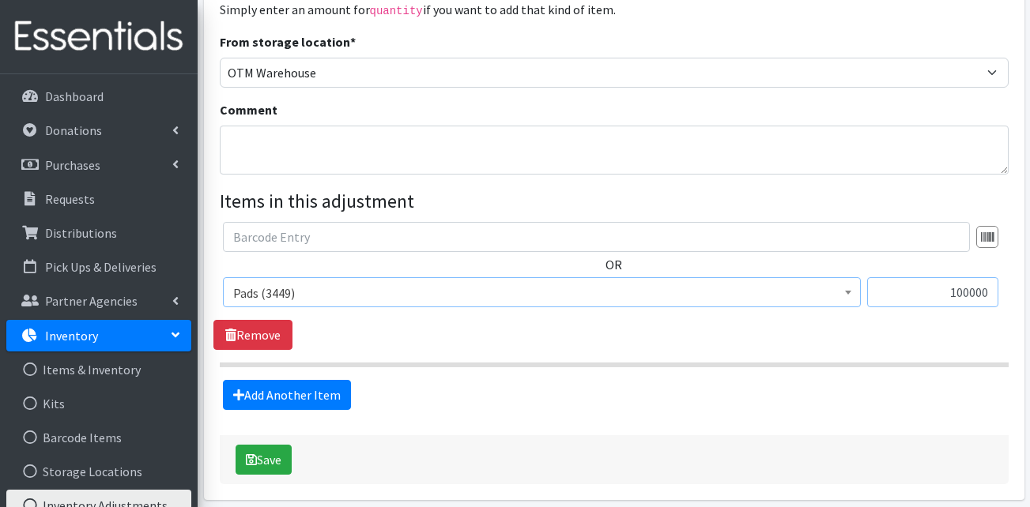
scroll to position [273, 0]
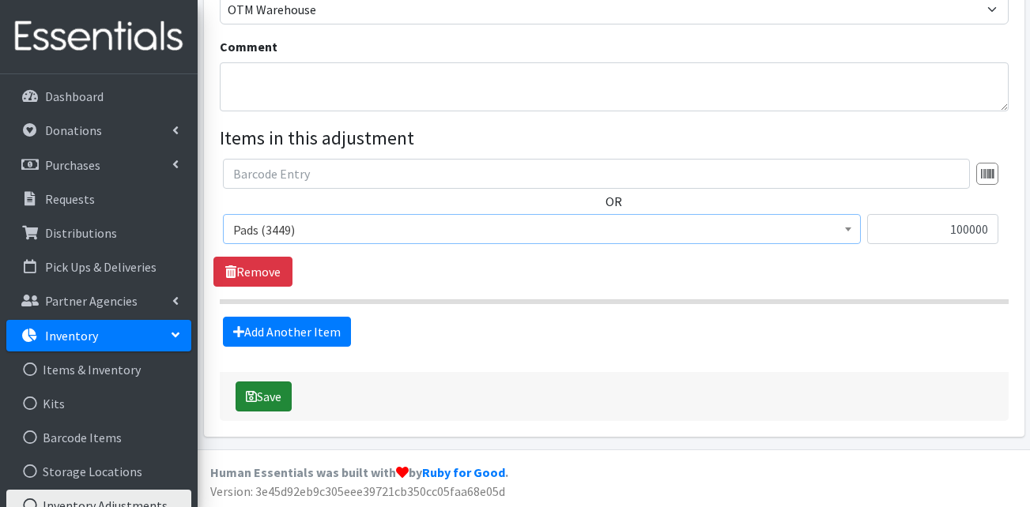
click at [269, 391] on button "Save" at bounding box center [264, 397] width 56 height 30
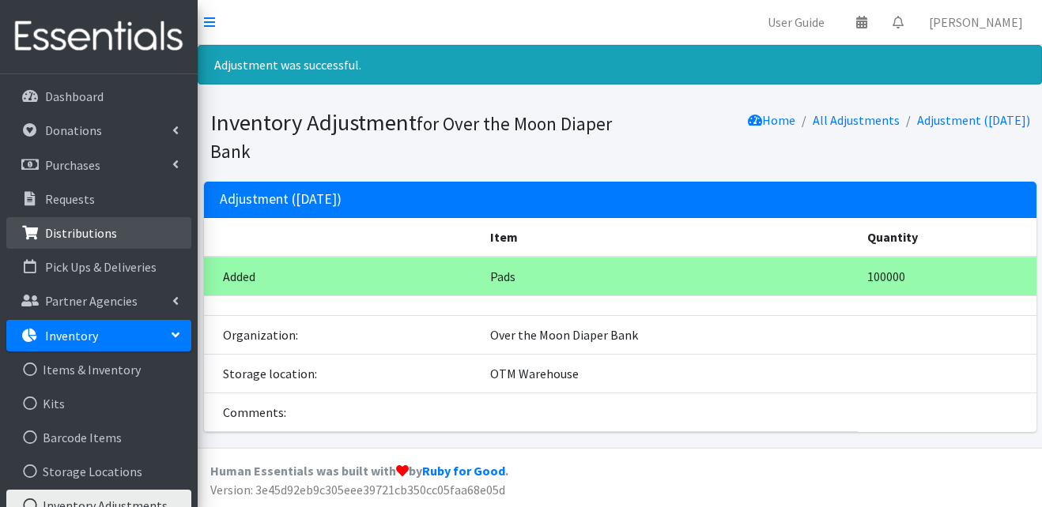
click at [81, 234] on p "Distributions" at bounding box center [81, 233] width 72 height 16
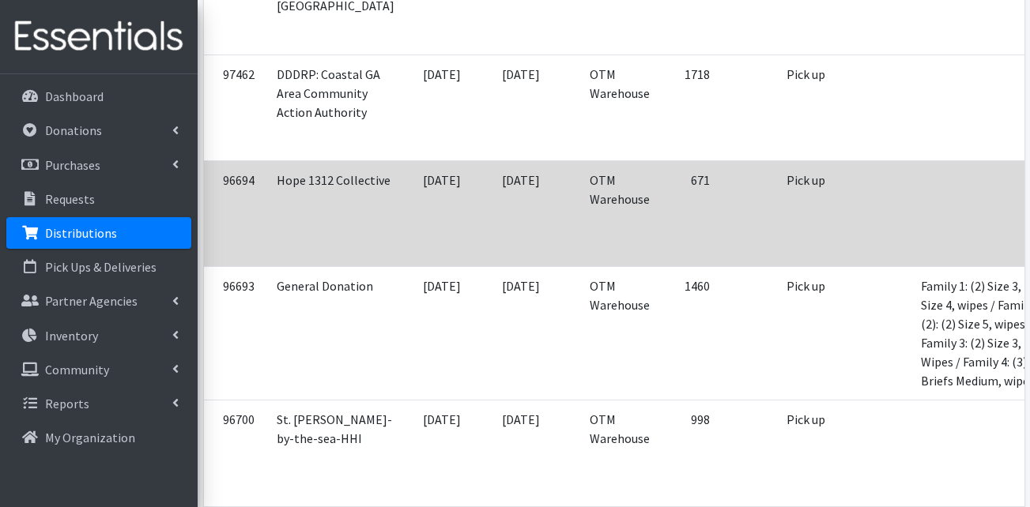
scroll to position [711, 0]
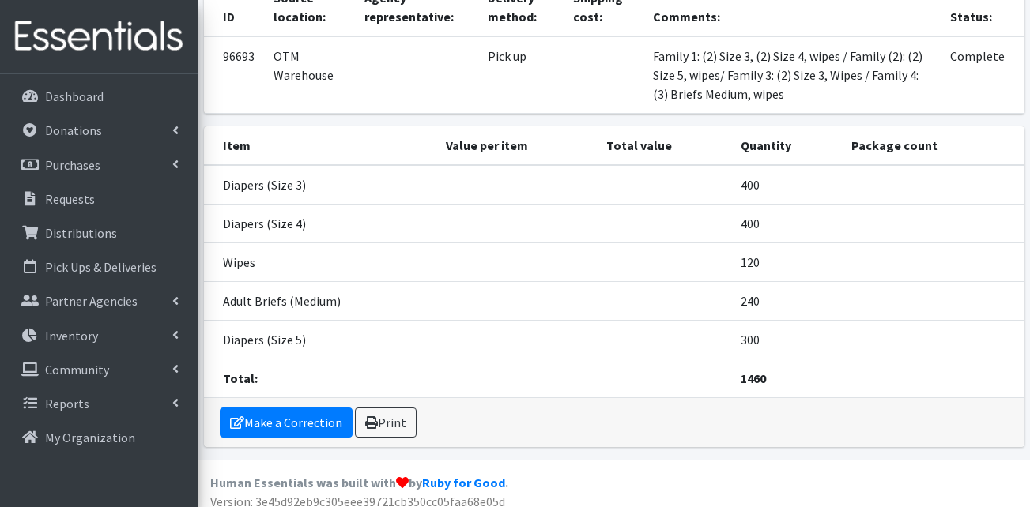
scroll to position [163, 0]
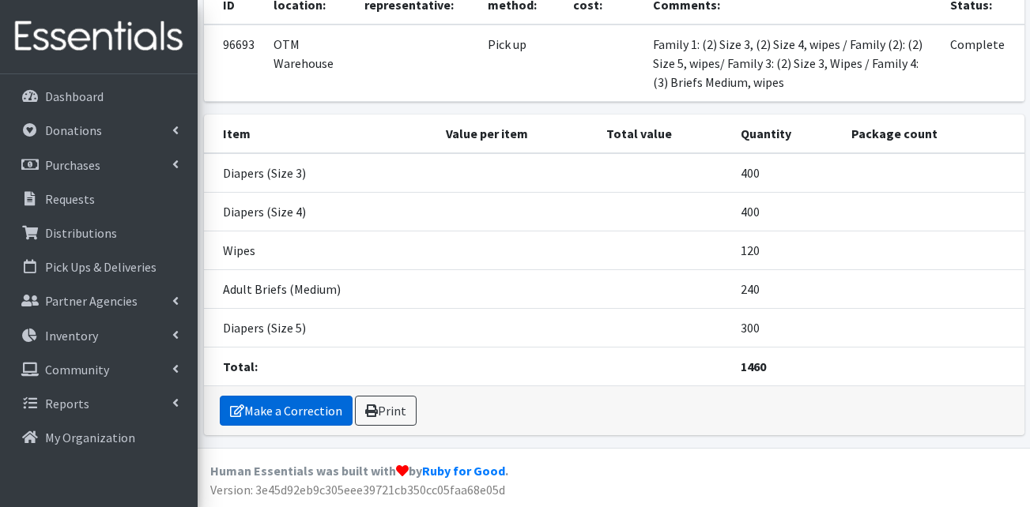
click at [309, 417] on link "Make a Correction" at bounding box center [286, 411] width 133 height 30
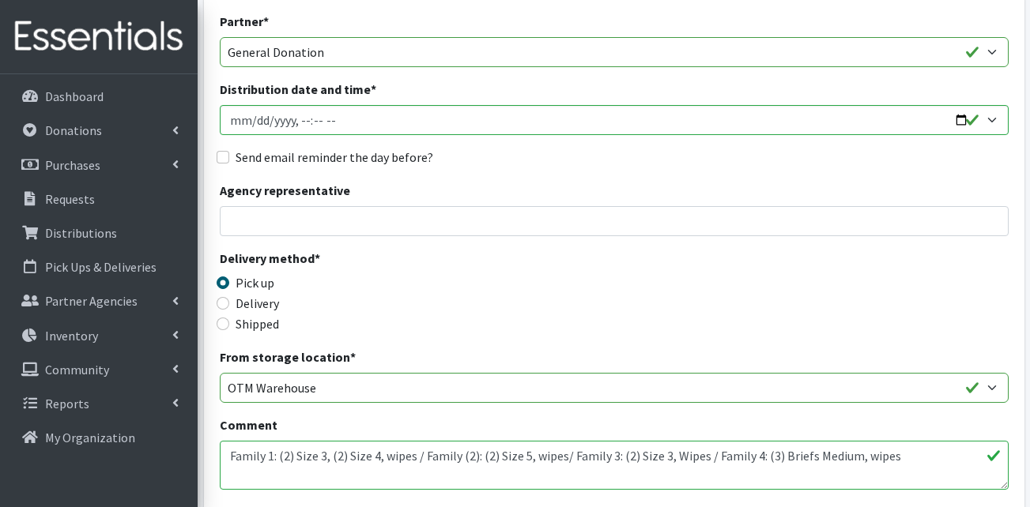
scroll to position [316, 0]
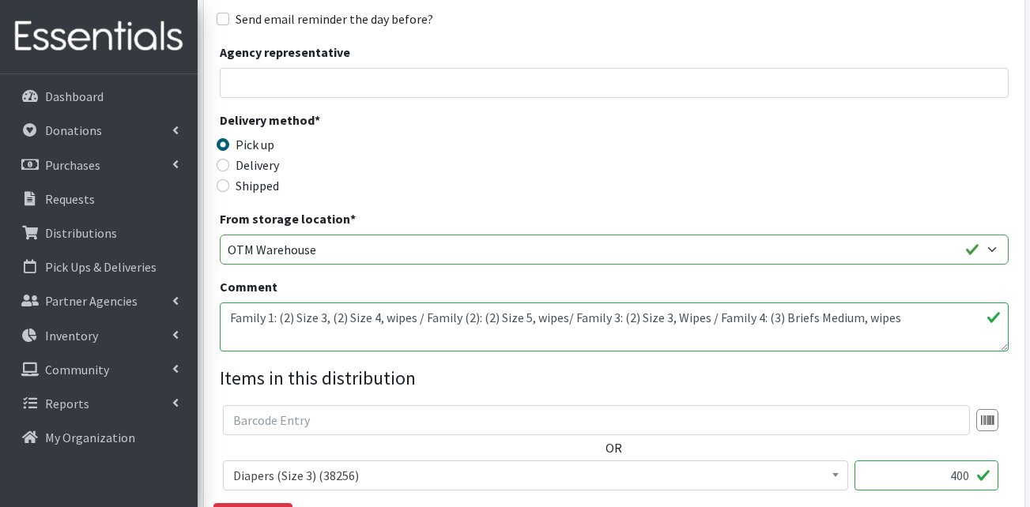
click at [945, 313] on textarea "Family 1: (2) Size 3, (2) Size 4, wipes / Family (2): (2) Size 5, wipes/ Family…" at bounding box center [614, 327] width 789 height 49
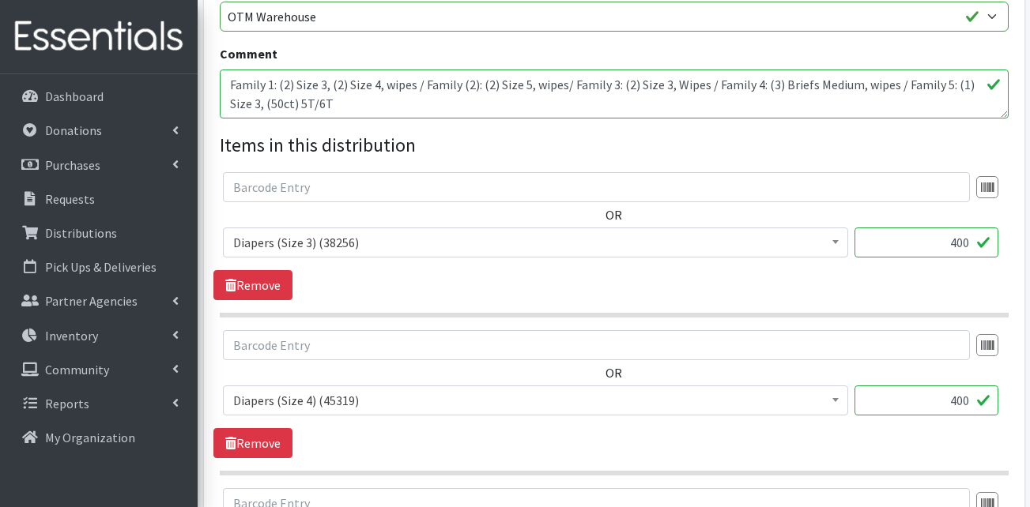
scroll to position [553, 0]
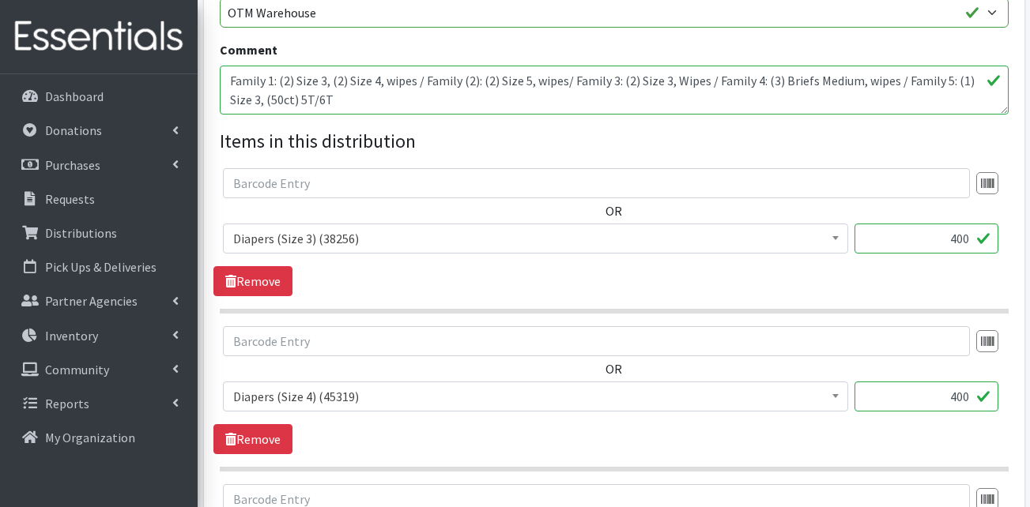
type textarea "Family 1: (2) Size 3, (2) Size 4, wipes / Family (2): (2) Size 5, wipes/ Family…"
drag, startPoint x: 935, startPoint y: 247, endPoint x: 972, endPoint y: 244, distance: 36.5
click at [972, 244] on input "400" at bounding box center [927, 239] width 144 height 30
type input "600"
click at [968, 272] on div "OR Adult Briefs (Large) (166901) Adult Briefs (Medium) (107820) Adult Briefs (S…" at bounding box center [613, 232] width 801 height 128
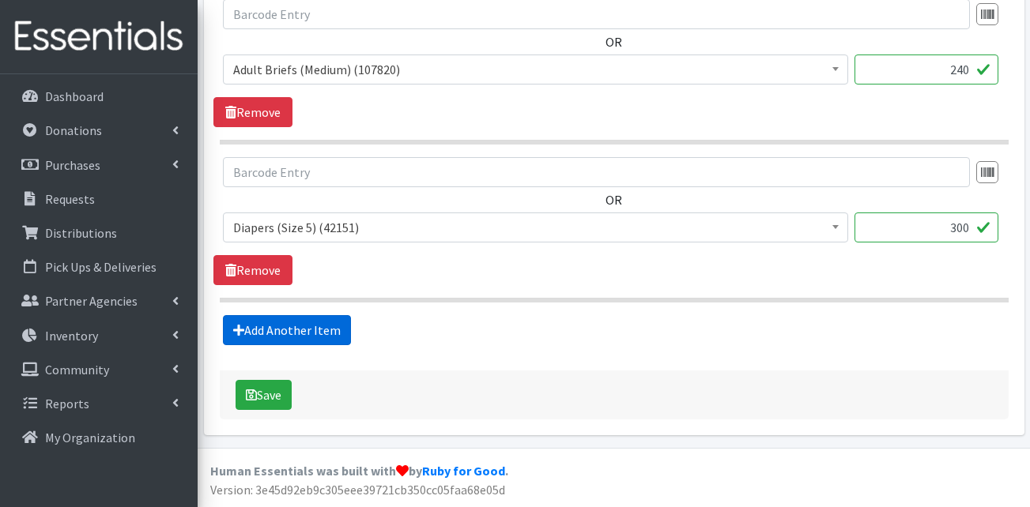
click at [324, 340] on link "Add Another Item" at bounding box center [287, 330] width 128 height 30
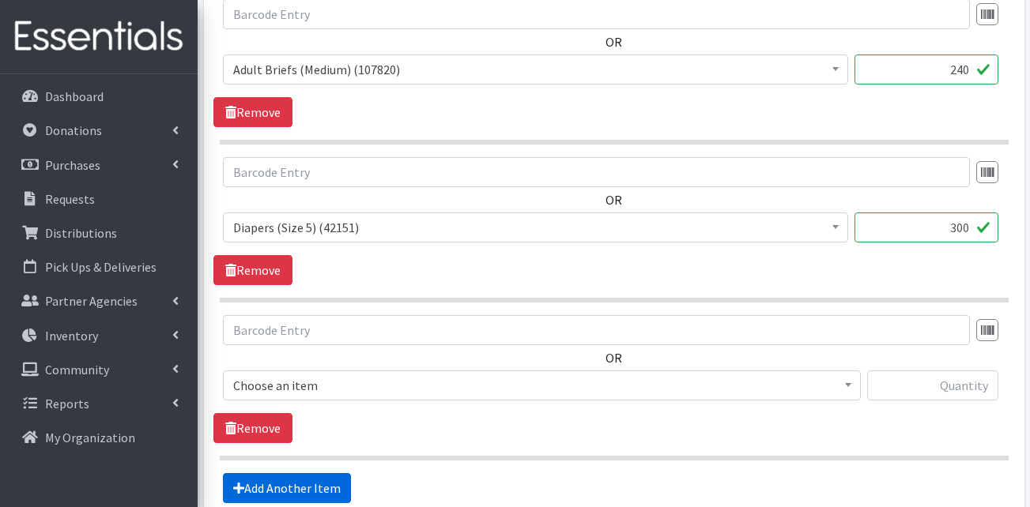
scroll to position [1355, 0]
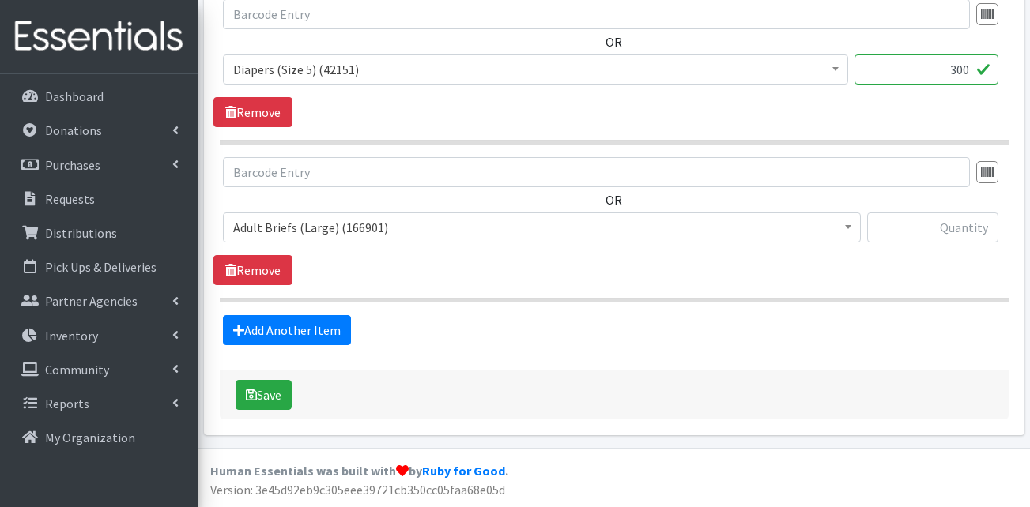
click at [394, 233] on span "Adult Briefs (Large) (166901)" at bounding box center [541, 228] width 617 height 22
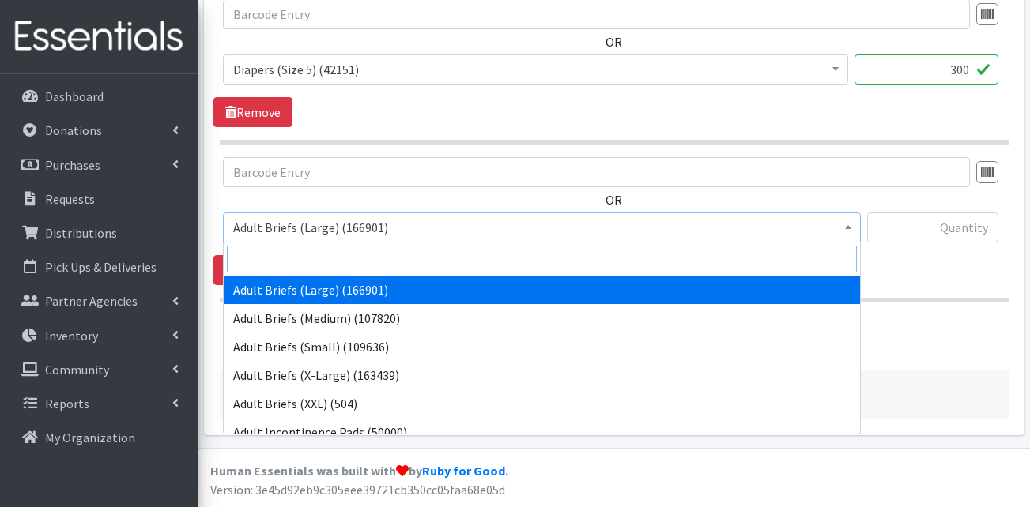
click at [323, 252] on input "search" at bounding box center [542, 259] width 630 height 27
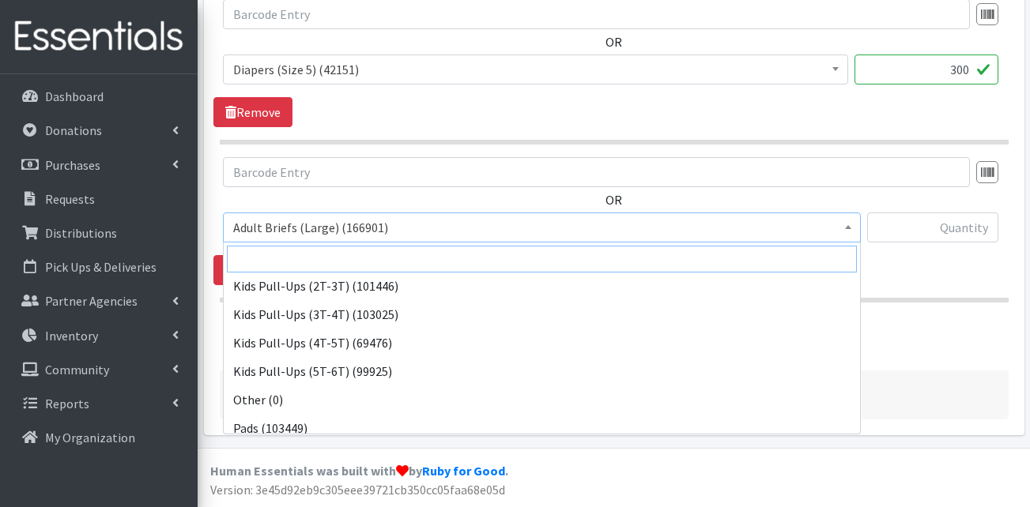
scroll to position [553, 0]
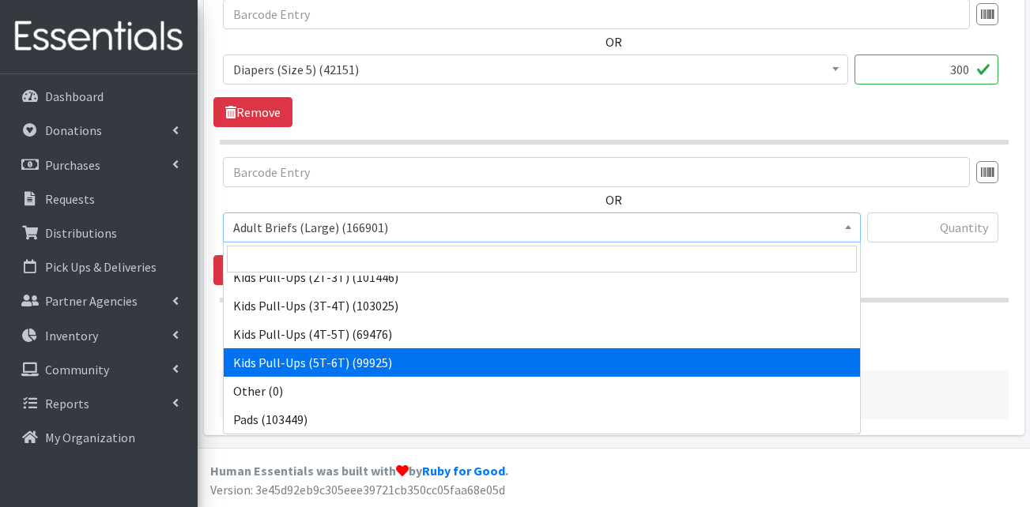
select select "15559"
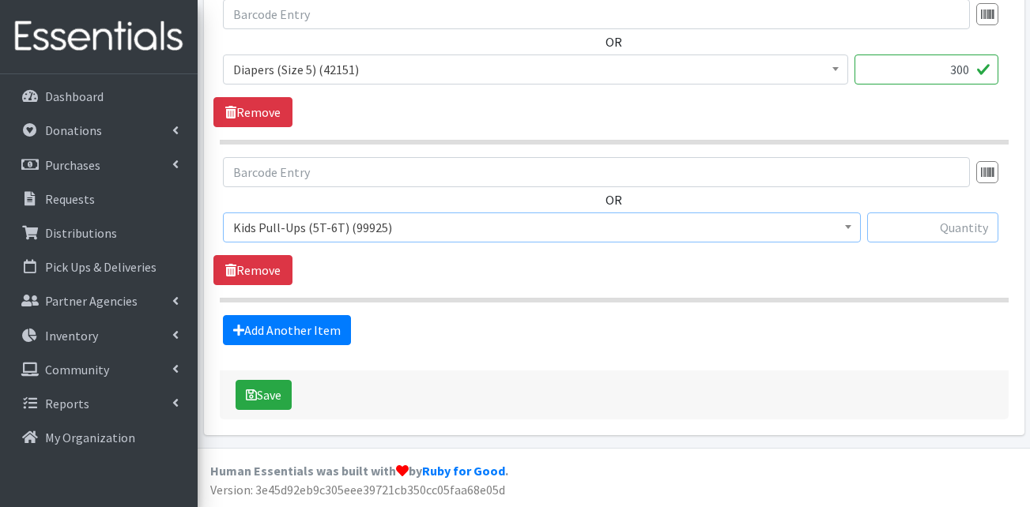
click at [915, 222] on input "text" at bounding box center [932, 228] width 131 height 30
type input "50"
click at [286, 402] on button "Save" at bounding box center [264, 395] width 56 height 30
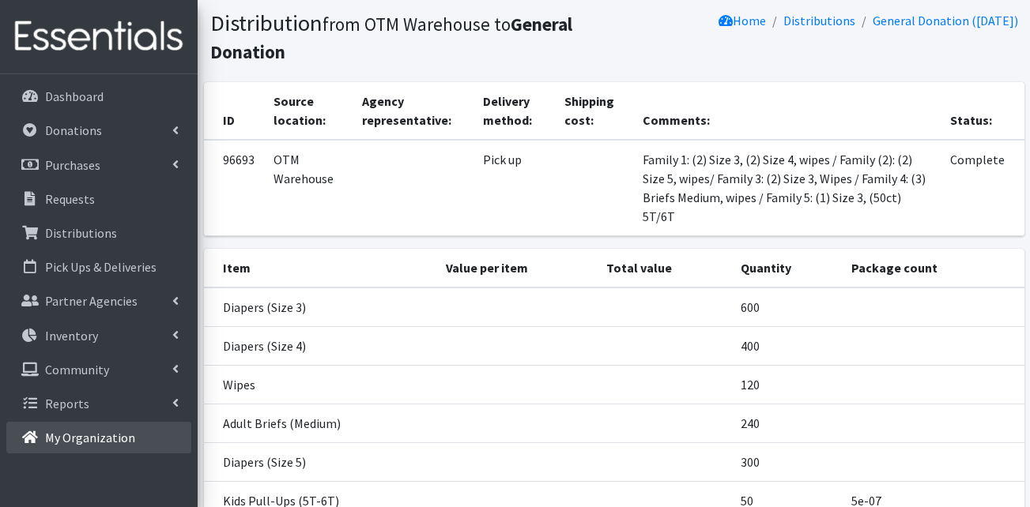
scroll to position [158, 0]
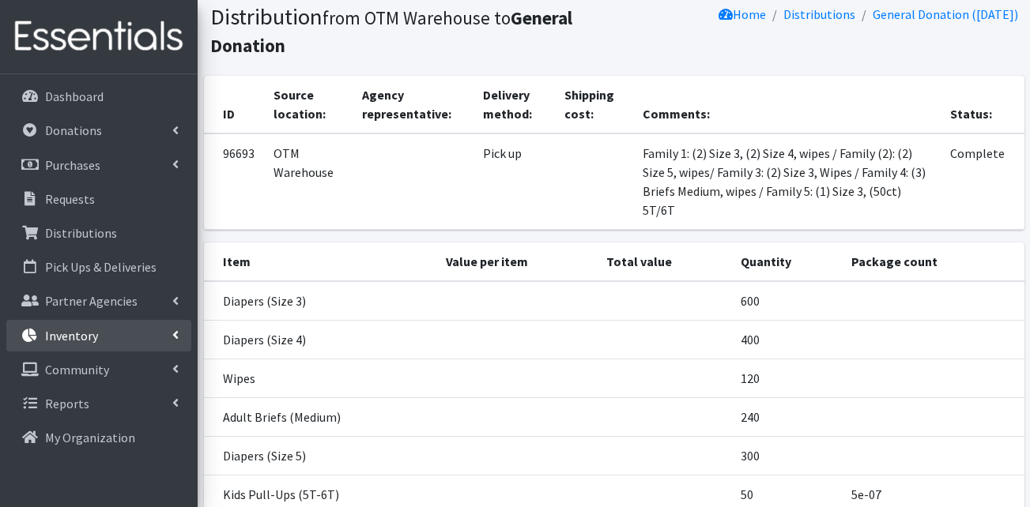
click at [147, 332] on link "Inventory" at bounding box center [98, 336] width 185 height 32
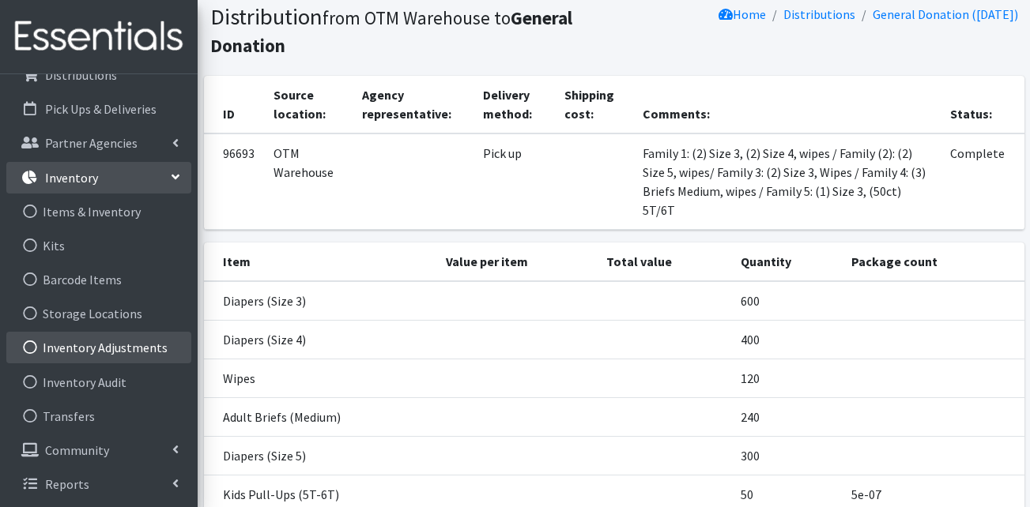
click at [113, 353] on link "Inventory Adjustments" at bounding box center [98, 348] width 185 height 32
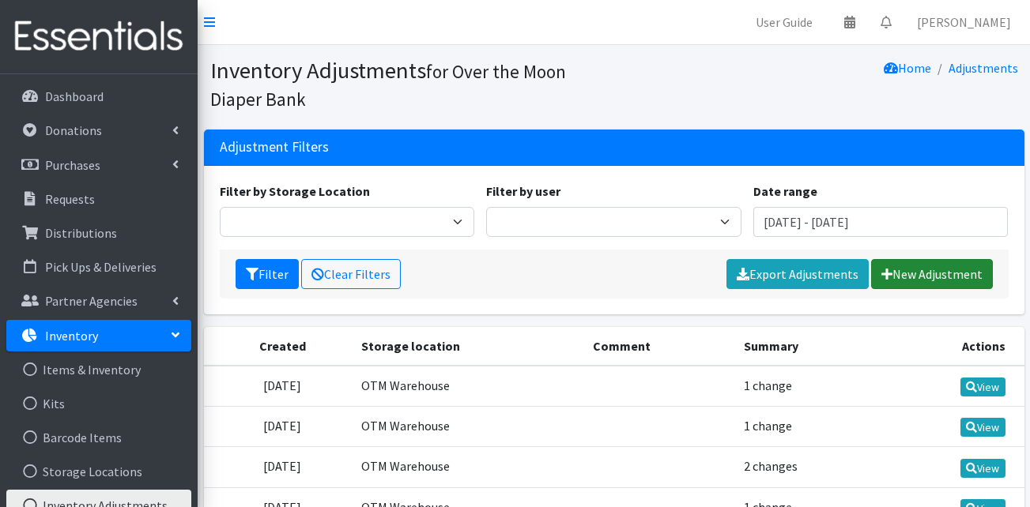
click at [898, 268] on link "New Adjustment" at bounding box center [932, 274] width 122 height 30
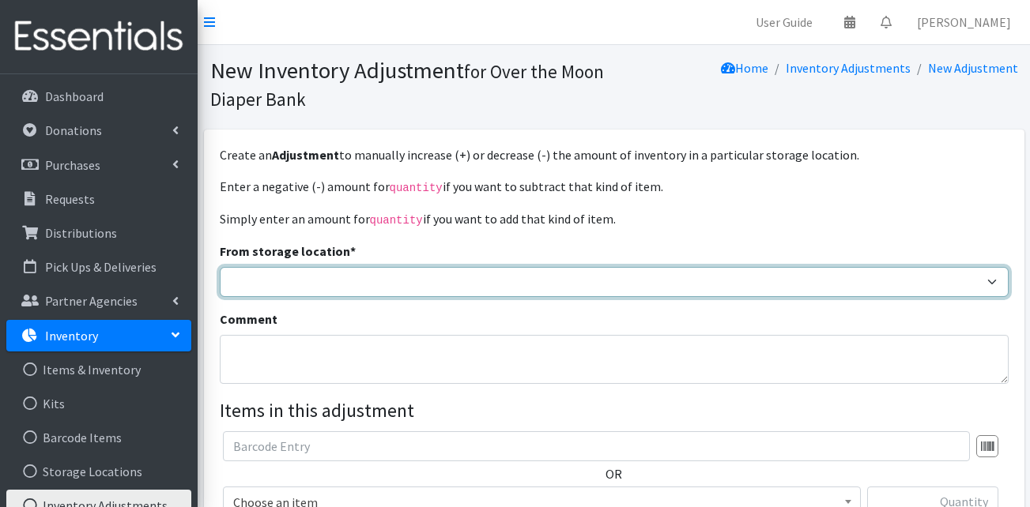
drag, startPoint x: 330, startPoint y: 284, endPoint x: 328, endPoint y: 294, distance: 10.5
click at [330, 284] on select "OTM Warehouse Website Donation Event Donation" at bounding box center [614, 282] width 789 height 30
select select "385"
click at [220, 267] on select "OTM Warehouse Website Donation Event Donation" at bounding box center [614, 282] width 789 height 30
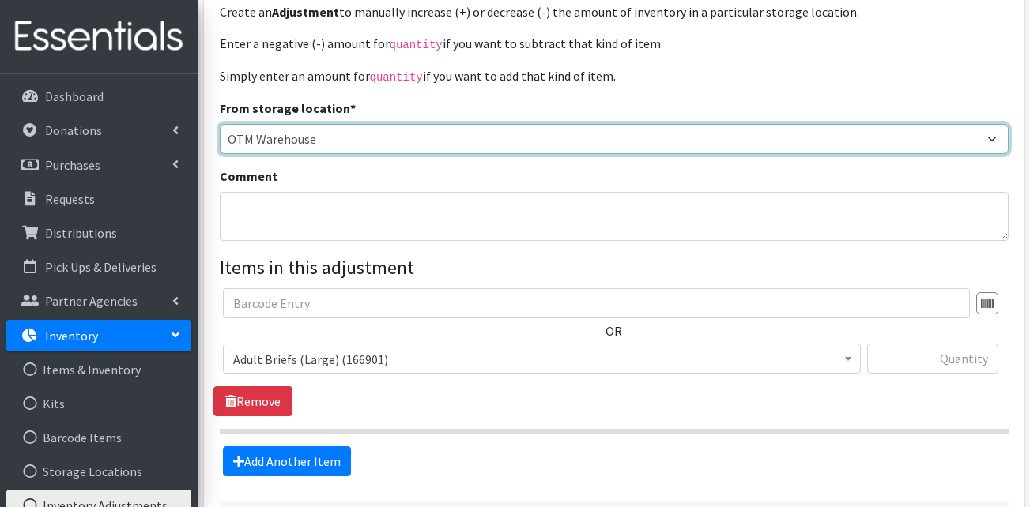
scroll to position [273, 0]
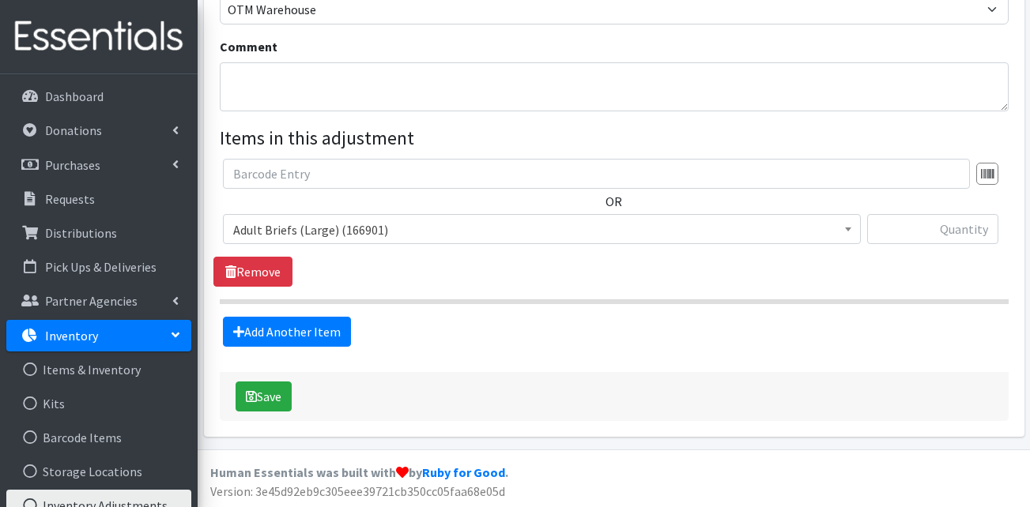
click at [331, 239] on span "Adult Briefs (Large) (166901)" at bounding box center [541, 230] width 617 height 22
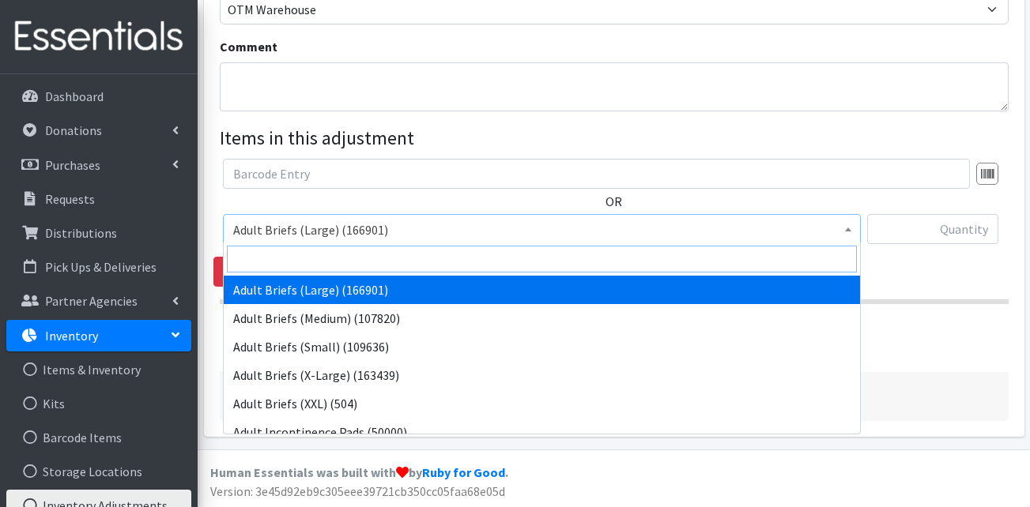
click at [325, 266] on input "search" at bounding box center [542, 259] width 630 height 27
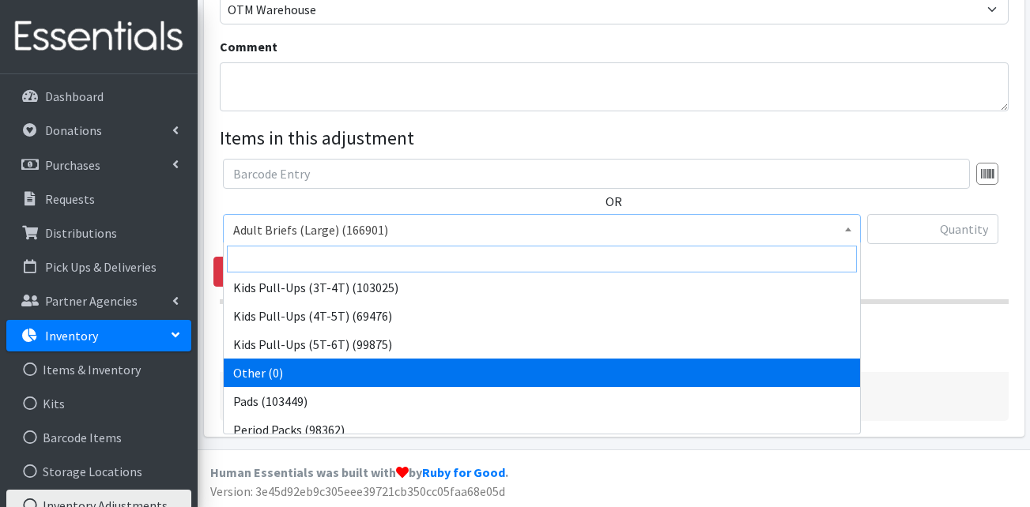
scroll to position [553, 0]
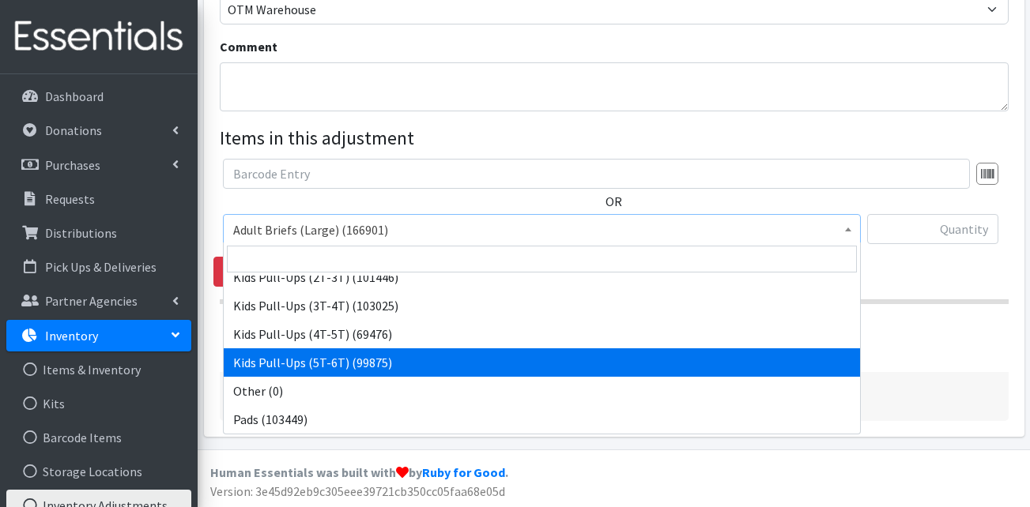
select select "15559"
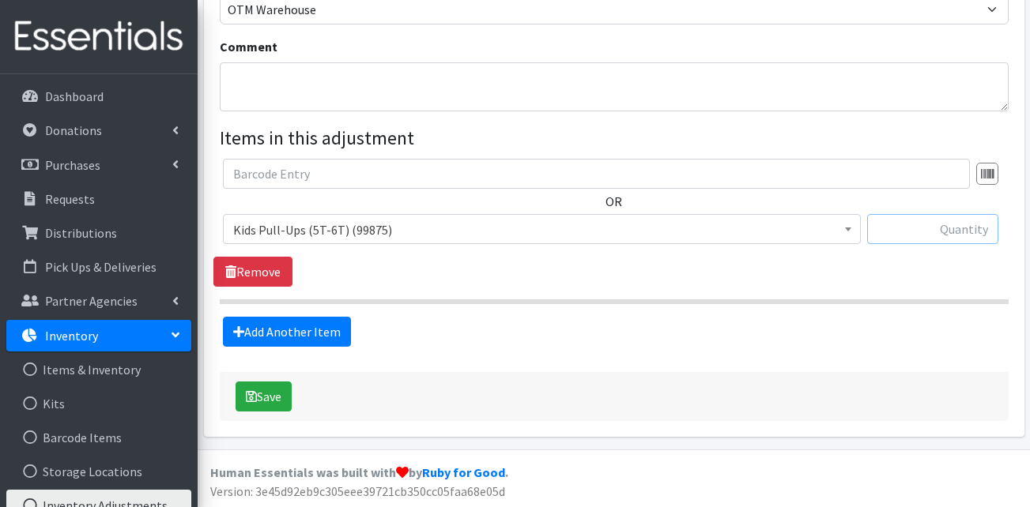
click at [973, 222] on input "text" at bounding box center [932, 229] width 131 height 30
type input "100000"
click at [273, 386] on button "Save" at bounding box center [264, 397] width 56 height 30
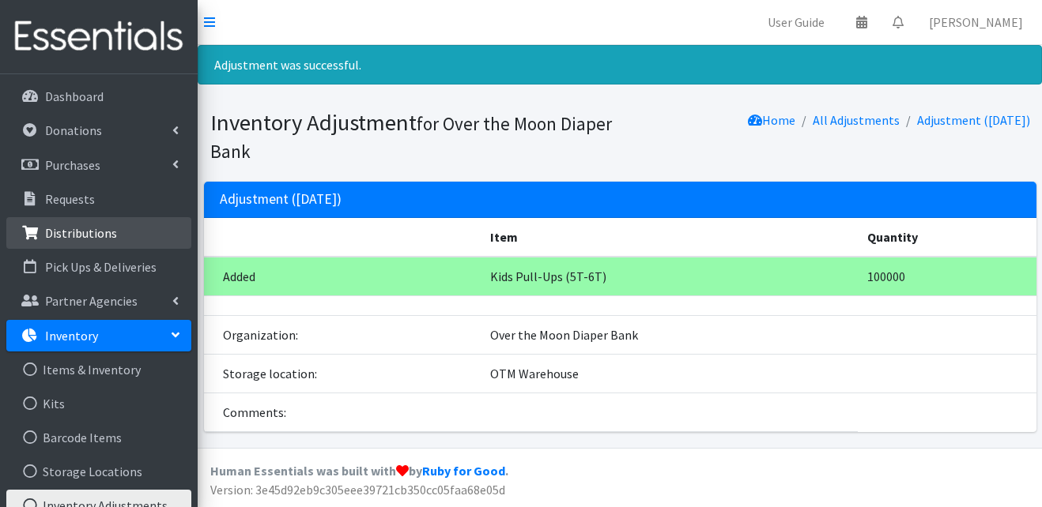
click at [79, 226] on p "Distributions" at bounding box center [81, 233] width 72 height 16
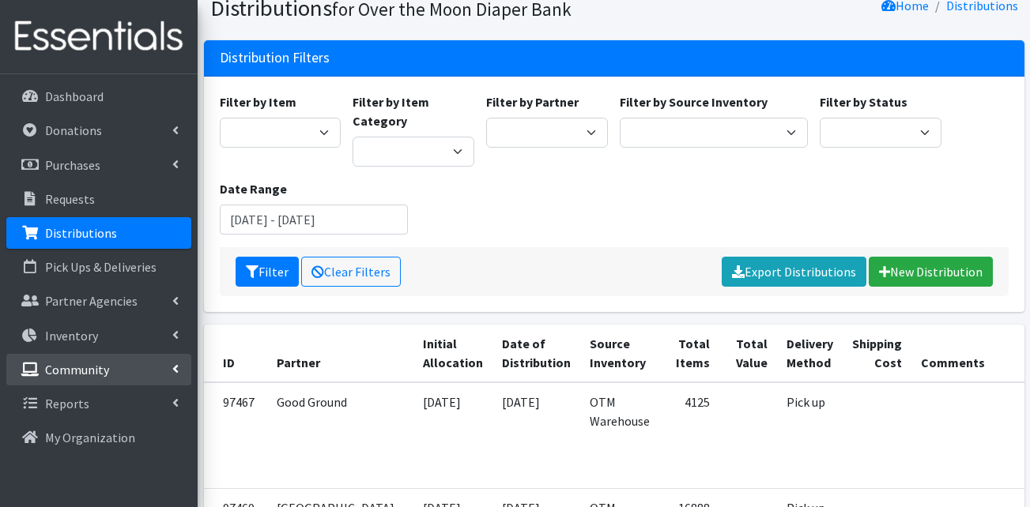
scroll to position [158, 0]
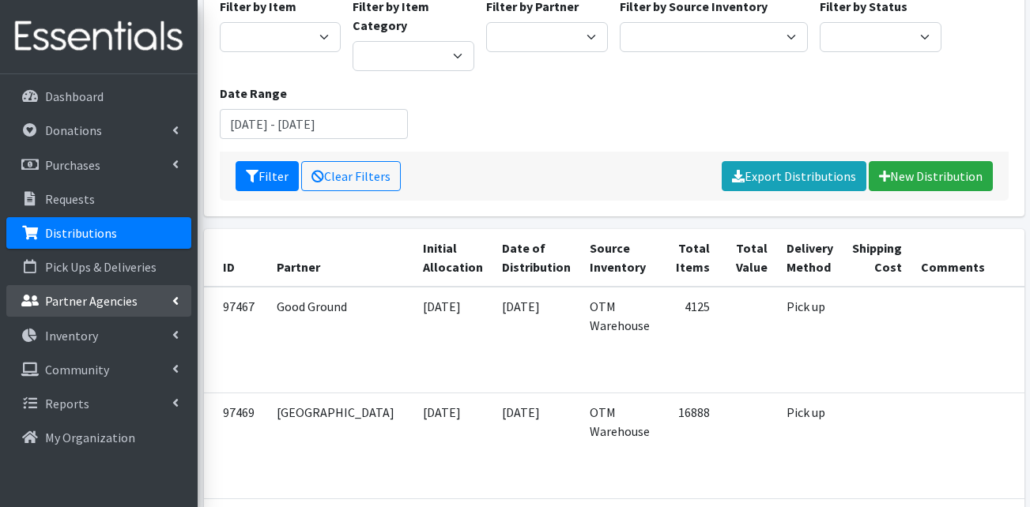
click at [127, 304] on p "Partner Agencies" at bounding box center [91, 301] width 92 height 16
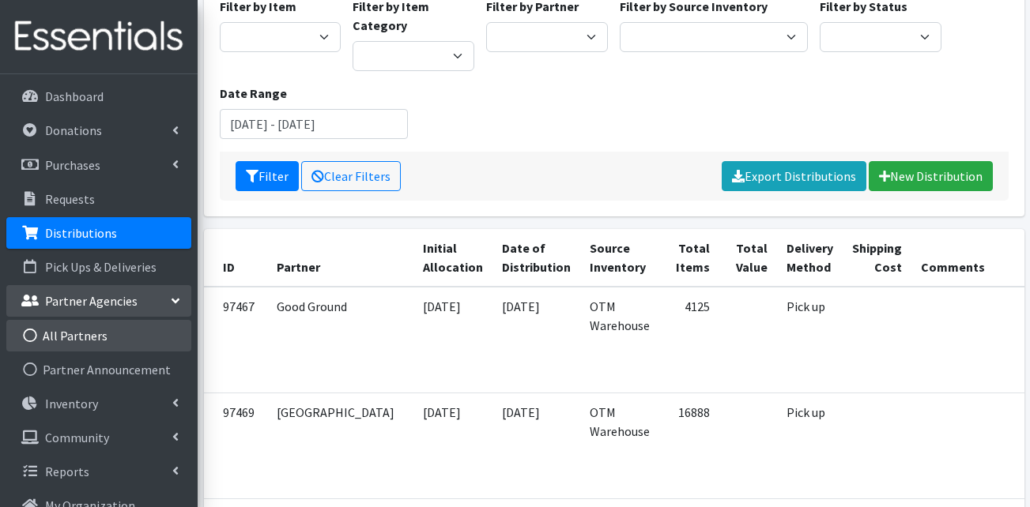
click at [108, 346] on link "All Partners" at bounding box center [98, 336] width 185 height 32
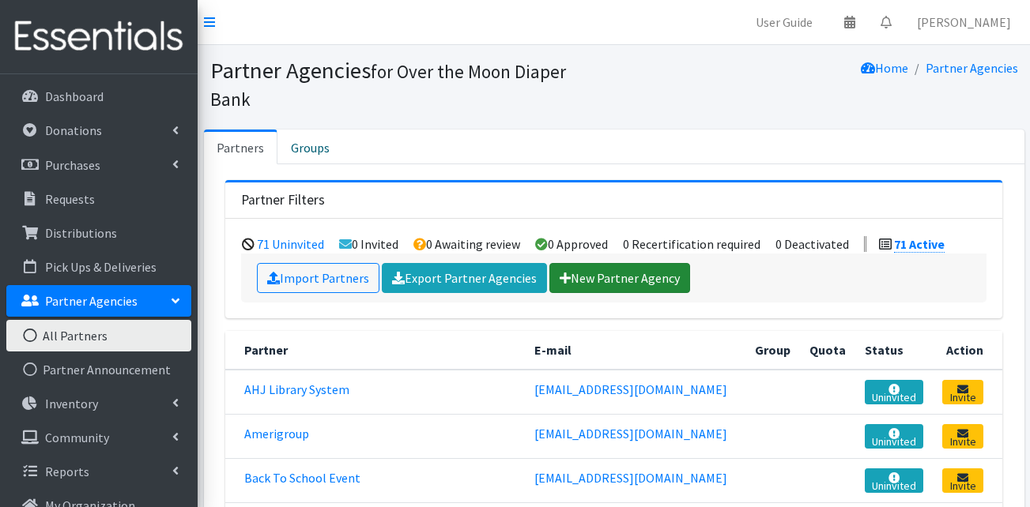
click at [598, 263] on link "New Partner Agency" at bounding box center [619, 278] width 141 height 30
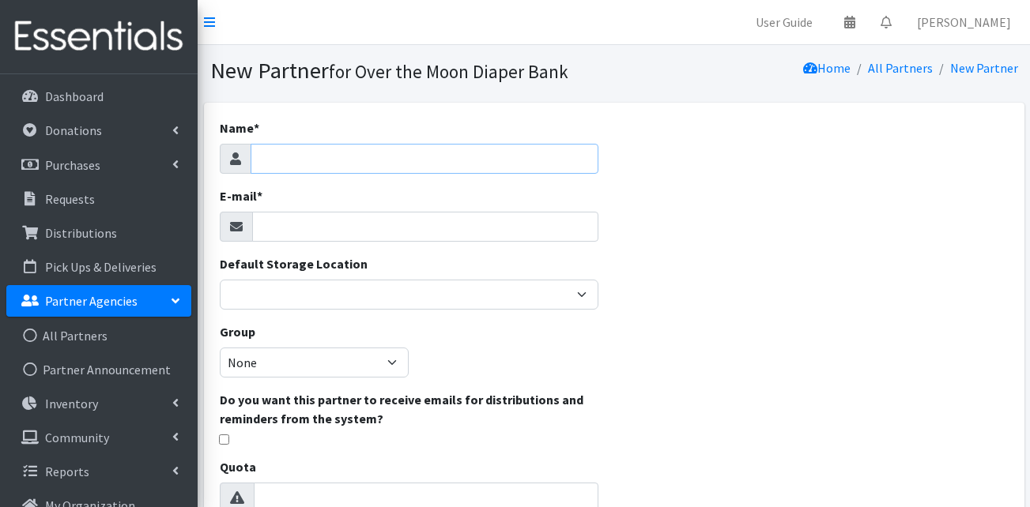
click at [359, 157] on input "Name *" at bounding box center [425, 159] width 348 height 30
type input "[PERSON_NAME] Community Food Pantry"
click at [325, 230] on input "E-mail *" at bounding box center [425, 227] width 346 height 30
type input "G"
paste input "fillin.station09@gmail.com"
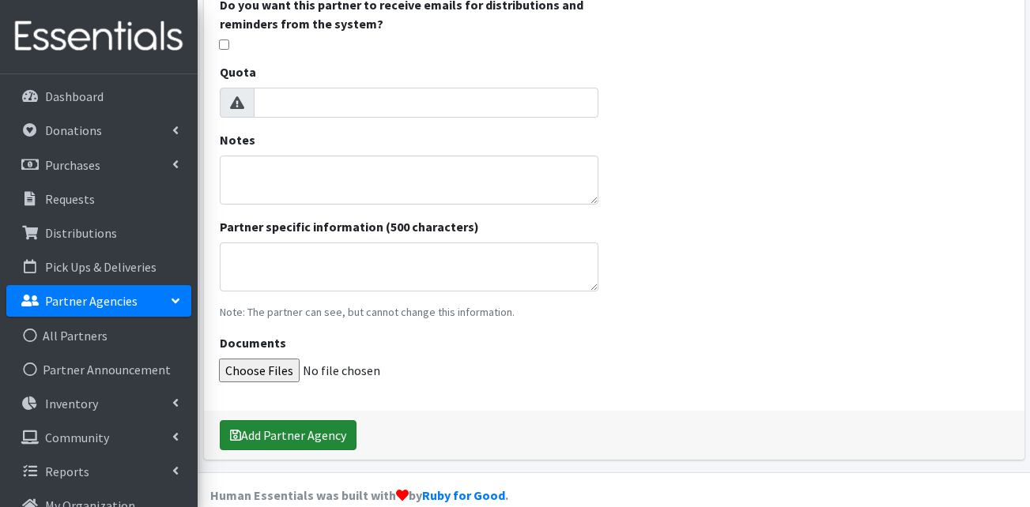
scroll to position [420, 0]
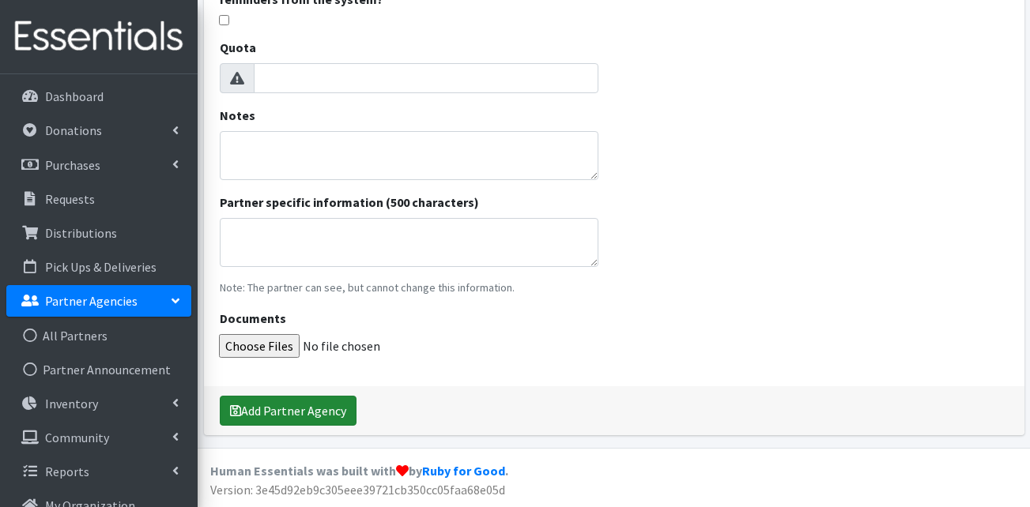
type input "fillin.station09@gmail.com"
click at [280, 399] on button "Add Partner Agency" at bounding box center [288, 411] width 137 height 30
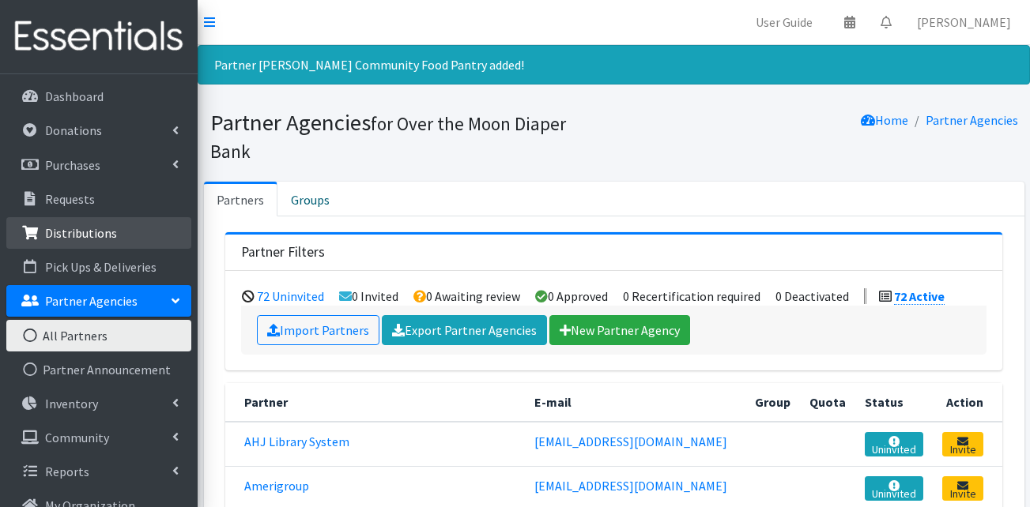
click at [86, 238] on p "Distributions" at bounding box center [81, 233] width 72 height 16
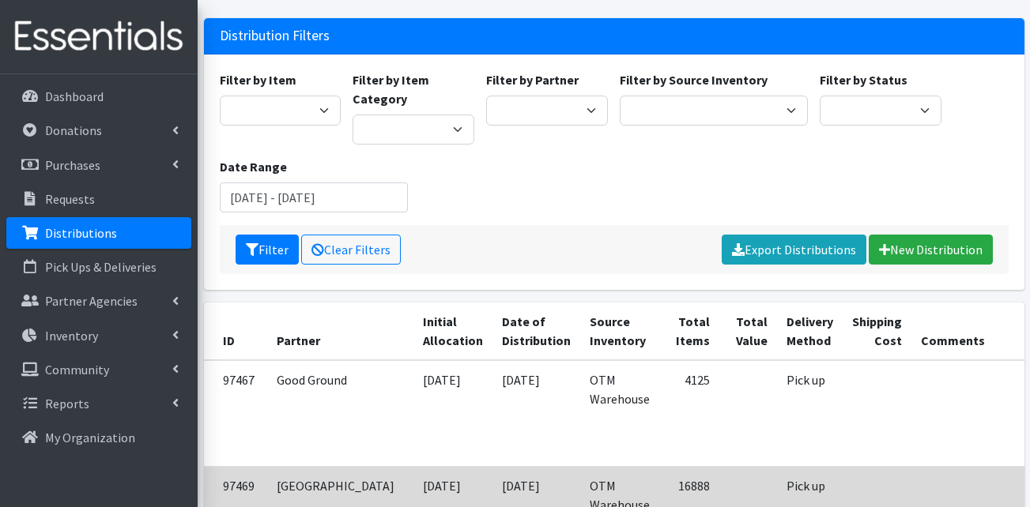
scroll to position [79, 0]
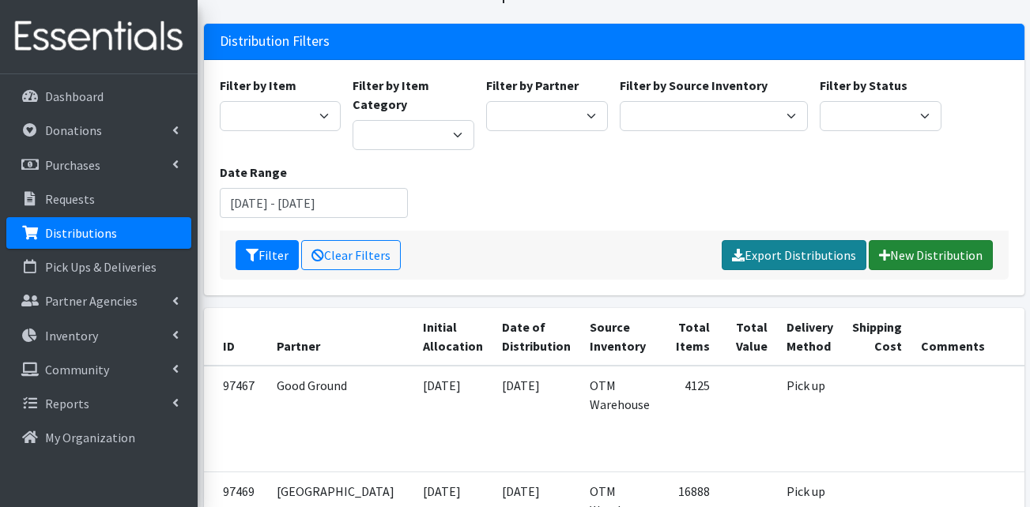
click at [891, 246] on link "New Distribution" at bounding box center [931, 255] width 124 height 30
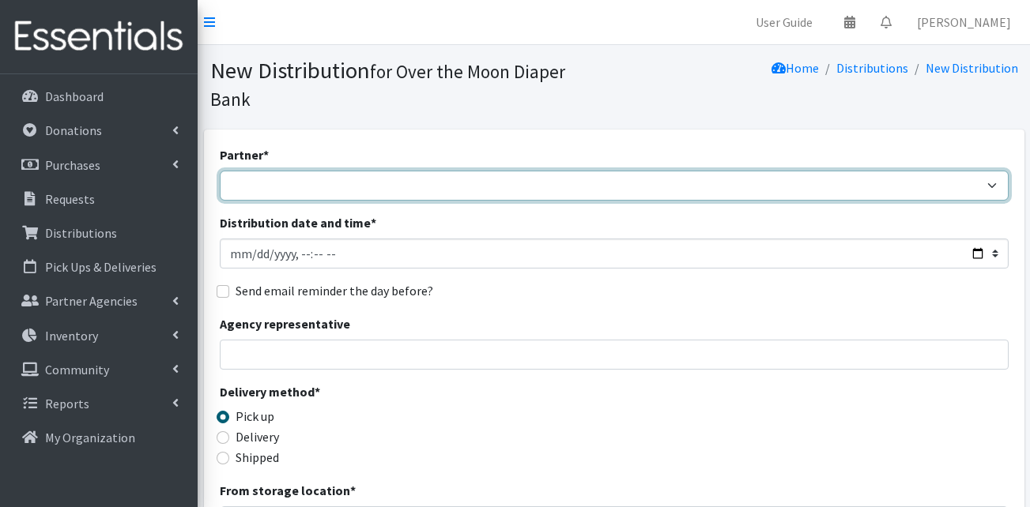
click at [306, 171] on select "AHJ Library System Amerigroup Back To School Event [GEOGRAPHIC_DATA] [GEOGRAPHI…" at bounding box center [614, 186] width 789 height 30
select select "8216"
click at [220, 171] on select "AHJ Library System Amerigroup Back To School Event [GEOGRAPHIC_DATA] [GEOGRAPHI…" at bounding box center [614, 186] width 789 height 30
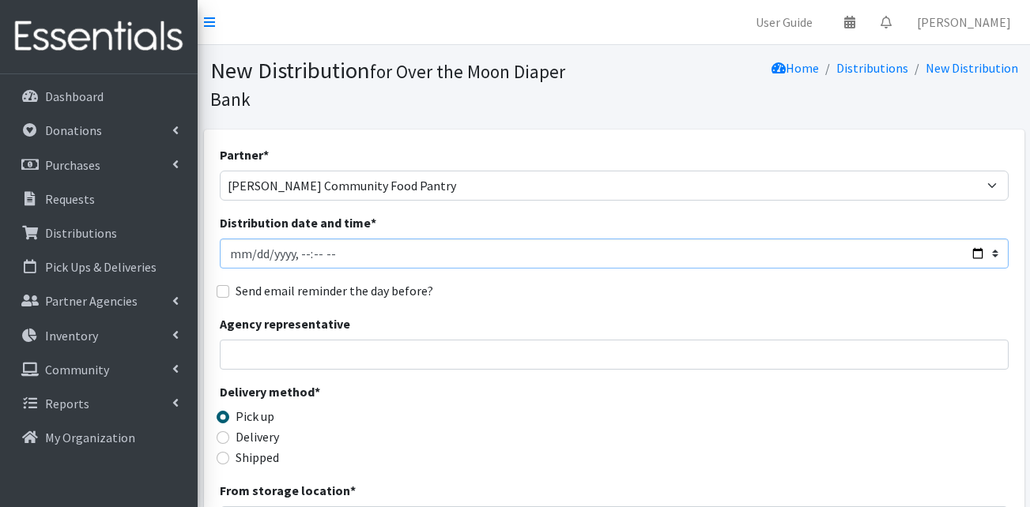
click at [240, 239] on input "Distribution date and time *" at bounding box center [614, 254] width 789 height 30
click at [311, 239] on input "Distribution date and time *" at bounding box center [614, 254] width 789 height 30
type input "[DATE]T11:00"
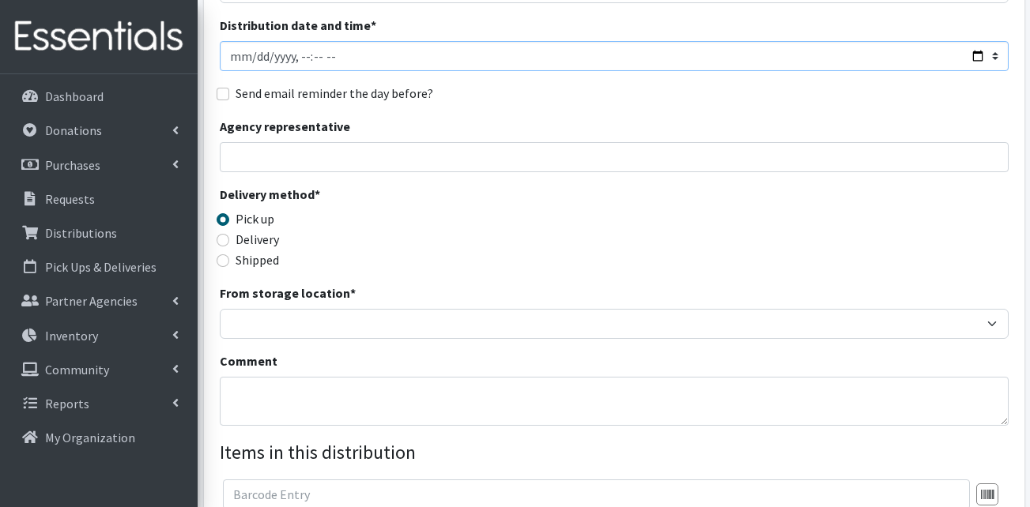
scroll to position [237, 0]
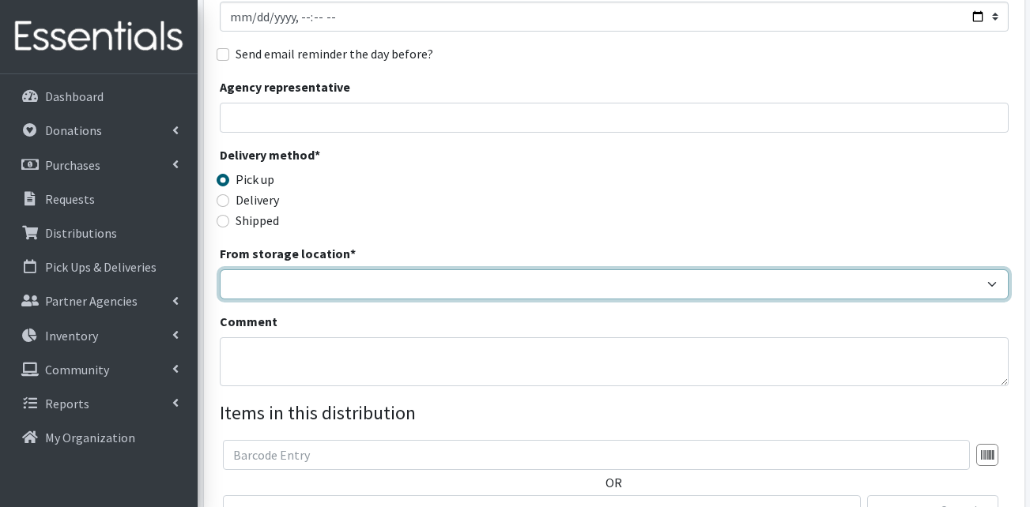
drag, startPoint x: 305, startPoint y: 258, endPoint x: 301, endPoint y: 274, distance: 17.1
click at [305, 270] on select "OTM Warehouse" at bounding box center [614, 285] width 789 height 30
select select "385"
click at [220, 270] on select "OTM Warehouse" at bounding box center [614, 285] width 789 height 30
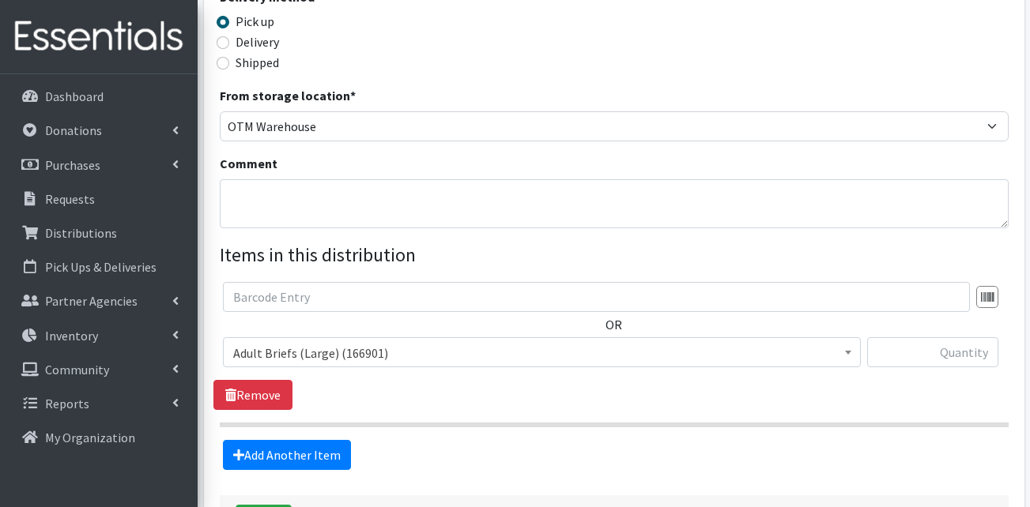
click at [292, 342] on span "Adult Briefs (Large) (166901)" at bounding box center [541, 353] width 617 height 22
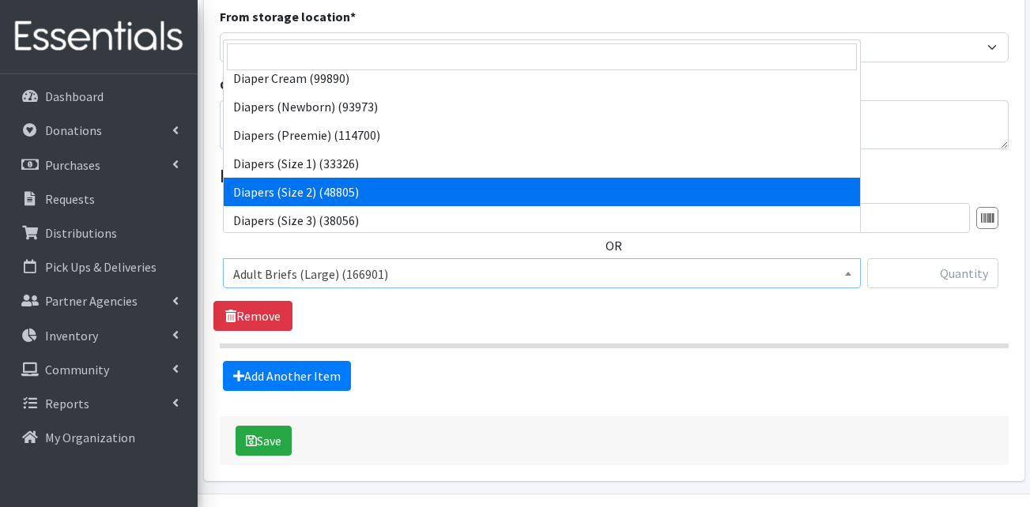
select select "13421"
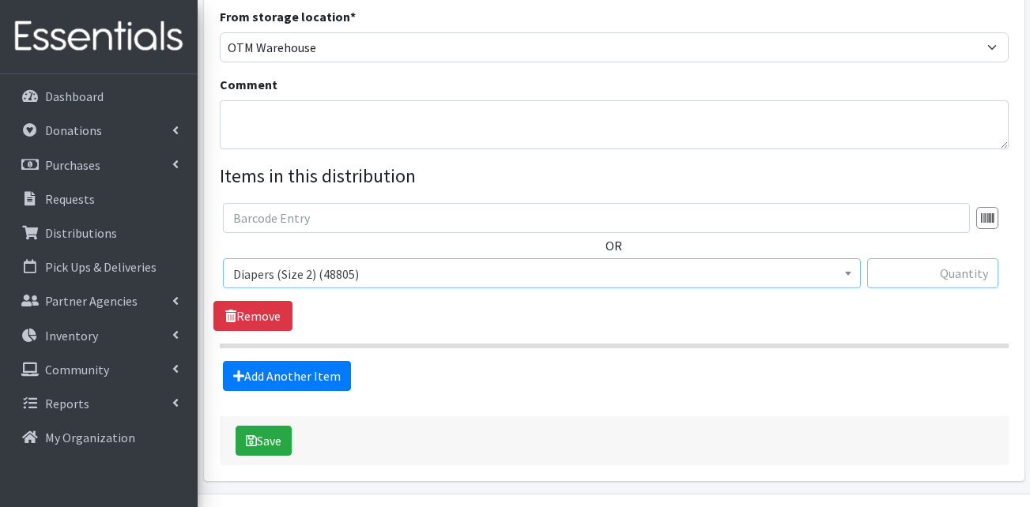
click at [959, 258] on input "text" at bounding box center [932, 273] width 131 height 30
type input "800"
click at [301, 361] on link "Add Another Item" at bounding box center [287, 376] width 128 height 30
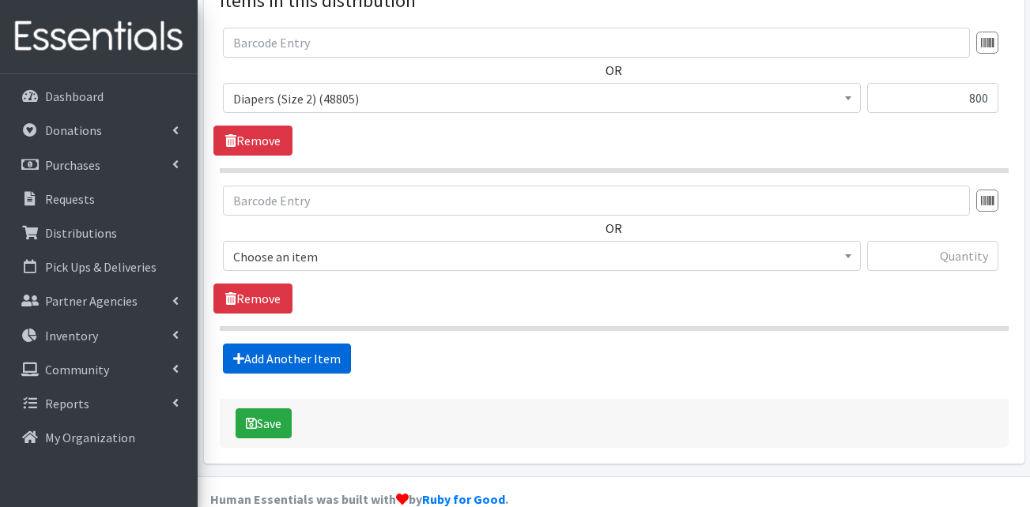
scroll to position [651, 0]
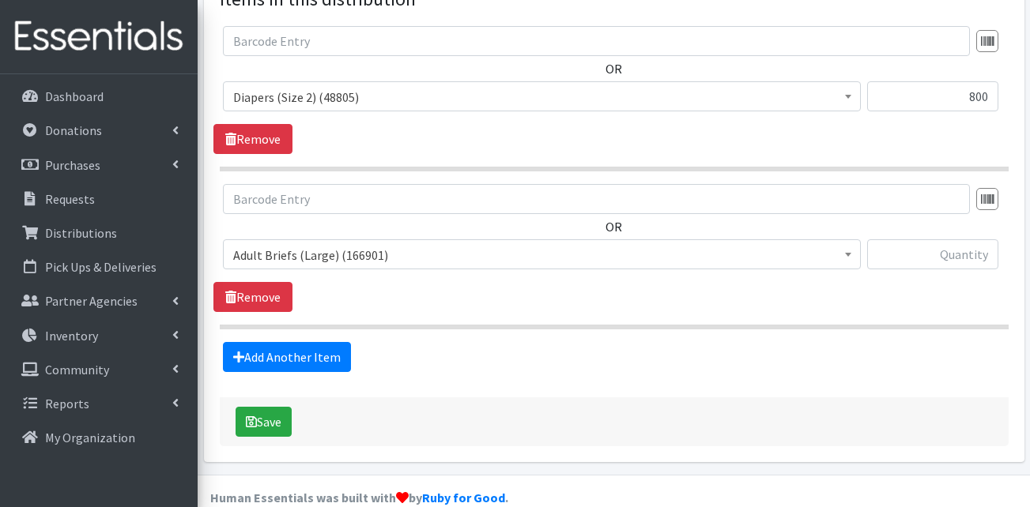
click at [308, 244] on span "Adult Briefs (Large) (166901)" at bounding box center [541, 255] width 617 height 22
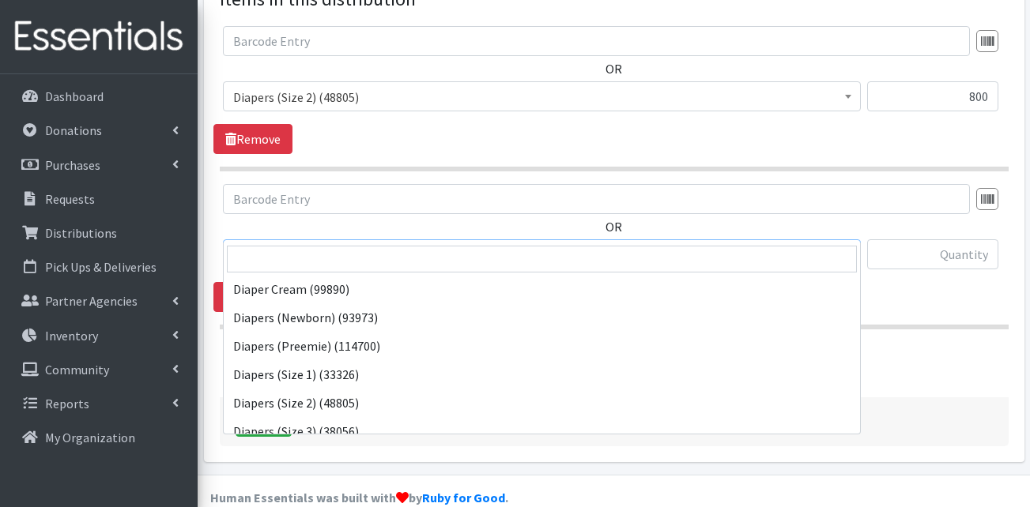
scroll to position [237, 0]
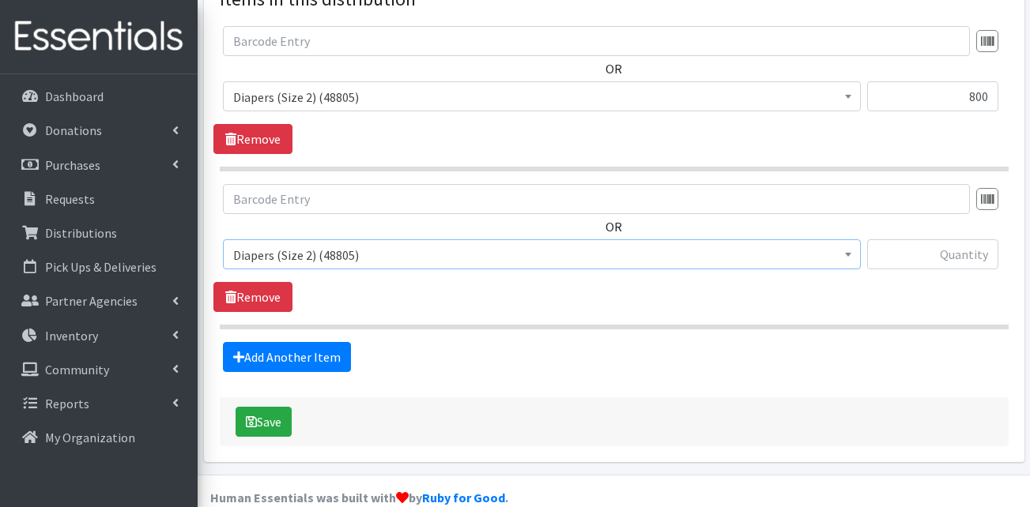
click at [413, 244] on span "Diapers (Size 2) (48805)" at bounding box center [541, 255] width 617 height 22
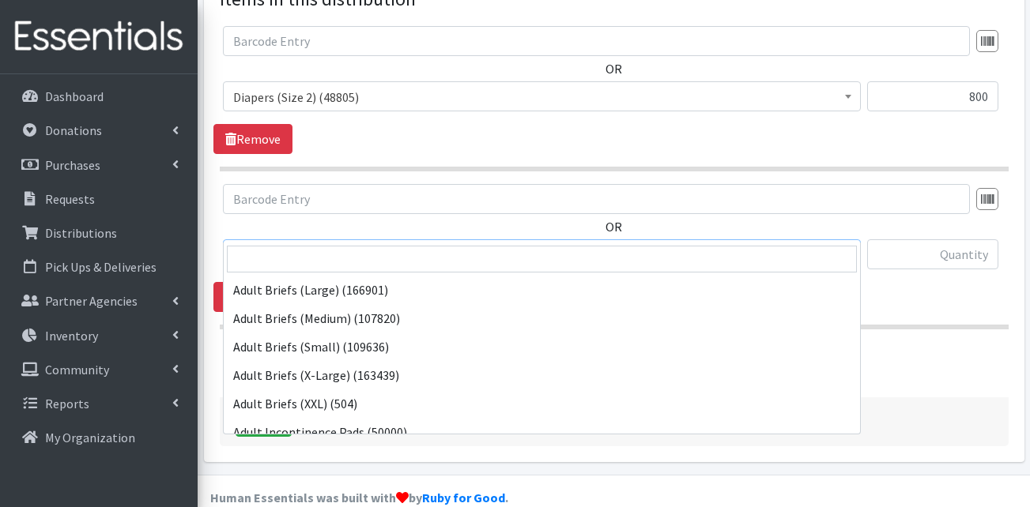
scroll to position [313, 0]
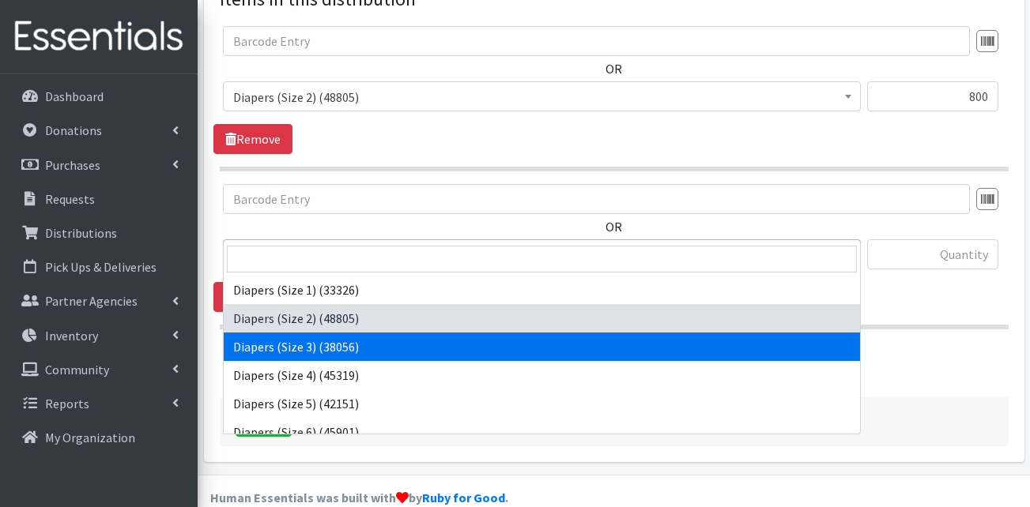
select select "13422"
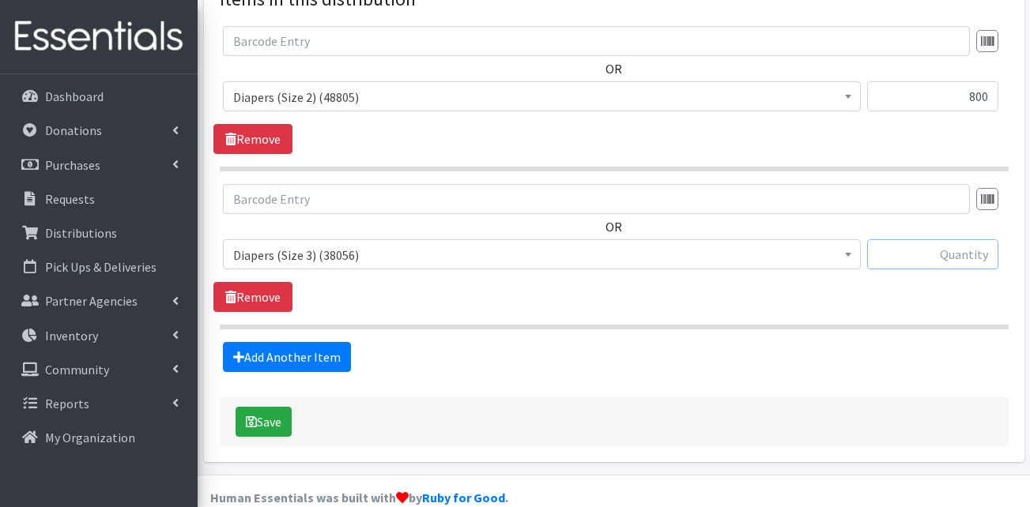
click at [941, 240] on input "text" at bounding box center [932, 255] width 131 height 30
type input "1248"
click at [298, 342] on link "Add Another Item" at bounding box center [287, 357] width 128 height 30
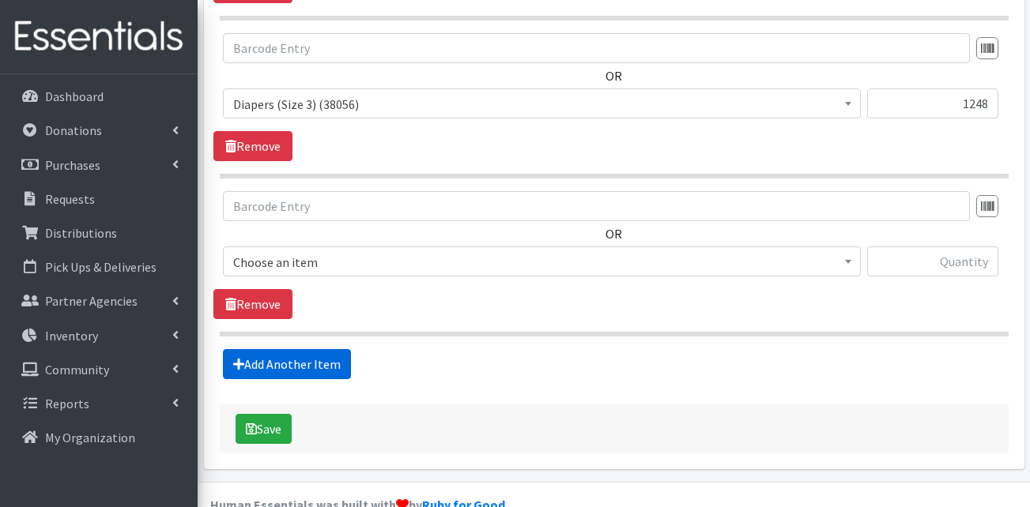
scroll to position [809, 0]
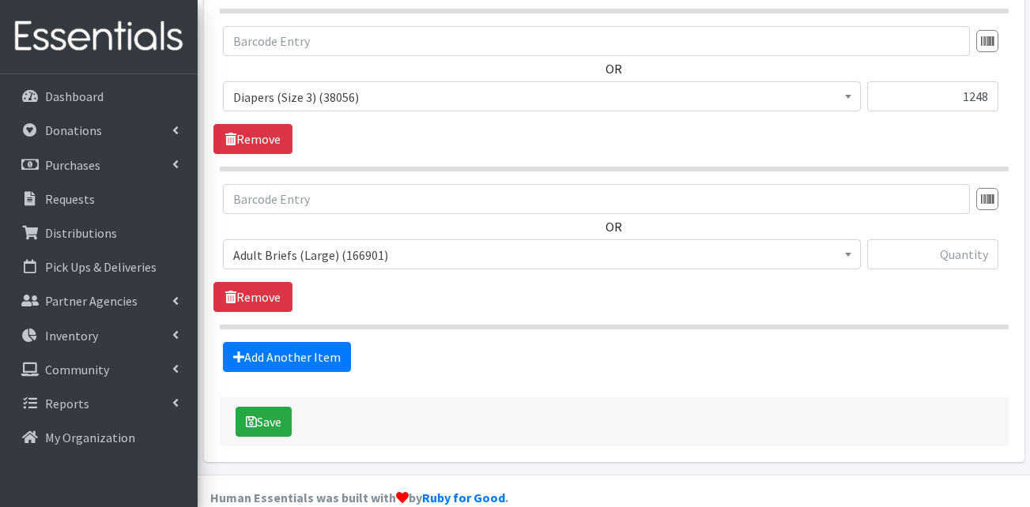
click at [304, 244] on span "Adult Briefs (Large) (166901)" at bounding box center [541, 255] width 617 height 22
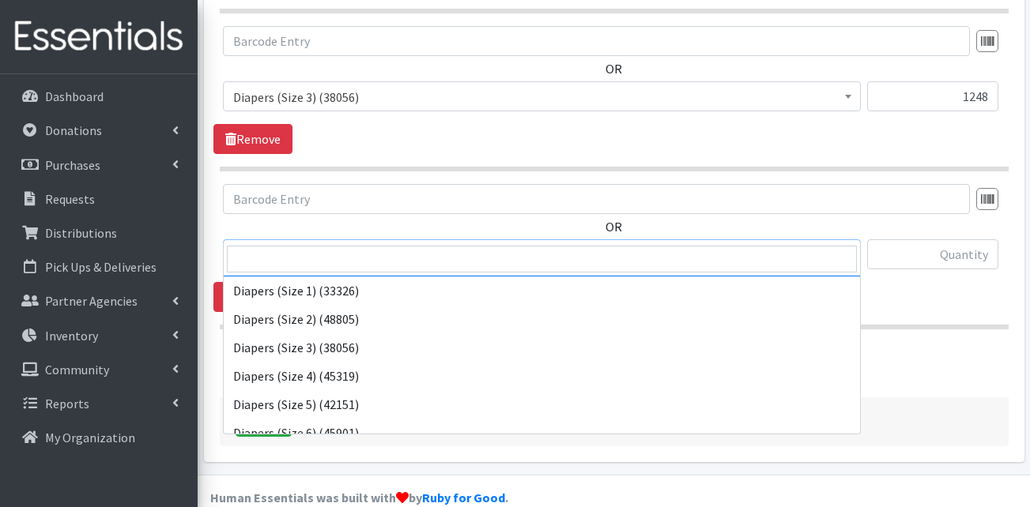
scroll to position [316, 0]
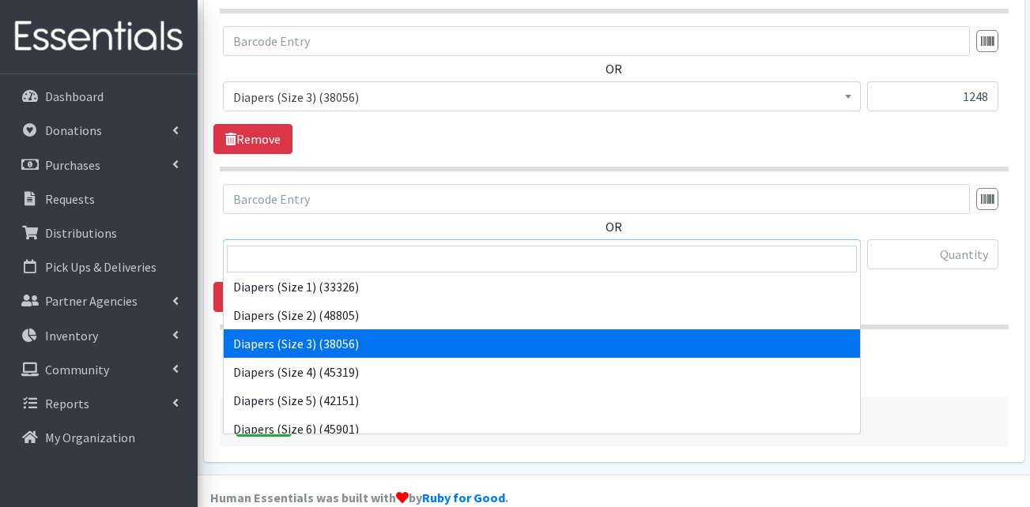
select select "13422"
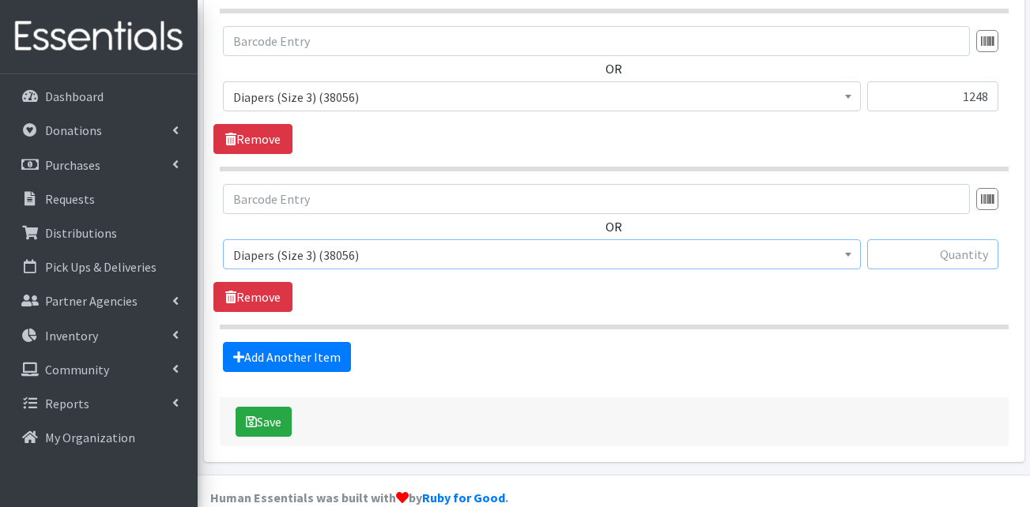
click at [933, 240] on input "text" at bounding box center [932, 255] width 131 height 30
type input "1024"
click at [326, 342] on link "Add Another Item" at bounding box center [287, 357] width 128 height 30
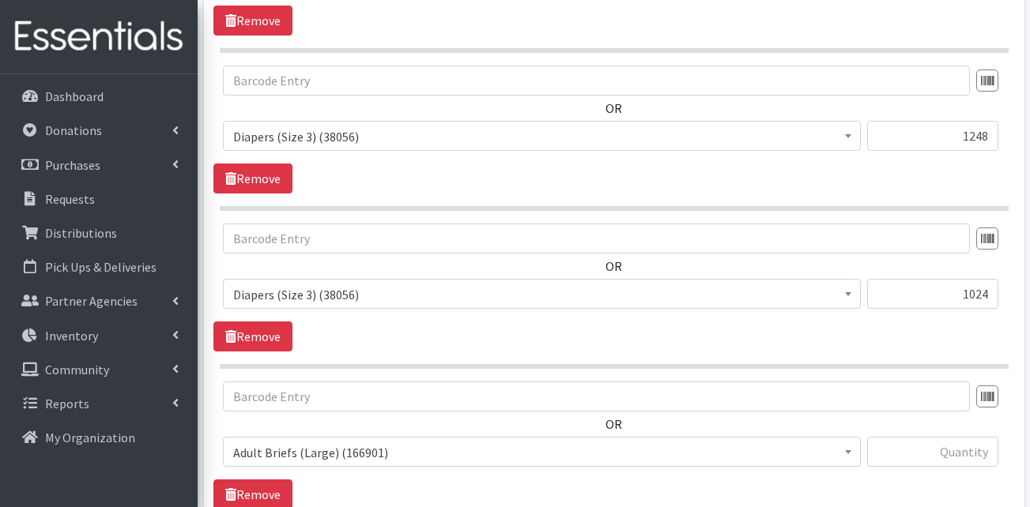
scroll to position [730, 0]
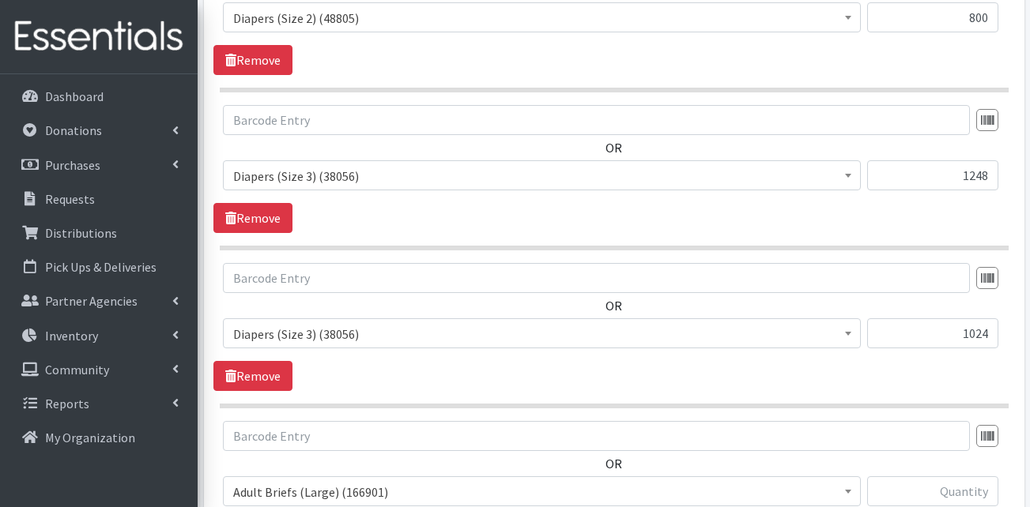
click at [368, 323] on span "Diapers (Size 3) (38056)" at bounding box center [541, 334] width 617 height 22
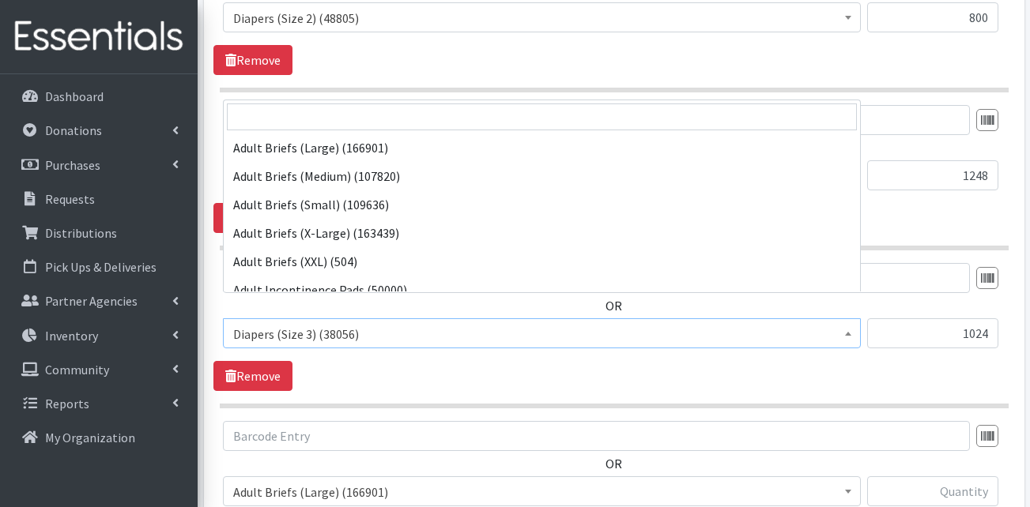
scroll to position [341, 0]
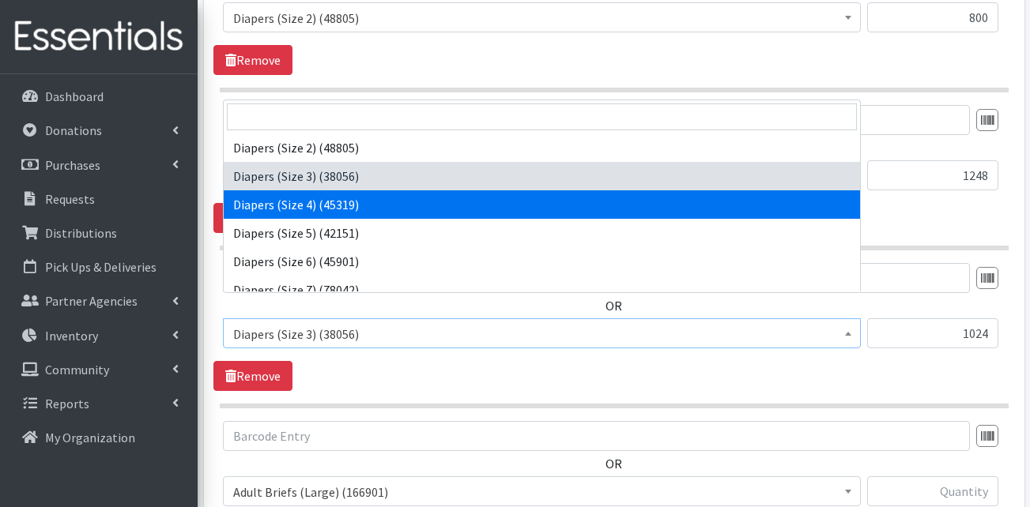
select select "13416"
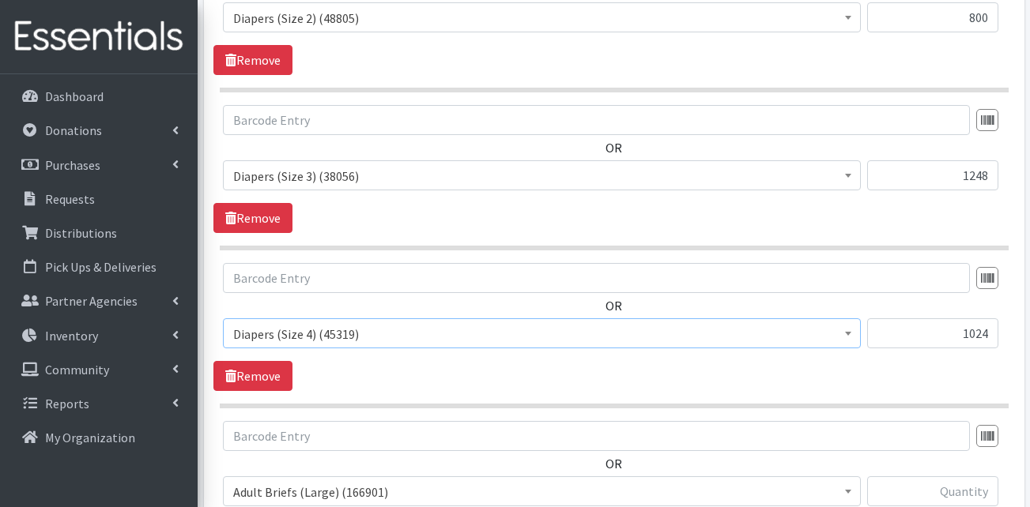
click at [315, 481] on span "Adult Briefs (Large) (166901)" at bounding box center [541, 492] width 617 height 22
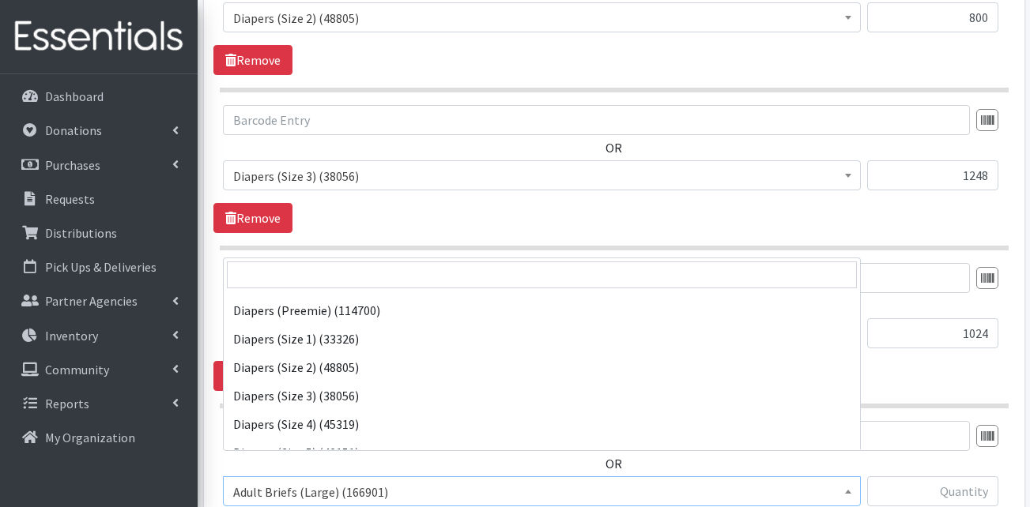
scroll to position [316, 0]
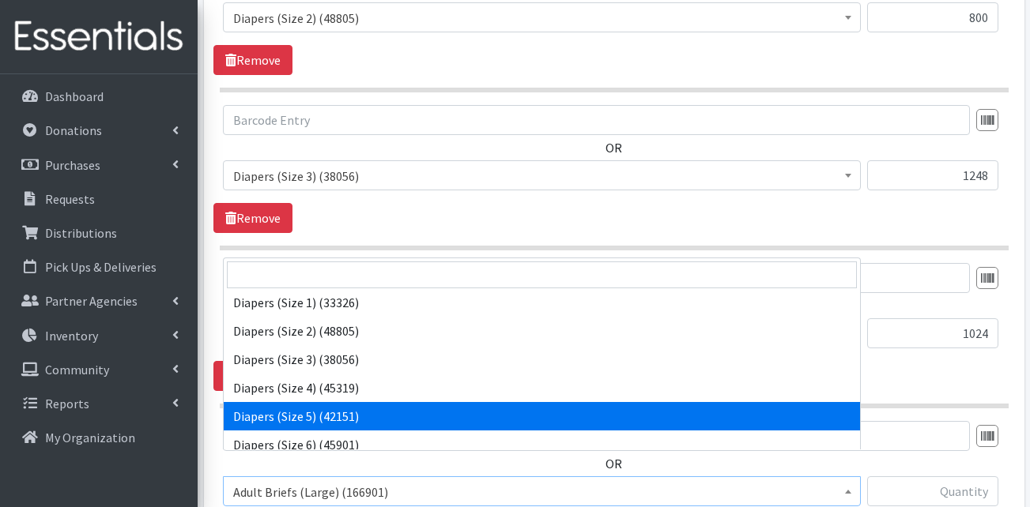
select select "13389"
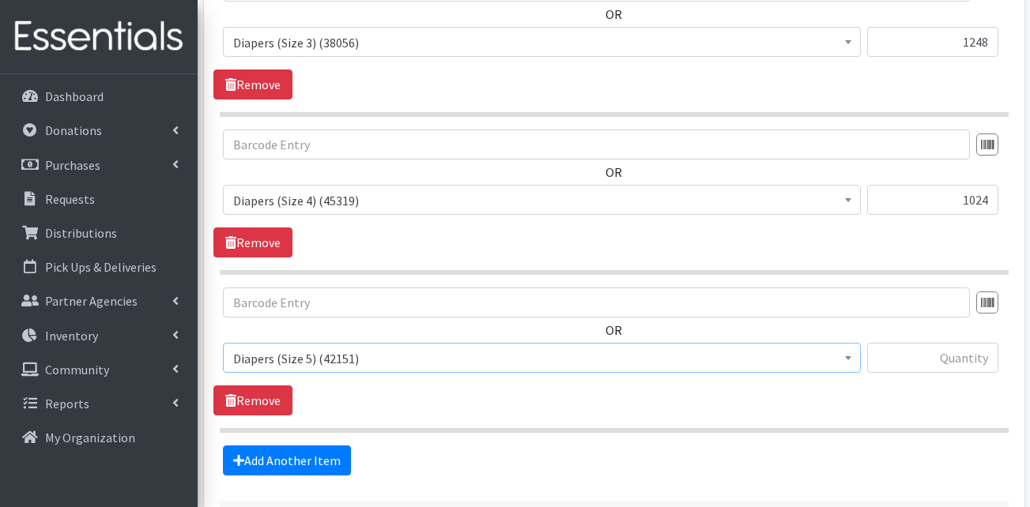
scroll to position [889, 0]
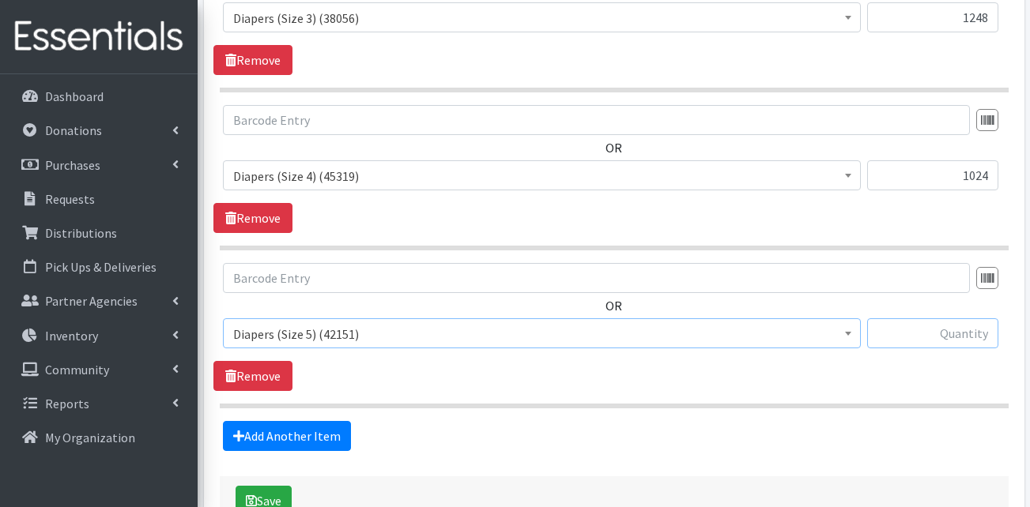
click at [955, 319] on input "text" at bounding box center [932, 334] width 131 height 30
type input "960"
click at [880, 385] on fieldset "Items in this distribution OR Adult Briefs (Large) (166901) Adult Briefs (Mediu…" at bounding box center [614, 100] width 789 height 704
click at [261, 421] on link "Add Another Item" at bounding box center [287, 436] width 128 height 30
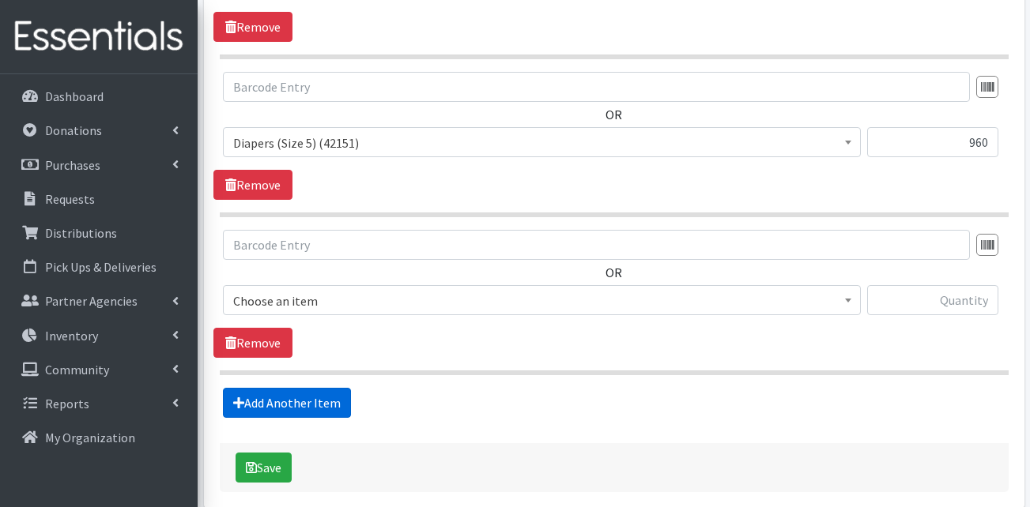
scroll to position [1126, 0]
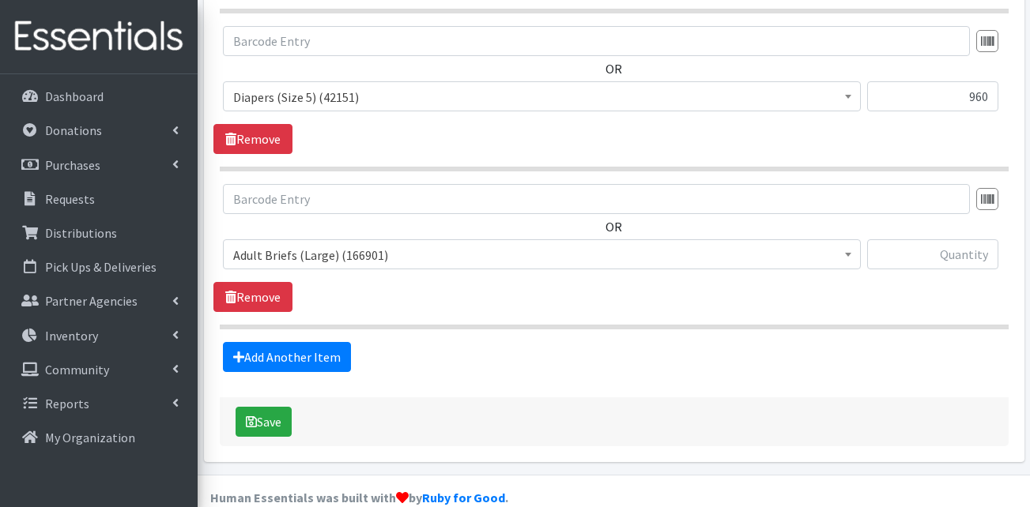
click at [559, 244] on span "Adult Briefs (Large) (166901)" at bounding box center [541, 255] width 617 height 22
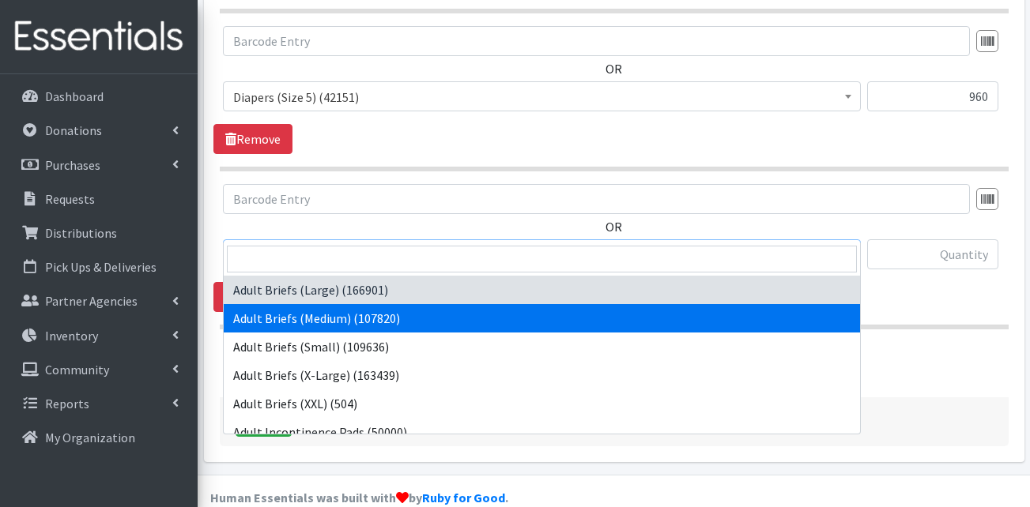
select select "13414"
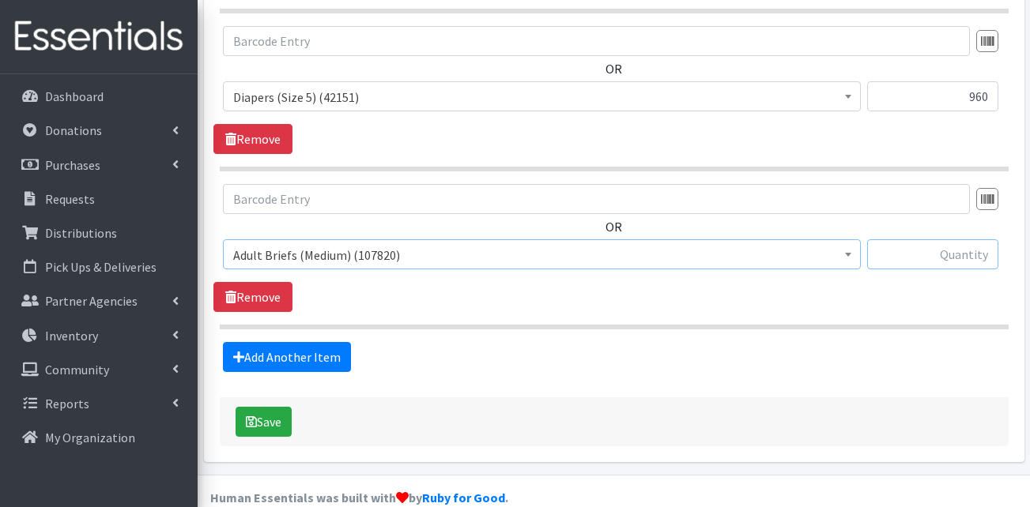
click at [957, 240] on input "text" at bounding box center [932, 255] width 131 height 30
type input "320"
click at [297, 342] on link "Add Another Item" at bounding box center [287, 357] width 128 height 30
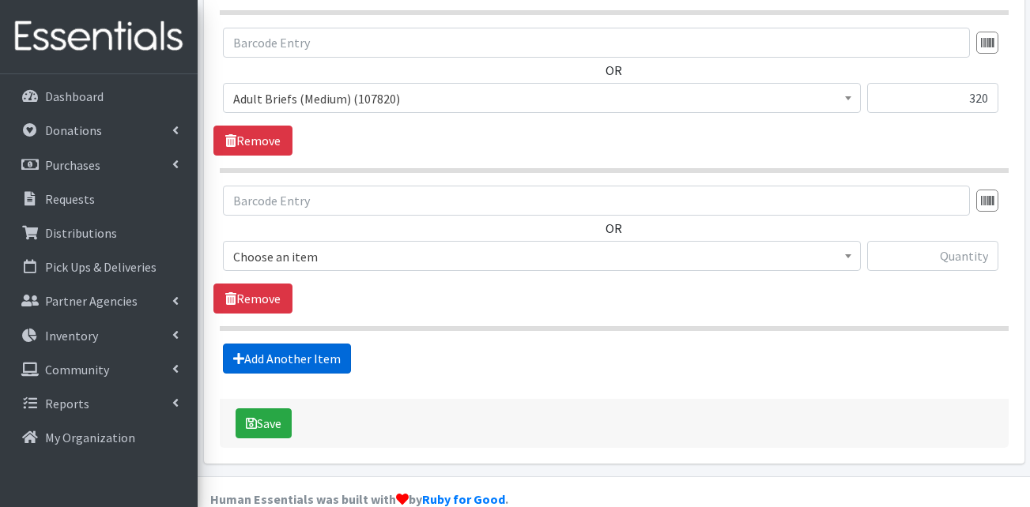
scroll to position [1284, 0]
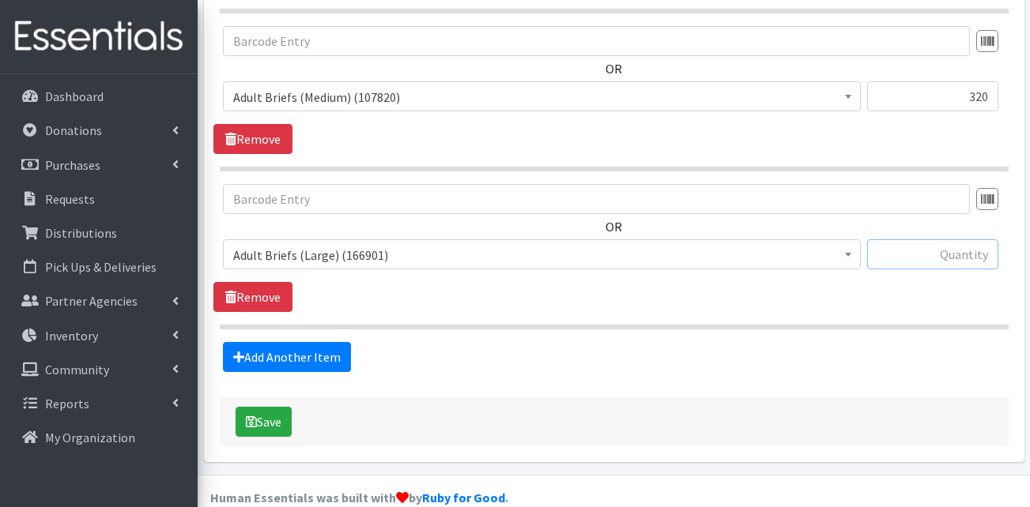
click at [920, 240] on input "text" at bounding box center [932, 255] width 131 height 30
type input "208"
click at [313, 342] on link "Add Another Item" at bounding box center [287, 357] width 128 height 30
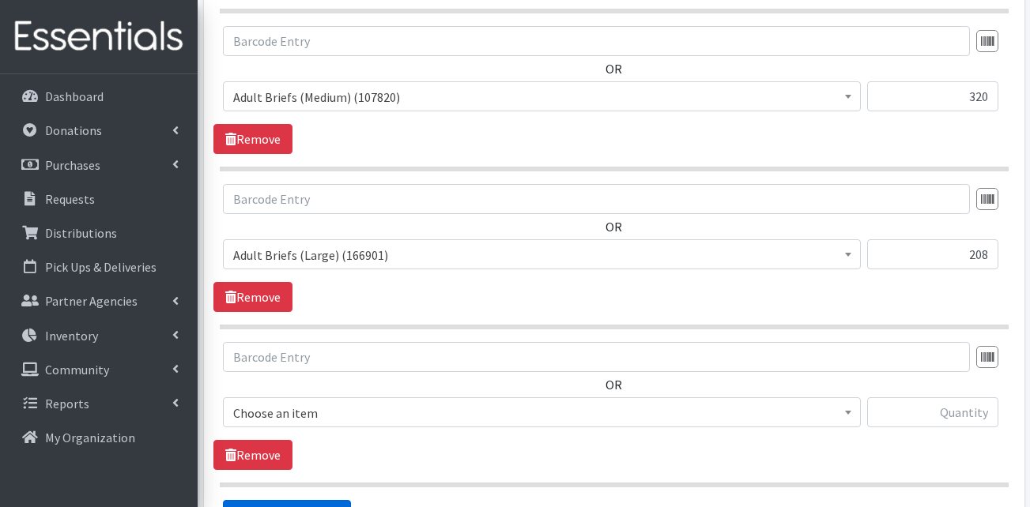
scroll to position [1442, 0]
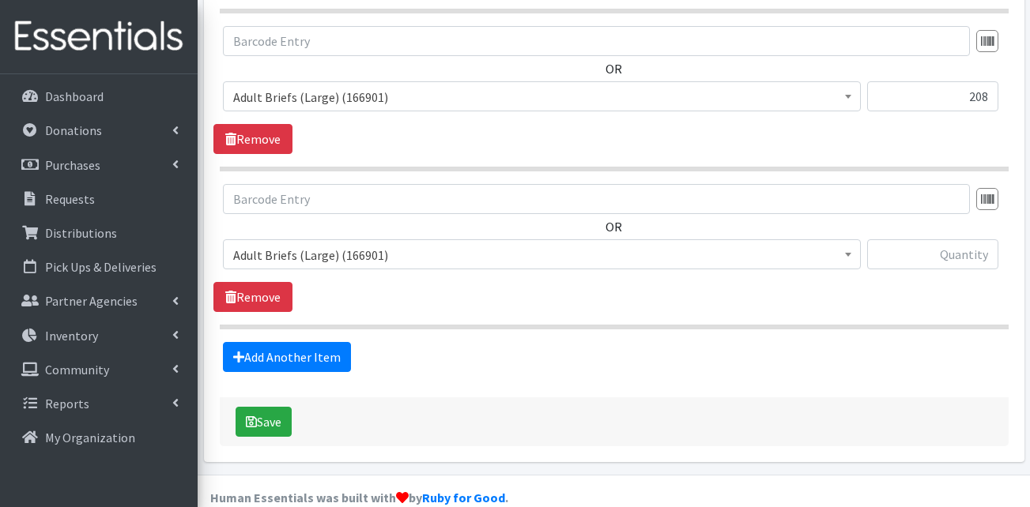
click at [319, 244] on span "Adult Briefs (Large) (166901)" at bounding box center [541, 255] width 617 height 22
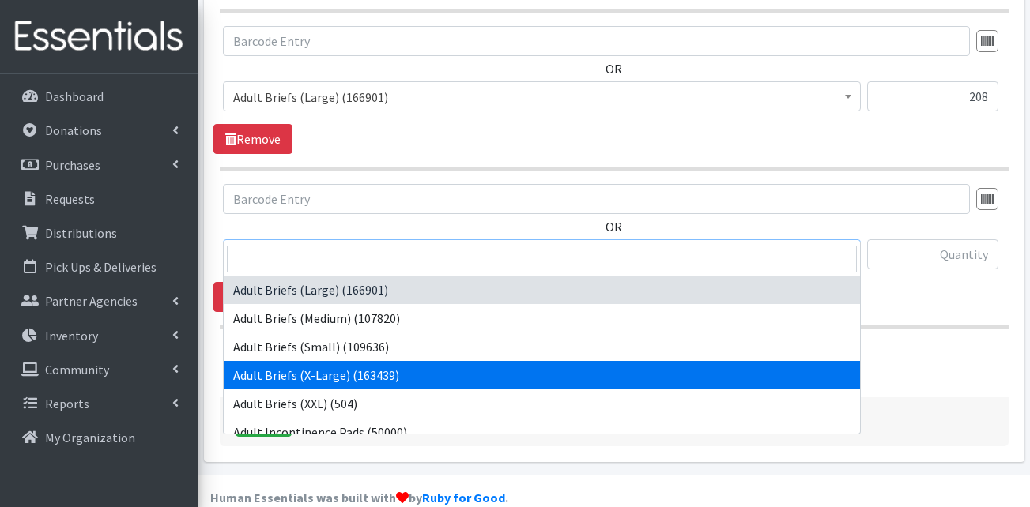
select select "15292"
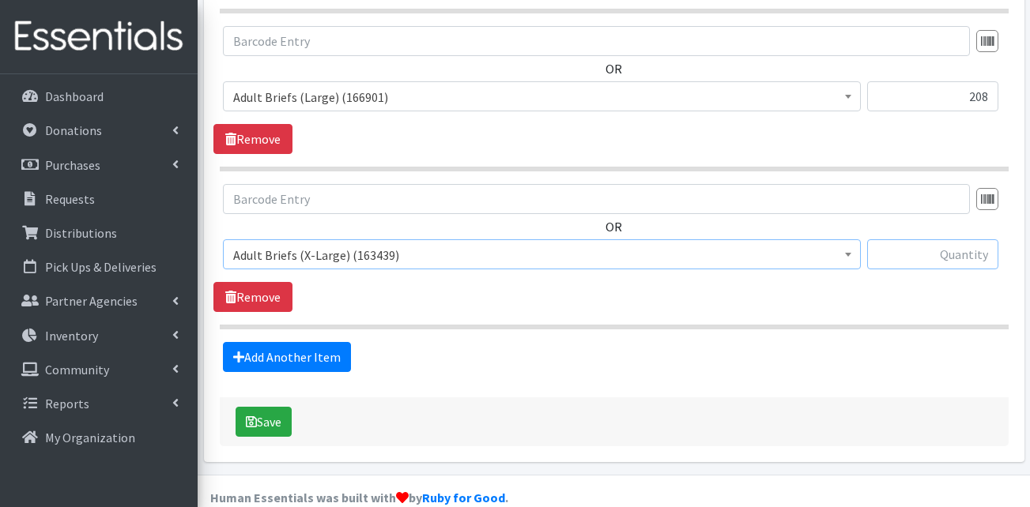
click at [968, 240] on input "text" at bounding box center [932, 255] width 131 height 30
click at [921, 240] on input "text" at bounding box center [932, 255] width 131 height 30
type input "192"
click at [871, 342] on div "Add Another Item" at bounding box center [613, 357] width 801 height 30
click at [257, 342] on link "Add Another Item" at bounding box center [287, 357] width 128 height 30
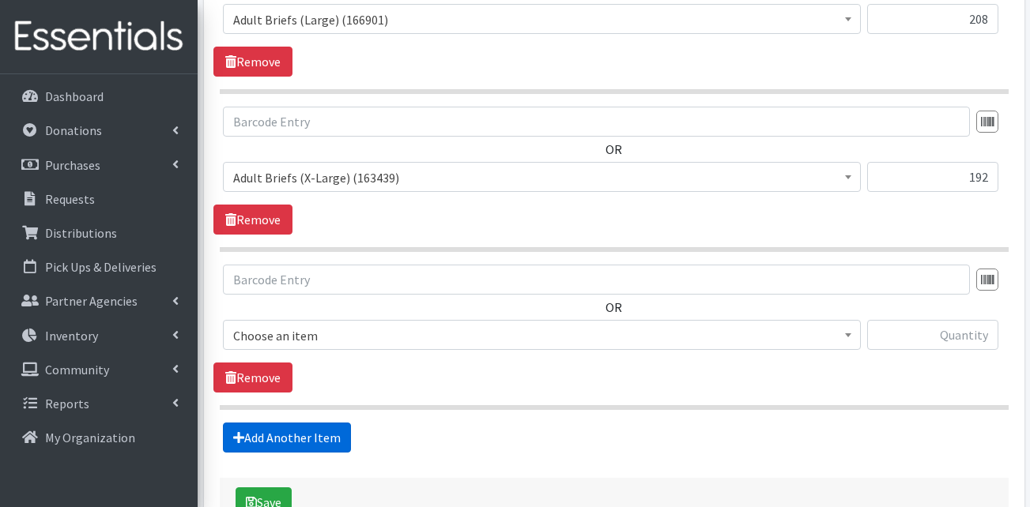
scroll to position [1600, 0]
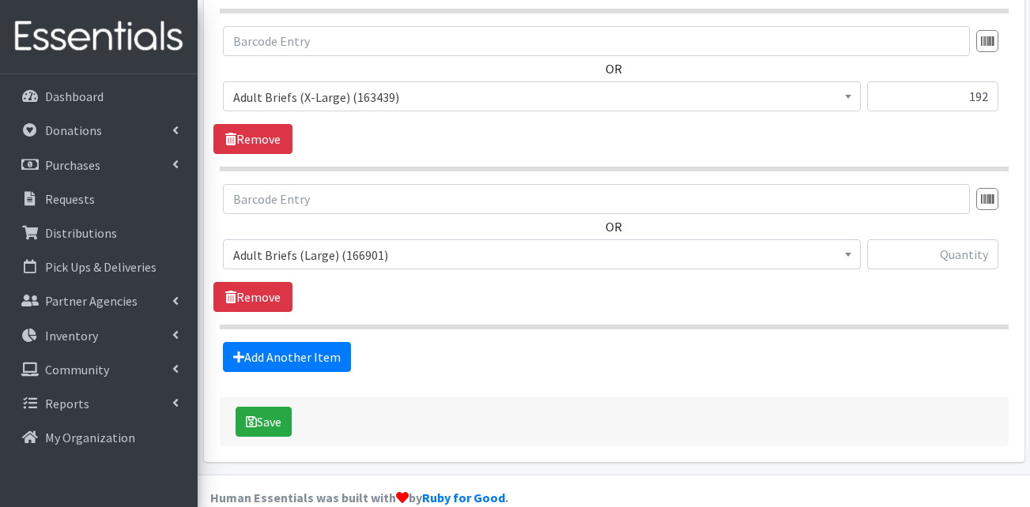
click at [314, 244] on span "Adult Briefs (Large) (166901)" at bounding box center [541, 255] width 617 height 22
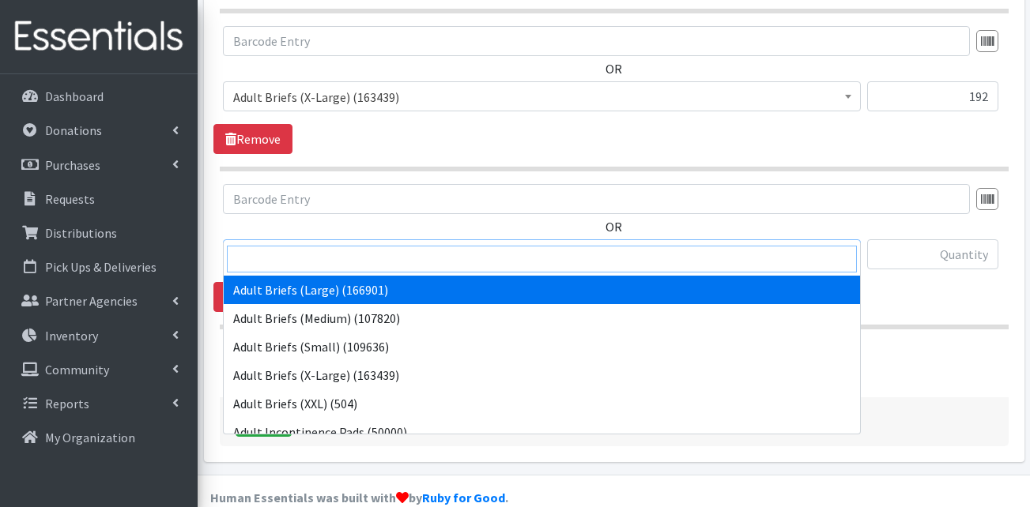
click at [334, 268] on input "search" at bounding box center [542, 259] width 630 height 27
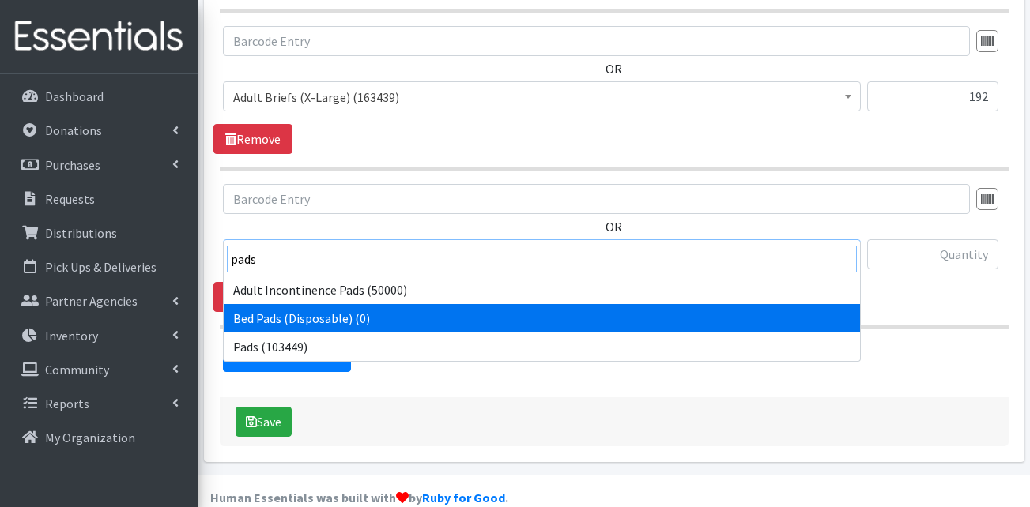
type input "pads"
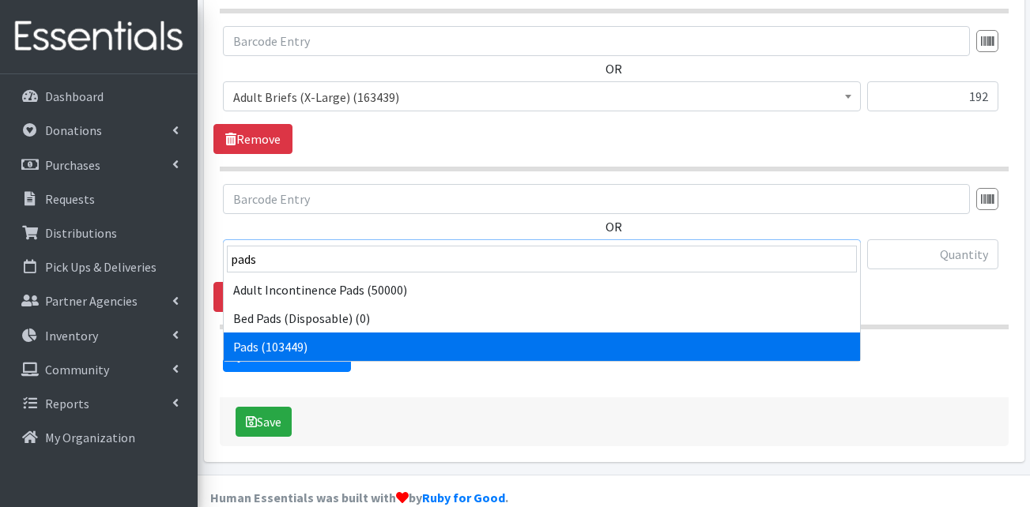
select select "13402"
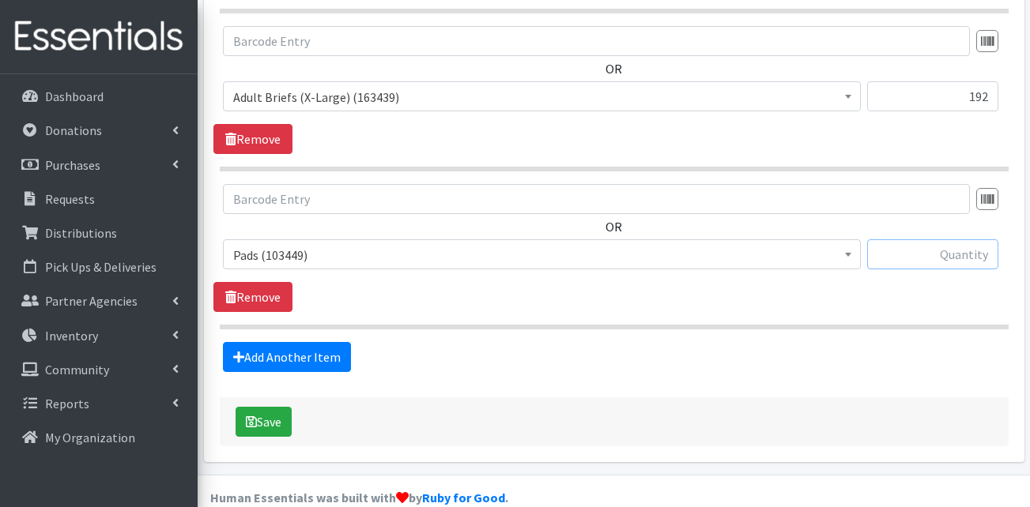
click at [922, 240] on input "text" at bounding box center [932, 255] width 131 height 30
type input "2200"
click at [870, 325] on hr at bounding box center [614, 327] width 789 height 5
click at [301, 342] on link "Add Another Item" at bounding box center [287, 357] width 128 height 30
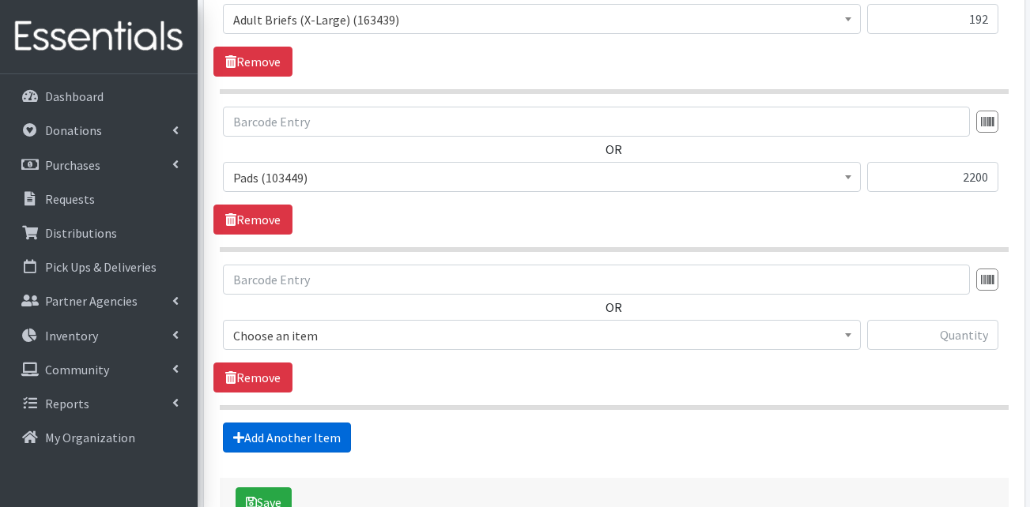
scroll to position [1758, 0]
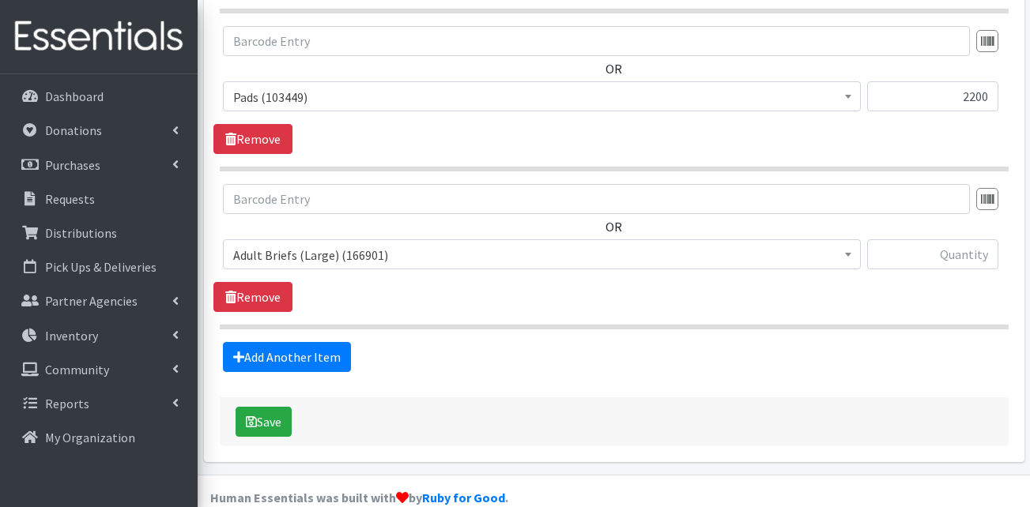
click at [336, 244] on span "Adult Briefs (Large) (166901)" at bounding box center [541, 255] width 617 height 22
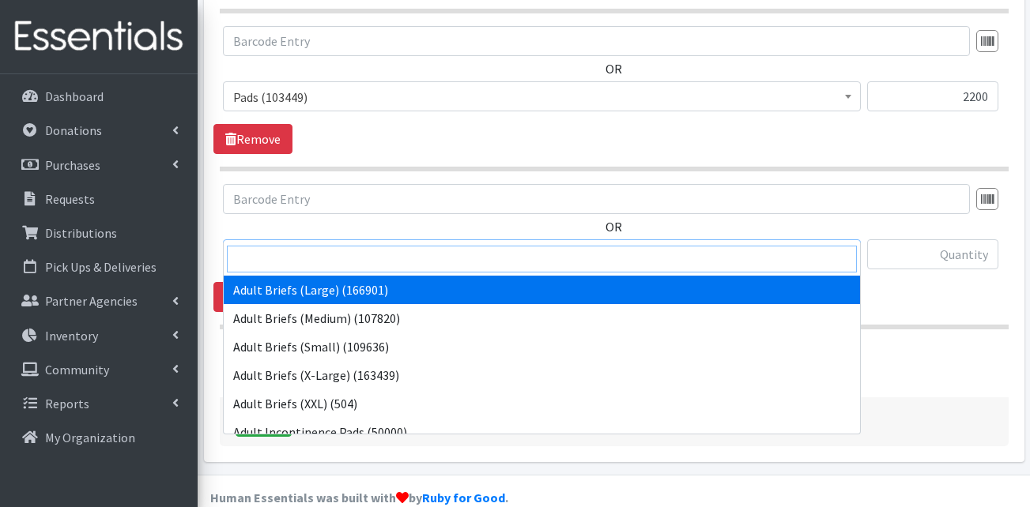
click at [327, 255] on input "search" at bounding box center [542, 259] width 630 height 27
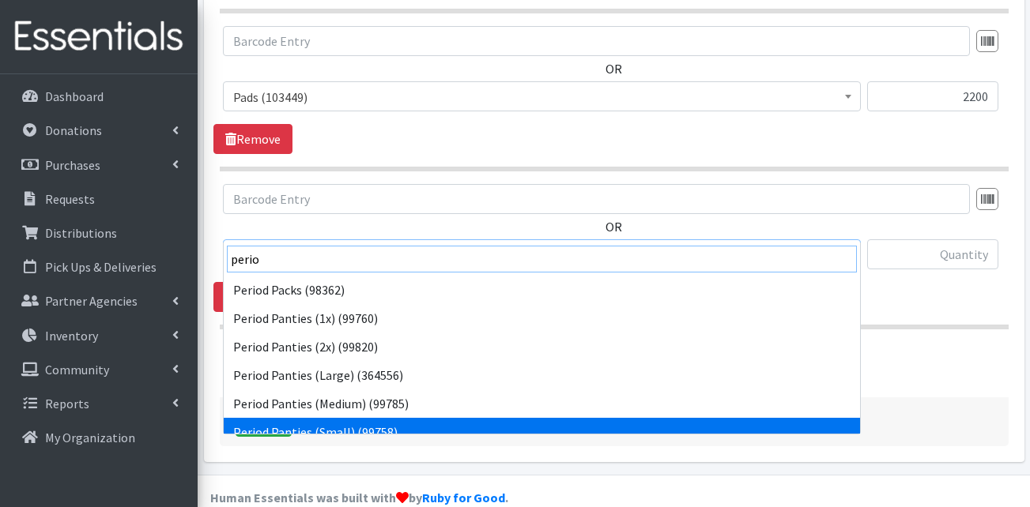
type input "perio"
select select "15420"
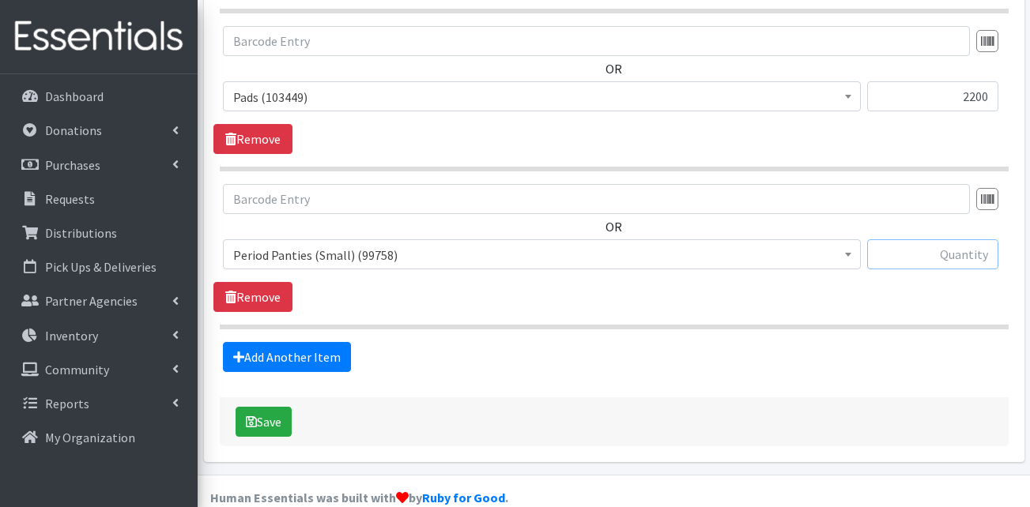
click at [930, 240] on input "text" at bounding box center [932, 255] width 131 height 30
type input "120"
click at [270, 342] on link "Add Another Item" at bounding box center [287, 357] width 128 height 30
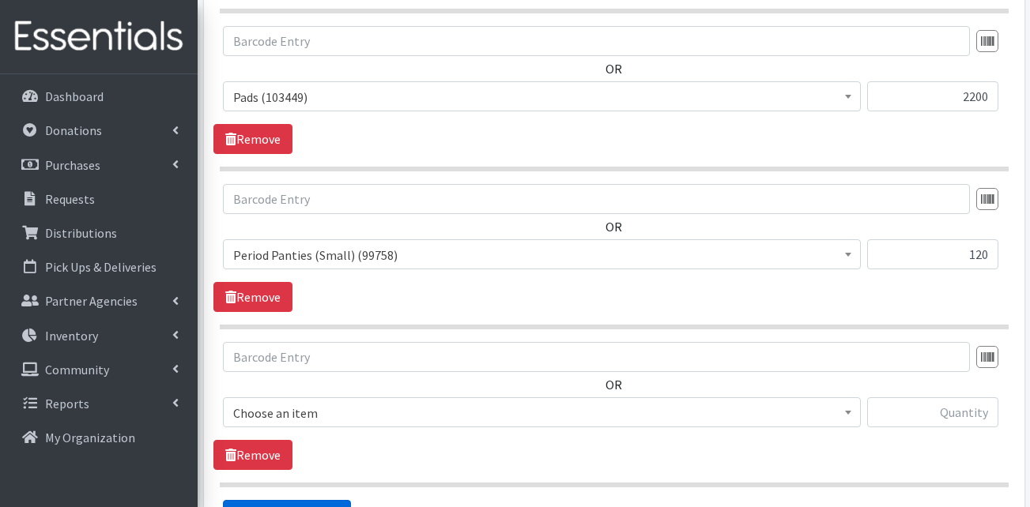
scroll to position [1916, 0]
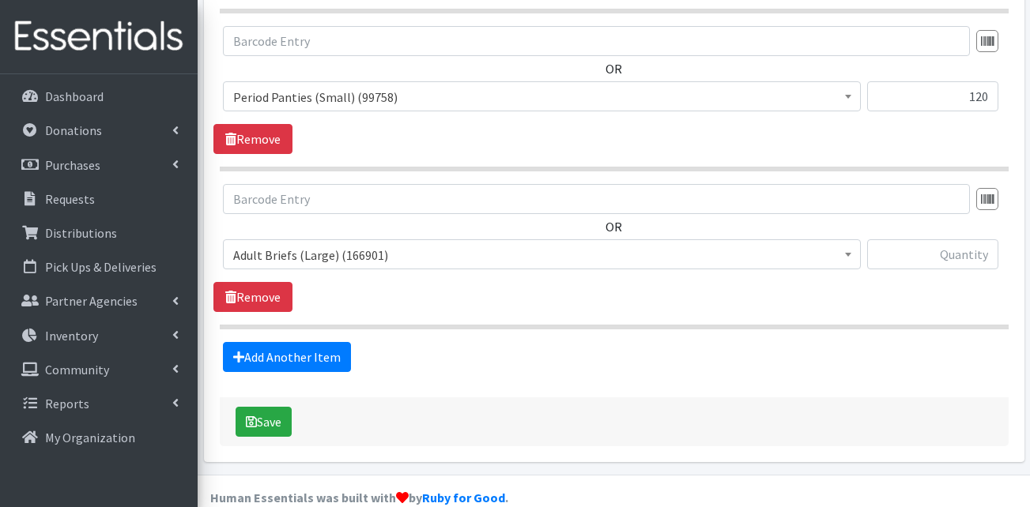
click at [309, 244] on span "Adult Briefs (Large) (166901)" at bounding box center [541, 255] width 617 height 22
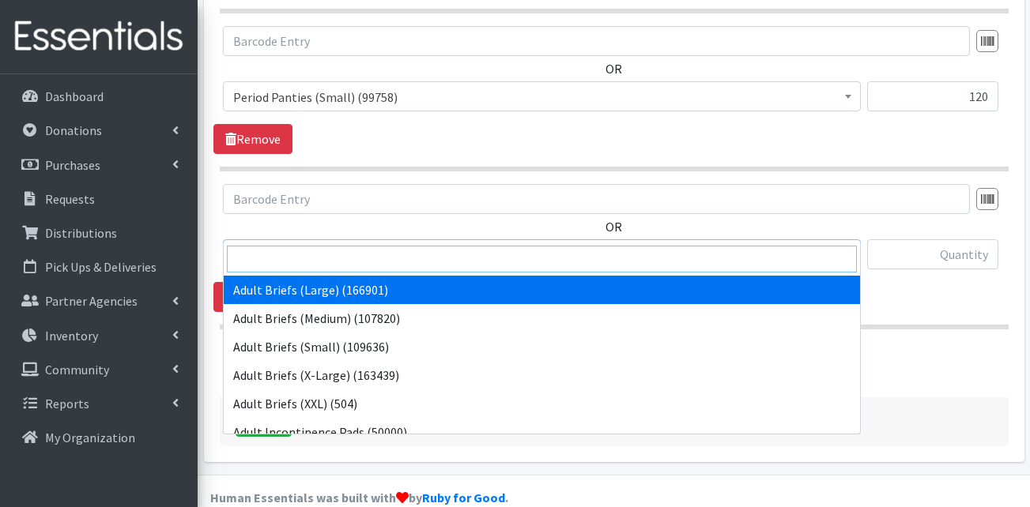
click at [304, 268] on input "search" at bounding box center [542, 259] width 630 height 27
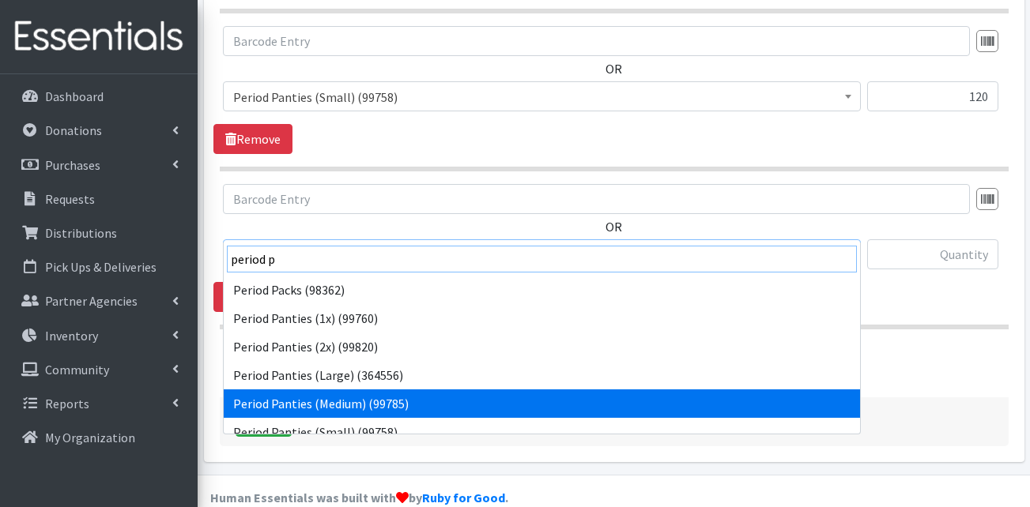
type input "period p"
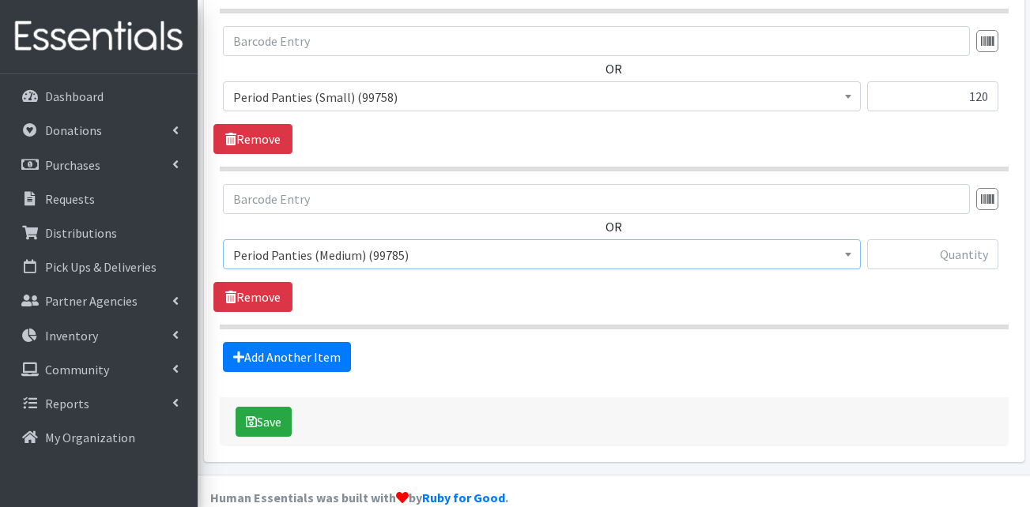
select select "15421"
click at [892, 240] on input "text" at bounding box center [932, 255] width 131 height 30
type input "120"
click at [276, 342] on link "Add Another Item" at bounding box center [287, 357] width 128 height 30
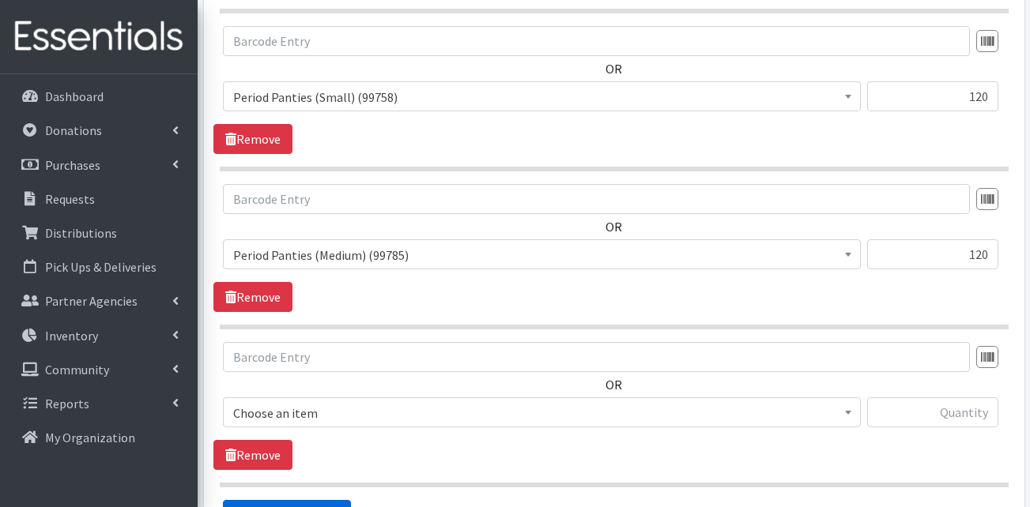
scroll to position [2074, 0]
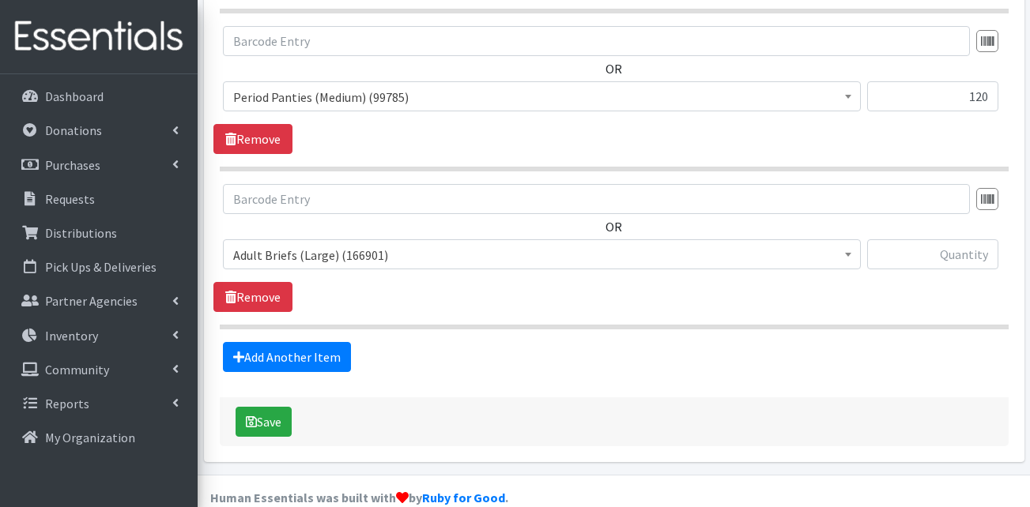
click at [336, 244] on span "Adult Briefs (Large) (166901)" at bounding box center [541, 255] width 617 height 22
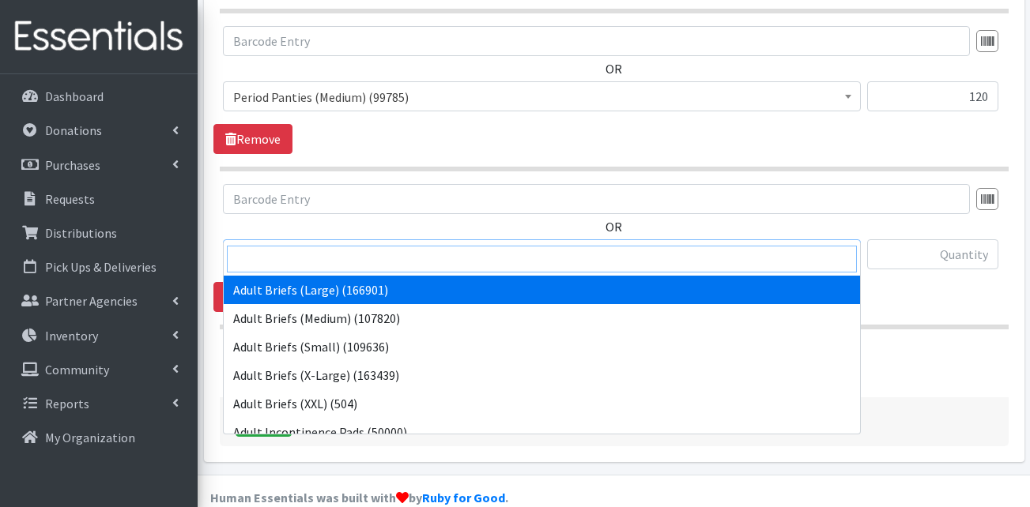
click at [360, 262] on input "search" at bounding box center [542, 259] width 630 height 27
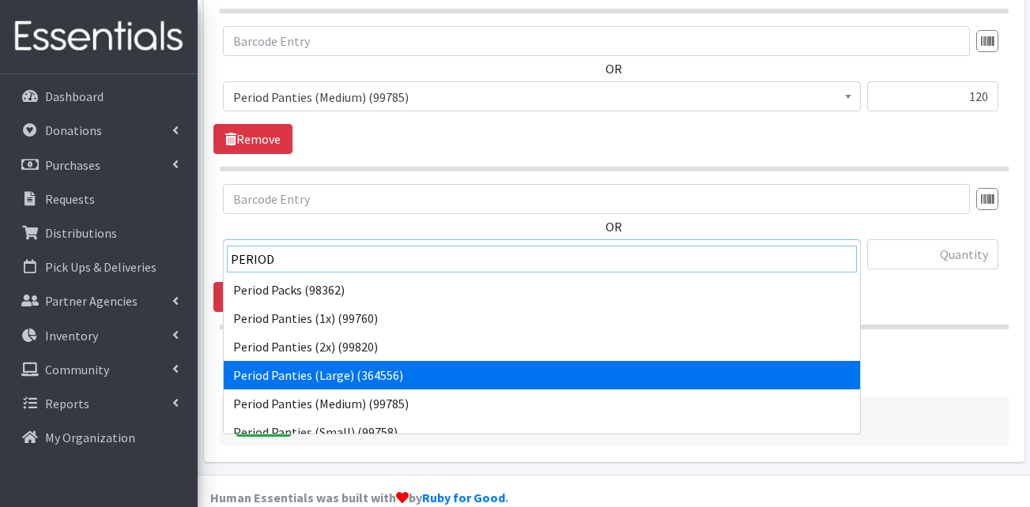
type input "PERIOD"
select select "15422"
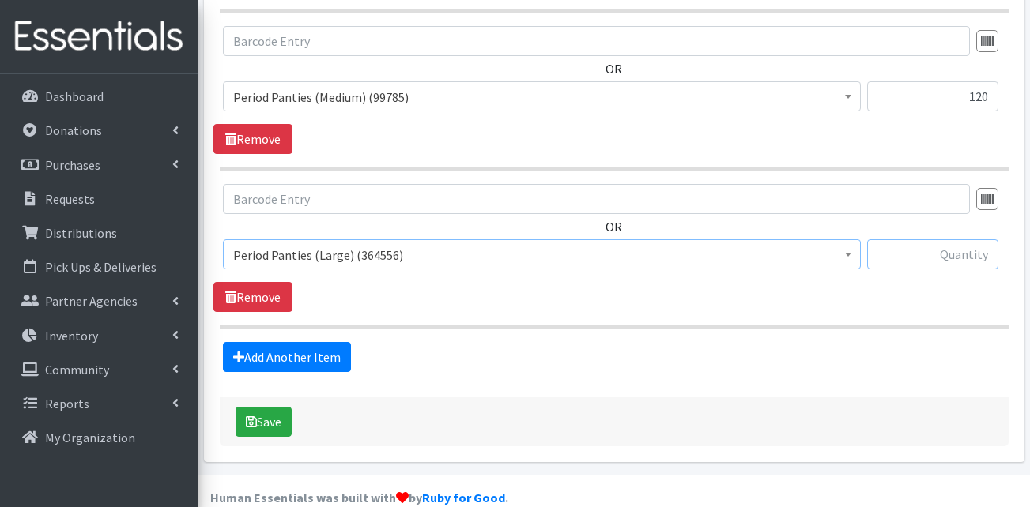
click at [889, 240] on input "text" at bounding box center [932, 255] width 131 height 30
type input "120"
click at [299, 342] on link "Add Another Item" at bounding box center [287, 357] width 128 height 30
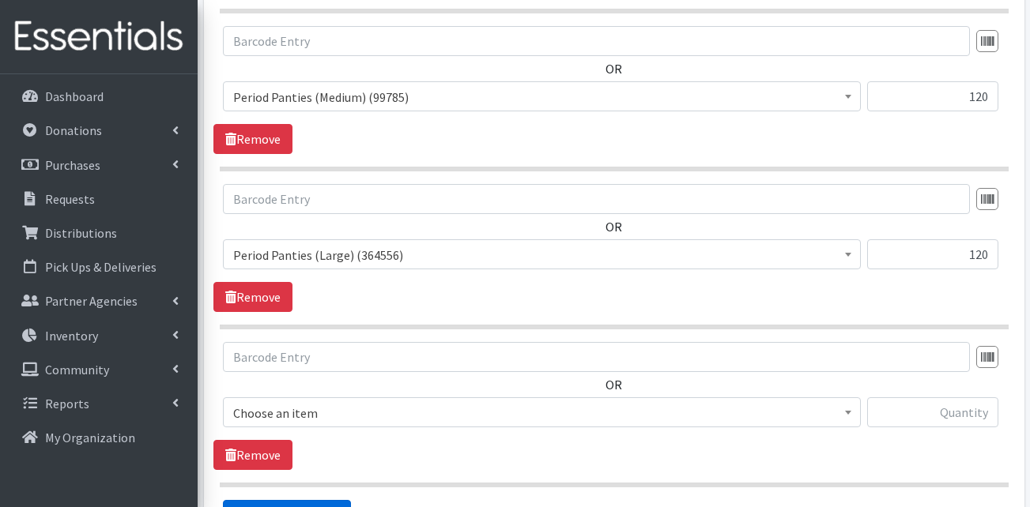
scroll to position [2232, 0]
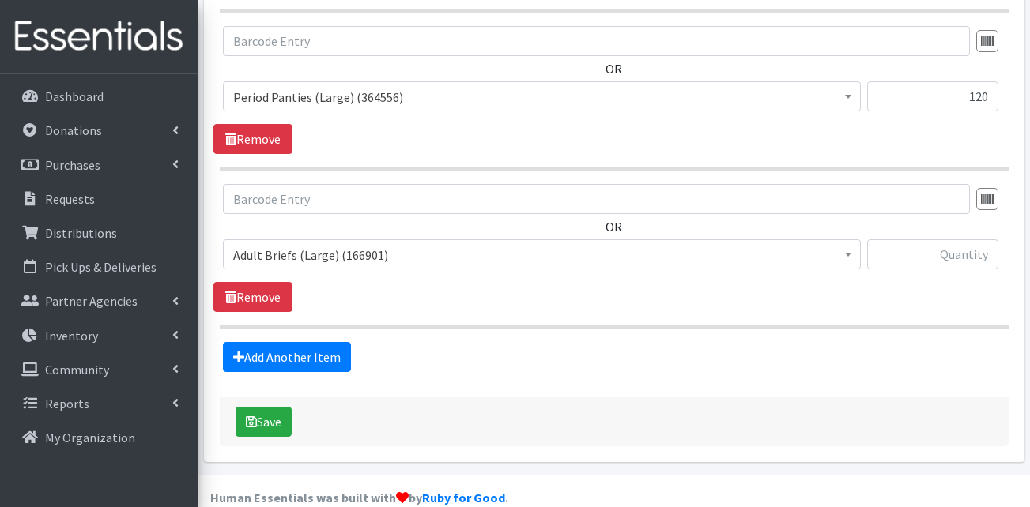
click at [317, 244] on span "Adult Briefs (Large) (166901)" at bounding box center [541, 255] width 617 height 22
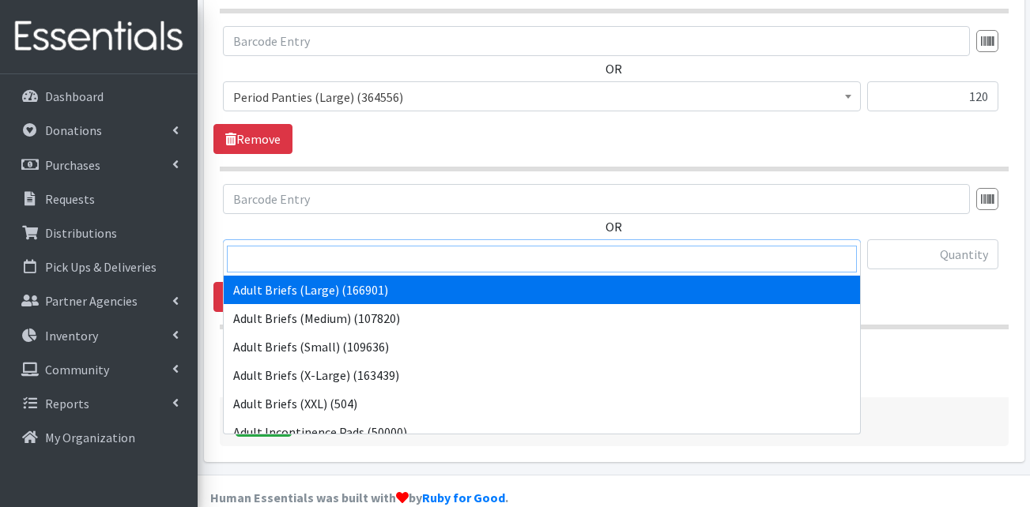
click at [326, 266] on input "search" at bounding box center [542, 259] width 630 height 27
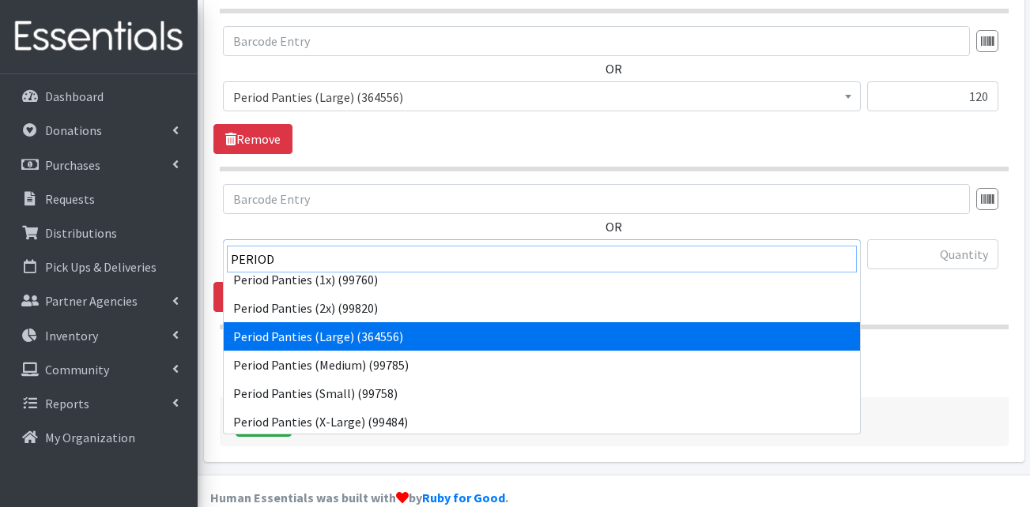
scroll to position [70, 0]
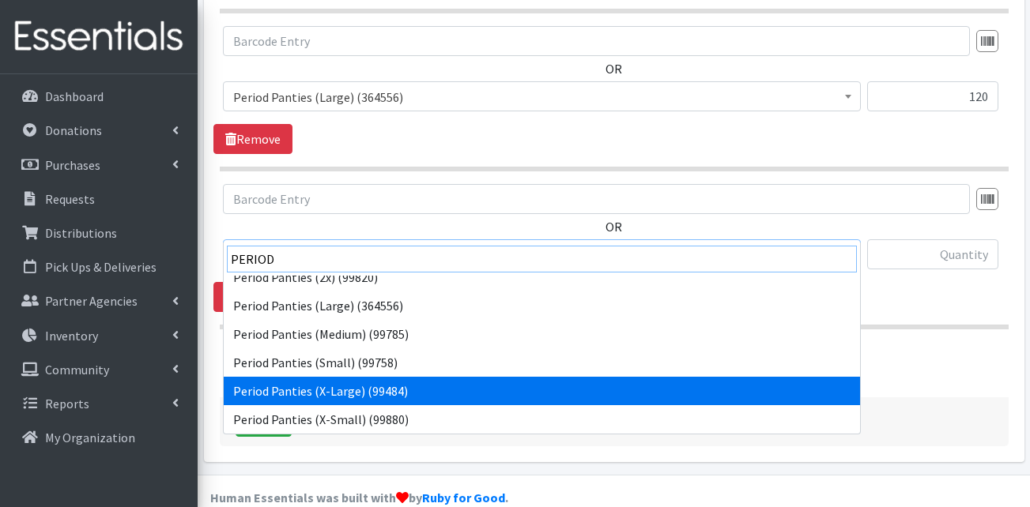
type input "PERIOD"
select select "15423"
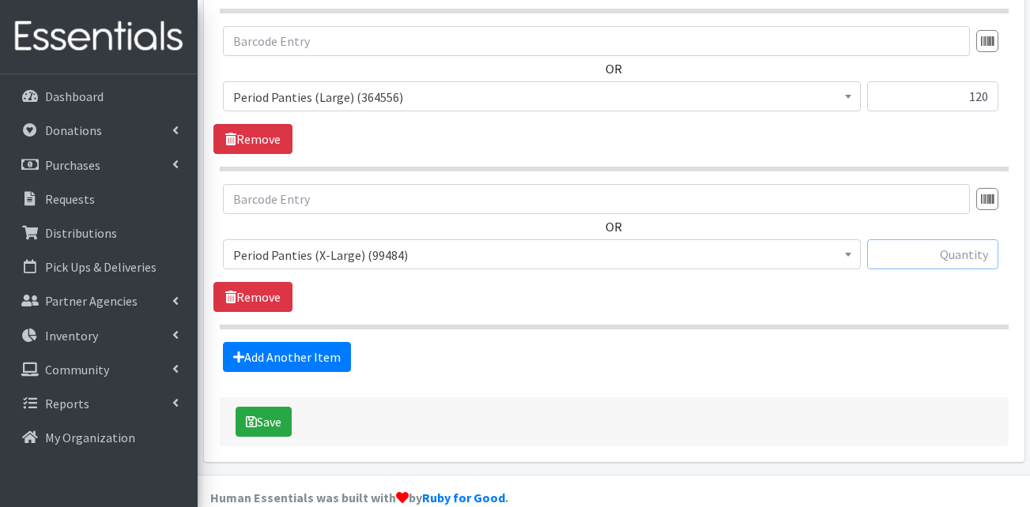
click at [908, 240] on input "text" at bounding box center [932, 255] width 131 height 30
type input "120"
click at [304, 342] on link "Add Another Item" at bounding box center [287, 357] width 128 height 30
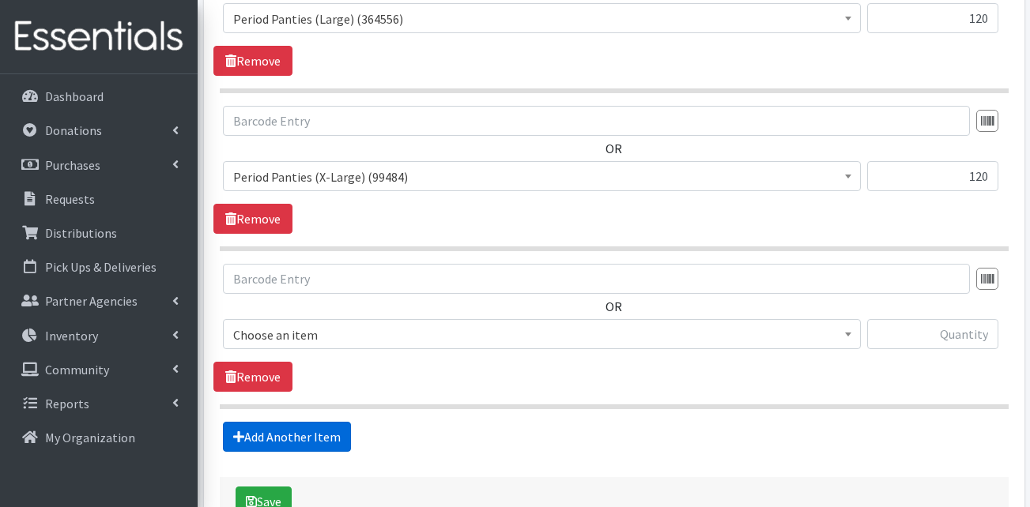
scroll to position [2390, 0]
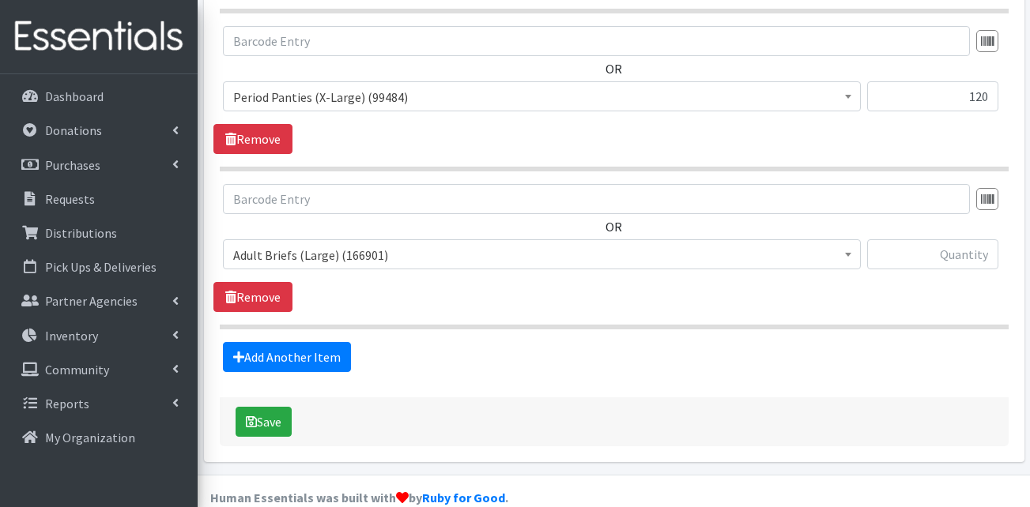
click at [316, 244] on span "Adult Briefs (Large) (166901)" at bounding box center [541, 255] width 617 height 22
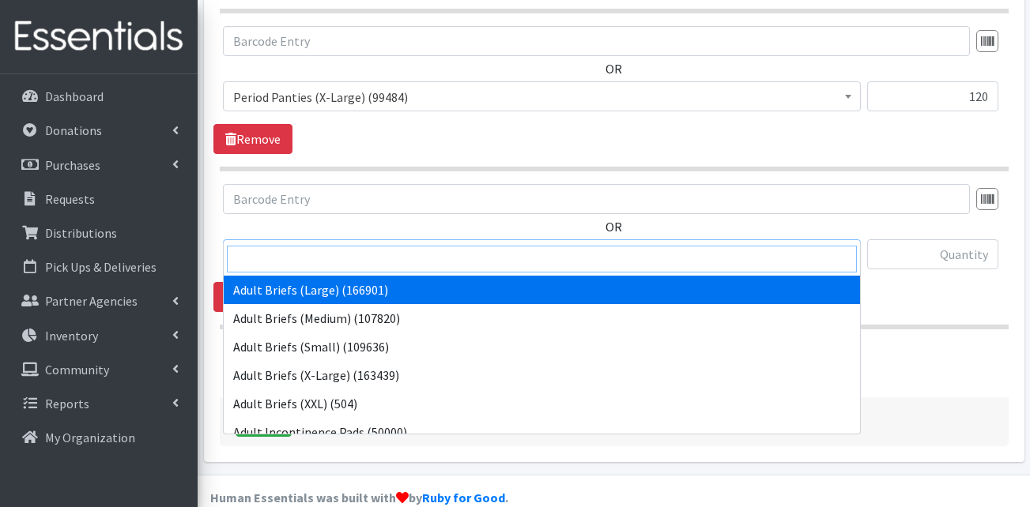
click at [323, 262] on input "search" at bounding box center [542, 259] width 630 height 27
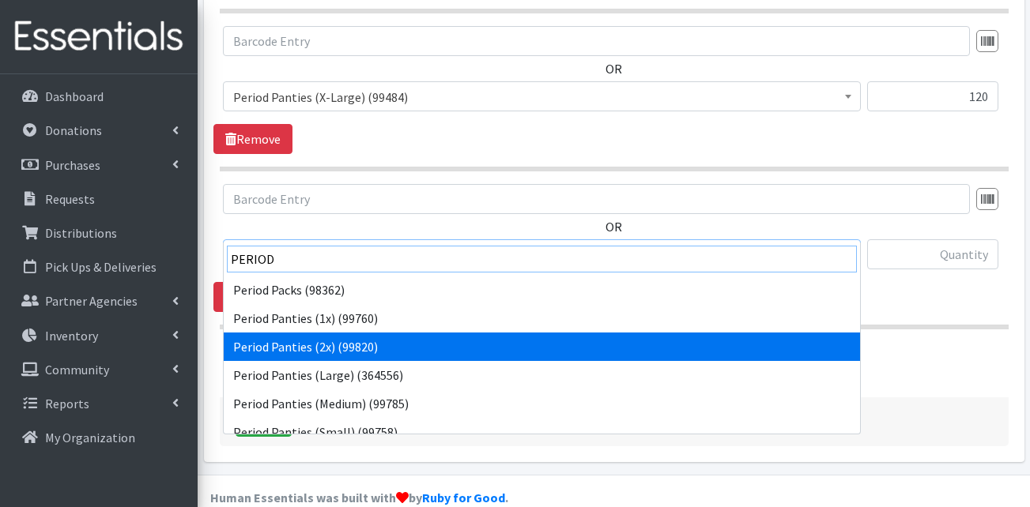
type input "PERIOD"
select select "15589"
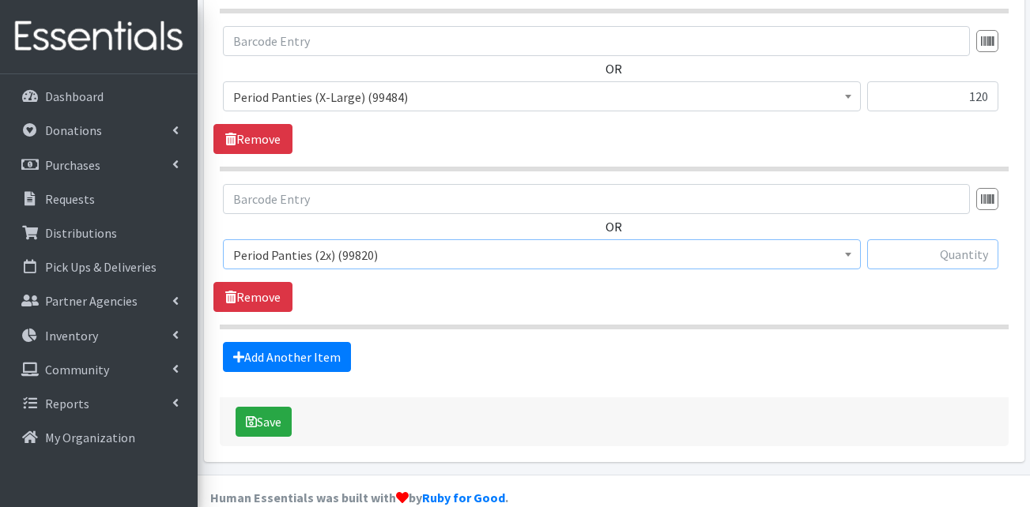
click at [880, 240] on input "text" at bounding box center [932, 255] width 131 height 30
type input "120"
click at [284, 342] on link "Add Another Item" at bounding box center [287, 357] width 128 height 30
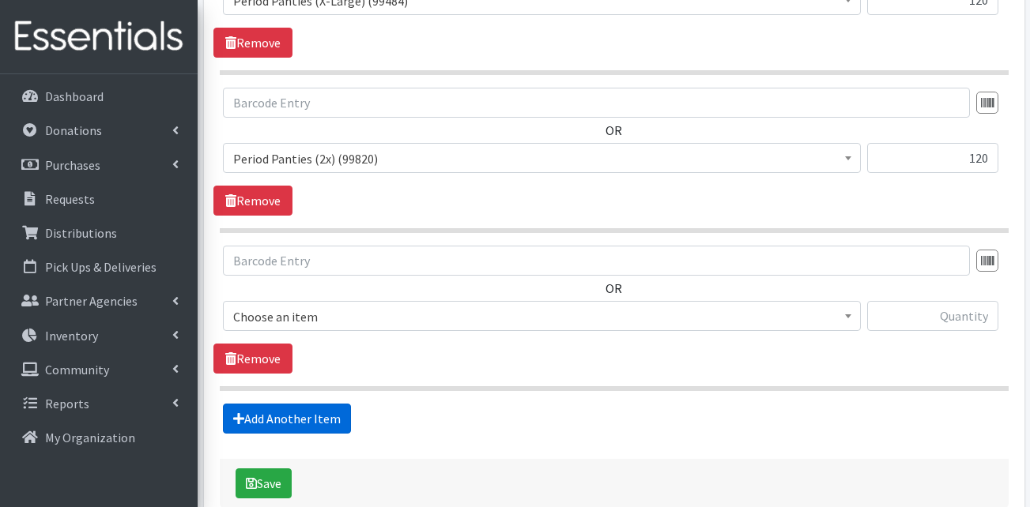
scroll to position [2549, 0]
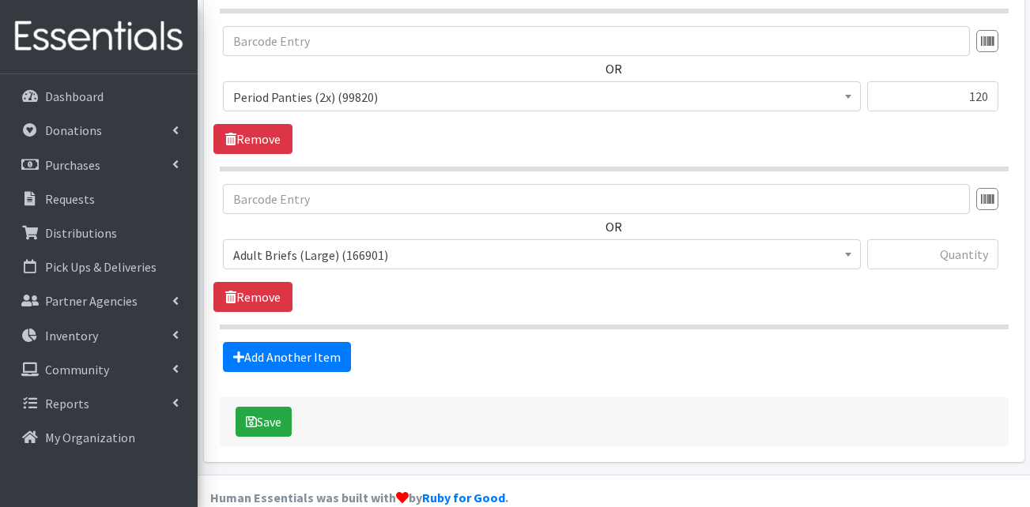
click at [322, 244] on span "Adult Briefs (Large) (166901)" at bounding box center [541, 255] width 617 height 22
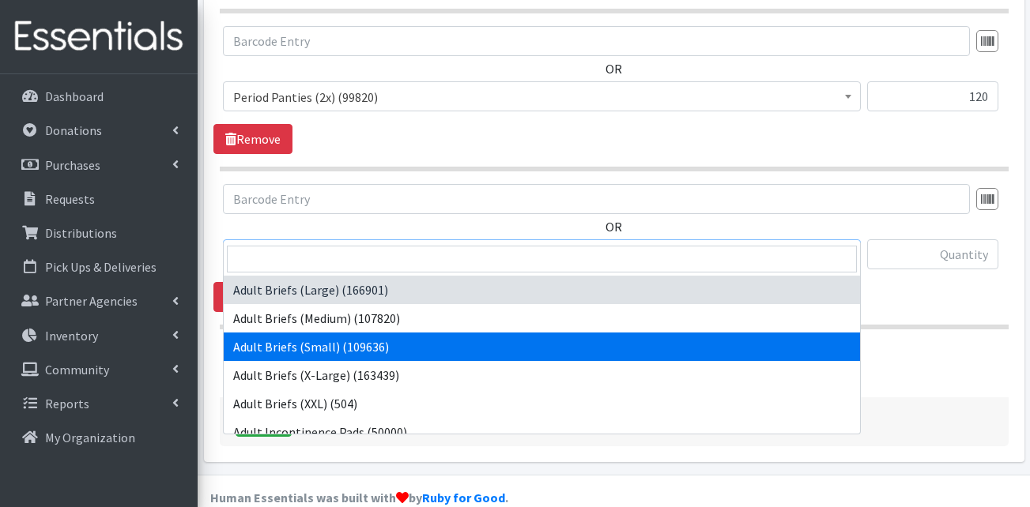
select select "13412"
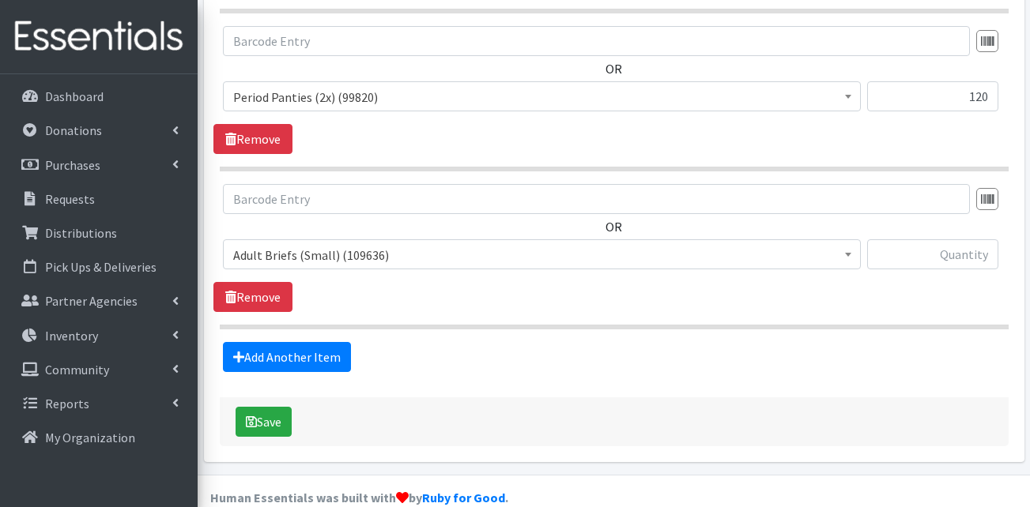
click at [972, 240] on input "text" at bounding box center [932, 255] width 131 height 30
type input "240"
click at [303, 342] on link "Add Another Item" at bounding box center [287, 357] width 128 height 30
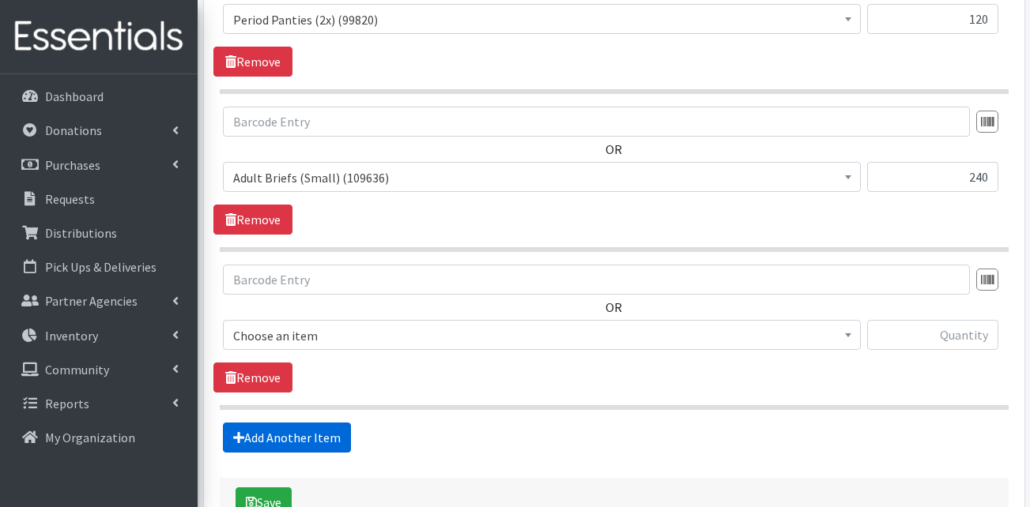
scroll to position [2707, 0]
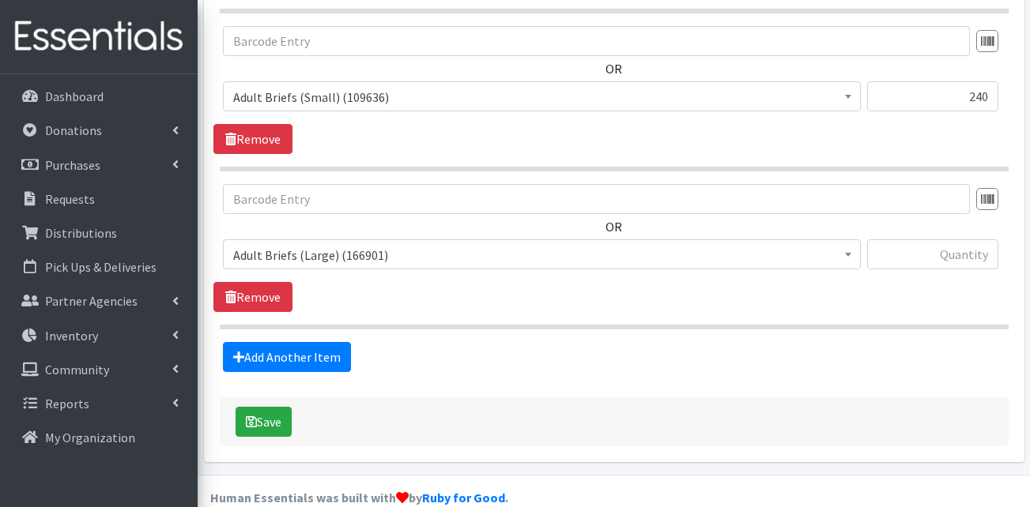
click at [321, 244] on span "Adult Briefs (Large) (166901)" at bounding box center [541, 255] width 617 height 22
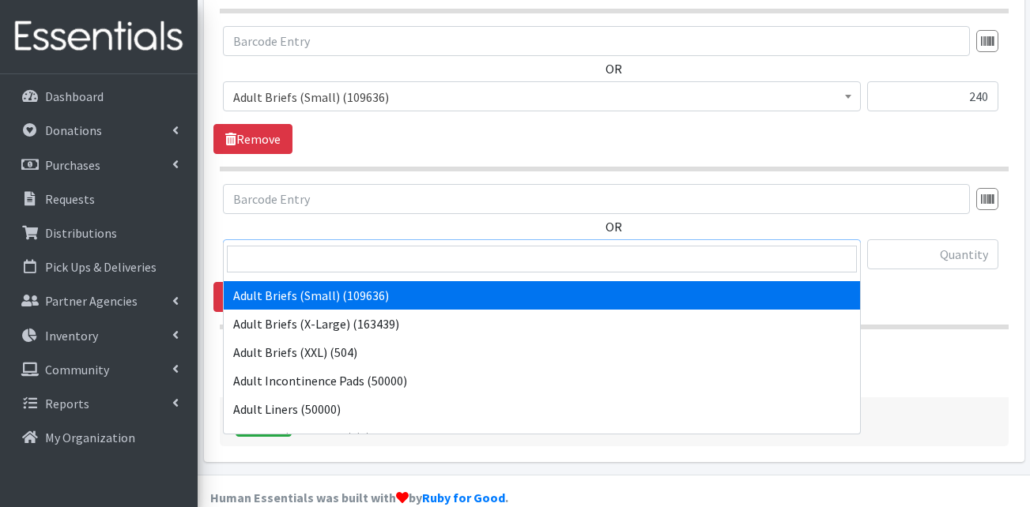
scroll to position [79, 0]
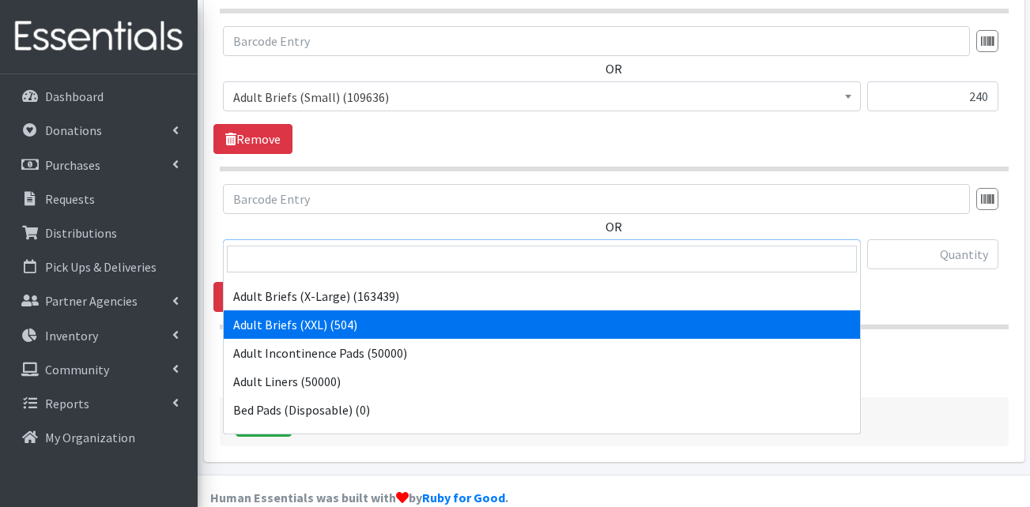
select select "13427"
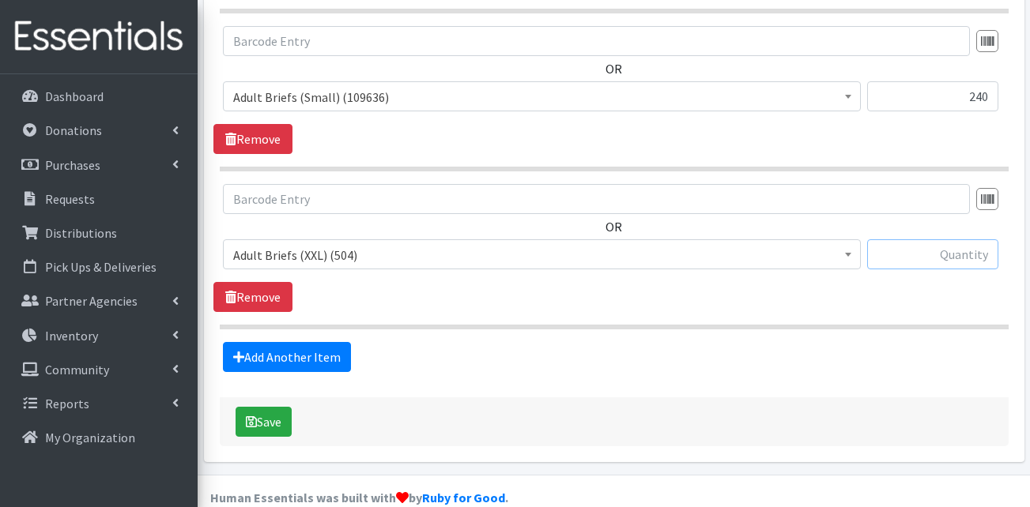
click at [867, 240] on input "text" at bounding box center [932, 255] width 131 height 30
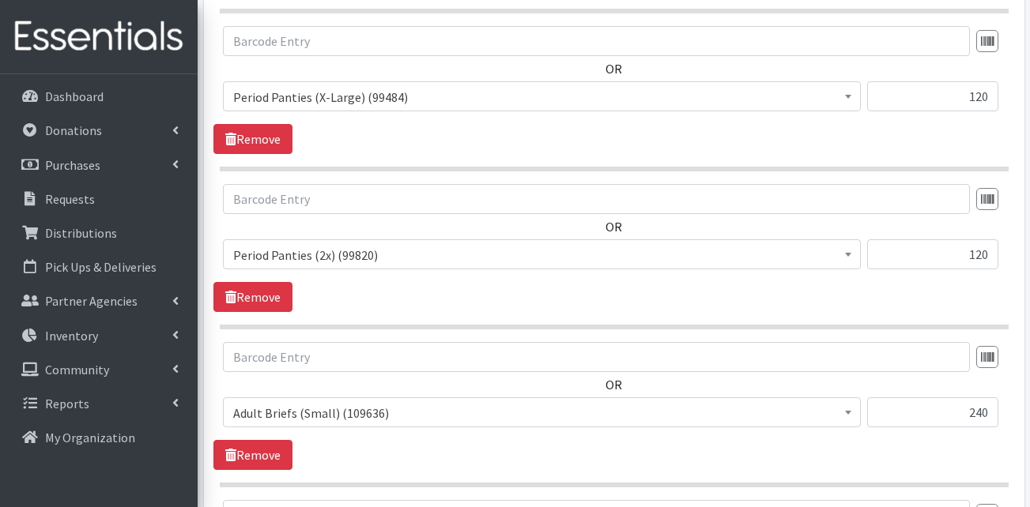
scroll to position [2707, 0]
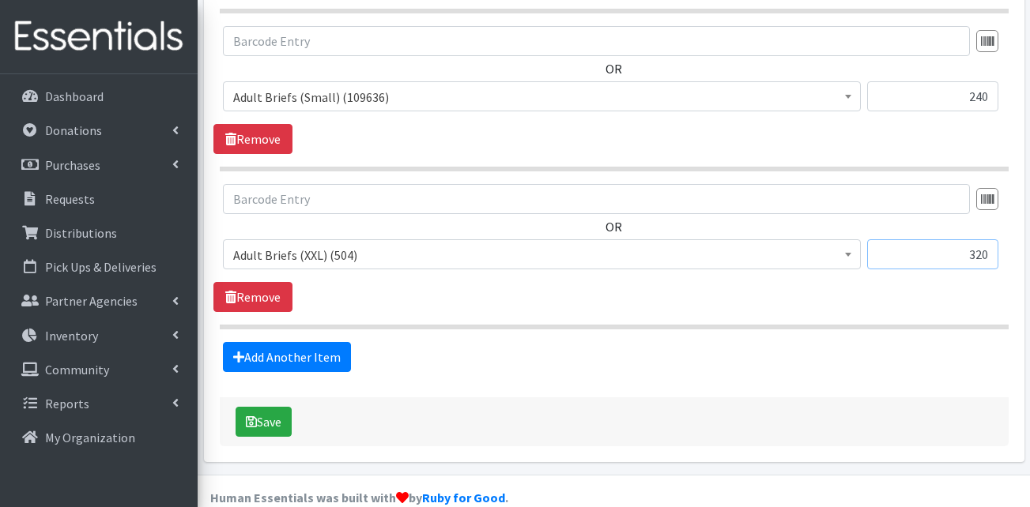
type input "320"
click at [752, 342] on div "Add Another Item" at bounding box center [613, 357] width 801 height 30
click at [274, 342] on link "Add Another Item" at bounding box center [287, 357] width 128 height 30
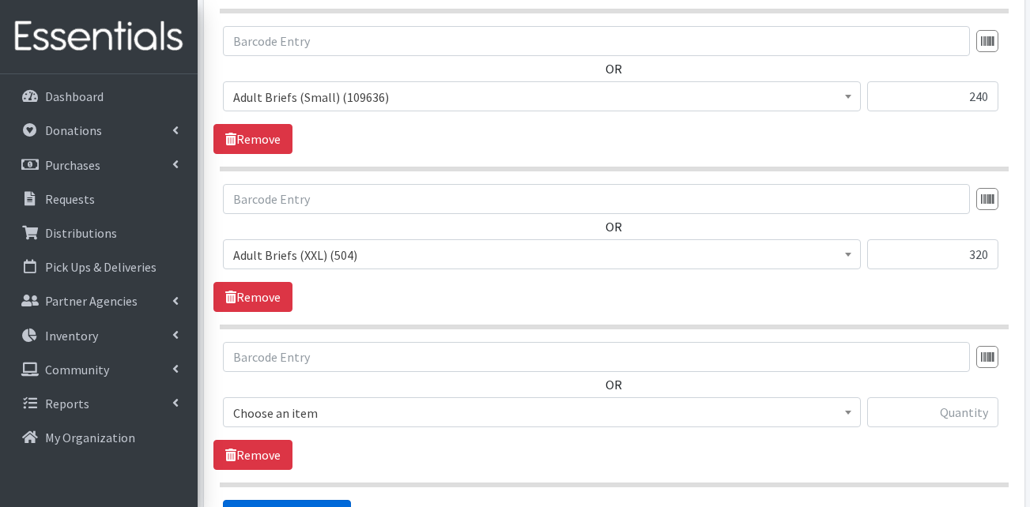
scroll to position [2865, 0]
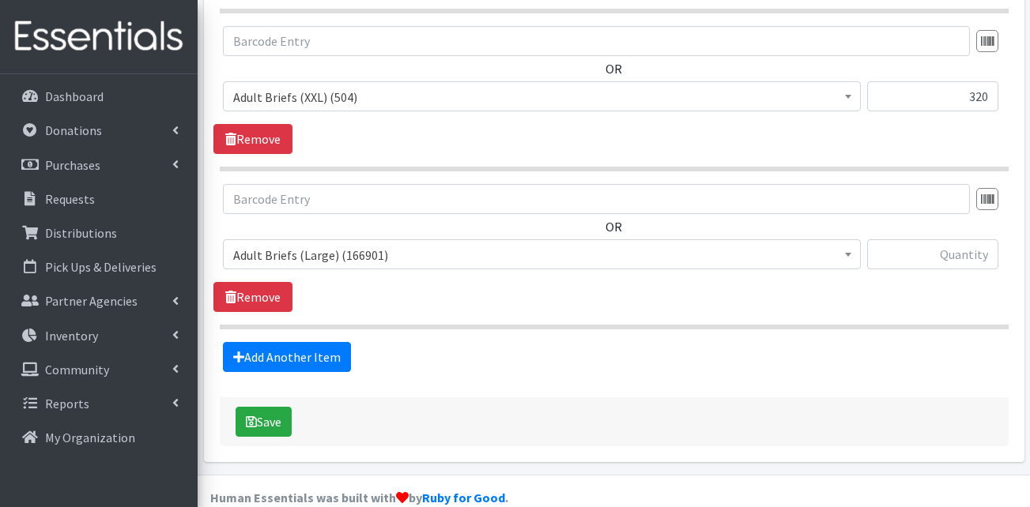
click at [319, 244] on span "Adult Briefs (Large) (166901)" at bounding box center [541, 255] width 617 height 22
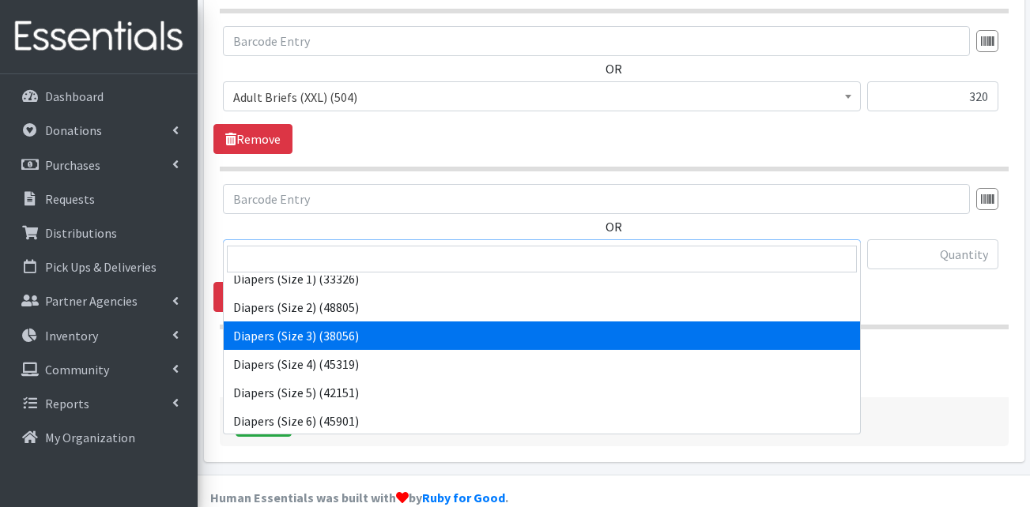
scroll to position [341, 0]
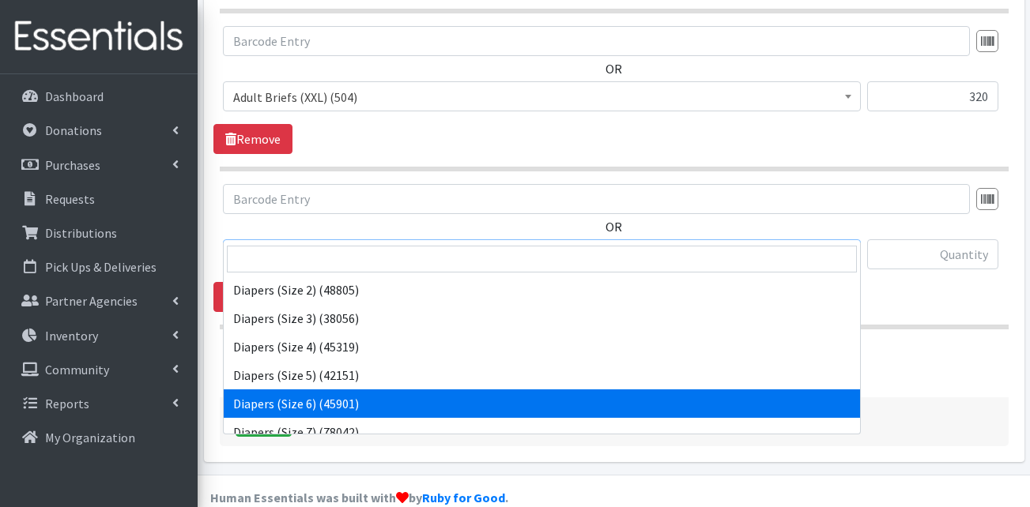
select select "13390"
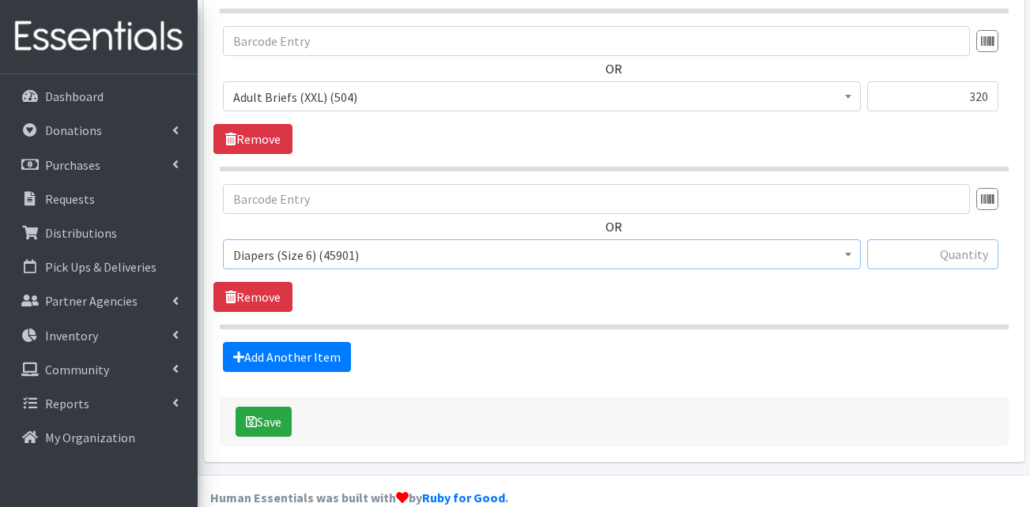
click at [930, 240] on input "text" at bounding box center [932, 255] width 131 height 30
type input "400"
click at [292, 342] on link "Add Another Item" at bounding box center [287, 357] width 128 height 30
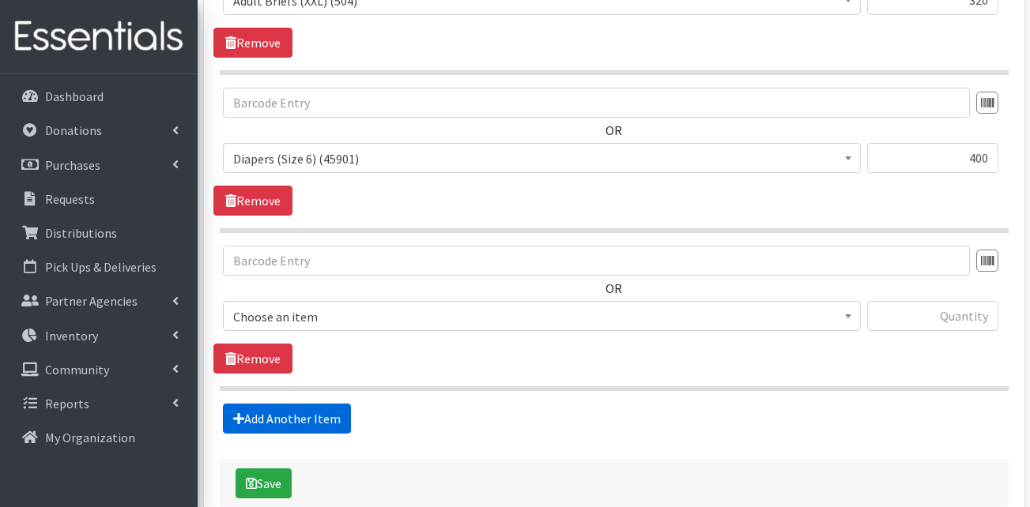
scroll to position [3023, 0]
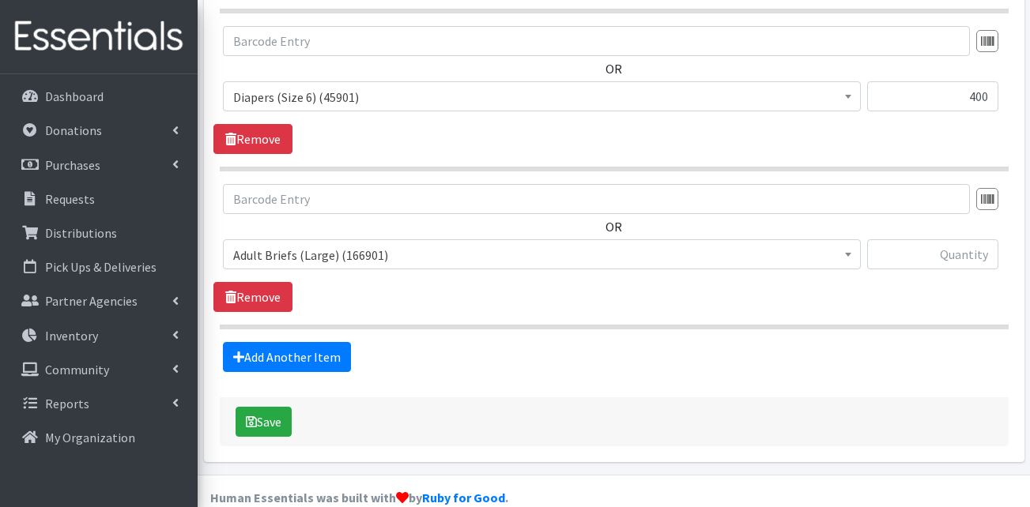
drag, startPoint x: 300, startPoint y: 226, endPoint x: 302, endPoint y: 236, distance: 9.8
click at [300, 244] on span "Adult Briefs (Large) (166901)" at bounding box center [541, 255] width 617 height 22
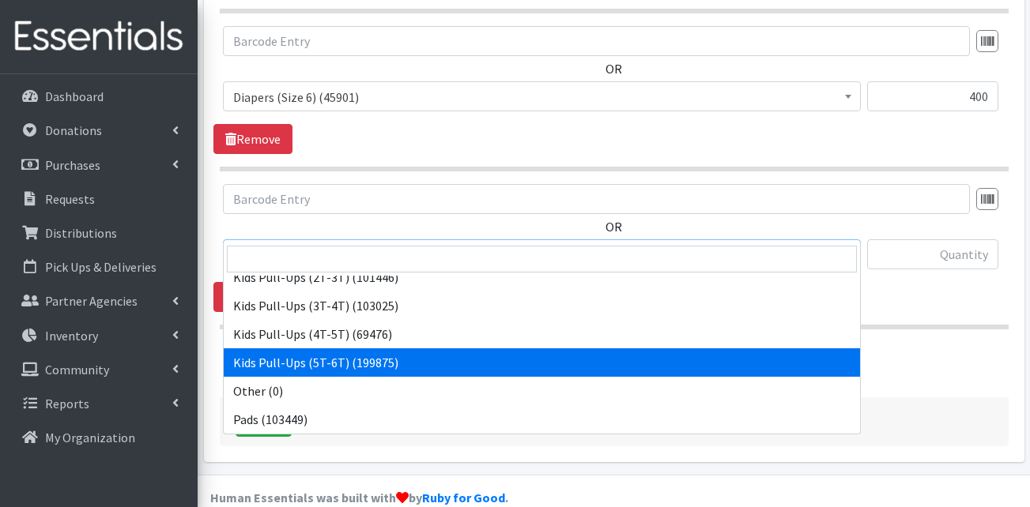
scroll to position [474, 0]
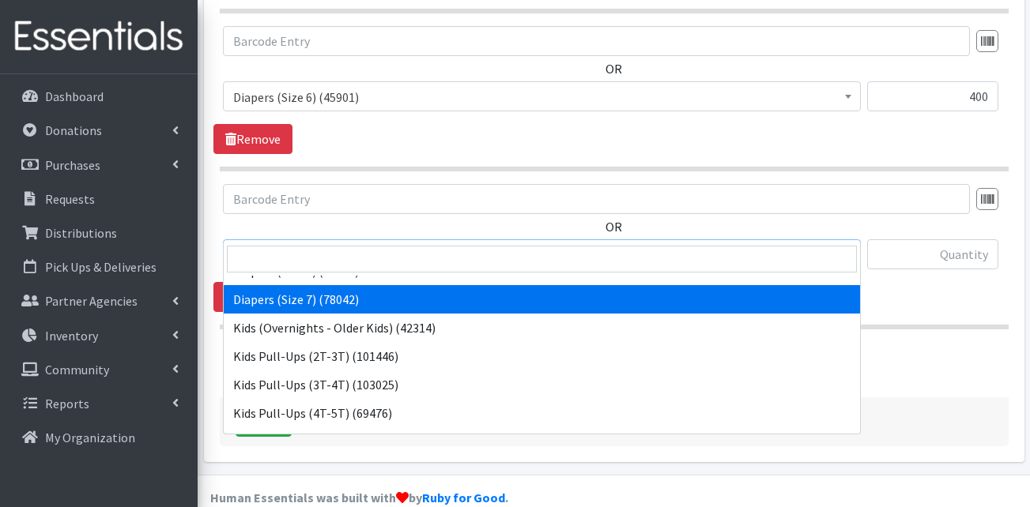
select select "13423"
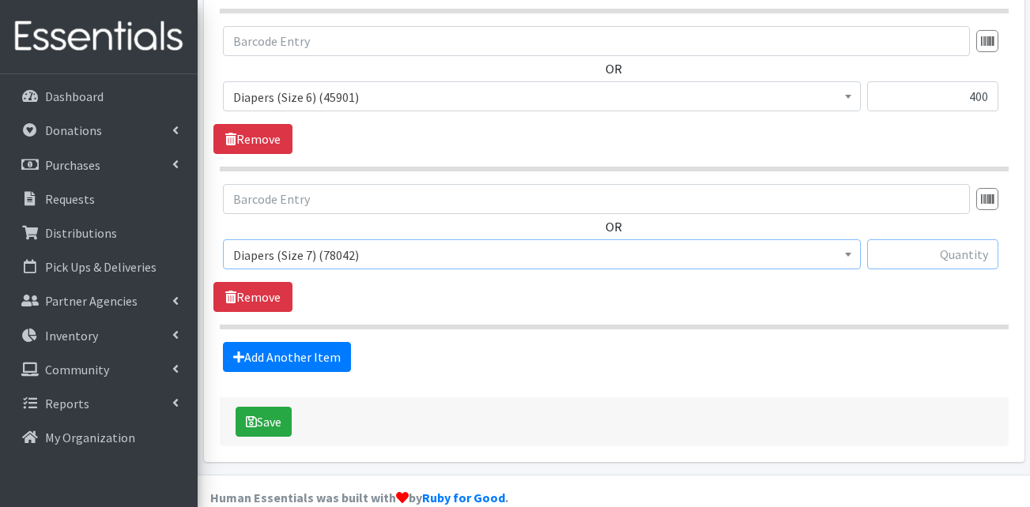
click at [944, 240] on input "text" at bounding box center [932, 255] width 131 height 30
type input "700"
click at [861, 342] on div "Add Another Item" at bounding box center [613, 357] width 801 height 30
click at [330, 342] on link "Add Another Item" at bounding box center [287, 357] width 128 height 30
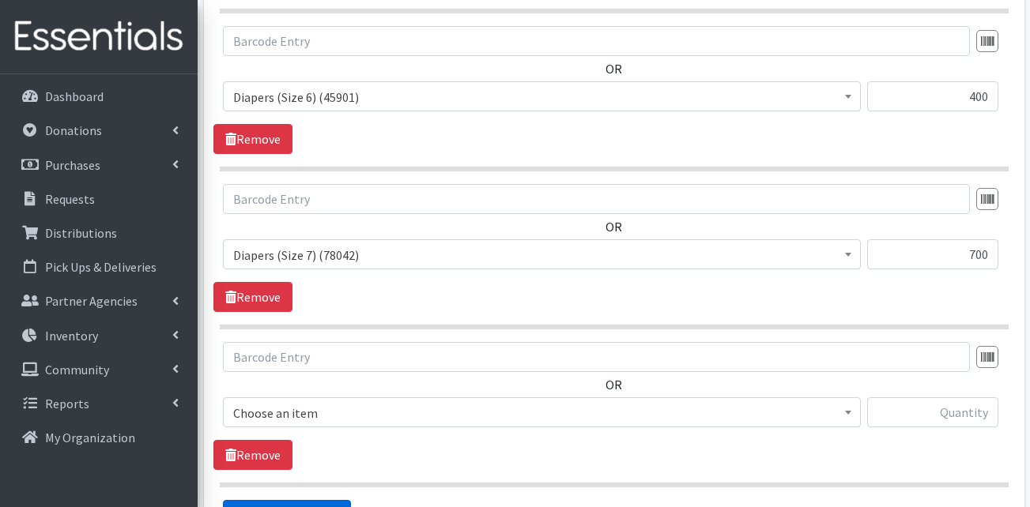
scroll to position [3181, 0]
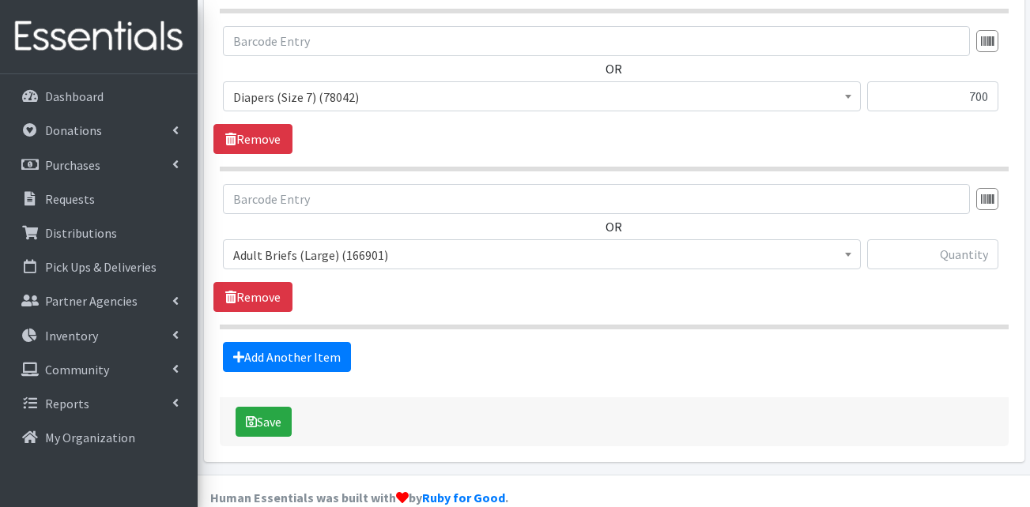
click at [326, 244] on span "Adult Briefs (Large) (166901)" at bounding box center [541, 255] width 617 height 22
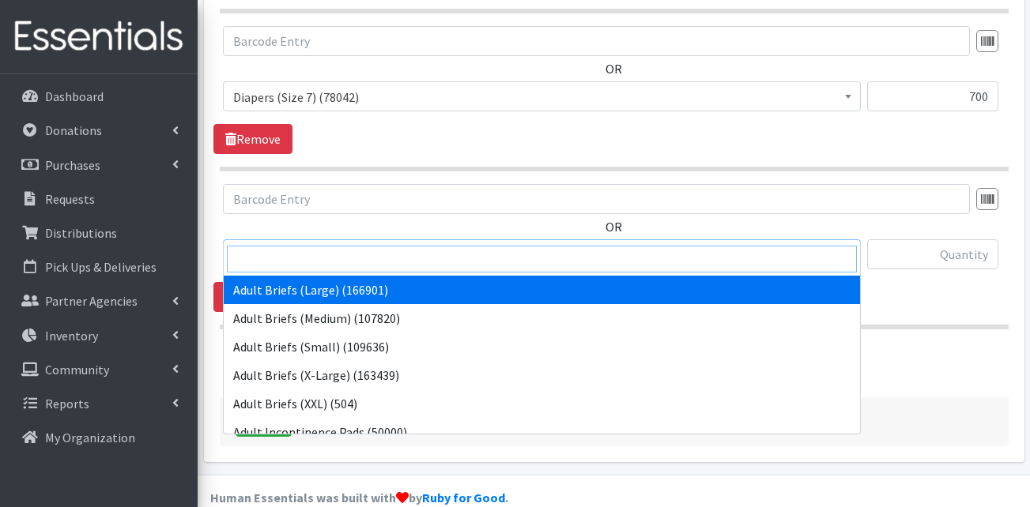
click at [301, 255] on input "search" at bounding box center [542, 259] width 630 height 27
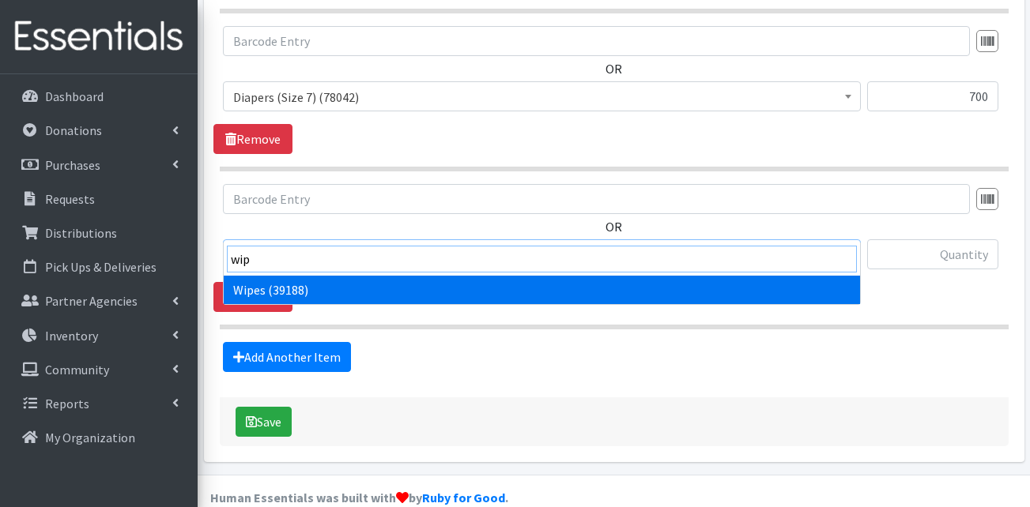
type input "wip"
select select "13405"
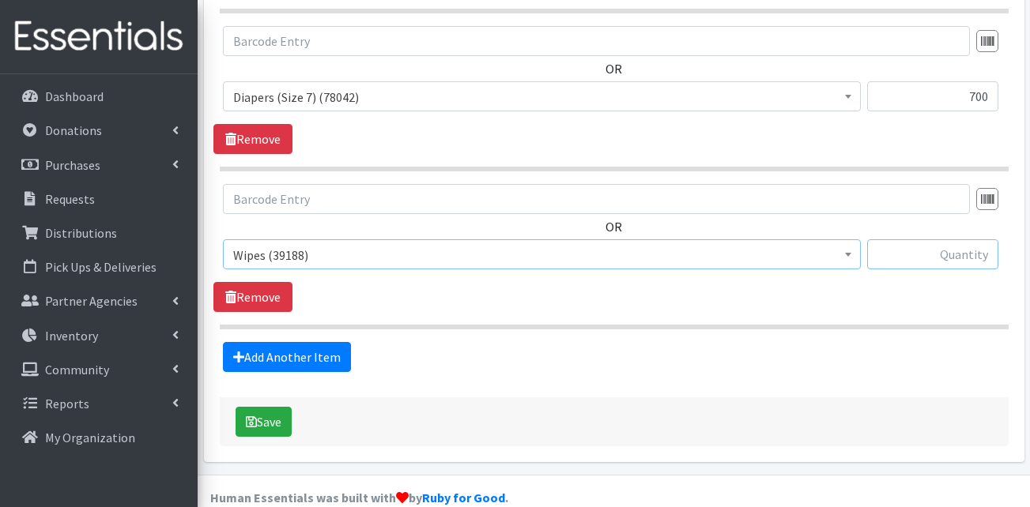
click at [944, 240] on input "text" at bounding box center [932, 255] width 131 height 30
type input "300"
click at [889, 279] on div "OR Adult Briefs (Large) (166901) Adult Briefs (Medium) (107820) Adult Briefs (S…" at bounding box center [613, 248] width 801 height 128
click at [261, 407] on button "Save" at bounding box center [264, 422] width 56 height 30
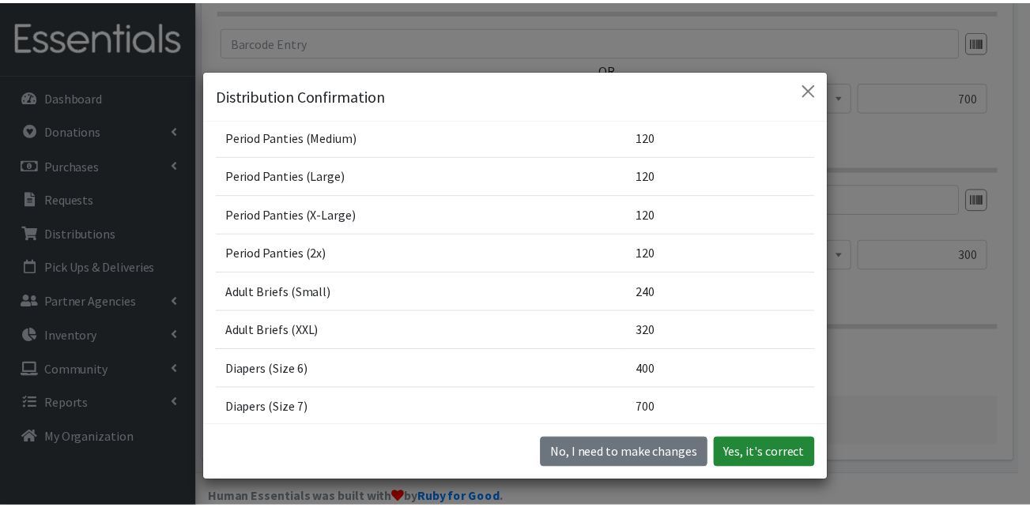
scroll to position [474, 0]
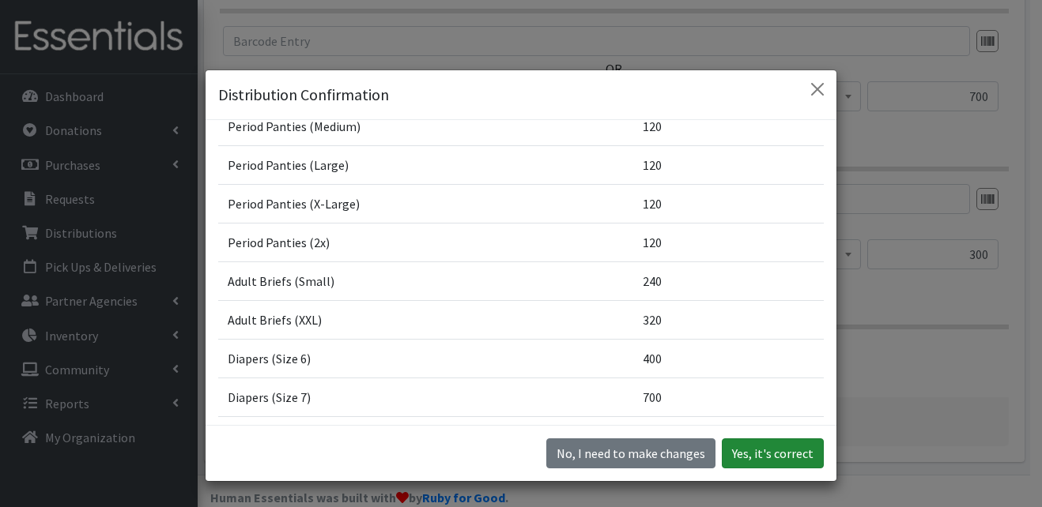
click at [762, 455] on button "Yes, it's correct" at bounding box center [773, 454] width 102 height 30
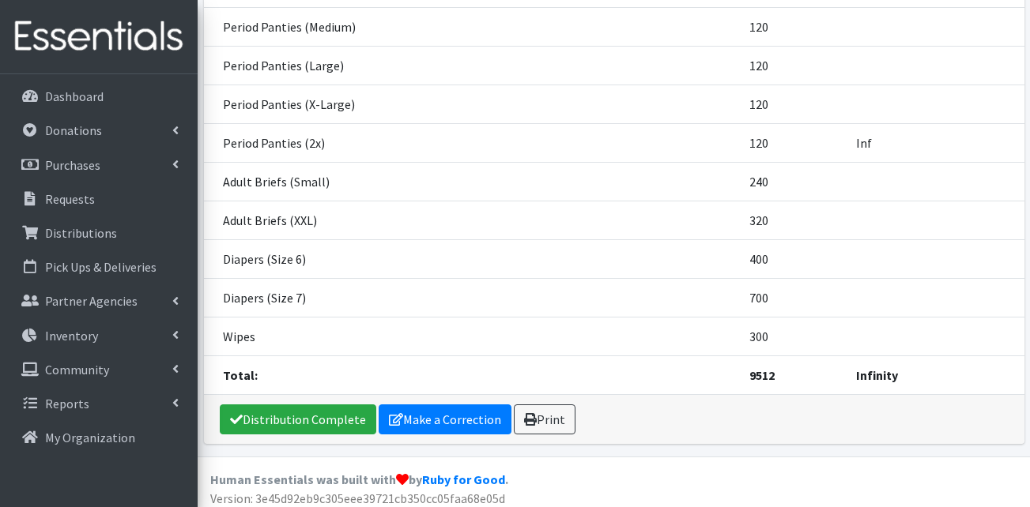
scroll to position [711, 0]
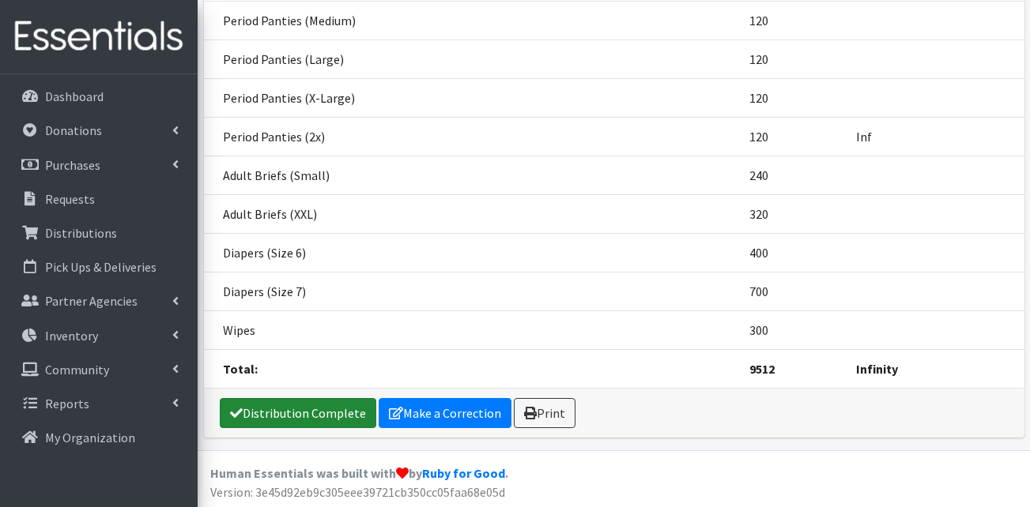
click at [283, 413] on link "Distribution Complete" at bounding box center [298, 413] width 157 height 30
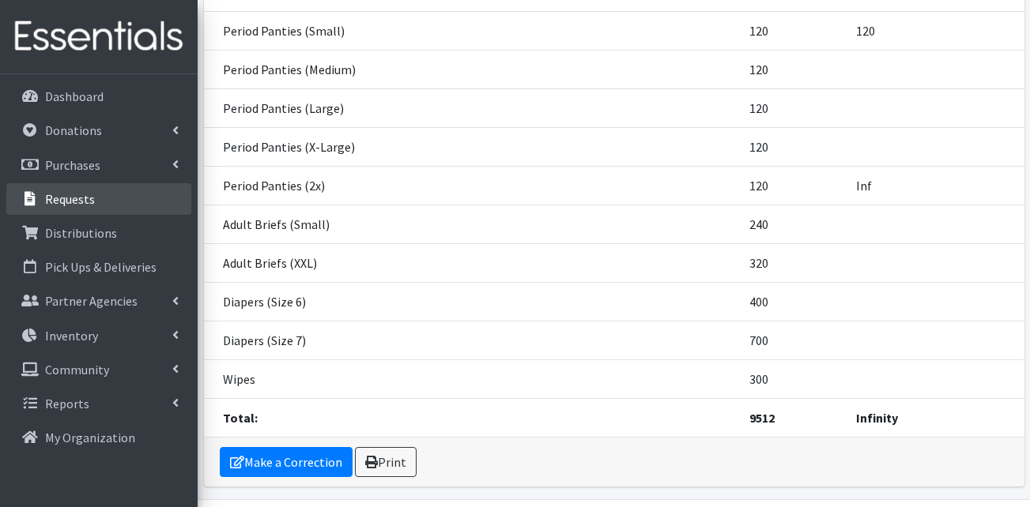
scroll to position [583, 0]
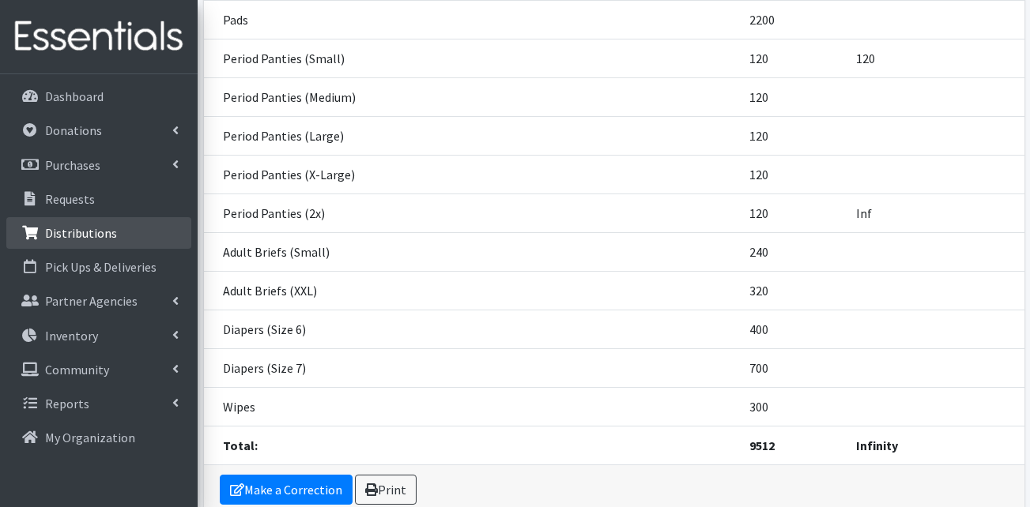
click at [108, 236] on p "Distributions" at bounding box center [81, 233] width 72 height 16
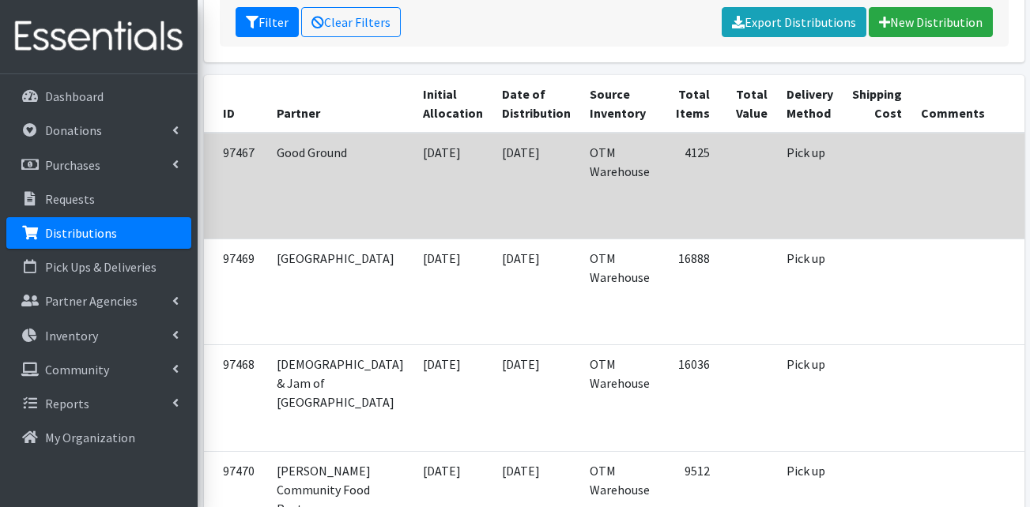
scroll to position [395, 0]
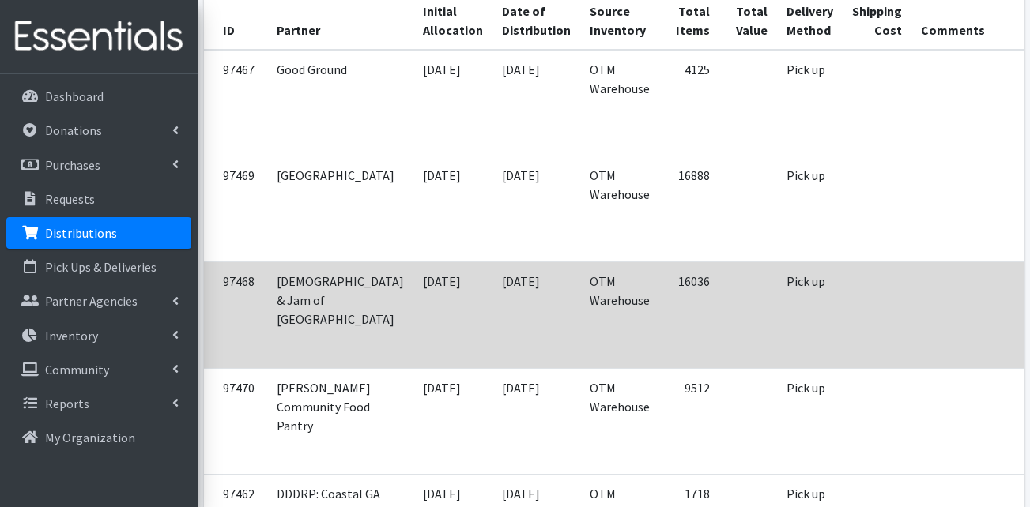
click at [492, 296] on td "[DATE]" at bounding box center [536, 315] width 88 height 106
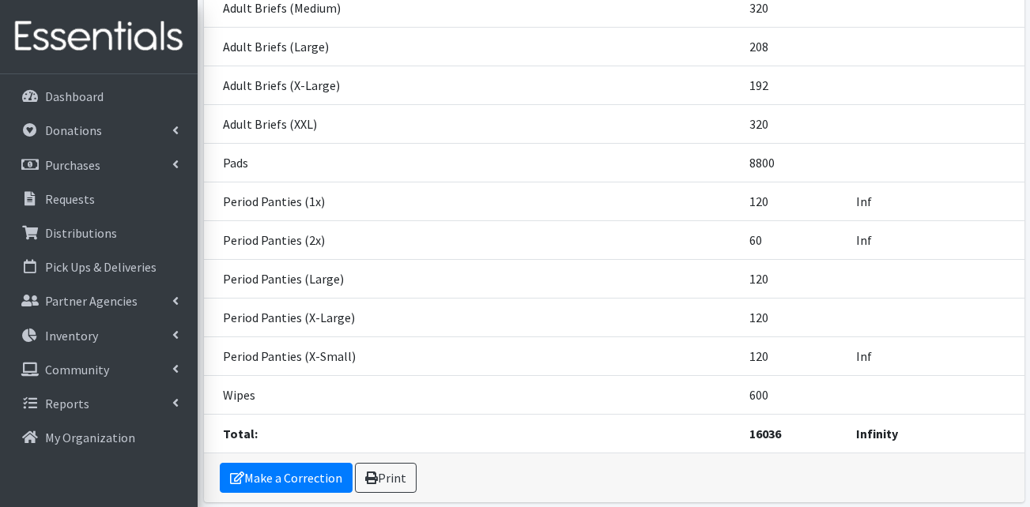
scroll to position [648, 0]
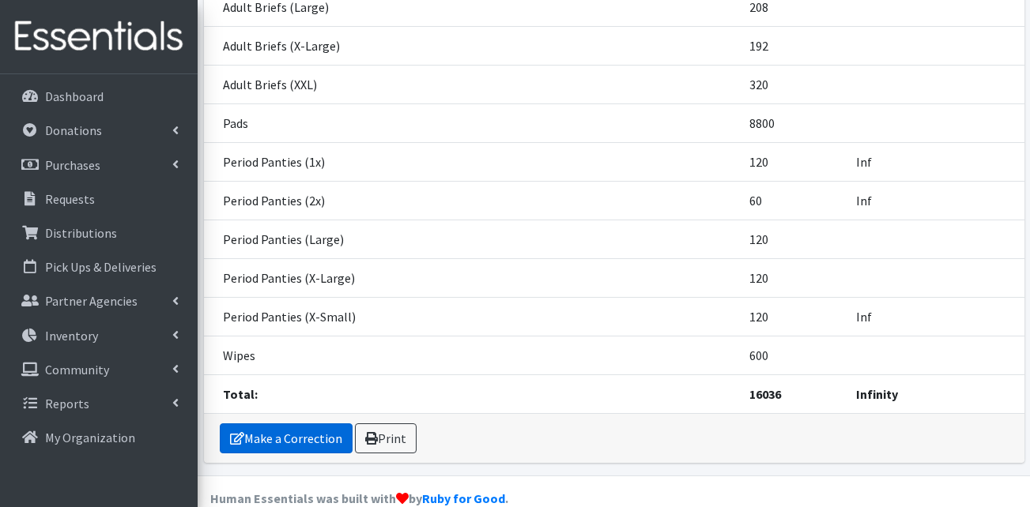
click at [281, 424] on link "Make a Correction" at bounding box center [286, 439] width 133 height 30
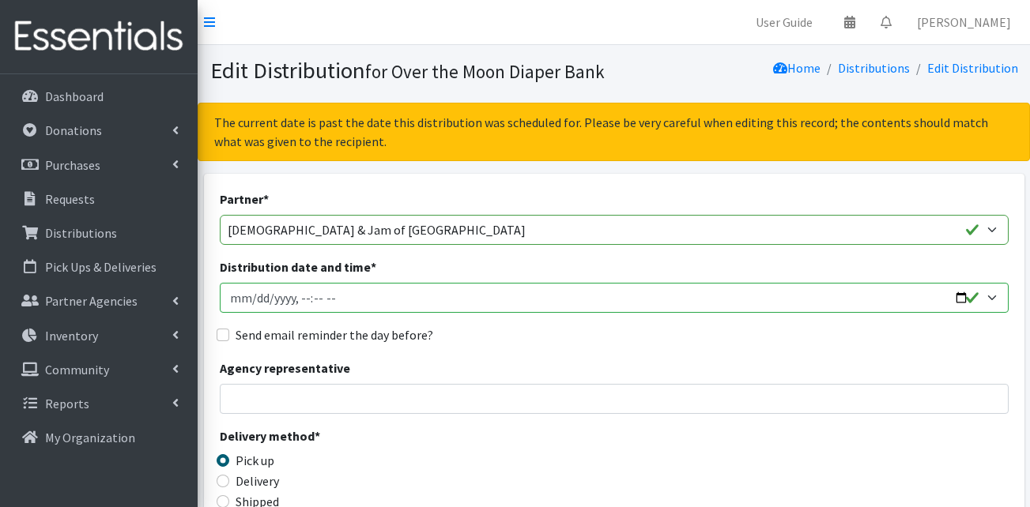
click at [252, 295] on input "Distribution date and time *" at bounding box center [614, 298] width 789 height 30
type input "[DATE]T10:00"
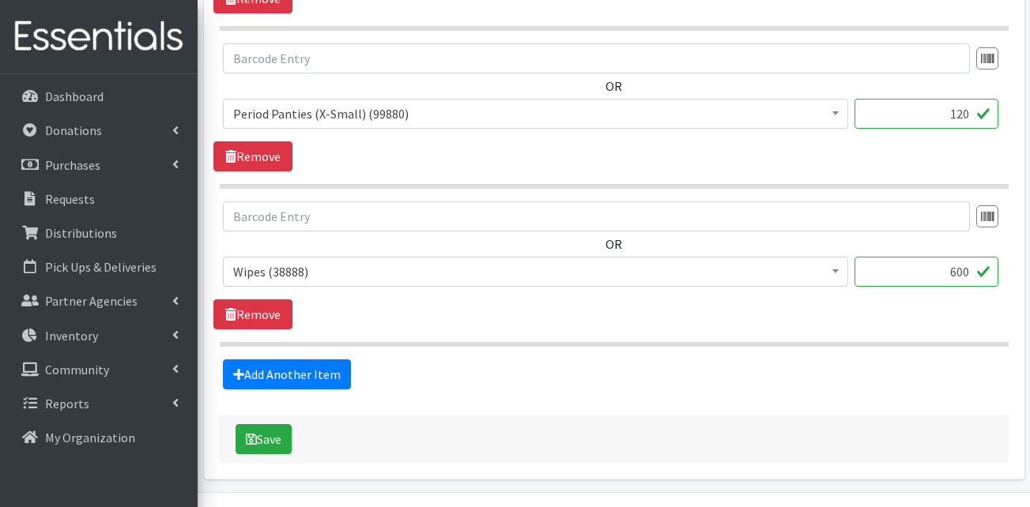
scroll to position [3410, 0]
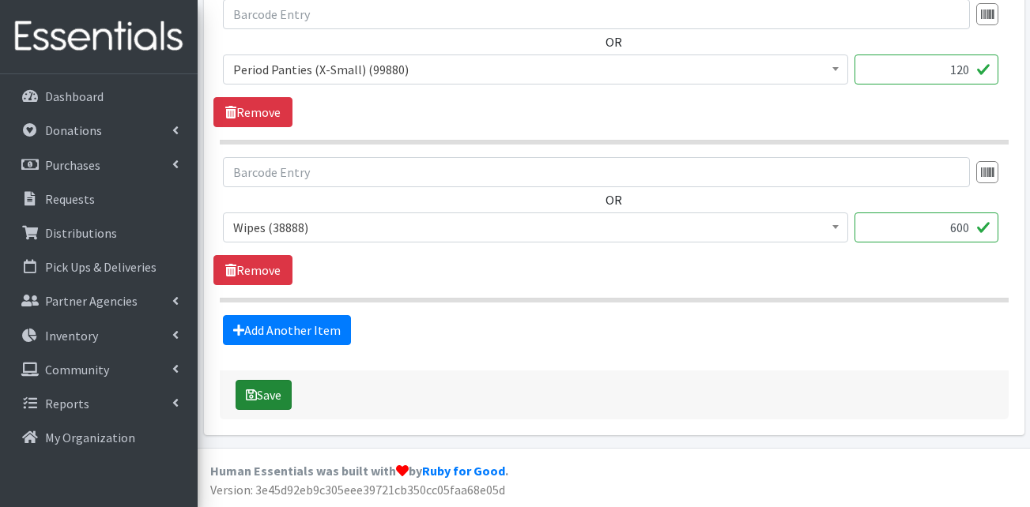
click at [270, 394] on button "Save" at bounding box center [264, 395] width 56 height 30
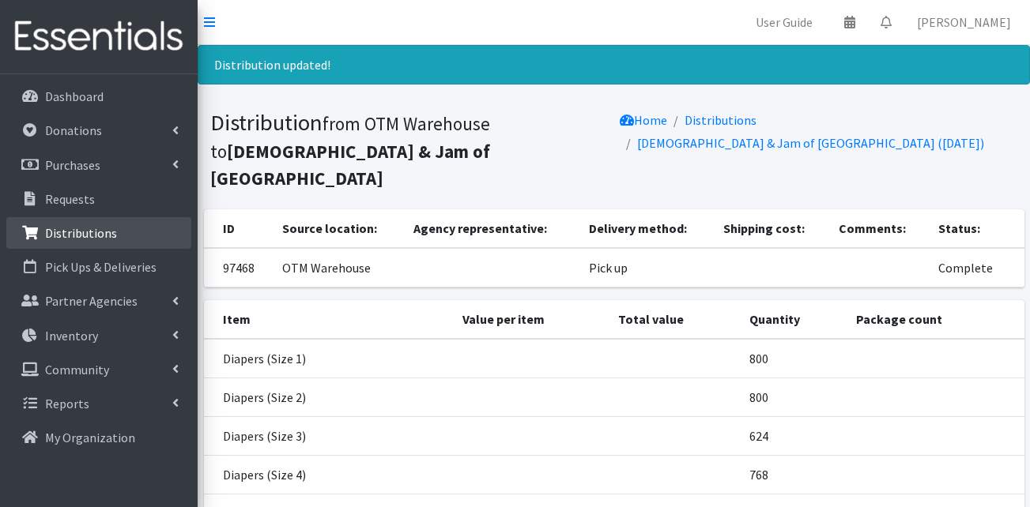
click at [100, 230] on p "Distributions" at bounding box center [81, 233] width 72 height 16
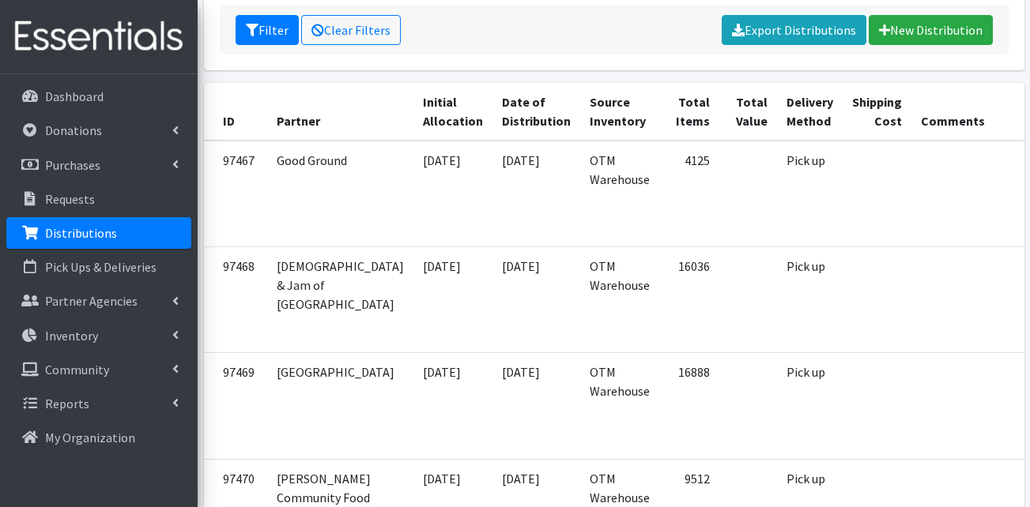
scroll to position [316, 0]
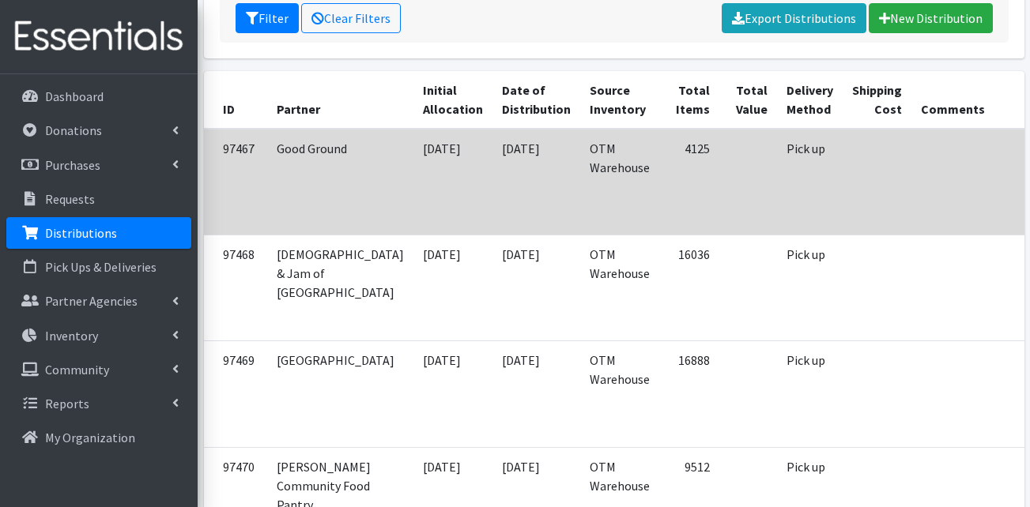
click at [659, 210] on td "4125" at bounding box center [689, 182] width 60 height 107
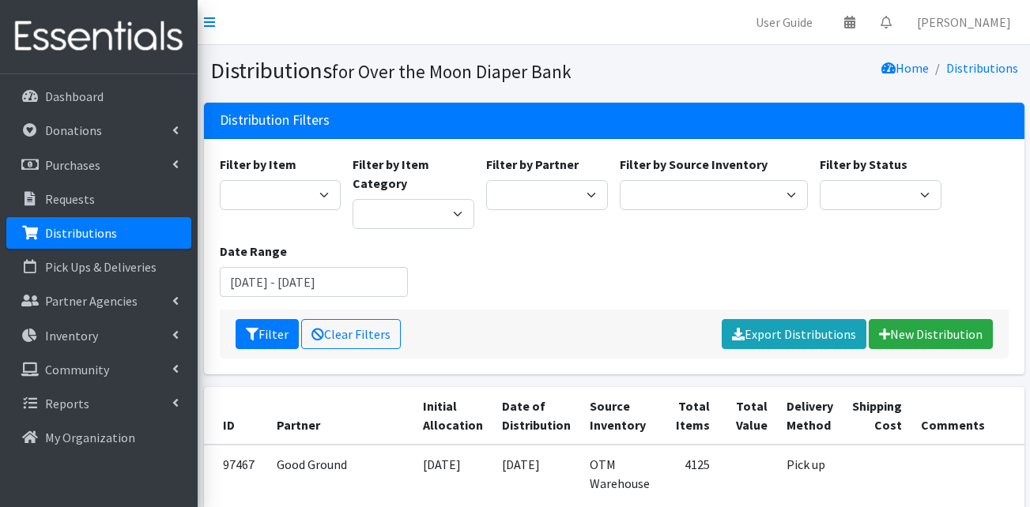
click at [473, 297] on div "Filter by Item Adult Briefs (Large) Adult Briefs (Medium) Adult Briefs (Small) …" at bounding box center [613, 232] width 801 height 155
click at [491, 285] on div "Filter by Item Adult Briefs (Large) Adult Briefs (Medium) Adult Briefs (Small) …" at bounding box center [613, 232] width 801 height 155
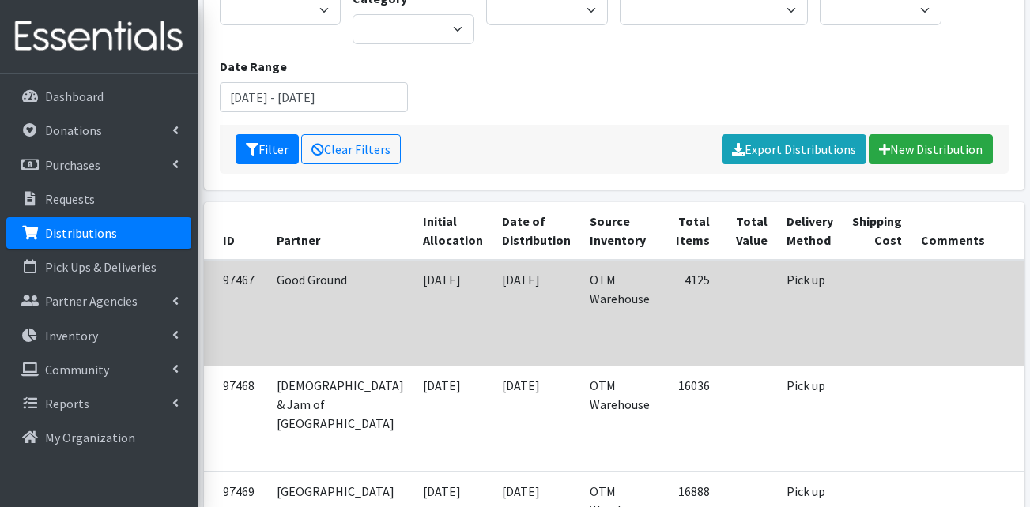
scroll to position [237, 0]
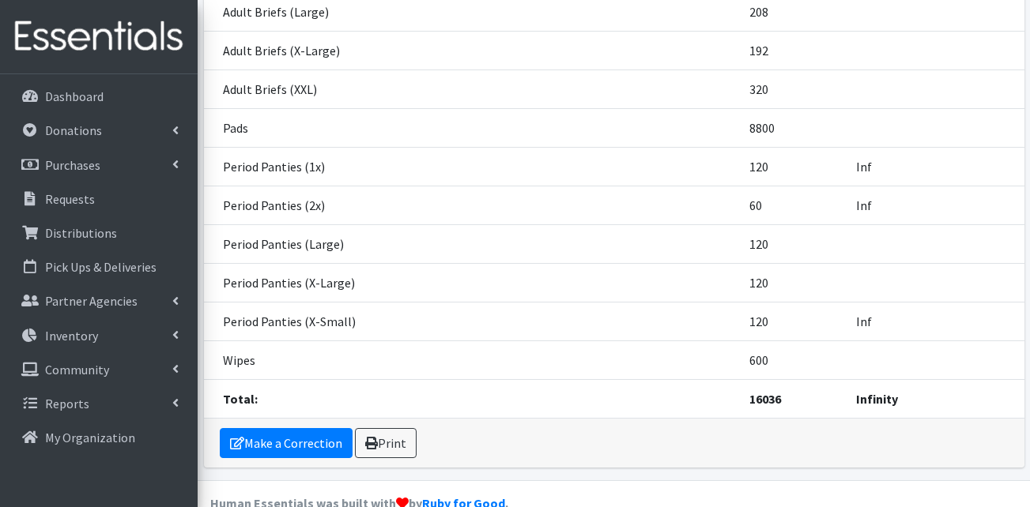
scroll to position [648, 0]
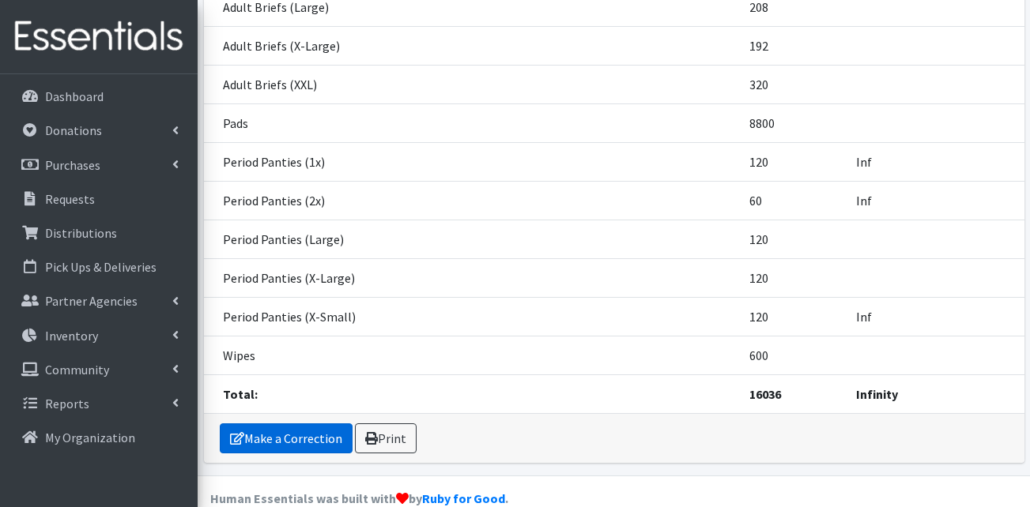
click at [285, 424] on link "Make a Correction" at bounding box center [286, 439] width 133 height 30
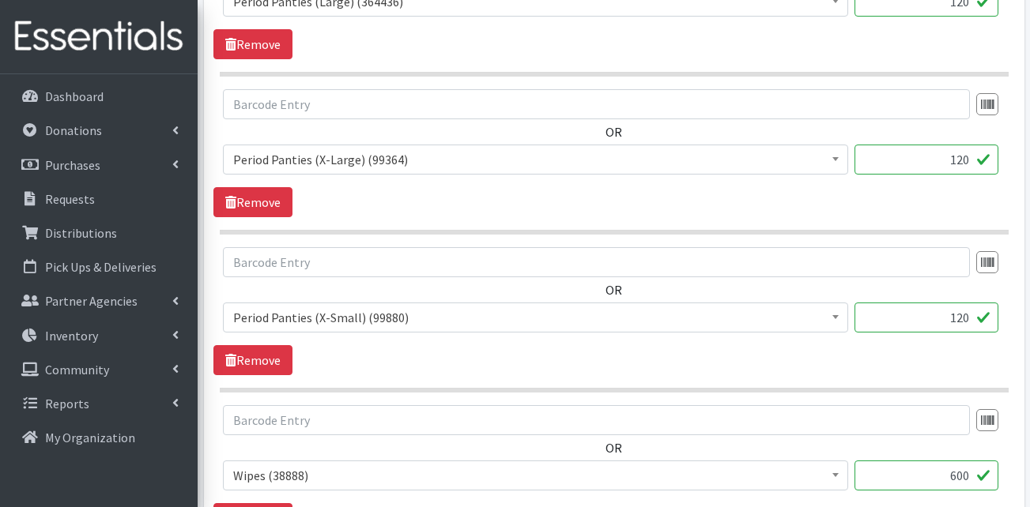
scroll to position [3410, 0]
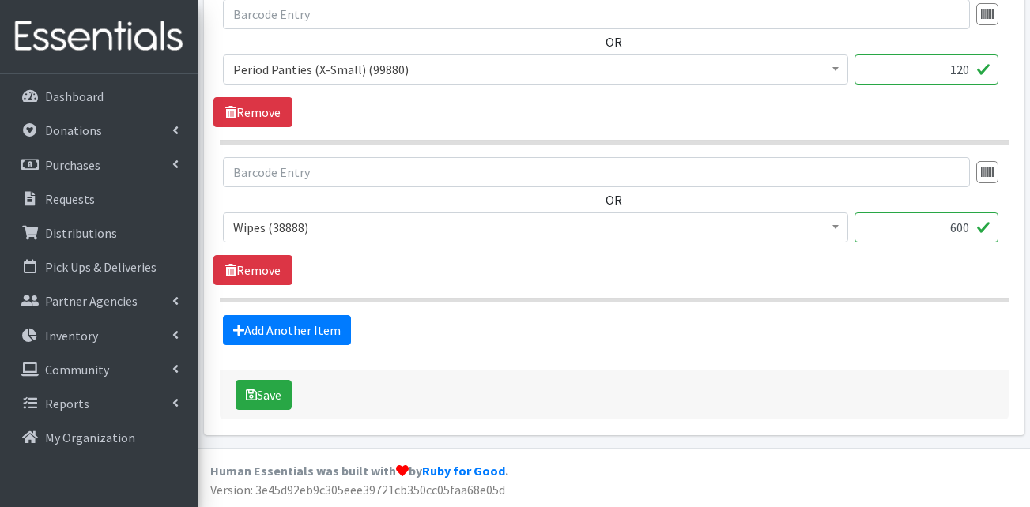
drag, startPoint x: 949, startPoint y: 230, endPoint x: 973, endPoint y: 229, distance: 24.5
click at [973, 229] on input "600" at bounding box center [927, 228] width 144 height 30
type input "480"
click at [281, 405] on button "Save" at bounding box center [264, 395] width 56 height 30
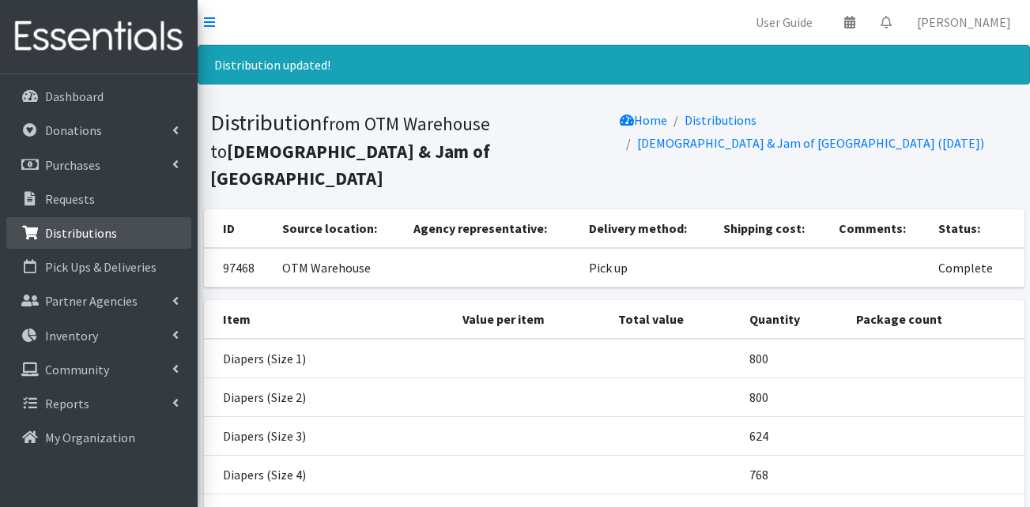
click at [66, 232] on p "Distributions" at bounding box center [81, 233] width 72 height 16
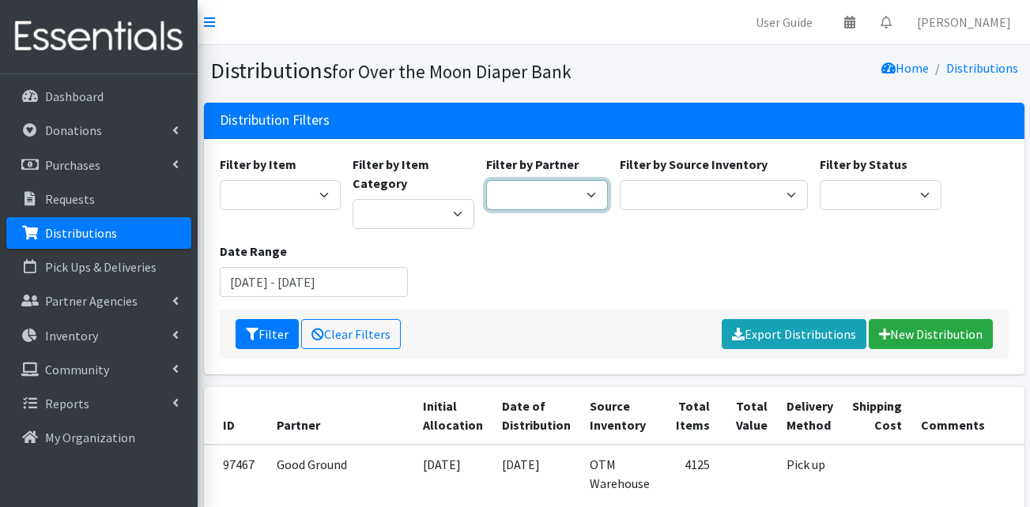
click at [568, 189] on select "AHJ Library System Amerigroup Back To School Event [GEOGRAPHIC_DATA] [GEOGRAPHI…" at bounding box center [547, 195] width 122 height 30
click at [442, 298] on div "Filter by Item Adult Briefs (Large) Adult Briefs (Medium) Adult Briefs (Small) …" at bounding box center [613, 232] width 801 height 155
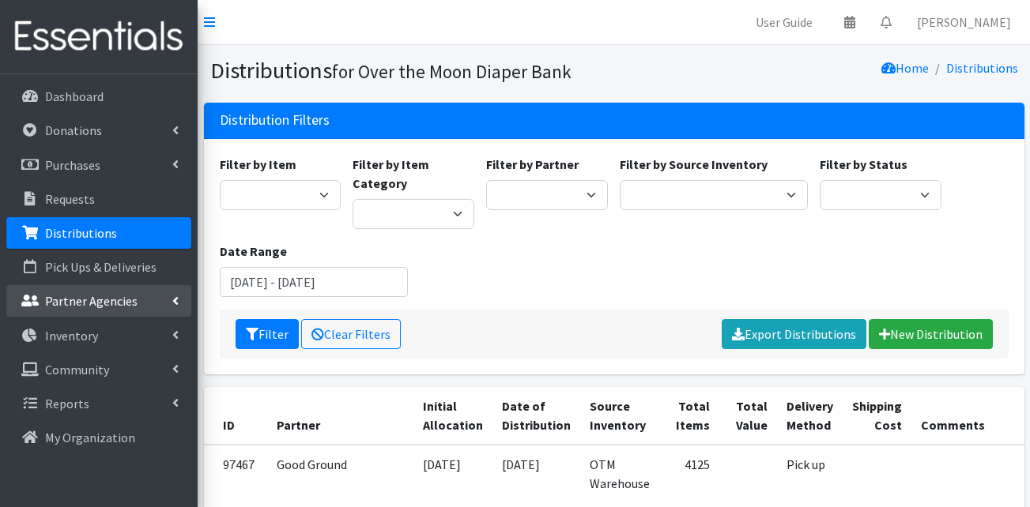
click at [122, 313] on link "Partner Agencies" at bounding box center [98, 301] width 185 height 32
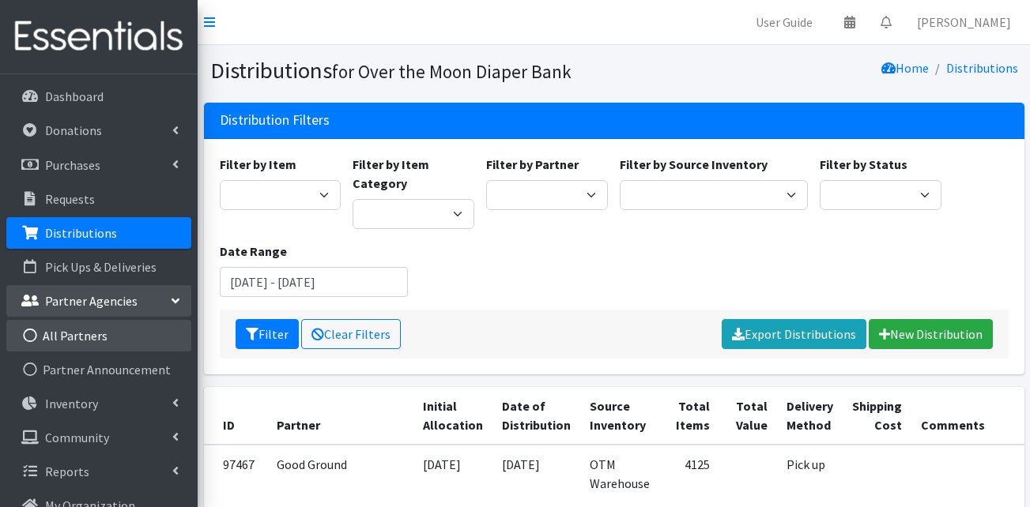
click at [119, 337] on link "All Partners" at bounding box center [98, 336] width 185 height 32
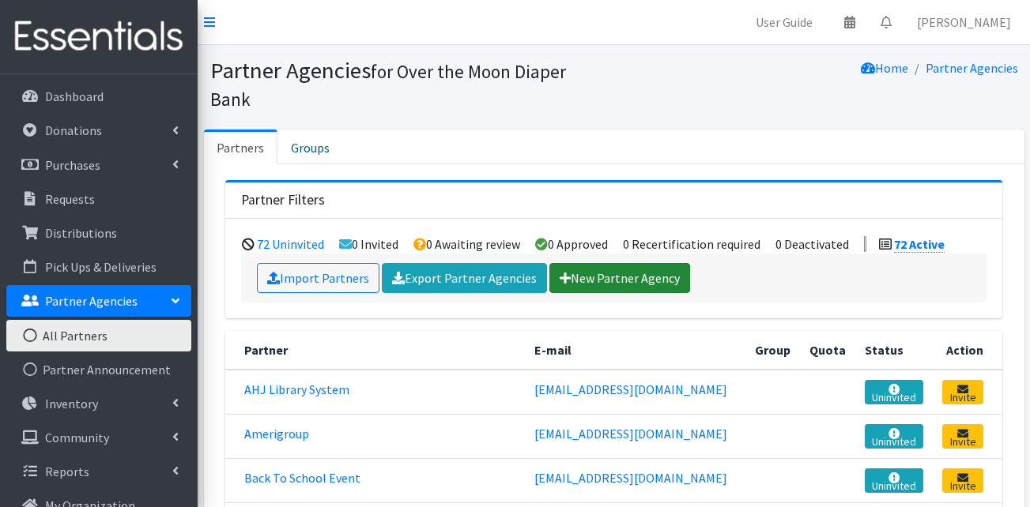
click at [628, 263] on link "New Partner Agency" at bounding box center [619, 278] width 141 height 30
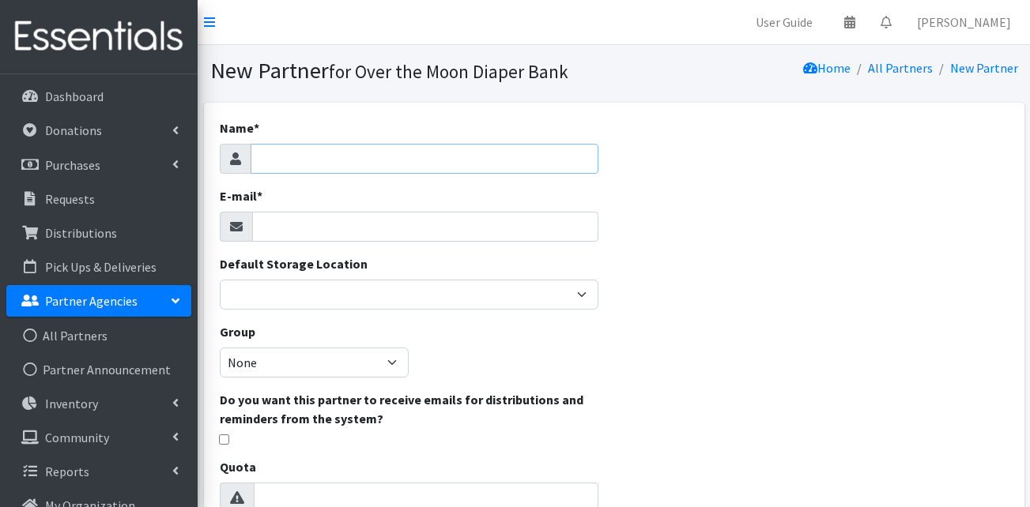
click at [421, 158] on input "Name *" at bounding box center [425, 159] width 348 height 30
click at [417, 157] on input "[PERSON_NAME] Community Baby D" at bounding box center [425, 159] width 348 height 30
type input "[PERSON_NAME] Community Baby Shower"
click at [304, 240] on input "E-mail *" at bounding box center [425, 227] width 346 height 30
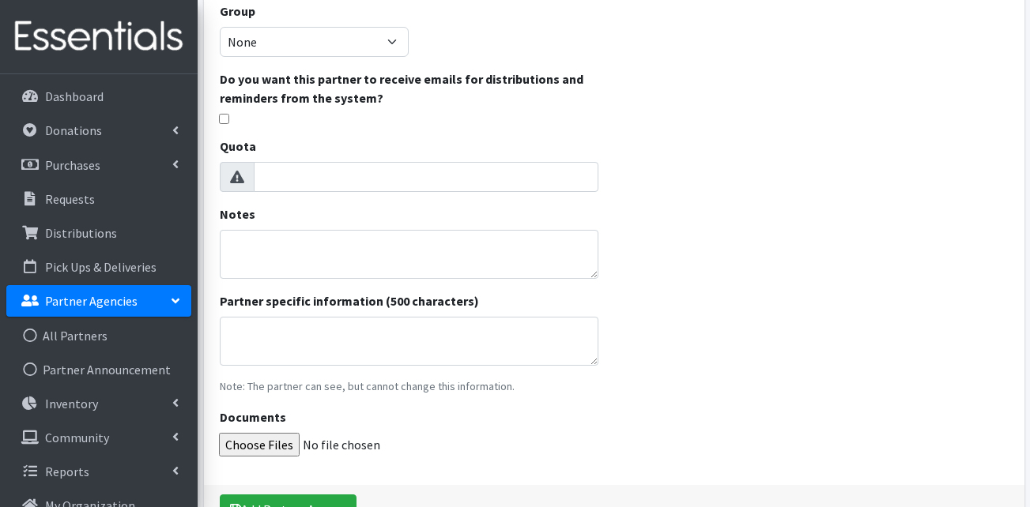
scroll to position [420, 0]
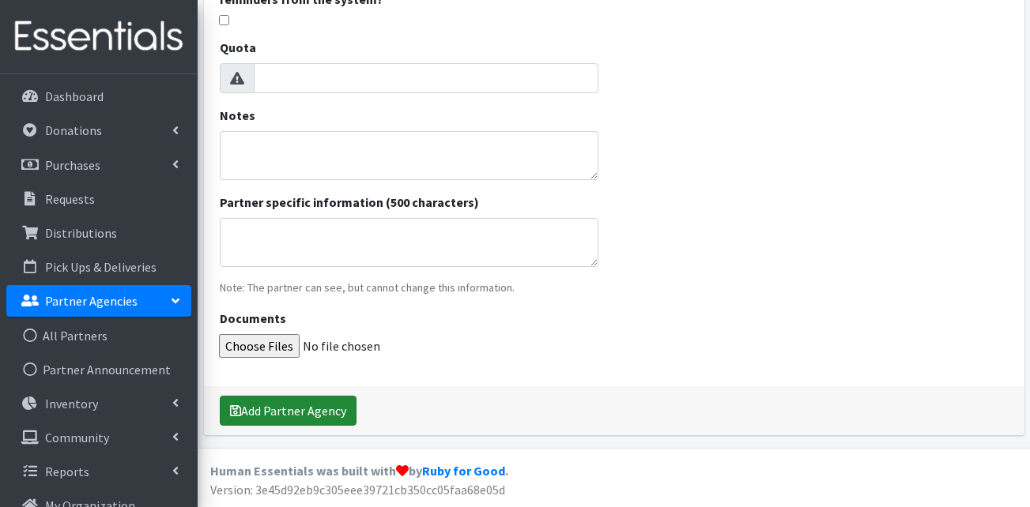
type input "[EMAIL_ADDRESS][DOMAIN_NAME]"
click at [307, 402] on button "Add Partner Agency" at bounding box center [288, 411] width 137 height 30
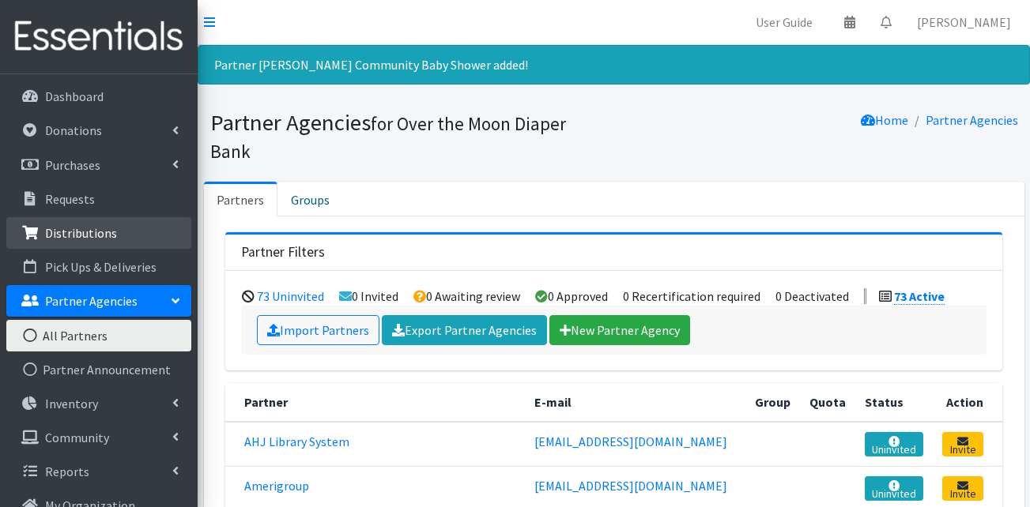
click at [77, 233] on p "Distributions" at bounding box center [81, 233] width 72 height 16
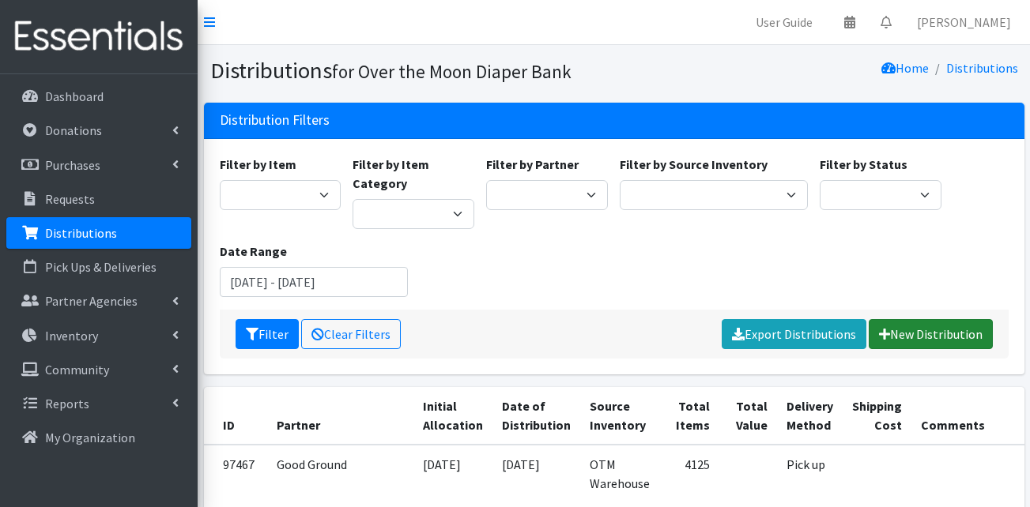
click at [919, 334] on link "New Distribution" at bounding box center [931, 334] width 124 height 30
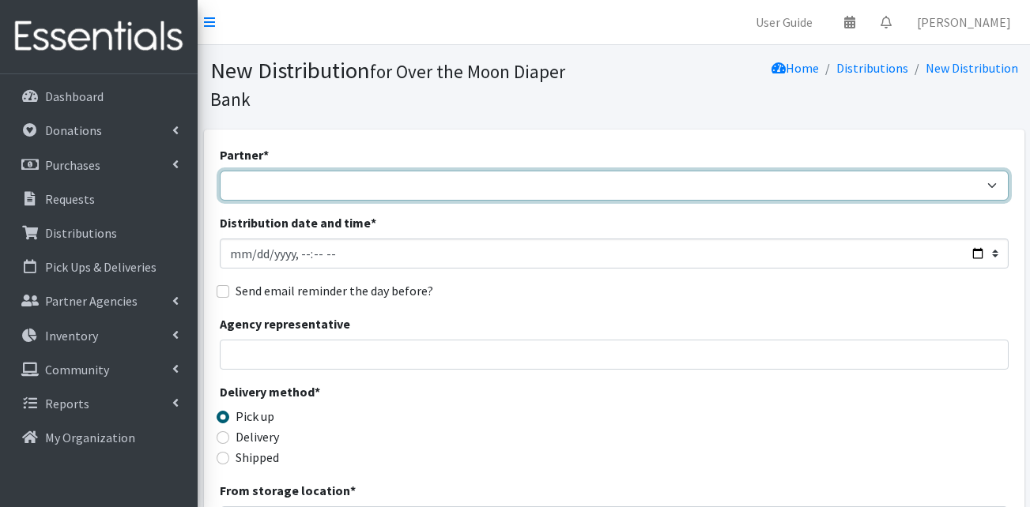
click at [368, 171] on select "AHJ Library System Amerigroup Back To School Event [GEOGRAPHIC_DATA] [GEOGRAPHI…" at bounding box center [614, 186] width 789 height 30
select select "8217"
click at [220, 171] on select "AHJ Library System Amerigroup Back To School Event [GEOGRAPHIC_DATA] [GEOGRAPHI…" at bounding box center [614, 186] width 789 height 30
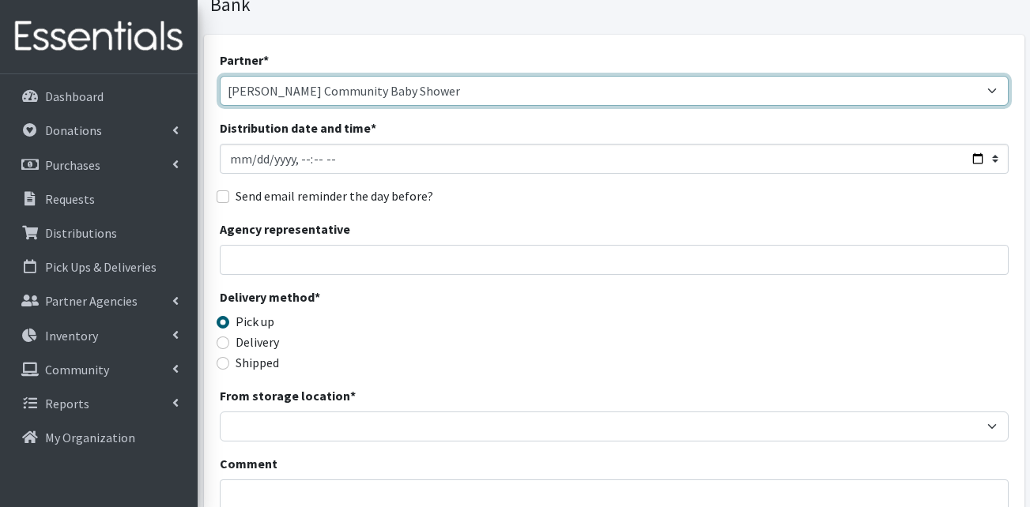
scroll to position [237, 0]
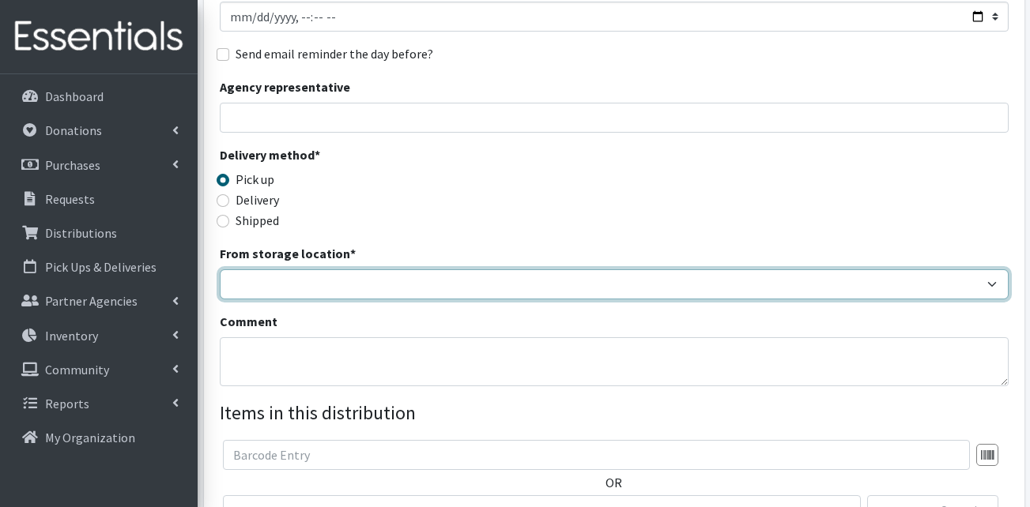
drag, startPoint x: 317, startPoint y: 260, endPoint x: 317, endPoint y: 269, distance: 8.7
click at [317, 270] on select "OTM Warehouse" at bounding box center [614, 285] width 789 height 30
select select "385"
click at [220, 270] on select "OTM Warehouse" at bounding box center [614, 285] width 789 height 30
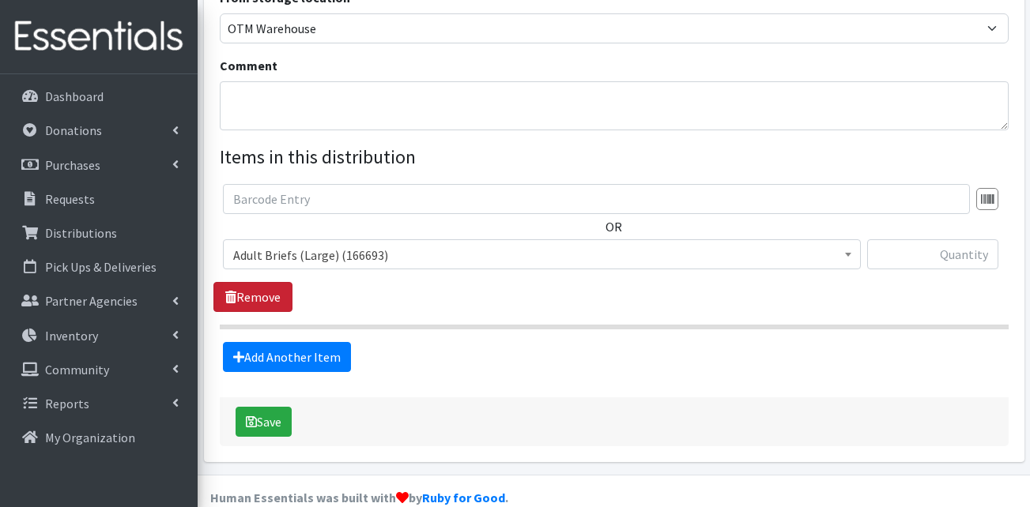
click at [255, 282] on link "Remove" at bounding box center [252, 297] width 79 height 30
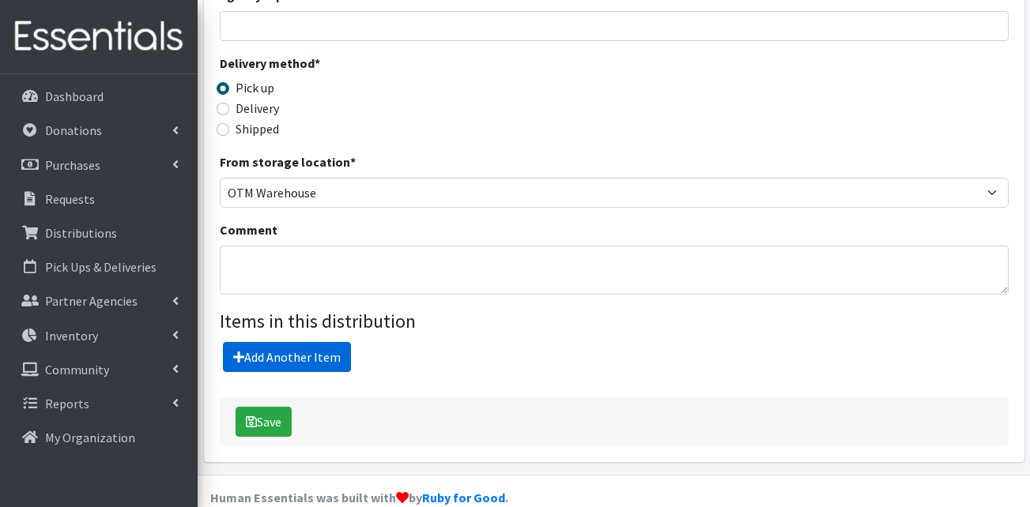
click at [297, 342] on link "Add Another Item" at bounding box center [287, 357] width 128 height 30
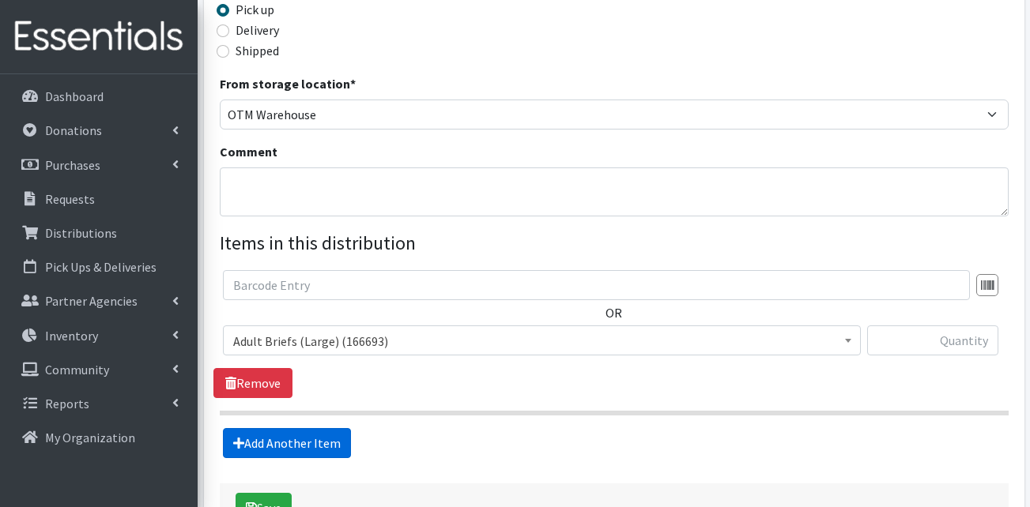
scroll to position [493, 0]
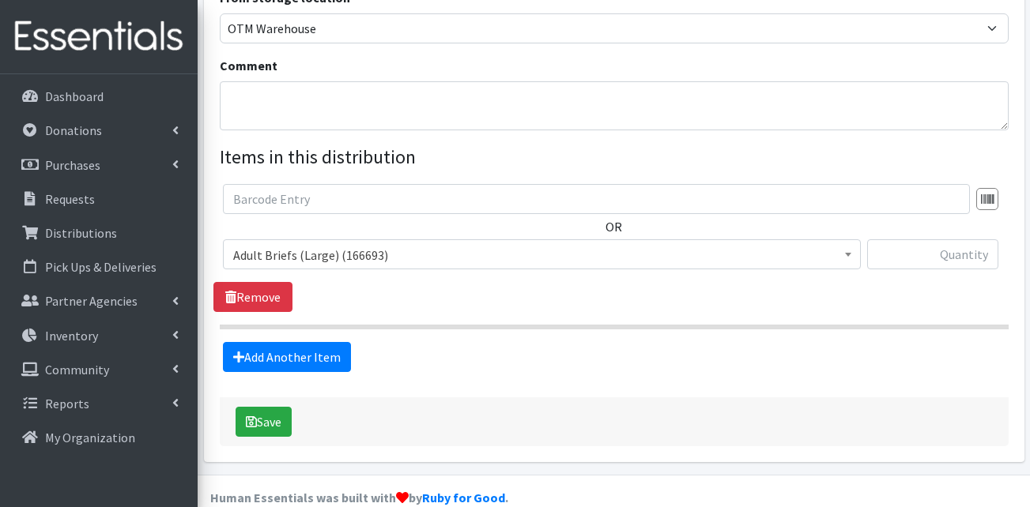
click at [316, 244] on span "Adult Briefs (Large) (166693)" at bounding box center [541, 255] width 617 height 22
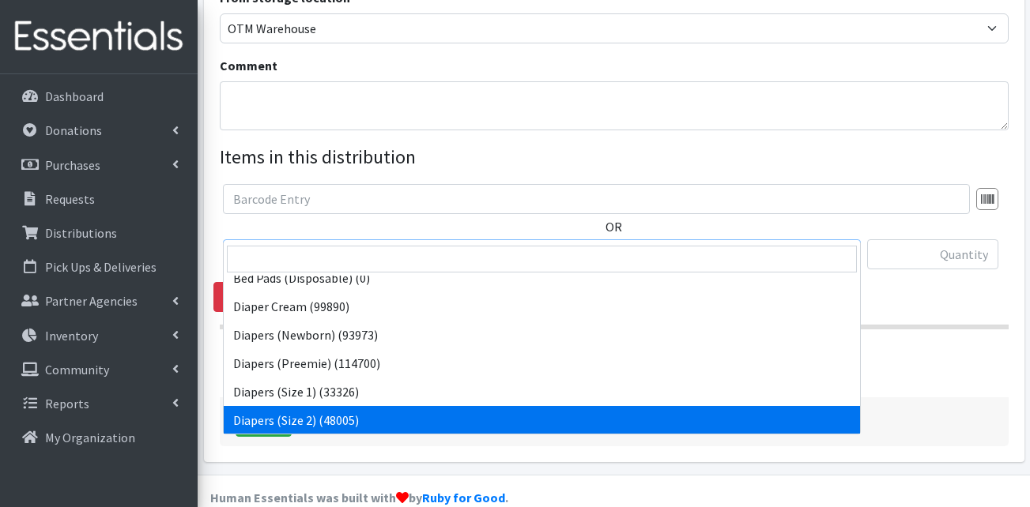
scroll to position [237, 0]
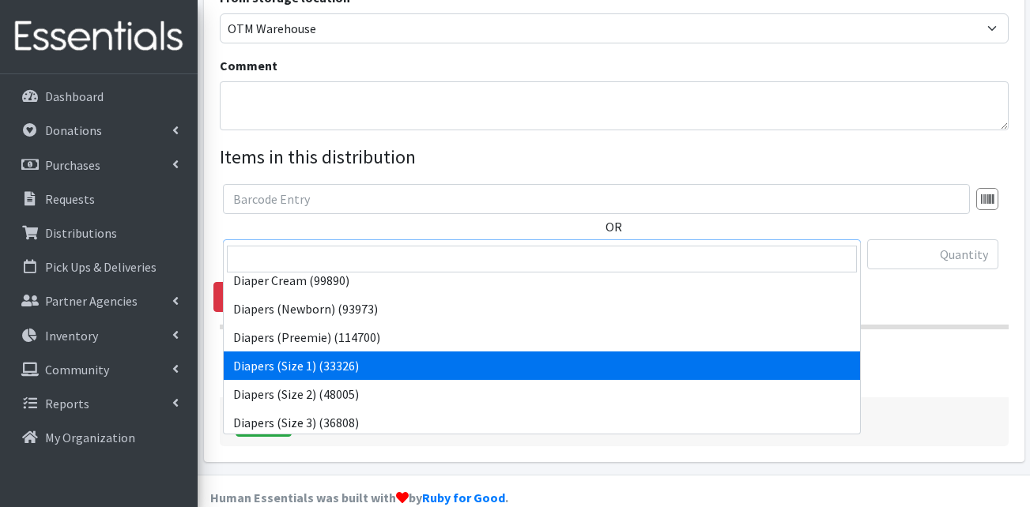
select select "13420"
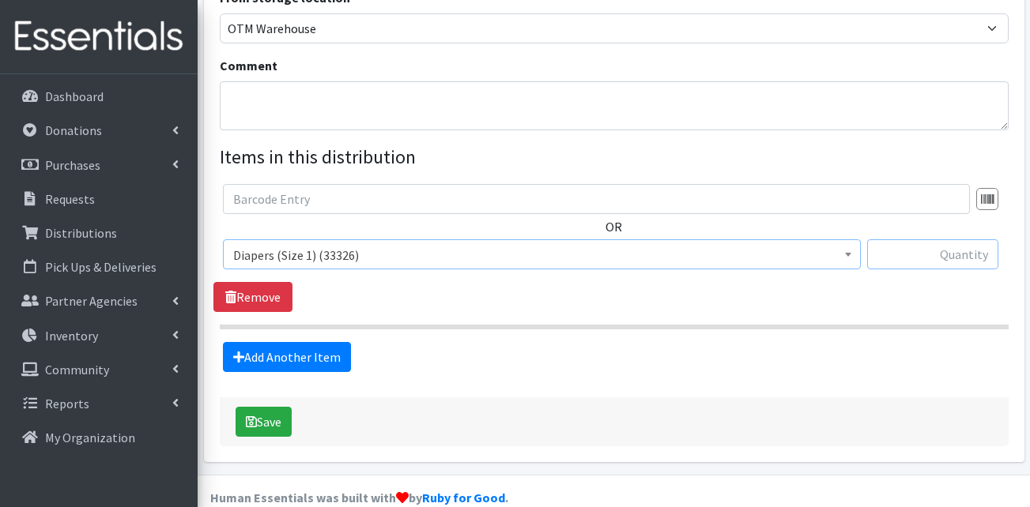
click at [957, 240] on input "text" at bounding box center [932, 255] width 131 height 30
type input "1980"
click at [330, 342] on link "Add Another Item" at bounding box center [287, 357] width 128 height 30
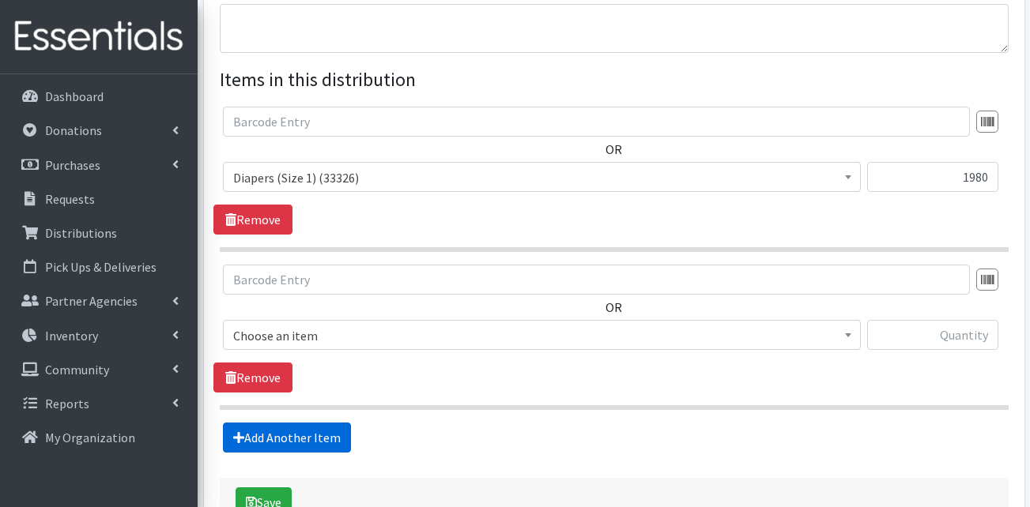
scroll to position [651, 0]
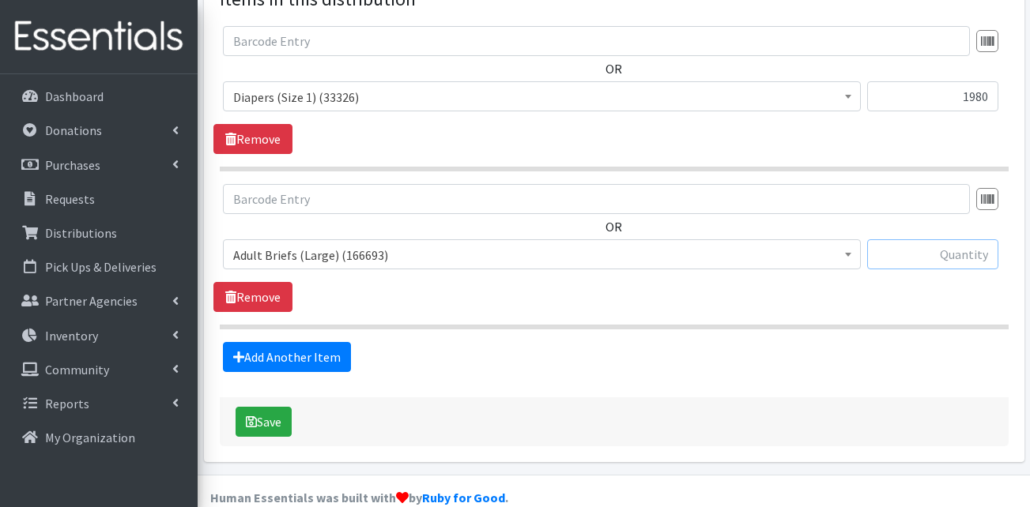
click at [990, 240] on input "text" at bounding box center [932, 255] width 131 height 30
type input "84"
click at [462, 244] on span "Adult Briefs (Large) (166693)" at bounding box center [541, 255] width 617 height 22
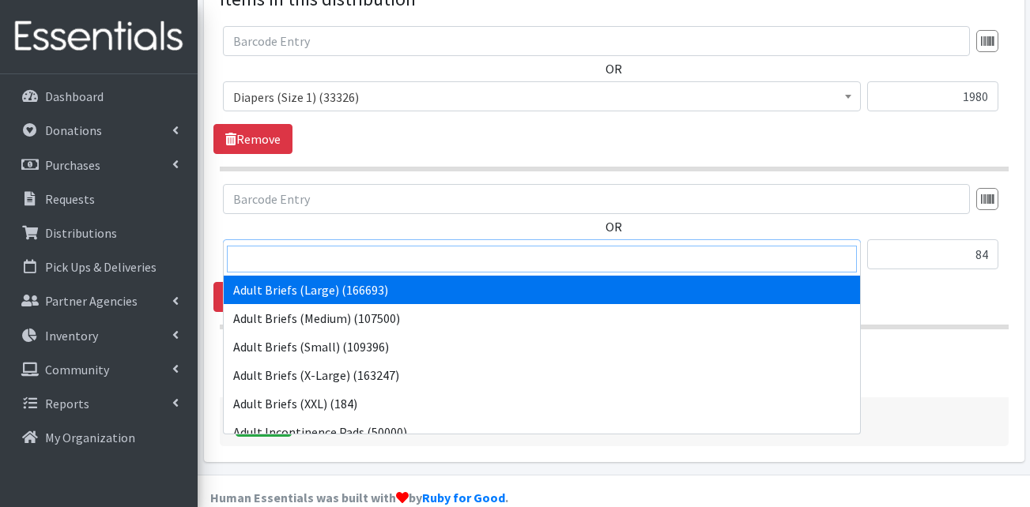
click at [390, 263] on input "search" at bounding box center [542, 259] width 630 height 27
type input "2"
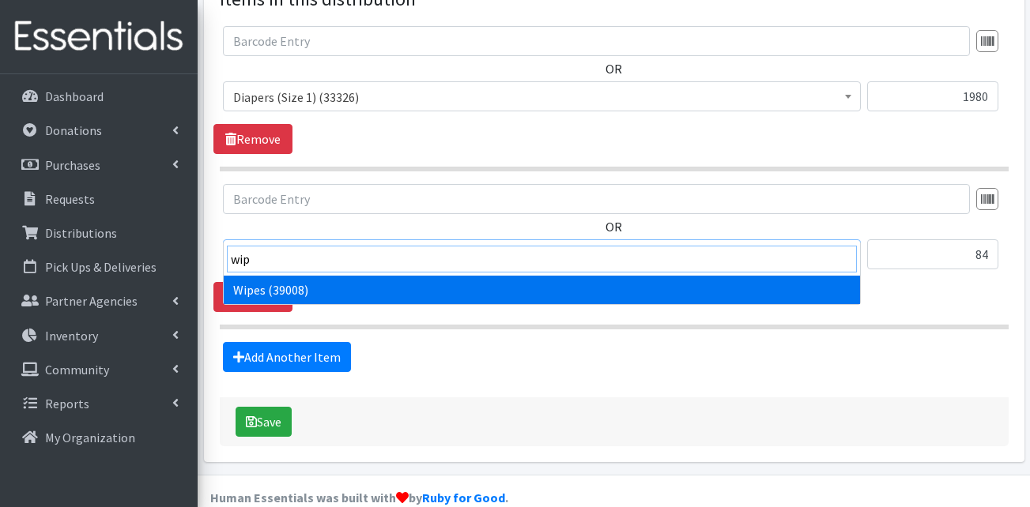
type input "wip"
select select "13405"
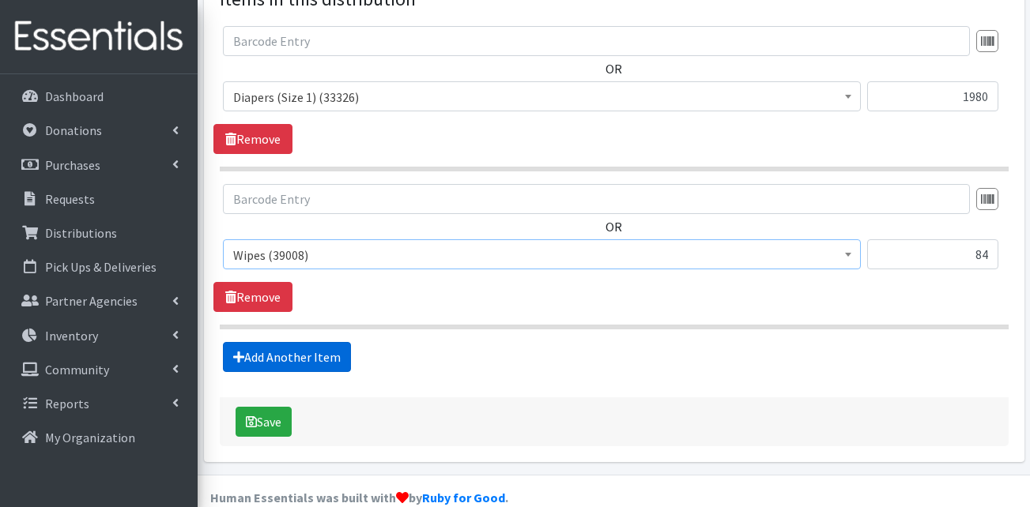
click at [300, 342] on link "Add Another Item" at bounding box center [287, 357] width 128 height 30
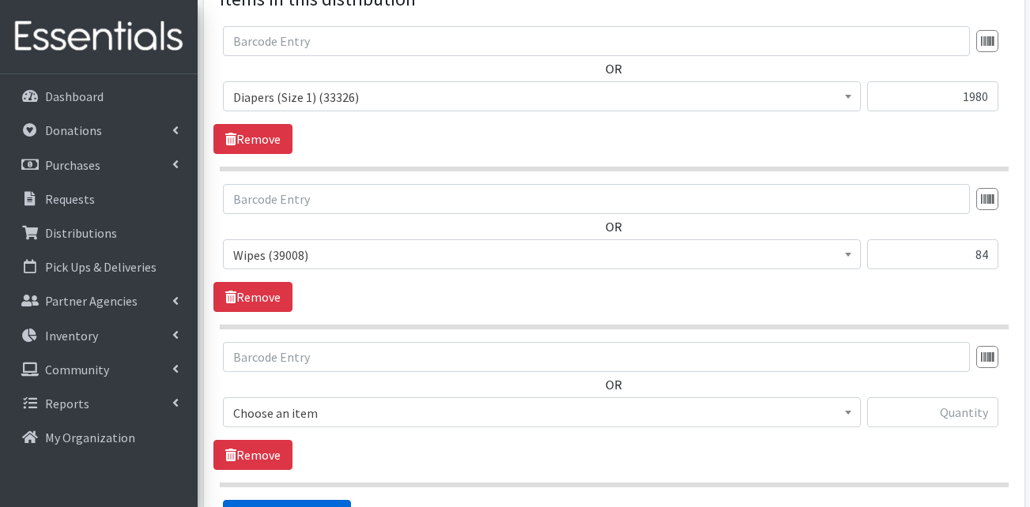
scroll to position [809, 0]
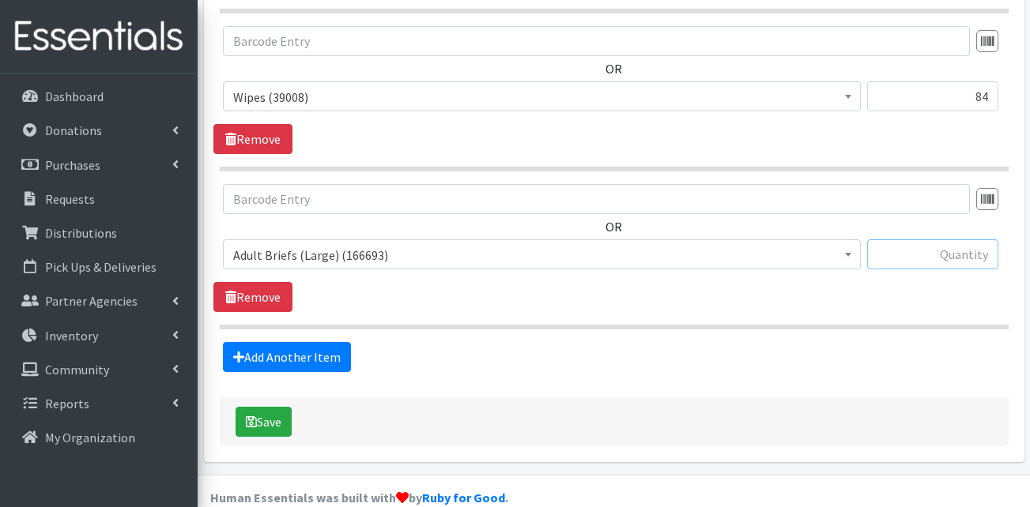
click at [956, 240] on input "text" at bounding box center [932, 255] width 131 height 30
type input "600"
click at [530, 244] on span "Adult Briefs (Large) (166693)" at bounding box center [541, 255] width 617 height 22
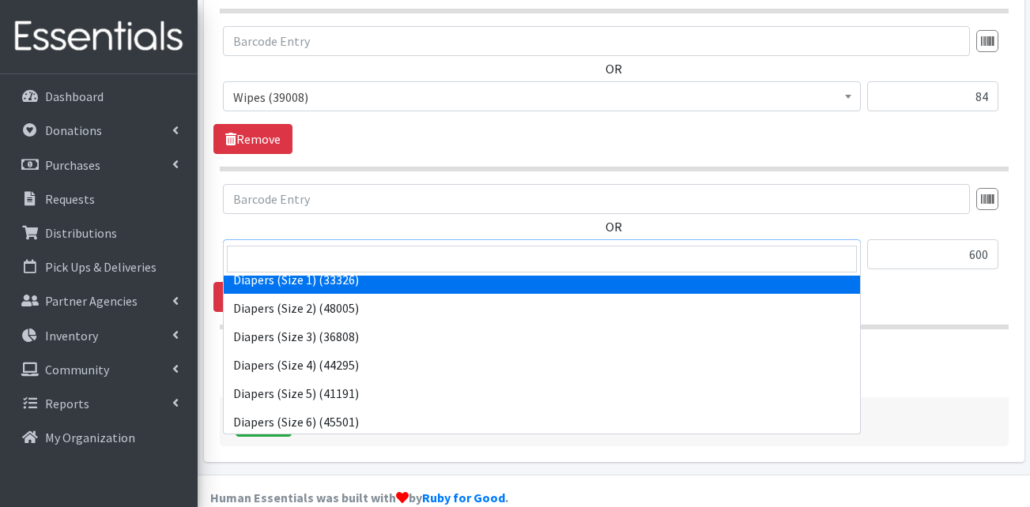
scroll to position [237, 0]
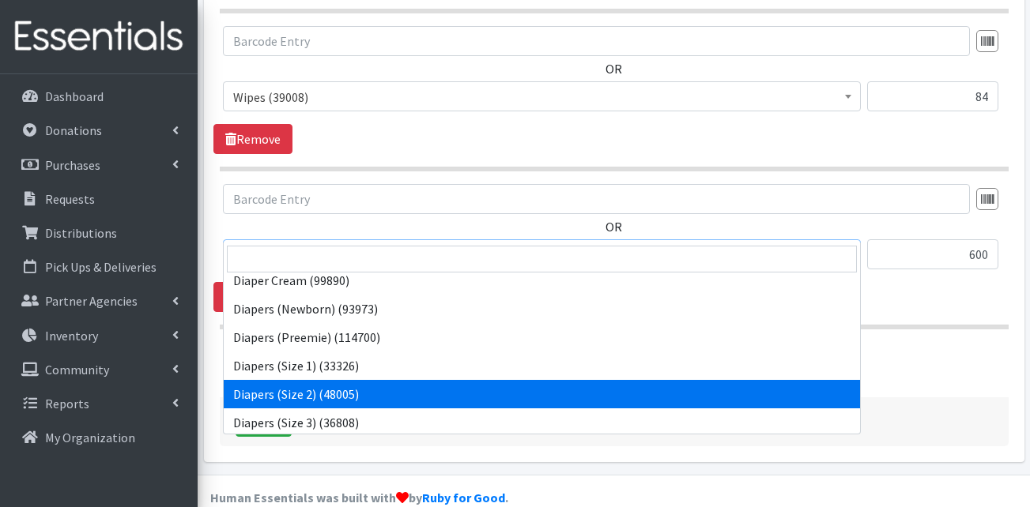
select select "13421"
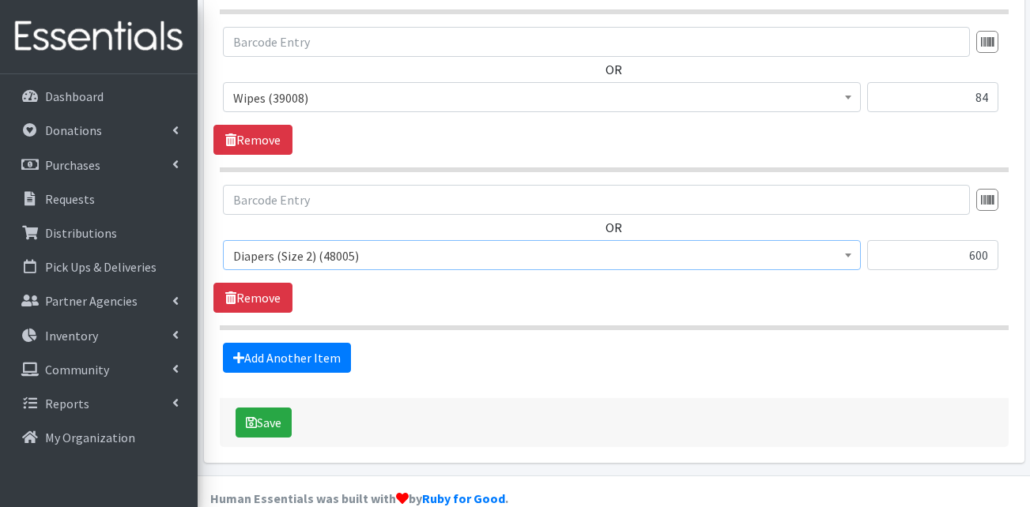
scroll to position [809, 0]
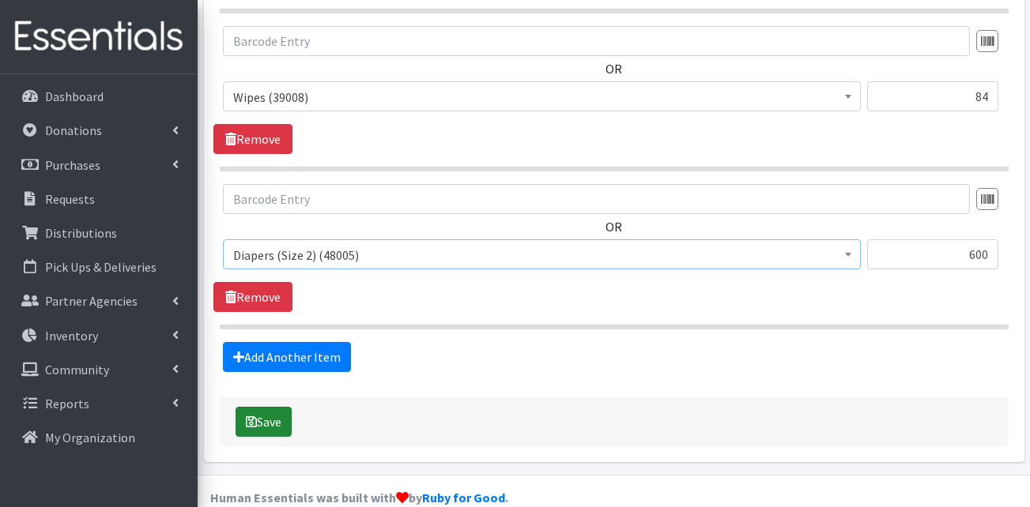
click at [283, 407] on button "Save" at bounding box center [264, 422] width 56 height 30
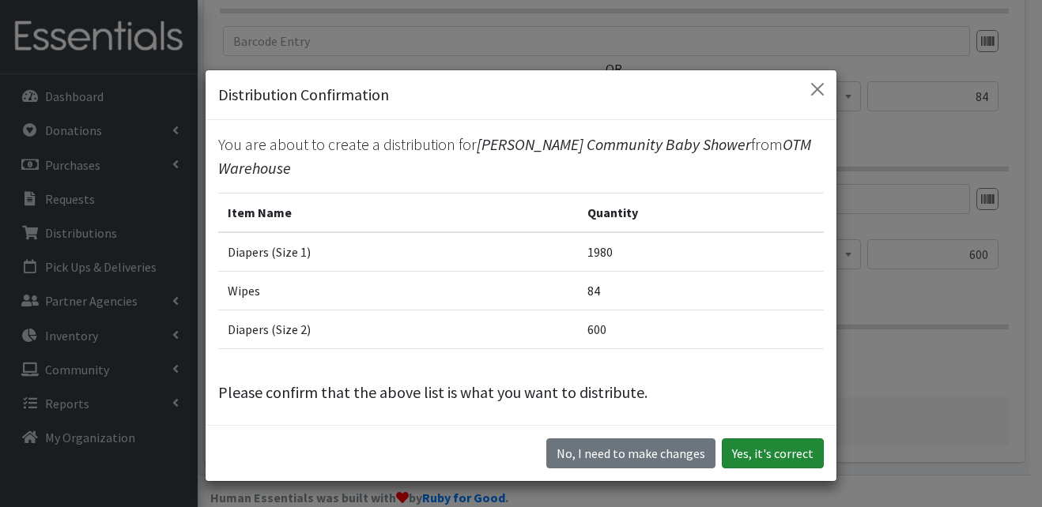
click at [768, 462] on button "Yes, it's correct" at bounding box center [773, 454] width 102 height 30
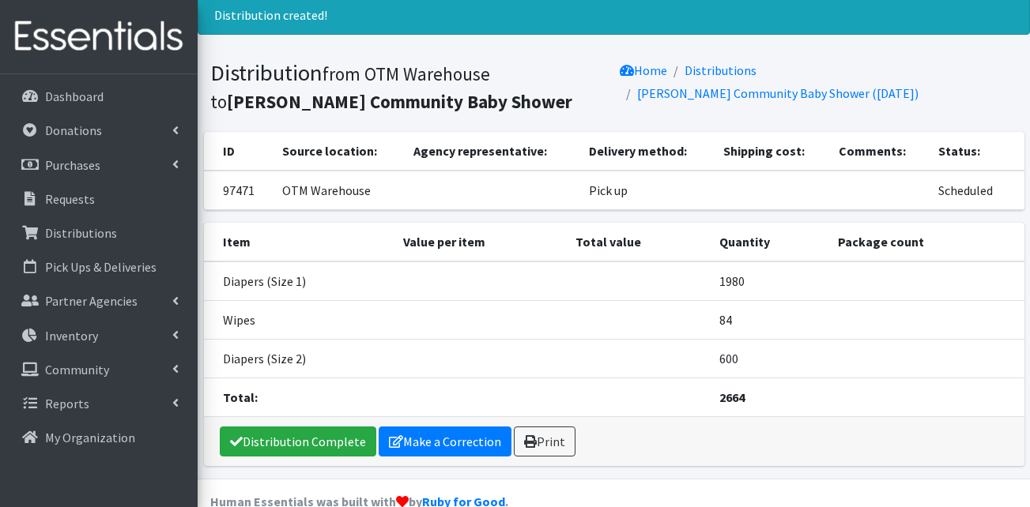
scroll to position [81, 0]
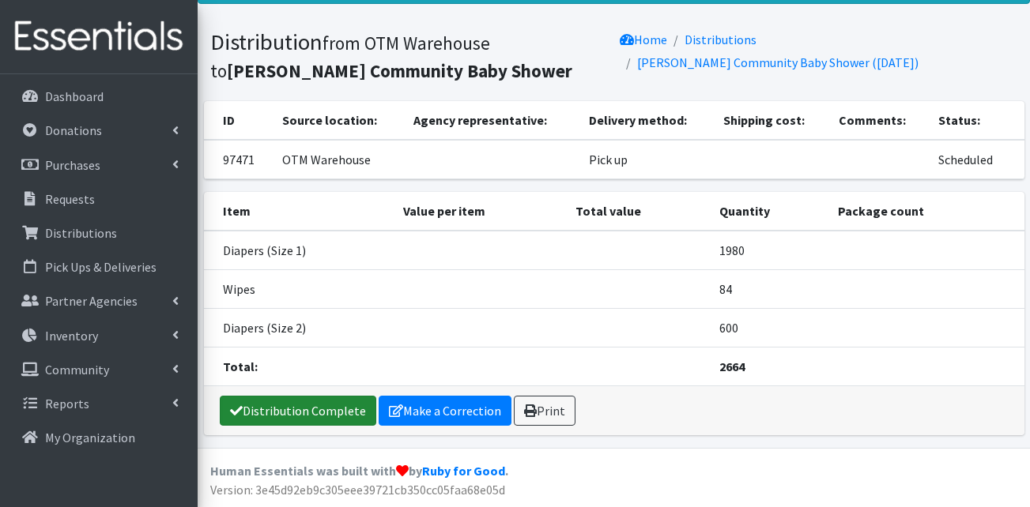
click at [307, 413] on link "Distribution Complete" at bounding box center [298, 411] width 157 height 30
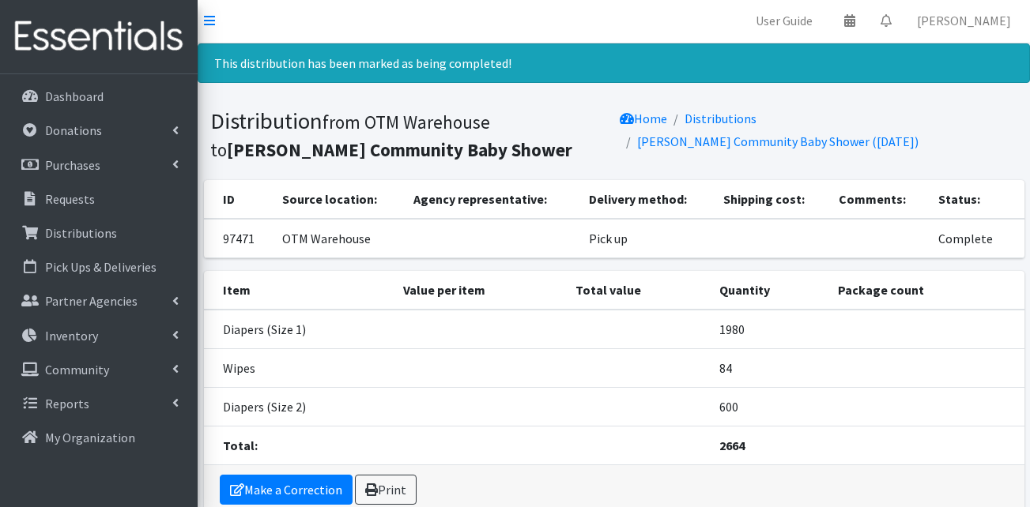
scroll to position [0, 0]
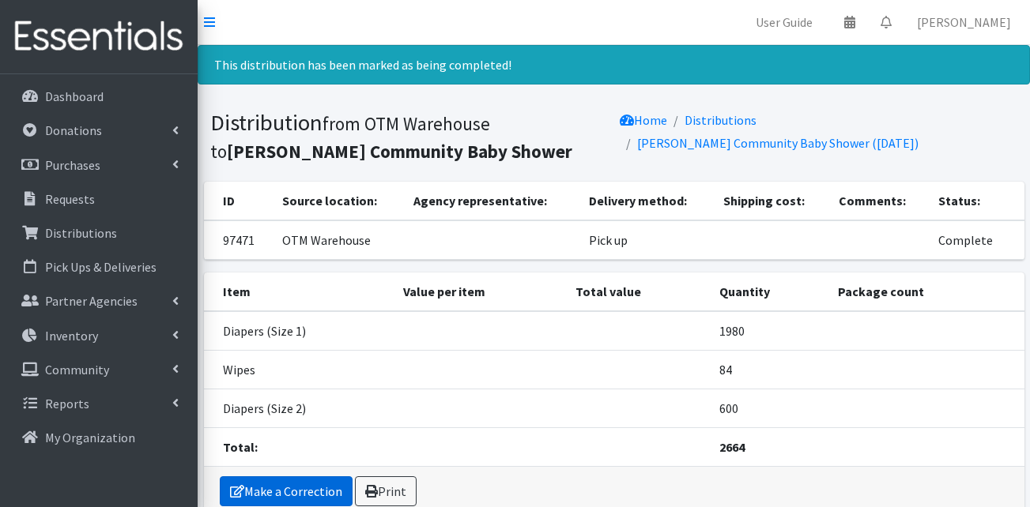
click at [274, 486] on link "Make a Correction" at bounding box center [286, 492] width 133 height 30
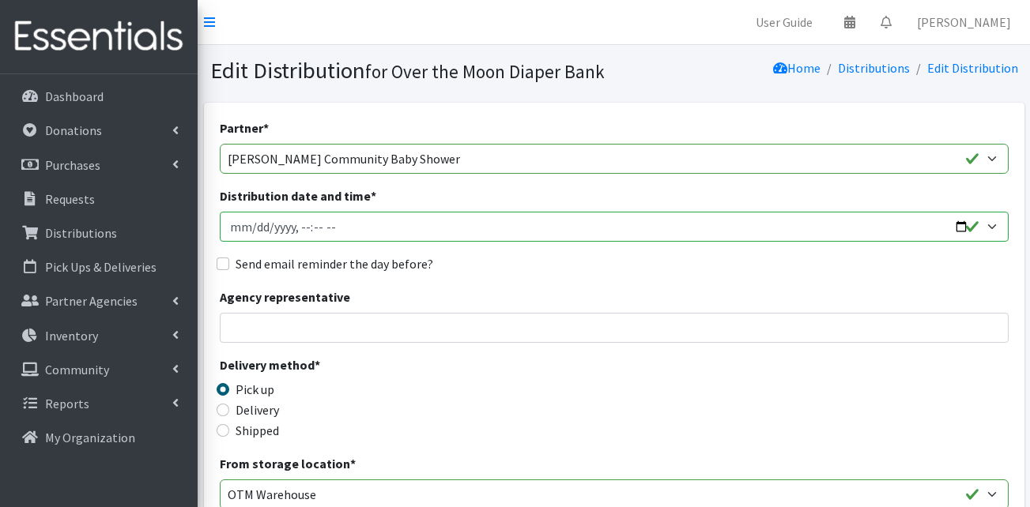
click at [241, 223] on input "Distribution date and time *" at bounding box center [614, 227] width 789 height 30
click at [310, 228] on input "Distribution date and time *" at bounding box center [614, 227] width 789 height 30
click at [338, 228] on input "Distribution date and time *" at bounding box center [614, 227] width 789 height 30
type input "[DATE]T11:00"
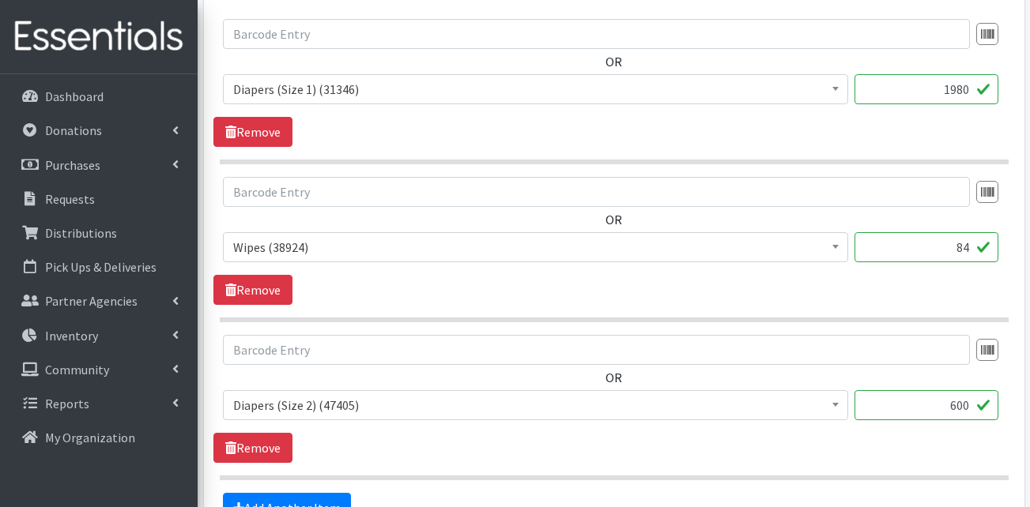
scroll to position [809, 0]
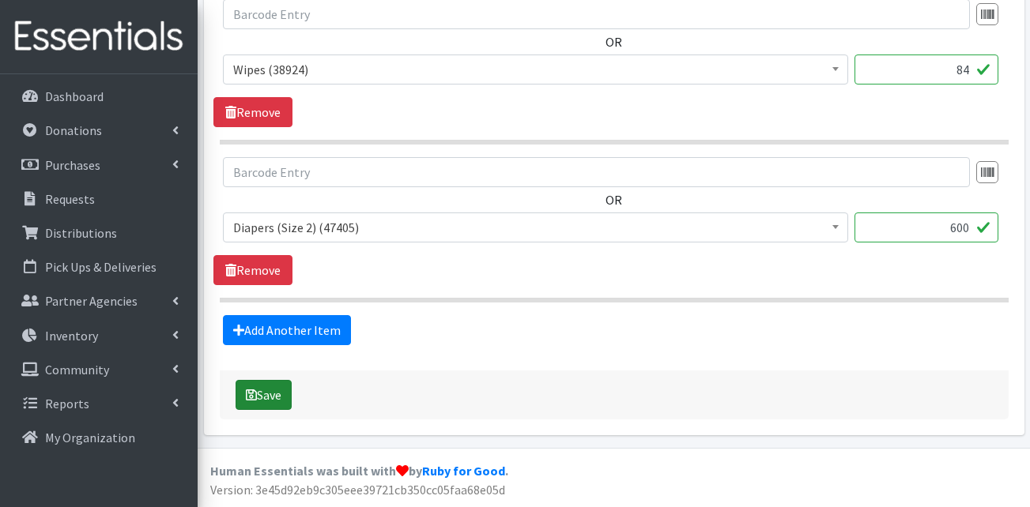
click at [236, 392] on button "Save" at bounding box center [264, 395] width 56 height 30
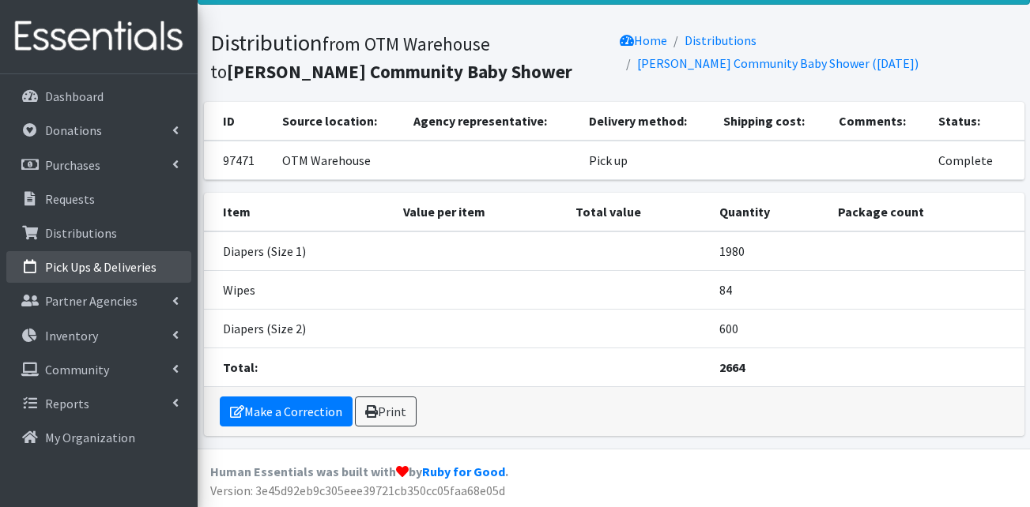
scroll to position [81, 0]
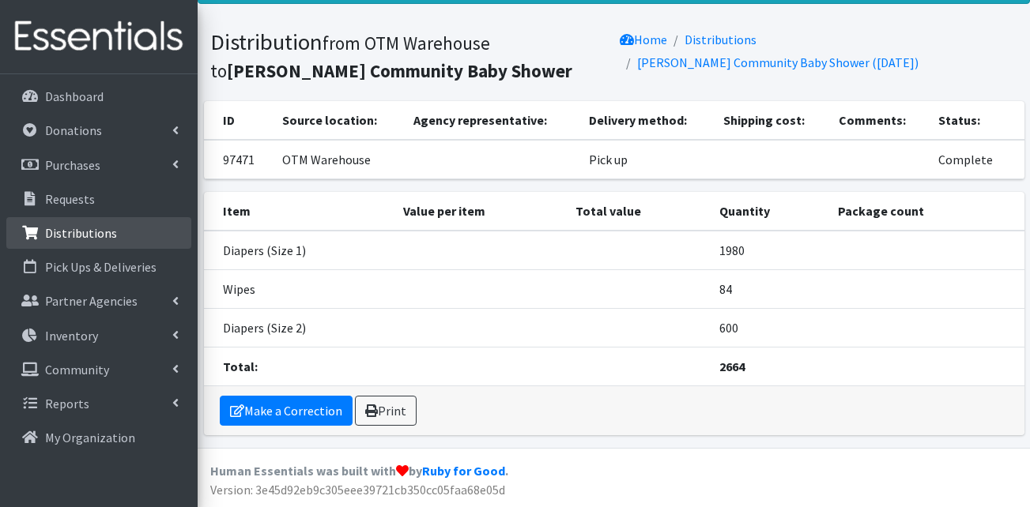
click at [83, 229] on p "Distributions" at bounding box center [81, 233] width 72 height 16
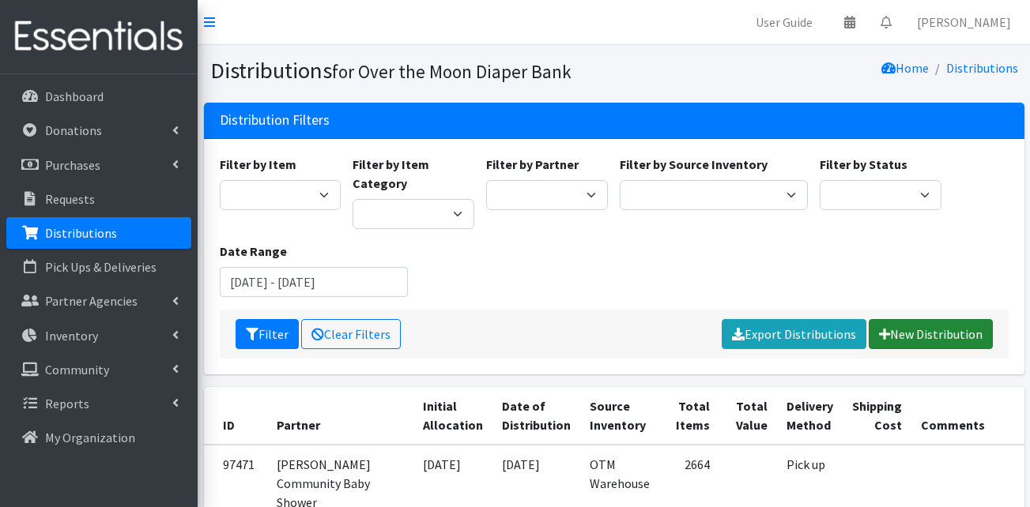
click at [945, 335] on link "New Distribution" at bounding box center [931, 334] width 124 height 30
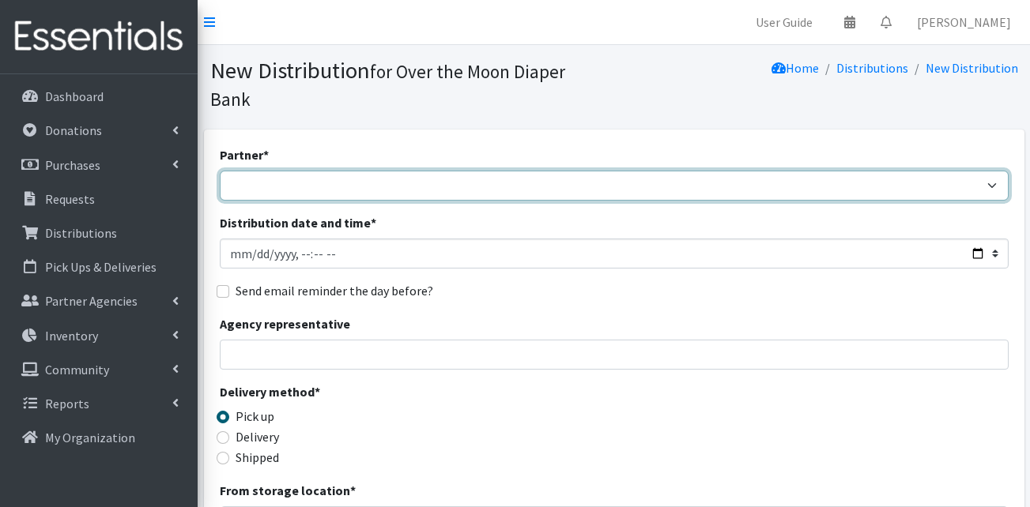
click at [402, 171] on select "AHJ Library System Amerigroup Back To School Event [GEOGRAPHIC_DATA] [GEOGRAPHI…" at bounding box center [614, 186] width 789 height 30
select select "7947"
click at [220, 171] on select "AHJ Library System Amerigroup Back To School Event [GEOGRAPHIC_DATA] [GEOGRAPHI…" at bounding box center [614, 186] width 789 height 30
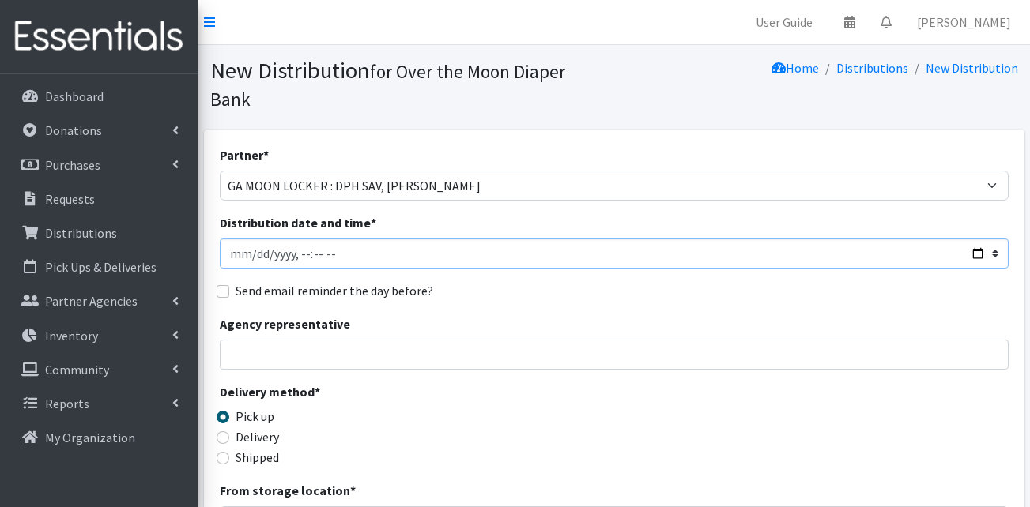
click at [236, 239] on input "Distribution date and time *" at bounding box center [614, 254] width 789 height 30
click at [317, 239] on input "Distribution date and time *" at bounding box center [614, 254] width 789 height 30
click at [330, 239] on input "Distribution date and time *" at bounding box center [614, 254] width 789 height 30
type input "[DATE]T11:00"
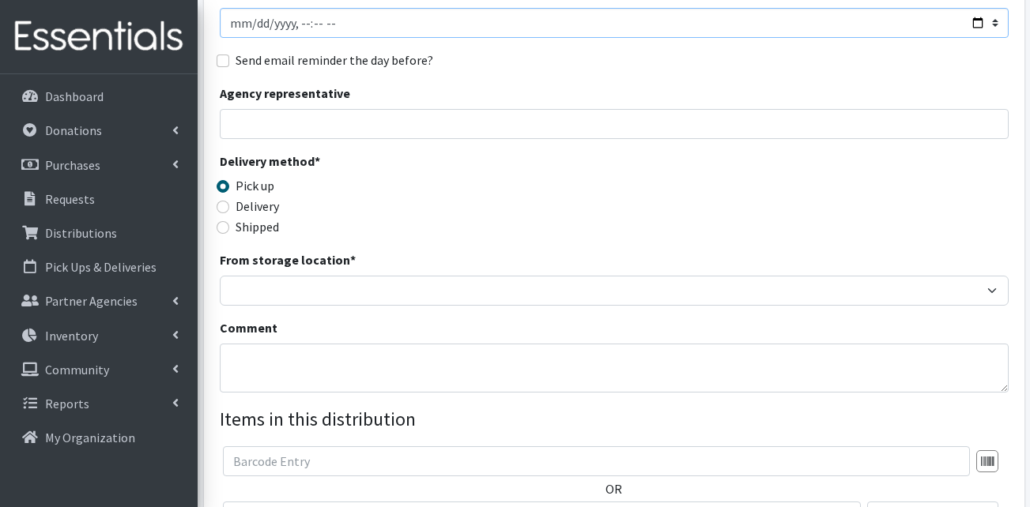
scroll to position [316, 0]
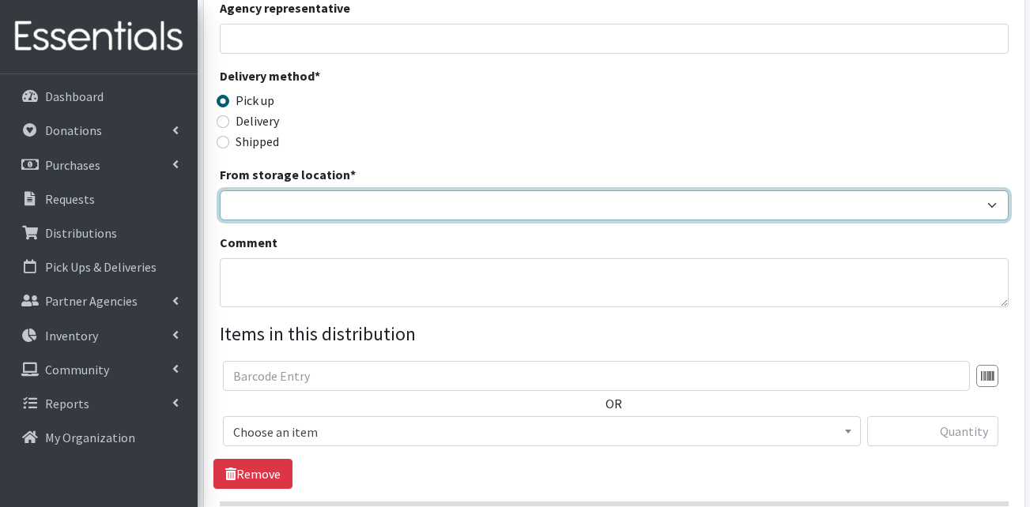
drag, startPoint x: 304, startPoint y: 176, endPoint x: 301, endPoint y: 191, distance: 14.6
click at [304, 191] on select "OTM Warehouse" at bounding box center [614, 206] width 789 height 30
select select "385"
click at [220, 191] on select "OTM Warehouse" at bounding box center [614, 206] width 789 height 30
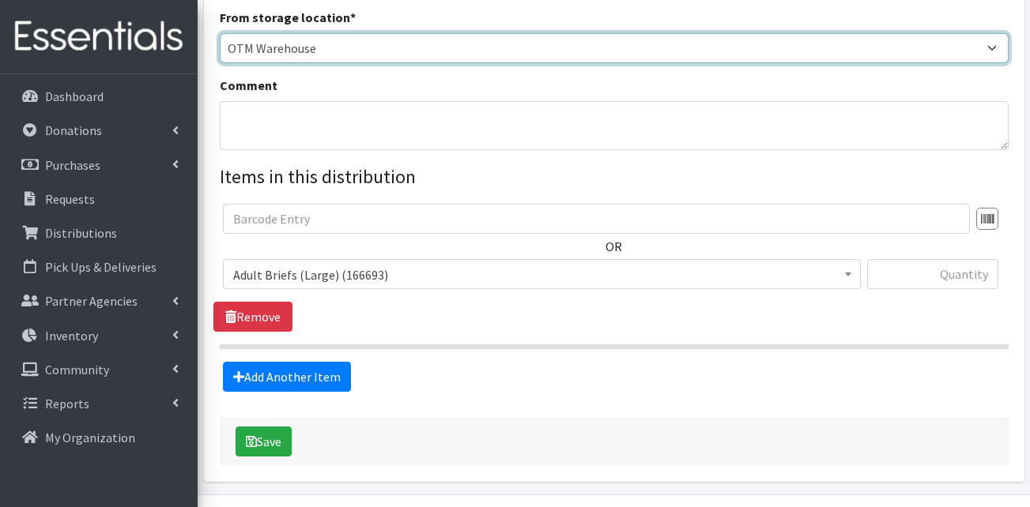
scroll to position [474, 0]
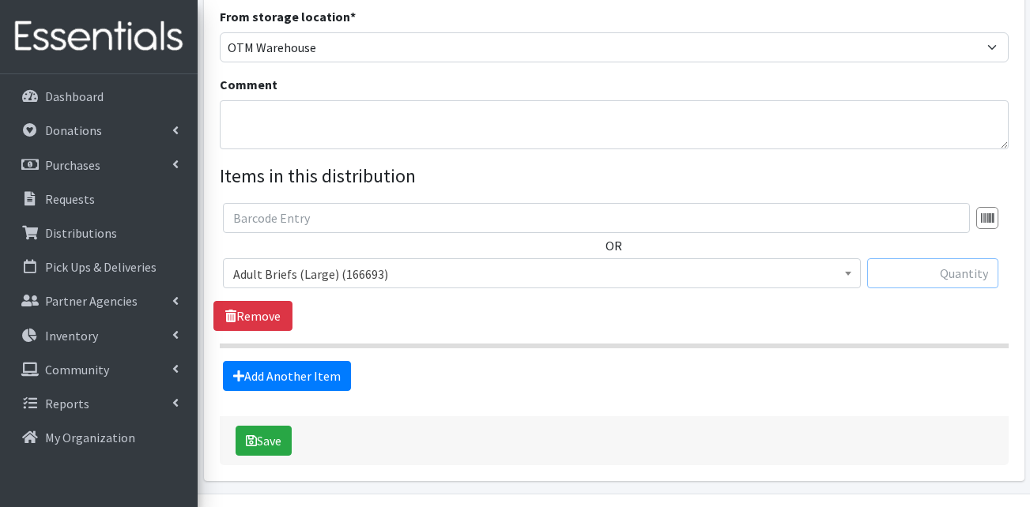
click at [911, 258] on input "text" at bounding box center [932, 273] width 131 height 30
type input "400"
click at [436, 263] on span "Adult Briefs (Large) (166693)" at bounding box center [541, 274] width 617 height 22
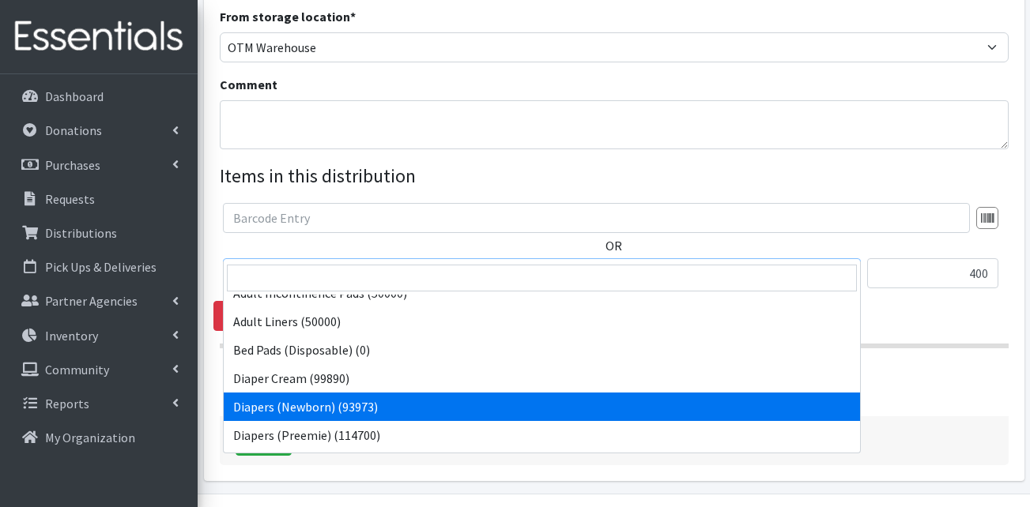
scroll to position [316, 0]
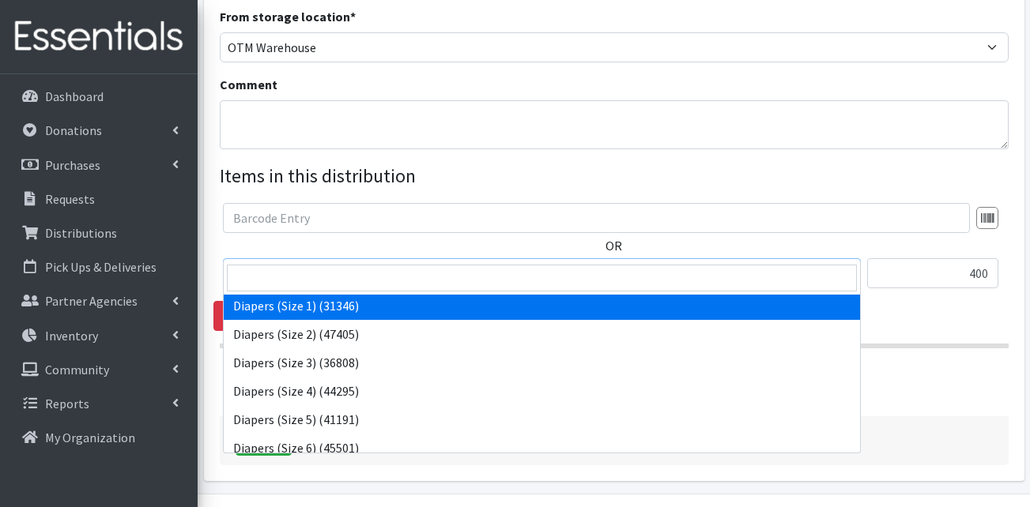
select select "13420"
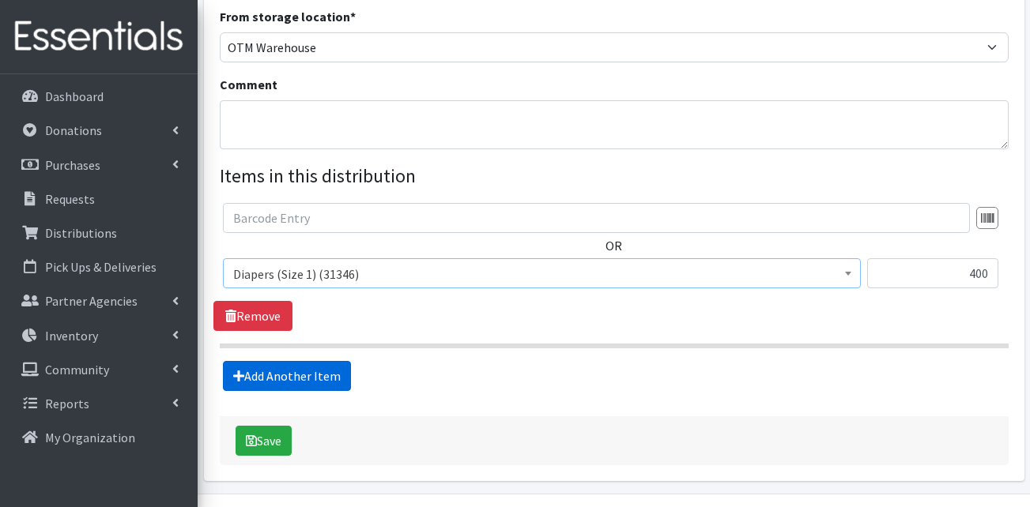
click at [311, 361] on link "Add Another Item" at bounding box center [287, 376] width 128 height 30
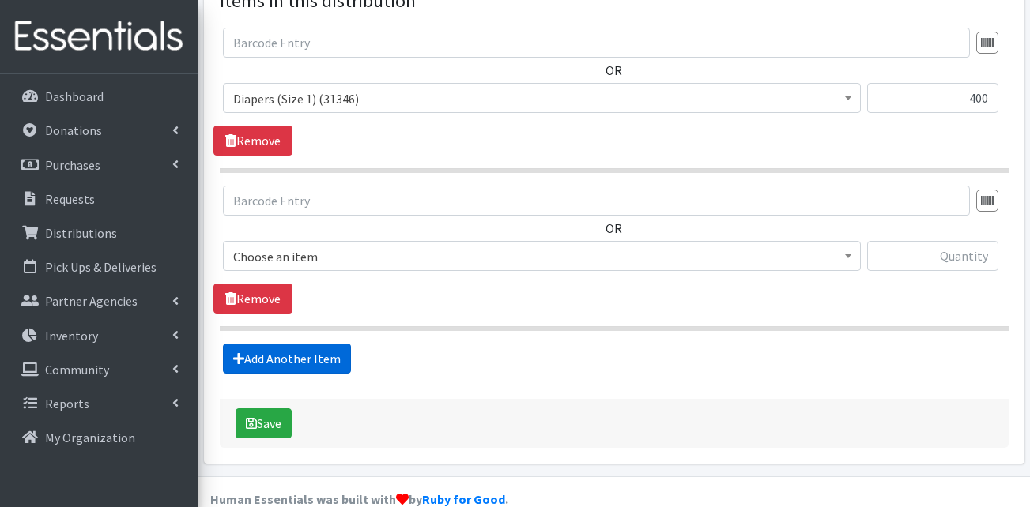
scroll to position [651, 0]
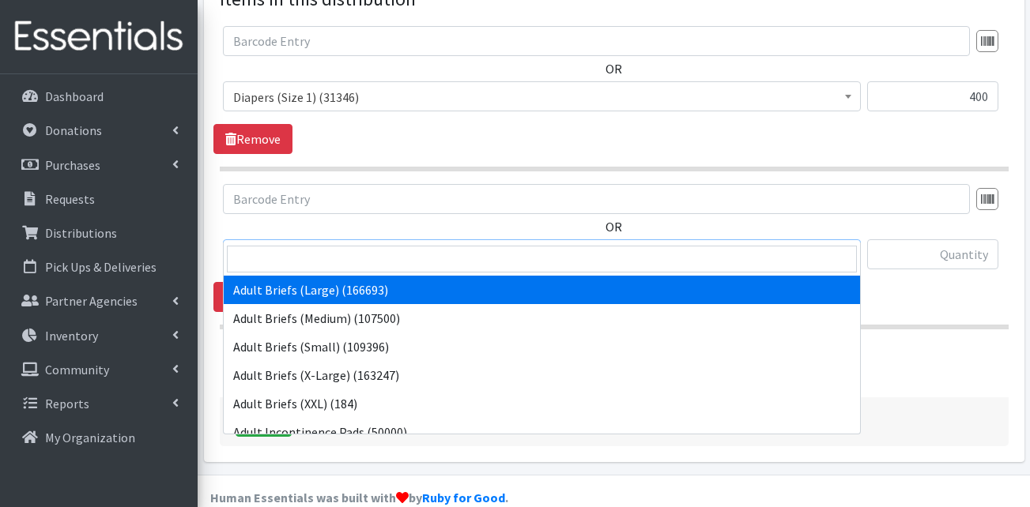
click at [319, 244] on span "Adult Briefs (Large) (166693)" at bounding box center [541, 255] width 617 height 22
click at [334, 260] on input "search" at bounding box center [542, 259] width 630 height 27
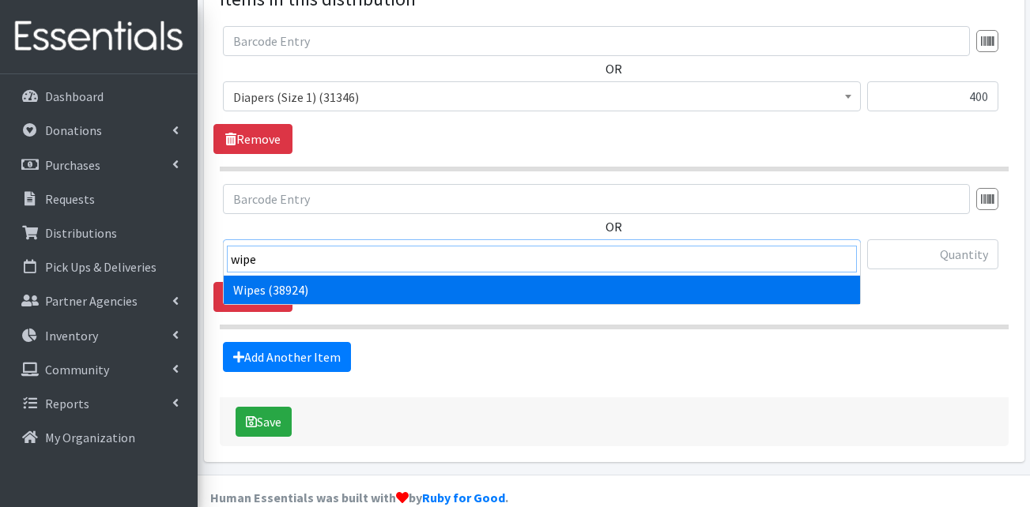
type input "wipe"
select select "13405"
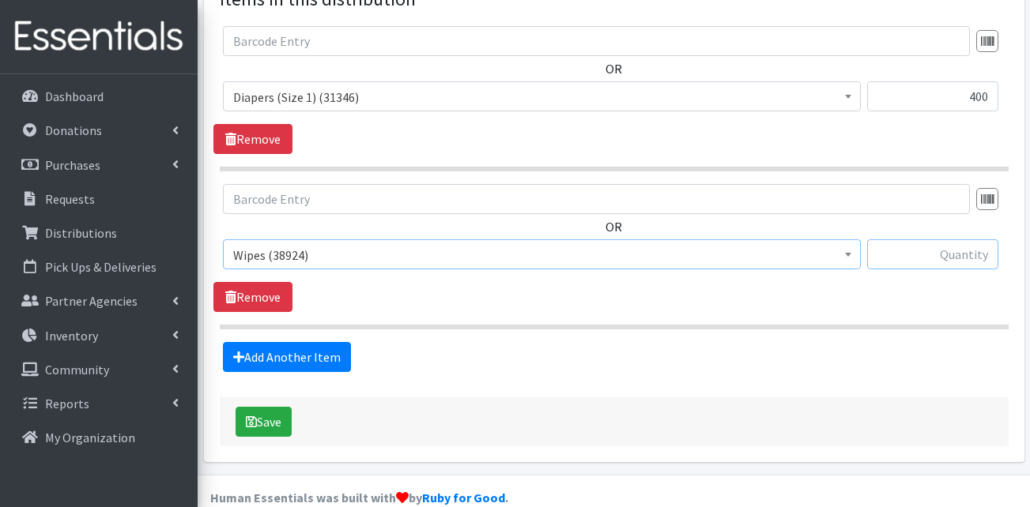
click at [976, 240] on input "text" at bounding box center [932, 255] width 131 height 30
type input "60"
click at [875, 342] on div "Add Another Item" at bounding box center [613, 357] width 801 height 30
click at [270, 407] on button "Save" at bounding box center [264, 422] width 56 height 30
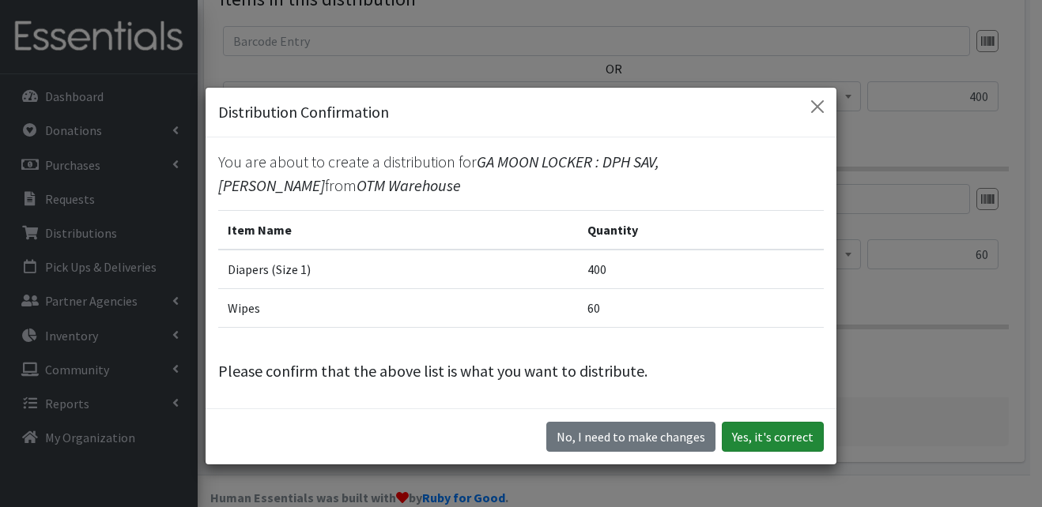
click at [757, 426] on button "Yes, it's correct" at bounding box center [773, 437] width 102 height 30
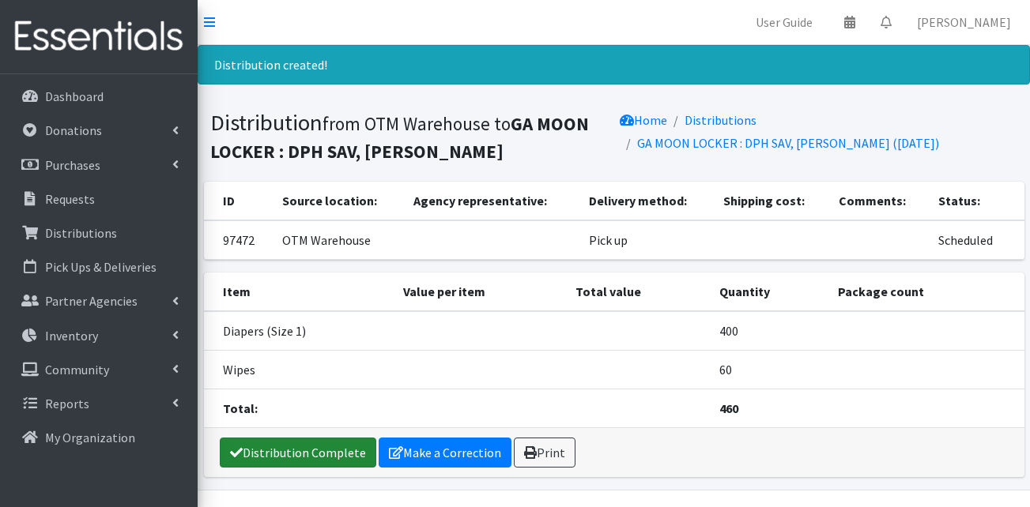
click at [289, 458] on link "Distribution Complete" at bounding box center [298, 453] width 157 height 30
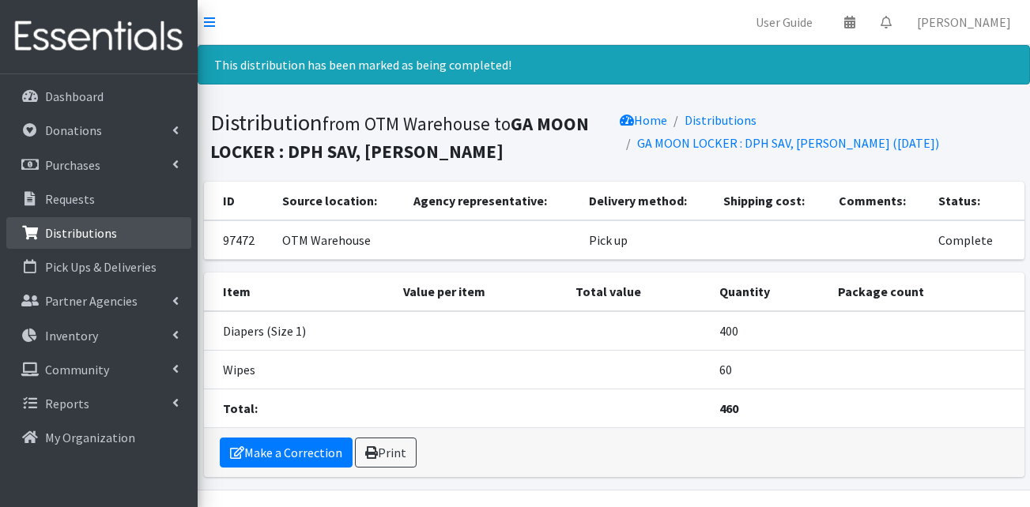
click at [89, 237] on p "Distributions" at bounding box center [81, 233] width 72 height 16
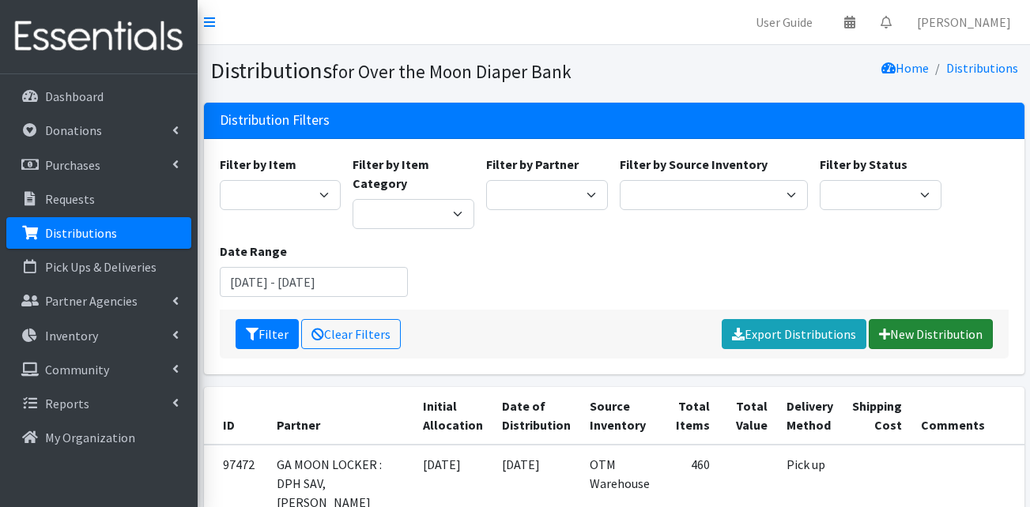
click at [918, 330] on link "New Distribution" at bounding box center [931, 334] width 124 height 30
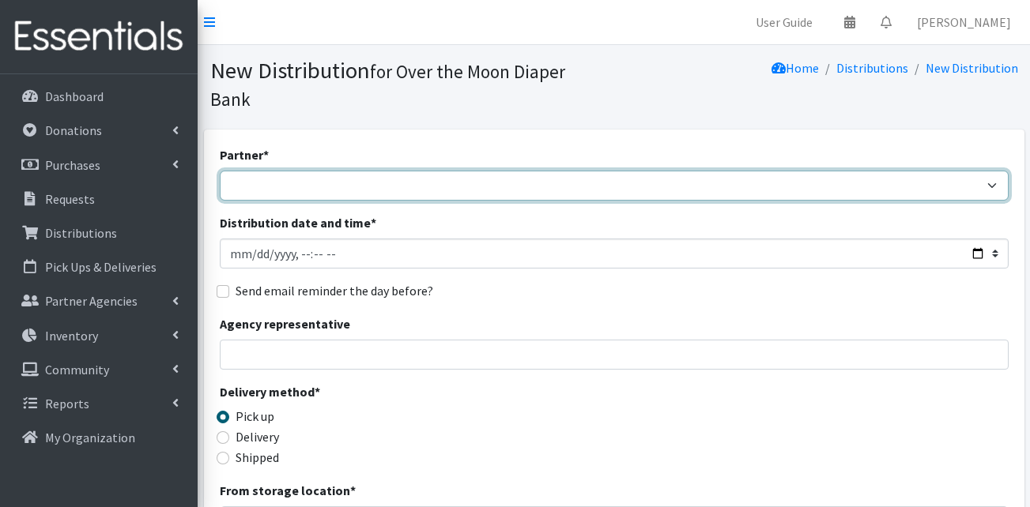
click at [405, 171] on select "AHJ Library System Amerigroup Back To School Event [GEOGRAPHIC_DATA] [GEOGRAPHI…" at bounding box center [614, 186] width 789 height 30
select select "7948"
click at [220, 171] on select "AHJ Library System Amerigroup Back To School Event [GEOGRAPHIC_DATA] [GEOGRAPHI…" at bounding box center [614, 186] width 789 height 30
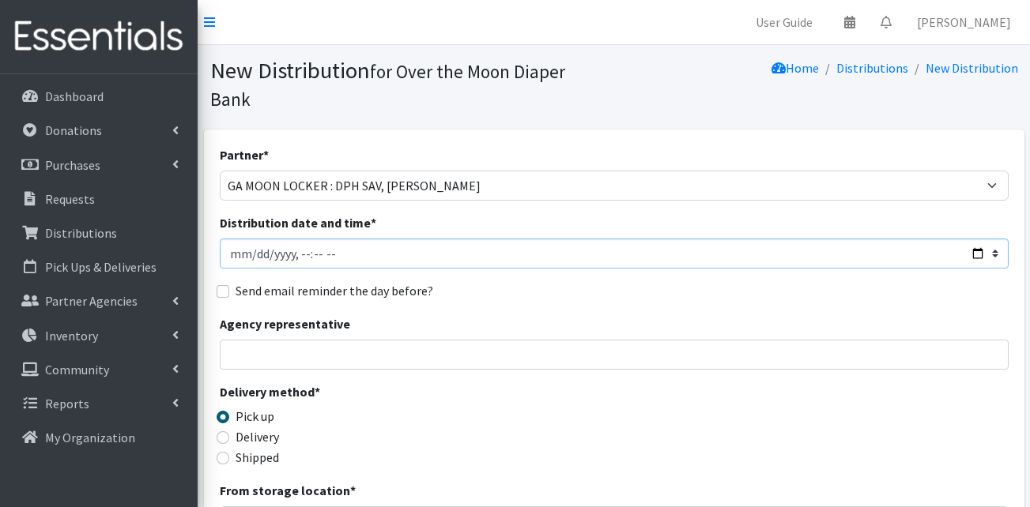
click at [232, 239] on input "Distribution date and time *" at bounding box center [614, 254] width 789 height 30
click at [311, 239] on input "Distribution date and time *" at bounding box center [614, 254] width 789 height 30
click at [333, 239] on input "Distribution date and time *" at bounding box center [614, 254] width 789 height 30
type input "2025-09-30T11:00"
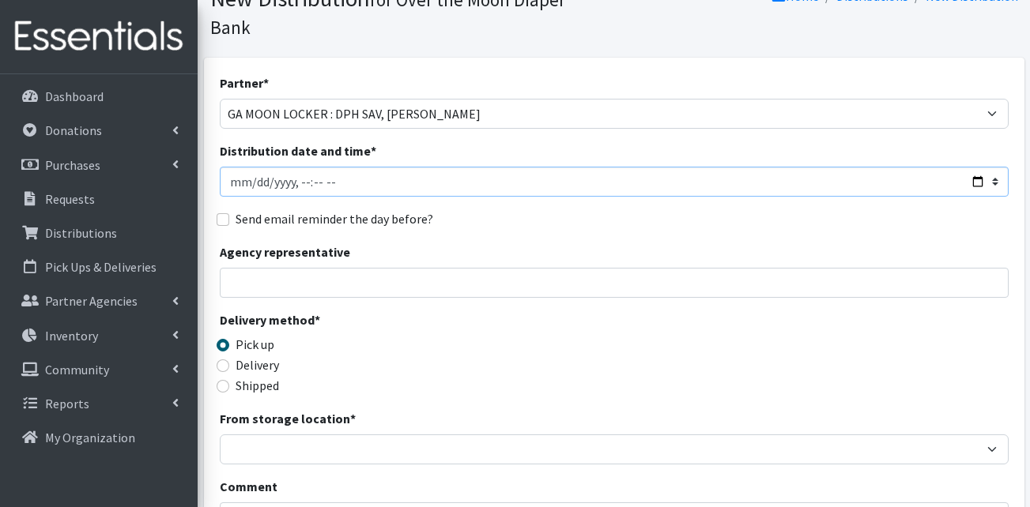
scroll to position [158, 0]
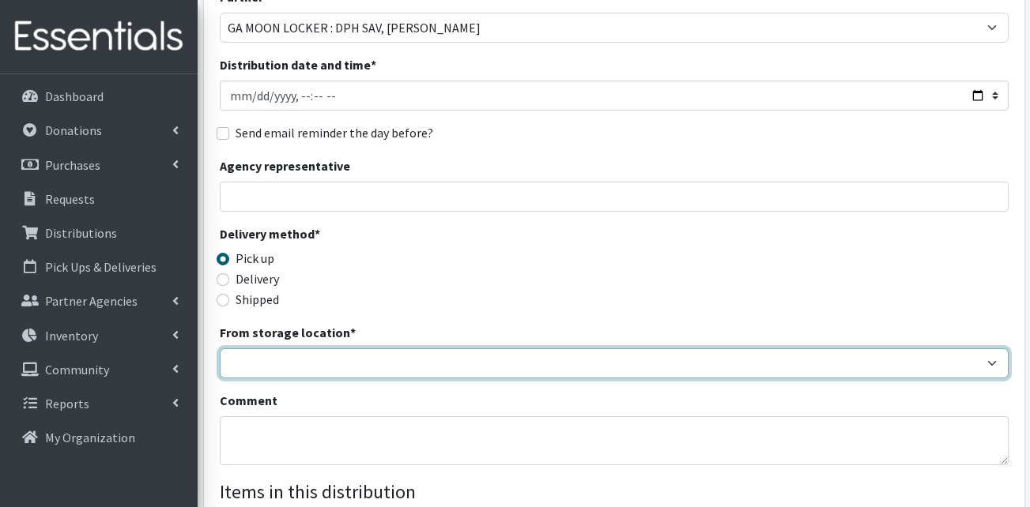
click at [311, 349] on select "OTM Warehouse" at bounding box center [614, 364] width 789 height 30
select select "385"
click at [220, 349] on select "OTM Warehouse" at bounding box center [614, 364] width 789 height 30
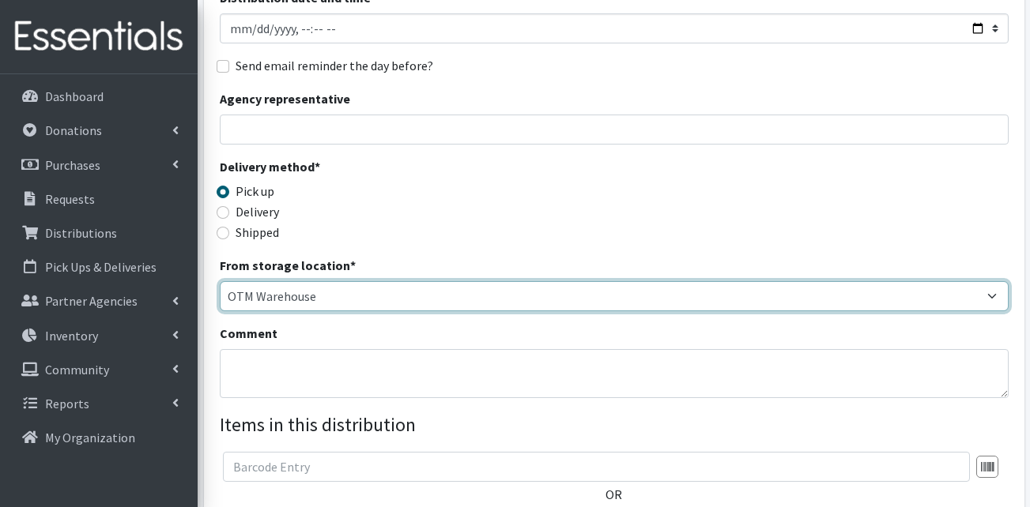
scroll to position [316, 0]
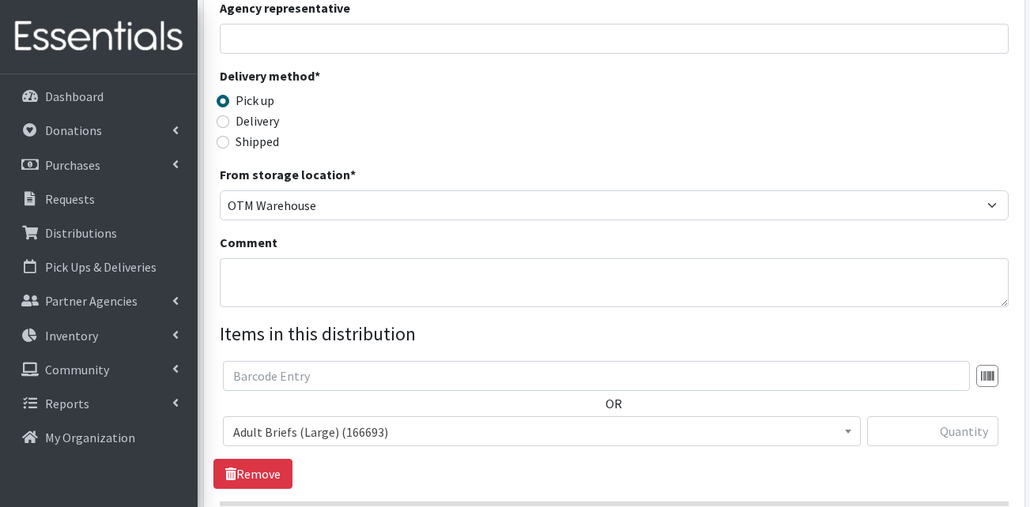
click at [266, 421] on span "Adult Briefs (Large) (166693)" at bounding box center [541, 432] width 617 height 22
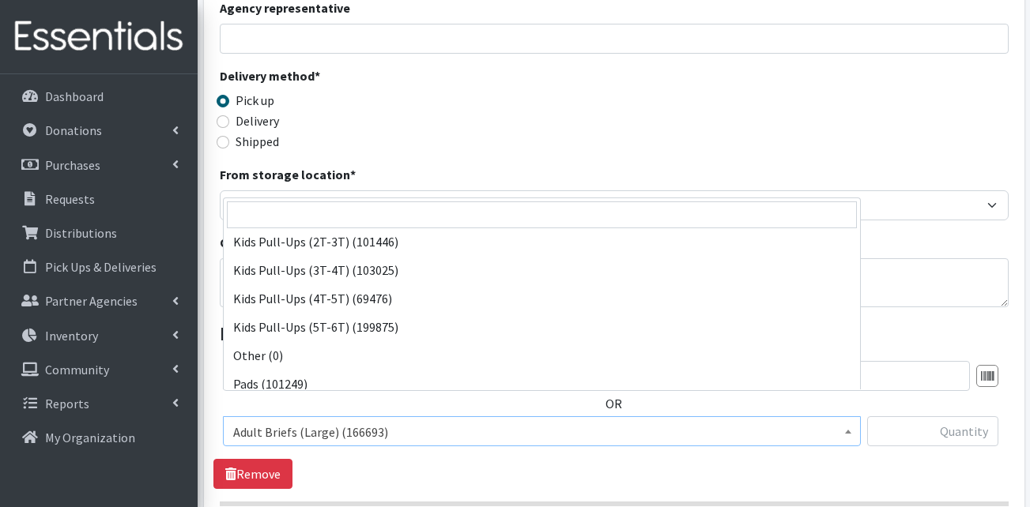
scroll to position [553, 0]
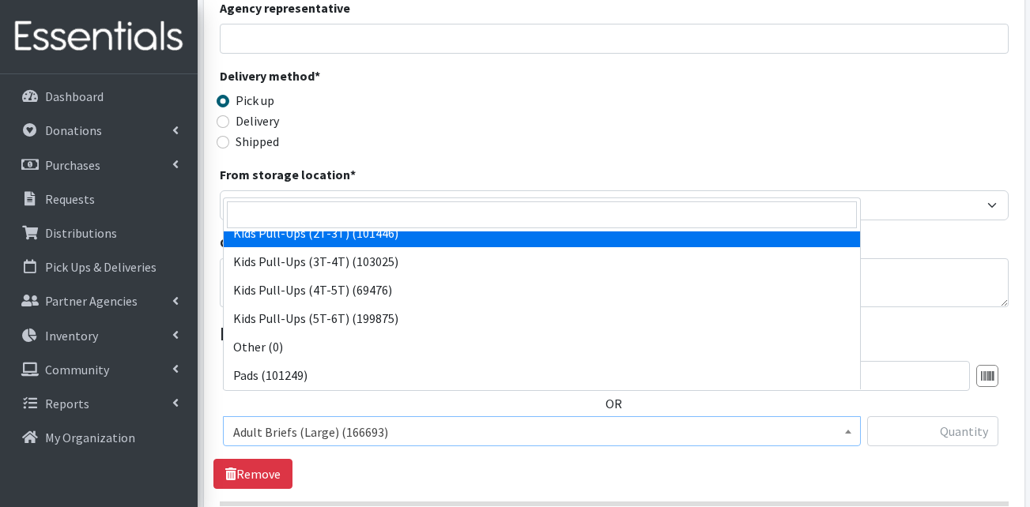
select select "13408"
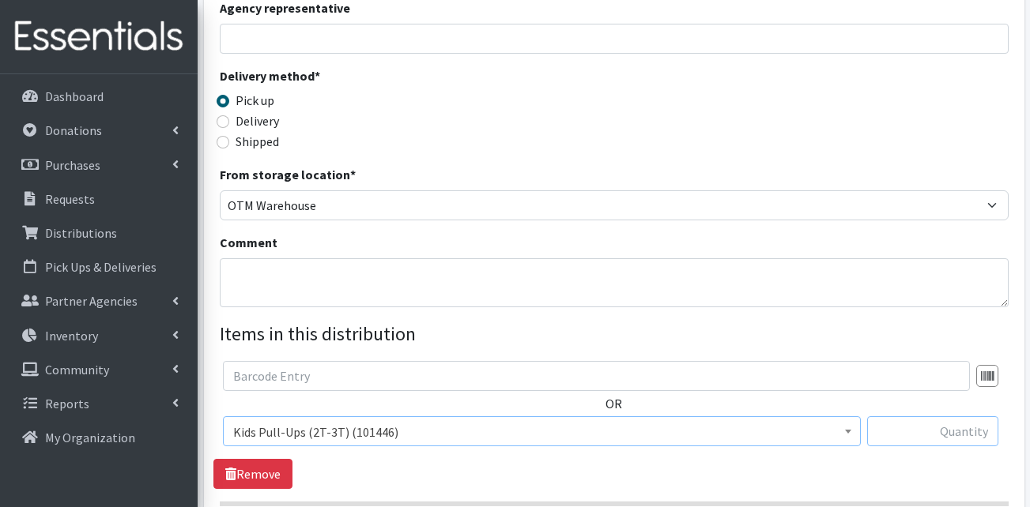
click at [915, 417] on input "text" at bounding box center [932, 432] width 131 height 30
type input "100"
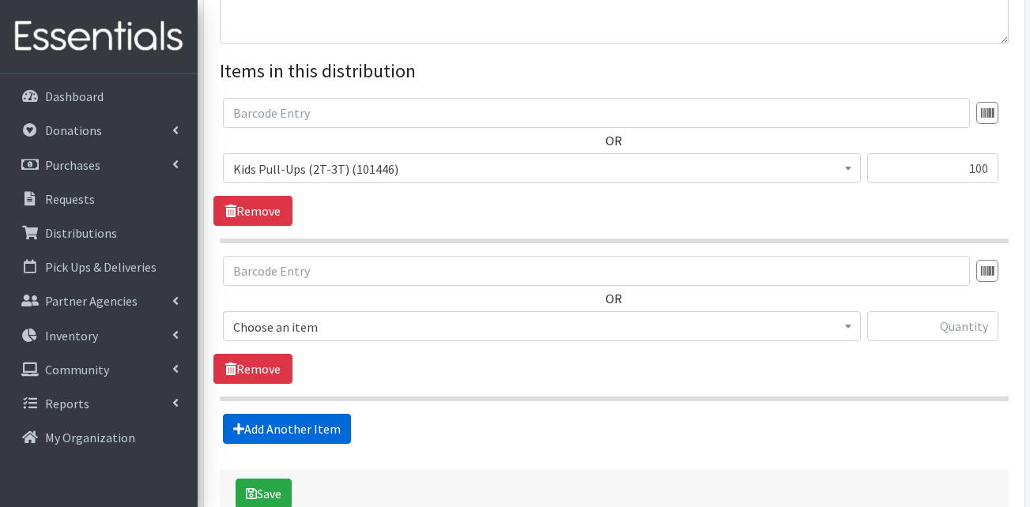
scroll to position [651, 0]
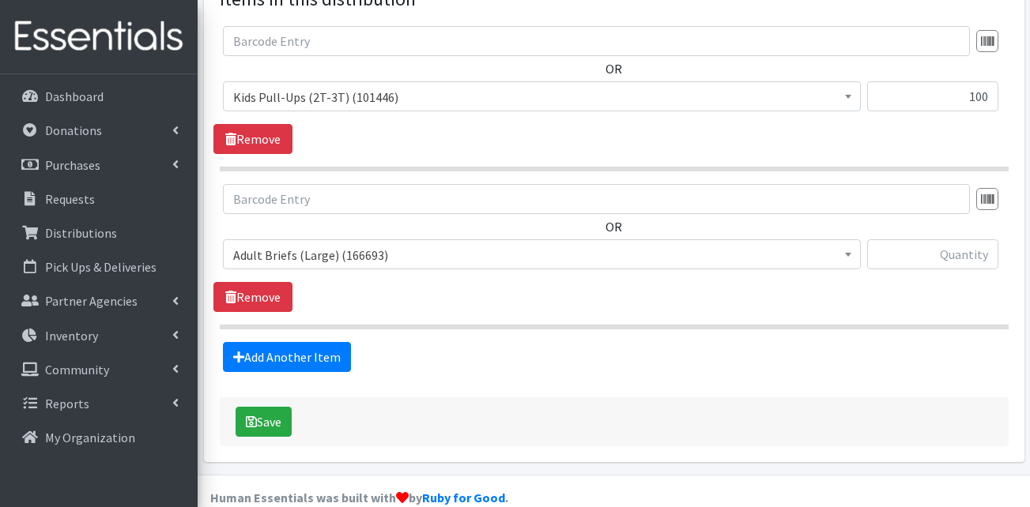
click at [376, 244] on span "Adult Briefs (Large) (166693)" at bounding box center [541, 255] width 617 height 22
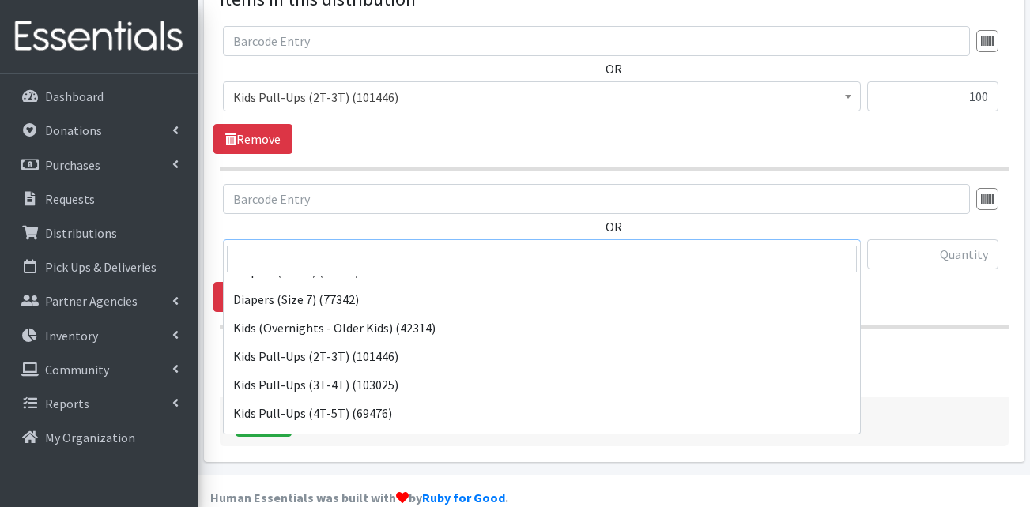
scroll to position [553, 0]
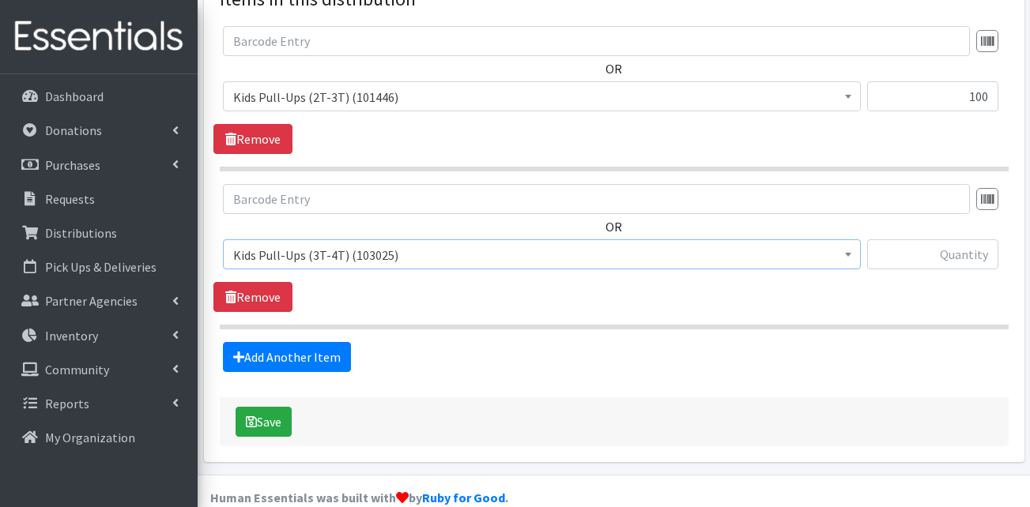
click at [379, 244] on span "Kids Pull-Ups (3T-4T) (103025)" at bounding box center [541, 255] width 617 height 22
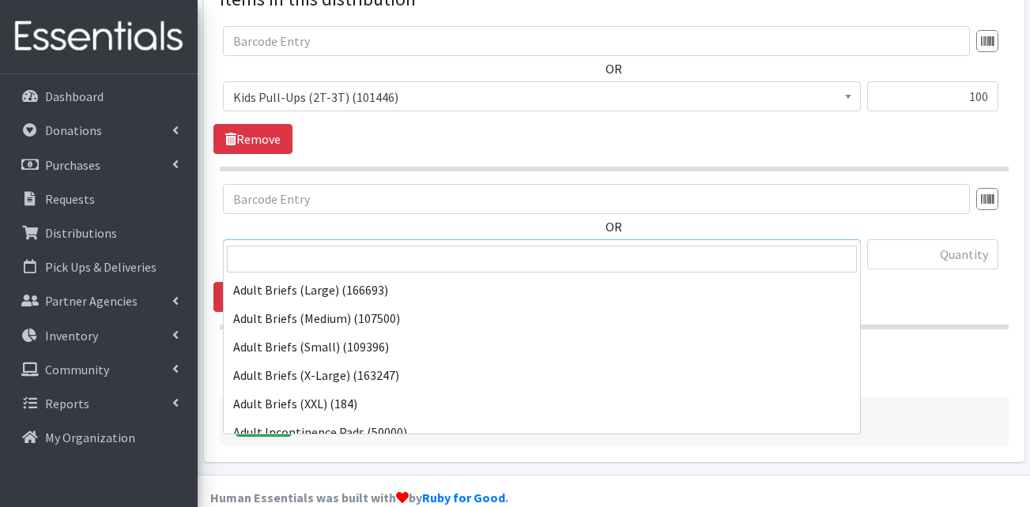
scroll to position [541, 0]
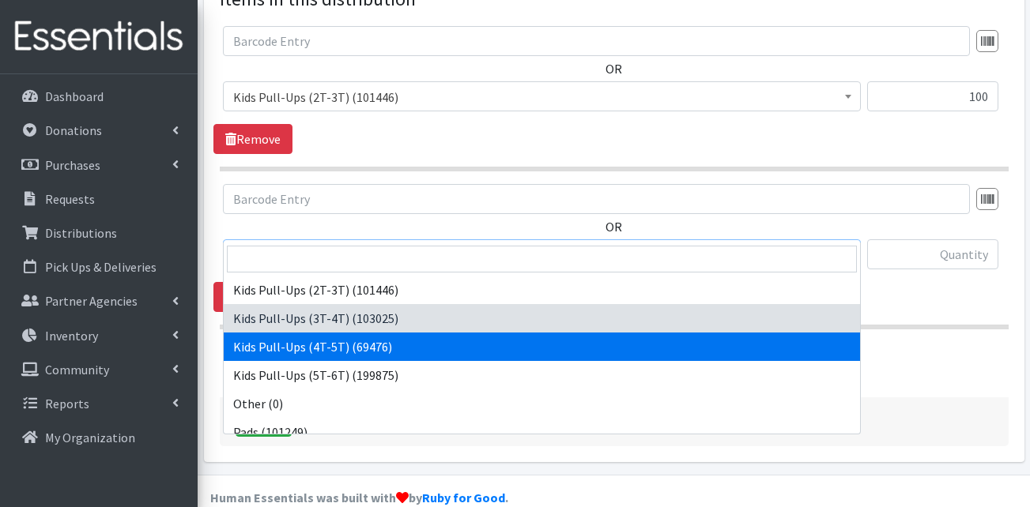
select select "13424"
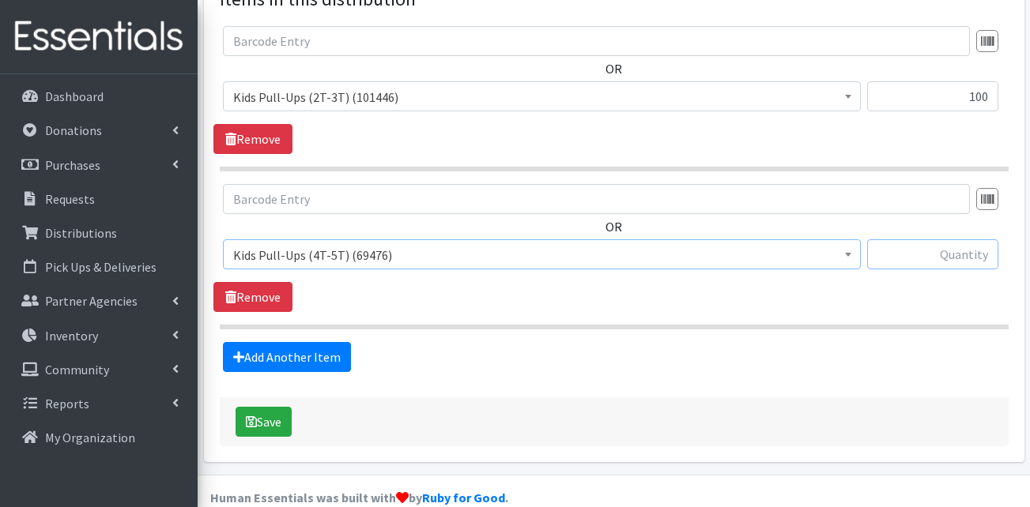
click at [960, 240] on input "text" at bounding box center [932, 255] width 131 height 30
type input "100"
click at [282, 407] on button "Save" at bounding box center [264, 422] width 56 height 30
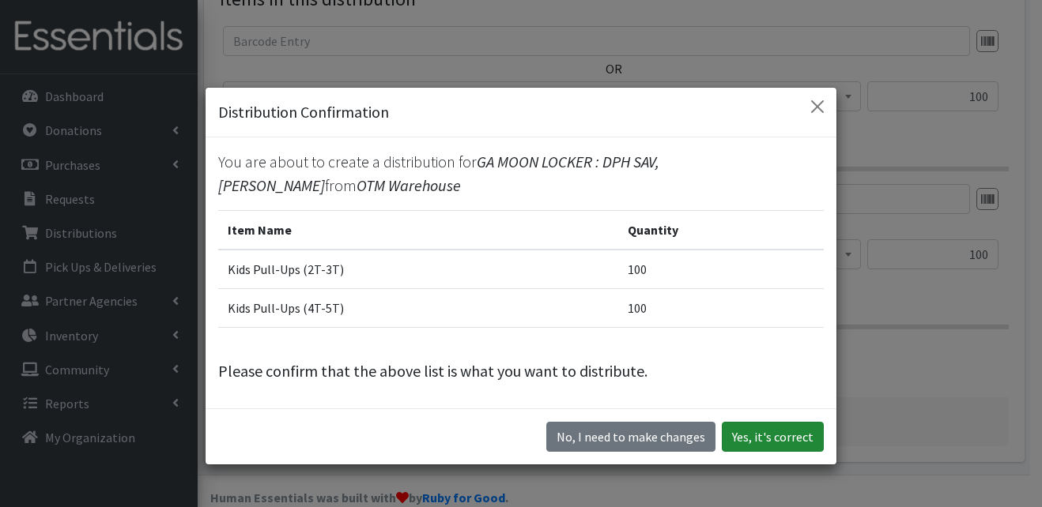
click at [752, 432] on button "Yes, it's correct" at bounding box center [773, 437] width 102 height 30
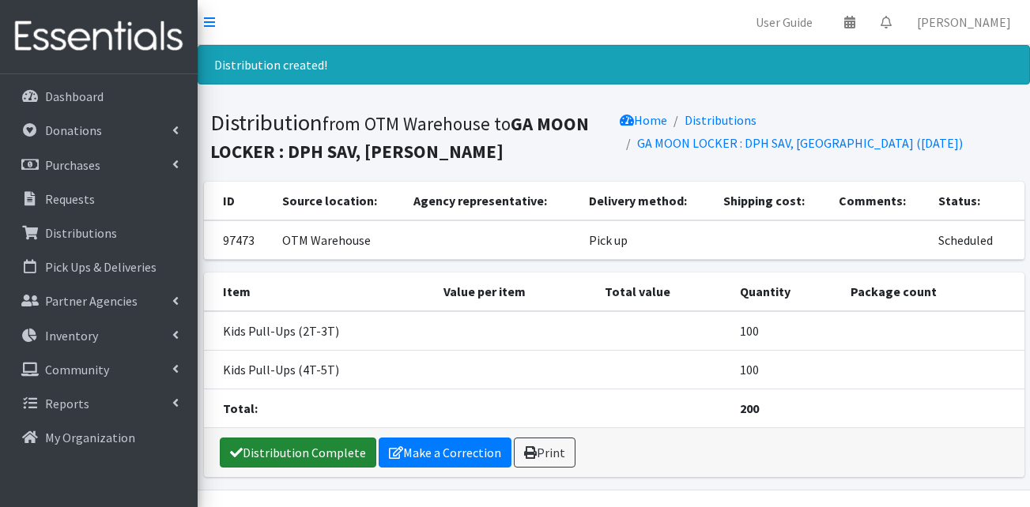
click at [320, 451] on link "Distribution Complete" at bounding box center [298, 453] width 157 height 30
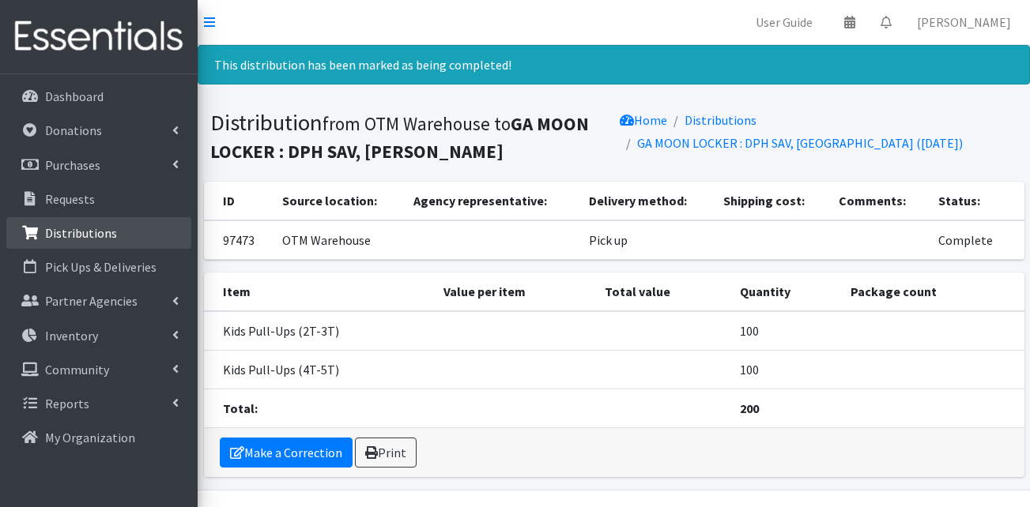
click at [89, 237] on p "Distributions" at bounding box center [81, 233] width 72 height 16
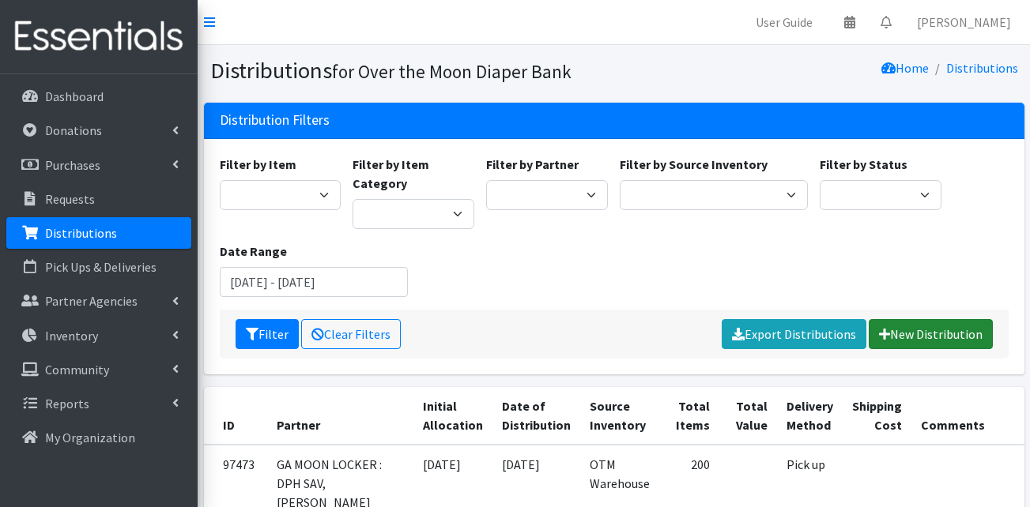
click at [915, 331] on link "New Distribution" at bounding box center [931, 334] width 124 height 30
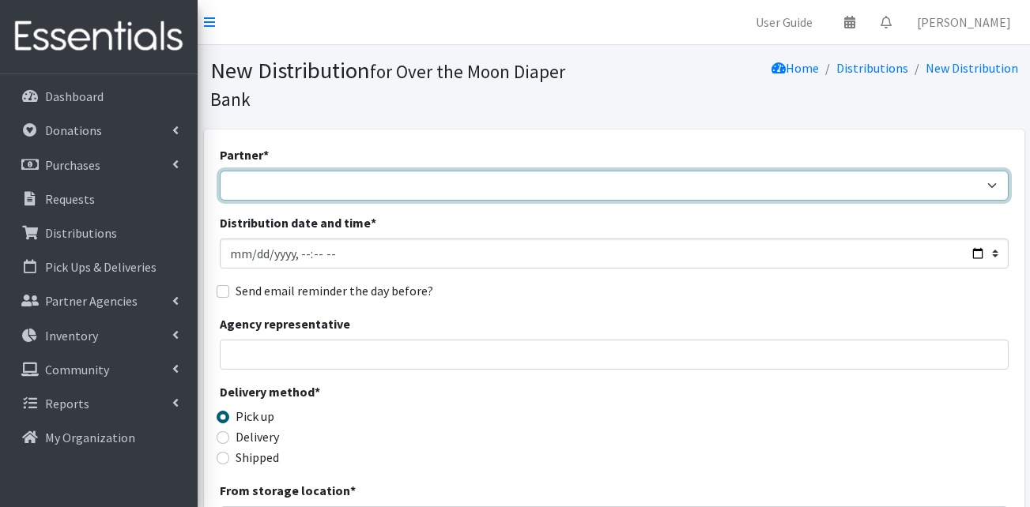
click at [394, 171] on select "AHJ Library System Amerigroup Back To School Event Bay Harbour Brantley Church …" at bounding box center [614, 186] width 789 height 30
select select "4671"
click at [220, 171] on select "AHJ Library System Amerigroup Back To School Event Bay Harbour Brantley Church …" at bounding box center [614, 186] width 789 height 30
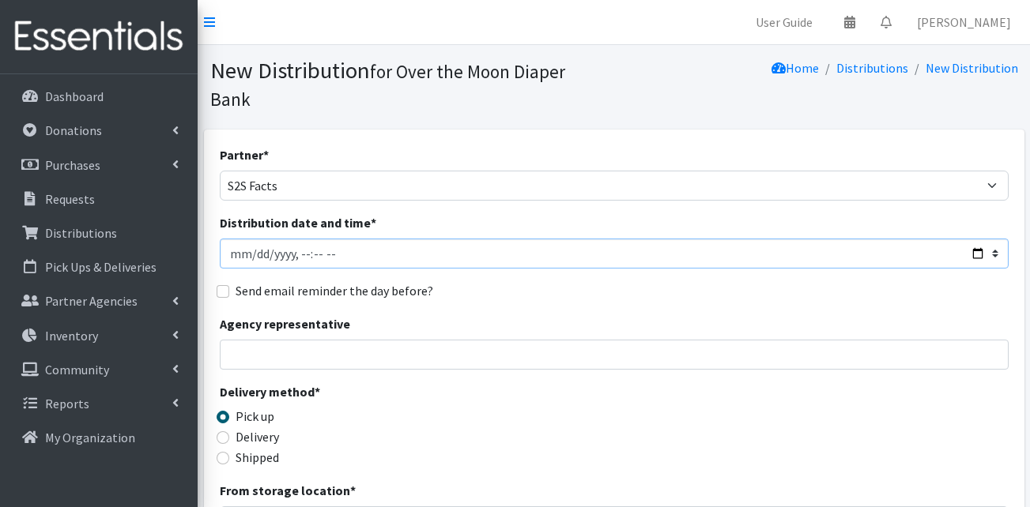
click at [237, 239] on input "Distribution date and time *" at bounding box center [614, 254] width 789 height 30
type input "2025-09-19T23:59"
type input "2025-09-19T09:30"
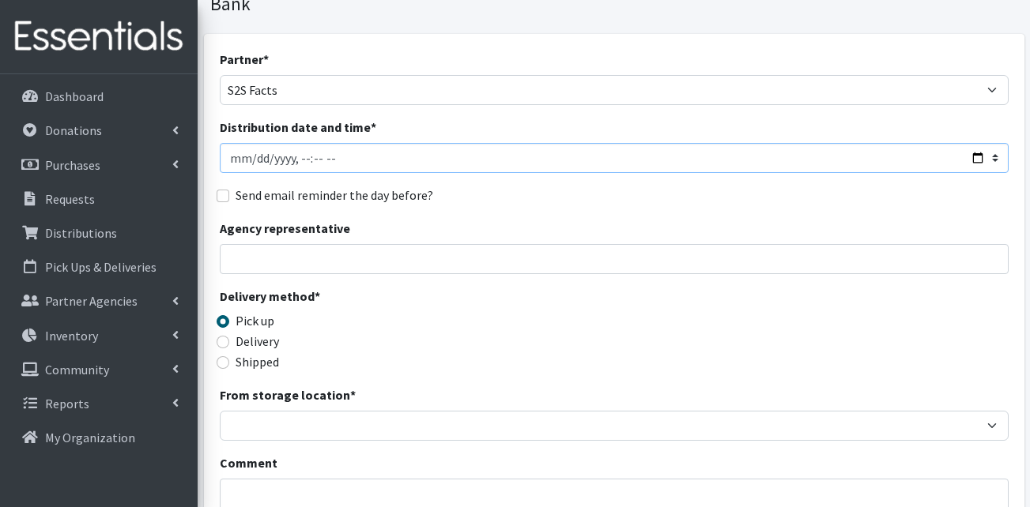
scroll to position [316, 0]
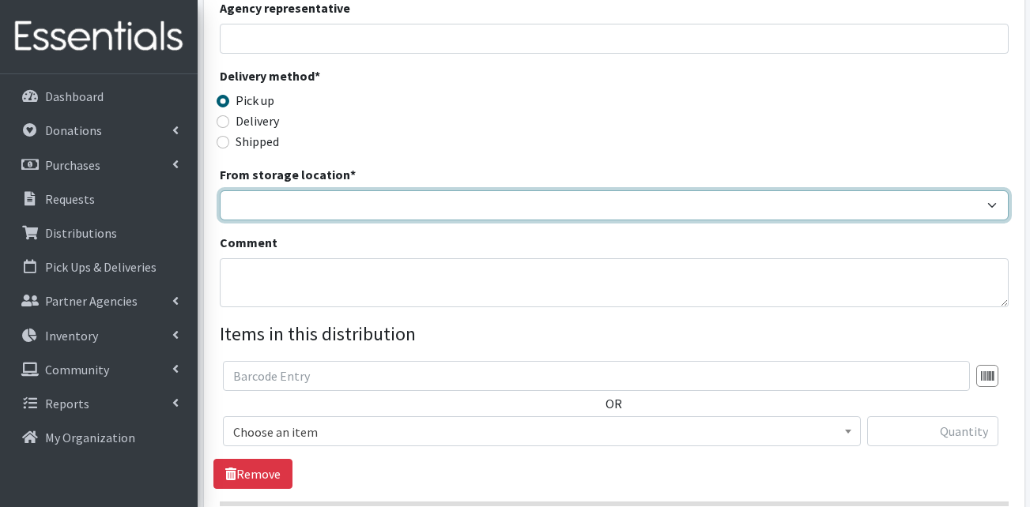
click at [326, 191] on select "OTM Warehouse" at bounding box center [614, 206] width 789 height 30
select select "385"
click at [220, 191] on select "OTM Warehouse" at bounding box center [614, 206] width 789 height 30
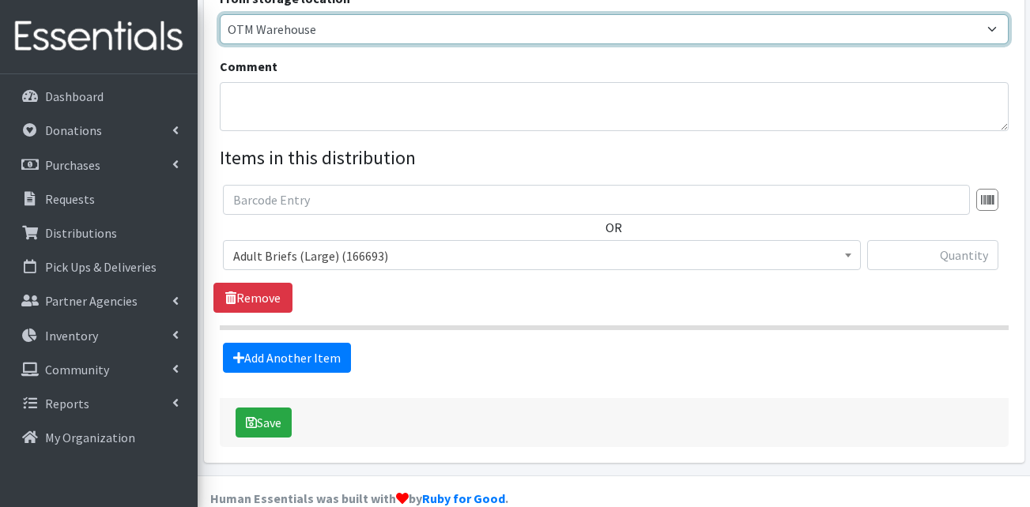
scroll to position [493, 0]
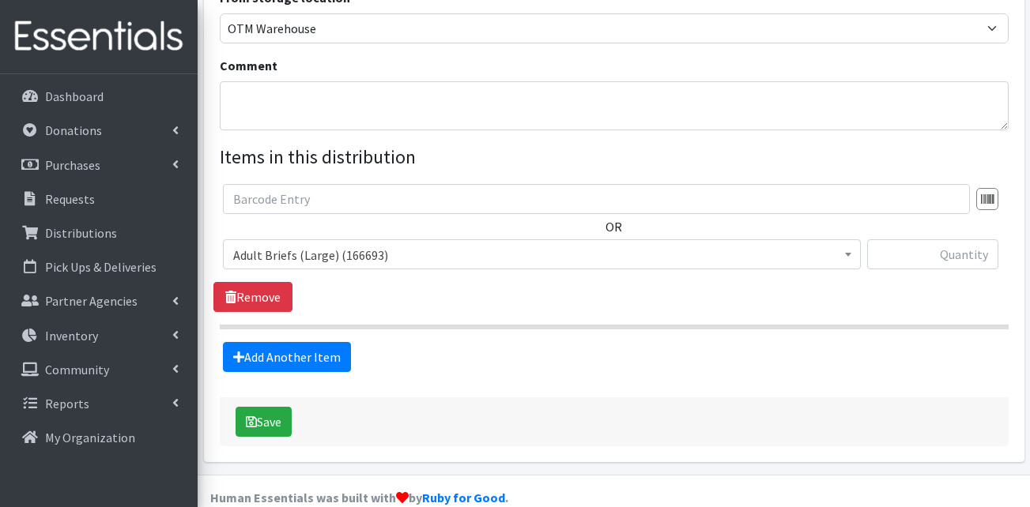
click at [344, 244] on span "Adult Briefs (Large) (166693)" at bounding box center [541, 255] width 617 height 22
click at [931, 240] on input "text" at bounding box center [932, 255] width 131 height 30
click at [949, 240] on input "text" at bounding box center [932, 255] width 131 height 30
type input "1612"
click at [322, 342] on link "Add Another Item" at bounding box center [287, 357] width 128 height 30
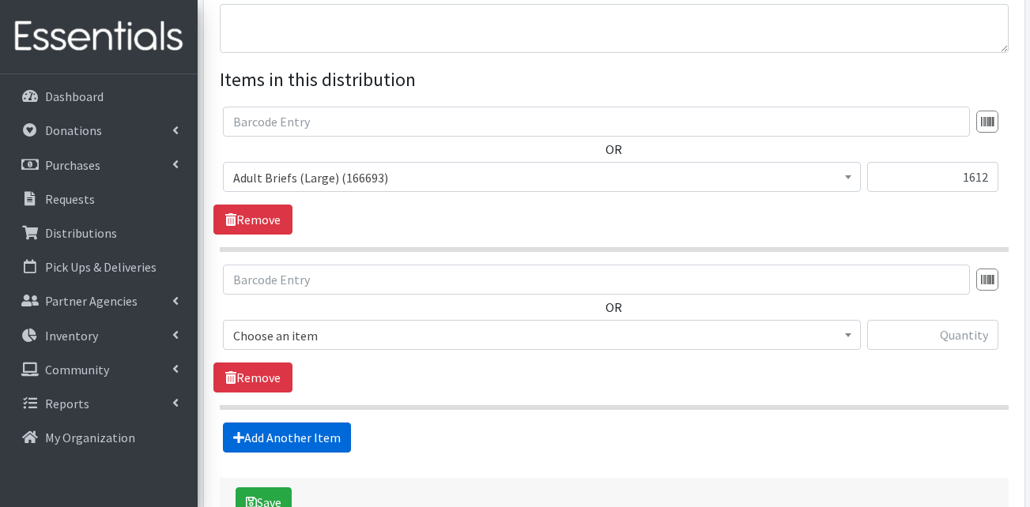
scroll to position [651, 0]
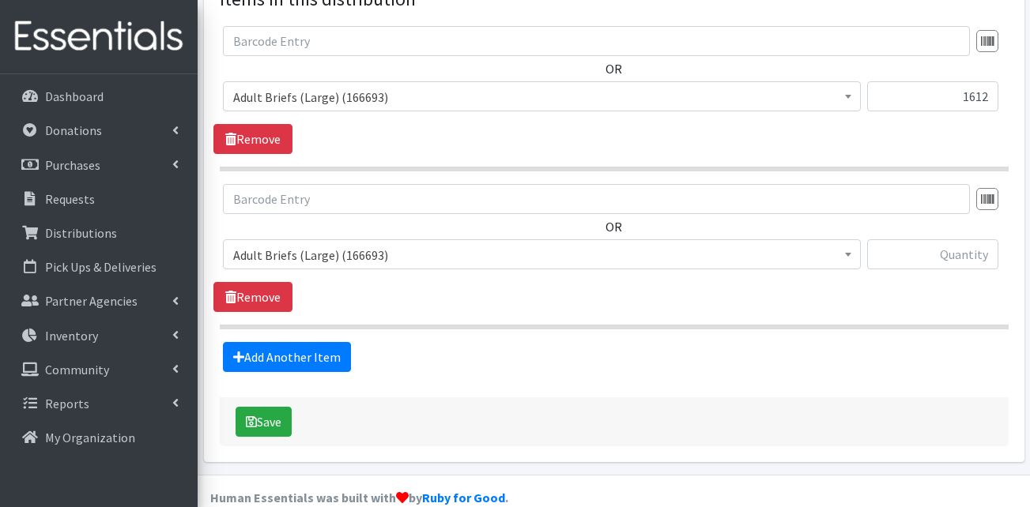
click at [391, 244] on span "Adult Briefs (Large) (166693)" at bounding box center [541, 255] width 617 height 22
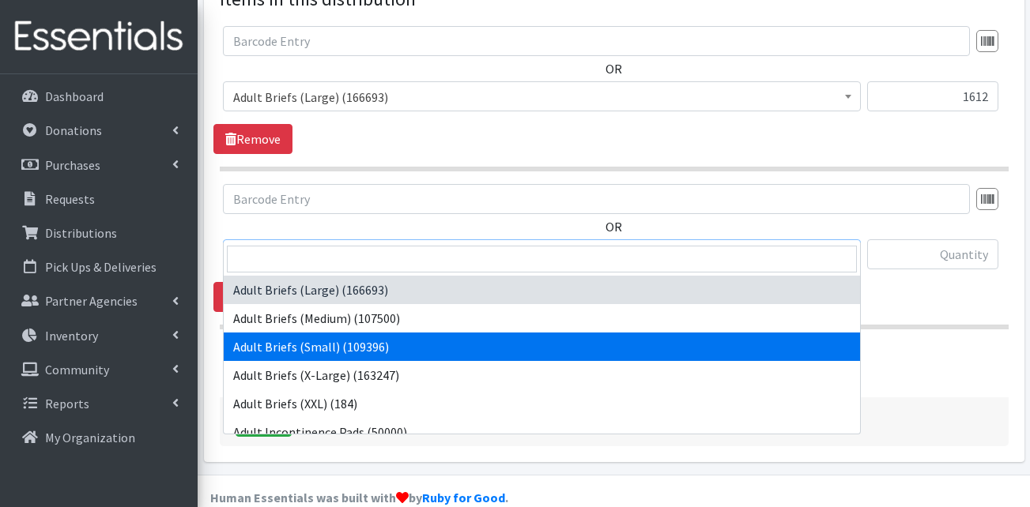
select select "13412"
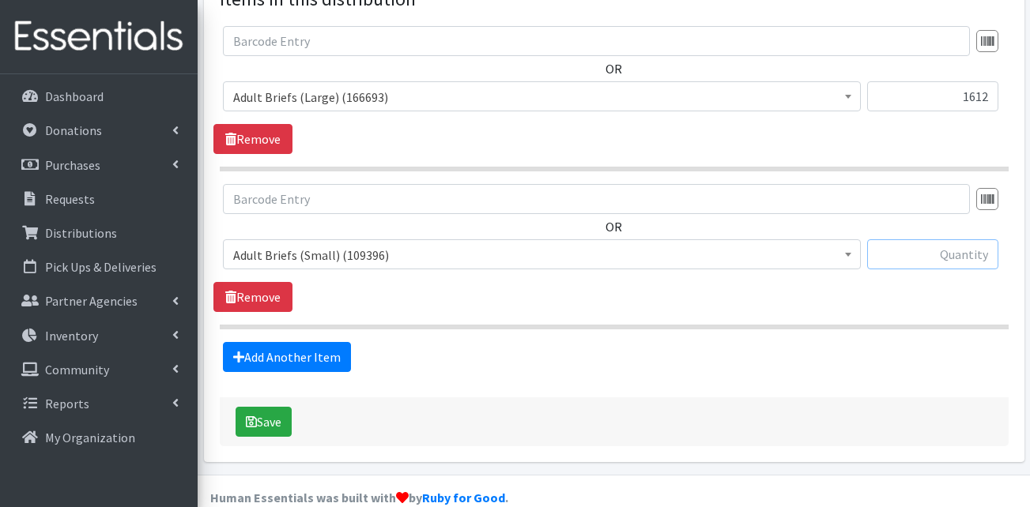
click at [903, 240] on input "text" at bounding box center [932, 255] width 131 height 30
type input "1200"
click at [268, 342] on link "Add Another Item" at bounding box center [287, 357] width 128 height 30
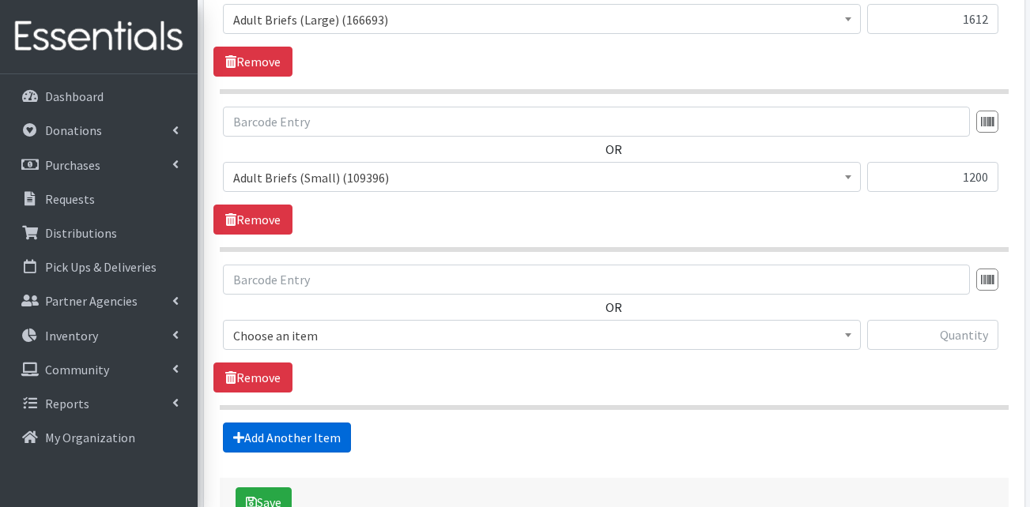
scroll to position [809, 0]
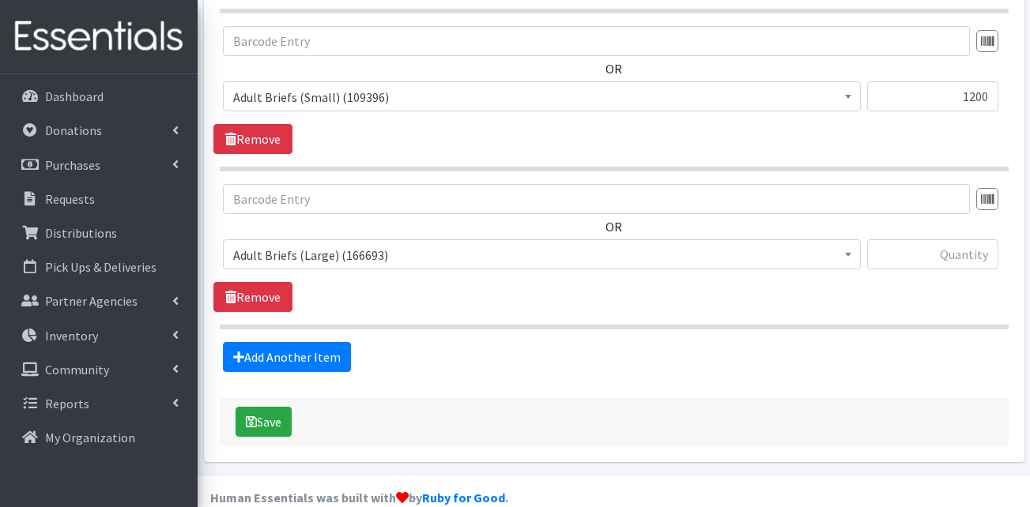
click at [352, 244] on span "Adult Briefs (Large) (166693)" at bounding box center [541, 255] width 617 height 22
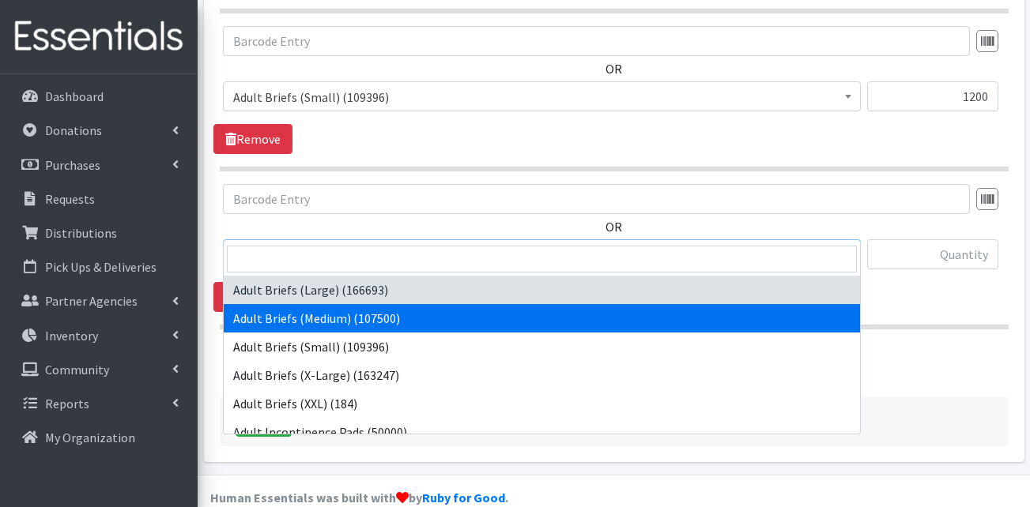
select select "13414"
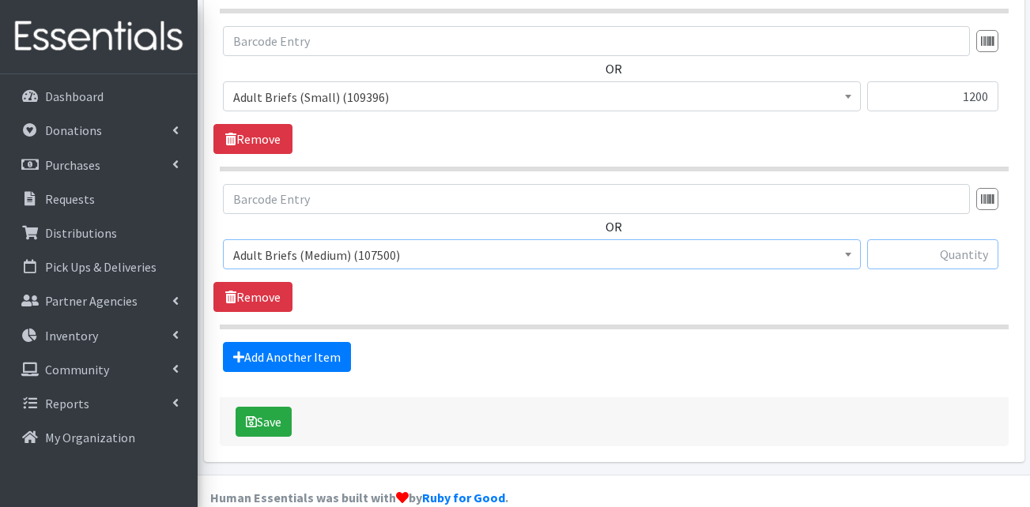
click at [949, 240] on input "text" at bounding box center [932, 255] width 131 height 30
type input "400"
click at [275, 342] on link "Add Another Item" at bounding box center [287, 357] width 128 height 30
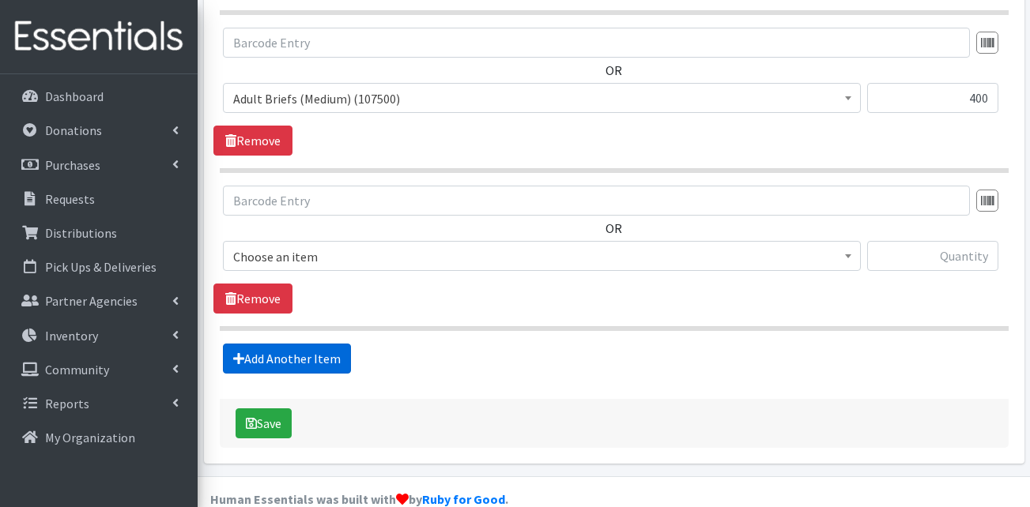
scroll to position [968, 0]
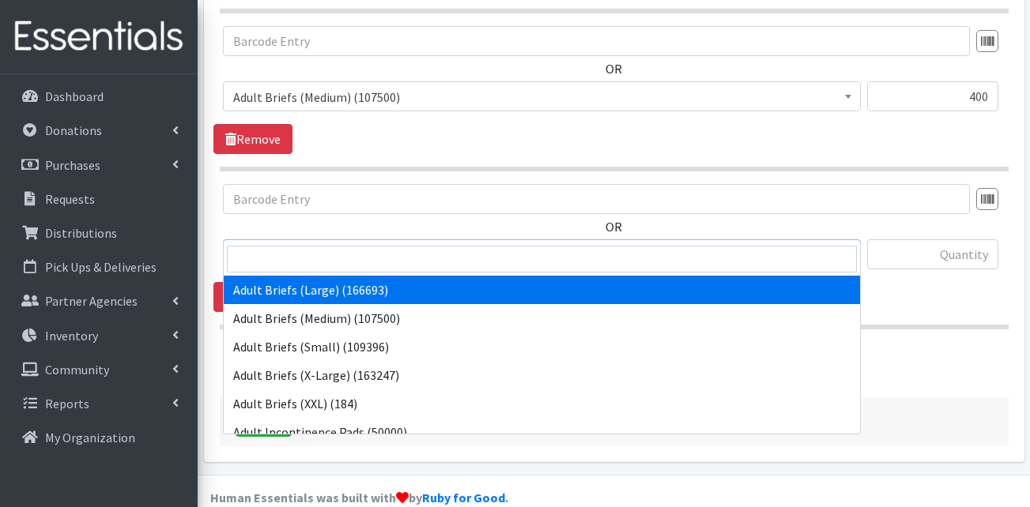
click at [366, 244] on span "Adult Briefs (Large) (166693)" at bounding box center [541, 255] width 617 height 22
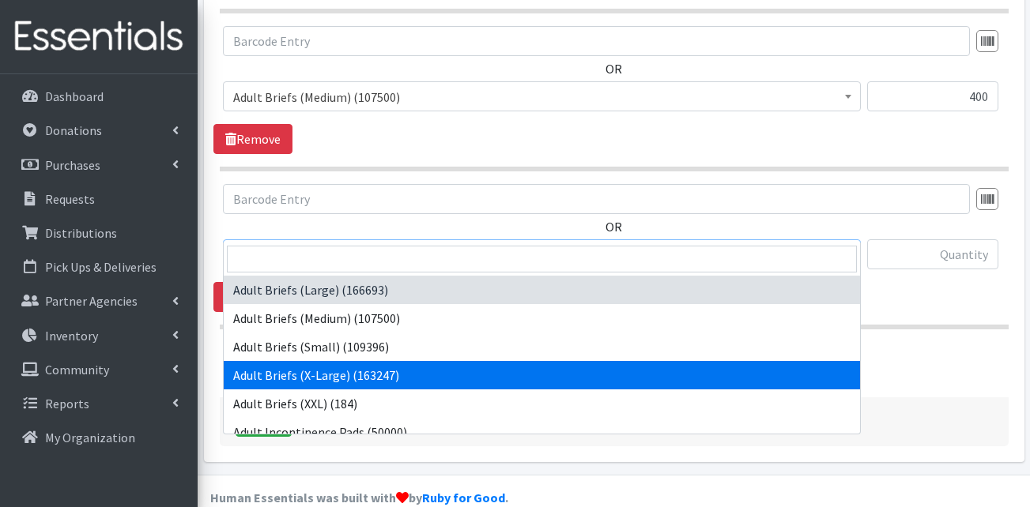
select select "15292"
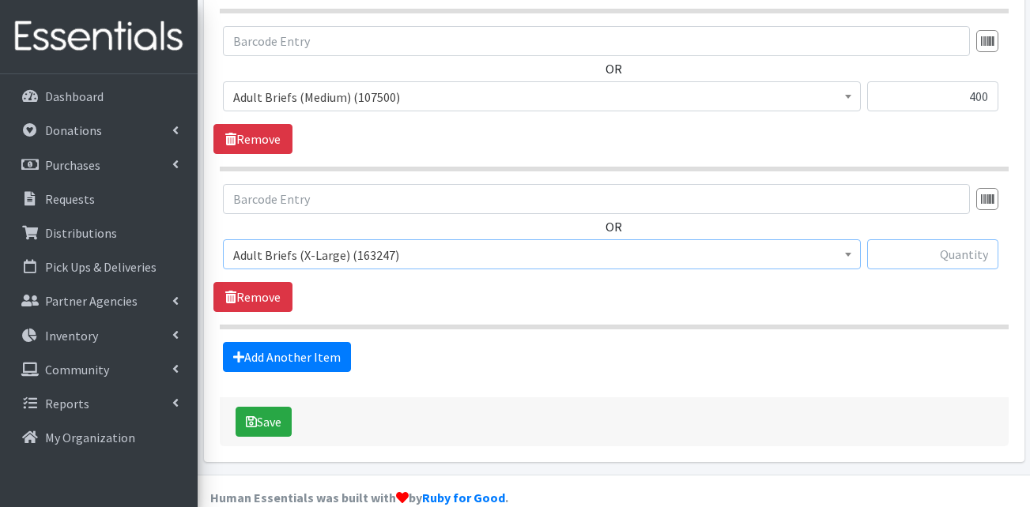
click at [922, 240] on input "text" at bounding box center [932, 255] width 131 height 30
click at [943, 240] on input "text" at bounding box center [932, 255] width 131 height 30
type input "384"
click at [305, 342] on link "Add Another Item" at bounding box center [287, 357] width 128 height 30
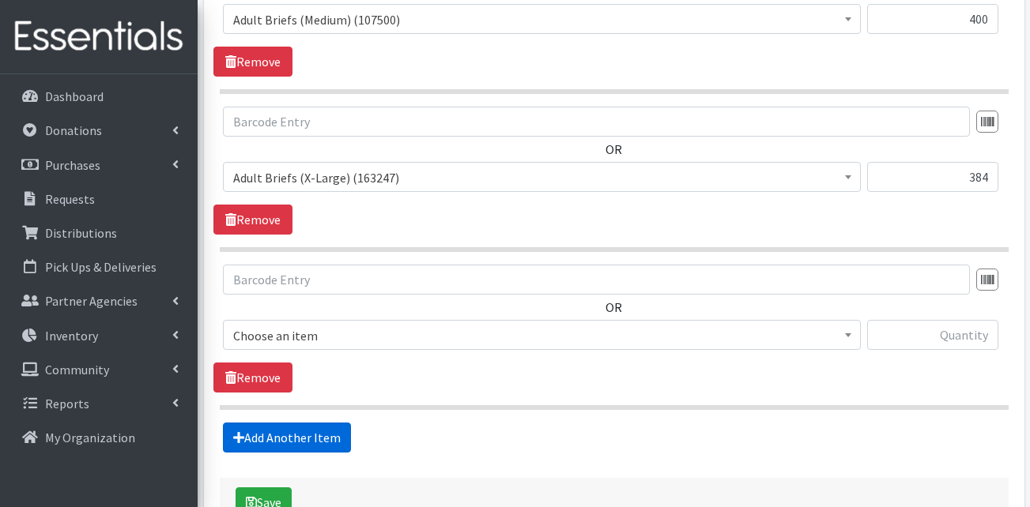
scroll to position [1126, 0]
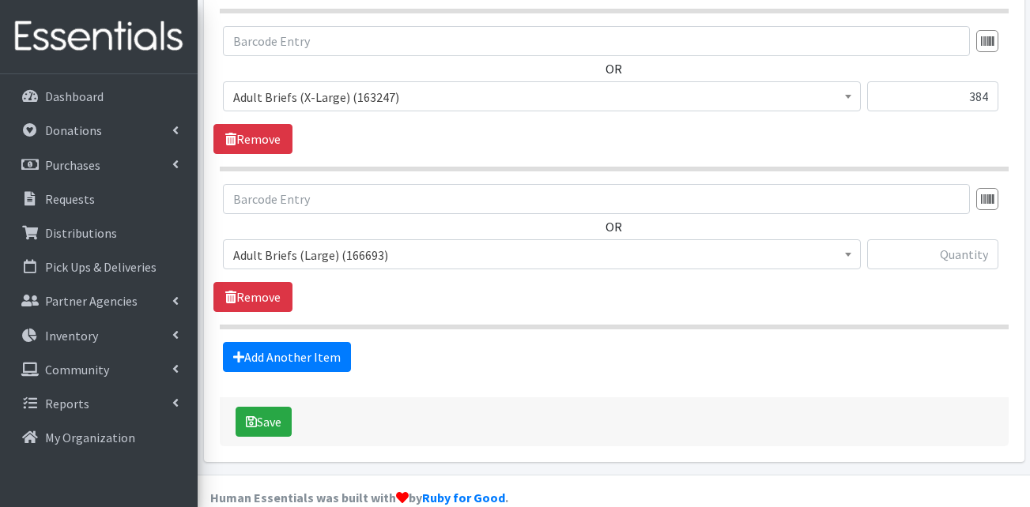
click at [380, 243] on span "Adult Briefs (Large) (166693) Adult Briefs (Medium) (107500) Adult Briefs (Smal…" at bounding box center [542, 261] width 638 height 43
click at [380, 244] on span "Adult Briefs (Large) (166693)" at bounding box center [541, 255] width 617 height 22
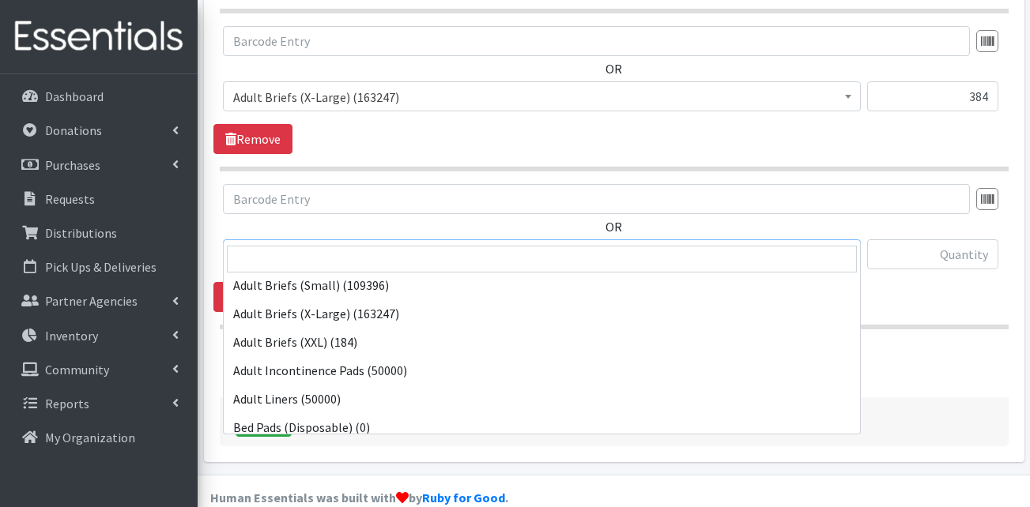
scroll to position [79, 0]
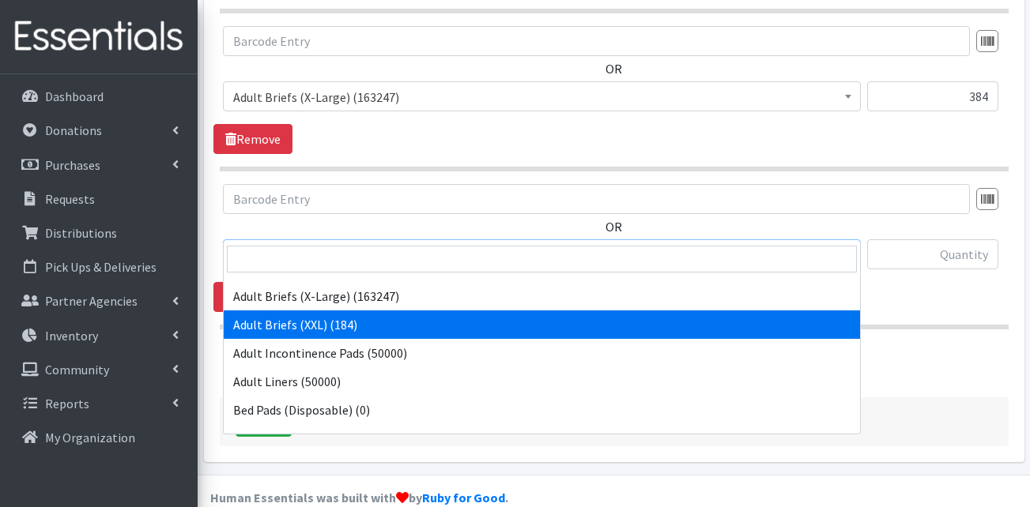
select select "13427"
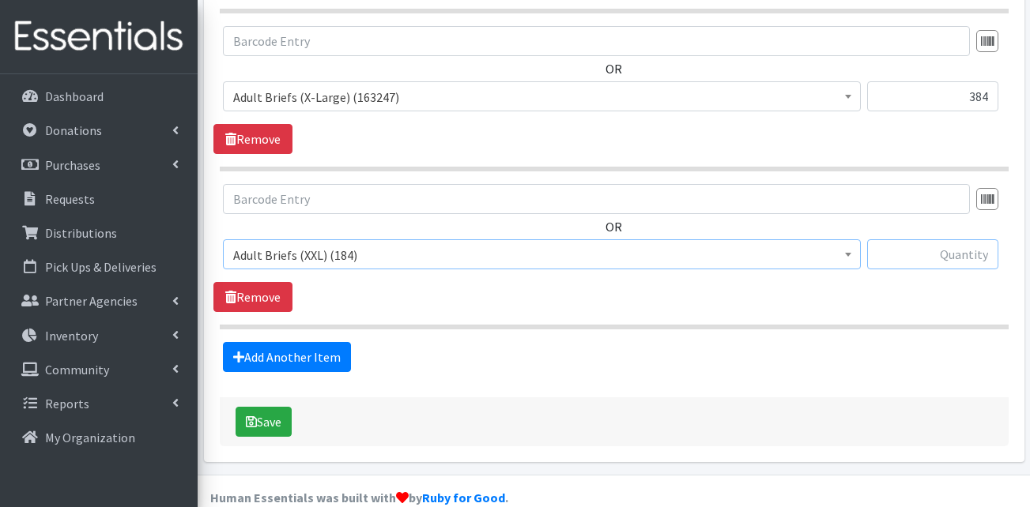
click at [910, 240] on input "text" at bounding box center [932, 255] width 131 height 30
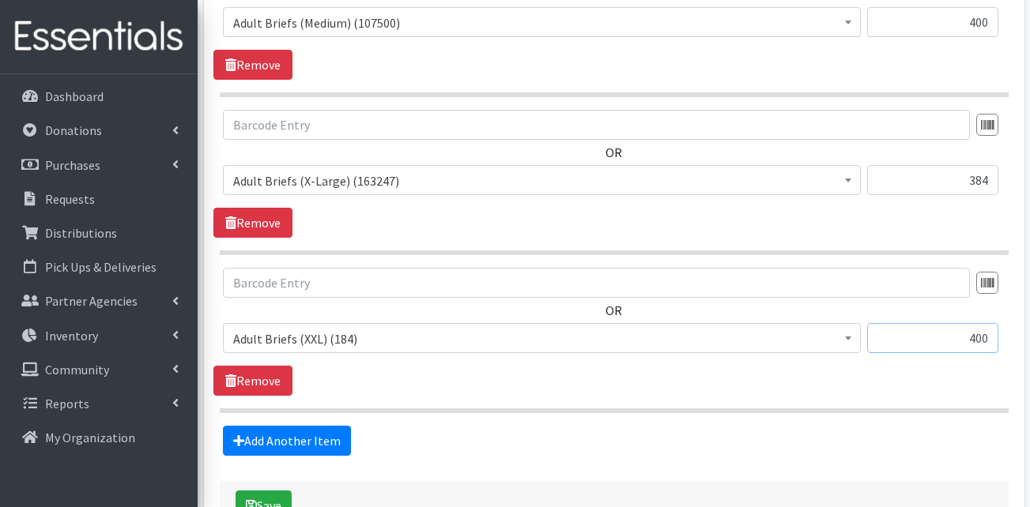
scroll to position [1047, 0]
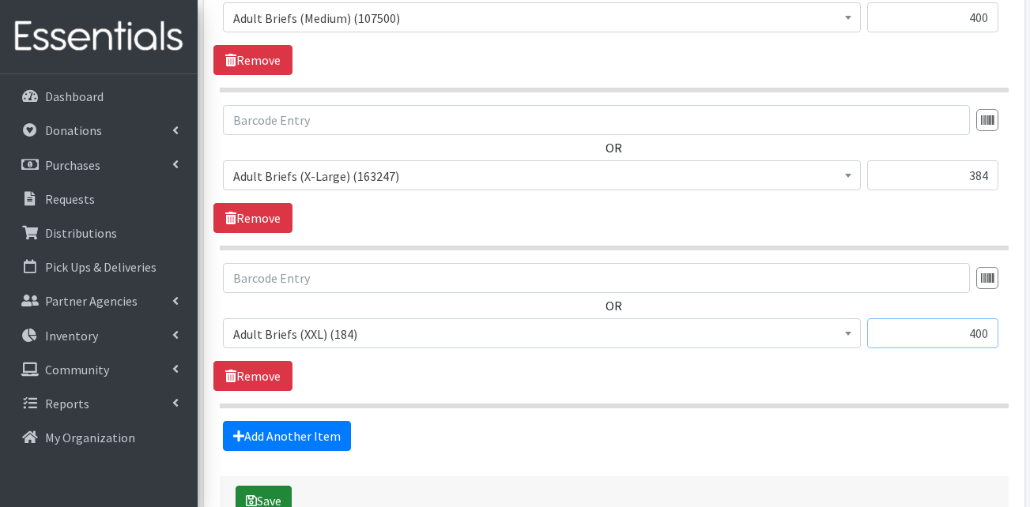
type input "400"
click at [259, 486] on button "Save" at bounding box center [264, 501] width 56 height 30
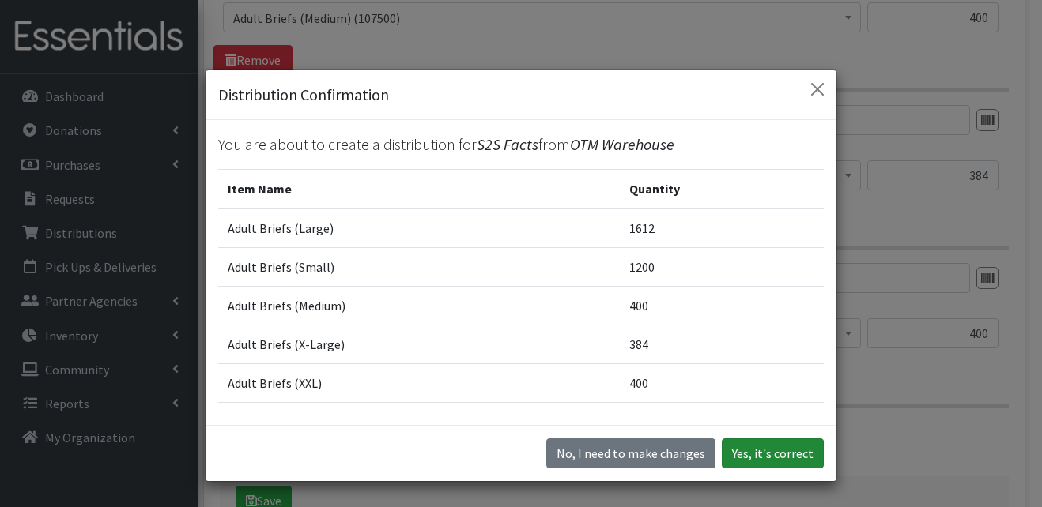
click at [751, 449] on button "Yes, it's correct" at bounding box center [773, 454] width 102 height 30
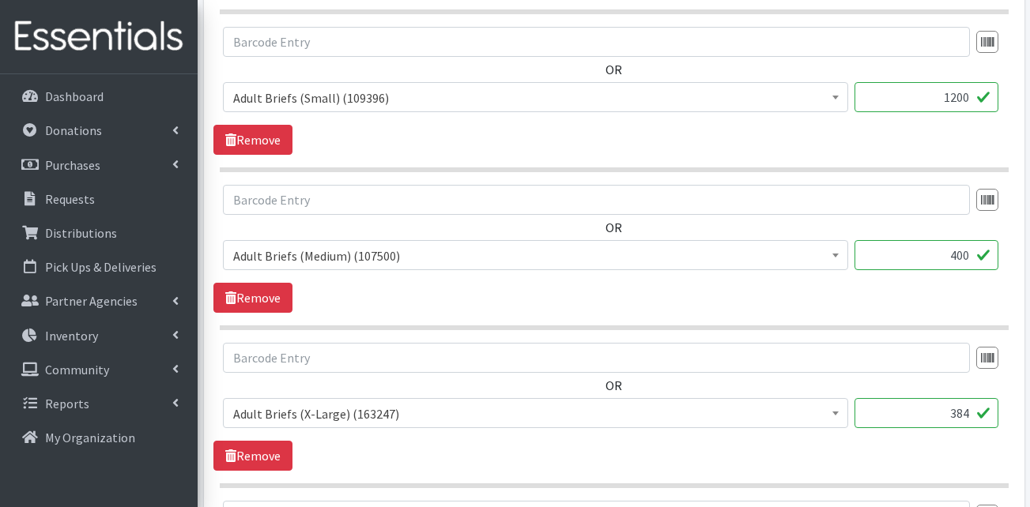
scroll to position [1028, 0]
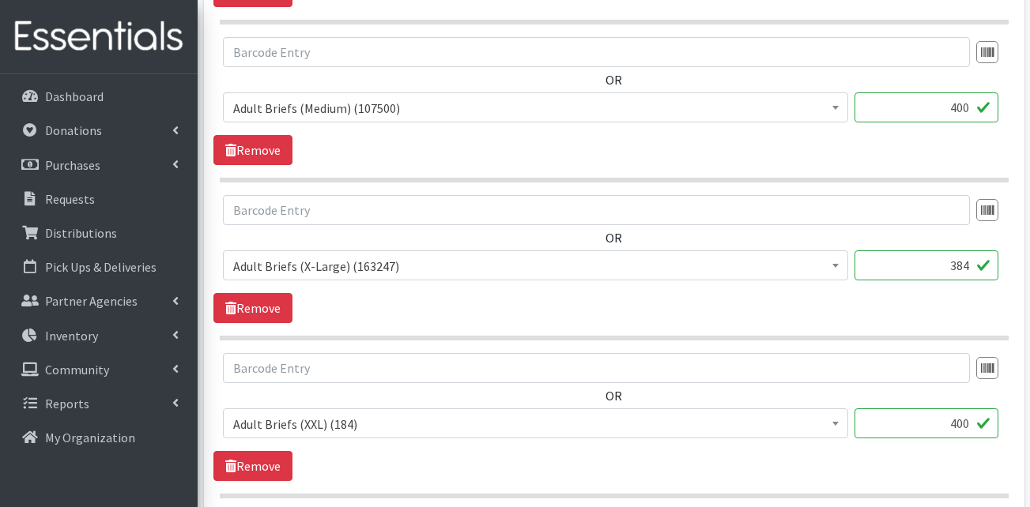
drag, startPoint x: 908, startPoint y: 403, endPoint x: 992, endPoint y: 395, distance: 84.2
click at [992, 409] on input "400" at bounding box center [927, 424] width 144 height 30
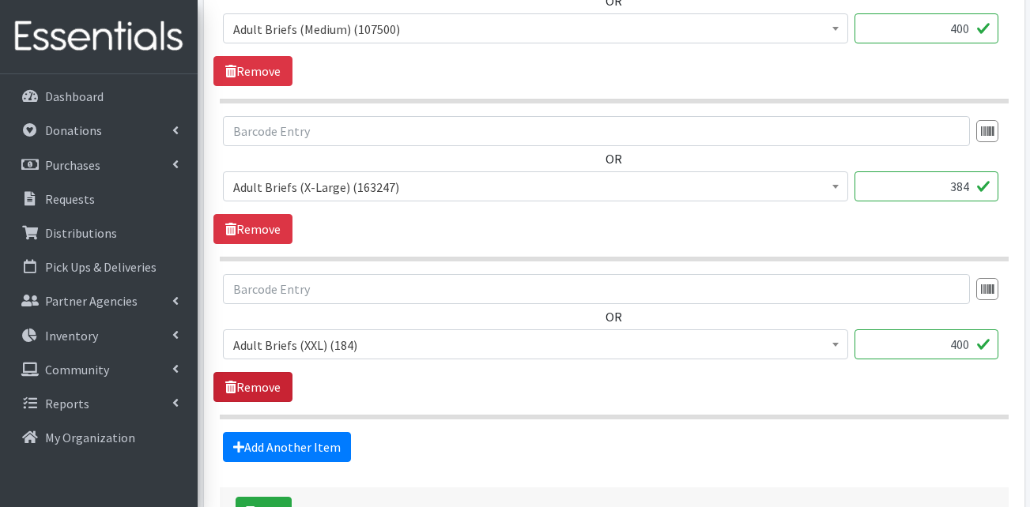
click at [270, 372] on link "Remove" at bounding box center [252, 387] width 79 height 30
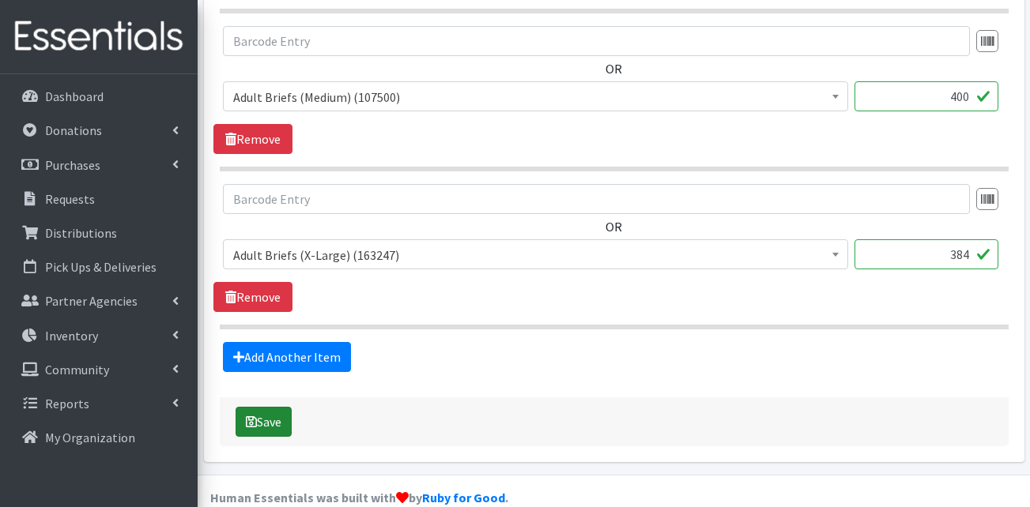
click at [274, 407] on button "Save" at bounding box center [264, 422] width 56 height 30
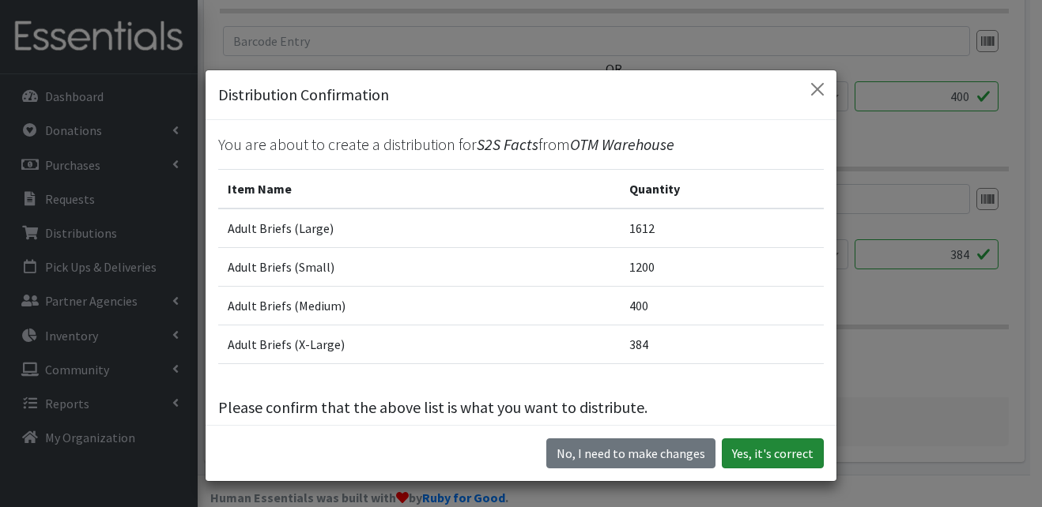
click at [787, 446] on button "Yes, it's correct" at bounding box center [773, 454] width 102 height 30
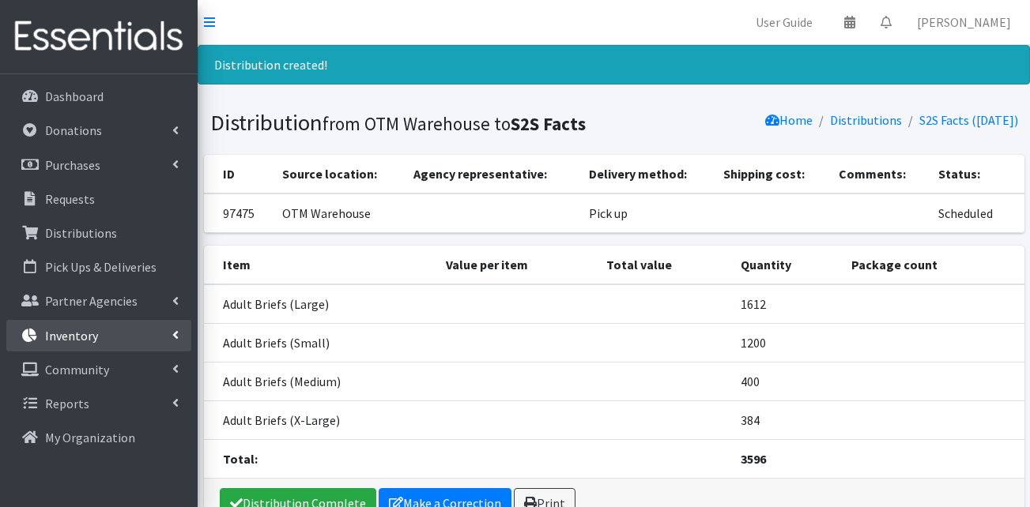
click at [126, 340] on link "Inventory" at bounding box center [98, 336] width 185 height 32
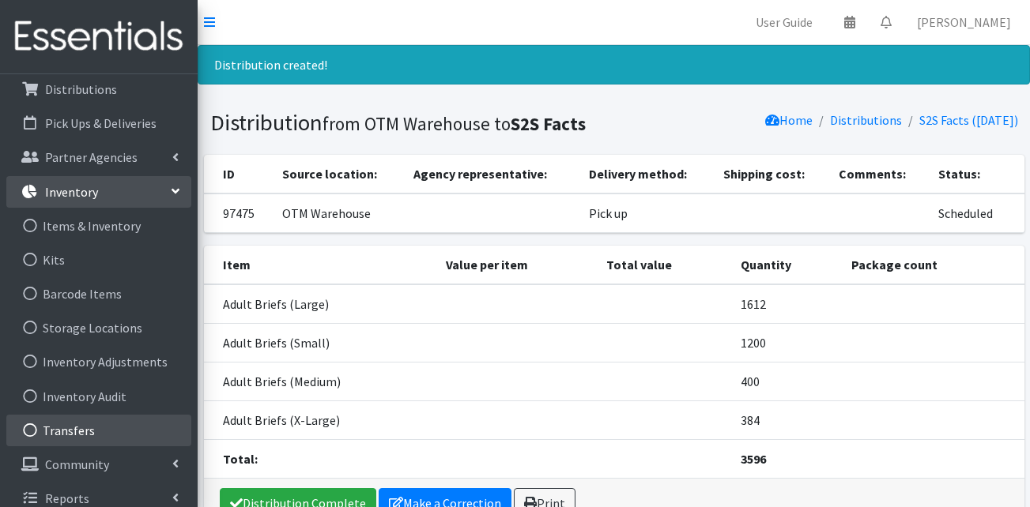
scroll to position [158, 0]
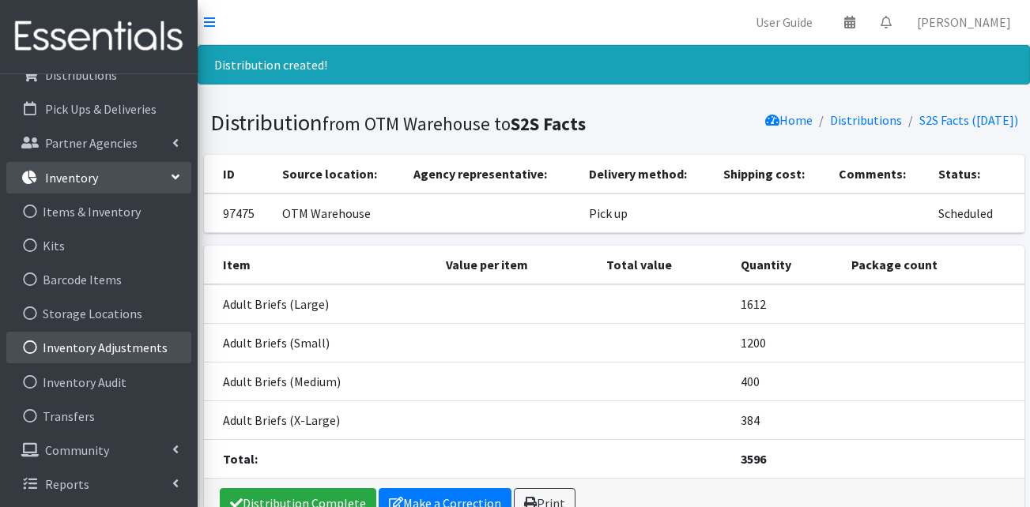
click at [108, 357] on link "Inventory Adjustments" at bounding box center [98, 348] width 185 height 32
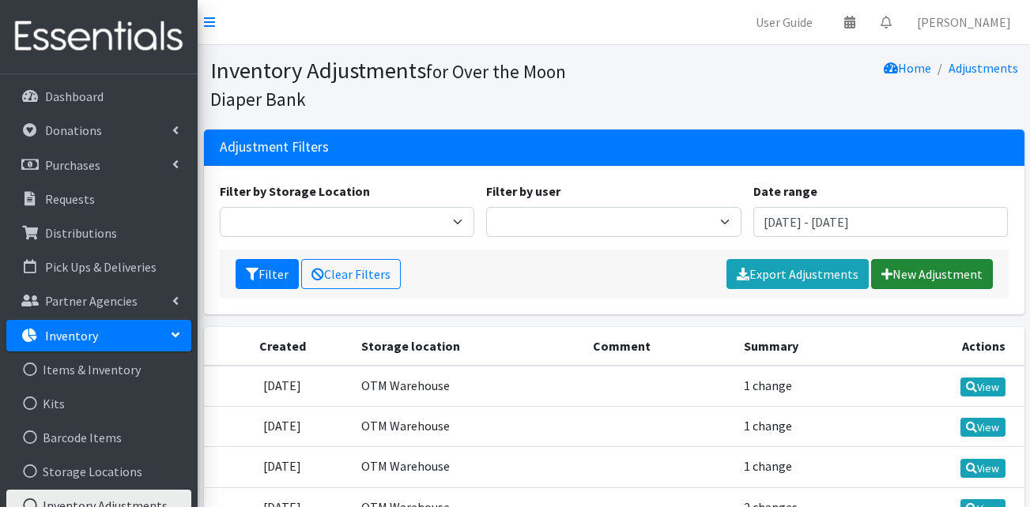
click at [935, 281] on link "New Adjustment" at bounding box center [932, 274] width 122 height 30
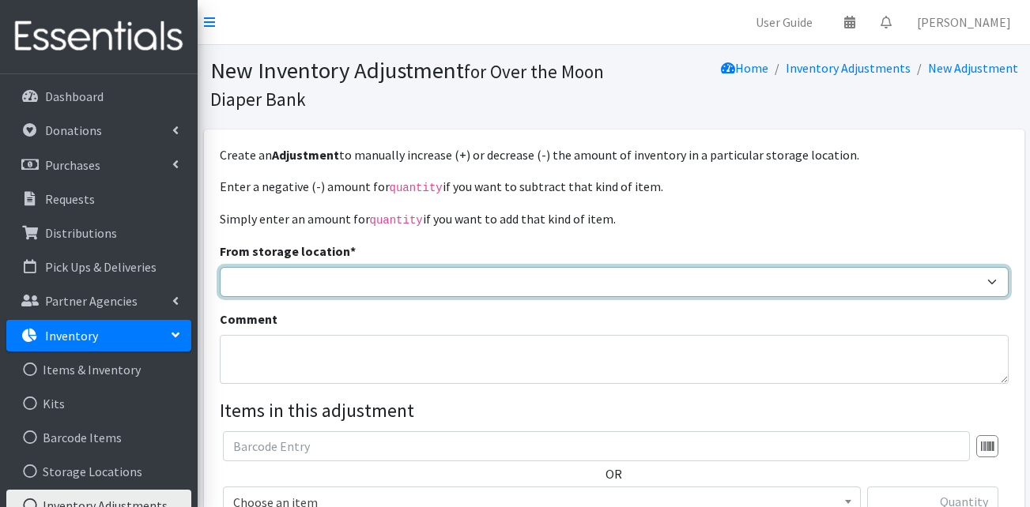
click at [320, 283] on select "OTM Warehouse Website Donation Event Donation" at bounding box center [614, 282] width 789 height 30
select select "385"
click at [220, 267] on select "OTM Warehouse Website Donation Event Donation" at bounding box center [614, 282] width 789 height 30
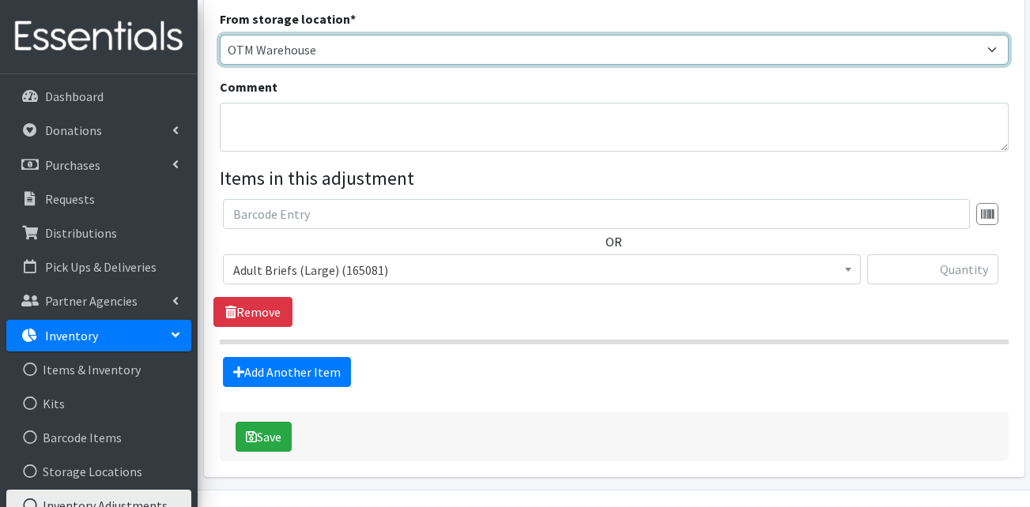
scroll to position [237, 0]
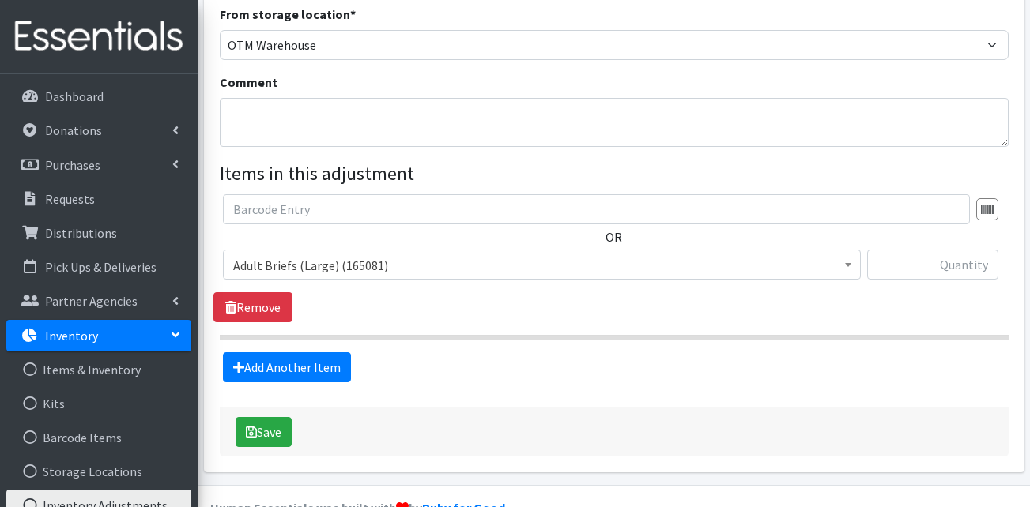
click at [310, 274] on span "Adult Briefs (Large) (165081)" at bounding box center [541, 266] width 617 height 22
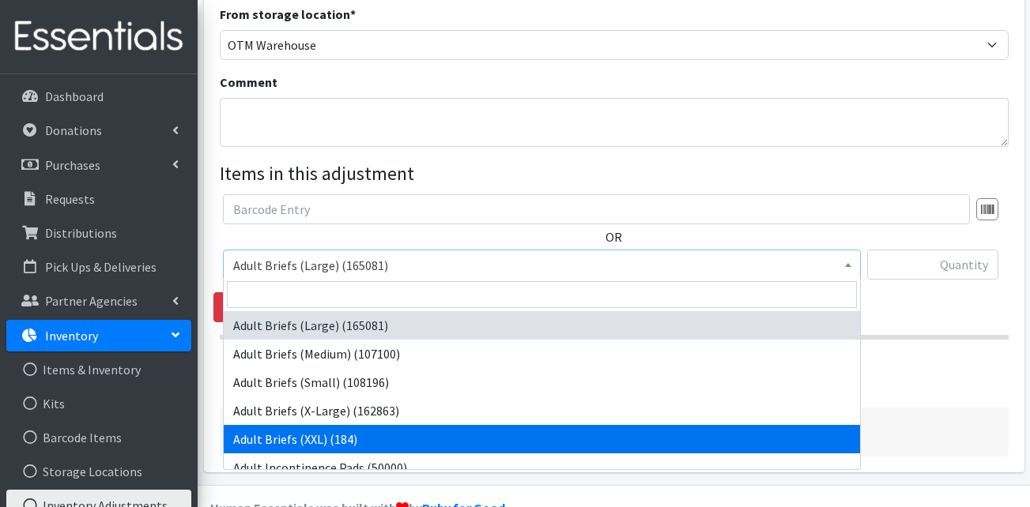
select select "13427"
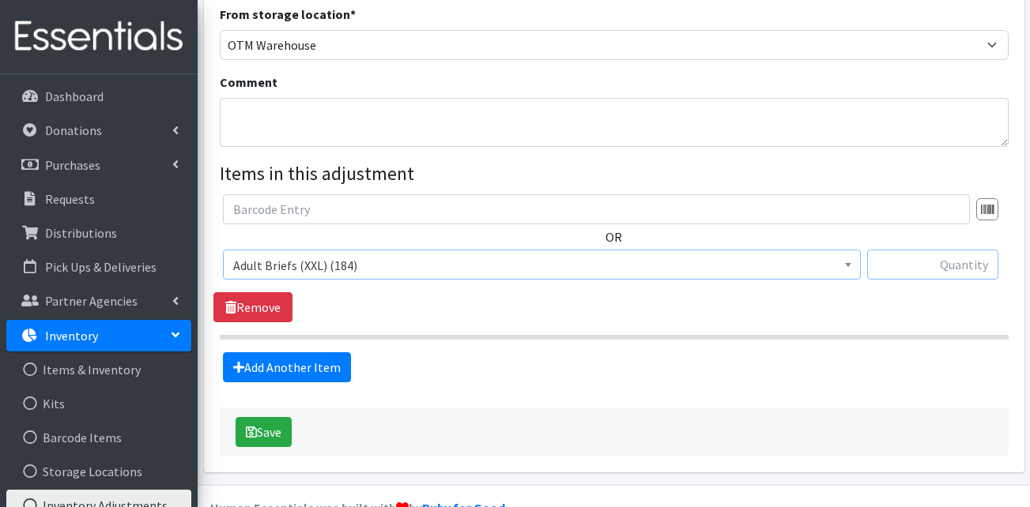
click at [992, 259] on input "text" at bounding box center [932, 265] width 131 height 30
type input "100000"
type textarea "Family 1: (2) Size 3, (2) Size 4, wipes / Family (2): (2) Size 5, wipes/ Family…"
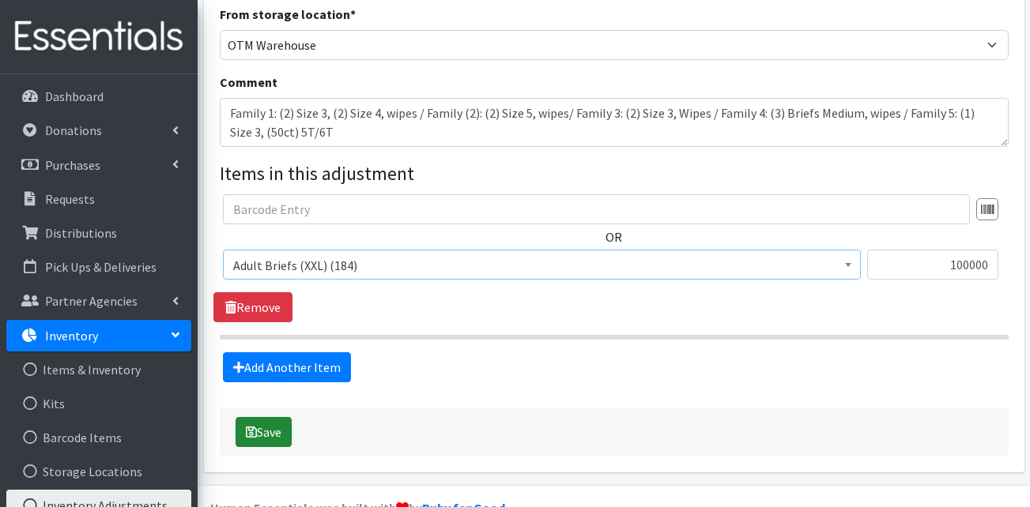
click at [267, 426] on button "Save" at bounding box center [264, 432] width 56 height 30
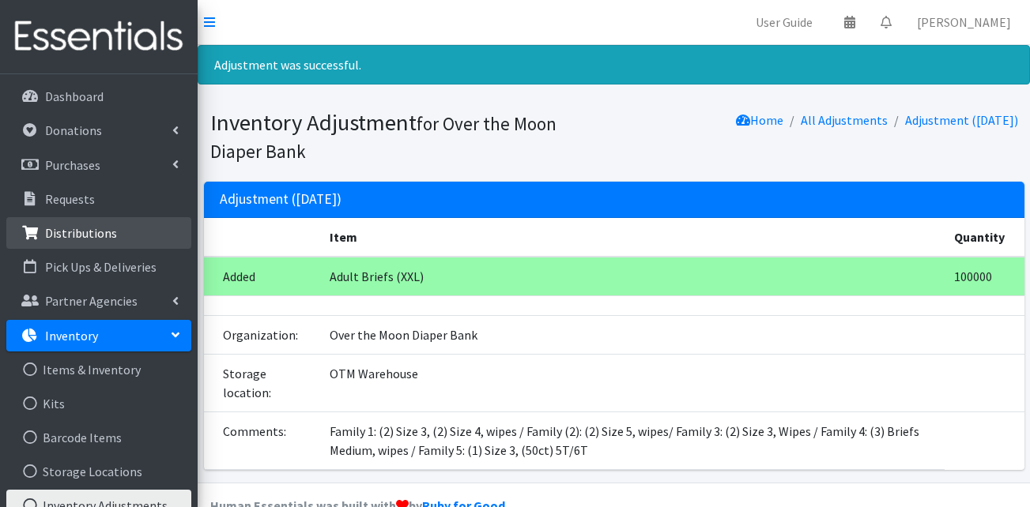
click at [73, 233] on p "Distributions" at bounding box center [81, 233] width 72 height 16
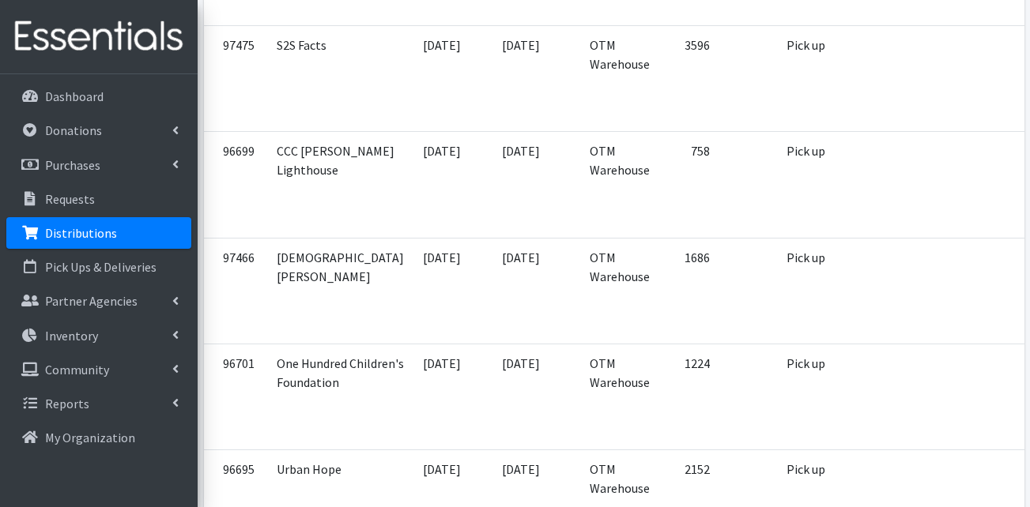
scroll to position [1976, 0]
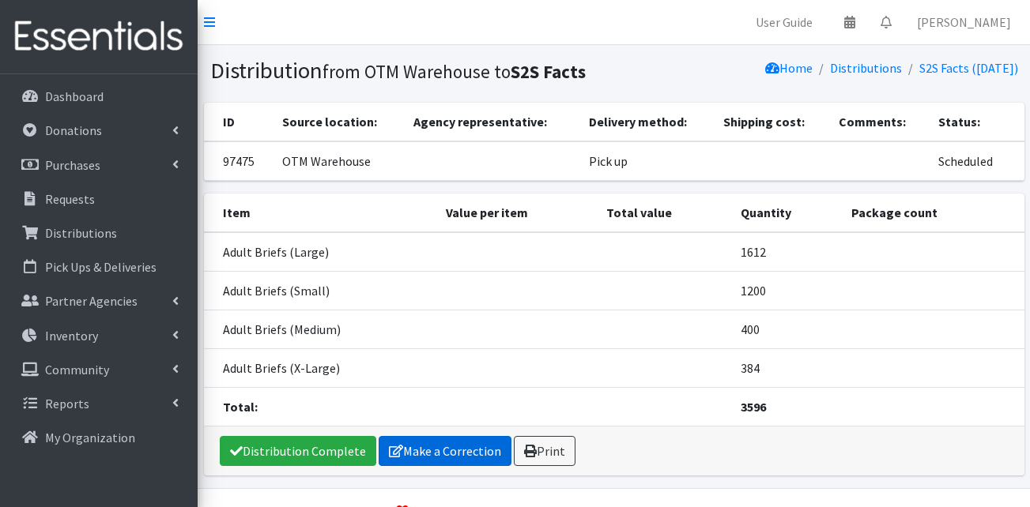
click at [441, 447] on link "Make a Correction" at bounding box center [445, 451] width 133 height 30
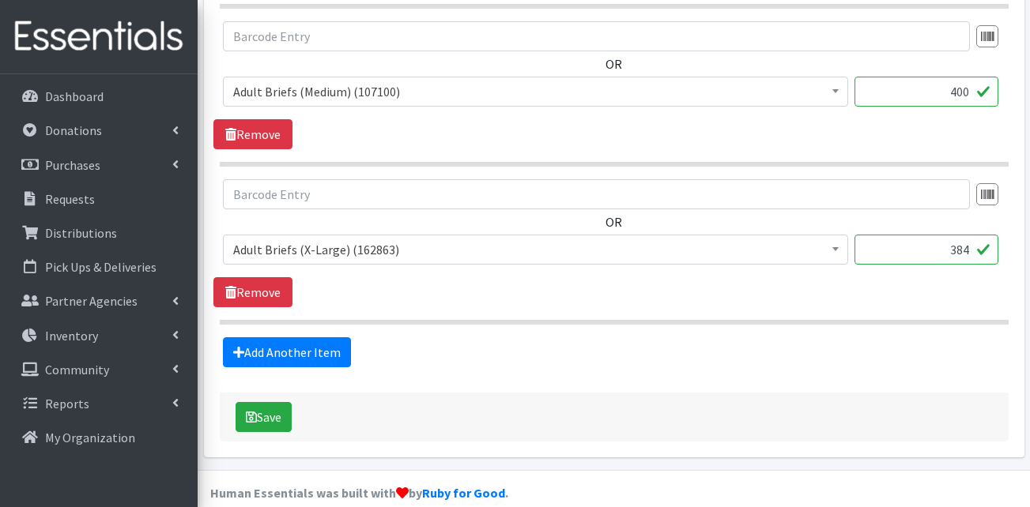
scroll to position [1028, 0]
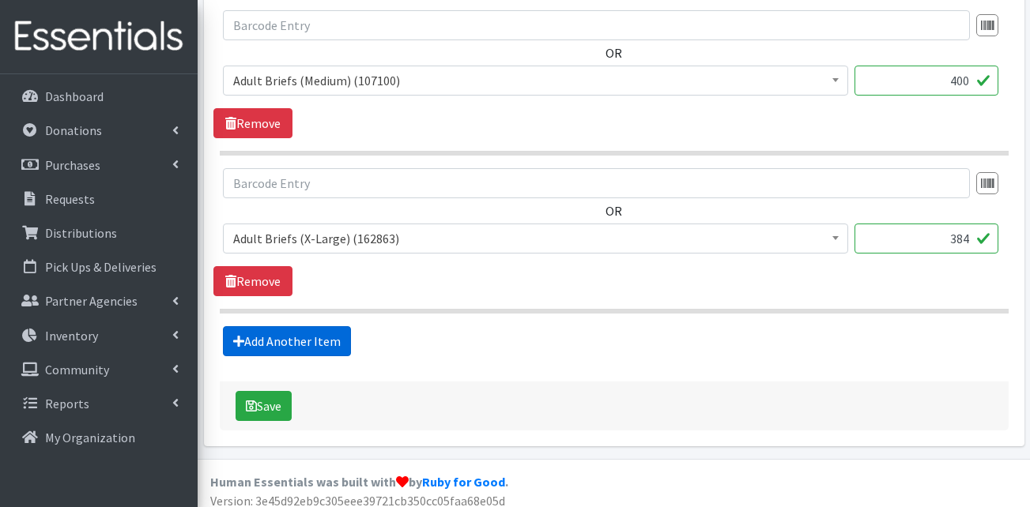
click at [315, 346] on link "Add Another Item" at bounding box center [287, 341] width 128 height 30
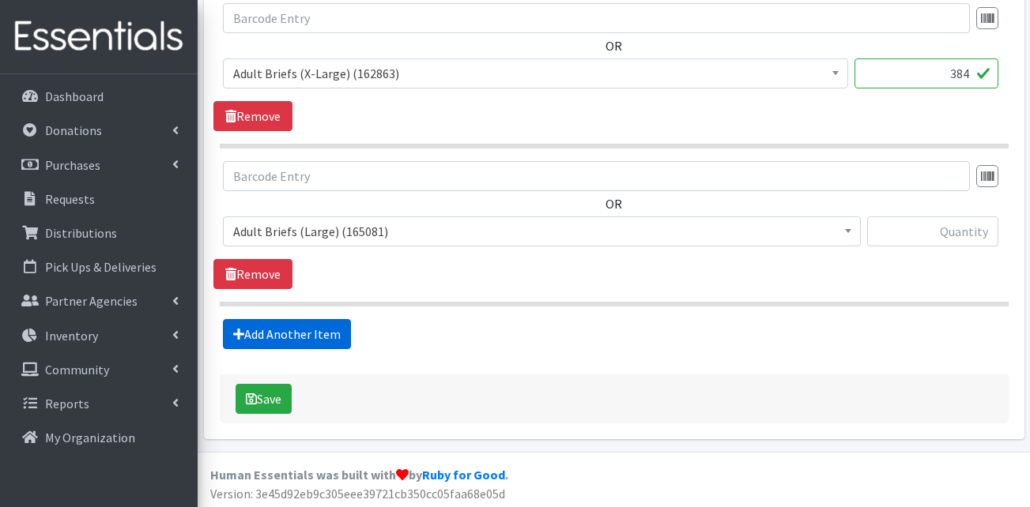
scroll to position [1197, 0]
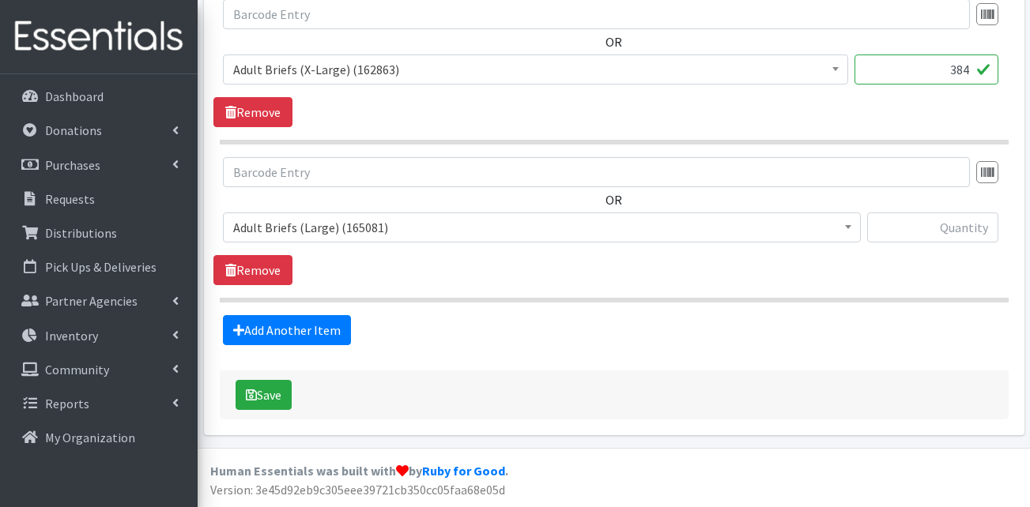
click at [348, 220] on span "Adult Briefs (Large) (165081)" at bounding box center [541, 228] width 617 height 22
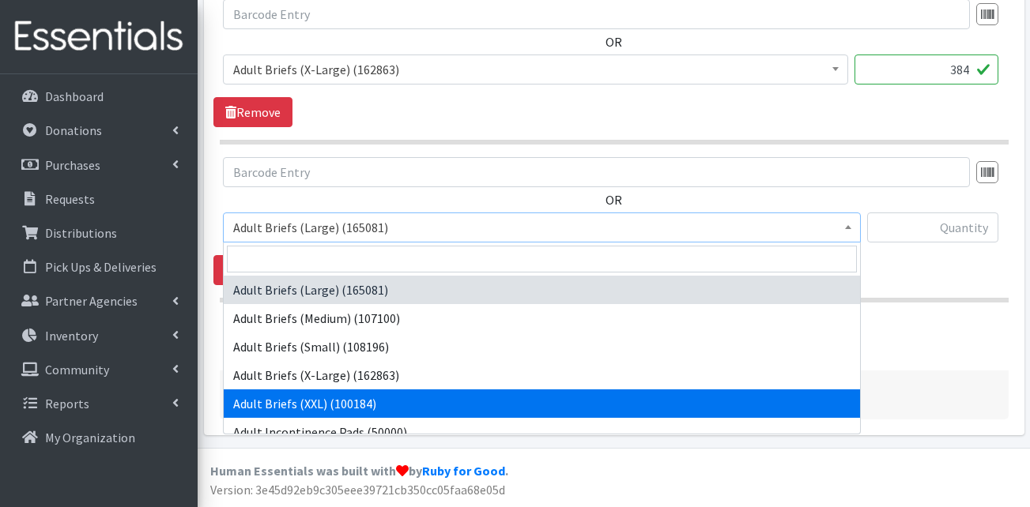
select select "13427"
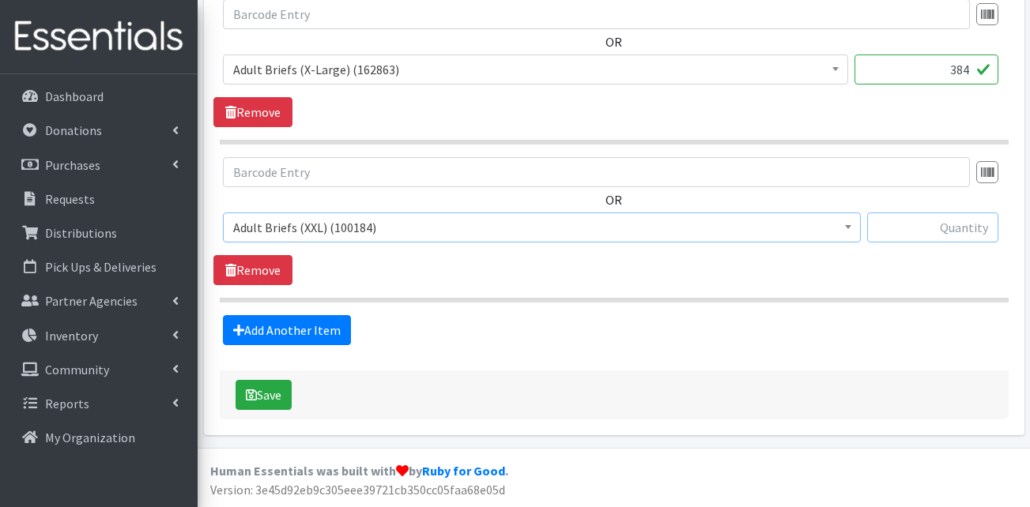
click at [943, 232] on input "text" at bounding box center [932, 228] width 131 height 30
type input "400"
click at [267, 398] on button "Save" at bounding box center [264, 395] width 56 height 30
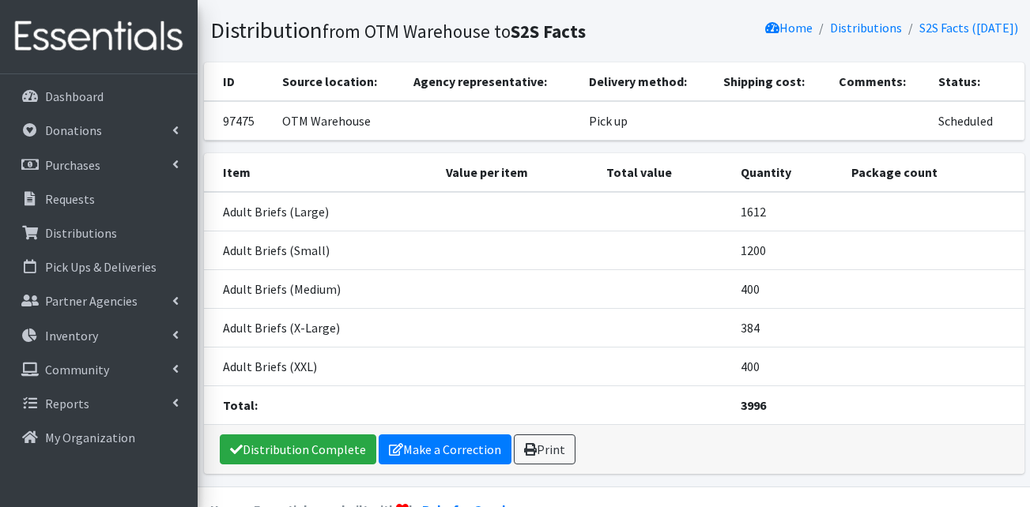
scroll to position [131, 0]
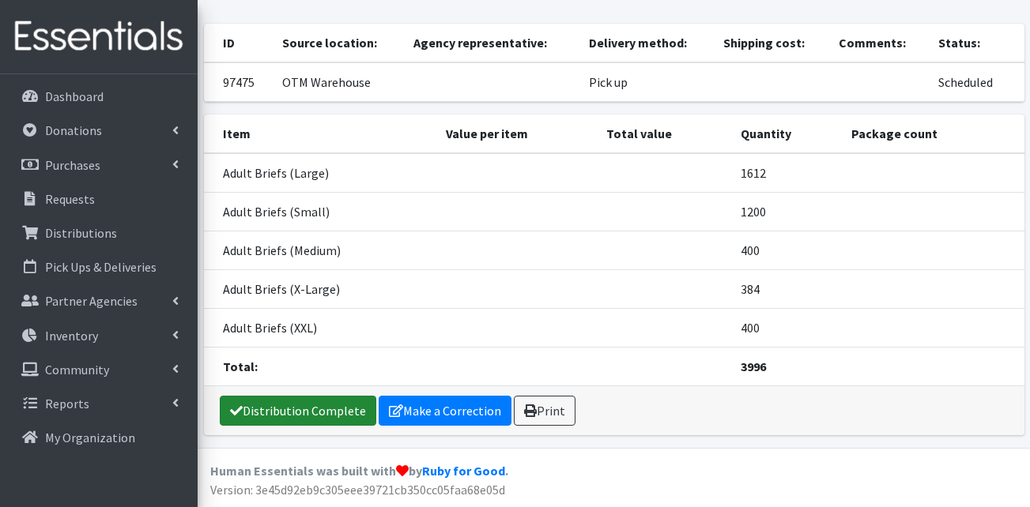
click at [334, 407] on link "Distribution Complete" at bounding box center [298, 411] width 157 height 30
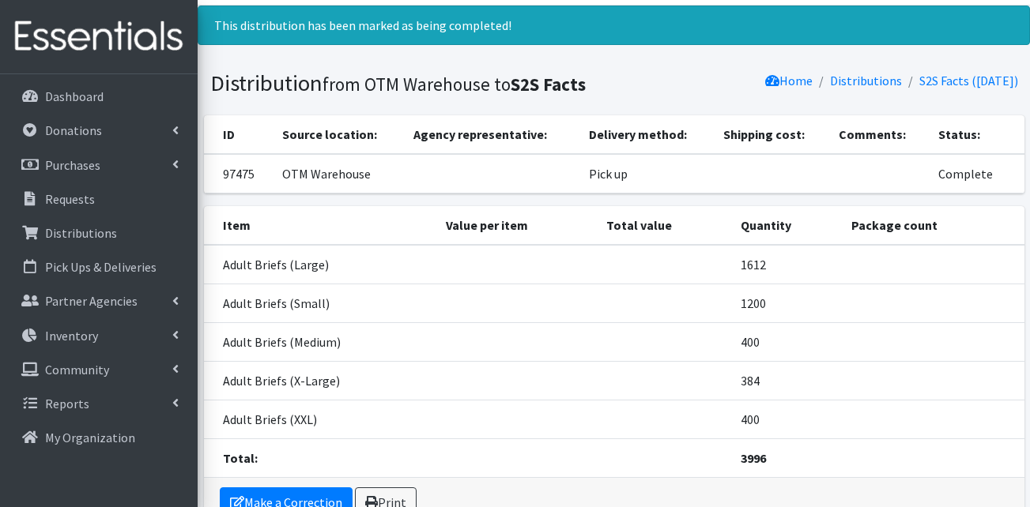
scroll to position [0, 0]
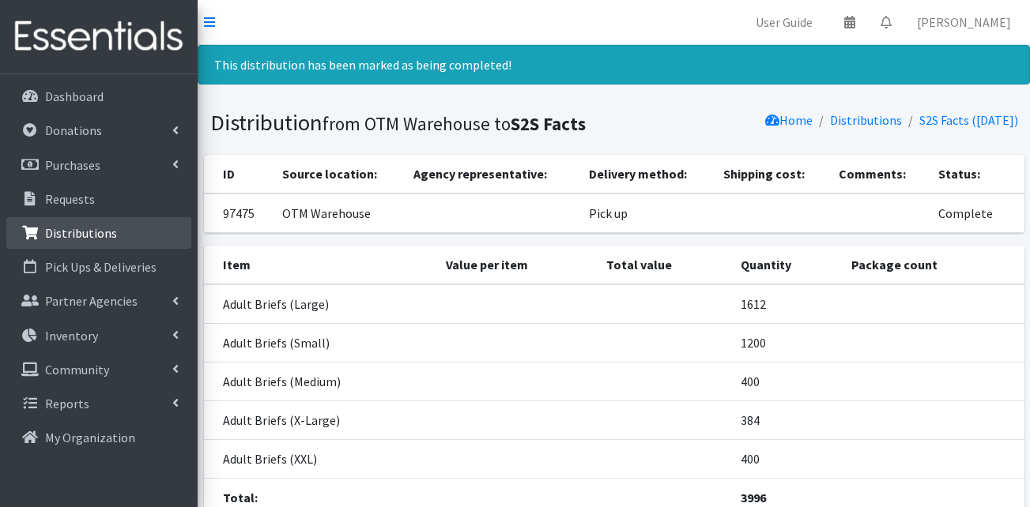
click at [72, 238] on p "Distributions" at bounding box center [81, 233] width 72 height 16
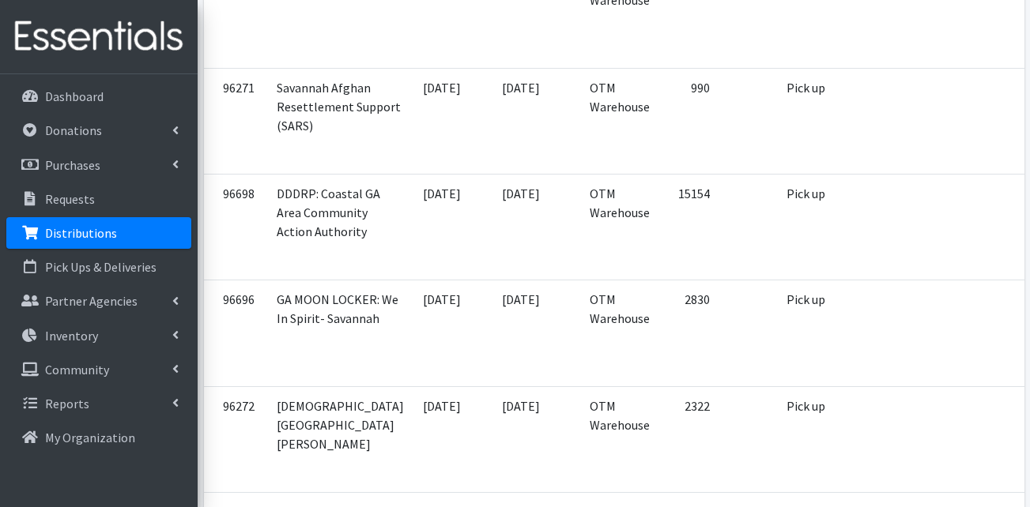
scroll to position [2371, 0]
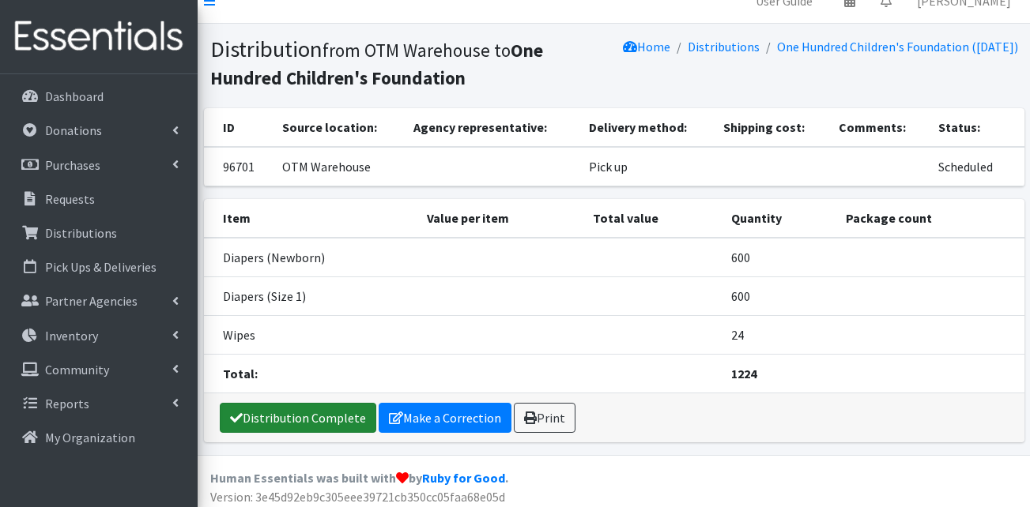
scroll to position [28, 0]
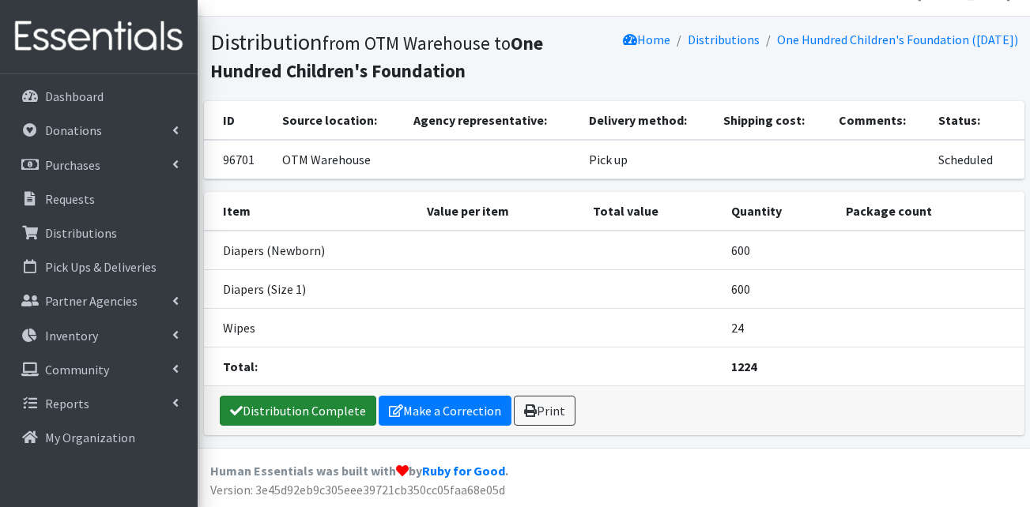
click at [289, 406] on link "Distribution Complete" at bounding box center [298, 411] width 157 height 30
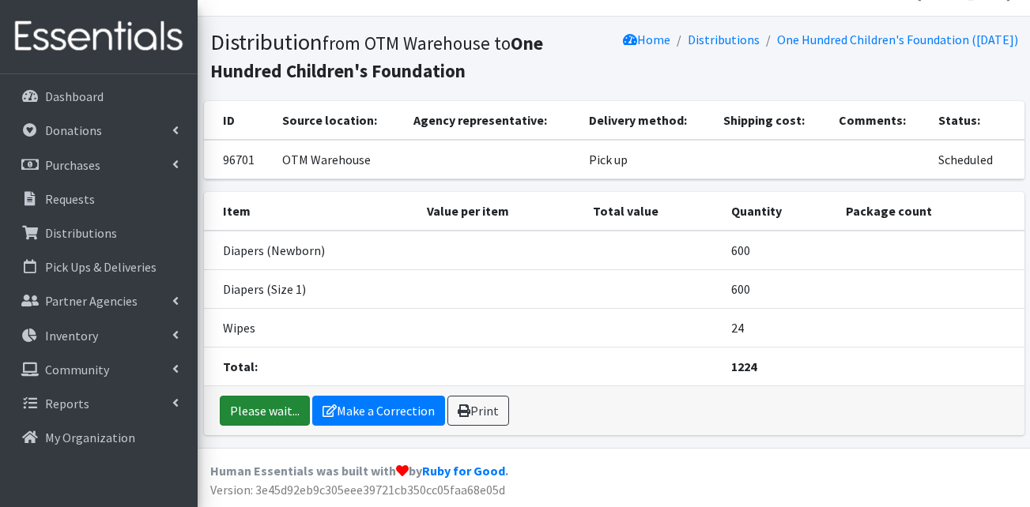
scroll to position [0, 0]
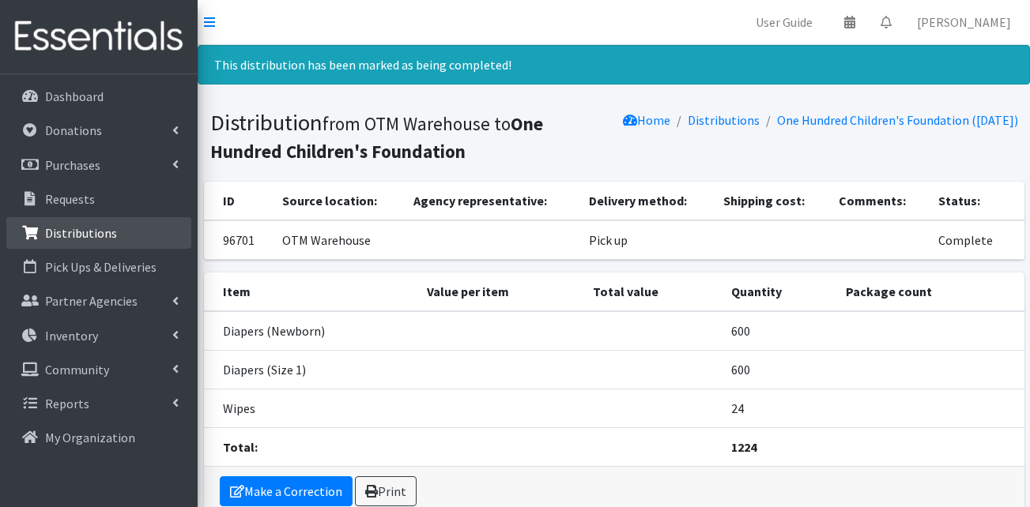
click at [74, 228] on p "Distributions" at bounding box center [81, 233] width 72 height 16
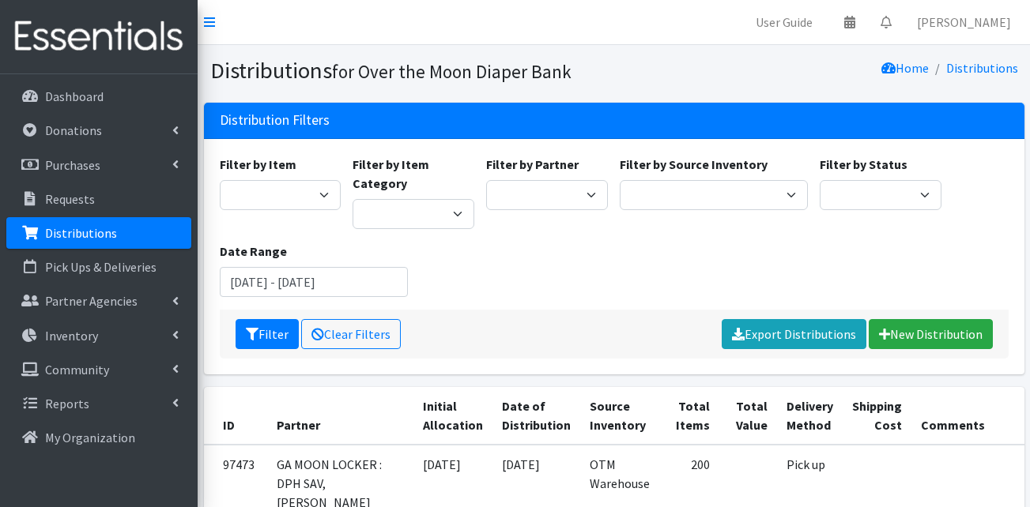
scroll to position [443, 0]
